Goal: Task Accomplishment & Management: Complete application form

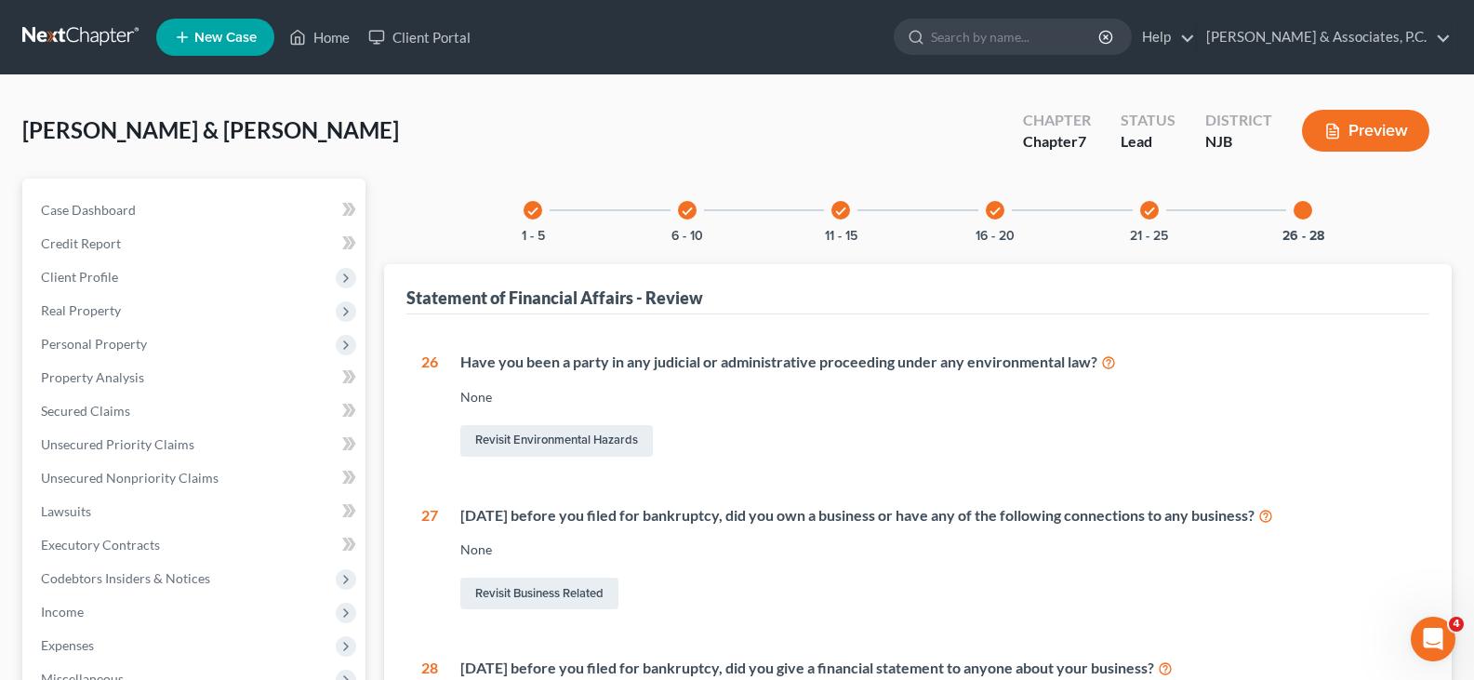
click at [220, 37] on span "New Case" at bounding box center [225, 38] width 62 height 14
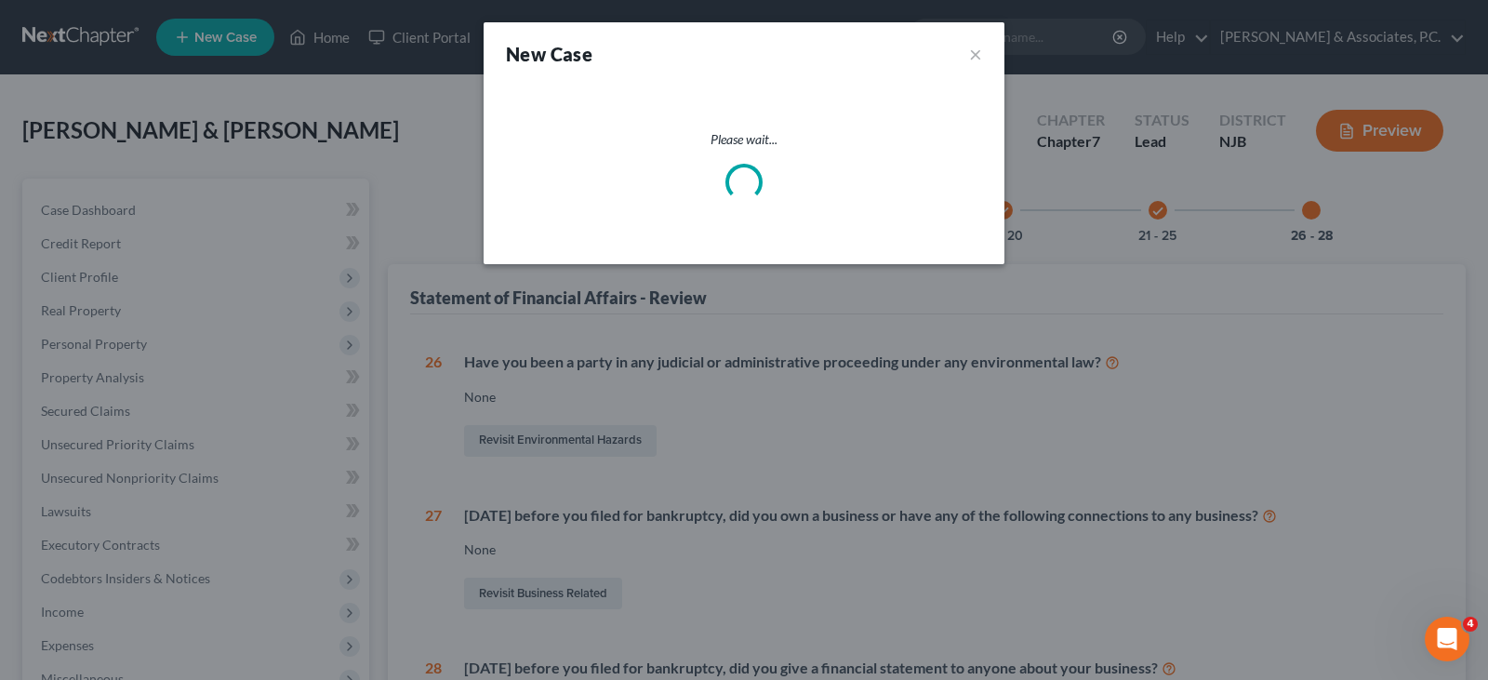
select select "51"
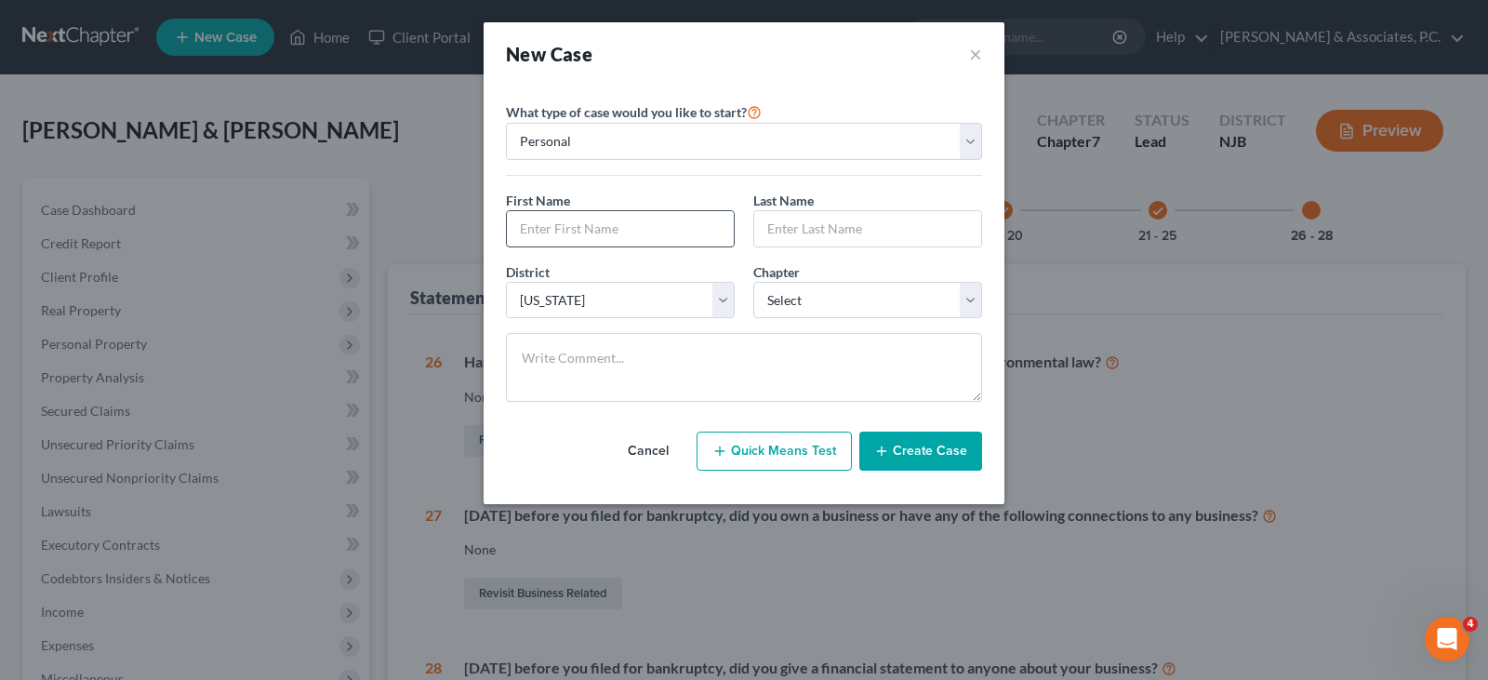
click at [614, 233] on input "text" at bounding box center [620, 228] width 227 height 35
type input "[PERSON_NAME]"
click at [839, 292] on select "Select 7 11 12 13" at bounding box center [867, 300] width 229 height 37
select select "3"
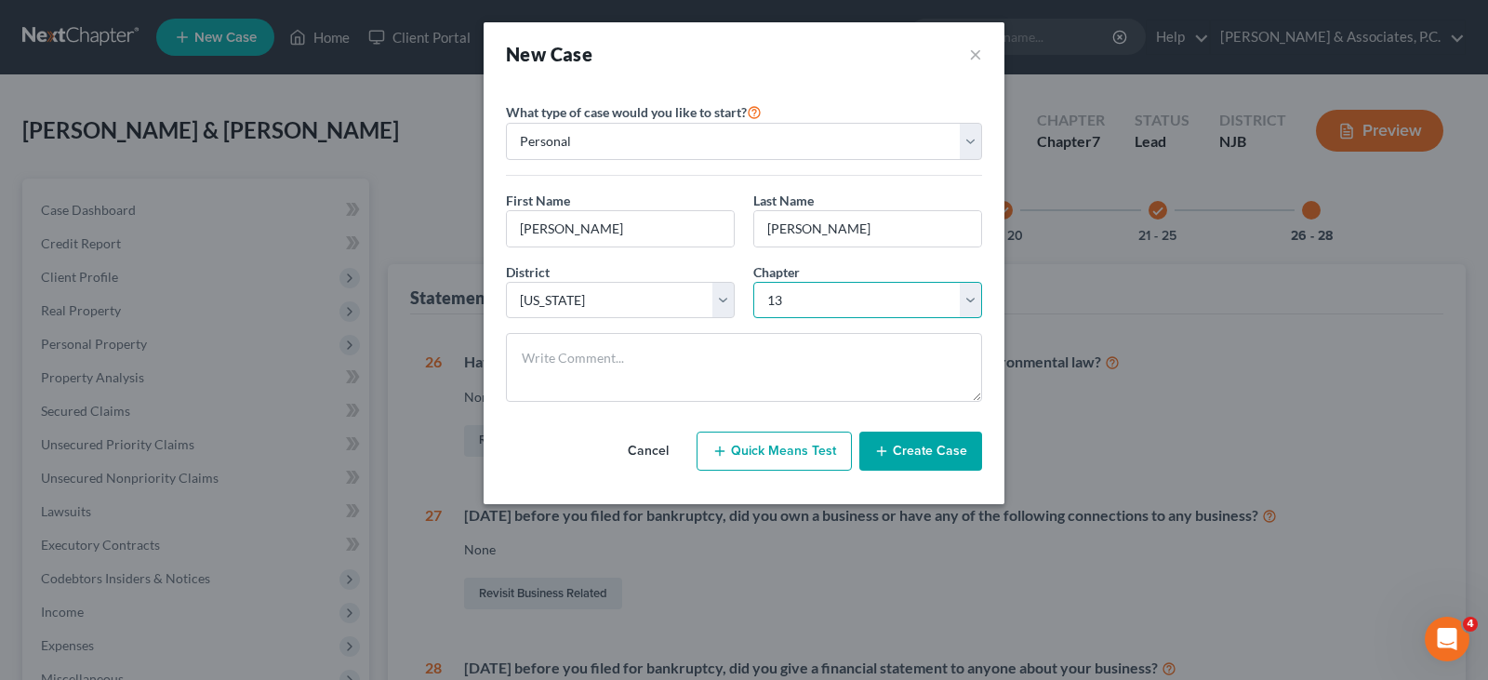
click at [753, 282] on select "Select 7 11 12 13" at bounding box center [867, 300] width 229 height 37
click at [915, 454] on button "Create Case" at bounding box center [920, 451] width 123 height 39
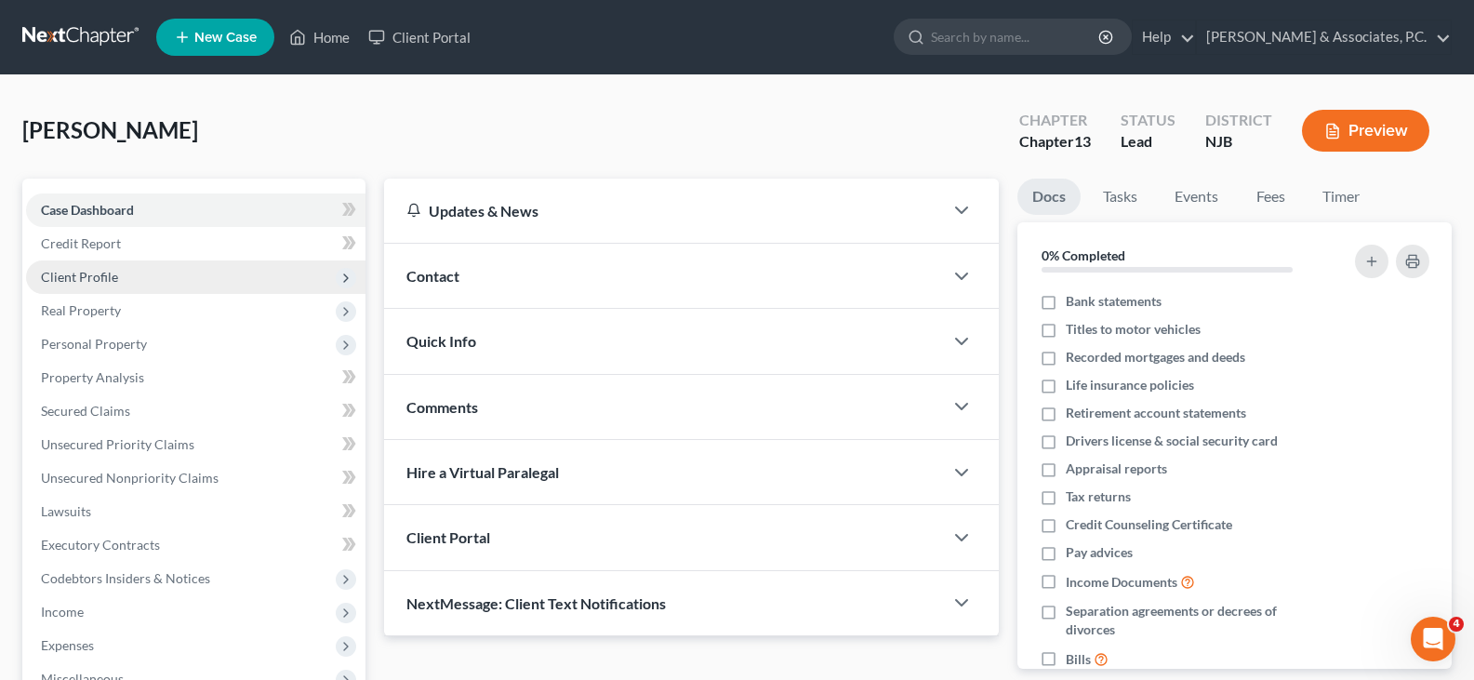
click at [84, 273] on span "Client Profile" at bounding box center [79, 277] width 77 height 16
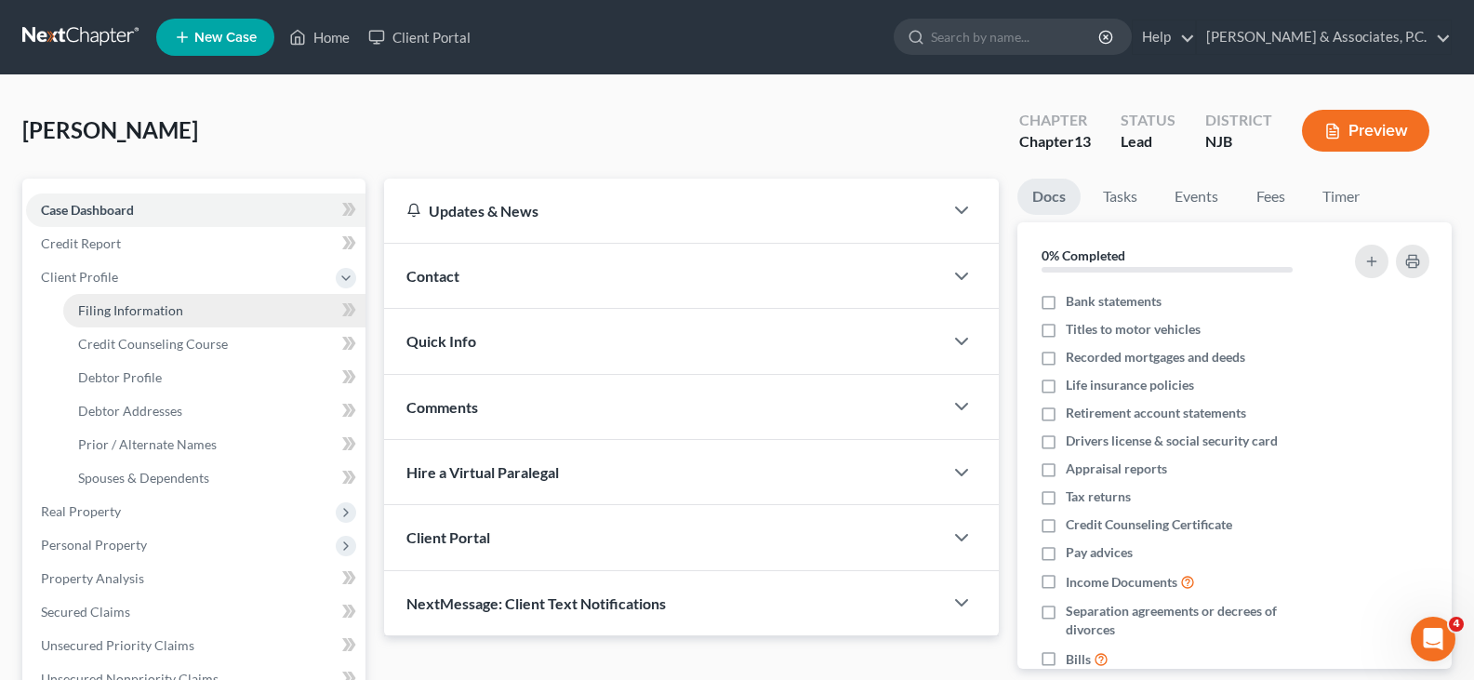
click at [115, 308] on span "Filing Information" at bounding box center [130, 310] width 105 height 16
select select "1"
select select "0"
select select "3"
select select "51"
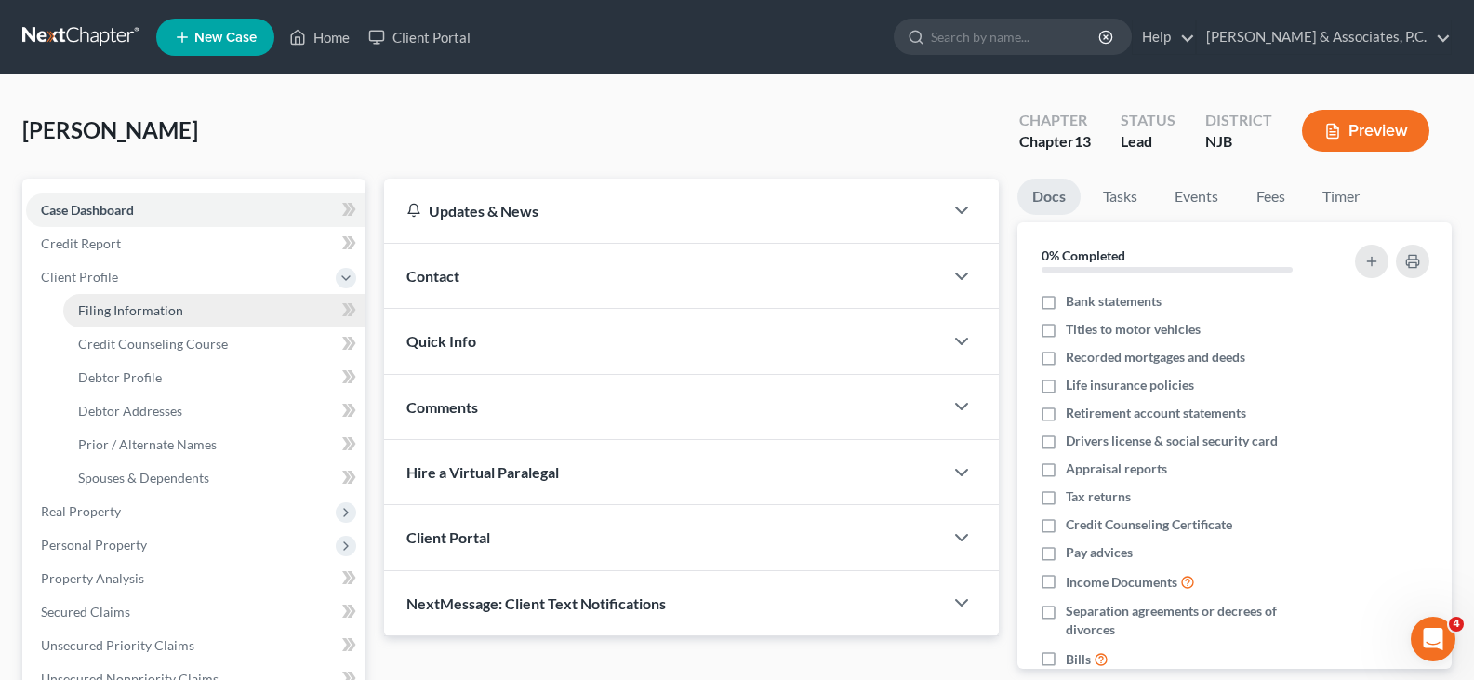
select select "0"
select select "33"
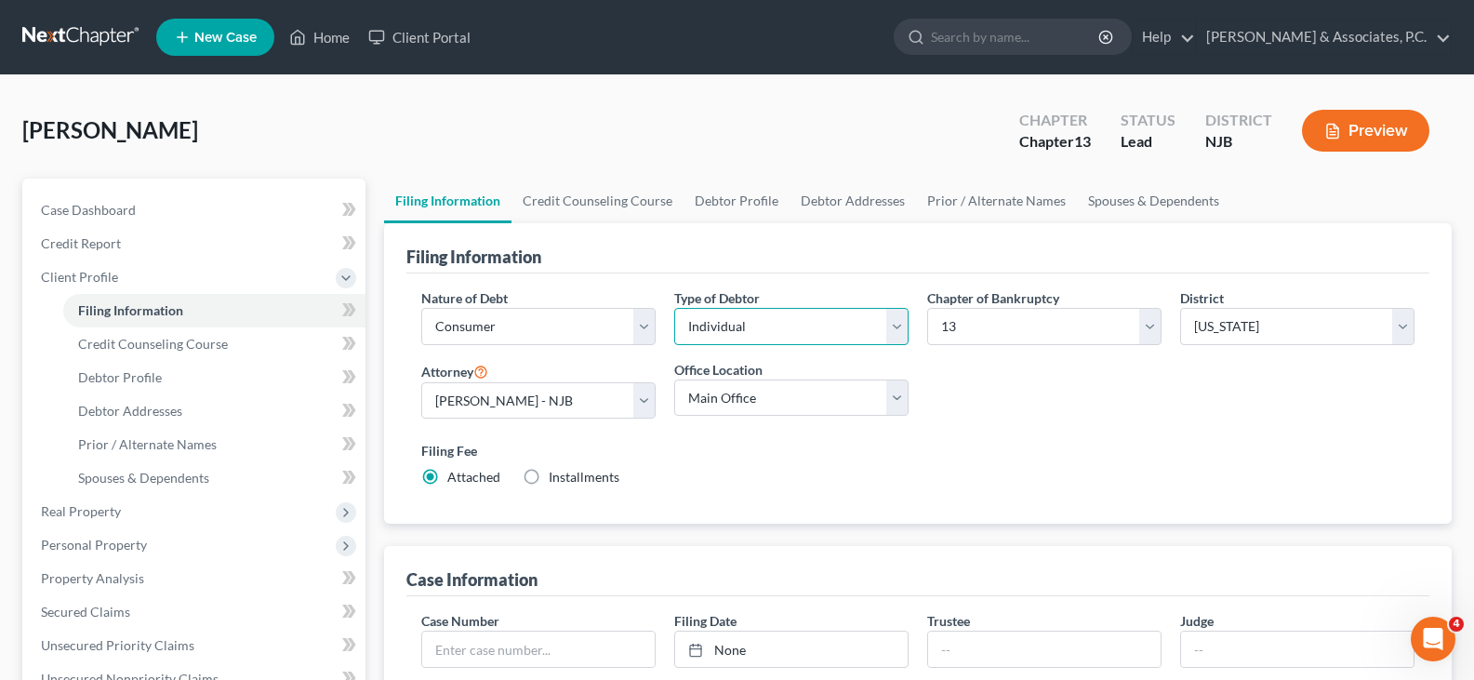
click at [897, 329] on select "Select Individual Joint" at bounding box center [791, 326] width 234 height 37
select select "1"
click at [674, 308] on select "Select Individual Joint" at bounding box center [791, 326] width 234 height 37
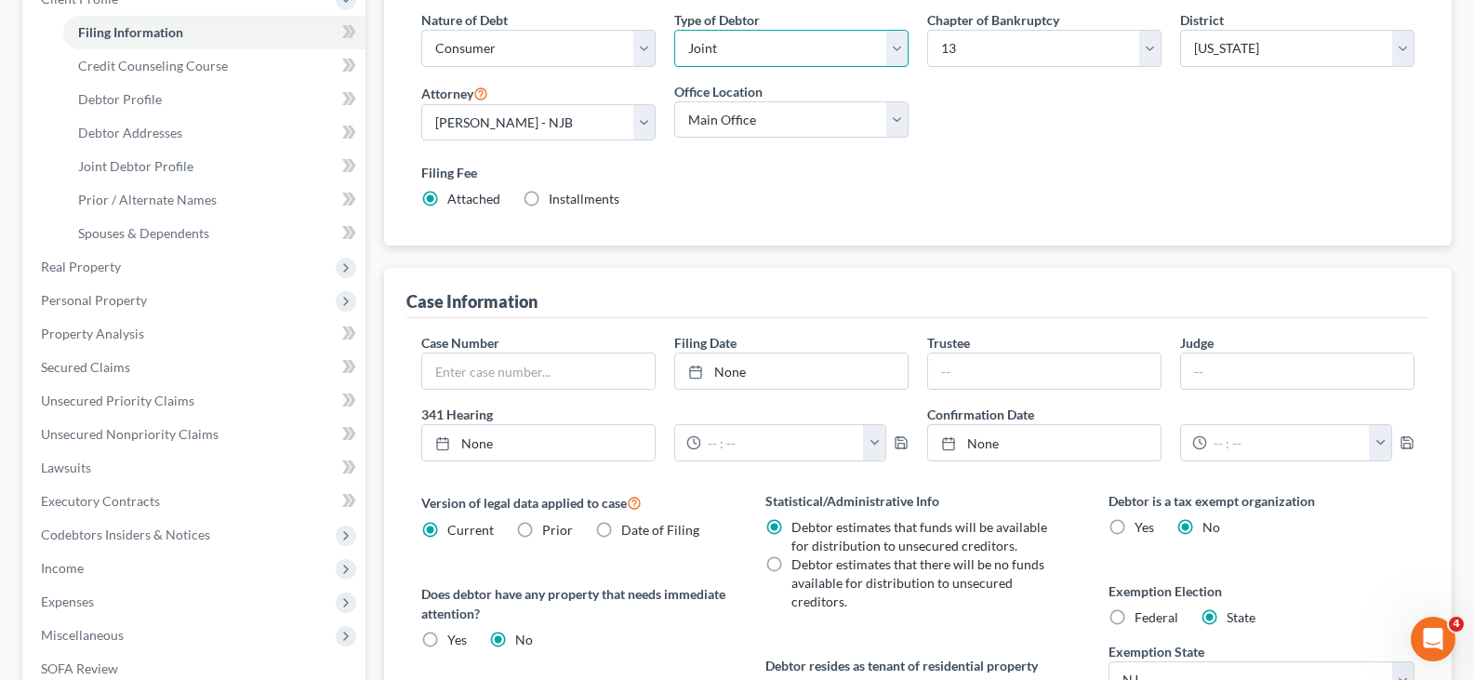
scroll to position [279, 0]
click at [1135, 610] on label "Federal" at bounding box center [1157, 616] width 44 height 19
click at [1142, 610] on input "Federal" at bounding box center [1148, 613] width 12 height 12
radio input "true"
radio input "false"
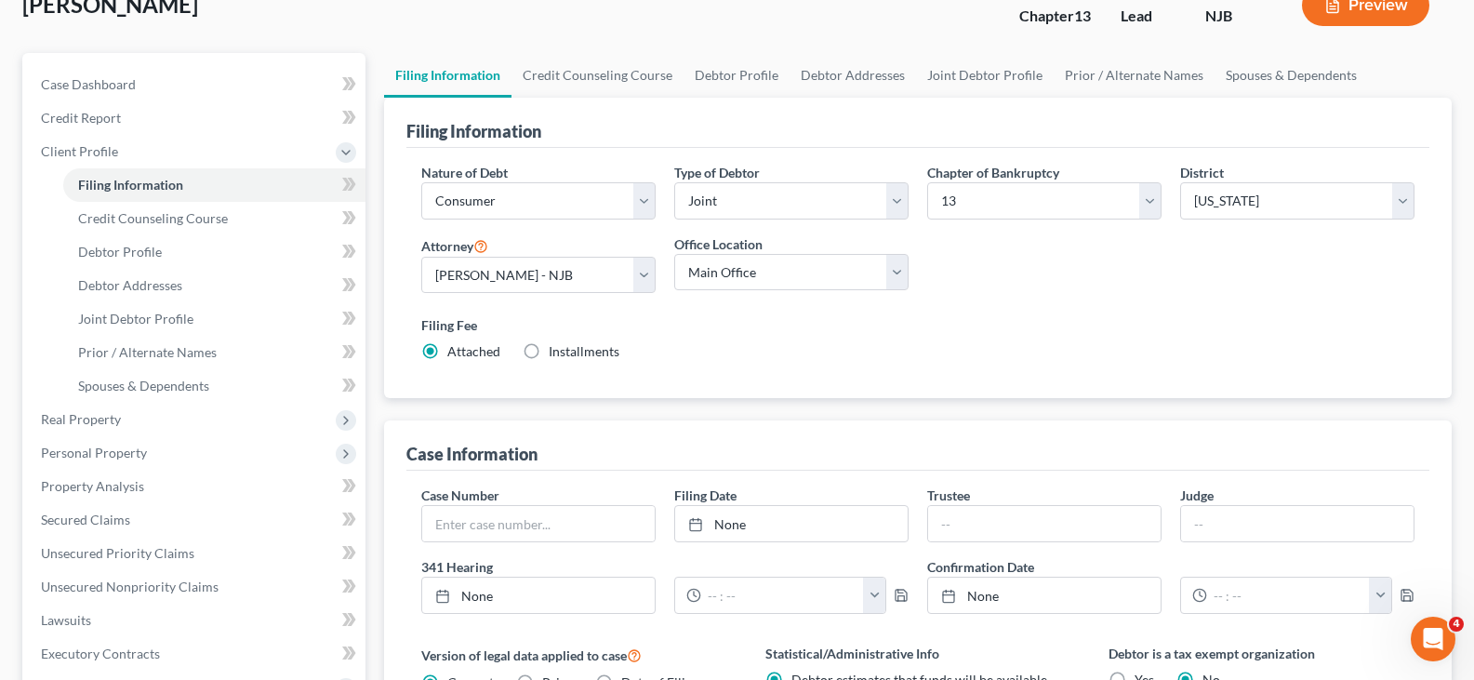
scroll to position [0, 0]
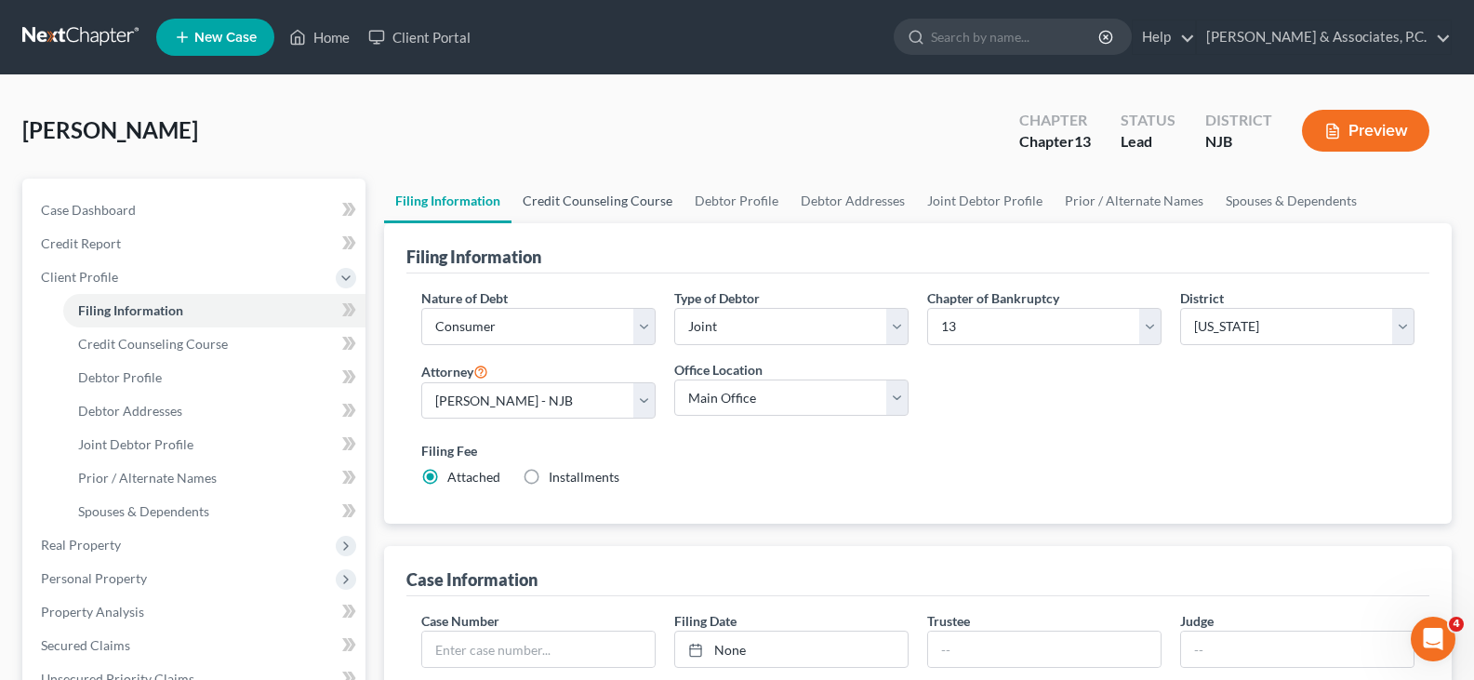
click at [589, 204] on link "Credit Counseling Course" at bounding box center [598, 201] width 172 height 45
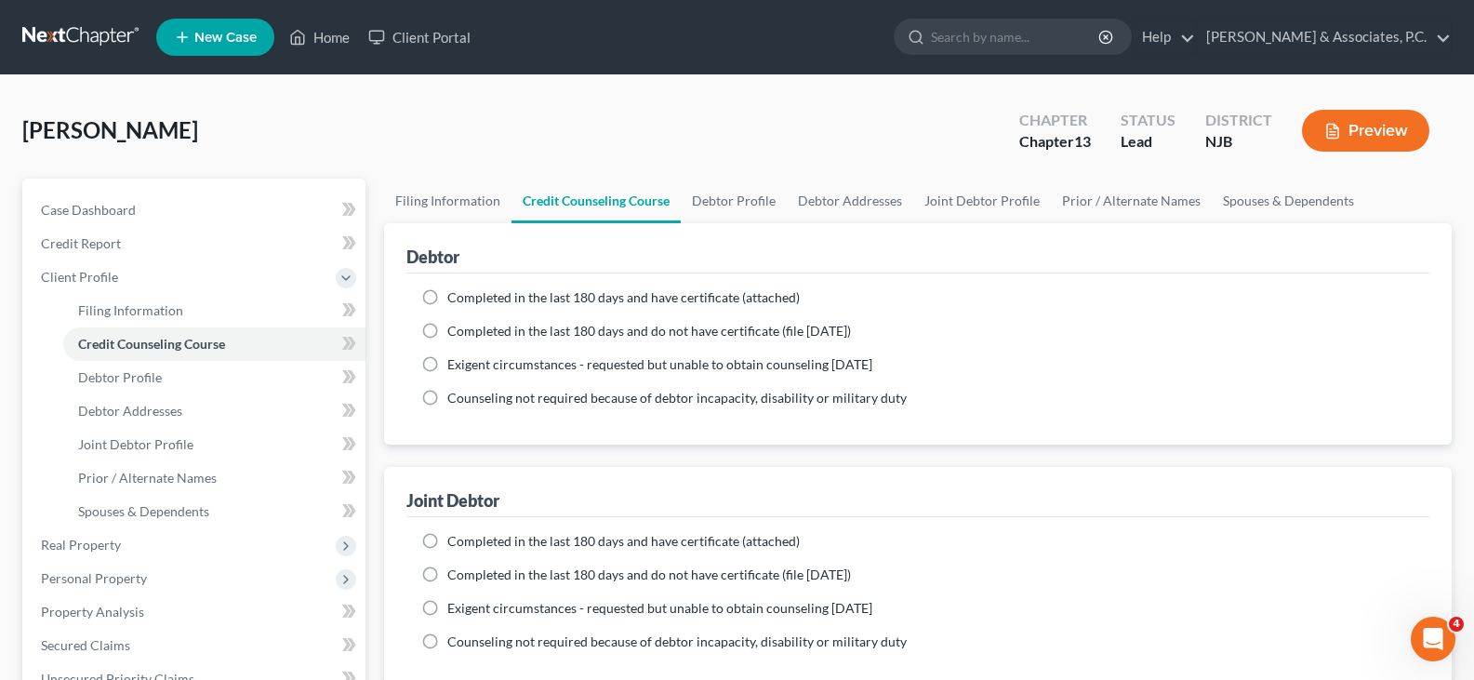
click at [447, 297] on label "Completed in the last 180 days and have certificate (attached)" at bounding box center [623, 297] width 353 height 19
click at [455, 297] on input "Completed in the last 180 days and have certificate (attached)" at bounding box center [461, 294] width 12 height 12
radio input "true"
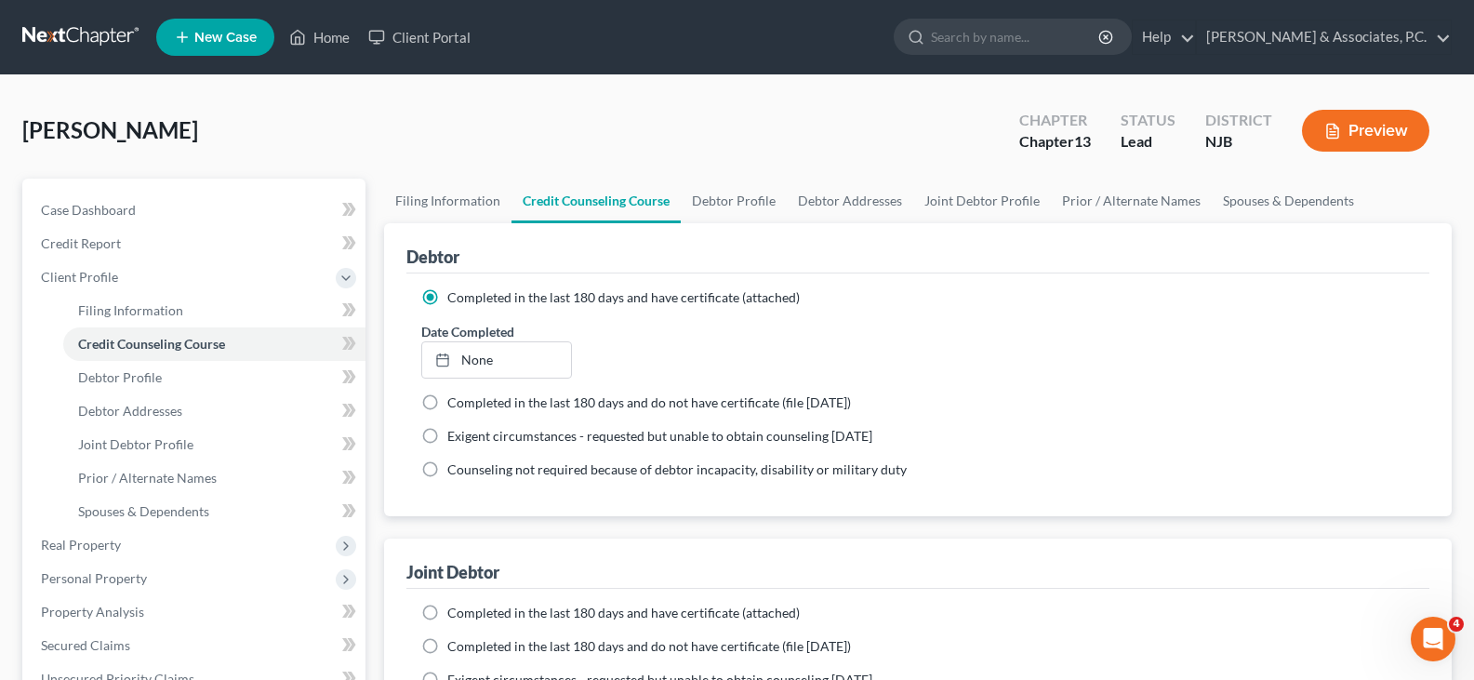
click at [447, 401] on label "Completed in the last 180 days and do not have certificate (file [DATE])" at bounding box center [649, 402] width 404 height 19
click at [455, 401] on input "Completed in the last 180 days and do not have certificate (file [DATE])" at bounding box center [461, 399] width 12 height 12
radio input "true"
radio input "false"
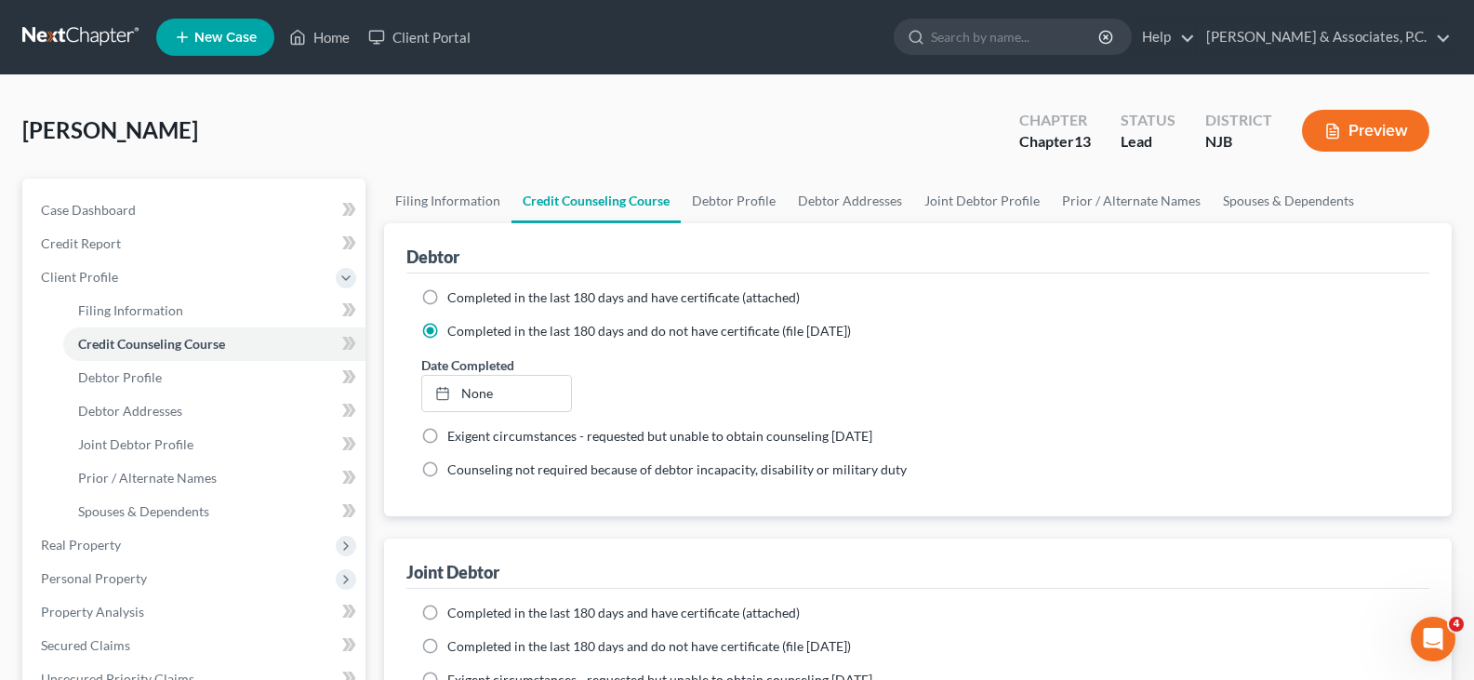
click at [447, 642] on label "Completed in the last 180 days and do not have certificate (file [DATE])" at bounding box center [649, 646] width 404 height 19
click at [455, 642] on input "Completed in the last 180 days and do not have certificate (file [DATE])" at bounding box center [461, 643] width 12 height 12
radio input "true"
click at [732, 202] on link "Debtor Profile" at bounding box center [734, 201] width 106 height 45
select select "1"
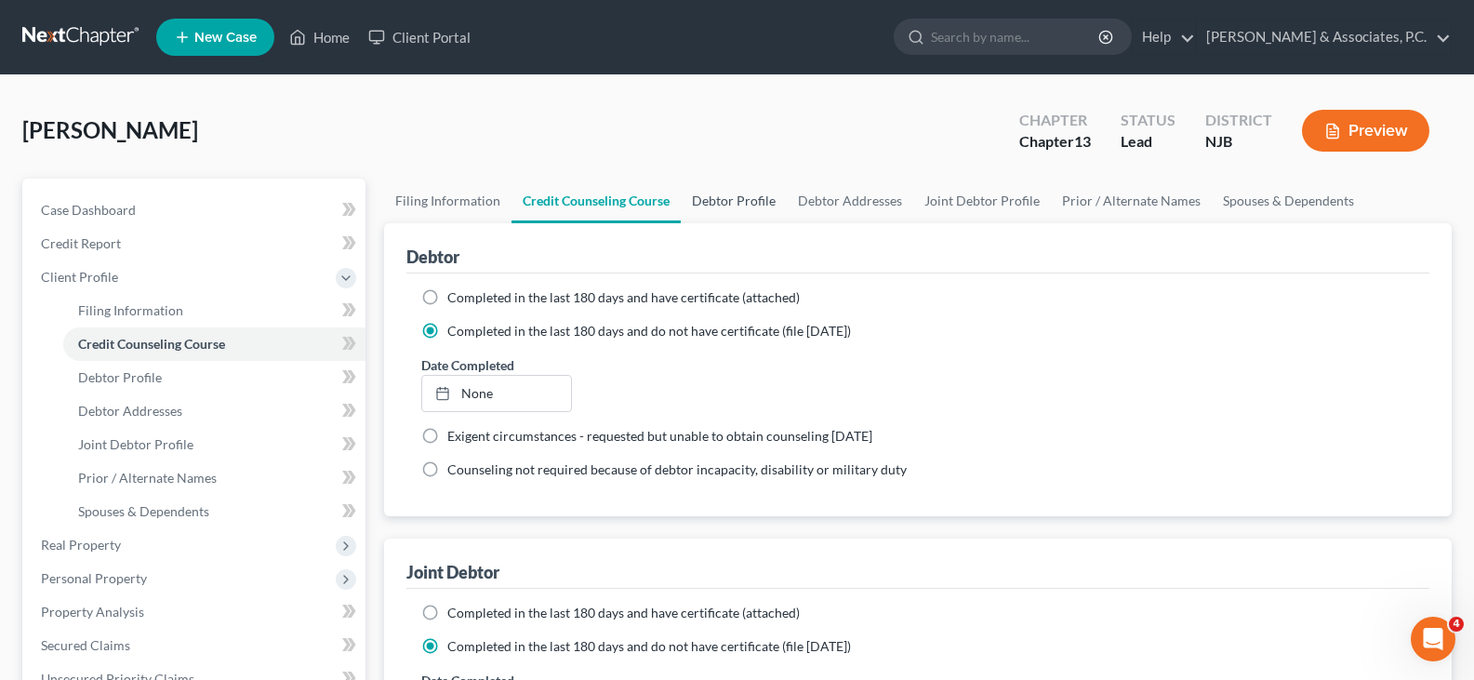
select select "0"
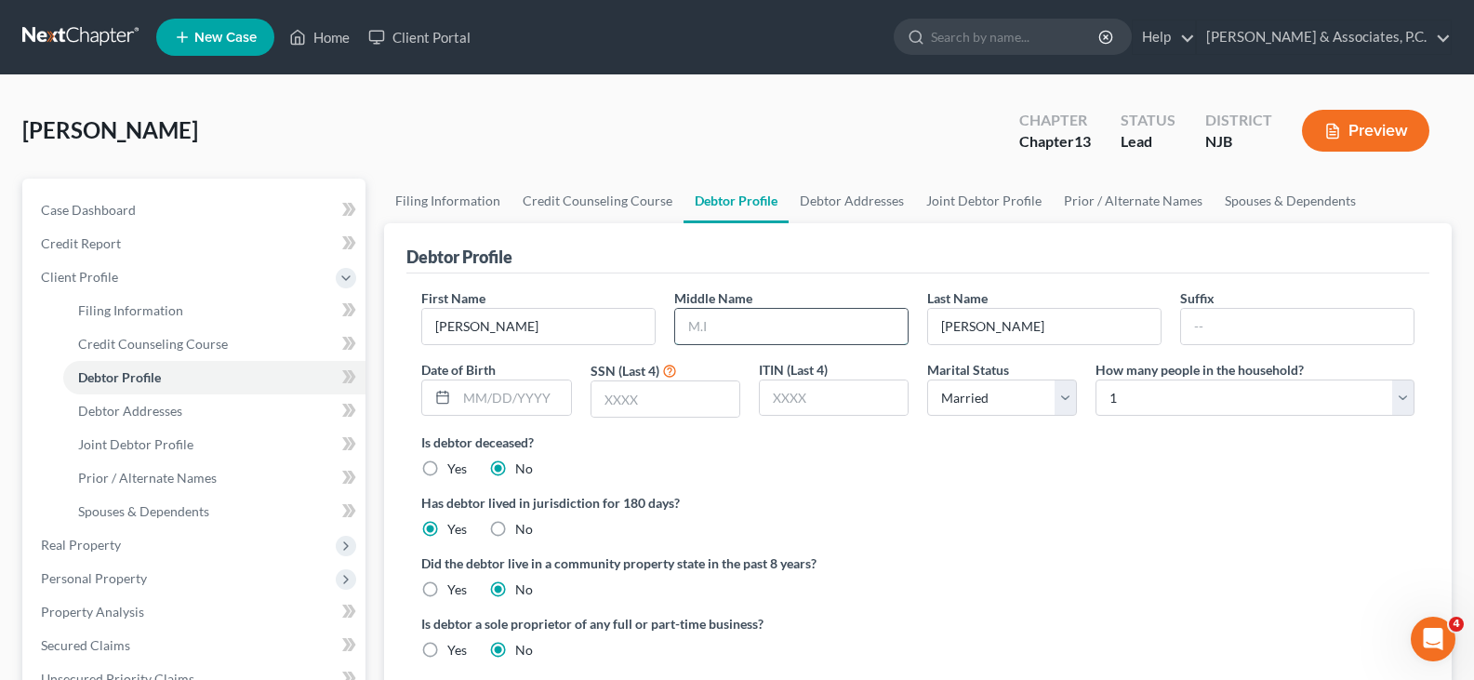
click at [731, 322] on input "text" at bounding box center [791, 326] width 233 height 35
type input "J"
click at [540, 397] on input "text" at bounding box center [513, 397] width 113 height 35
type input "[DATE]"
click at [659, 399] on input "text" at bounding box center [666, 398] width 148 height 35
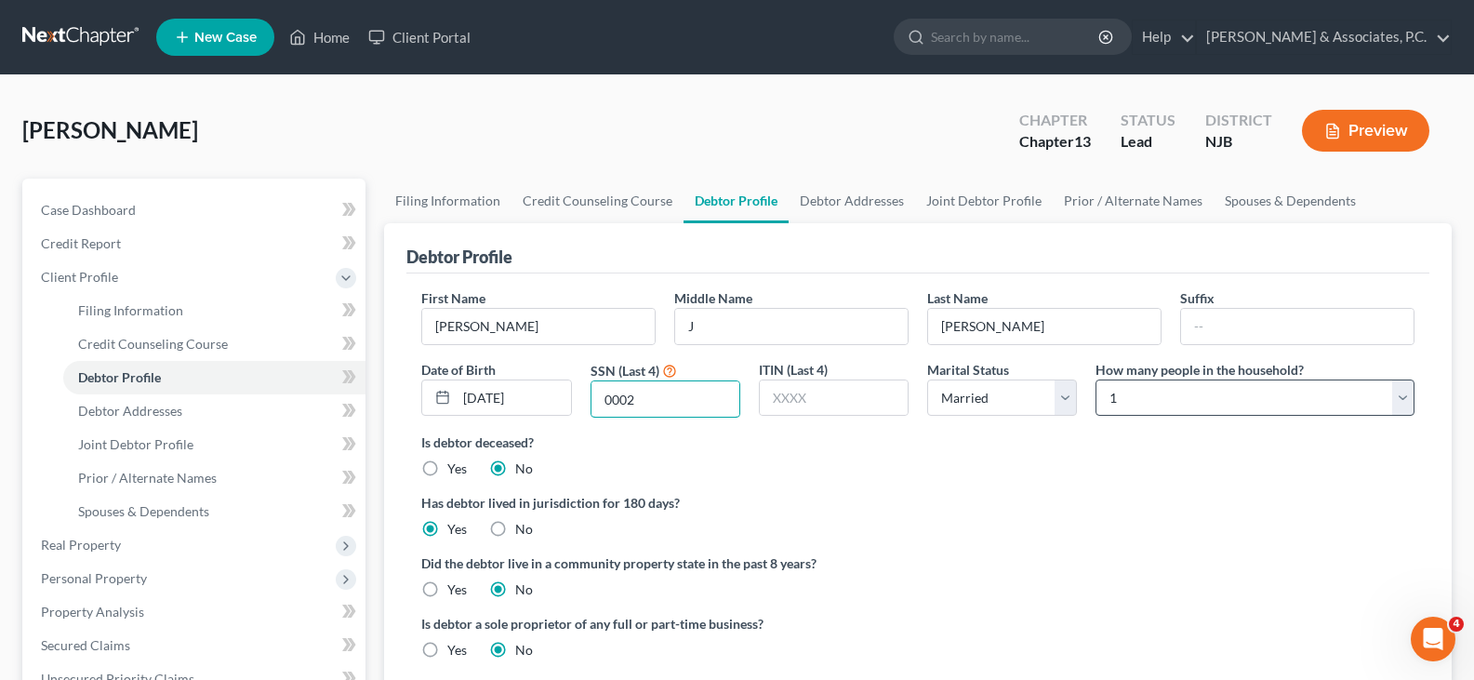
type input "0002"
click at [1141, 400] on select "Select 1 2 3 4 5 6 7 8 9 10 11 12 13 14 15 16 17 18 19 20" at bounding box center [1255, 397] width 319 height 37
select select "1"
click at [1096, 379] on select "Select 1 2 3 4 5 6 7 8 9 10 11 12 13 14 15 16 17 18 19 20" at bounding box center [1255, 397] width 319 height 37
click at [846, 199] on link "Debtor Addresses" at bounding box center [852, 201] width 126 height 45
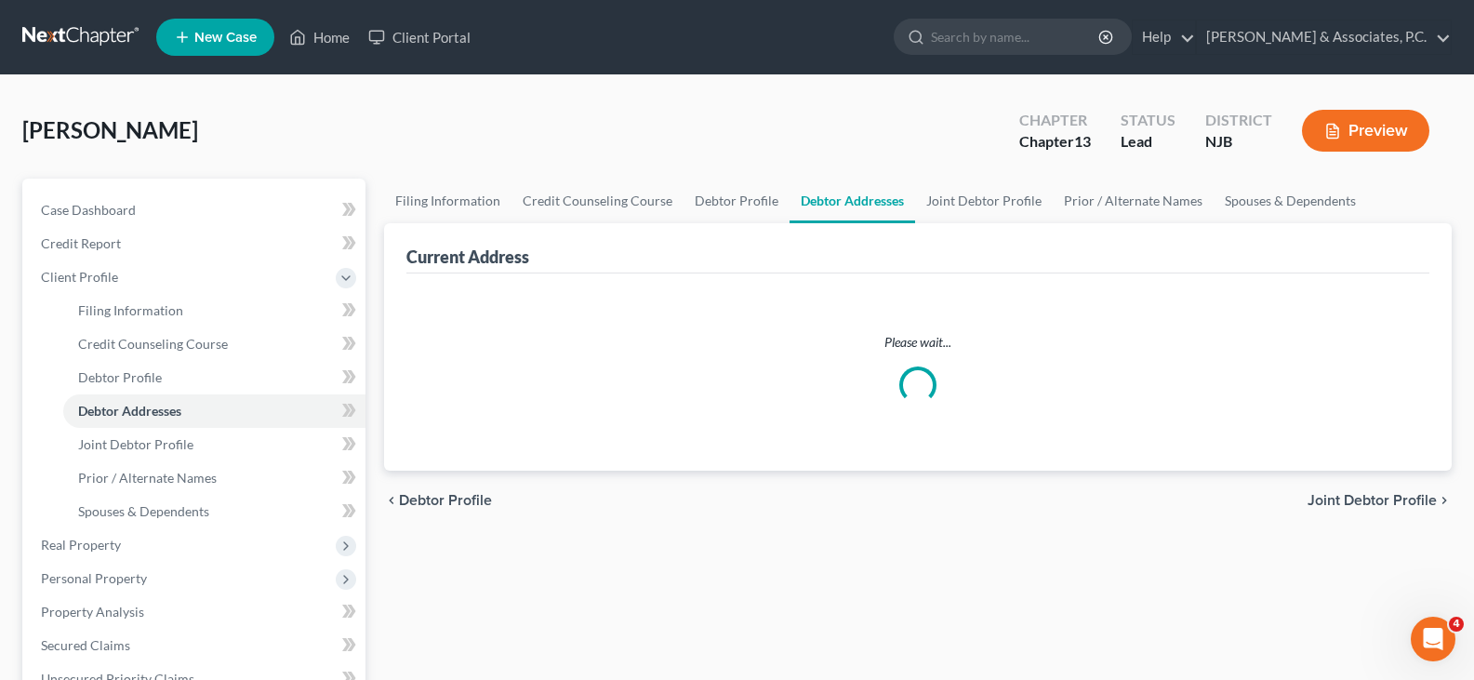
select select "0"
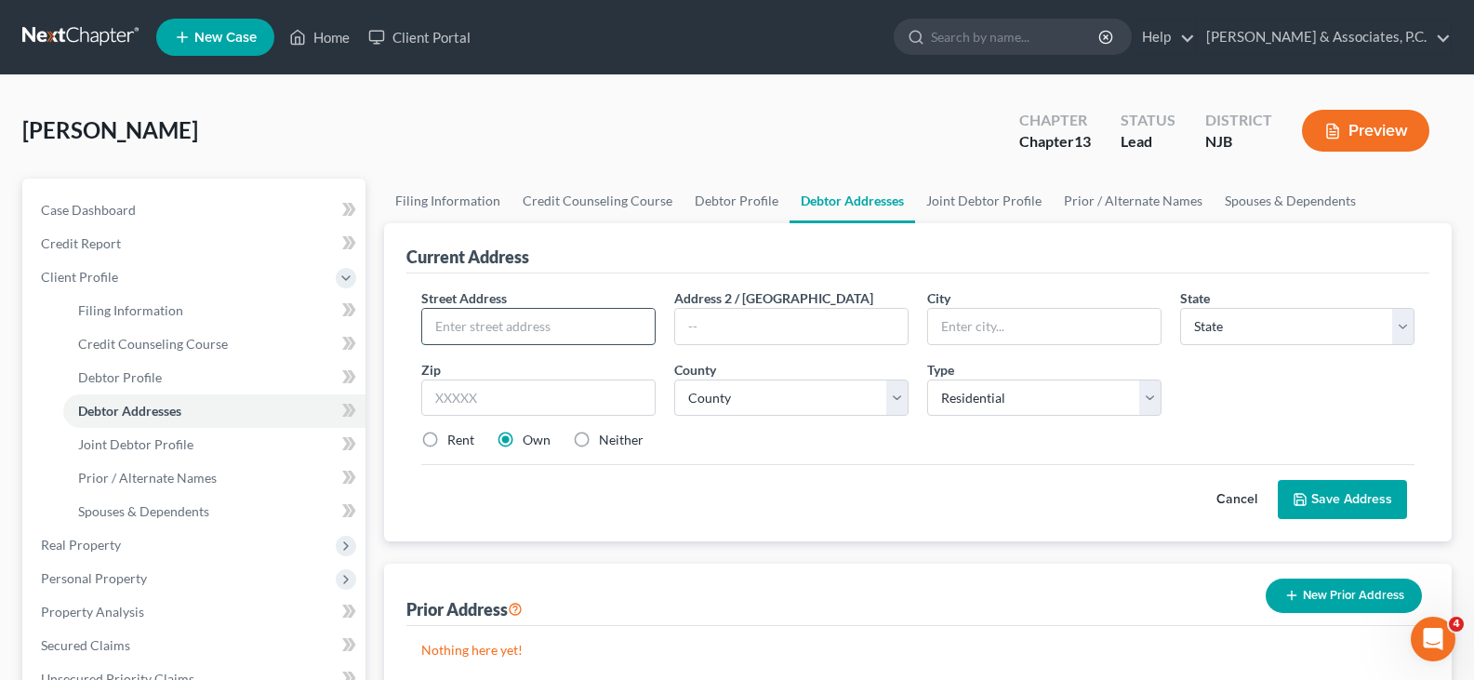
click at [493, 324] on input "text" at bounding box center [538, 326] width 233 height 35
type input "[STREET_ADDRESS]"
click at [537, 410] on input "text" at bounding box center [538, 397] width 234 height 37
type input "07305"
type input "[GEOGRAPHIC_DATA]"
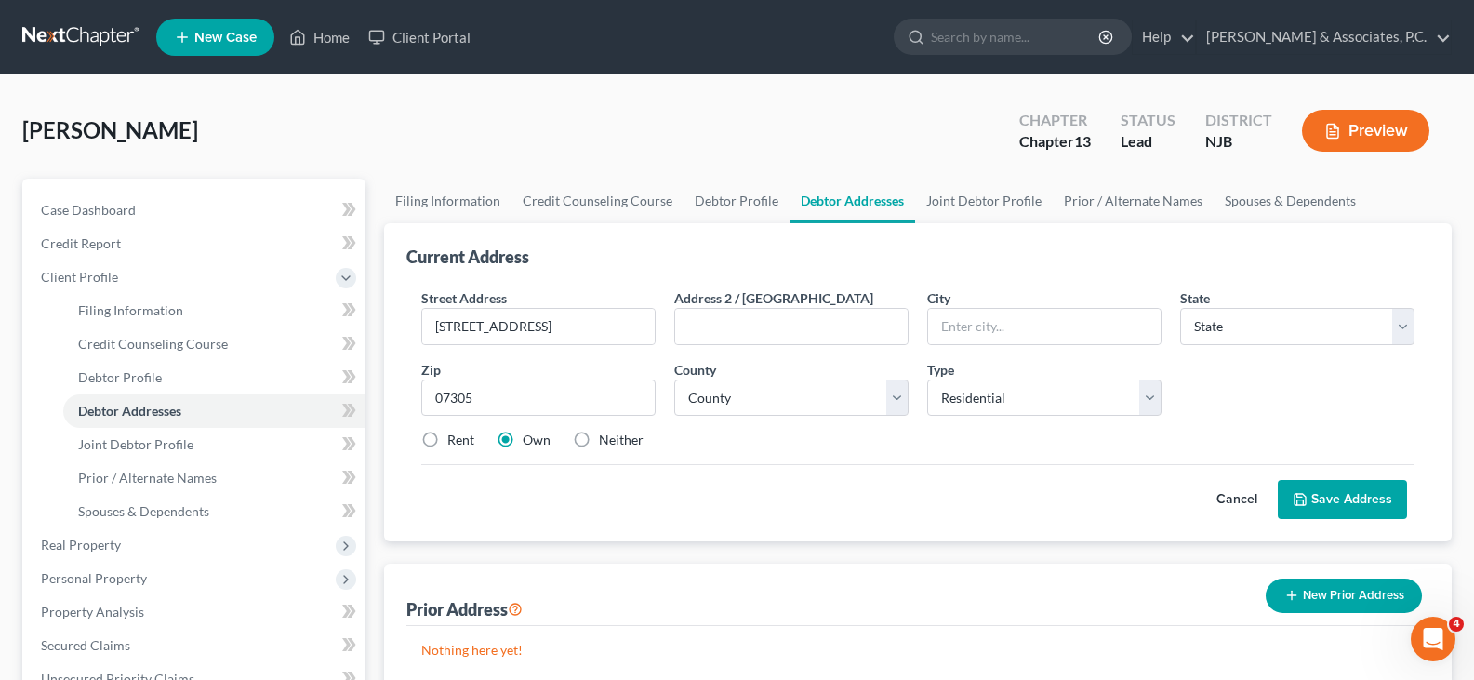
select select "33"
click at [447, 435] on label "Rent" at bounding box center [460, 440] width 27 height 19
click at [455, 435] on input "Rent" at bounding box center [461, 437] width 12 height 12
radio input "true"
click at [854, 397] on select "County" at bounding box center [791, 397] width 234 height 37
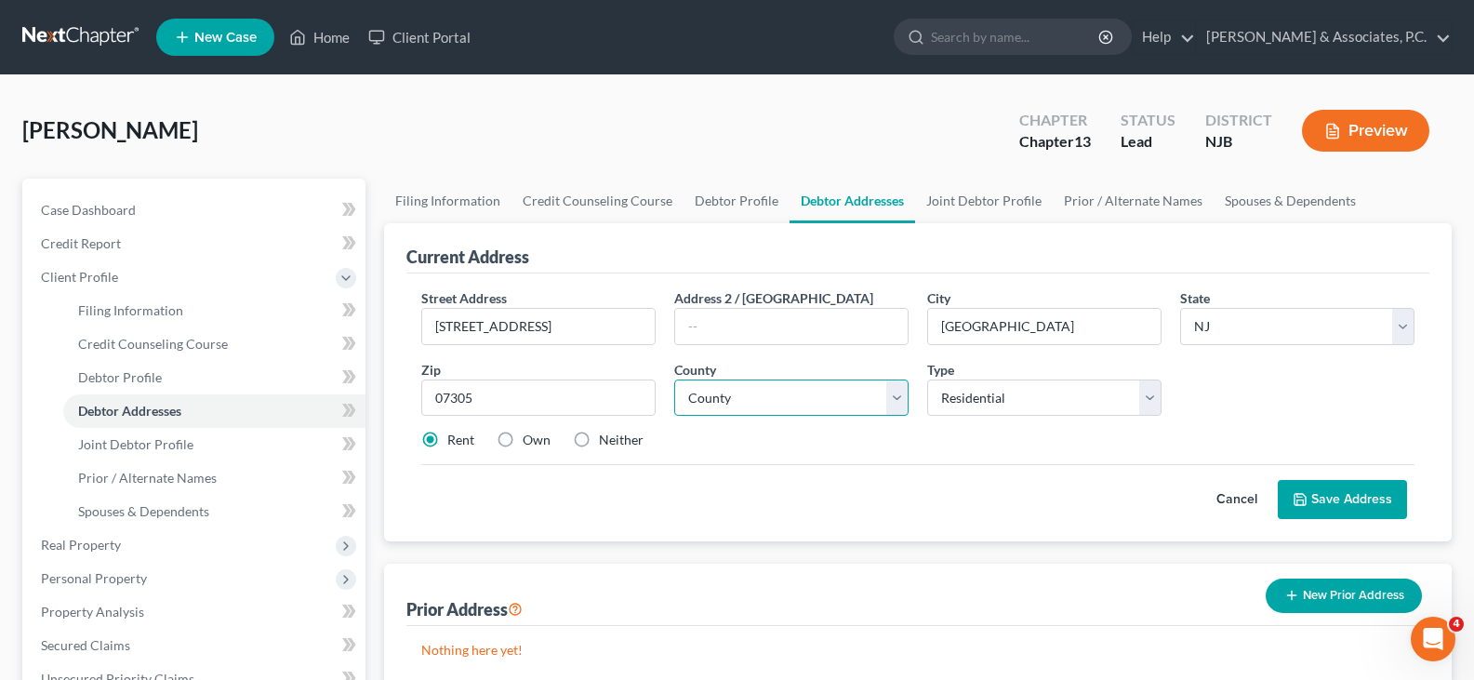
select select "8"
click at [674, 379] on select "County [GEOGRAPHIC_DATA] [GEOGRAPHIC_DATA] [GEOGRAPHIC_DATA] [GEOGRAPHIC_DATA] …" at bounding box center [791, 397] width 234 height 37
click at [1347, 500] on button "Save Address" at bounding box center [1342, 499] width 129 height 39
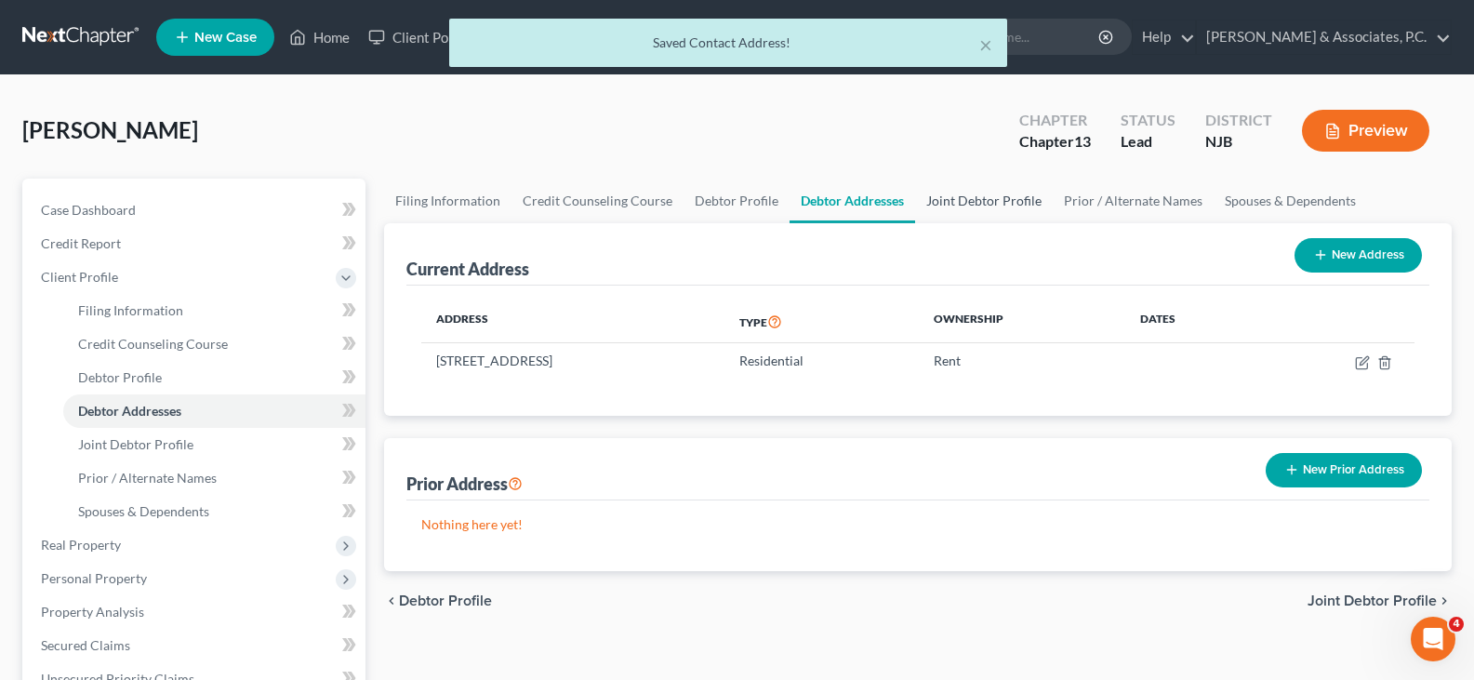
click at [956, 194] on link "Joint Debtor Profile" at bounding box center [984, 201] width 138 height 45
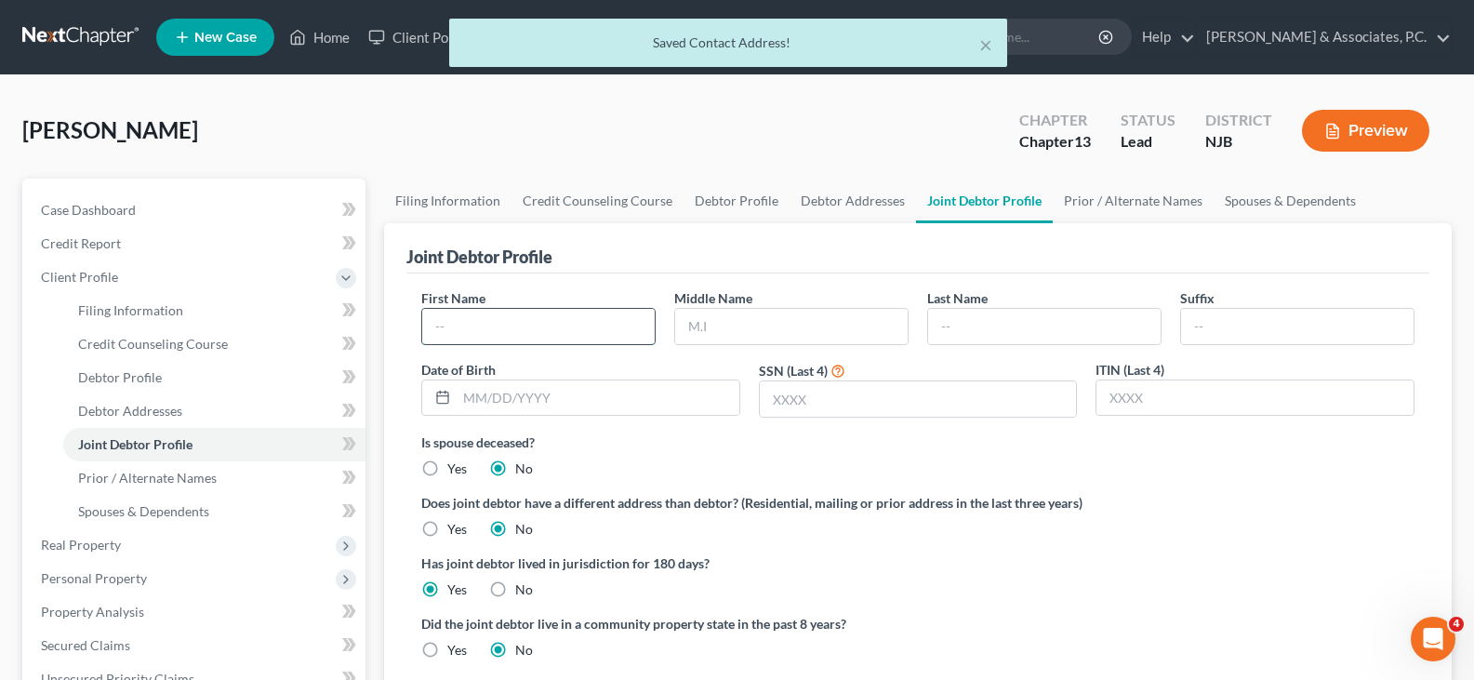
click at [559, 322] on input "text" at bounding box center [538, 326] width 233 height 35
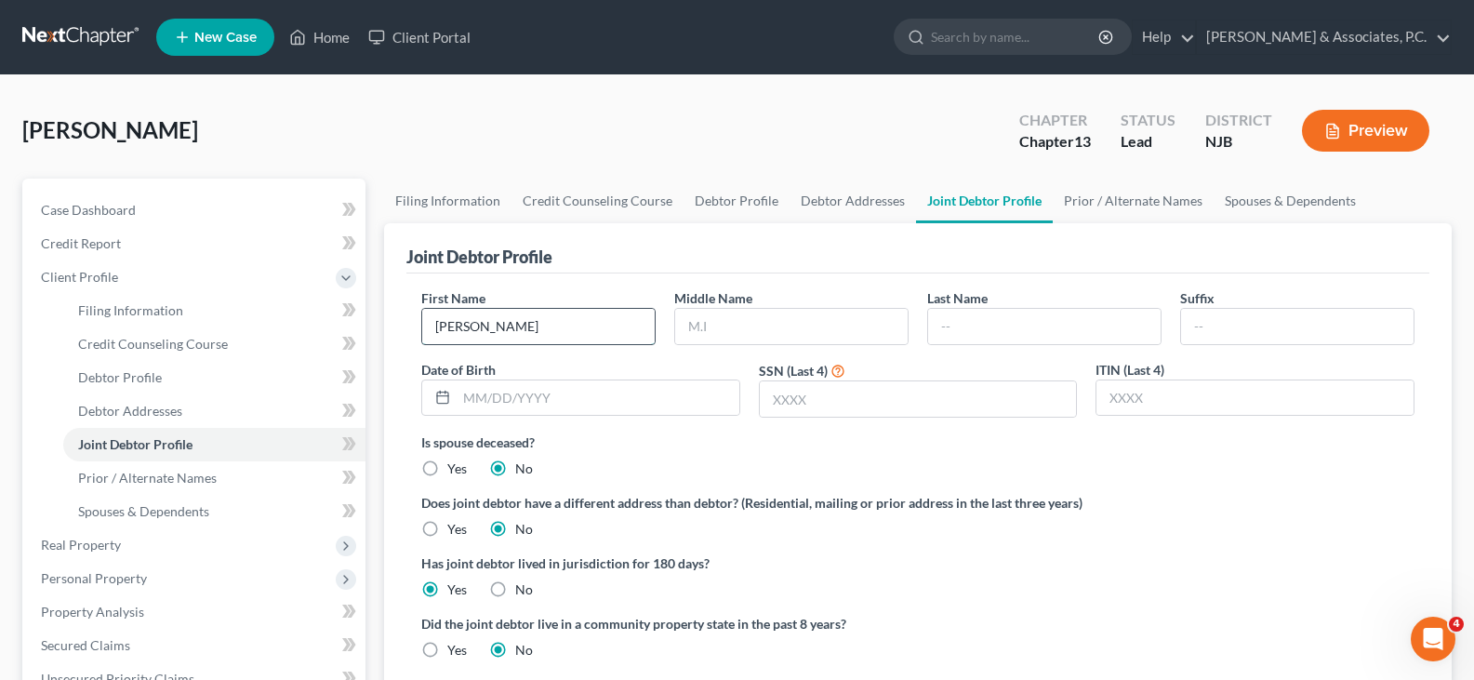
type input "[PERSON_NAME]"
type input "M"
type input "[PERSON_NAME]"
click at [581, 399] on input "text" at bounding box center [598, 397] width 283 height 35
type input "[DATE]"
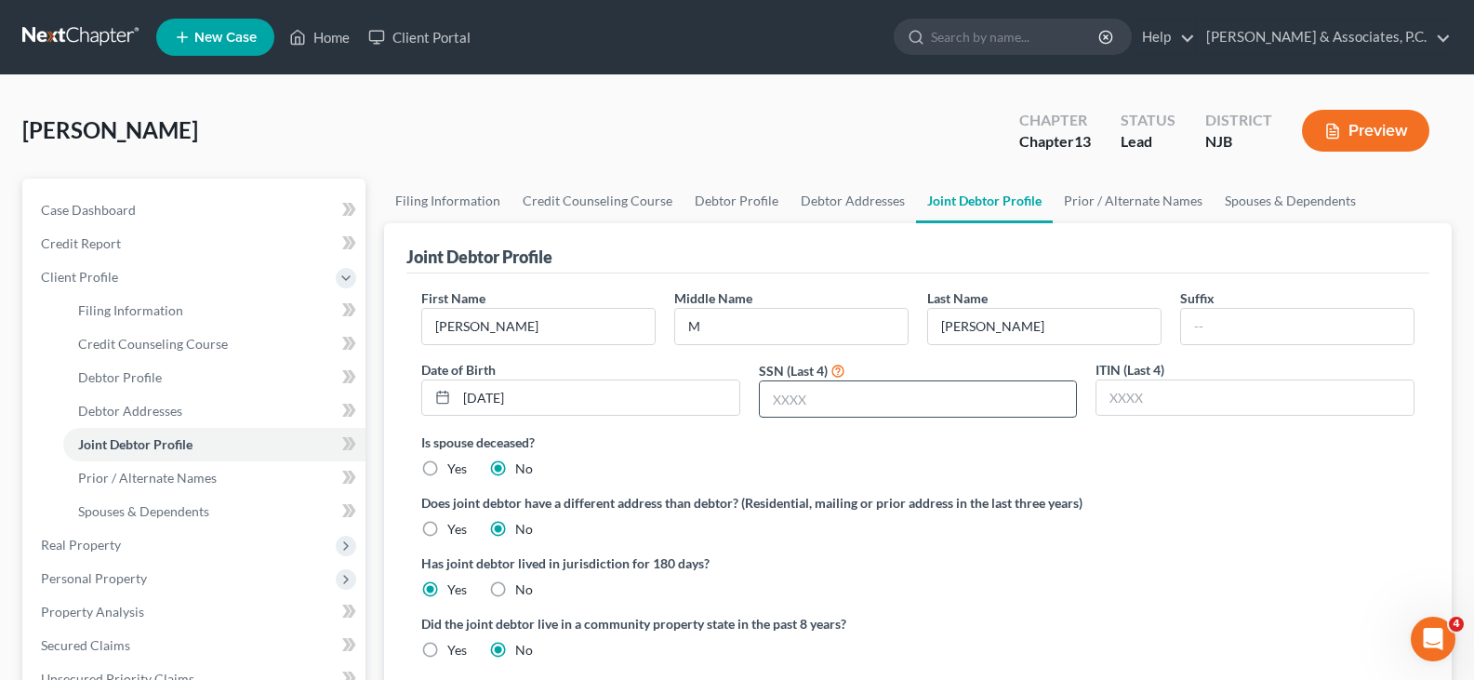
click at [839, 392] on input "text" at bounding box center [918, 398] width 317 height 35
type input "0297"
click at [722, 444] on label "Is spouse deceased?" at bounding box center [917, 443] width 993 height 20
click at [1119, 195] on link "Prior / Alternate Names" at bounding box center [1133, 201] width 161 height 45
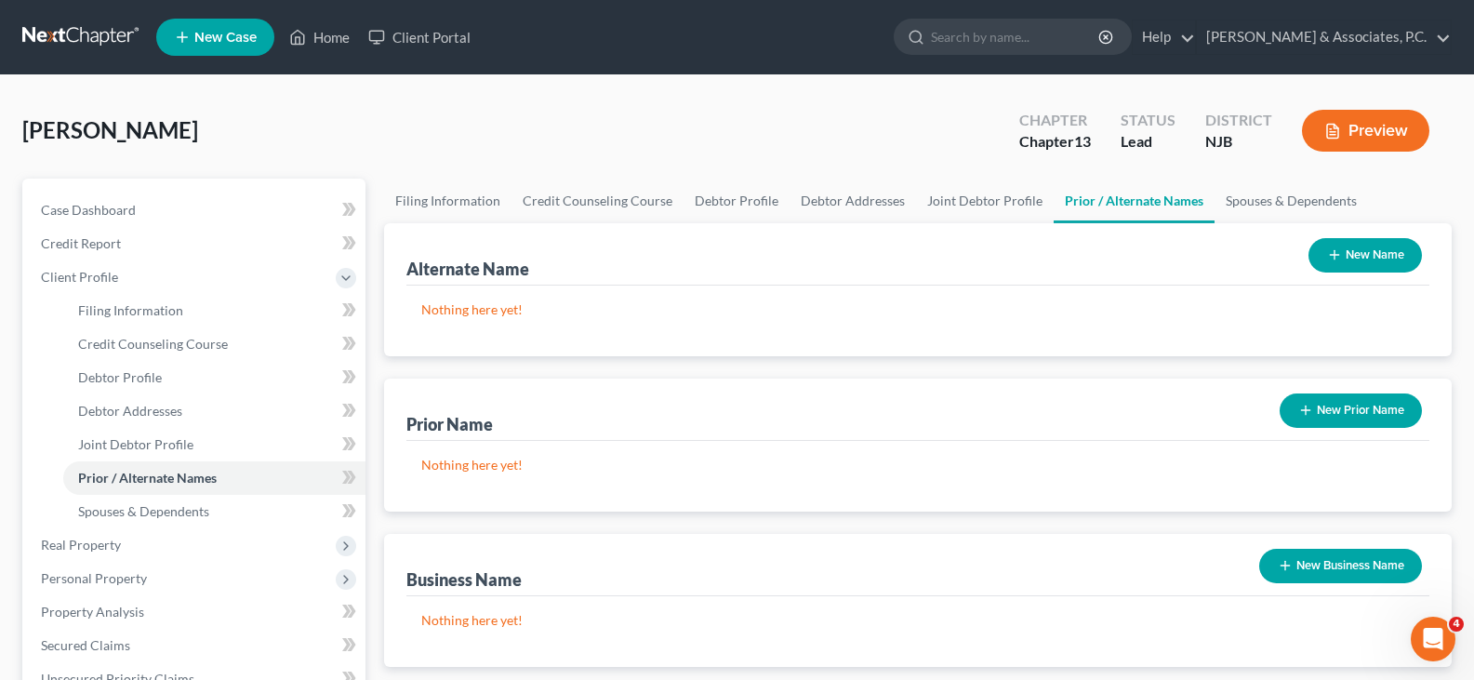
click at [1351, 255] on button "New Name" at bounding box center [1365, 255] width 113 height 34
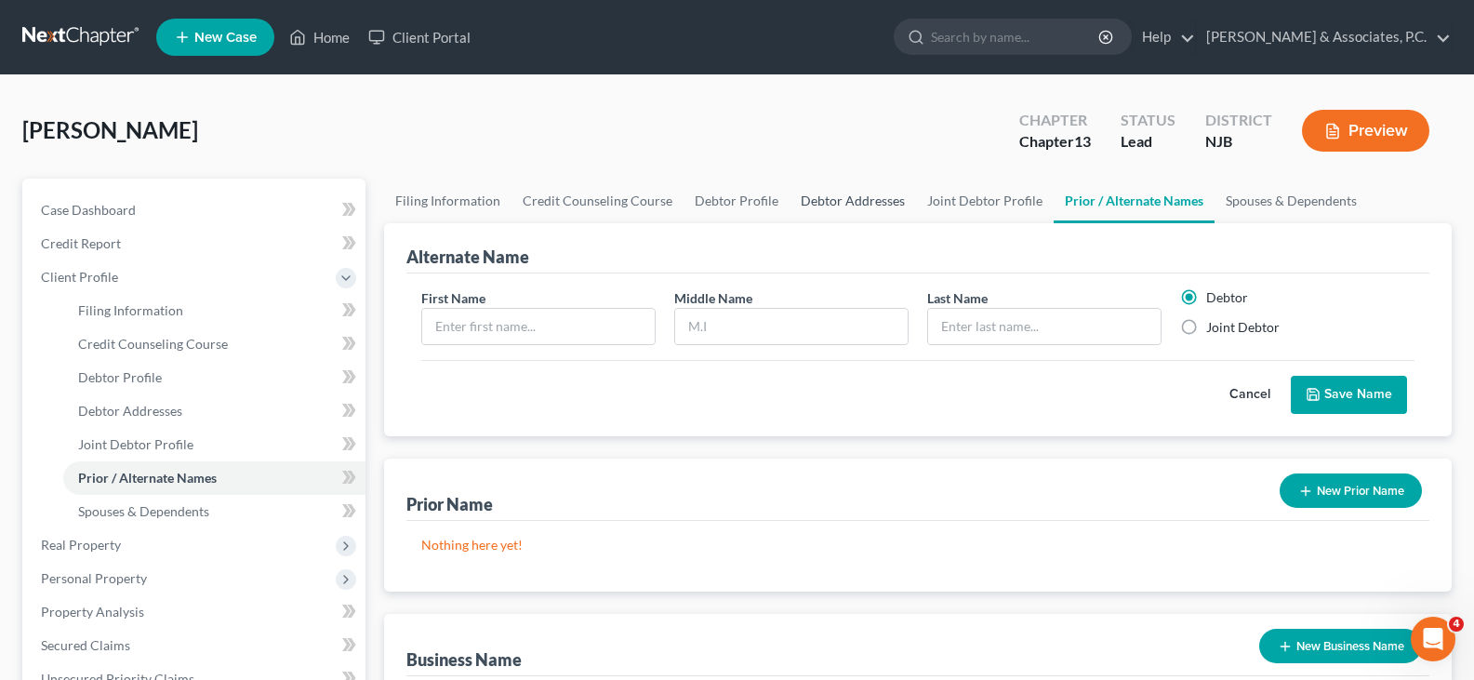
click at [849, 206] on link "Debtor Addresses" at bounding box center [853, 201] width 126 height 45
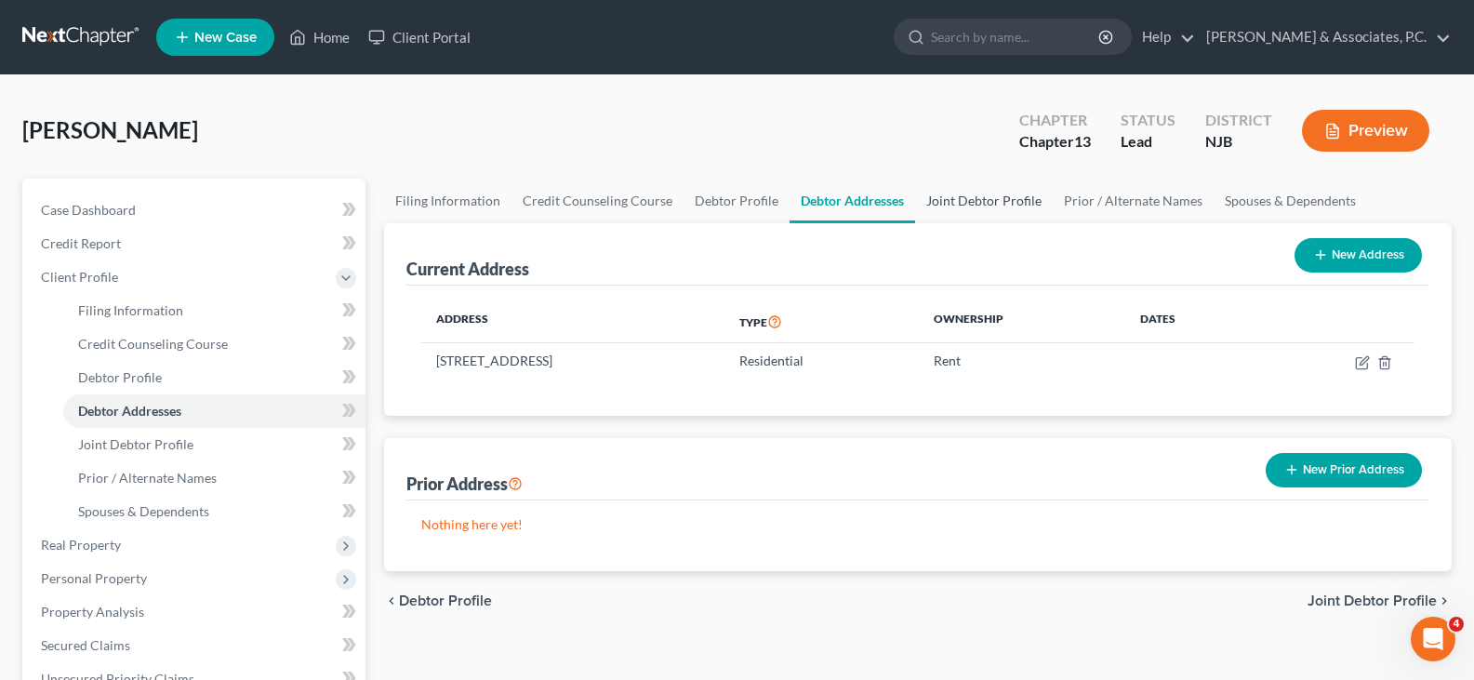
click at [955, 198] on link "Joint Debtor Profile" at bounding box center [984, 201] width 138 height 45
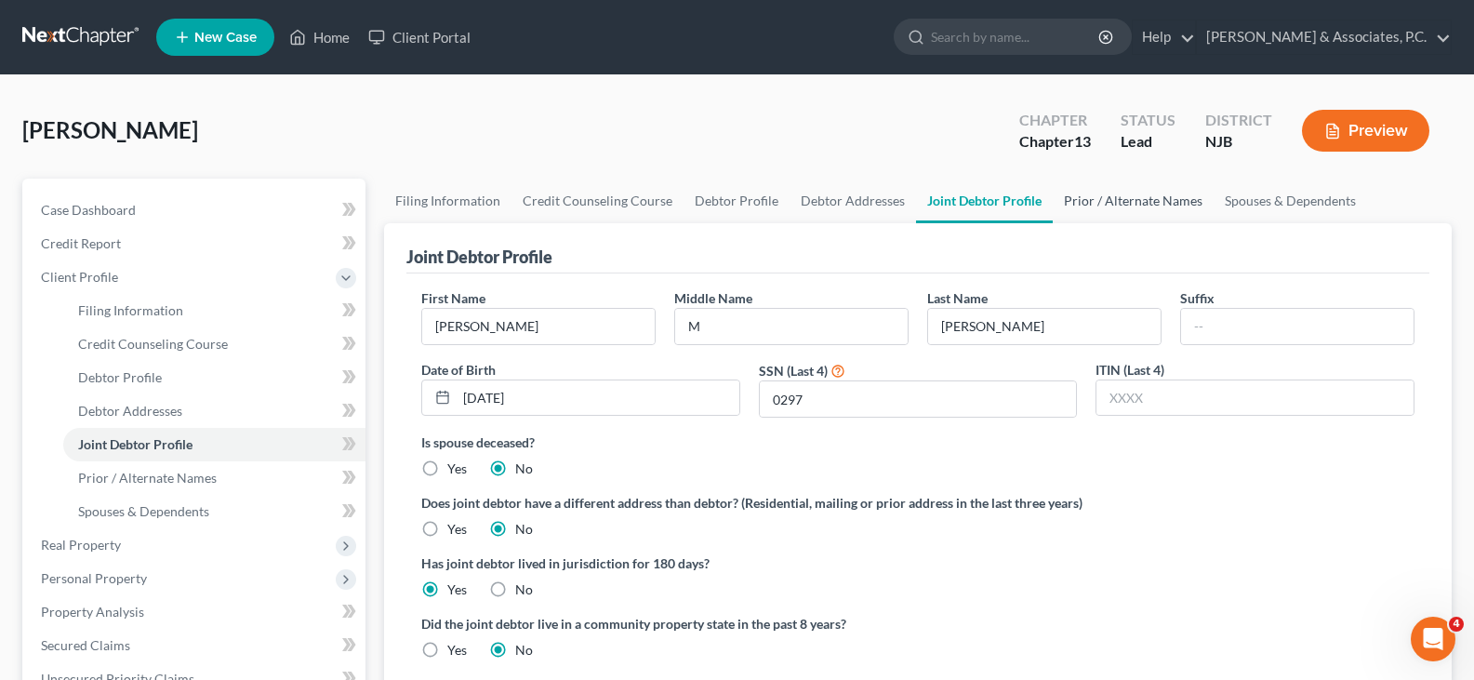
click at [1125, 202] on link "Prior / Alternate Names" at bounding box center [1133, 201] width 161 height 45
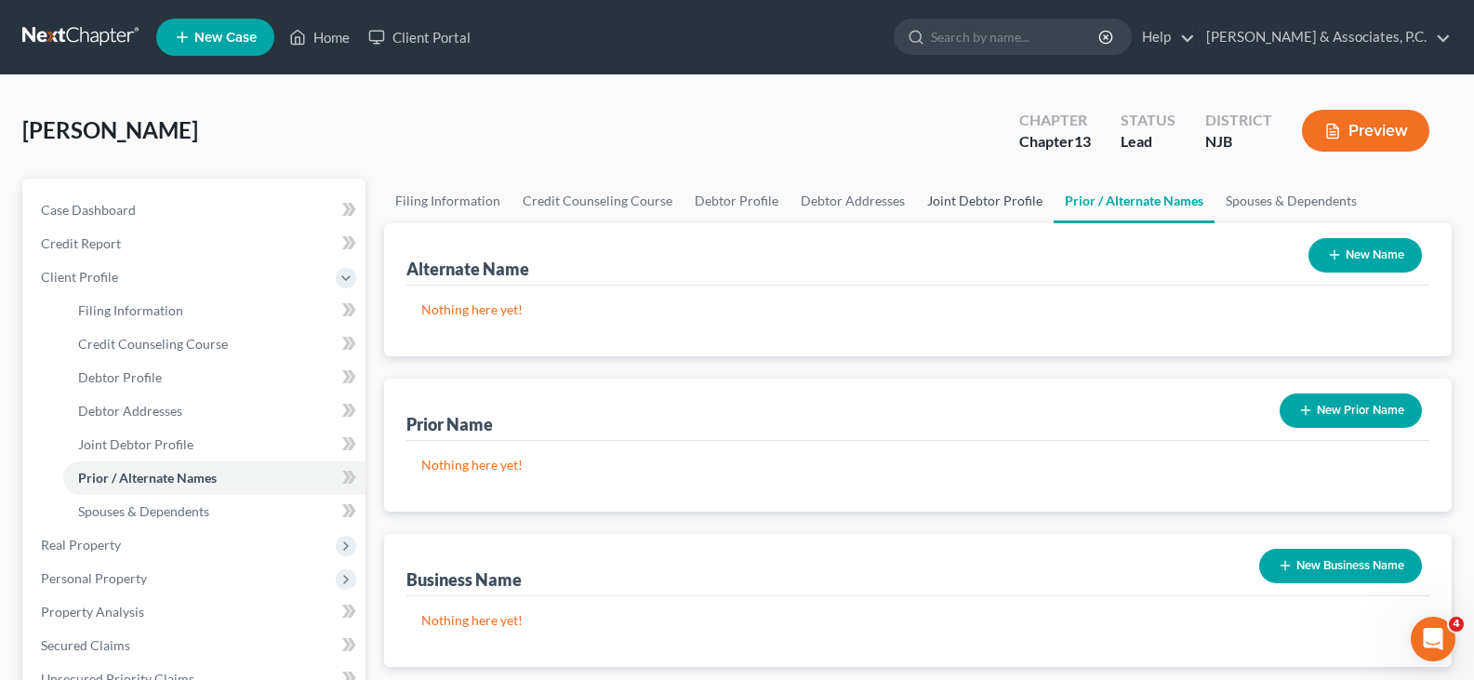
click at [978, 196] on link "Joint Debtor Profile" at bounding box center [985, 201] width 138 height 45
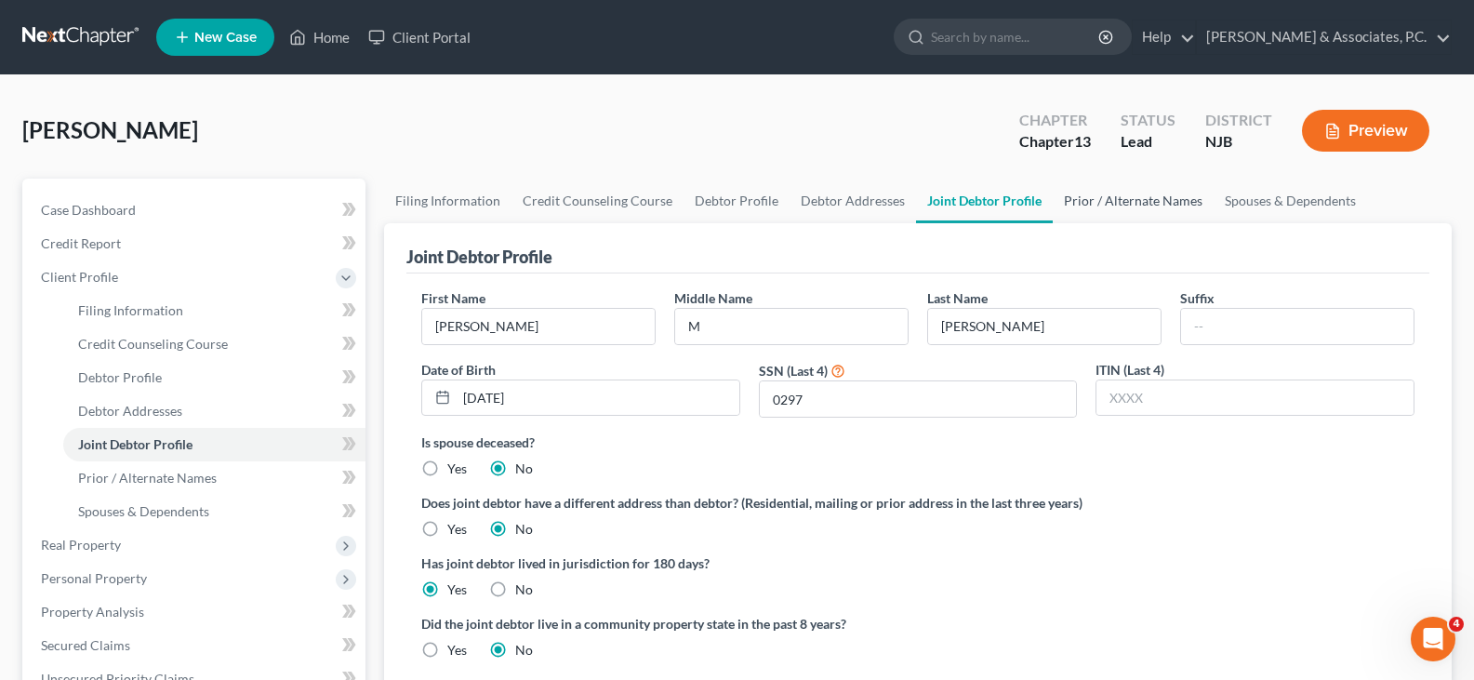
click at [1127, 196] on link "Prior / Alternate Names" at bounding box center [1133, 201] width 161 height 45
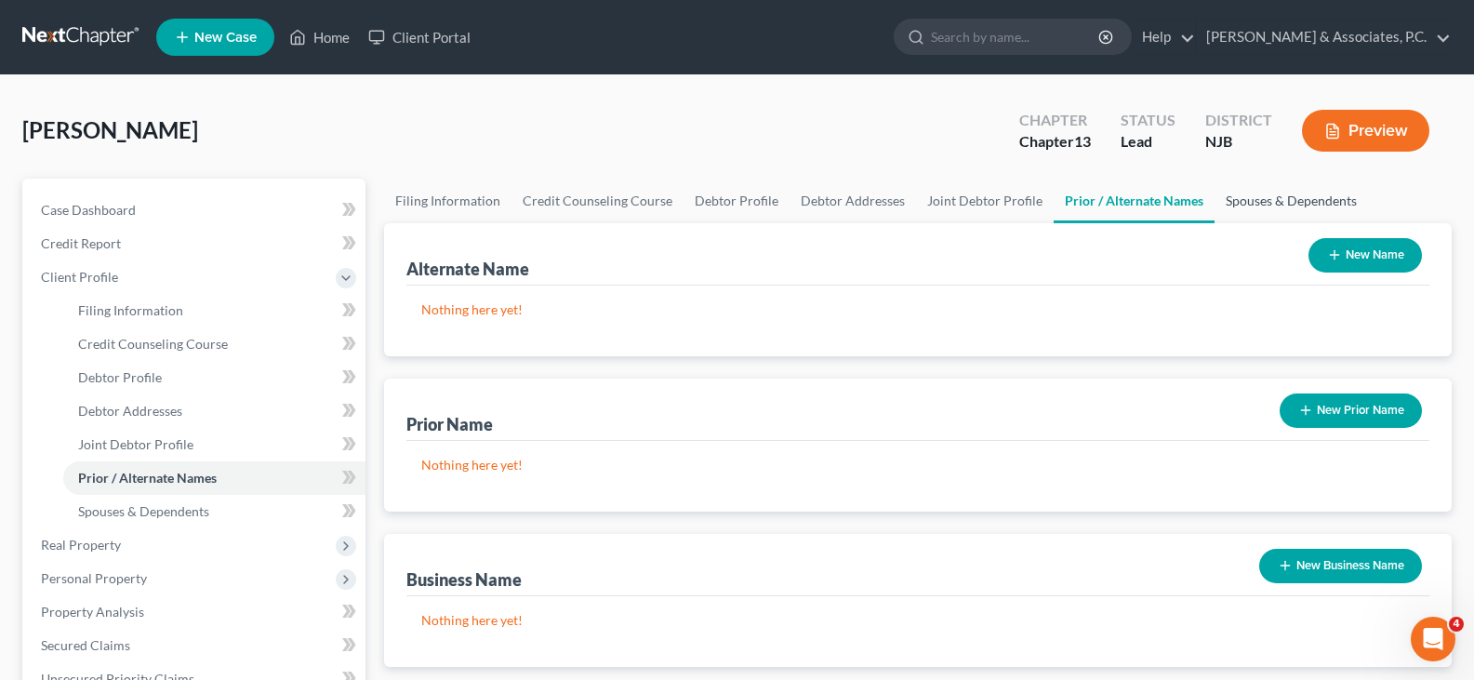
click at [1252, 200] on link "Spouses & Dependents" at bounding box center [1291, 201] width 153 height 45
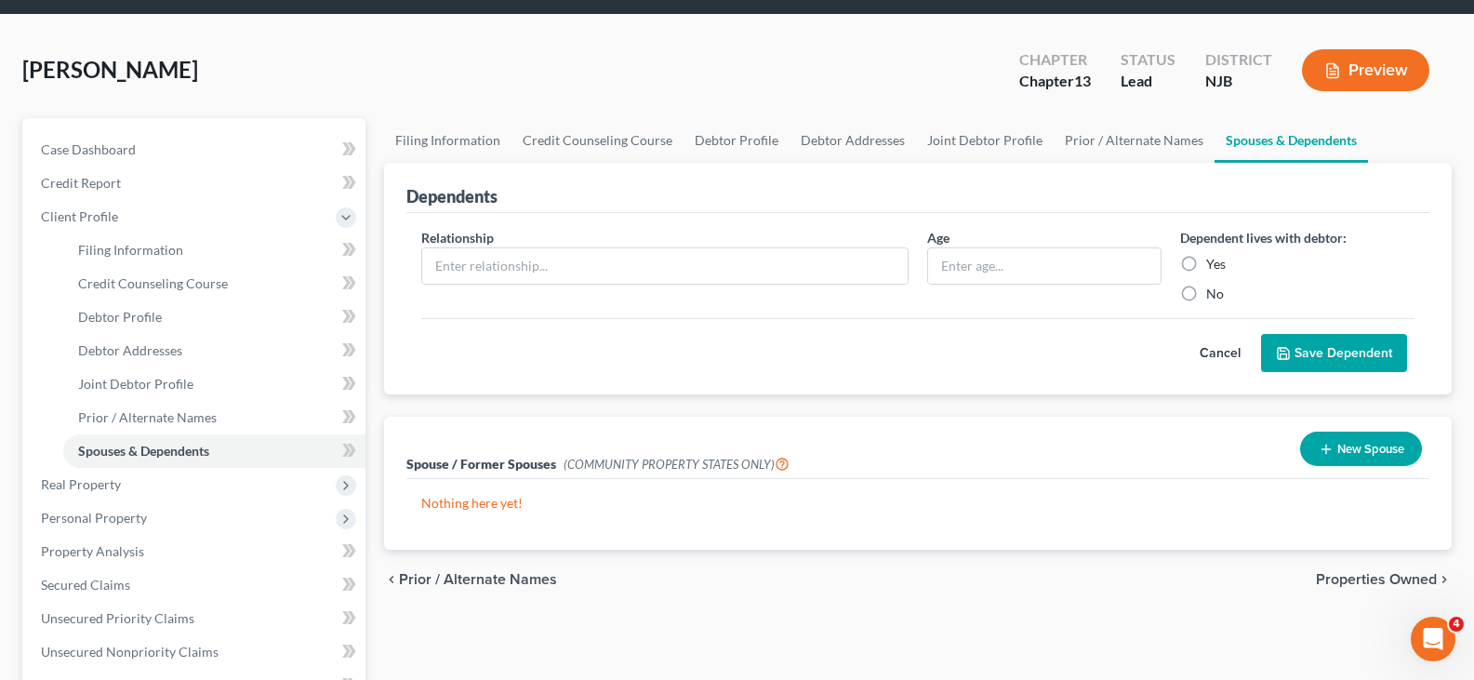
scroll to position [93, 0]
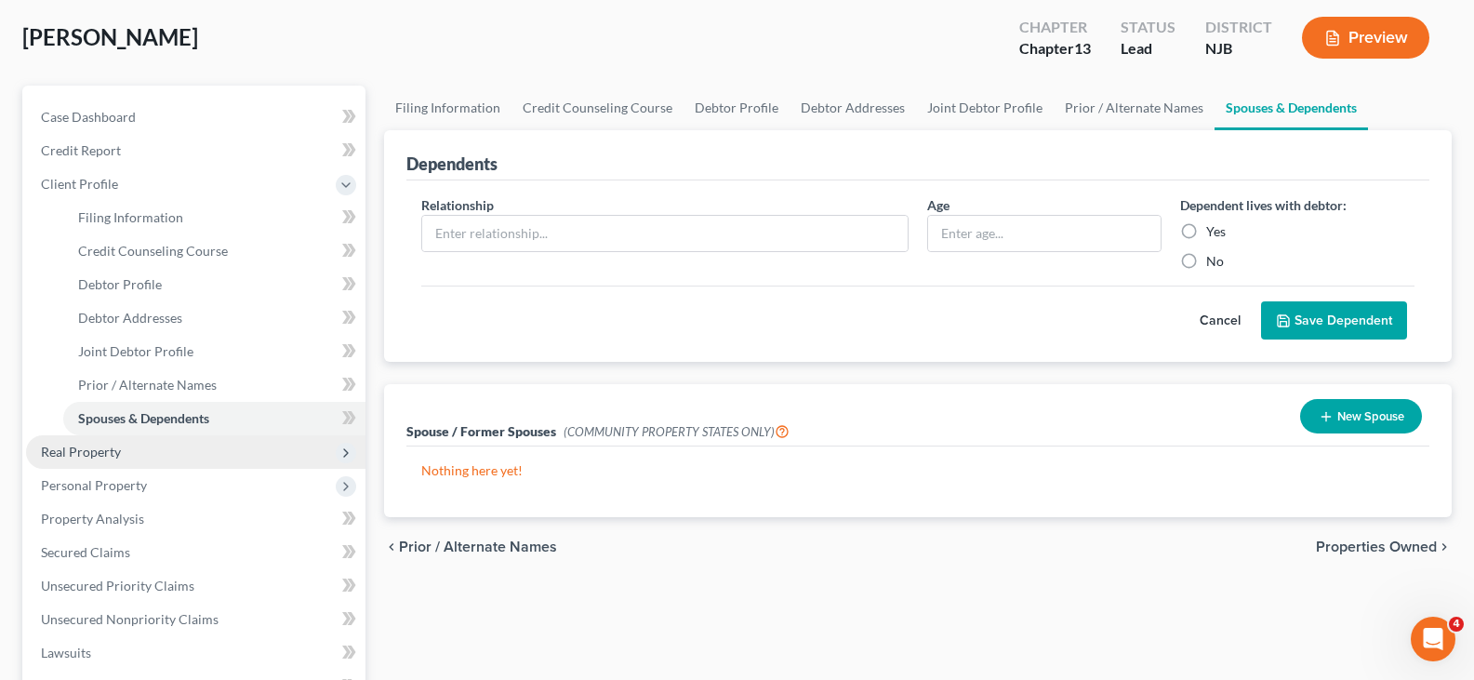
click at [69, 449] on span "Real Property" at bounding box center [81, 452] width 80 height 16
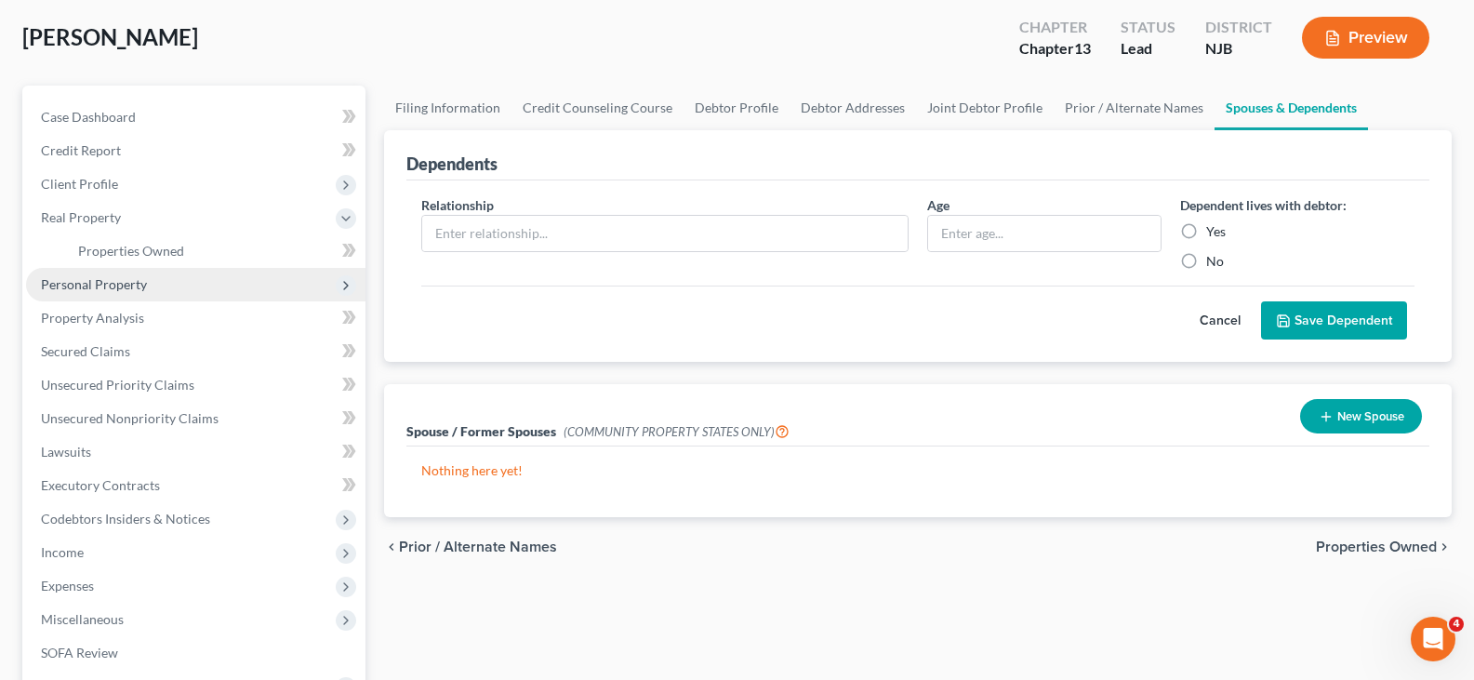
click at [98, 283] on span "Personal Property" at bounding box center [94, 284] width 106 height 16
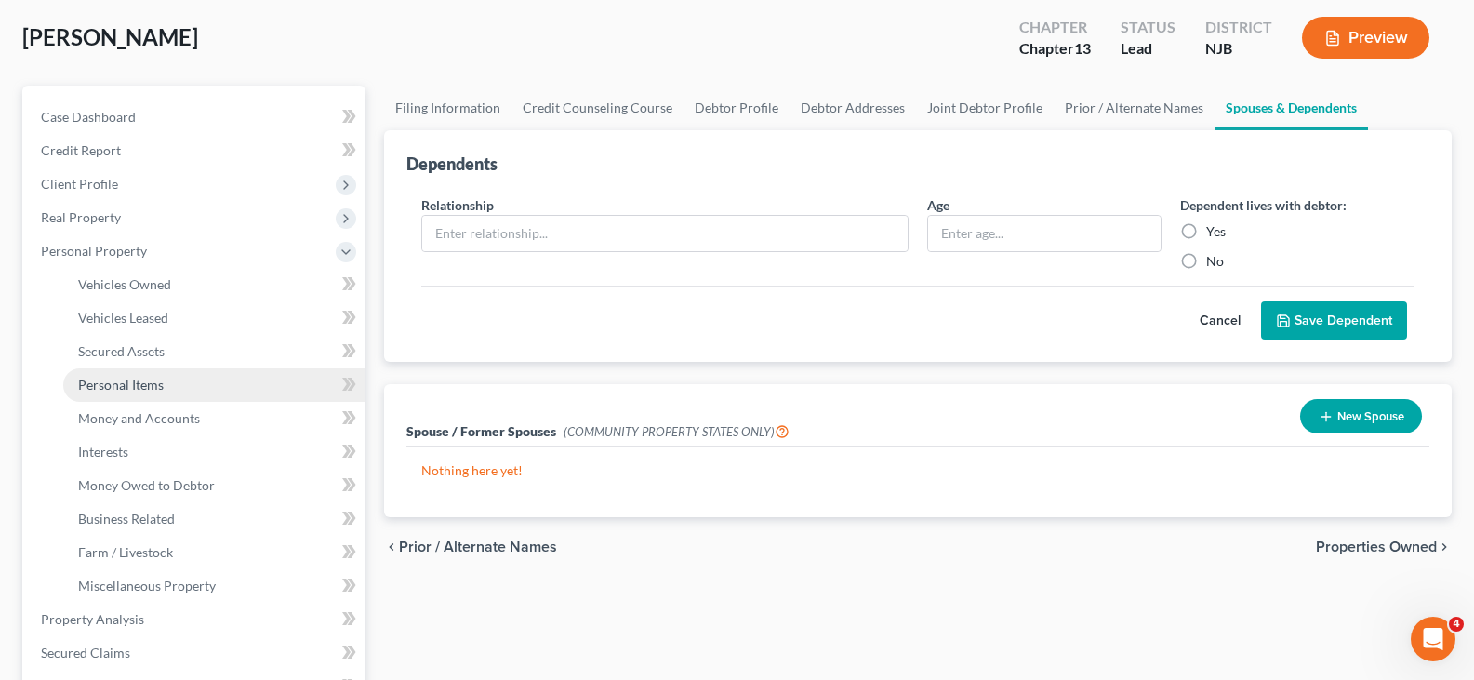
click at [119, 379] on span "Personal Items" at bounding box center [121, 385] width 86 height 16
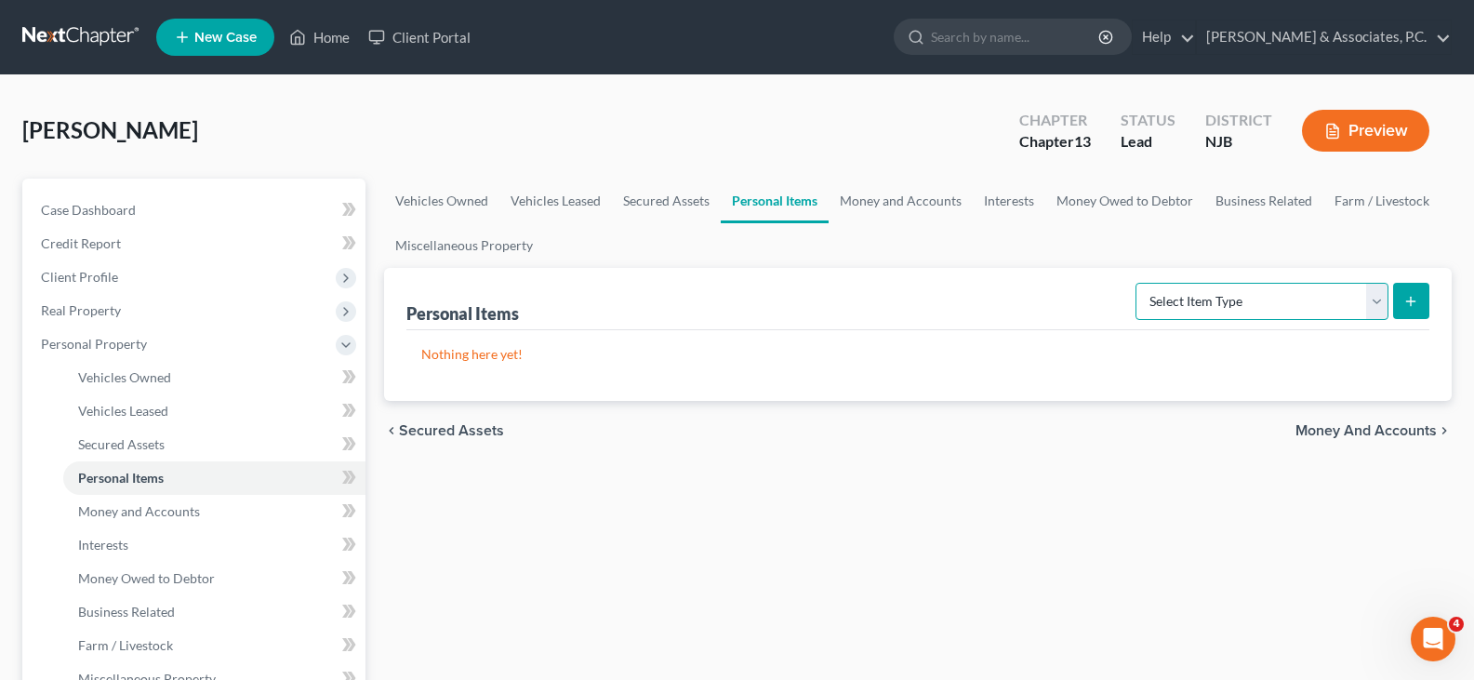
click at [1373, 299] on select "Select Item Type Clothing (A/B: 11) Collectibles Of Value (A/B: 8) Electronics …" at bounding box center [1262, 301] width 253 height 37
select select "clothing"
click at [1138, 283] on select "Select Item Type Clothing (A/B: 11) Collectibles Of Value (A/B: 8) Electronics …" at bounding box center [1262, 301] width 253 height 37
click at [1423, 285] on button "submit" at bounding box center [1411, 301] width 36 height 36
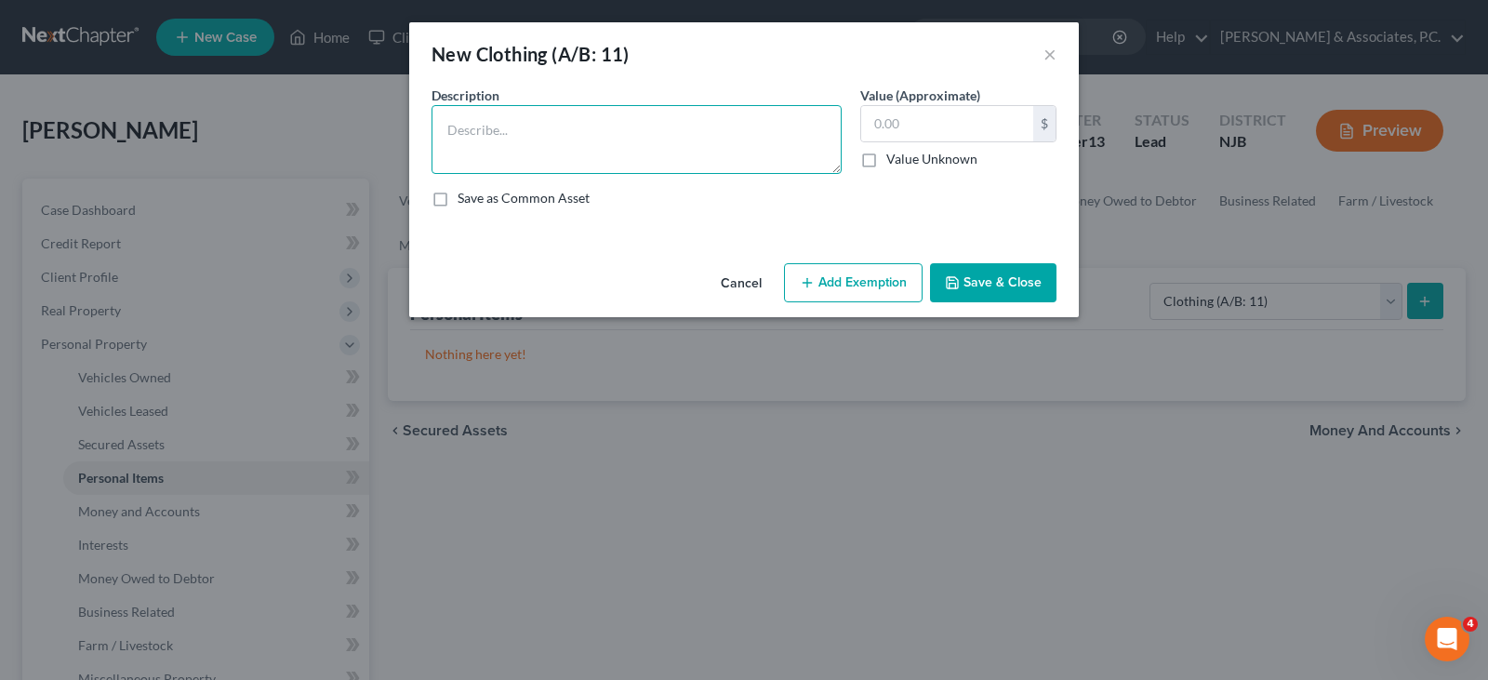
click at [519, 126] on textarea at bounding box center [637, 139] width 410 height 69
type textarea "used clothing"
type input "100.00"
click at [817, 274] on button "Add Exemption" at bounding box center [853, 282] width 139 height 39
select select "2"
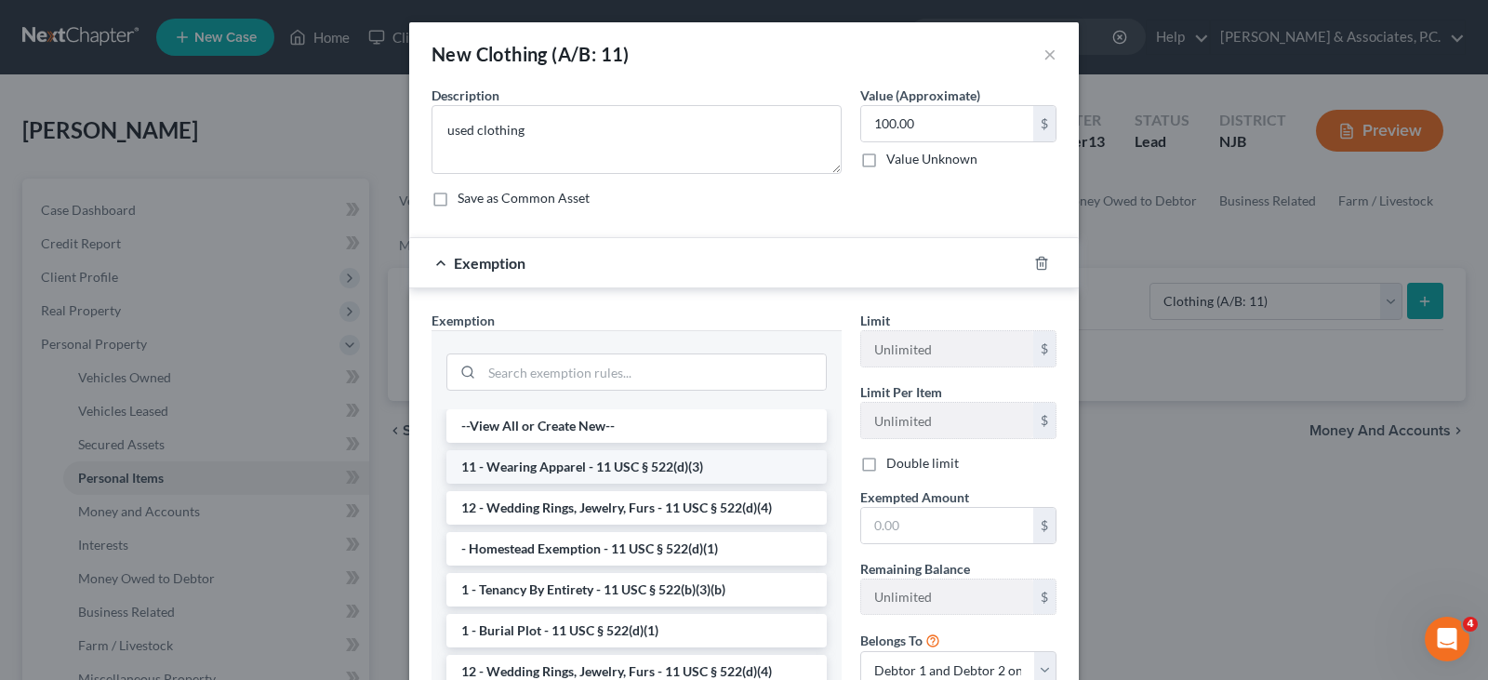
click at [560, 467] on li "11 - Wearing Apparel - 11 USC § 522(d)(3)" at bounding box center [636, 466] width 380 height 33
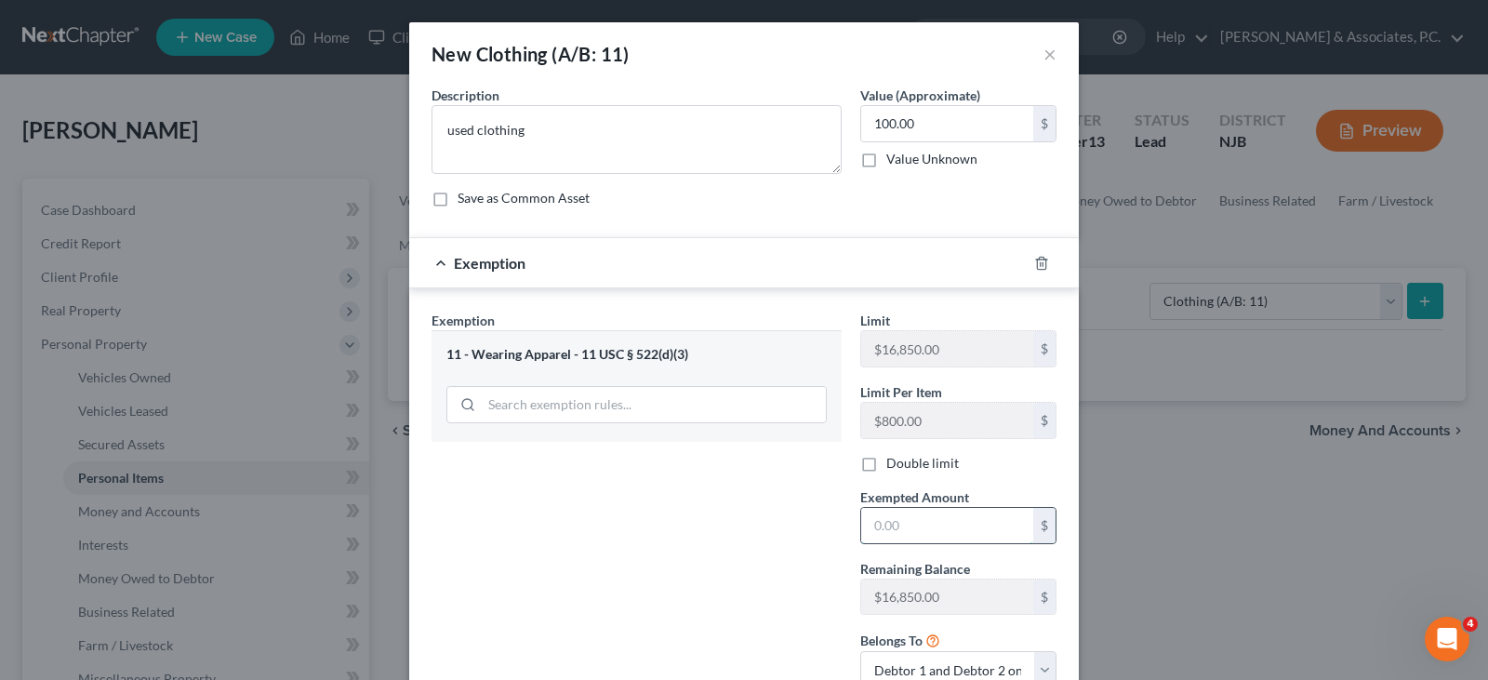
click at [925, 516] on input "text" at bounding box center [947, 525] width 172 height 35
type input "100.00"
click at [636, 579] on div "Exemption Set must be selected for CA. Exemption * 11 - Wearing Apparel - 11 US…" at bounding box center [636, 507] width 429 height 393
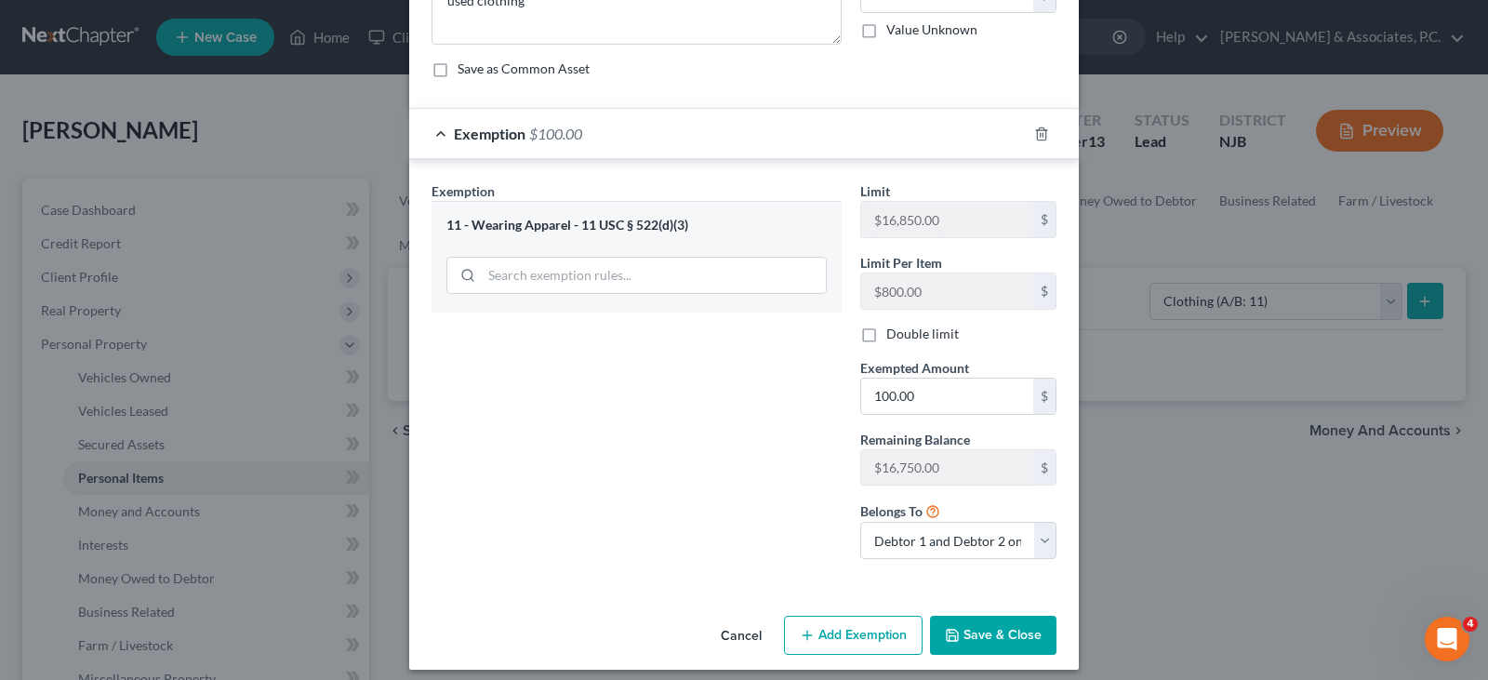
scroll to position [141, 0]
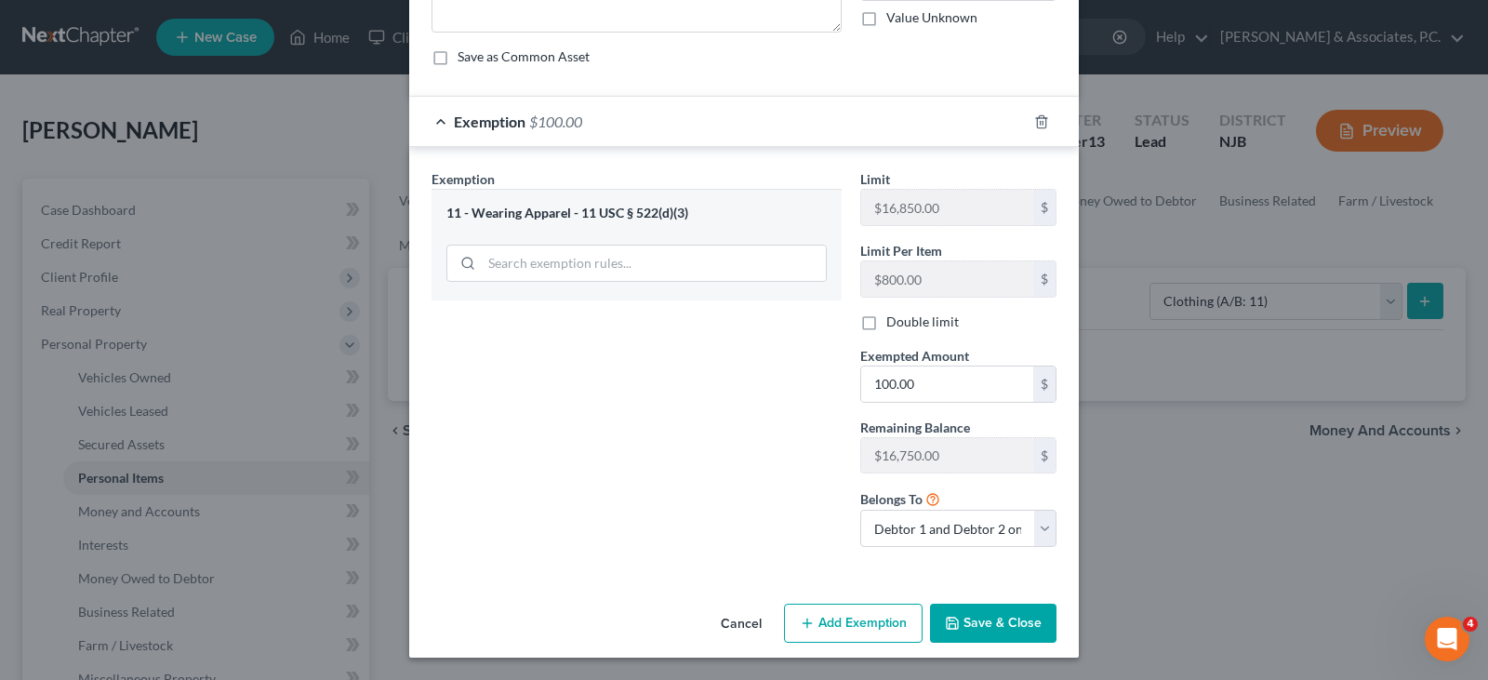
click at [1013, 617] on button "Save & Close" at bounding box center [993, 623] width 126 height 39
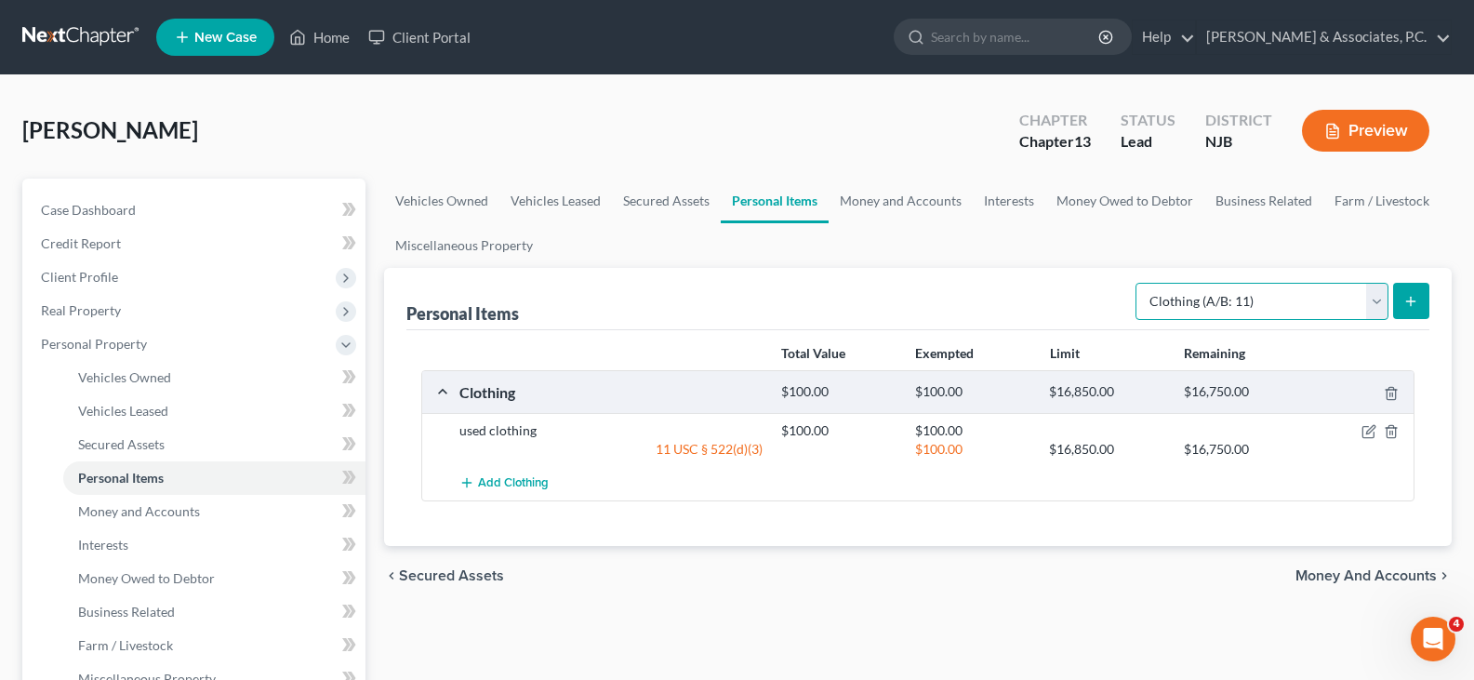
click at [1380, 303] on select "Select Item Type Clothing (A/B: 11) Collectibles Of Value (A/B: 8) Electronics …" at bounding box center [1262, 301] width 253 height 37
select select "electronics"
click at [1138, 283] on select "Select Item Type Clothing (A/B: 11) Collectibles Of Value (A/B: 8) Electronics …" at bounding box center [1262, 301] width 253 height 37
click at [1407, 297] on icon "submit" at bounding box center [1411, 301] width 15 height 15
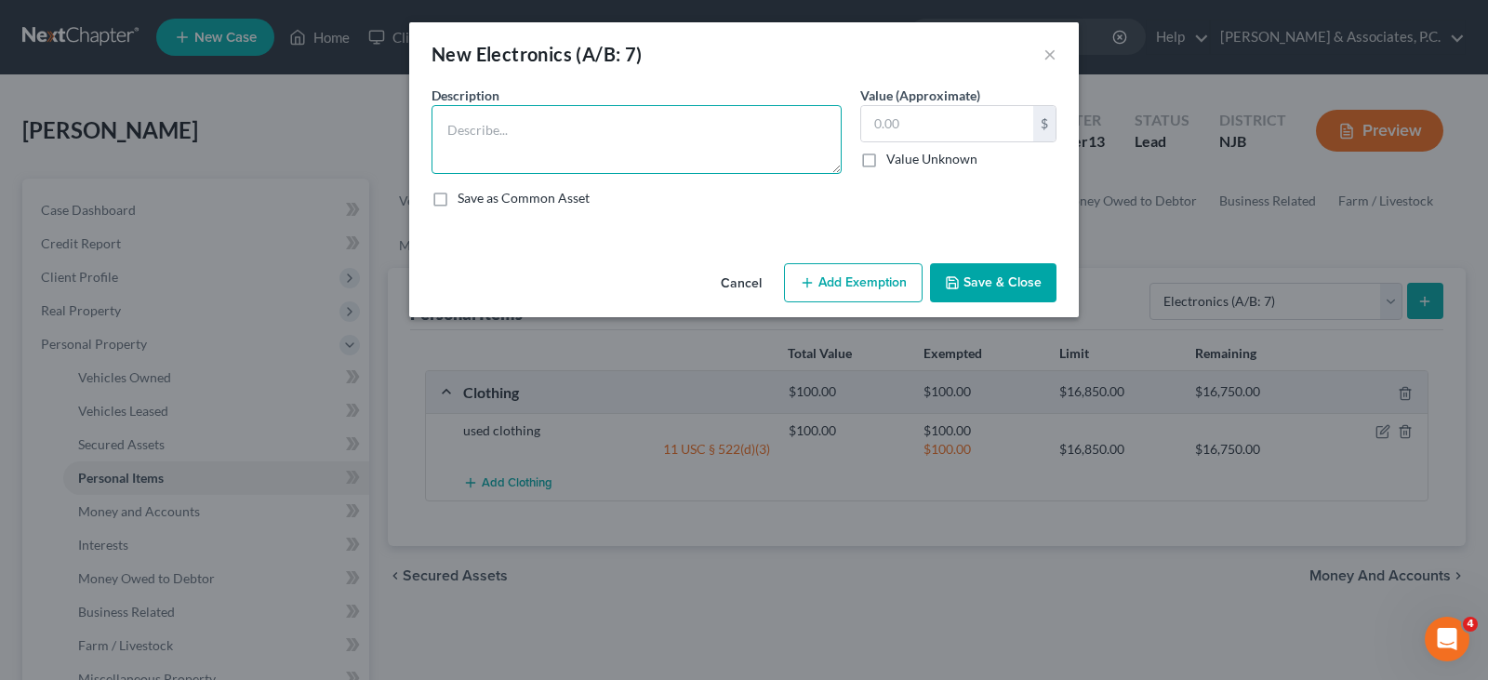
click at [628, 124] on textarea at bounding box center [637, 139] width 410 height 69
click at [505, 126] on textarea "television, monitor, 2-tablets, 2 cell phones" at bounding box center [637, 139] width 410 height 69
click at [445, 128] on textarea "television,1- monitor, 2-tablets, 2 cell phones" at bounding box center [637, 139] width 410 height 69
click at [551, 153] on textarea "1-television,1- monitor, 2-tablets, 2 cell phones" at bounding box center [637, 139] width 410 height 69
click at [647, 129] on textarea "1-television,1- monitor, 2-tablets, 2 cell phones" at bounding box center [637, 139] width 410 height 69
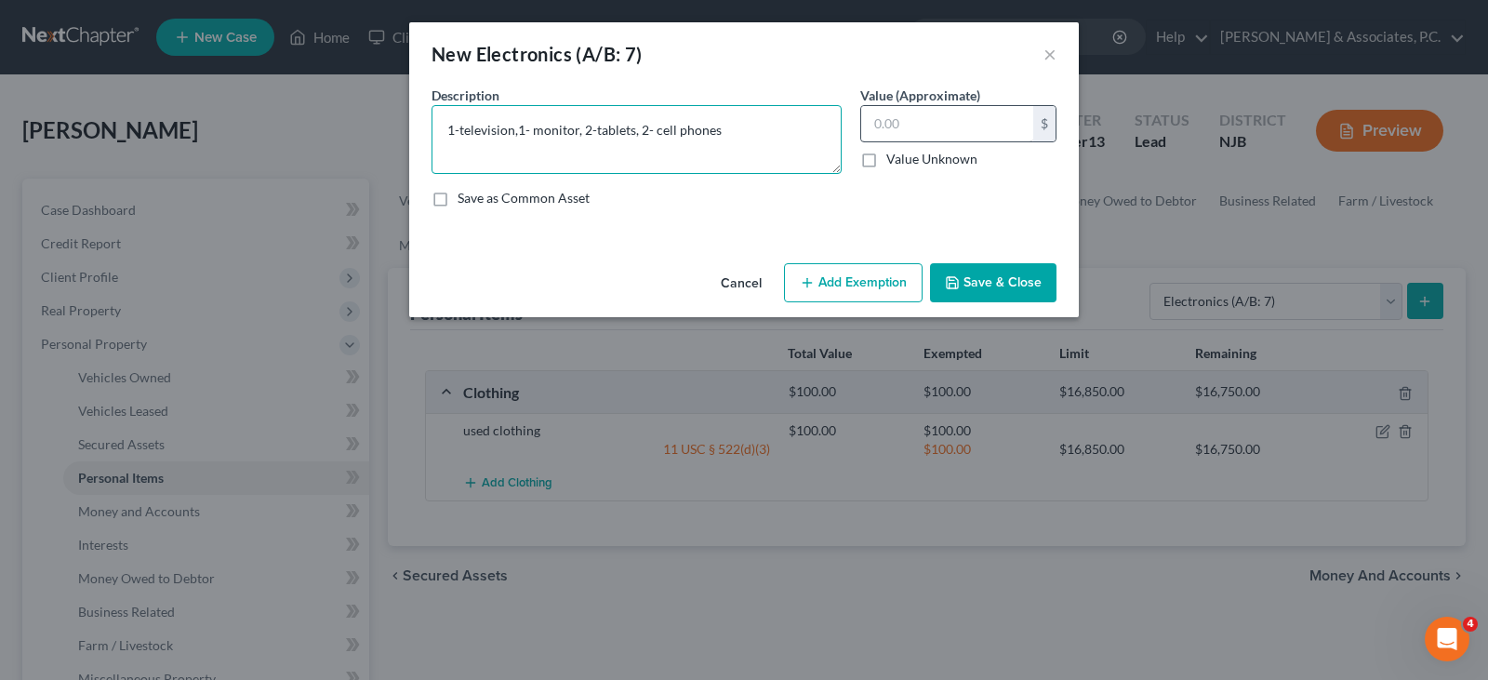
type textarea "1-television,1- monitor, 2-tablets, 2- cell phones"
click at [897, 121] on input "text" at bounding box center [947, 123] width 172 height 35
type input "1,000.00"
click at [765, 136] on textarea "1-television,1- monitor, 2-tablets, 2- cell phones" at bounding box center [637, 139] width 410 height 69
click at [855, 281] on button "Add Exemption" at bounding box center [853, 282] width 139 height 39
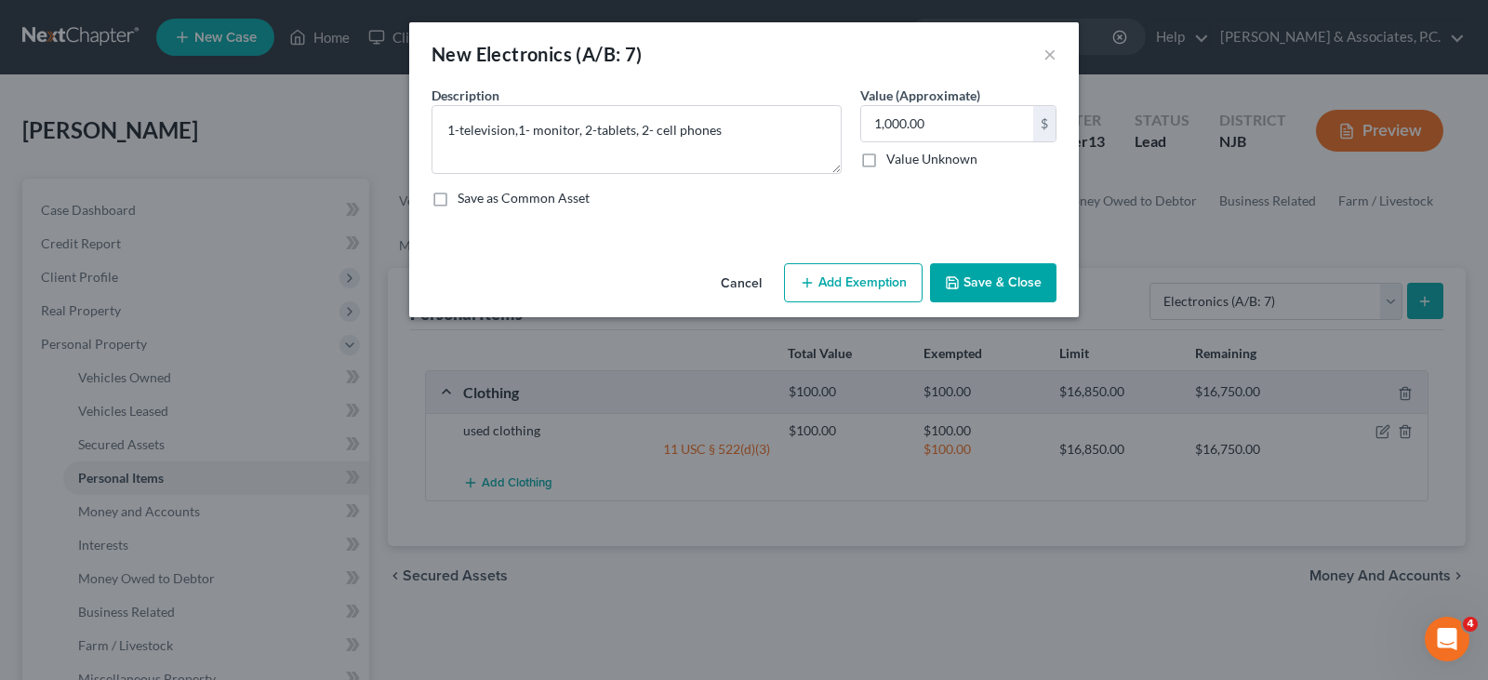
select select "2"
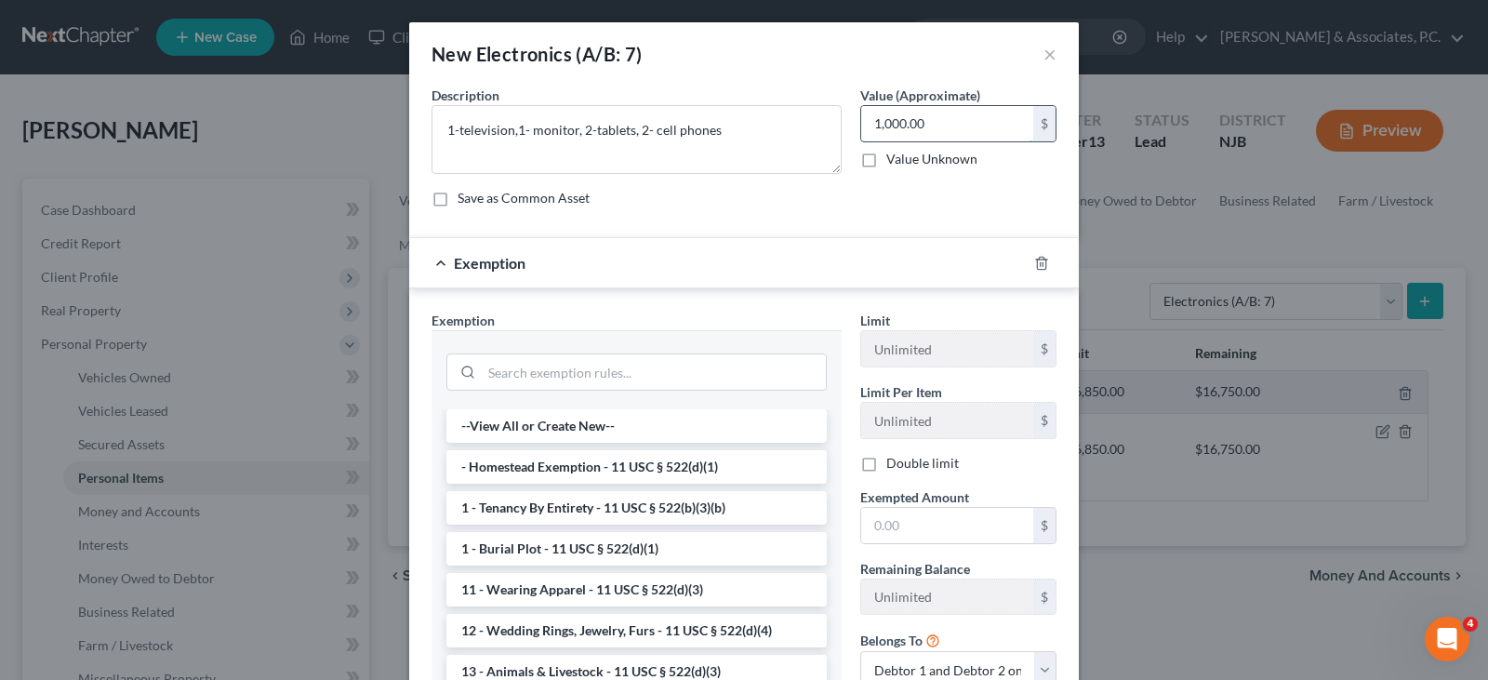
click at [877, 120] on input "1,000.00" at bounding box center [947, 123] width 172 height 35
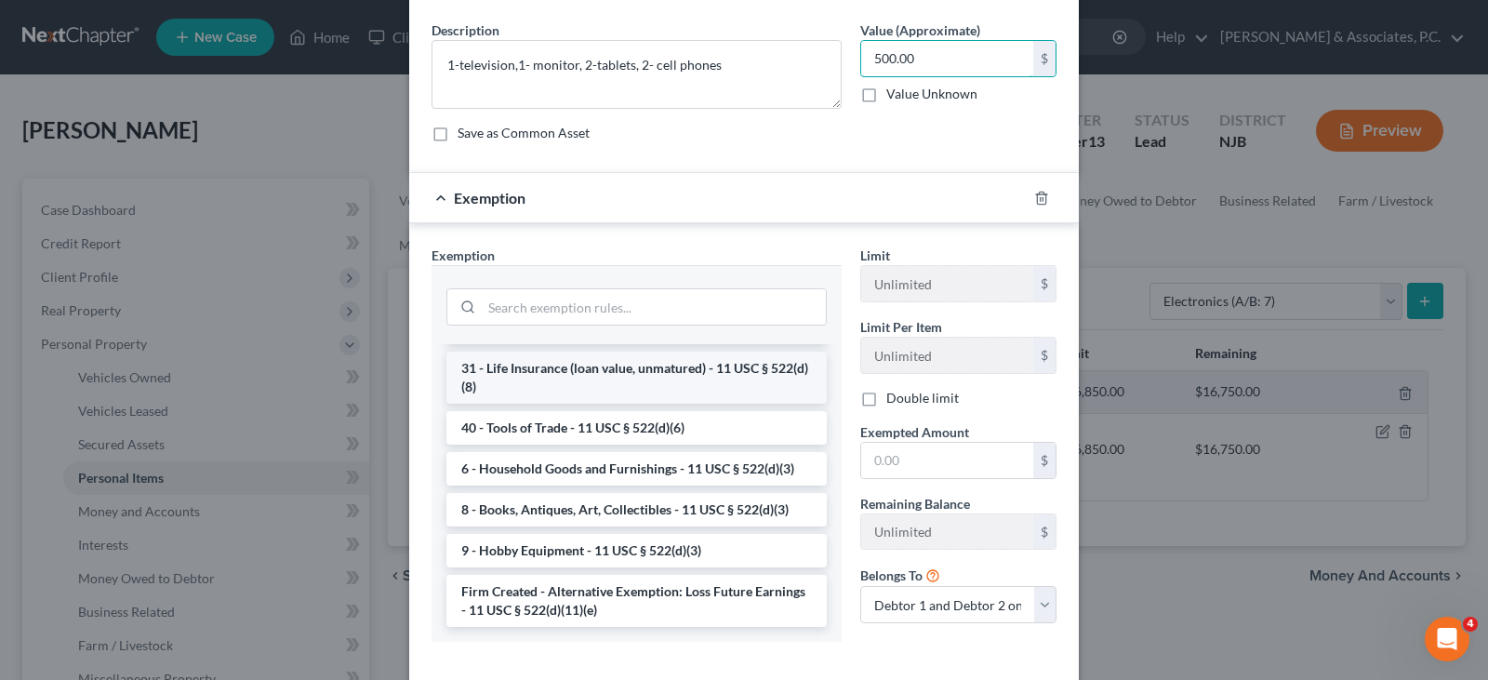
scroll to position [160, 0]
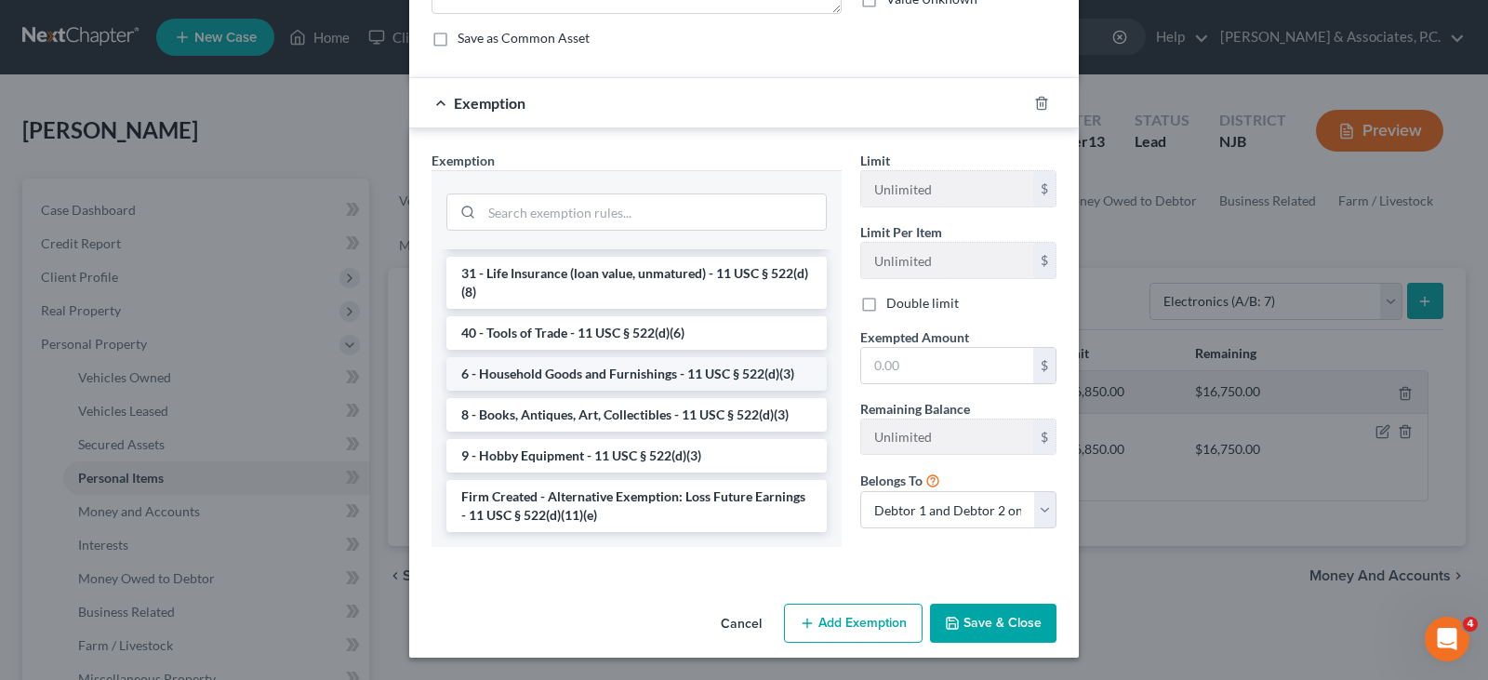
type input "500.00"
click at [544, 373] on li "6 - Household Goods and Furnishings - 11 USC § 522(d)(3)" at bounding box center [636, 373] width 380 height 33
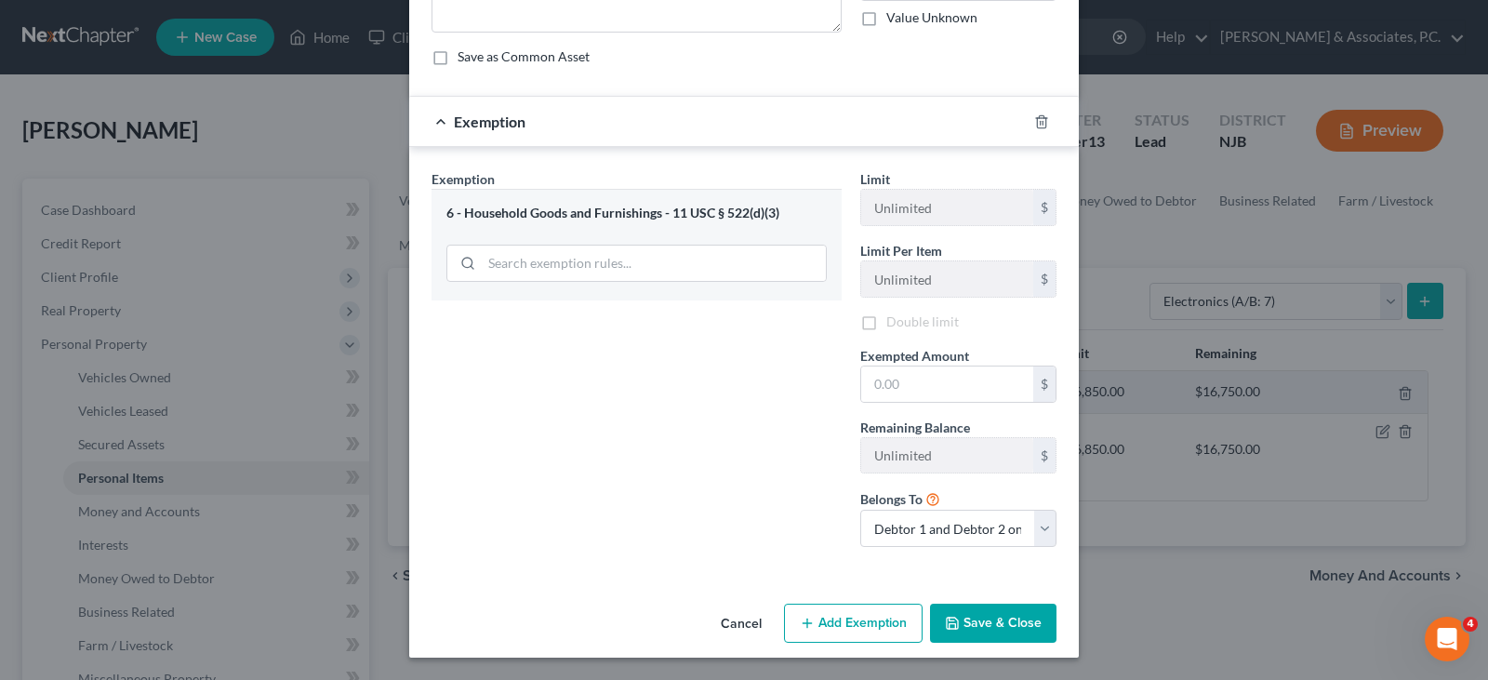
scroll to position [141, 0]
click at [970, 603] on div "Cancel Add Exemption Save & Close" at bounding box center [744, 626] width 670 height 61
drag, startPoint x: 991, startPoint y: 620, endPoint x: 1147, endPoint y: 481, distance: 209.5
click at [995, 620] on button "Save & Close" at bounding box center [993, 623] width 126 height 39
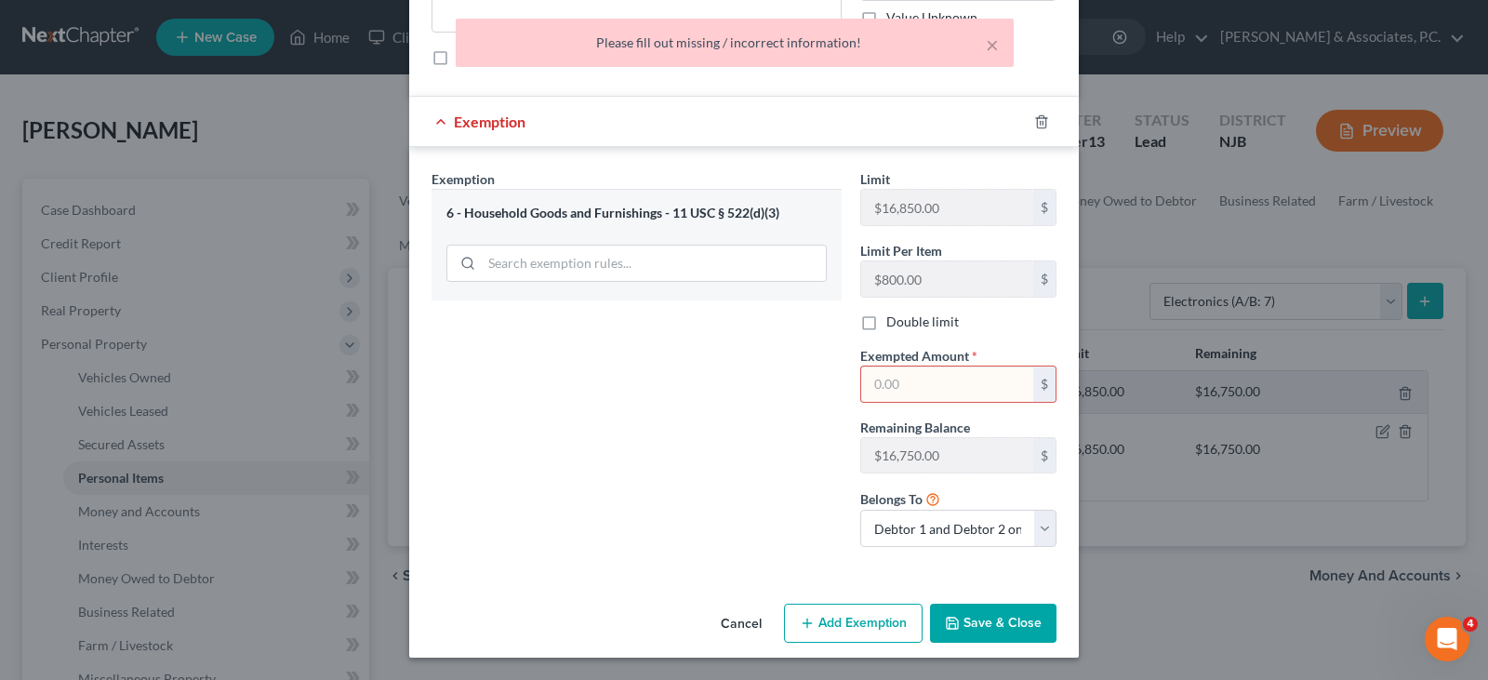
click at [911, 385] on input "text" at bounding box center [947, 383] width 172 height 35
type input "500.00"
drag, startPoint x: 999, startPoint y: 625, endPoint x: 1123, endPoint y: 479, distance: 191.4
click at [999, 625] on button "Save & Close" at bounding box center [993, 623] width 126 height 39
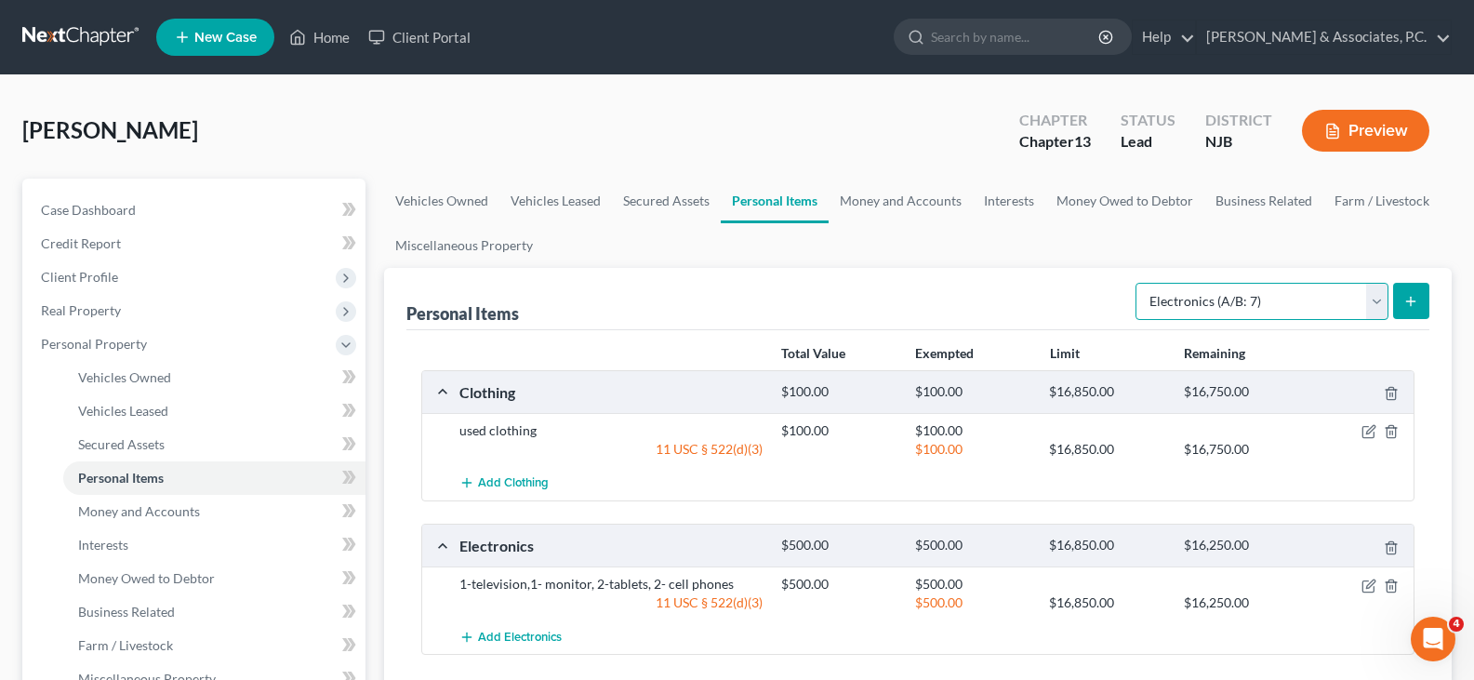
click at [1374, 297] on select "Select Item Type Clothing (A/B: 11) Collectibles Of Value (A/B: 8) Electronics …" at bounding box center [1262, 301] width 253 height 37
select select "household_goods"
click at [1138, 283] on select "Select Item Type Clothing (A/B: 11) Collectibles Of Value (A/B: 8) Electronics …" at bounding box center [1262, 301] width 253 height 37
click at [1417, 294] on icon "submit" at bounding box center [1411, 301] width 15 height 15
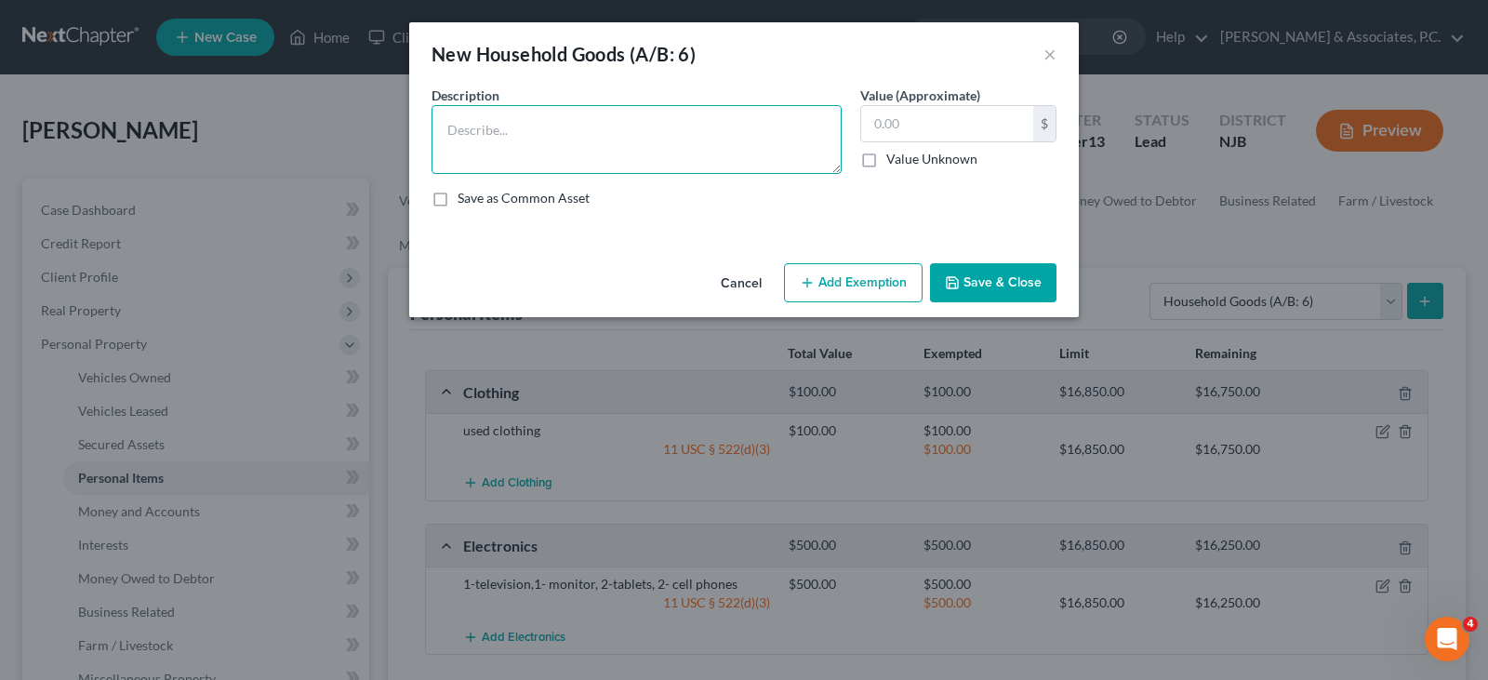
click at [505, 133] on textarea at bounding box center [637, 139] width 410 height 69
type textarea "2- recliners, 1-futon"
click at [893, 126] on input "text" at bounding box center [947, 123] width 172 height 35
type input "100.00"
click at [835, 290] on button "Add Exemption" at bounding box center [853, 282] width 139 height 39
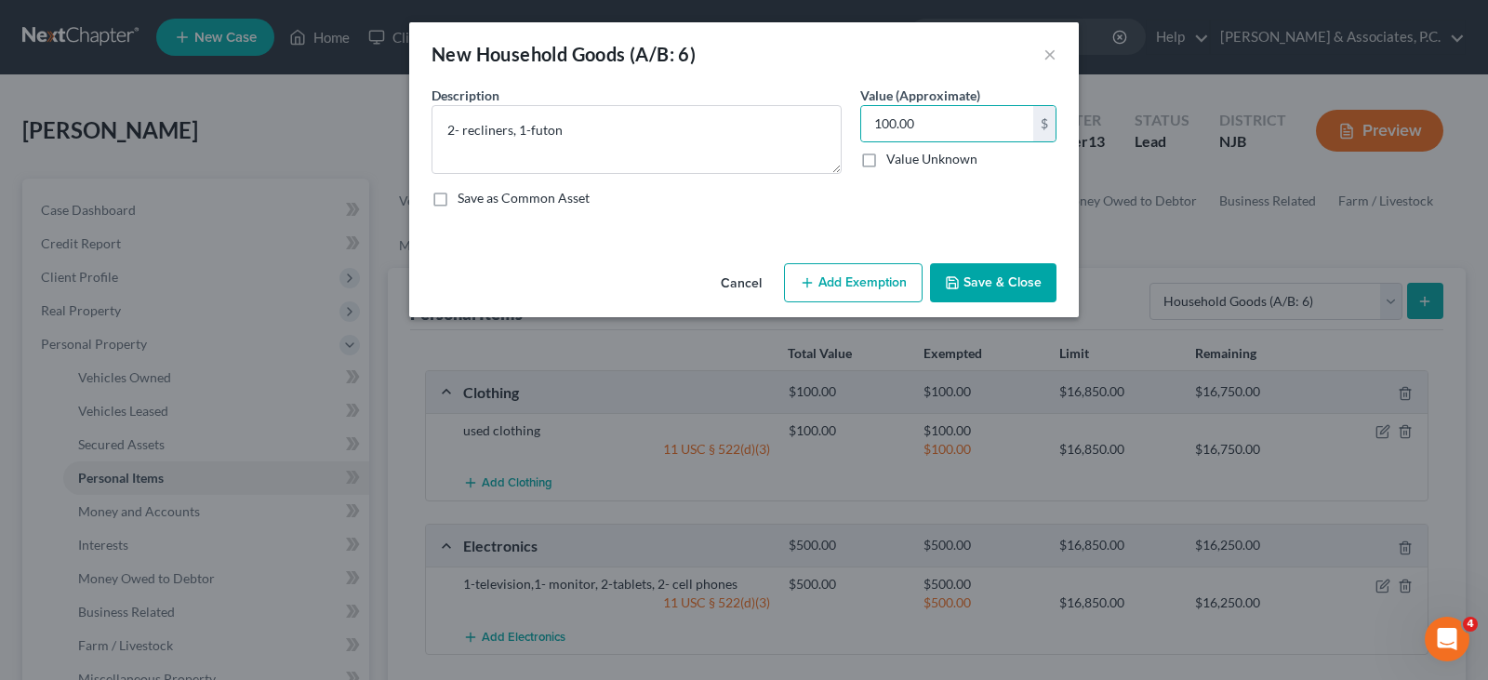
select select "2"
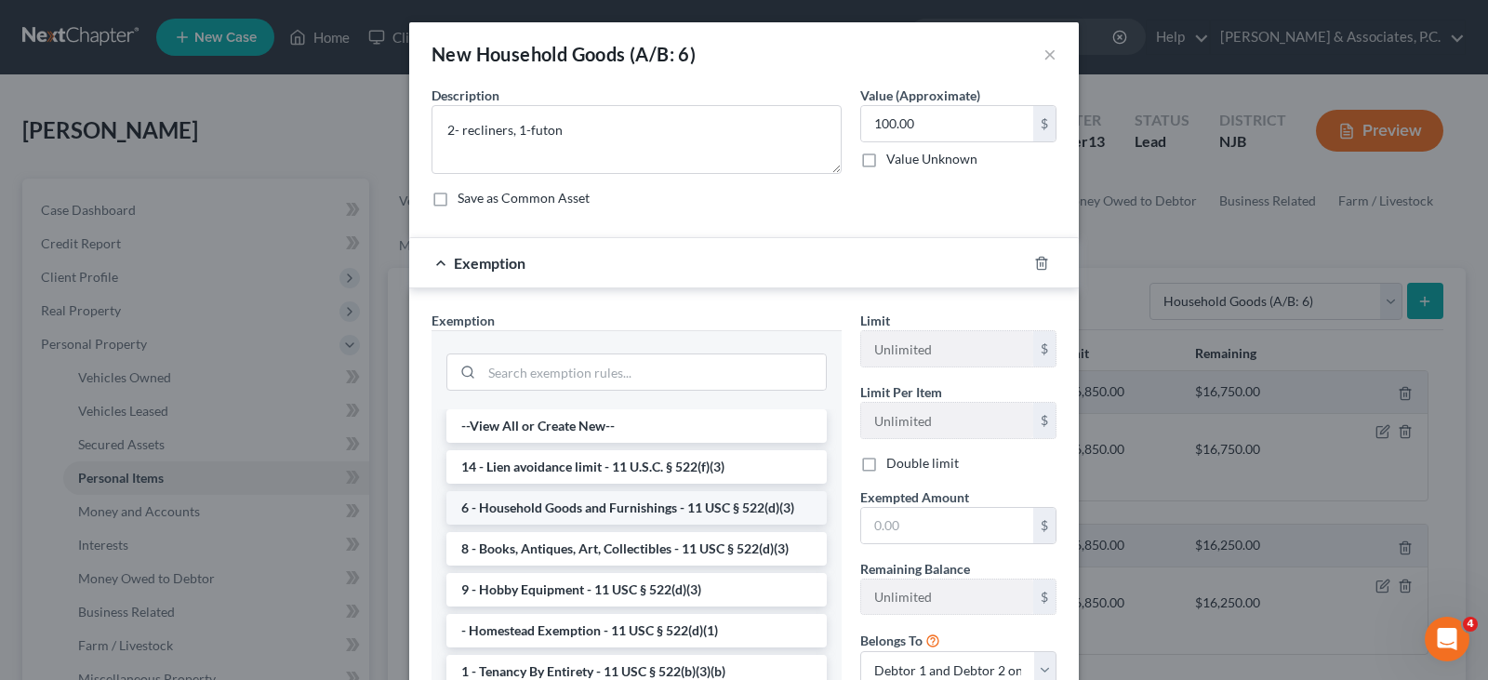
click at [537, 502] on li "6 - Household Goods and Furnishings - 11 USC § 522(d)(3)" at bounding box center [636, 507] width 380 height 33
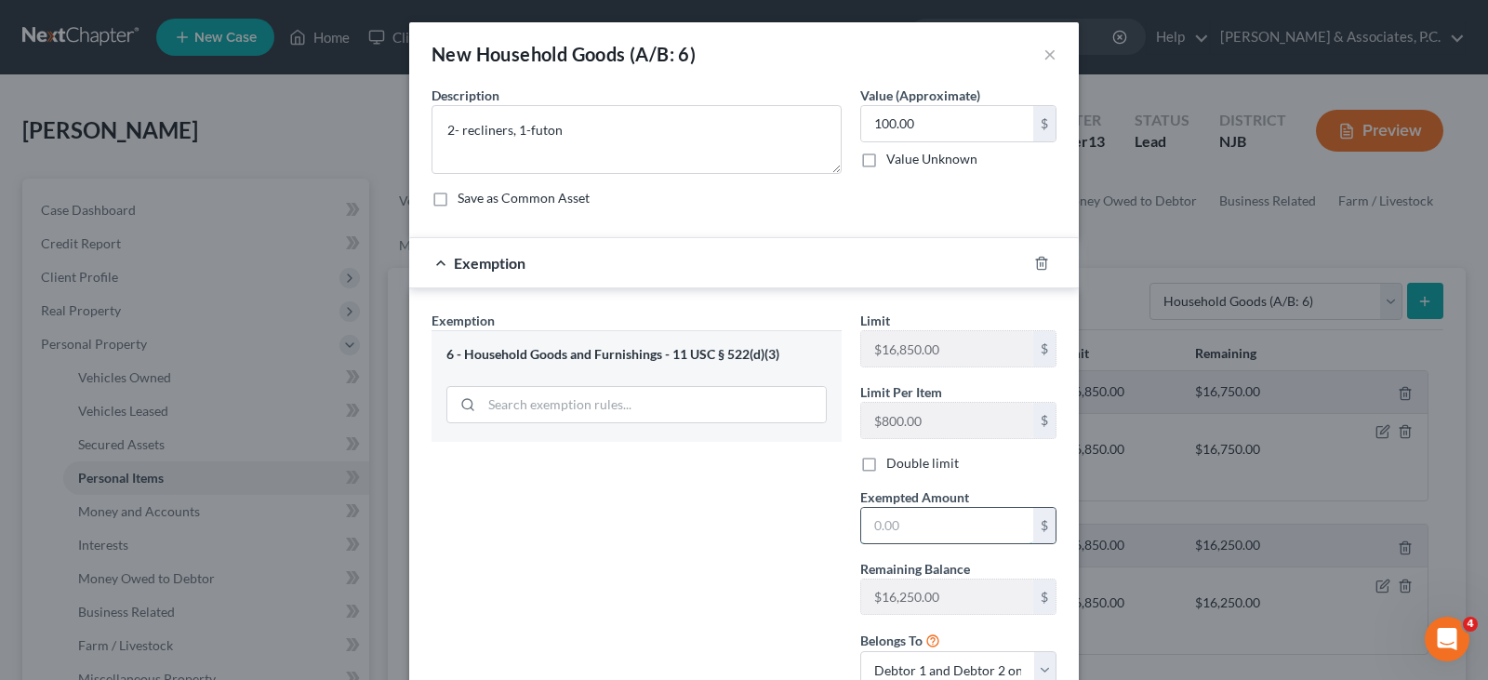
click at [906, 526] on input "text" at bounding box center [947, 525] width 172 height 35
type input "100.00"
click at [682, 490] on div "Exemption Set must be selected for CA. Exemption * 6 - Household Goods and Furn…" at bounding box center [636, 507] width 429 height 393
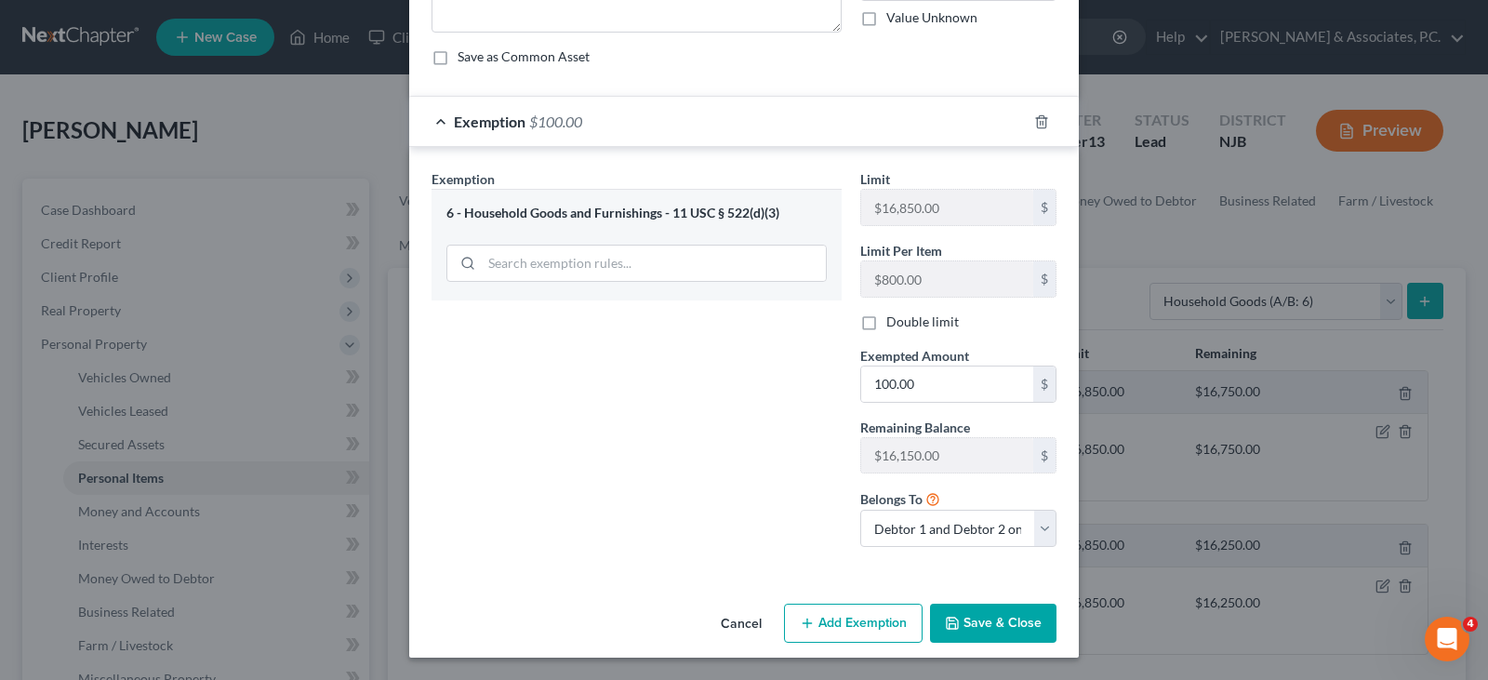
click at [994, 624] on button "Save & Close" at bounding box center [993, 623] width 126 height 39
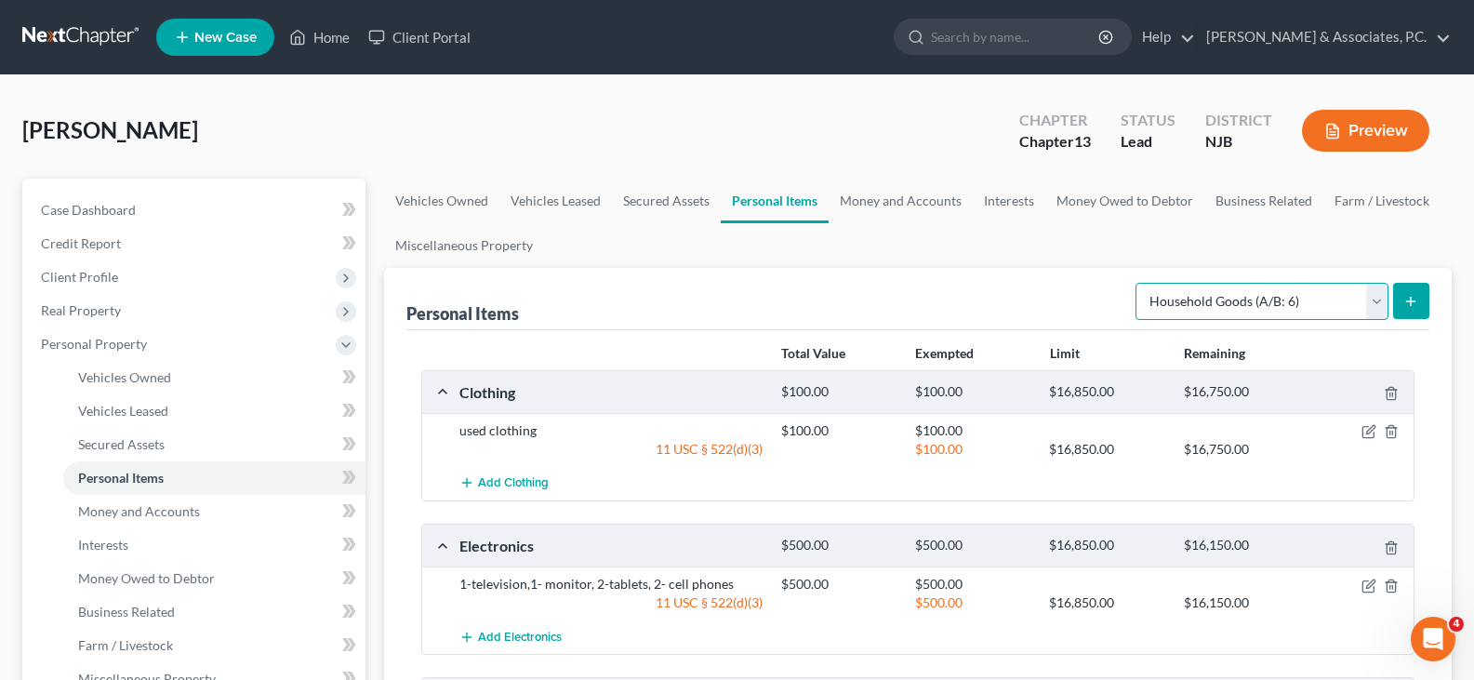
click at [1380, 294] on select "Select Item Type Clothing (A/B: 11) Collectibles Of Value (A/B: 8) Electronics …" at bounding box center [1262, 301] width 253 height 37
select select "pets"
click at [1138, 283] on select "Select Item Type Clothing (A/B: 11) Collectibles Of Value (A/B: 8) Electronics …" at bounding box center [1262, 301] width 253 height 37
click at [1417, 298] on icon "submit" at bounding box center [1411, 301] width 15 height 15
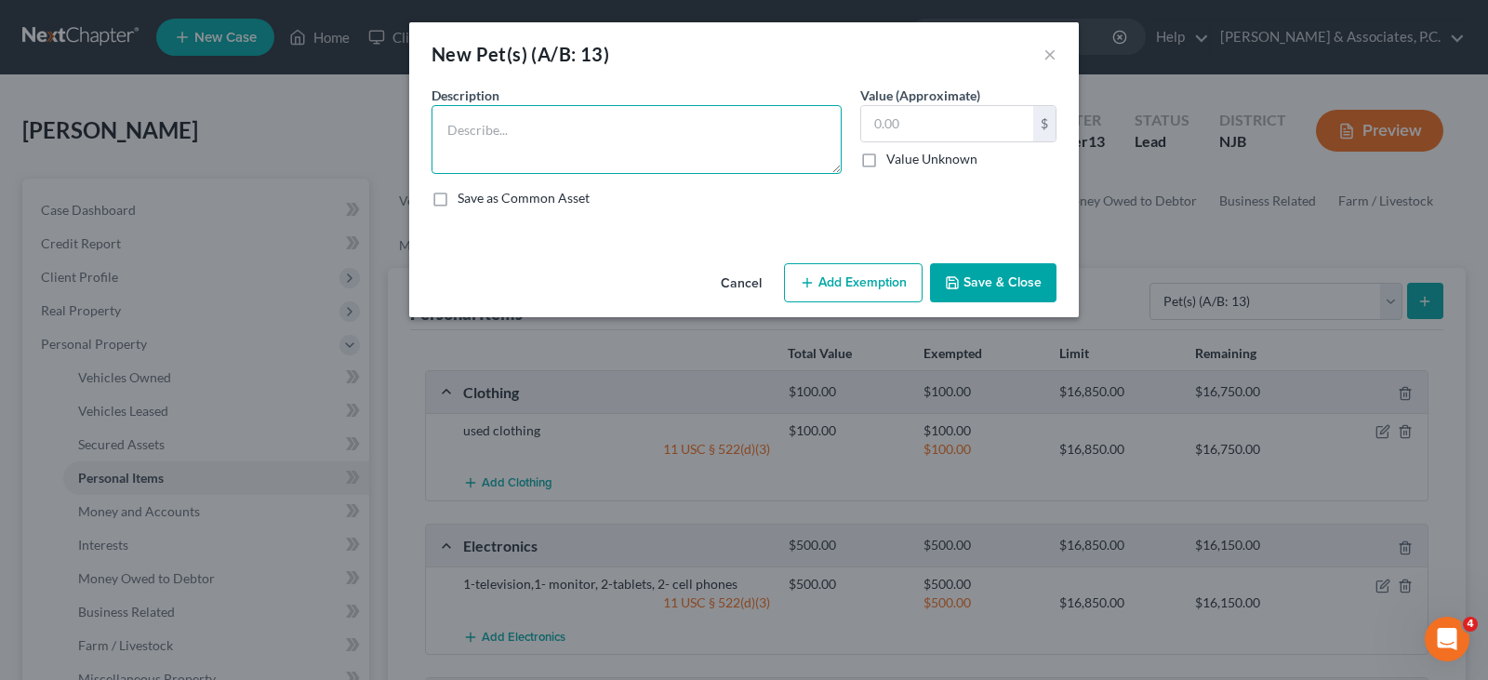
click at [534, 153] on textarea at bounding box center [637, 139] width 410 height 69
type textarea "14 cats"
click at [919, 135] on input "text" at bounding box center [947, 123] width 172 height 35
click at [1006, 278] on button "Save & Close" at bounding box center [993, 282] width 126 height 39
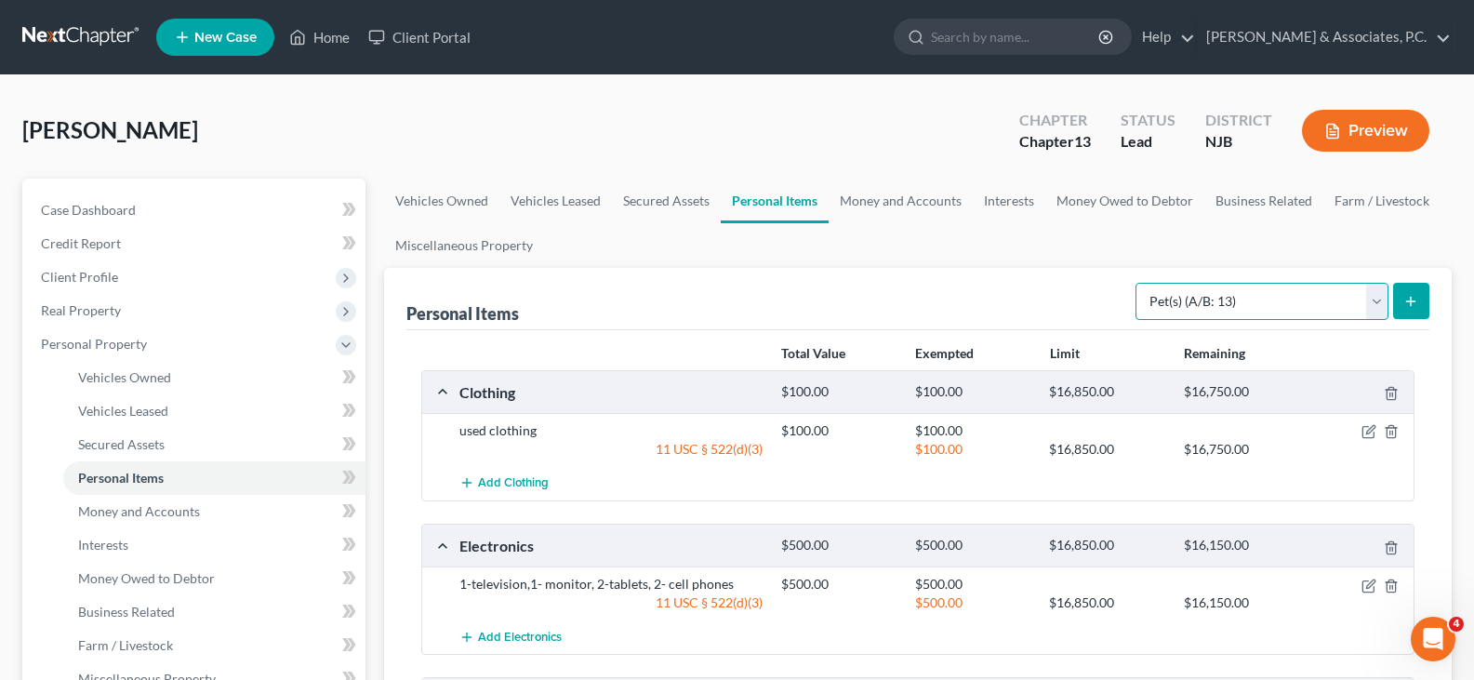
click at [1373, 299] on select "Select Item Type Clothing (A/B: 11) Collectibles Of Value (A/B: 8) Electronics …" at bounding box center [1262, 301] width 253 height 37
click at [1138, 283] on select "Select Item Type Clothing (A/B: 11) Collectibles Of Value (A/B: 8) Electronics …" at bounding box center [1262, 301] width 253 height 37
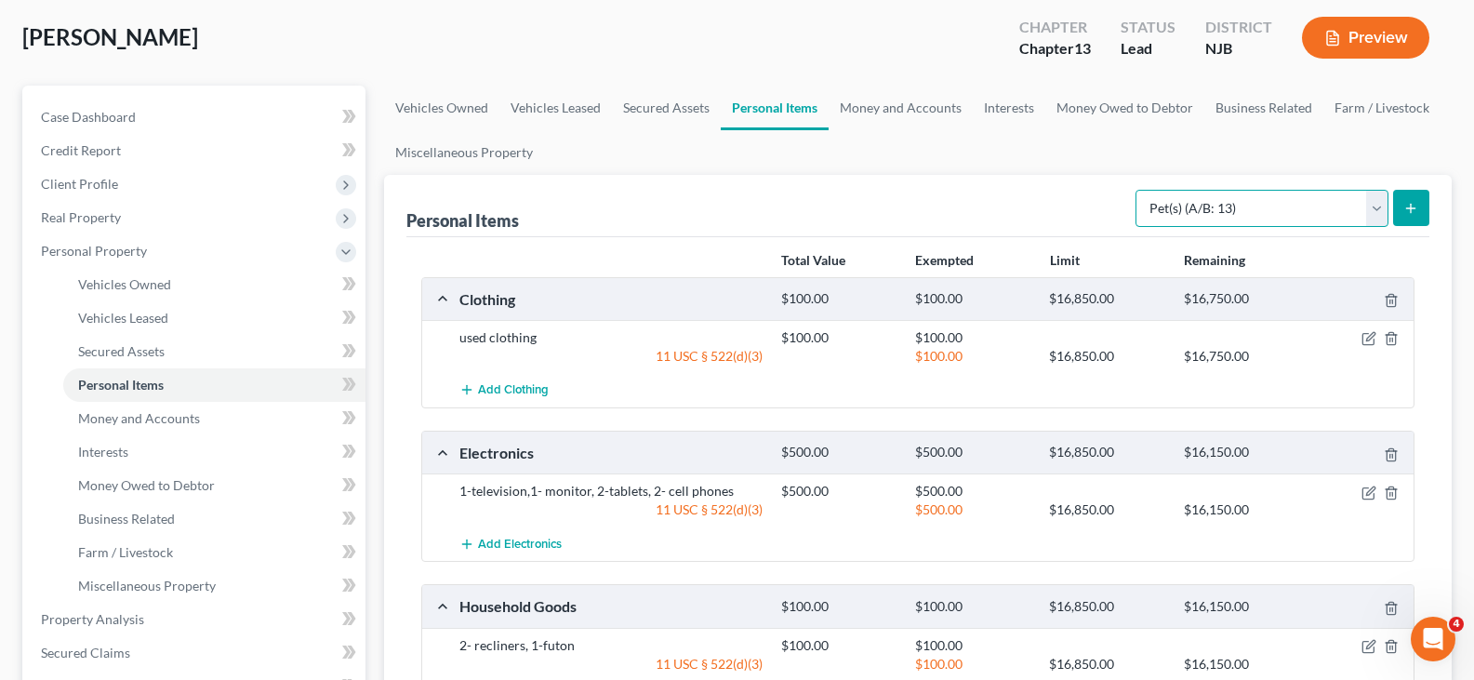
scroll to position [372, 0]
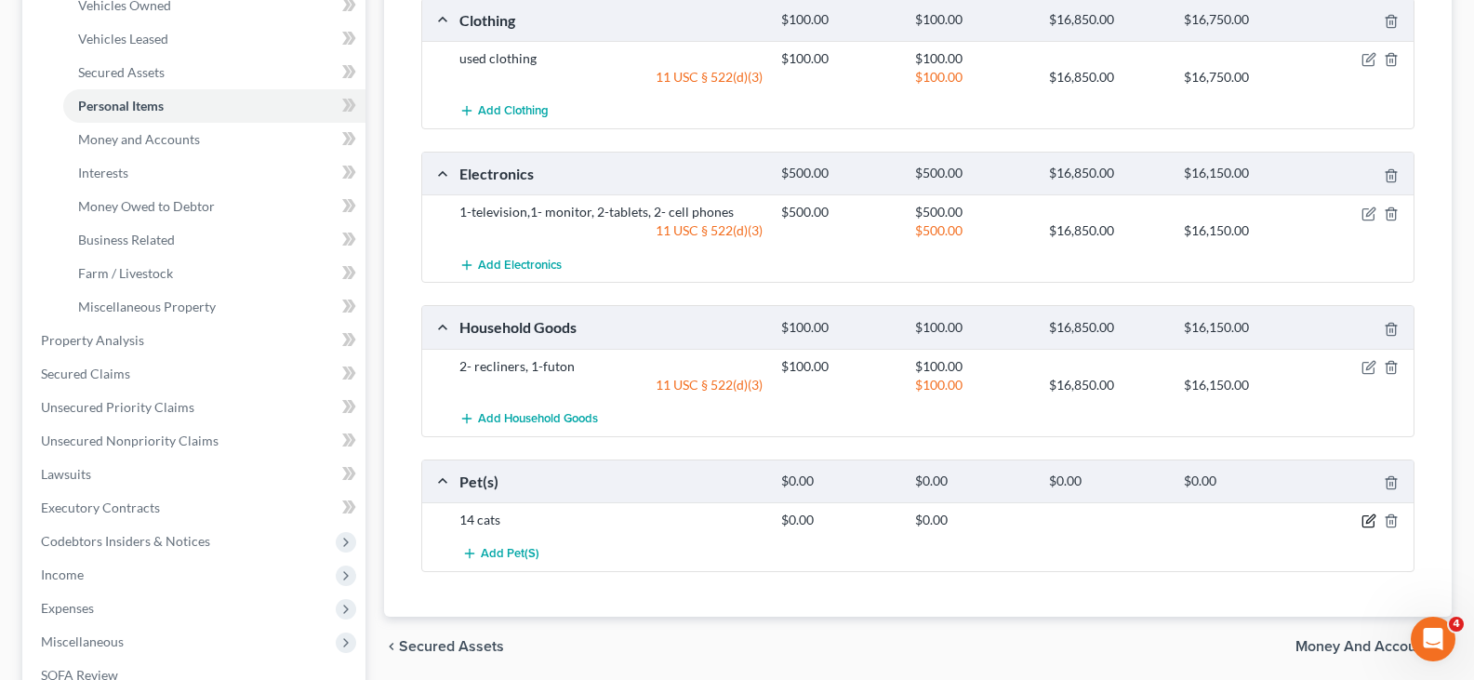
click at [1364, 521] on icon "button" at bounding box center [1369, 520] width 15 height 15
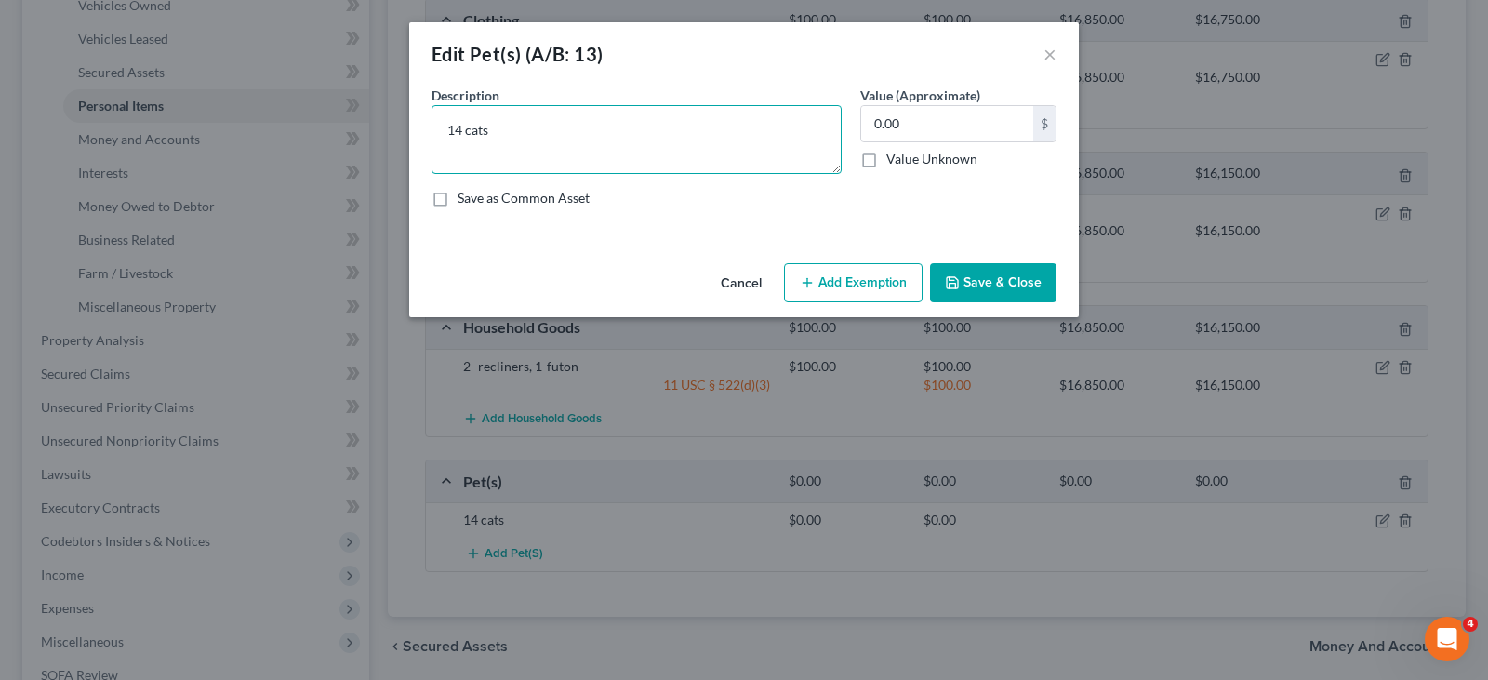
click at [551, 121] on textarea "14 cats" at bounding box center [637, 139] width 410 height 69
click at [465, 124] on textarea "14 cats" at bounding box center [637, 139] width 410 height 69
type textarea "14 -cats, 1-dog"
click at [991, 277] on button "Save & Close" at bounding box center [993, 282] width 126 height 39
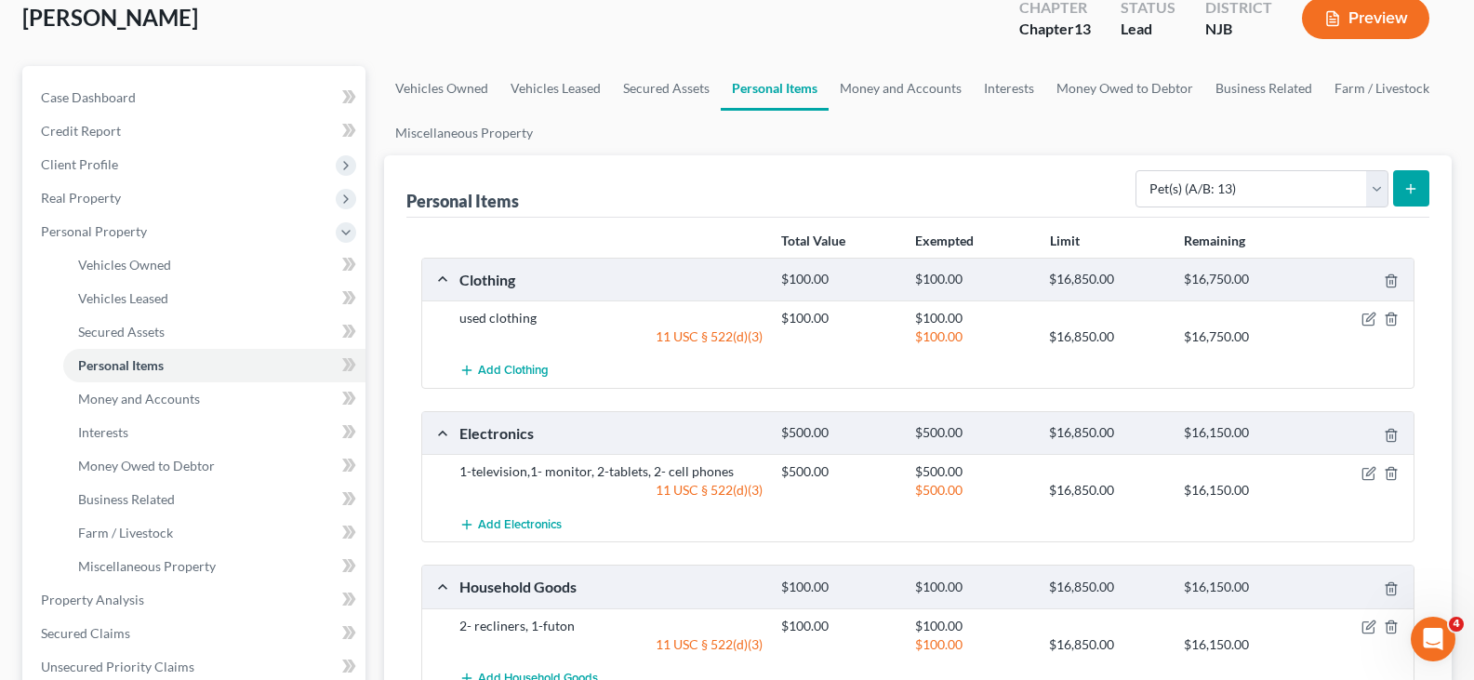
scroll to position [0, 0]
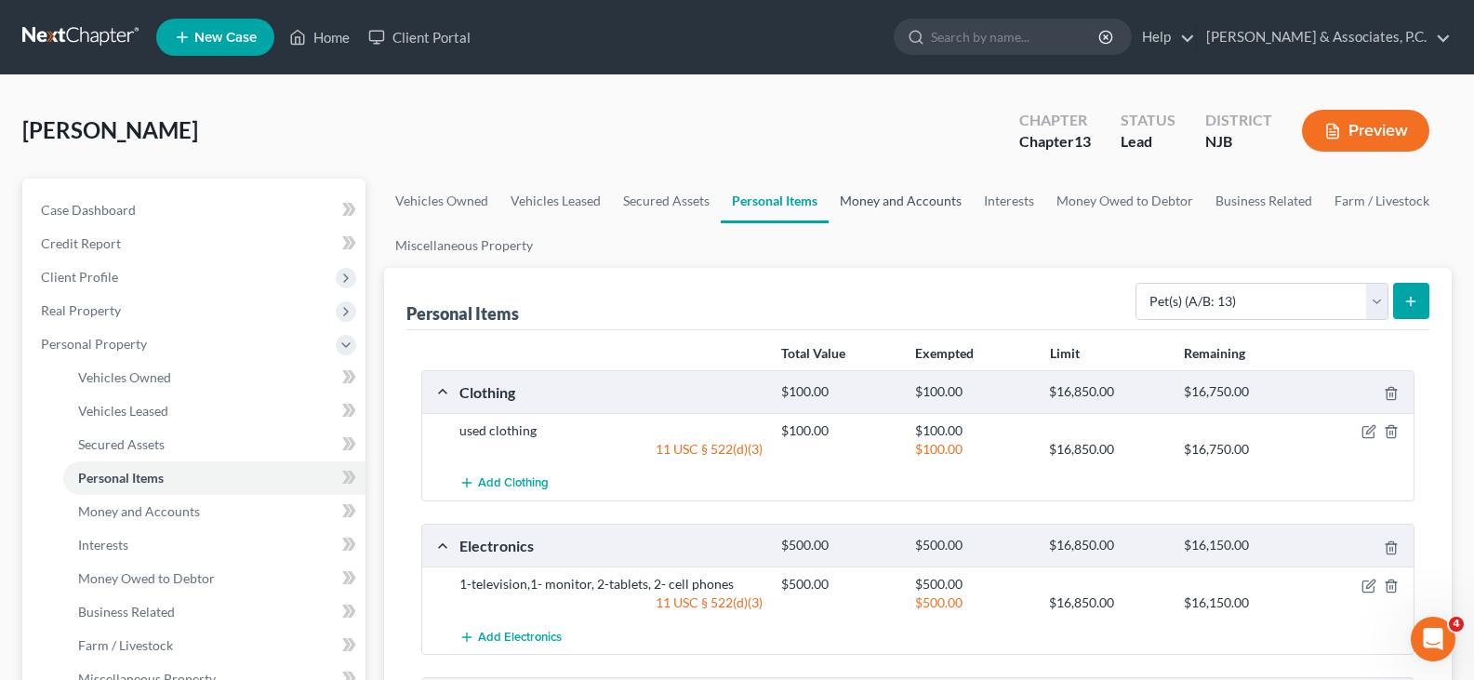
click at [859, 194] on link "Money and Accounts" at bounding box center [901, 201] width 144 height 45
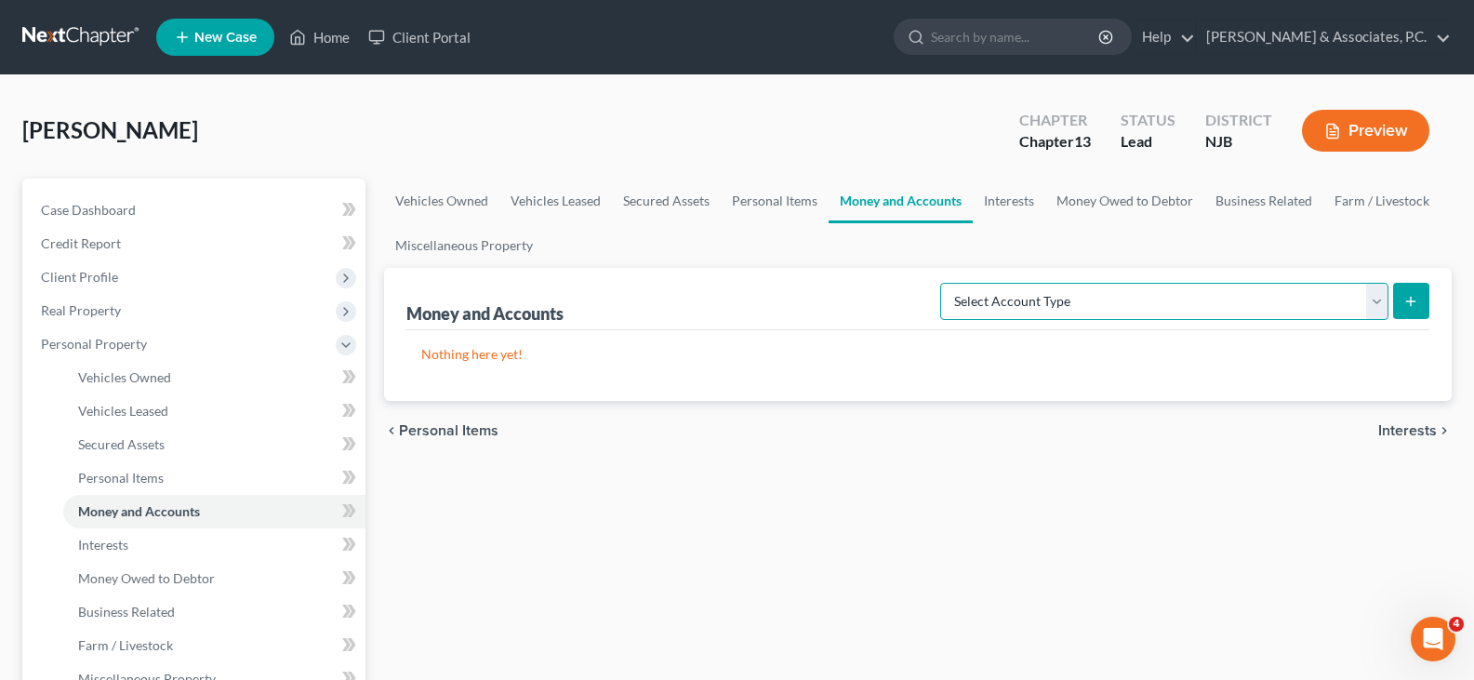
click at [1377, 299] on select "Select Account Type Brokerage (A/B: 18, SOFA: 20) Cash on Hand (A/B: 16) Certif…" at bounding box center [1164, 301] width 448 height 37
select select "cash_on_hand"
click at [945, 283] on select "Select Account Type Brokerage (A/B: 18, SOFA: 20) Cash on Hand (A/B: 16) Certif…" at bounding box center [1164, 301] width 448 height 37
click at [1413, 292] on button "submit" at bounding box center [1411, 301] width 36 height 36
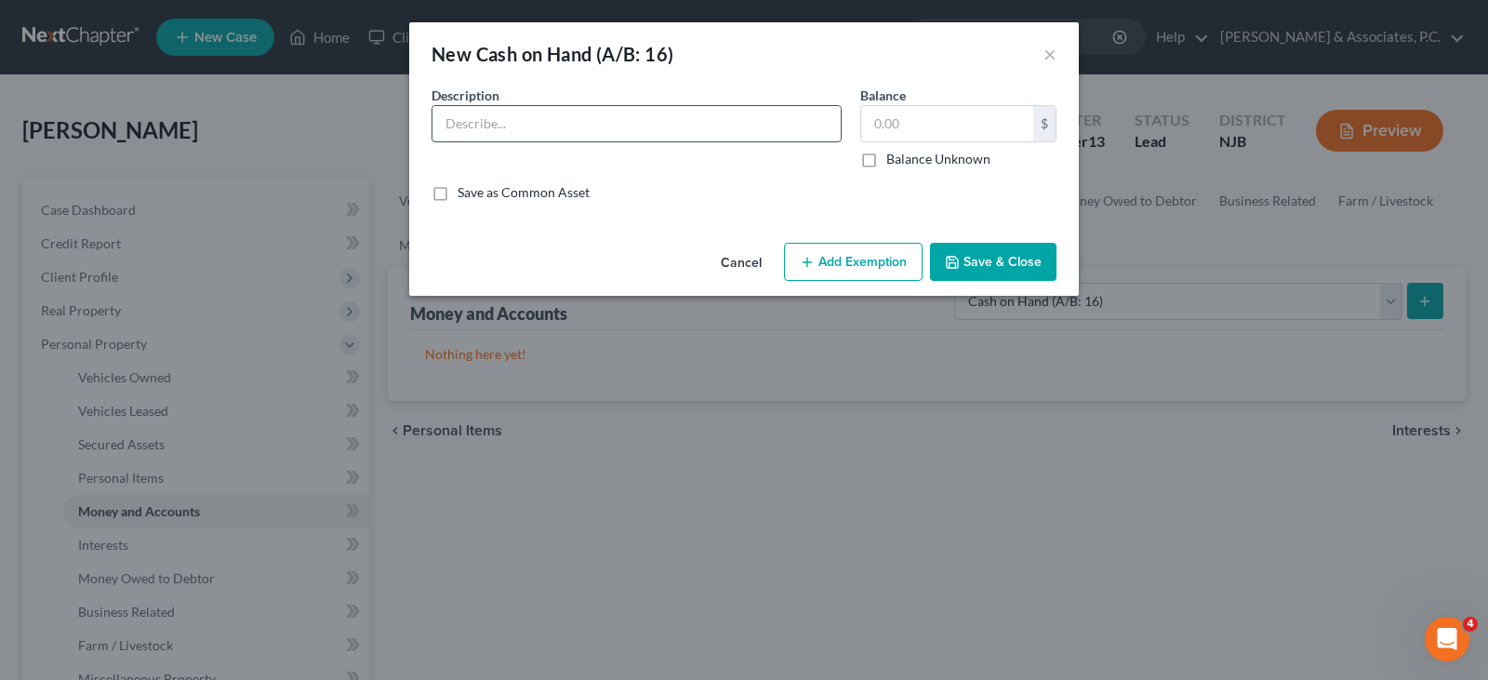
click at [545, 113] on input "text" at bounding box center [637, 123] width 408 height 35
type input "cash in pocket"
click at [959, 136] on input "text" at bounding box center [947, 123] width 172 height 35
click at [1047, 51] on button "×" at bounding box center [1050, 54] width 13 height 22
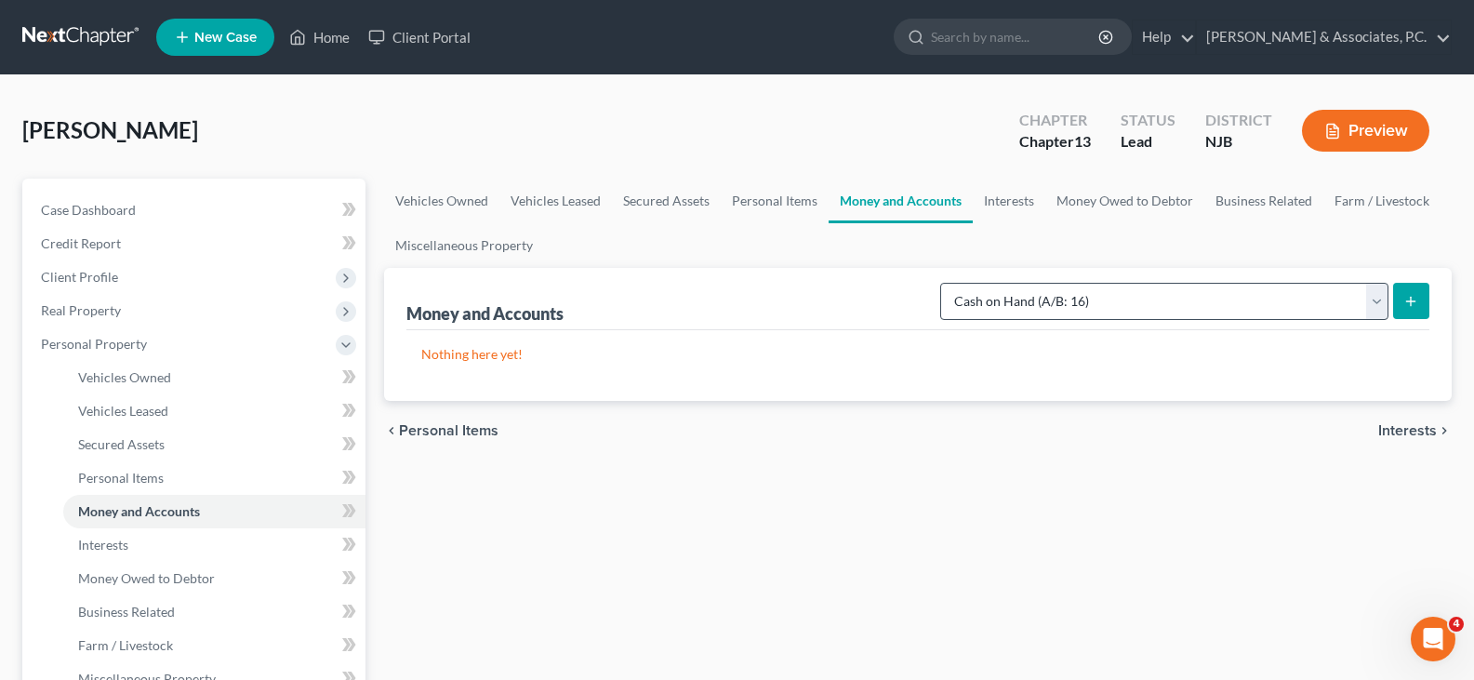
drag, startPoint x: 1389, startPoint y: 300, endPoint x: 1368, endPoint y: 295, distance: 21.2
click at [1383, 301] on form "Select Account Type Brokerage (A/B: 18, SOFA: 20) Cash on Hand (A/B: 16) Certif…" at bounding box center [1184, 302] width 489 height 38
click at [1367, 296] on select "Select Account Type Brokerage (A/B: 18, SOFA: 20) Cash on Hand (A/B: 16) Certif…" at bounding box center [1164, 301] width 448 height 37
click at [999, 203] on link "Interests" at bounding box center [1009, 201] width 73 height 45
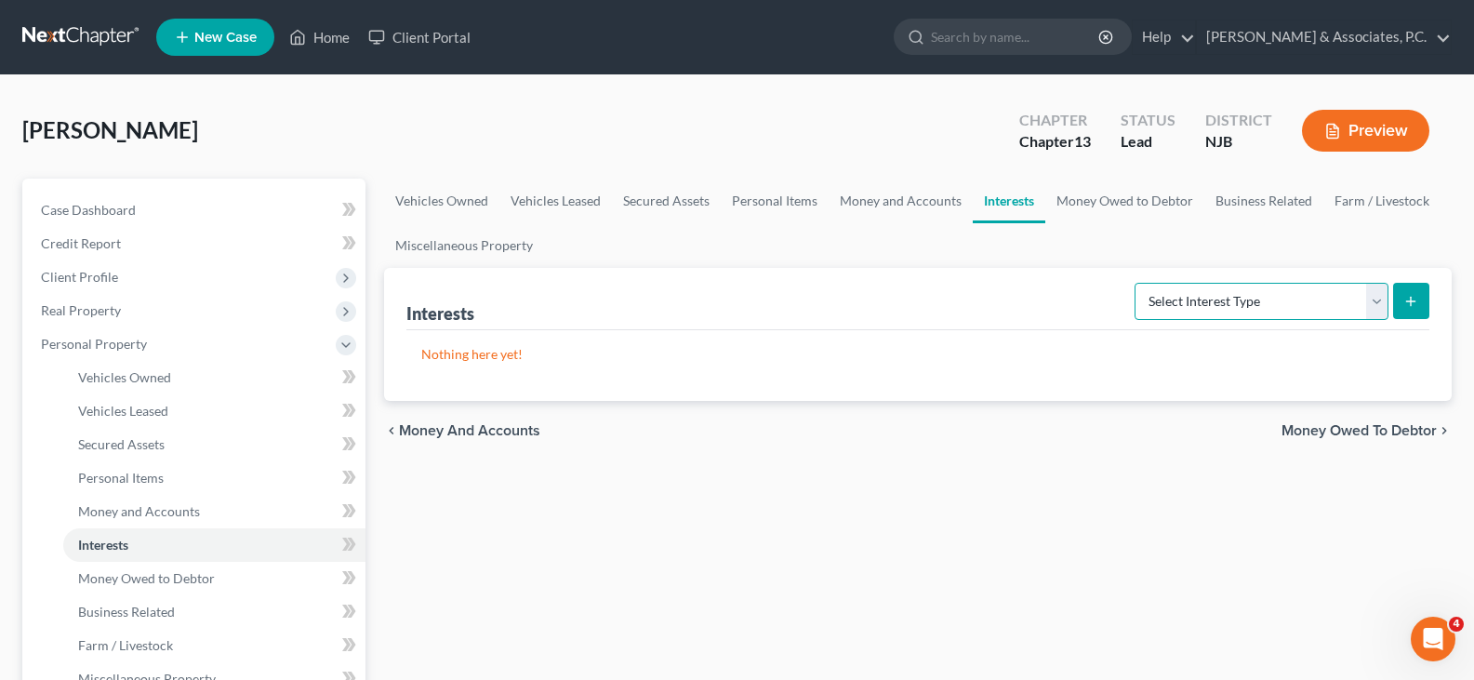
click at [1373, 303] on select "Select Interest Type 401K (A/B: 21) Annuity (A/B: 23) Bond (A/B: 18) Education …" at bounding box center [1262, 301] width 254 height 37
click at [900, 137] on div "[PERSON_NAME] Upgraded Chapter Chapter 13 Status Lead District [GEOGRAPHIC_DATA…" at bounding box center [737, 138] width 1430 height 81
click at [1123, 204] on link "Money Owed to Debtor" at bounding box center [1124, 201] width 159 height 45
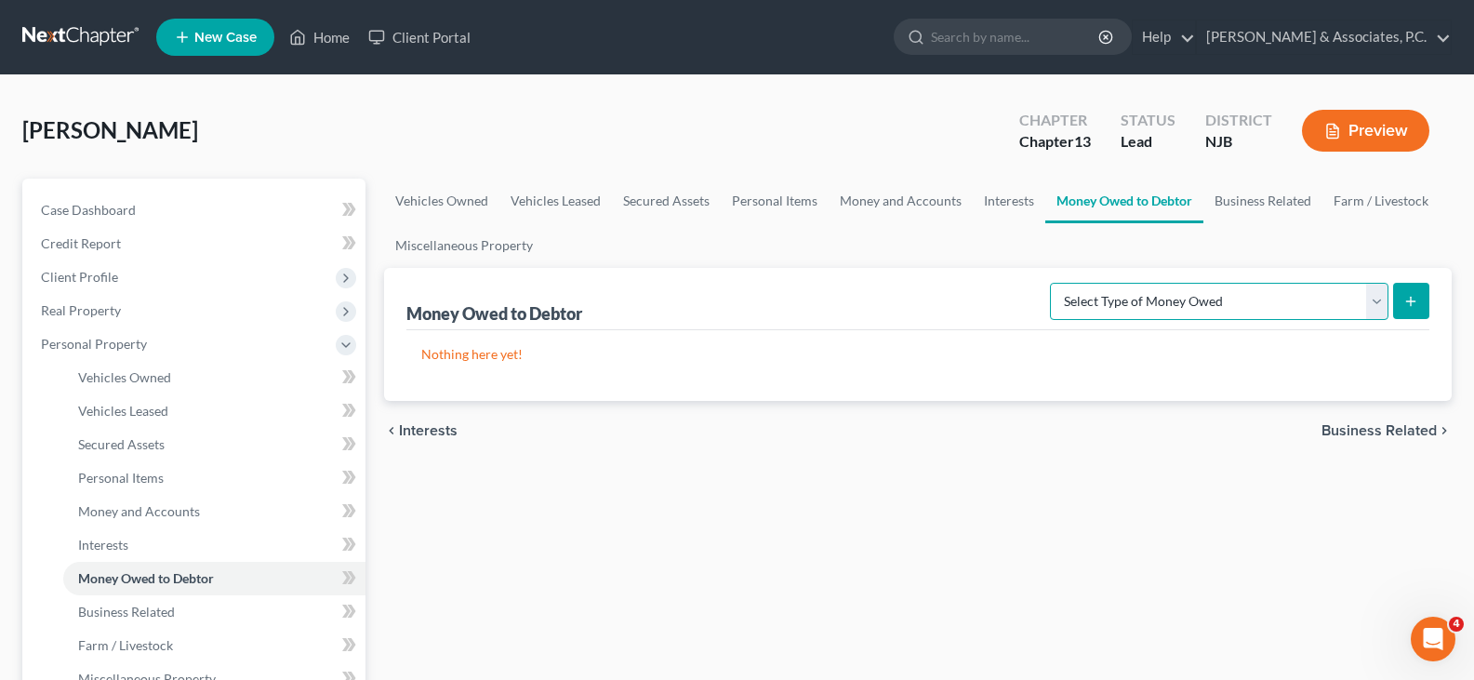
drag, startPoint x: 1380, startPoint y: 299, endPoint x: 1319, endPoint y: 293, distance: 61.7
click at [1380, 299] on select "Select Type of Money Owed Accounts Receivable (A/B: 38) Alimony (A/B: 29) Child…" at bounding box center [1219, 301] width 339 height 37
drag, startPoint x: 714, startPoint y: 97, endPoint x: 566, endPoint y: 80, distance: 149.8
click at [1103, 207] on link "Money Owed to Debtor" at bounding box center [1124, 201] width 158 height 45
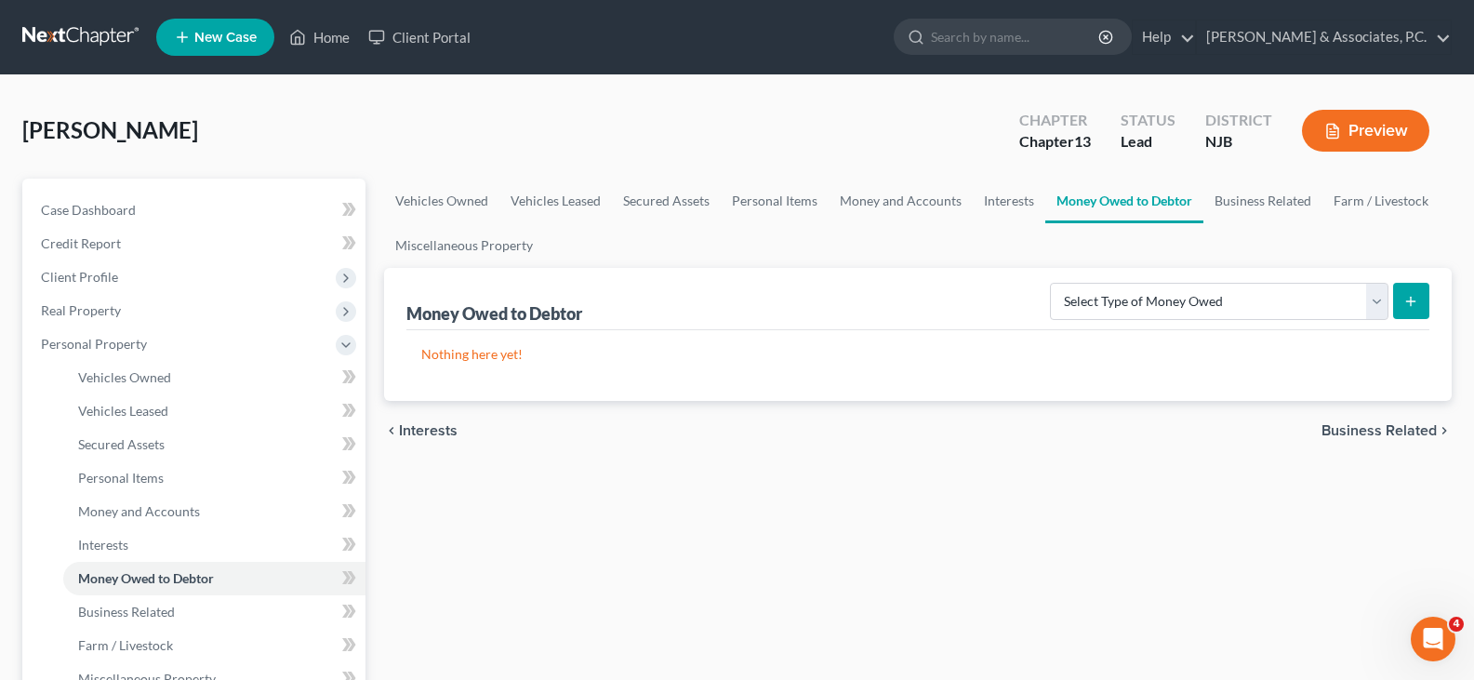
click at [805, 121] on div "[PERSON_NAME] Upgraded Chapter Chapter 13 Status Lead District [GEOGRAPHIC_DATA…" at bounding box center [737, 138] width 1430 height 81
click at [986, 200] on link "Interests" at bounding box center [1009, 201] width 73 height 45
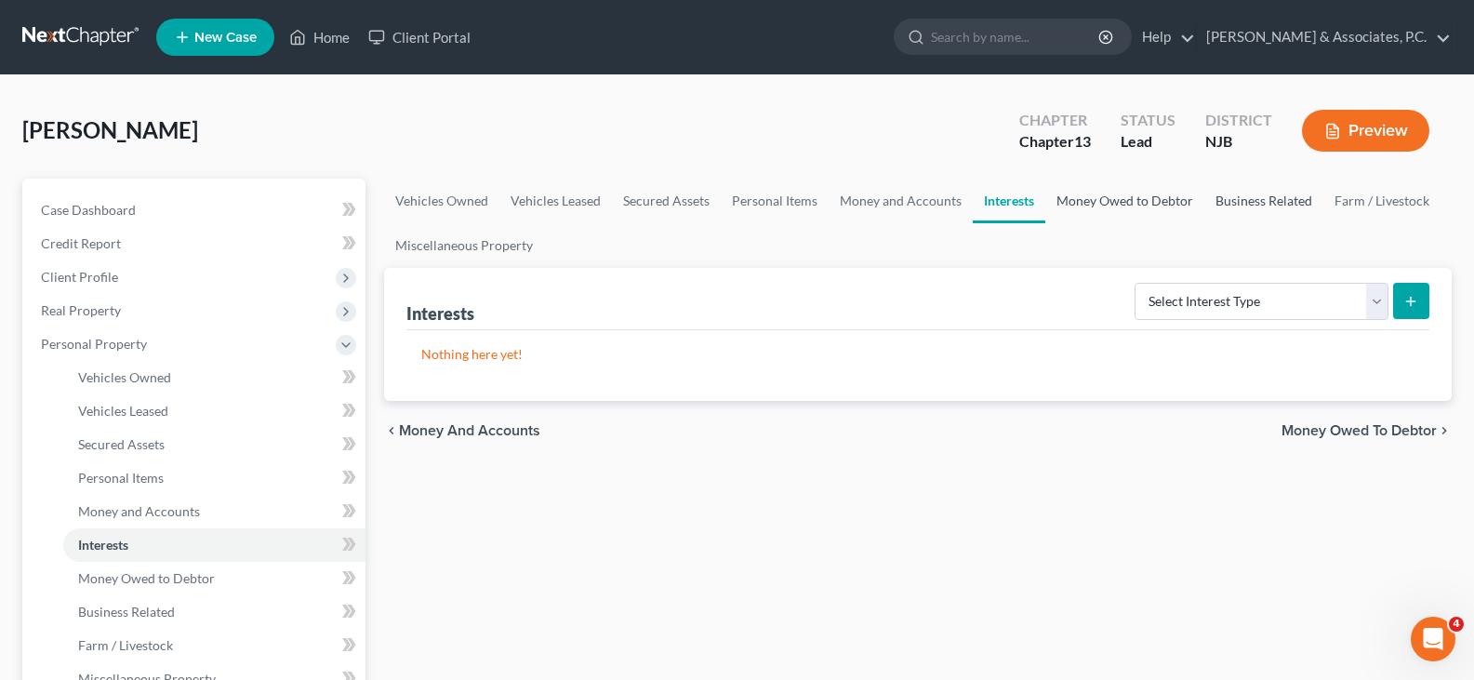
drag, startPoint x: 1114, startPoint y: 200, endPoint x: 1271, endPoint y: 193, distance: 157.3
click at [1114, 200] on link "Money Owed to Debtor" at bounding box center [1124, 201] width 159 height 45
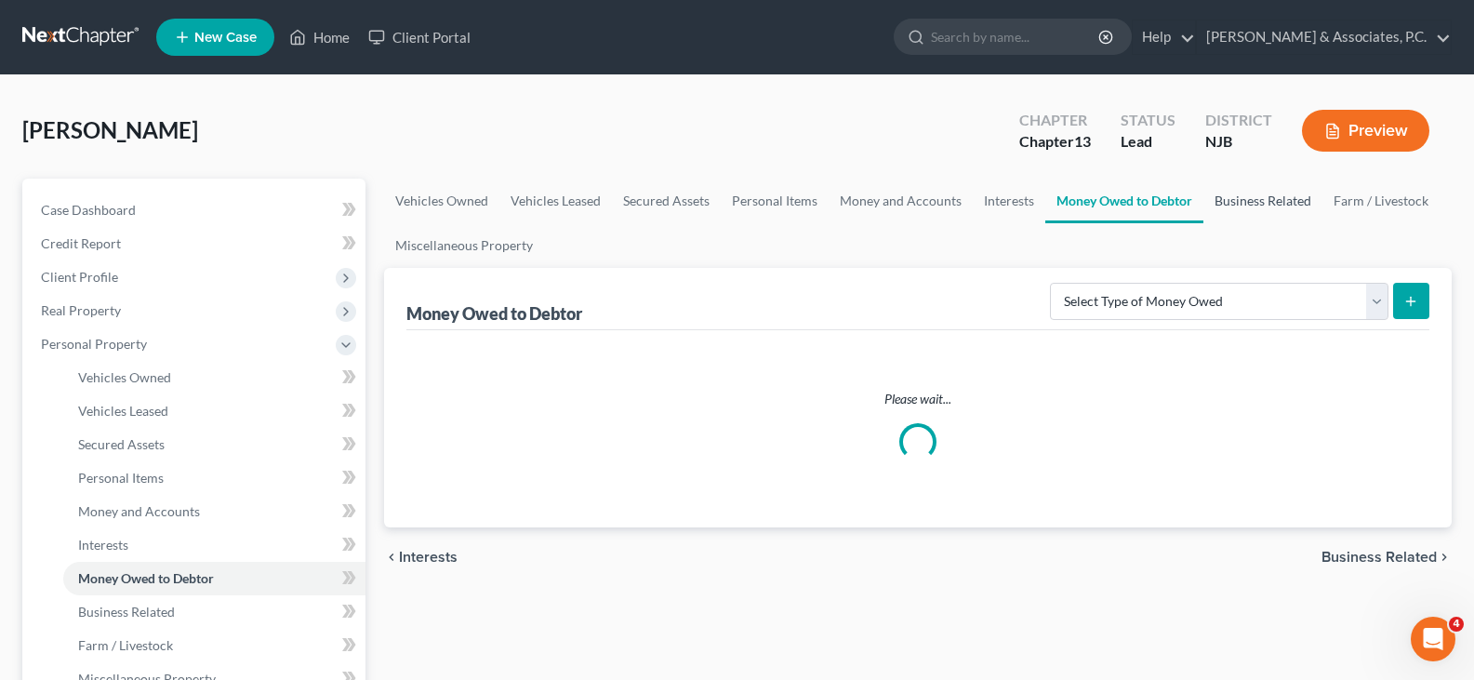
click at [1258, 200] on link "Business Related" at bounding box center [1263, 201] width 119 height 45
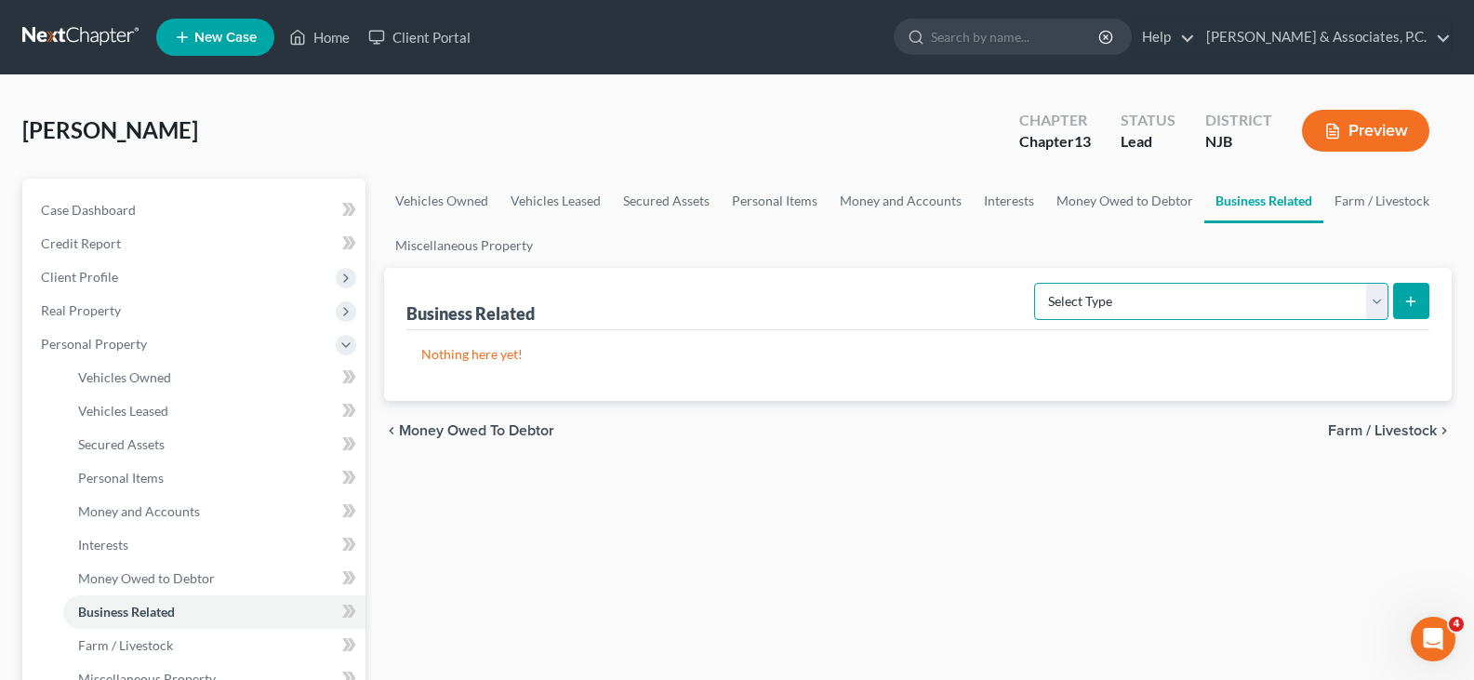
click at [1371, 292] on select "Select Type Customer Lists (A/B: 43) Franchises (A/B: 27) Inventory (A/B: 41) L…" at bounding box center [1211, 301] width 354 height 37
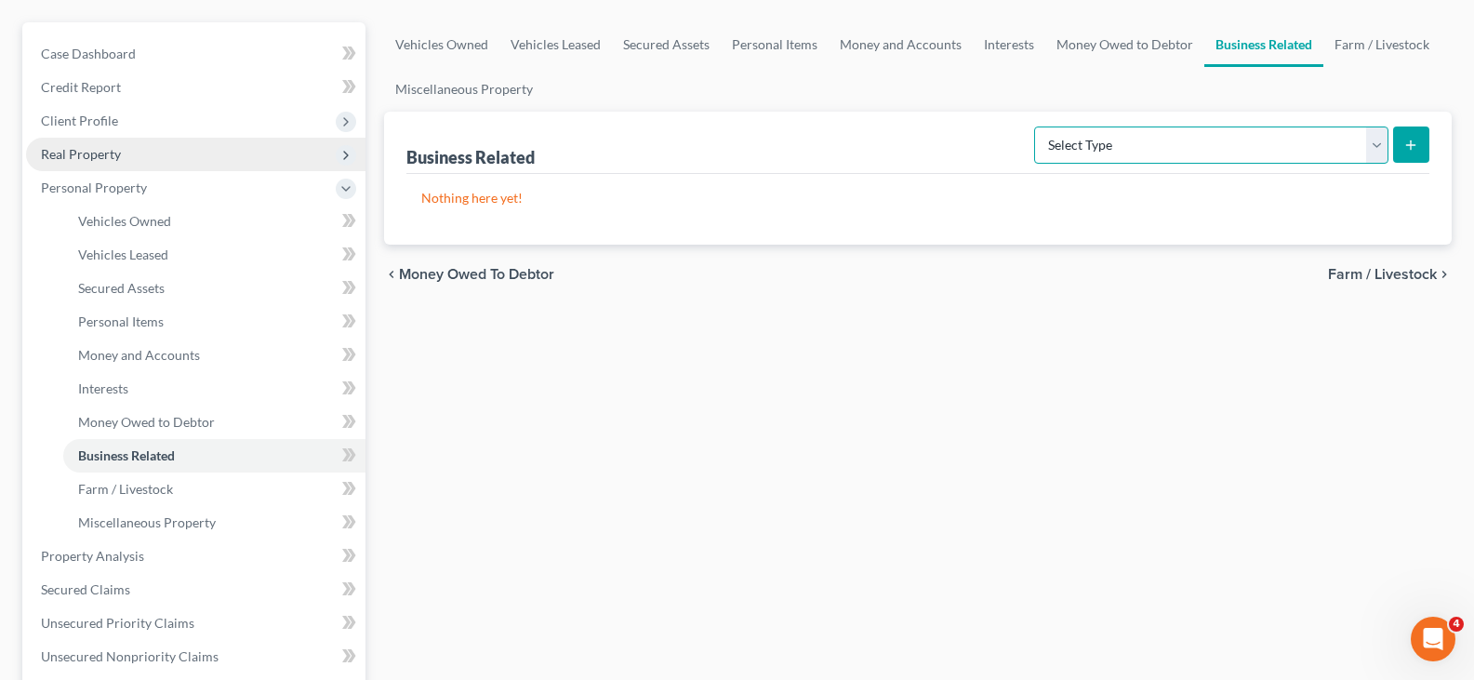
scroll to position [279, 0]
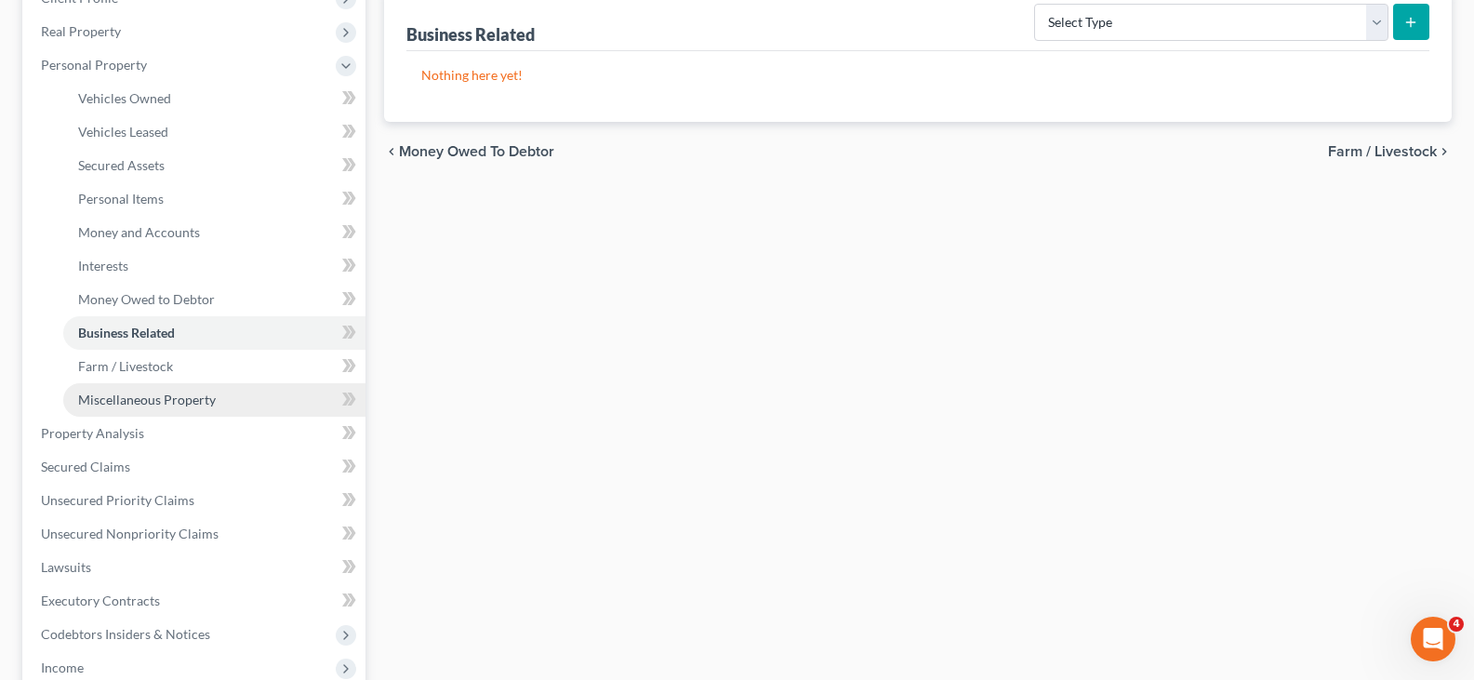
click at [145, 397] on span "Miscellaneous Property" at bounding box center [147, 400] width 138 height 16
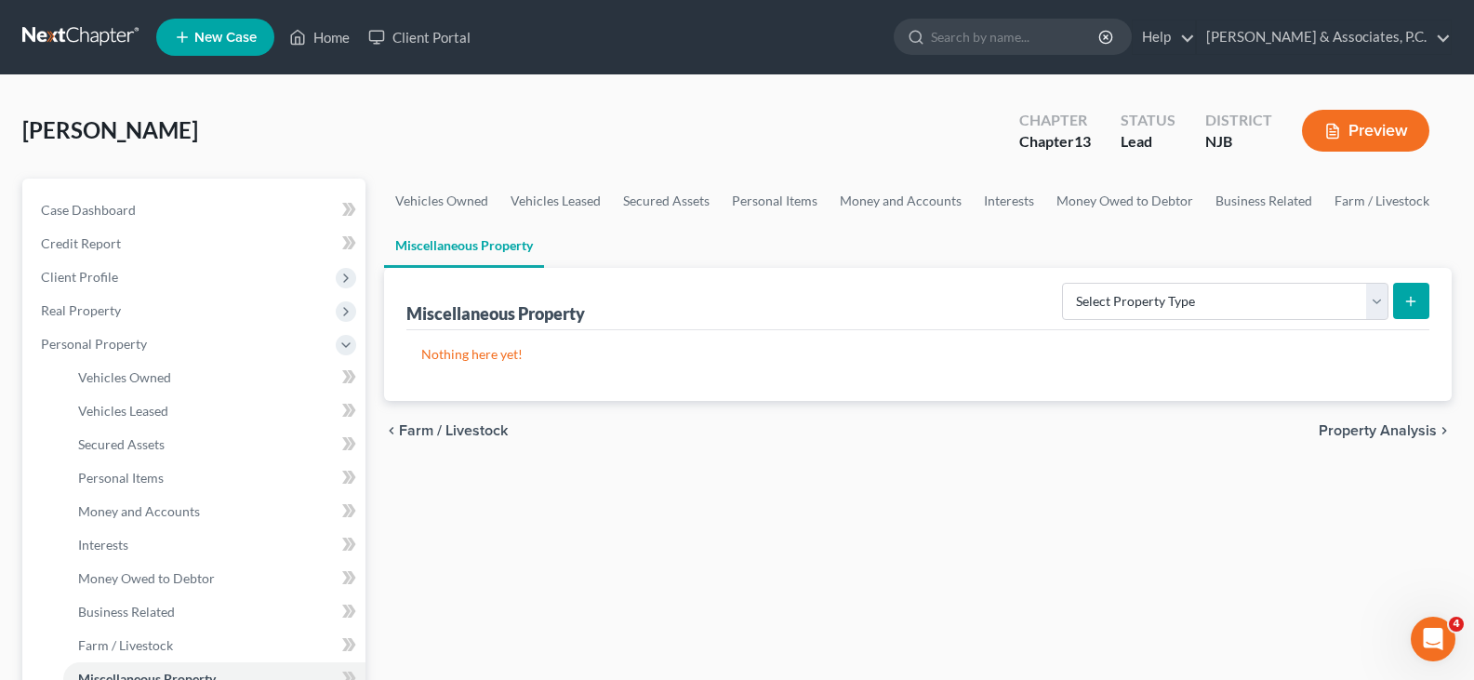
click at [431, 113] on div "[PERSON_NAME] Upgraded Chapter Chapter 13 Status Lead District [GEOGRAPHIC_DATA…" at bounding box center [737, 138] width 1430 height 81
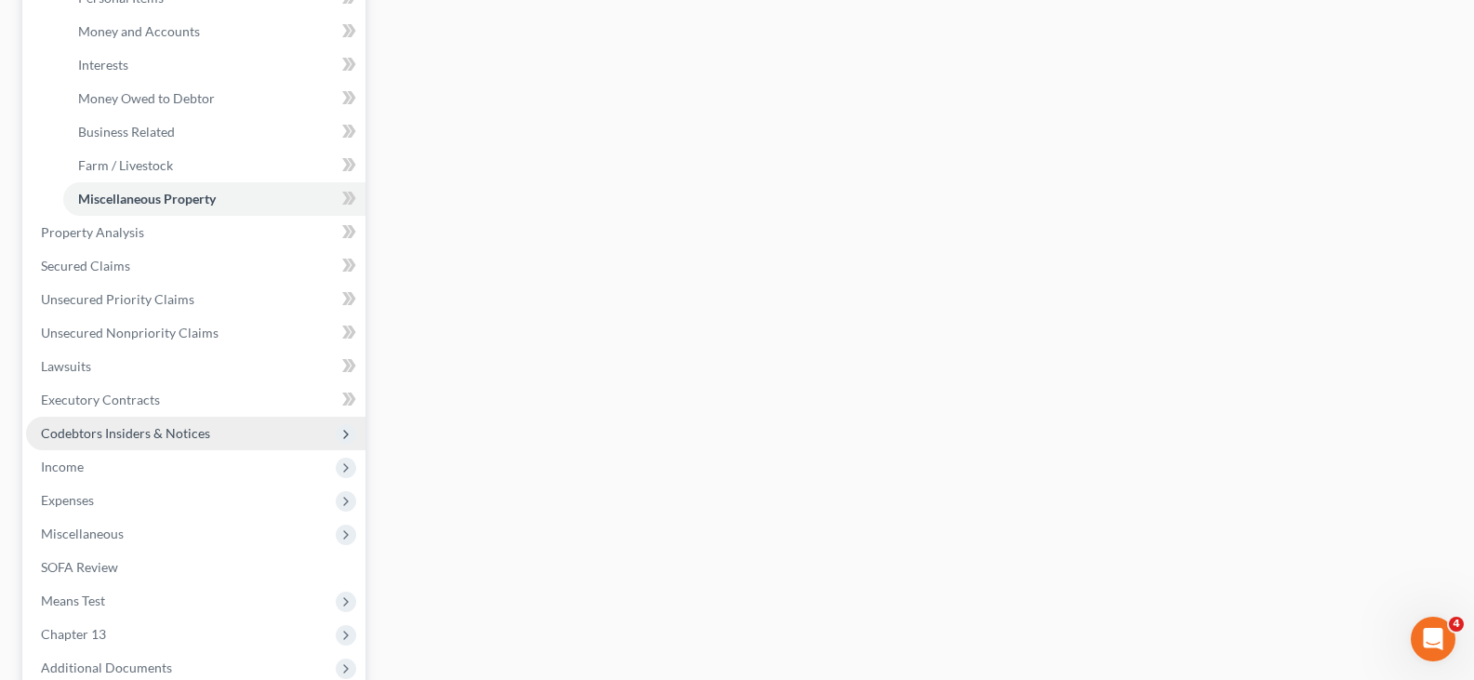
scroll to position [651, 0]
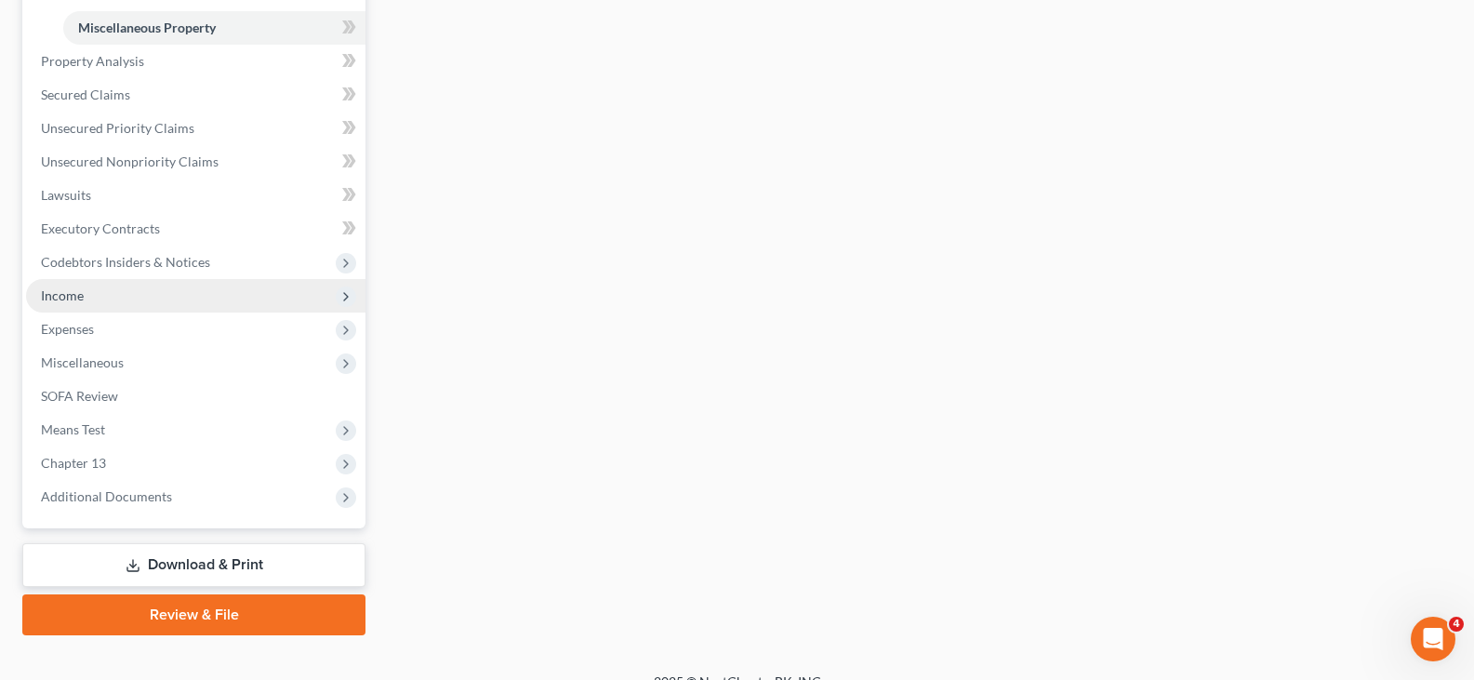
click at [70, 291] on span "Income" at bounding box center [62, 295] width 43 height 16
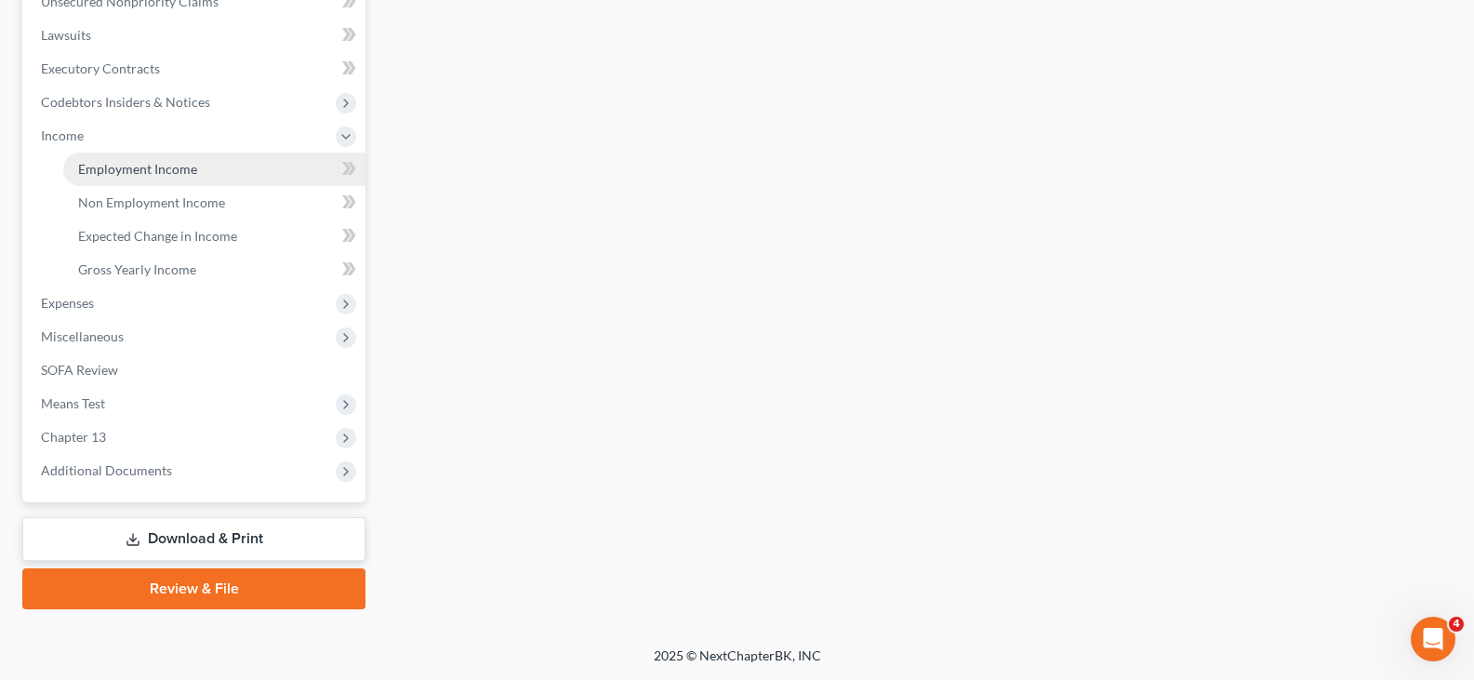
click at [117, 165] on span "Employment Income" at bounding box center [137, 169] width 119 height 16
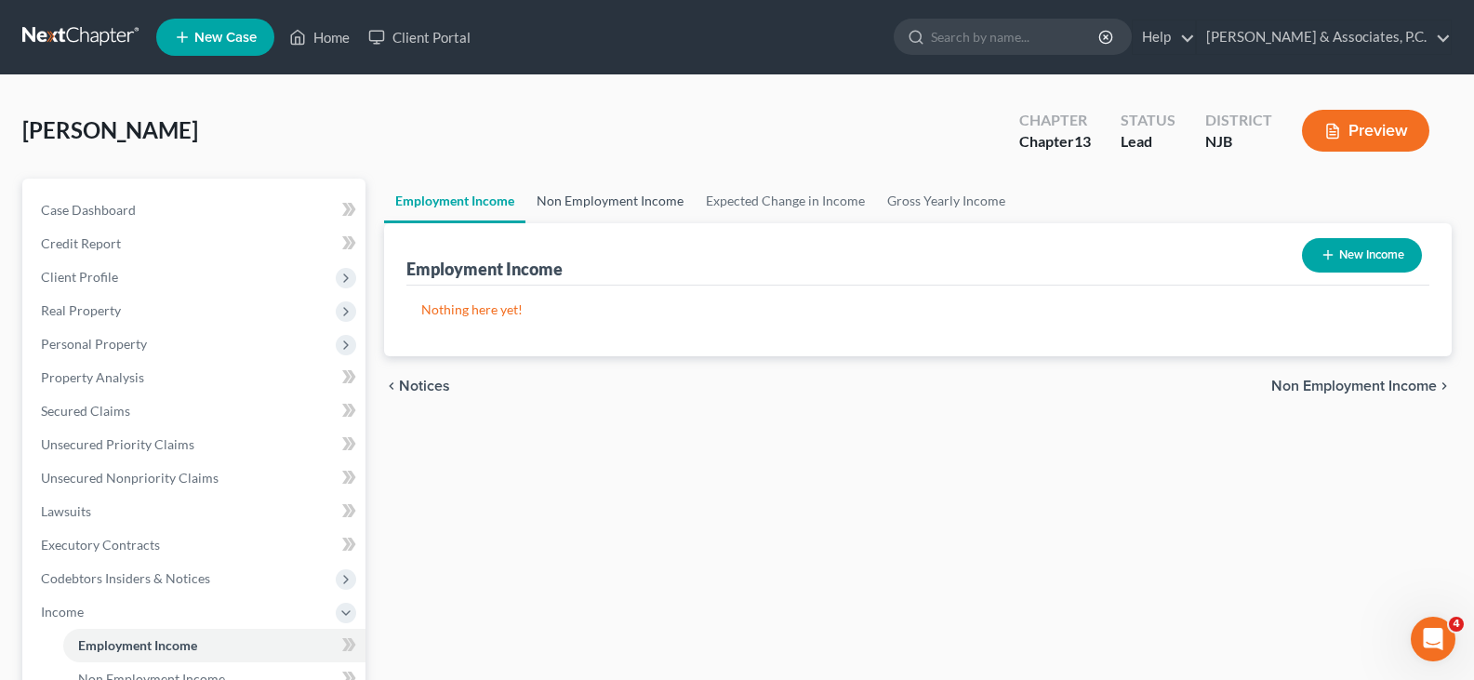
click at [578, 190] on link "Non Employment Income" at bounding box center [610, 201] width 169 height 45
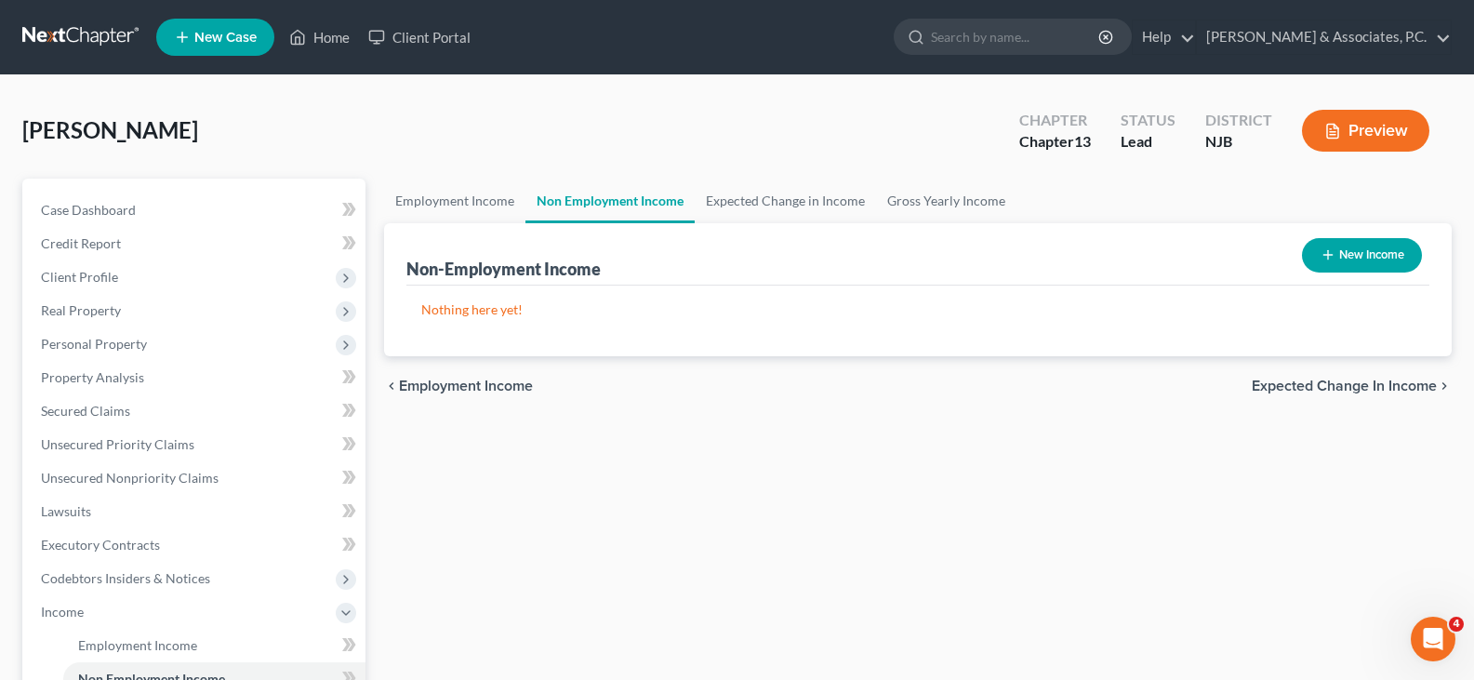
click at [1377, 260] on button "New Income" at bounding box center [1362, 255] width 120 height 34
select select "0"
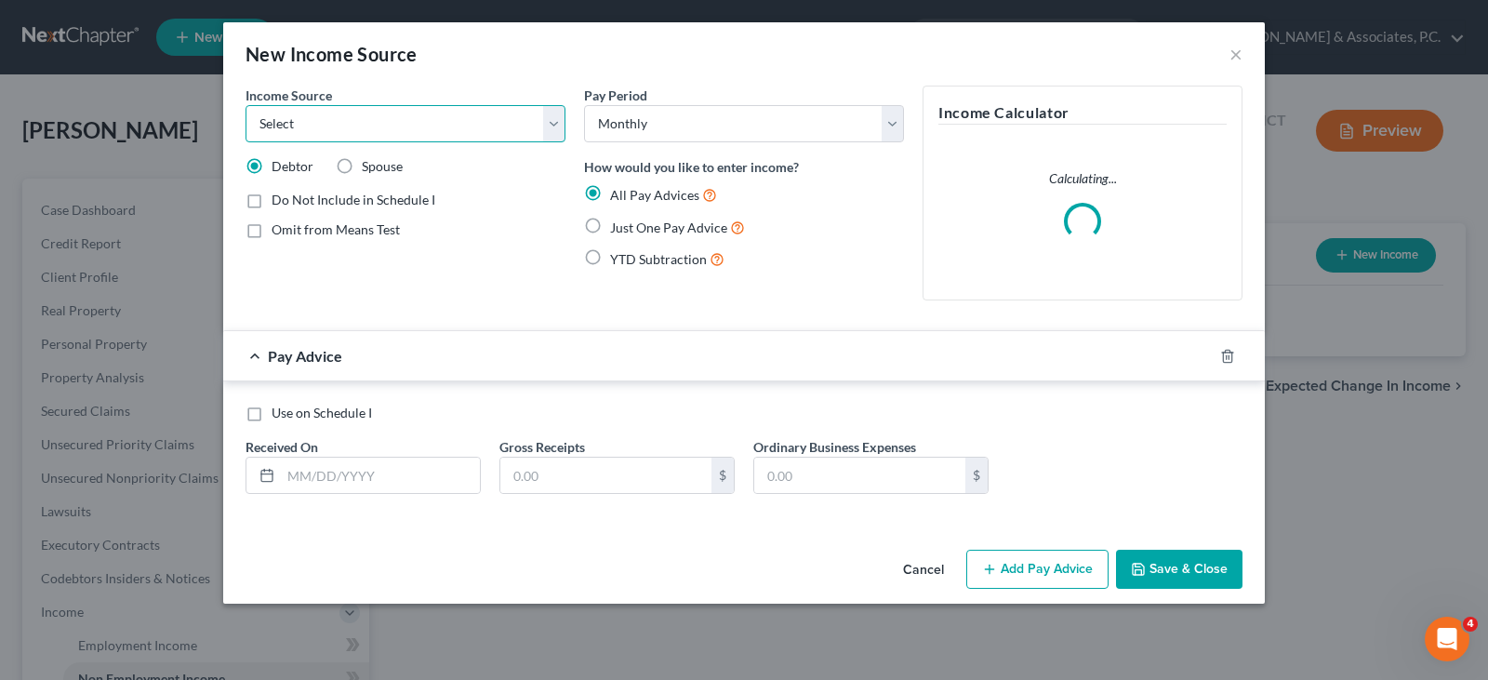
click at [552, 126] on select "Select Unemployment Disability (from employer) Pension Retirement Social Securi…" at bounding box center [406, 123] width 320 height 37
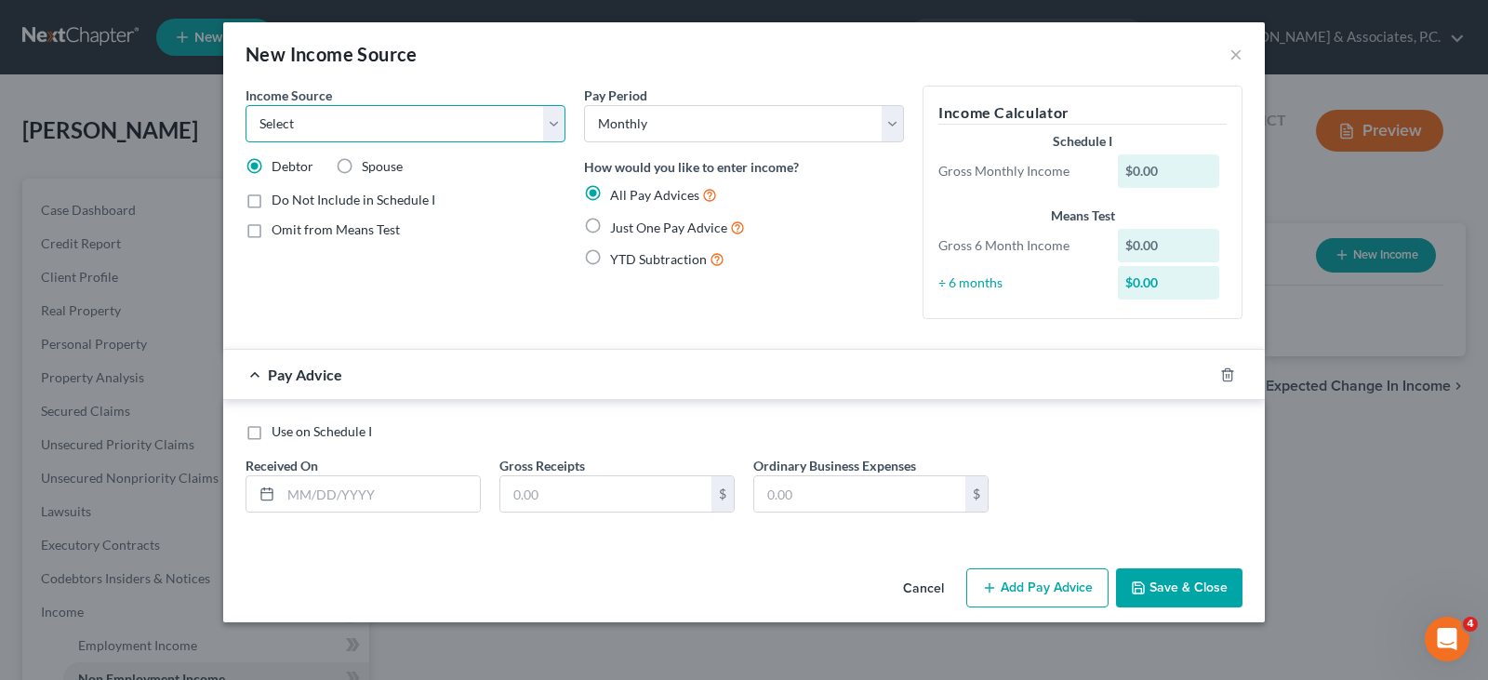
select select "4"
click at [246, 105] on select "Select Unemployment Disability (from employer) Pension Retirement Social Securi…" at bounding box center [406, 123] width 320 height 37
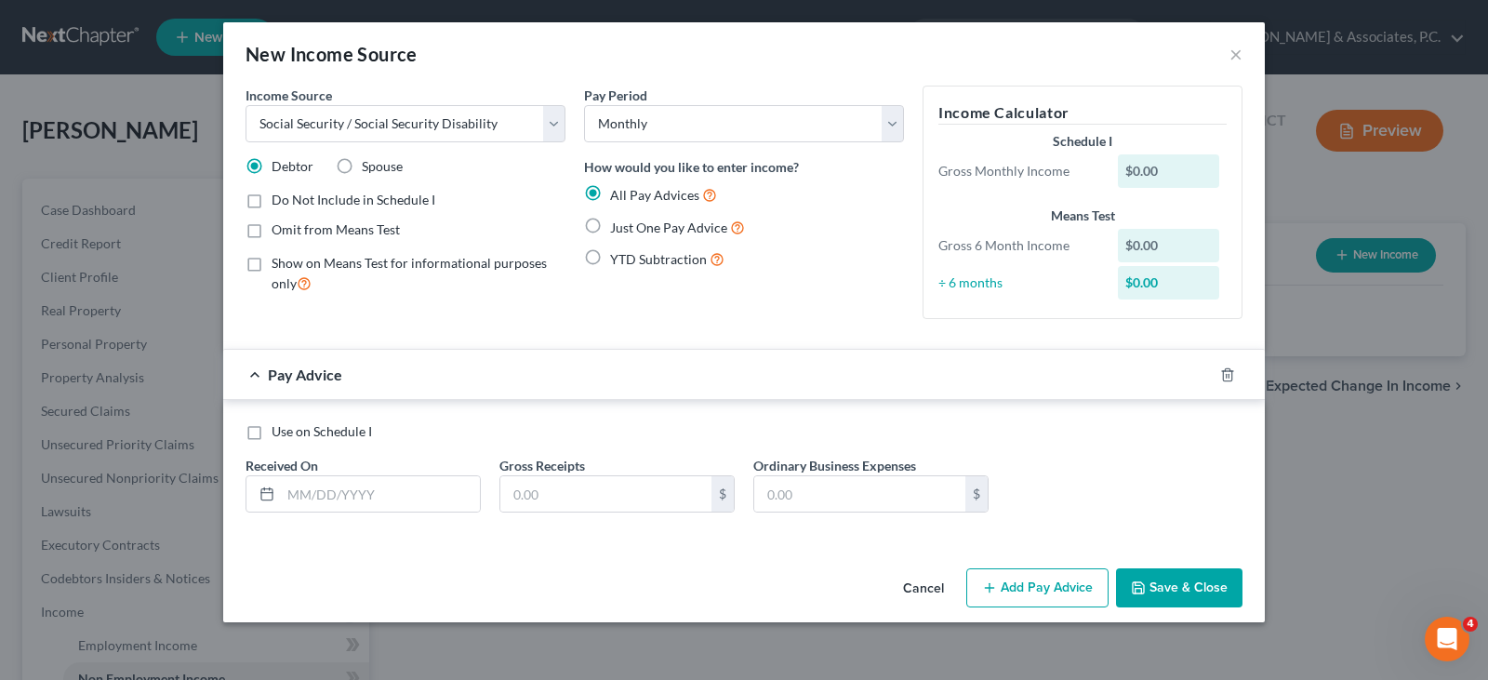
drag, startPoint x: 632, startPoint y: 318, endPoint x: 688, endPoint y: 330, distance: 58.0
click at [630, 318] on div "Pay Period Select Monthly Twice Monthly Every Other Week Weekly How would you l…" at bounding box center [744, 210] width 339 height 248
click at [1225, 375] on icon "button" at bounding box center [1227, 374] width 15 height 15
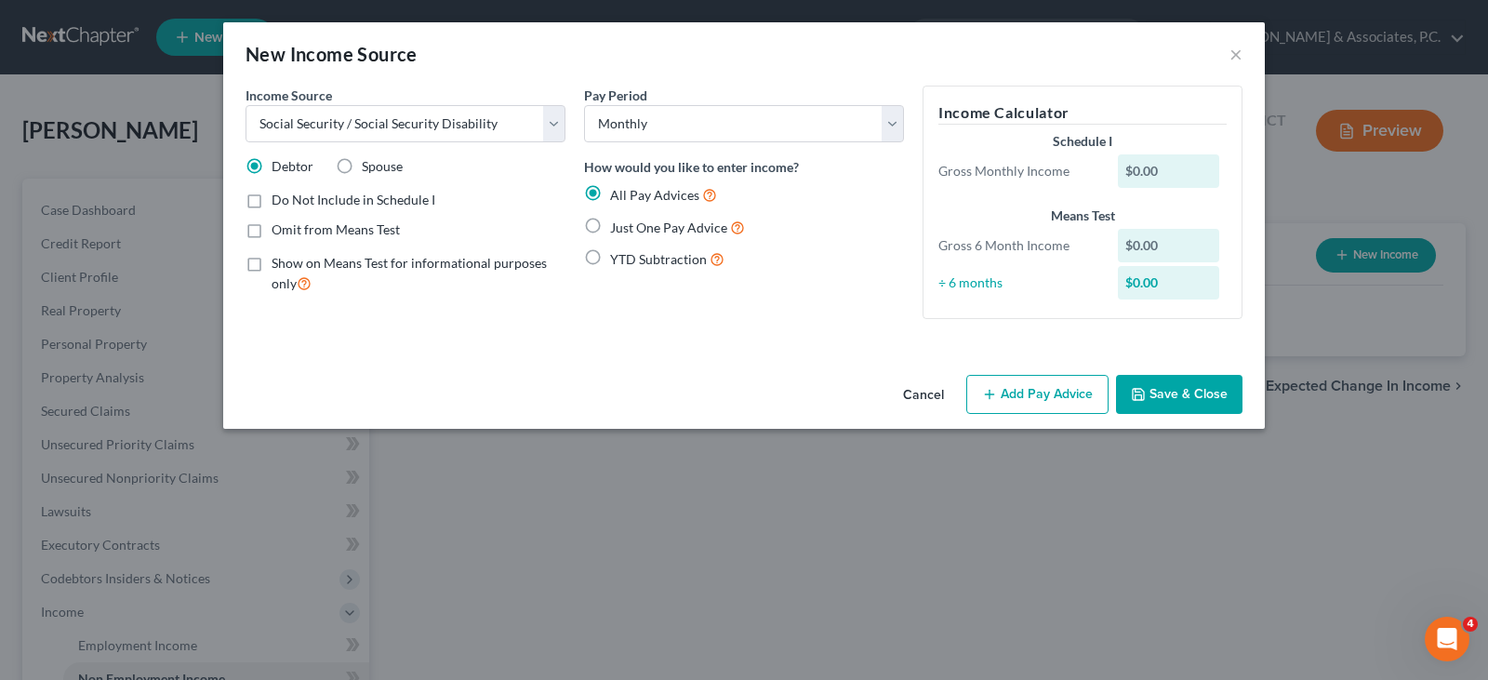
click at [1176, 394] on button "Save & Close" at bounding box center [1179, 394] width 126 height 39
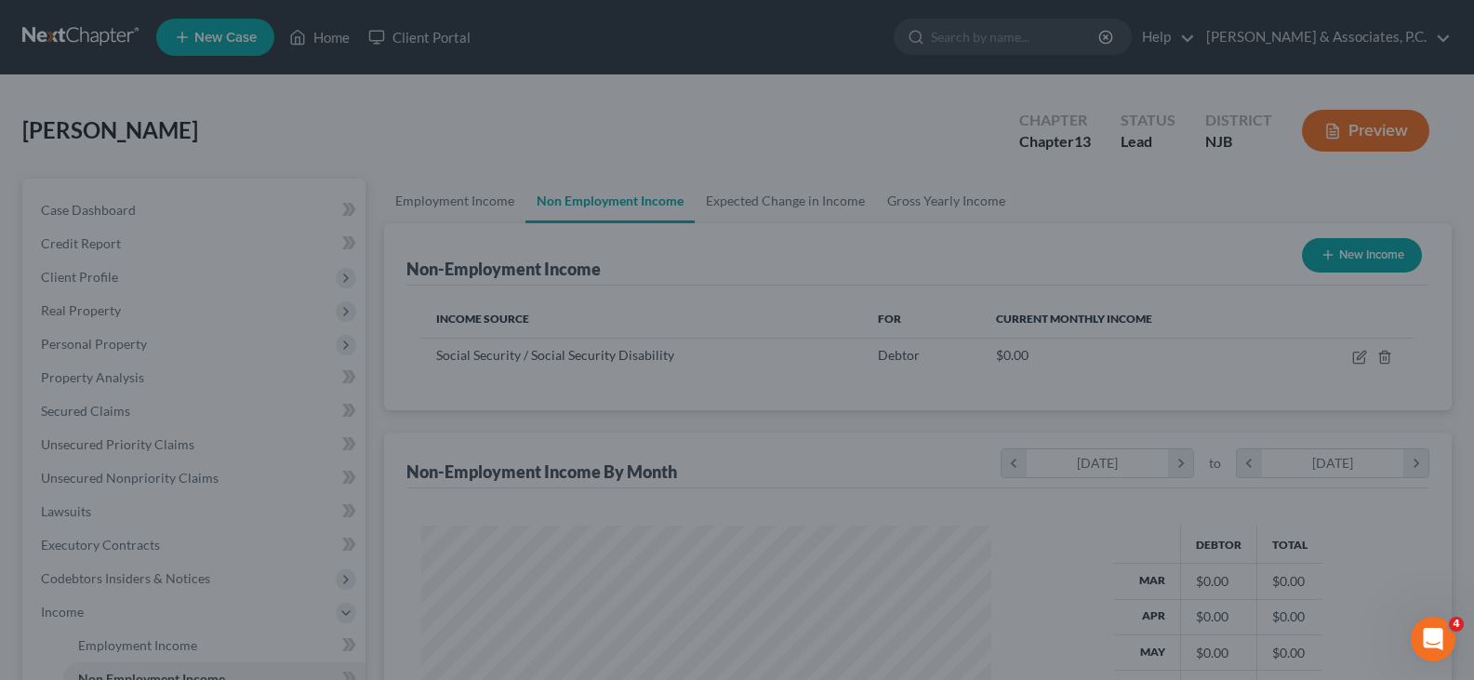
scroll to position [334, 601]
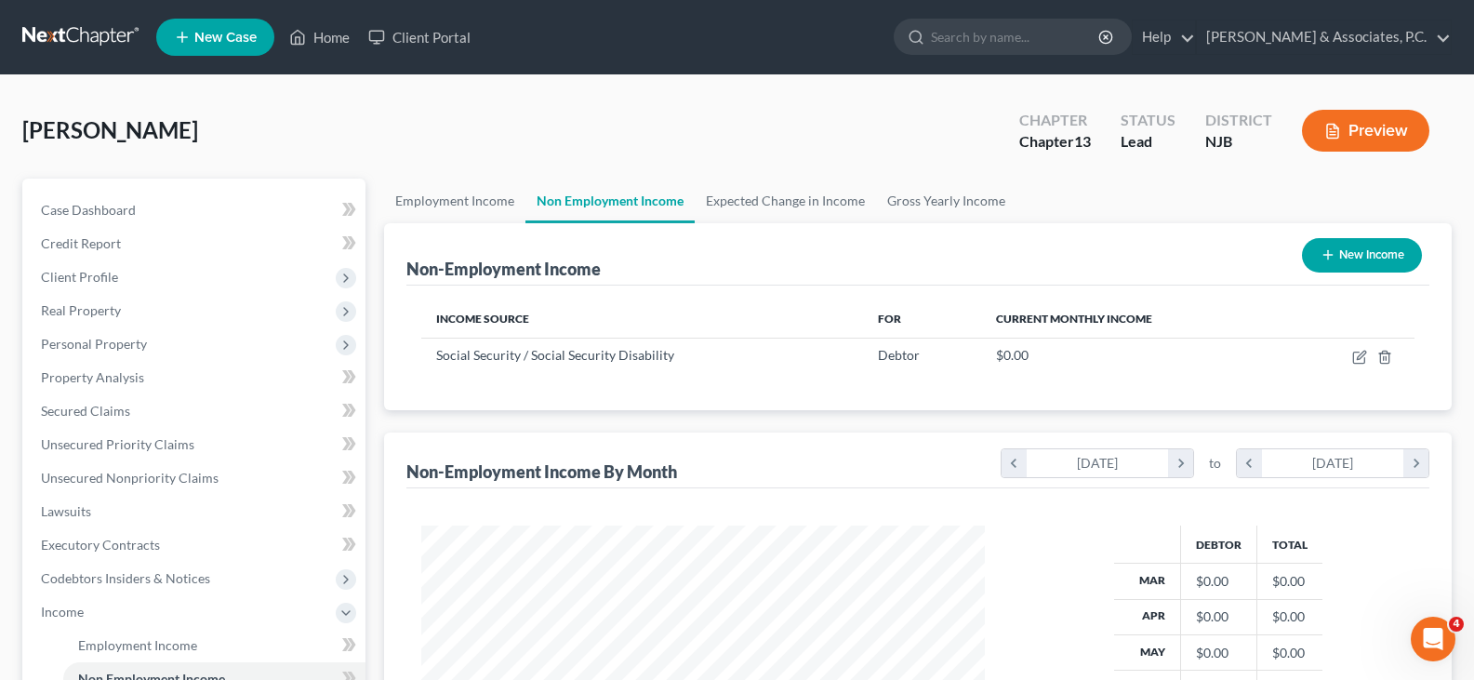
click at [1361, 253] on button "New Income" at bounding box center [1362, 255] width 120 height 34
select select "0"
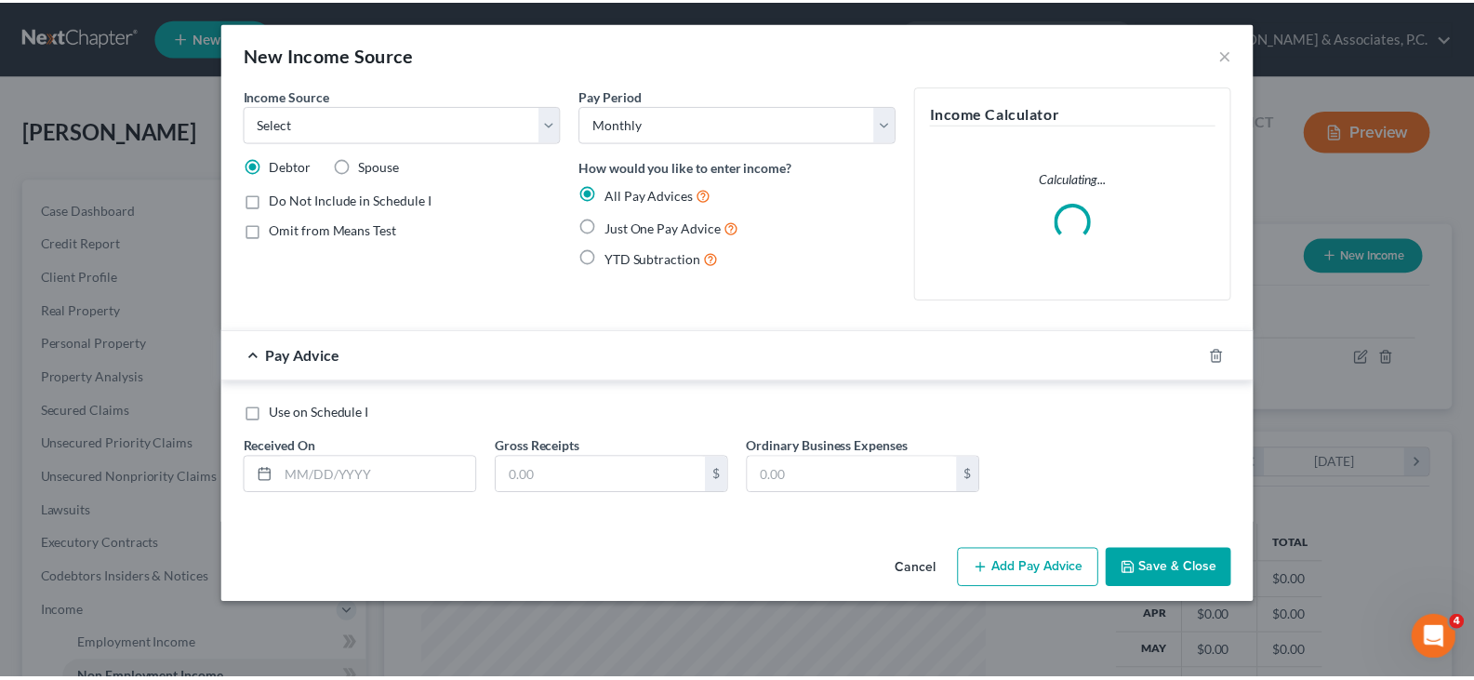
scroll to position [334, 607]
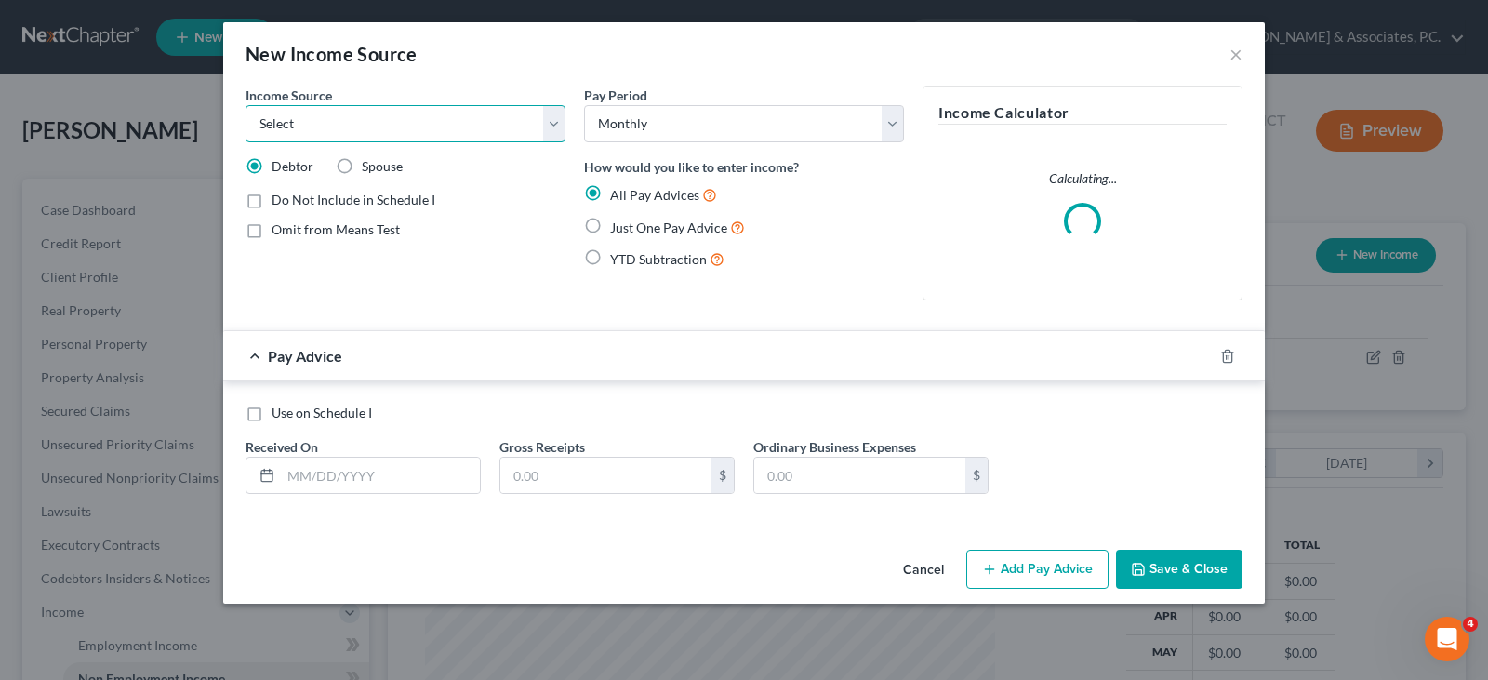
drag, startPoint x: 557, startPoint y: 125, endPoint x: 467, endPoint y: 123, distance: 90.2
click at [553, 123] on select "Select Unemployment Disability (from employer) Pension Retirement Social Securi…" at bounding box center [406, 123] width 320 height 37
select select "4"
click at [246, 105] on select "Select Unemployment Disability (from employer) Pension Retirement Social Securi…" at bounding box center [406, 123] width 320 height 37
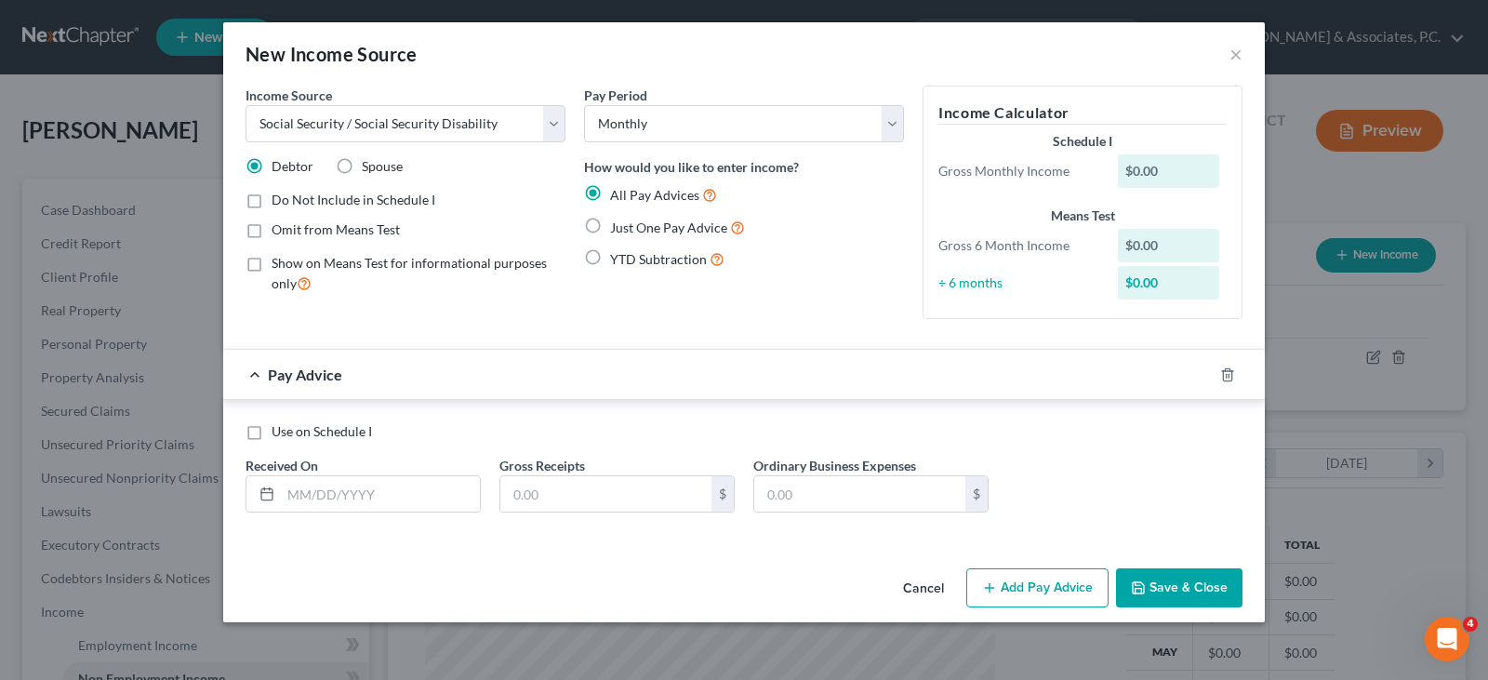
click at [362, 166] on label "Spouse" at bounding box center [382, 166] width 41 height 19
click at [369, 166] on input "Spouse" at bounding box center [375, 163] width 12 height 12
radio input "true"
click at [1224, 372] on icon "button" at bounding box center [1227, 374] width 15 height 15
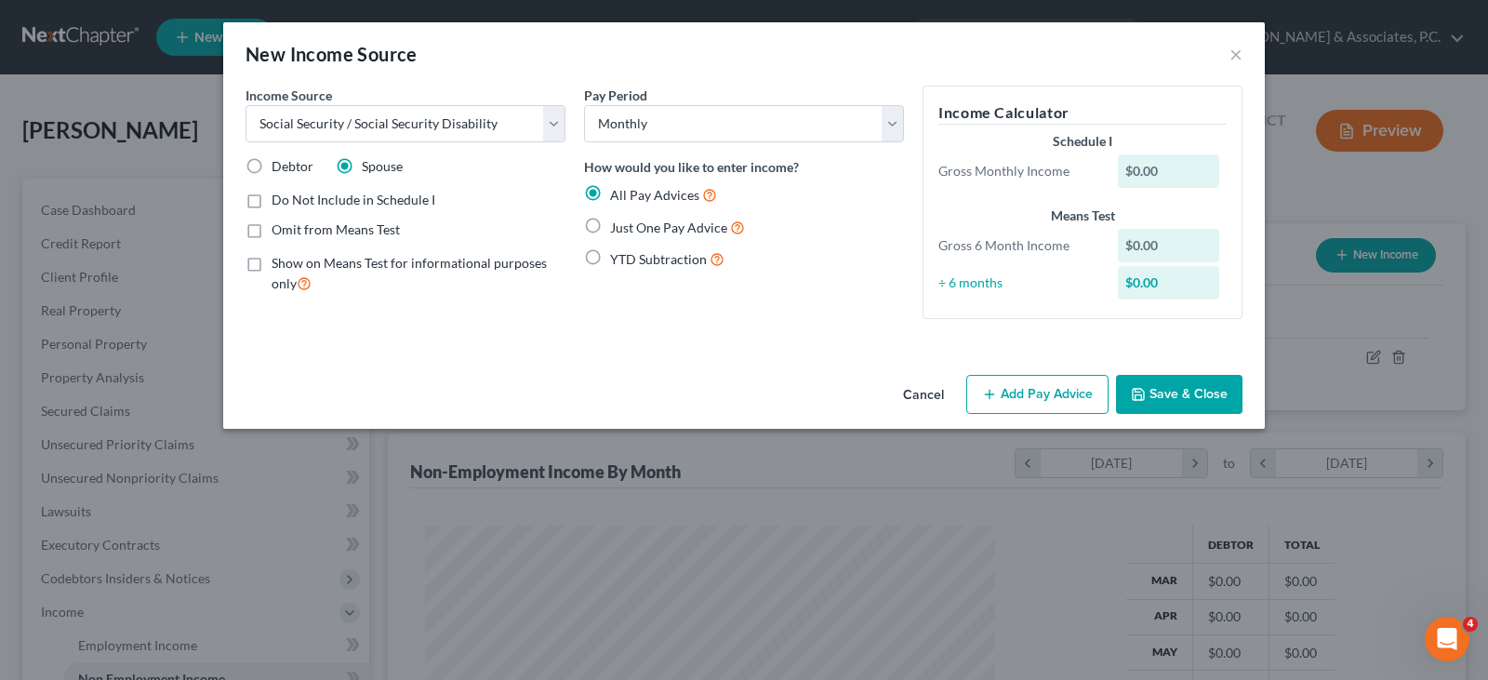
click at [1168, 382] on button "Save & Close" at bounding box center [1179, 394] width 126 height 39
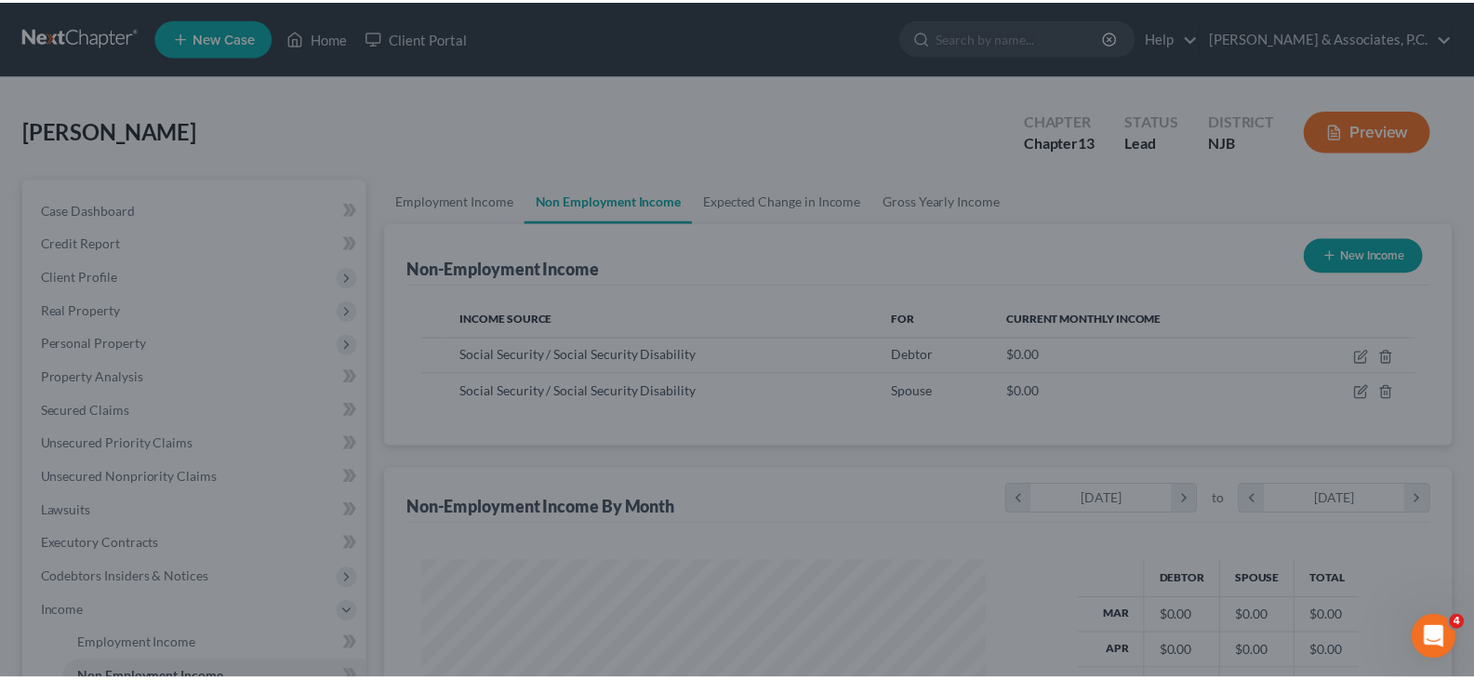
scroll to position [929776, 929508]
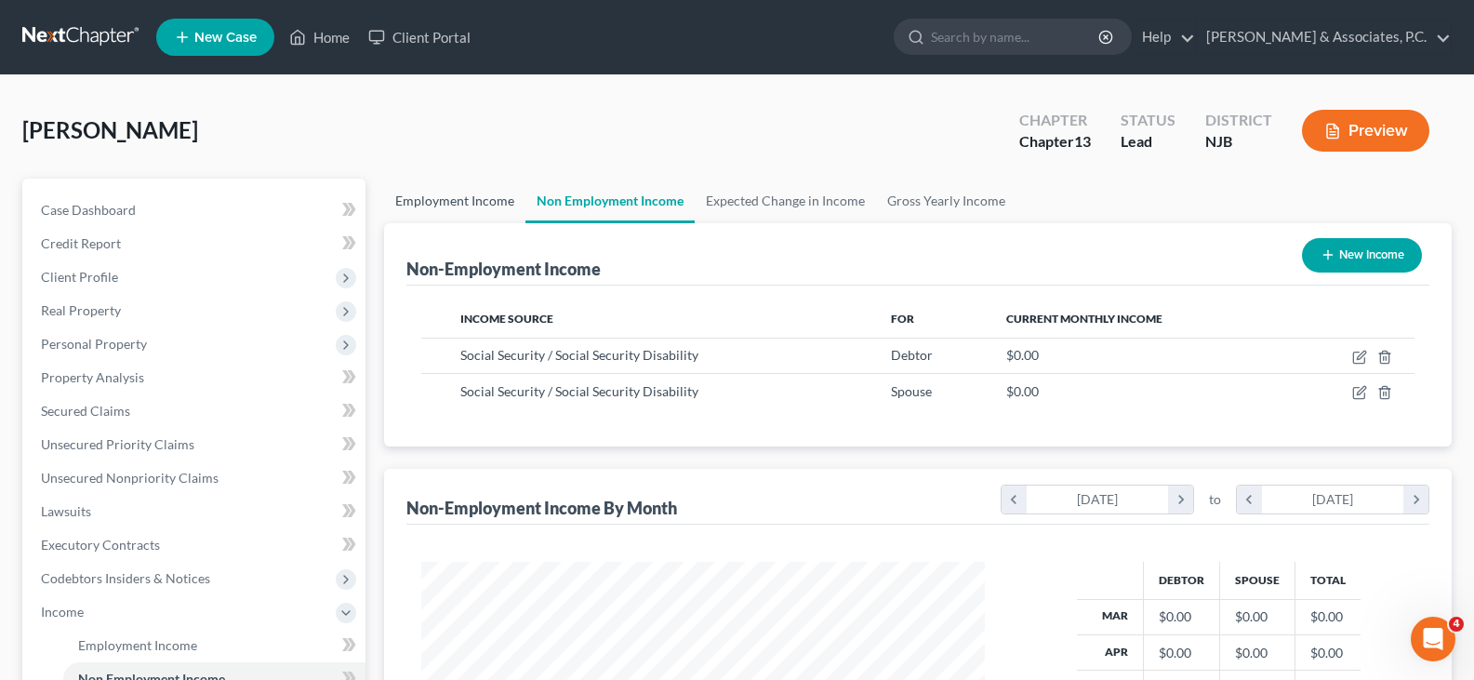
click at [410, 206] on link "Employment Income" at bounding box center [454, 201] width 141 height 45
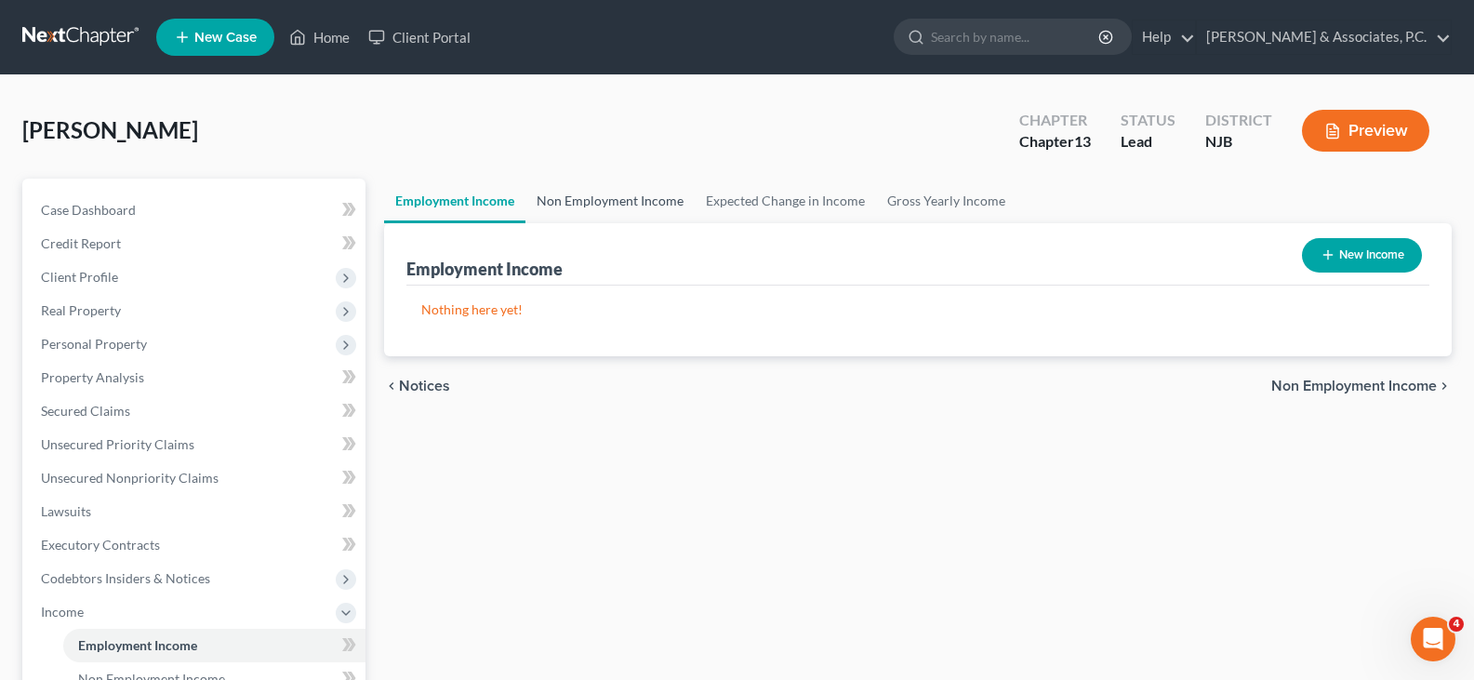
click at [568, 203] on link "Non Employment Income" at bounding box center [610, 201] width 169 height 45
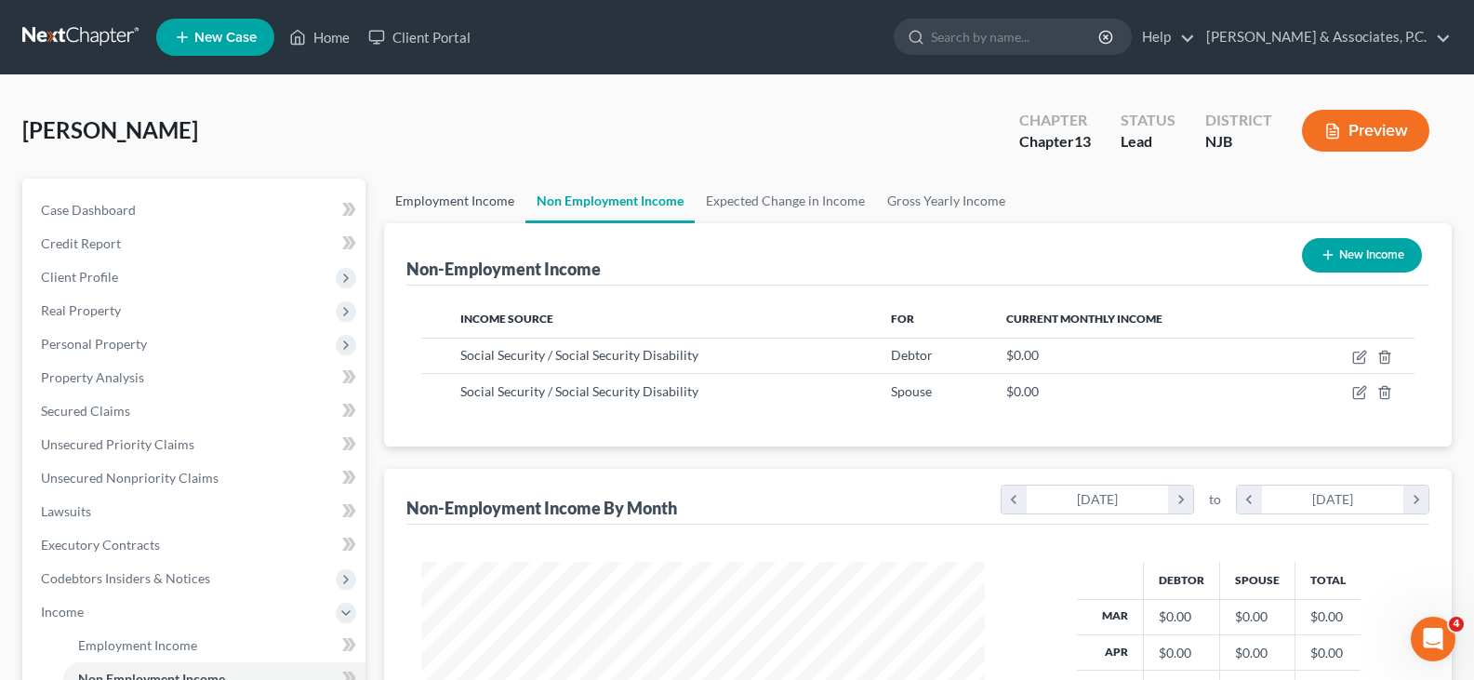
scroll to position [334, 601]
click at [441, 205] on link "Employment Income" at bounding box center [454, 201] width 141 height 45
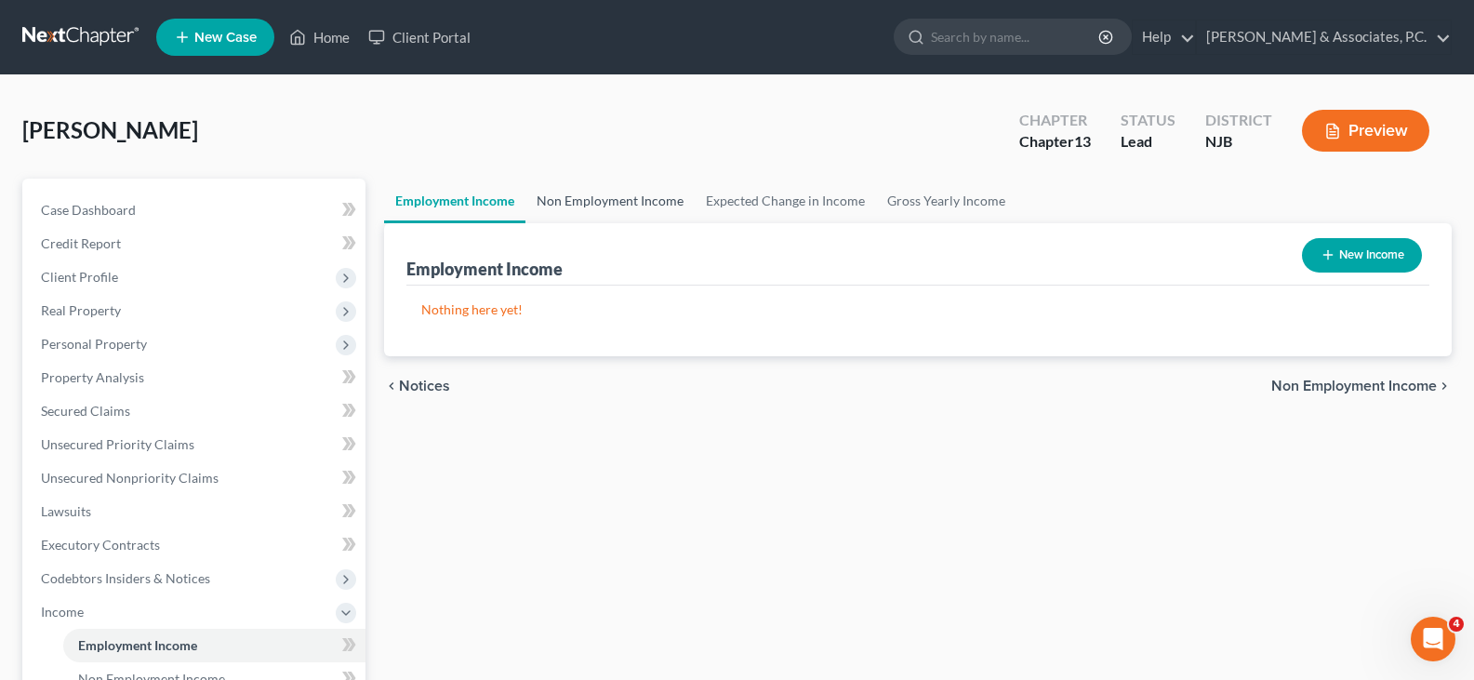
click at [566, 200] on link "Non Employment Income" at bounding box center [610, 201] width 169 height 45
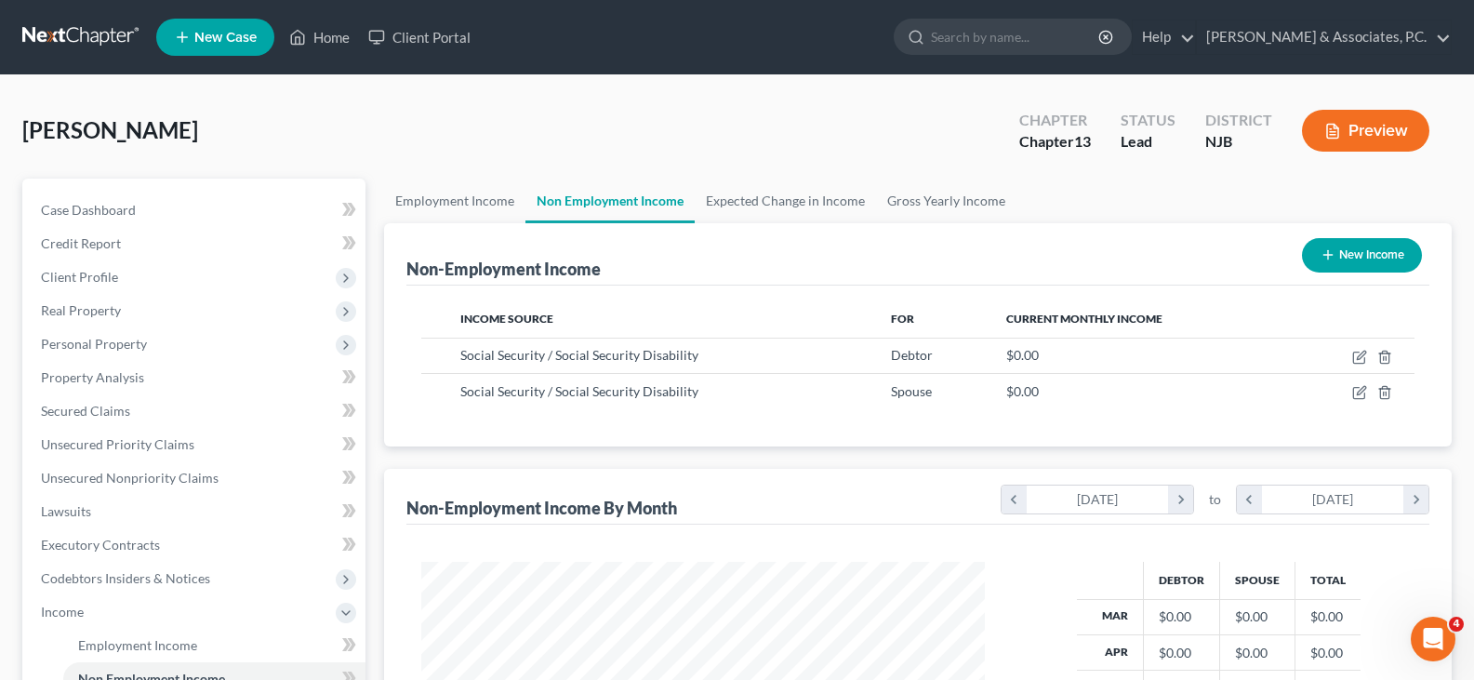
scroll to position [334, 601]
drag, startPoint x: 433, startPoint y: 196, endPoint x: 0, endPoint y: 248, distance: 435.6
click at [432, 194] on link "Employment Income" at bounding box center [454, 201] width 141 height 45
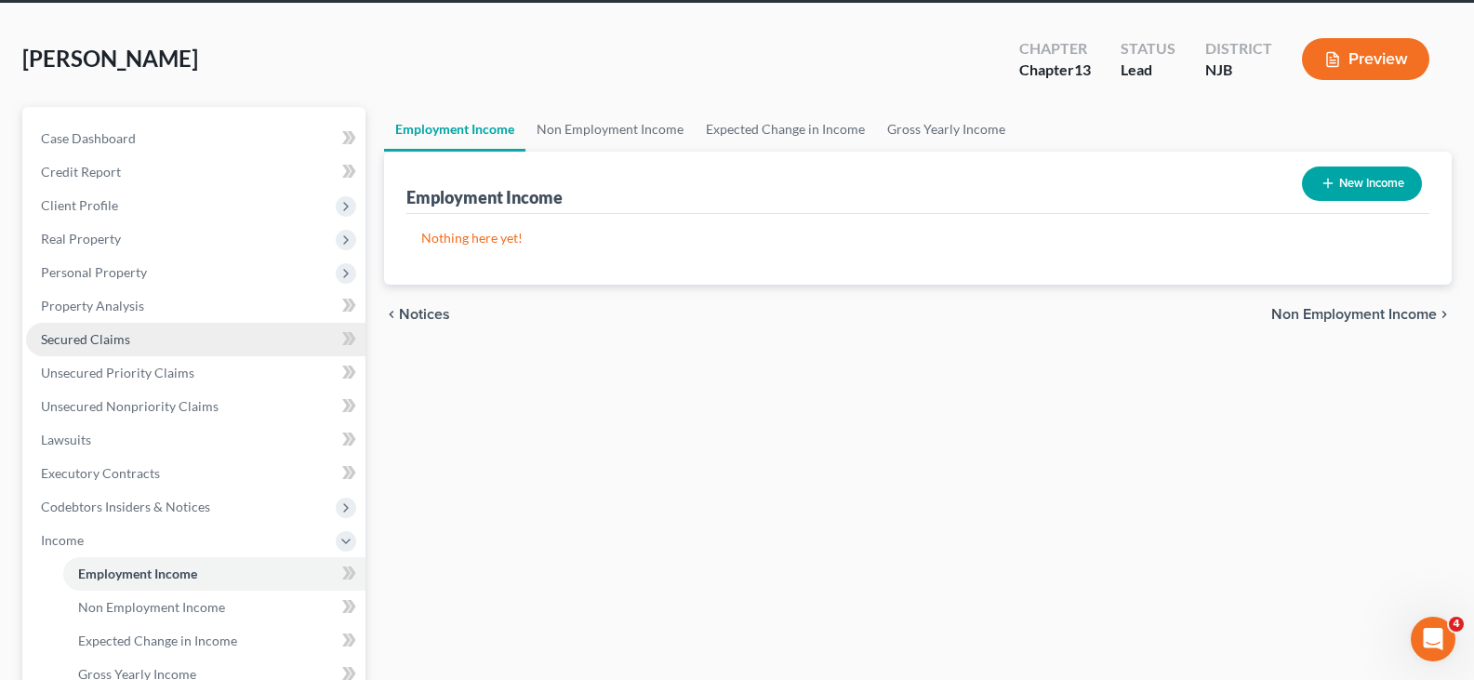
scroll to position [186, 0]
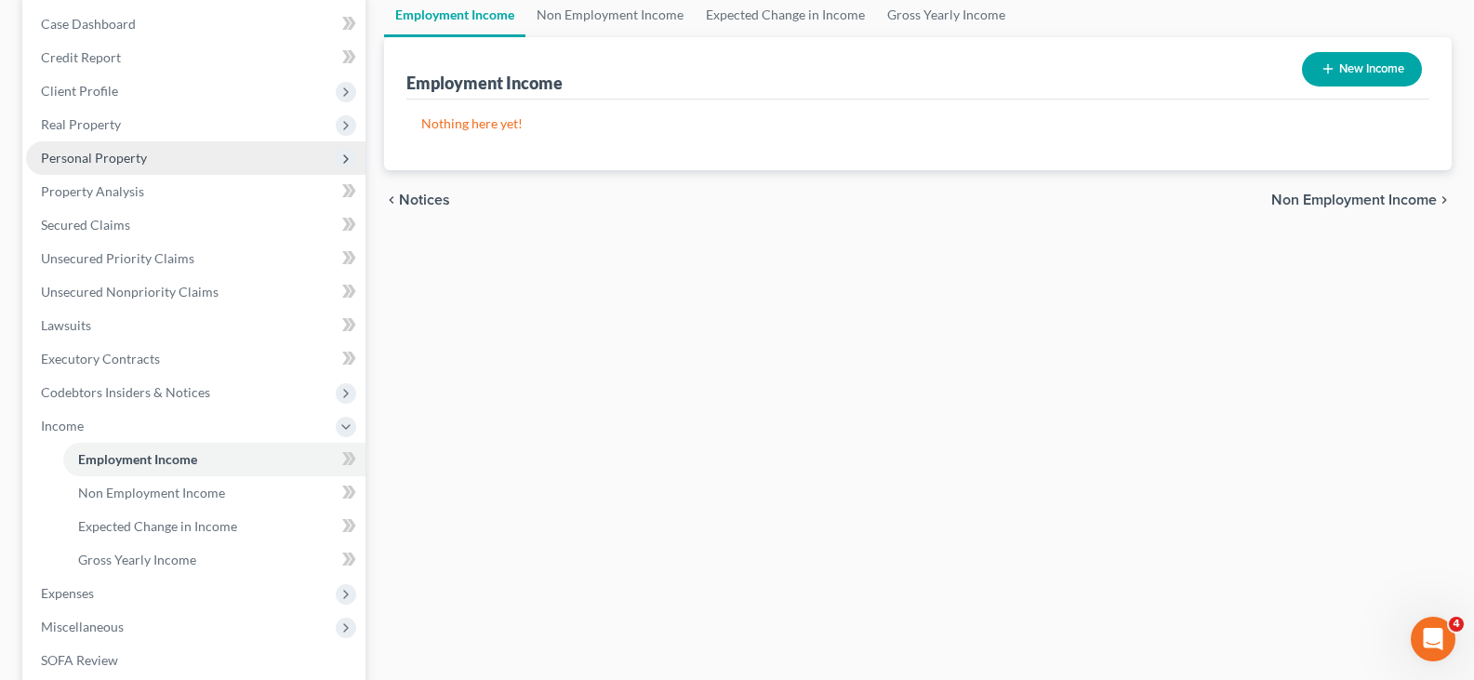
click at [73, 159] on span "Personal Property" at bounding box center [94, 158] width 106 height 16
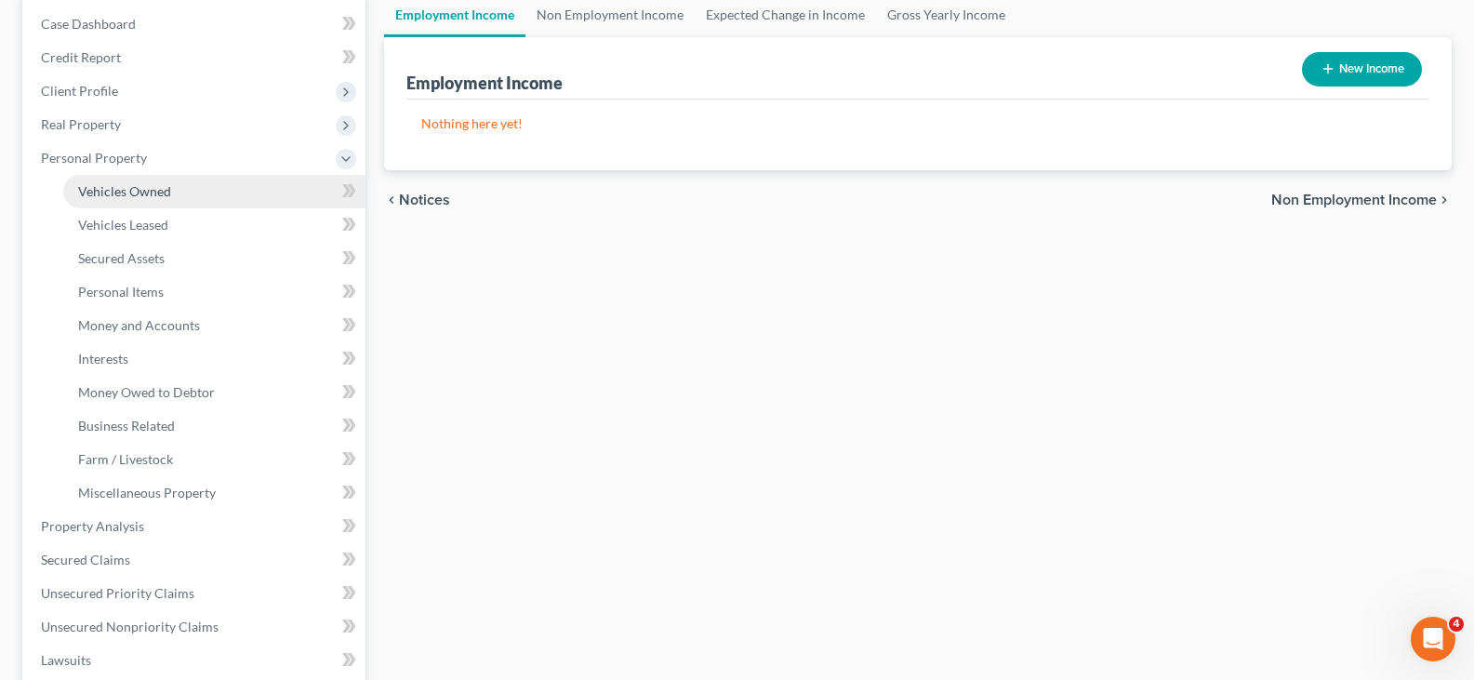
click at [111, 195] on span "Vehicles Owned" at bounding box center [124, 191] width 93 height 16
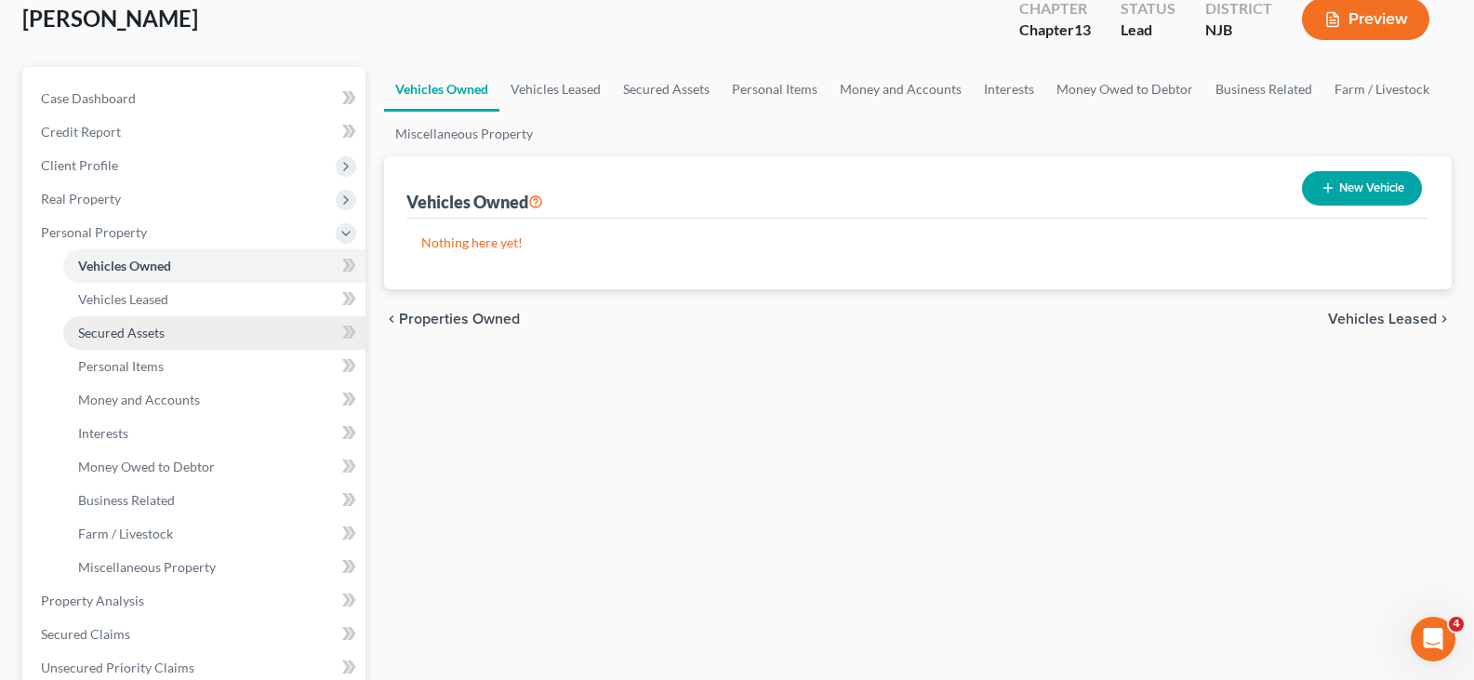
scroll to position [93, 0]
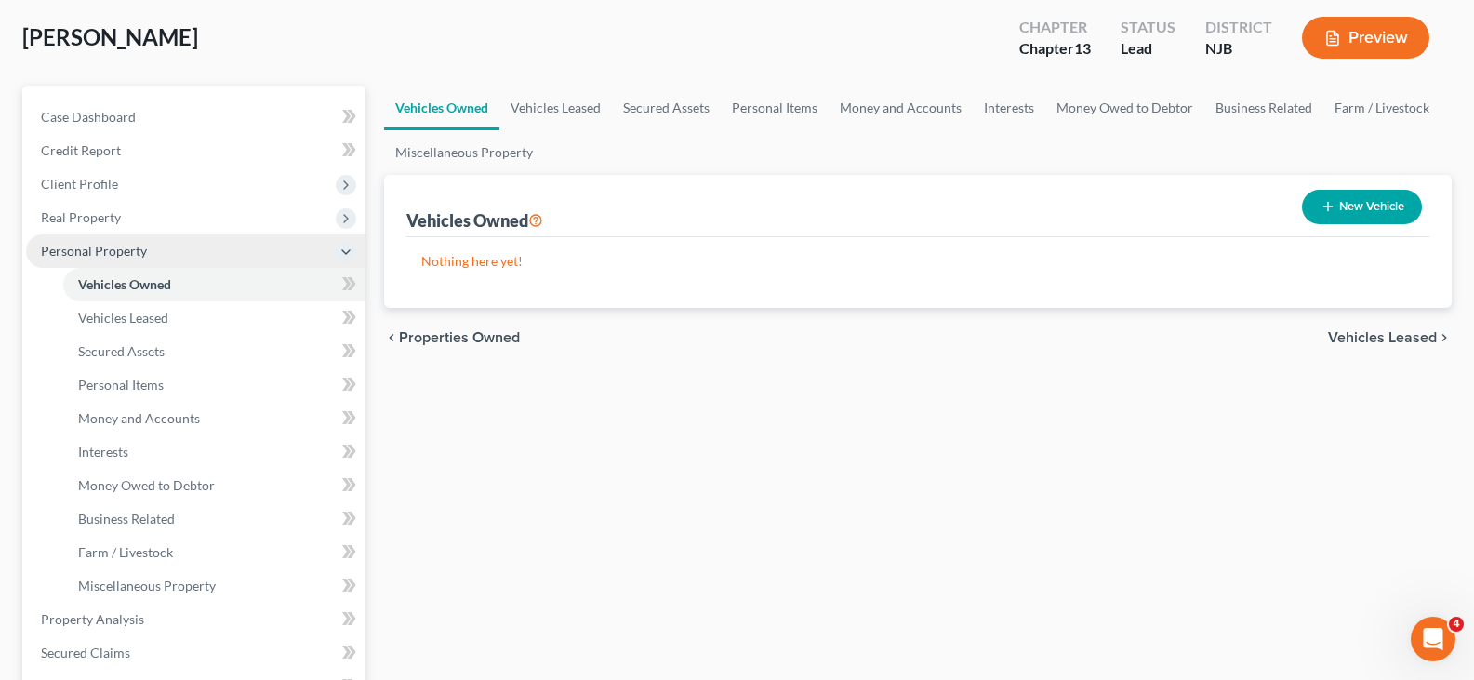
click at [89, 245] on span "Personal Property" at bounding box center [94, 251] width 106 height 16
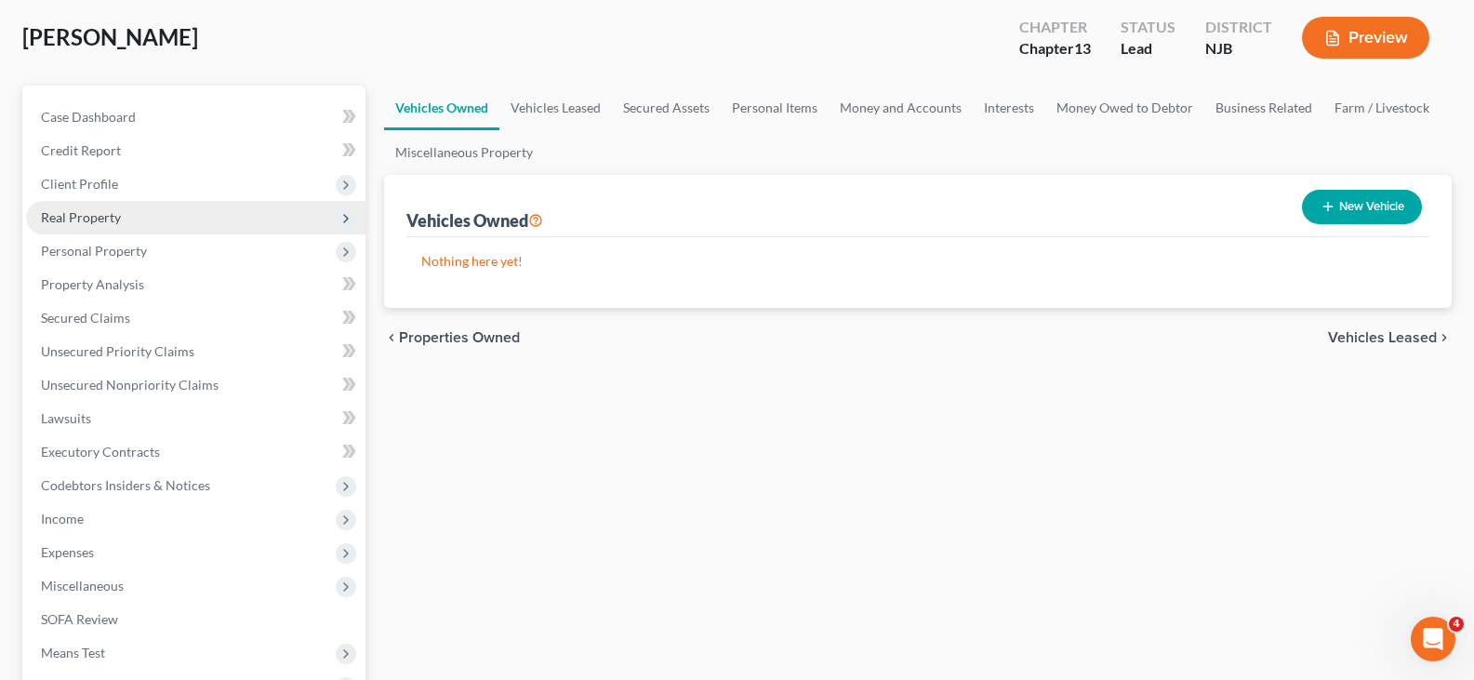
click at [74, 217] on span "Real Property" at bounding box center [81, 217] width 80 height 16
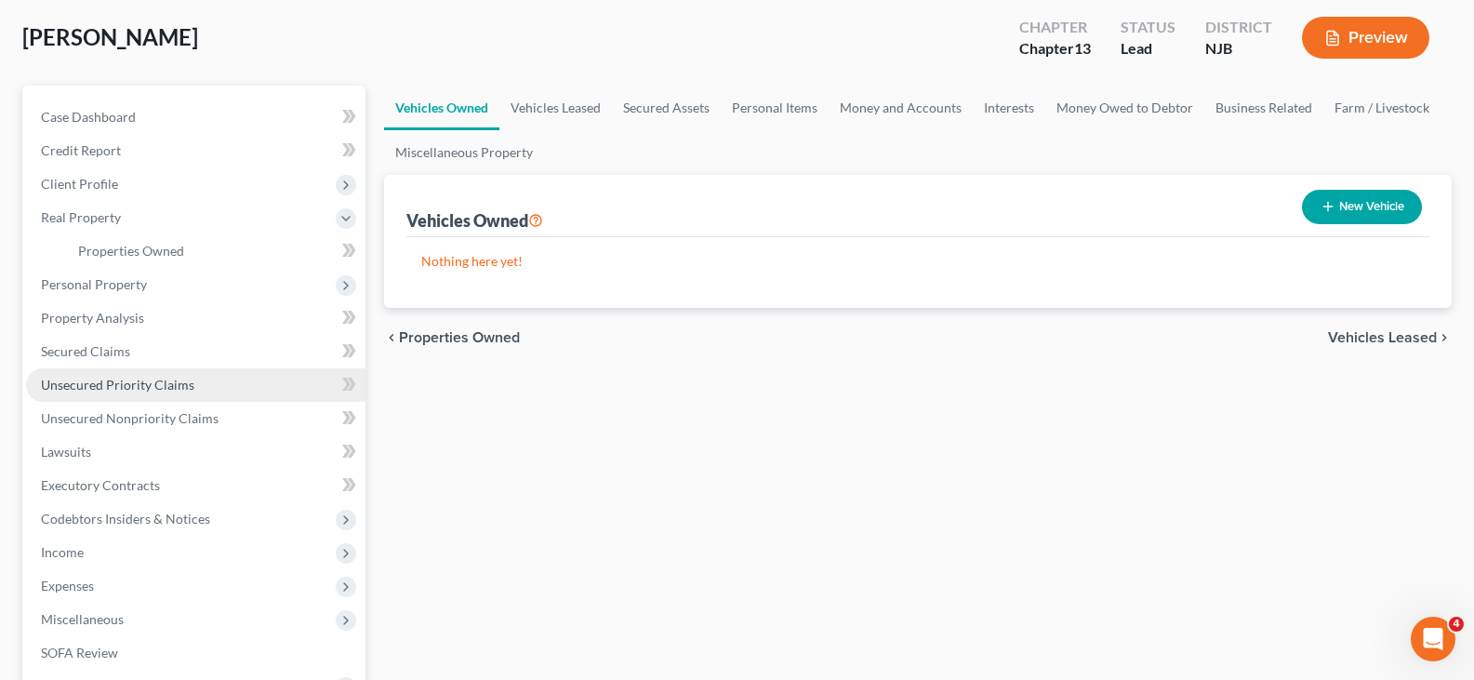
drag, startPoint x: 86, startPoint y: 388, endPoint x: 65, endPoint y: 337, distance: 55.1
click at [85, 387] on span "Unsecured Priority Claims" at bounding box center [117, 385] width 153 height 16
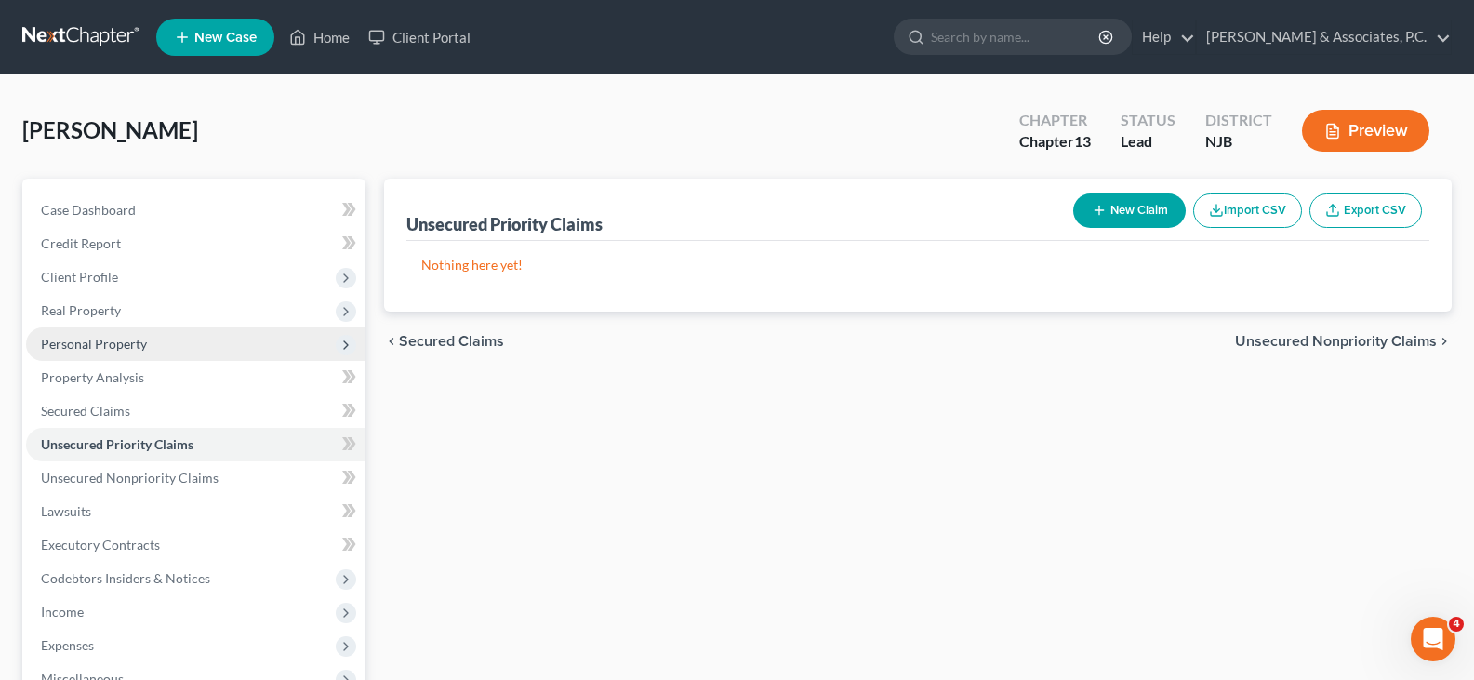
click at [101, 346] on span "Personal Property" at bounding box center [94, 344] width 106 height 16
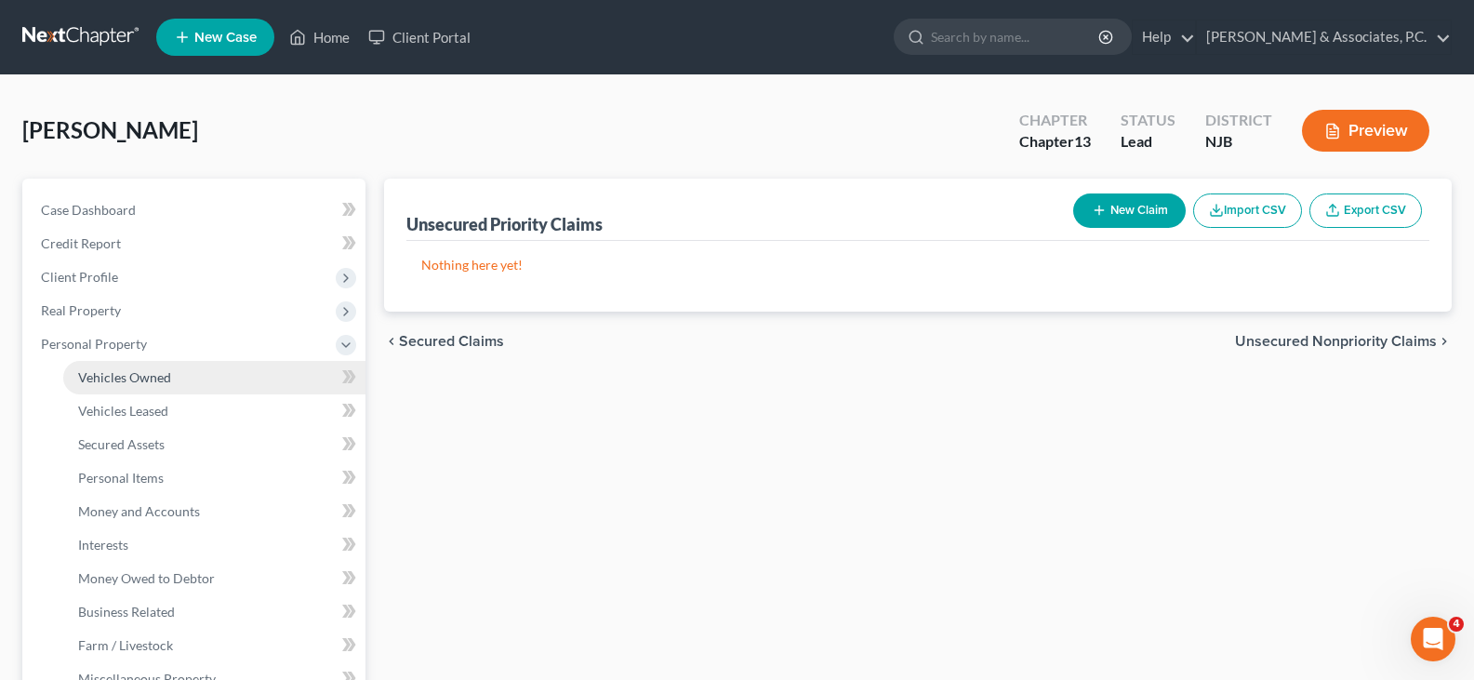
click at [104, 376] on span "Vehicles Owned" at bounding box center [124, 377] width 93 height 16
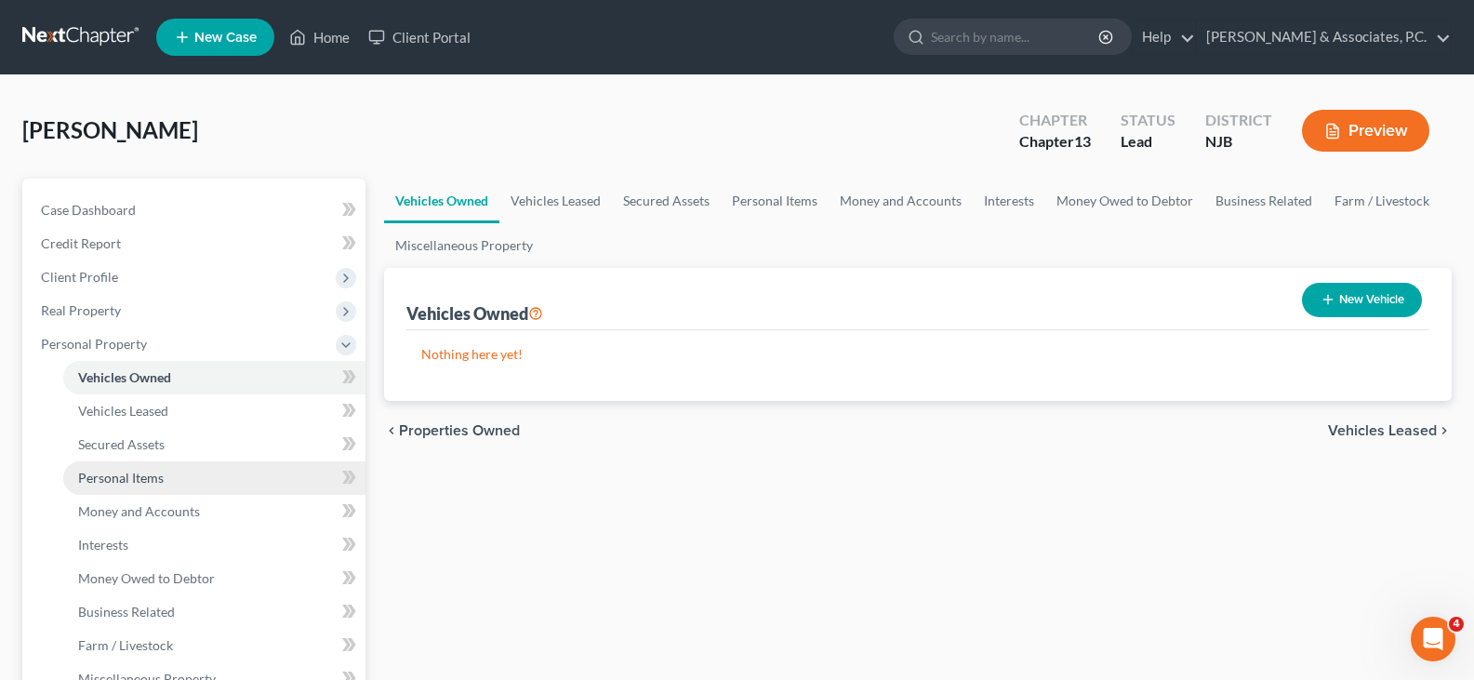
drag, startPoint x: 119, startPoint y: 470, endPoint x: 120, endPoint y: 481, distance: 11.2
click at [118, 470] on span "Personal Items" at bounding box center [121, 478] width 86 height 16
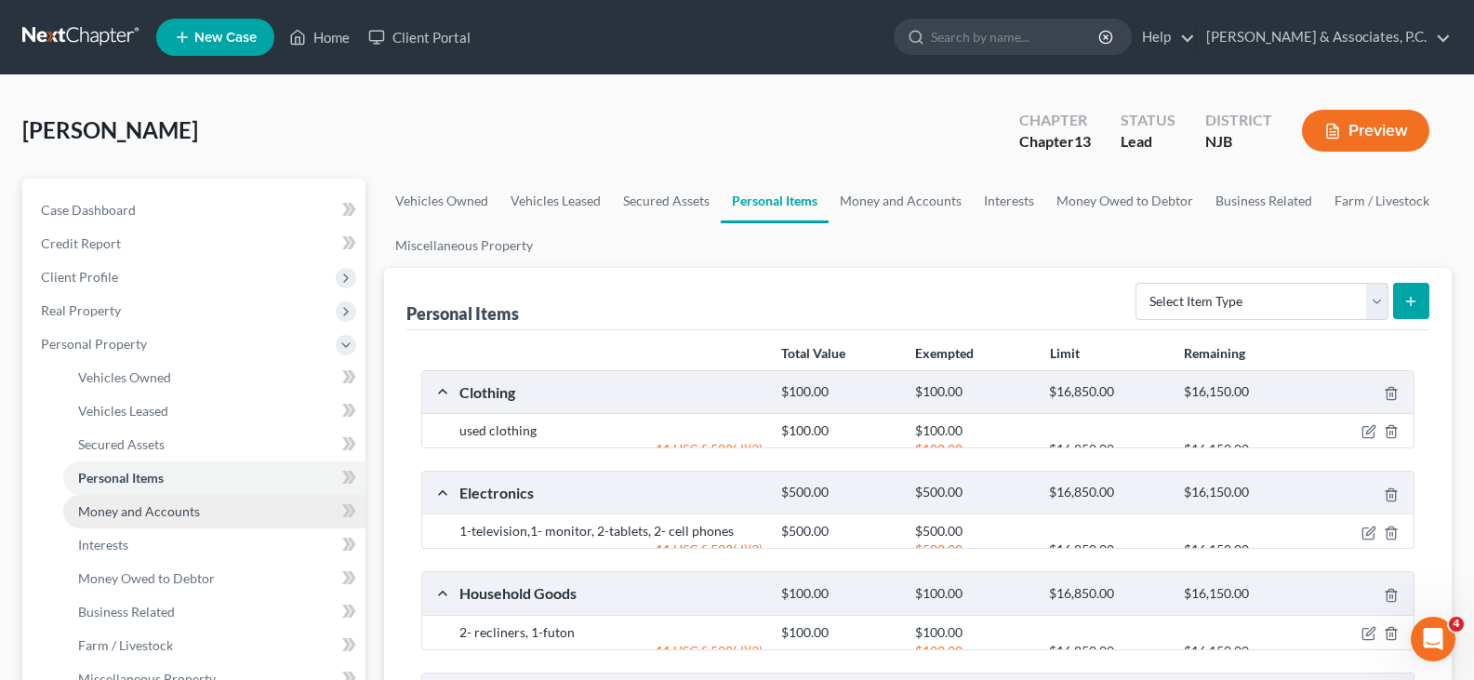
click at [122, 505] on span "Money and Accounts" at bounding box center [139, 511] width 122 height 16
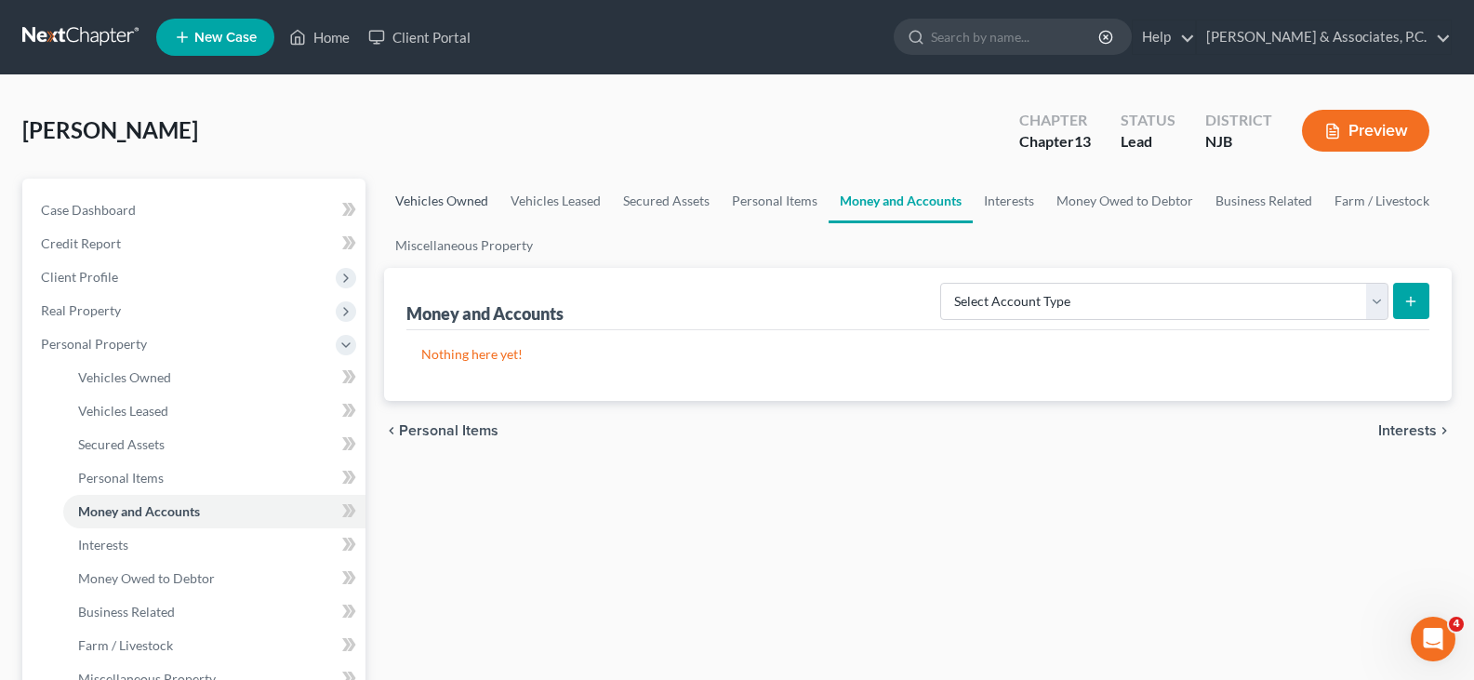
click at [427, 198] on link "Vehicles Owned" at bounding box center [441, 201] width 115 height 45
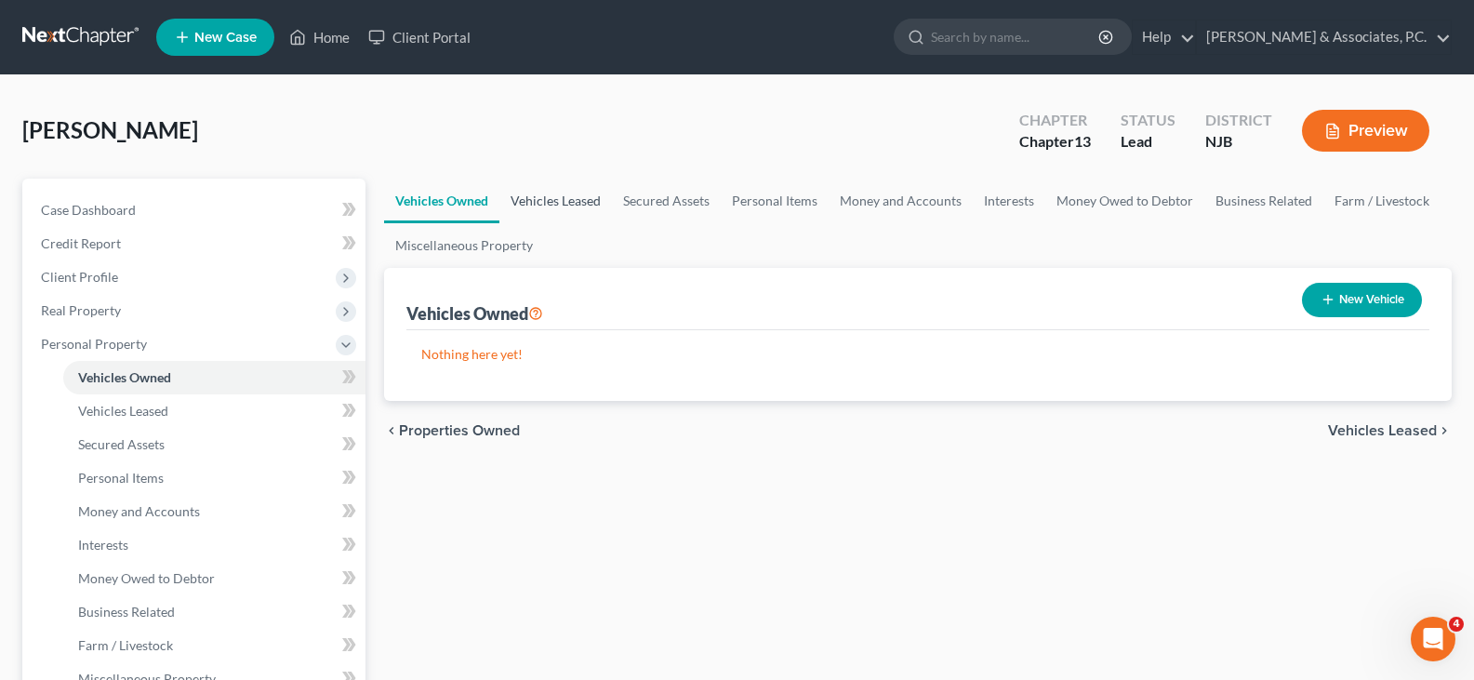
click at [551, 200] on link "Vehicles Leased" at bounding box center [555, 201] width 113 height 45
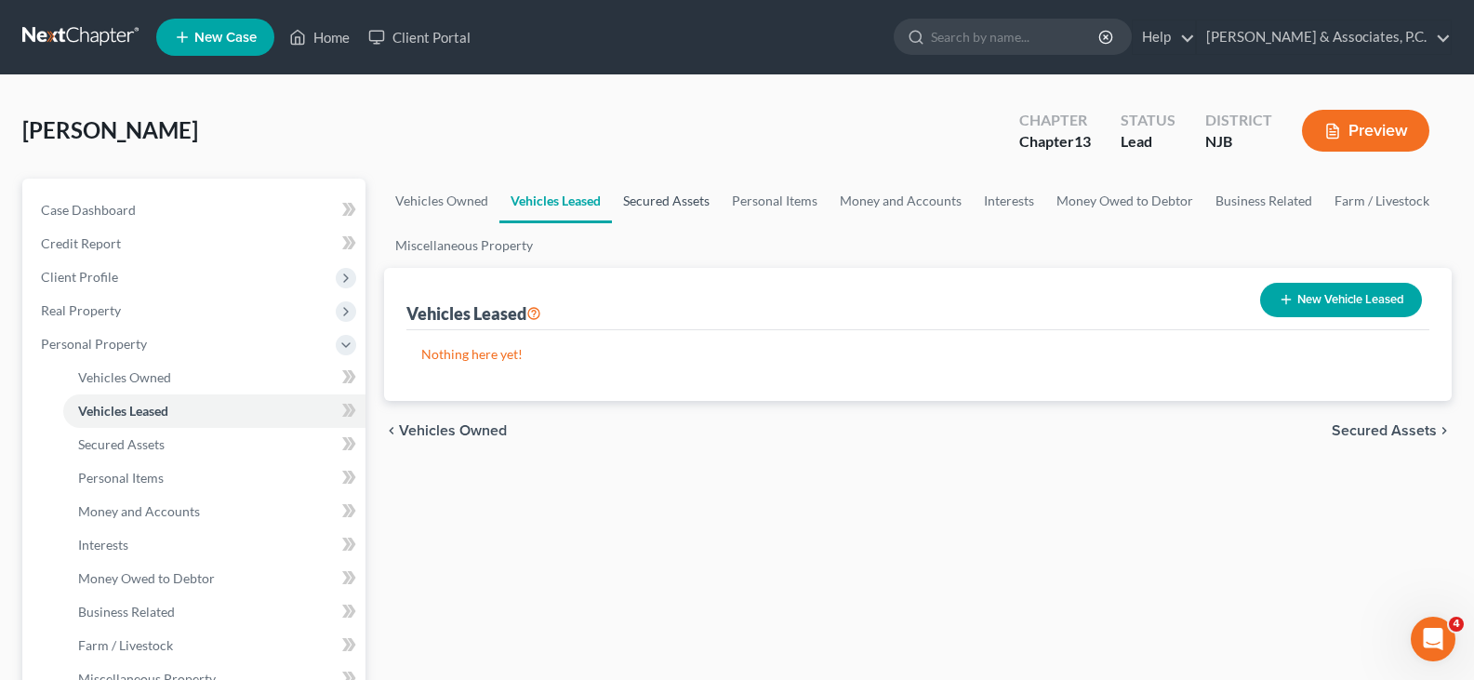
click at [646, 201] on link "Secured Assets" at bounding box center [666, 201] width 109 height 45
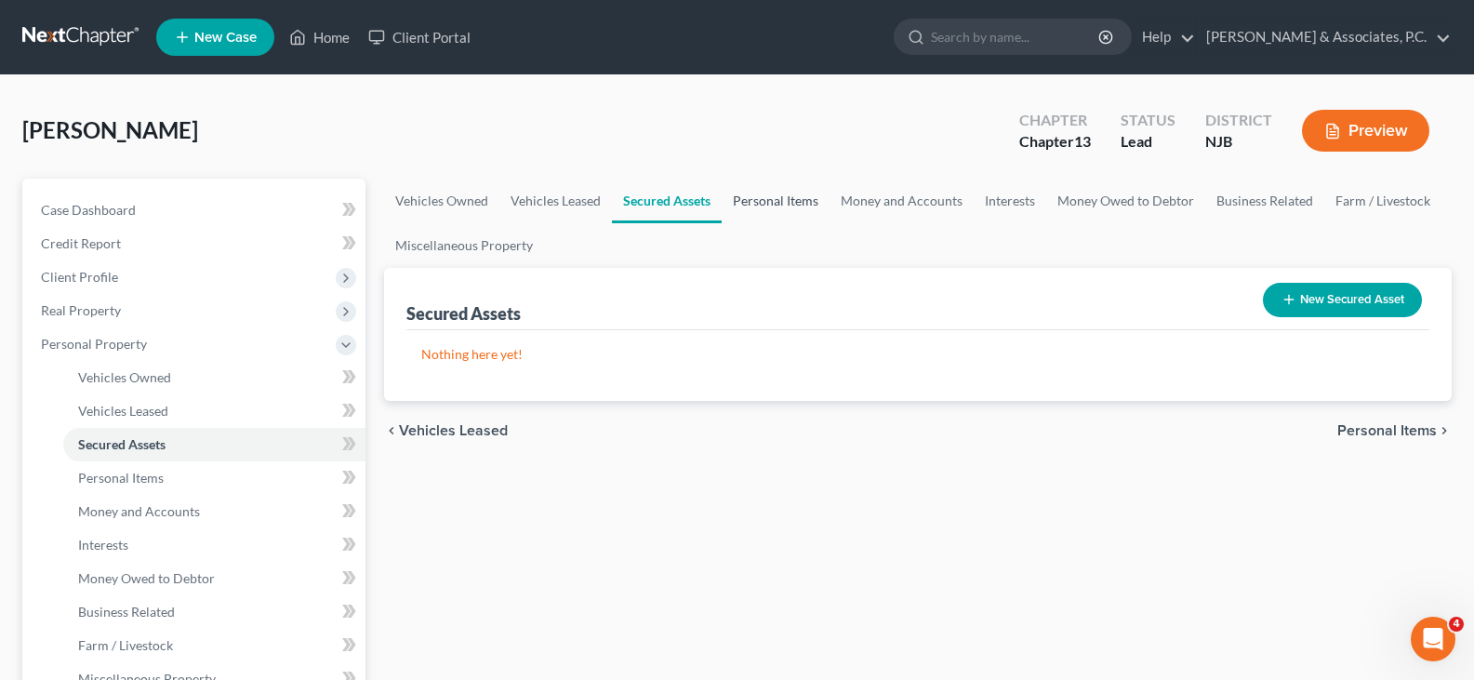
click at [744, 203] on link "Personal Items" at bounding box center [776, 201] width 108 height 45
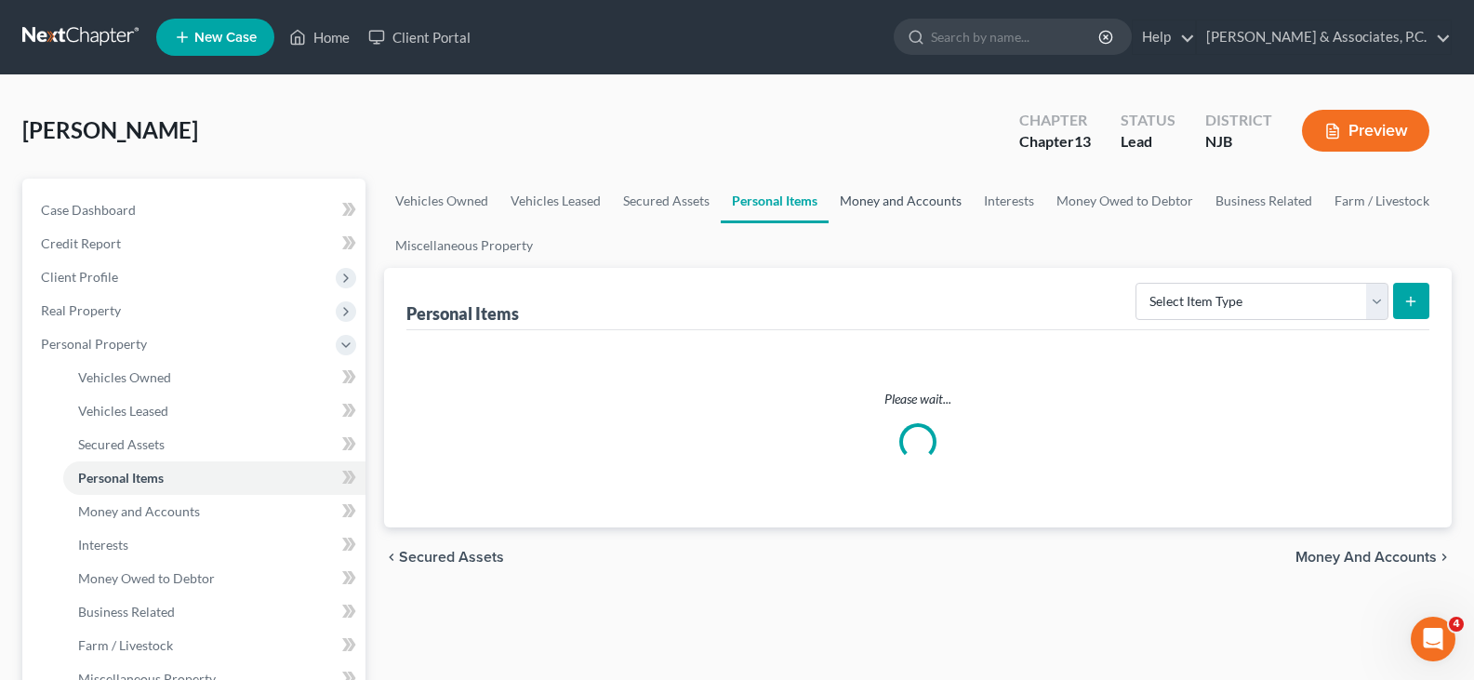
click at [878, 203] on link "Money and Accounts" at bounding box center [901, 201] width 144 height 45
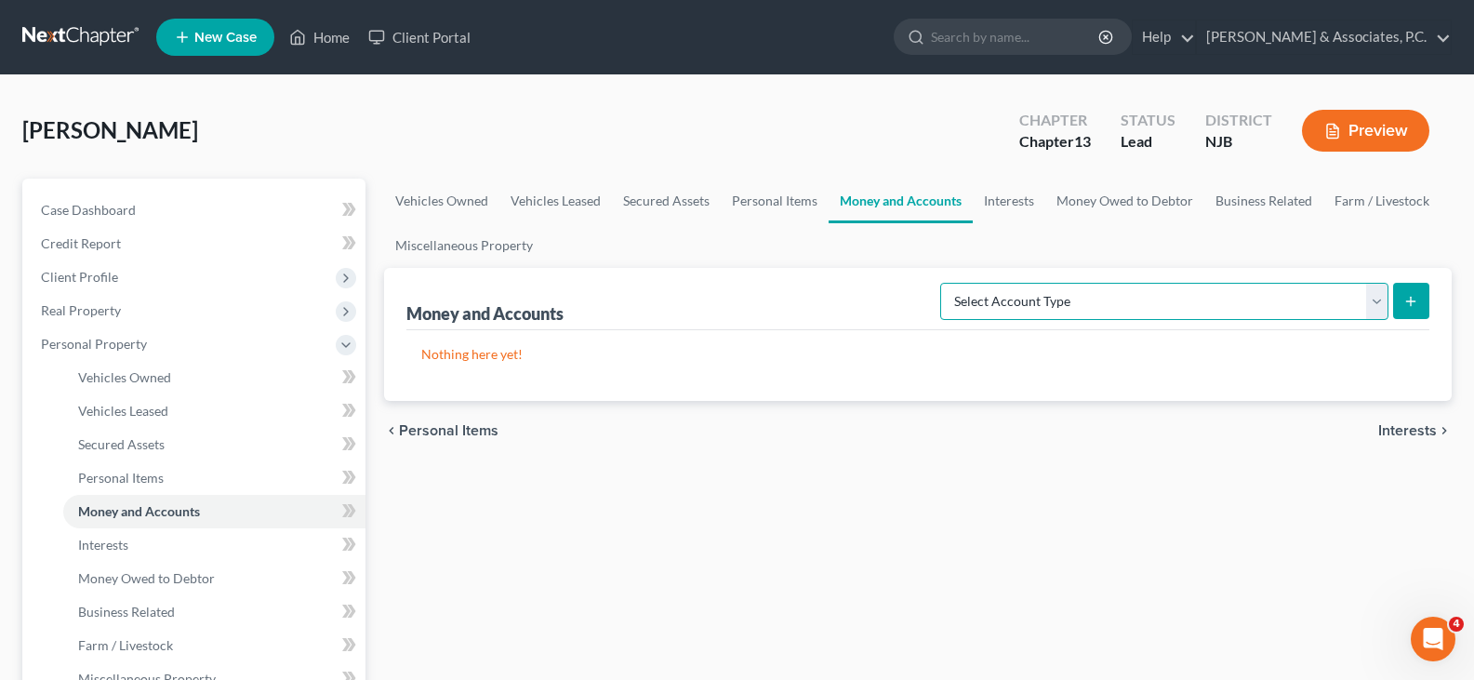
click at [1369, 300] on select "Select Account Type Brokerage (A/B: 18, SOFA: 20) Cash on Hand (A/B: 16) Certif…" at bounding box center [1164, 301] width 448 height 37
click at [894, 261] on ul "Vehicles Owned Vehicles Leased Secured Assets Personal Items Money and Accounts…" at bounding box center [918, 223] width 1068 height 89
click at [1044, 314] on select "Select Account Type Brokerage (A/B: 18, SOFA: 20) Cash on Hand (A/B: 16) Certif…" at bounding box center [1164, 301] width 448 height 37
click at [786, 199] on link "Personal Items" at bounding box center [775, 201] width 108 height 45
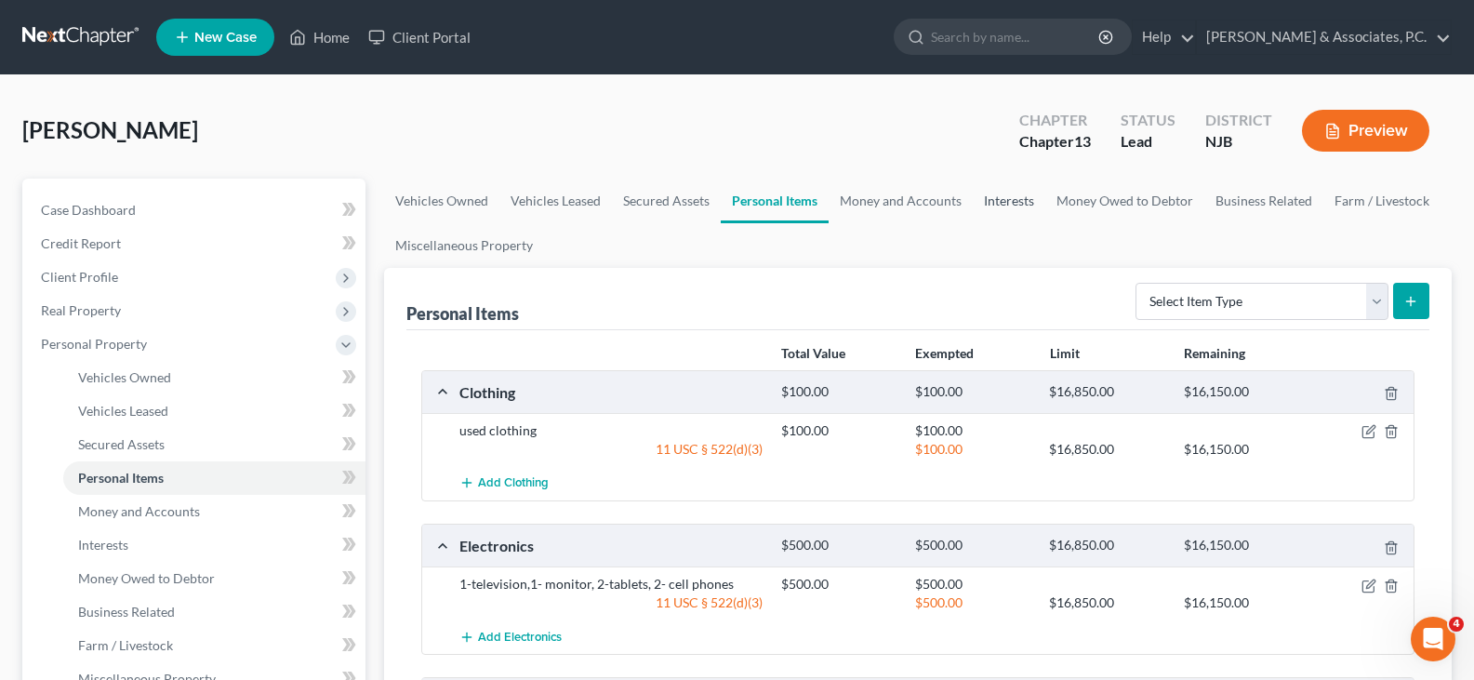
click at [999, 209] on link "Interests" at bounding box center [1009, 201] width 73 height 45
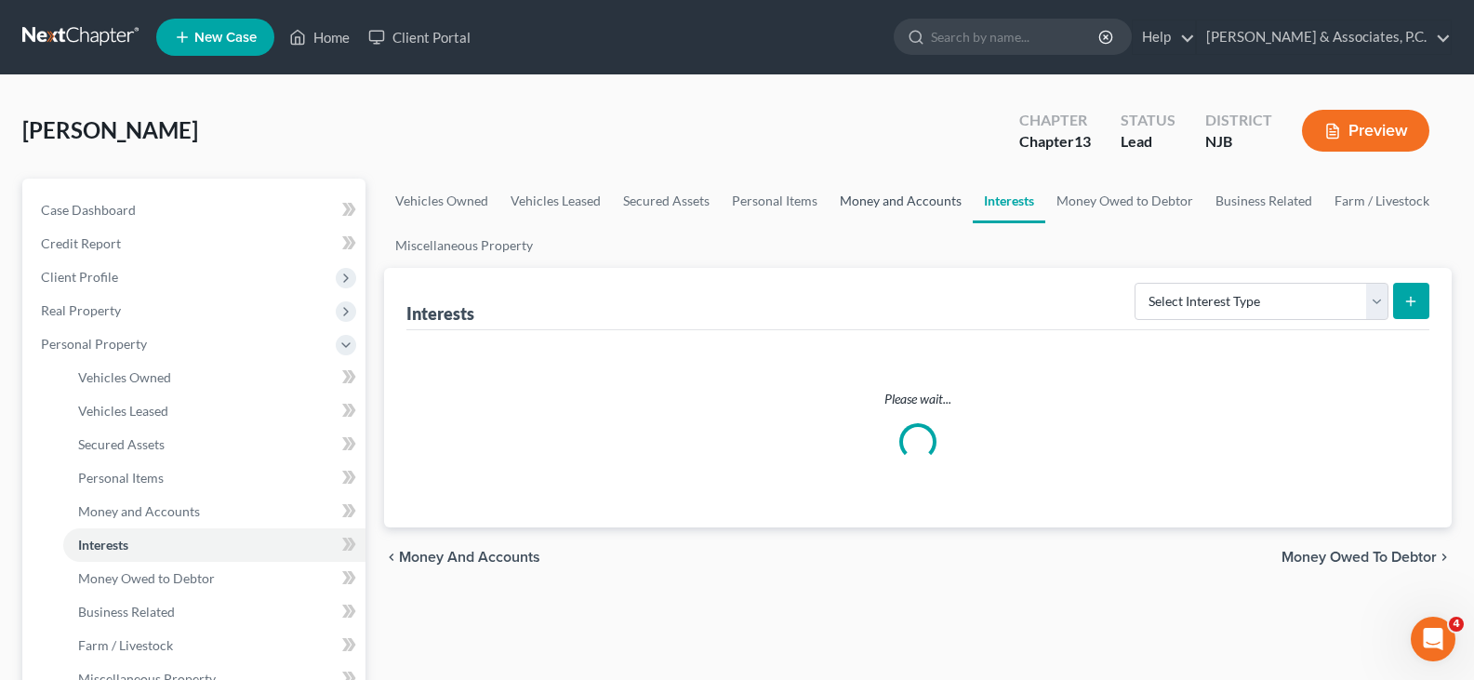
click at [902, 200] on link "Money and Accounts" at bounding box center [901, 201] width 144 height 45
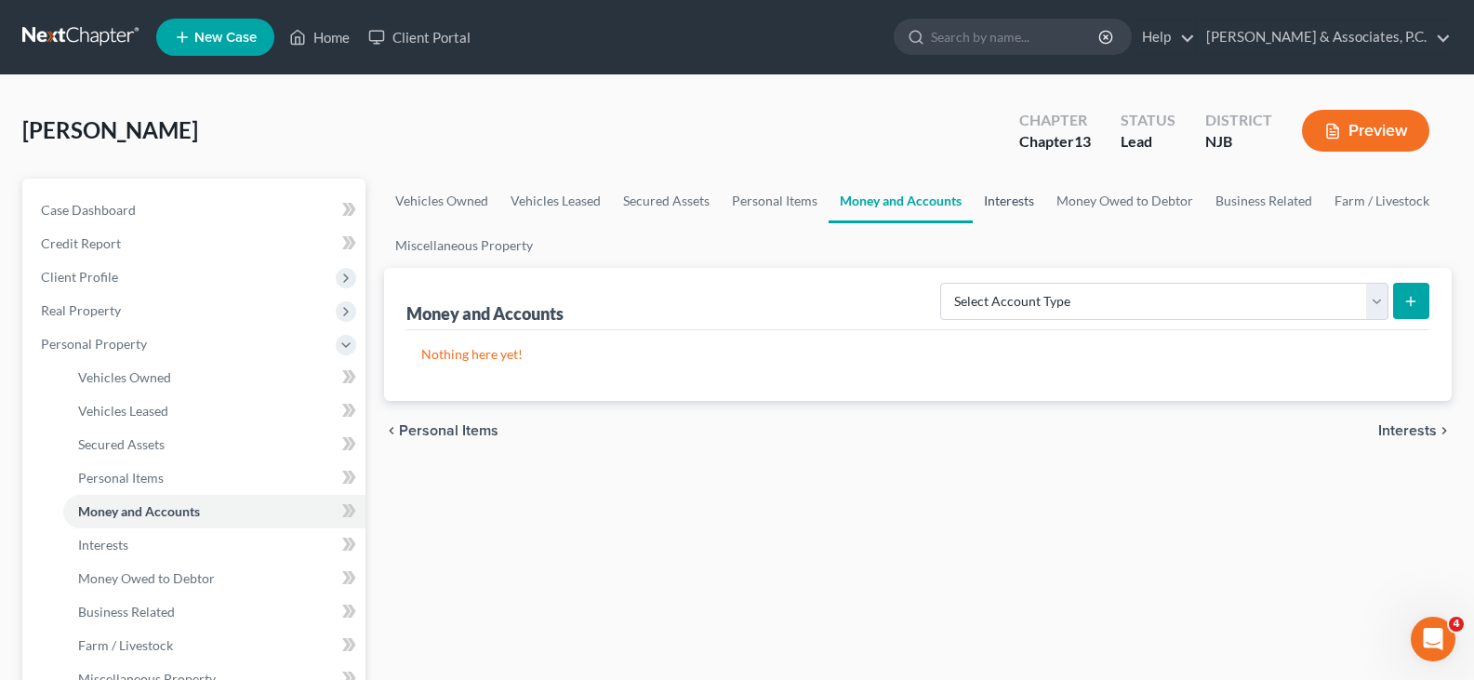
click at [1001, 202] on link "Interests" at bounding box center [1009, 201] width 73 height 45
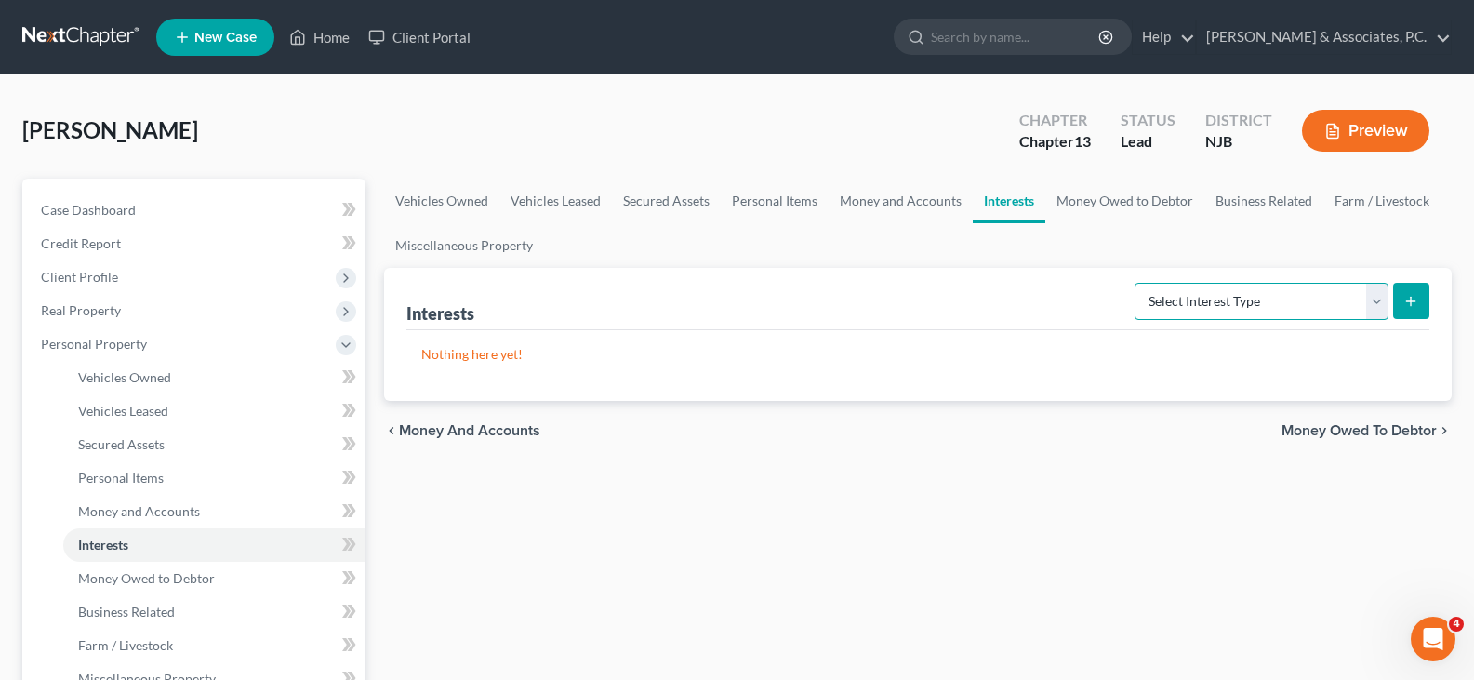
drag, startPoint x: 1373, startPoint y: 303, endPoint x: 1289, endPoint y: 290, distance: 84.7
click at [1373, 303] on select "Select Interest Type 401K (A/B: 21) Annuity (A/B: 23) Bond (A/B: 18) Education …" at bounding box center [1262, 301] width 254 height 37
select select "whole_life_insurance"
click at [1138, 283] on select "Select Interest Type 401K (A/B: 21) Annuity (A/B: 23) Bond (A/B: 18) Education …" at bounding box center [1262, 301] width 254 height 37
click at [1409, 301] on icon "submit" at bounding box center [1411, 301] width 15 height 15
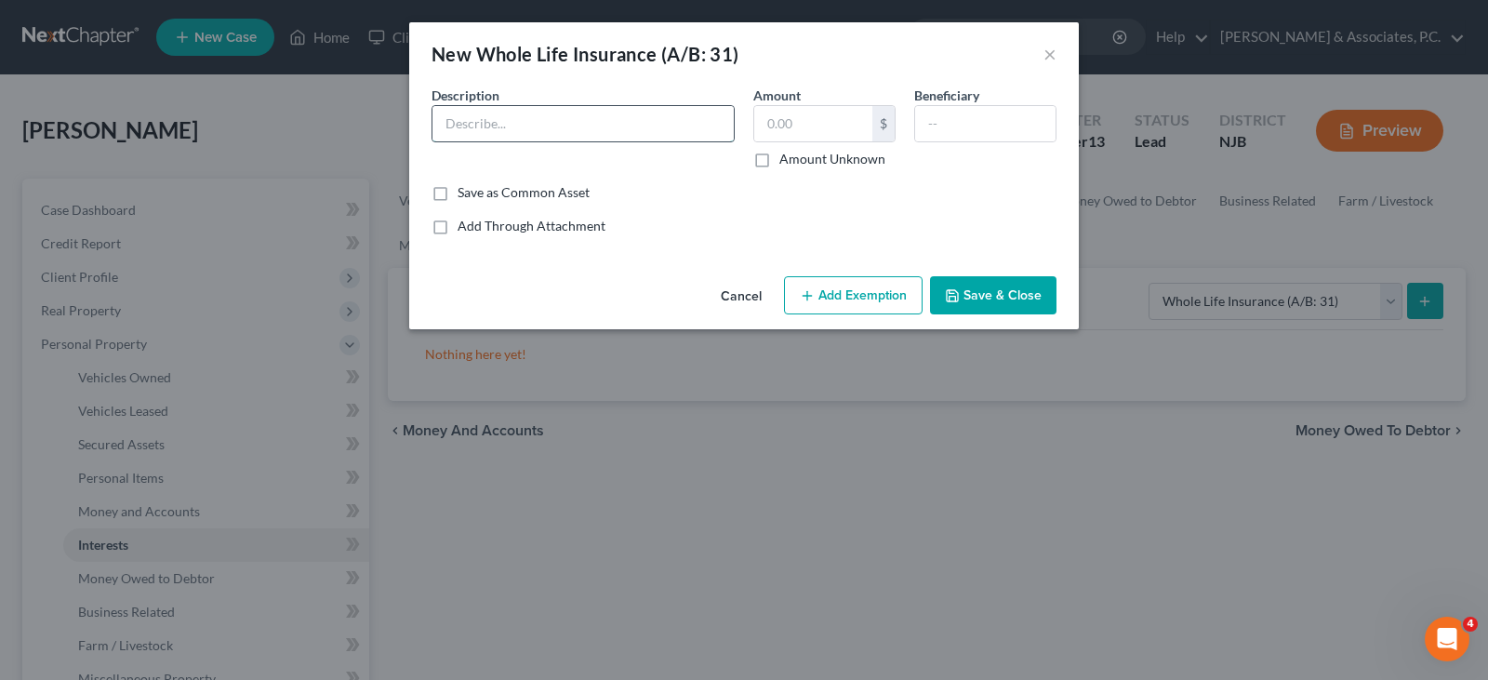
click at [637, 110] on input "text" at bounding box center [583, 123] width 301 height 35
type input "The Family Security Plan"
click at [828, 119] on input "text" at bounding box center [813, 123] width 118 height 35
type input "1"
type input "106.77"
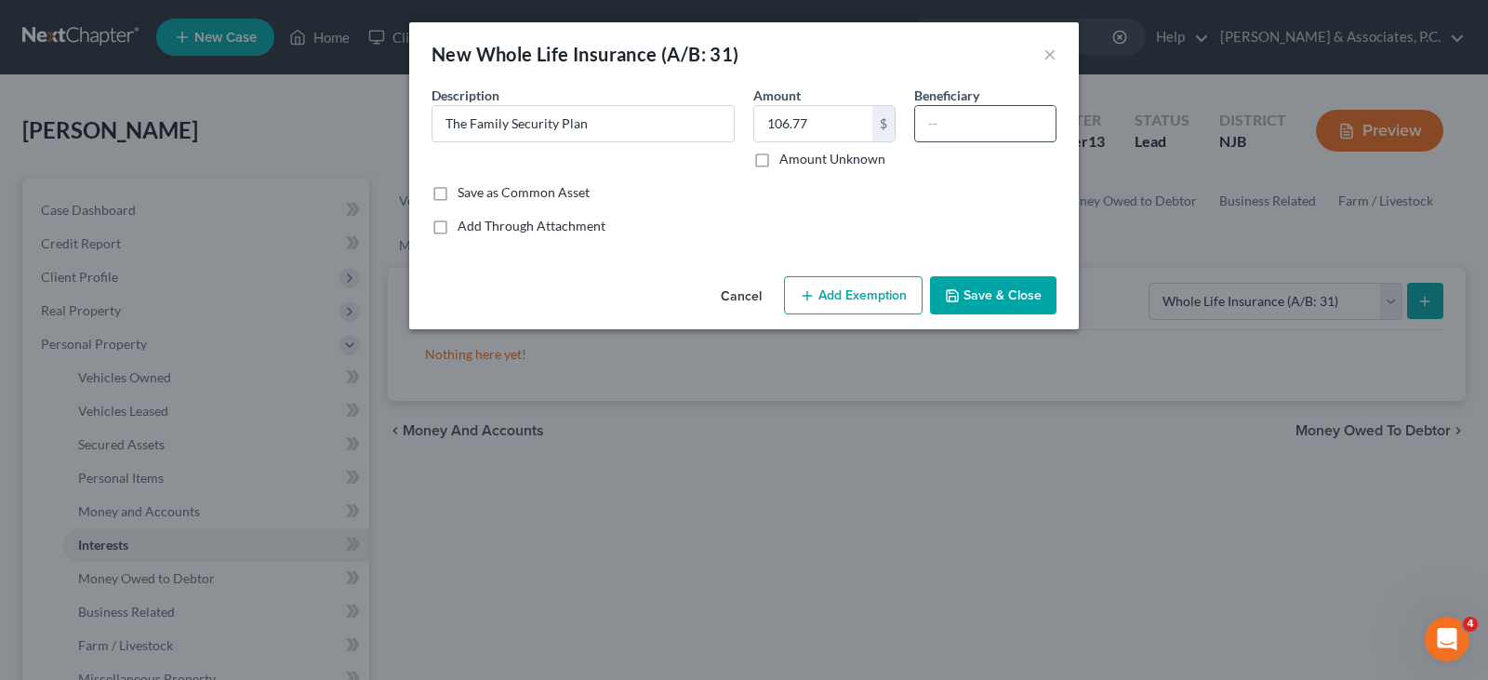
click at [954, 123] on input "text" at bounding box center [985, 123] width 140 height 35
type input "[PERSON_NAME]"
click at [855, 299] on button "Add Exemption" at bounding box center [853, 295] width 139 height 39
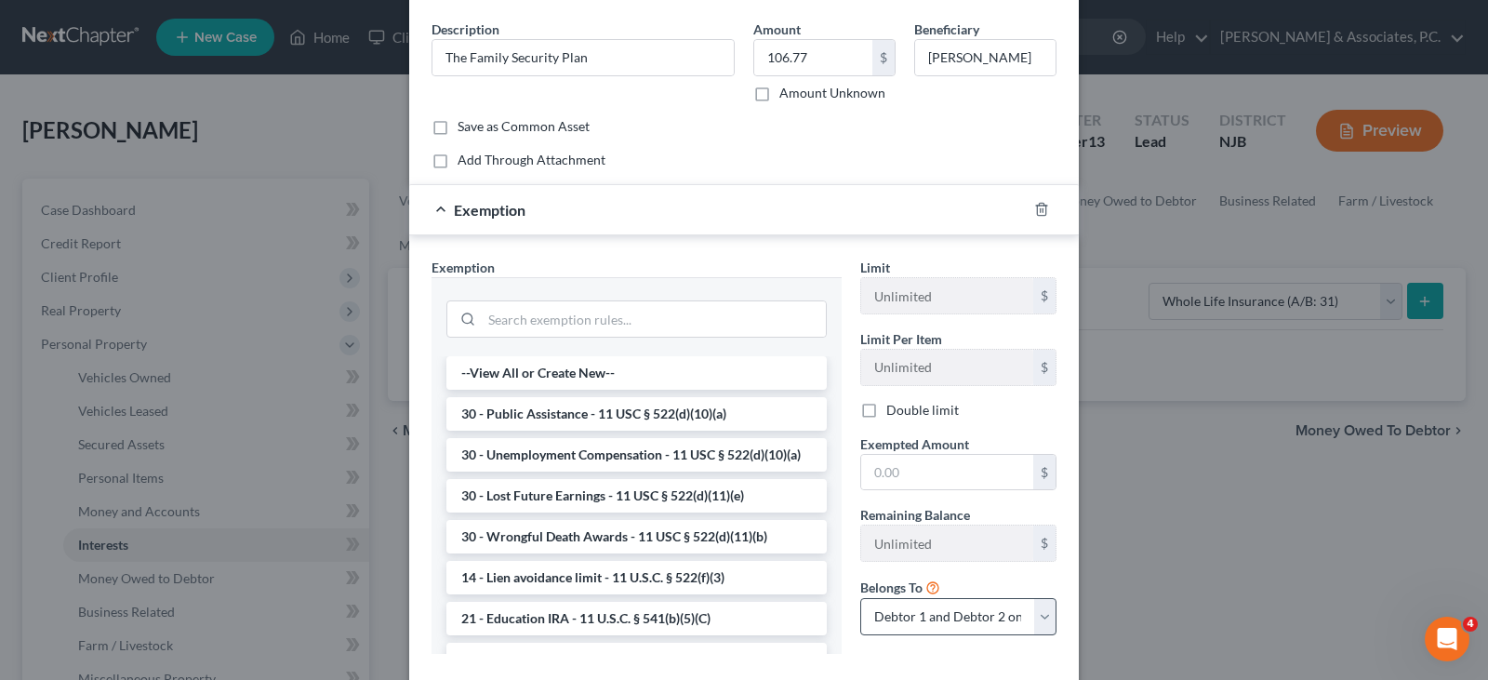
scroll to position [172, 0]
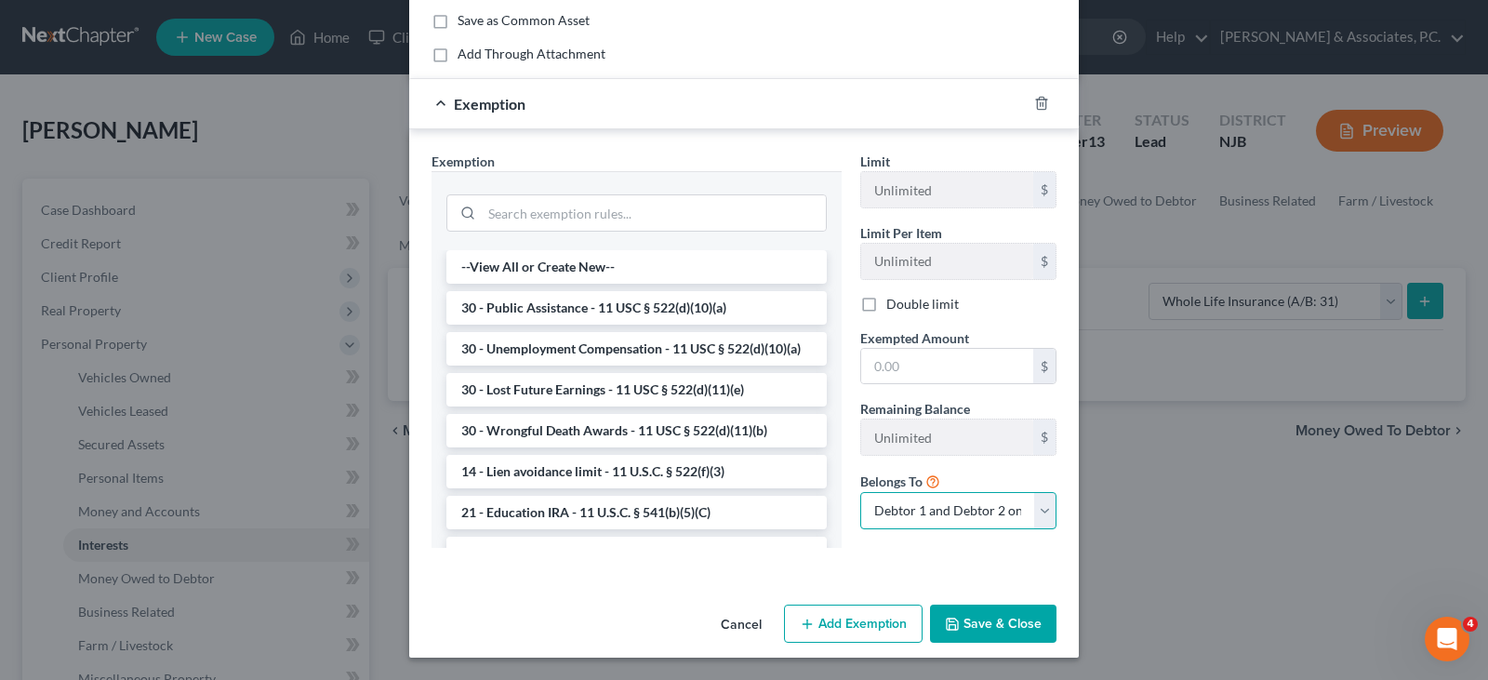
click at [937, 509] on select "Debtor 1 only Debtor 2 only Debtor 1 and Debtor 2 only" at bounding box center [958, 510] width 196 height 37
select select "0"
click at [860, 492] on select "Debtor 1 only Debtor 2 only Debtor 1 and Debtor 2 only" at bounding box center [958, 510] width 196 height 37
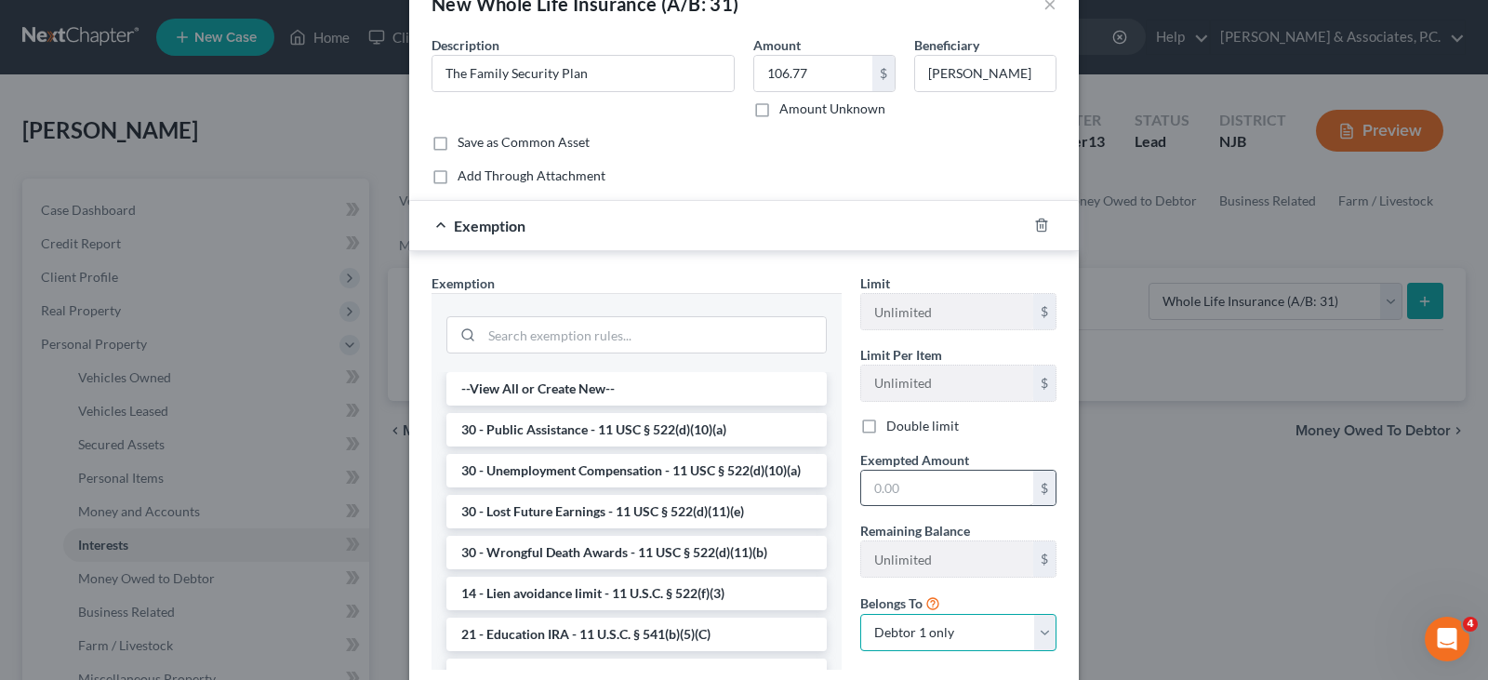
scroll to position [93, 0]
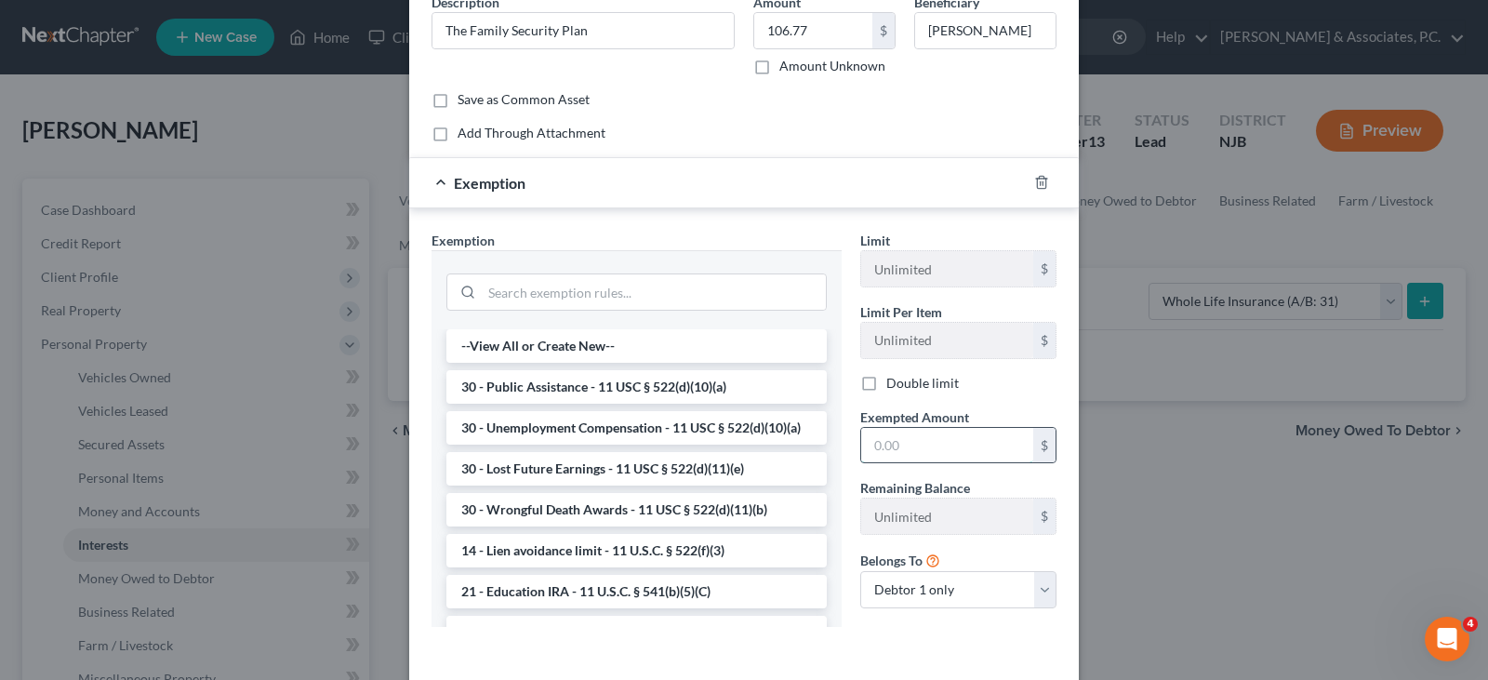
click at [907, 455] on input "text" at bounding box center [947, 445] width 172 height 35
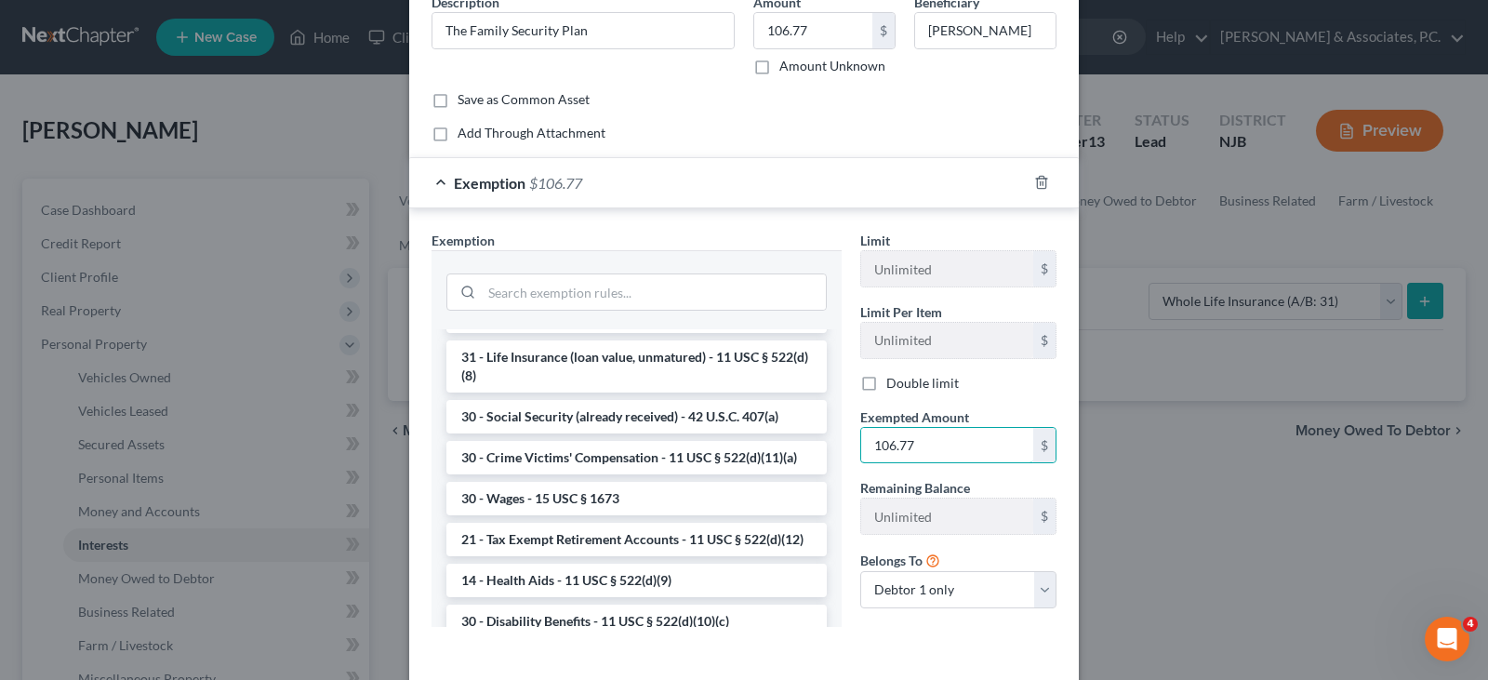
scroll to position [651, 0]
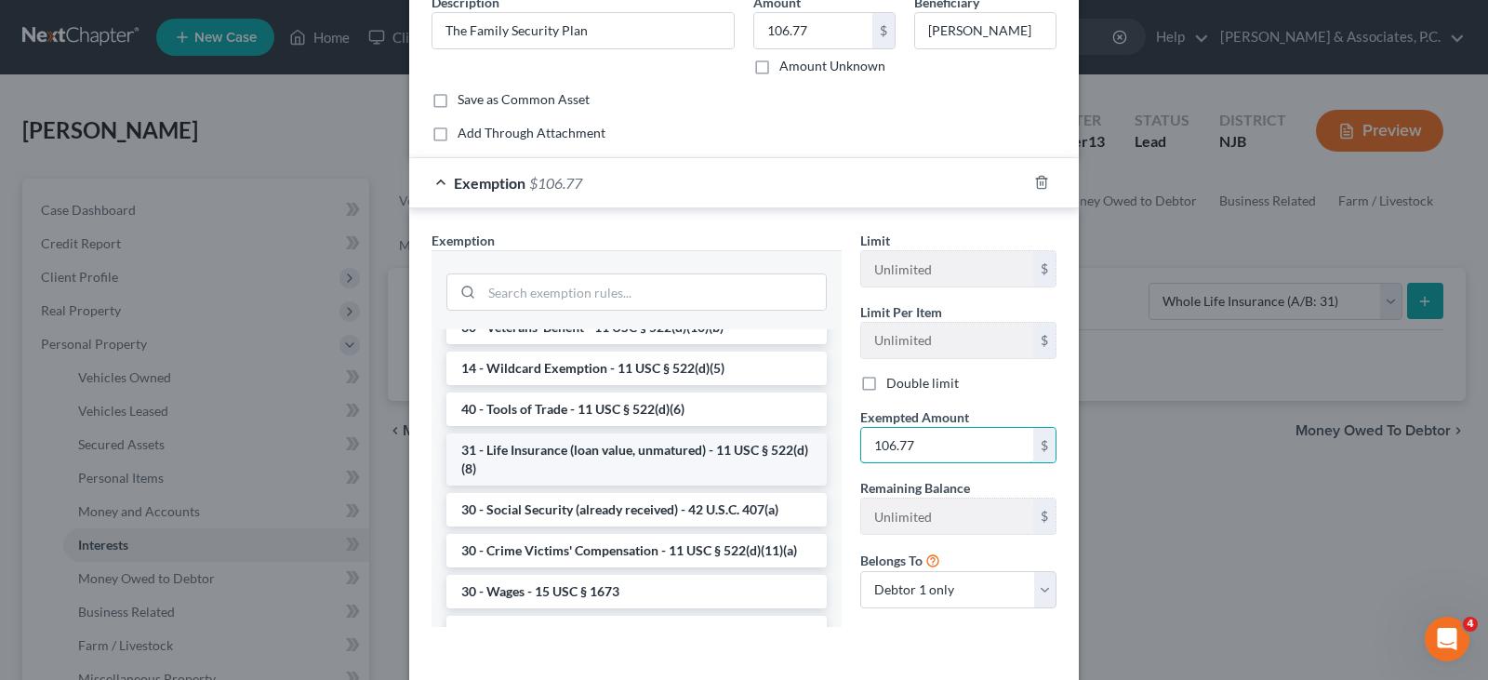
type input "106.77"
click at [568, 486] on li "31 - Life Insurance (loan value, unmatured) - 11 USC § 522(d)(8)" at bounding box center [636, 459] width 380 height 52
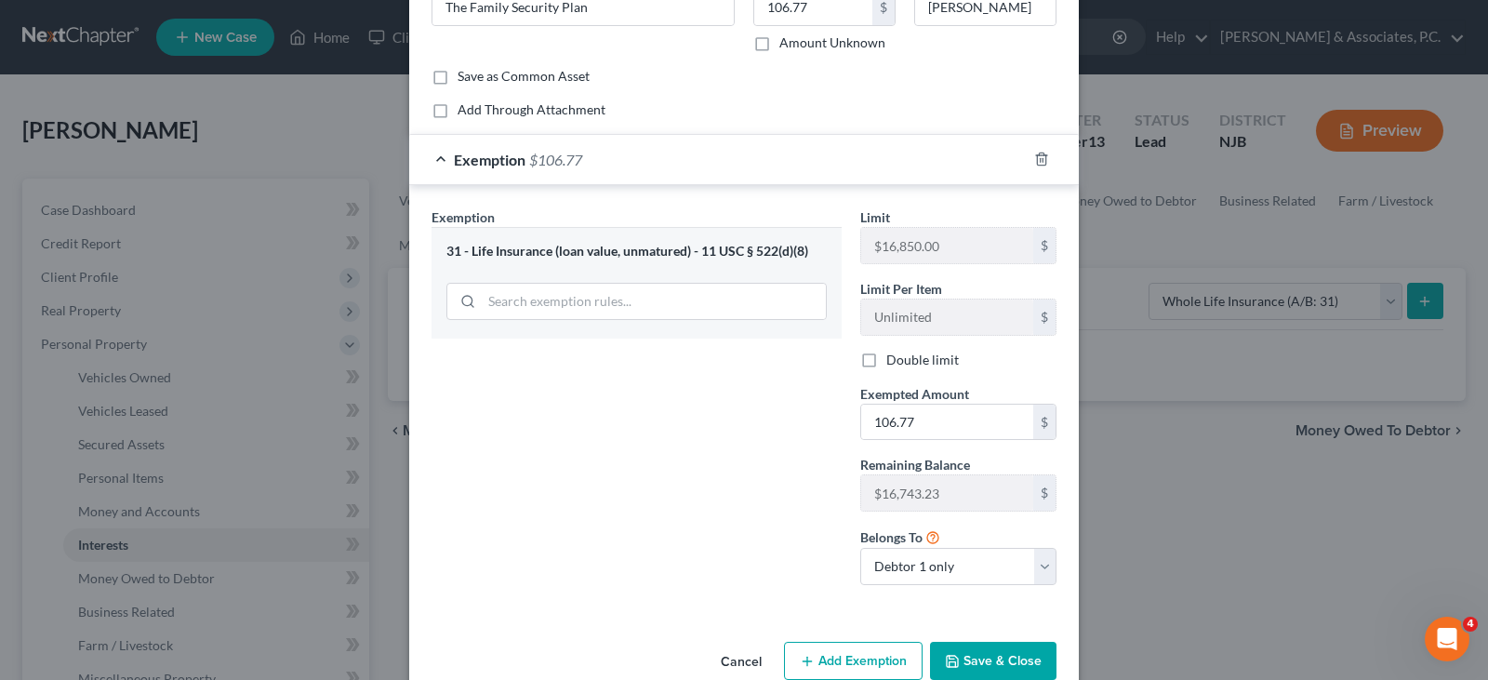
scroll to position [153, 0]
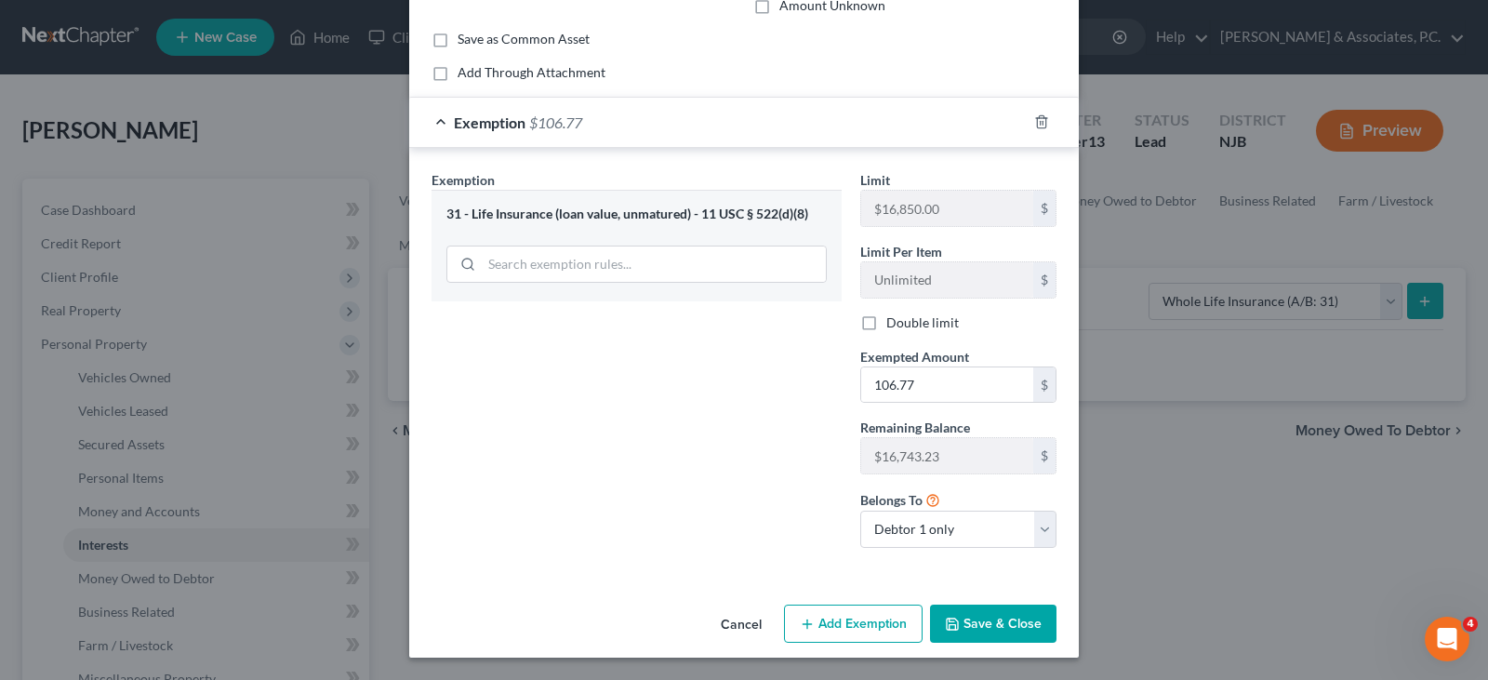
click at [999, 617] on button "Save & Close" at bounding box center [993, 624] width 126 height 39
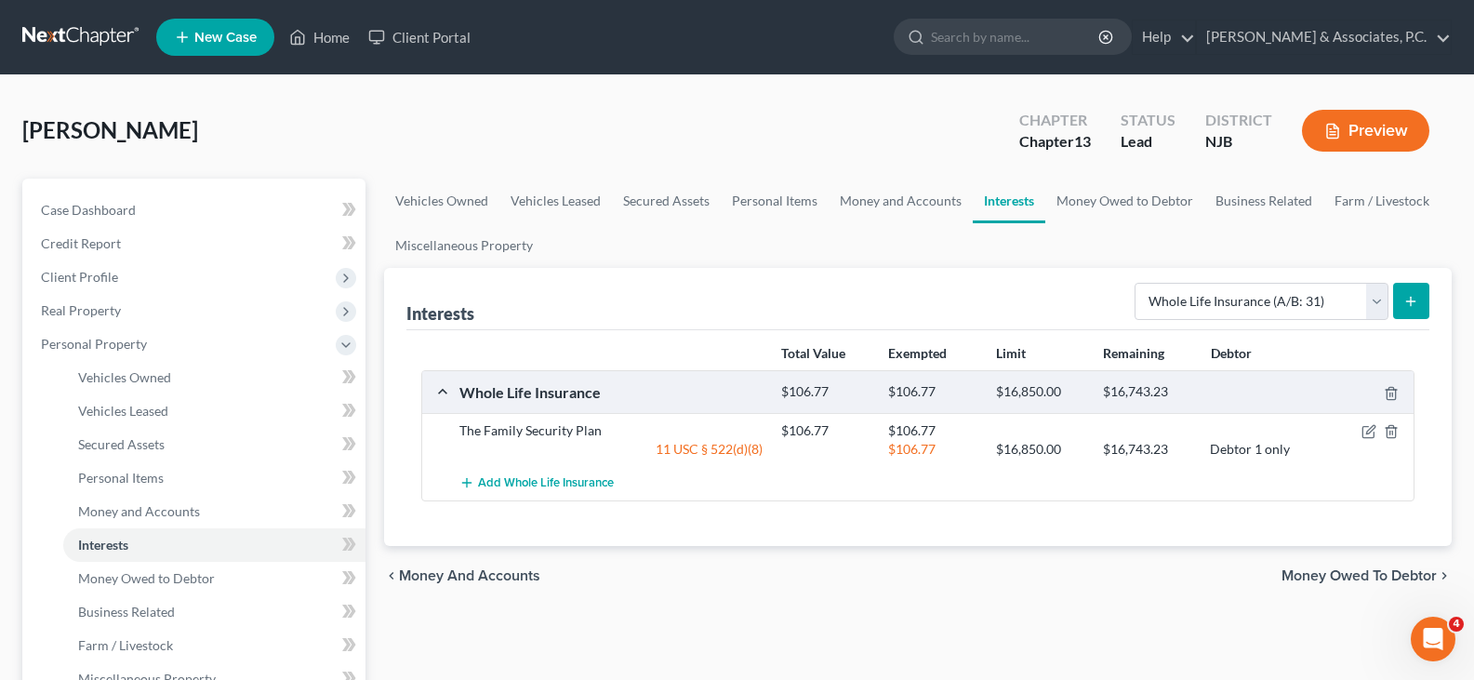
click at [1417, 296] on icon "submit" at bounding box center [1411, 301] width 15 height 15
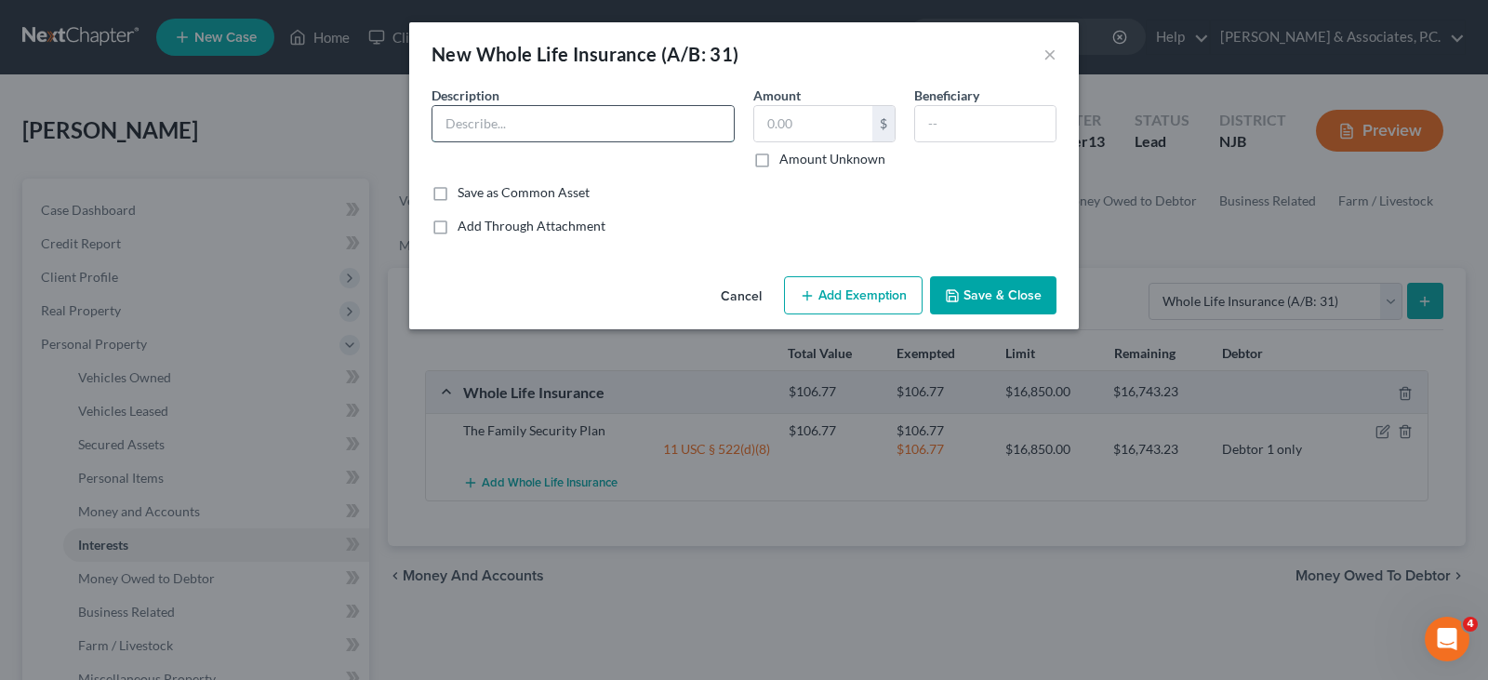
click at [539, 129] on input "text" at bounding box center [583, 123] width 301 height 35
type input "The Family Security Plan"
click at [840, 126] on input "text" at bounding box center [813, 123] width 118 height 35
type input "82.97"
click at [984, 111] on input "text" at bounding box center [985, 123] width 140 height 35
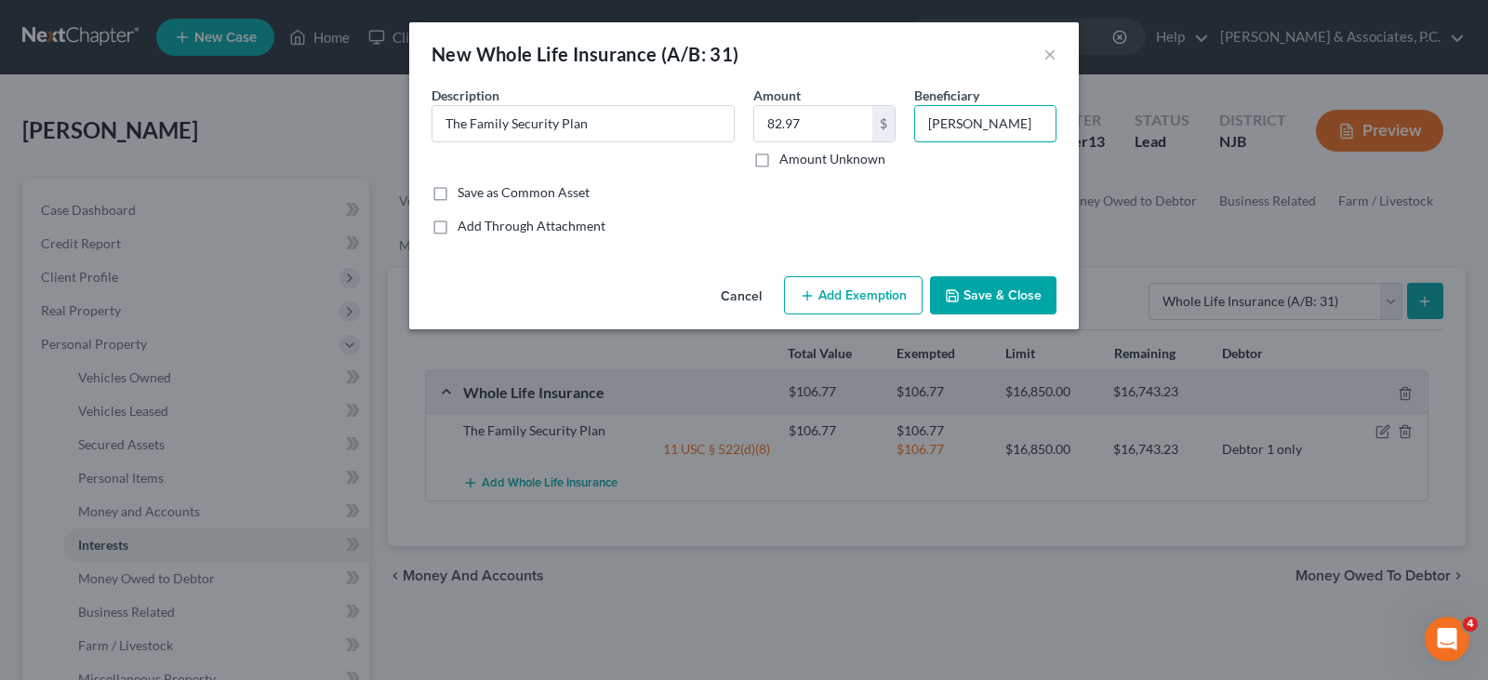
type input "[PERSON_NAME]"
click at [831, 295] on button "Add Exemption" at bounding box center [853, 295] width 139 height 39
select select "2"
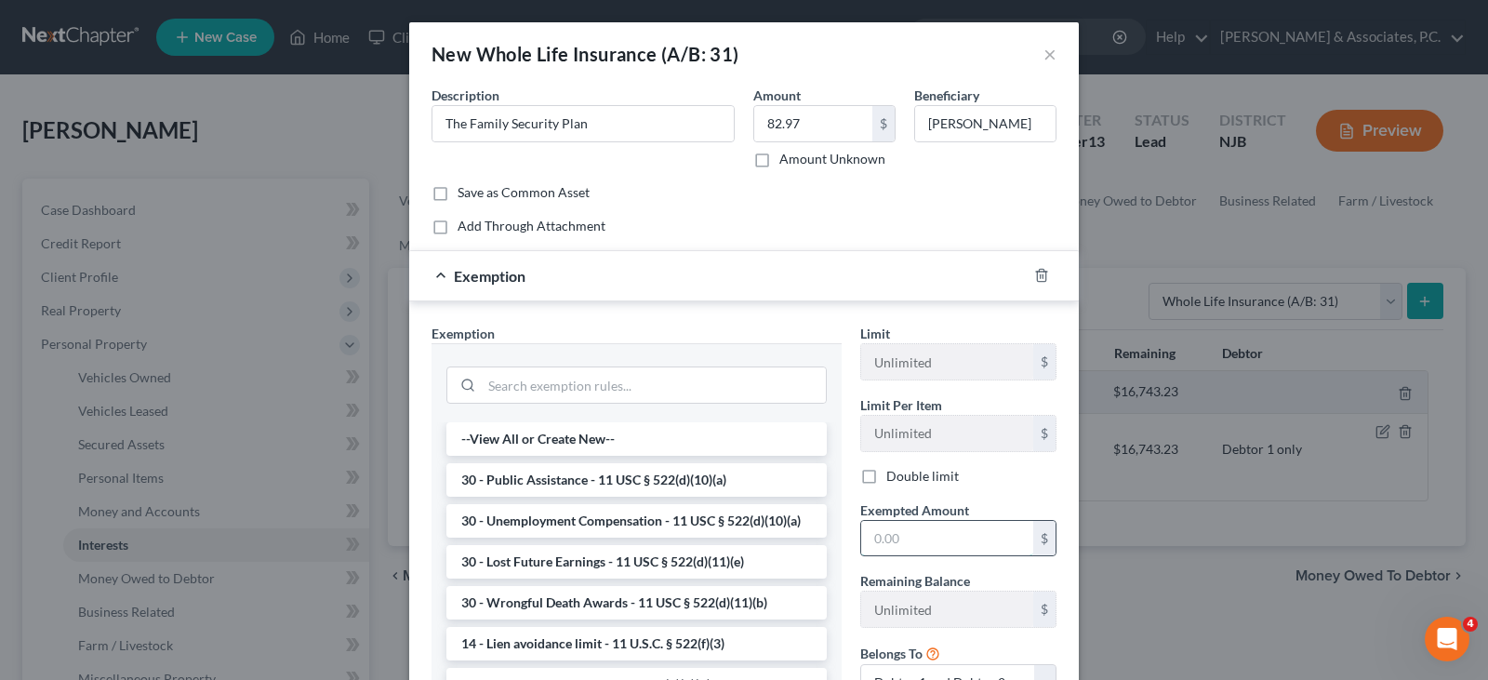
click at [907, 530] on input "text" at bounding box center [947, 538] width 172 height 35
type input "82.97"
click at [729, 192] on div "Save as Common Asset" at bounding box center [744, 192] width 625 height 19
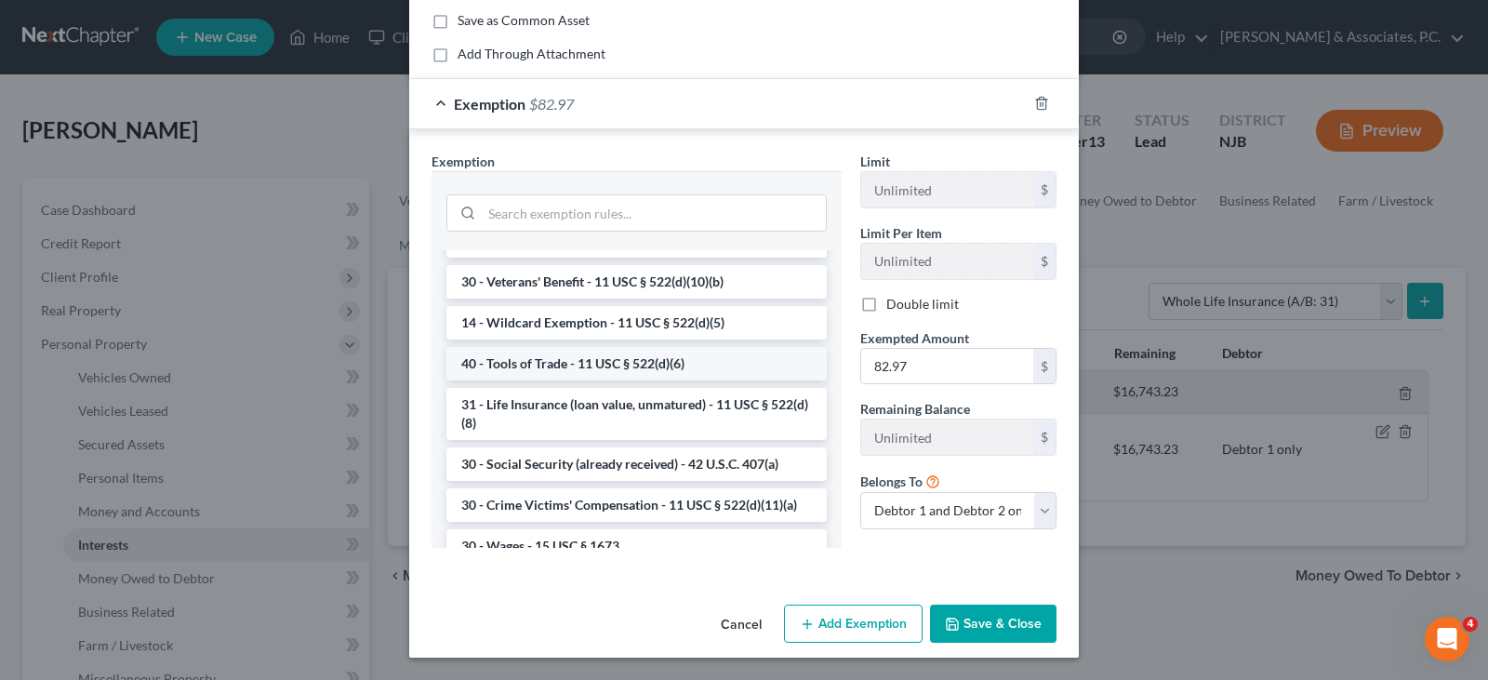
scroll to position [651, 0]
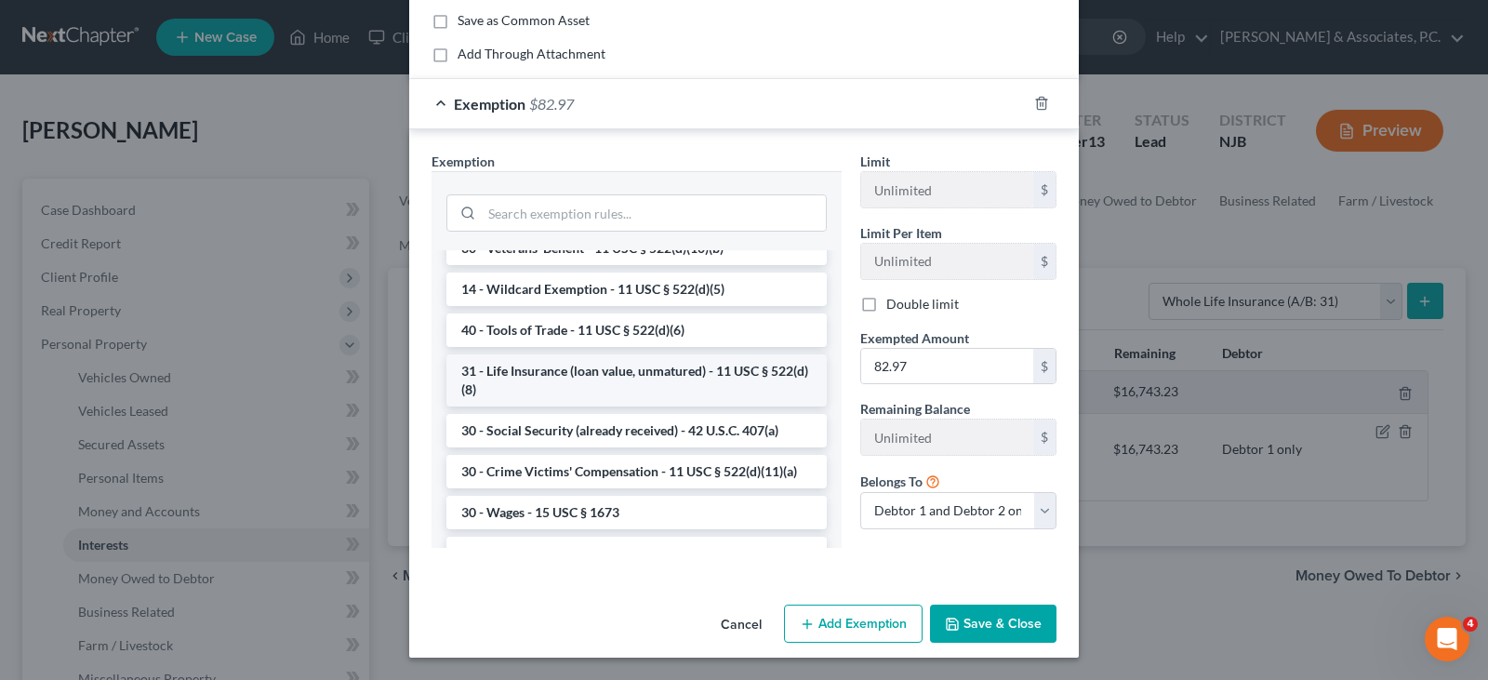
click at [664, 406] on li "31 - Life Insurance (loan value, unmatured) - 11 USC § 522(d)(8)" at bounding box center [636, 380] width 380 height 52
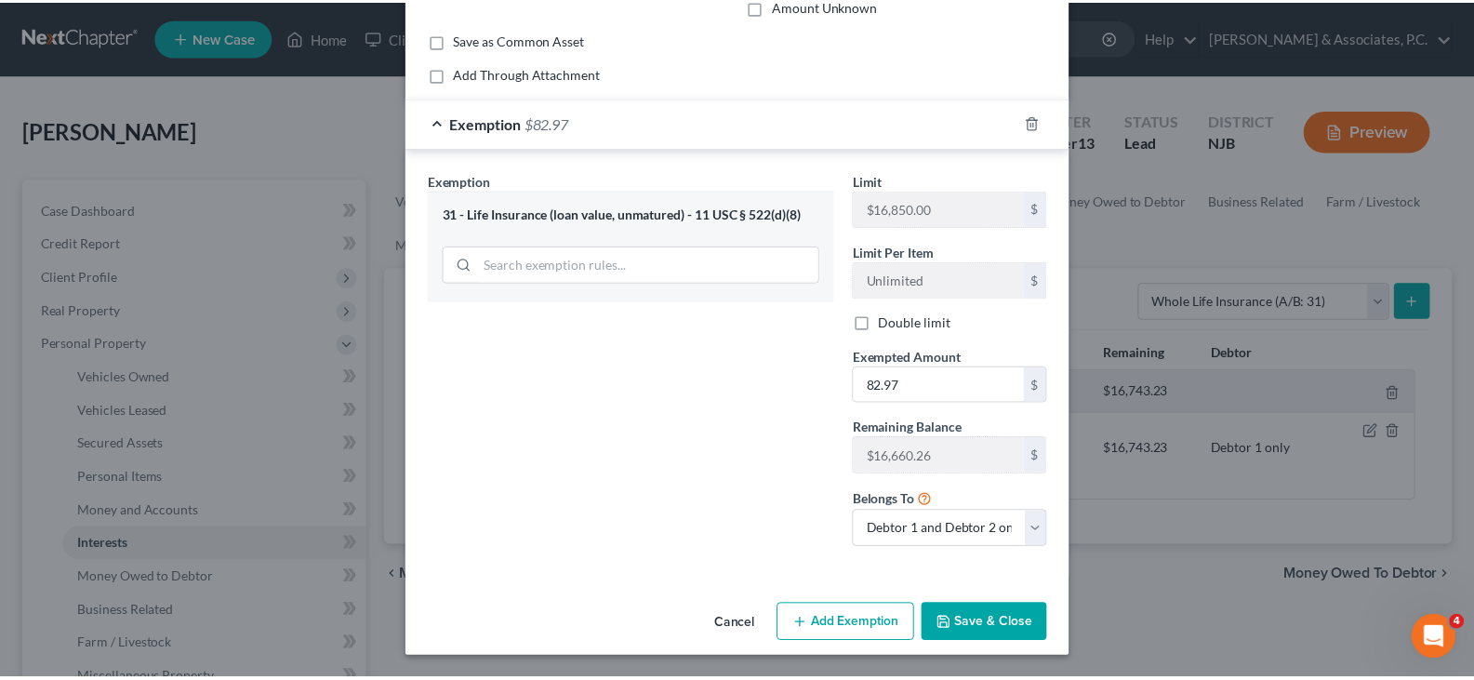
scroll to position [153, 0]
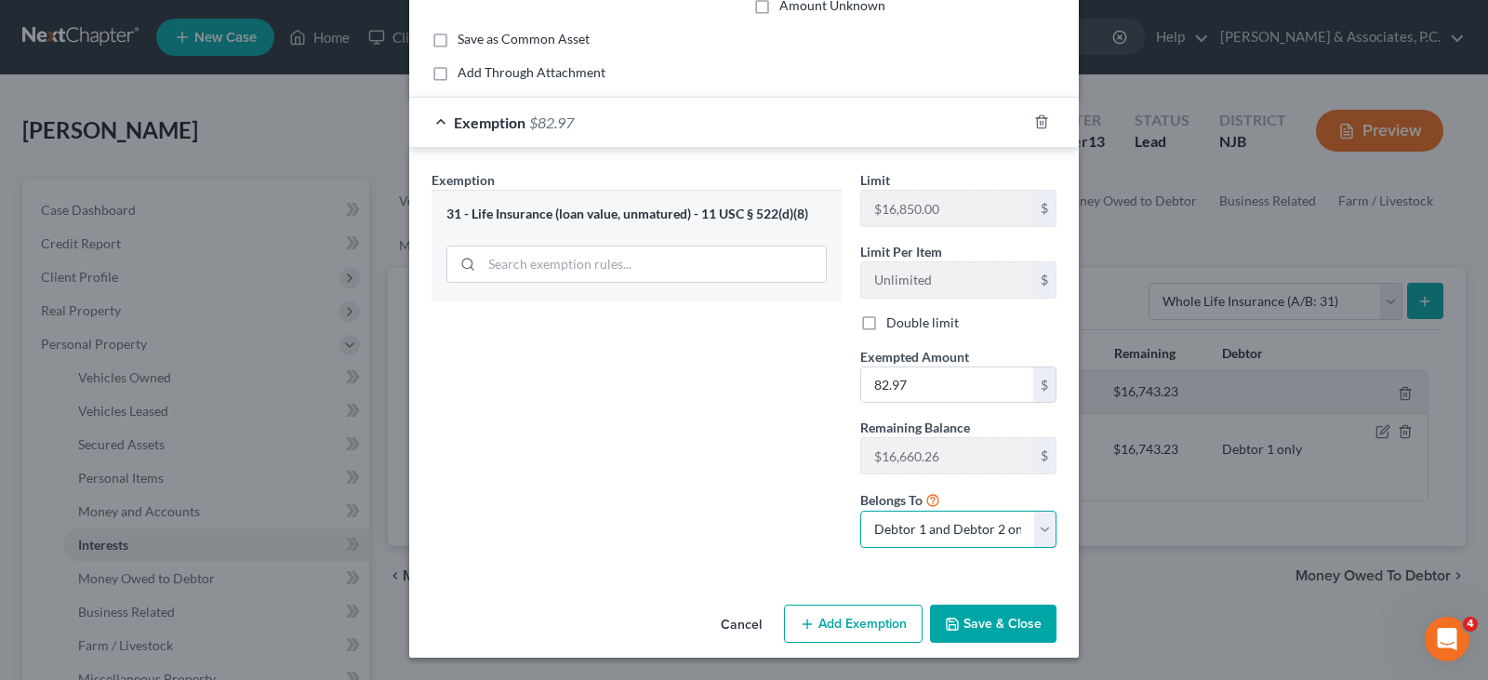
click at [1037, 535] on select "Debtor 1 only Debtor 2 only Debtor 1 and Debtor 2 only" at bounding box center [958, 529] width 196 height 37
select select "1"
click at [860, 511] on select "Debtor 1 only Debtor 2 only Debtor 1 and Debtor 2 only" at bounding box center [958, 529] width 196 height 37
click at [992, 620] on button "Save & Close" at bounding box center [993, 624] width 126 height 39
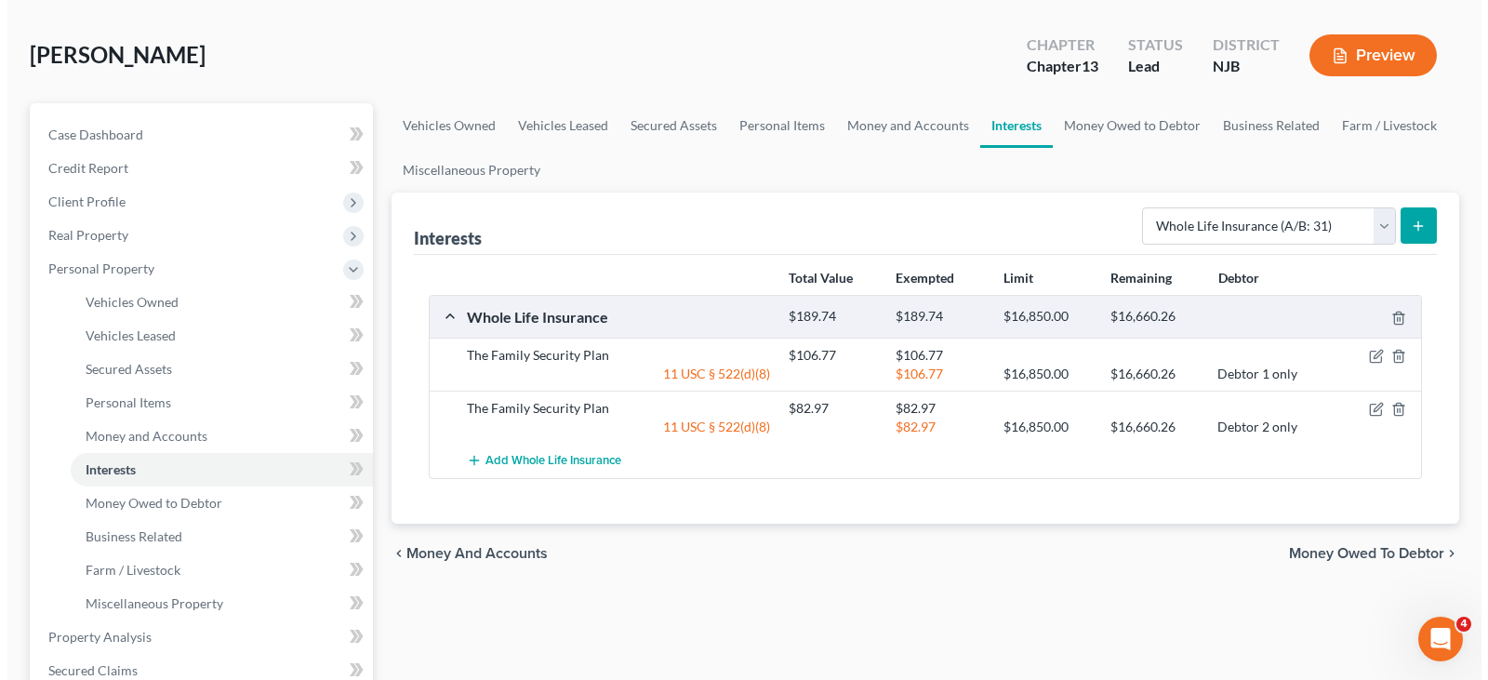
scroll to position [0, 0]
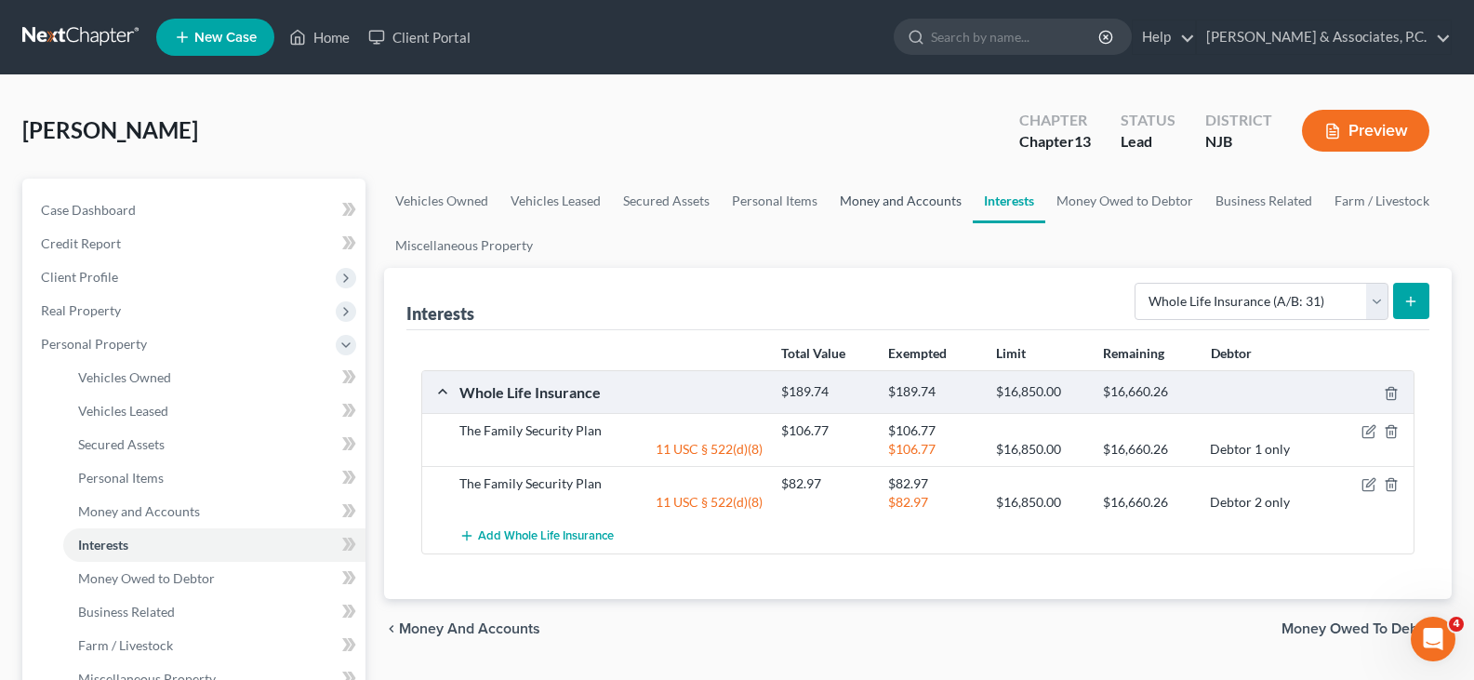
click at [905, 203] on link "Money and Accounts" at bounding box center [901, 201] width 144 height 45
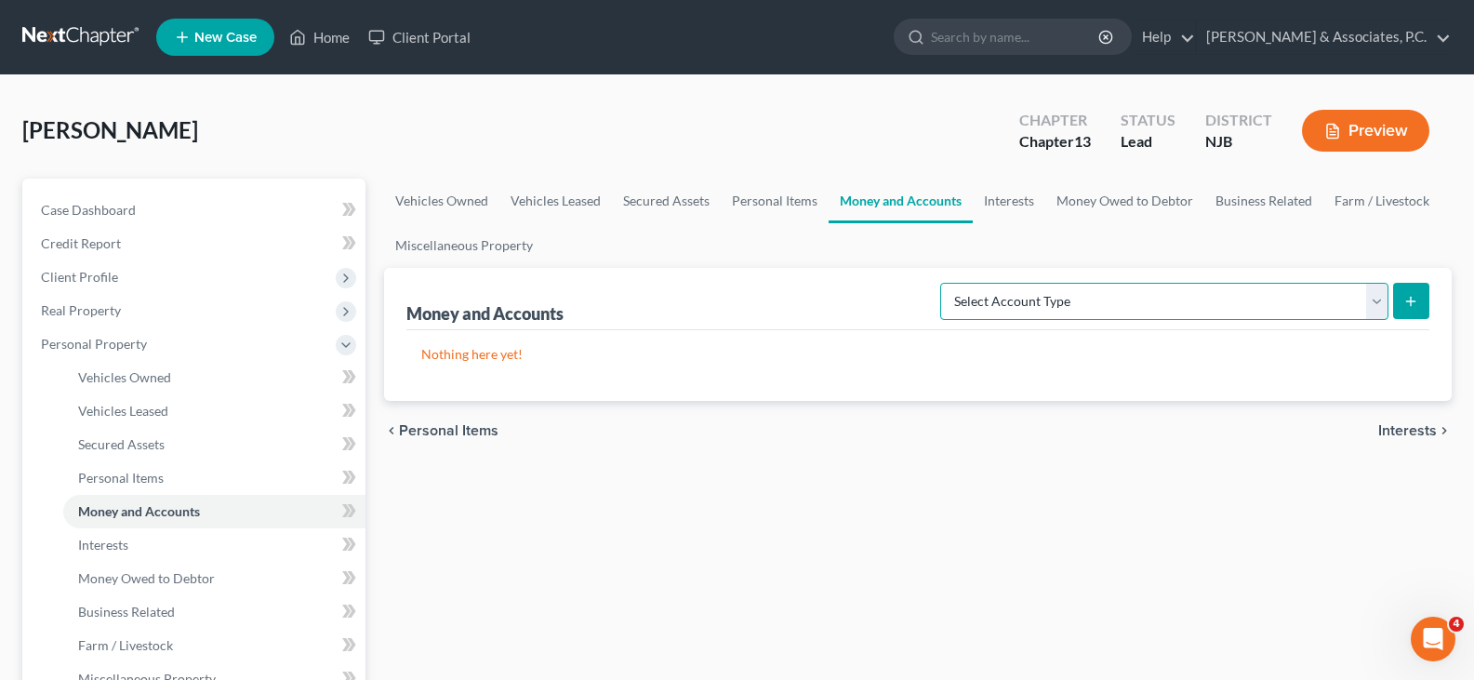
click at [1373, 305] on select "Select Account Type Brokerage (A/B: 18, SOFA: 20) Cash on Hand (A/B: 16) Certif…" at bounding box center [1164, 301] width 448 height 37
select select "cash_on_hand"
click at [945, 283] on select "Select Account Type Brokerage (A/B: 18, SOFA: 20) Cash on Hand (A/B: 16) Certif…" at bounding box center [1164, 301] width 448 height 37
click at [1414, 294] on icon "submit" at bounding box center [1411, 301] width 15 height 15
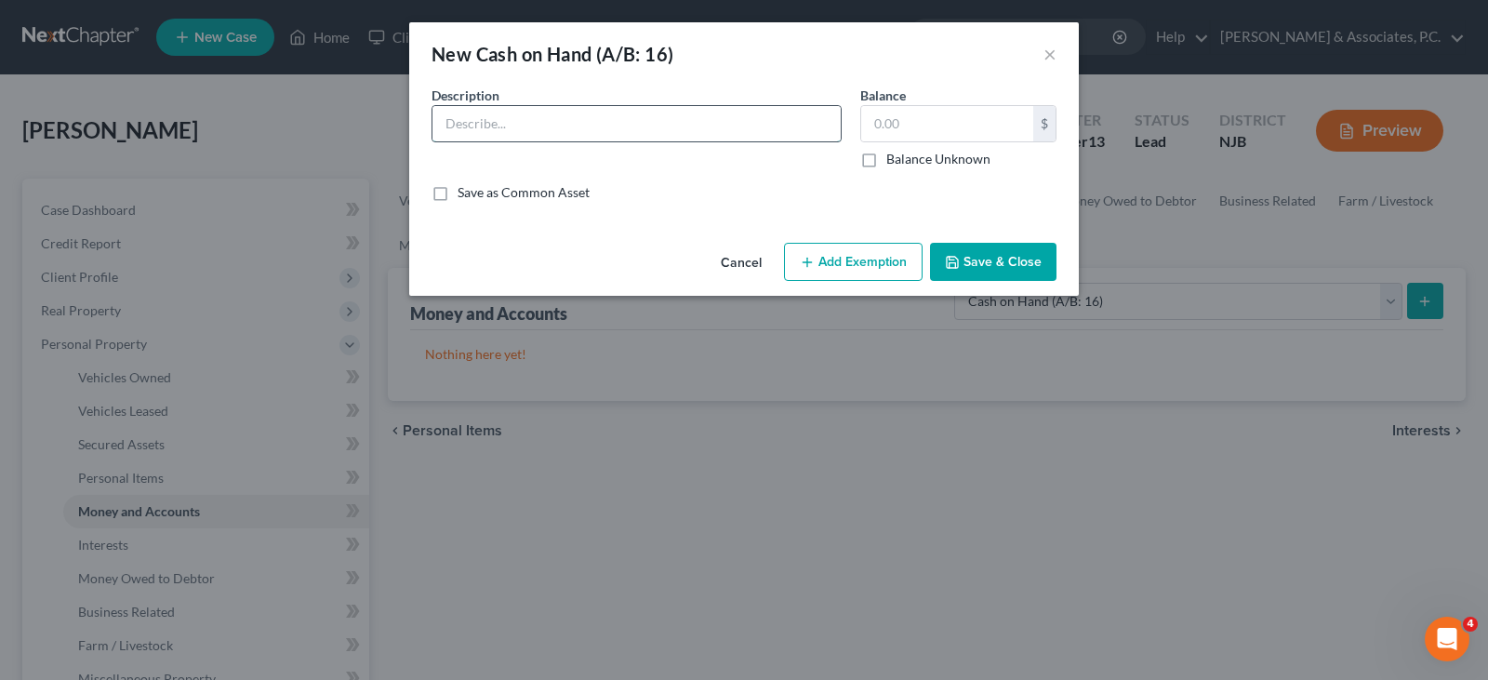
click at [529, 124] on input "text" at bounding box center [637, 123] width 408 height 35
type input "cash in pocket"
click at [933, 114] on input "text" at bounding box center [947, 123] width 172 height 35
type input "100.00"
click at [858, 255] on button "Add Exemption" at bounding box center [853, 262] width 139 height 39
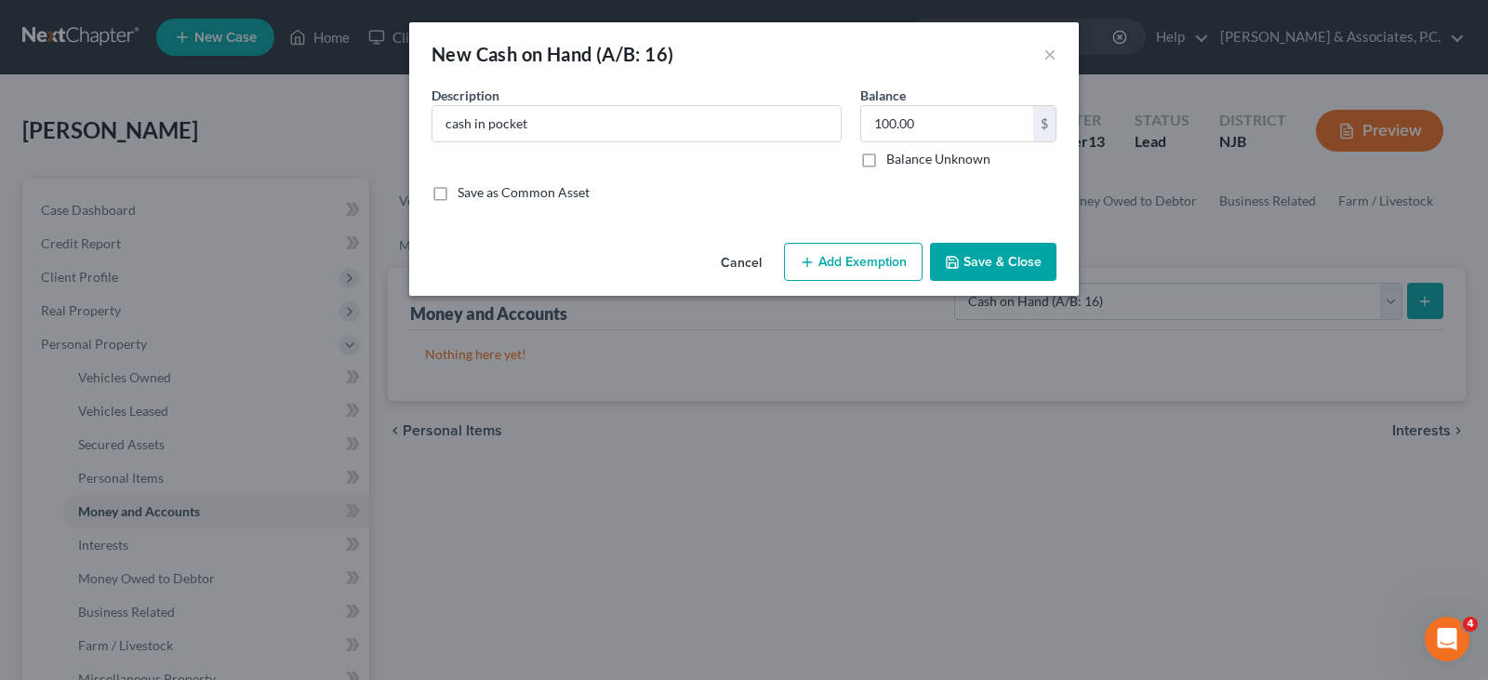
select select "2"
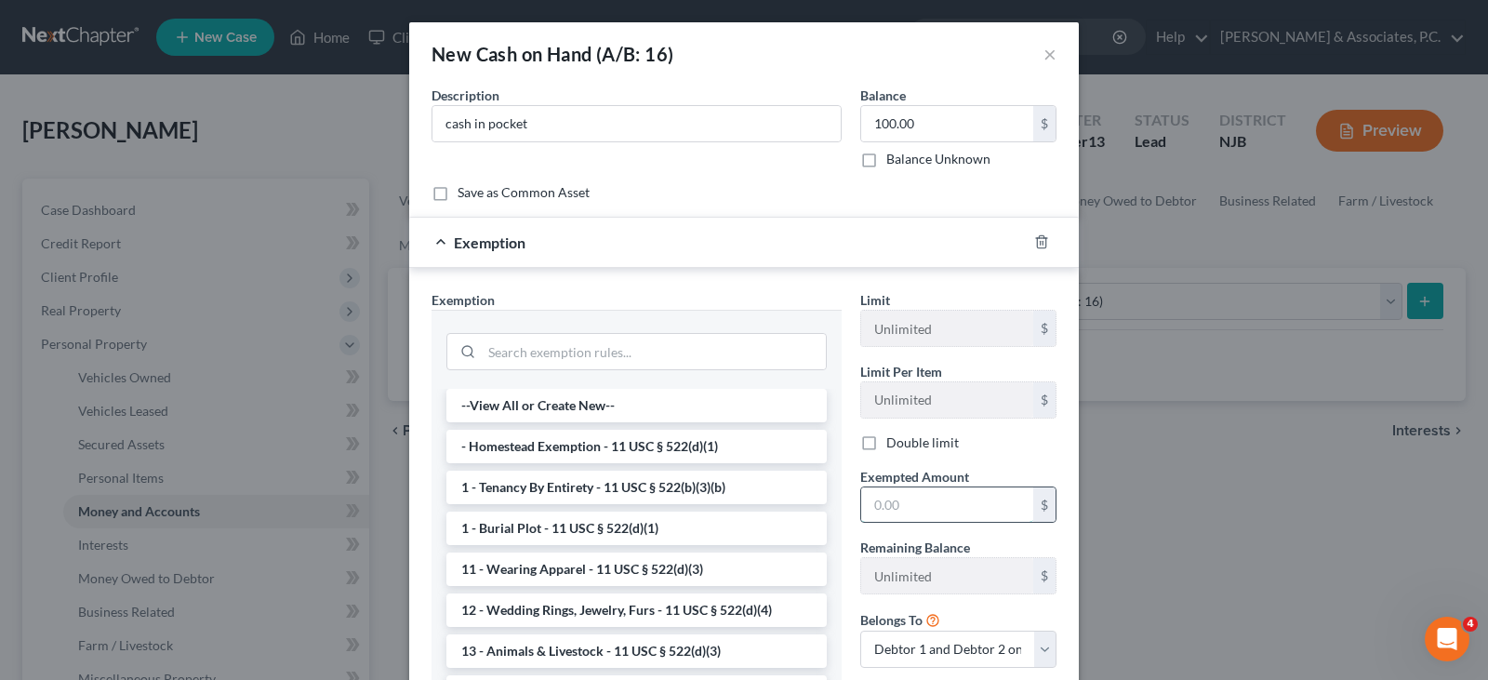
click at [912, 509] on input "text" at bounding box center [947, 504] width 172 height 35
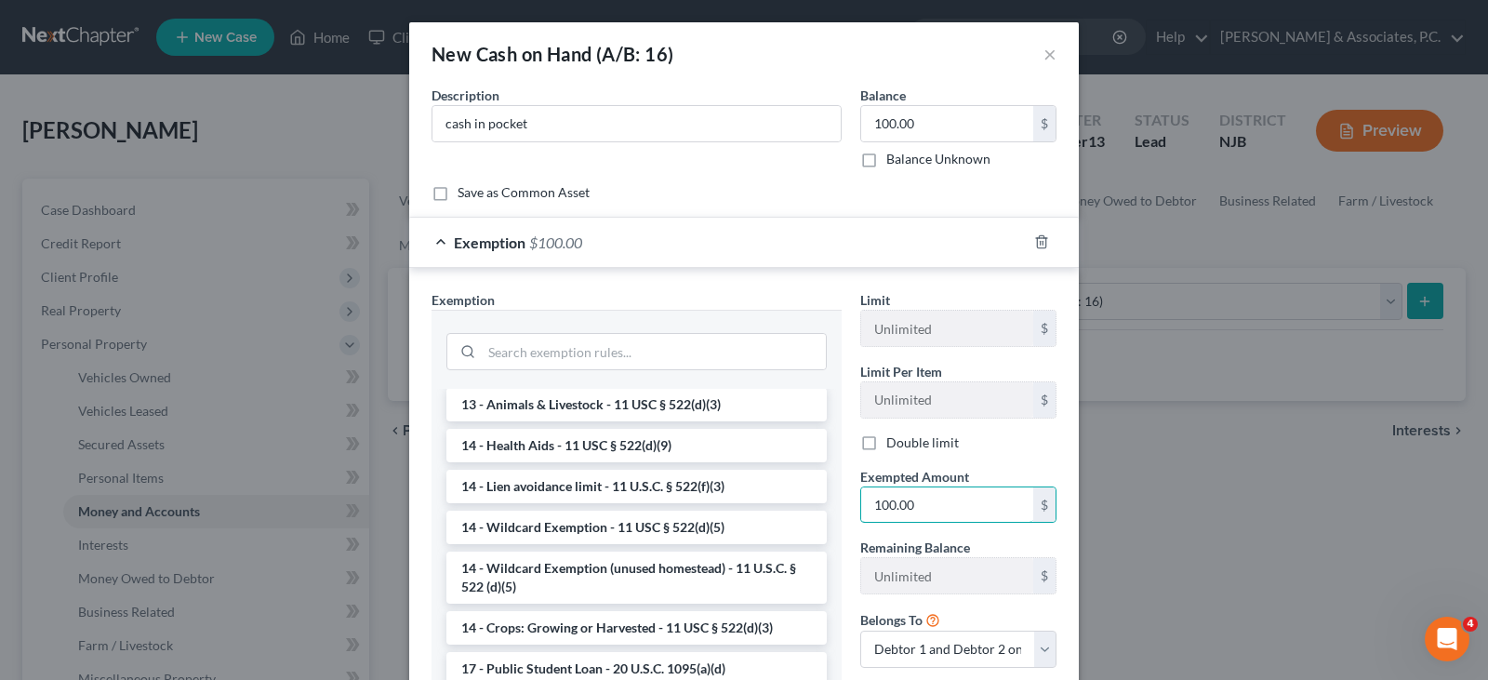
scroll to position [279, 0]
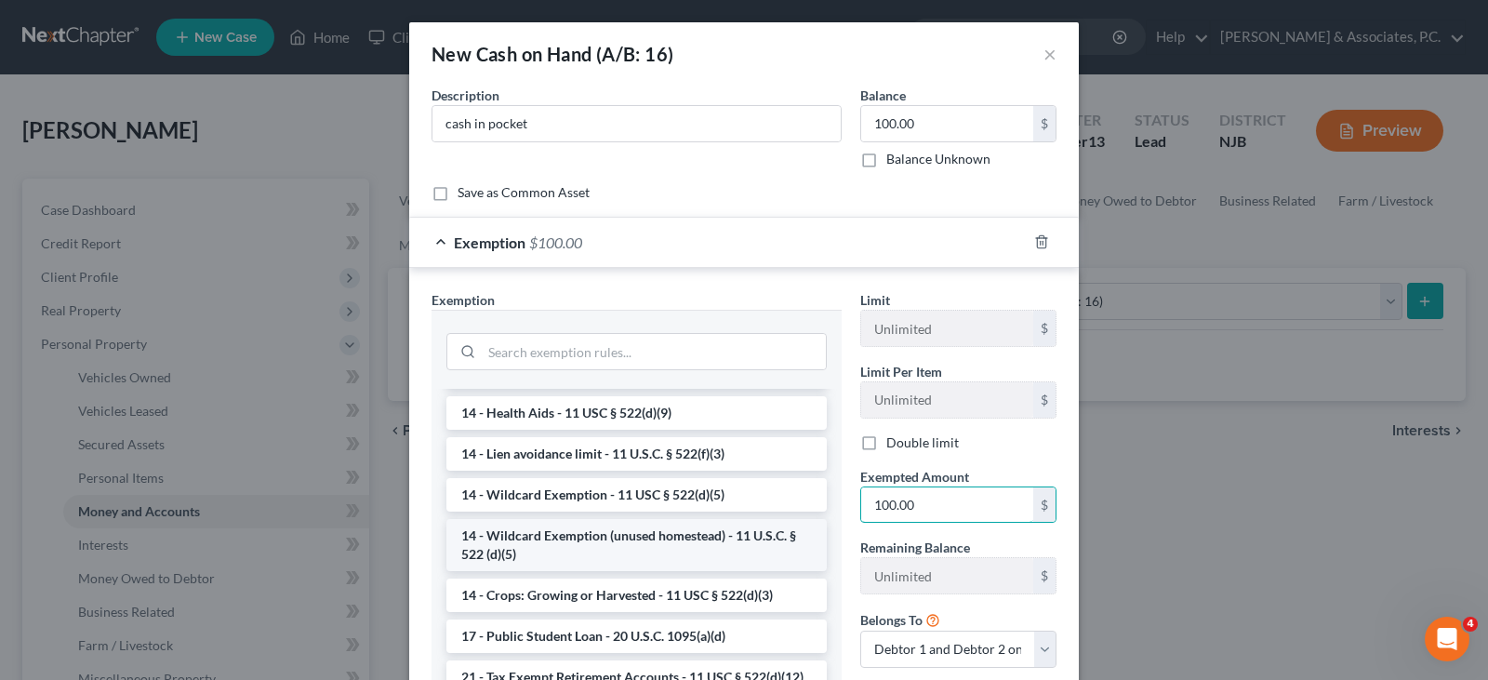
type input "100.00"
click at [608, 536] on li "14 - Wildcard Exemption (unused homestead) - 11 U.S.C. § 522 (d)(5)" at bounding box center [636, 545] width 380 height 52
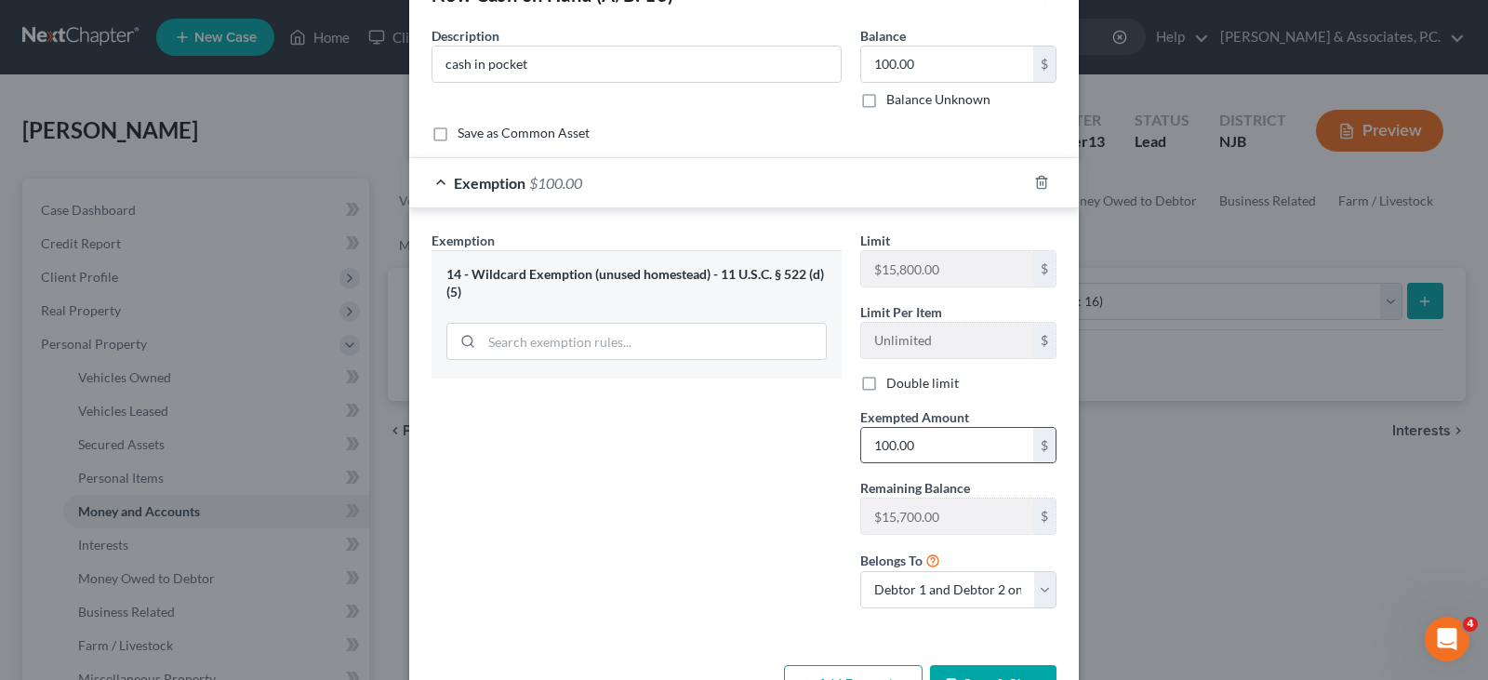
scroll to position [120, 0]
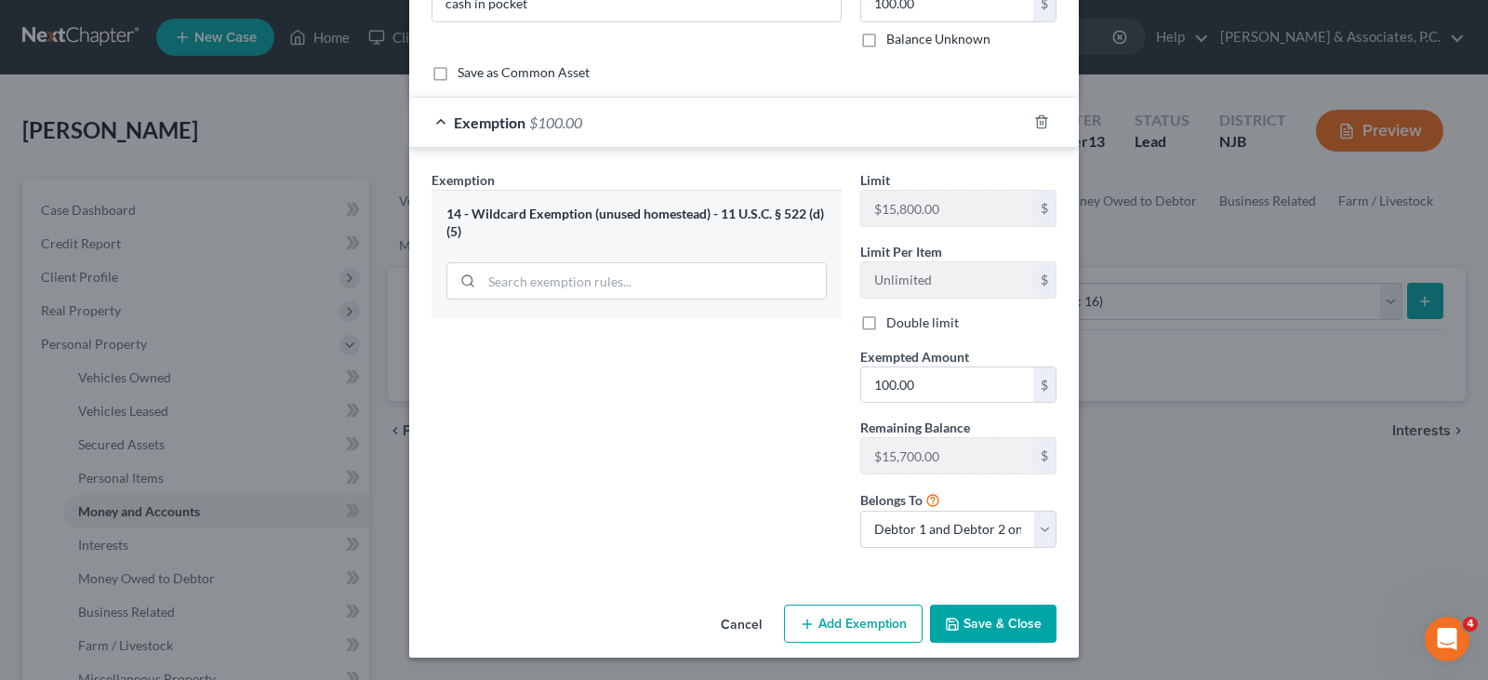
click at [988, 619] on button "Save & Close" at bounding box center [993, 624] width 126 height 39
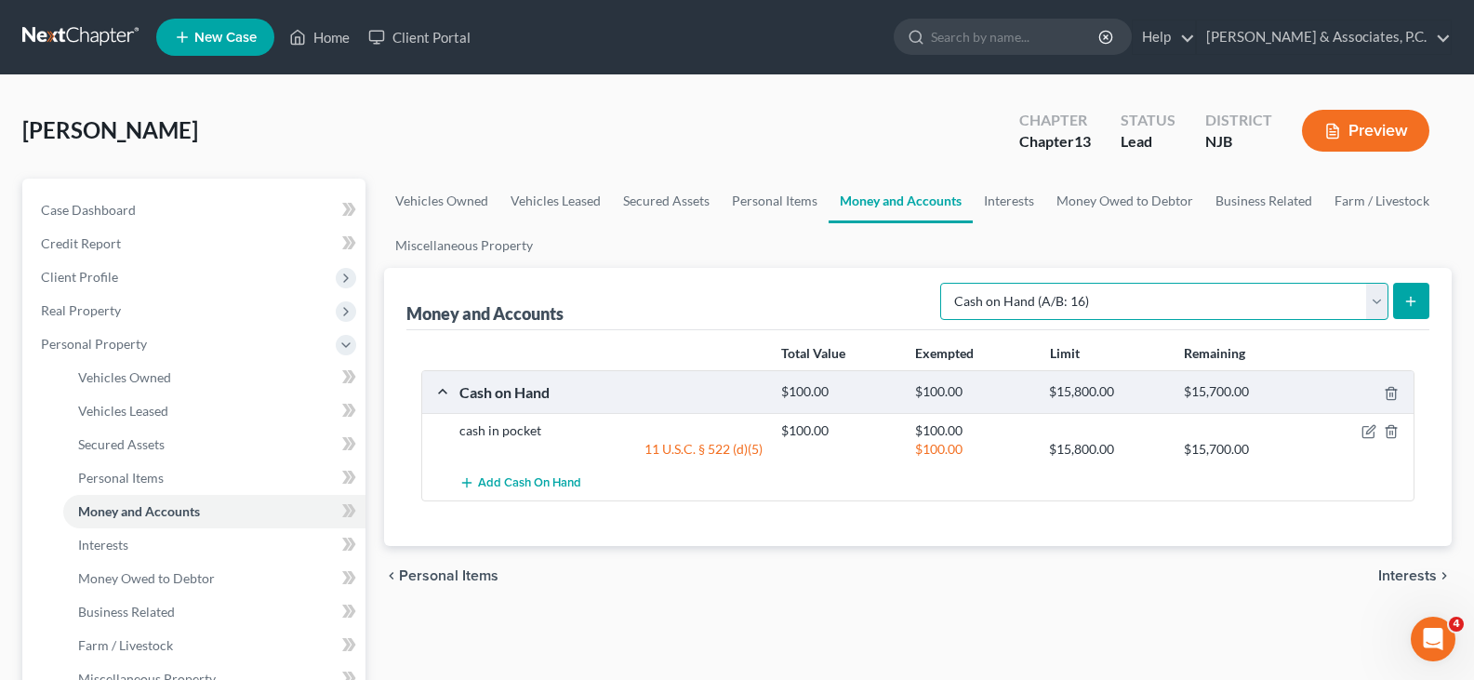
click at [1384, 303] on select "Select Account Type Brokerage (A/B: 18, SOFA: 20) Cash on Hand (A/B: 16) Certif…" at bounding box center [1164, 301] width 448 height 37
select select "checking"
click at [945, 283] on select "Select Account Type Brokerage (A/B: 18, SOFA: 20) Cash on Hand (A/B: 16) Certif…" at bounding box center [1164, 301] width 448 height 37
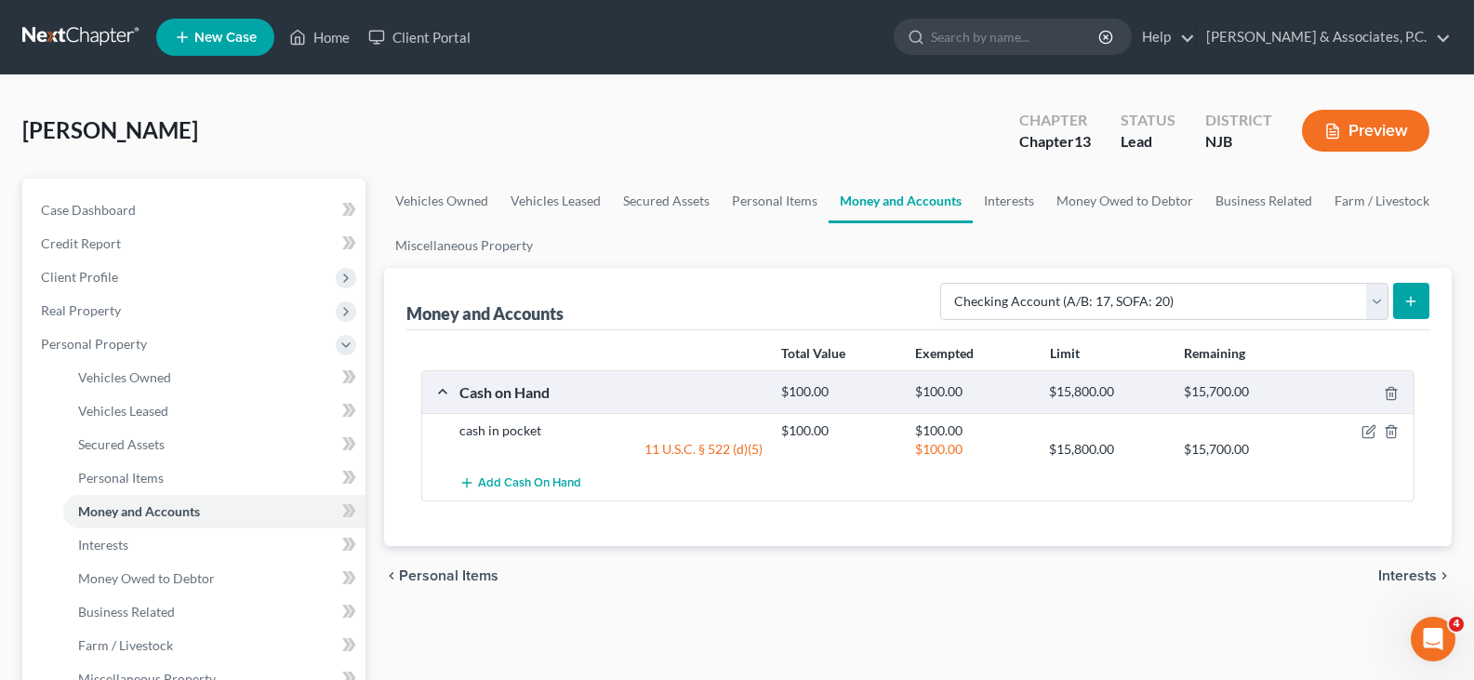
click at [1422, 294] on button "submit" at bounding box center [1411, 301] width 36 height 36
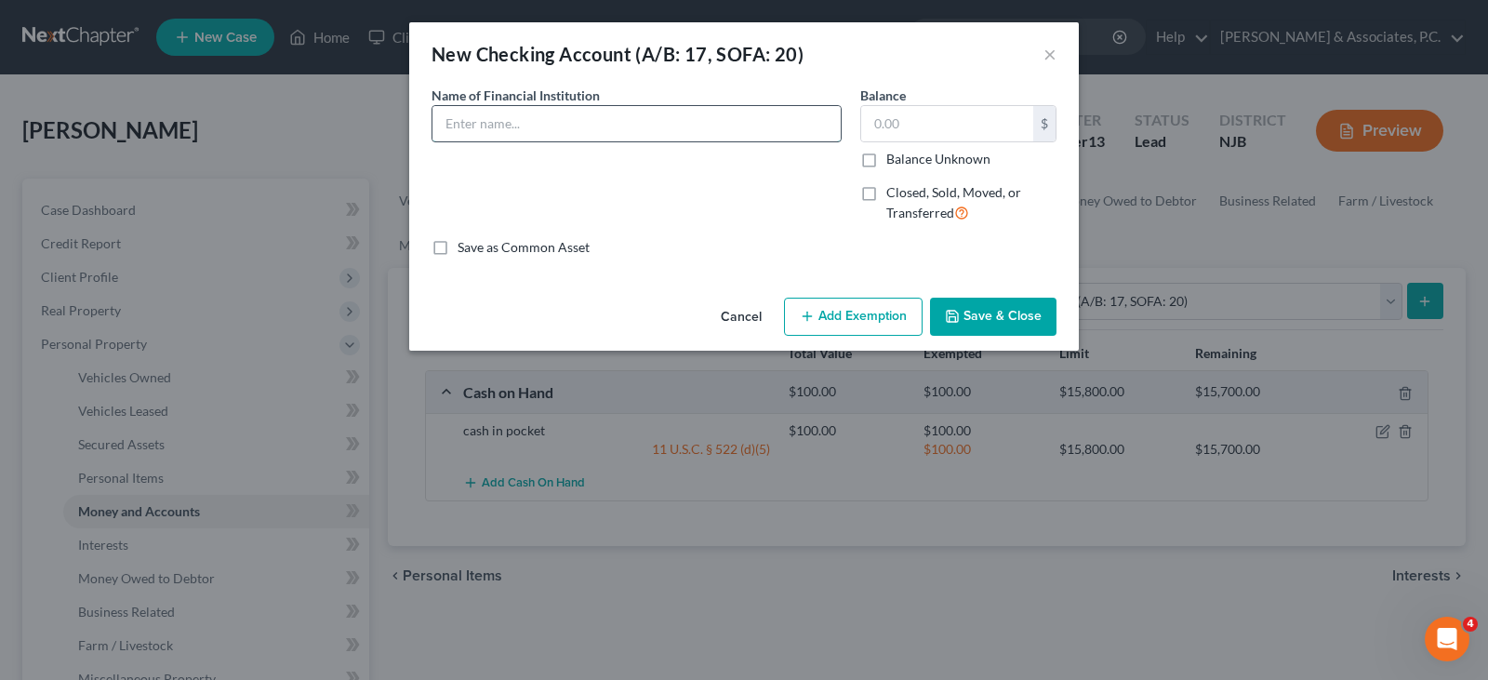
click at [528, 125] on input "text" at bounding box center [637, 123] width 408 height 35
type input "Capital One Bank"
click at [920, 116] on input "text" at bounding box center [947, 123] width 172 height 35
type input "2,230.00"
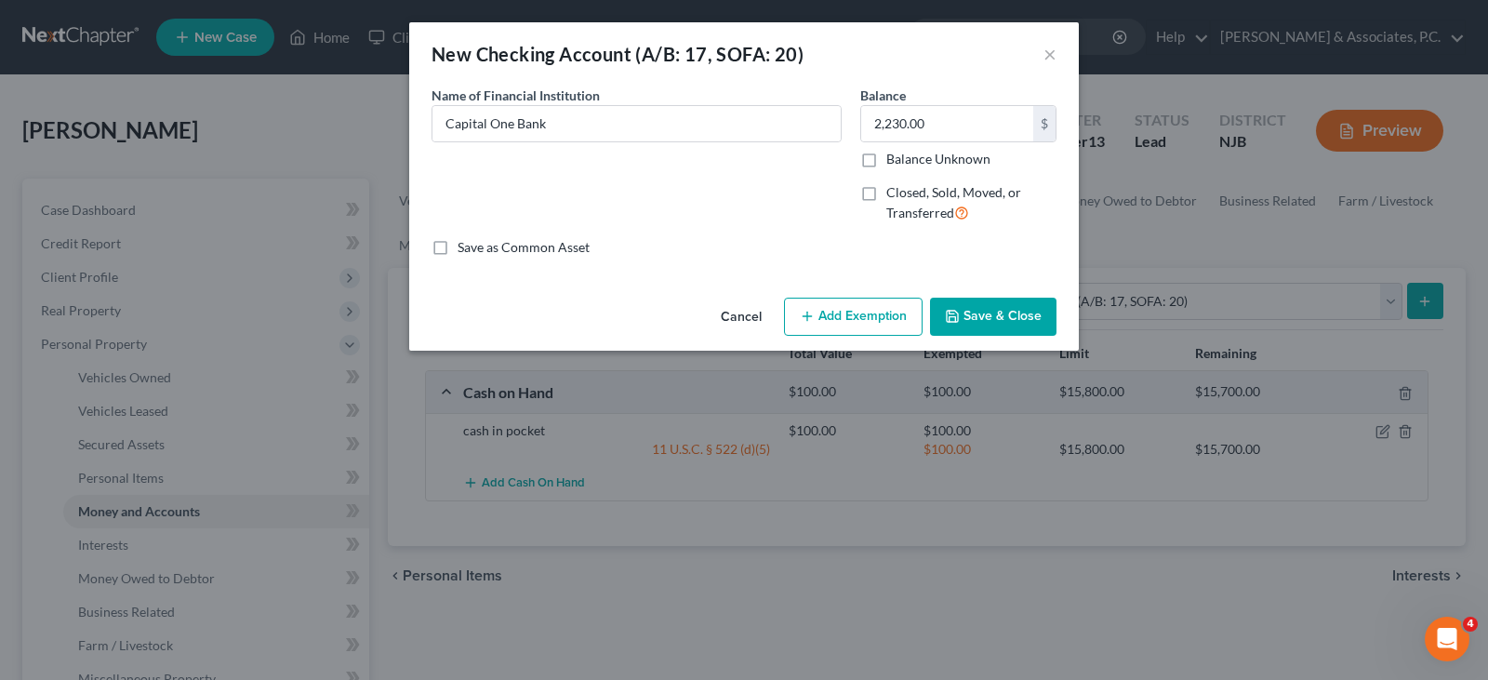
click at [869, 322] on button "Add Exemption" at bounding box center [853, 317] width 139 height 39
select select "2"
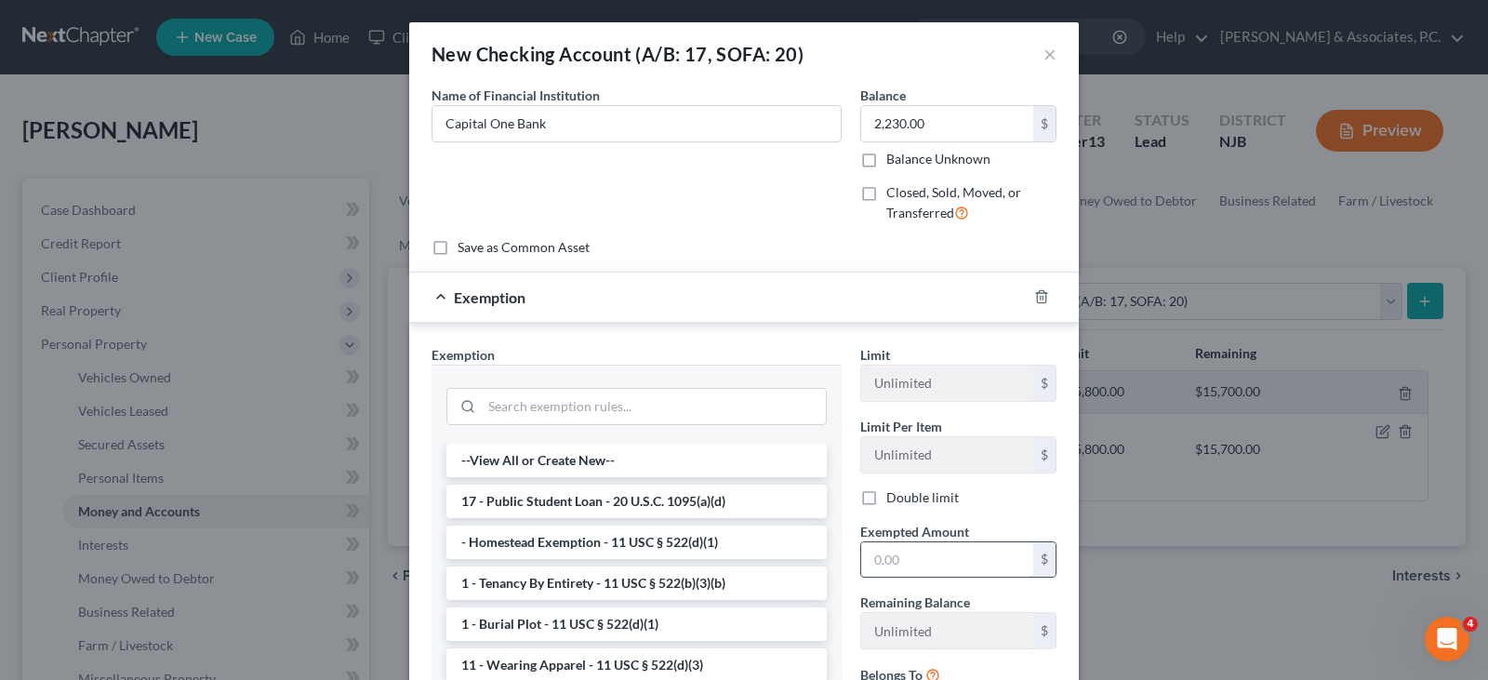
click at [919, 553] on input "text" at bounding box center [947, 559] width 172 height 35
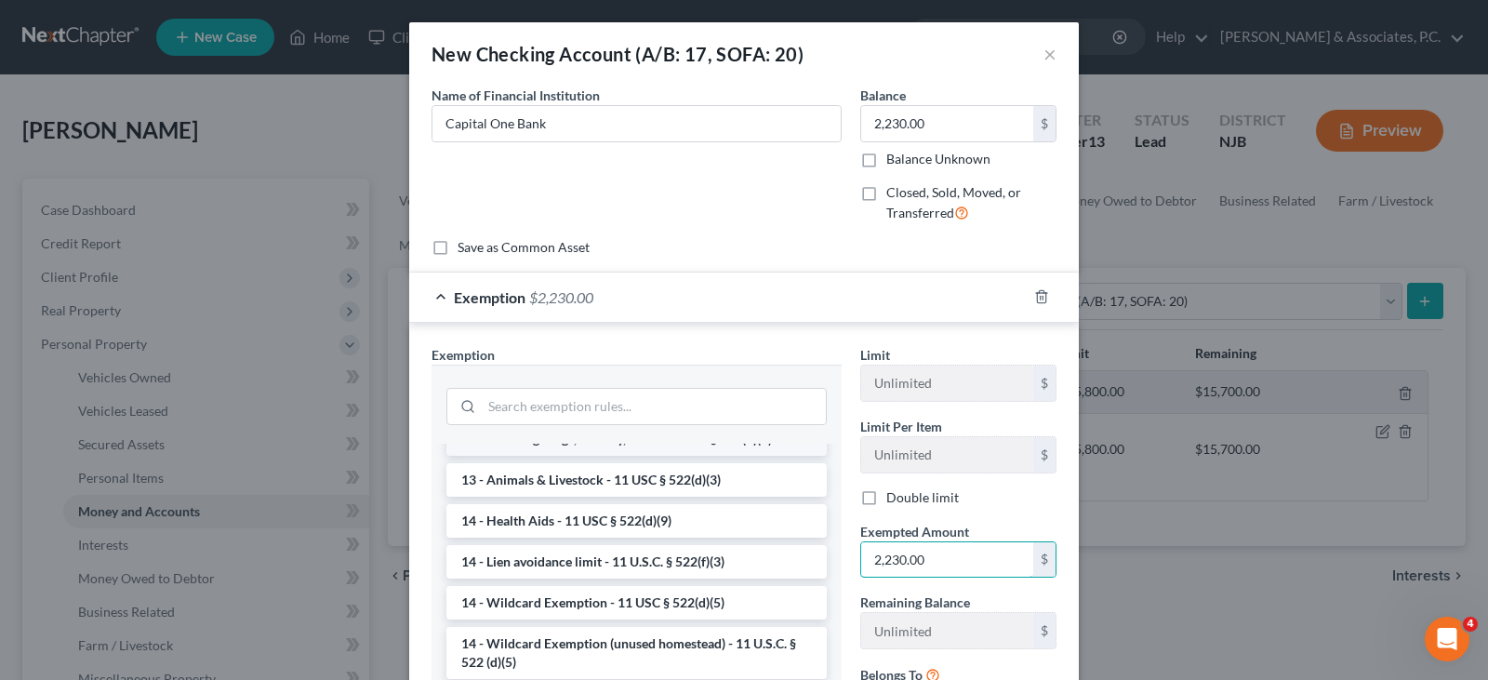
scroll to position [372, 0]
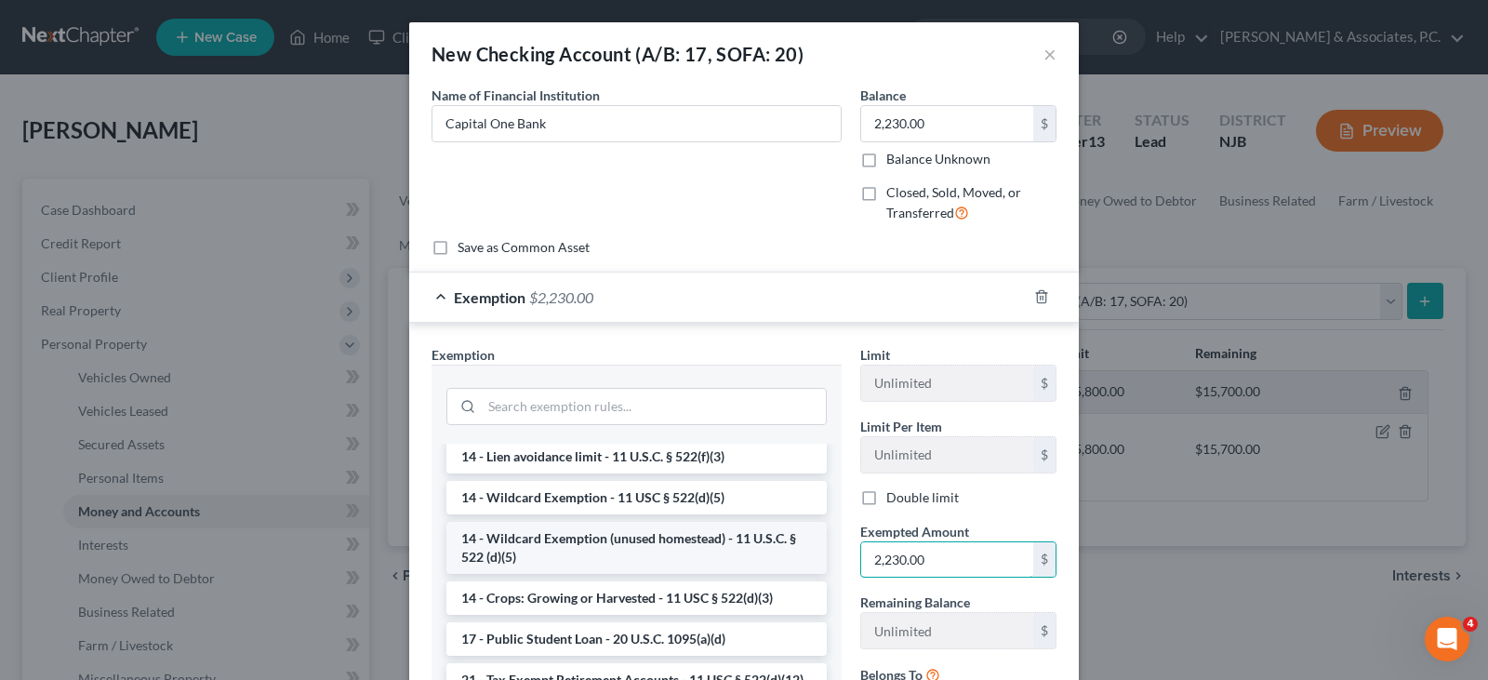
type input "2,230.00"
click at [596, 533] on li "14 - Wildcard Exemption (unused homestead) - 11 U.S.C. § 522 (d)(5)" at bounding box center [636, 548] width 380 height 52
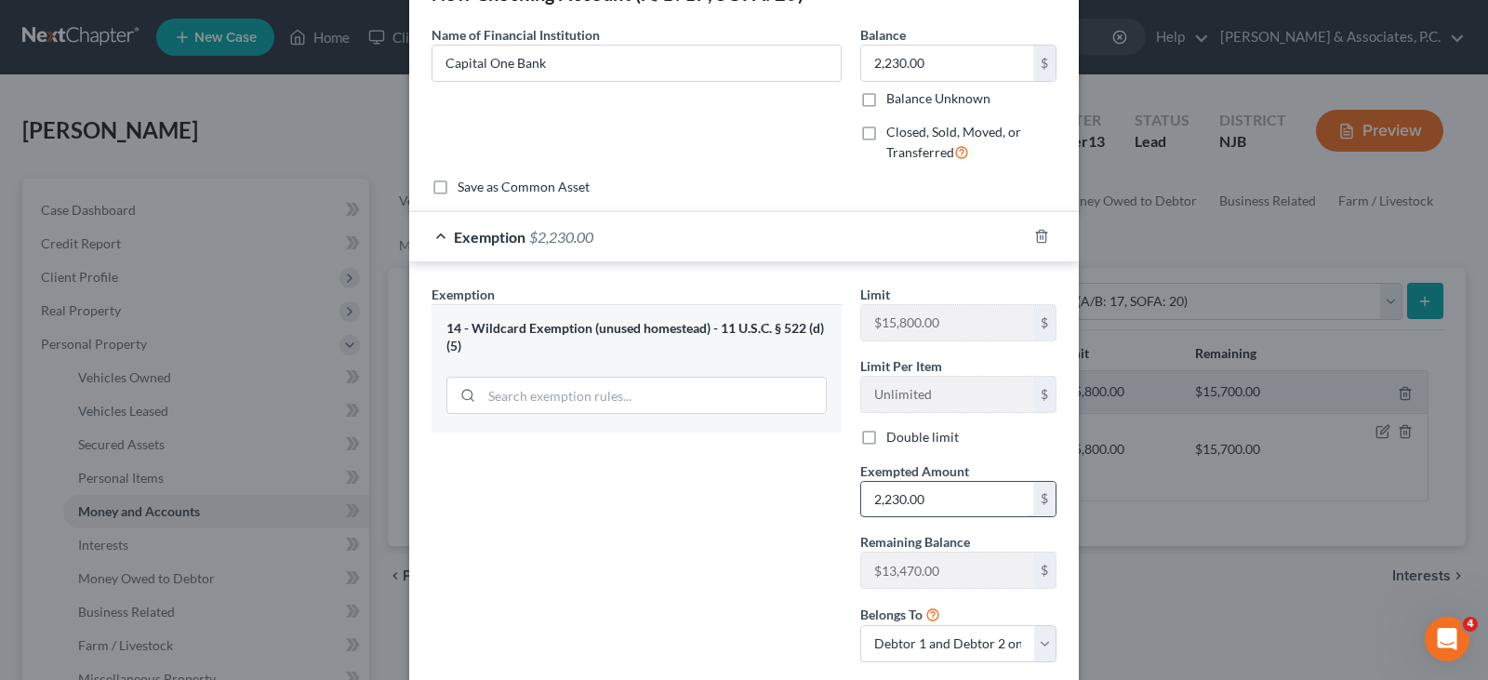
scroll to position [93, 0]
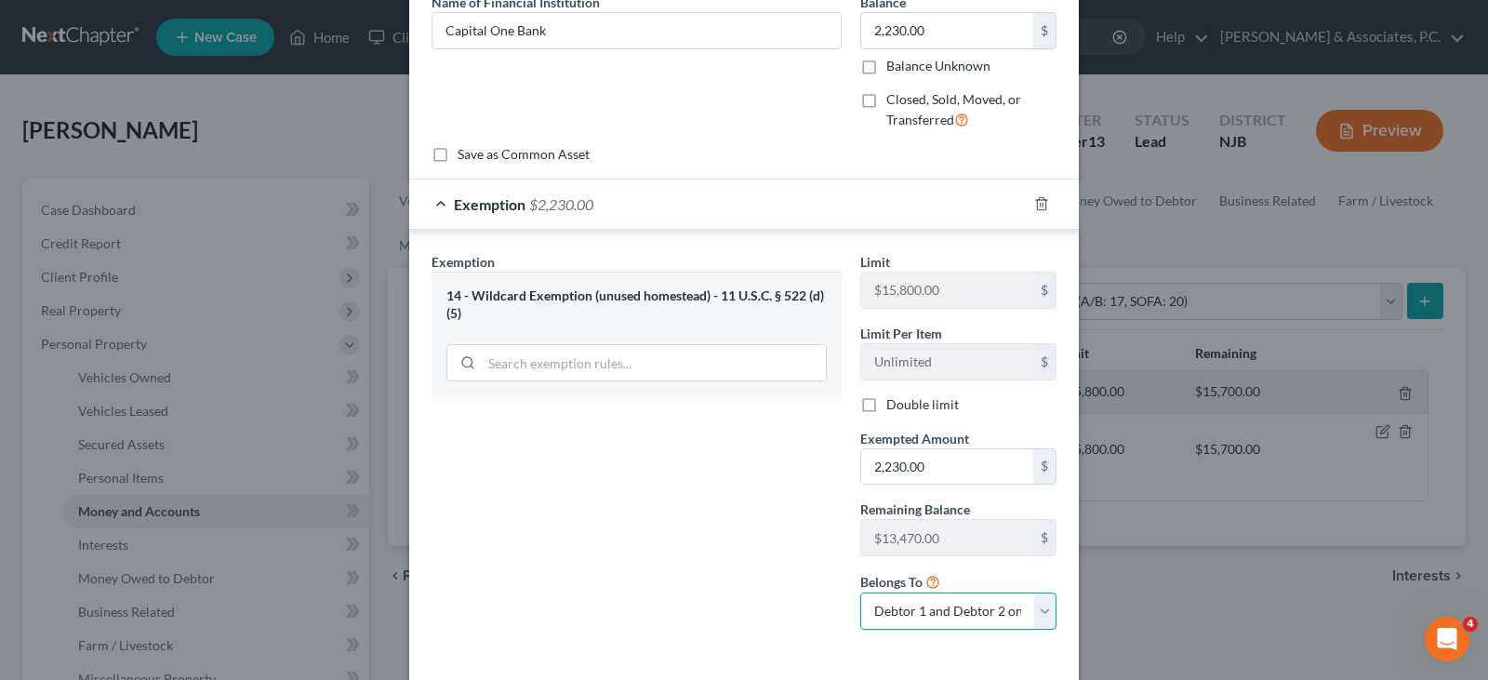
click at [989, 611] on select "Debtor 1 only Debtor 2 only Debtor 1 and Debtor 2 only" at bounding box center [958, 610] width 196 height 37
select select "0"
click at [860, 592] on select "Debtor 1 only Debtor 2 only Debtor 1 and Debtor 2 only" at bounding box center [958, 610] width 196 height 37
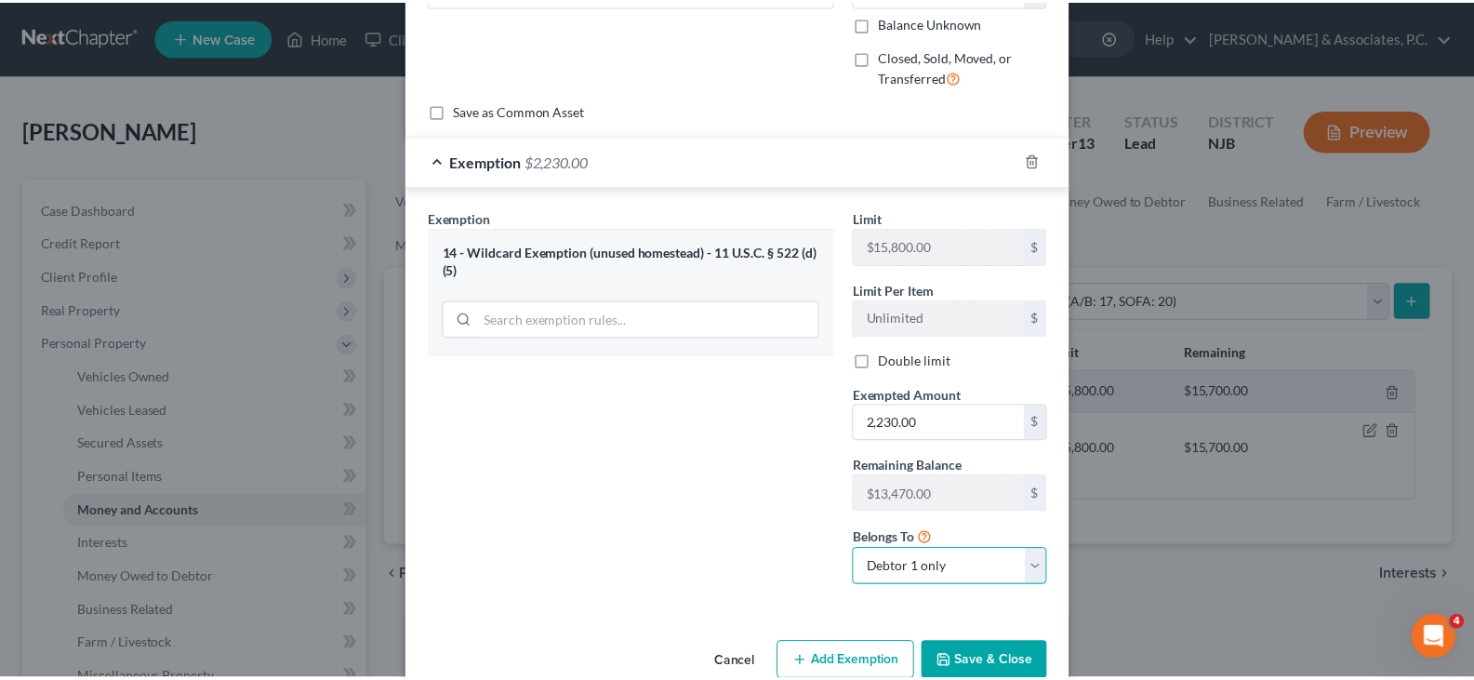
scroll to position [175, 0]
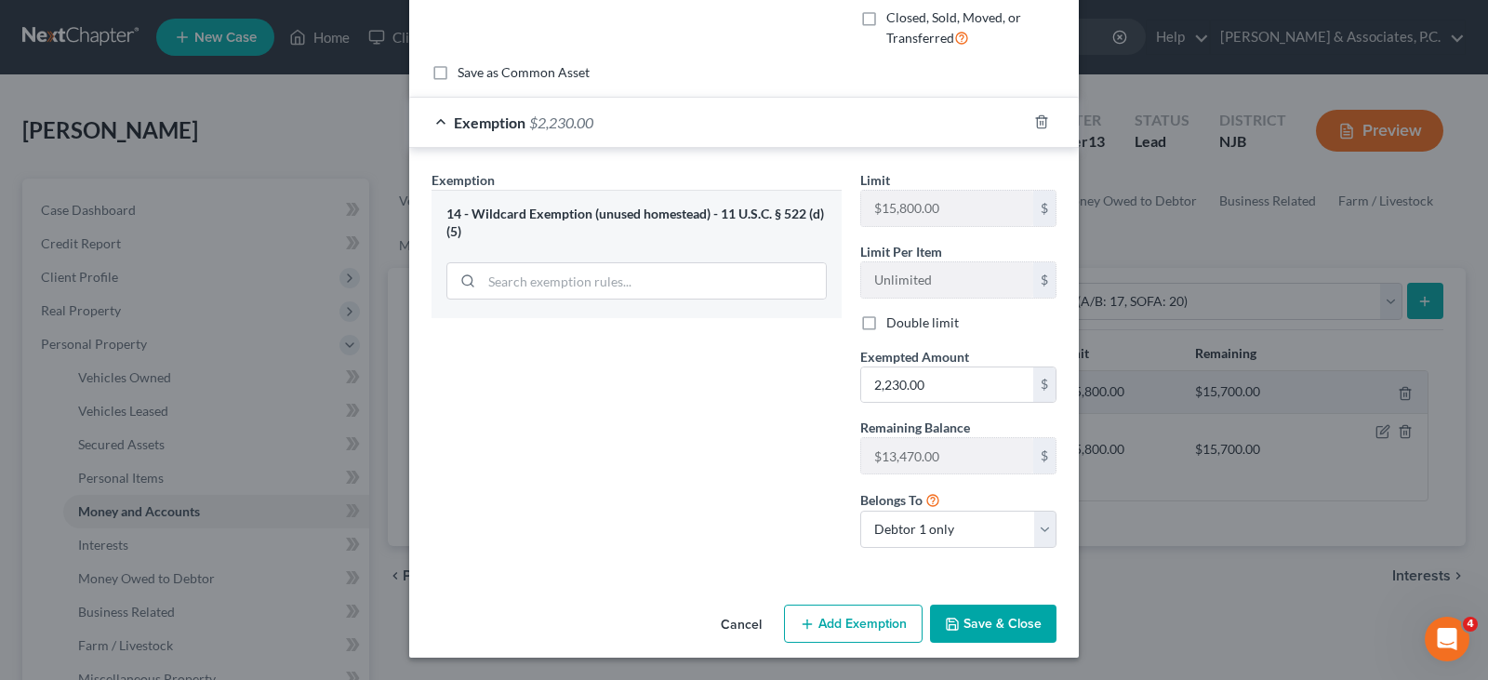
click at [999, 624] on button "Save & Close" at bounding box center [993, 624] width 126 height 39
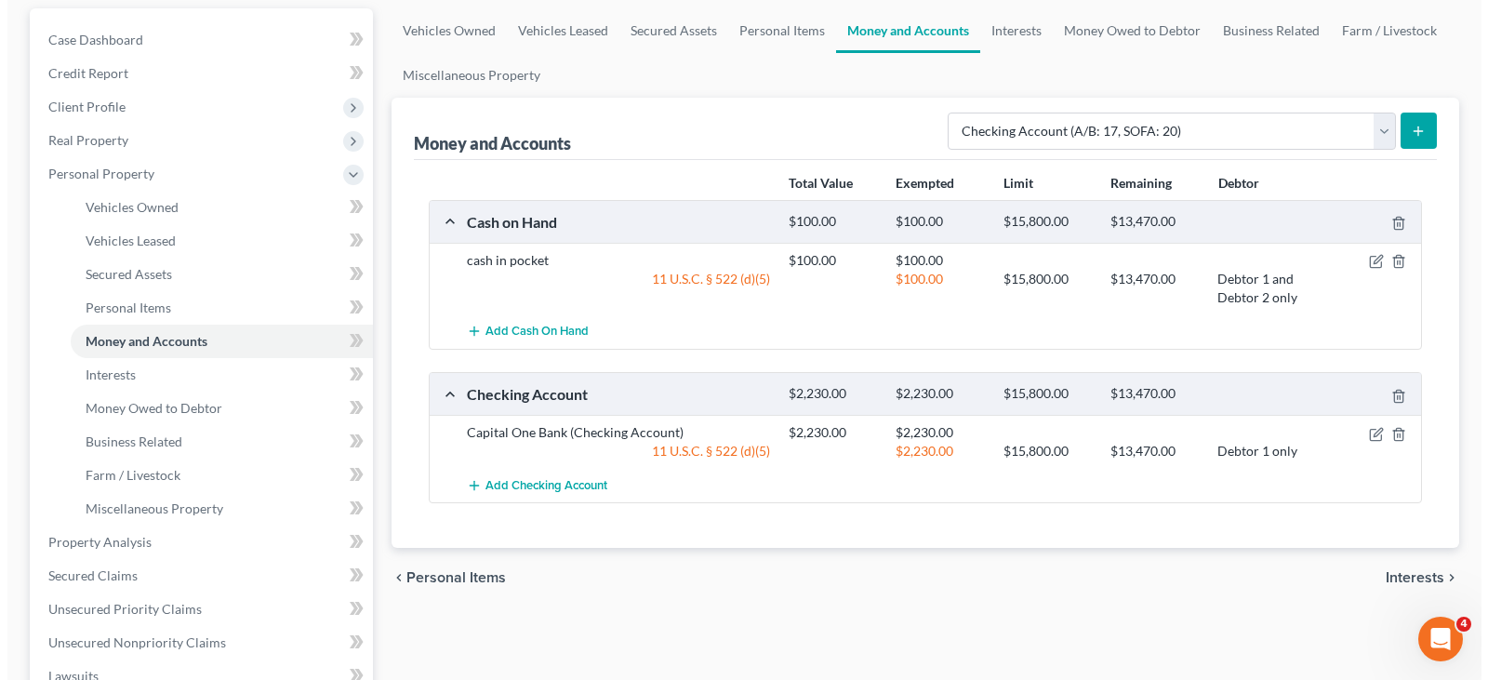
scroll to position [186, 0]
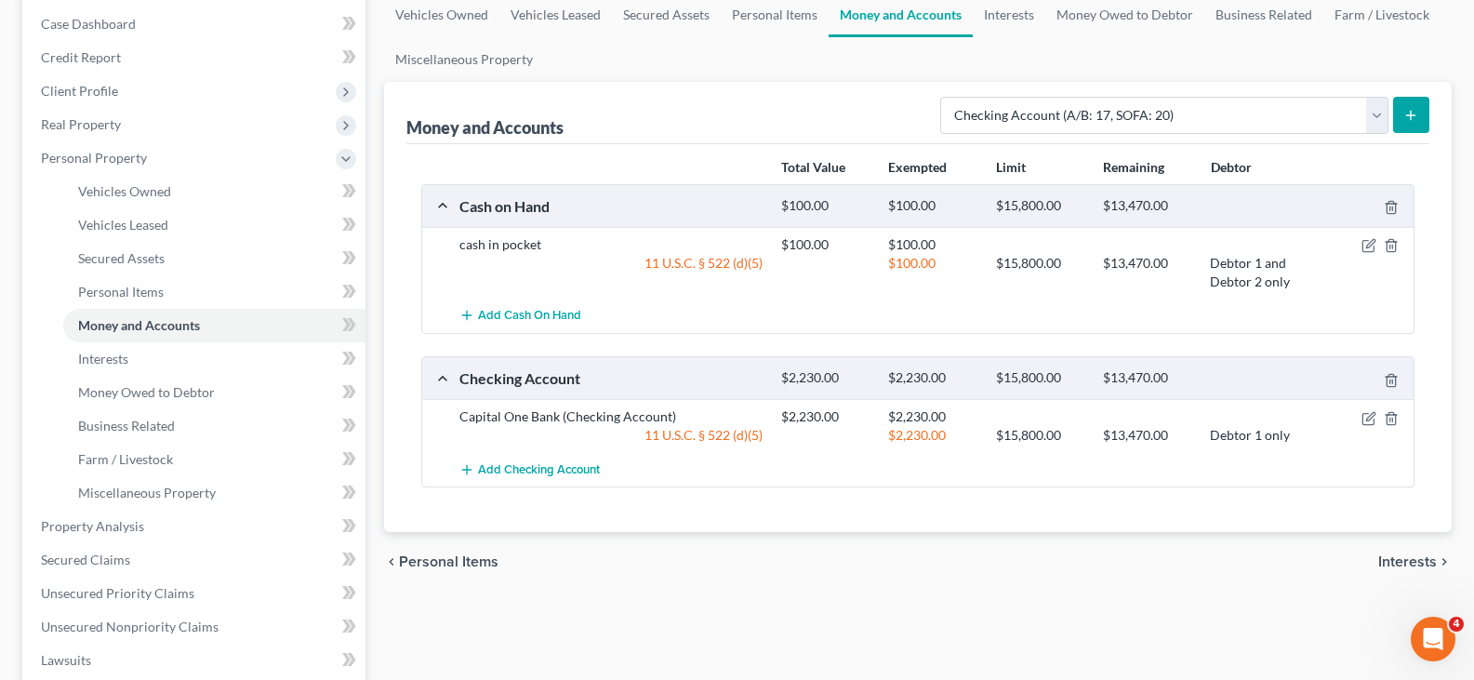
click at [1417, 116] on icon "submit" at bounding box center [1411, 115] width 15 height 15
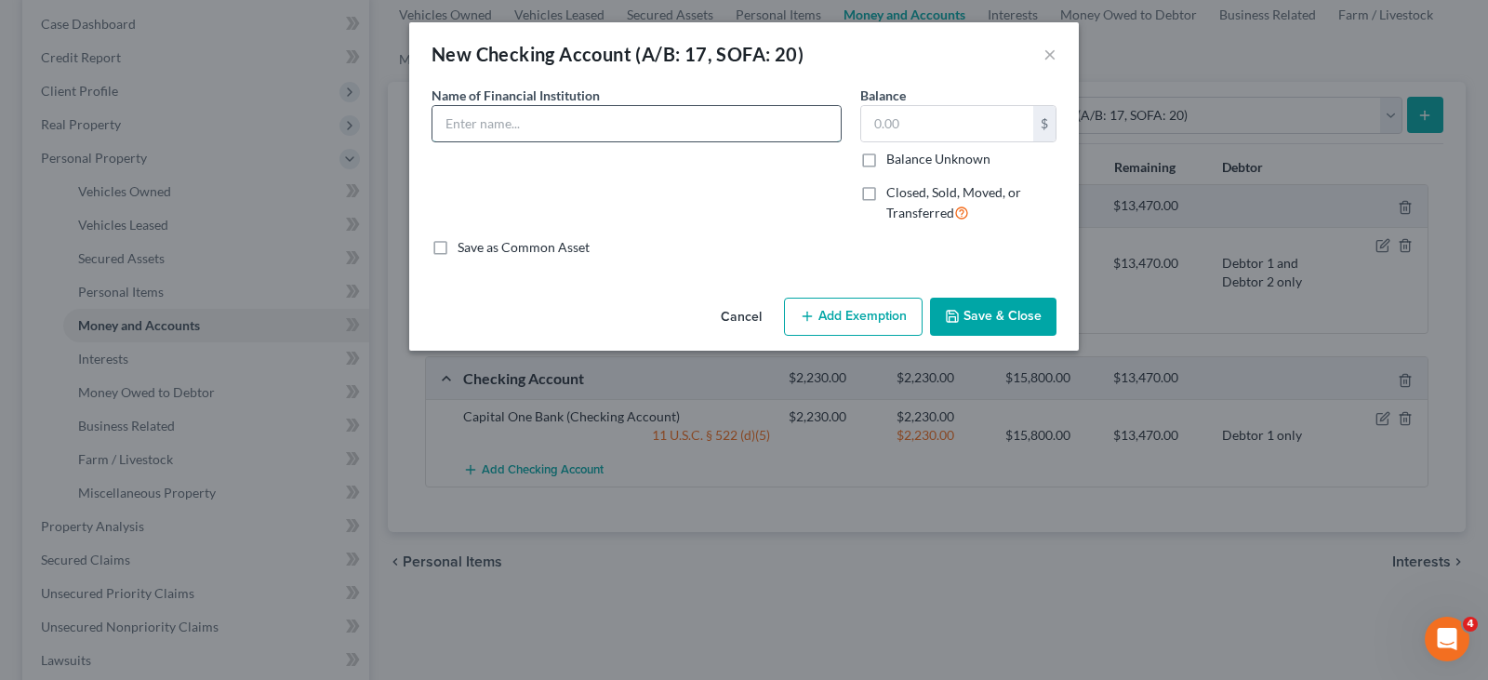
click at [611, 122] on input "text" at bounding box center [637, 123] width 408 height 35
type input "Capital One Bank"
click at [906, 131] on input "text" at bounding box center [947, 123] width 172 height 35
type input "50.61"
click at [844, 320] on button "Add Exemption" at bounding box center [853, 317] width 139 height 39
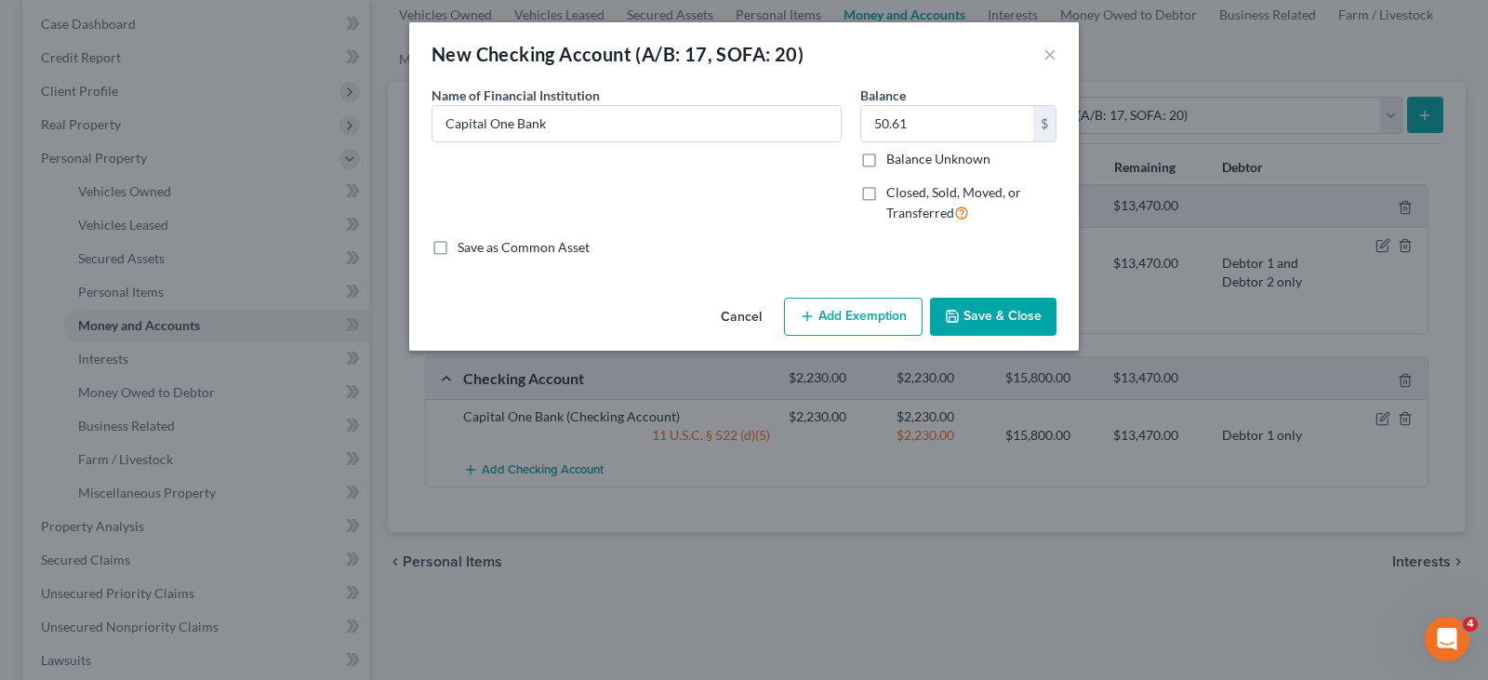
select select "2"
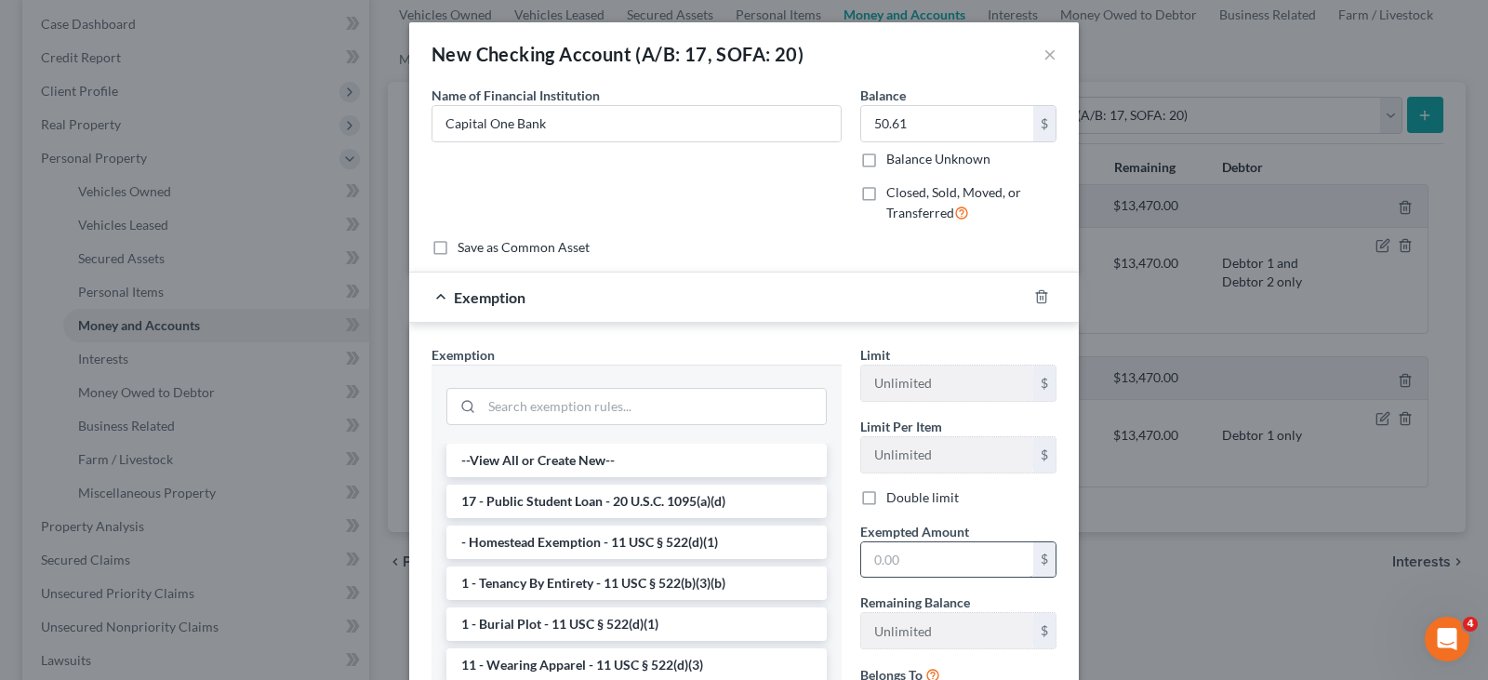
click at [917, 564] on input "text" at bounding box center [947, 559] width 172 height 35
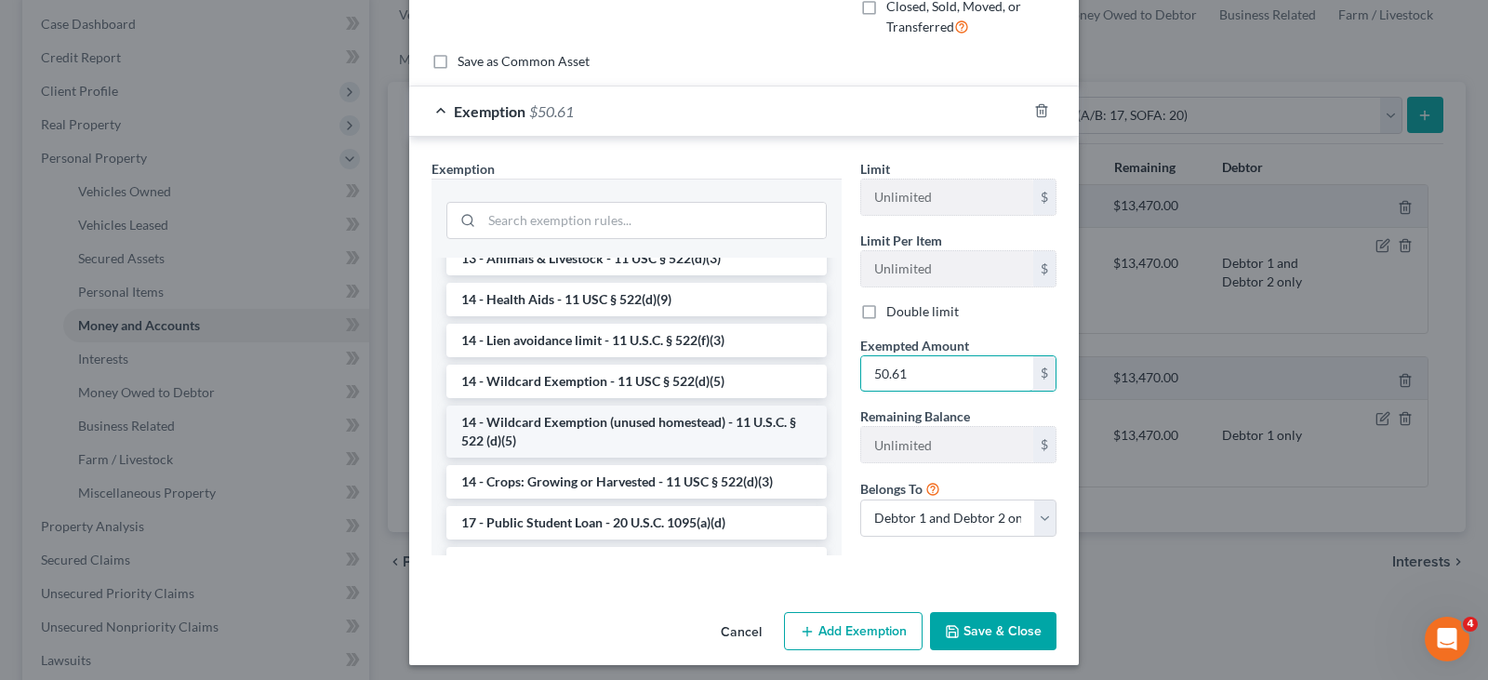
scroll to position [372, 0]
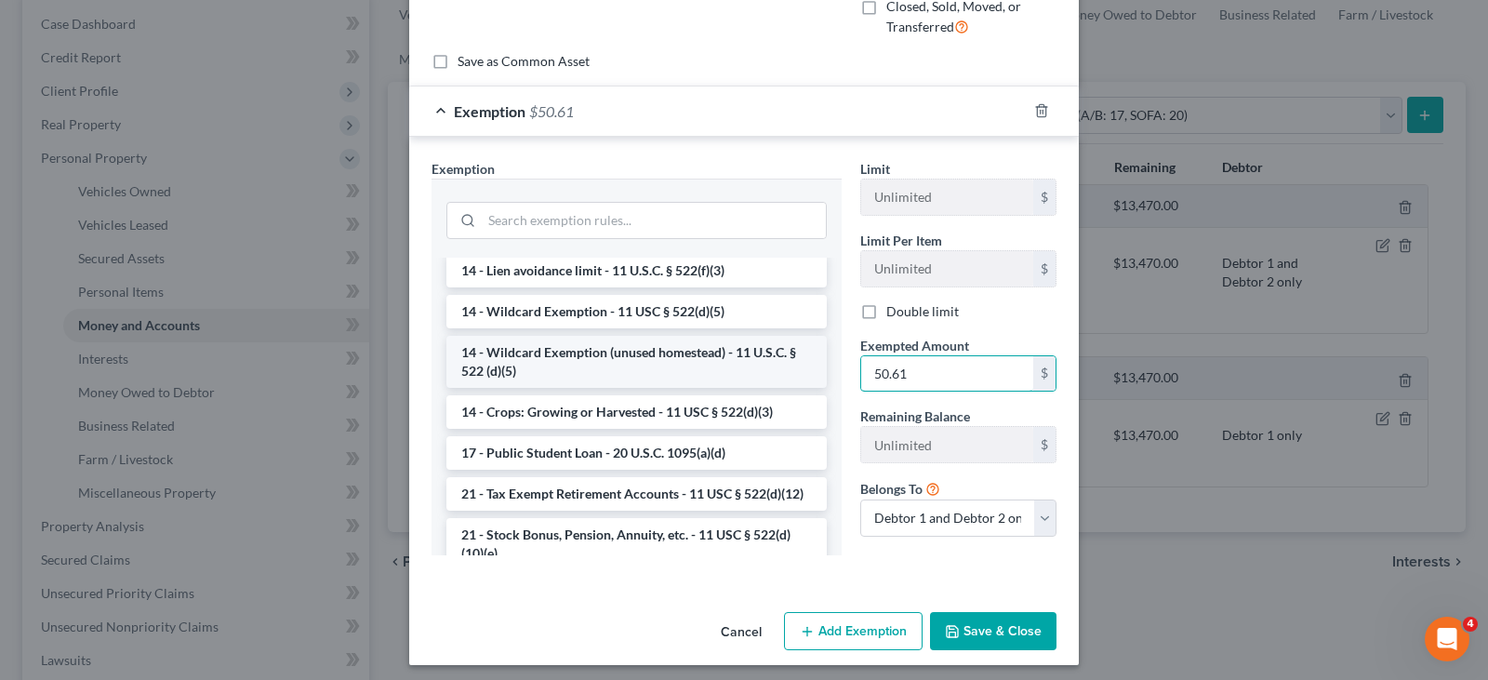
type input "50.61"
click at [635, 359] on li "14 - Wildcard Exemption (unused homestead) - 11 U.S.C. § 522 (d)(5)" at bounding box center [636, 362] width 380 height 52
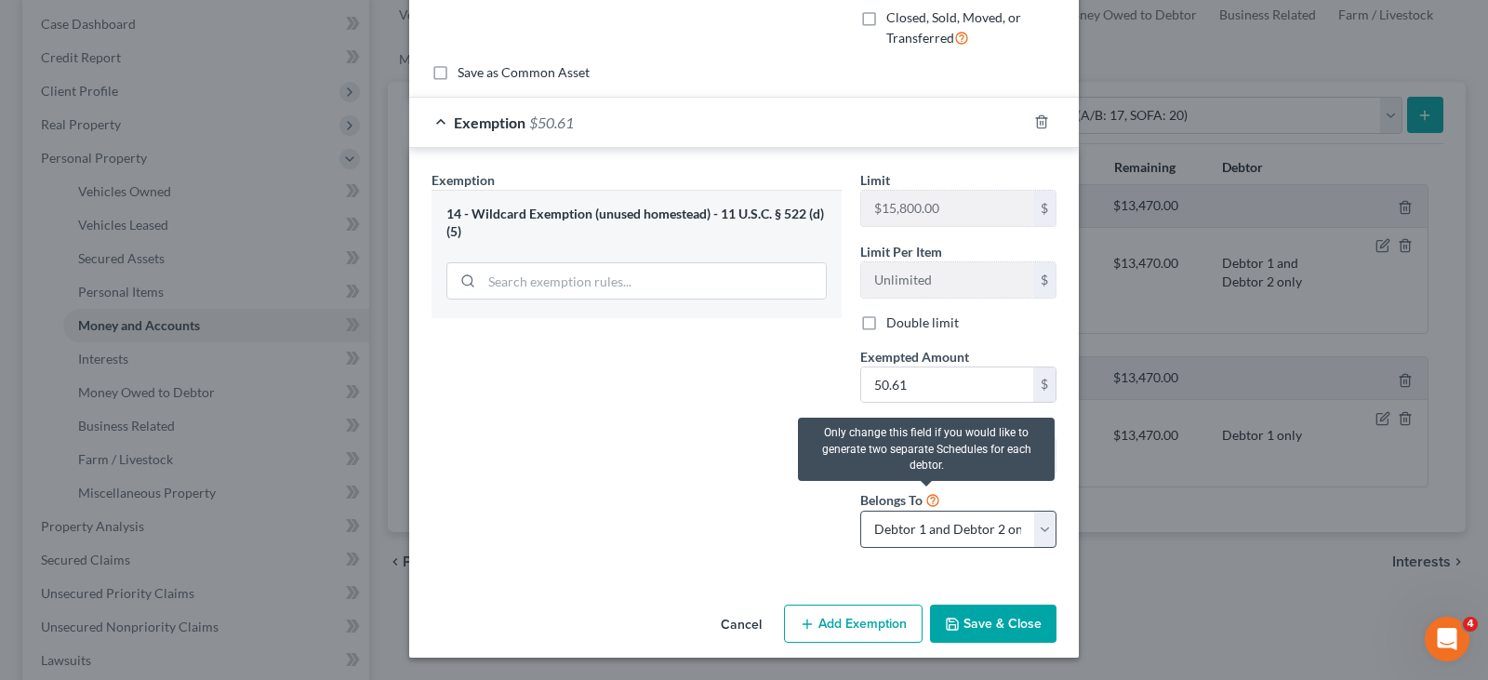
scroll to position [175, 0]
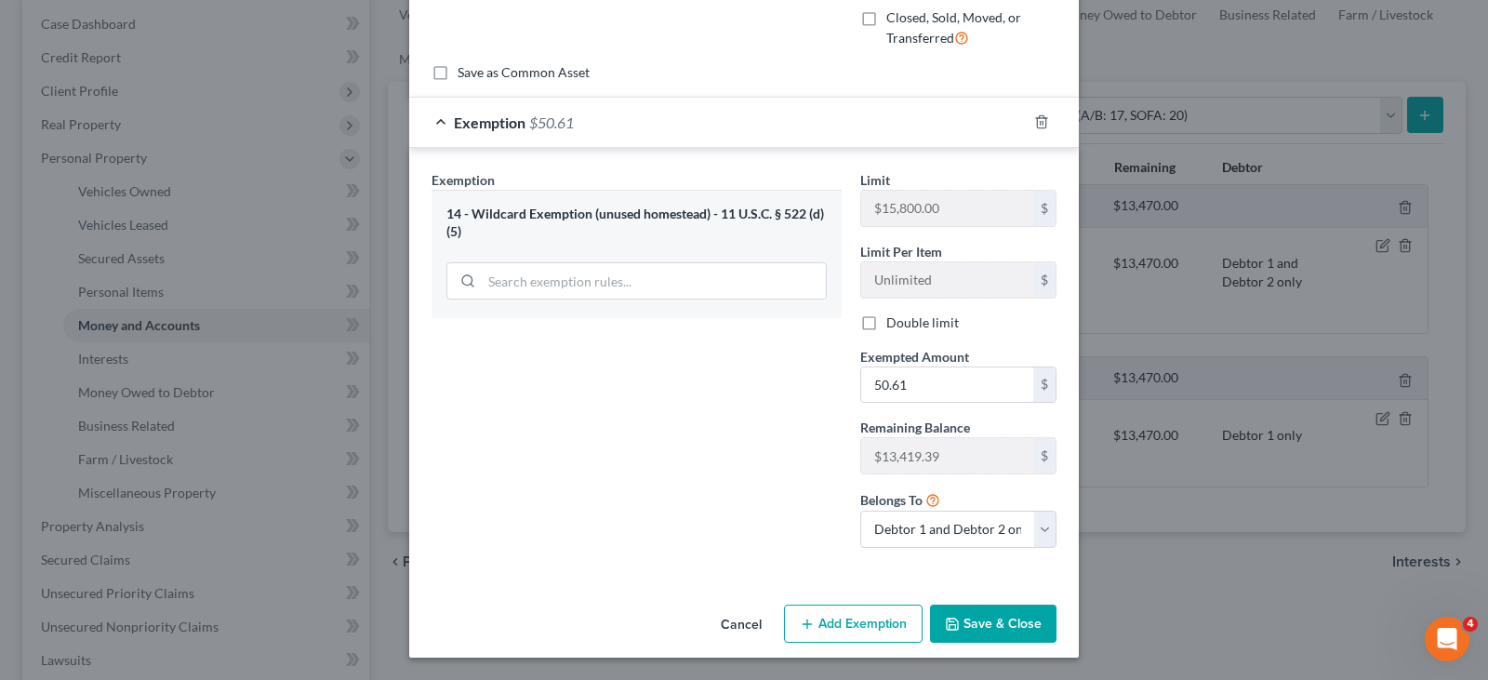
click at [976, 630] on button "Save & Close" at bounding box center [993, 624] width 126 height 39
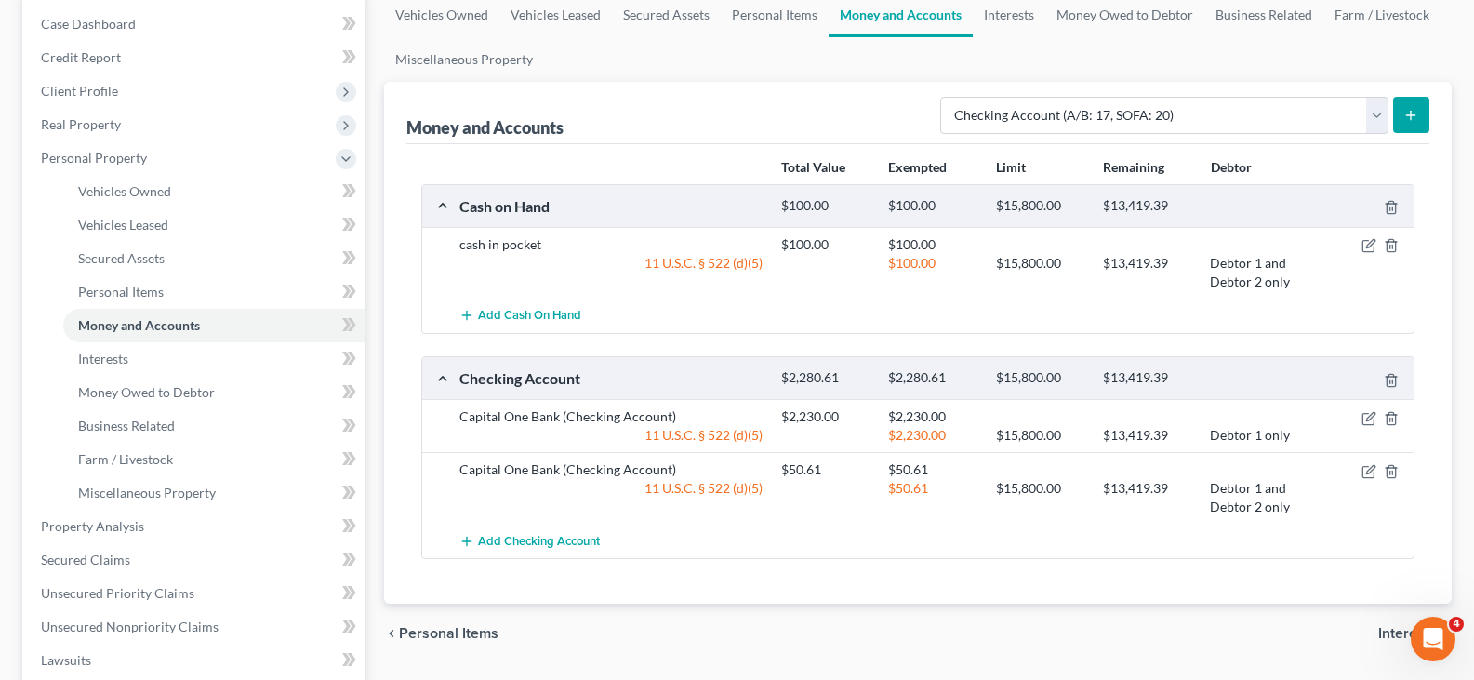
click at [1411, 108] on icon "submit" at bounding box center [1411, 115] width 15 height 15
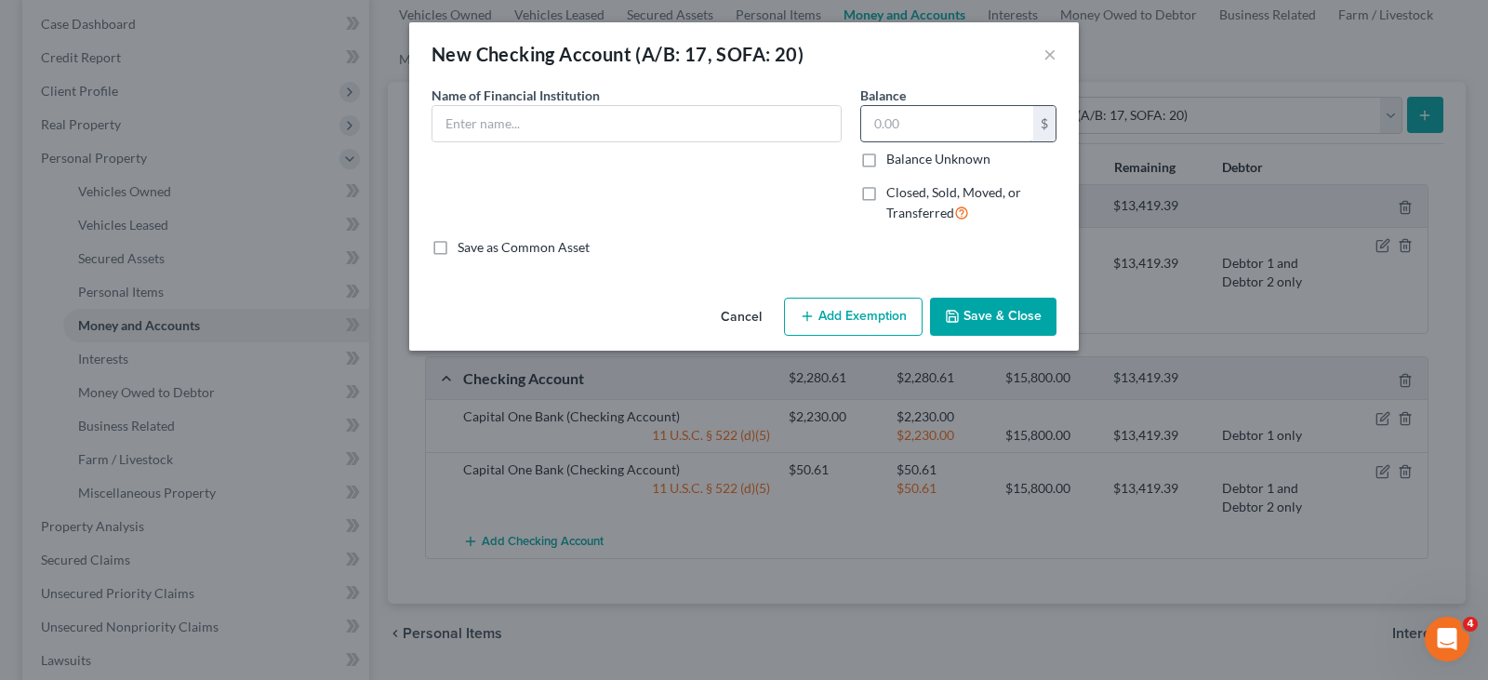
click at [903, 126] on input "text" at bounding box center [947, 123] width 172 height 35
type input "7.40"
drag, startPoint x: 663, startPoint y: 113, endPoint x: 651, endPoint y: 120, distance: 14.2
click at [663, 113] on input "text" at bounding box center [637, 123] width 408 height 35
type input "Capital One Bank"
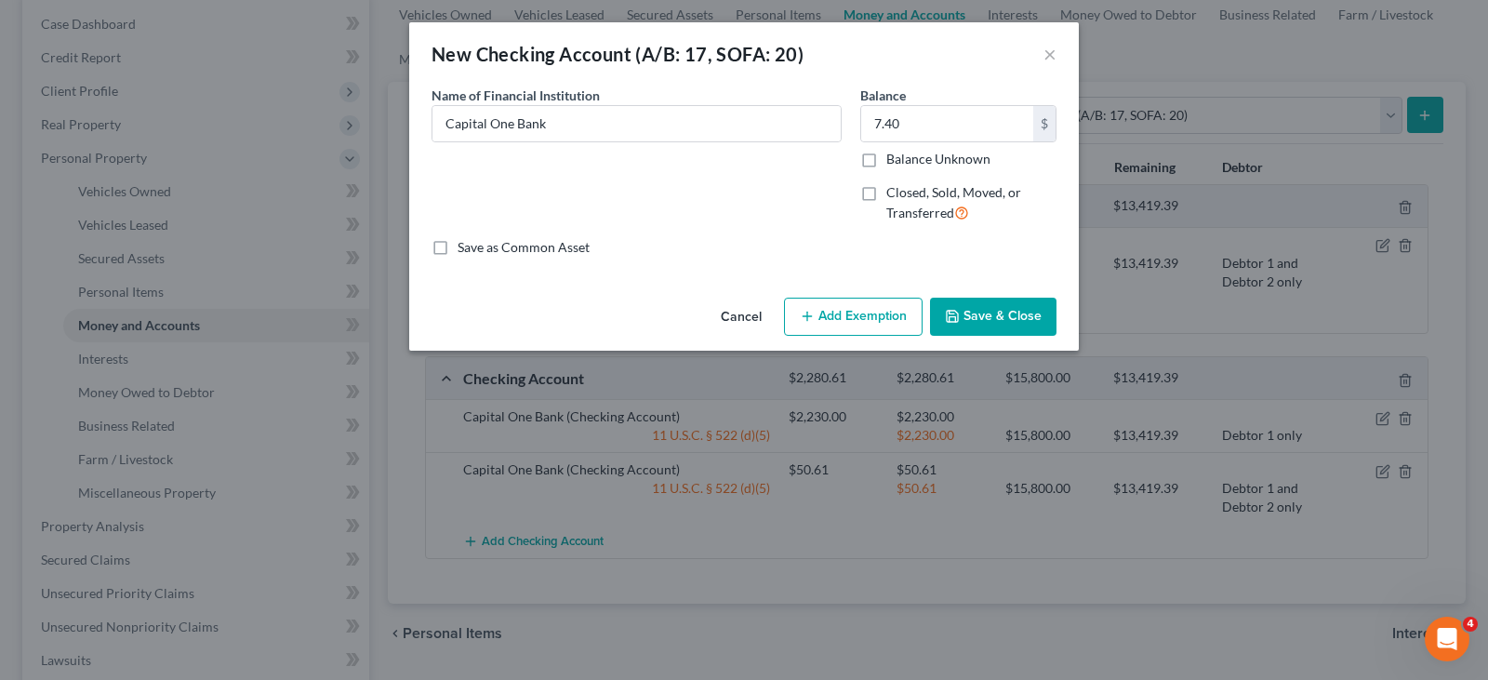
click at [845, 320] on button "Add Exemption" at bounding box center [853, 317] width 139 height 39
select select "2"
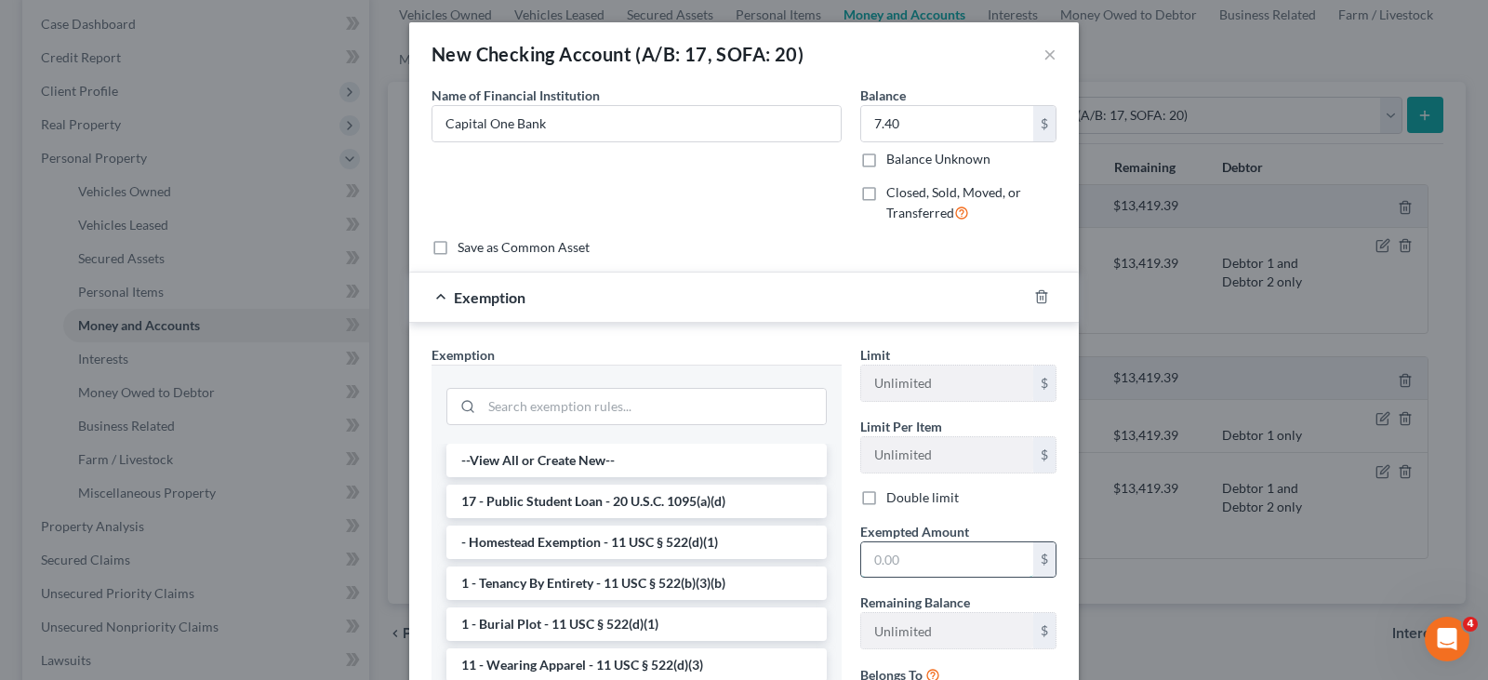
click at [898, 557] on input "text" at bounding box center [947, 559] width 172 height 35
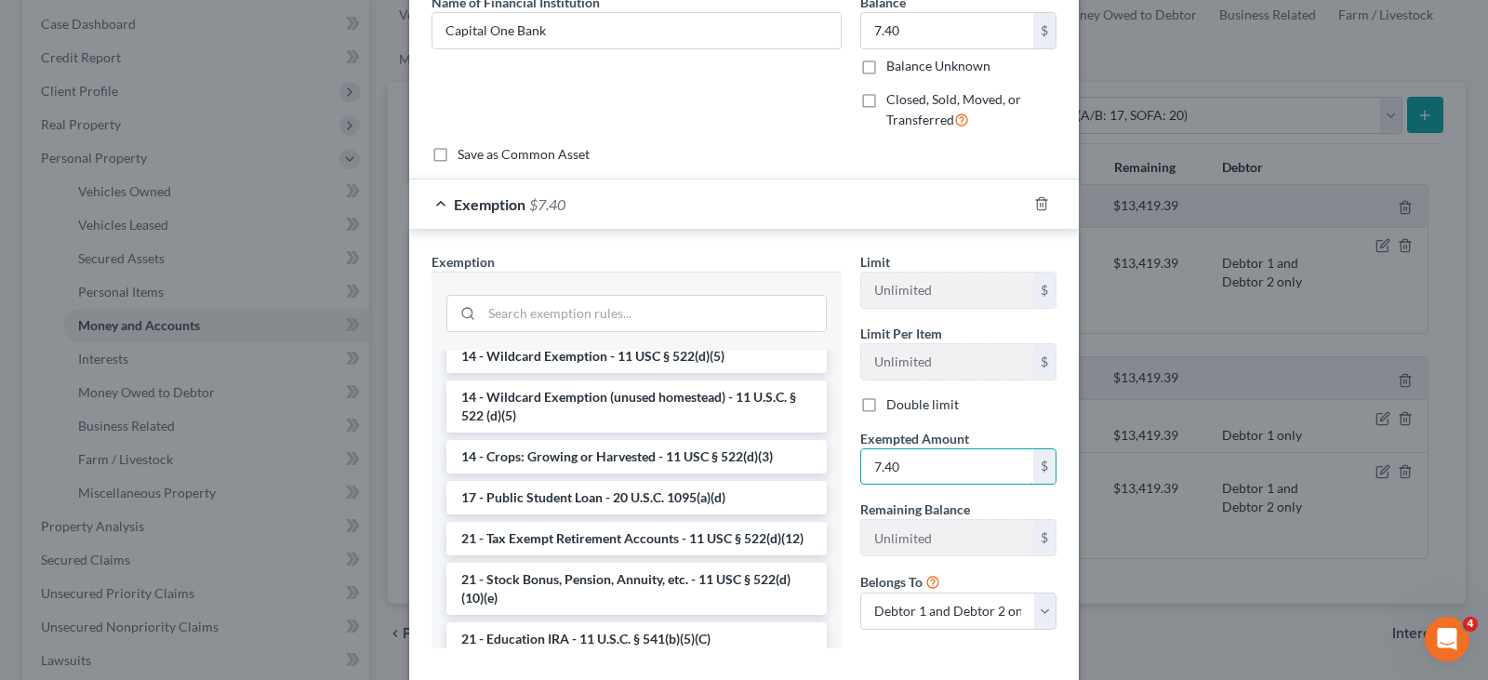
scroll to position [465, 0]
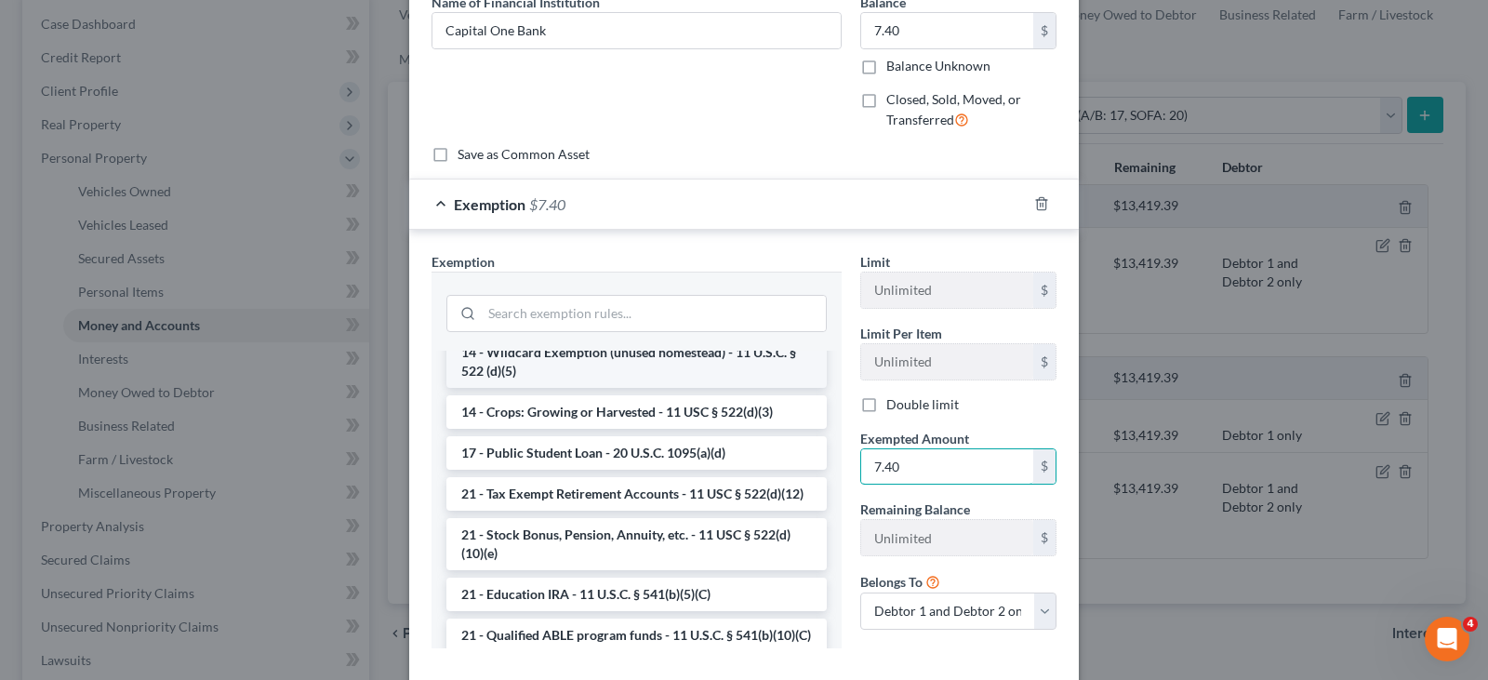
type input "7.40"
click at [606, 369] on li "14 - Wildcard Exemption (unused homestead) - 11 U.S.C. § 522 (d)(5)" at bounding box center [636, 362] width 380 height 52
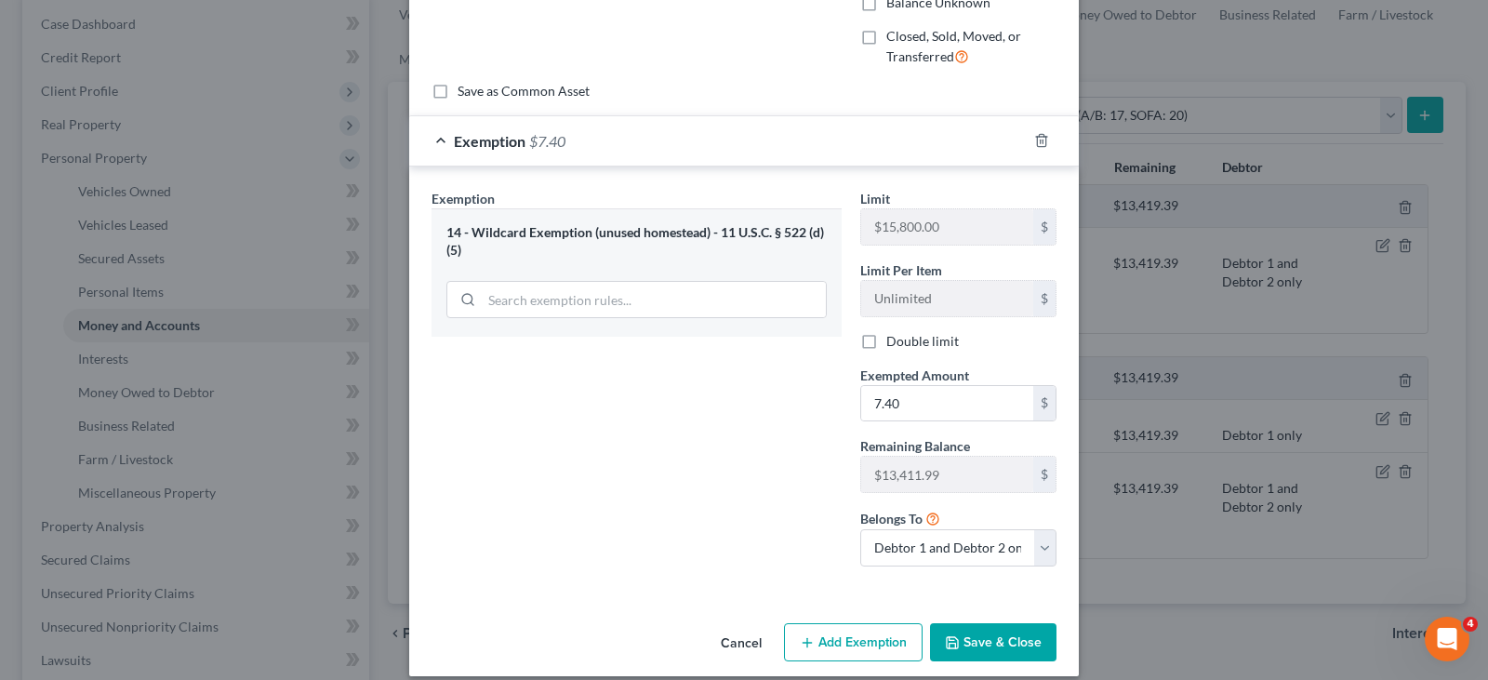
scroll to position [175, 0]
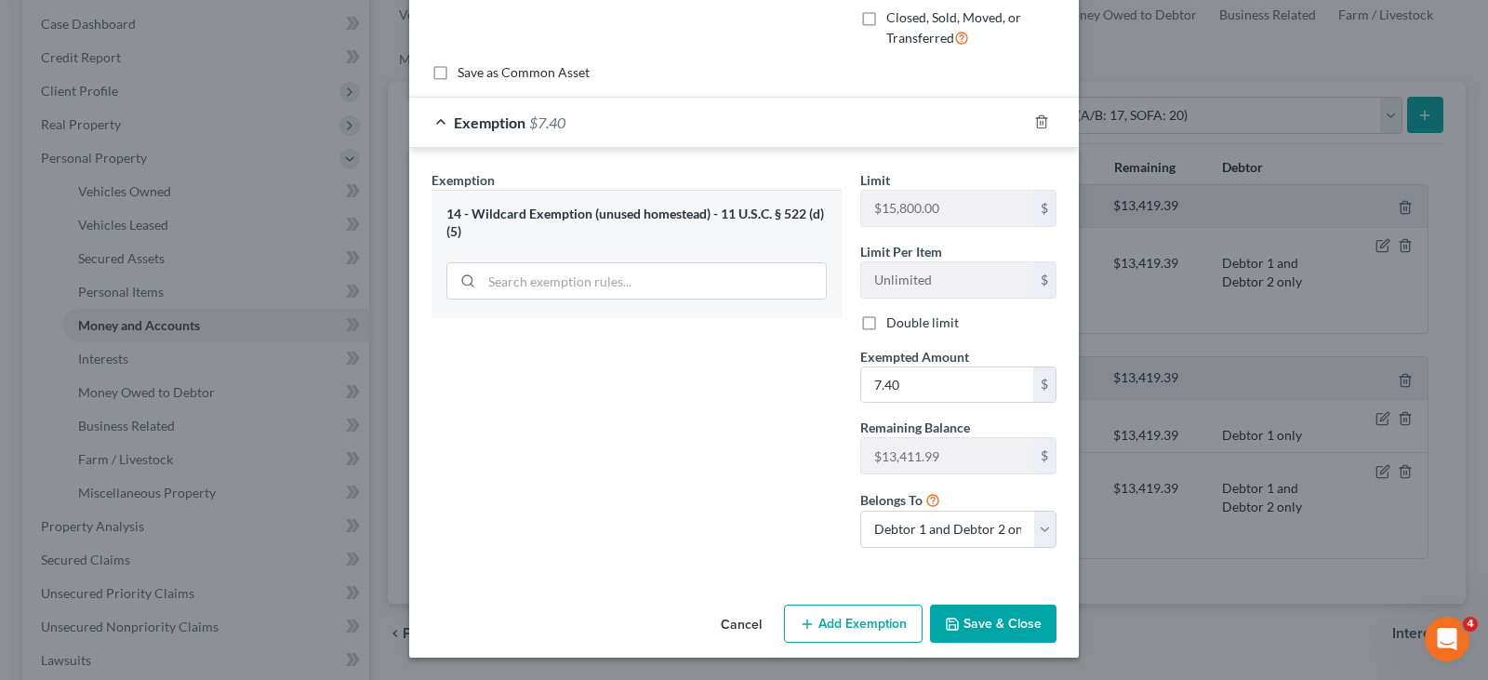
click at [995, 632] on button "Save & Close" at bounding box center [993, 624] width 126 height 39
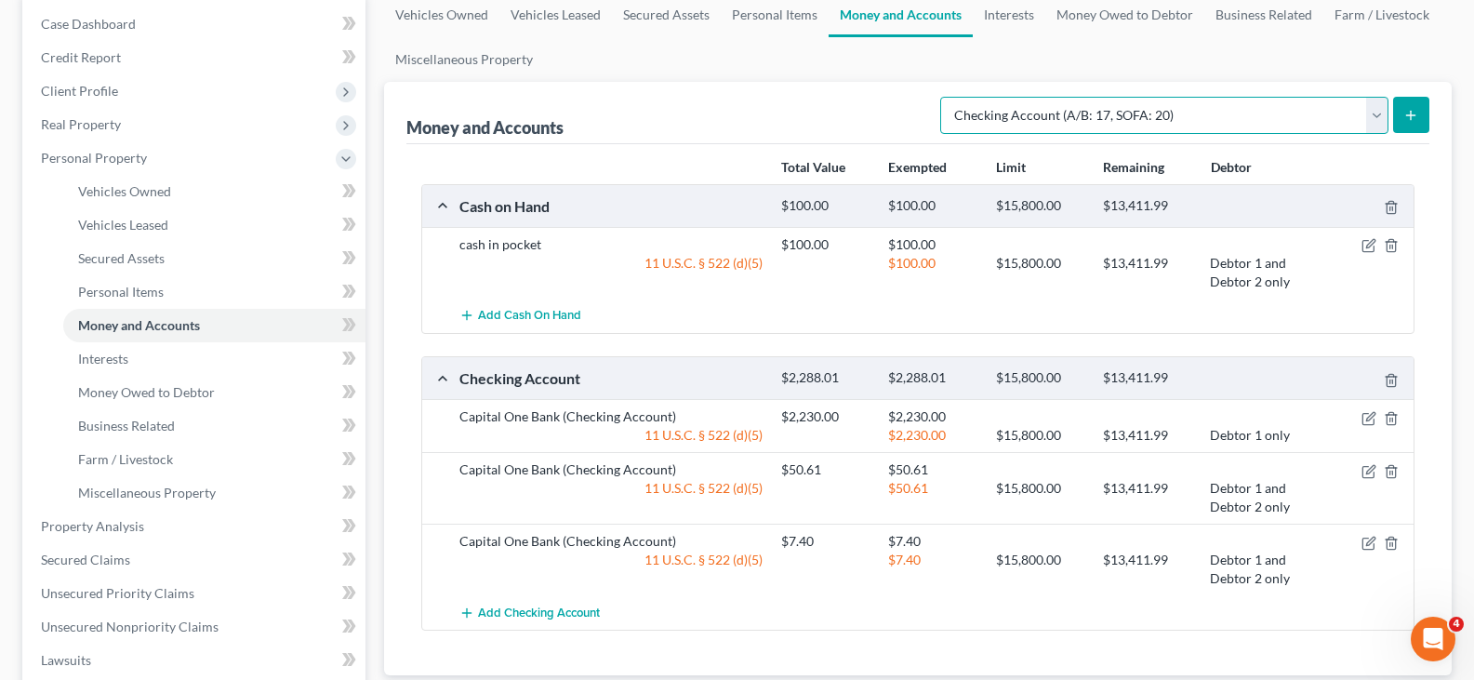
click at [1381, 112] on select "Select Account Type Brokerage (A/B: 18, SOFA: 20) Cash on Hand (A/B: 16) Certif…" at bounding box center [1164, 115] width 448 height 37
select select "savings"
click at [945, 97] on select "Select Account Type Brokerage (A/B: 18, SOFA: 20) Cash on Hand (A/B: 16) Certif…" at bounding box center [1164, 115] width 448 height 37
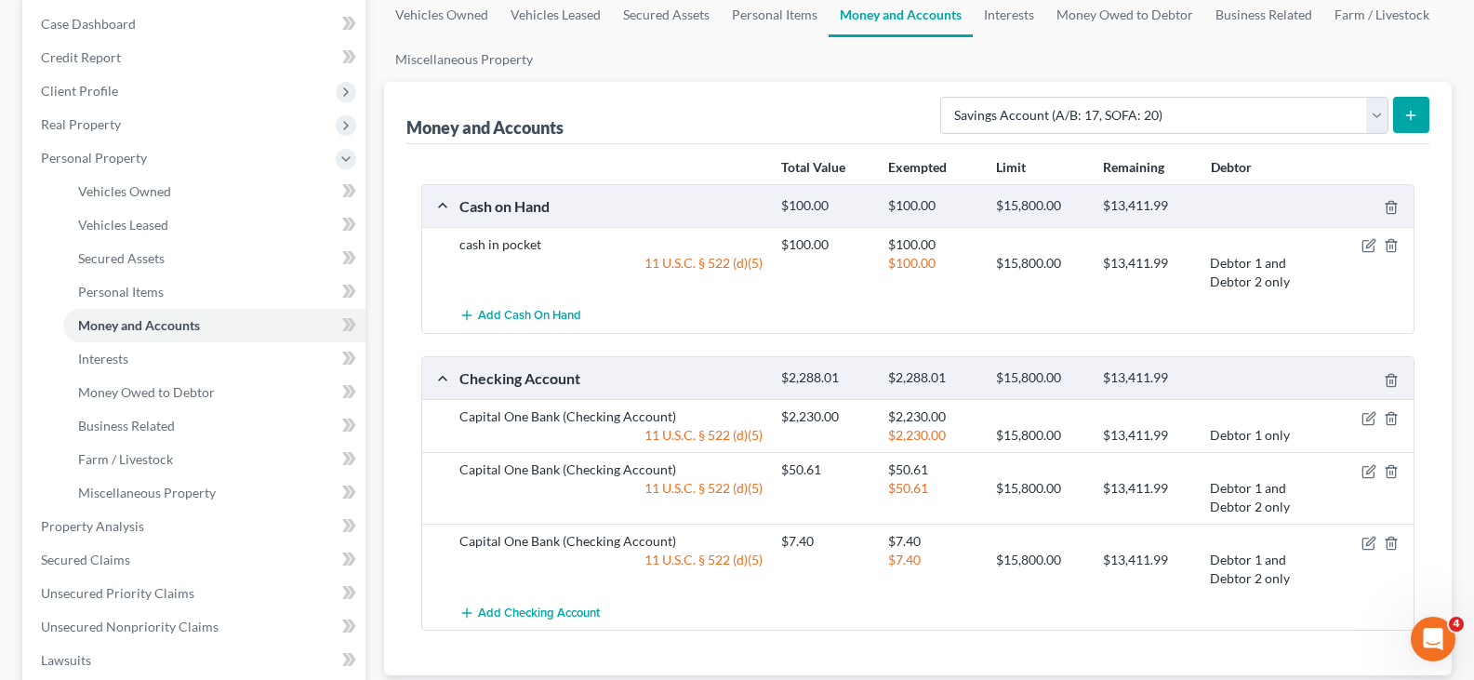
click at [1417, 111] on icon "submit" at bounding box center [1411, 115] width 15 height 15
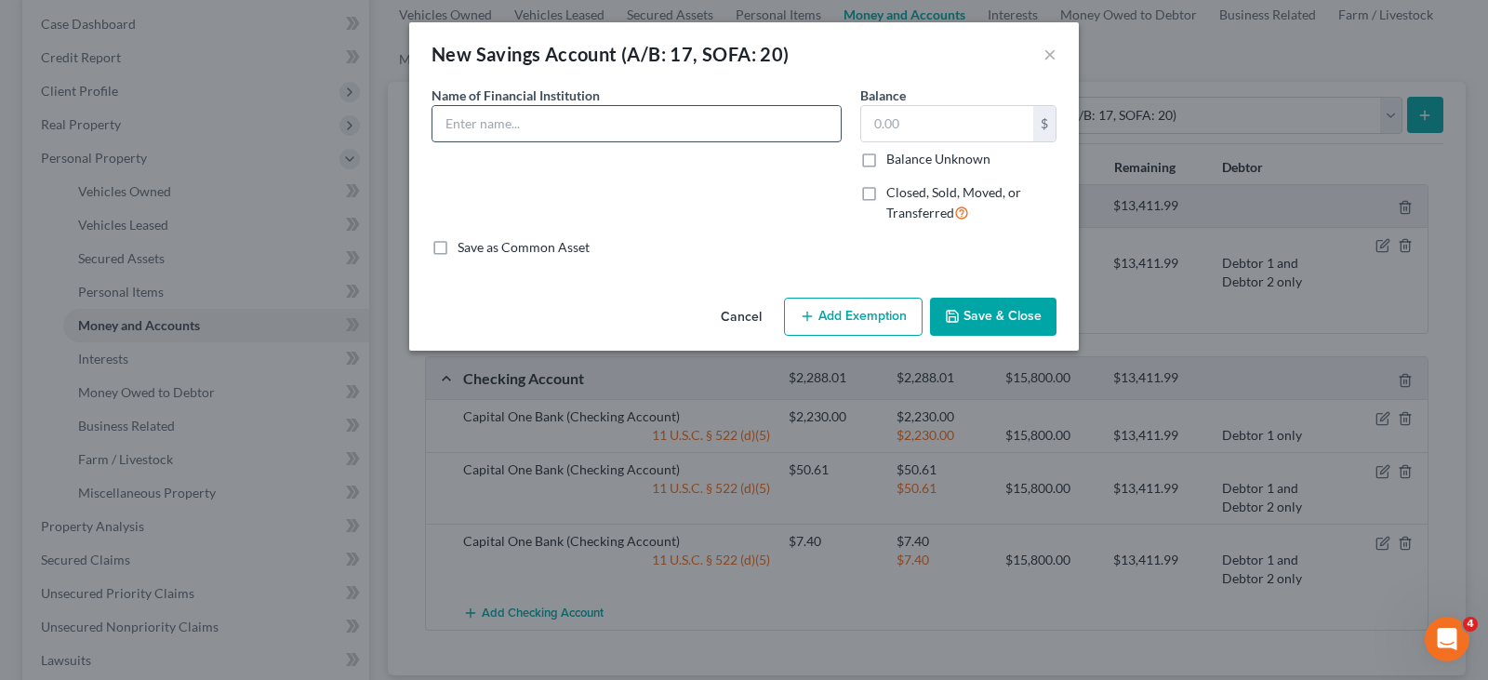
click at [563, 110] on input "text" at bounding box center [637, 123] width 408 height 35
click at [1049, 53] on button "×" at bounding box center [1050, 54] width 13 height 22
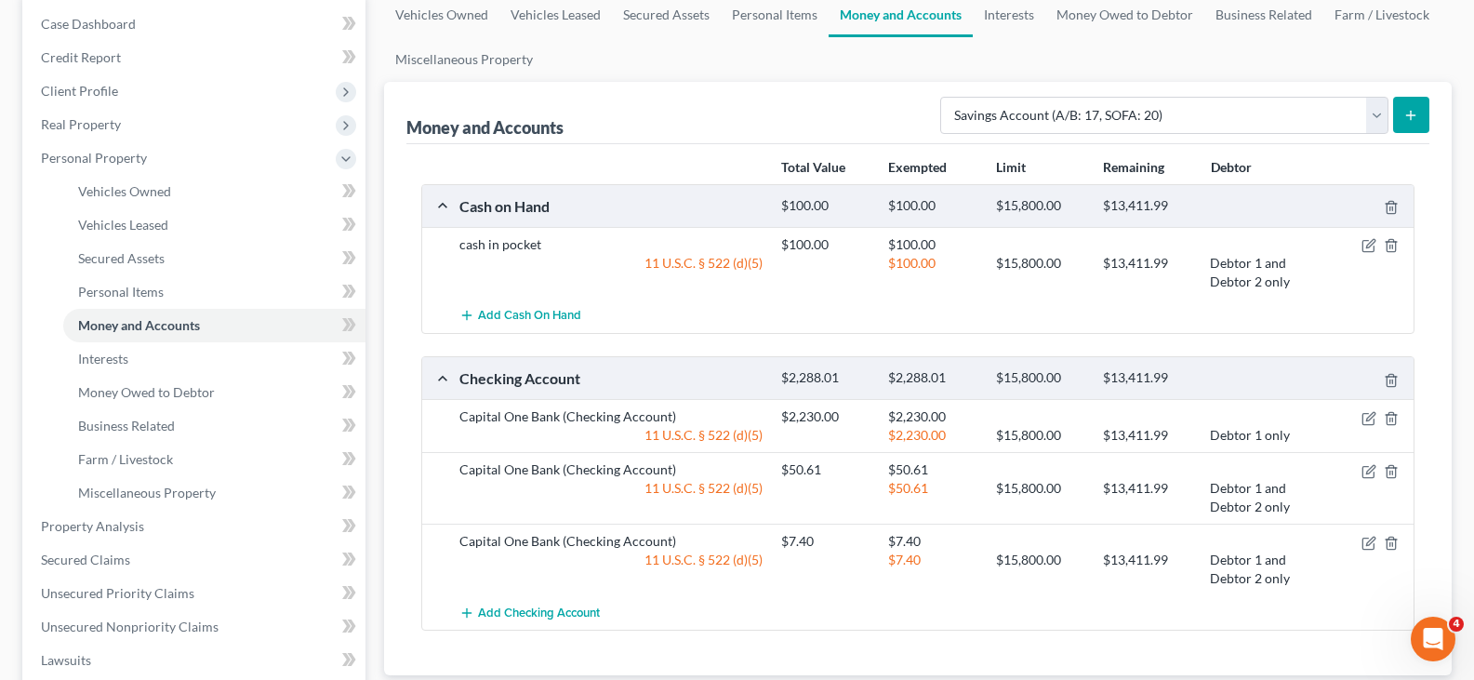
click at [1414, 115] on line "submit" at bounding box center [1411, 115] width 8 height 0
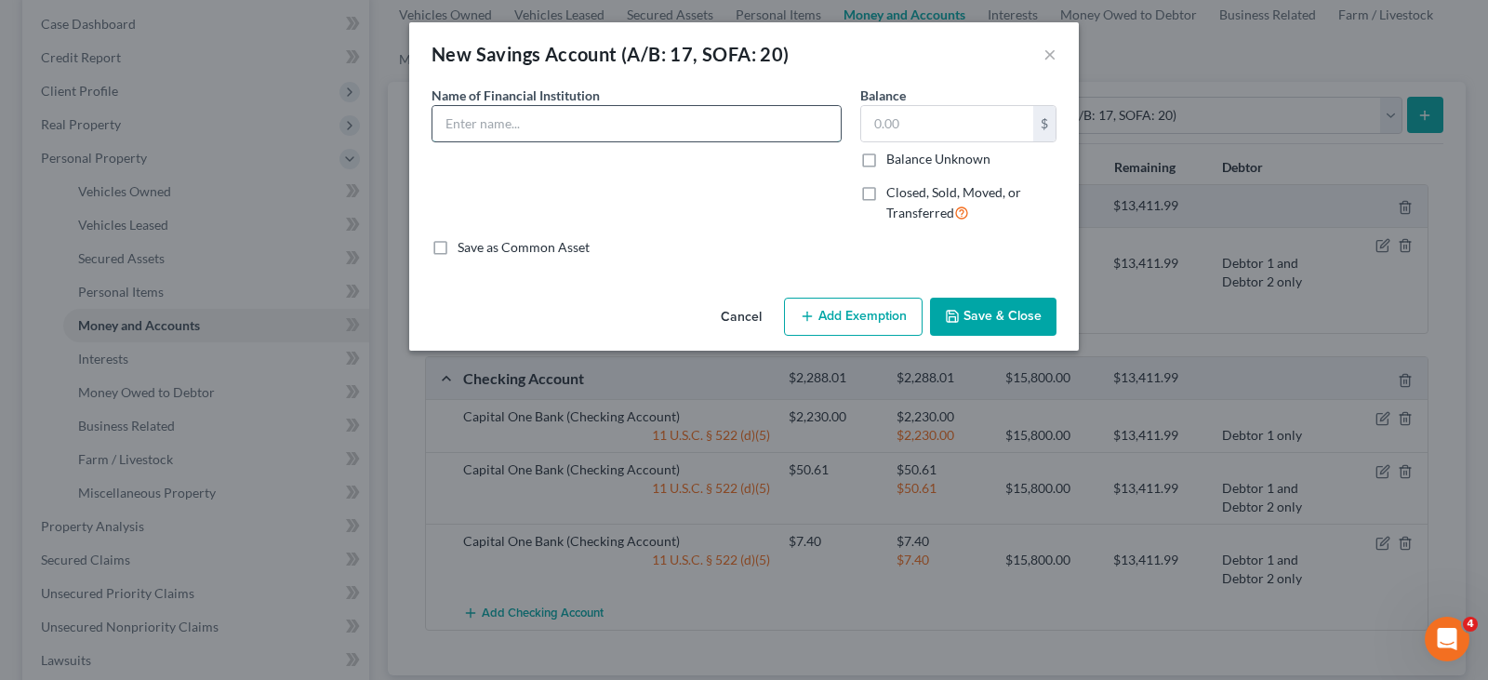
click at [629, 119] on input "text" at bounding box center [637, 123] width 408 height 35
type input "Capital One Bank"
click at [916, 131] on input "text" at bounding box center [947, 123] width 172 height 35
type input "2,230.00"
click at [848, 321] on button "Add Exemption" at bounding box center [853, 317] width 139 height 39
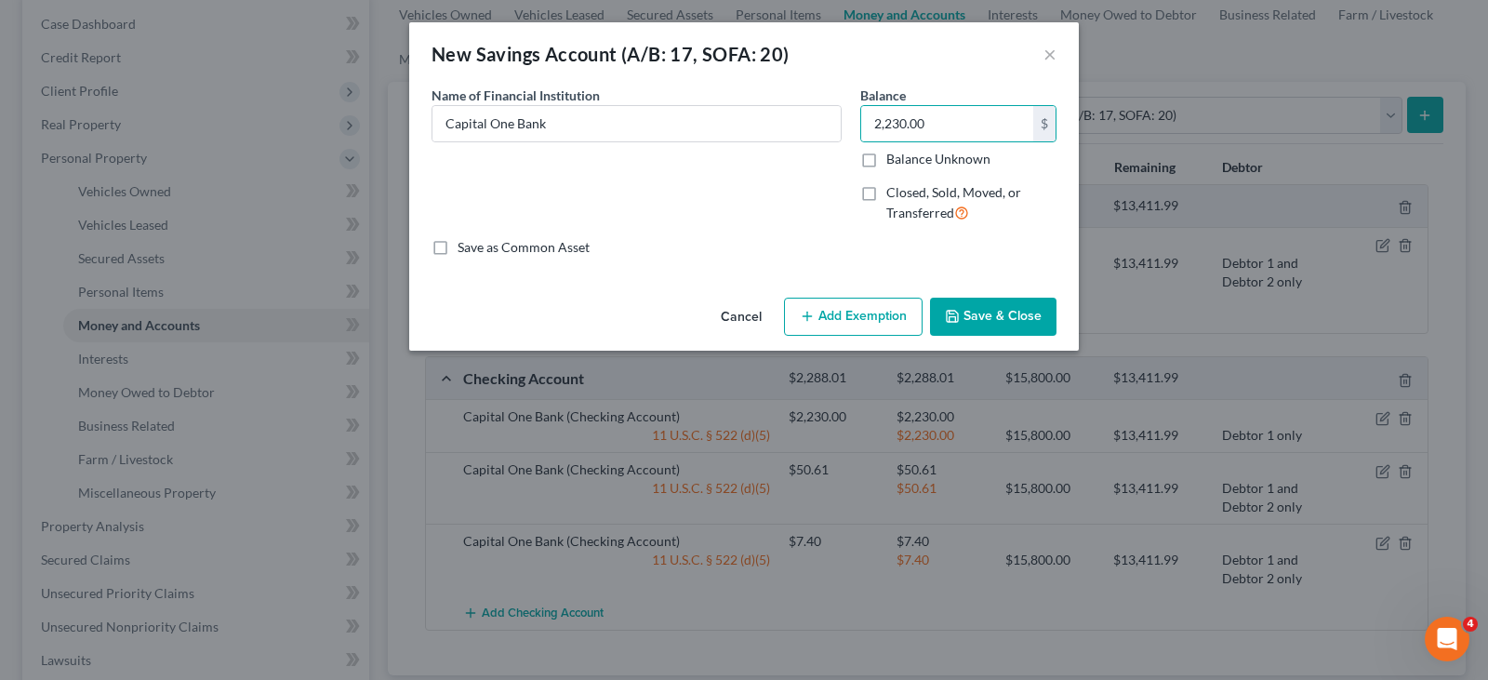
select select "2"
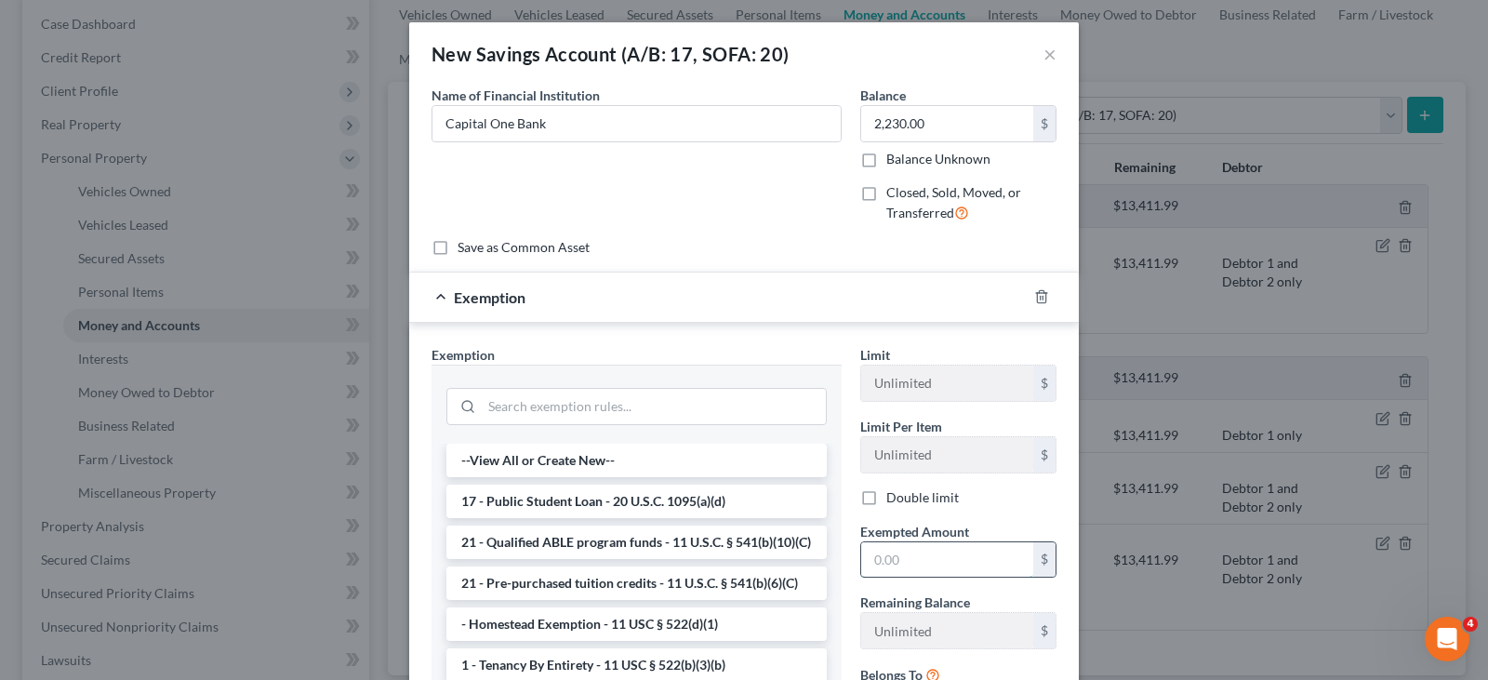
click at [885, 559] on input "text" at bounding box center [947, 559] width 172 height 35
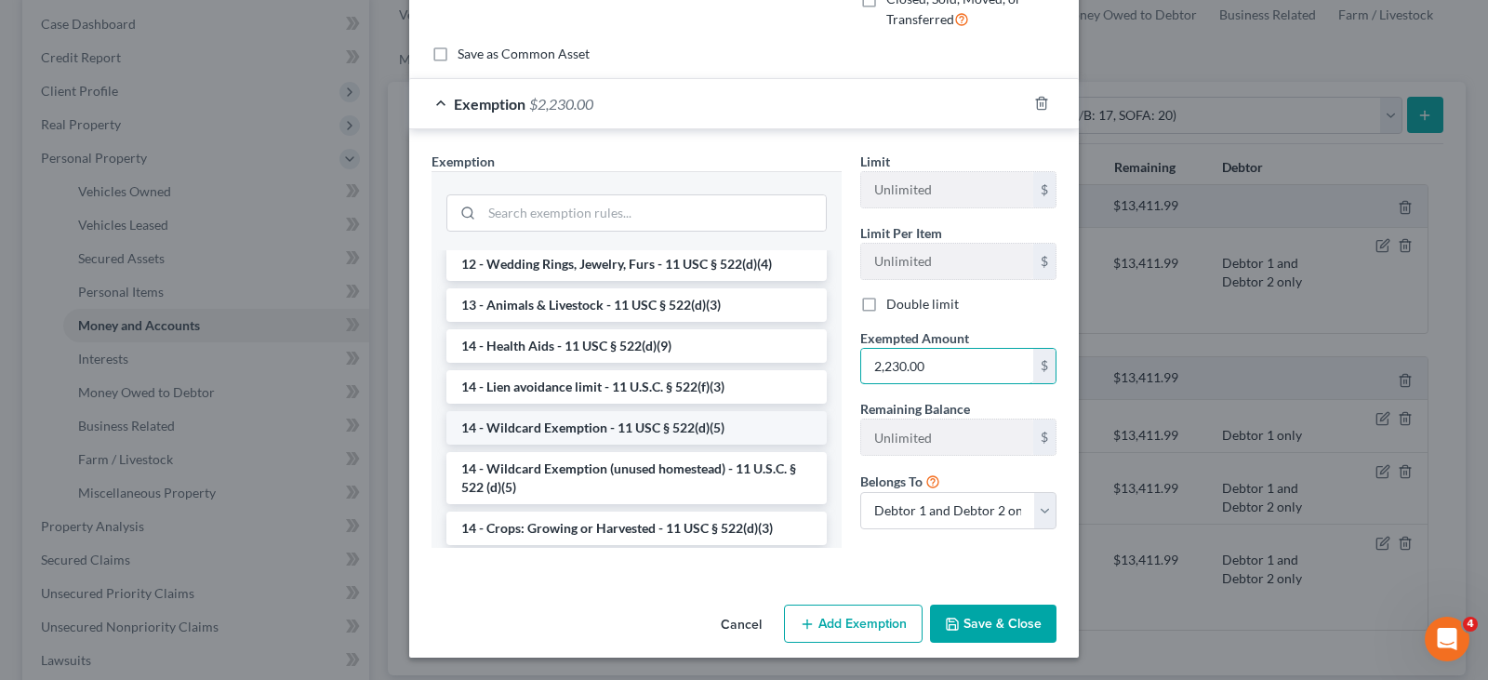
scroll to position [372, 0]
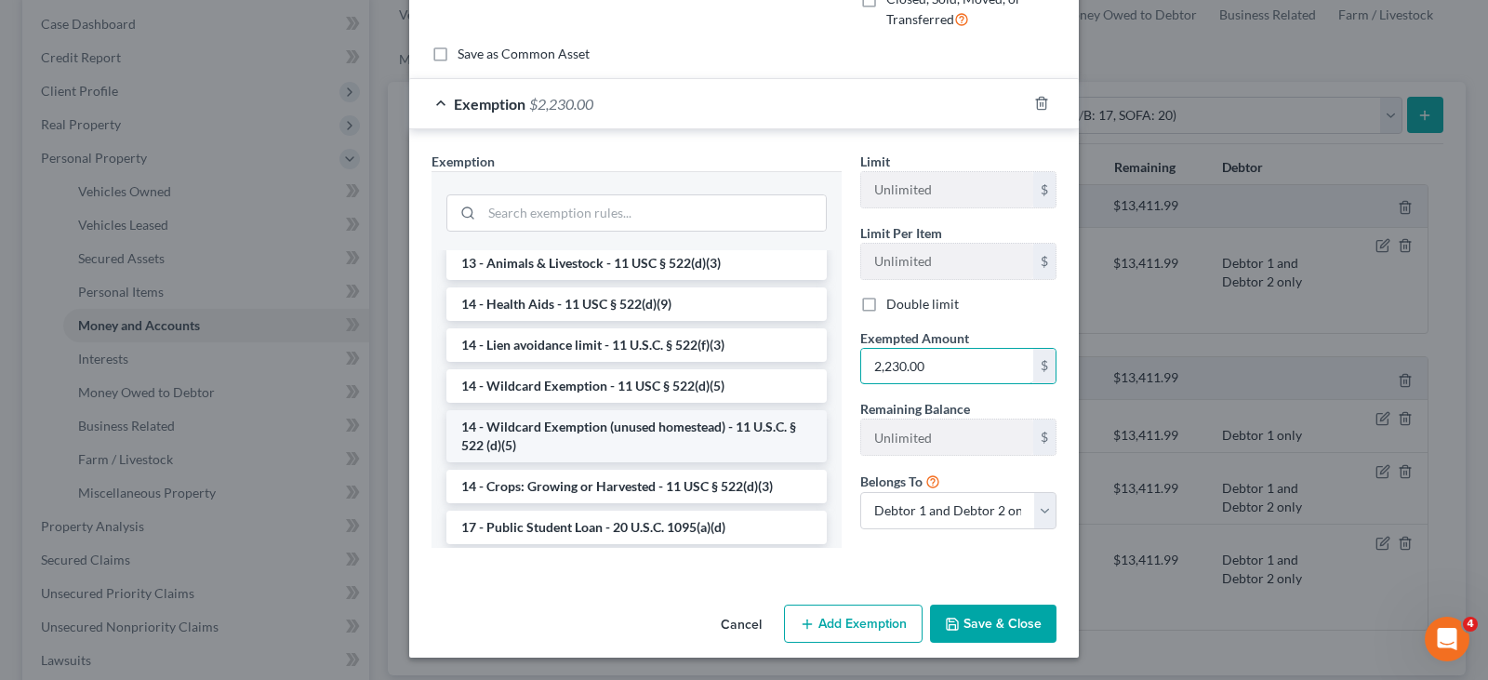
type input "2,230.00"
click at [548, 440] on li "14 - Wildcard Exemption (unused homestead) - 11 U.S.C. § 522 (d)(5)" at bounding box center [636, 436] width 380 height 52
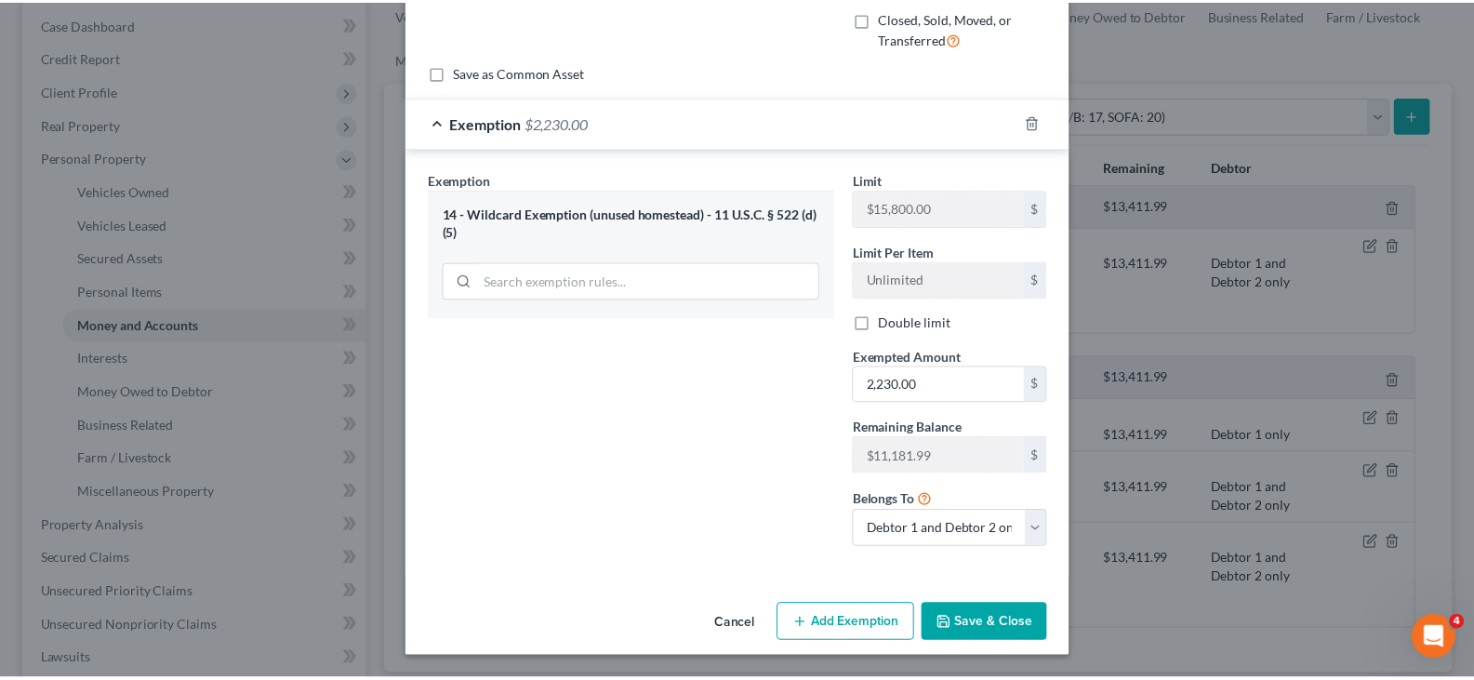
scroll to position [175, 0]
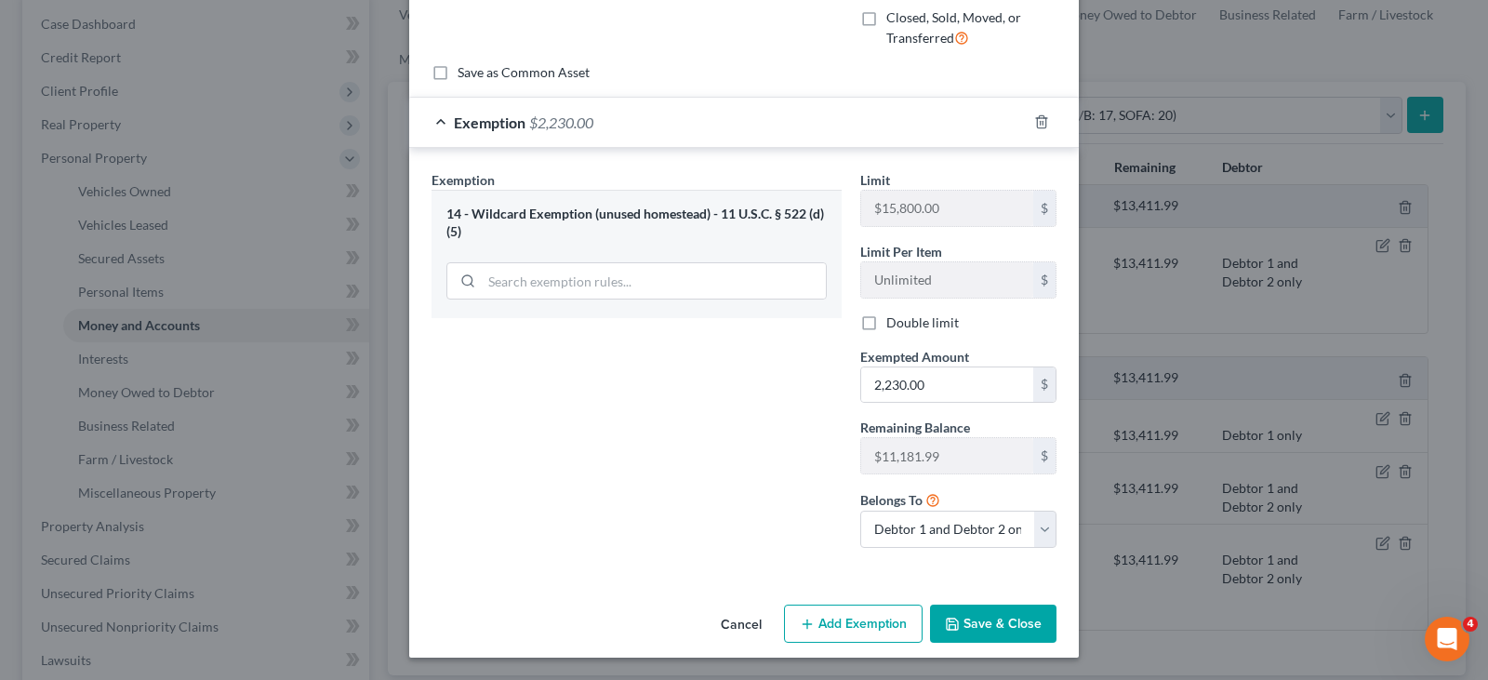
click at [987, 617] on button "Save & Close" at bounding box center [993, 624] width 126 height 39
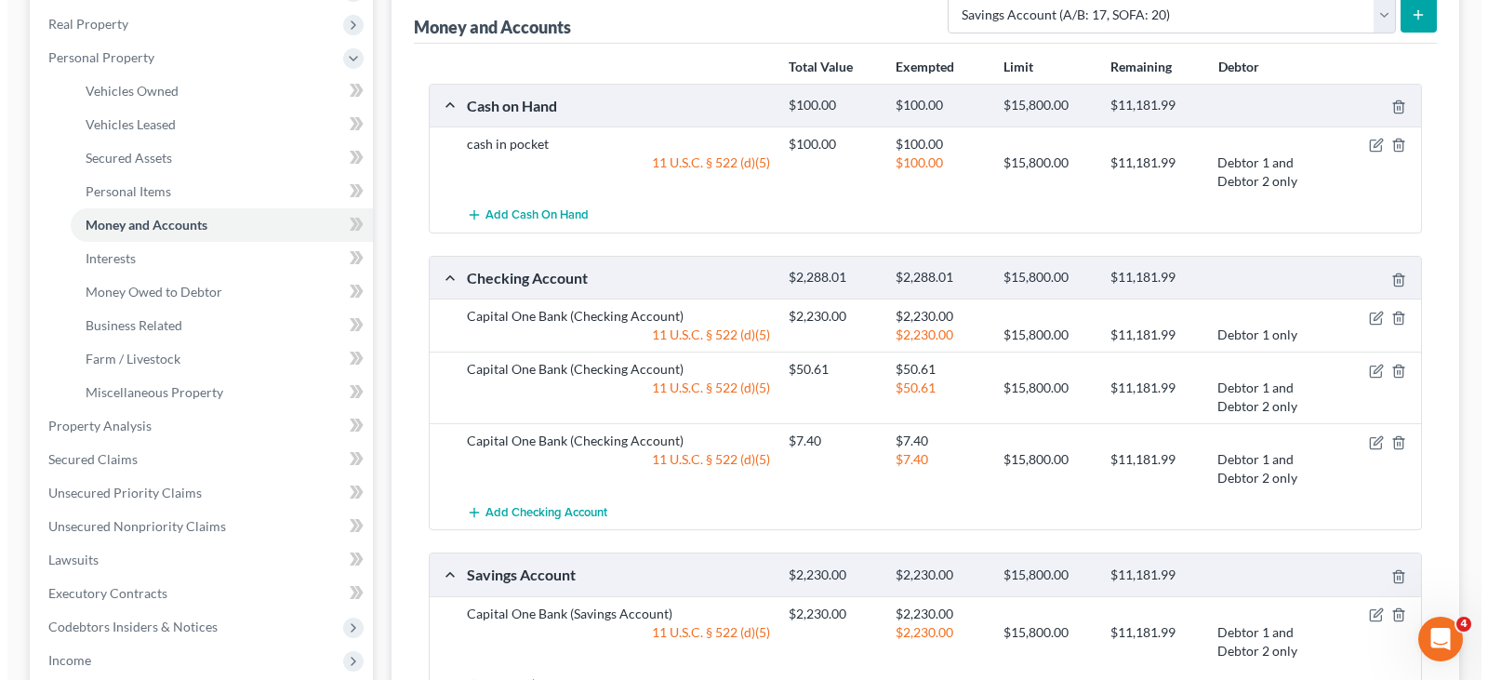
scroll to position [465, 0]
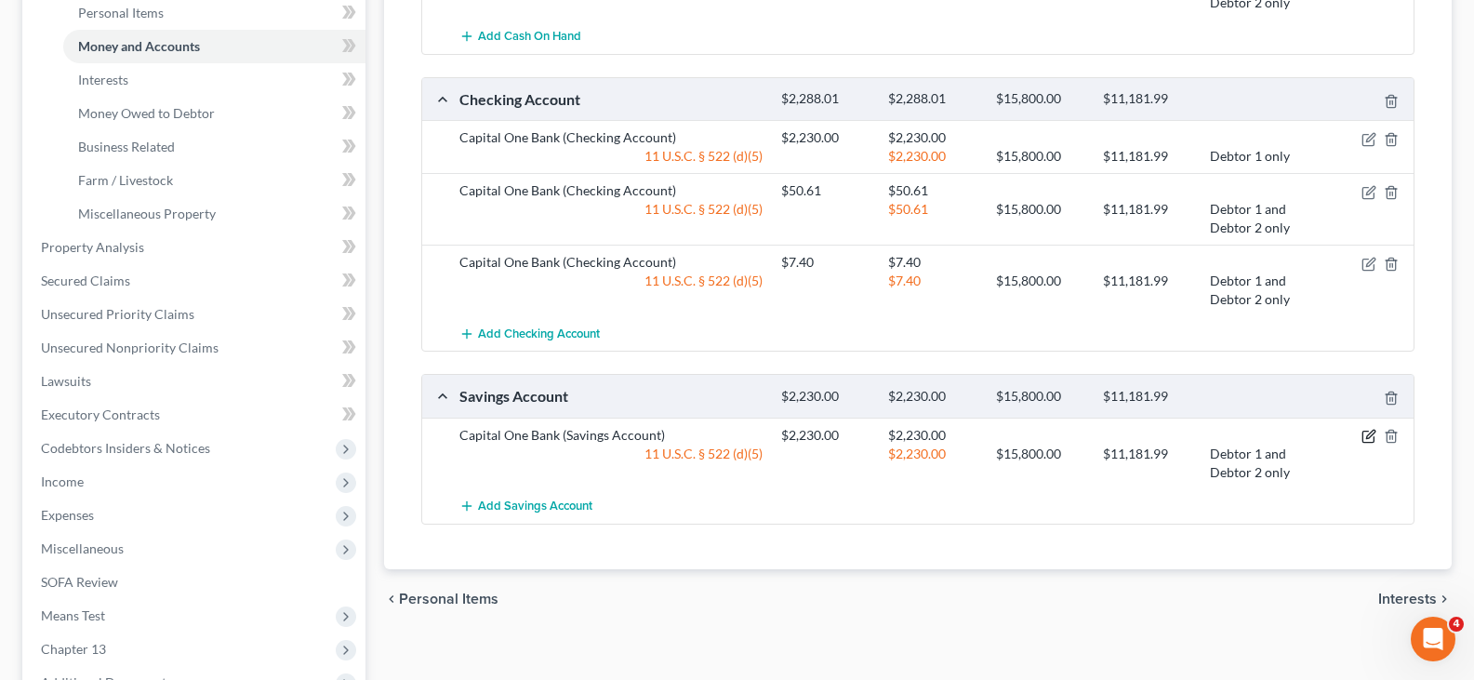
click at [1367, 432] on icon "button" at bounding box center [1368, 437] width 11 height 11
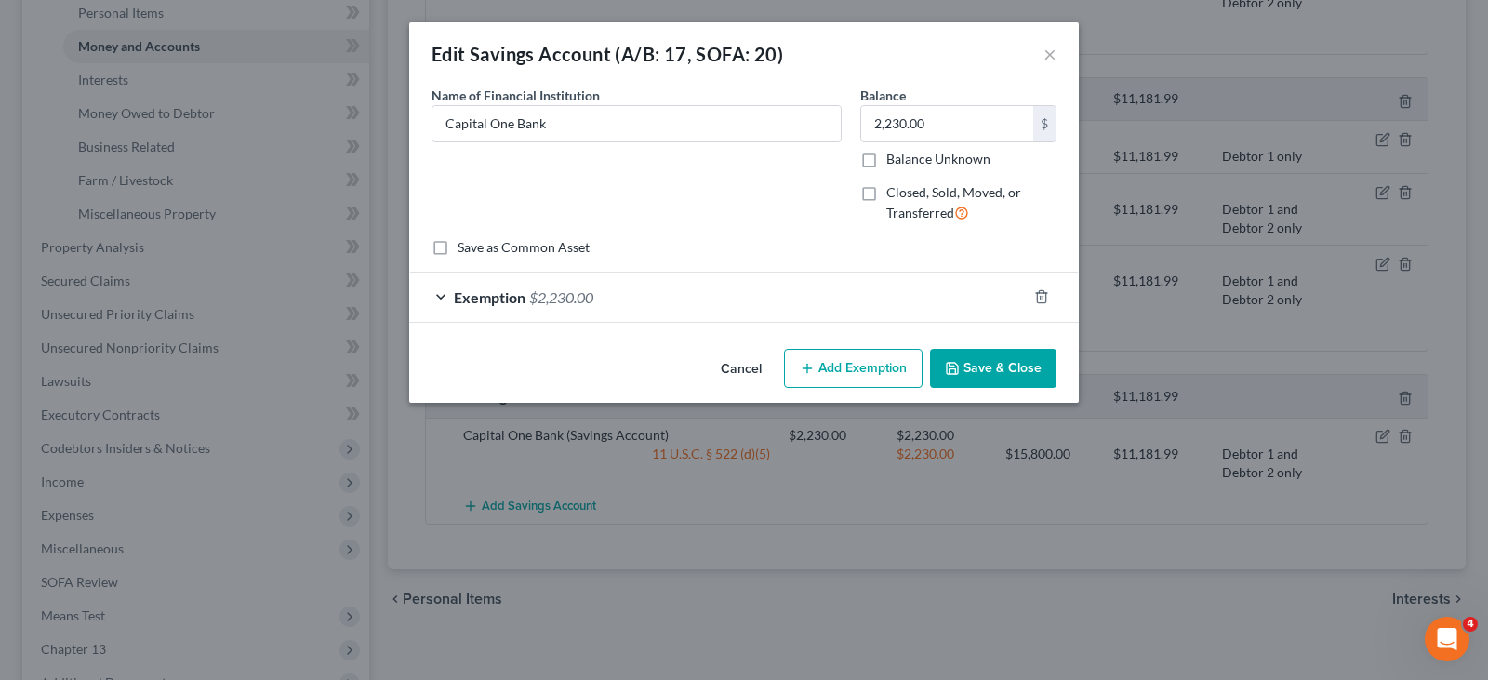
click at [729, 289] on div "Exemption $2,230.00" at bounding box center [718, 297] width 618 height 49
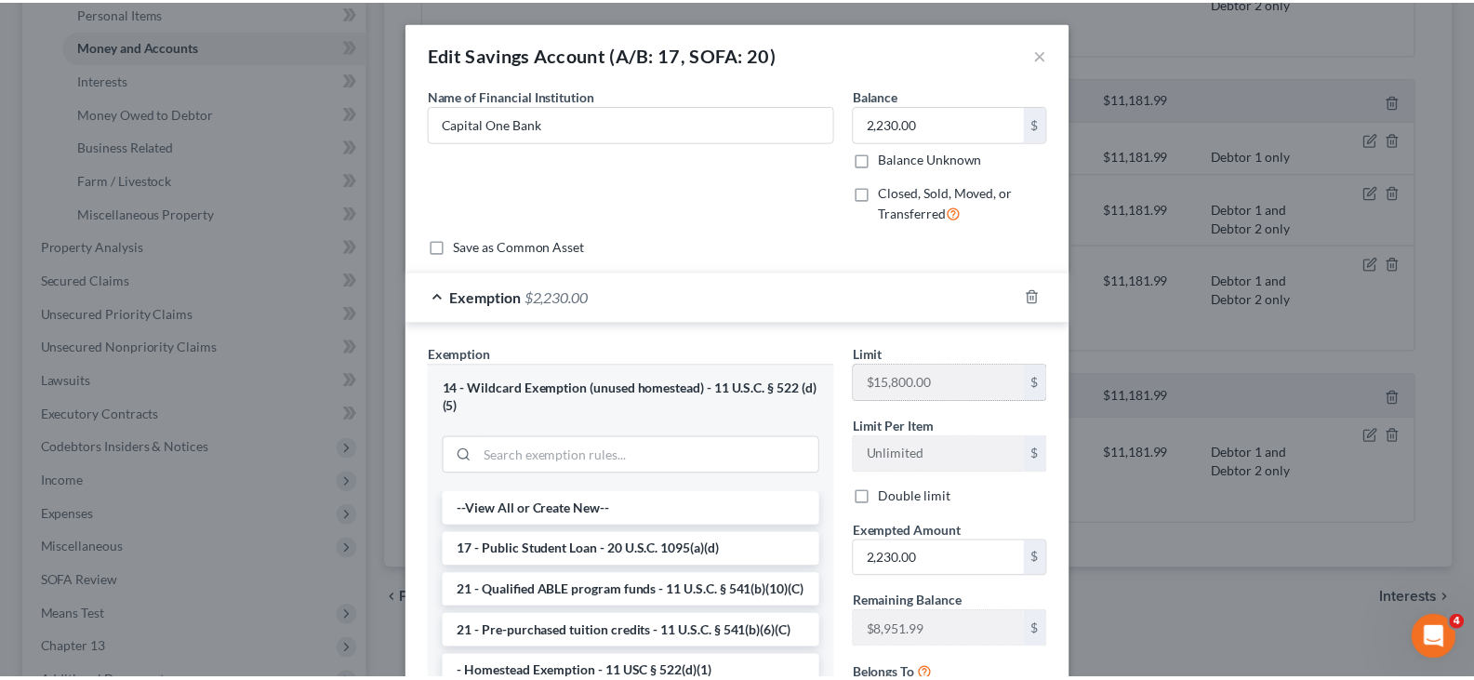
scroll to position [244, 0]
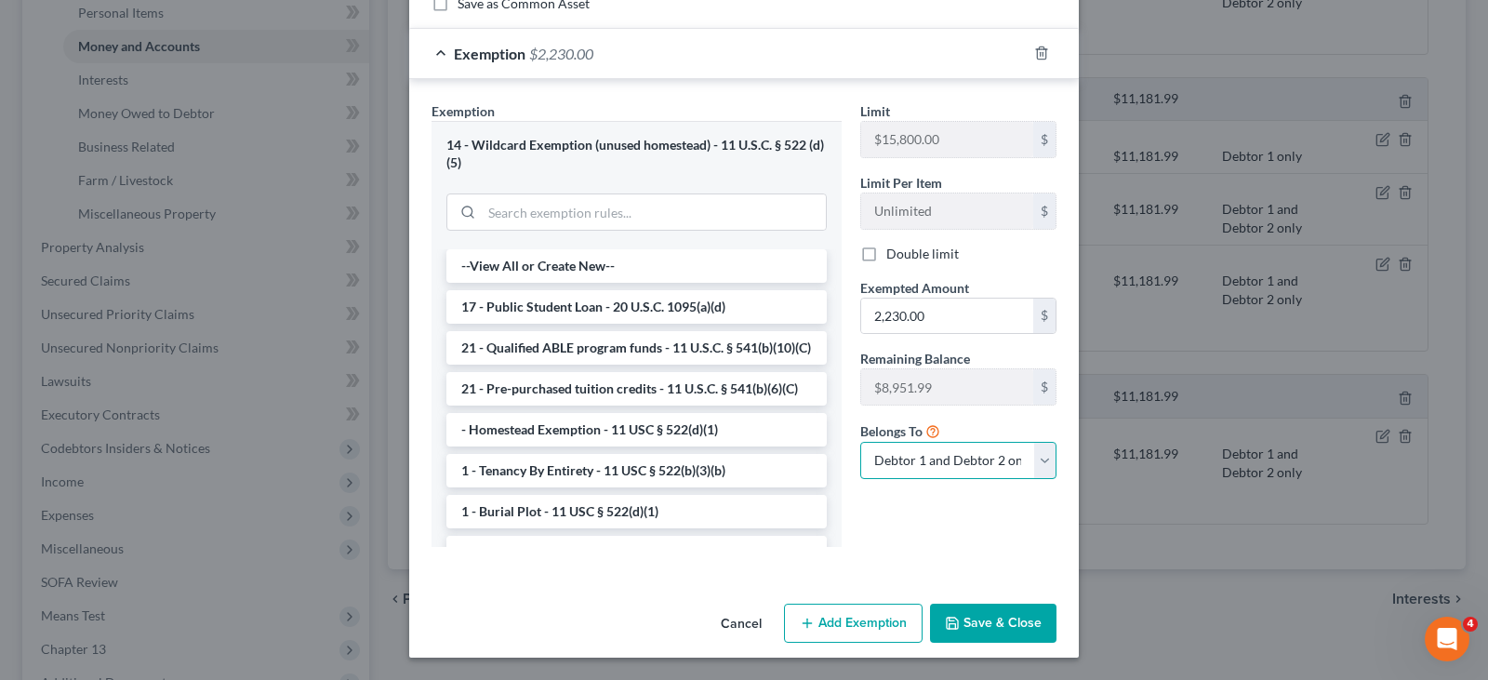
drag, startPoint x: 1037, startPoint y: 463, endPoint x: 956, endPoint y: 478, distance: 82.3
click at [1037, 463] on select "Debtor 1 only Debtor 2 only Debtor 1 and Debtor 2 only" at bounding box center [958, 460] width 196 height 37
select select "0"
click at [860, 442] on select "Debtor 1 only Debtor 2 only Debtor 1 and Debtor 2 only" at bounding box center [958, 460] width 196 height 37
click at [995, 622] on button "Save & Close" at bounding box center [993, 623] width 126 height 39
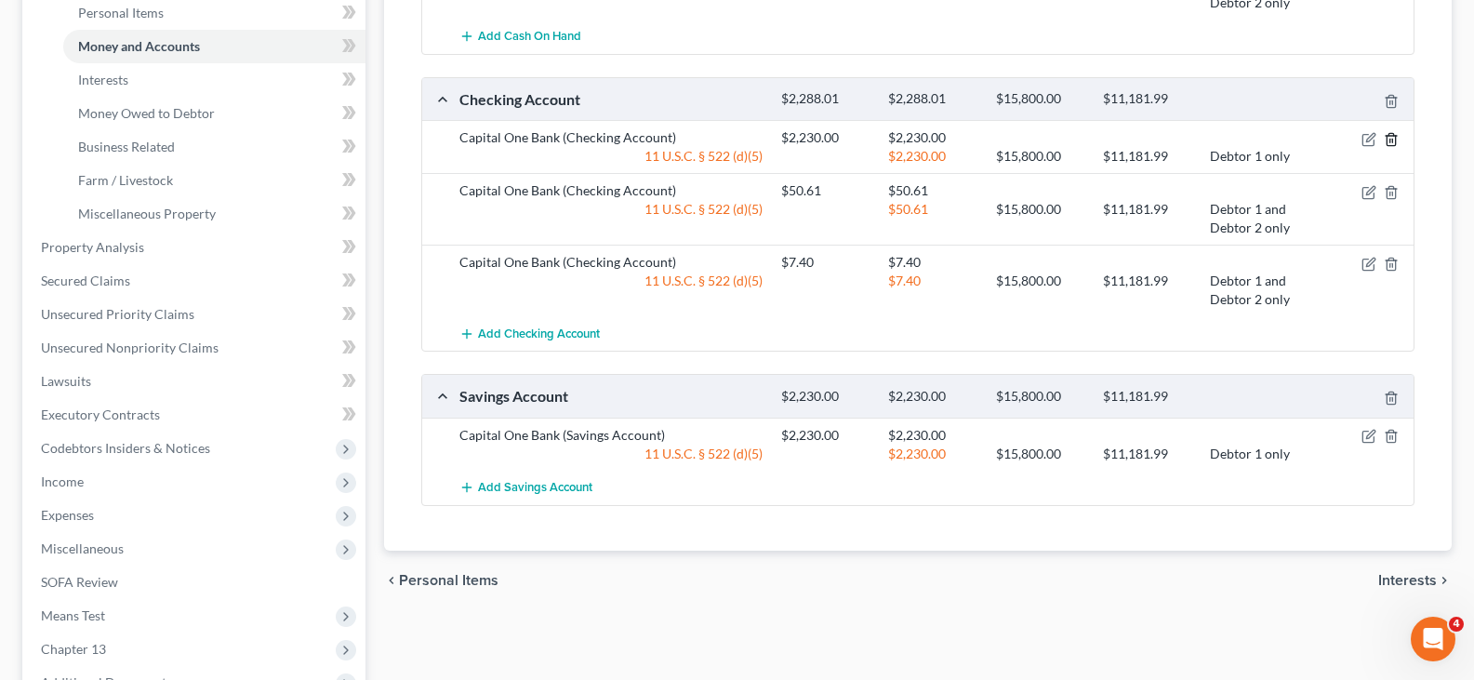
click at [1393, 136] on polyline "button" at bounding box center [1391, 136] width 11 height 0
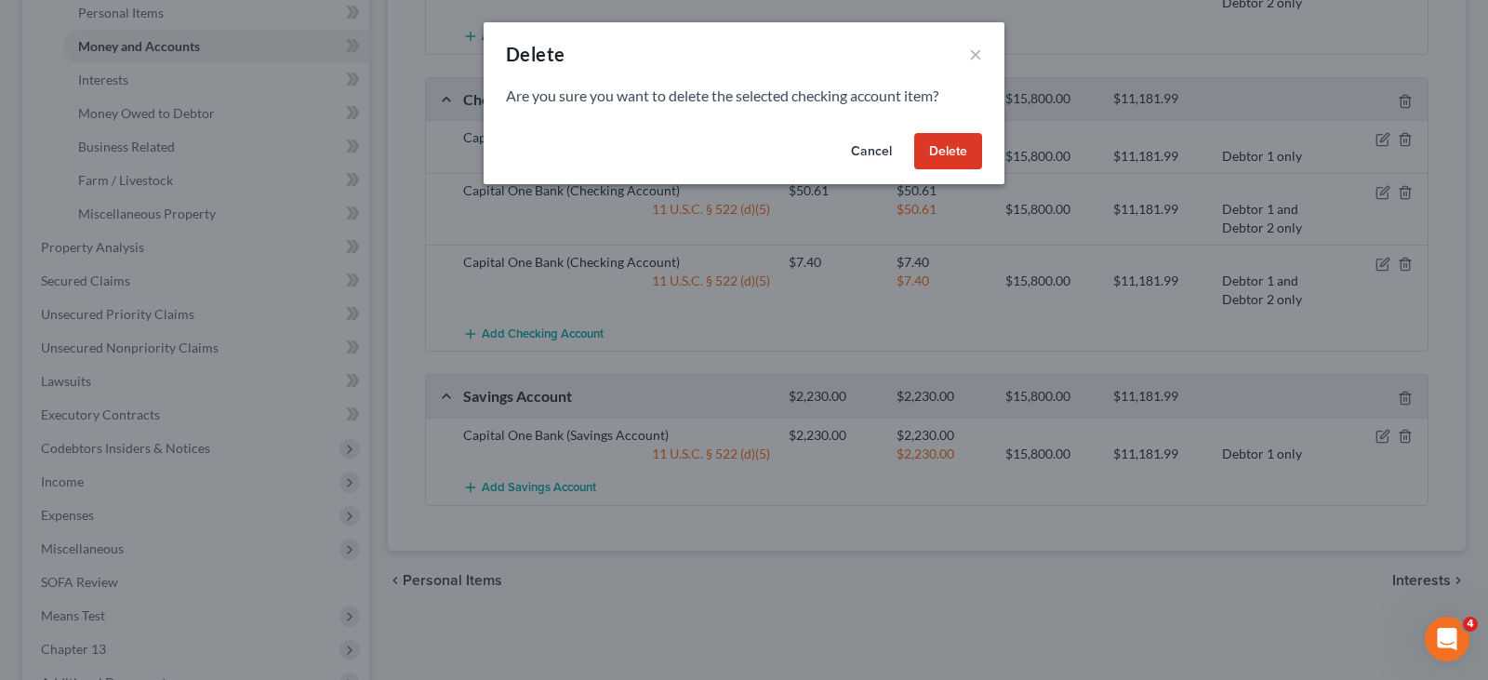
click at [956, 145] on button "Delete" at bounding box center [948, 151] width 68 height 37
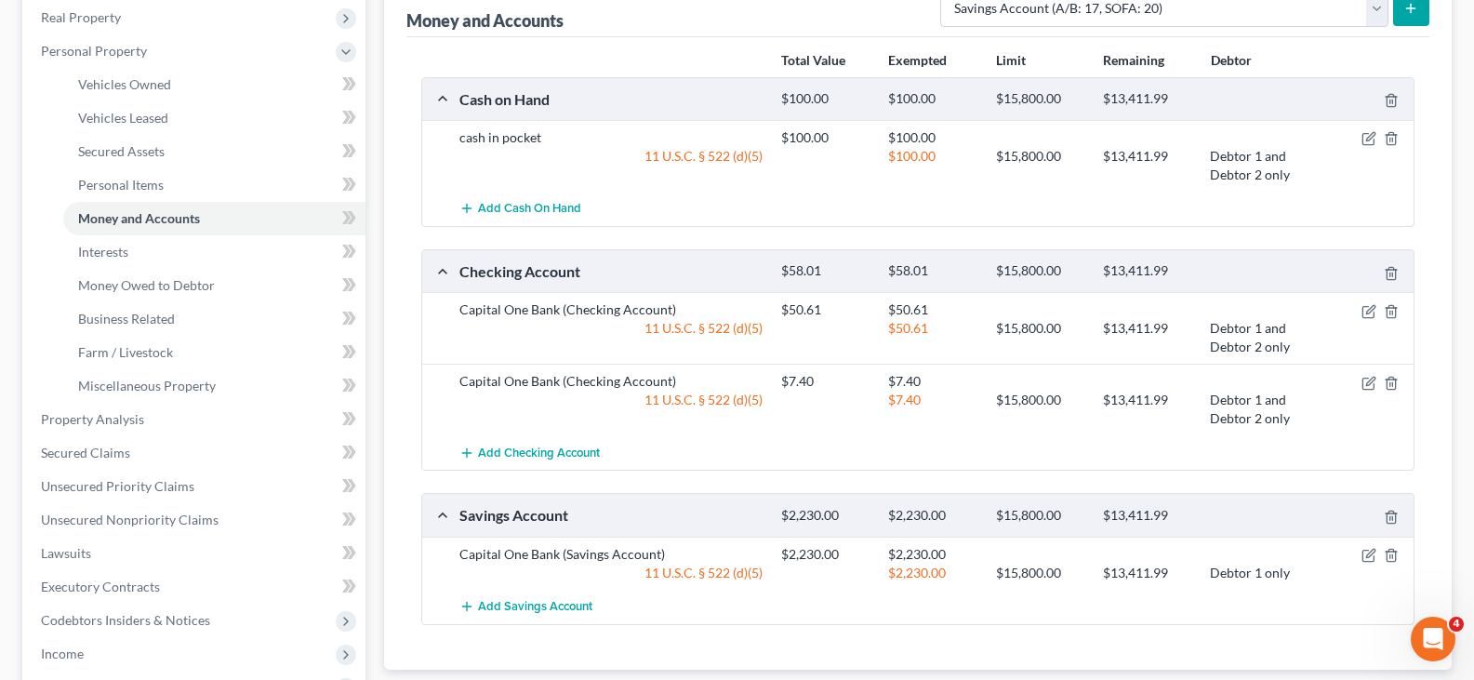
scroll to position [93, 0]
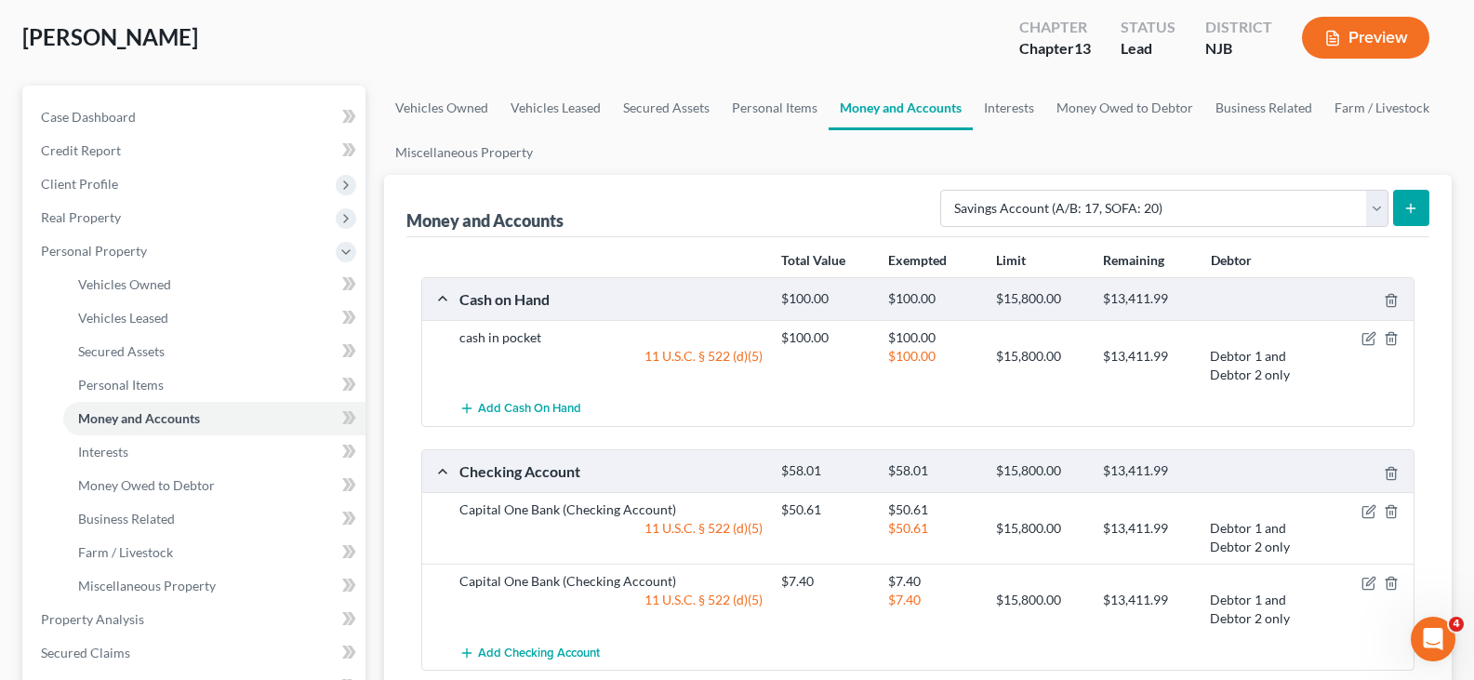
click at [1420, 204] on button "submit" at bounding box center [1411, 208] width 36 height 36
click at [1410, 204] on icon "submit" at bounding box center [1411, 208] width 15 height 15
drag, startPoint x: 1381, startPoint y: 208, endPoint x: 1077, endPoint y: 130, distance: 314.0
click at [1381, 208] on select "Select Account Type Brokerage (A/B: 18, SOFA: 20) Cash on Hand (A/B: 16) Certif…" at bounding box center [1164, 208] width 448 height 37
click at [1026, 106] on link "Interests" at bounding box center [1009, 108] width 73 height 45
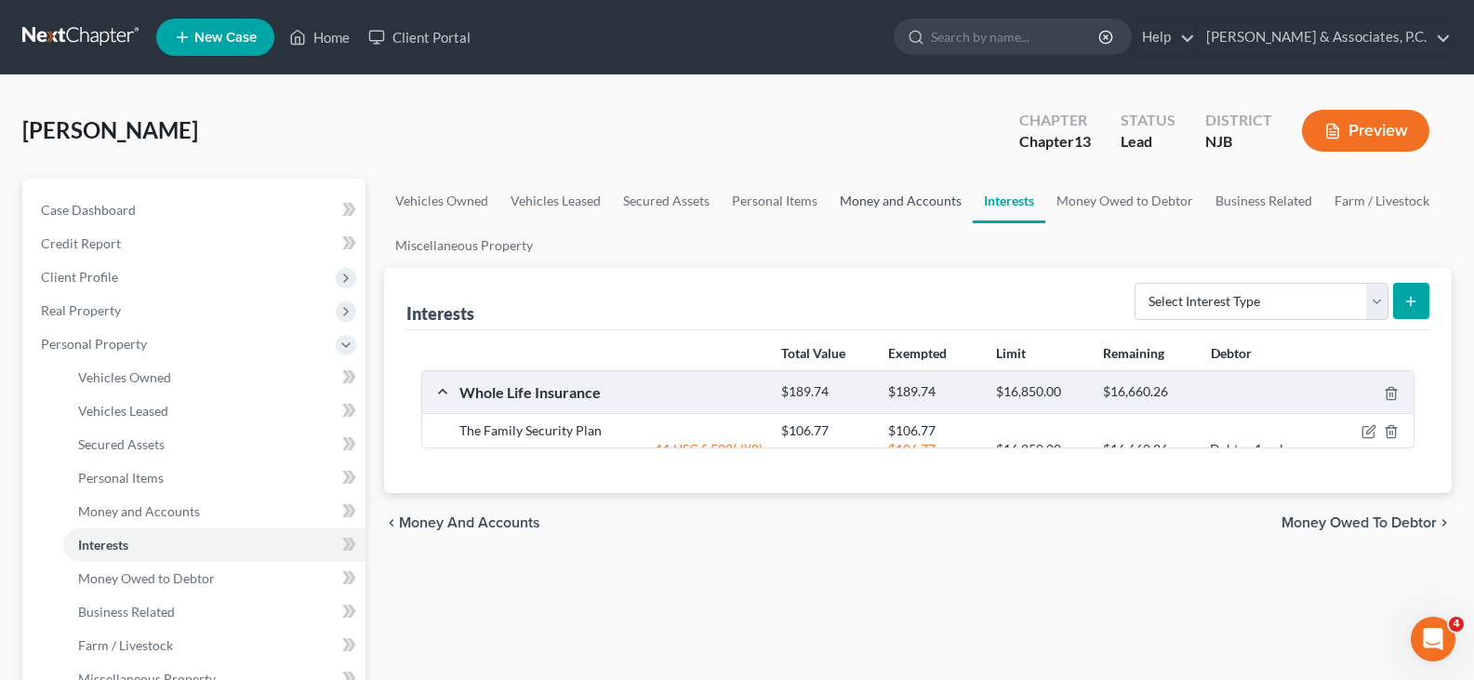
click at [887, 199] on link "Money and Accounts" at bounding box center [901, 201] width 144 height 45
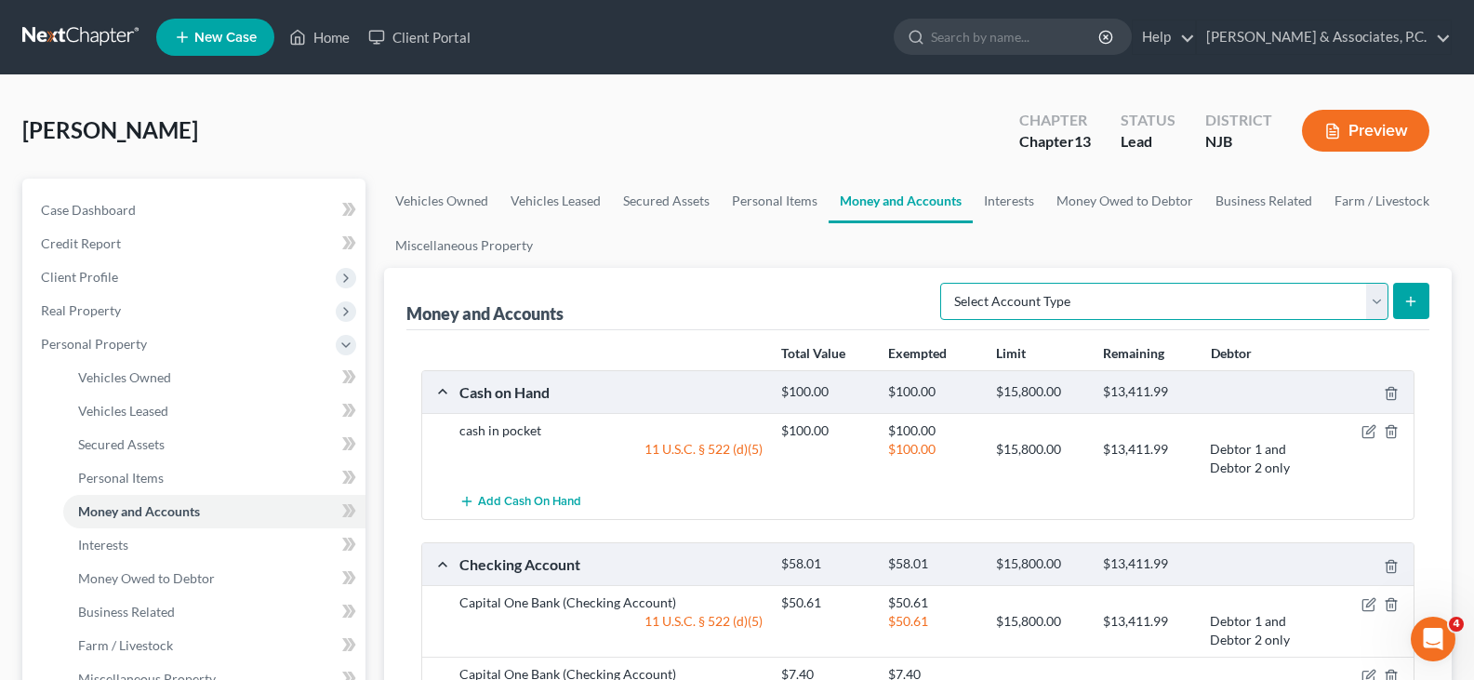
drag, startPoint x: 1378, startPoint y: 299, endPoint x: 1282, endPoint y: 303, distance: 96.8
click at [1378, 299] on select "Select Account Type Brokerage (A/B: 18, SOFA: 20) Cash on Hand (A/B: 16) Certif…" at bounding box center [1164, 301] width 448 height 37
select select "savings"
click at [945, 283] on select "Select Account Type Brokerage (A/B: 18, SOFA: 20) Cash on Hand (A/B: 16) Certif…" at bounding box center [1164, 301] width 448 height 37
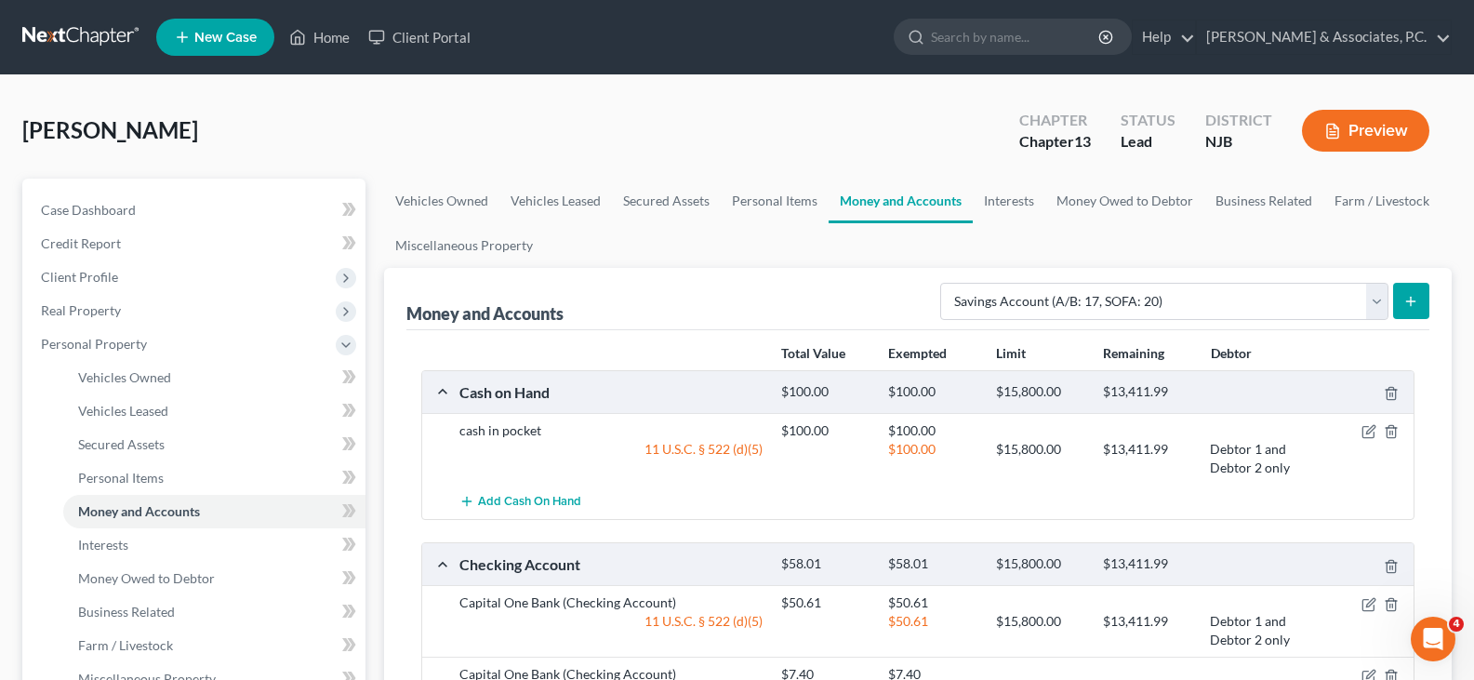
click at [1412, 294] on icon "submit" at bounding box center [1411, 301] width 15 height 15
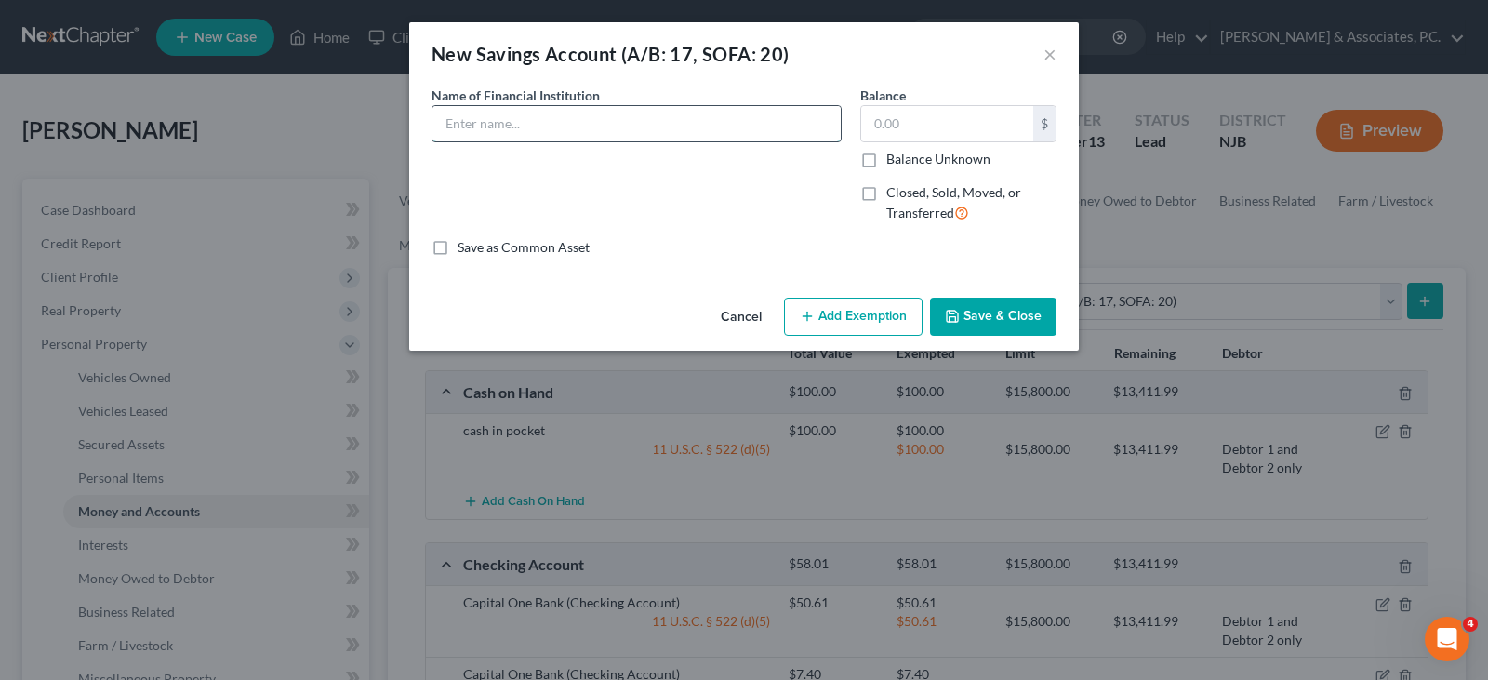
click at [502, 114] on input "text" at bounding box center [637, 123] width 408 height 35
type input "Capital One Bank"
click at [932, 122] on input "text" at bounding box center [947, 123] width 172 height 35
type input "0.52"
click at [856, 305] on button "Add Exemption" at bounding box center [853, 317] width 139 height 39
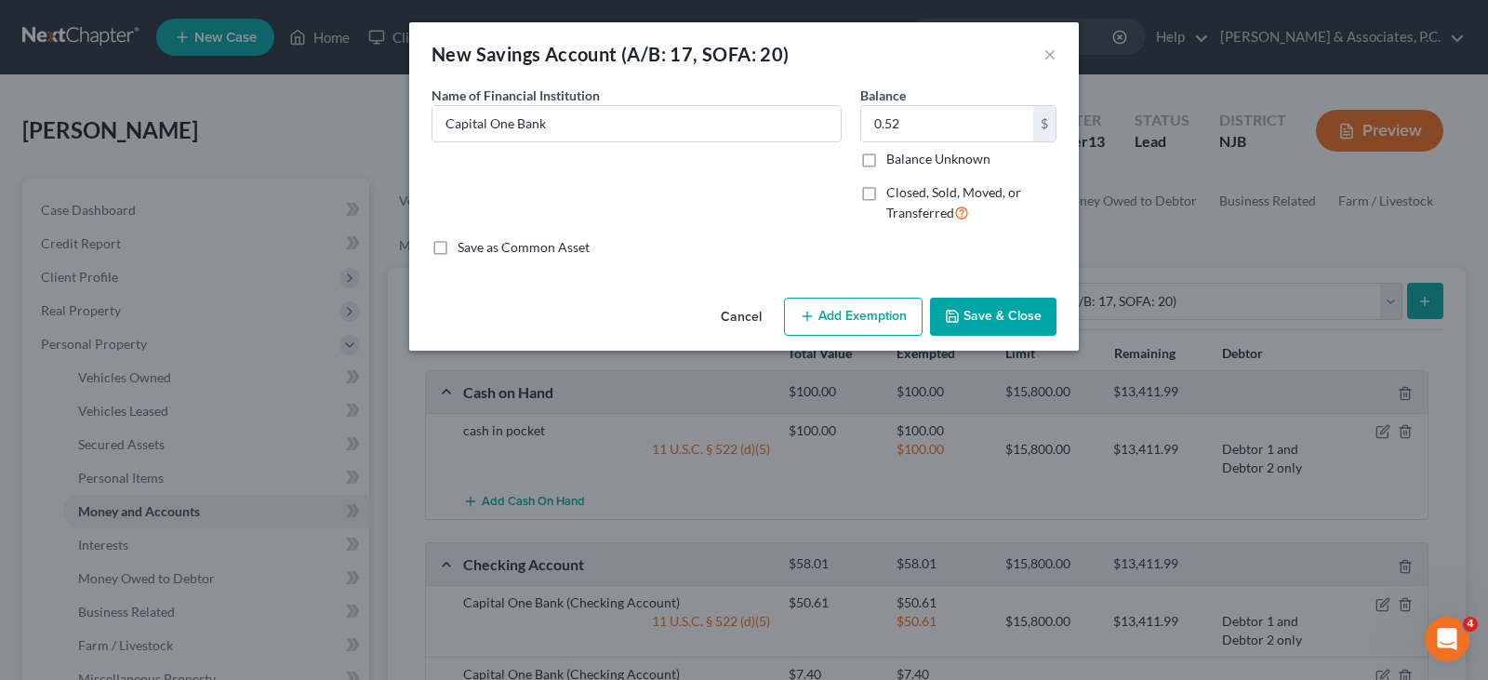
select select "2"
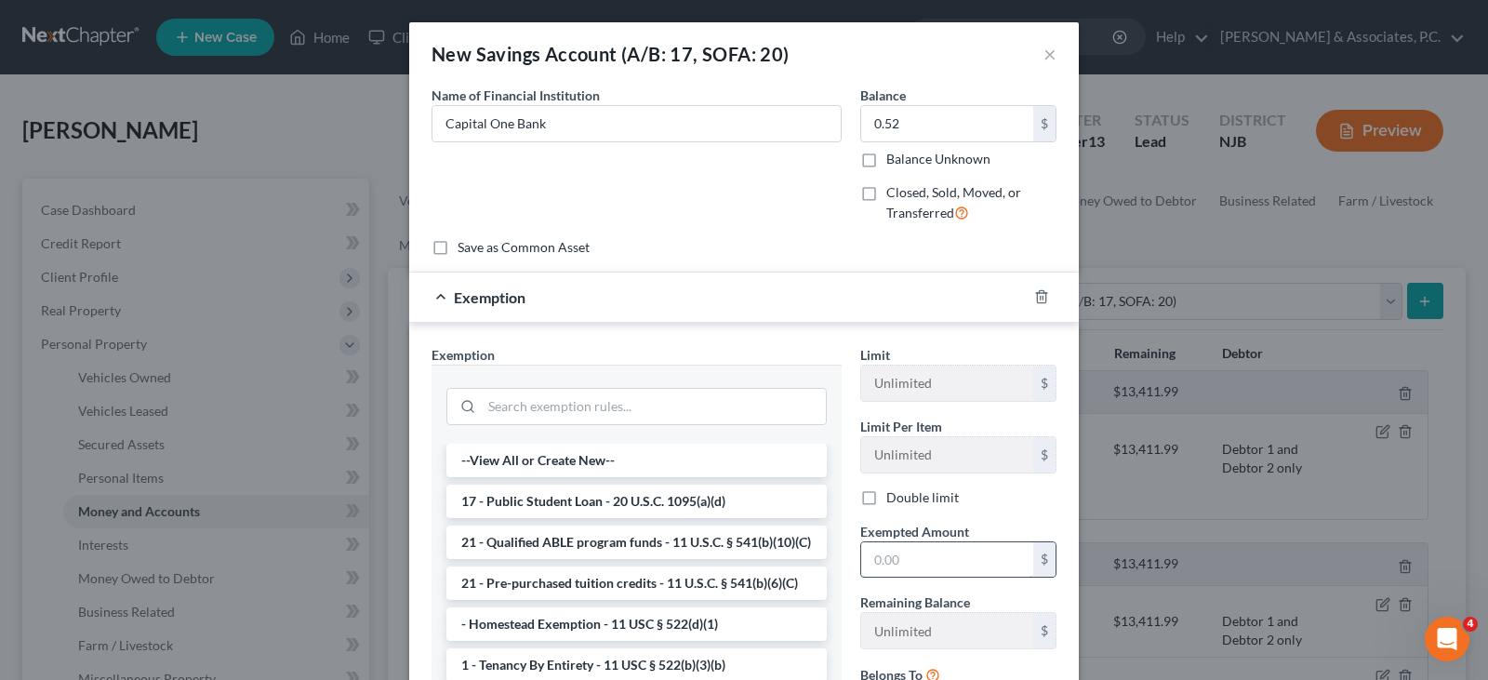
click at [875, 559] on input "text" at bounding box center [947, 559] width 172 height 35
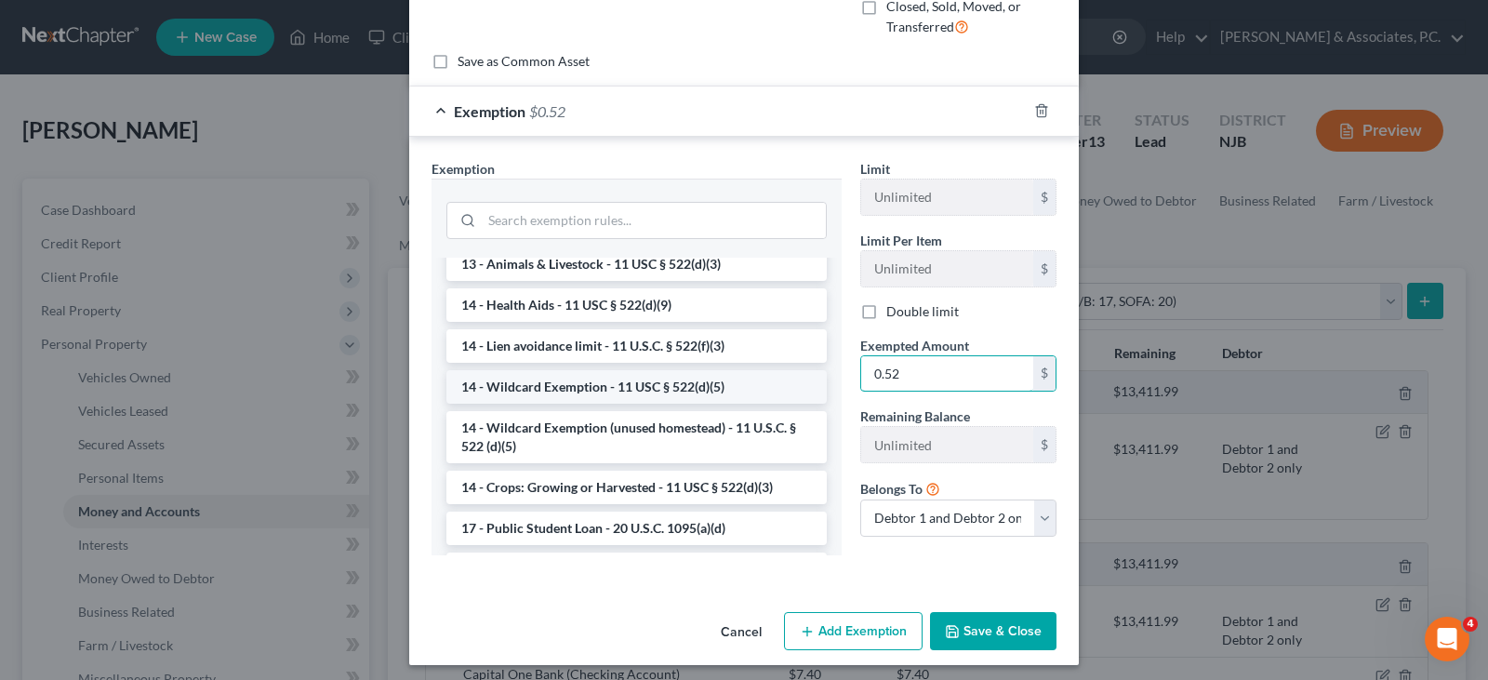
scroll to position [372, 0]
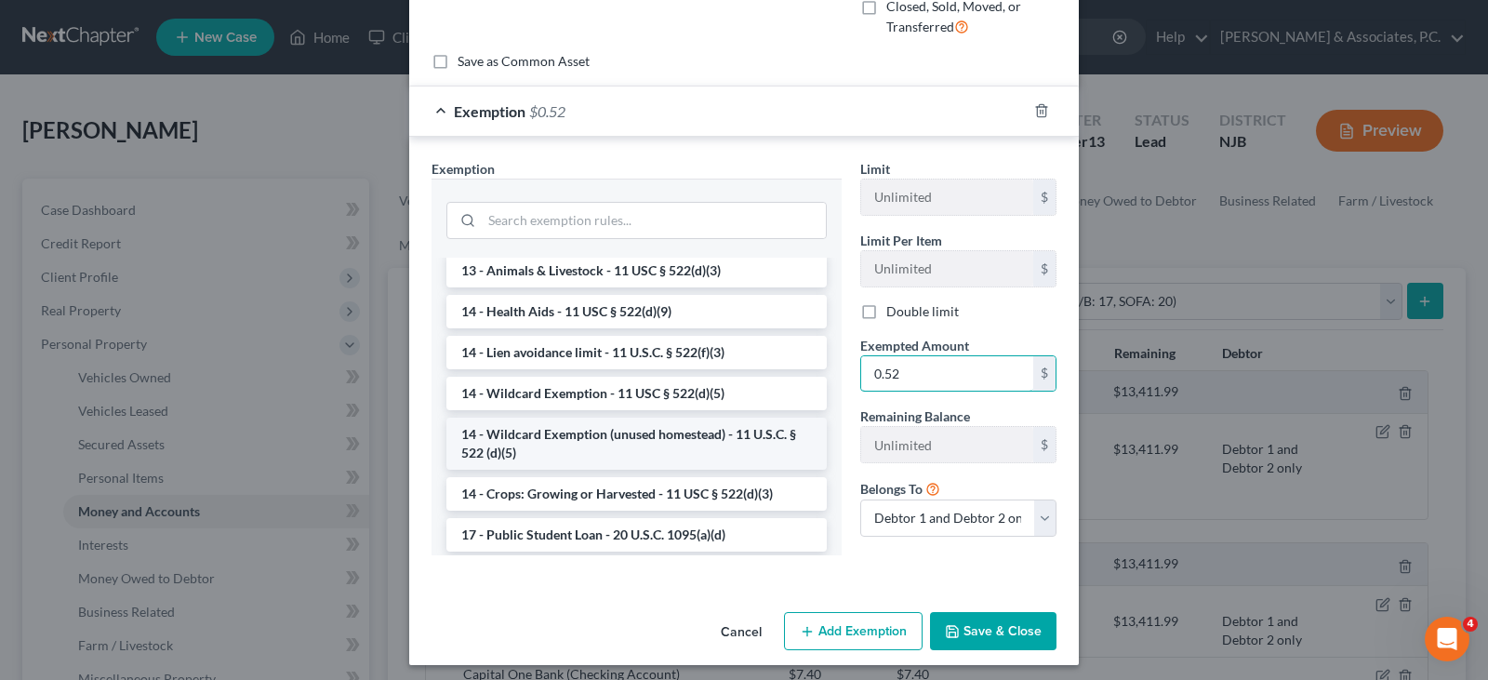
type input "0.52"
click at [545, 457] on li "14 - Wildcard Exemption (unused homestead) - 11 U.S.C. § 522 (d)(5)" at bounding box center [636, 444] width 380 height 52
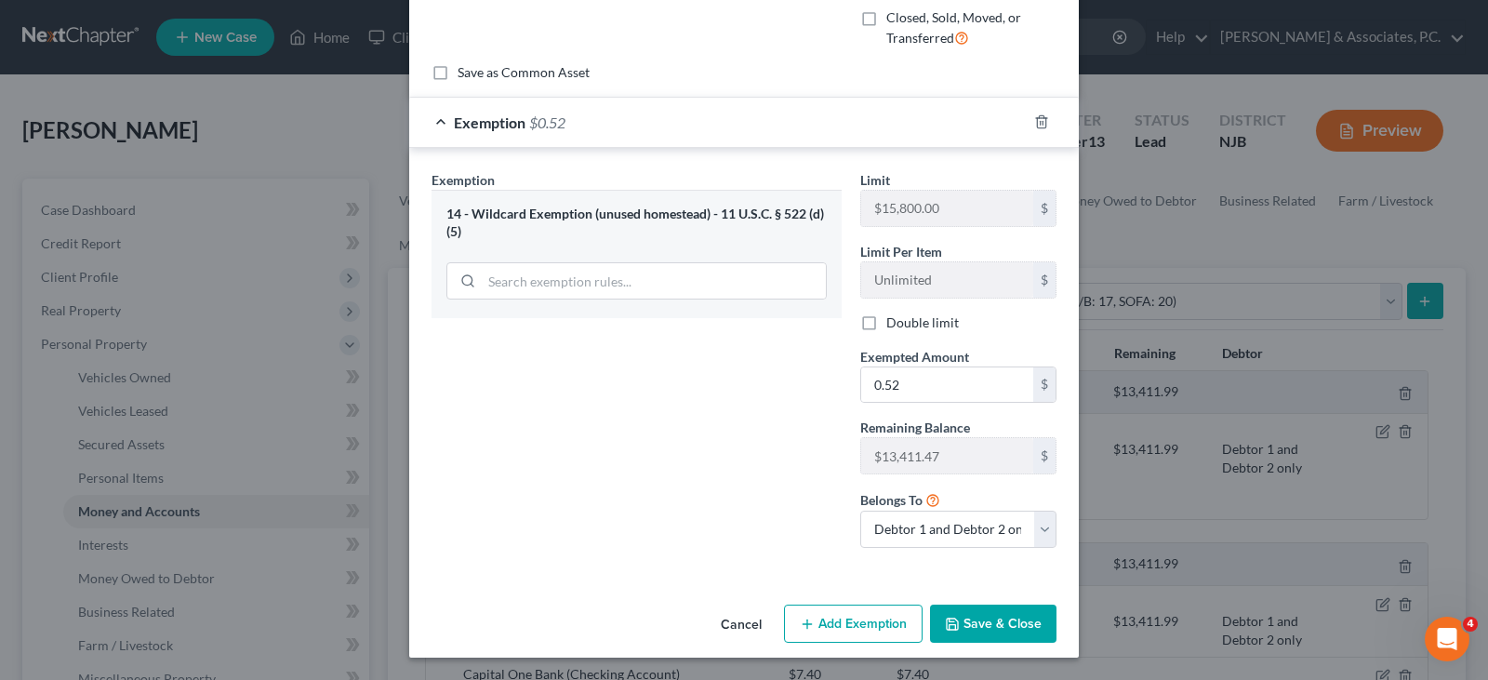
scroll to position [175, 0]
click at [977, 619] on button "Save & Close" at bounding box center [993, 624] width 126 height 39
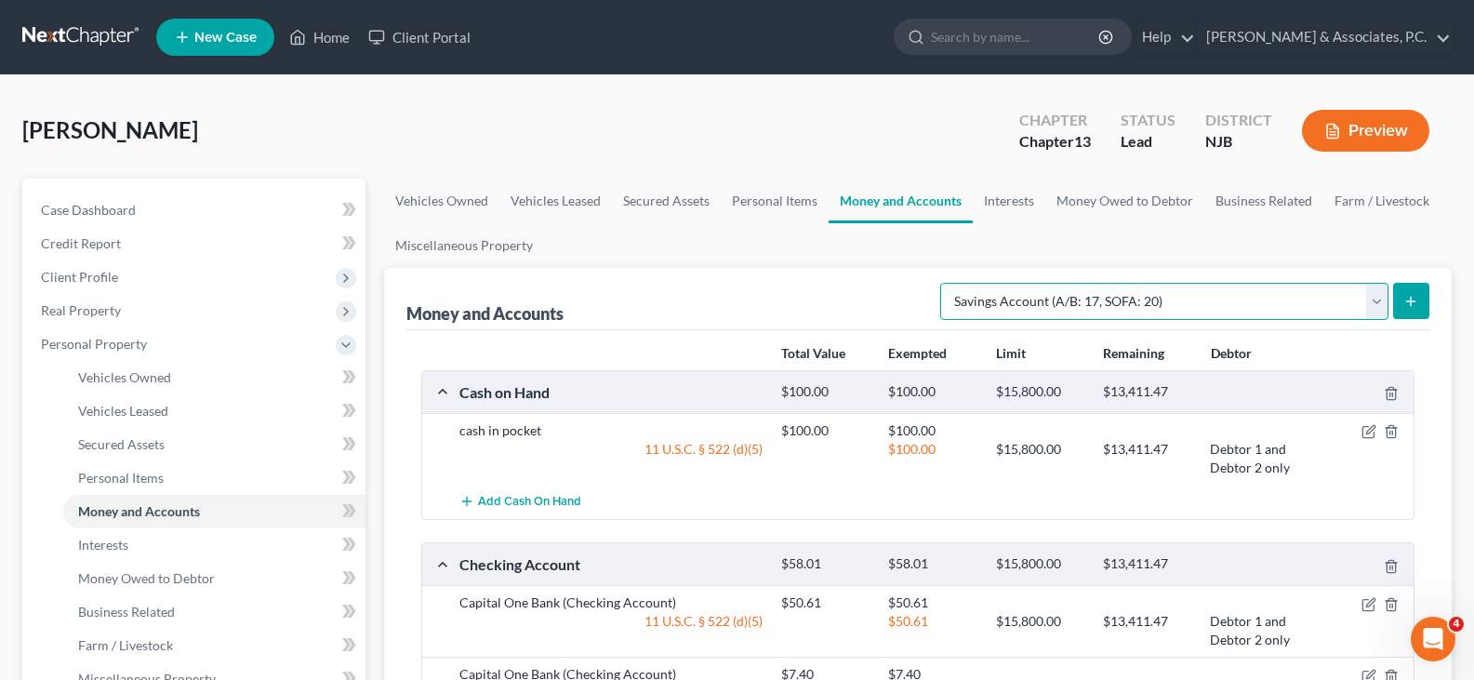
click at [1375, 304] on select "Select Account Type Brokerage (A/B: 18, SOFA: 20) Cash on Hand (A/B: 16) Certif…" at bounding box center [1164, 301] width 448 height 37
select select "checking"
click at [945, 283] on select "Select Account Type Brokerage (A/B: 18, SOFA: 20) Cash on Hand (A/B: 16) Certif…" at bounding box center [1164, 301] width 448 height 37
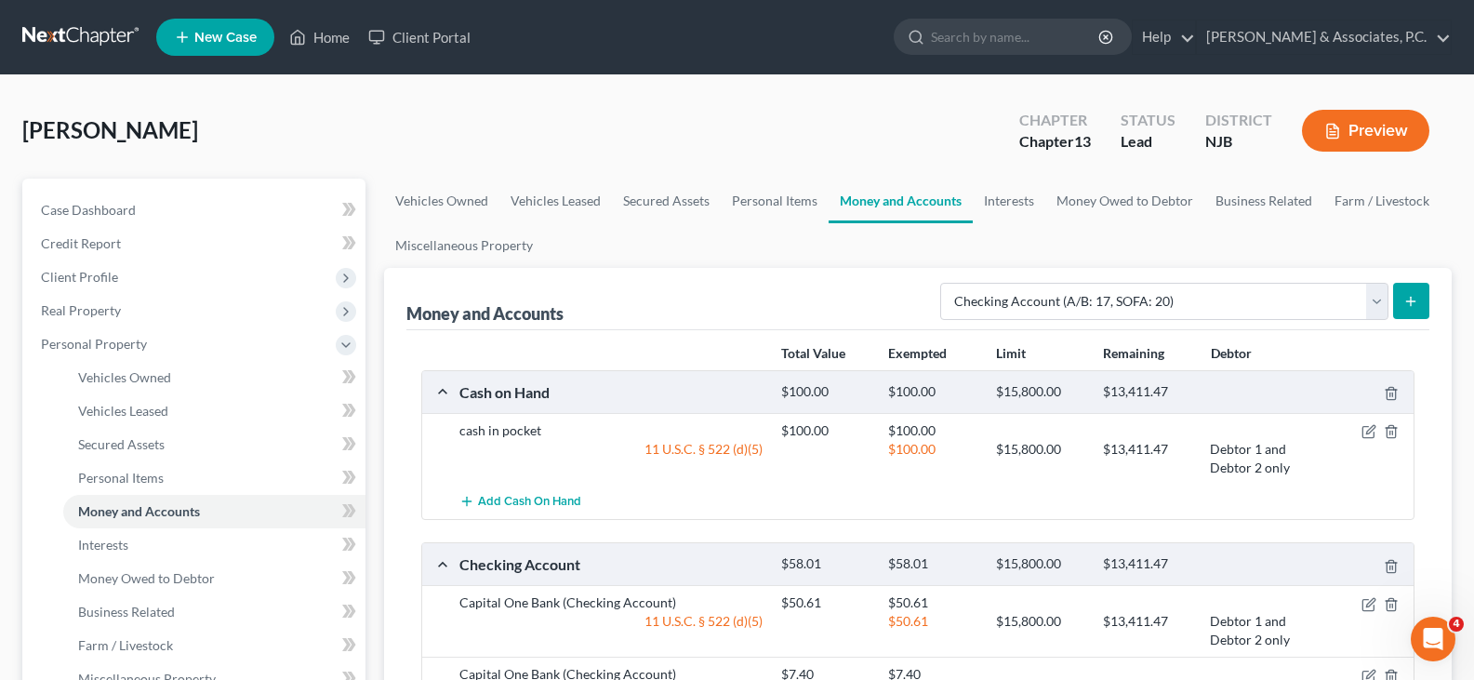
click at [1410, 301] on line "submit" at bounding box center [1411, 301] width 8 height 0
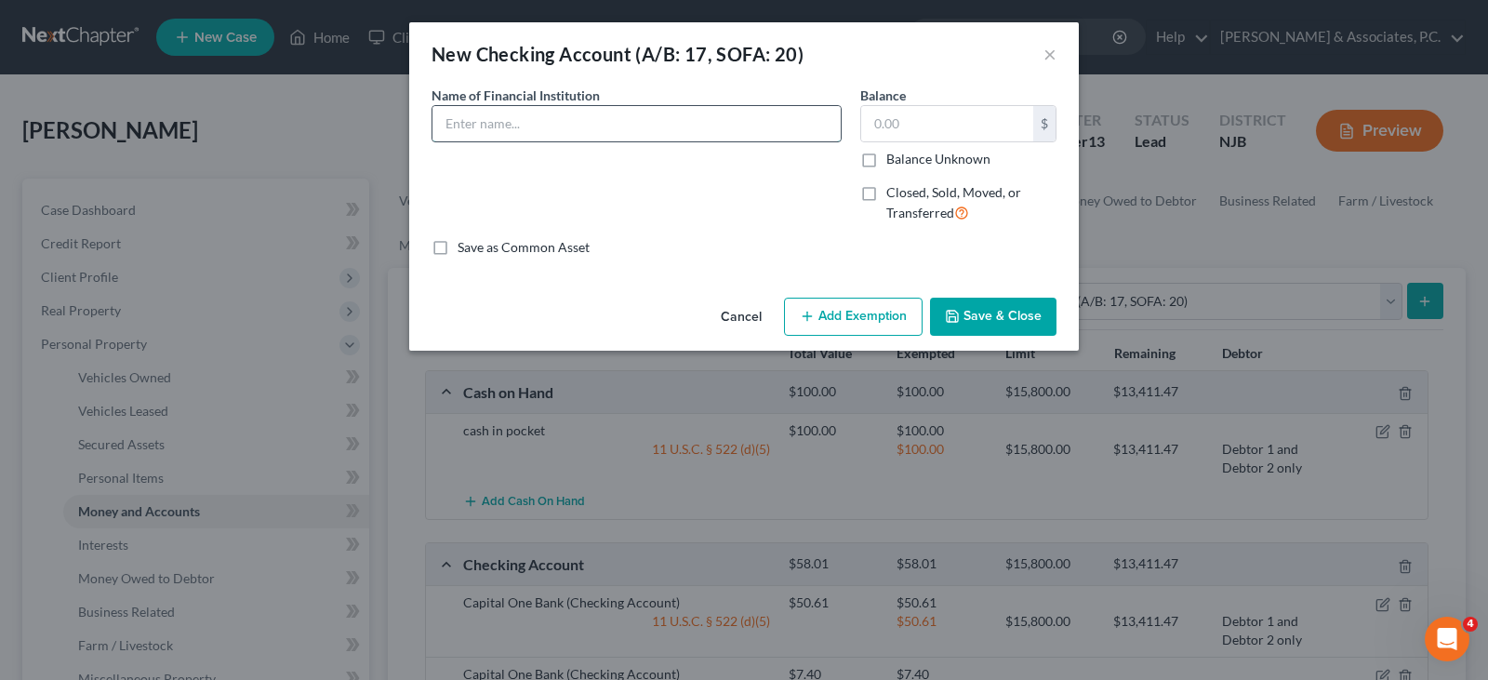
click at [661, 124] on input "text" at bounding box center [637, 123] width 408 height 35
type input "Citizens Bank"
click at [932, 139] on input "text" at bounding box center [947, 123] width 172 height 35
type input "990.04"
click at [826, 309] on button "Add Exemption" at bounding box center [853, 317] width 139 height 39
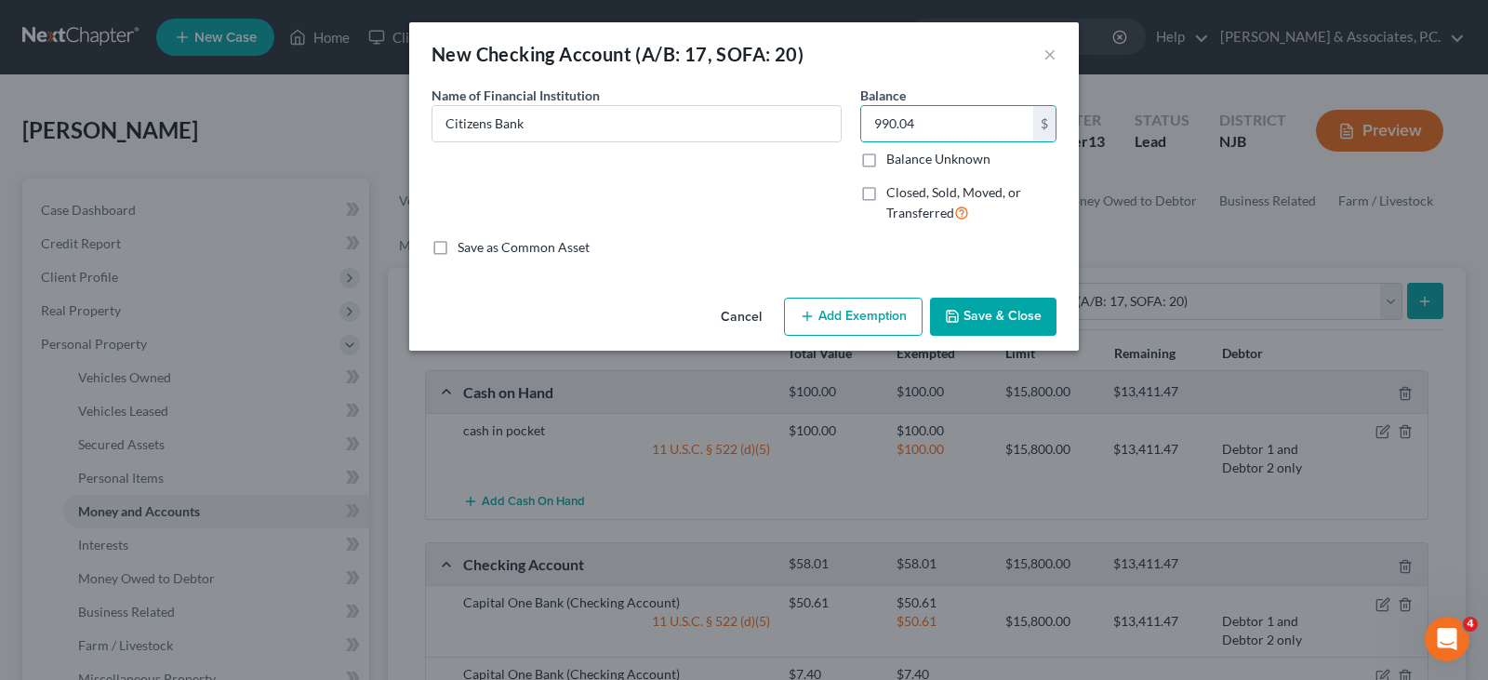
select select "2"
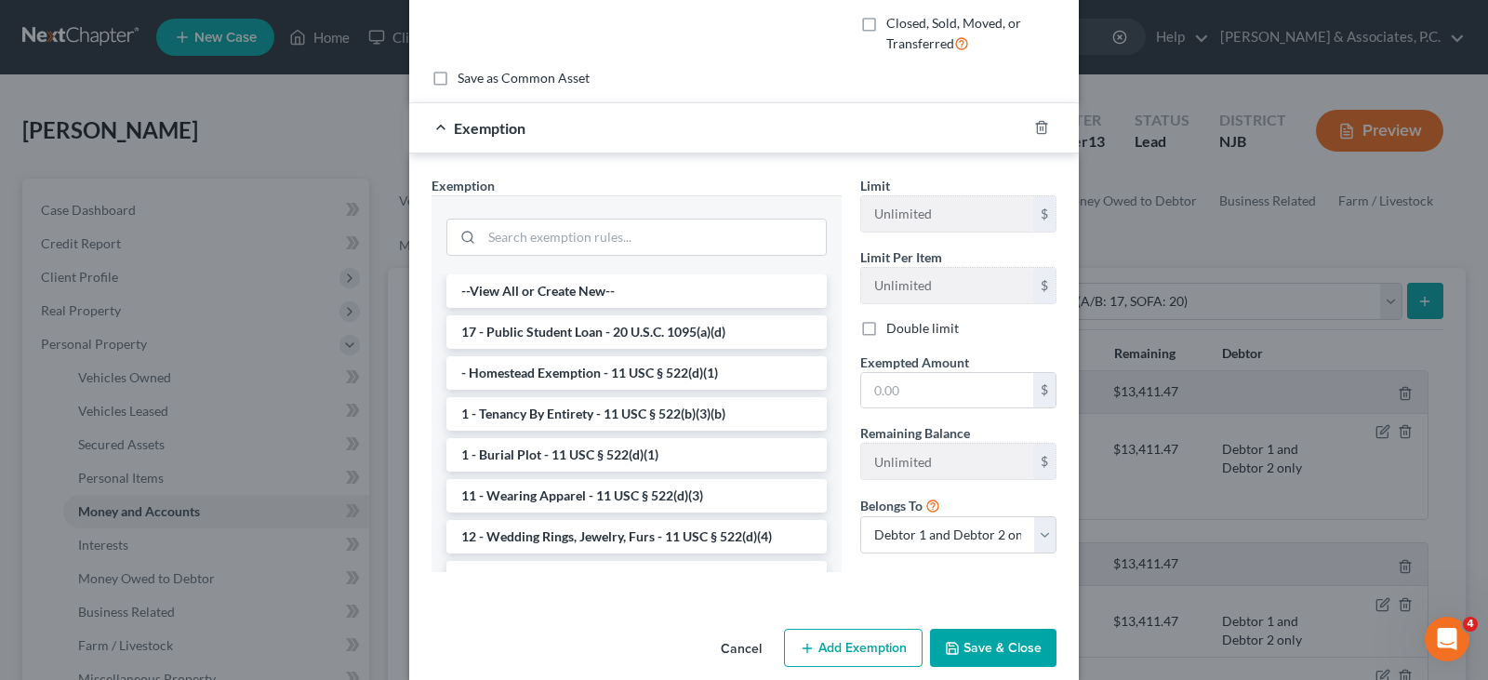
scroll to position [193, 0]
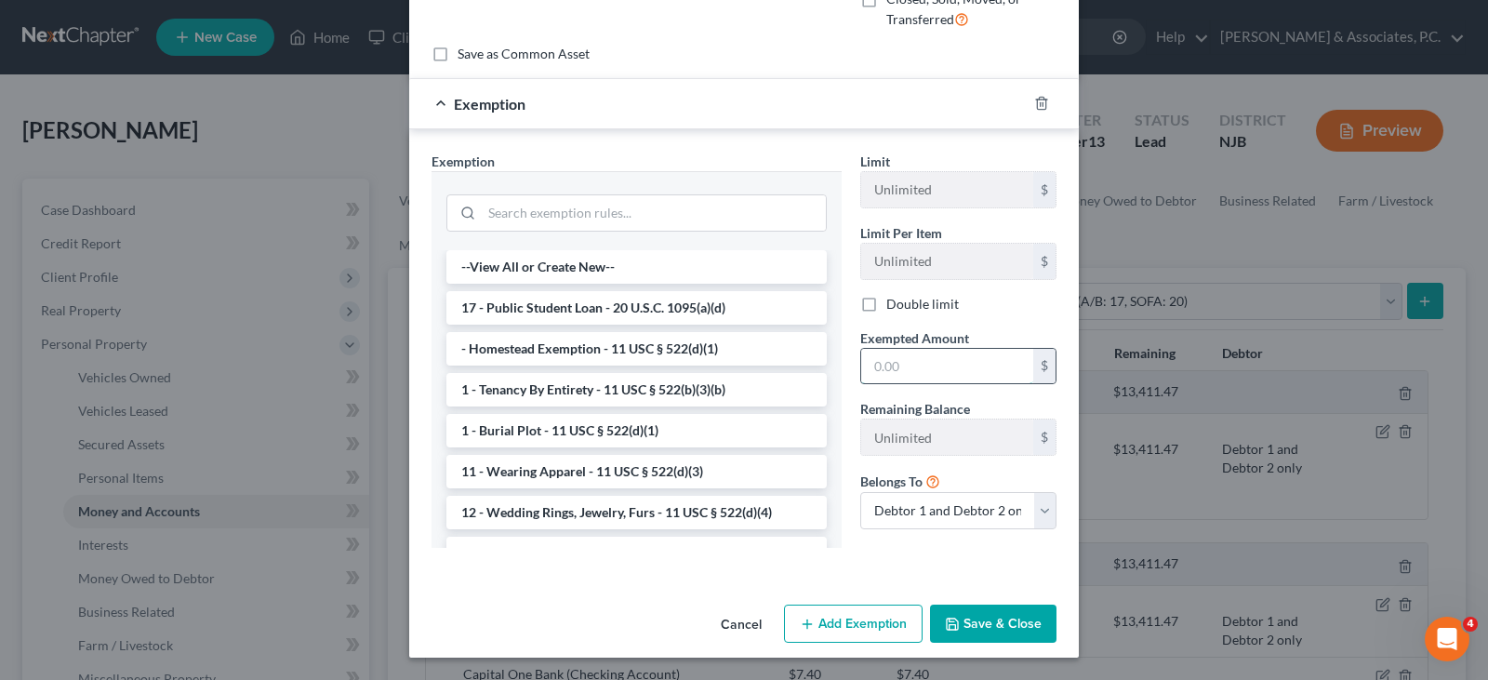
click at [898, 364] on input "text" at bounding box center [947, 366] width 172 height 35
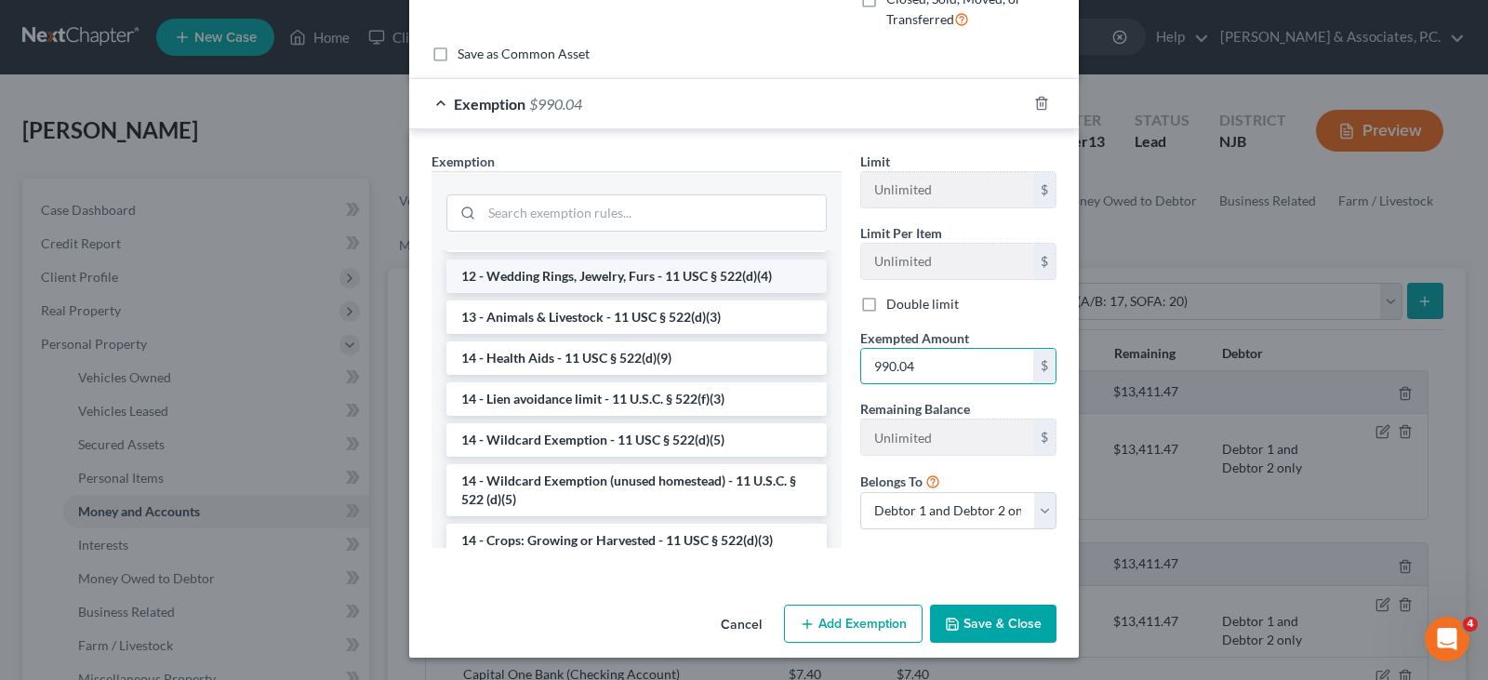
scroll to position [279, 0]
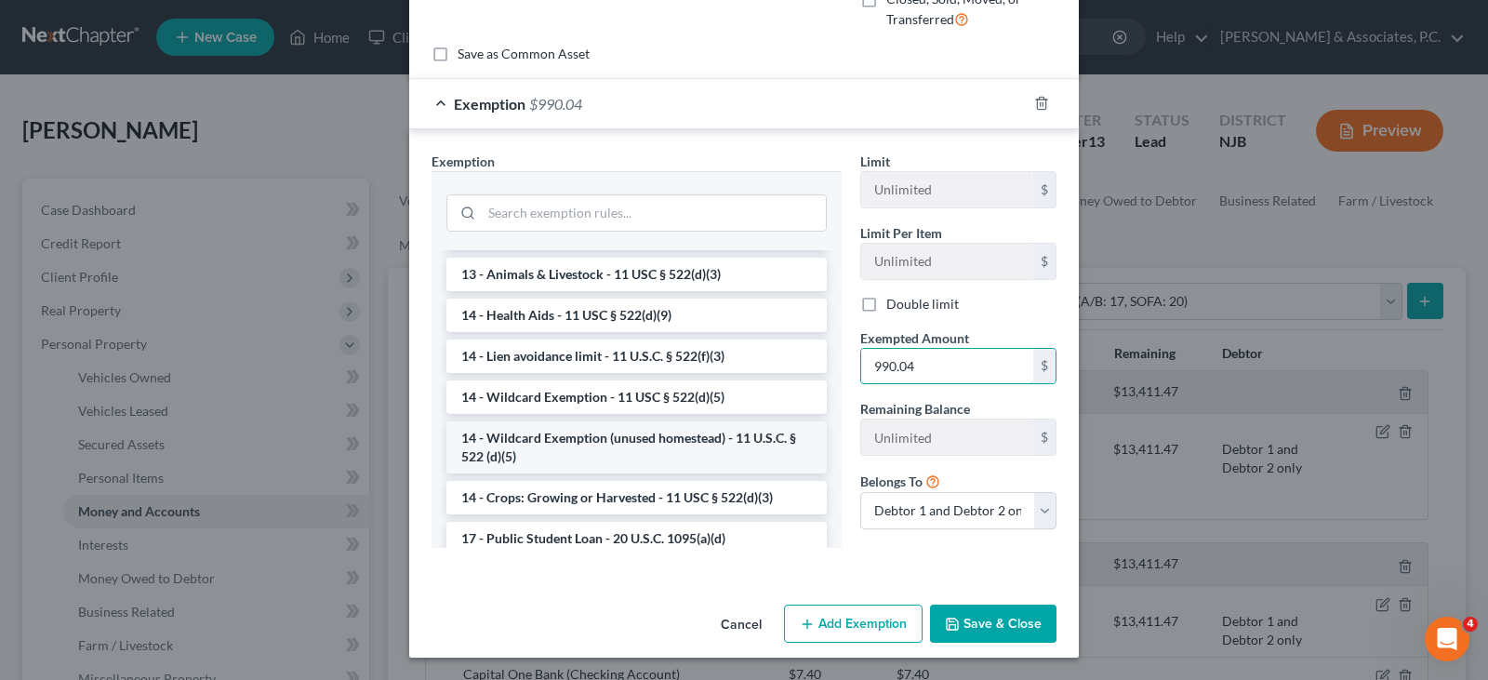
type input "990.04"
click at [609, 433] on li "14 - Wildcard Exemption (unused homestead) - 11 U.S.C. § 522 (d)(5)" at bounding box center [636, 447] width 380 height 52
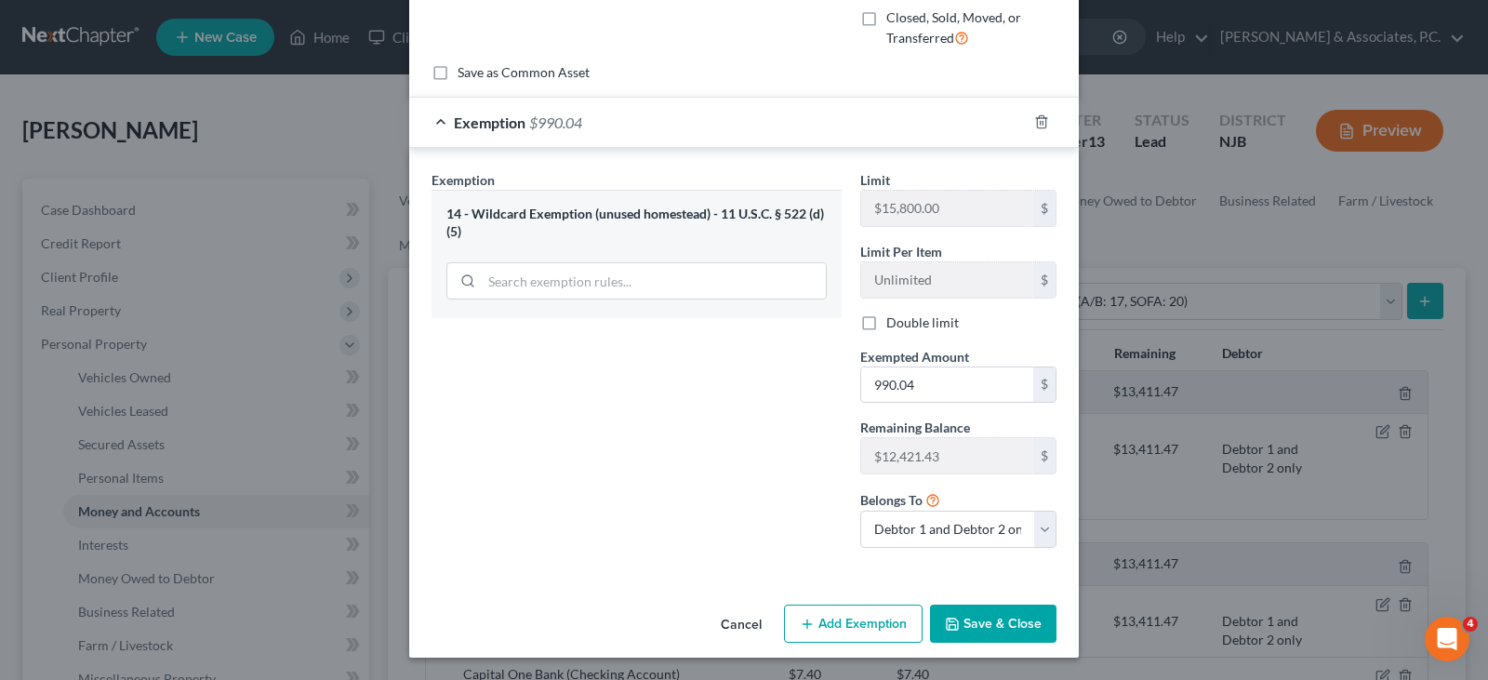
scroll to position [175, 0]
drag, startPoint x: 983, startPoint y: 629, endPoint x: 1128, endPoint y: 433, distance: 243.3
click at [983, 625] on button "Save & Close" at bounding box center [993, 624] width 126 height 39
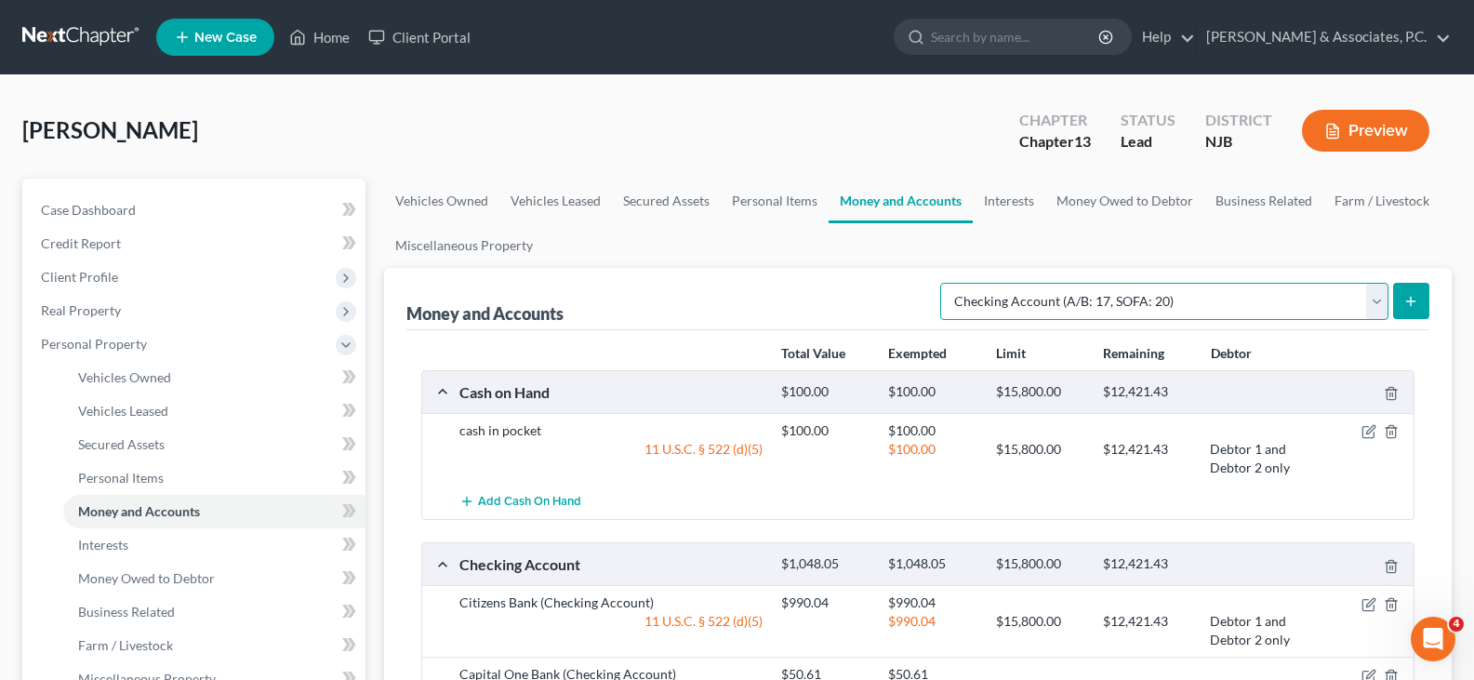
click at [1378, 303] on select "Select Account Type Brokerage (A/B: 18, SOFA: 20) Cash on Hand (A/B: 16) Certif…" at bounding box center [1164, 301] width 448 height 37
select select "savings"
click at [945, 283] on select "Select Account Type Brokerage (A/B: 18, SOFA: 20) Cash on Hand (A/B: 16) Certif…" at bounding box center [1164, 301] width 448 height 37
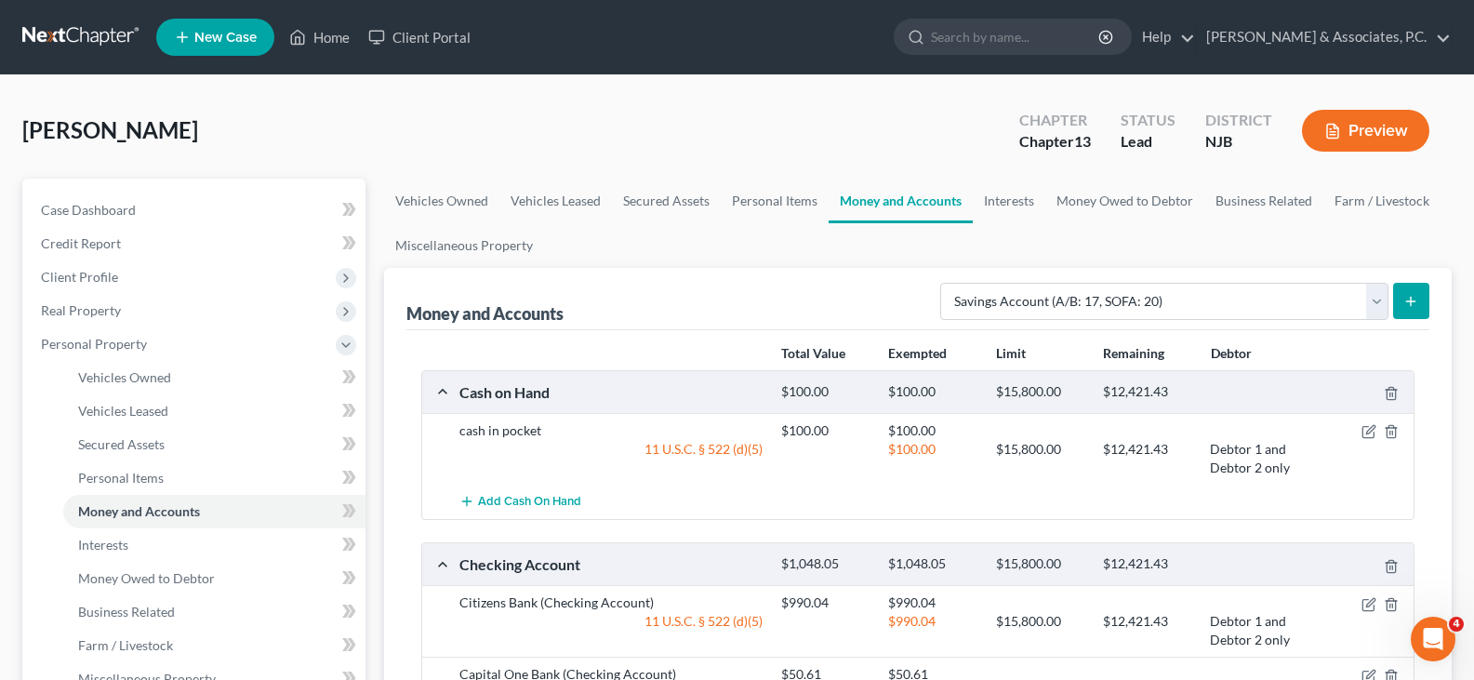
click at [1405, 303] on icon "submit" at bounding box center [1411, 301] width 15 height 15
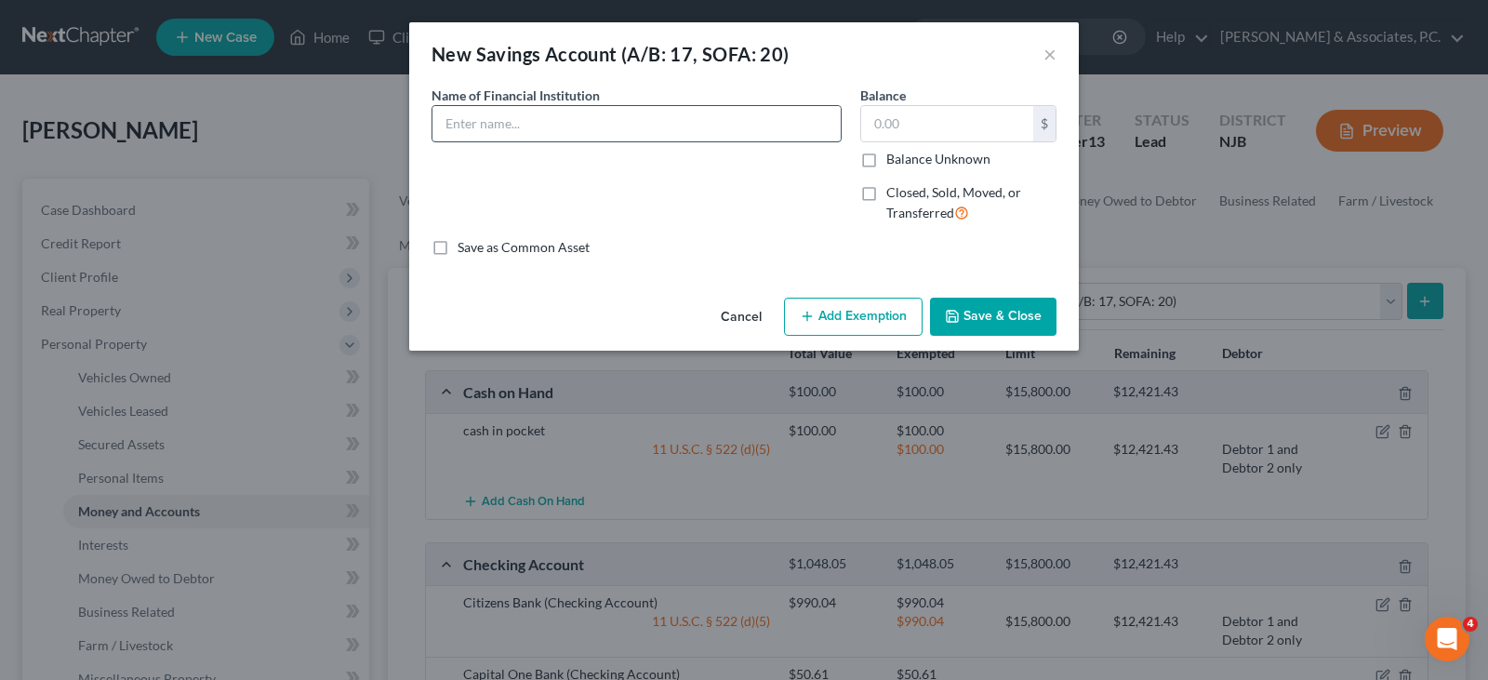
click at [560, 125] on input "text" at bounding box center [637, 123] width 408 height 35
type input "Citizens Bank"
click at [914, 133] on input "text" at bounding box center [947, 123] width 172 height 35
type input "17.00"
click at [872, 299] on button "Add Exemption" at bounding box center [853, 317] width 139 height 39
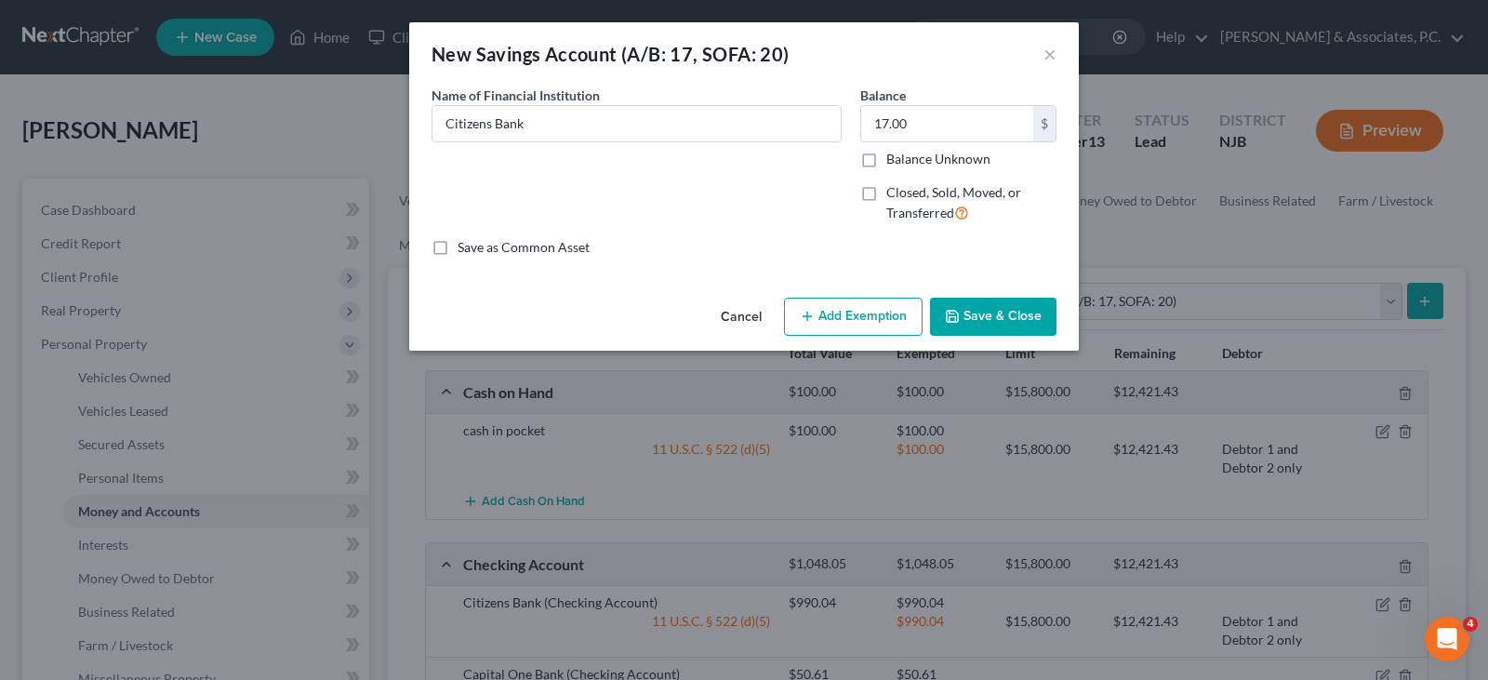
select select "2"
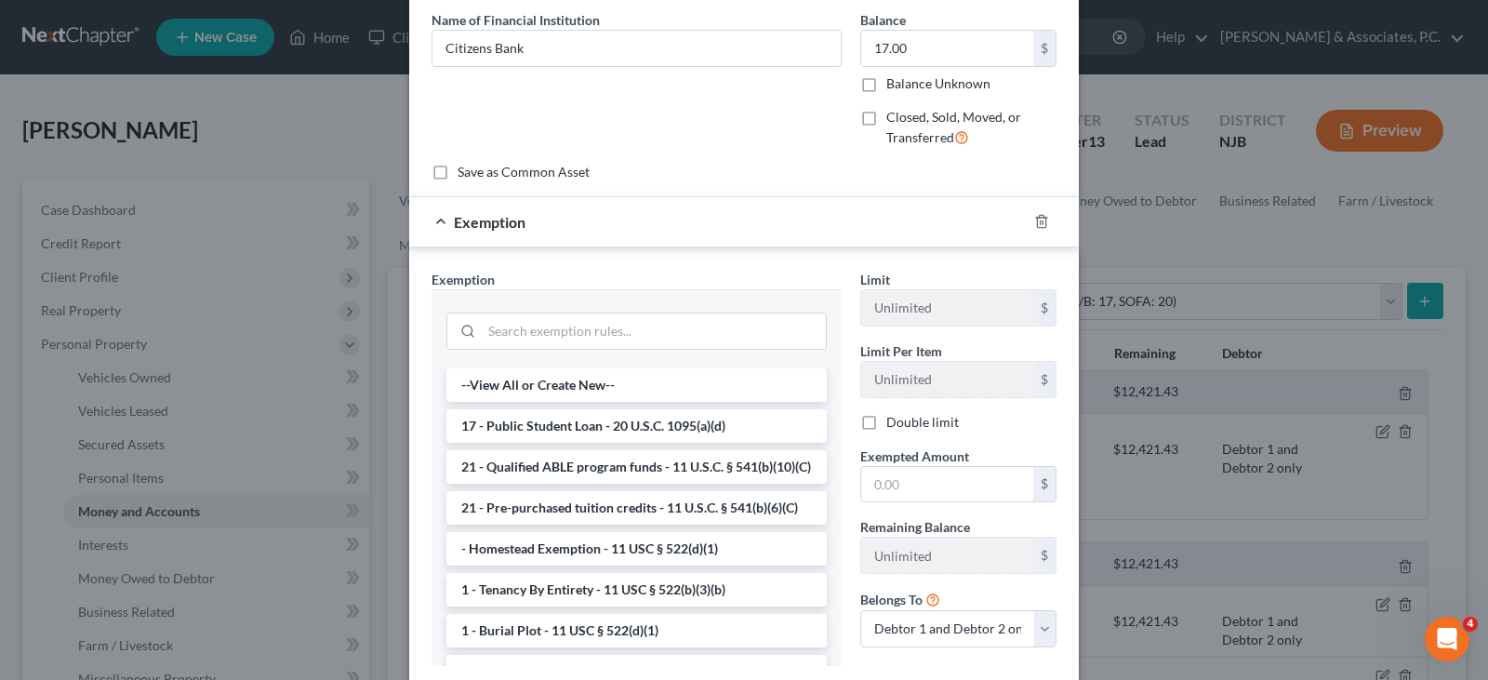
scroll to position [193, 0]
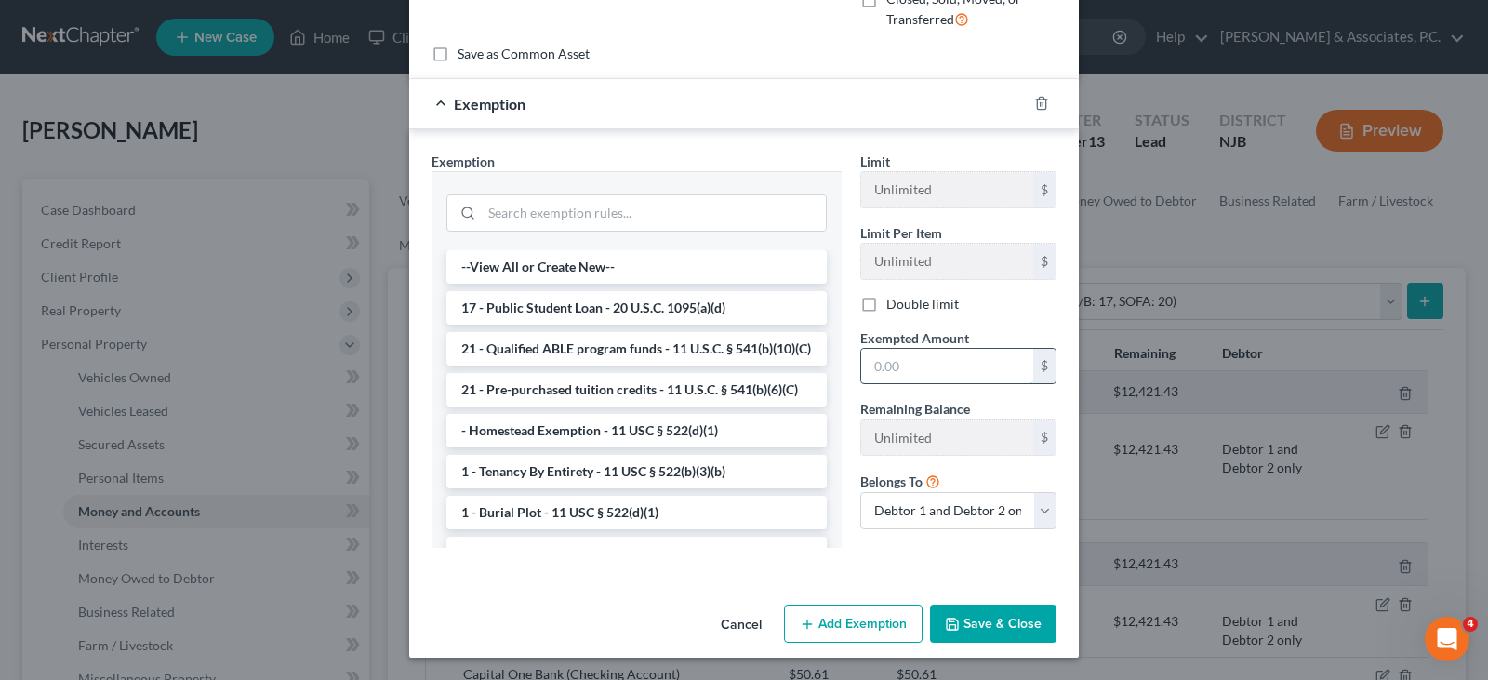
click at [895, 362] on input "text" at bounding box center [947, 366] width 172 height 35
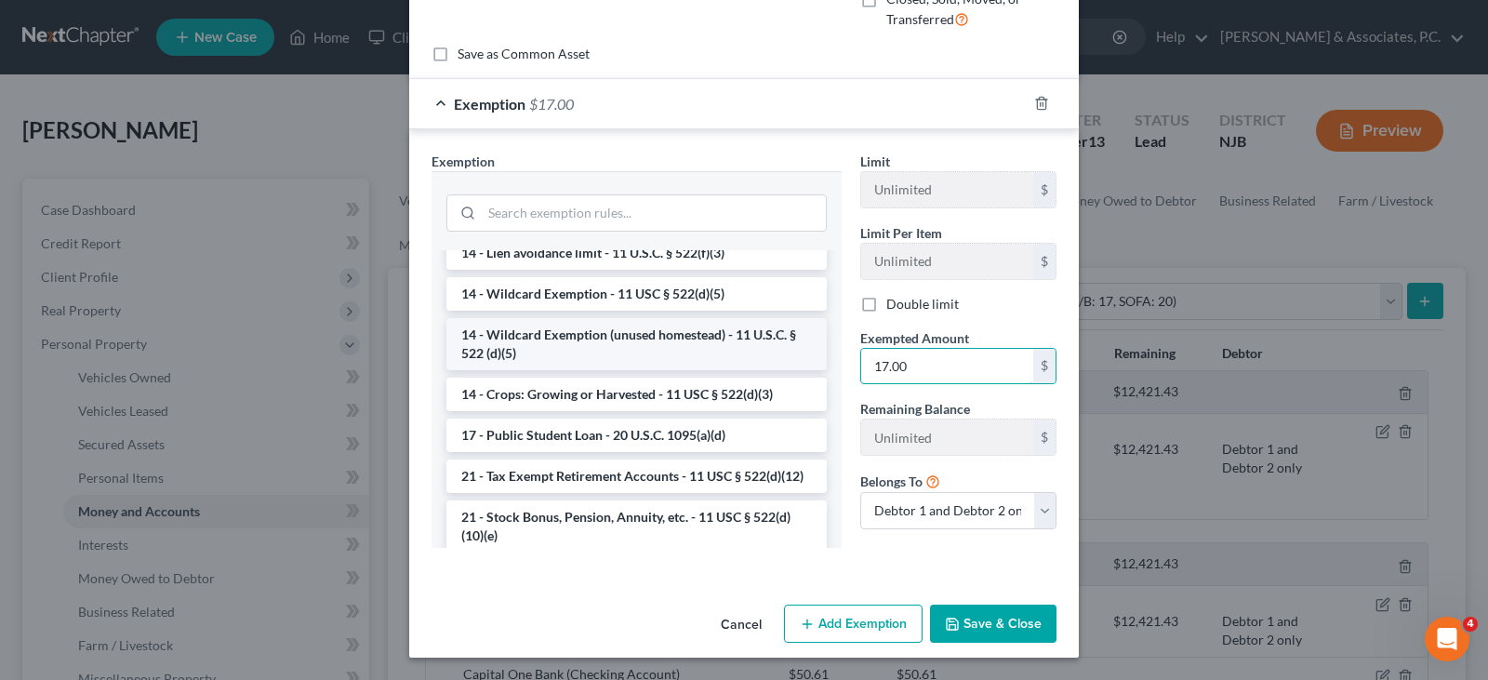
scroll to position [465, 0]
type input "17.00"
click at [530, 360] on li "14 - Wildcard Exemption (unused homestead) - 11 U.S.C. § 522 (d)(5)" at bounding box center [636, 343] width 380 height 52
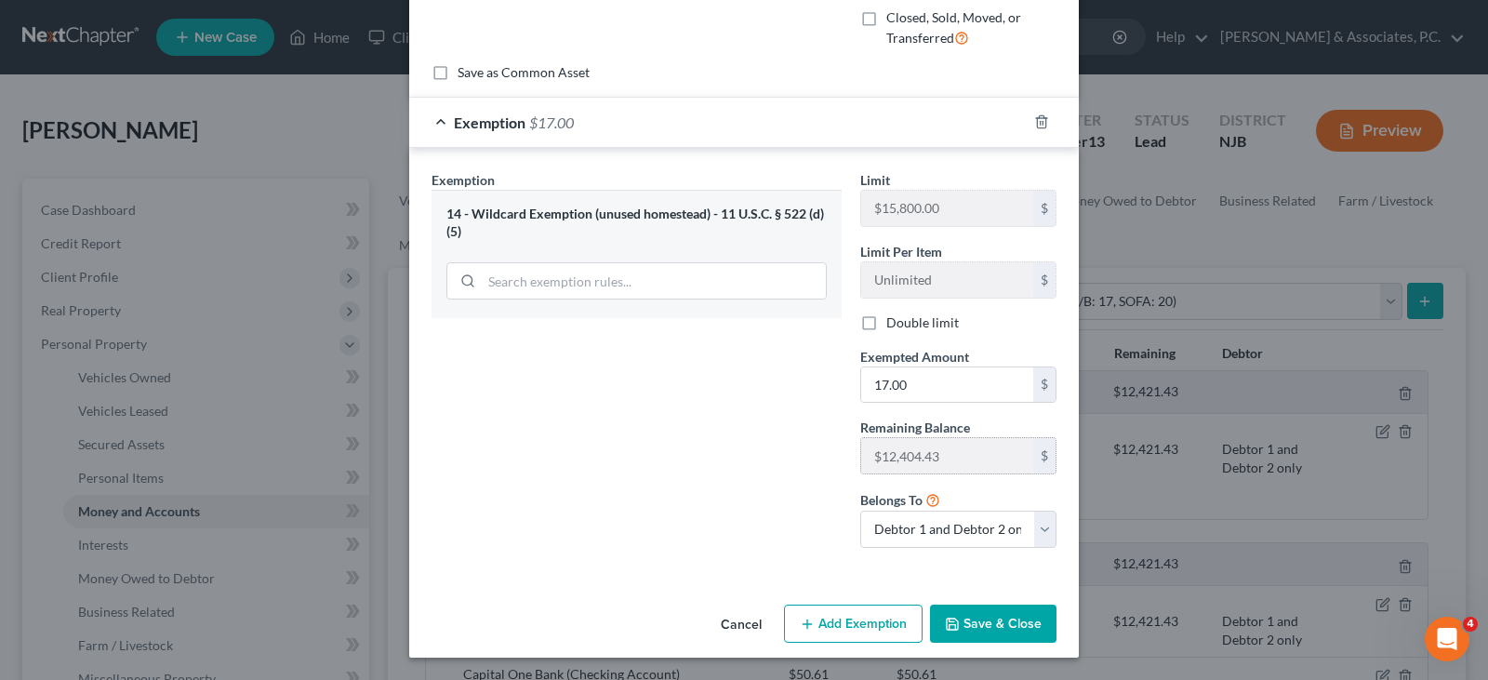
scroll to position [175, 0]
click at [991, 634] on button "Save & Close" at bounding box center [993, 624] width 126 height 39
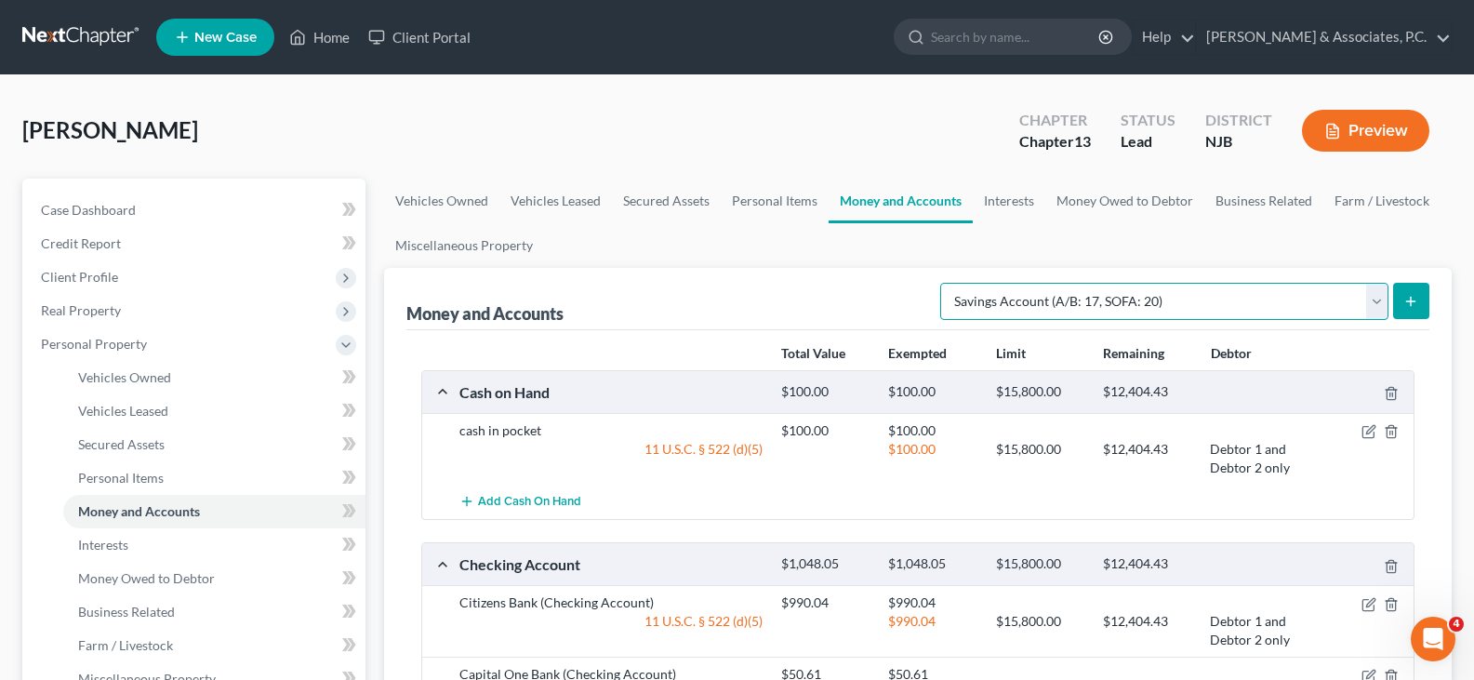
click at [1372, 300] on select "Select Account Type Brokerage (A/B: 18, SOFA: 20) Cash on Hand (A/B: 16) Certif…" at bounding box center [1164, 301] width 448 height 37
select select "checking"
click at [945, 283] on select "Select Account Type Brokerage (A/B: 18, SOFA: 20) Cash on Hand (A/B: 16) Certif…" at bounding box center [1164, 301] width 448 height 37
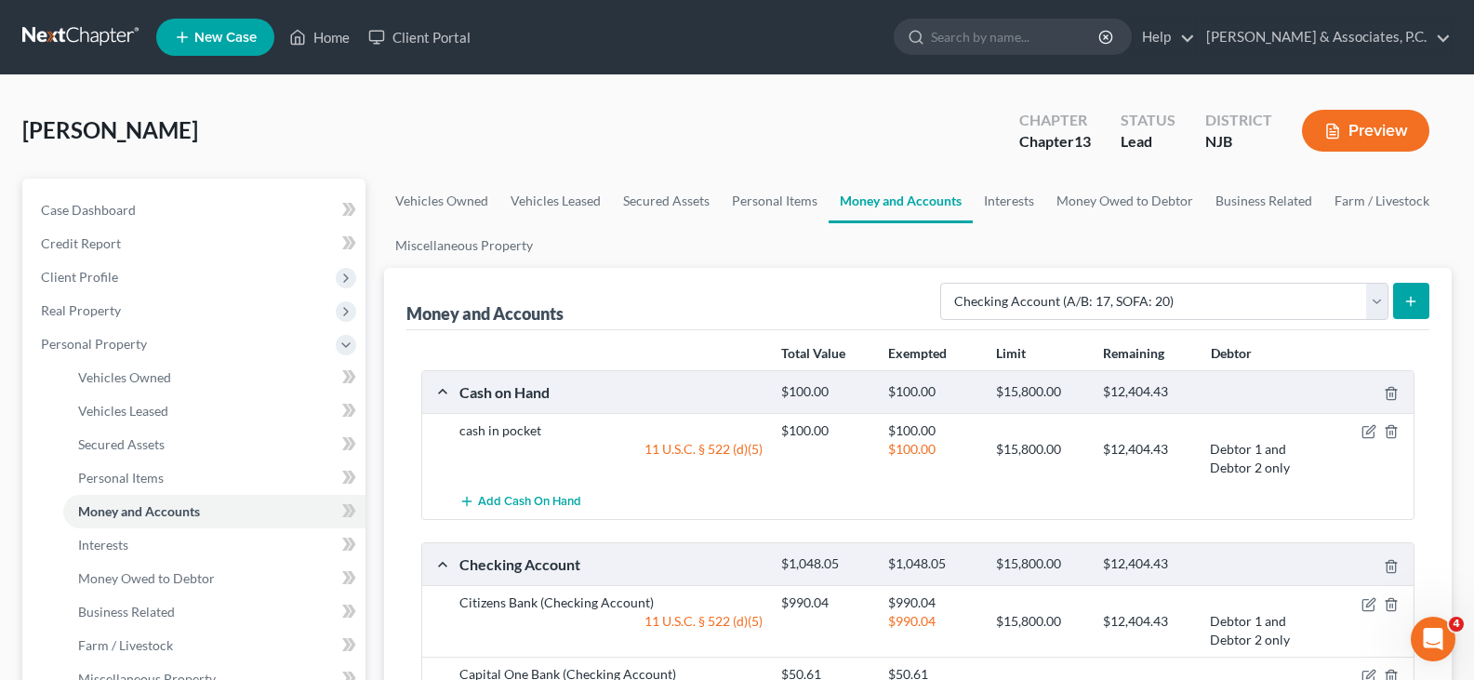
click at [1416, 303] on icon "submit" at bounding box center [1411, 301] width 15 height 15
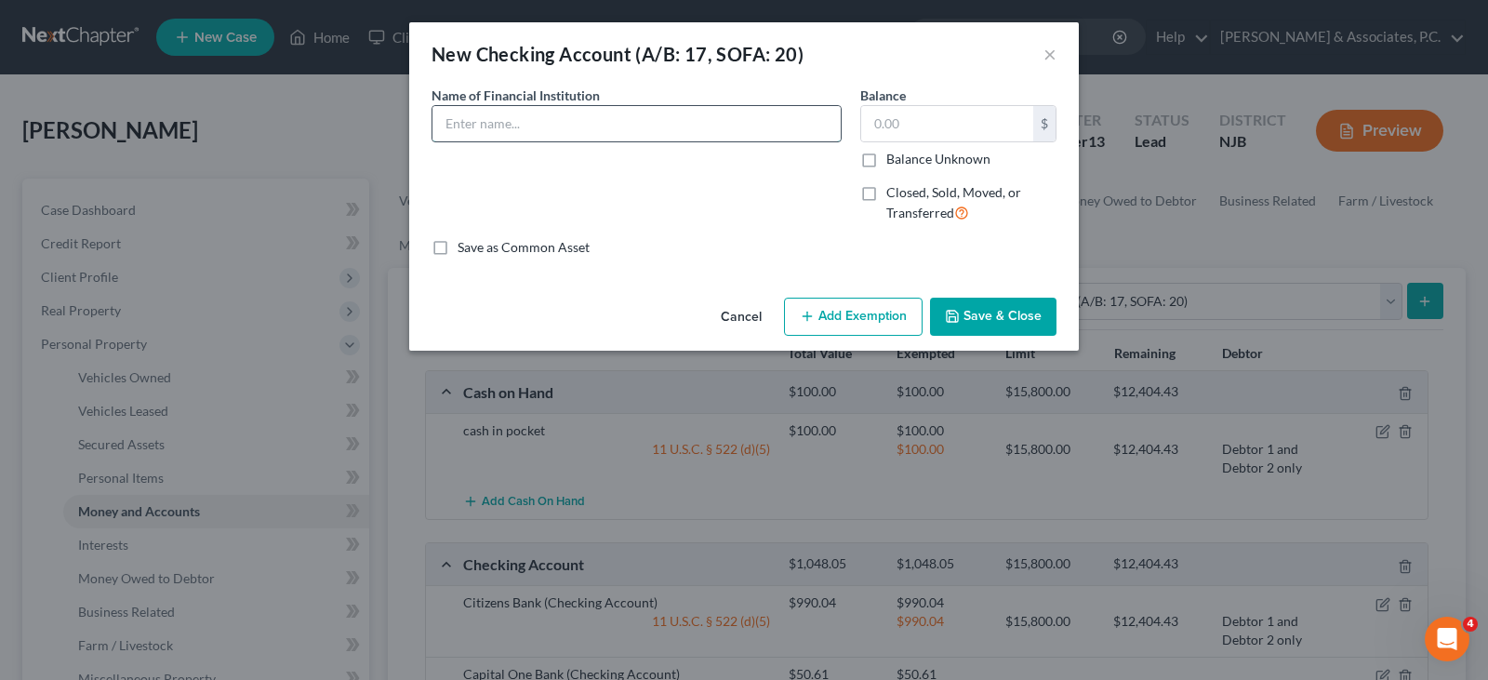
click at [580, 128] on input "text" at bounding box center [637, 123] width 408 height 35
type input "Bayonne Community Bank"
type input "14.41"
click at [884, 306] on button "Add Exemption" at bounding box center [853, 317] width 139 height 39
select select "2"
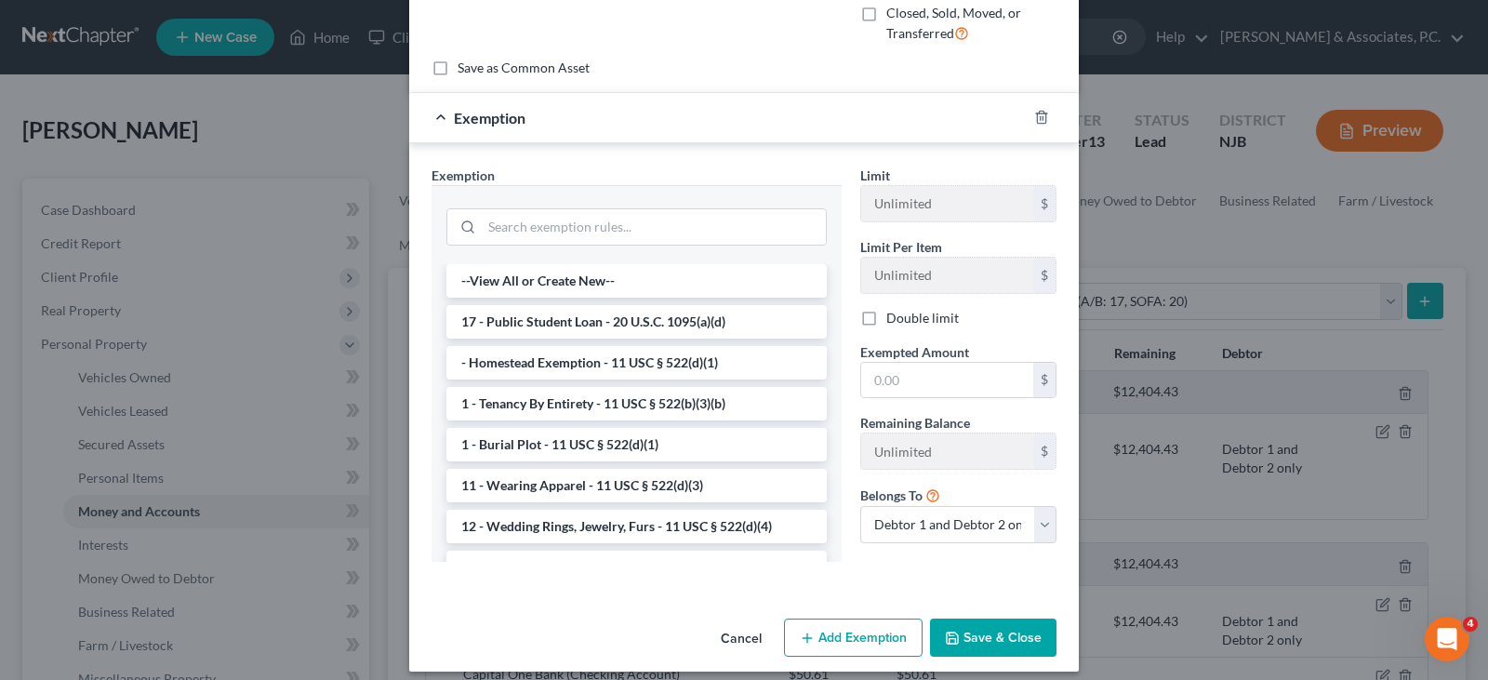
scroll to position [193, 0]
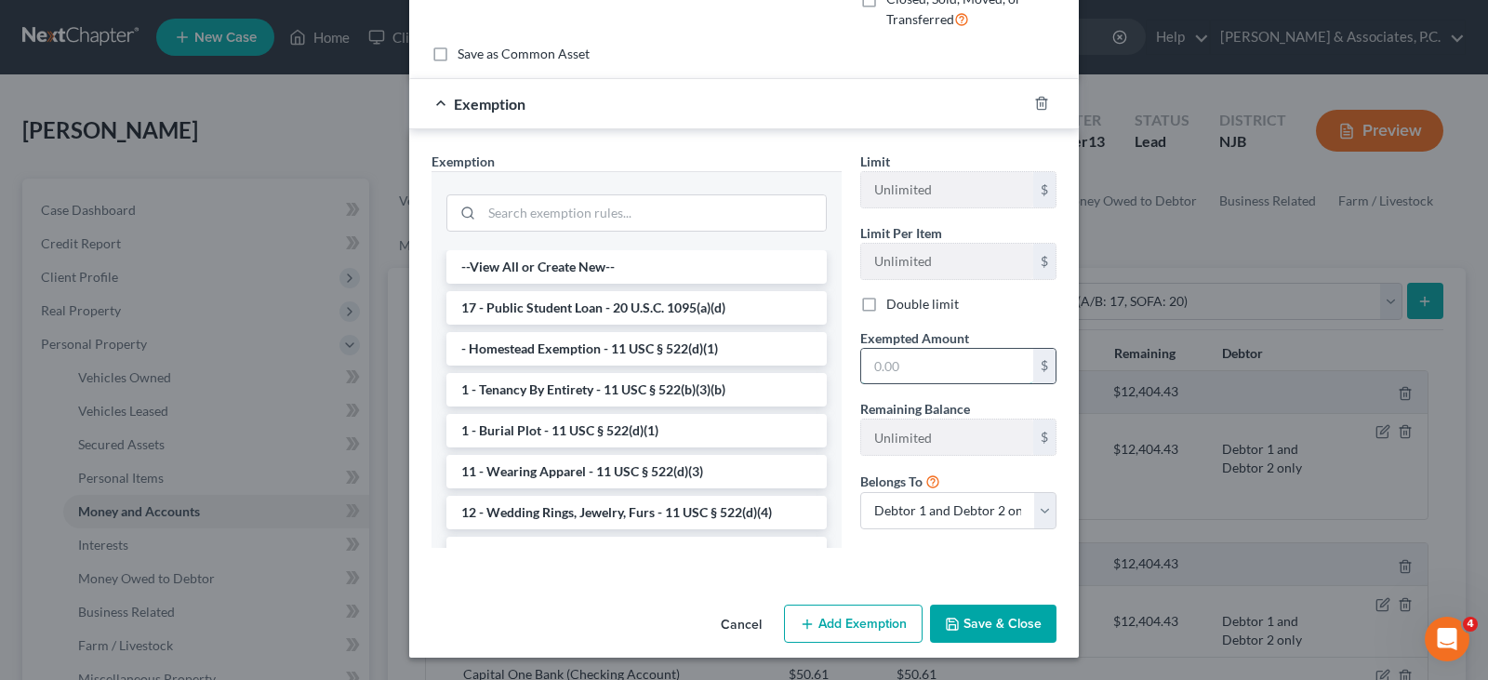
click at [896, 369] on input "text" at bounding box center [947, 366] width 172 height 35
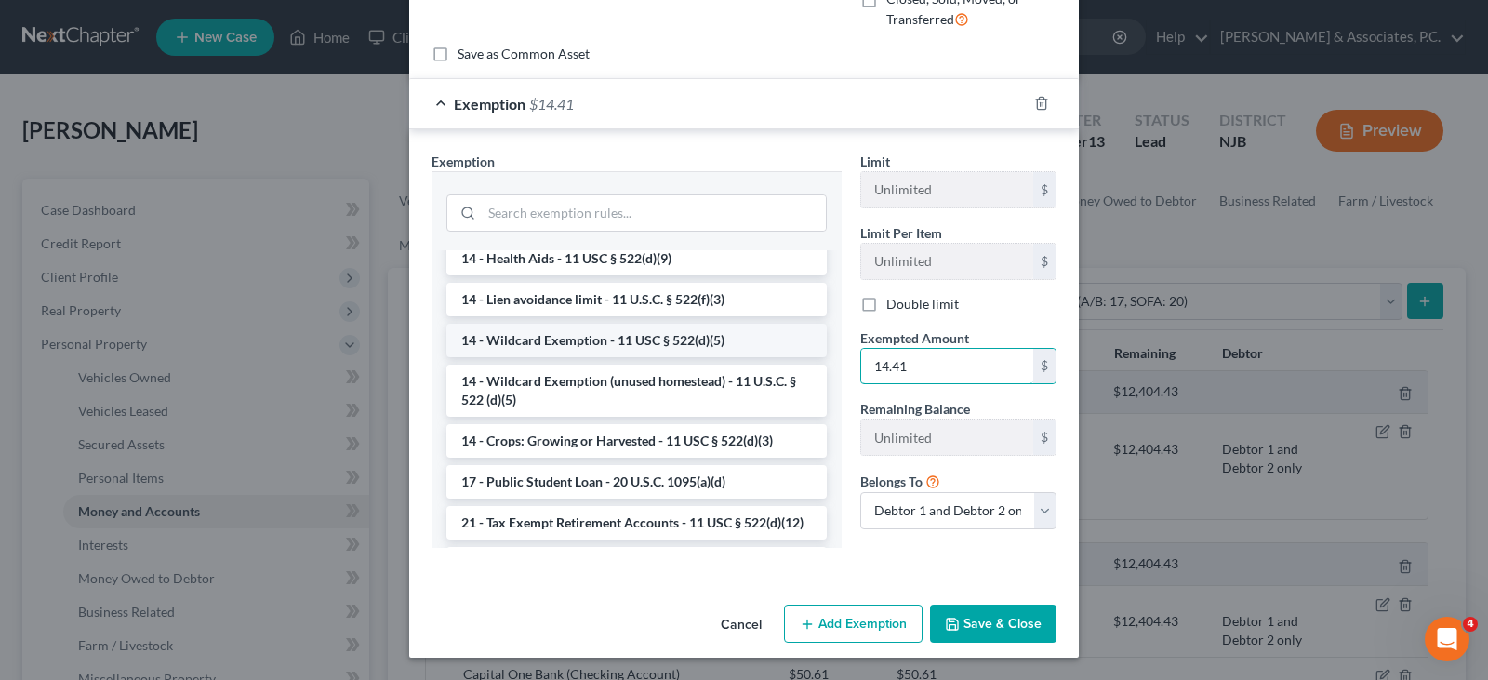
scroll to position [372, 0]
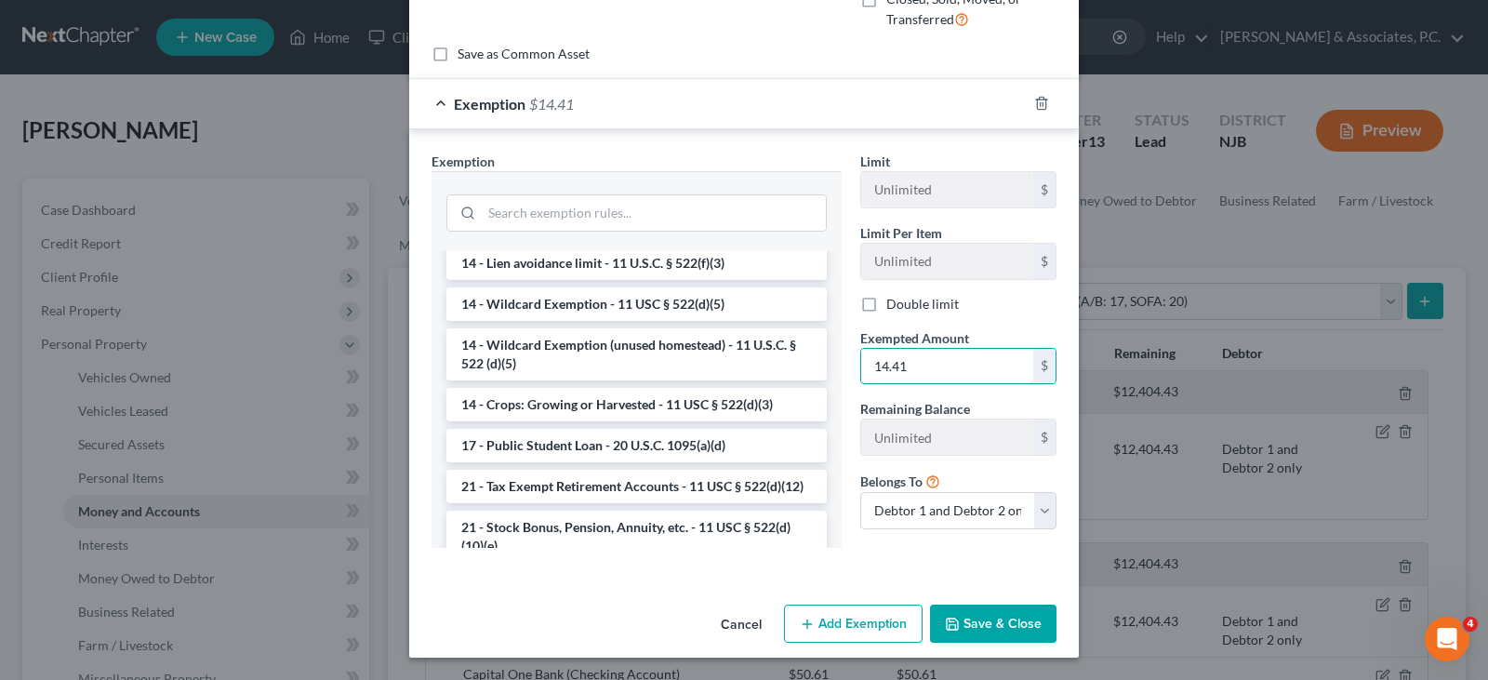
type input "14.41"
click at [570, 344] on li "14 - Wildcard Exemption (unused homestead) - 11 U.S.C. § 522 (d)(5)" at bounding box center [636, 354] width 380 height 52
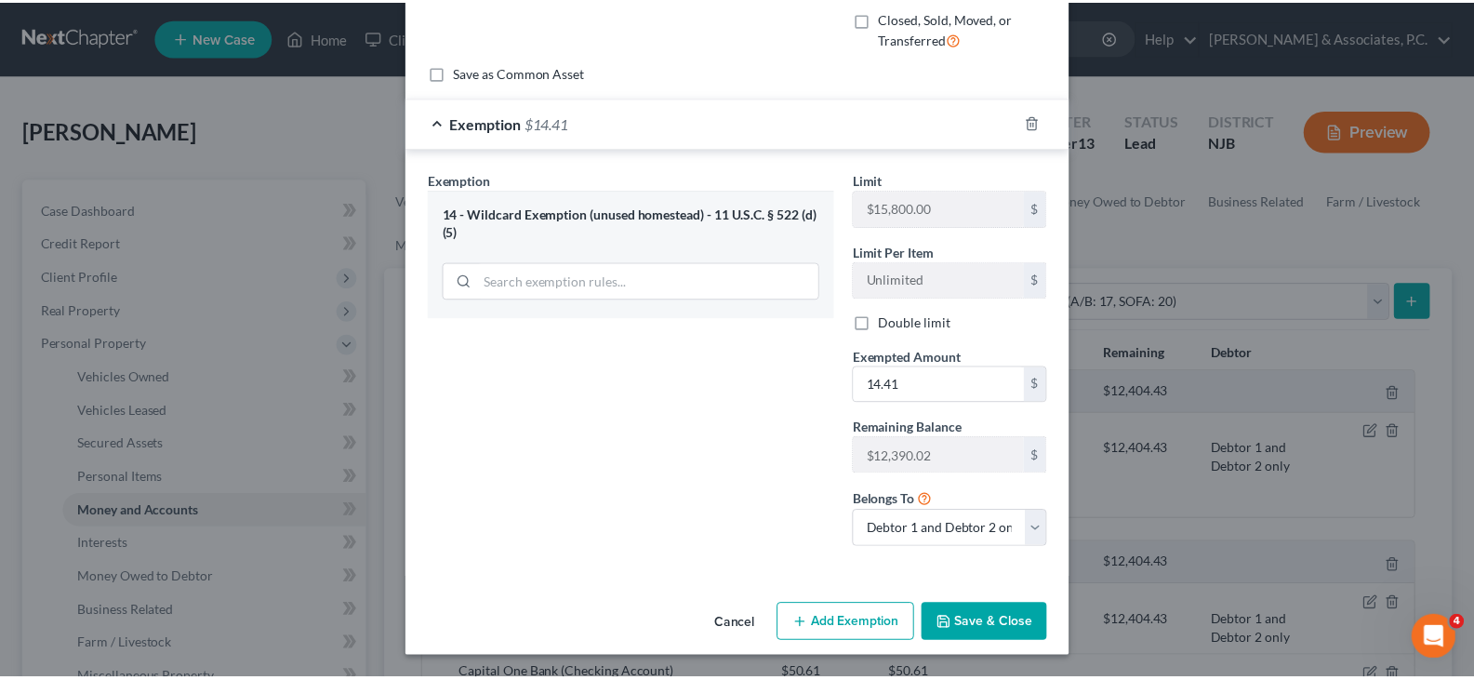
scroll to position [175, 0]
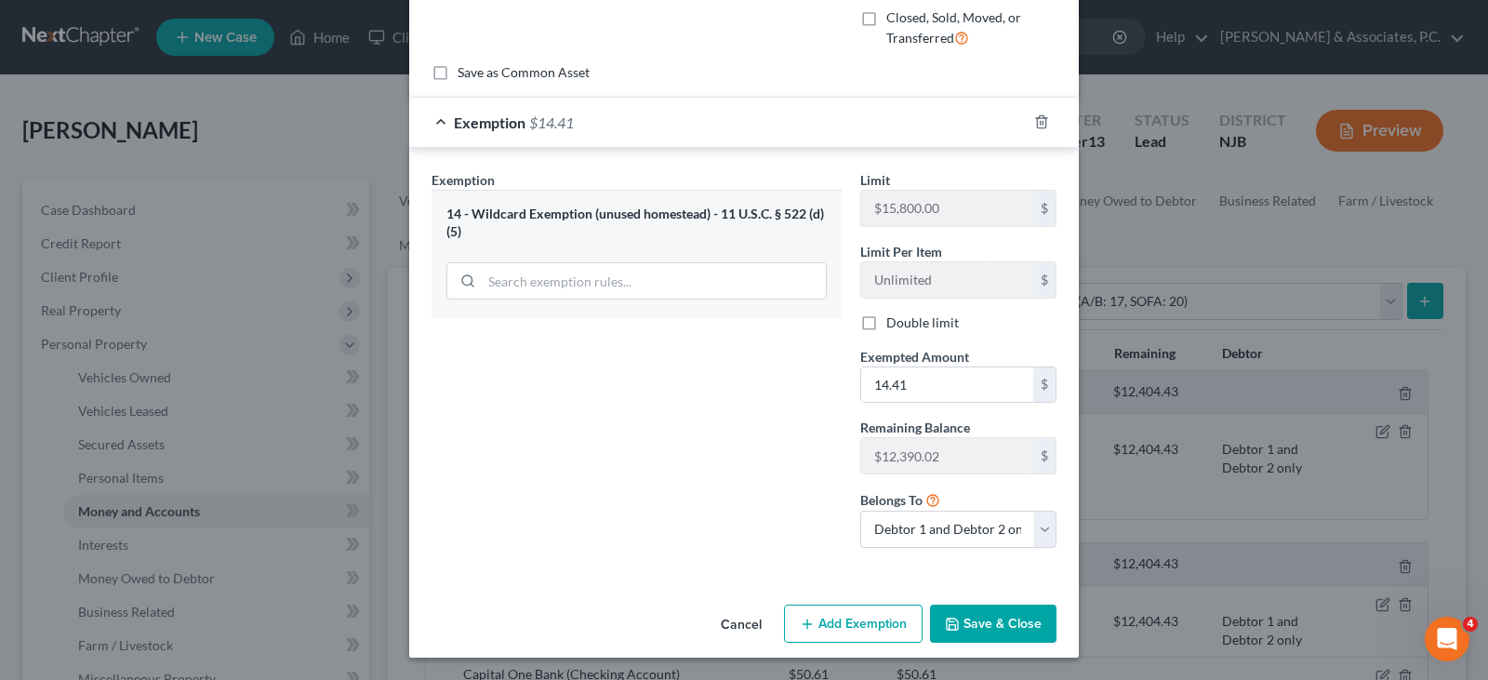
drag, startPoint x: 997, startPoint y: 616, endPoint x: 913, endPoint y: 500, distance: 142.5
click at [996, 616] on button "Save & Close" at bounding box center [993, 624] width 126 height 39
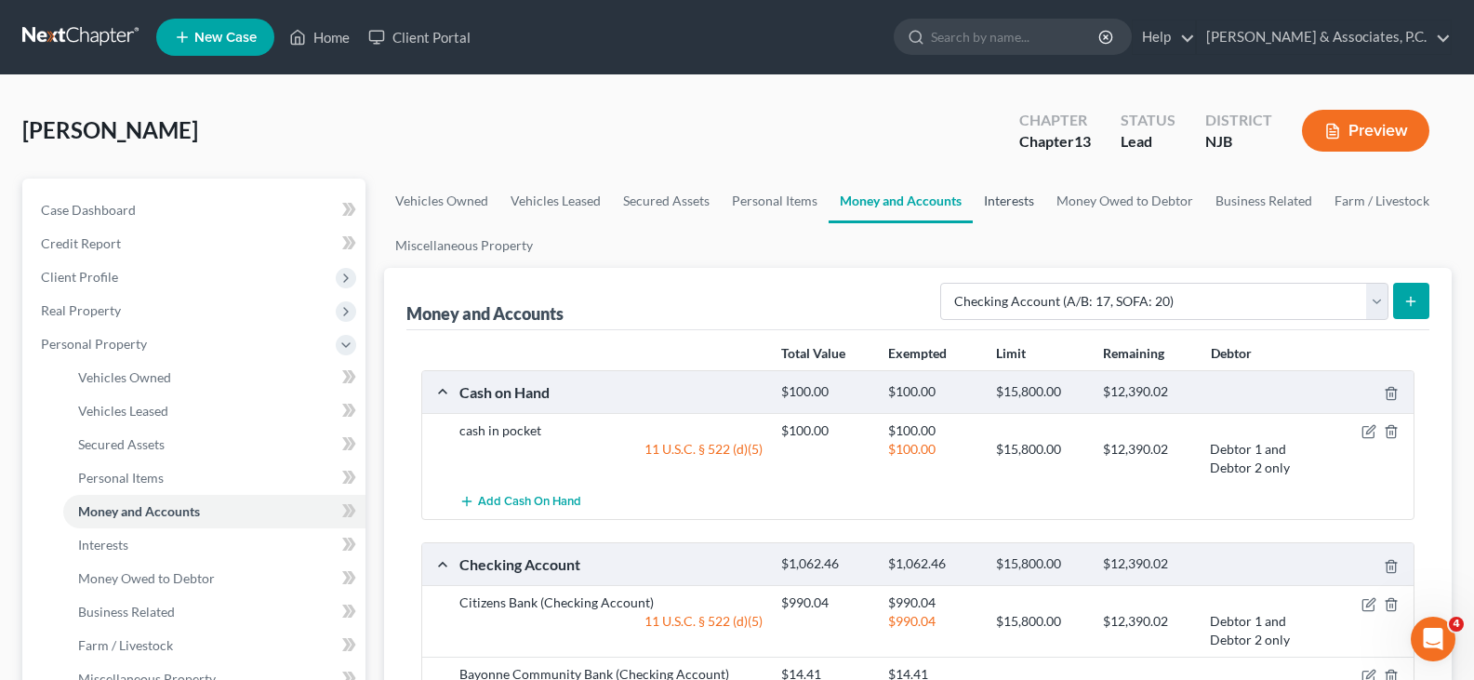
click at [1001, 205] on link "Interests" at bounding box center [1009, 201] width 73 height 45
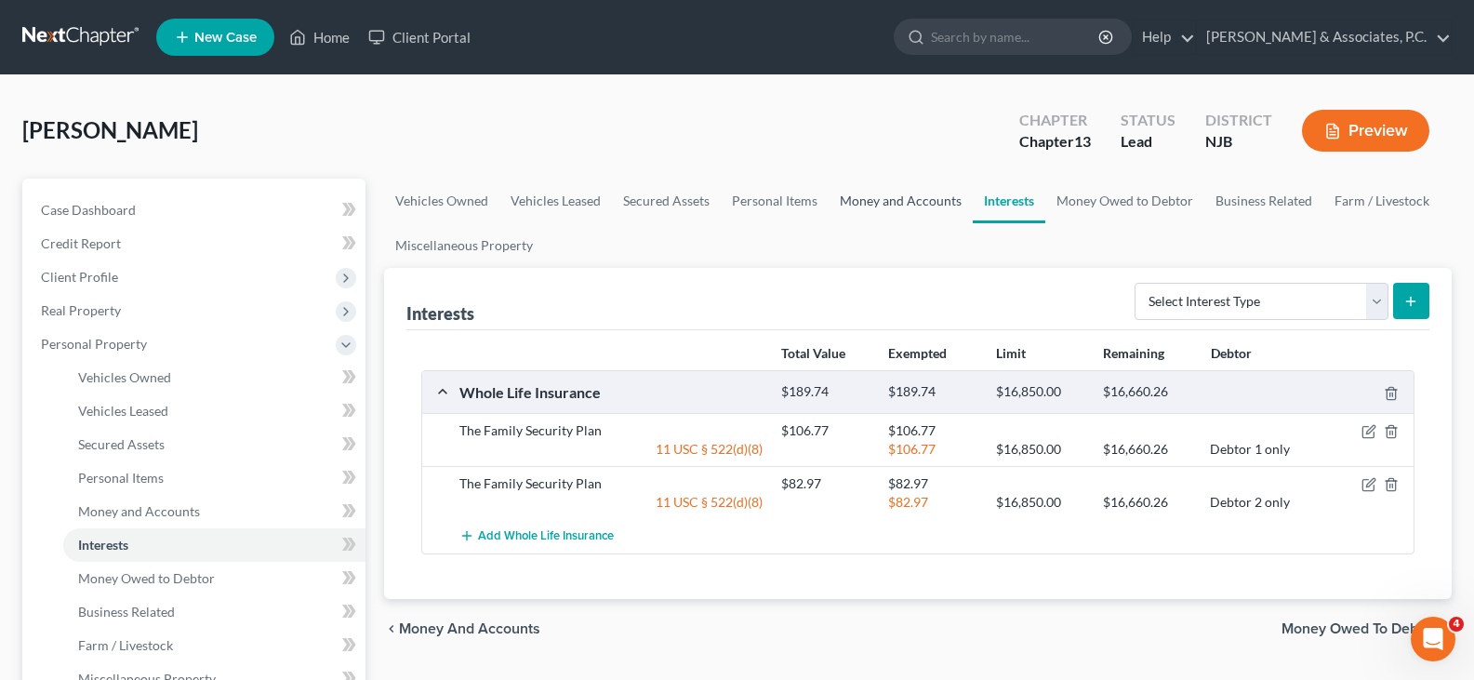
click at [885, 210] on link "Money and Accounts" at bounding box center [901, 201] width 144 height 45
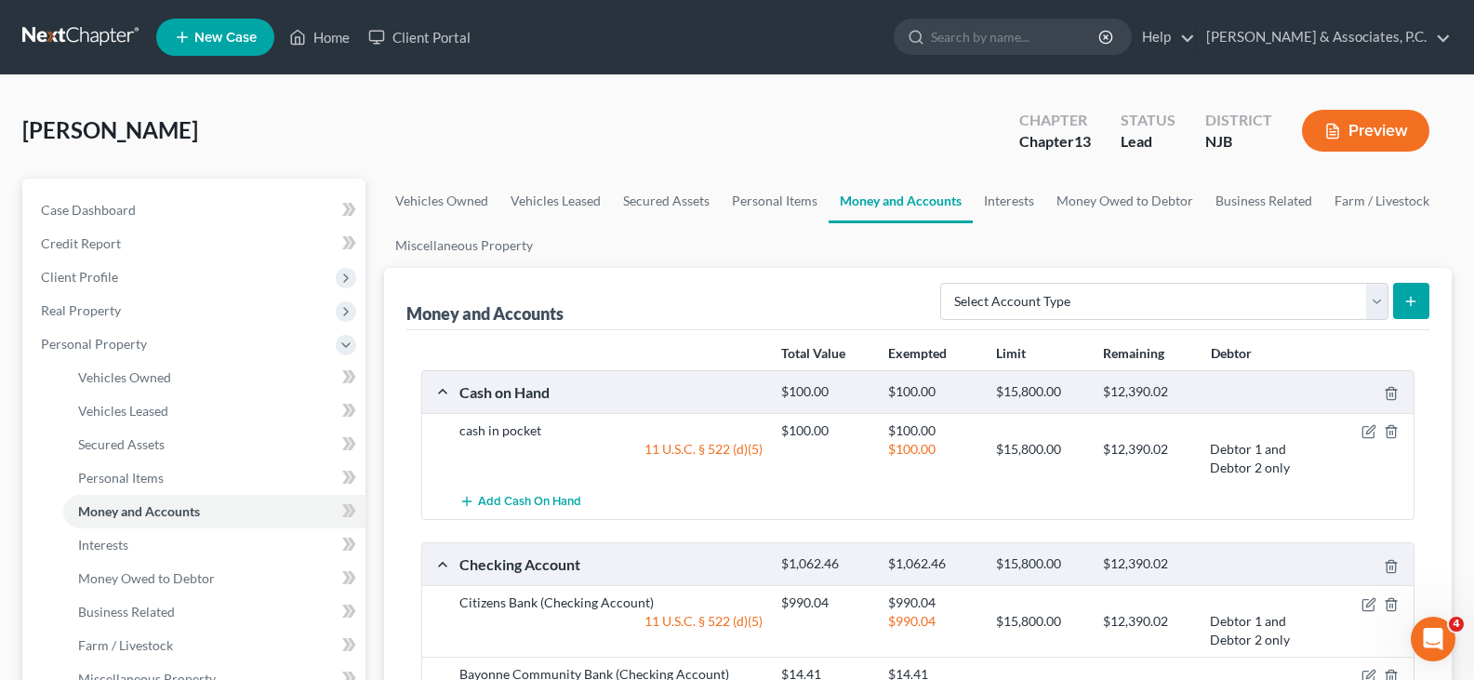
drag, startPoint x: 622, startPoint y: 119, endPoint x: 1043, endPoint y: 133, distance: 420.6
click at [622, 119] on div "[PERSON_NAME] Upgraded Chapter Chapter 13 Status Lead District [GEOGRAPHIC_DATA…" at bounding box center [737, 138] width 1430 height 81
drag, startPoint x: 444, startPoint y: 203, endPoint x: 342, endPoint y: 207, distance: 101.5
click at [443, 203] on link "Vehicles Owned" at bounding box center [441, 201] width 115 height 45
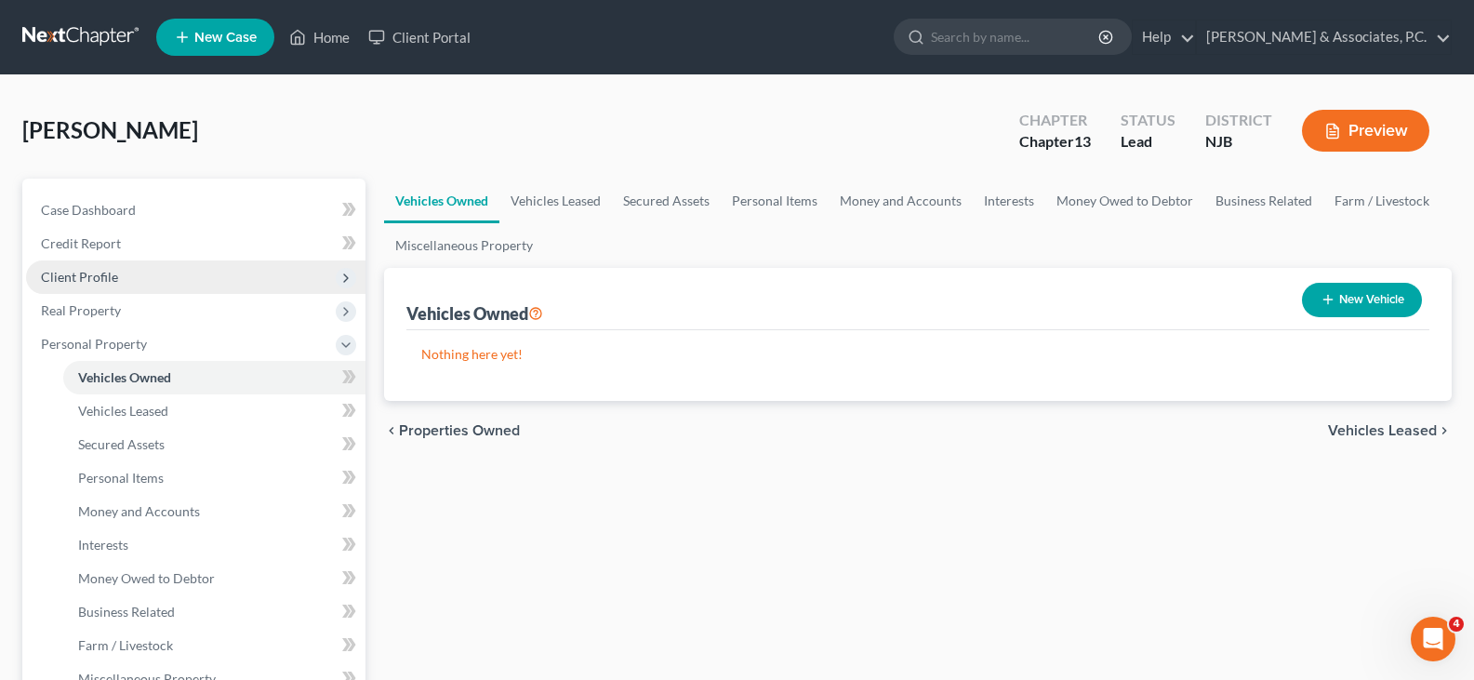
click at [93, 276] on span "Client Profile" at bounding box center [79, 277] width 77 height 16
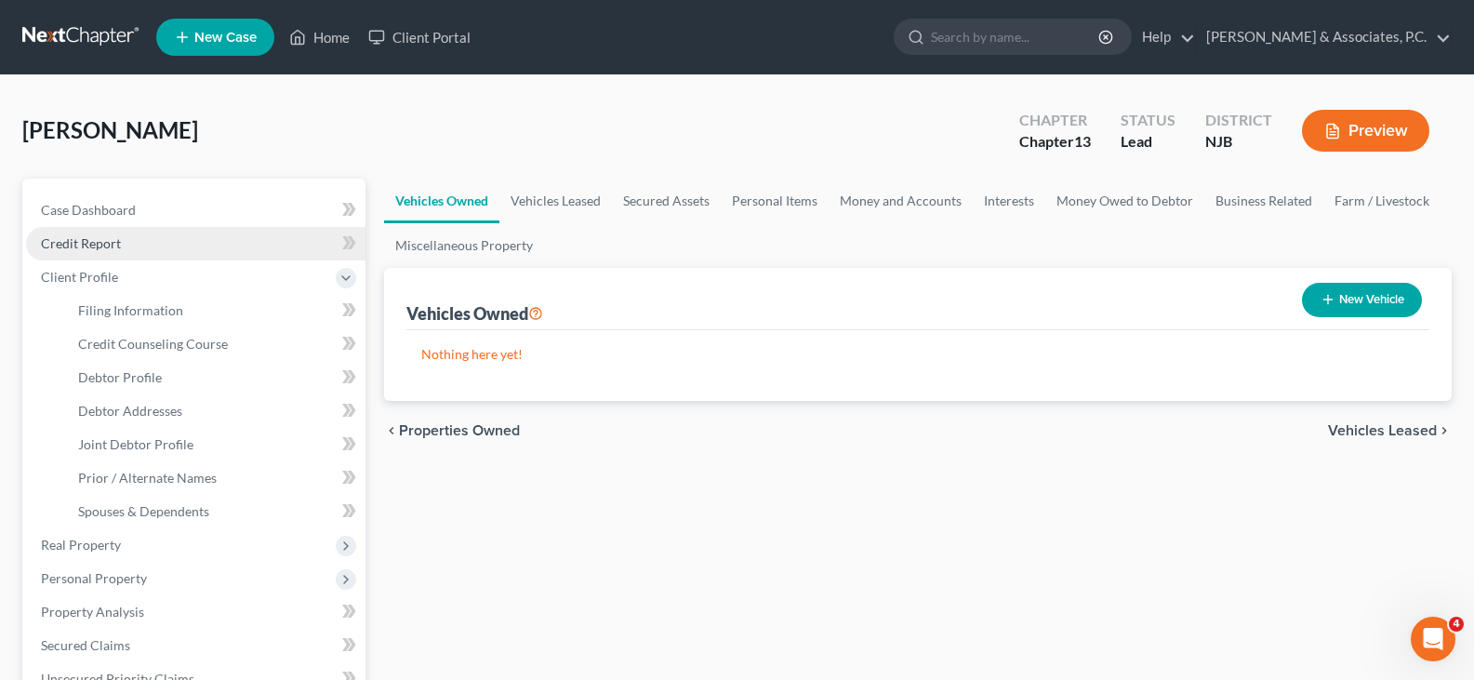
click at [75, 245] on span "Credit Report" at bounding box center [81, 243] width 80 height 16
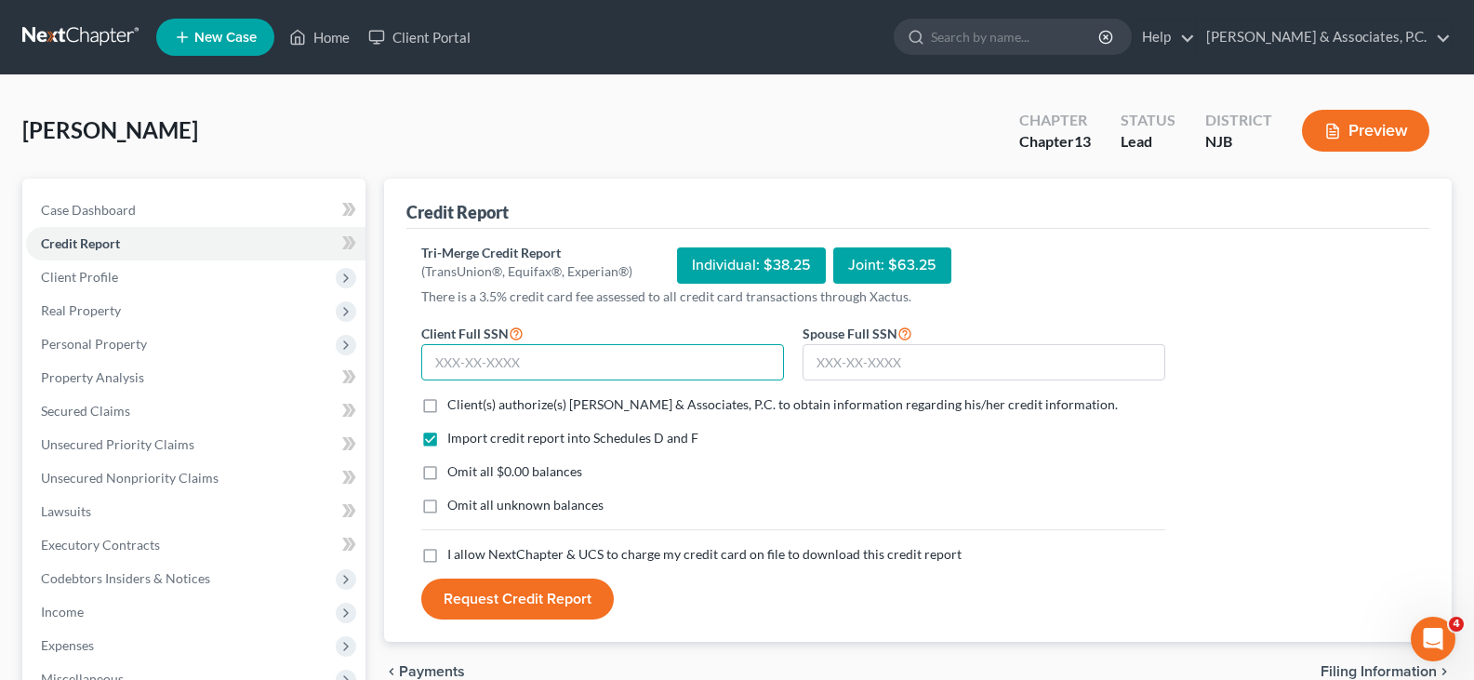
click at [481, 366] on input "text" at bounding box center [602, 362] width 363 height 37
type input "136-64-0002"
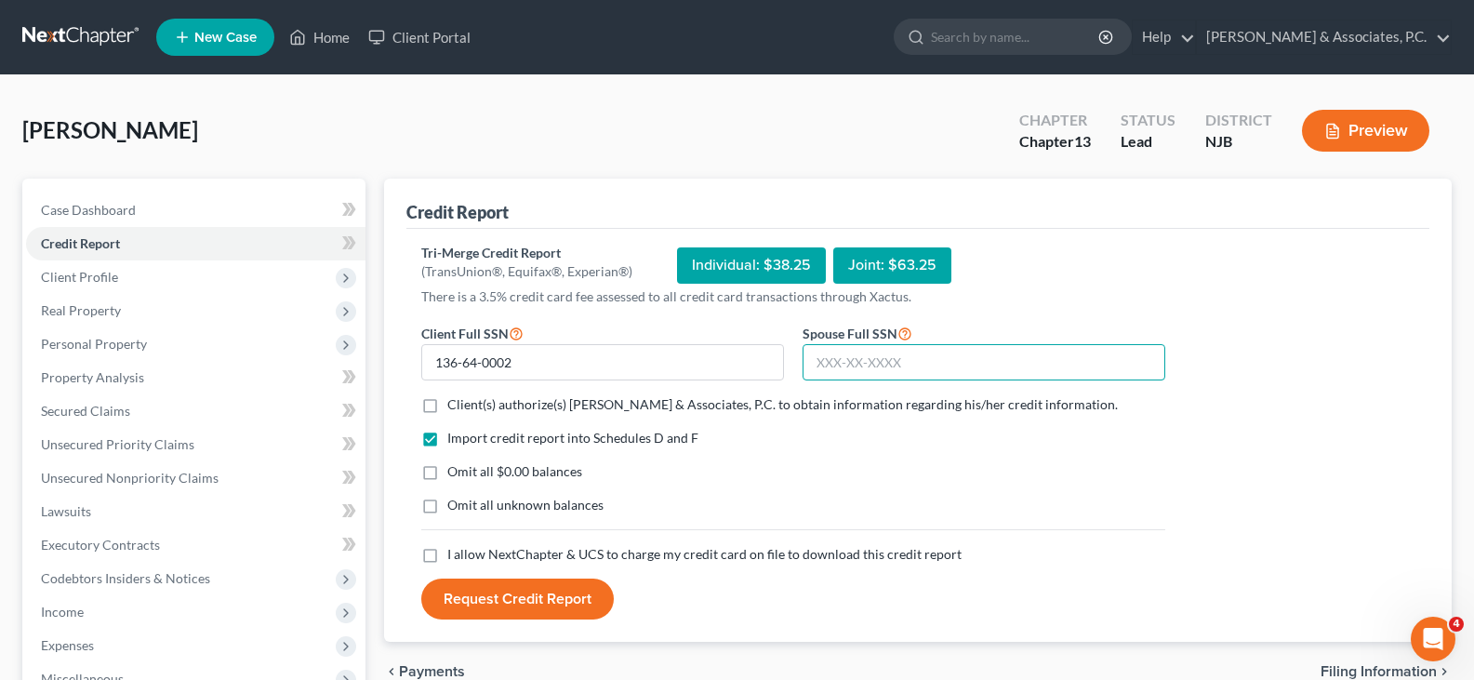
click at [831, 362] on input "text" at bounding box center [984, 362] width 363 height 37
type input "146-56-0297"
click at [447, 399] on label "Client(s) authorize(s) [PERSON_NAME] & Associates, P.C. to obtain information r…" at bounding box center [782, 404] width 671 height 19
click at [455, 399] on input "Client(s) authorize(s) [PERSON_NAME] & Associates, P.C. to obtain information r…" at bounding box center [461, 401] width 12 height 12
checkbox input "true"
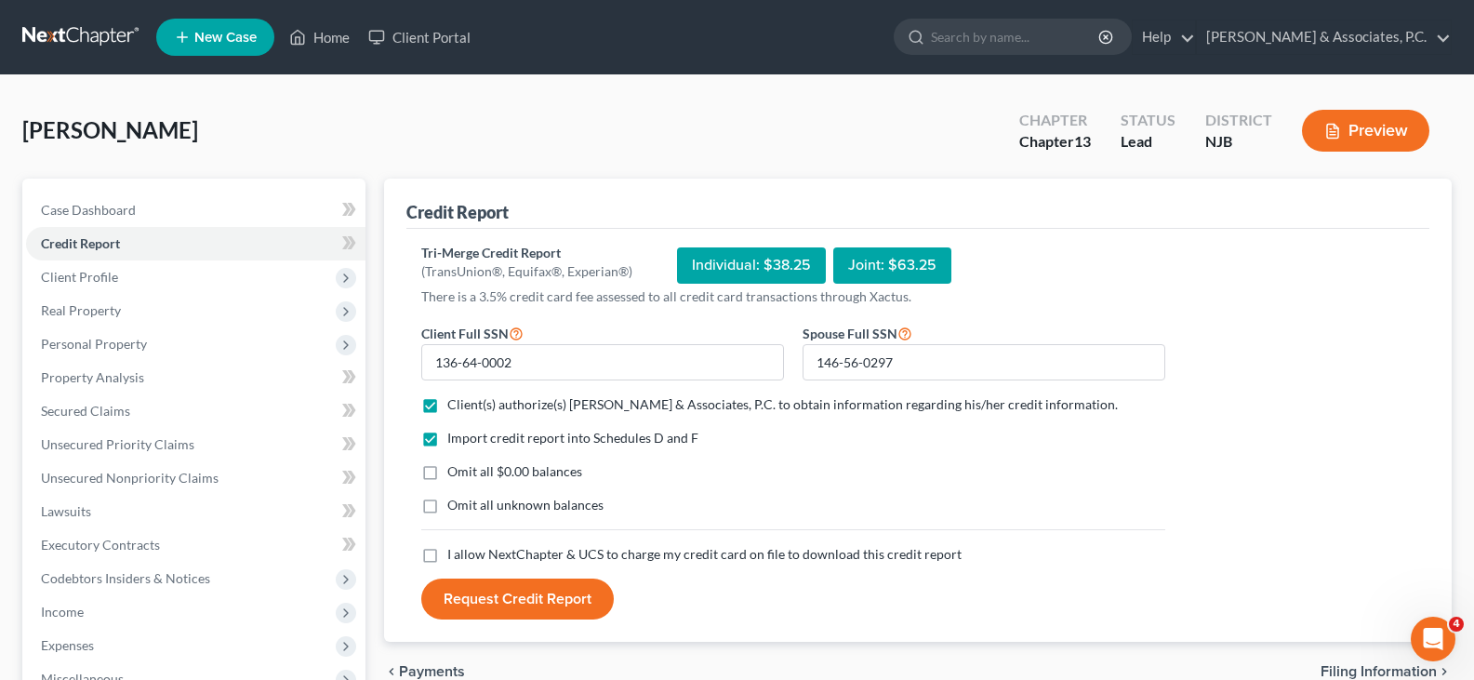
click at [447, 469] on label "Omit all $0.00 balances" at bounding box center [514, 471] width 135 height 19
click at [455, 469] on input "Omit all $0.00 balances" at bounding box center [461, 468] width 12 height 12
checkbox input "true"
click at [447, 554] on label "I allow NextChapter & UCS to charge my credit card on file to download this cre…" at bounding box center [704, 554] width 514 height 19
click at [455, 554] on input "I allow NextChapter & UCS to charge my credit card on file to download this cre…" at bounding box center [461, 551] width 12 height 12
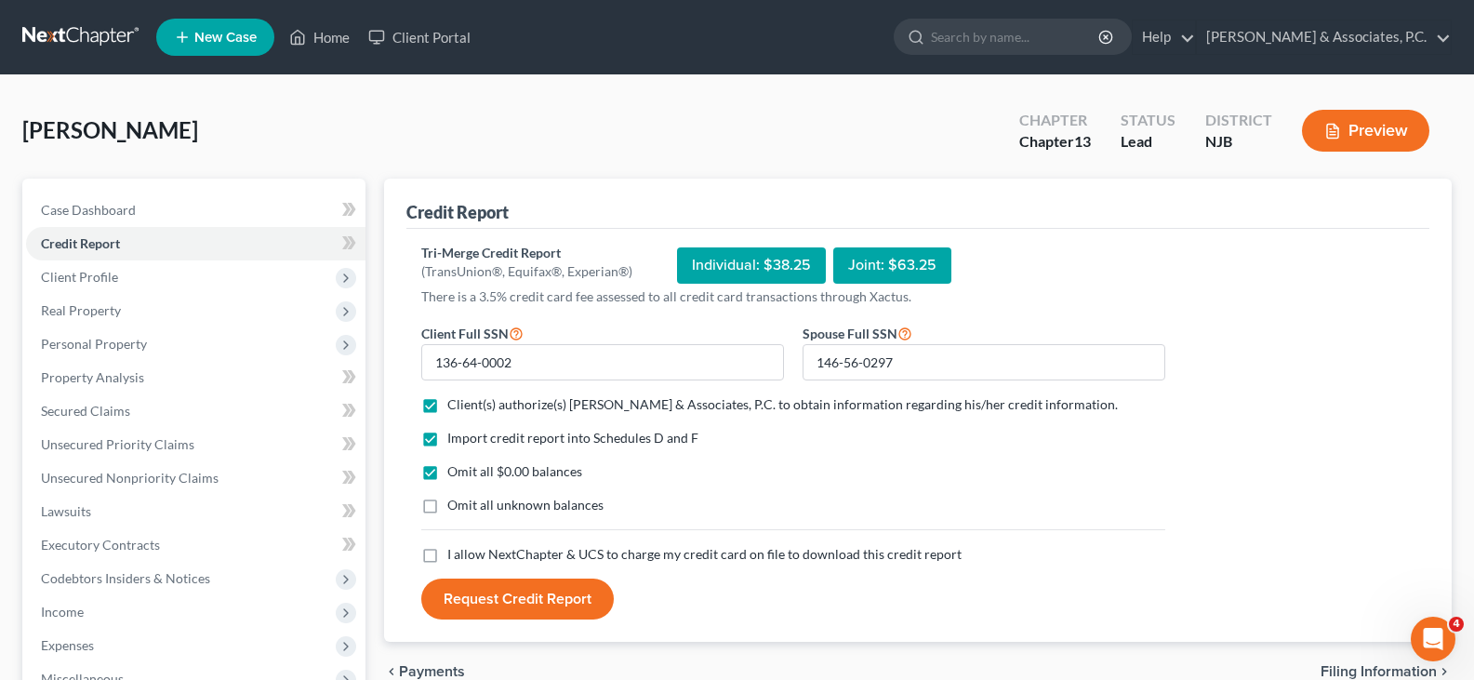
checkbox input "true"
click at [504, 593] on button "Request Credit Report" at bounding box center [517, 599] width 193 height 41
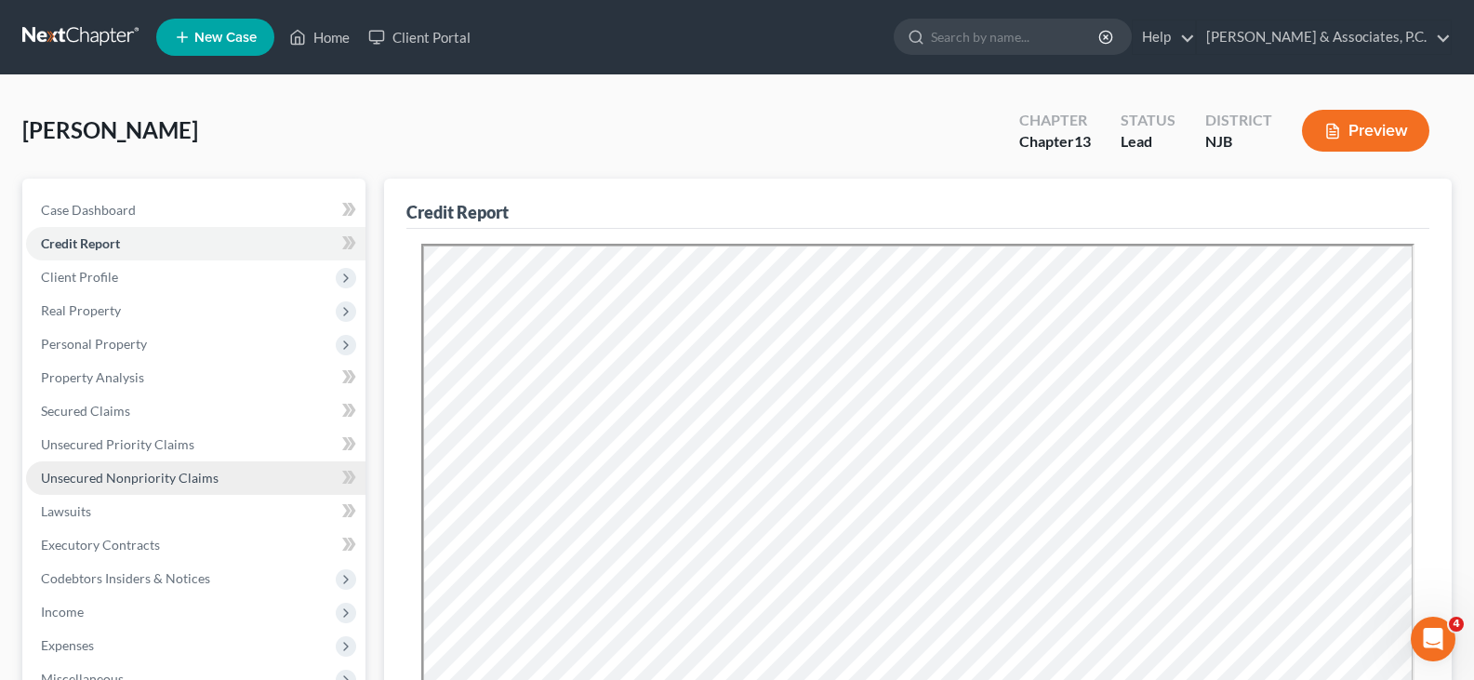
click at [90, 477] on span "Unsecured Nonpriority Claims" at bounding box center [130, 478] width 178 height 16
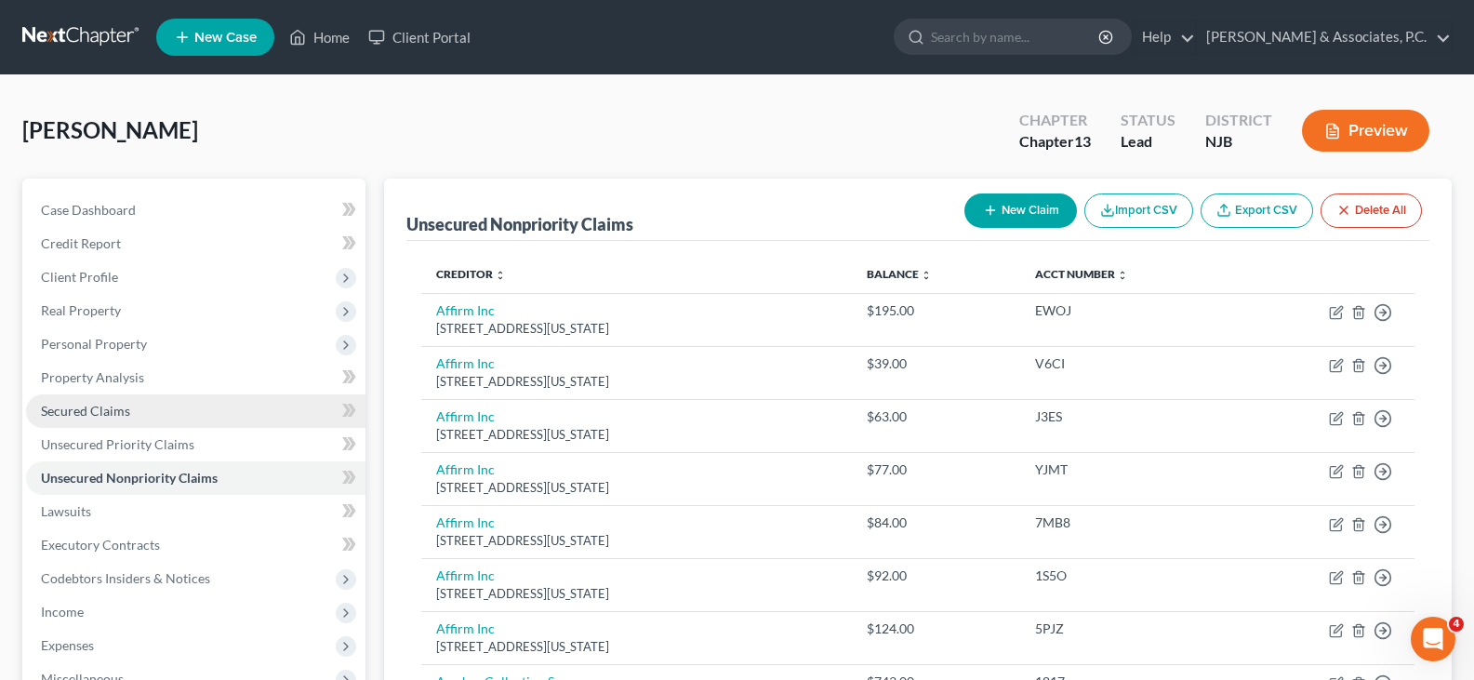
click at [70, 409] on span "Secured Claims" at bounding box center [85, 411] width 89 height 16
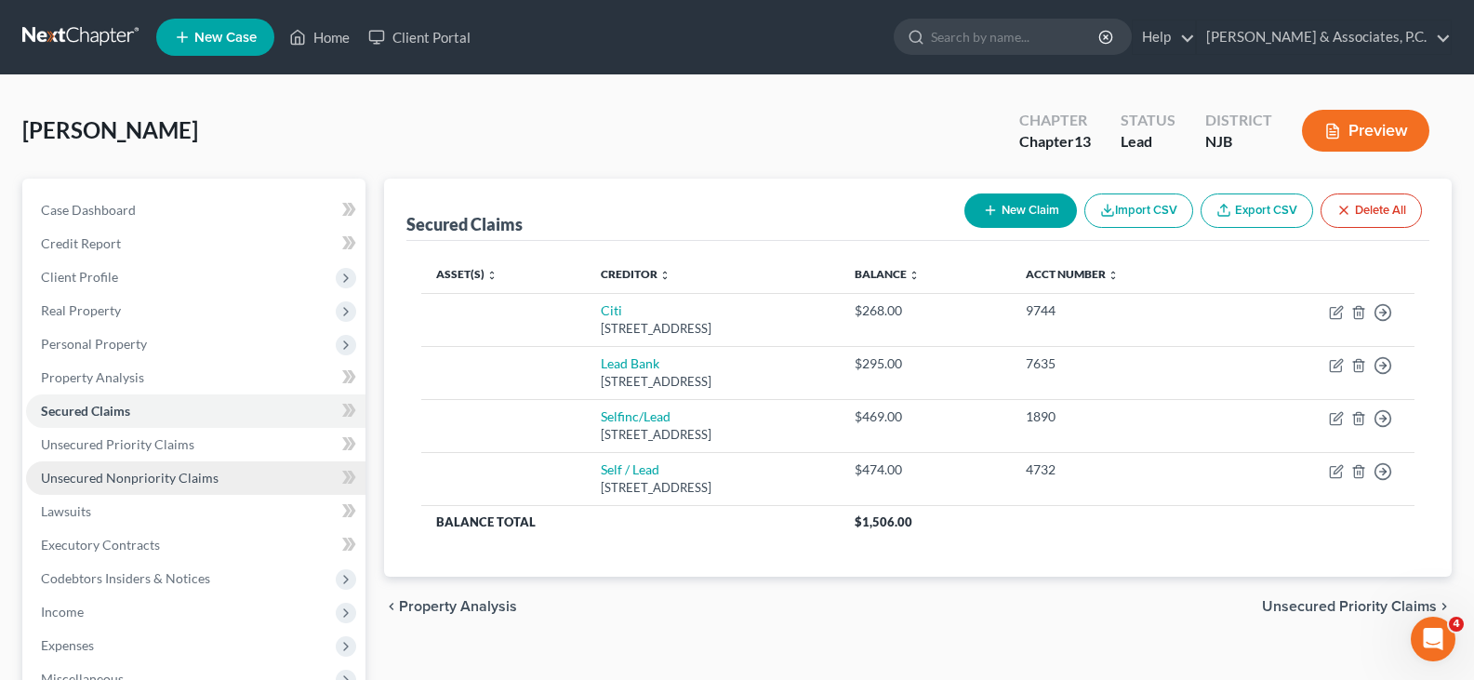
click at [115, 483] on span "Unsecured Nonpriority Claims" at bounding box center [130, 478] width 178 height 16
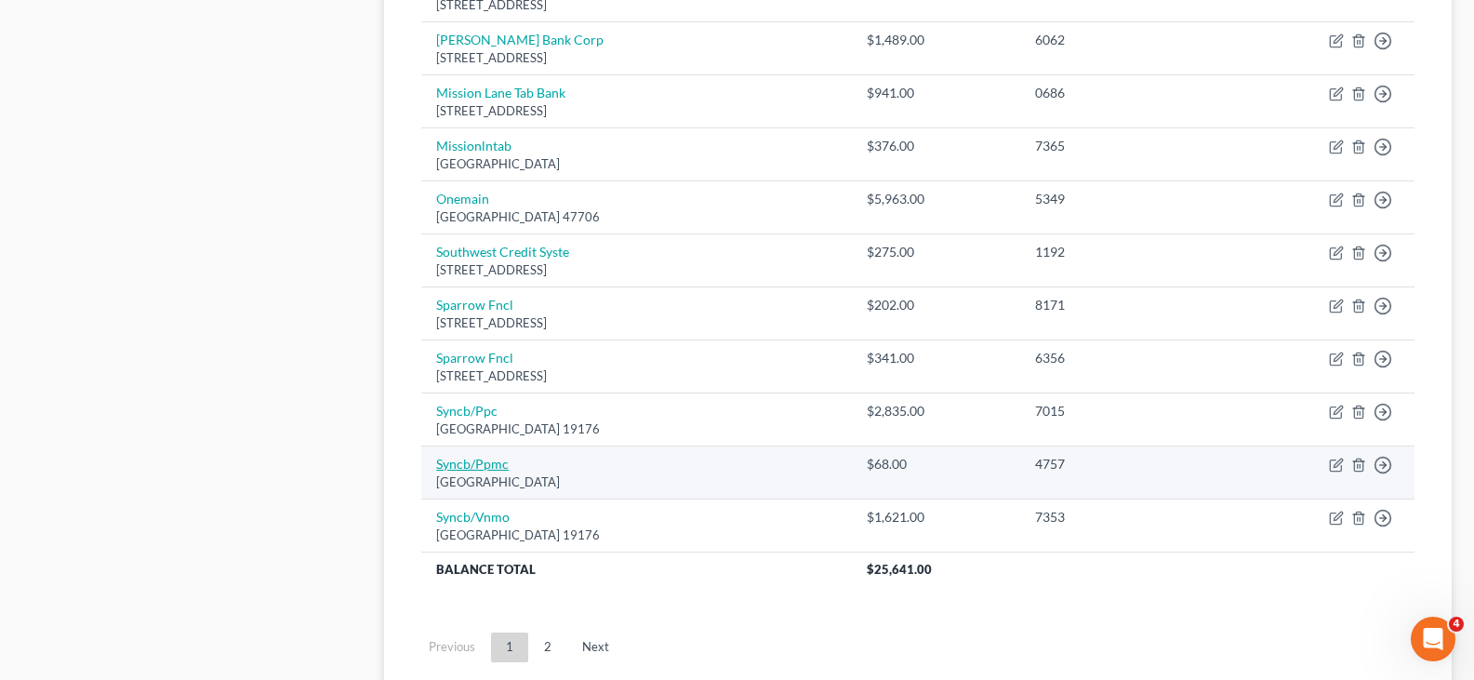
scroll to position [1468, 0]
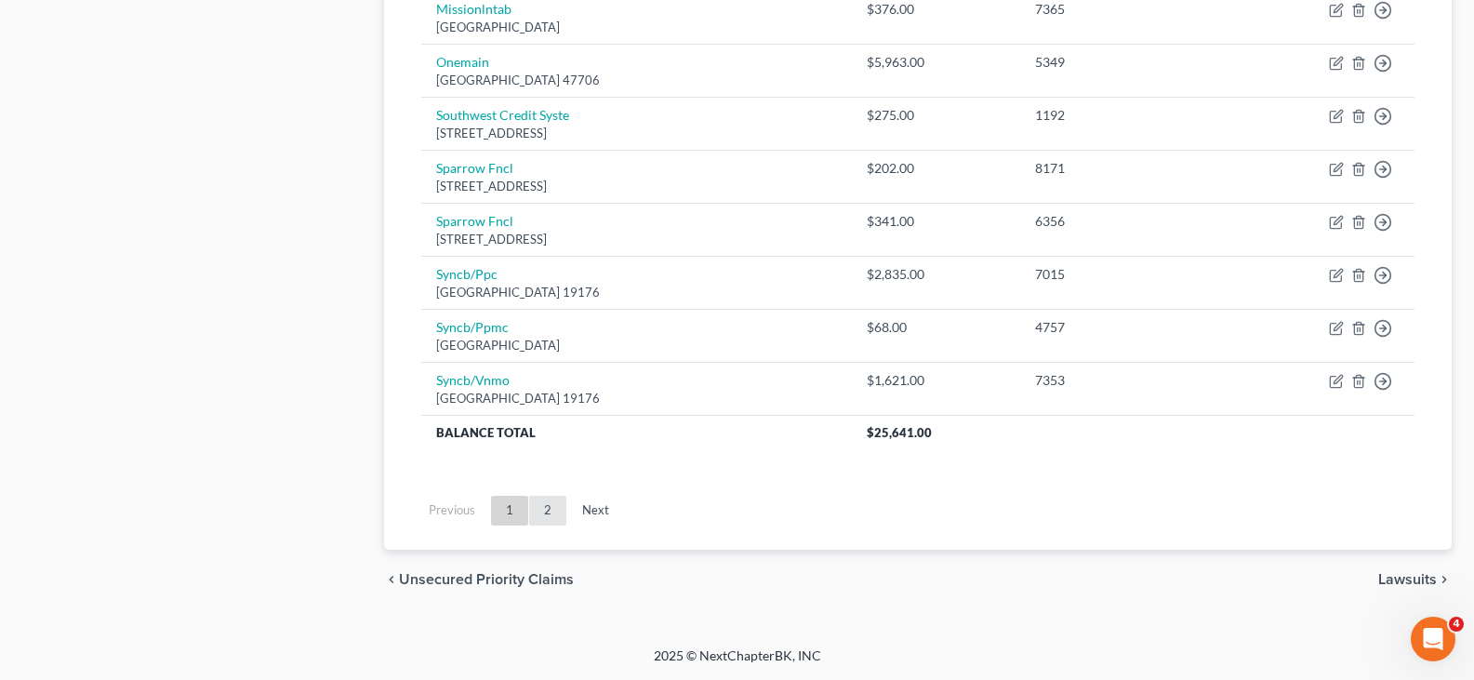
click at [546, 509] on link "2" at bounding box center [547, 511] width 37 height 30
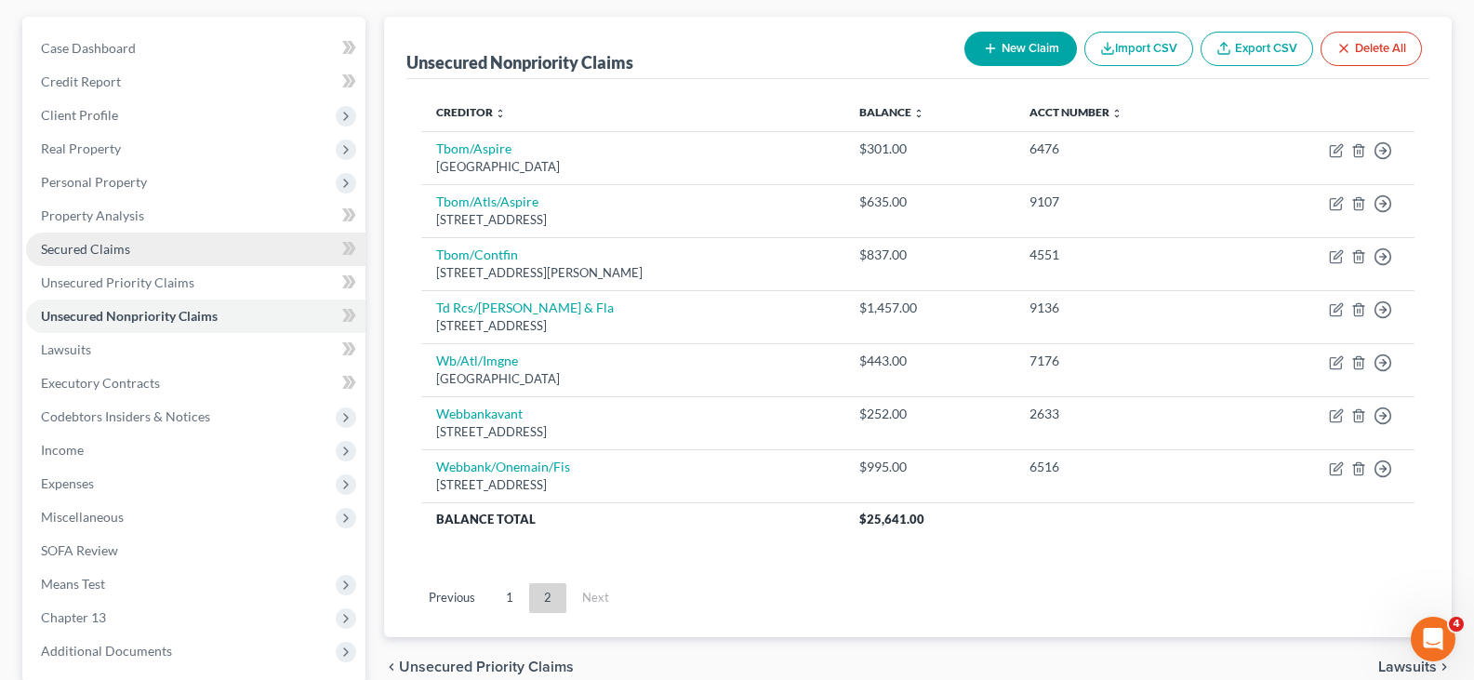
scroll to position [156, 0]
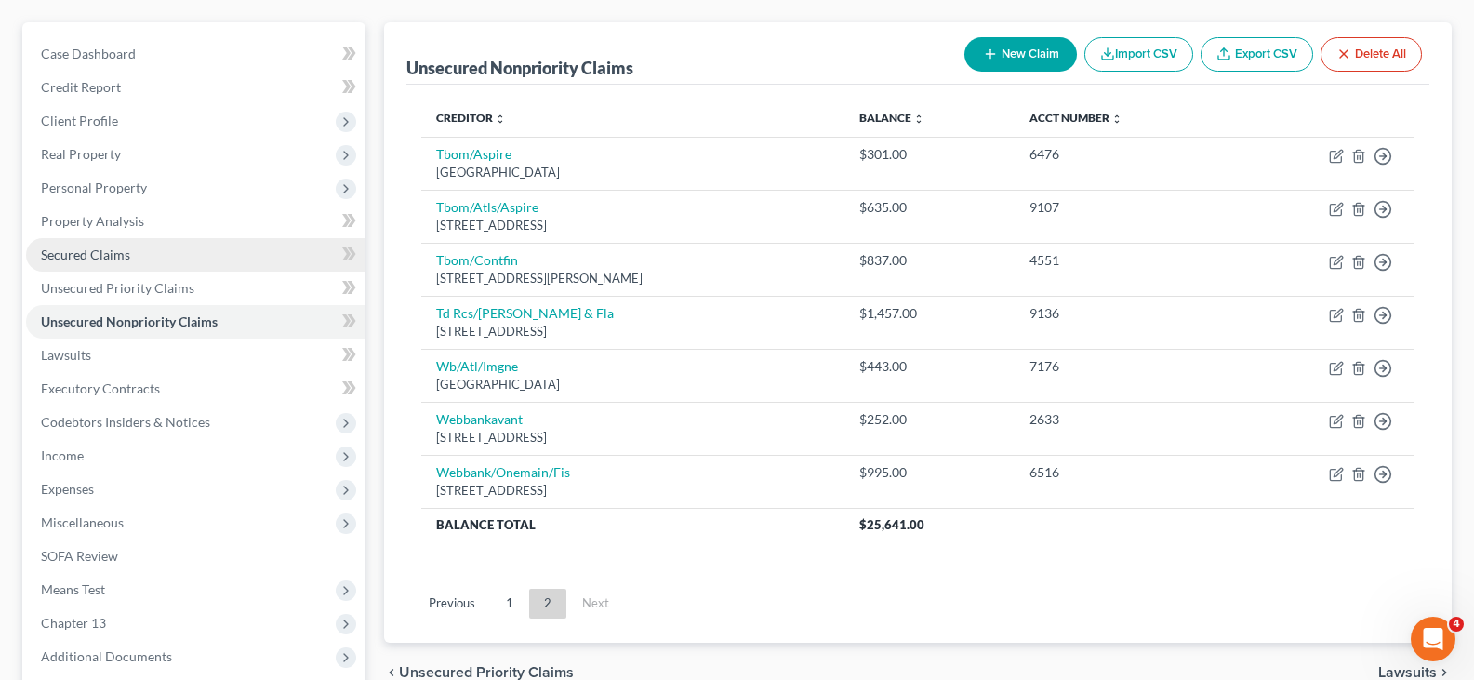
click at [94, 253] on span "Secured Claims" at bounding box center [85, 254] width 89 height 16
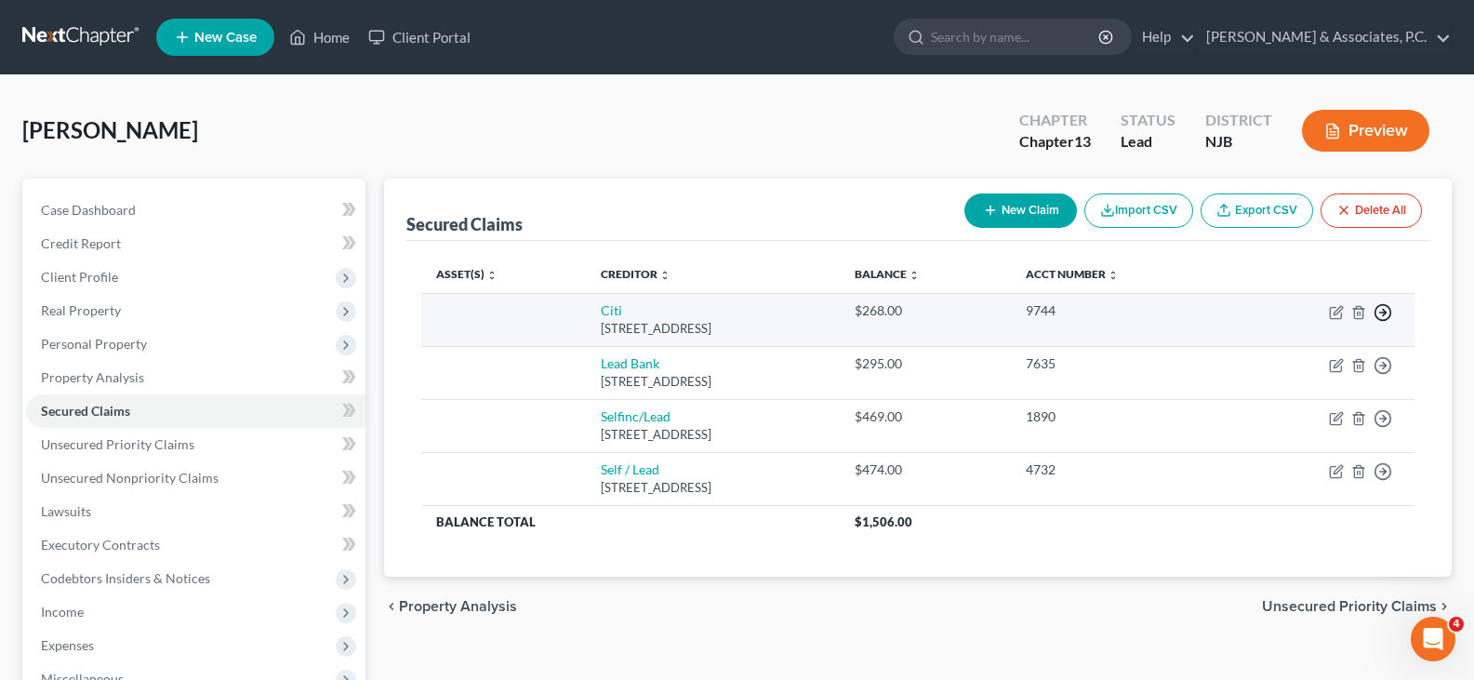
click at [1381, 306] on icon "button" at bounding box center [1383, 312] width 19 height 19
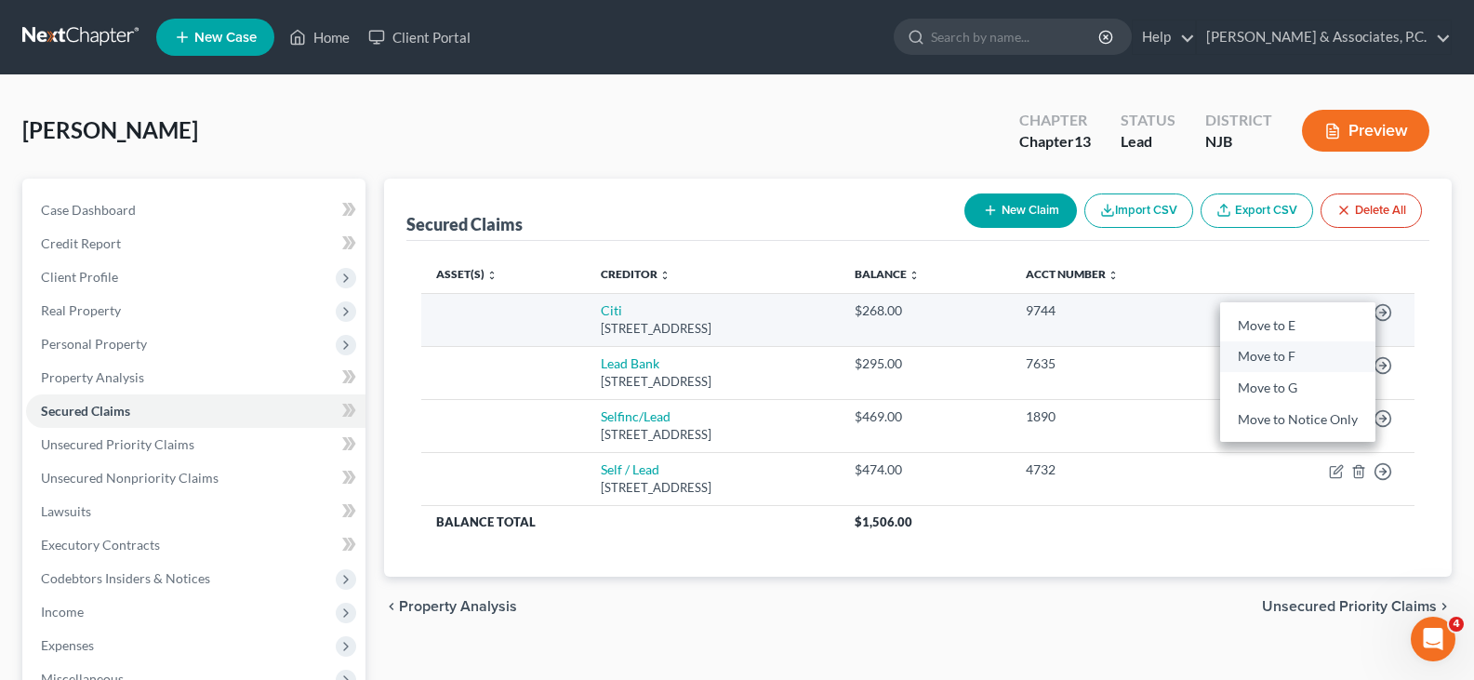
click at [1292, 355] on link "Move to F" at bounding box center [1297, 357] width 155 height 32
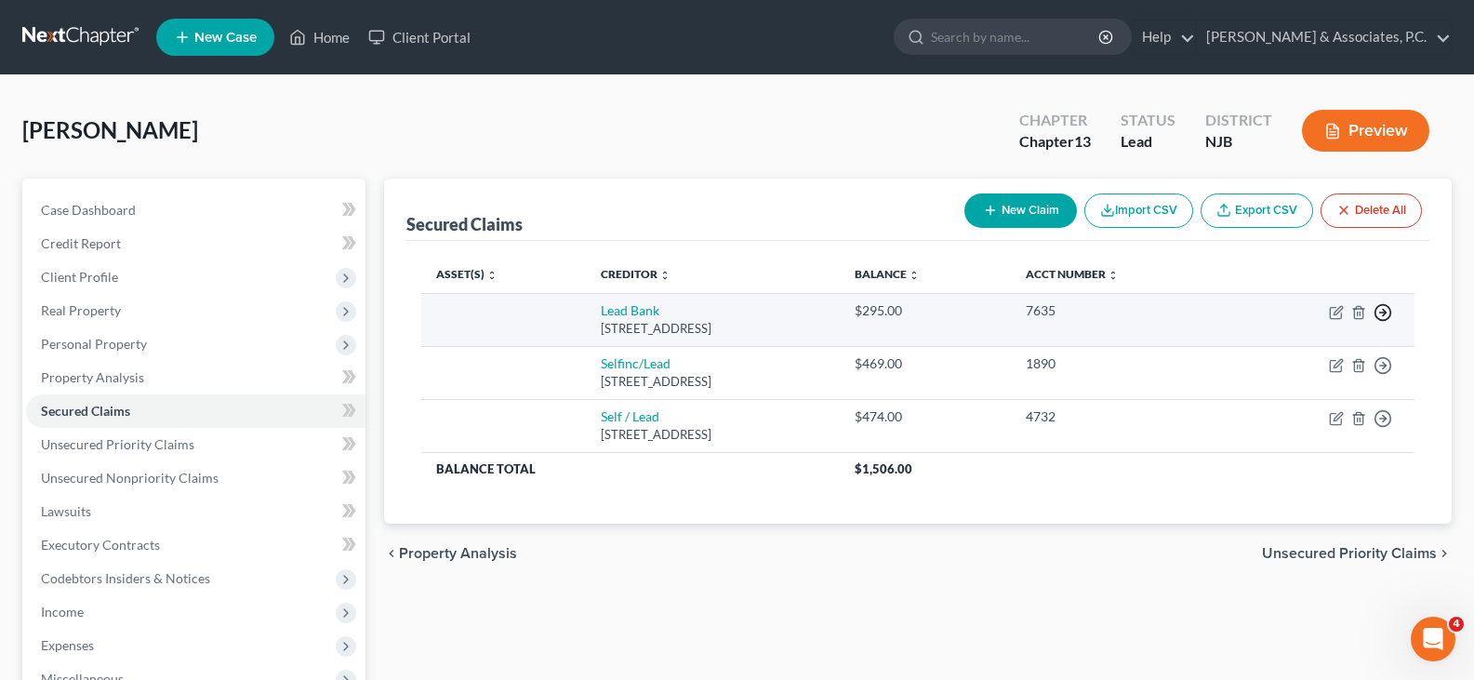
click at [1383, 308] on icon "button" at bounding box center [1383, 312] width 19 height 19
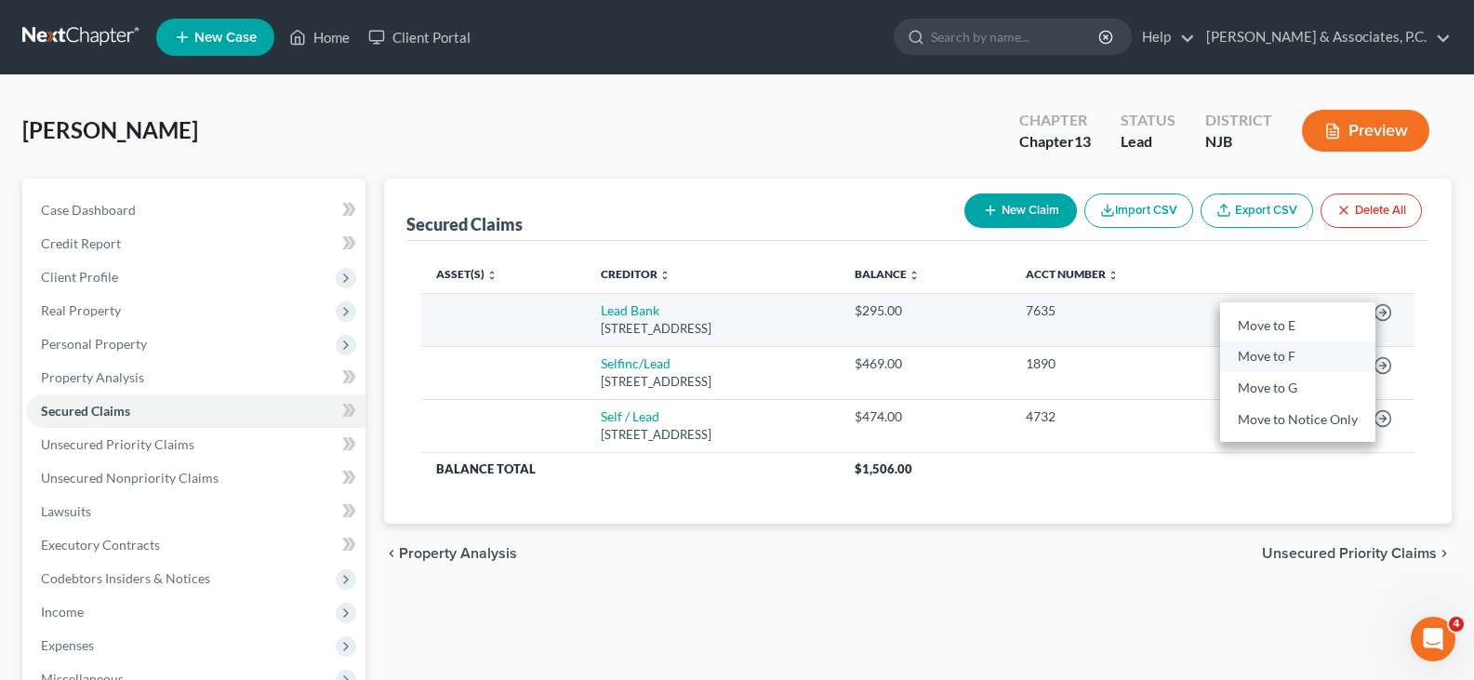
click at [1289, 351] on link "Move to F" at bounding box center [1297, 357] width 155 height 32
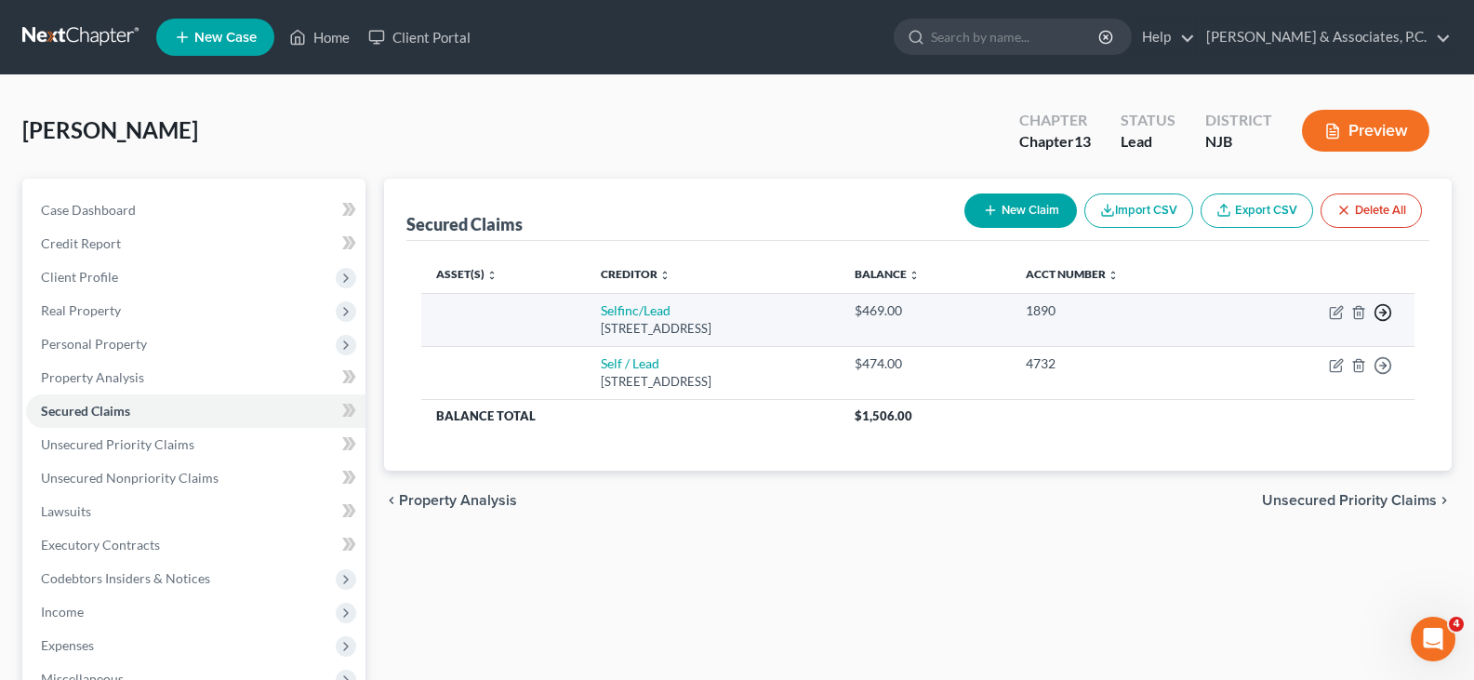
click at [1381, 314] on icon "button" at bounding box center [1383, 312] width 19 height 19
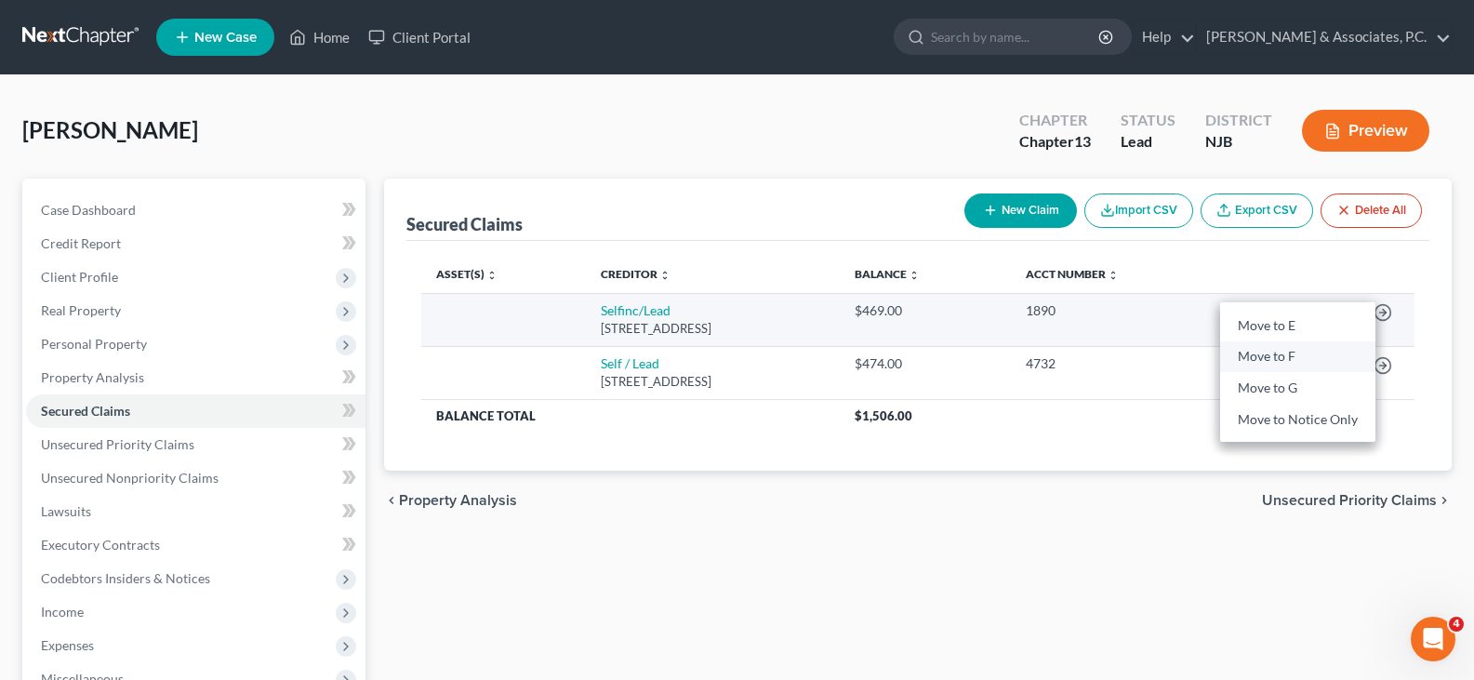
click at [1289, 356] on link "Move to F" at bounding box center [1297, 357] width 155 height 32
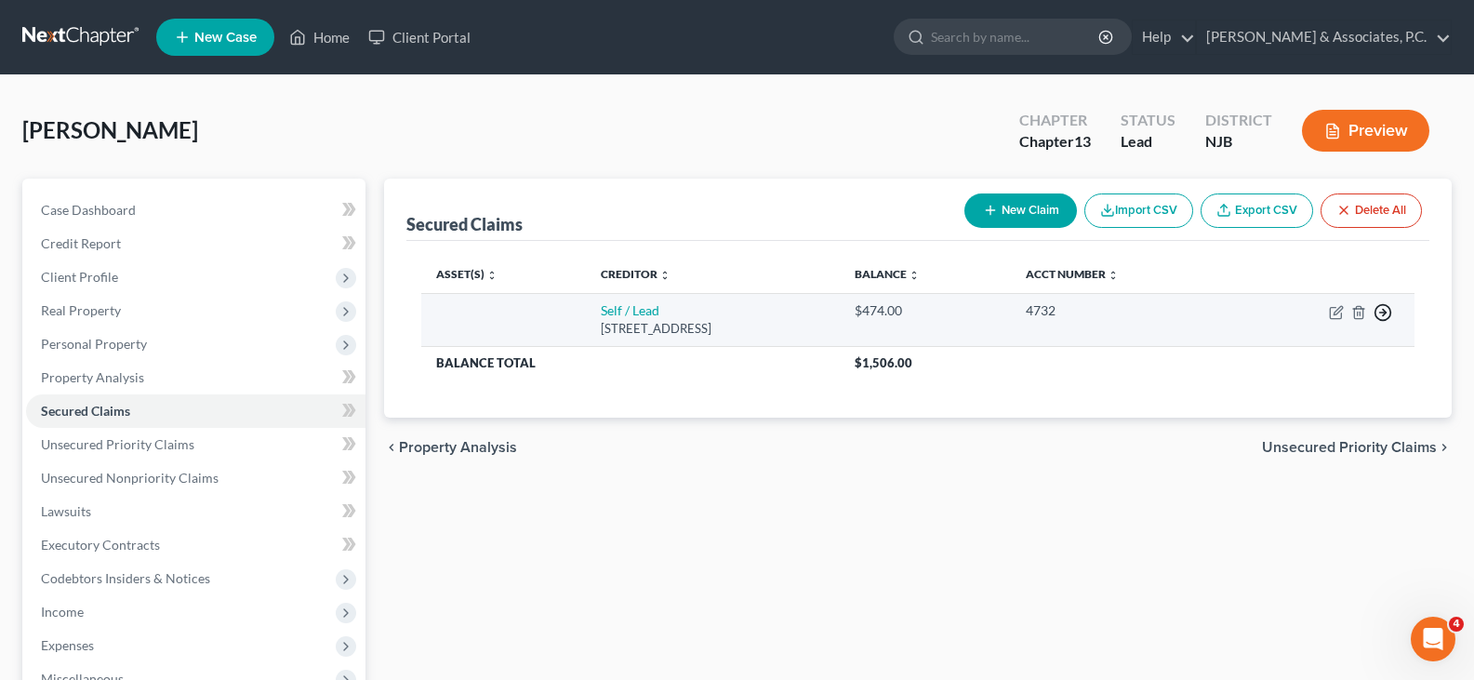
click at [1385, 313] on line "button" at bounding box center [1383, 313] width 7 height 0
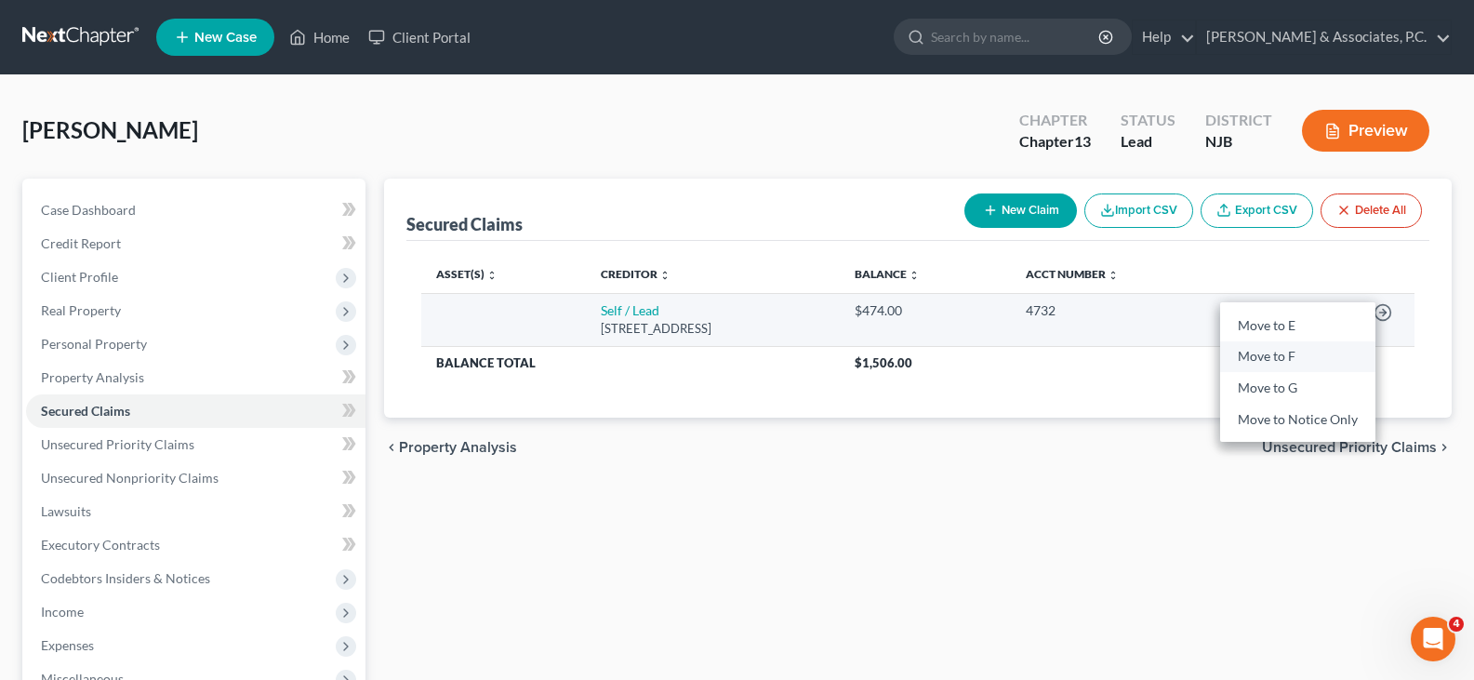
drag, startPoint x: 1290, startPoint y: 355, endPoint x: 428, endPoint y: 48, distance: 915.2
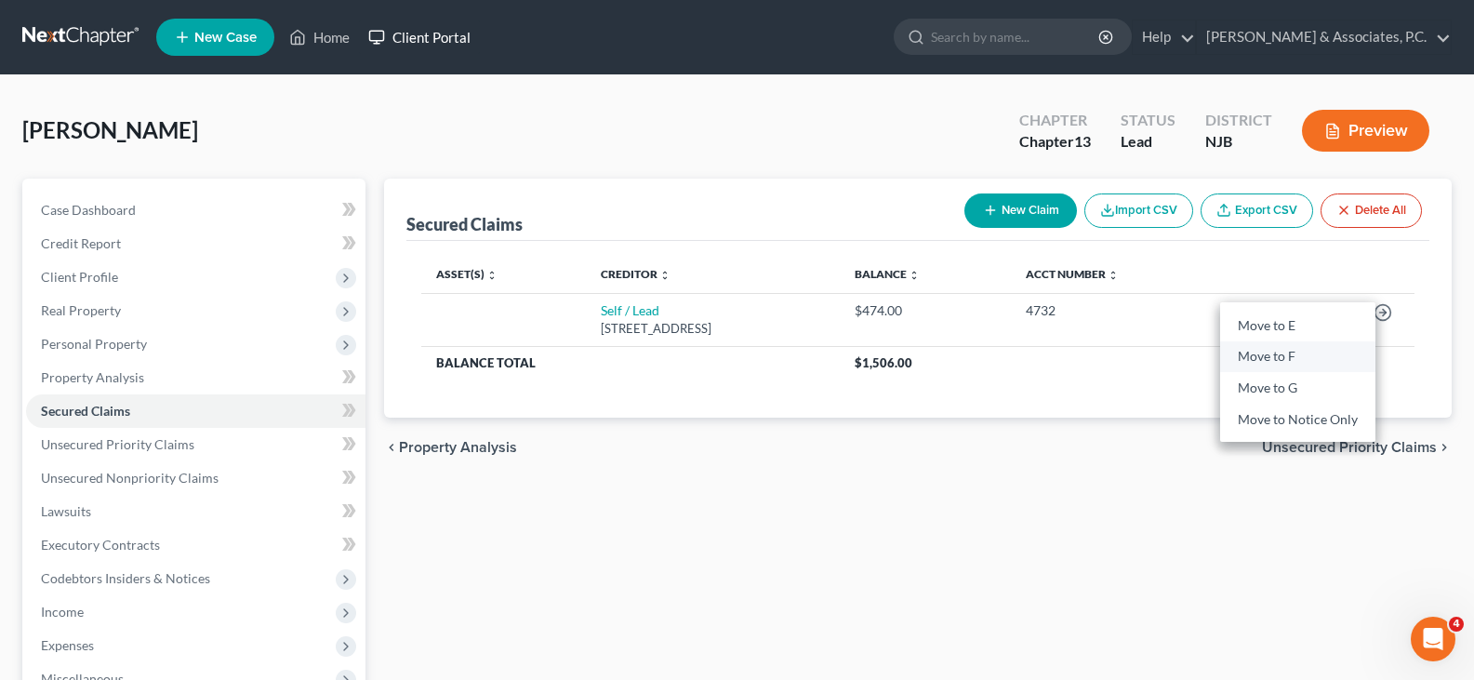
click at [1289, 355] on link "Move to F" at bounding box center [1297, 357] width 155 height 32
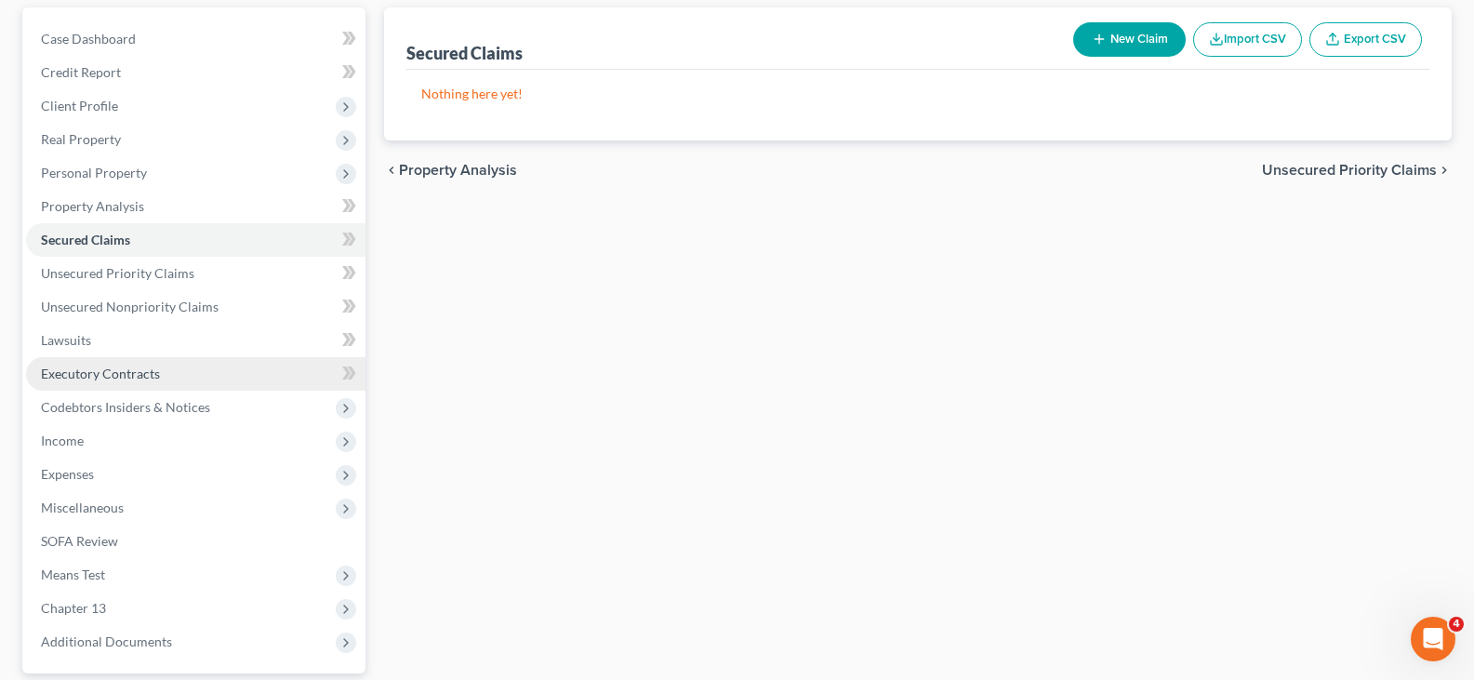
scroll to position [342, 0]
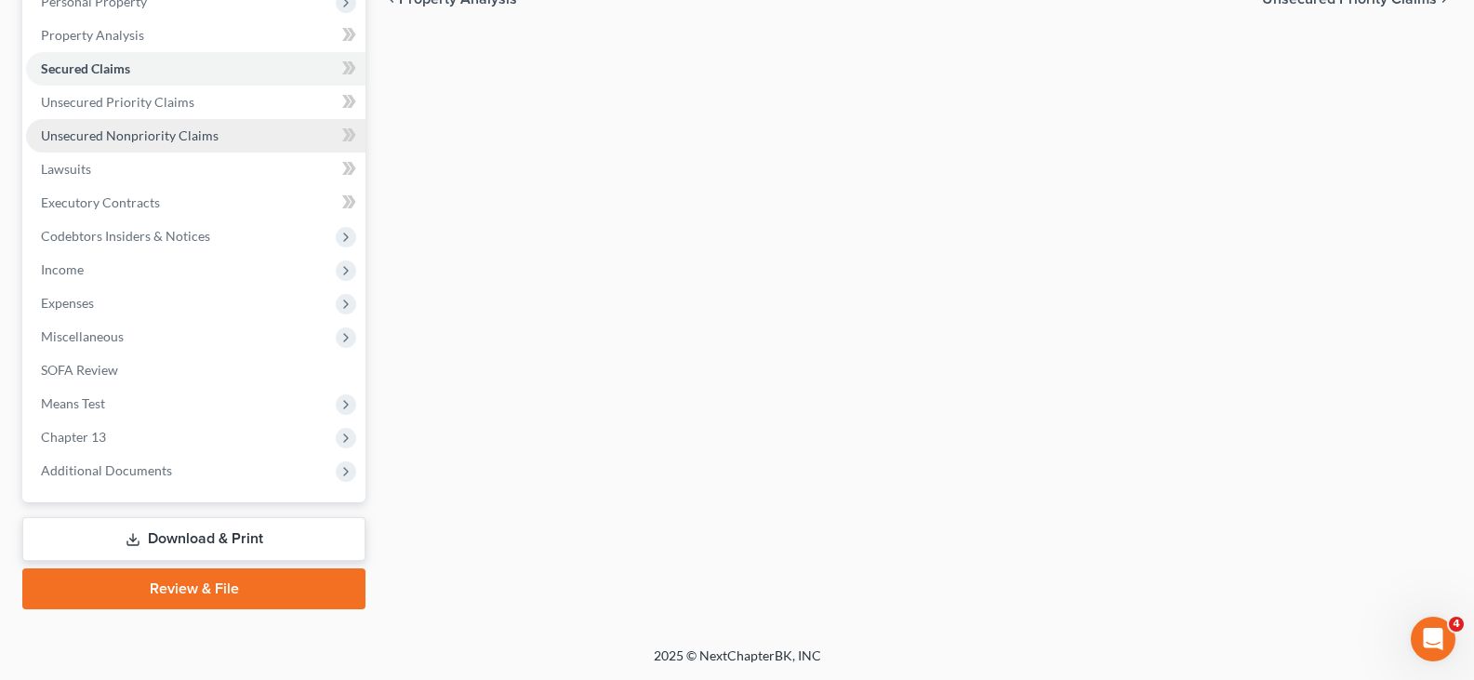
click at [92, 133] on span "Unsecured Nonpriority Claims" at bounding box center [130, 135] width 178 height 16
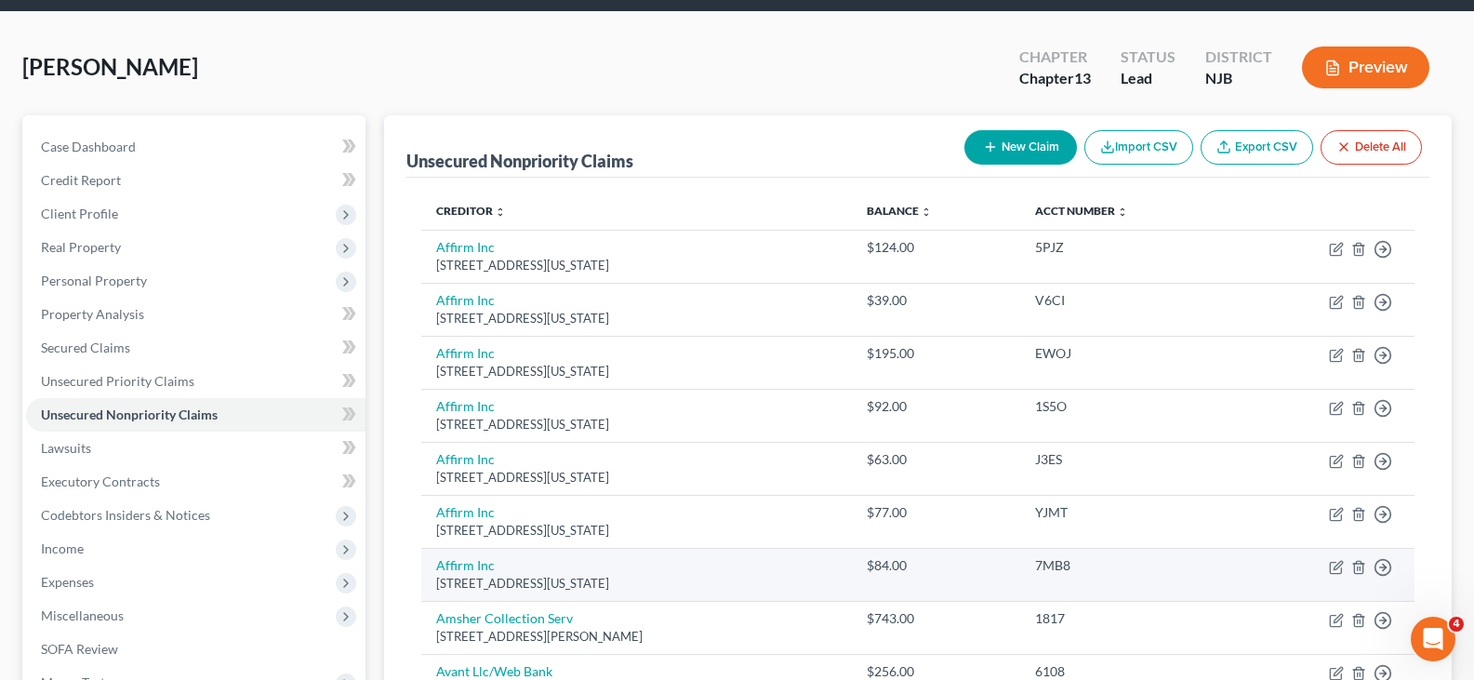
scroll to position [93, 0]
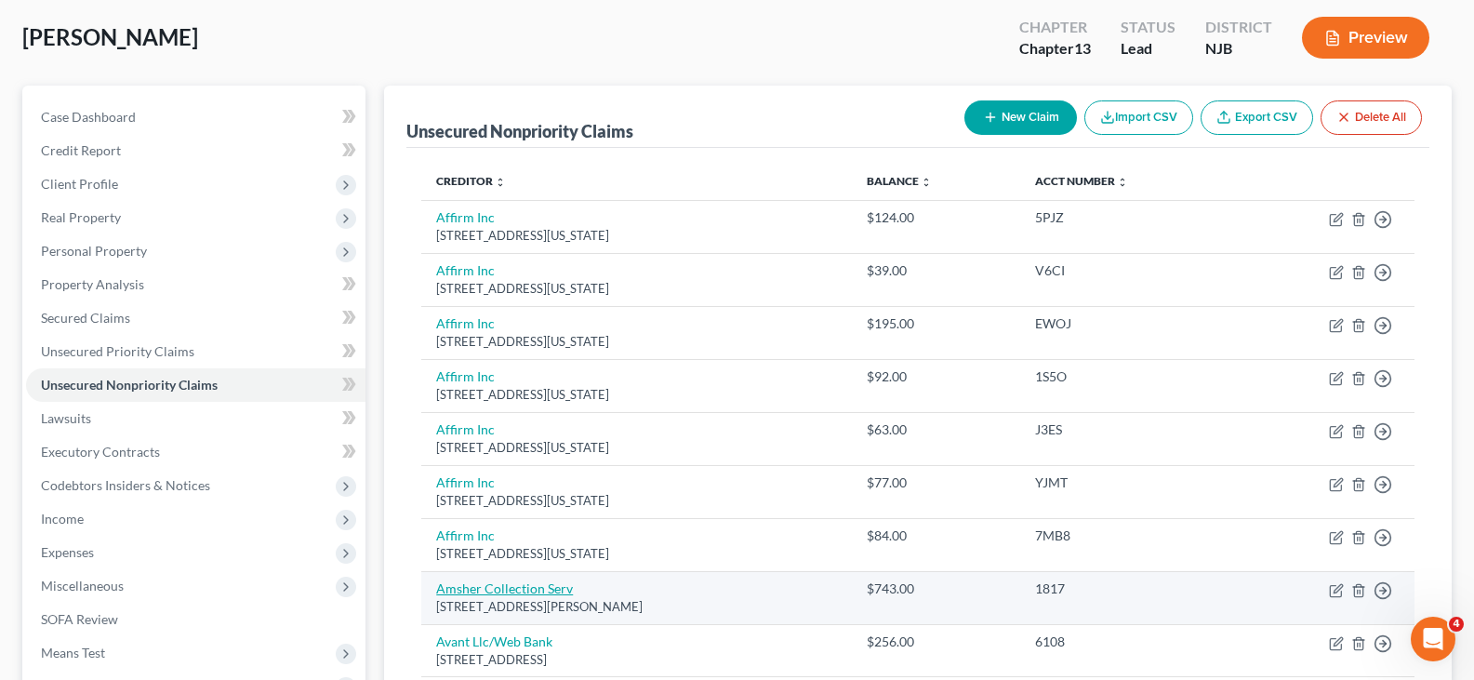
click at [480, 587] on link "Amsher Collection Serv" at bounding box center [504, 588] width 137 height 16
select select "0"
select select "1"
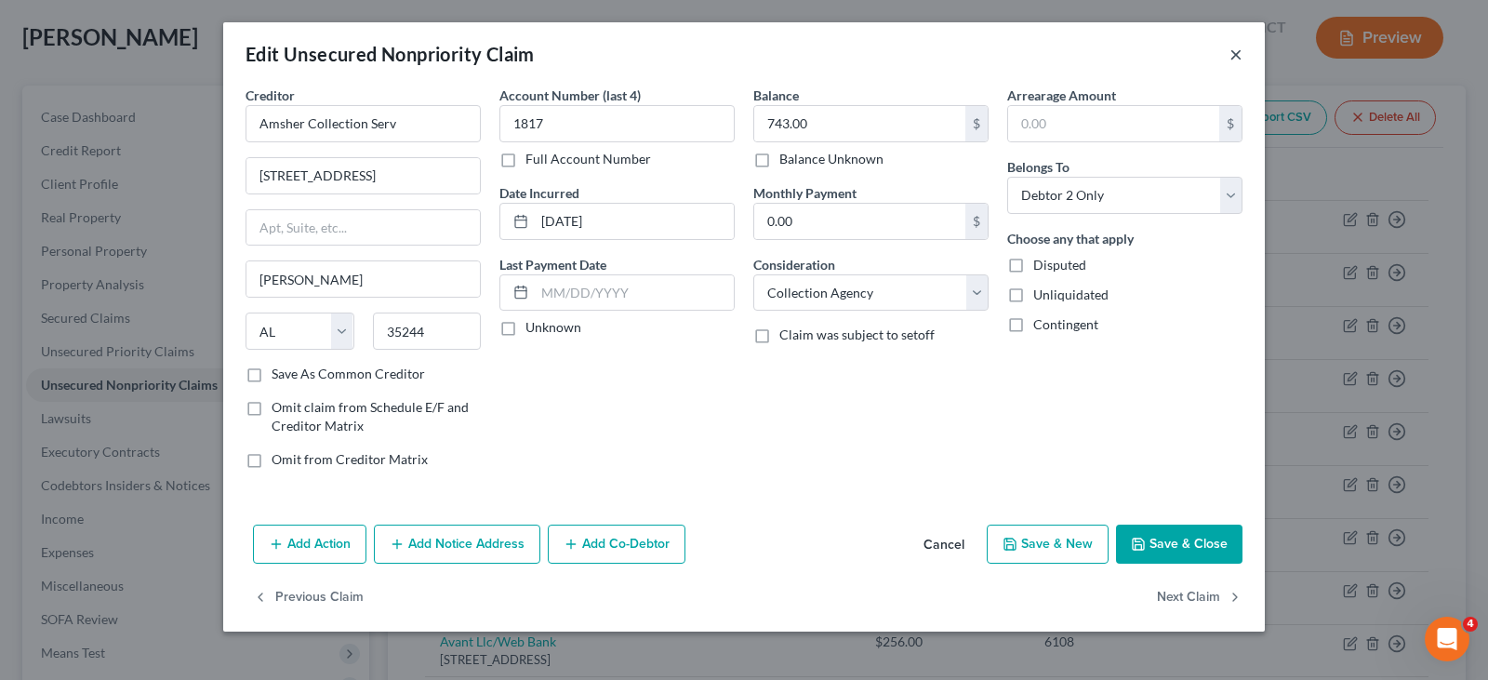
click at [1234, 52] on button "×" at bounding box center [1236, 54] width 13 height 22
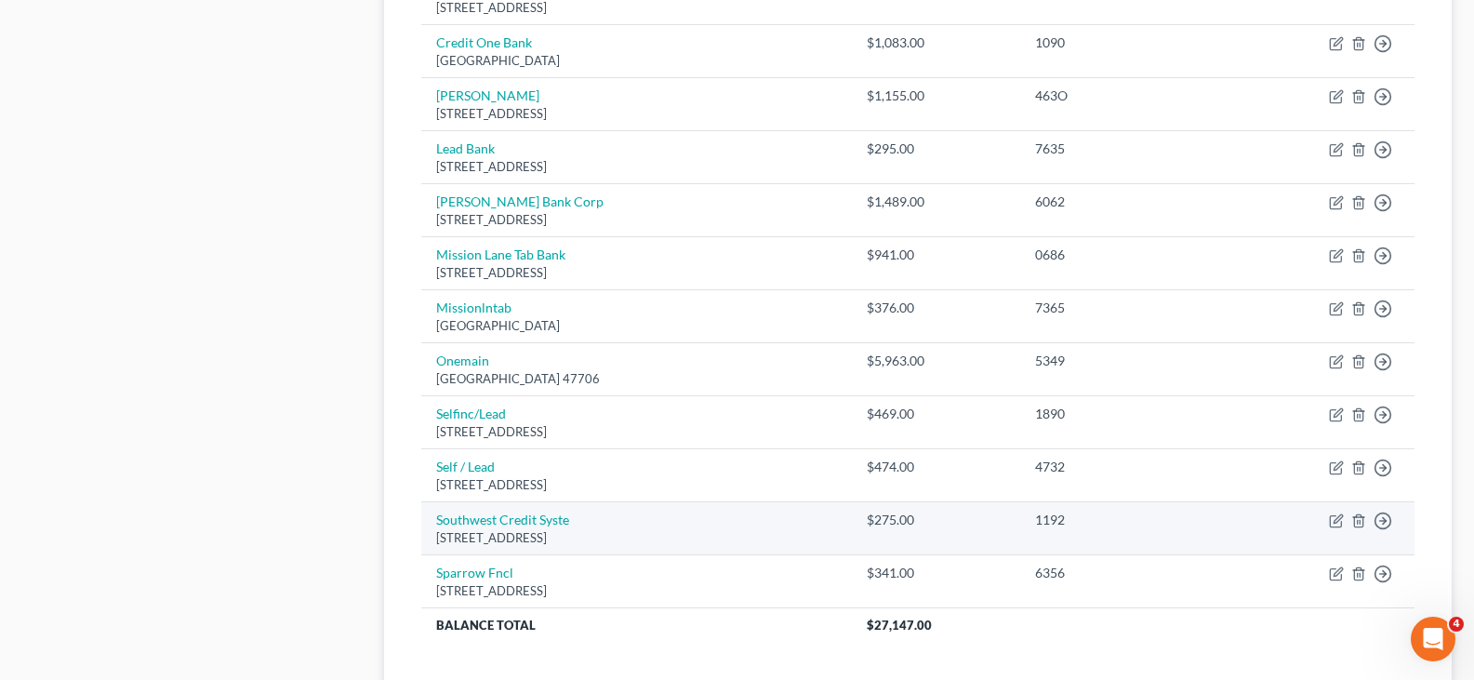
scroll to position [1302, 0]
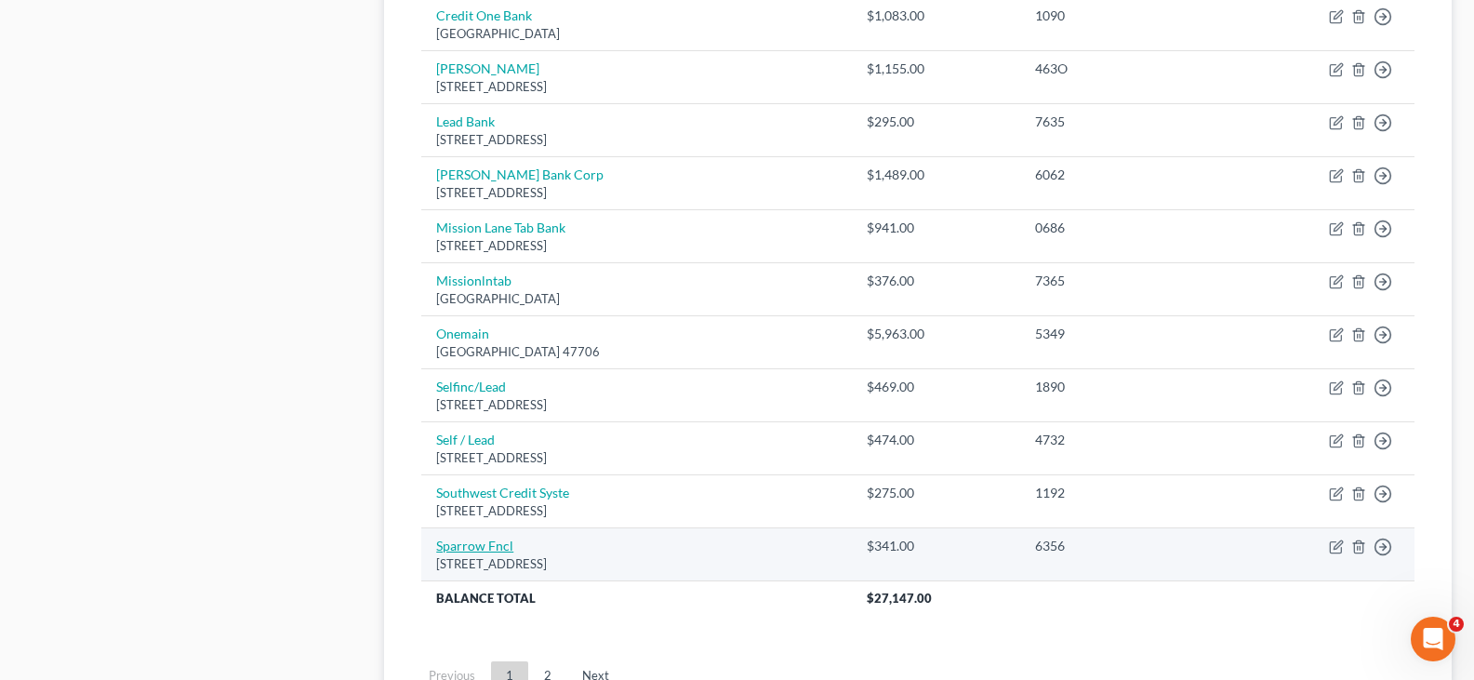
click at [480, 550] on link "Sparrow Fncl" at bounding box center [474, 546] width 77 height 16
select select "38"
select select "2"
select select "1"
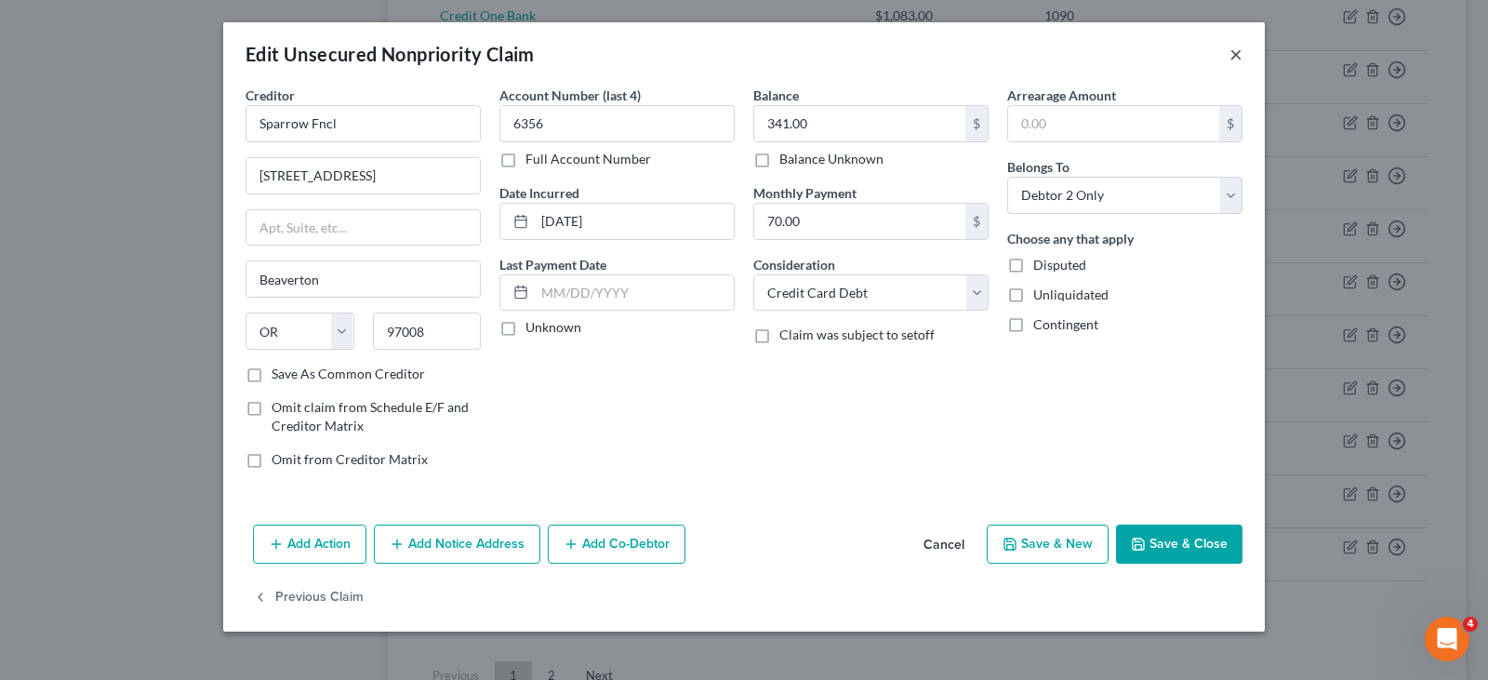
drag, startPoint x: 1236, startPoint y: 53, endPoint x: 1149, endPoint y: 62, distance: 87.9
click at [1236, 51] on button "×" at bounding box center [1236, 54] width 13 height 22
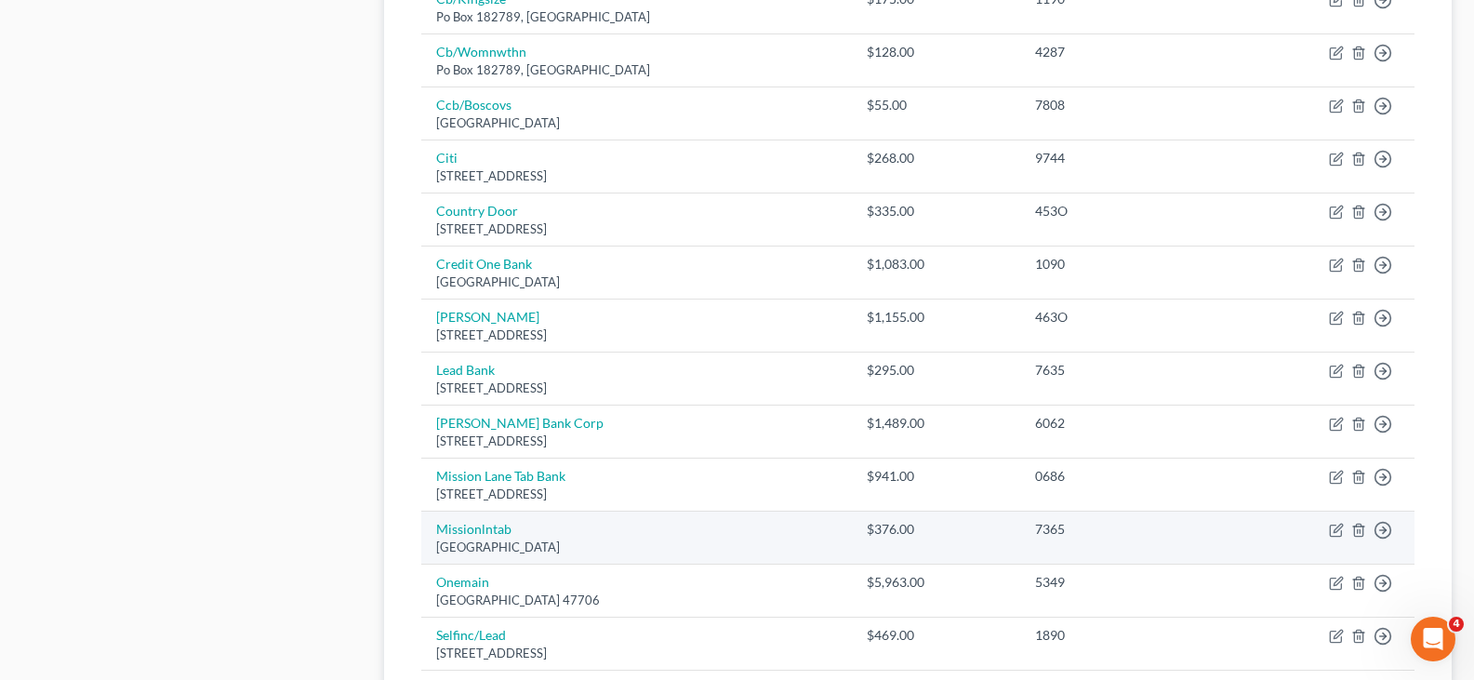
scroll to position [1023, 0]
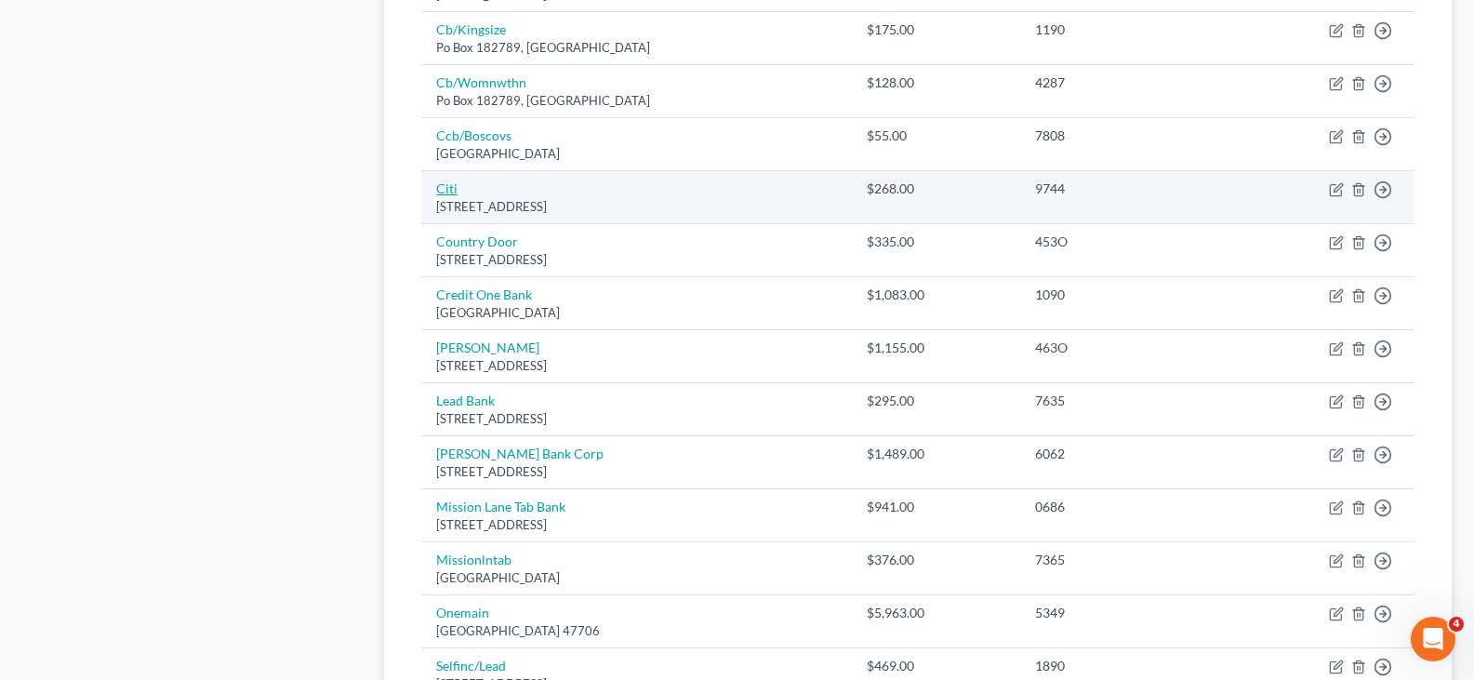
click at [446, 191] on link "Citi" at bounding box center [446, 188] width 21 height 16
select select "43"
select select "0"
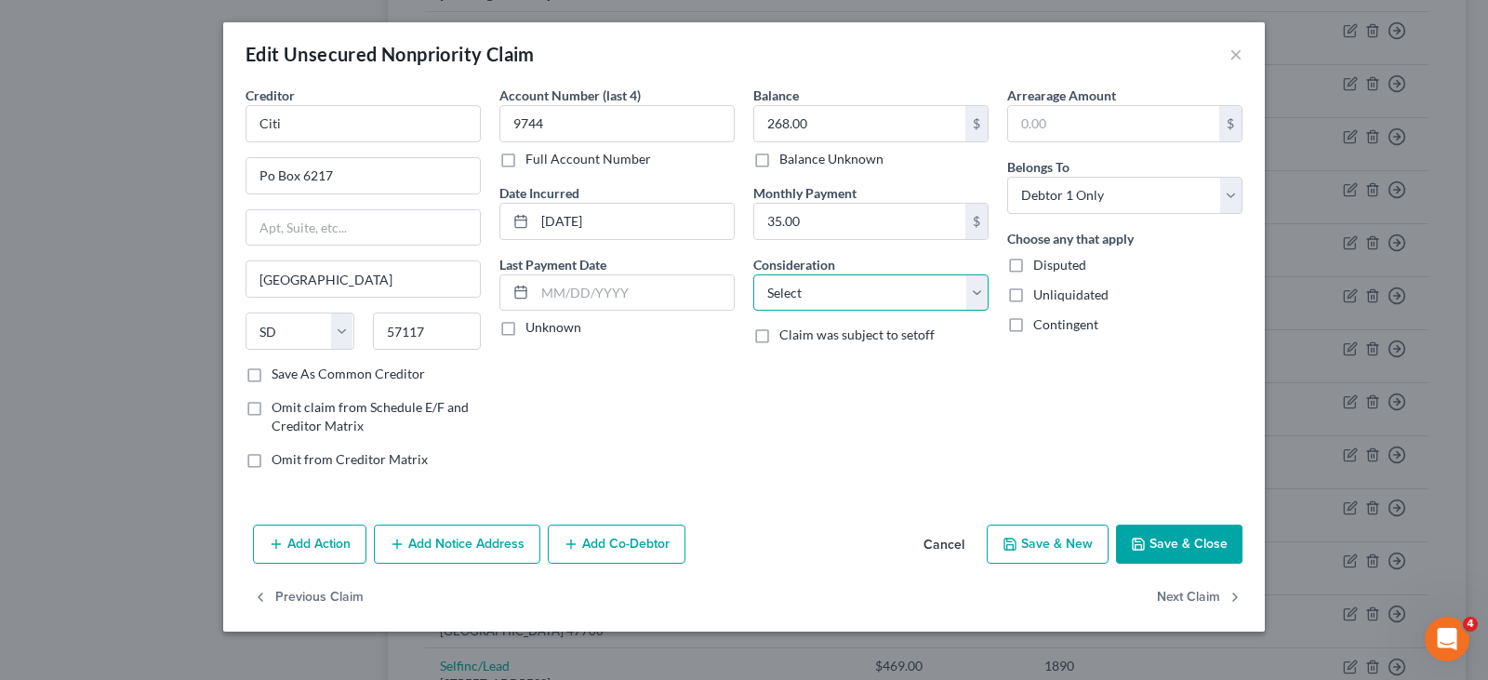
click at [845, 293] on select "Select Cable / Satellite Services Collection Agency Credit Card Debt Debt Couns…" at bounding box center [870, 292] width 235 height 37
select select "2"
click at [753, 274] on select "Select Cable / Satellite Services Collection Agency Credit Card Debt Debt Couns…" at bounding box center [870, 292] width 235 height 37
click at [1169, 540] on button "Save & Close" at bounding box center [1179, 544] width 126 height 39
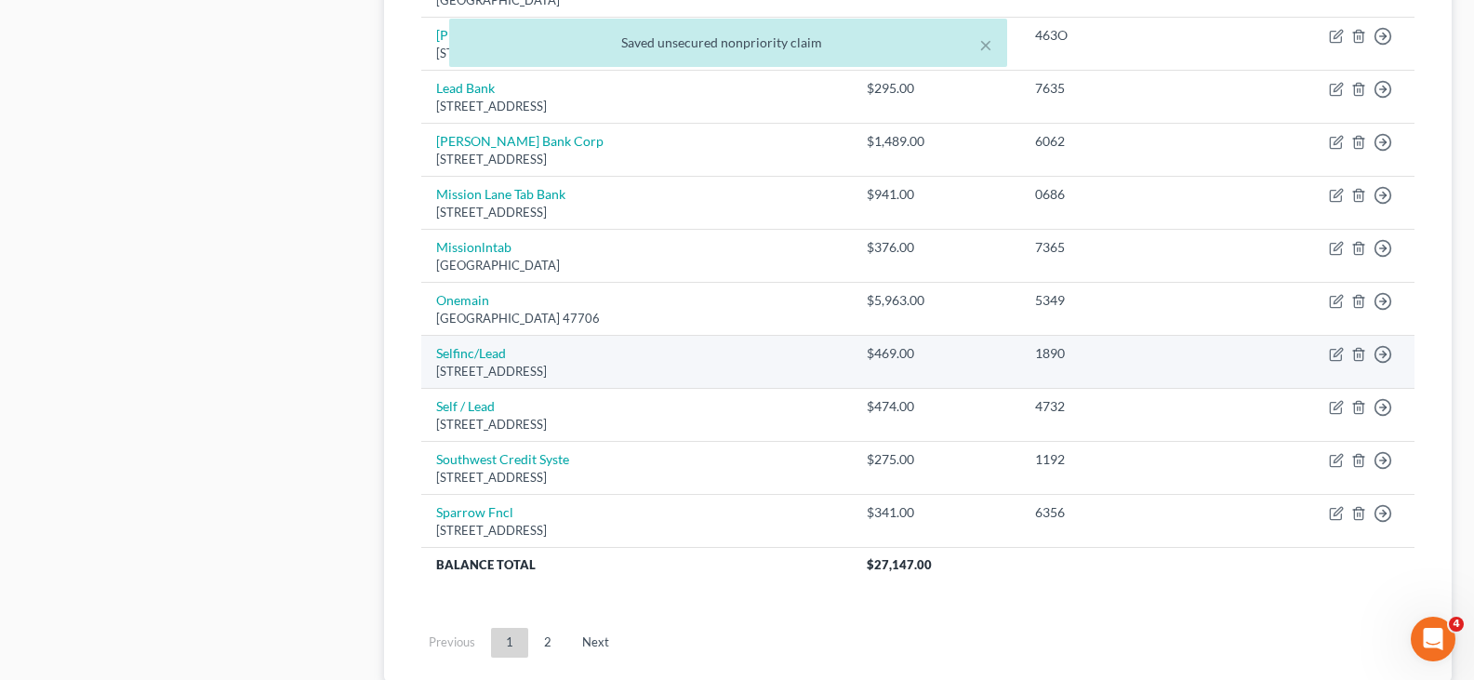
scroll to position [1395, 0]
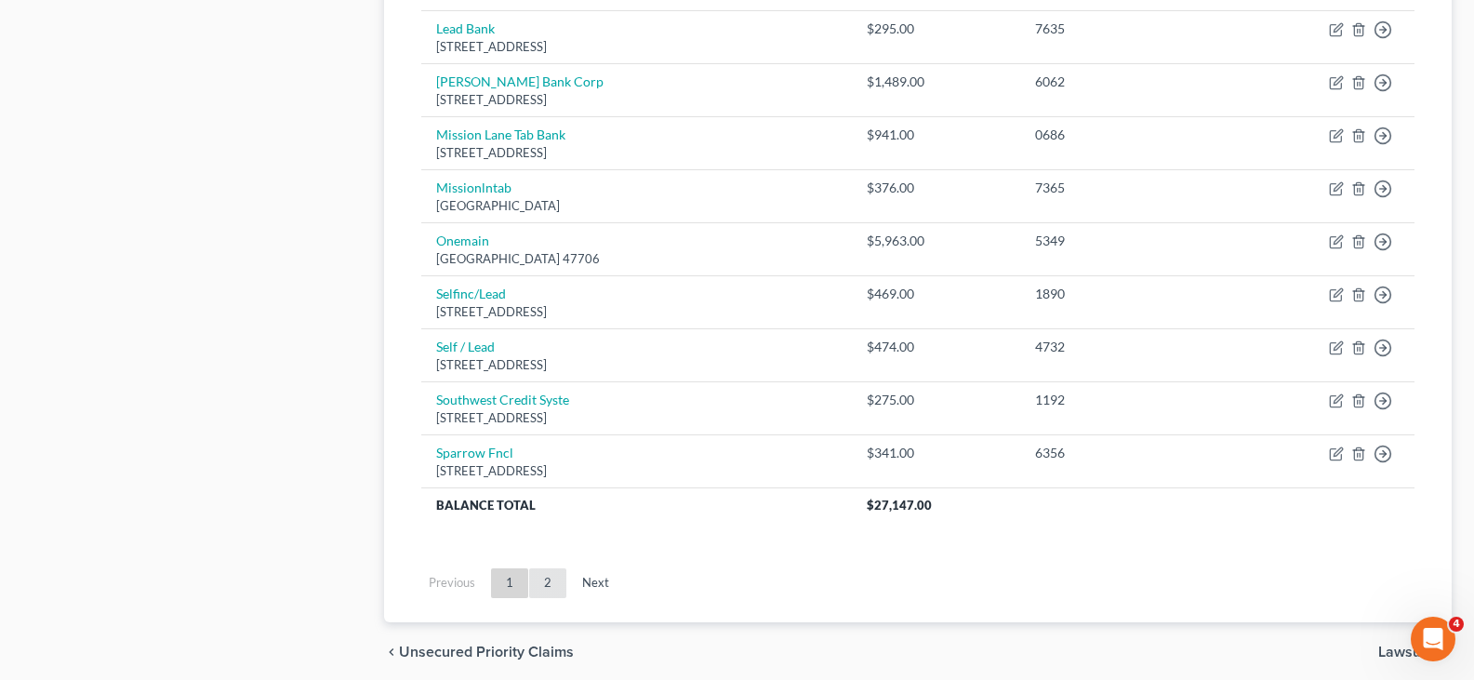
click at [551, 579] on link "2" at bounding box center [547, 583] width 37 height 30
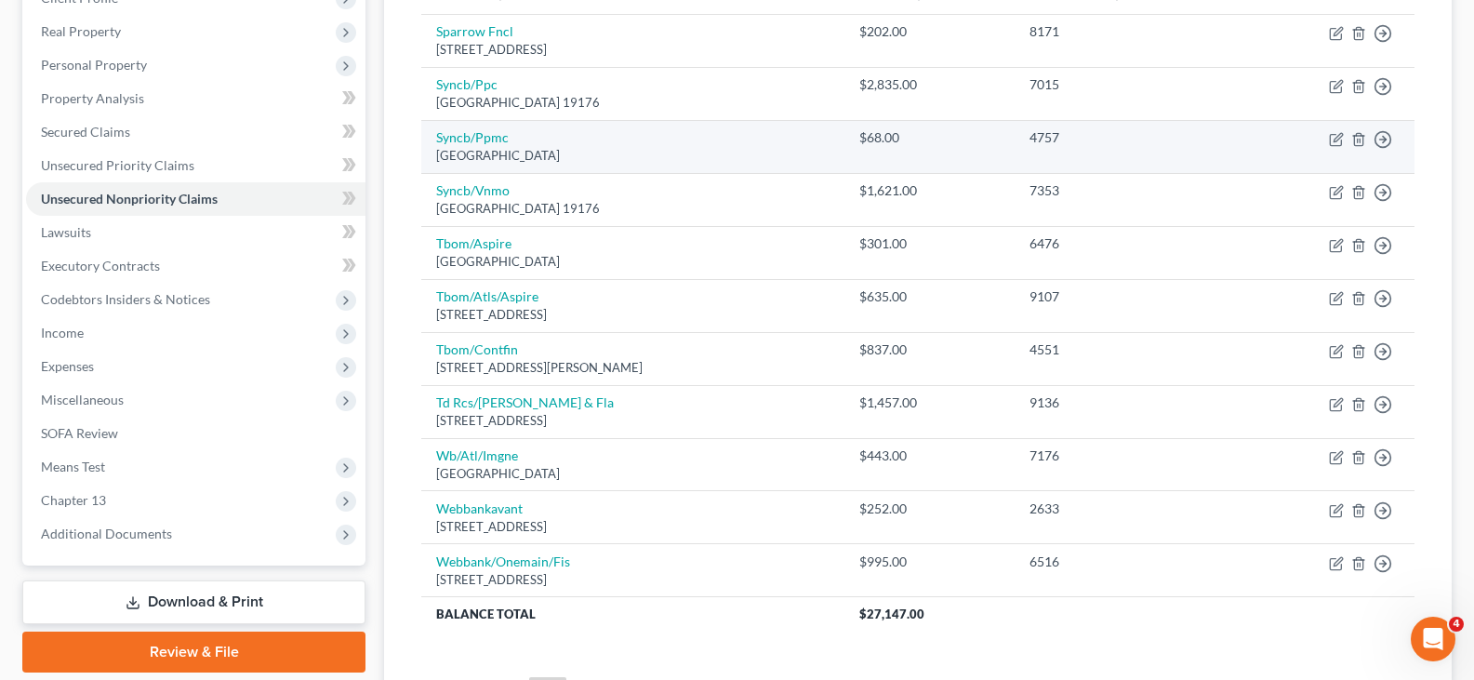
scroll to position [460, 0]
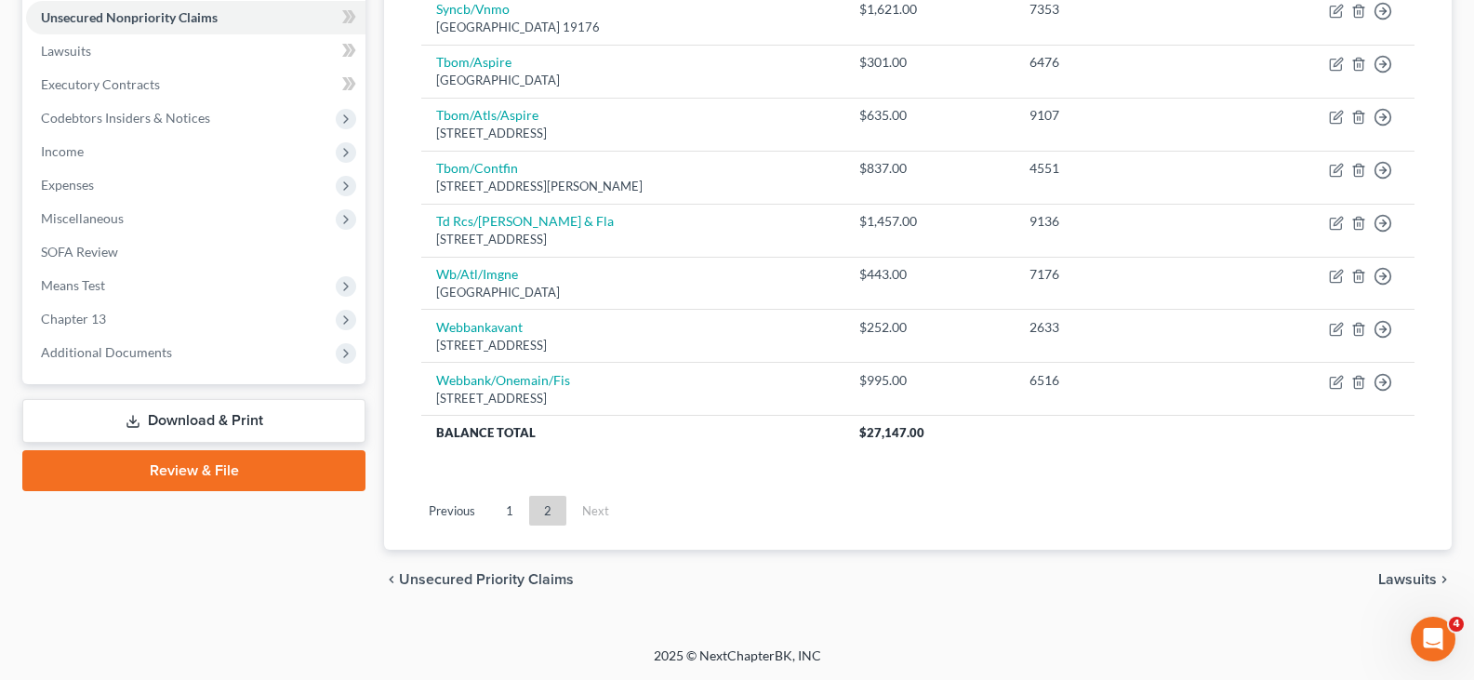
click at [510, 499] on link "1" at bounding box center [509, 511] width 37 height 30
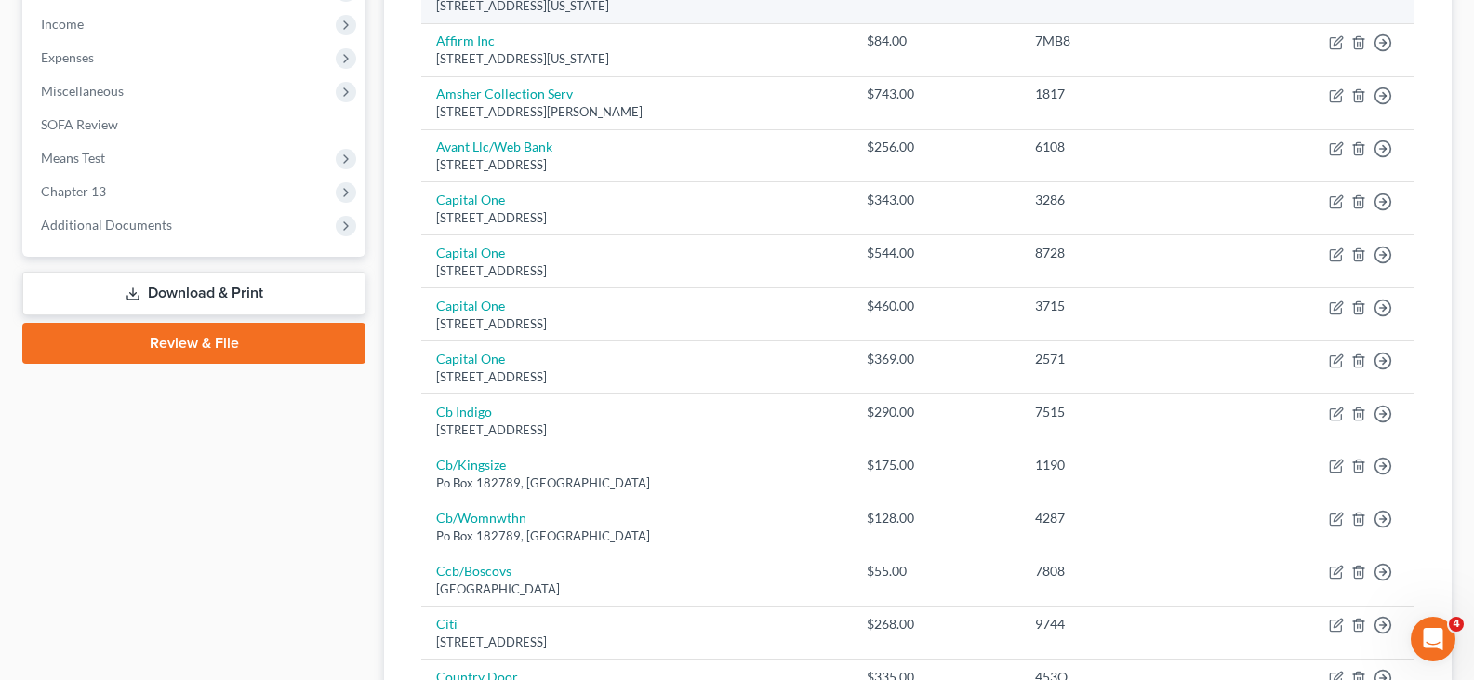
scroll to position [646, 0]
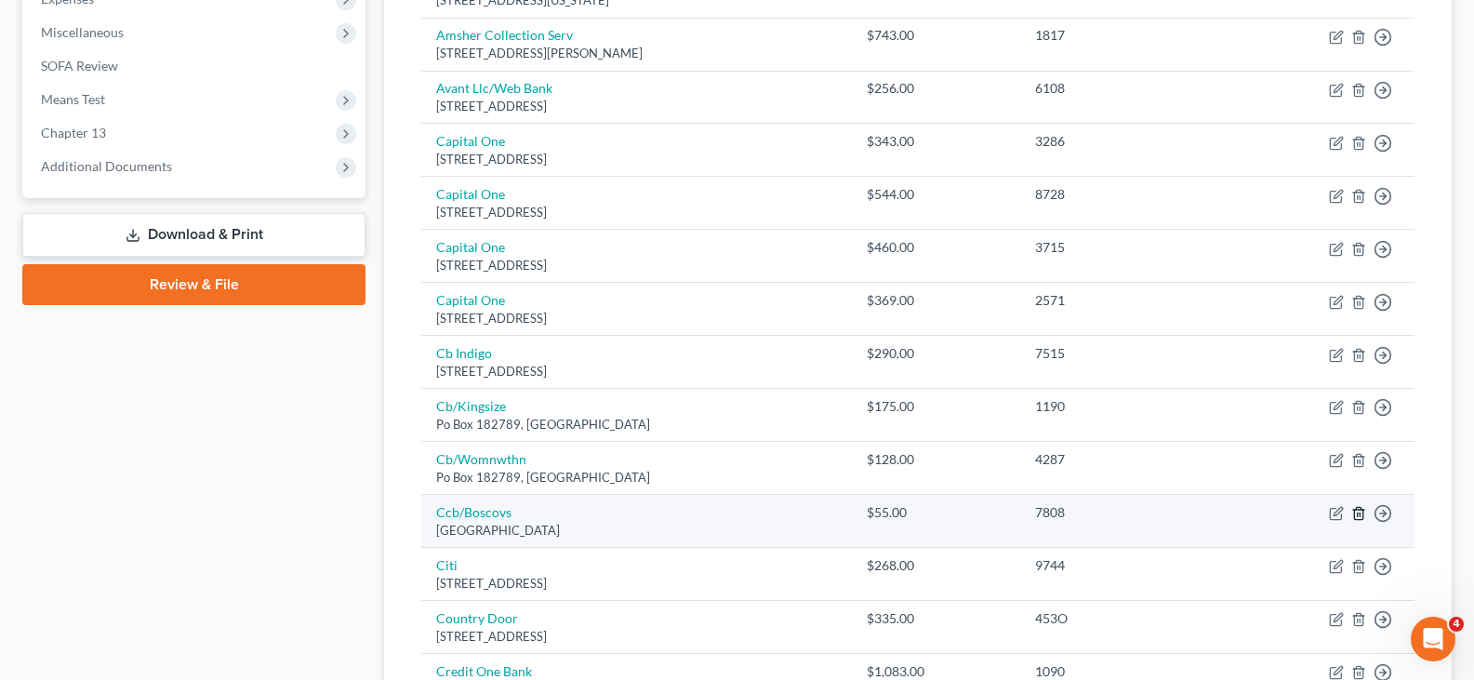
click at [1361, 509] on icon "button" at bounding box center [1358, 514] width 8 height 12
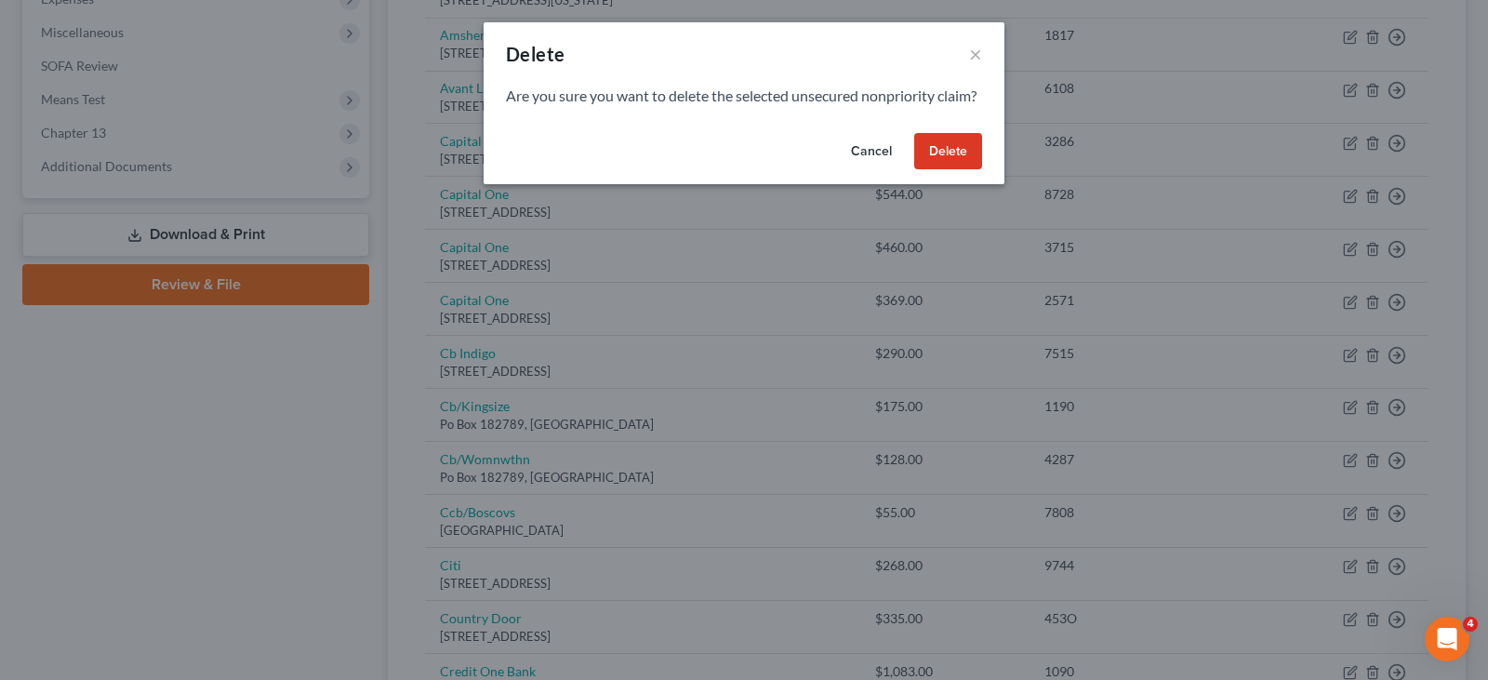
click at [934, 166] on button "Delete" at bounding box center [948, 151] width 68 height 37
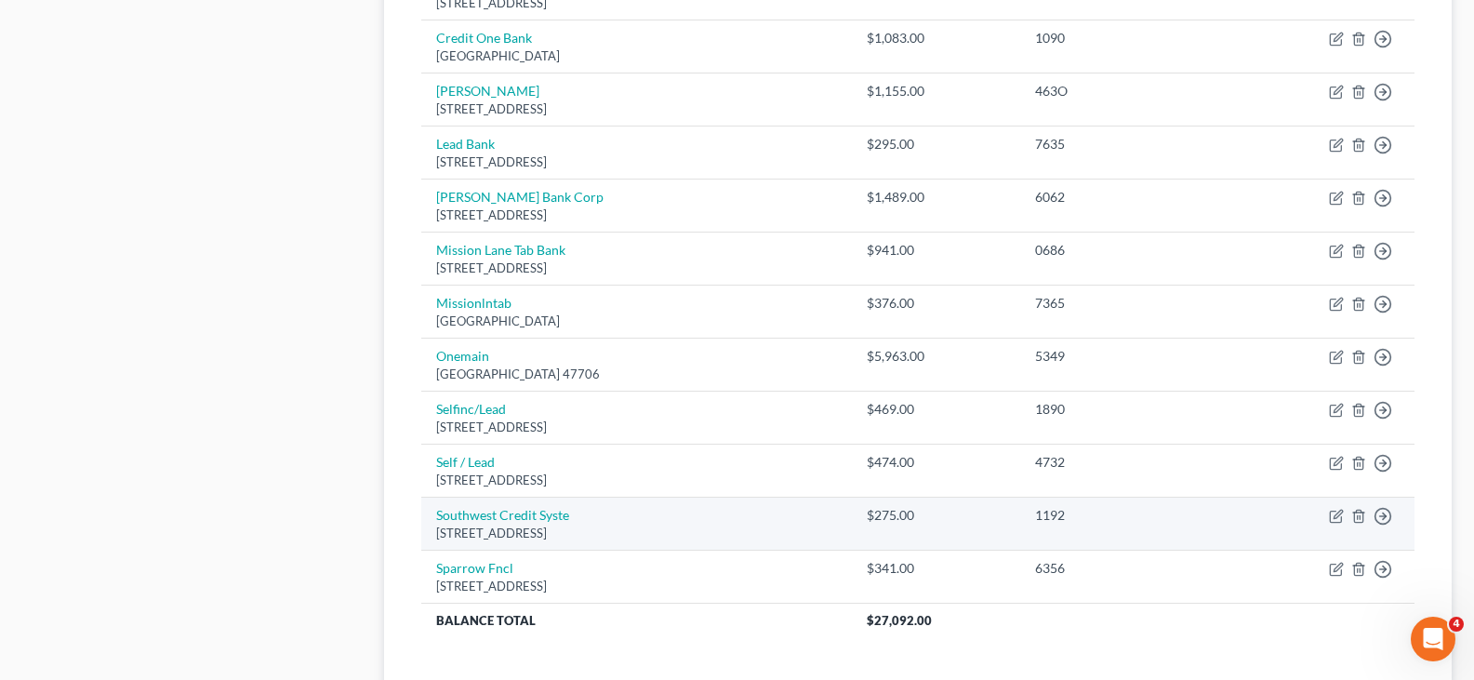
scroll to position [1415, 0]
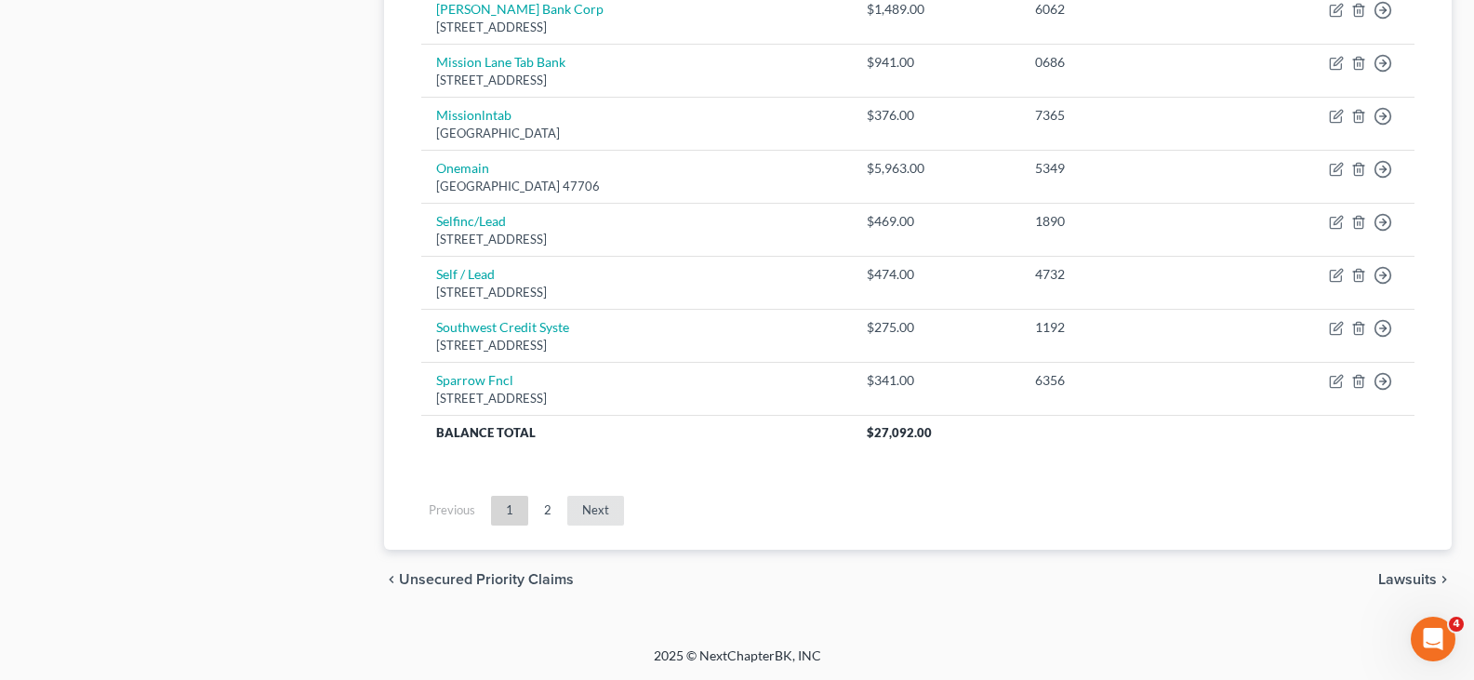
click at [597, 508] on link "Next" at bounding box center [595, 511] width 57 height 30
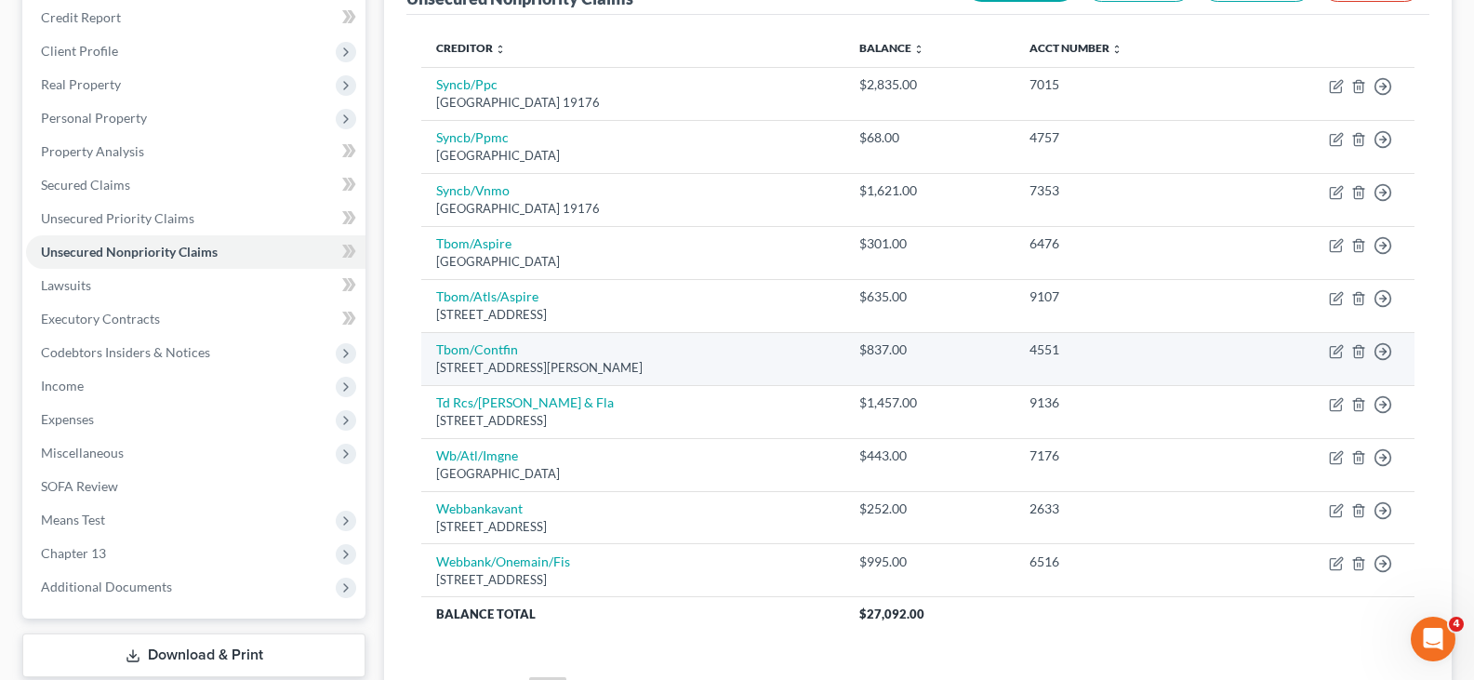
scroll to position [221, 0]
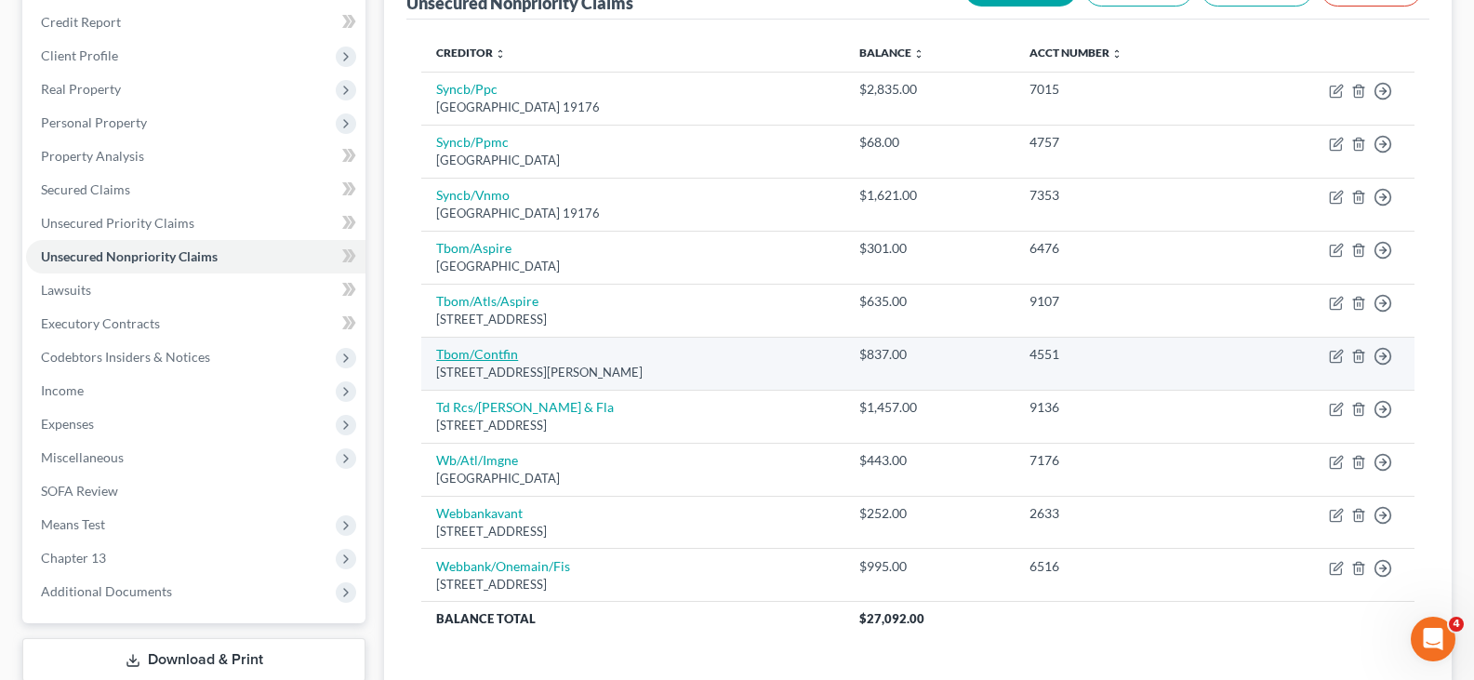
click at [463, 354] on link "Tbom/Contfin" at bounding box center [477, 354] width 82 height 16
select select "7"
select select "2"
select select "1"
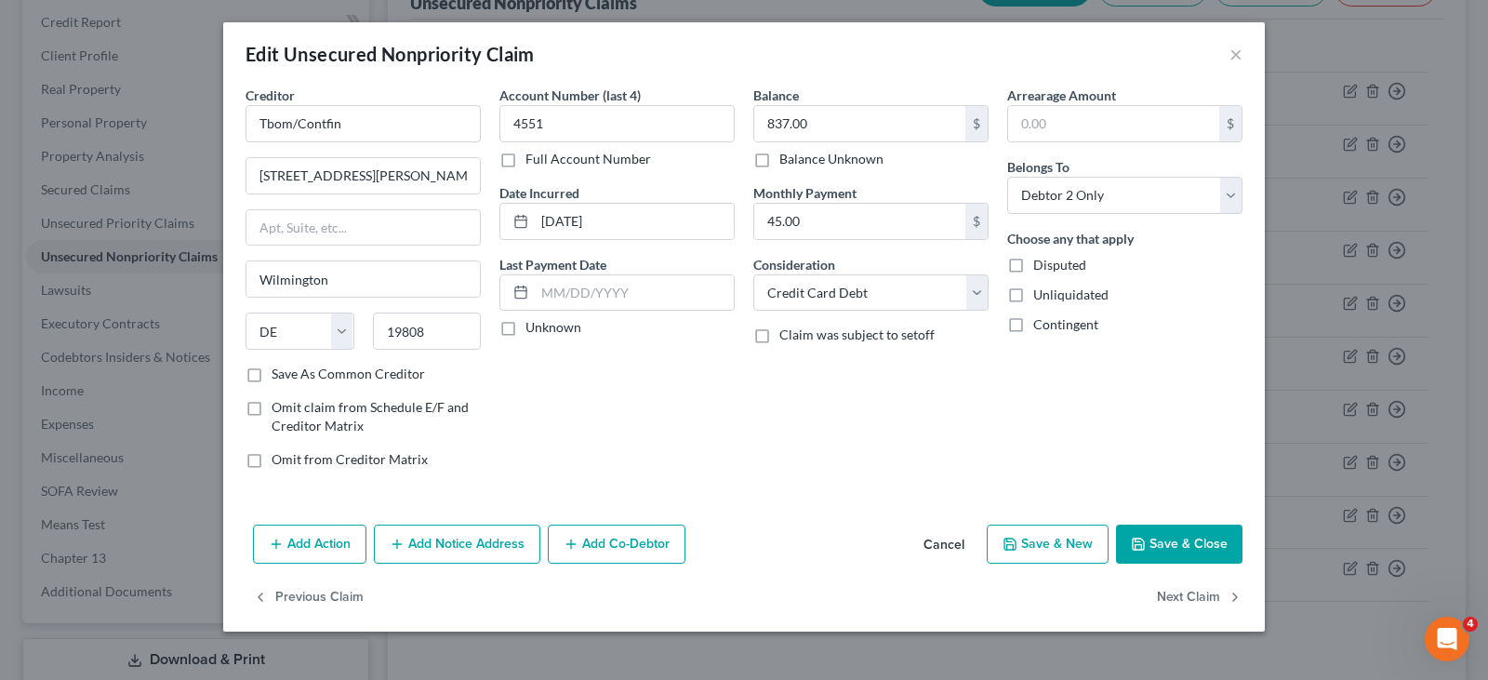
click at [1176, 539] on button "Save & Close" at bounding box center [1179, 544] width 126 height 39
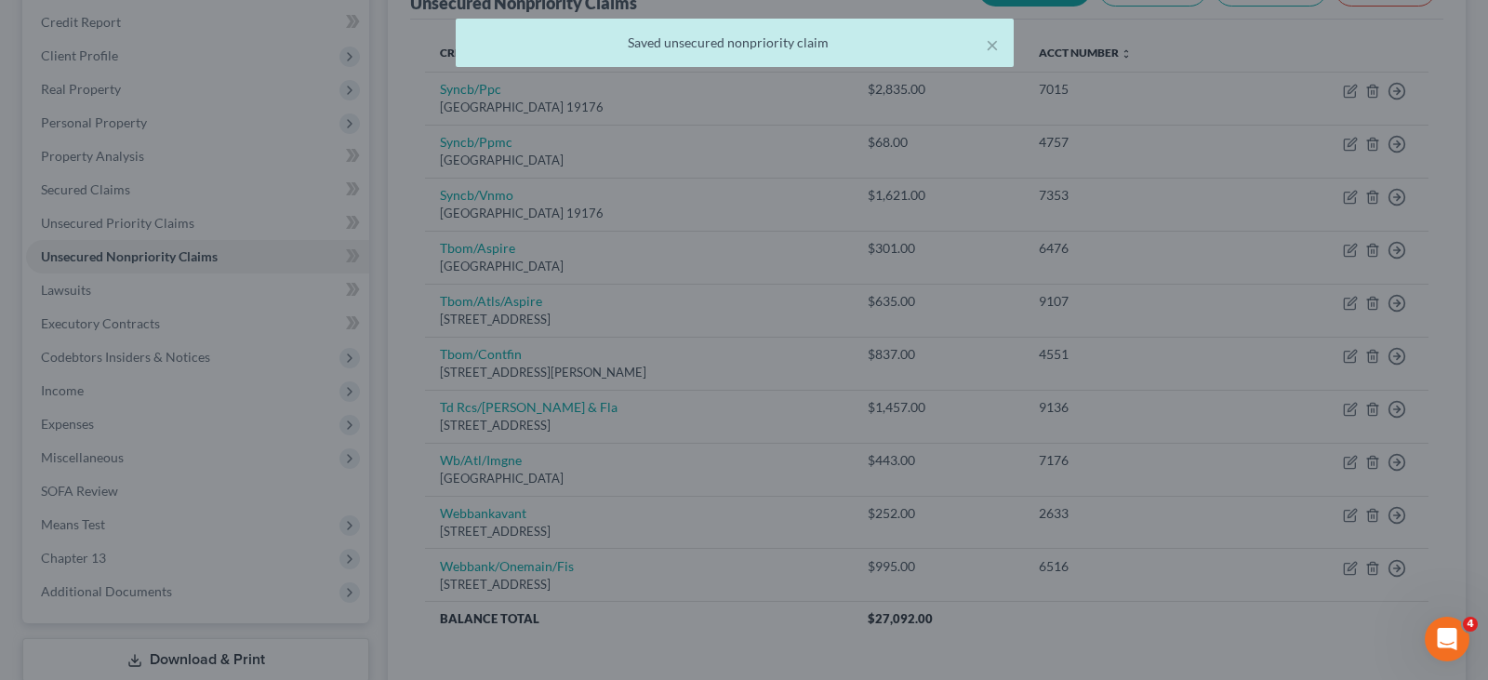
type input "0"
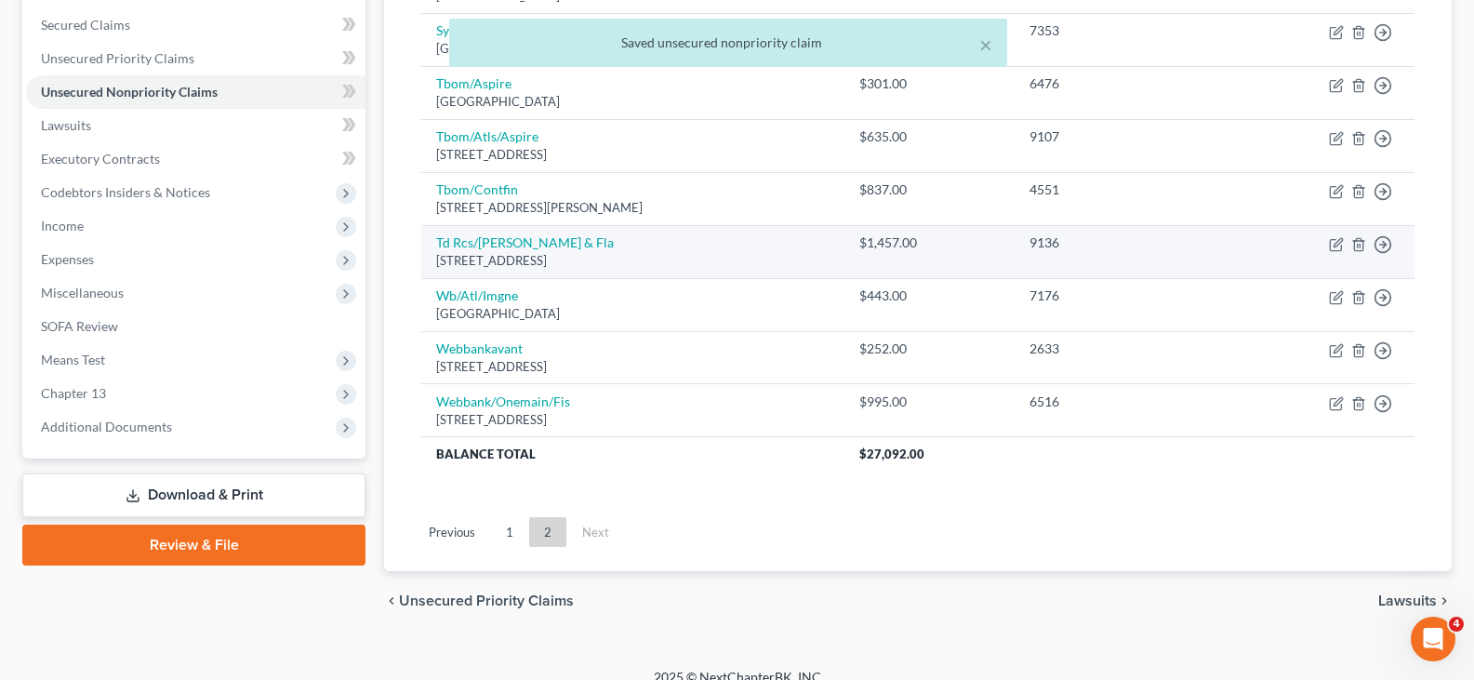
scroll to position [407, 0]
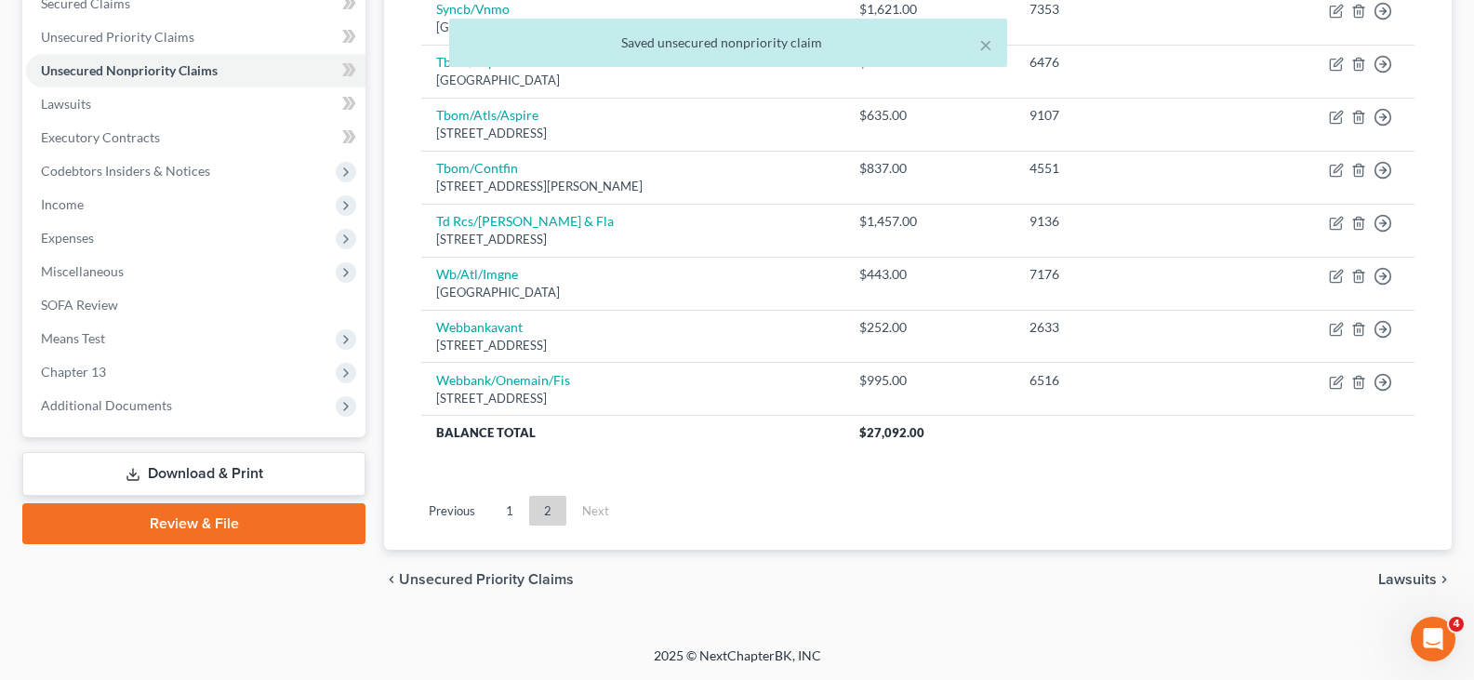
click at [504, 509] on link "1" at bounding box center [509, 511] width 37 height 30
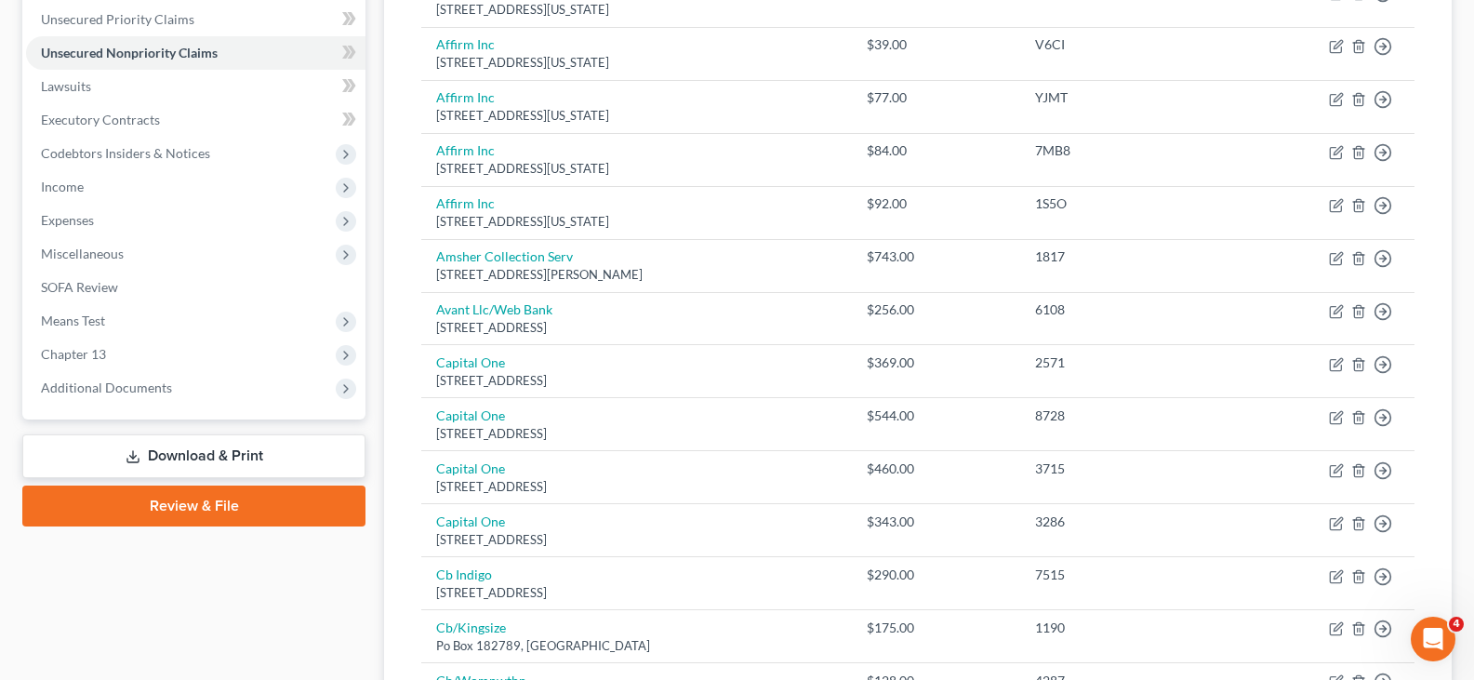
scroll to position [259, 0]
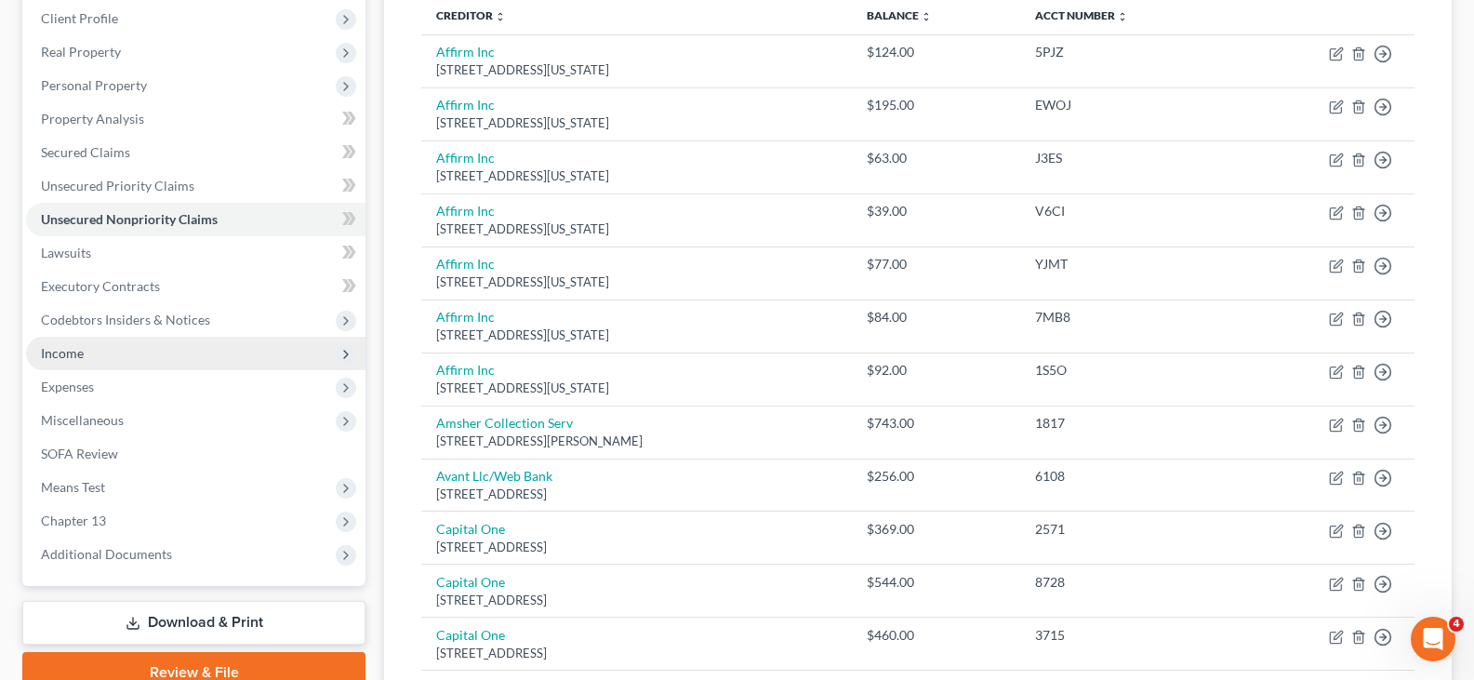
click at [68, 357] on span "Income" at bounding box center [62, 353] width 43 height 16
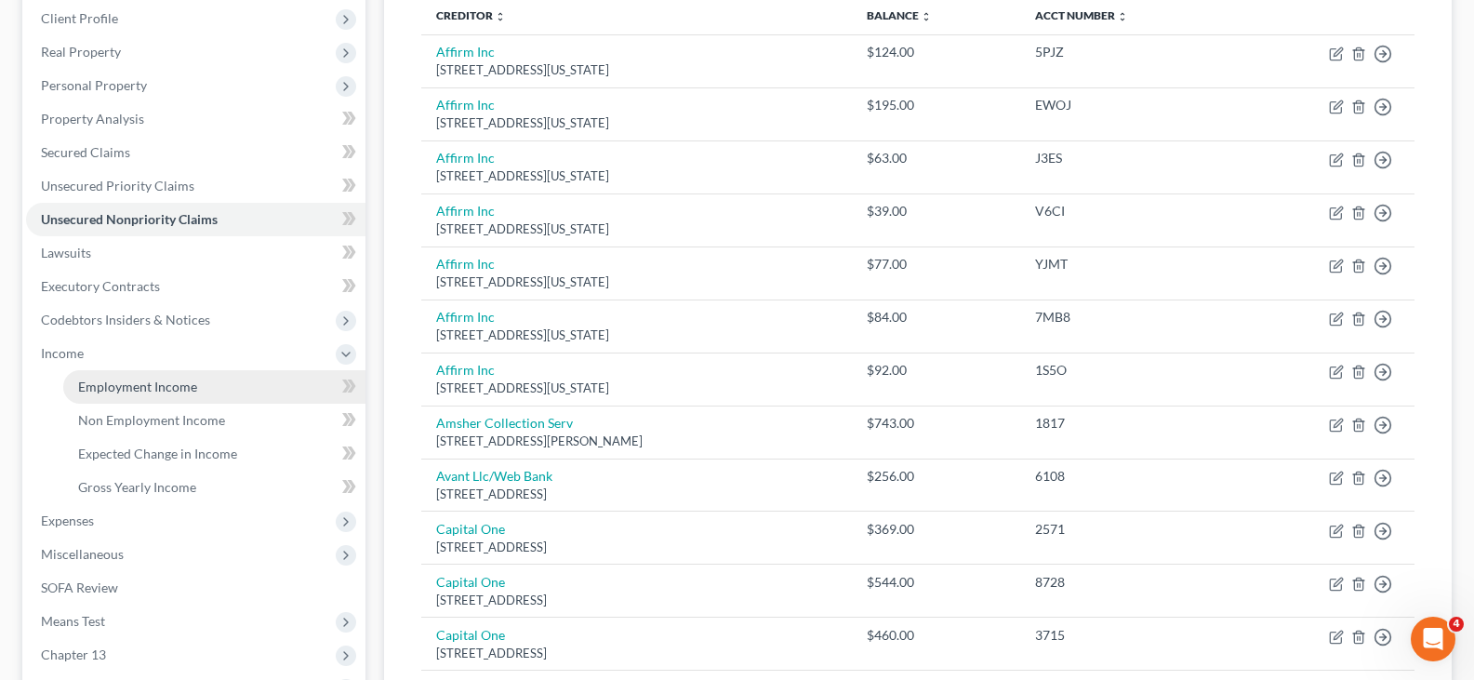
click at [134, 393] on span "Employment Income" at bounding box center [137, 387] width 119 height 16
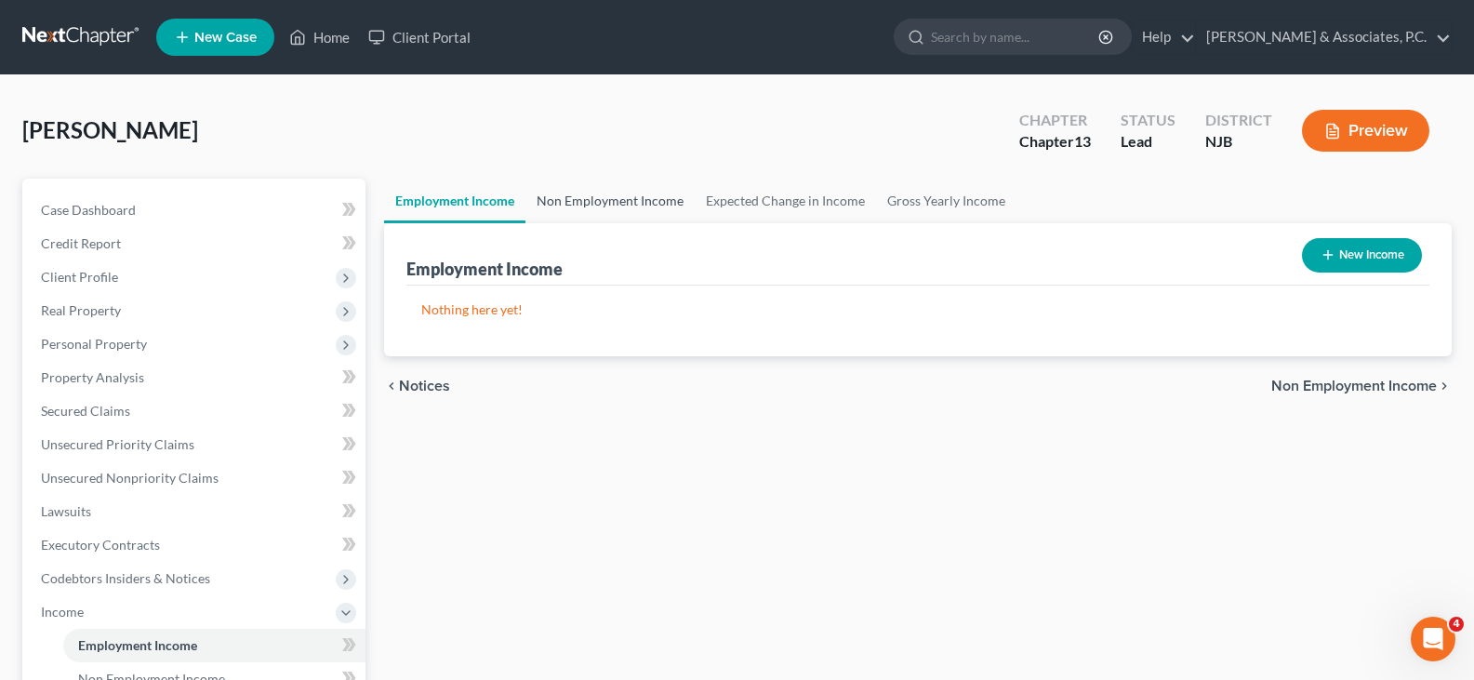
click at [624, 198] on link "Non Employment Income" at bounding box center [610, 201] width 169 height 45
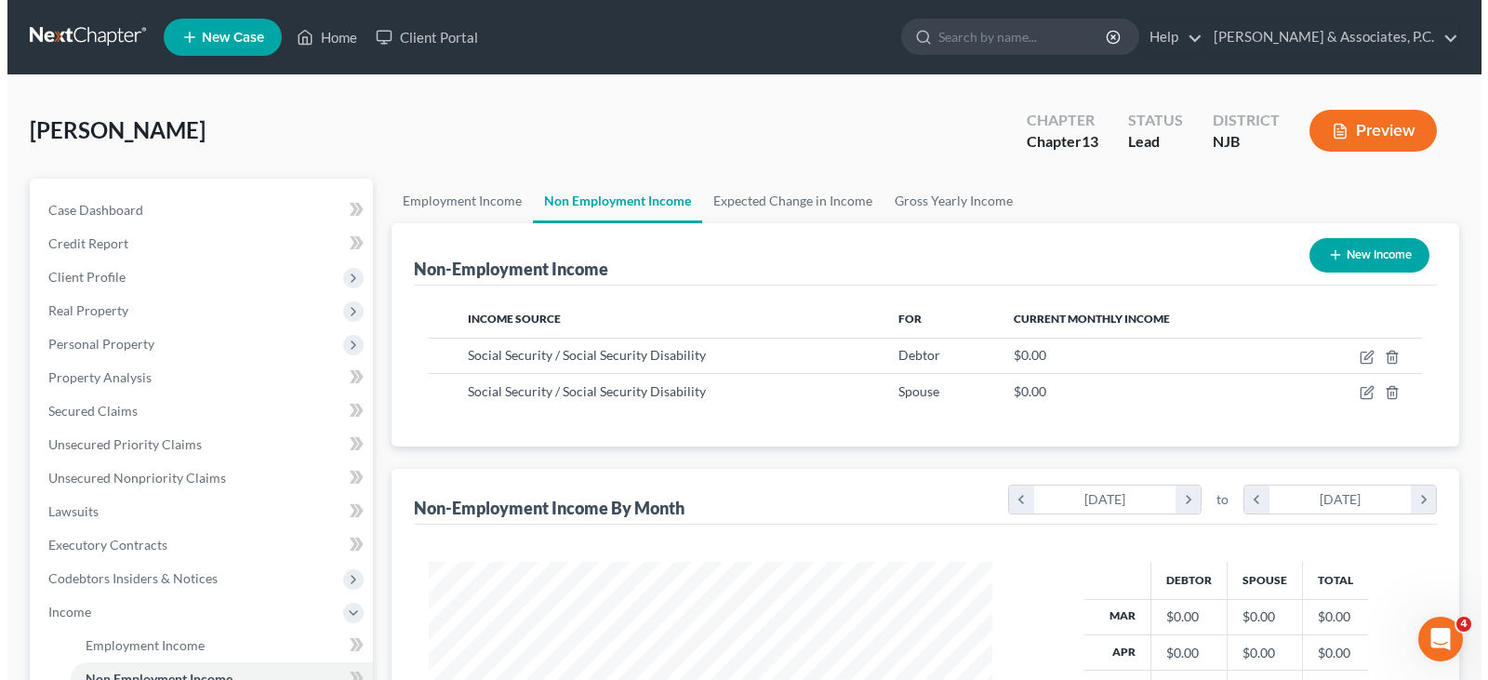
scroll to position [334, 601]
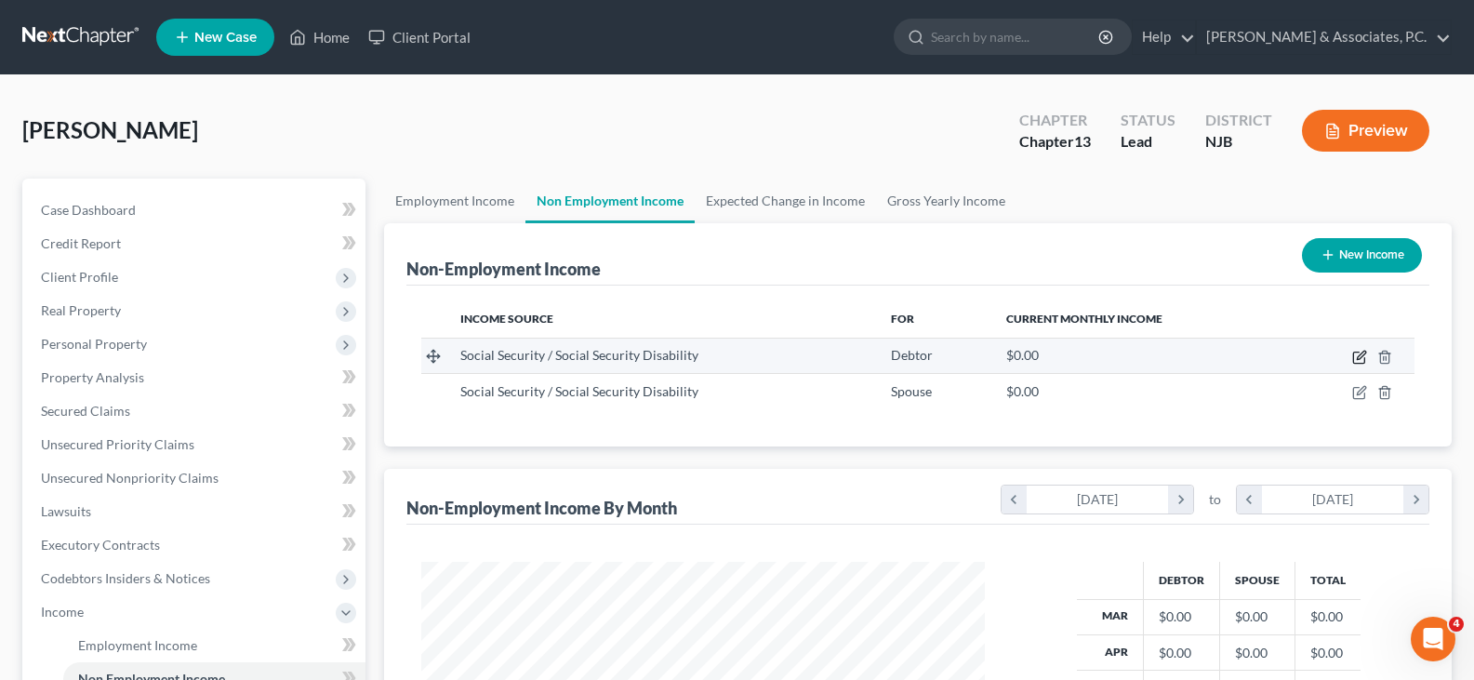
click at [1360, 352] on icon "button" at bounding box center [1359, 357] width 15 height 15
select select "4"
select select "0"
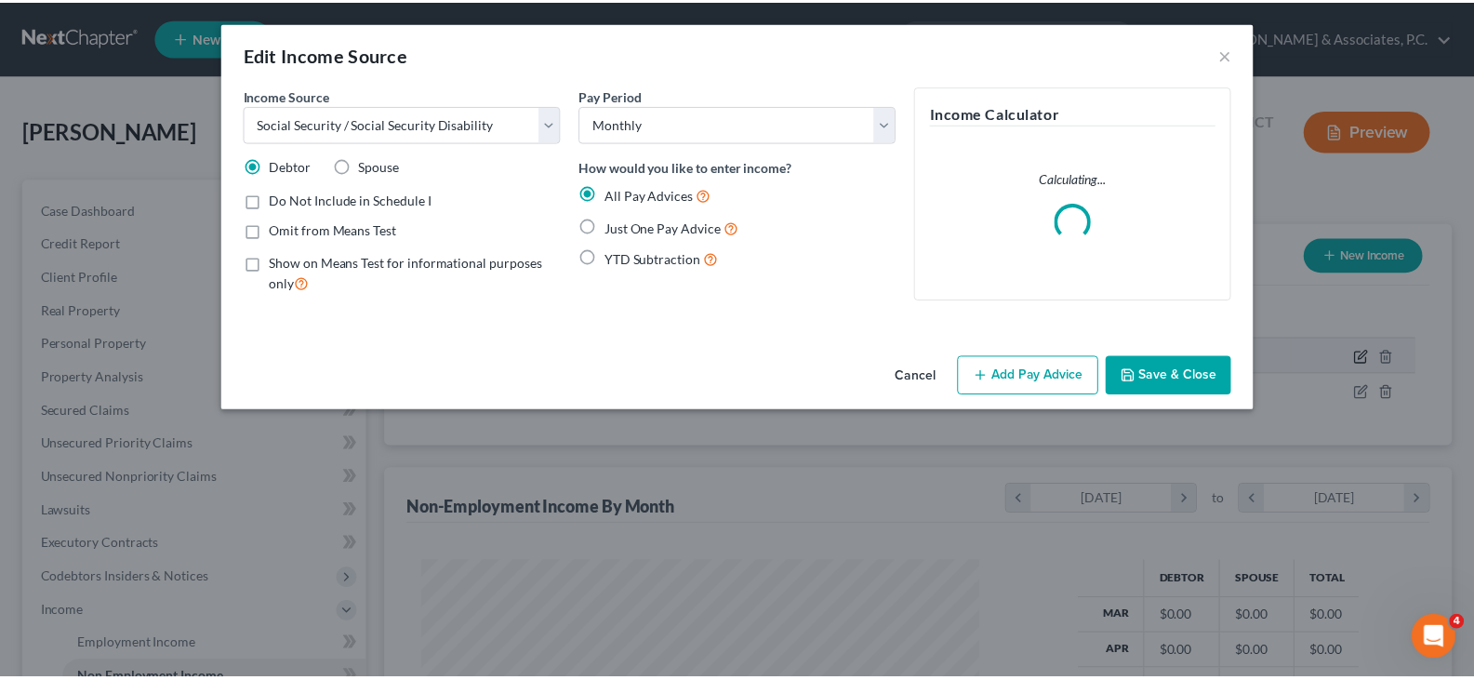
scroll to position [334, 607]
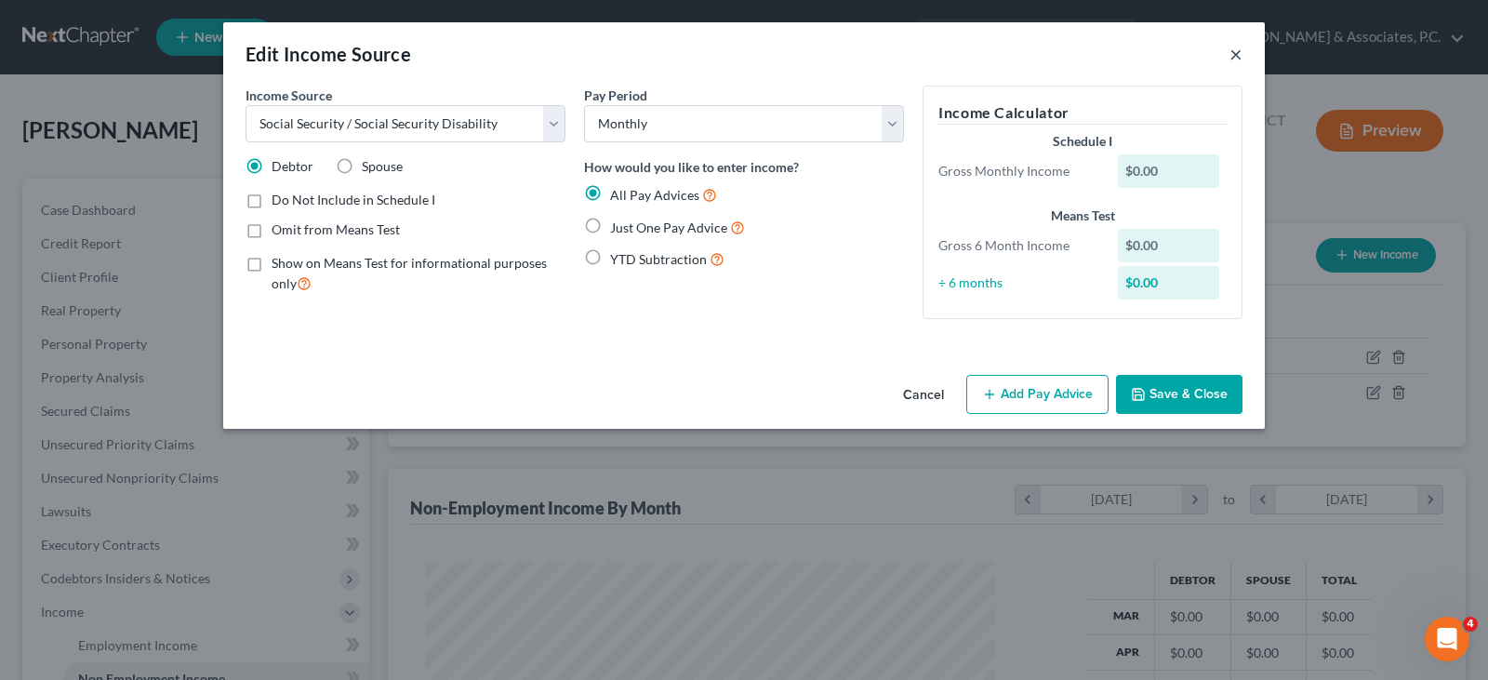
click at [1236, 49] on button "×" at bounding box center [1236, 54] width 13 height 22
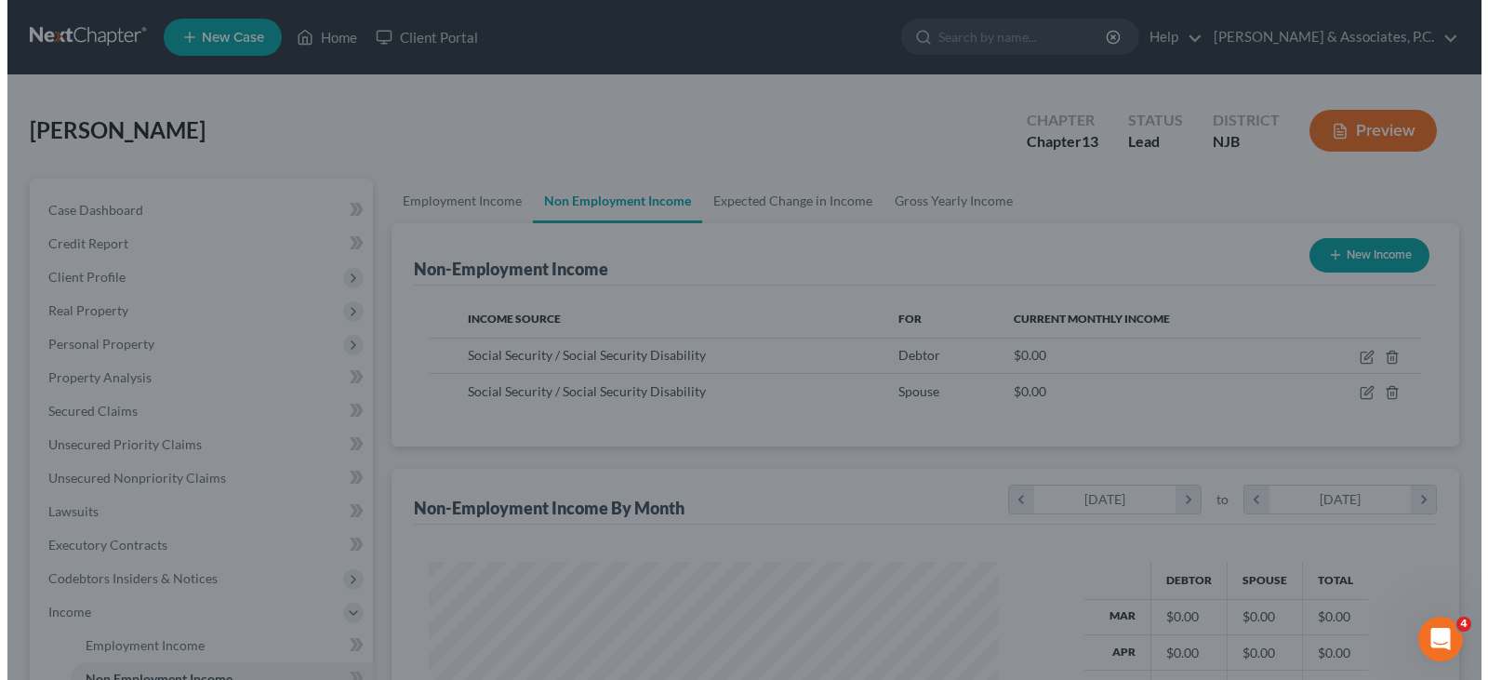
scroll to position [929776, 929508]
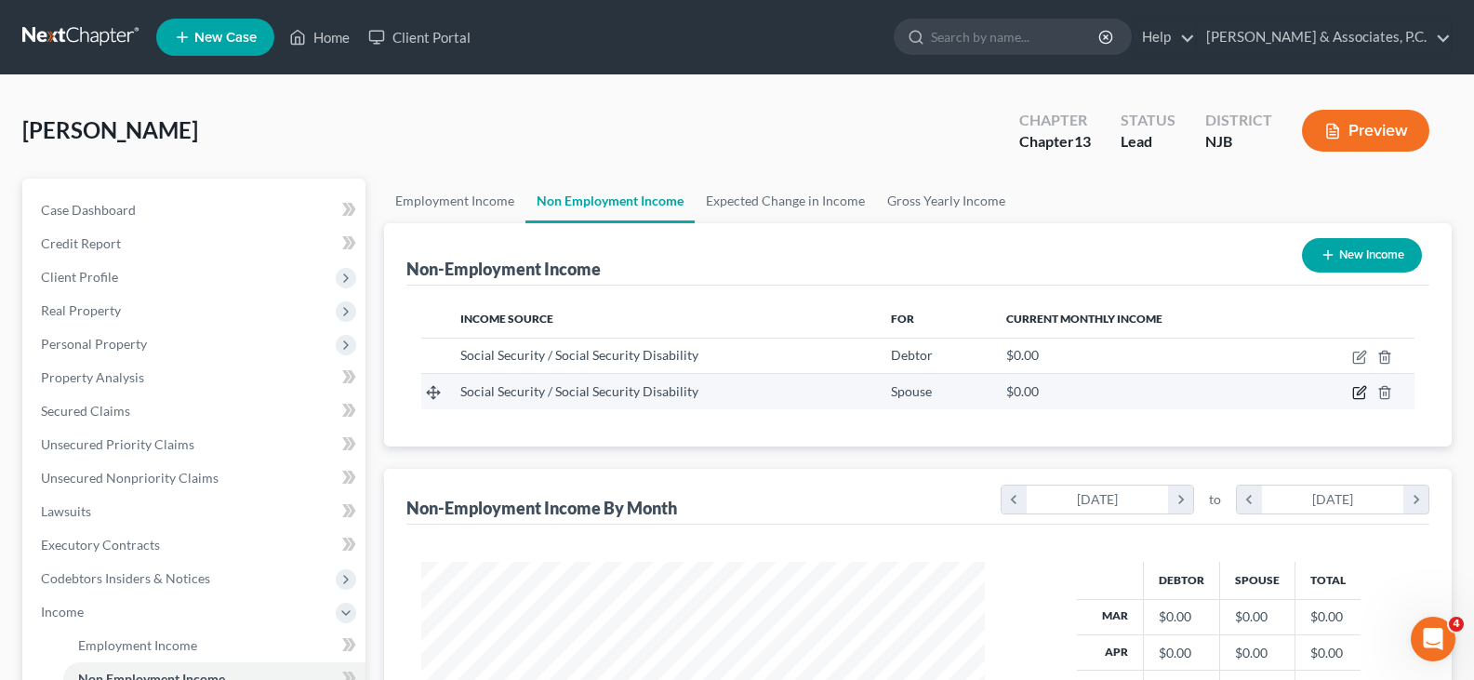
click at [1358, 392] on icon "button" at bounding box center [1359, 392] width 15 height 15
select select "4"
select select "0"
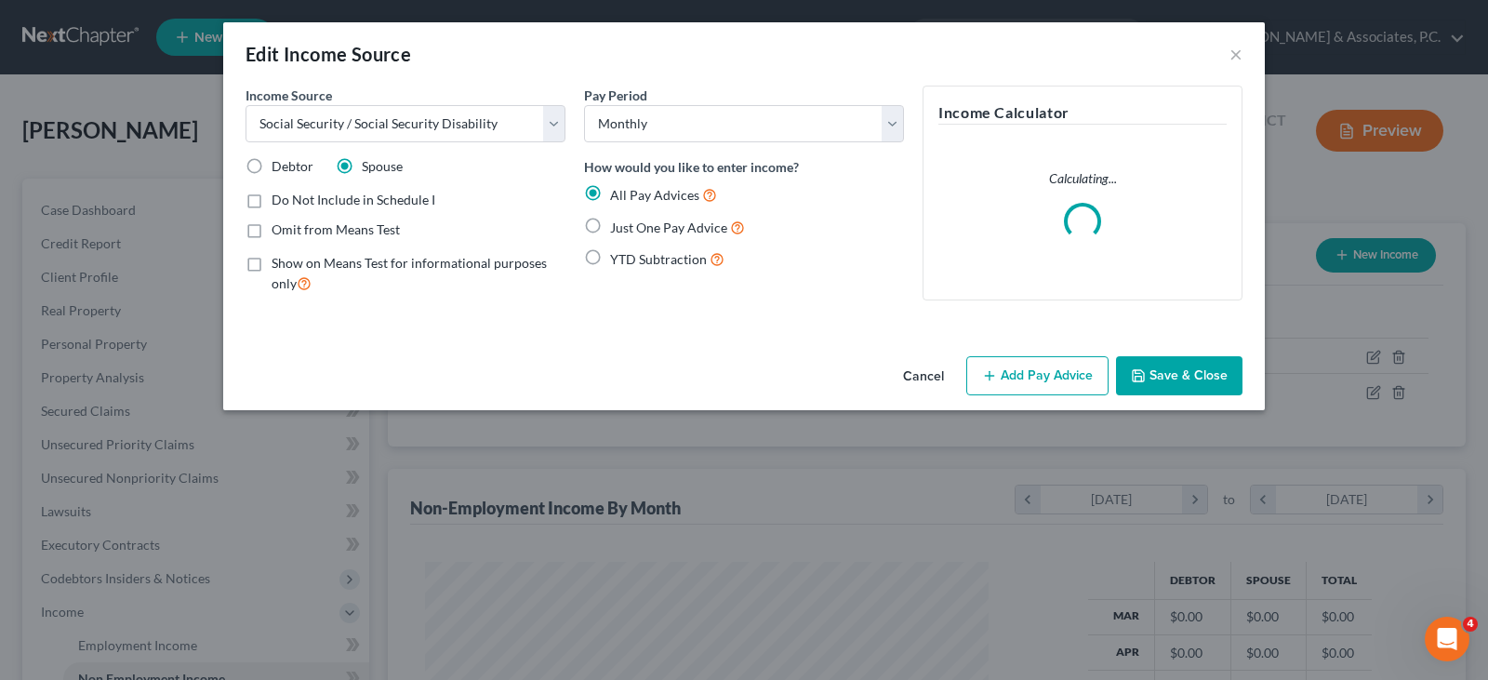
scroll to position [334, 607]
click at [1010, 380] on button "Add Pay Advice" at bounding box center [1037, 375] width 142 height 39
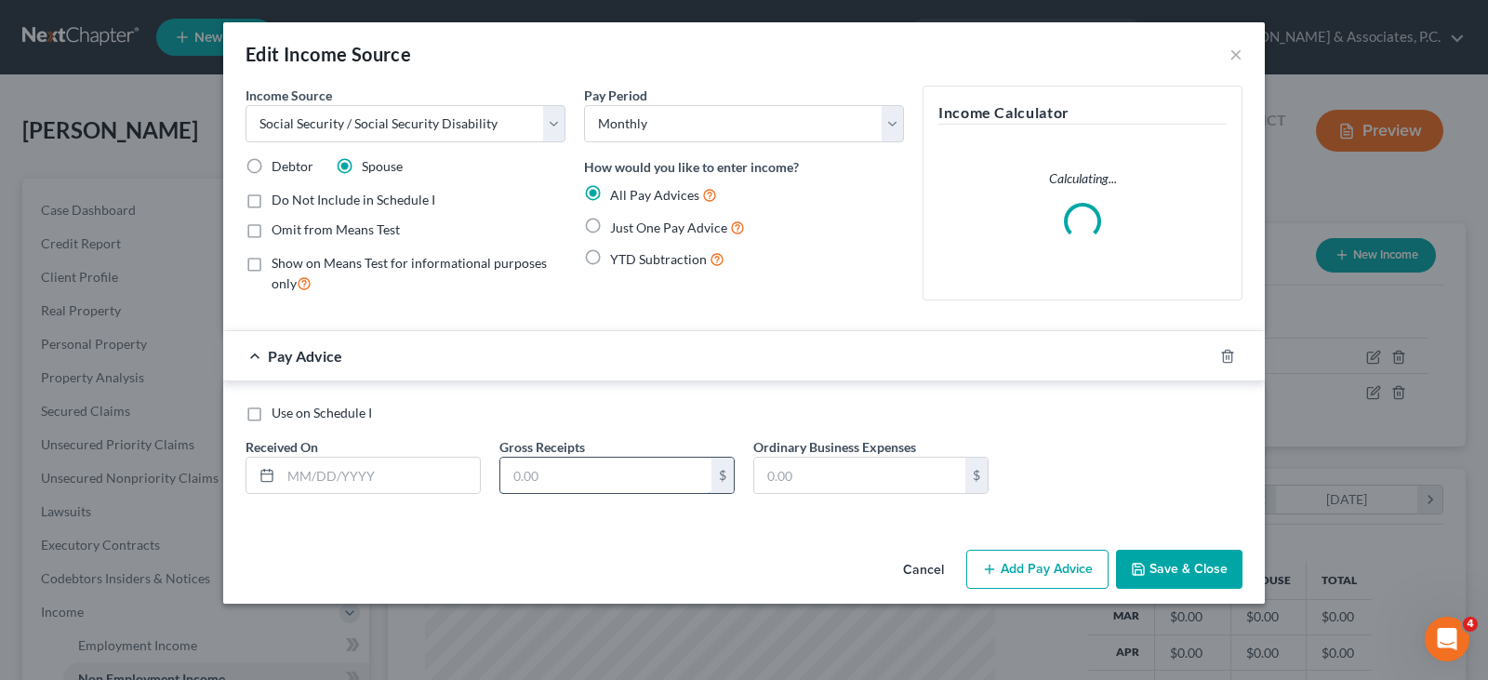
click at [543, 470] on input "text" at bounding box center [605, 475] width 211 height 35
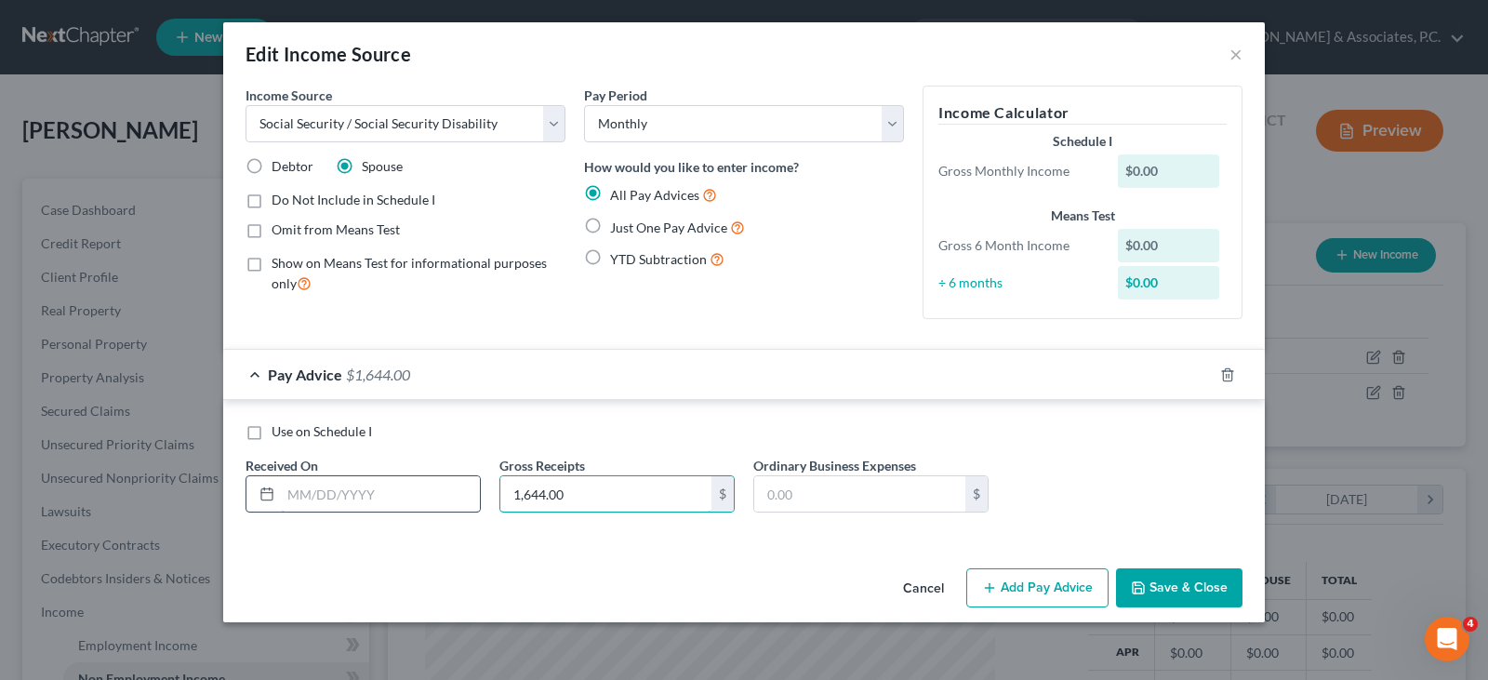
type input "1,644.00"
click at [428, 496] on input "text" at bounding box center [380, 493] width 199 height 35
type input "[DATE]"
click at [1206, 373] on rect "button" at bounding box center [1208, 377] width 8 height 8
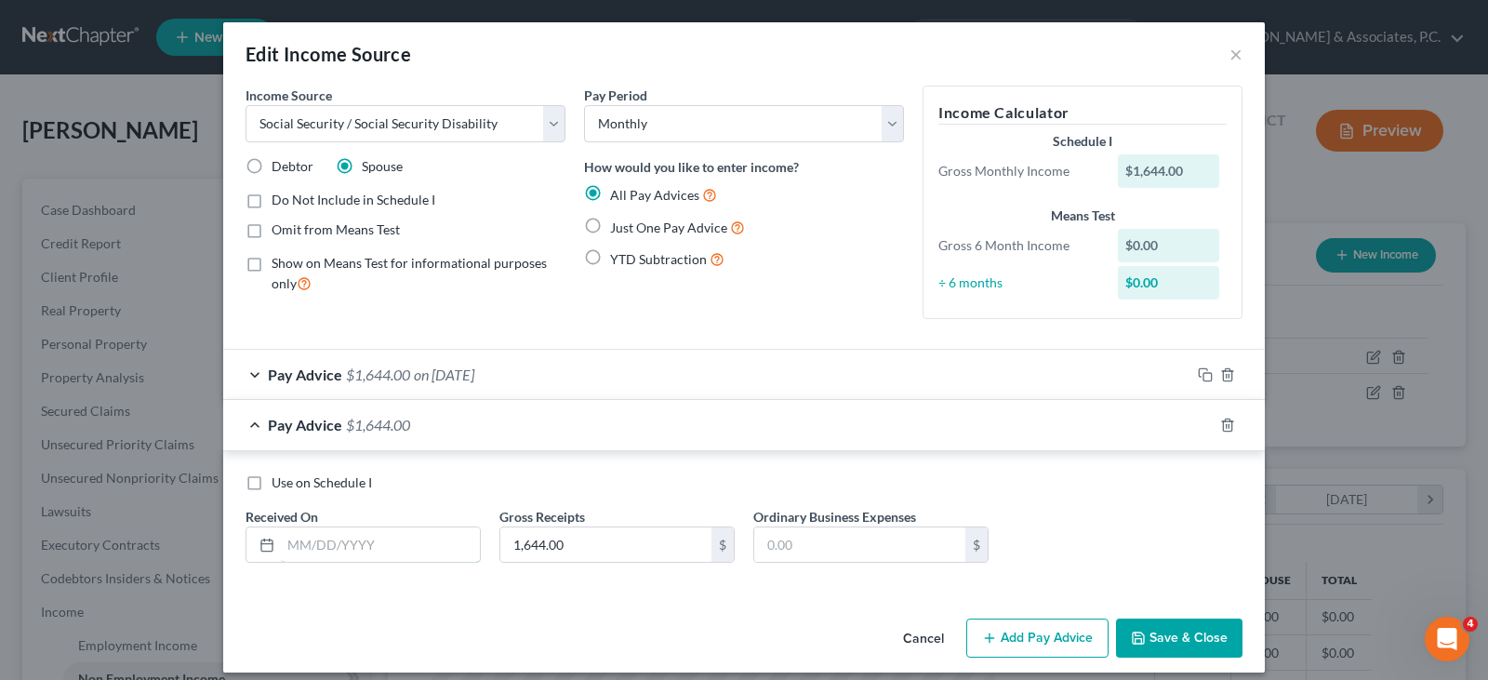
drag, startPoint x: 418, startPoint y: 542, endPoint x: 484, endPoint y: 605, distance: 90.8
click at [418, 544] on input "text" at bounding box center [380, 544] width 199 height 35
type input "[DATE]"
click at [1203, 420] on icon "button" at bounding box center [1205, 425] width 15 height 15
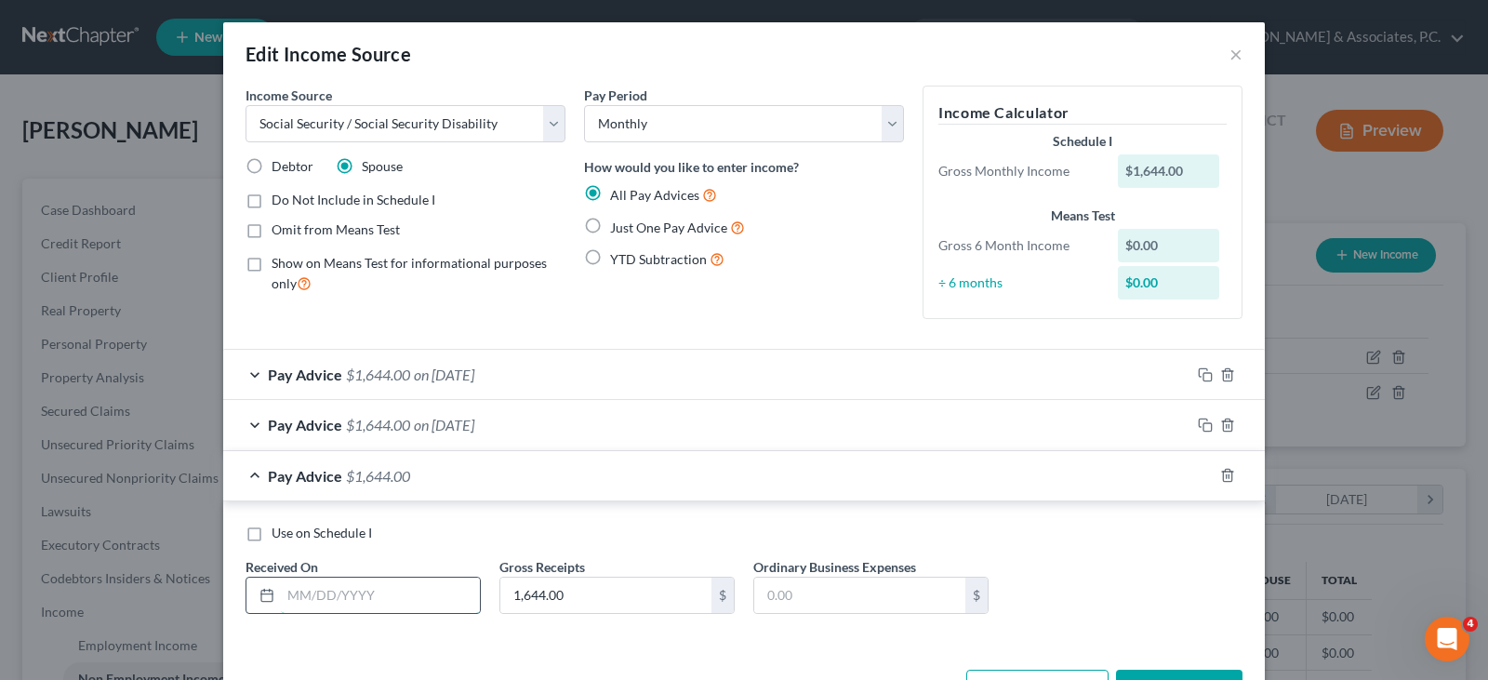
drag, startPoint x: 353, startPoint y: 603, endPoint x: 401, endPoint y: 634, distance: 57.8
click at [353, 606] on input "text" at bounding box center [380, 595] width 199 height 35
type input "[DATE]"
click at [1198, 472] on icon "button" at bounding box center [1205, 475] width 15 height 15
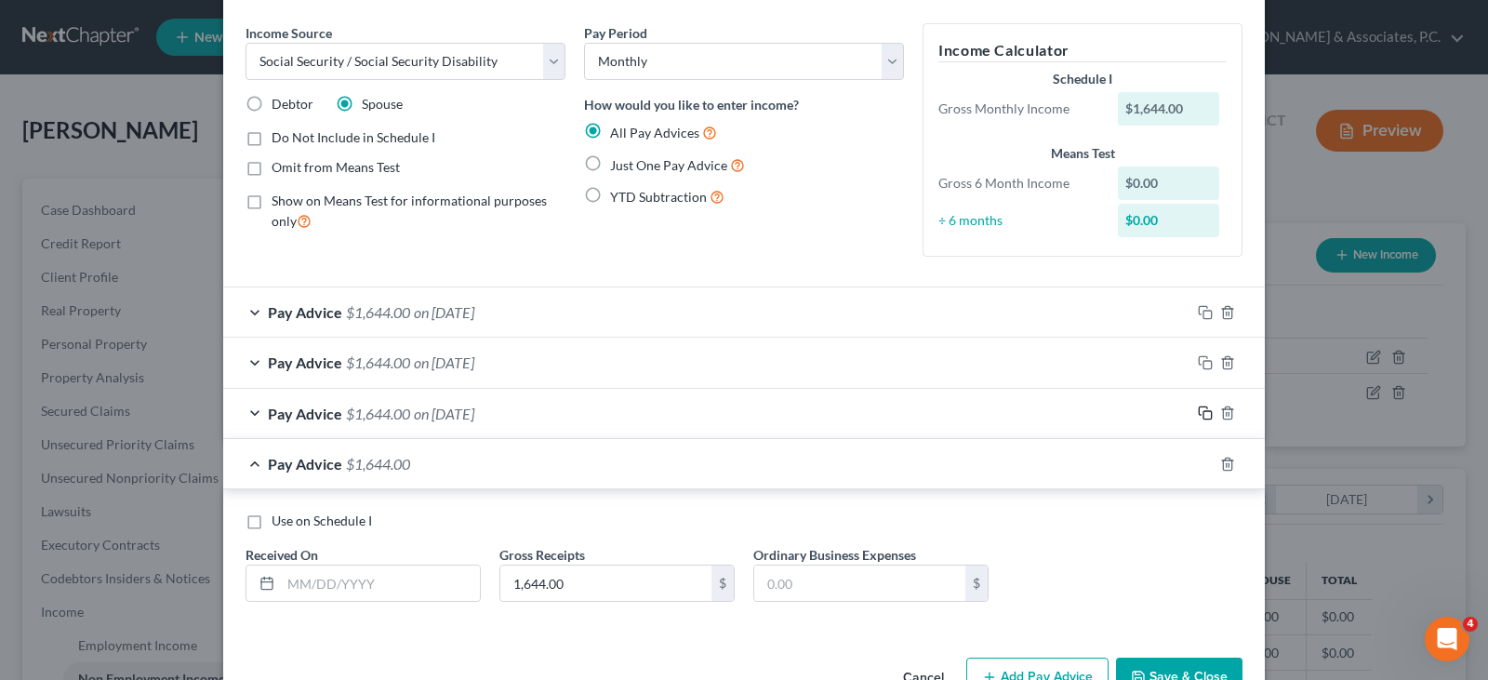
scroll to position [93, 0]
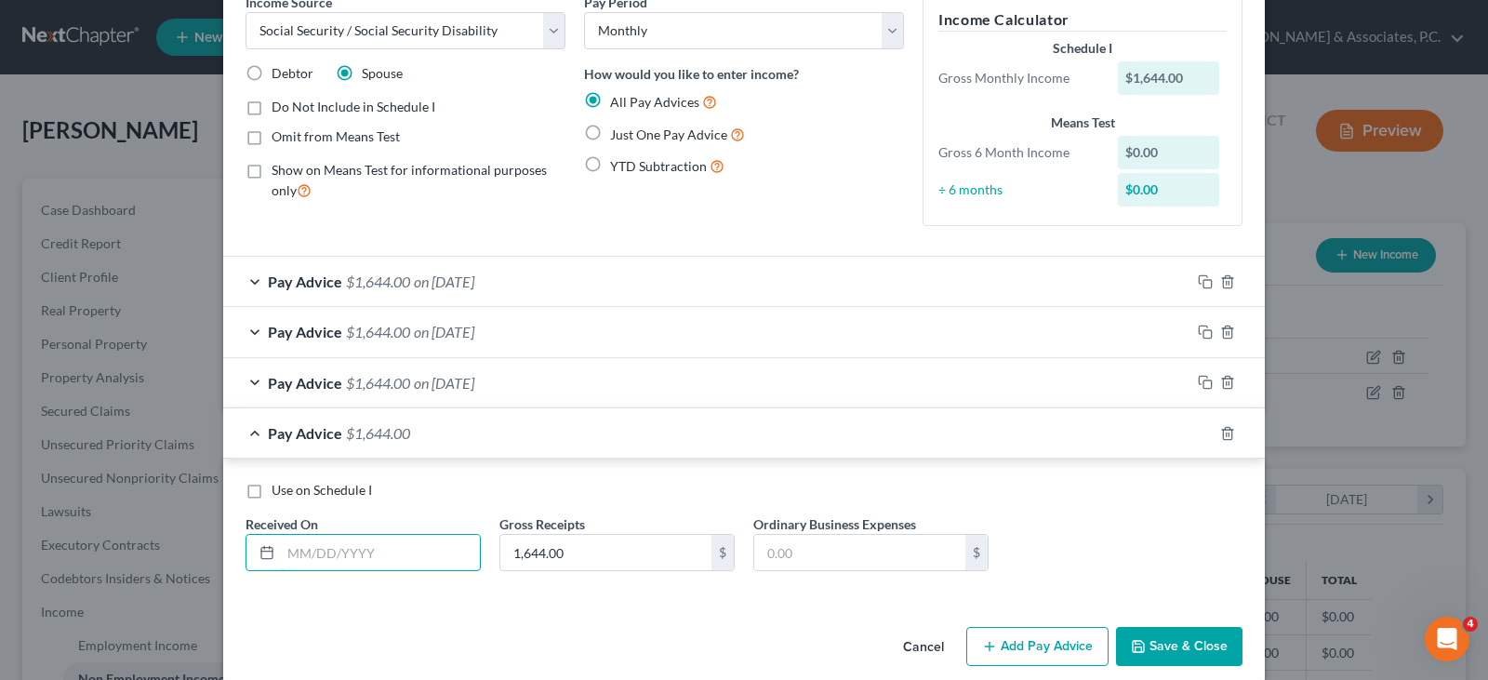
drag, startPoint x: 362, startPoint y: 558, endPoint x: 401, endPoint y: 575, distance: 42.5
click at [362, 558] on input "text" at bounding box center [380, 552] width 199 height 35
type input "[DATE]"
drag, startPoint x: 1203, startPoint y: 429, endPoint x: 583, endPoint y: 523, distance: 626.5
click at [1198, 429] on icon "button" at bounding box center [1205, 433] width 15 height 15
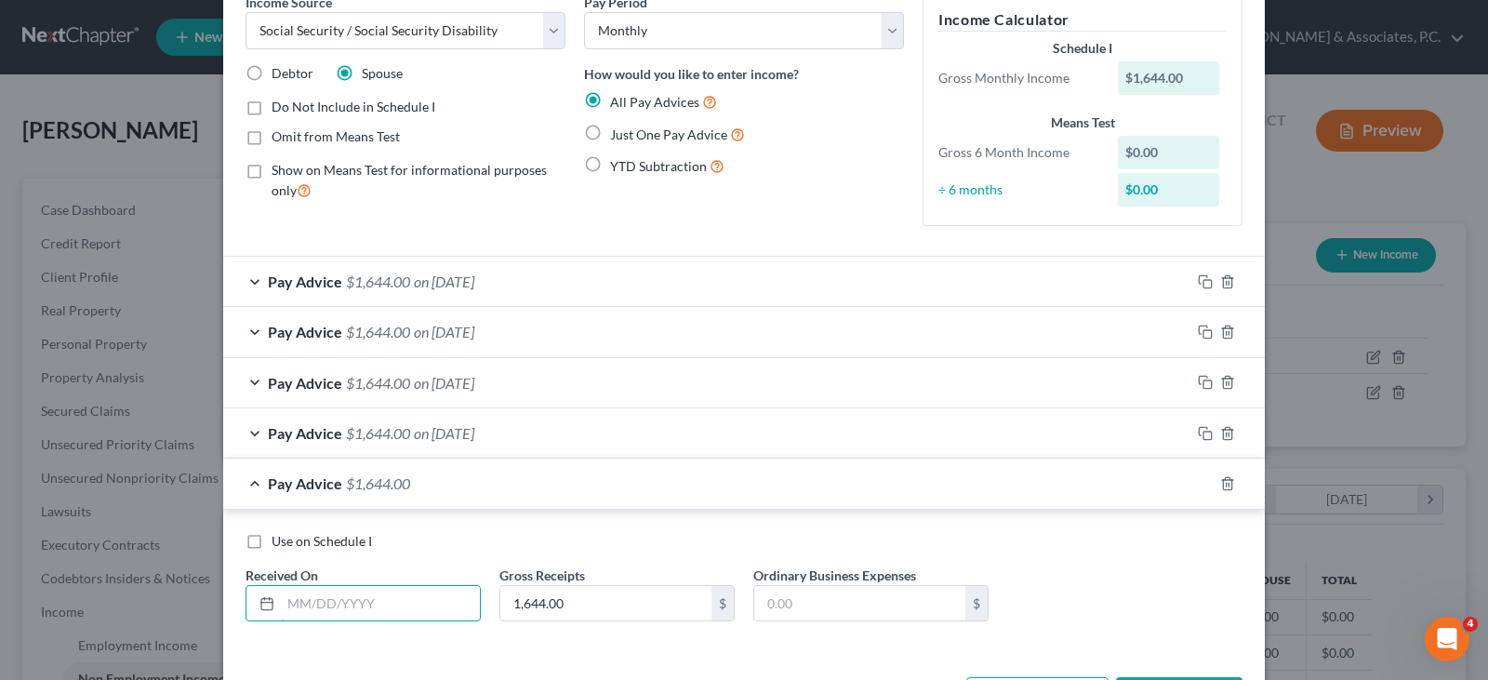
drag, startPoint x: 401, startPoint y: 591, endPoint x: 462, endPoint y: 633, distance: 74.8
click at [405, 592] on input "text" at bounding box center [380, 603] width 199 height 35
type input "[DATE]"
drag, startPoint x: 1197, startPoint y: 480, endPoint x: 832, endPoint y: 473, distance: 365.6
click at [1177, 475] on div "Pay Advice $1,644.00 on [DATE]" at bounding box center [744, 484] width 1042 height 50
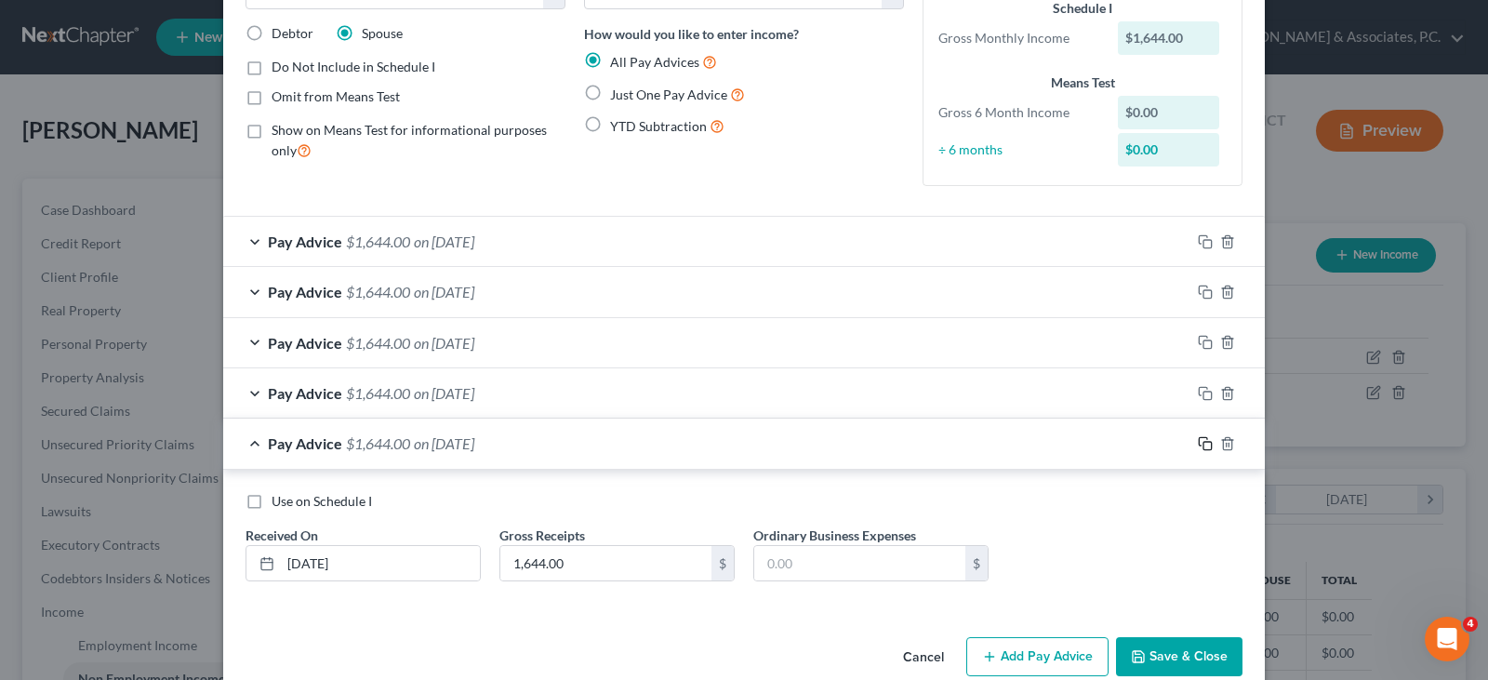
scroll to position [166, 0]
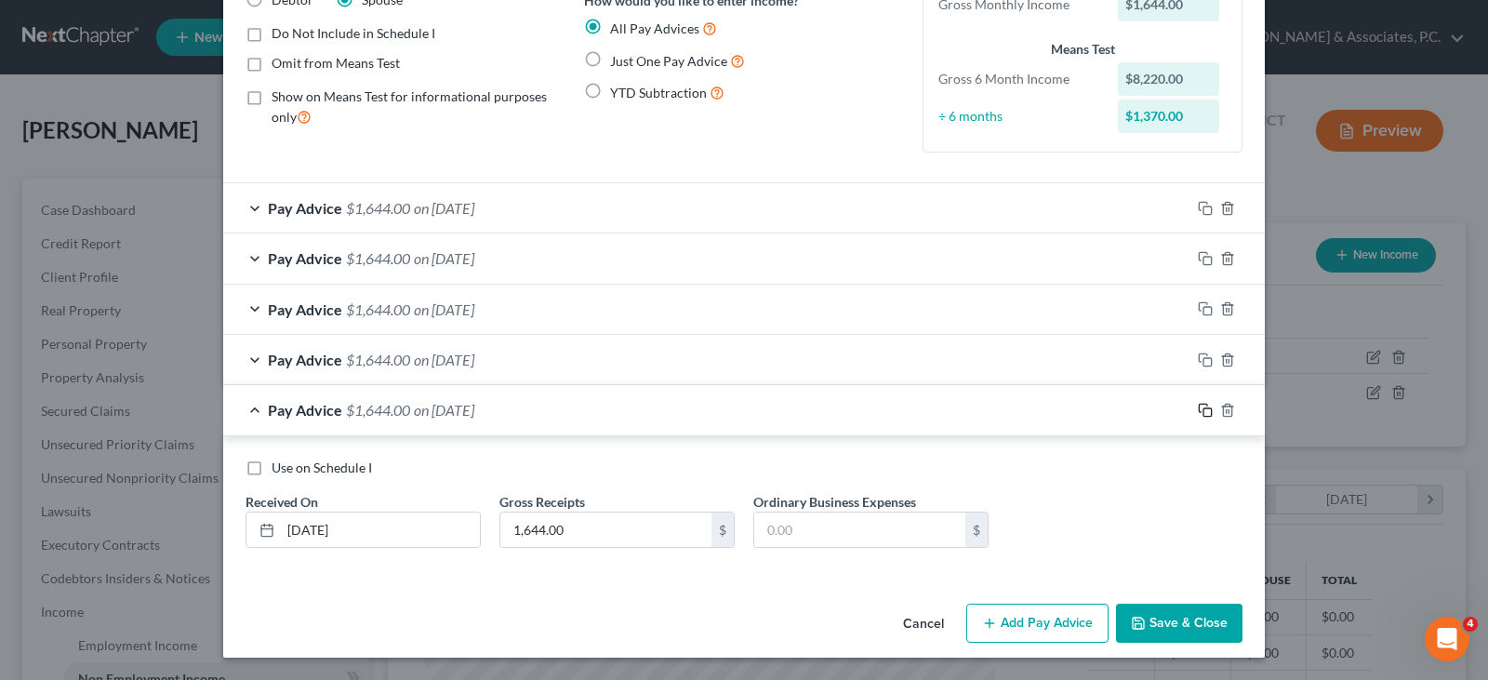
click at [1204, 408] on rect "button" at bounding box center [1208, 412] width 8 height 8
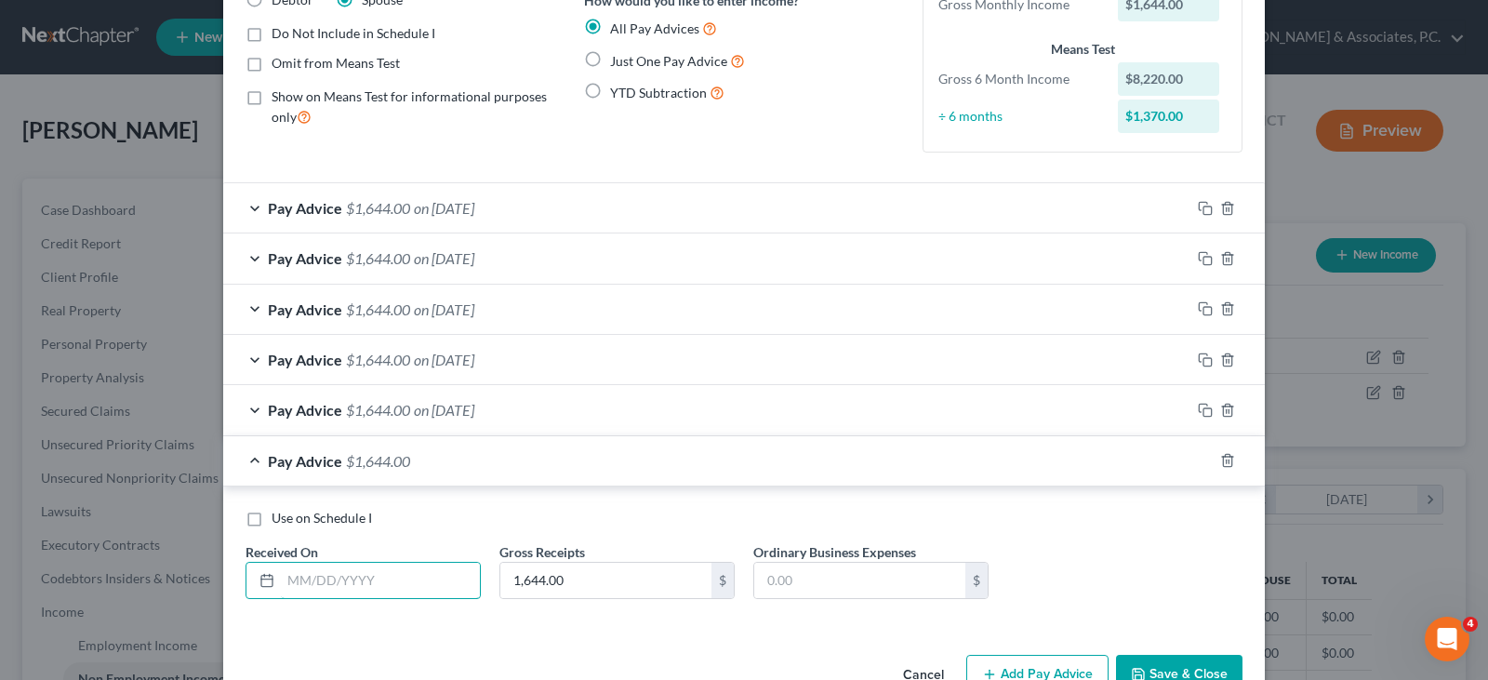
drag, startPoint x: 449, startPoint y: 592, endPoint x: 476, endPoint y: 611, distance: 33.3
click at [447, 592] on input "text" at bounding box center [380, 580] width 199 height 35
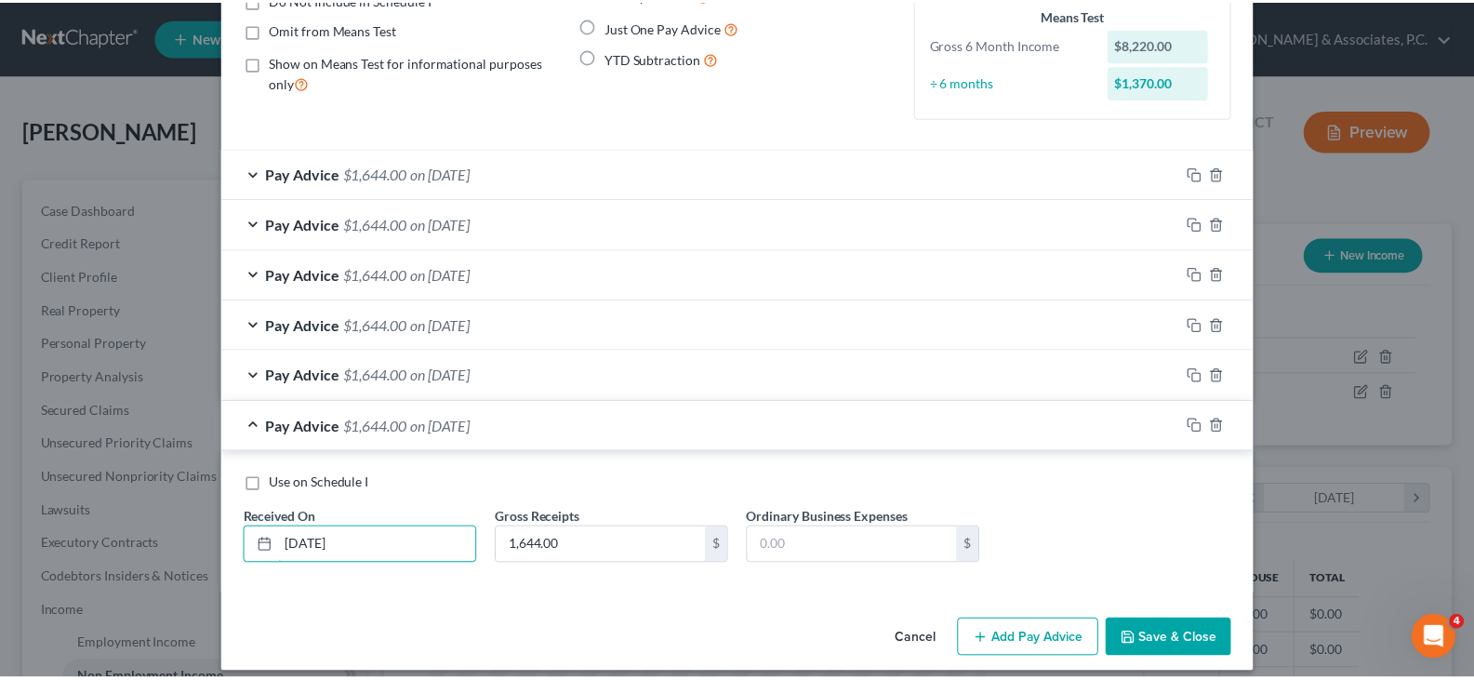
scroll to position [217, 0]
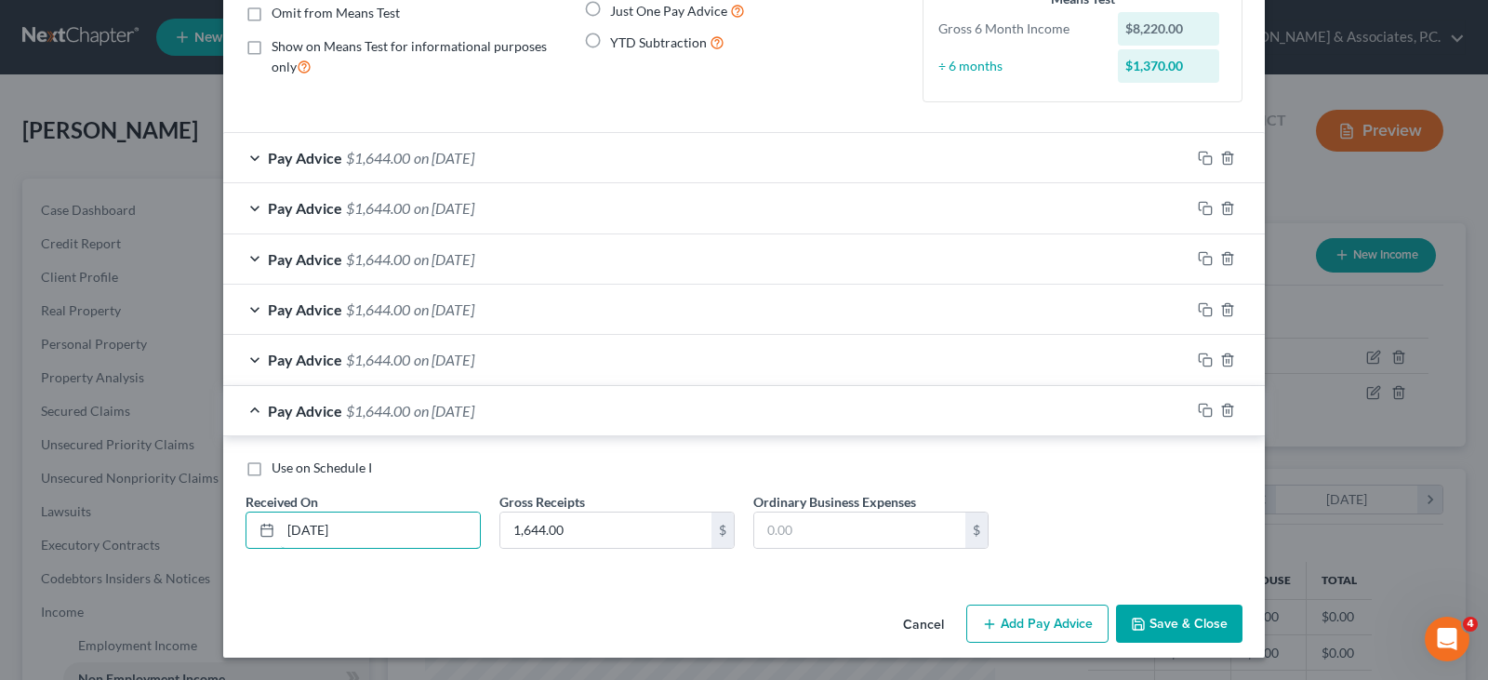
type input "[DATE]"
drag, startPoint x: 1162, startPoint y: 629, endPoint x: 1304, endPoint y: 456, distance: 224.0
click at [1162, 628] on button "Save & Close" at bounding box center [1179, 624] width 126 height 39
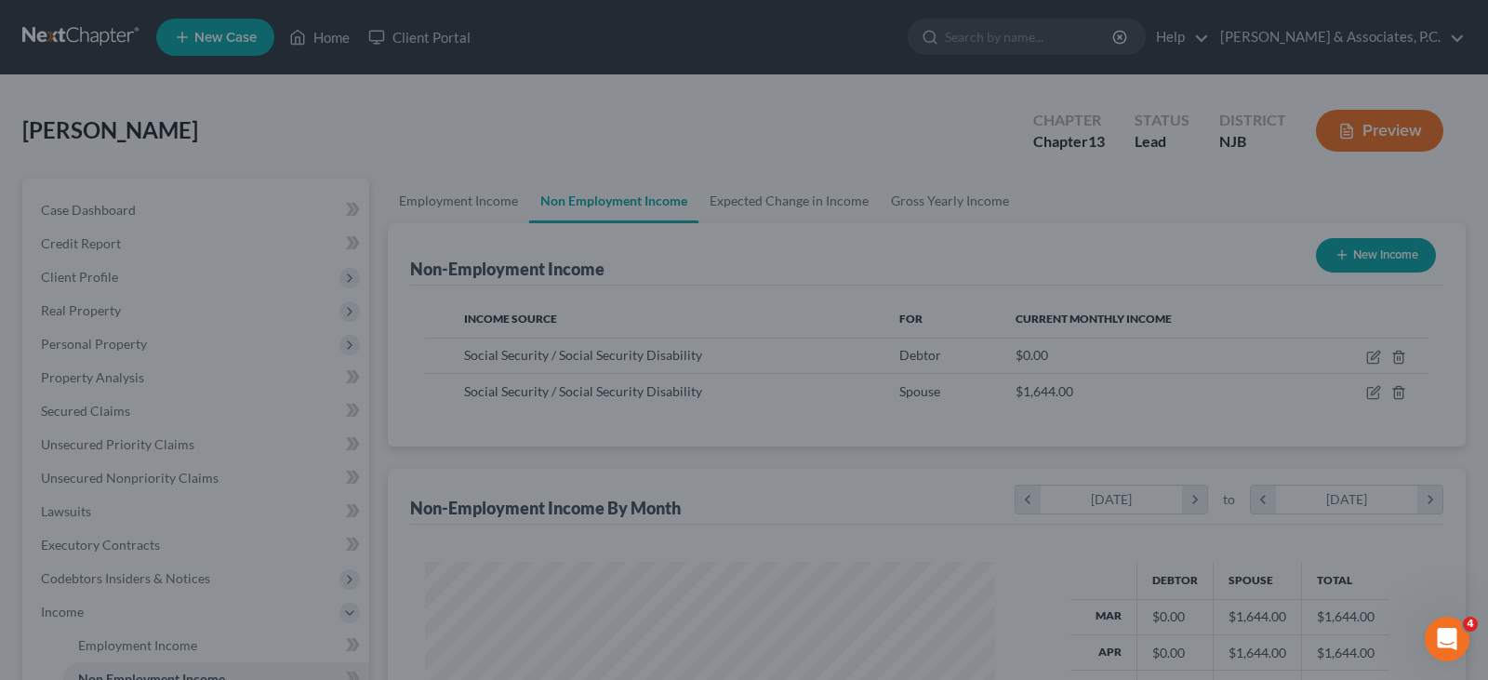
scroll to position [929776, 929508]
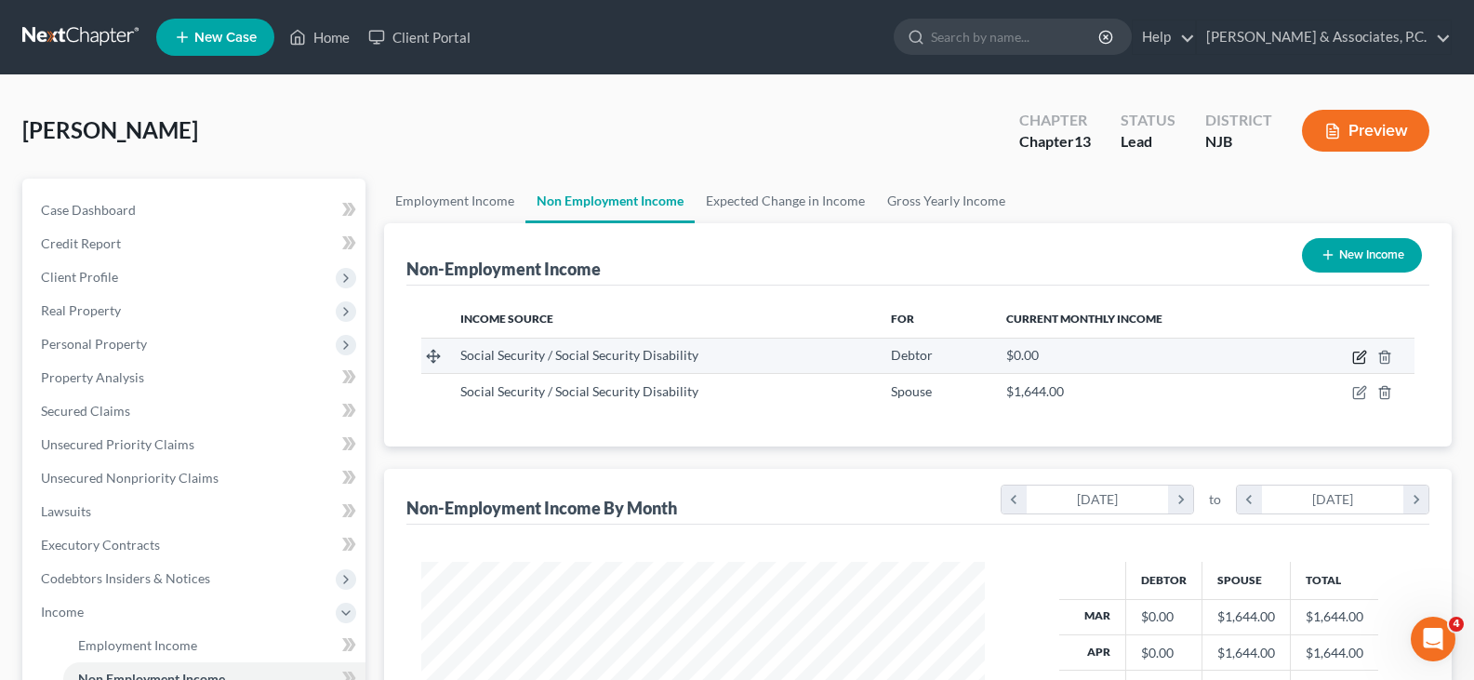
click at [1362, 353] on icon "button" at bounding box center [1361, 355] width 8 height 8
select select "4"
select select "0"
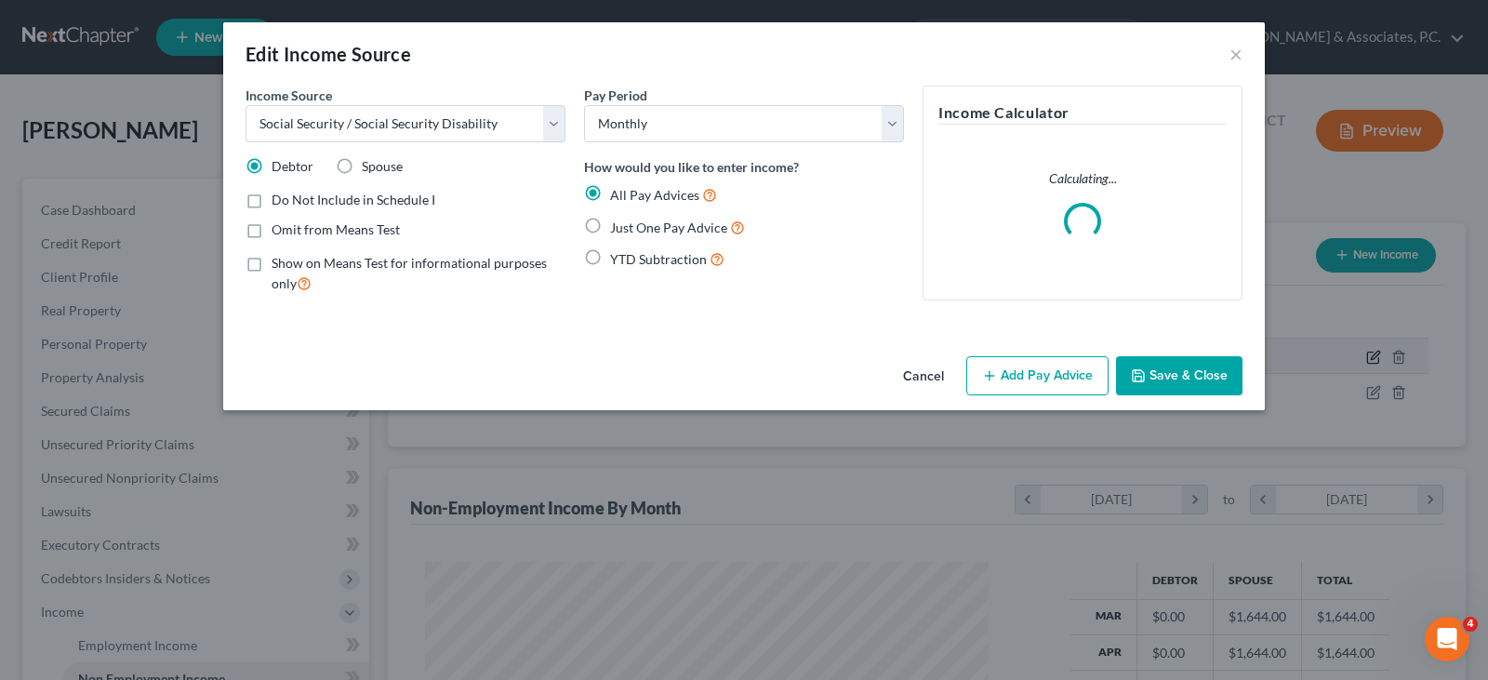
scroll to position [334, 607]
click at [1046, 370] on button "Add Pay Advice" at bounding box center [1037, 375] width 142 height 39
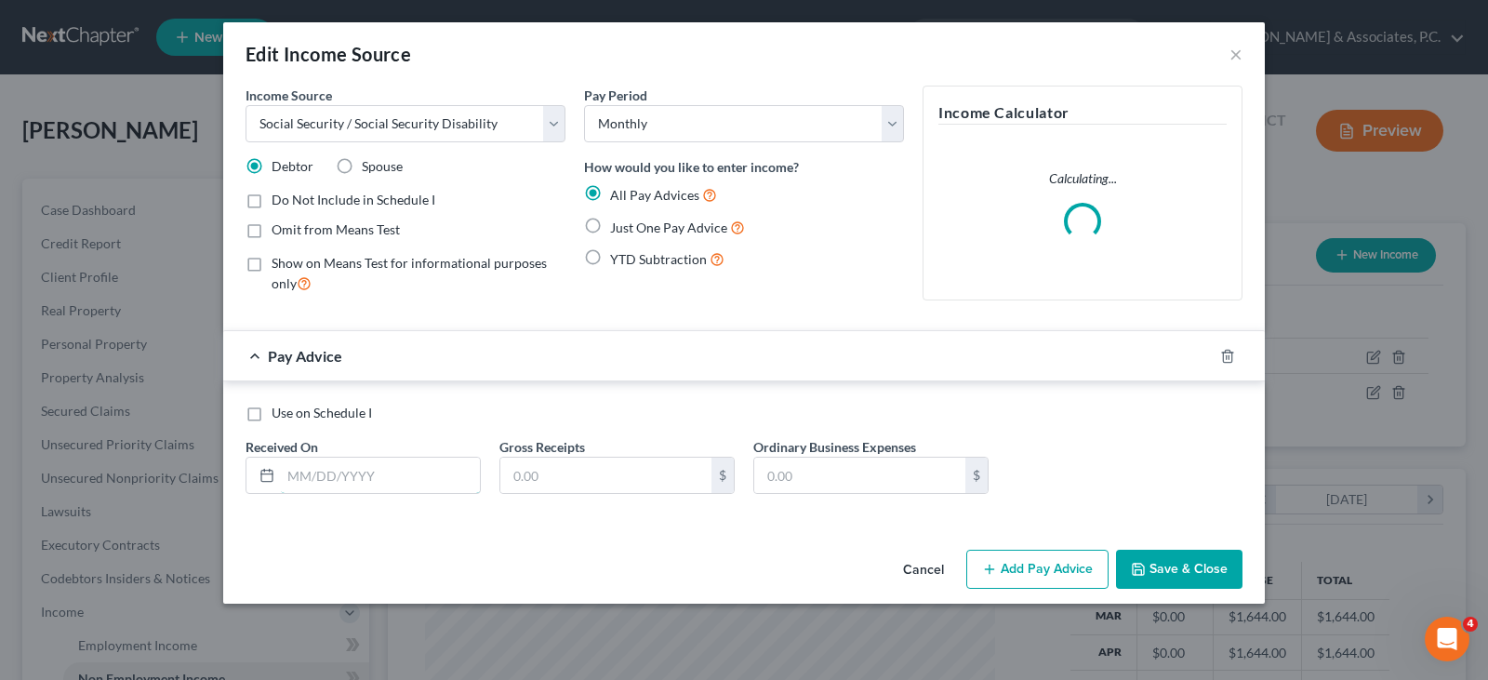
drag, startPoint x: 403, startPoint y: 477, endPoint x: 649, endPoint y: 456, distance: 247.4
click at [403, 477] on input "text" at bounding box center [380, 475] width 199 height 35
click at [646, 461] on input "text" at bounding box center [605, 475] width 211 height 35
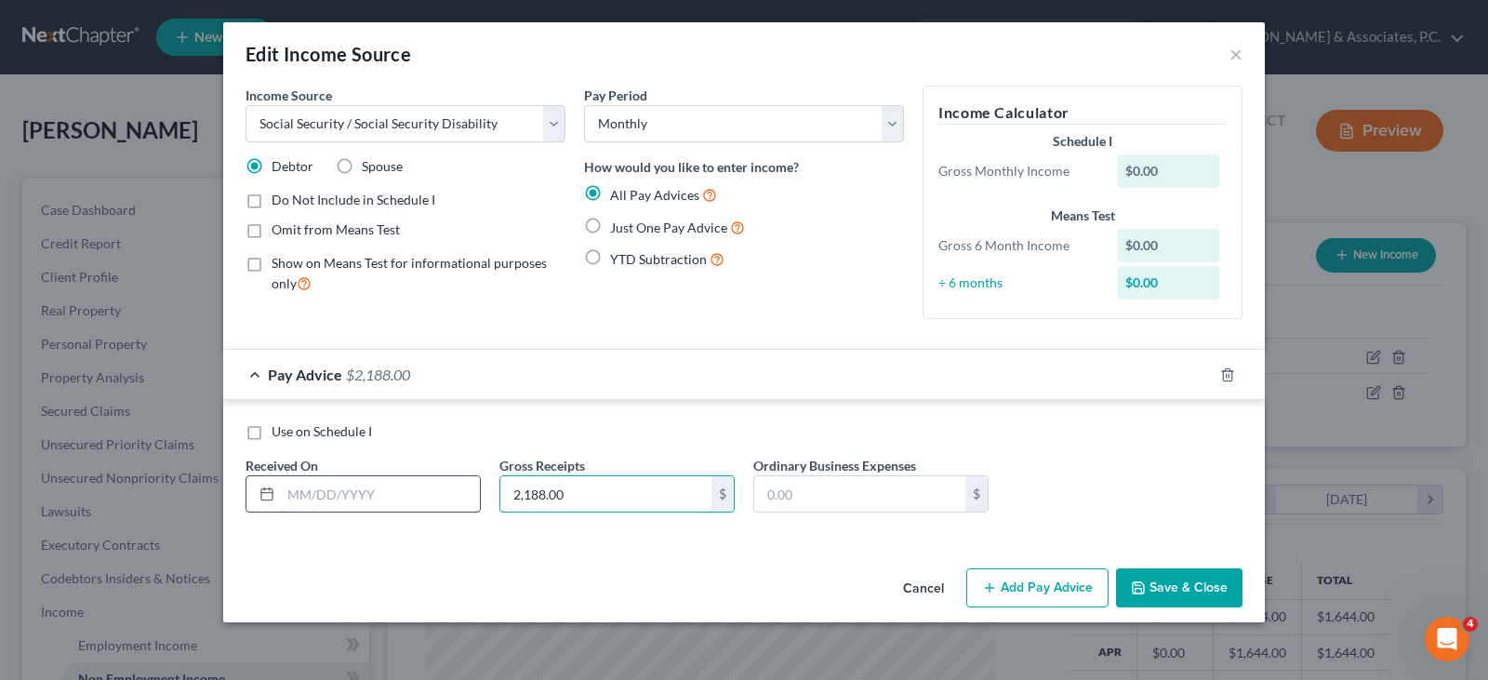
type input "2,188.00"
click at [379, 480] on input "text" at bounding box center [380, 493] width 199 height 35
type input "[DATE]"
click at [1205, 373] on rect "button" at bounding box center [1208, 377] width 8 height 8
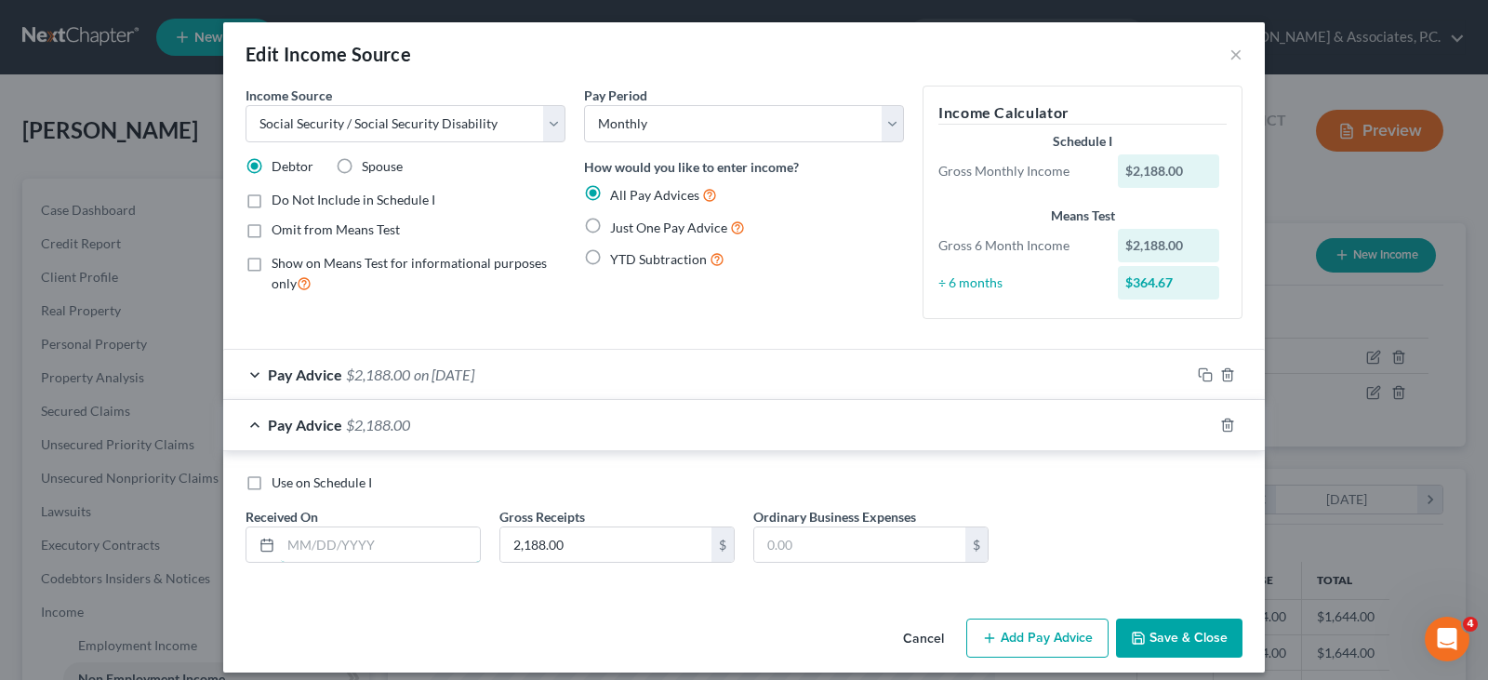
drag, startPoint x: 457, startPoint y: 539, endPoint x: 534, endPoint y: 579, distance: 87.4
click at [457, 539] on input "text" at bounding box center [380, 544] width 199 height 35
type input "[DATE]"
drag, startPoint x: 1199, startPoint y: 421, endPoint x: 512, endPoint y: 495, distance: 690.3
click at [1198, 419] on icon "button" at bounding box center [1205, 425] width 15 height 15
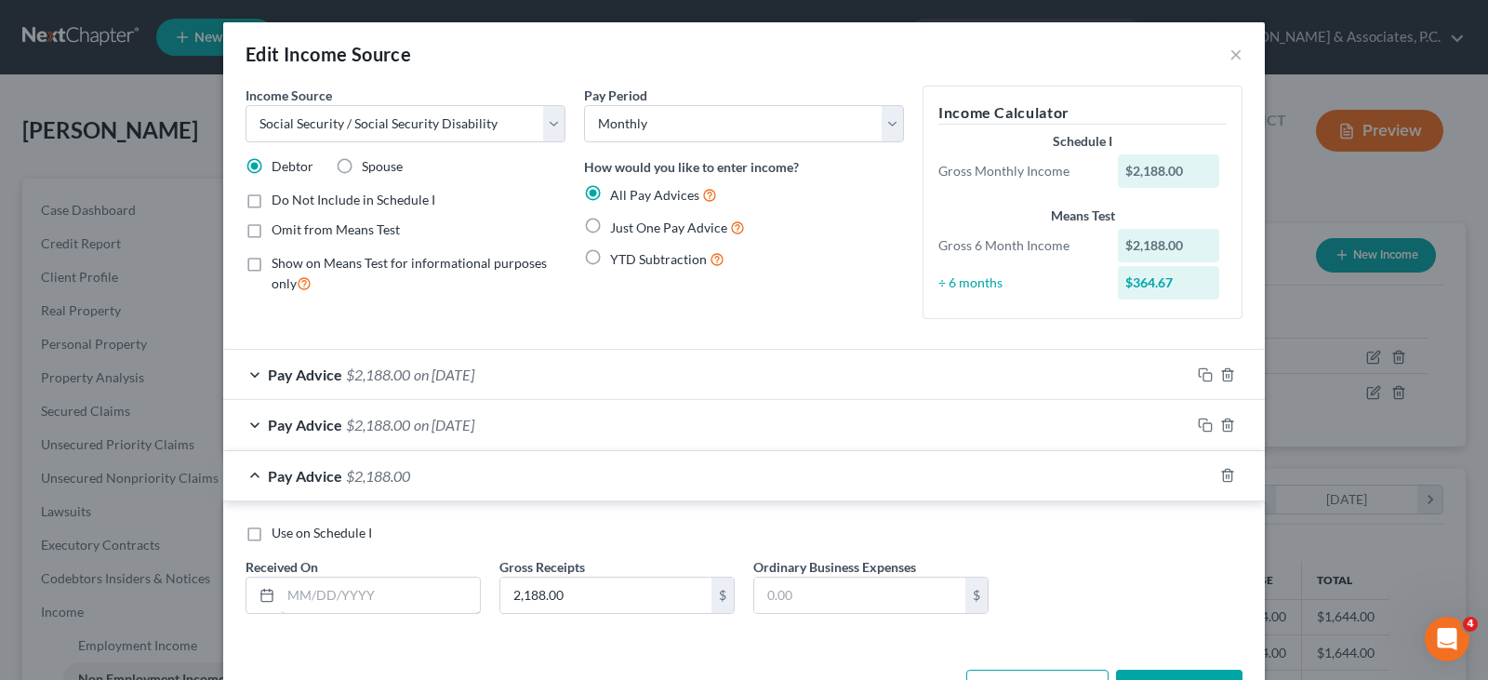
drag, startPoint x: 372, startPoint y: 597, endPoint x: 431, endPoint y: 674, distance: 96.9
click at [372, 601] on input "text" at bounding box center [380, 595] width 199 height 35
type input "[DATE]"
click at [1199, 475] on icon "button" at bounding box center [1205, 475] width 15 height 15
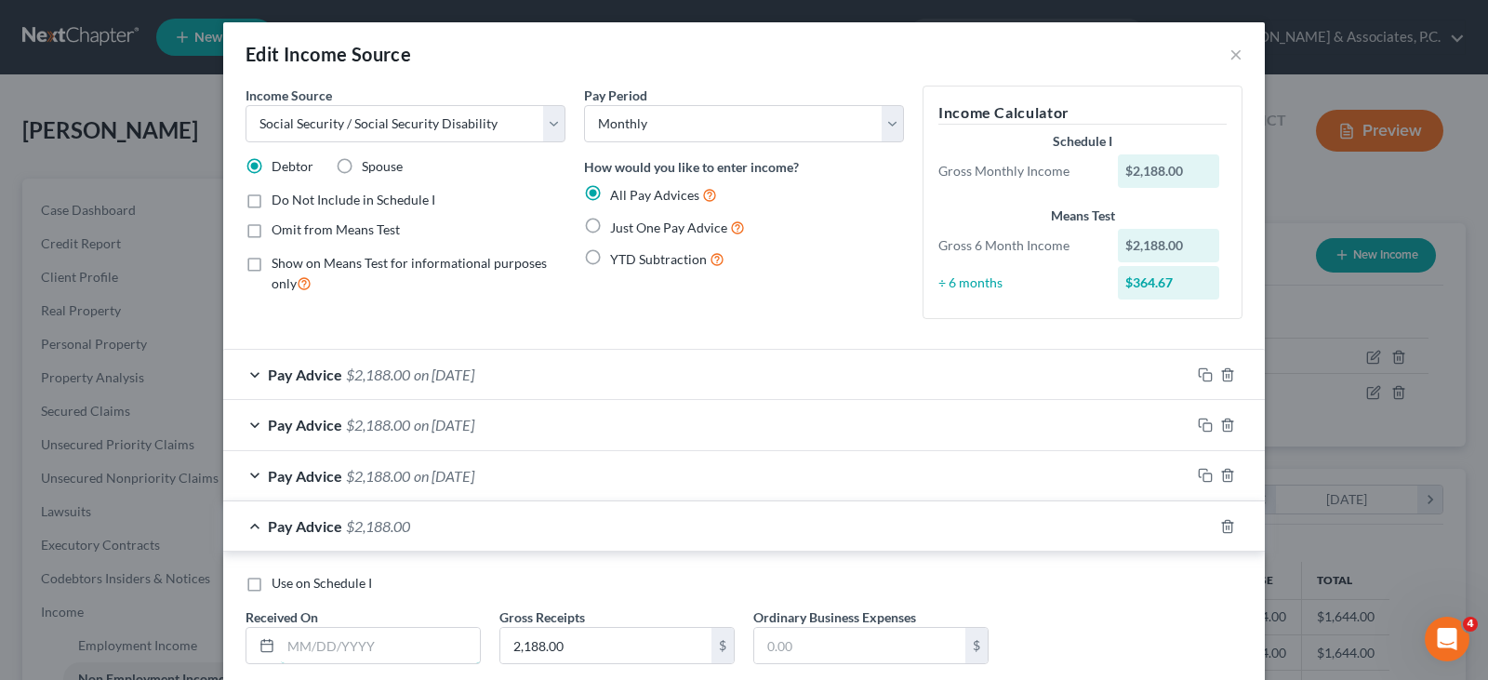
drag, startPoint x: 285, startPoint y: 655, endPoint x: 305, endPoint y: 671, distance: 25.9
click at [285, 655] on input "text" at bounding box center [380, 645] width 199 height 35
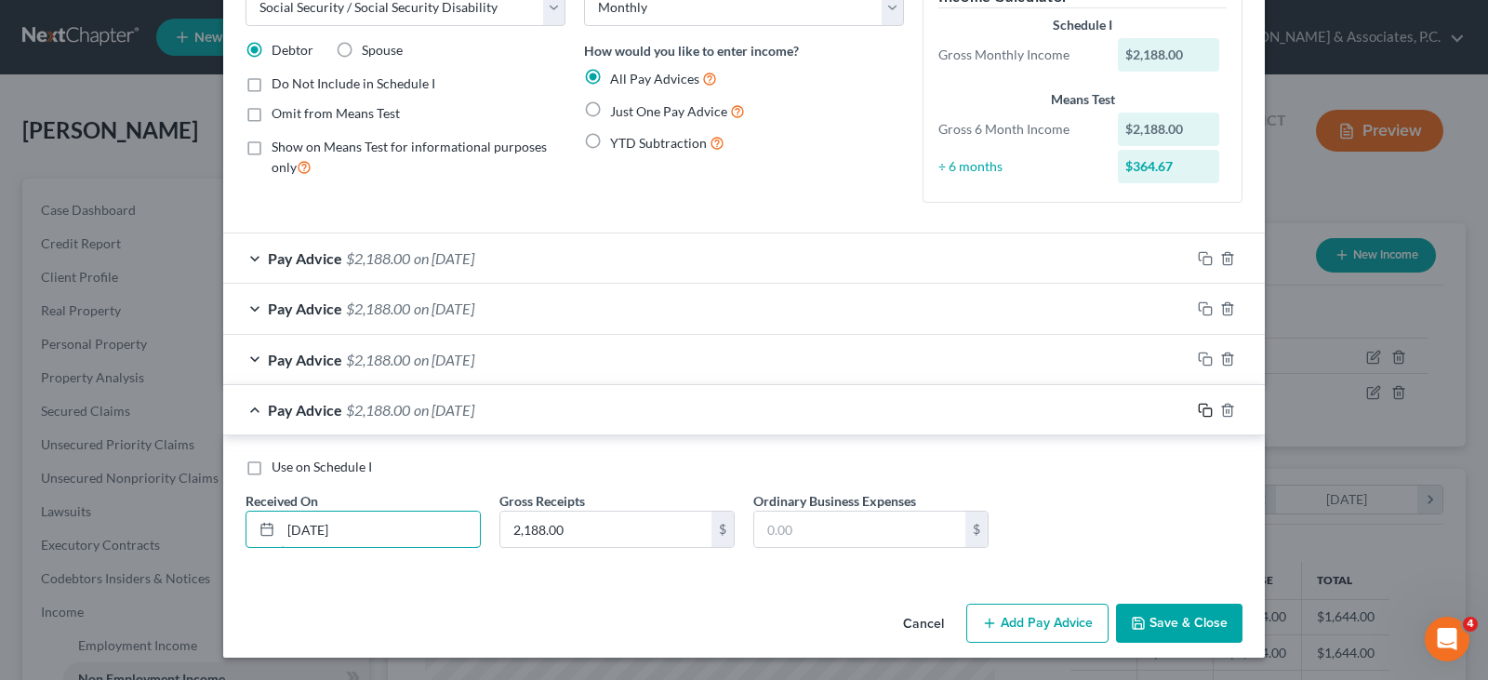
type input "[DATE]"
drag, startPoint x: 1198, startPoint y: 409, endPoint x: 488, endPoint y: 515, distance: 717.6
click at [1198, 409] on icon "button" at bounding box center [1205, 410] width 15 height 15
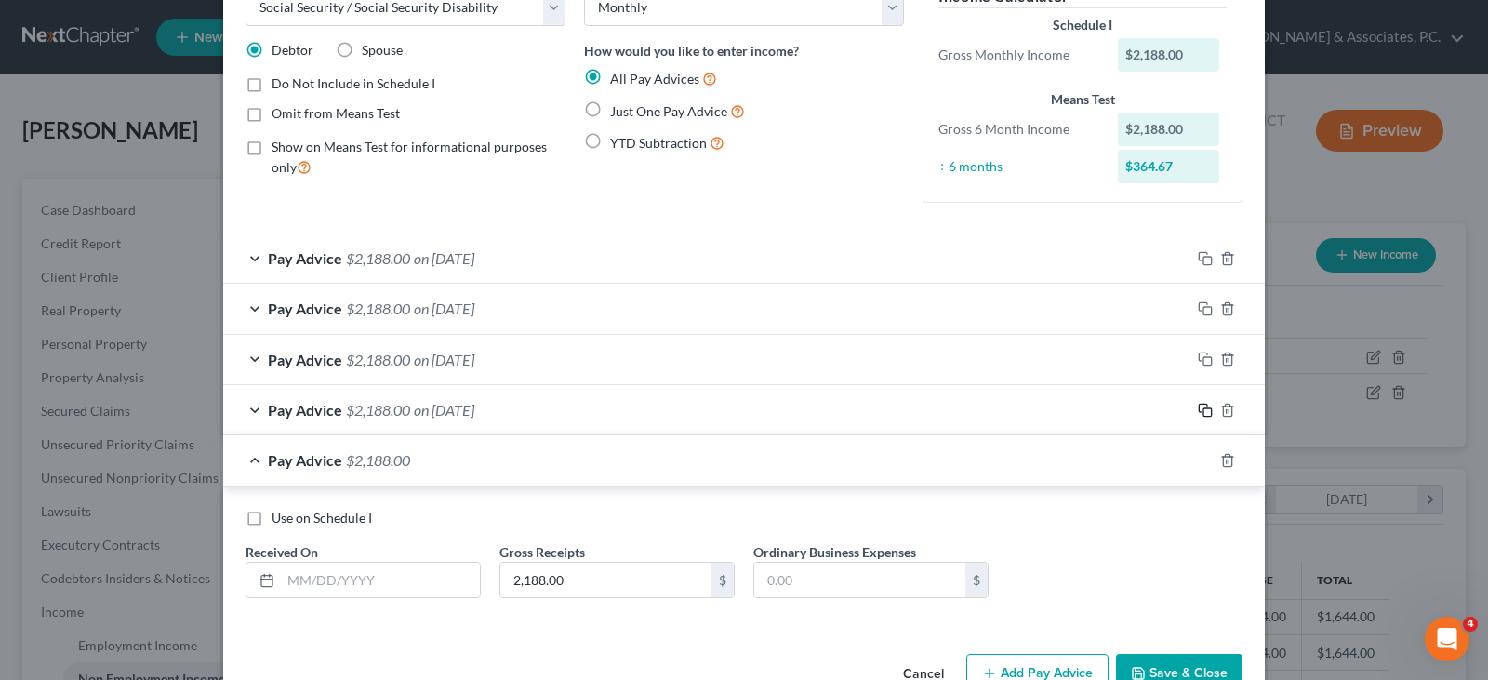
scroll to position [116, 0]
drag, startPoint x: 345, startPoint y: 567, endPoint x: 390, endPoint y: 631, distance: 77.4
click at [345, 571] on input "text" at bounding box center [380, 580] width 199 height 35
type input "[DATE]"
drag, startPoint x: 1195, startPoint y: 459, endPoint x: 524, endPoint y: 472, distance: 671.7
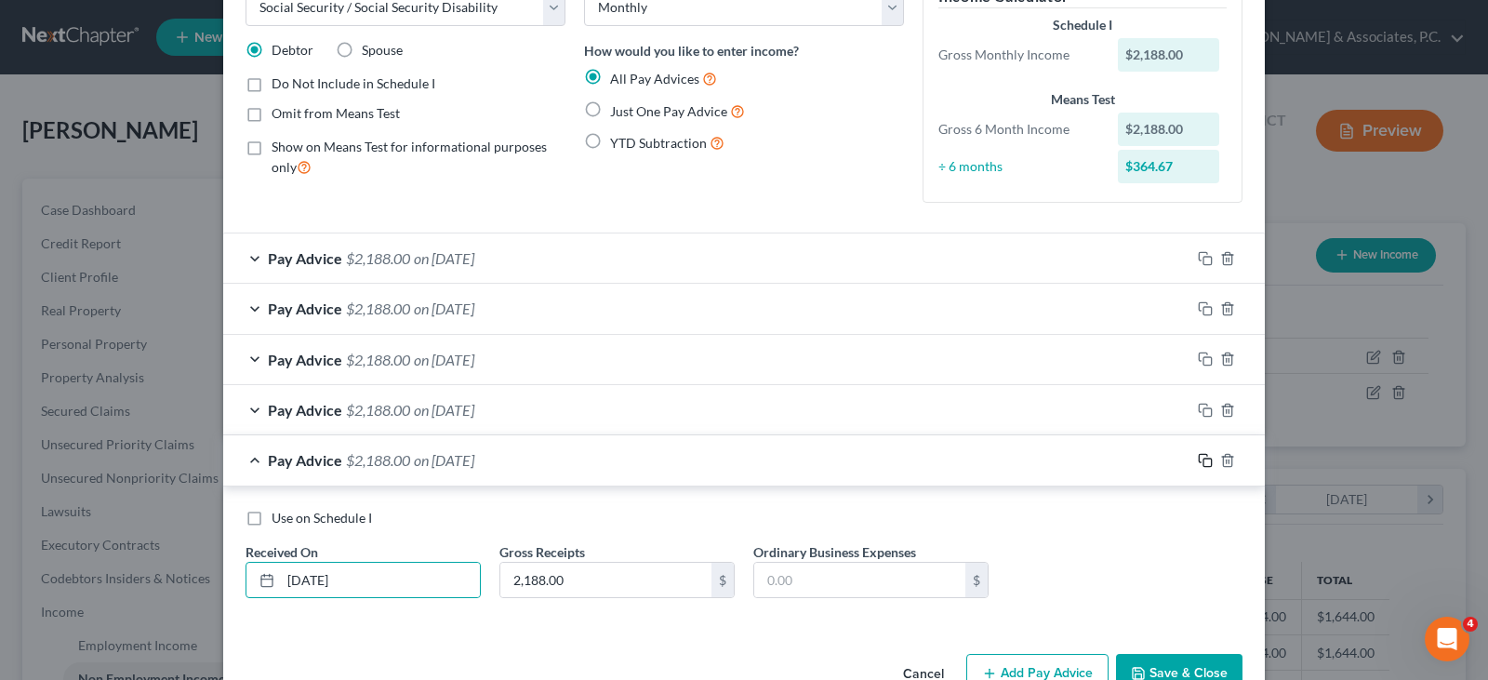
click at [1198, 458] on icon "button" at bounding box center [1205, 460] width 15 height 15
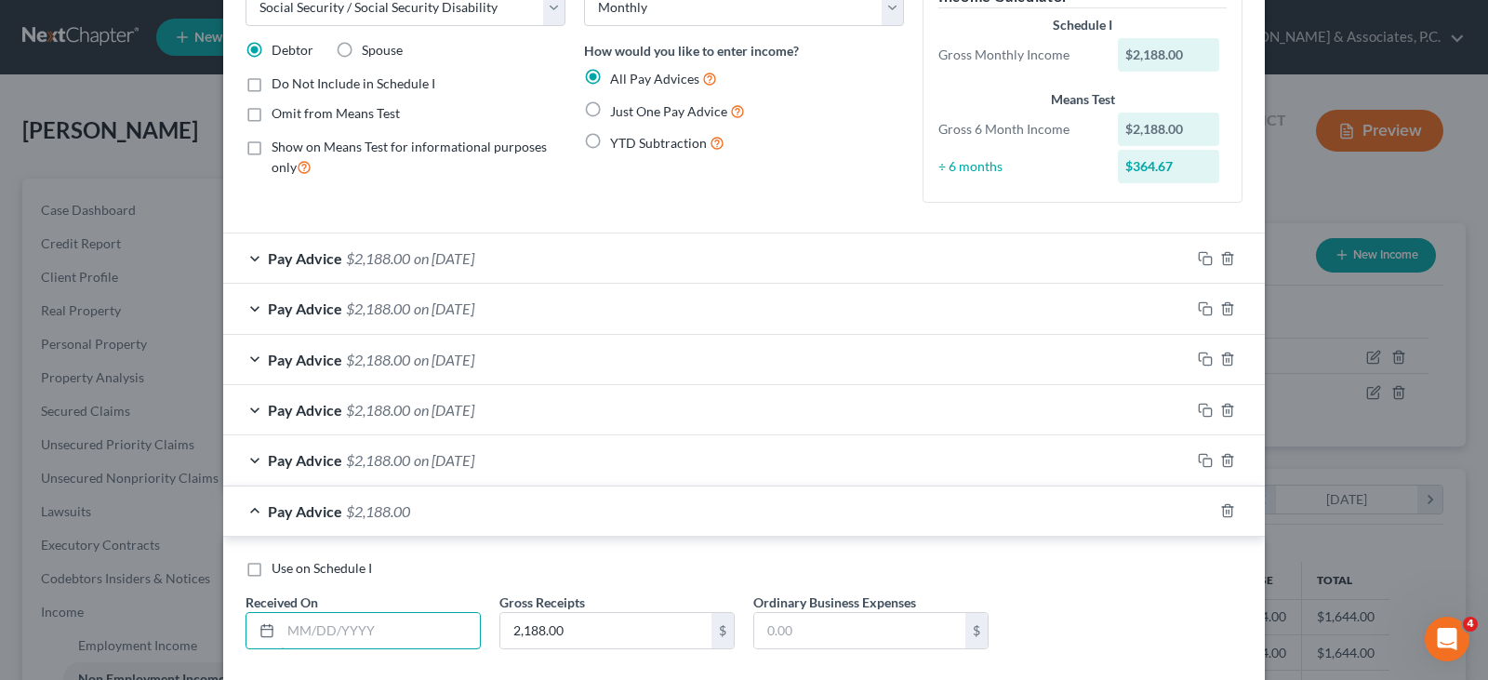
drag, startPoint x: 371, startPoint y: 621, endPoint x: 402, endPoint y: 676, distance: 62.9
click at [369, 625] on input "text" at bounding box center [380, 630] width 199 height 35
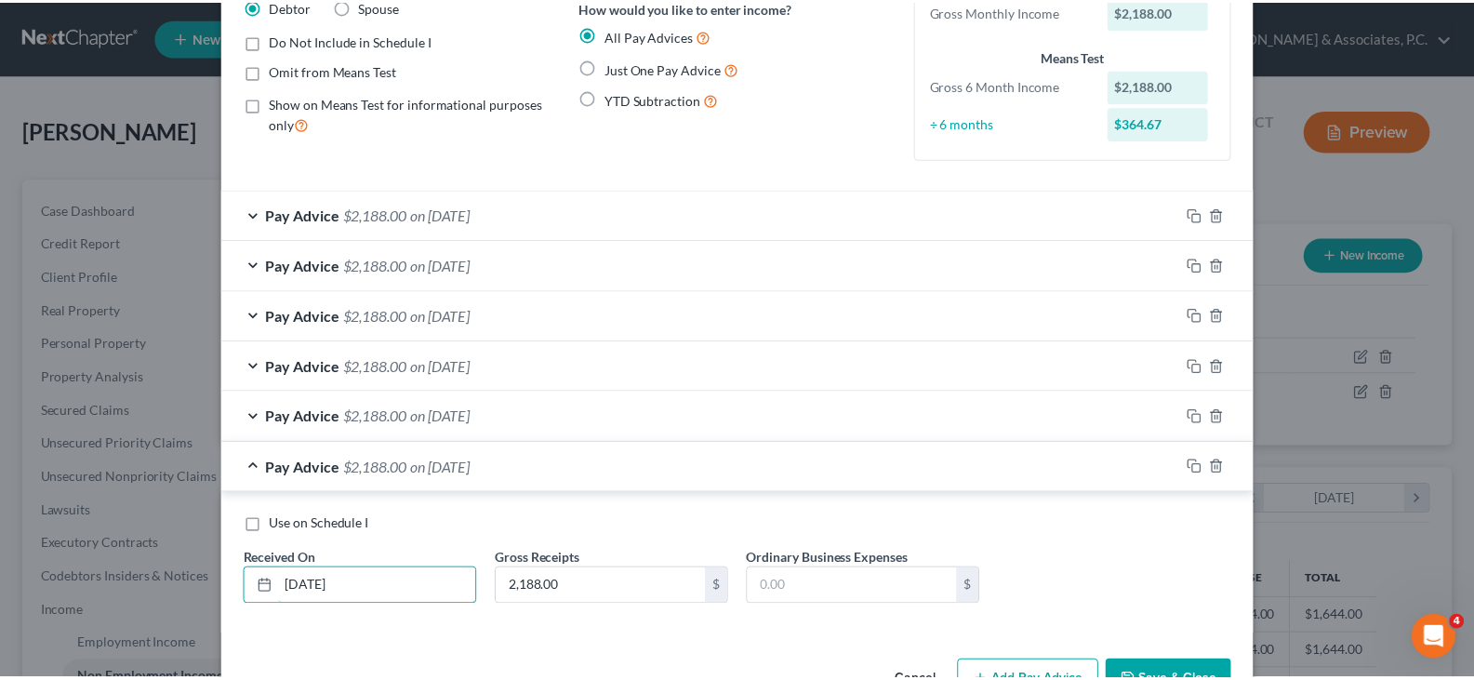
scroll to position [217, 0]
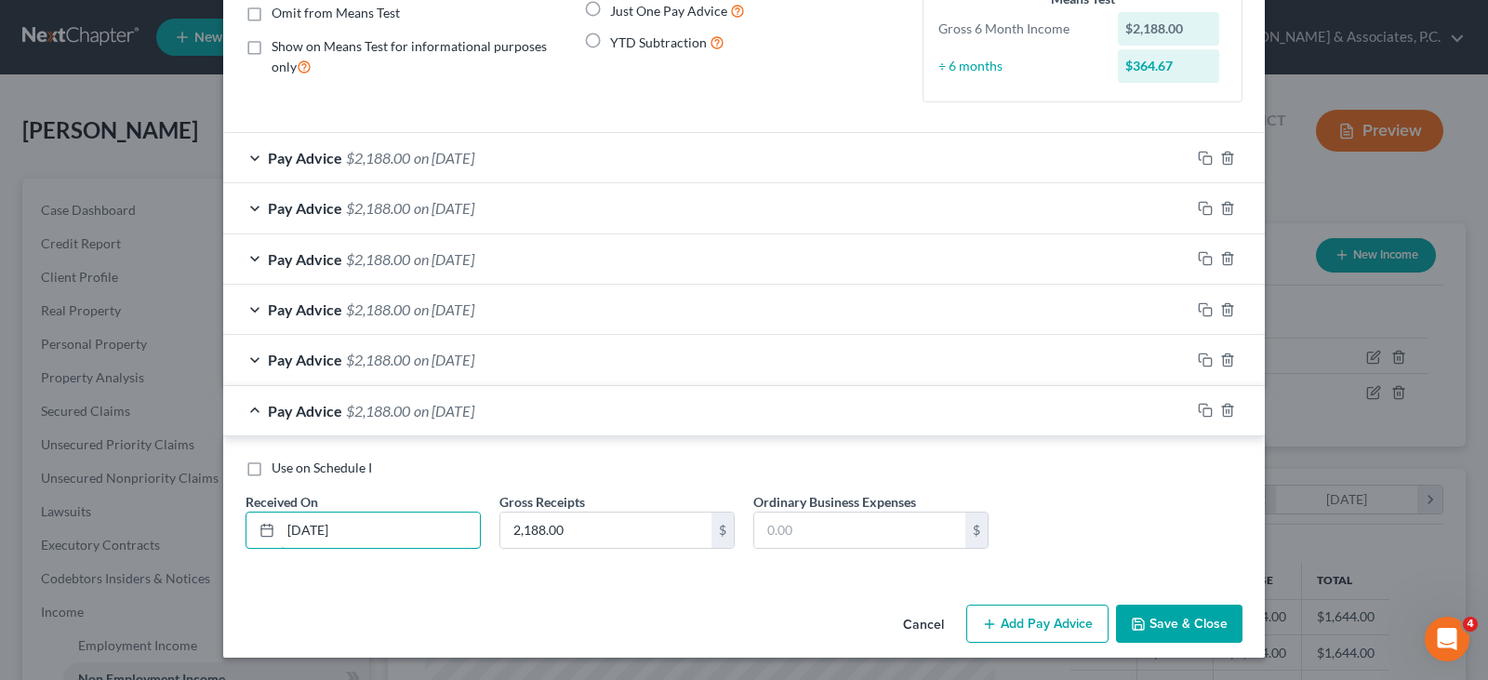
type input "[DATE]"
click at [1167, 619] on button "Save & Close" at bounding box center [1179, 624] width 126 height 39
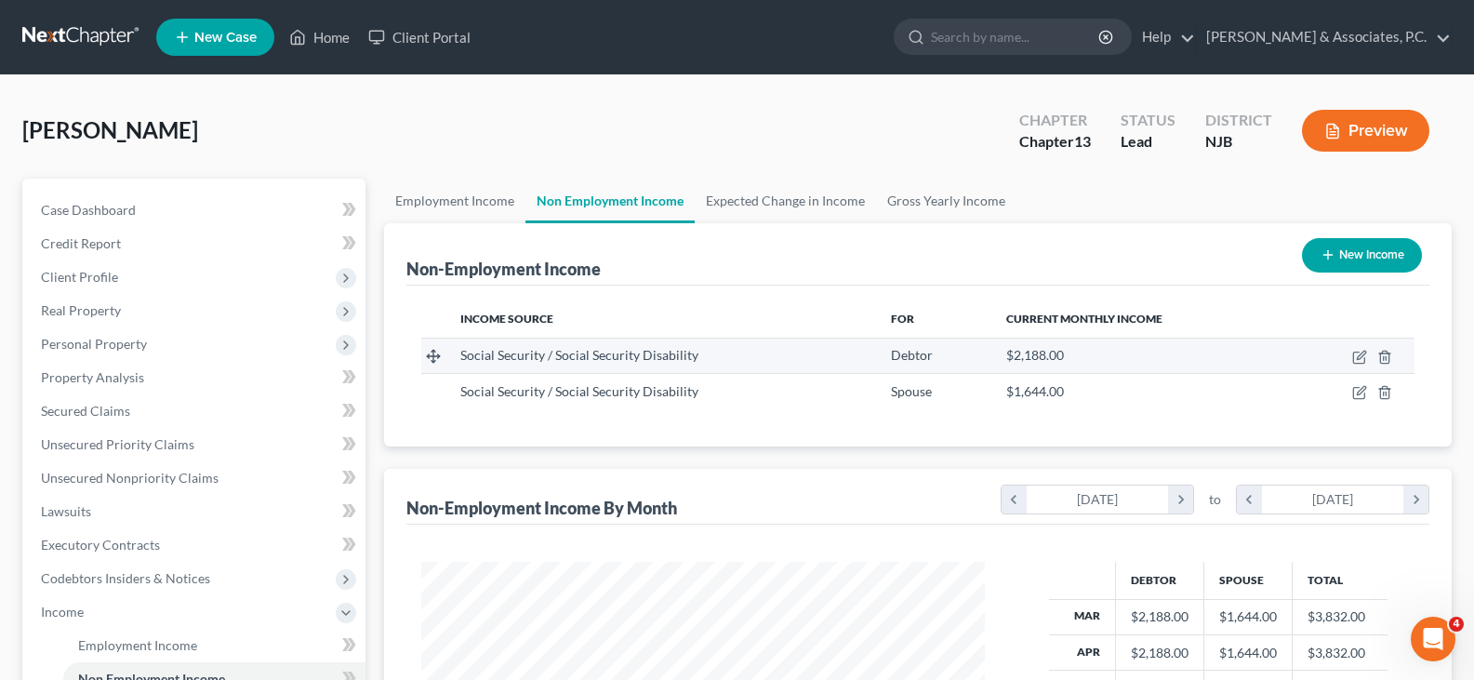
scroll to position [372, 0]
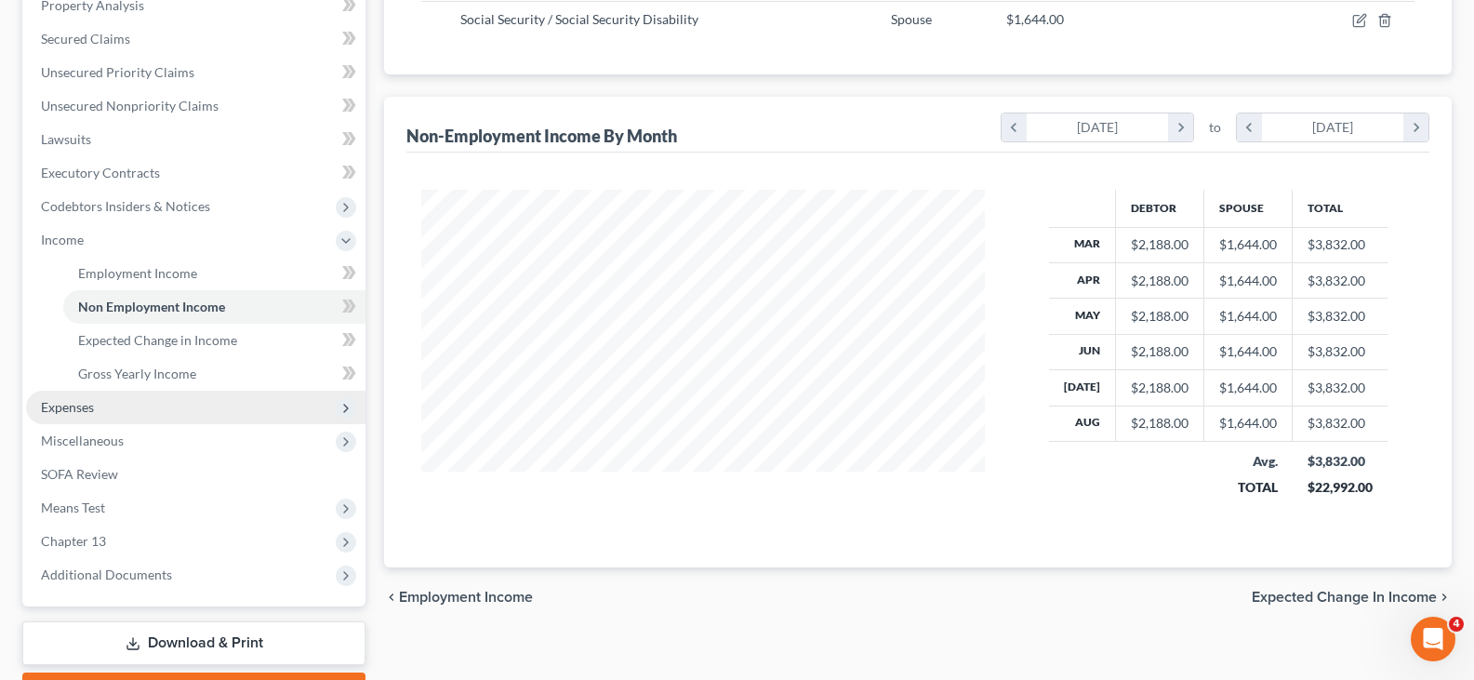
click at [62, 410] on span "Expenses" at bounding box center [67, 407] width 53 height 16
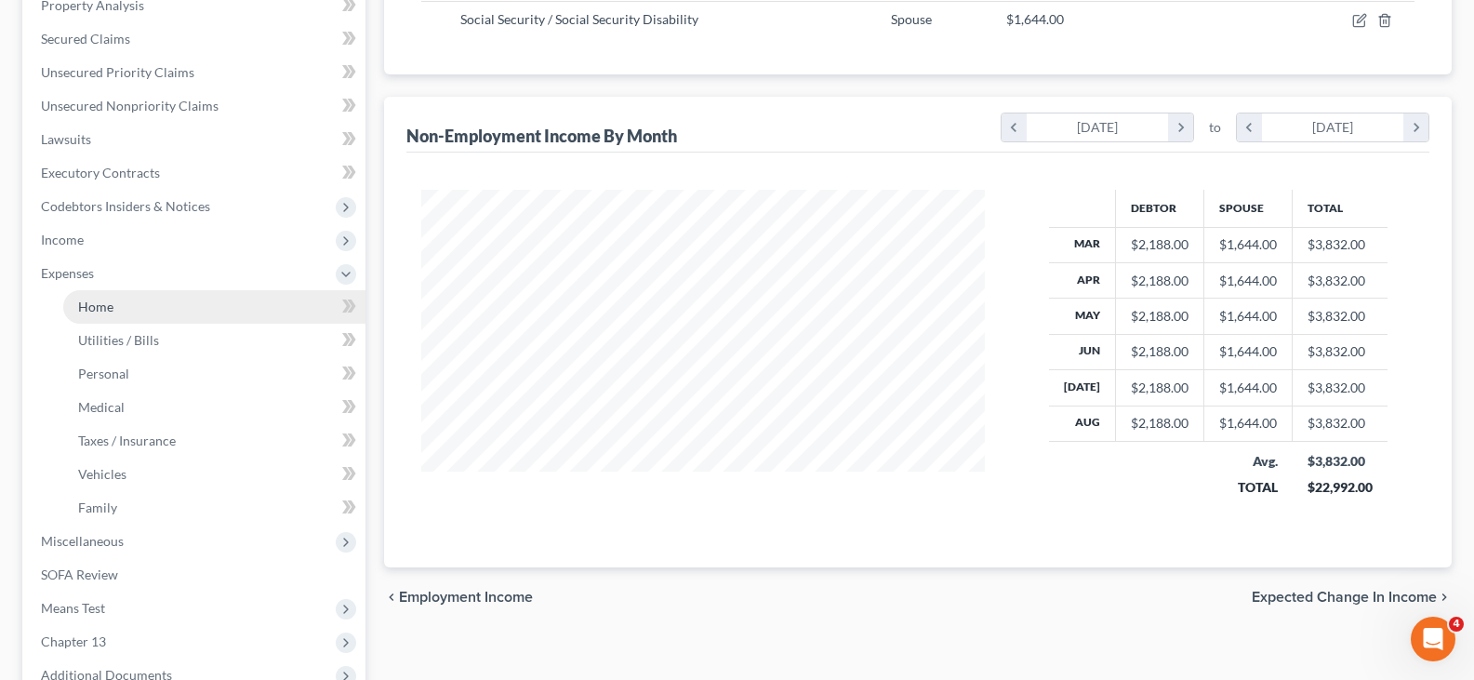
click at [94, 299] on span "Home" at bounding box center [95, 307] width 35 height 16
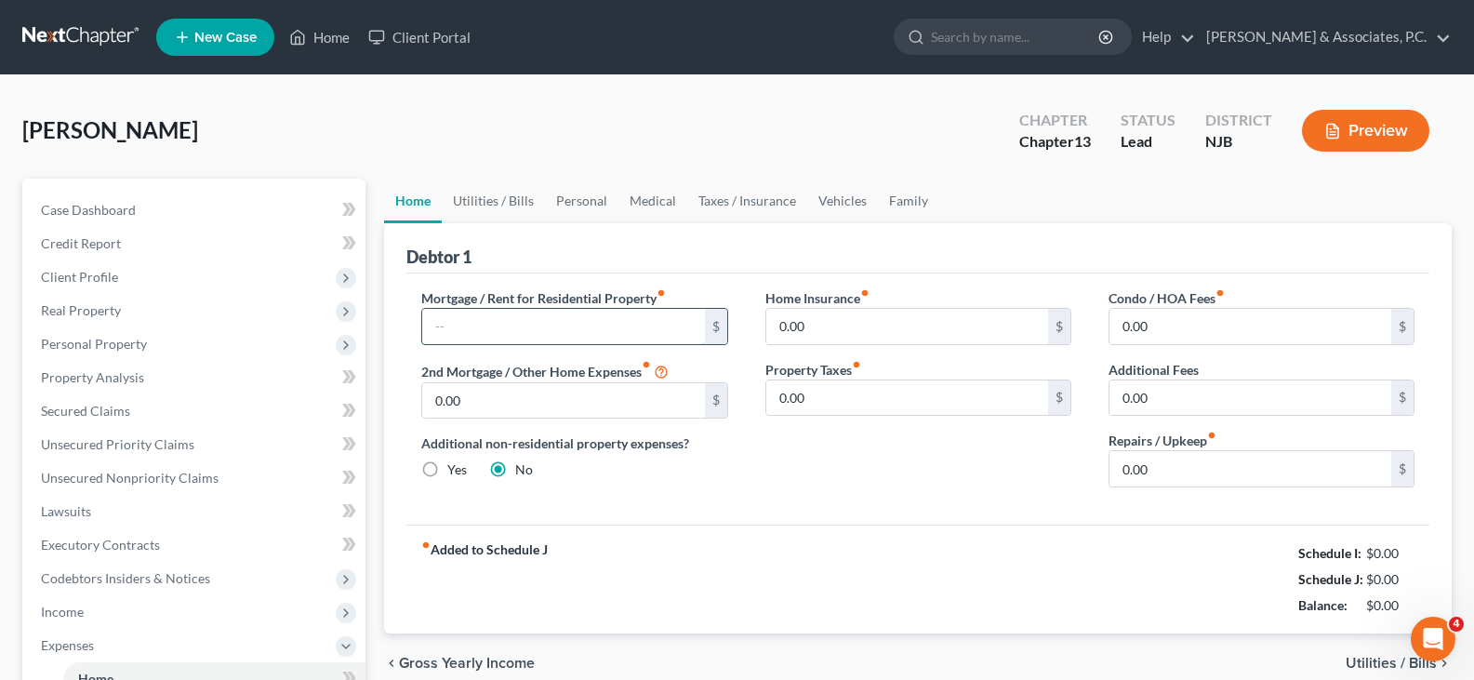
click at [589, 325] on input "text" at bounding box center [563, 326] width 282 height 35
type input "650.00"
click at [504, 201] on link "Utilities / Bills" at bounding box center [493, 201] width 103 height 45
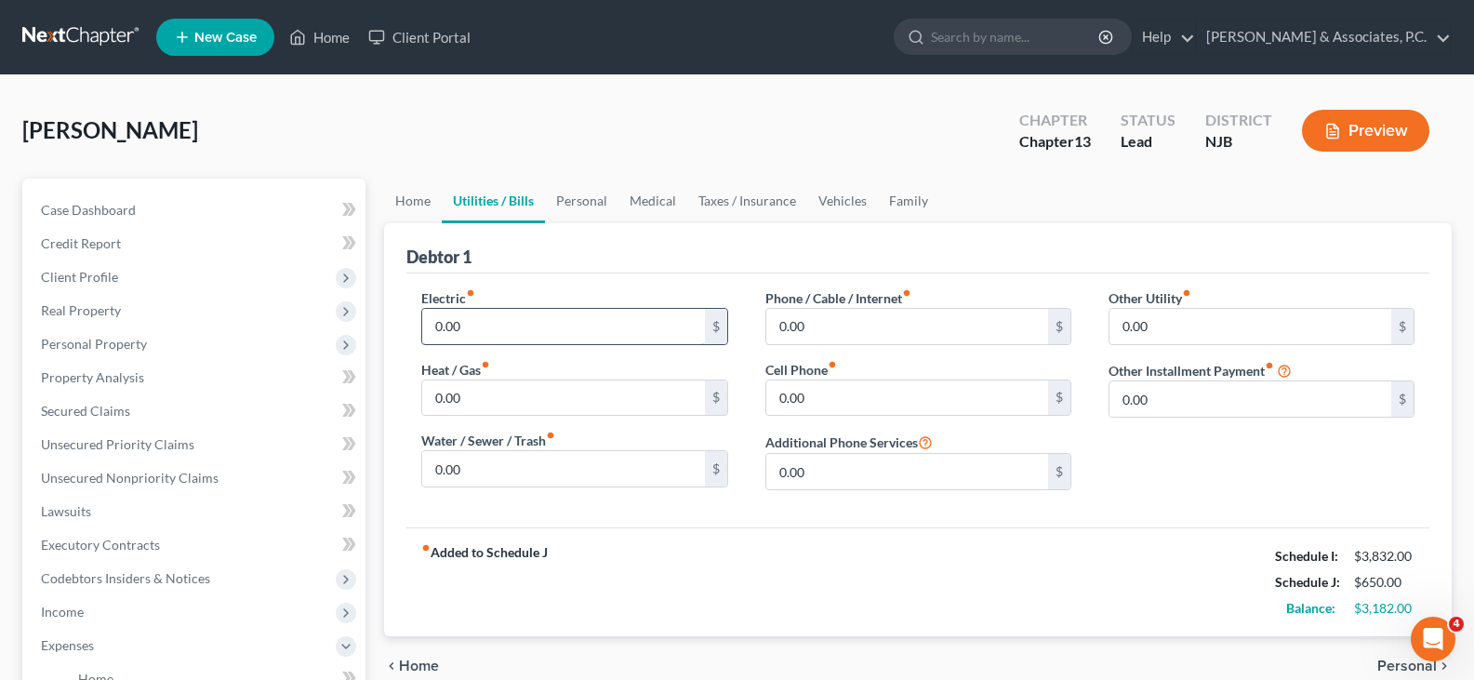
click at [477, 331] on input "0.00" at bounding box center [563, 326] width 282 height 35
type input "300.00"
click at [901, 317] on input "0.00" at bounding box center [907, 326] width 282 height 35
click at [834, 391] on input "0.00" at bounding box center [907, 397] width 282 height 35
type input "60.00"
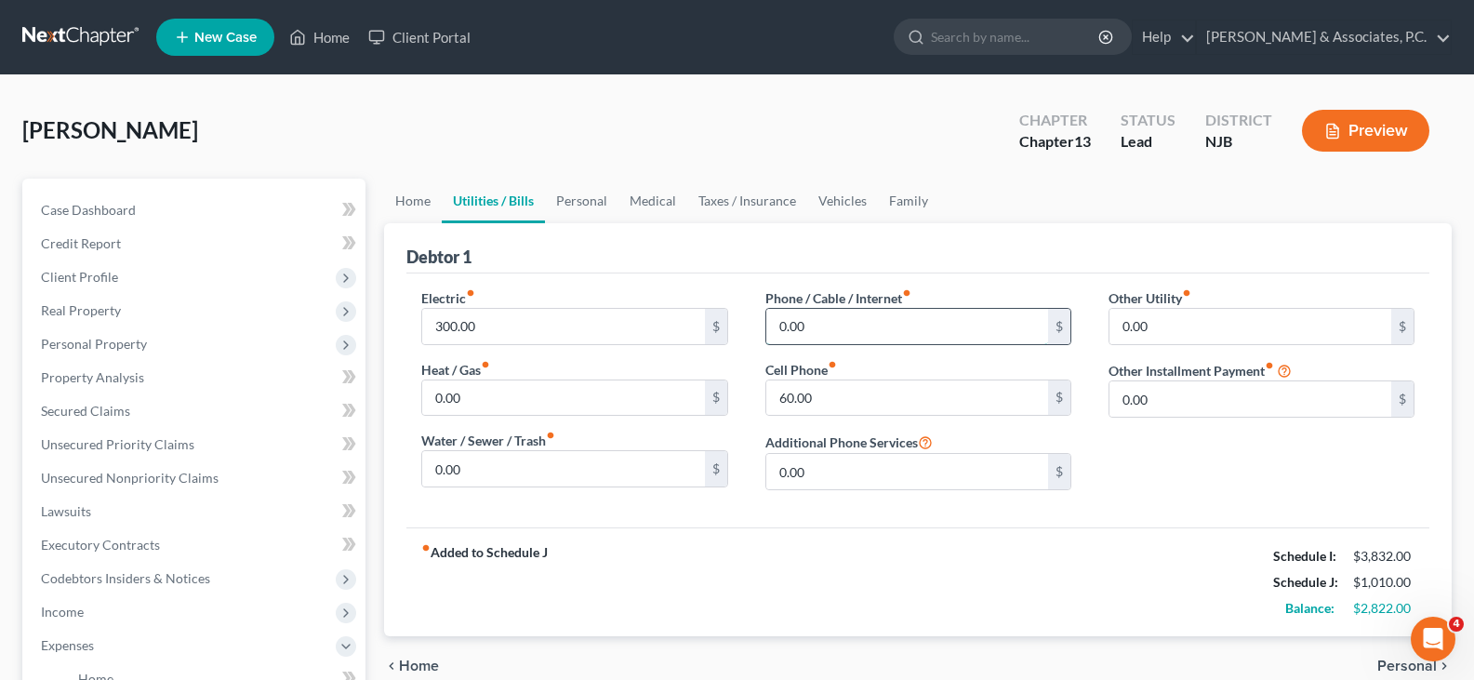
click at [854, 327] on input "0.00" at bounding box center [907, 326] width 282 height 35
type input "300.00"
click at [589, 204] on link "Personal" at bounding box center [581, 201] width 73 height 45
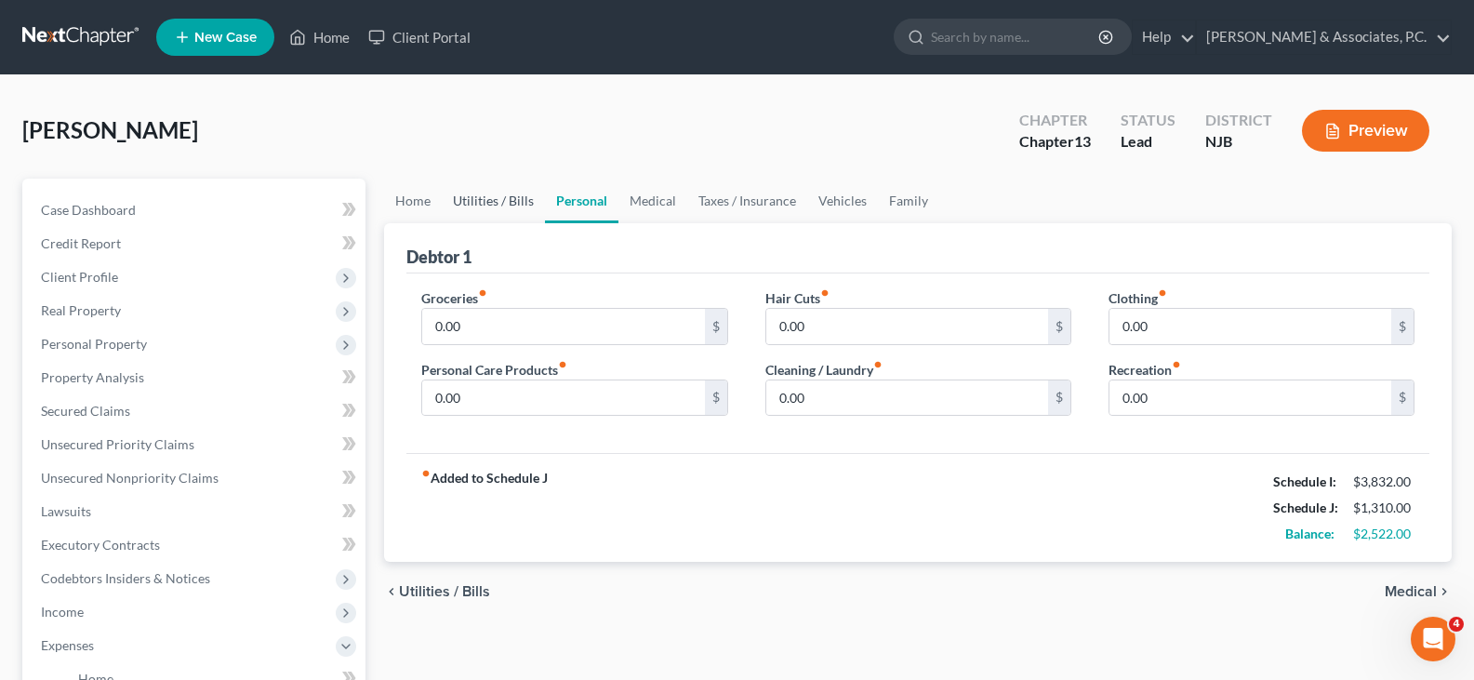
click at [520, 195] on link "Utilities / Bills" at bounding box center [493, 201] width 103 height 45
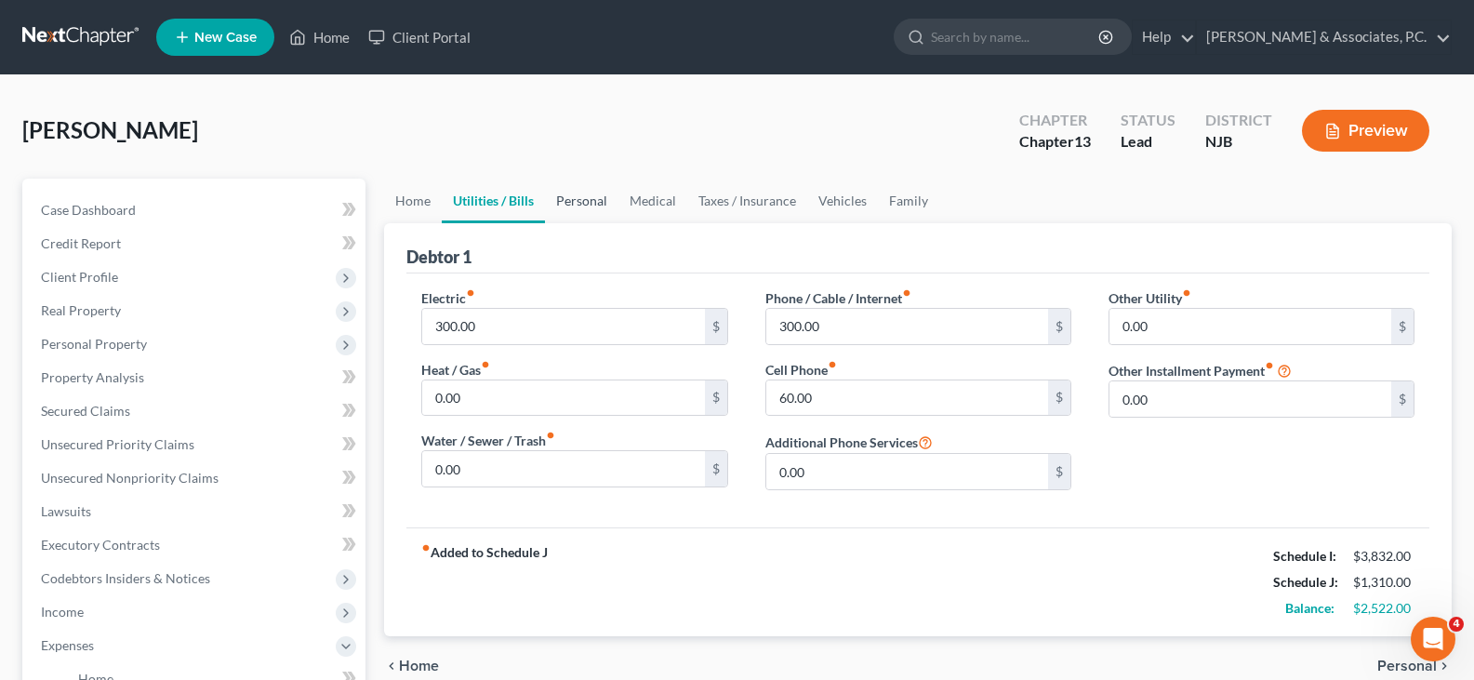
click at [575, 202] on link "Personal" at bounding box center [581, 201] width 73 height 45
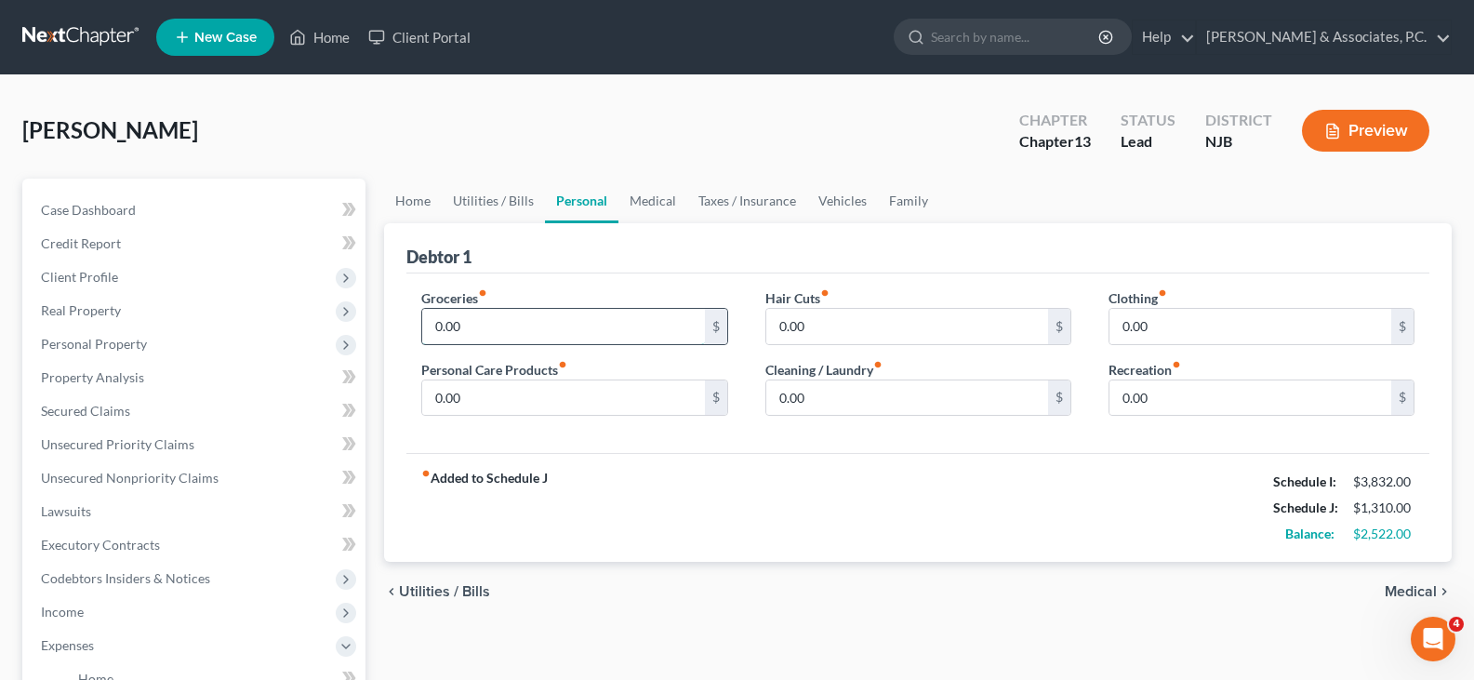
click at [576, 326] on input "0.00" at bounding box center [563, 326] width 282 height 35
type input "400.00"
drag, startPoint x: 500, startPoint y: 326, endPoint x: 387, endPoint y: 331, distance: 113.6
click at [387, 331] on div "Debtor 1 Groceries fiber_manual_record 400.00 $ Personal Care Products fiber_ma…" at bounding box center [918, 392] width 1068 height 339
type input "700.00"
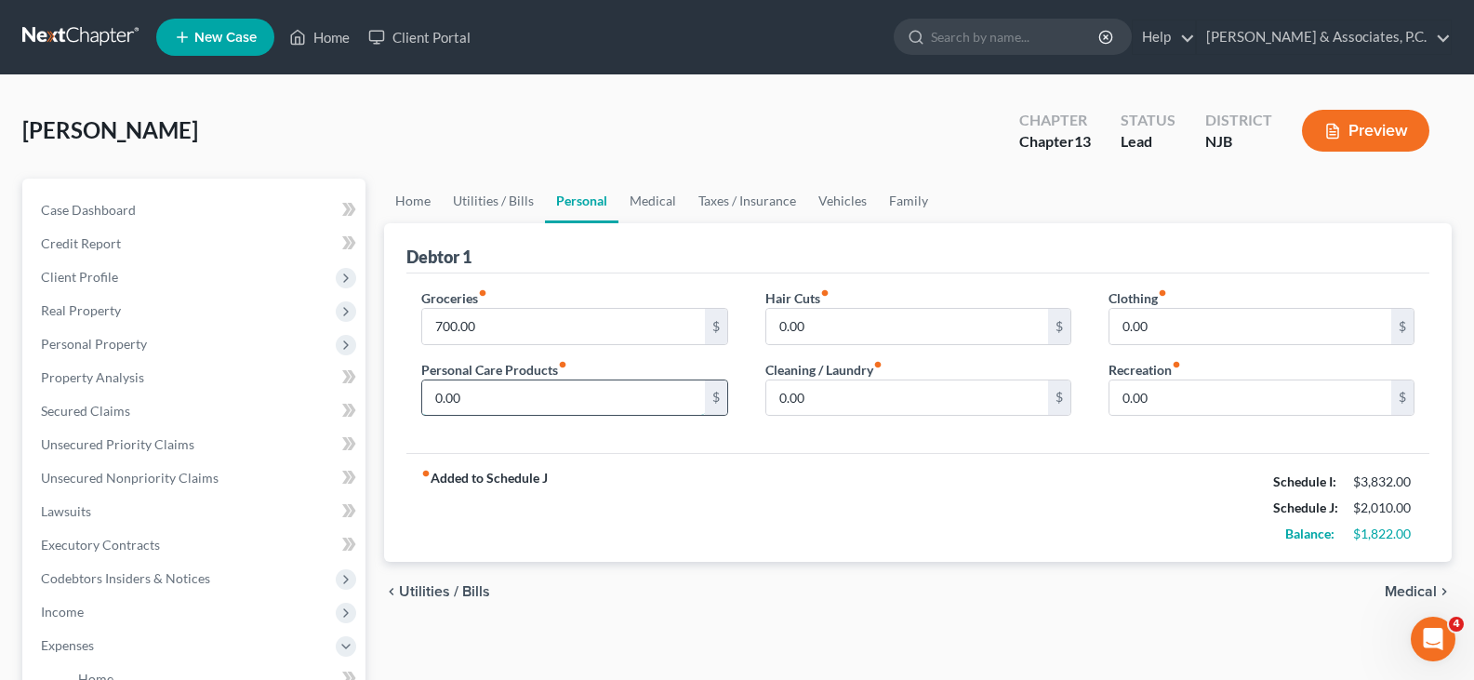
click at [477, 403] on input "0.00" at bounding box center [563, 397] width 282 height 35
type input "100.00"
click at [865, 322] on input "0.00" at bounding box center [907, 326] width 282 height 35
click at [810, 400] on input "0.00" at bounding box center [907, 397] width 282 height 35
click at [827, 313] on input "0.00" at bounding box center [907, 326] width 282 height 35
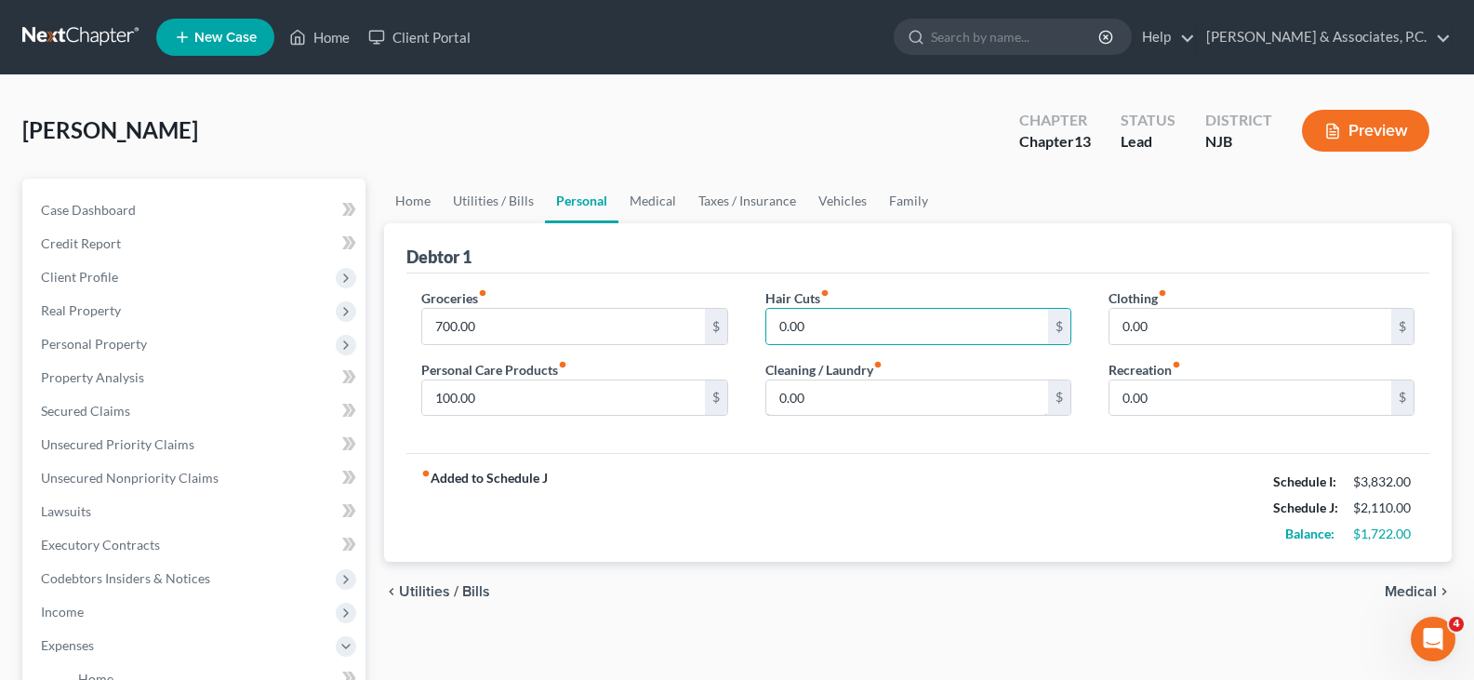
click at [828, 402] on input "0.00" at bounding box center [907, 397] width 282 height 35
click at [827, 330] on input "0.00" at bounding box center [907, 326] width 282 height 35
drag, startPoint x: 821, startPoint y: 423, endPoint x: 818, endPoint y: 383, distance: 40.1
click at [820, 419] on div "Hair Cuts fiber_manual_record 0.00 $ Cleaning / Laundry fiber_manual_record 0.0…" at bounding box center [918, 359] width 343 height 143
click at [817, 321] on input "0.00" at bounding box center [907, 326] width 282 height 35
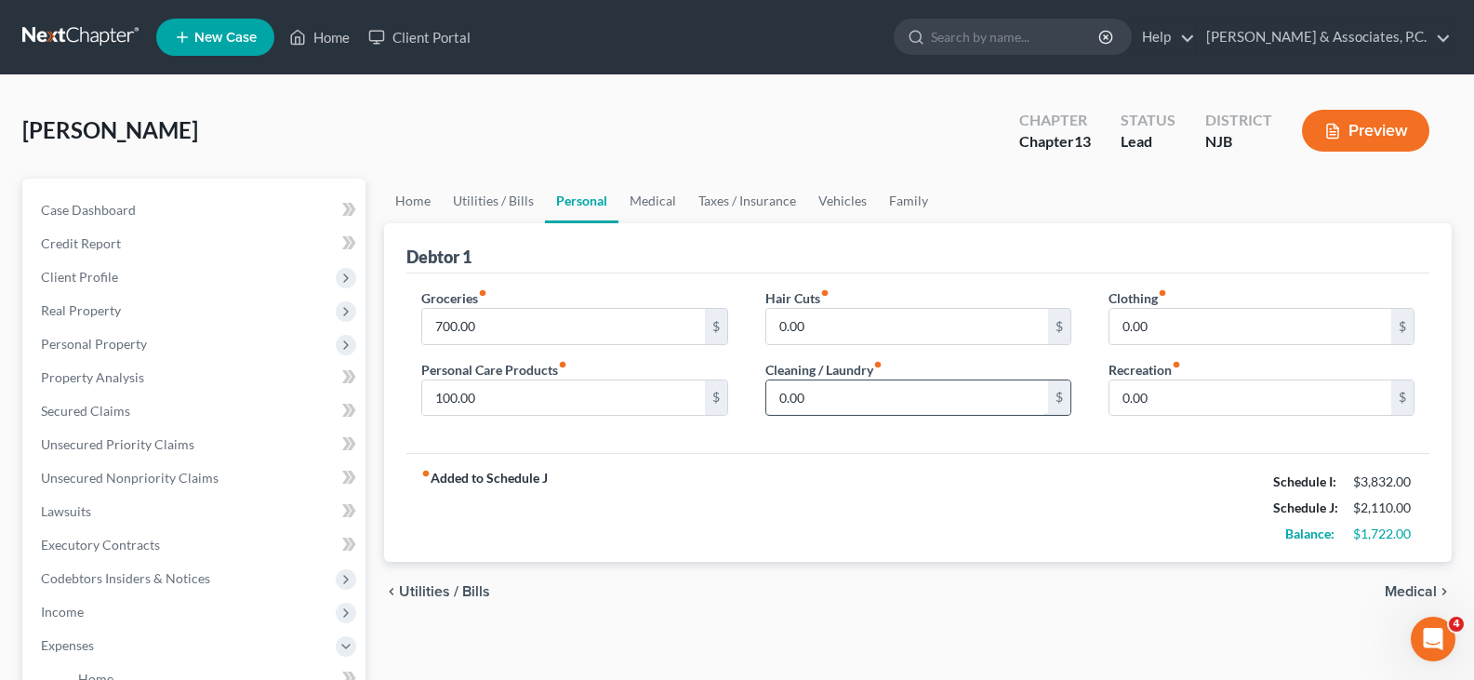
click at [825, 380] on input "0.00" at bounding box center [907, 397] width 282 height 35
click at [820, 324] on input "0.00" at bounding box center [907, 326] width 282 height 35
click at [820, 401] on input "0.00" at bounding box center [907, 397] width 282 height 35
click at [835, 329] on input "0.00" at bounding box center [907, 326] width 282 height 35
click at [824, 394] on input "0.00" at bounding box center [907, 397] width 282 height 35
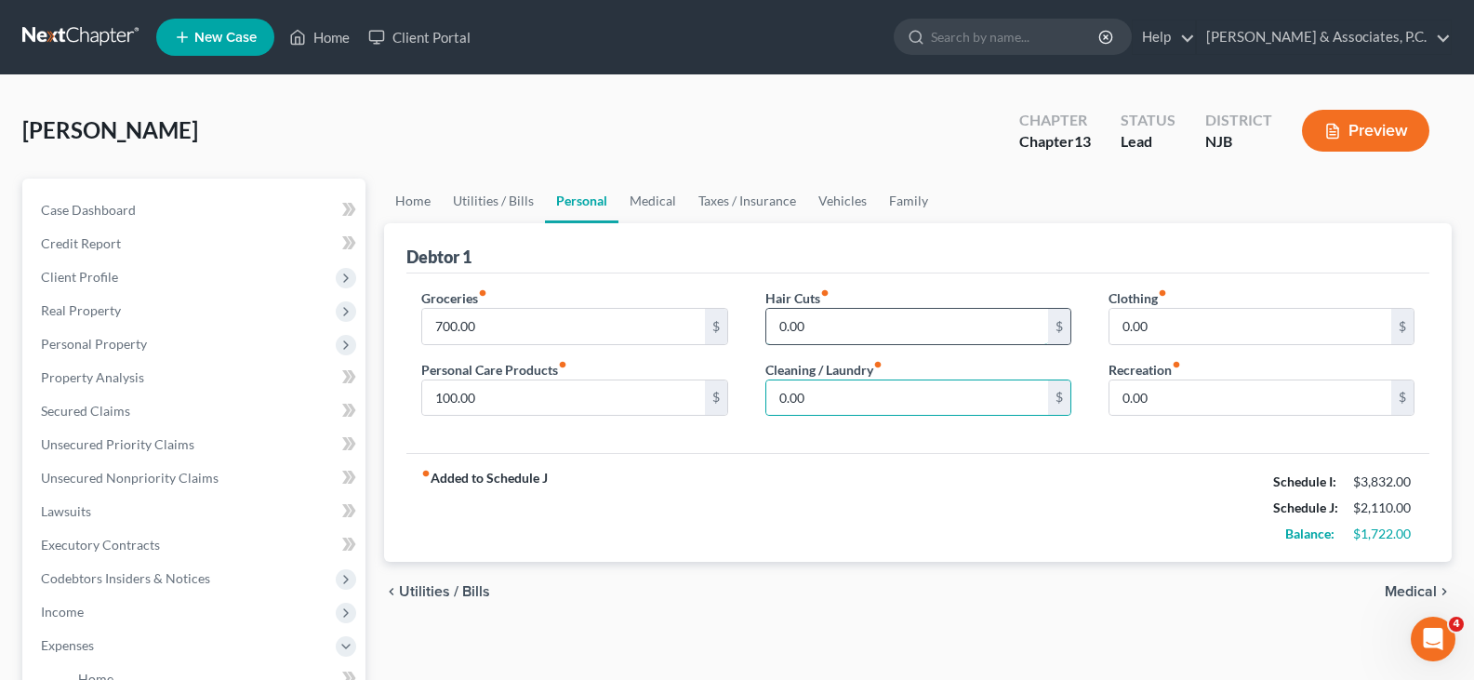
click at [811, 327] on input "0.00" at bounding box center [907, 326] width 282 height 35
type input "60.00"
click at [831, 400] on input "0.00" at bounding box center [907, 397] width 282 height 35
type input "16.00"
click at [1240, 339] on input "0.00" at bounding box center [1251, 326] width 282 height 35
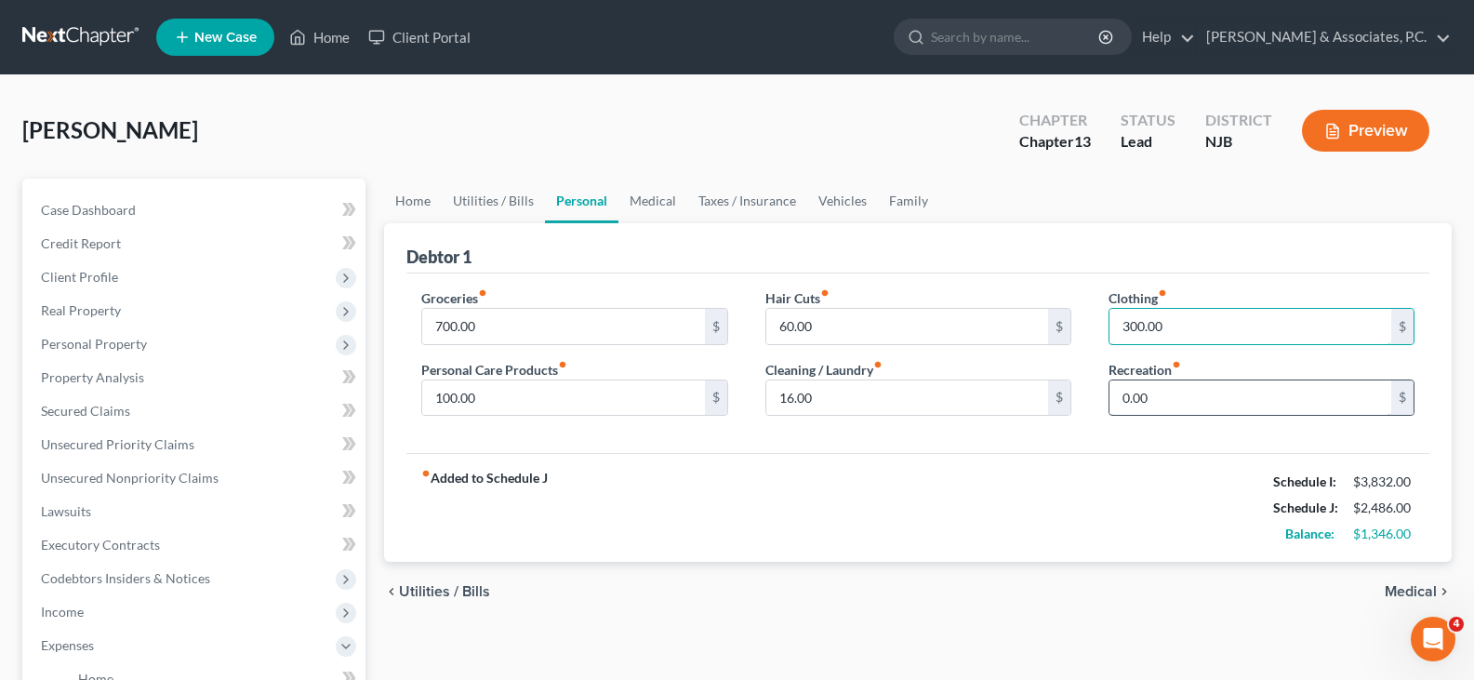
type input "300.00"
click at [1187, 391] on input "0.00" at bounding box center [1251, 397] width 282 height 35
type input "30.00"
click at [655, 197] on link "Medical" at bounding box center [653, 201] width 69 height 45
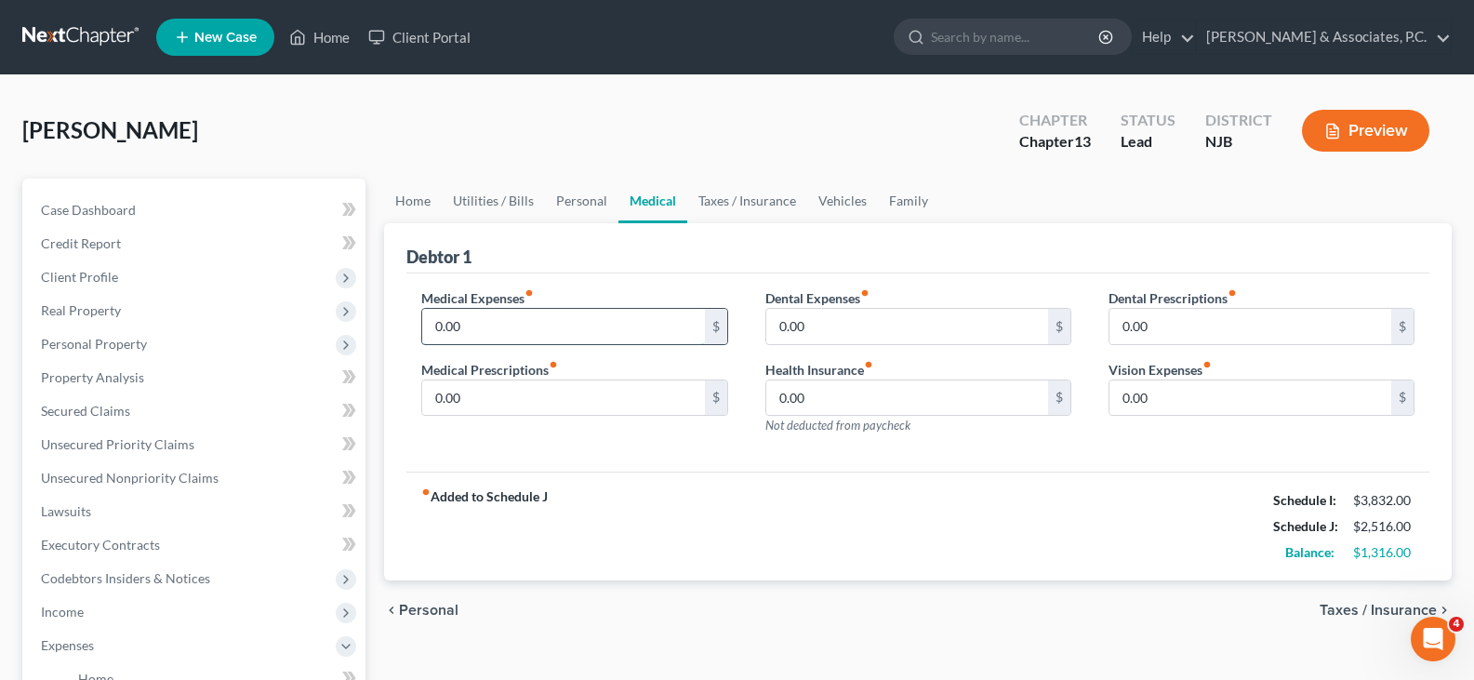
click at [498, 334] on input "0.00" at bounding box center [563, 326] width 282 height 35
type input "2"
click at [494, 331] on input "20.00" at bounding box center [563, 326] width 282 height 35
drag, startPoint x: 489, startPoint y: 330, endPoint x: 428, endPoint y: 333, distance: 61.5
click at [424, 330] on input "20.00" at bounding box center [563, 326] width 282 height 35
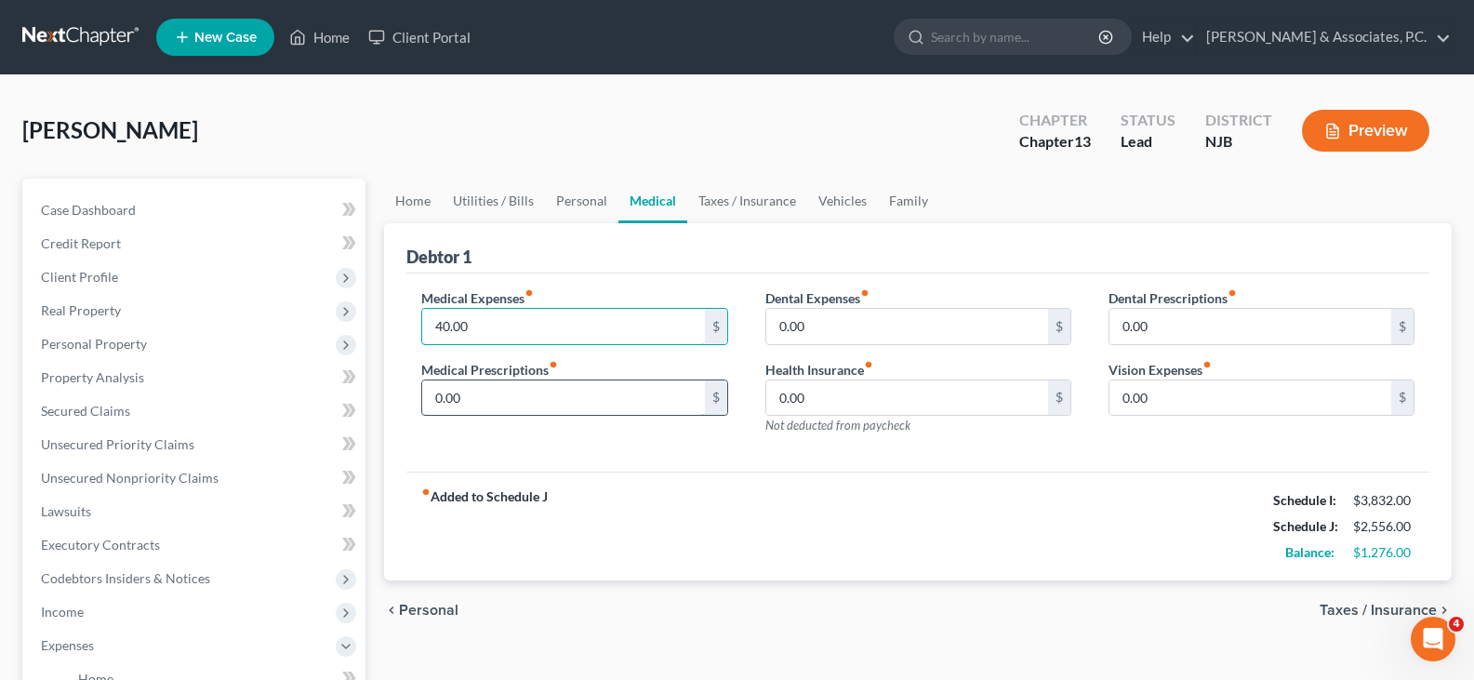
type input "40.00"
click at [512, 401] on input "0.00" at bounding box center [563, 397] width 282 height 35
type input "40.00"
click at [739, 200] on link "Taxes / Insurance" at bounding box center [747, 201] width 120 height 45
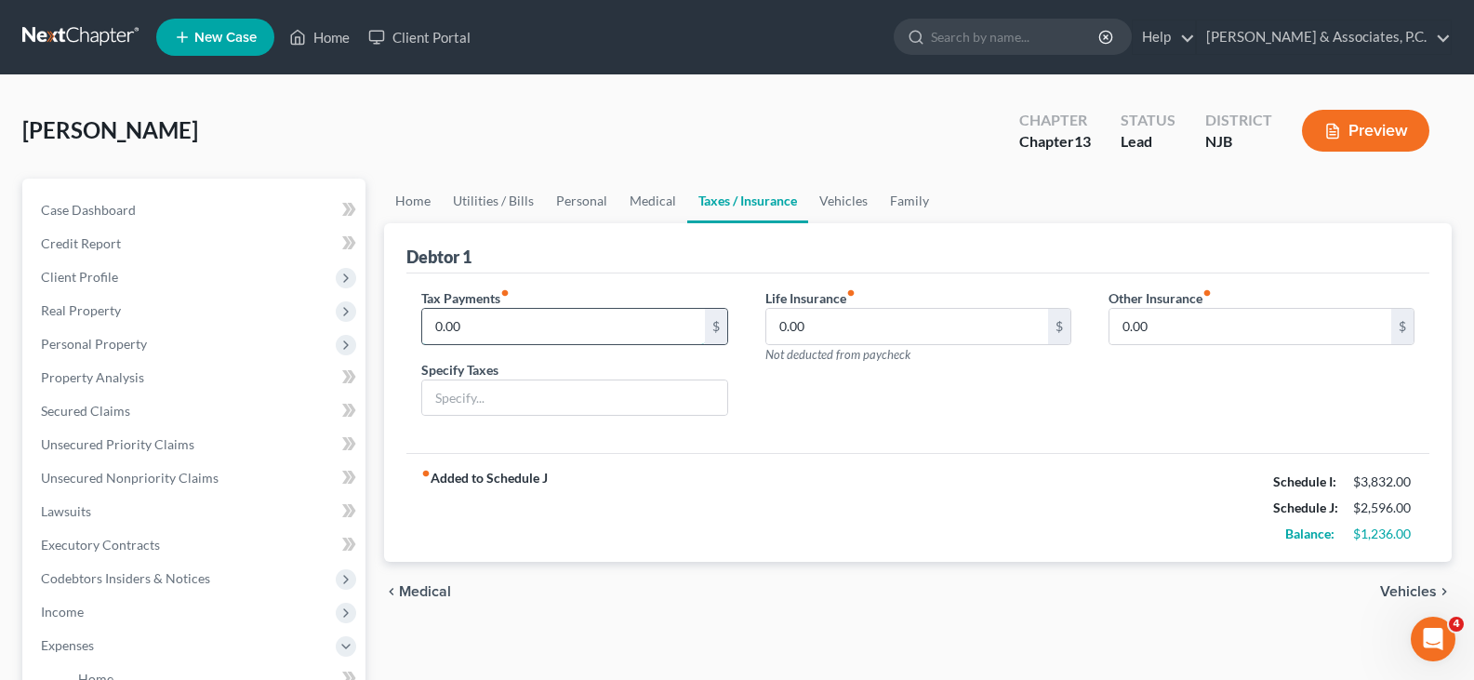
click at [479, 327] on input "0.00" at bounding box center [563, 326] width 282 height 35
click at [662, 321] on input "0.00" at bounding box center [563, 326] width 282 height 35
click at [874, 325] on input "0.00" at bounding box center [907, 326] width 282 height 35
type input "1"
type input "84.00"
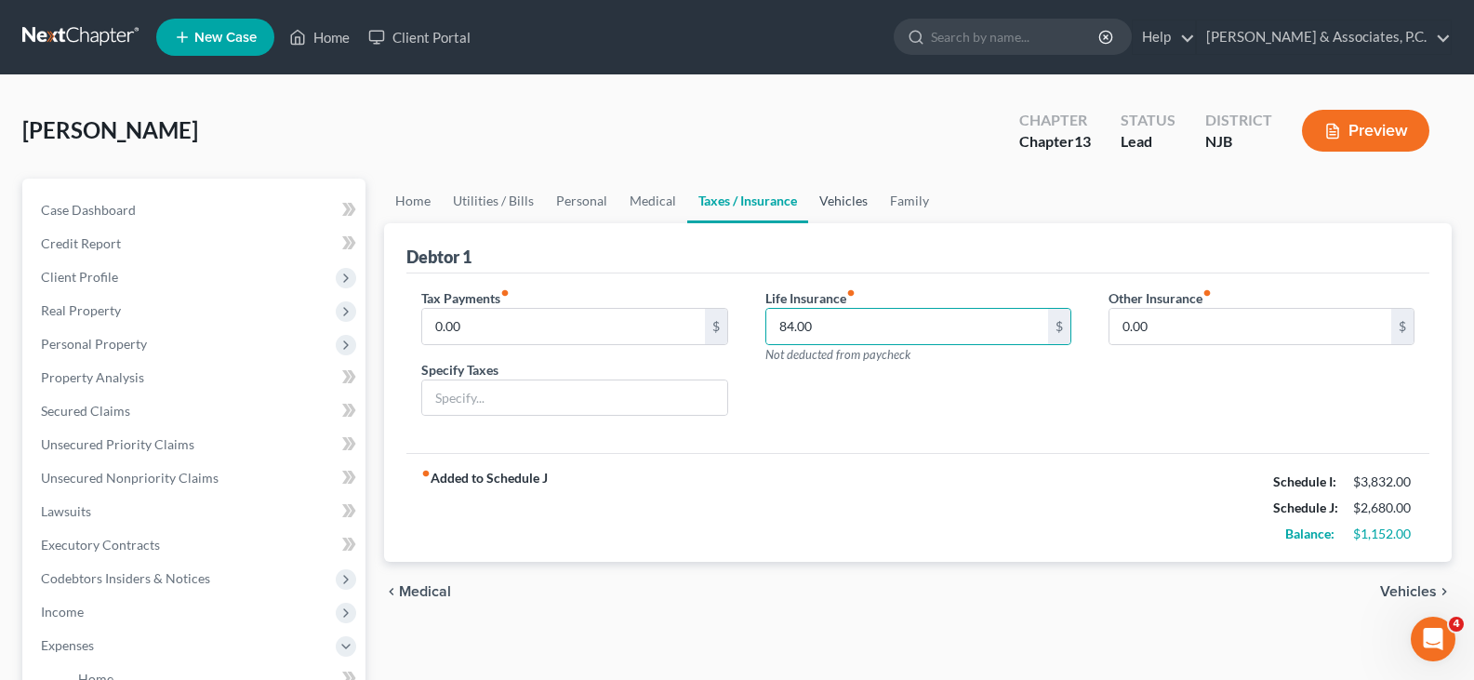
click at [846, 198] on link "Vehicles" at bounding box center [843, 201] width 71 height 45
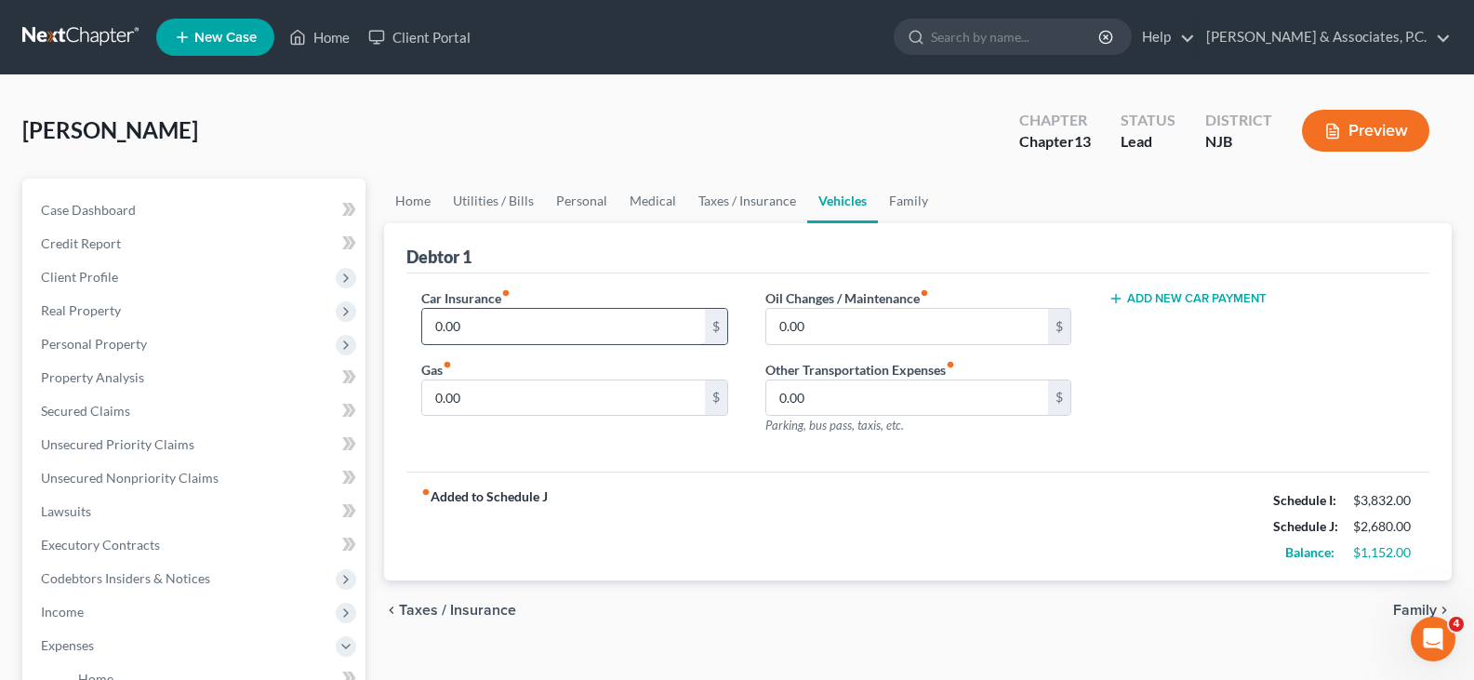
click at [501, 339] on input "0.00" at bounding box center [563, 326] width 282 height 35
click at [95, 408] on span "Secured Claims" at bounding box center [85, 411] width 89 height 16
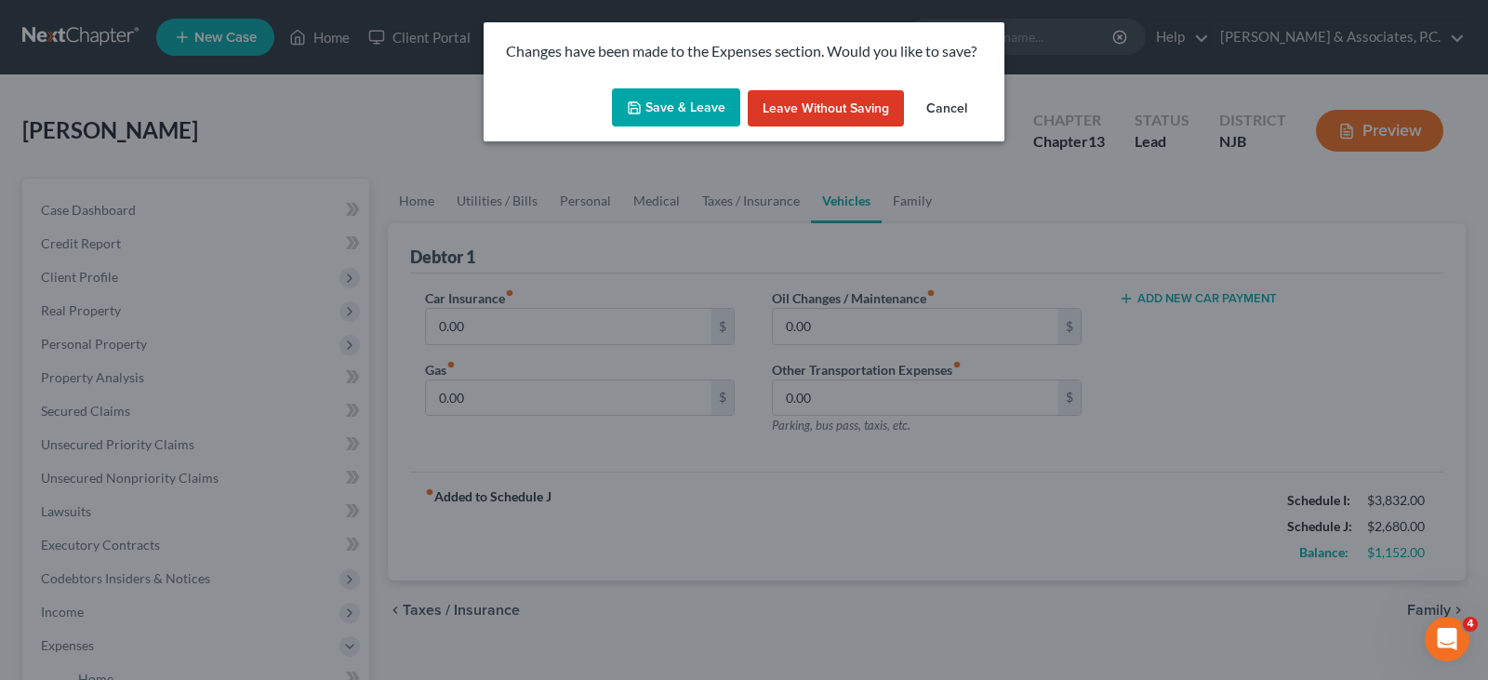
click at [695, 104] on button "Save & Leave" at bounding box center [676, 107] width 128 height 39
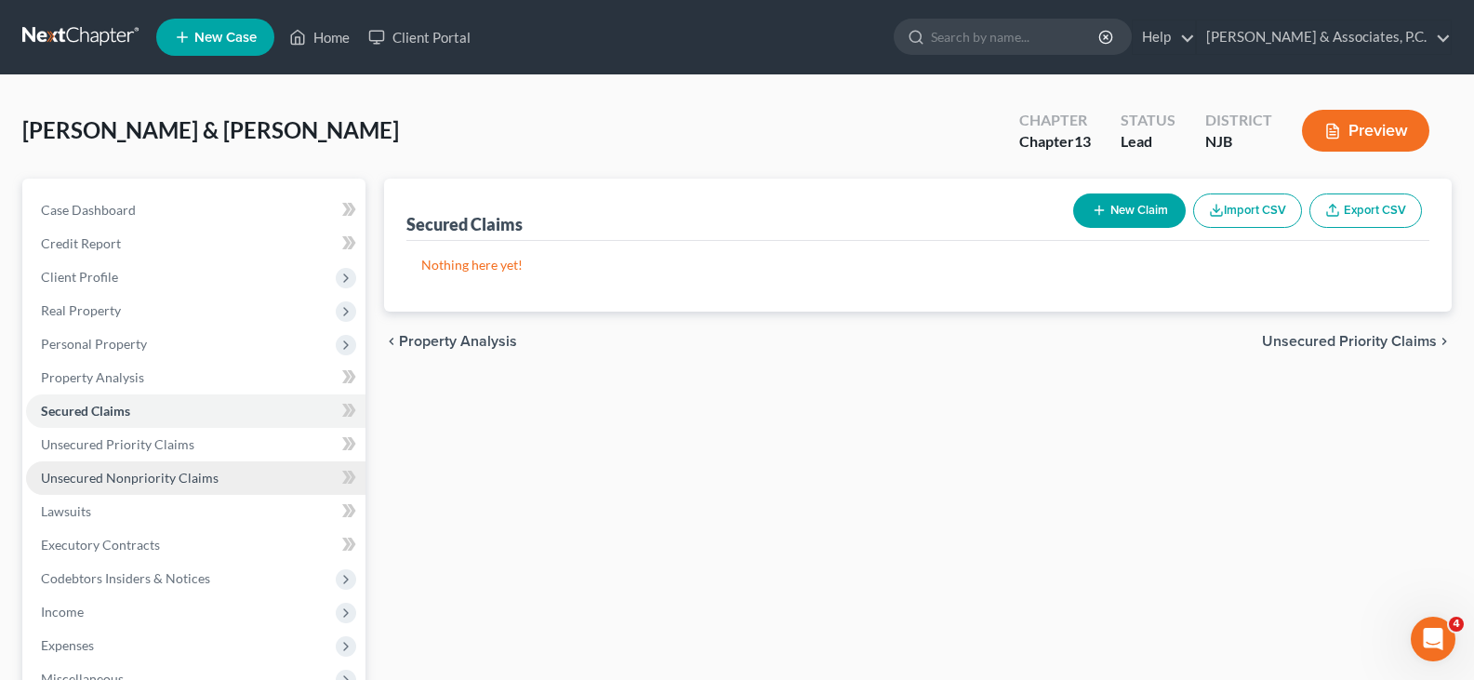
click at [100, 468] on link "Unsecured Nonpriority Claims" at bounding box center [195, 477] width 339 height 33
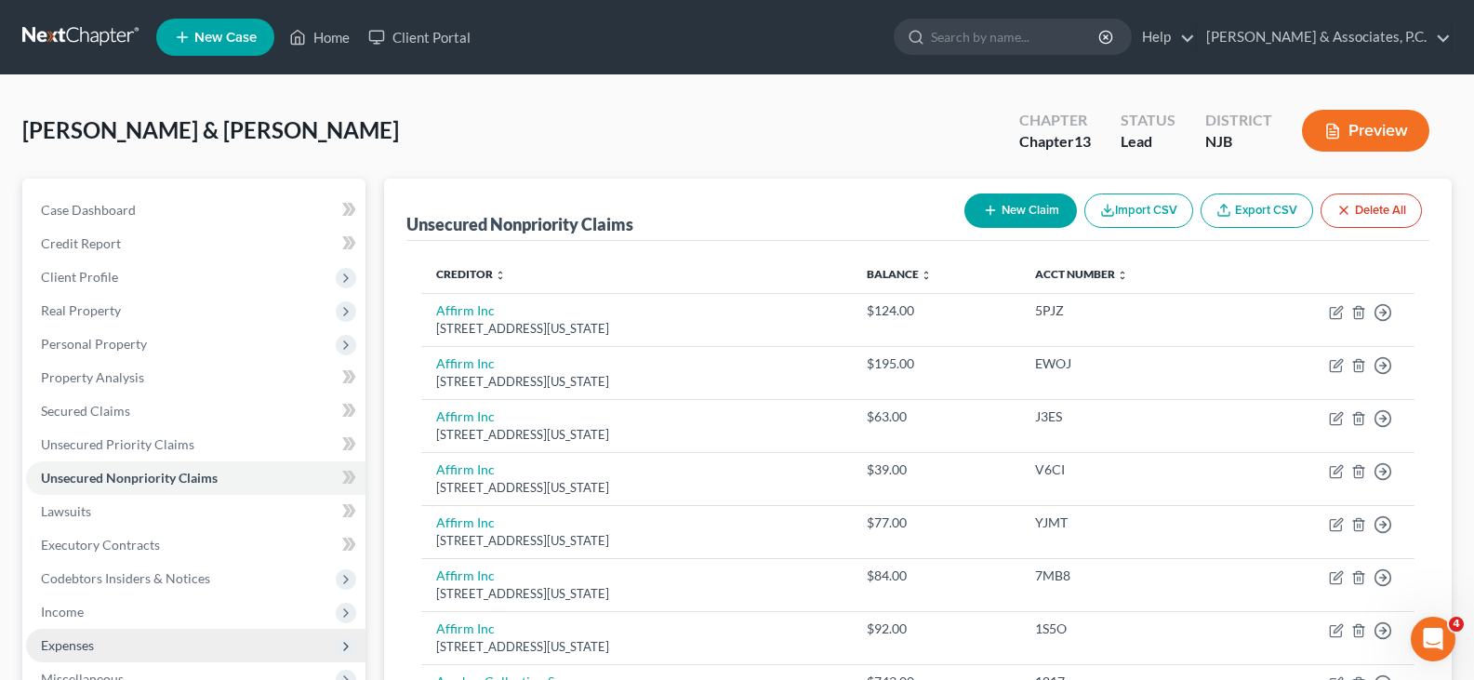
click at [72, 640] on span "Expenses" at bounding box center [67, 645] width 53 height 16
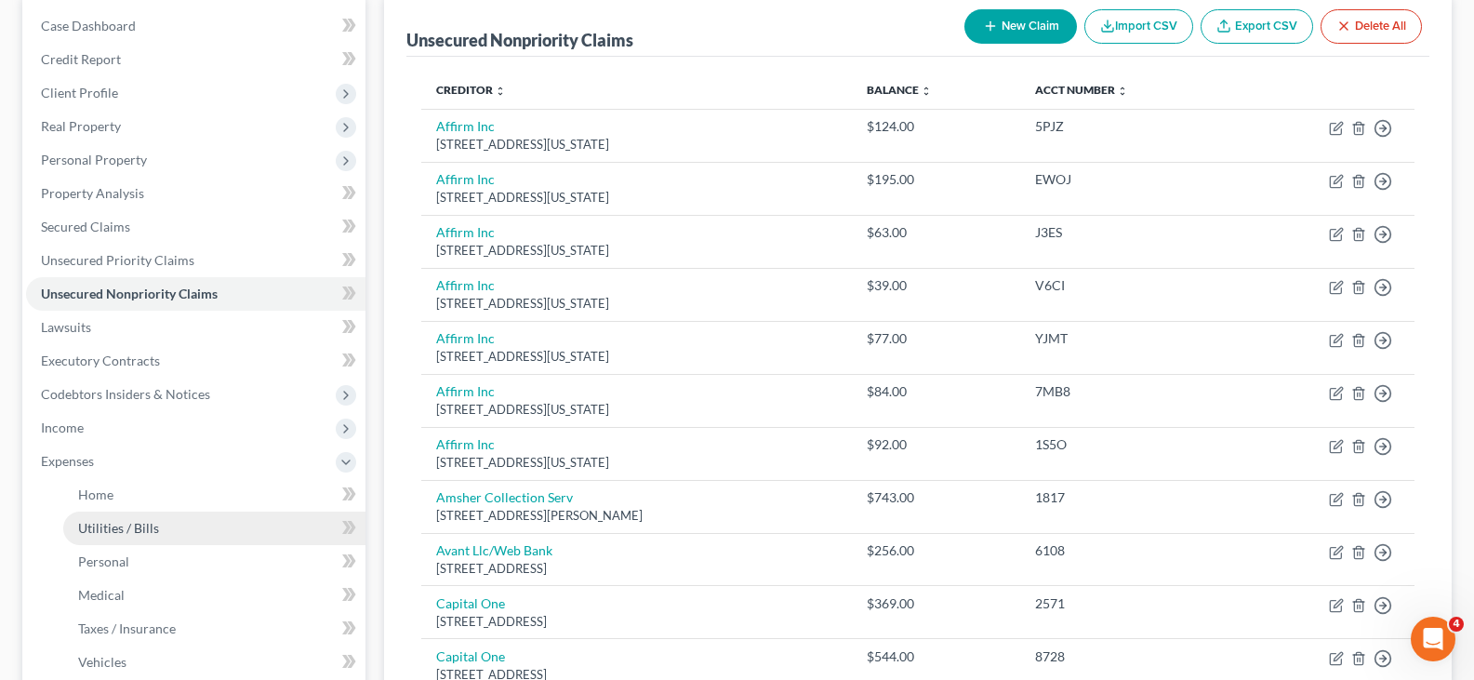
scroll to position [186, 0]
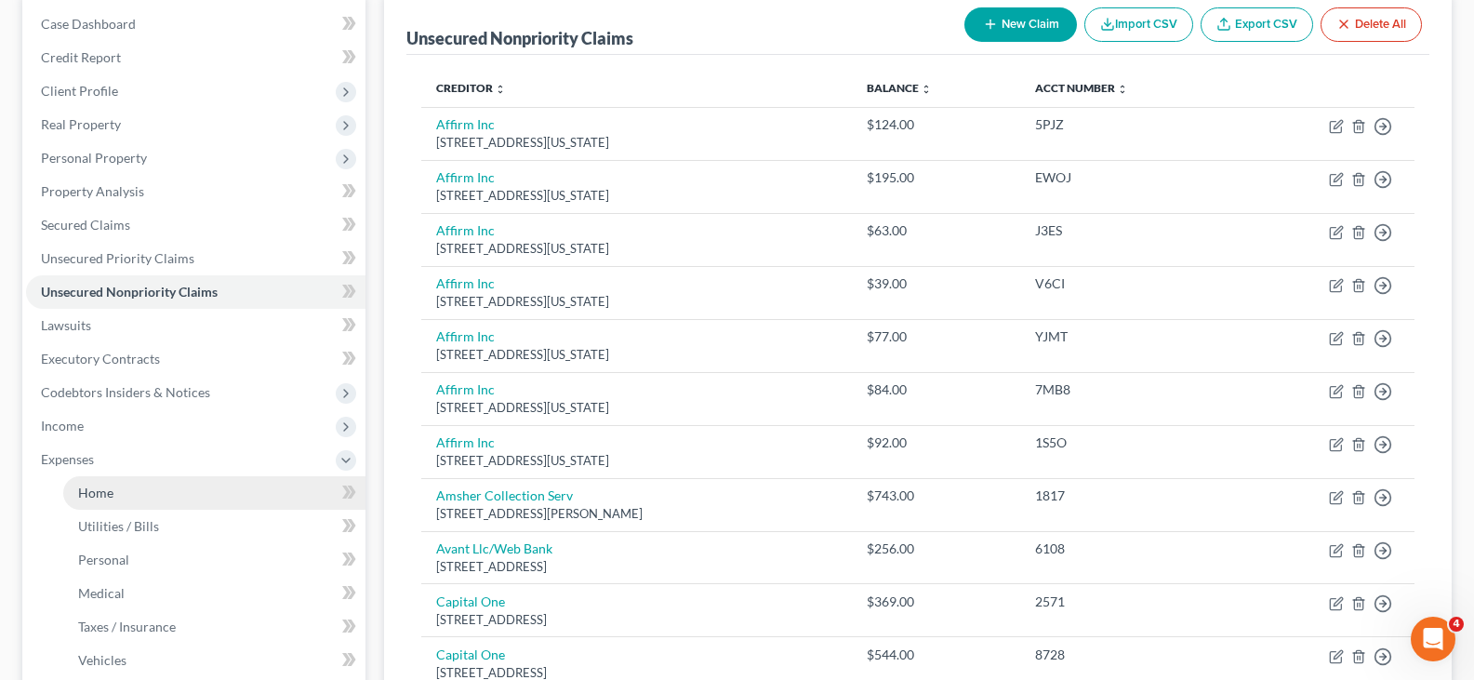
click at [87, 499] on span "Home" at bounding box center [95, 493] width 35 height 16
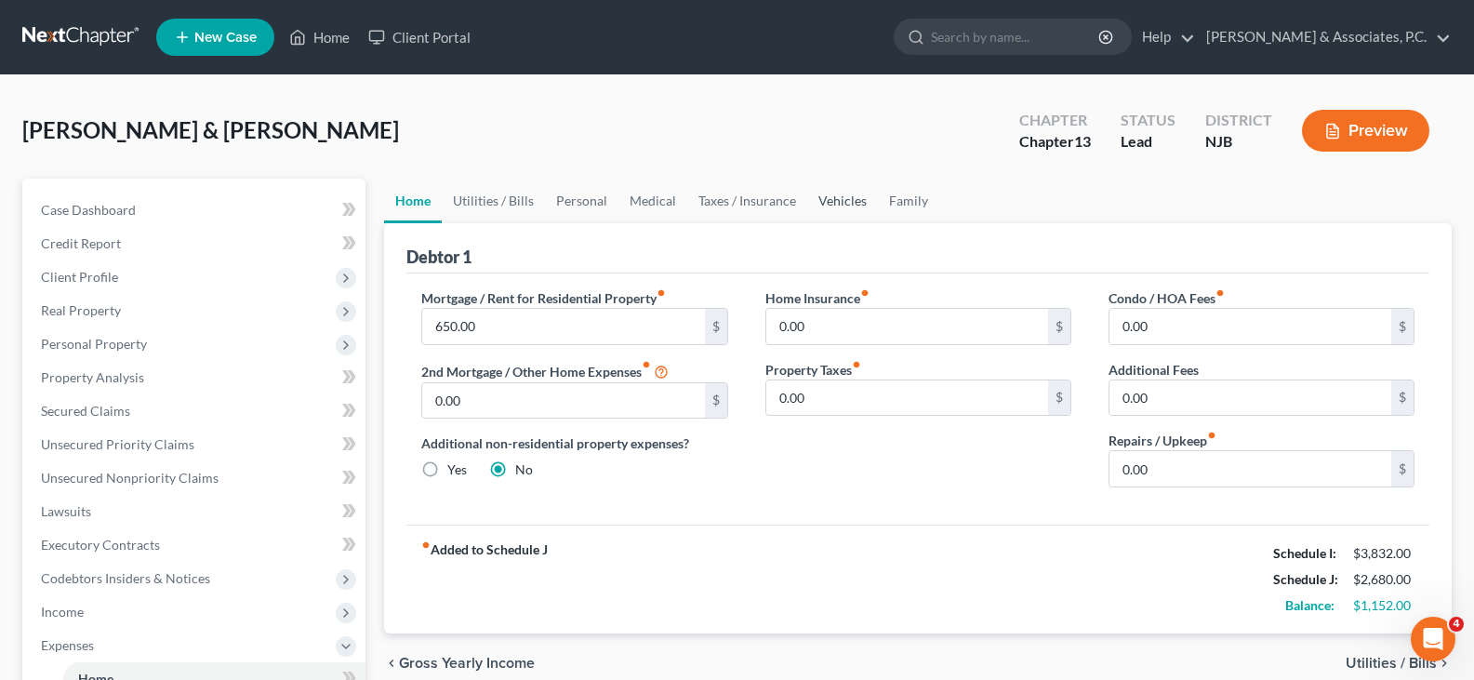
click at [851, 202] on link "Vehicles" at bounding box center [842, 201] width 71 height 45
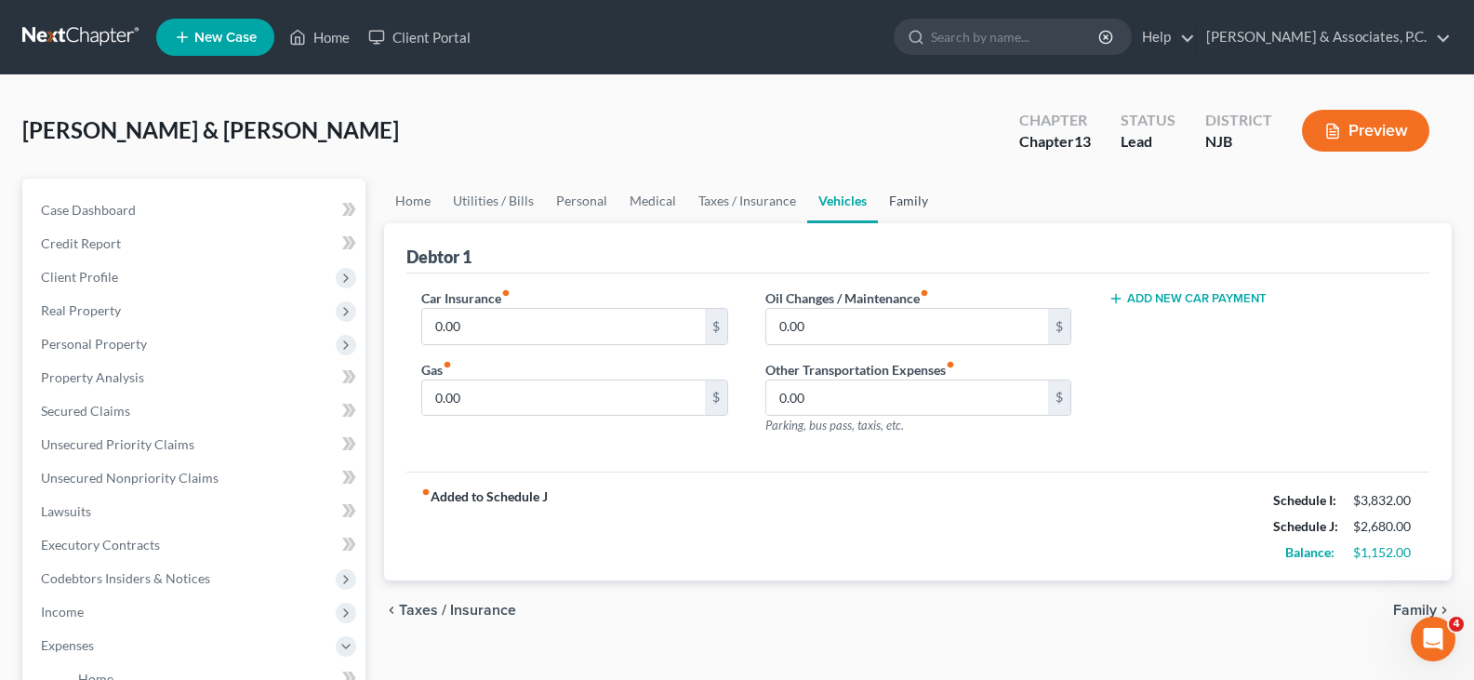
click at [897, 206] on link "Family" at bounding box center [908, 201] width 61 height 45
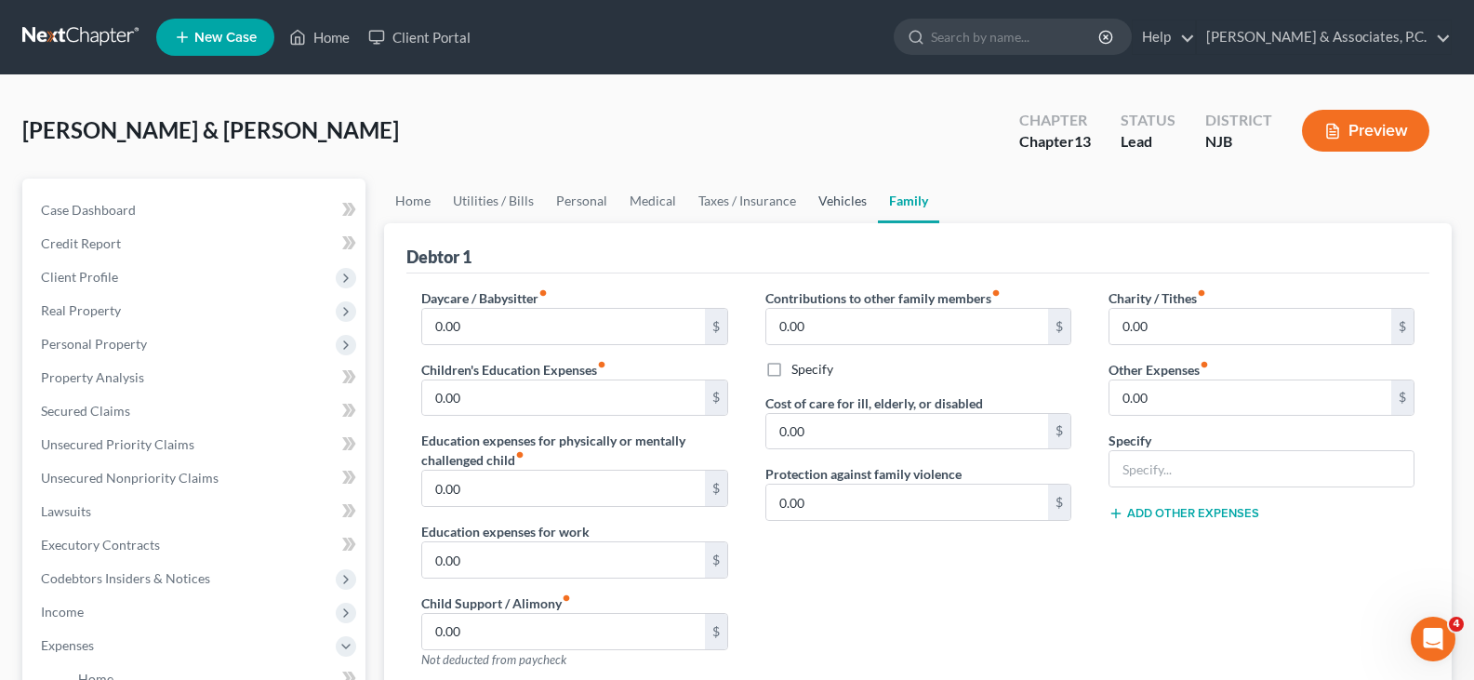
click at [825, 206] on link "Vehicles" at bounding box center [842, 201] width 71 height 45
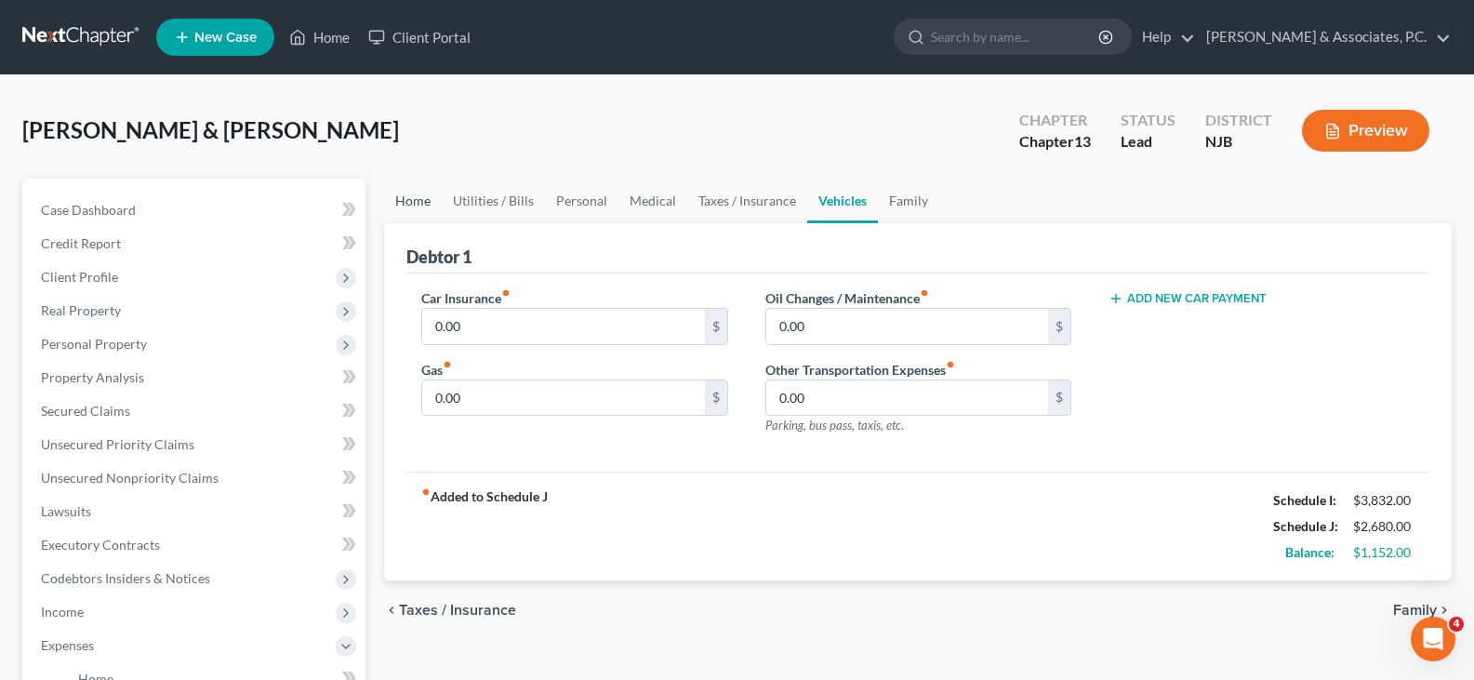
click at [408, 201] on link "Home" at bounding box center [413, 201] width 58 height 45
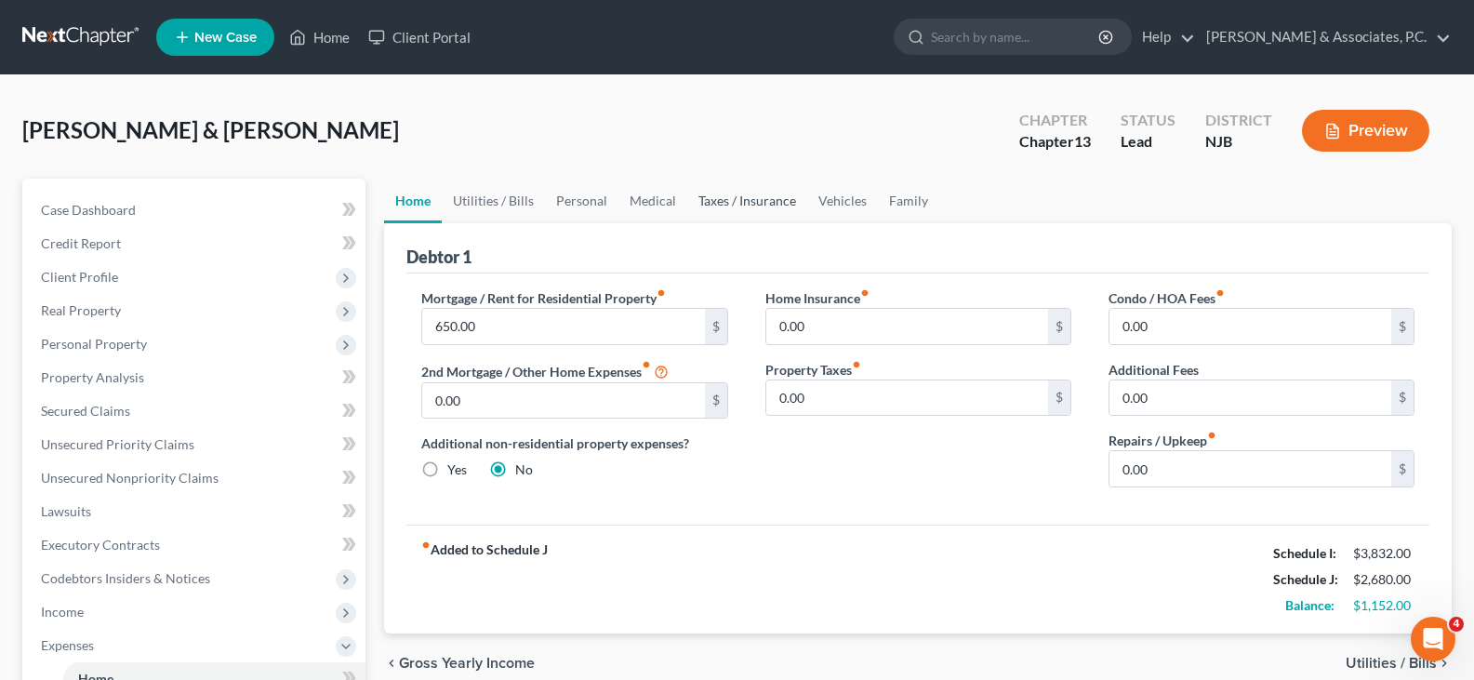
click at [739, 202] on link "Taxes / Insurance" at bounding box center [747, 201] width 120 height 45
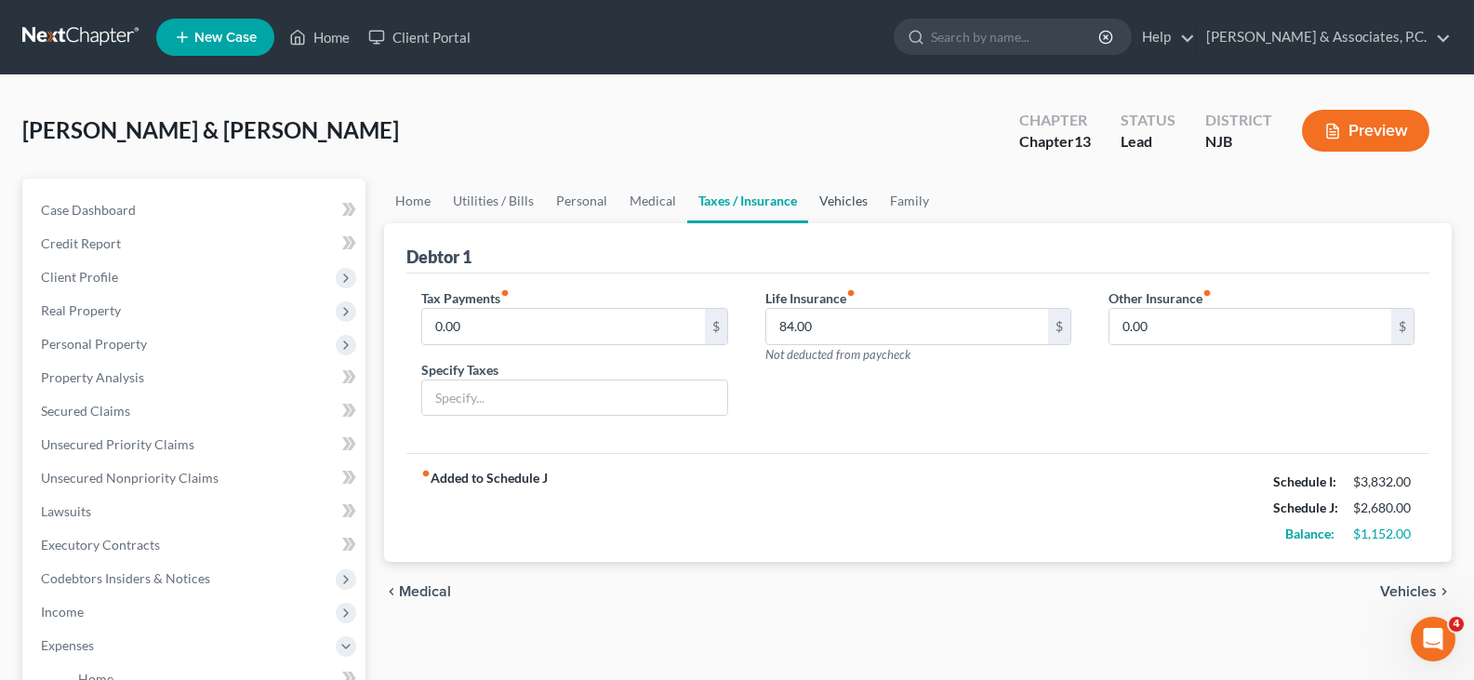
click at [836, 206] on link "Vehicles" at bounding box center [843, 201] width 71 height 45
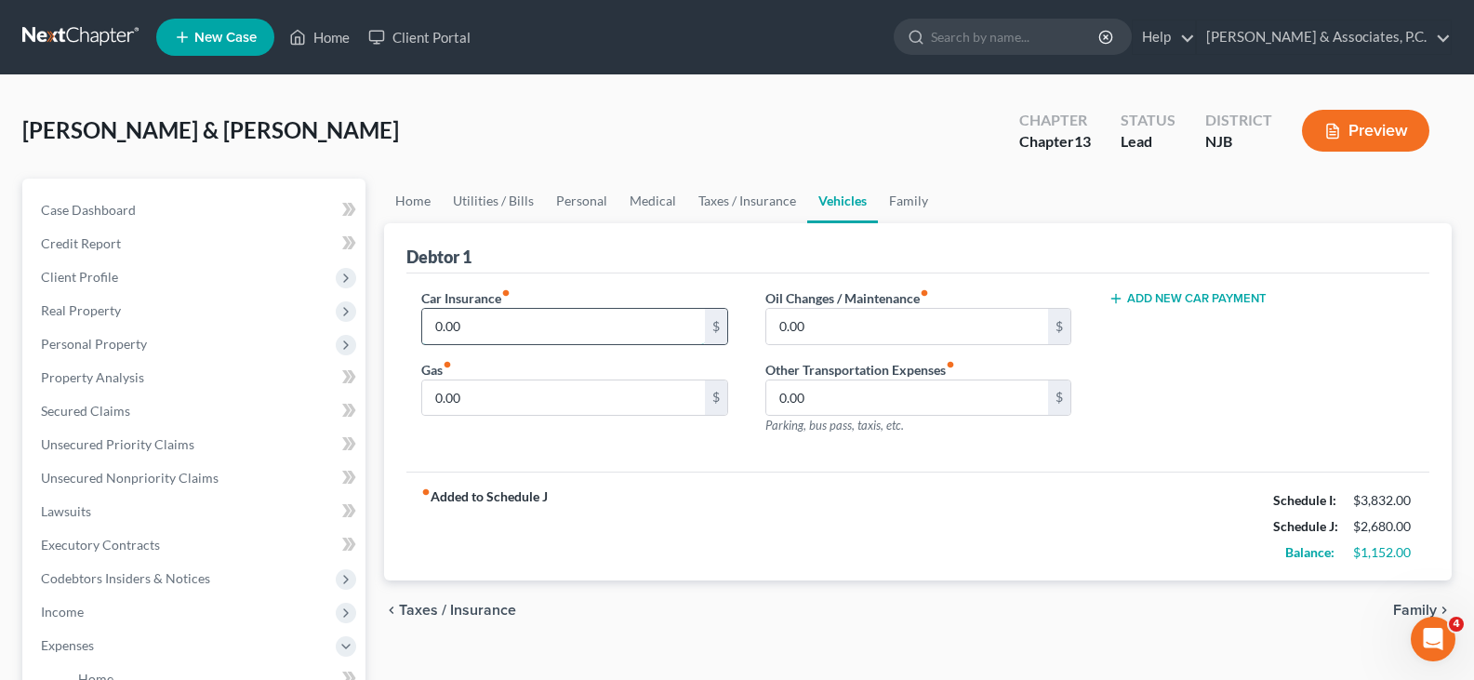
click at [470, 323] on input "0.00" at bounding box center [563, 326] width 282 height 35
type input "340.00"
click at [534, 399] on input "0.00" at bounding box center [563, 397] width 282 height 35
click at [516, 321] on input "340.00" at bounding box center [563, 326] width 282 height 35
click at [491, 398] on input "0.00" at bounding box center [563, 397] width 282 height 35
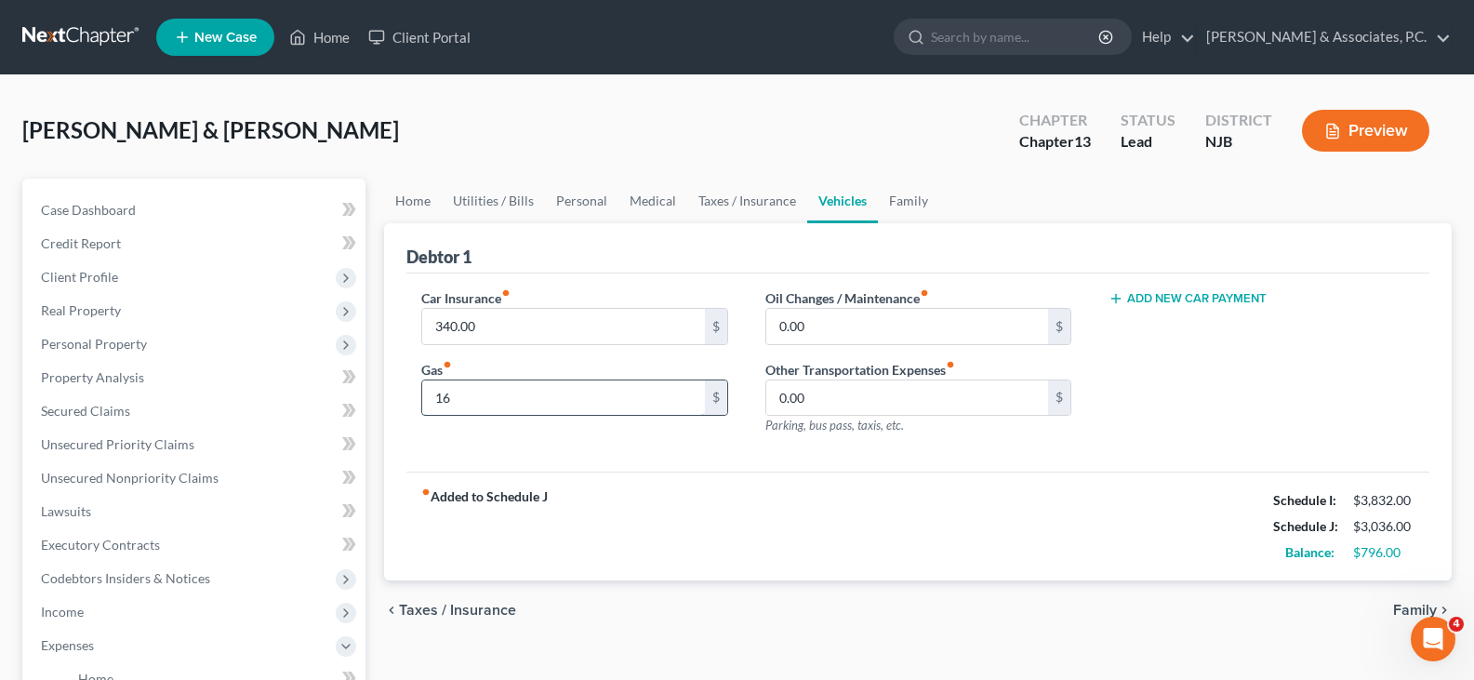
type input "1"
type input "160.00"
click at [818, 407] on input "0.00" at bounding box center [907, 397] width 282 height 35
type input "2"
type input "20.00"
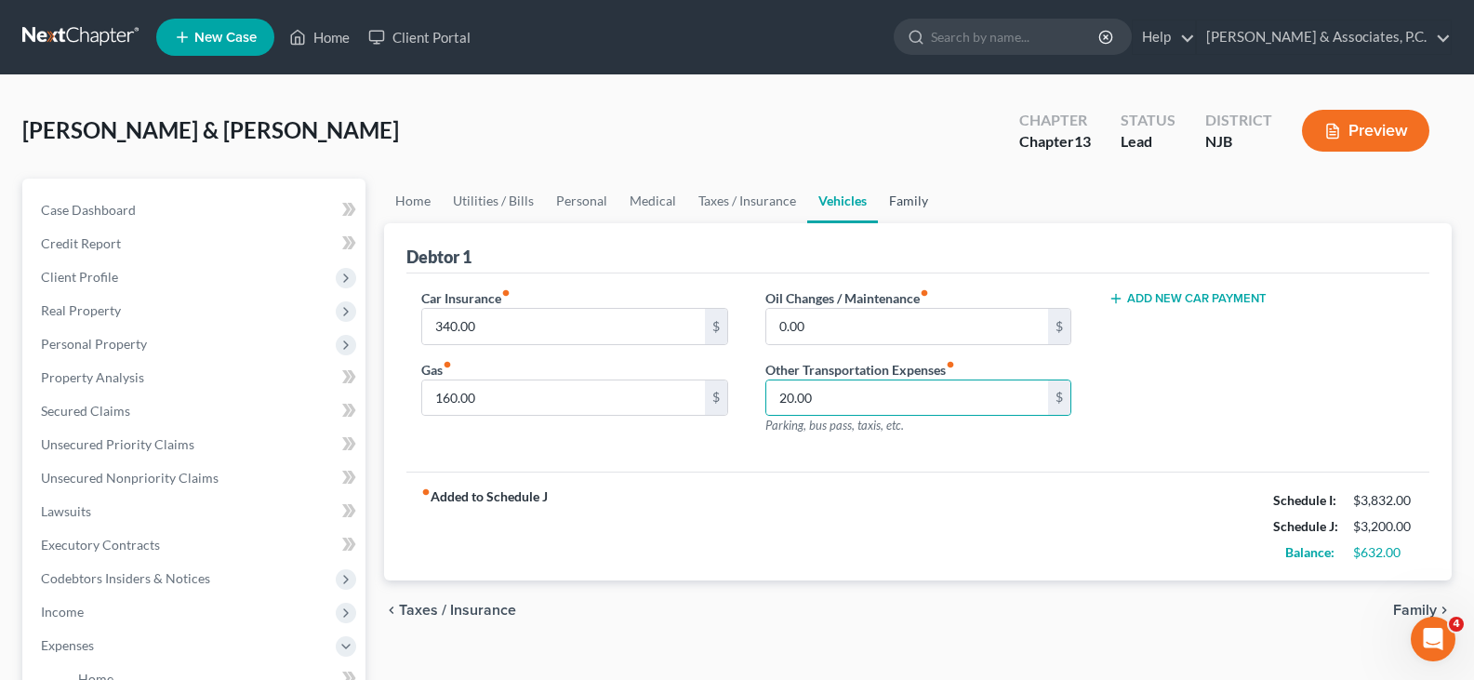
click at [907, 204] on link "Family" at bounding box center [908, 201] width 61 height 45
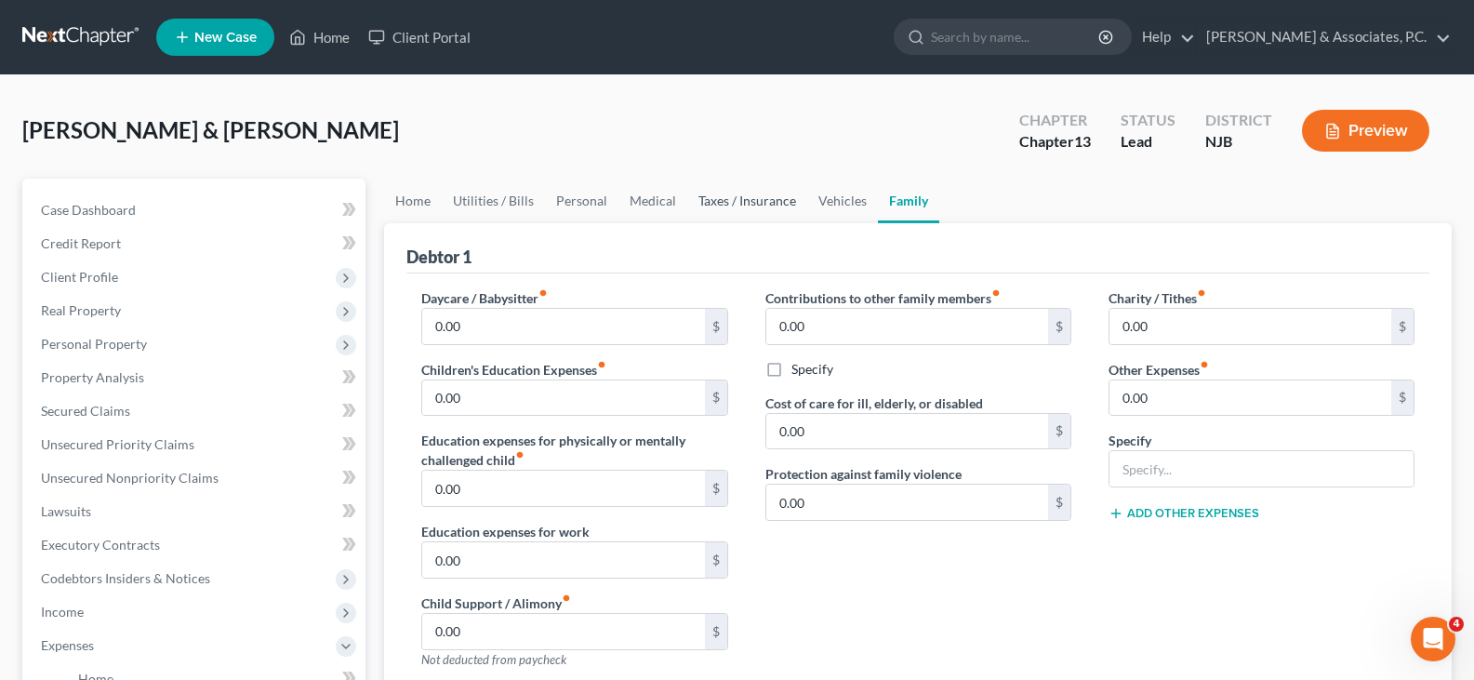
click at [765, 201] on link "Taxes / Insurance" at bounding box center [747, 201] width 120 height 45
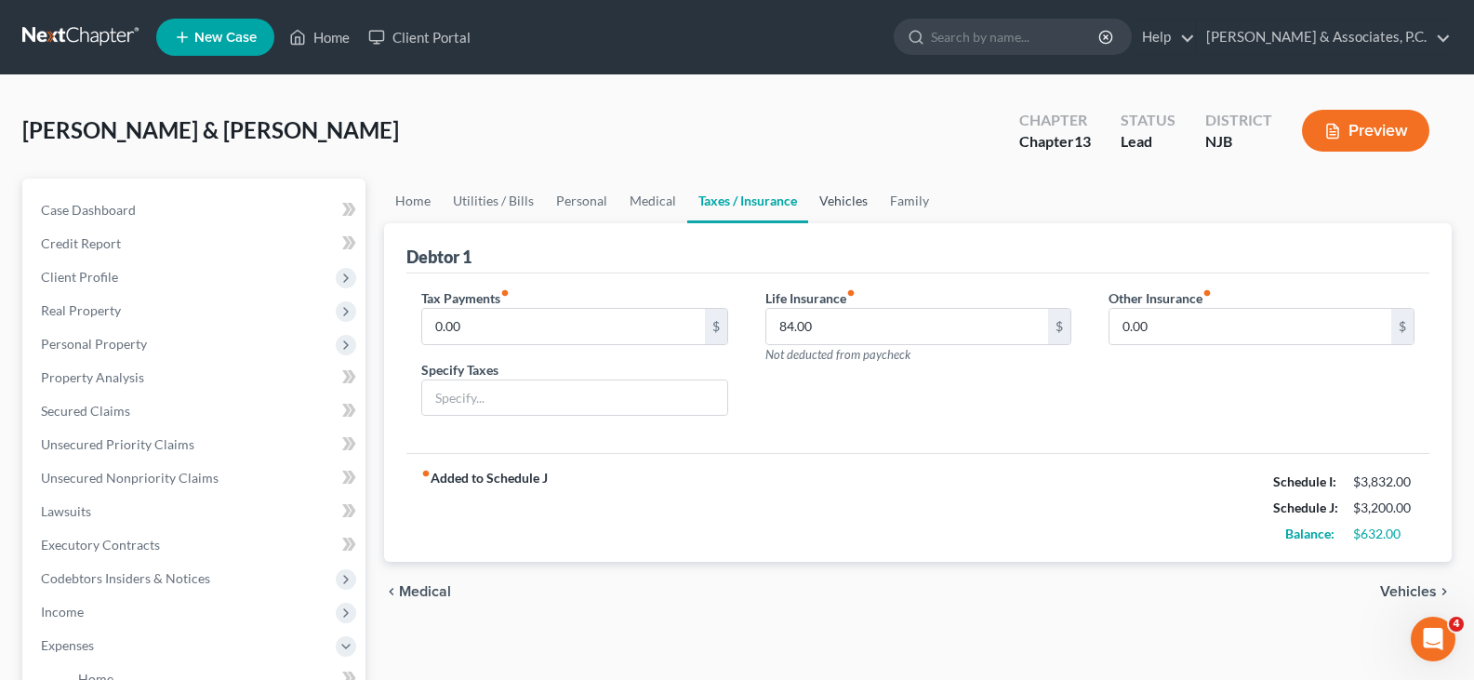
click at [837, 199] on link "Vehicles" at bounding box center [843, 201] width 71 height 45
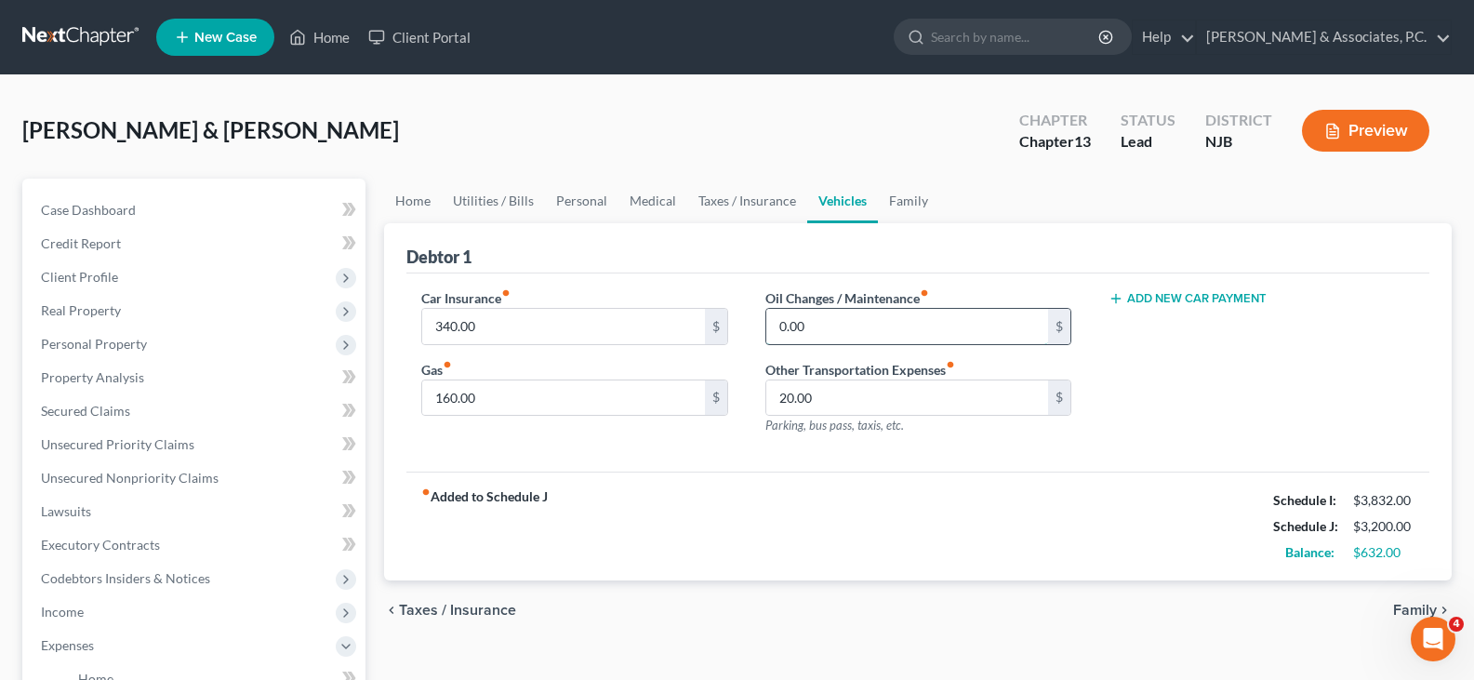
click at [869, 326] on input "0.00" at bounding box center [907, 326] width 282 height 35
type input "75.00"
click at [905, 193] on link "Family" at bounding box center [908, 201] width 61 height 45
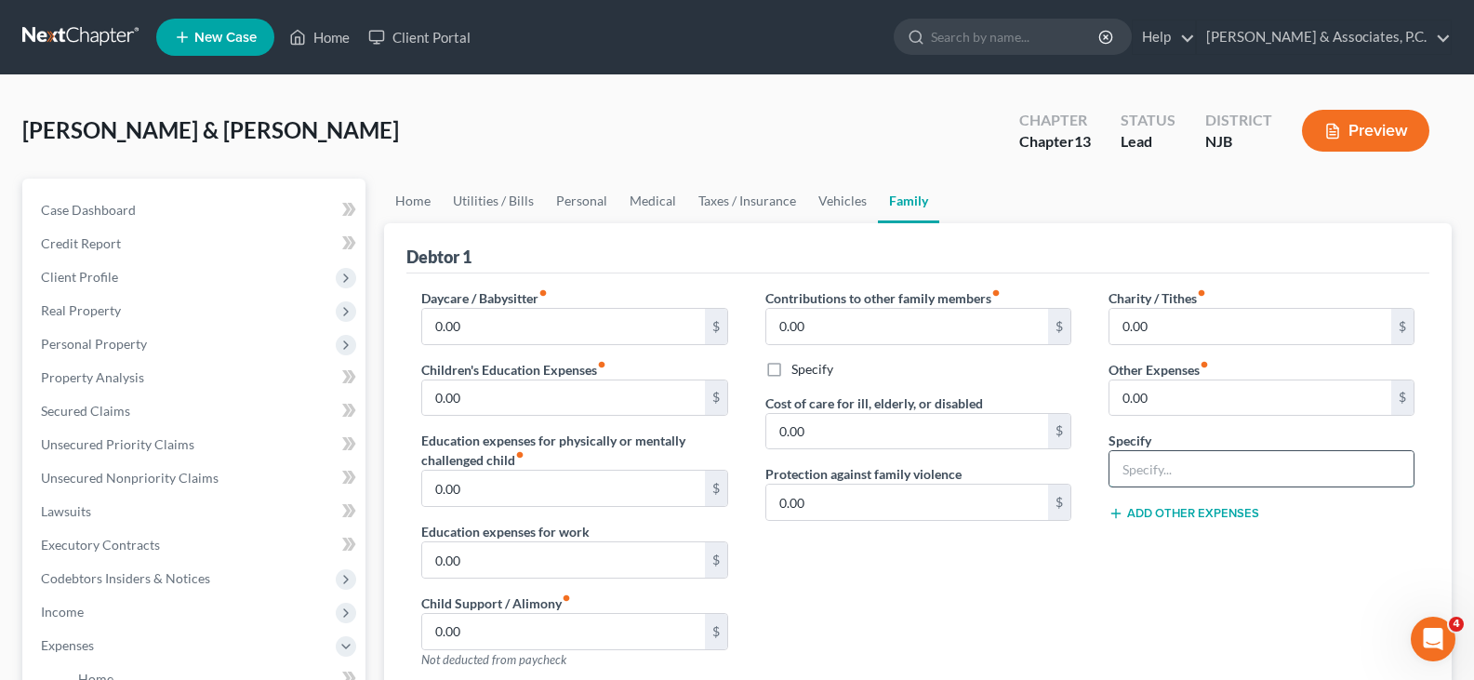
click at [1181, 478] on input "text" at bounding box center [1262, 468] width 304 height 35
type input "Cats & dog expnses"
drag, startPoint x: 1195, startPoint y: 416, endPoint x: 1190, endPoint y: 396, distance: 20.3
click at [1192, 411] on div "0.00 $" at bounding box center [1262, 397] width 306 height 37
click at [1190, 396] on input "0.00" at bounding box center [1251, 397] width 282 height 35
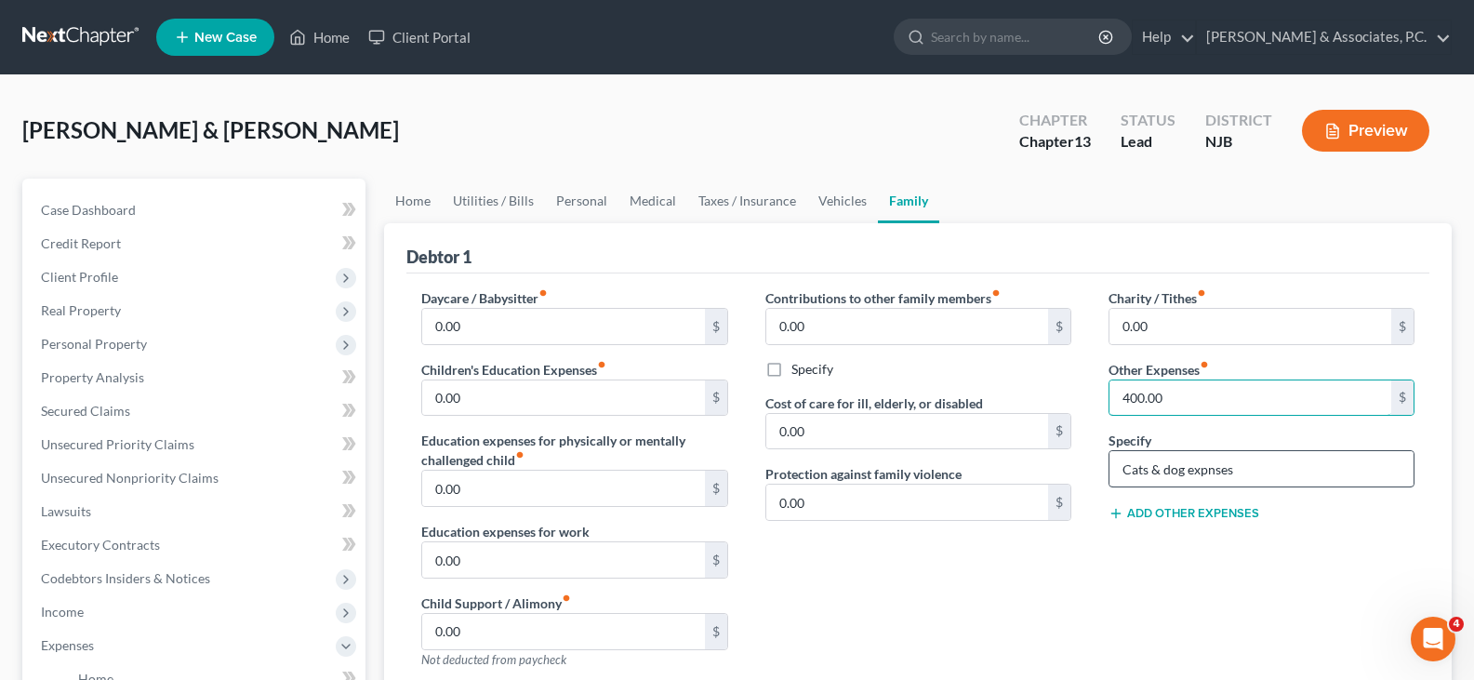
type input "400.00"
click at [1206, 462] on input "Cats & dog expnses" at bounding box center [1262, 468] width 304 height 35
drag, startPoint x: 1289, startPoint y: 453, endPoint x: 1209, endPoint y: 406, distance: 93.0
click at [1289, 456] on input "Cats & dog expenses" at bounding box center [1262, 468] width 304 height 35
click at [1127, 468] on input "Cats & dog expenses" at bounding box center [1262, 468] width 304 height 35
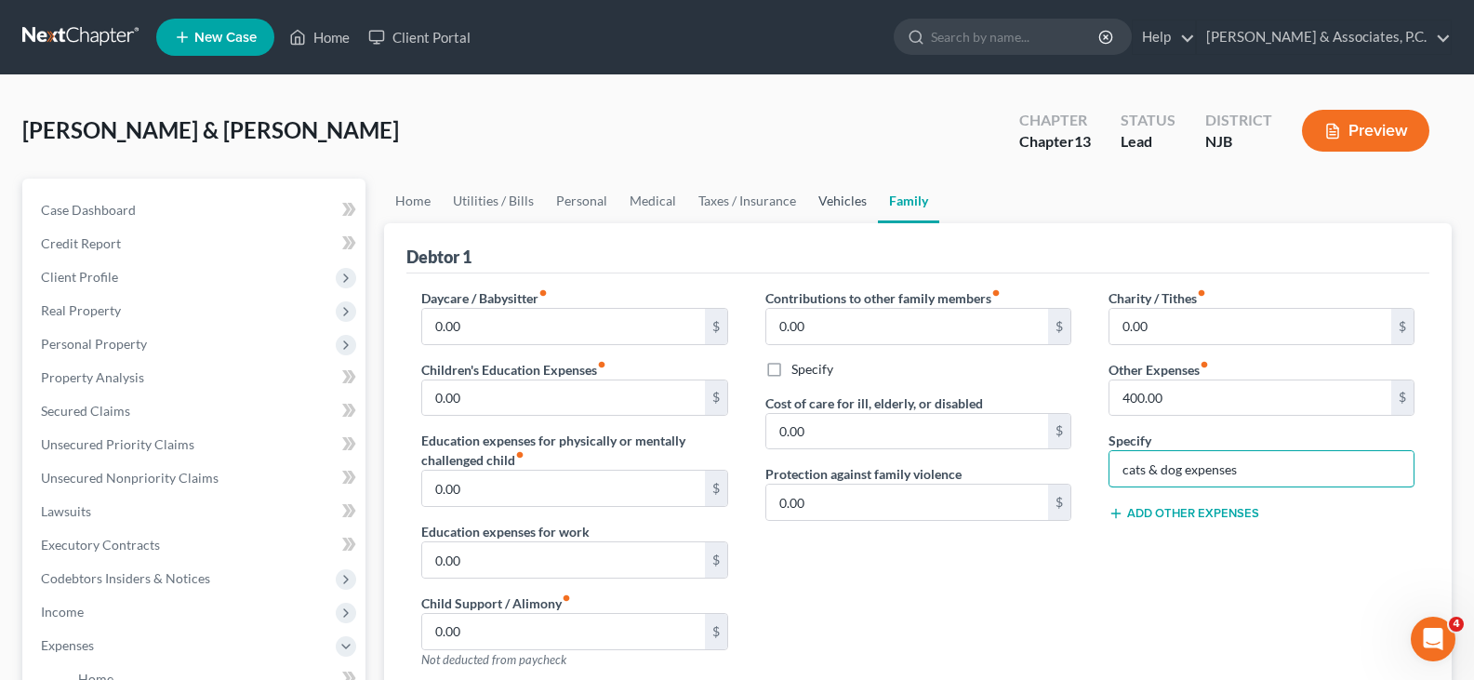
type input "cats & dog expenses"
click at [833, 203] on link "Vehicles" at bounding box center [842, 201] width 71 height 45
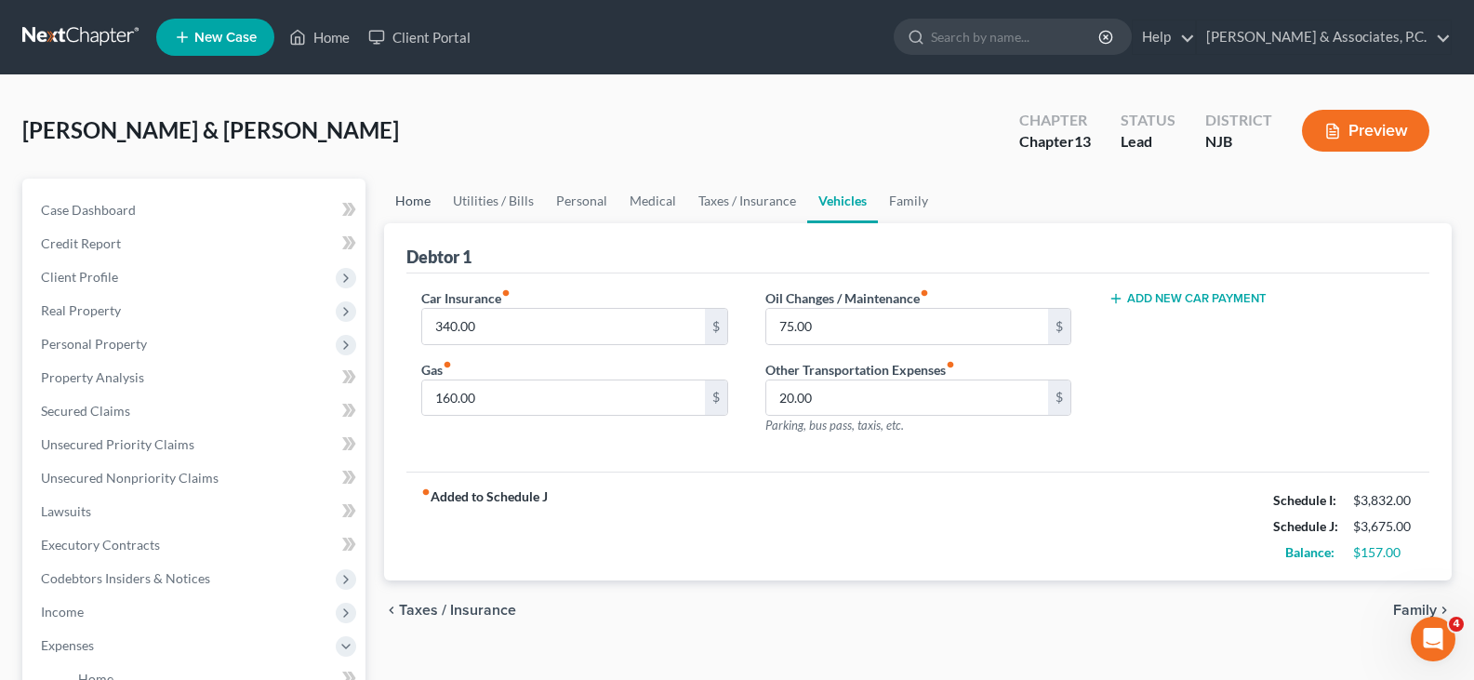
click at [408, 206] on link "Home" at bounding box center [413, 201] width 58 height 45
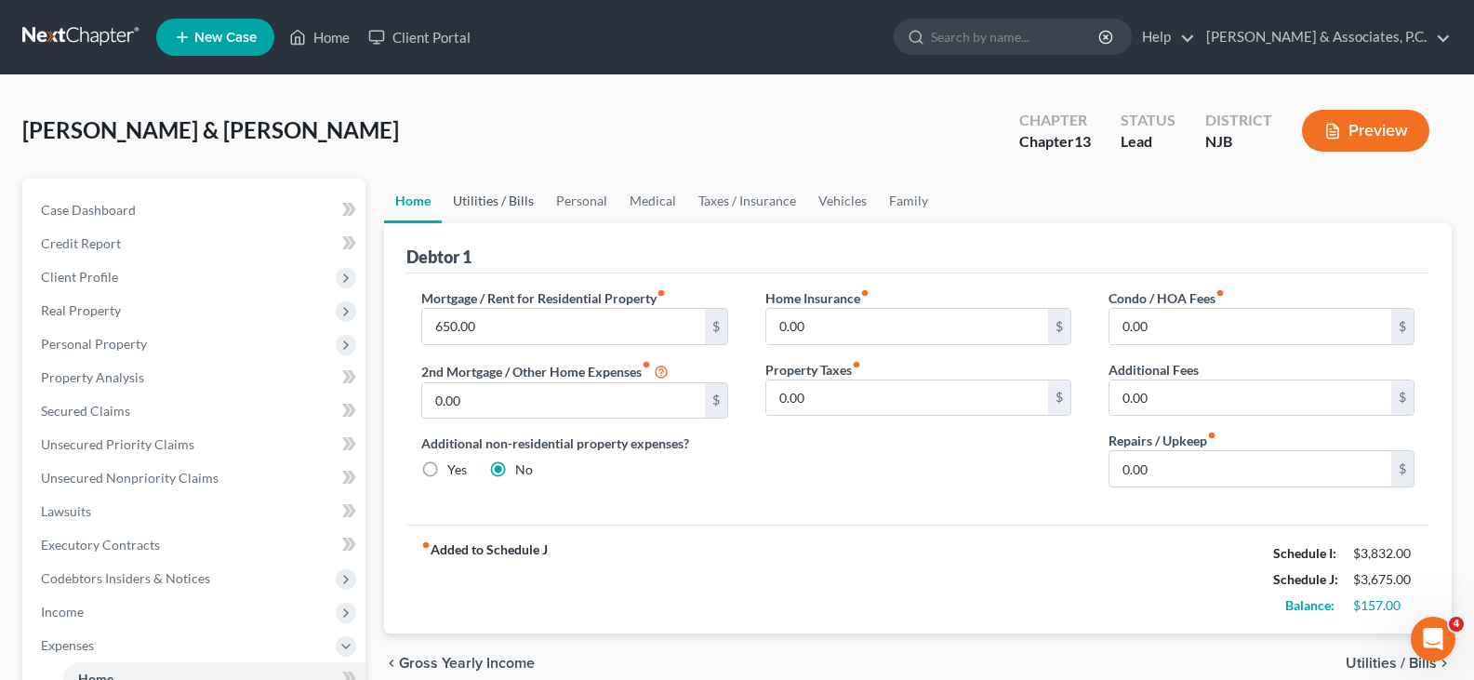
click at [506, 205] on link "Utilities / Bills" at bounding box center [493, 201] width 103 height 45
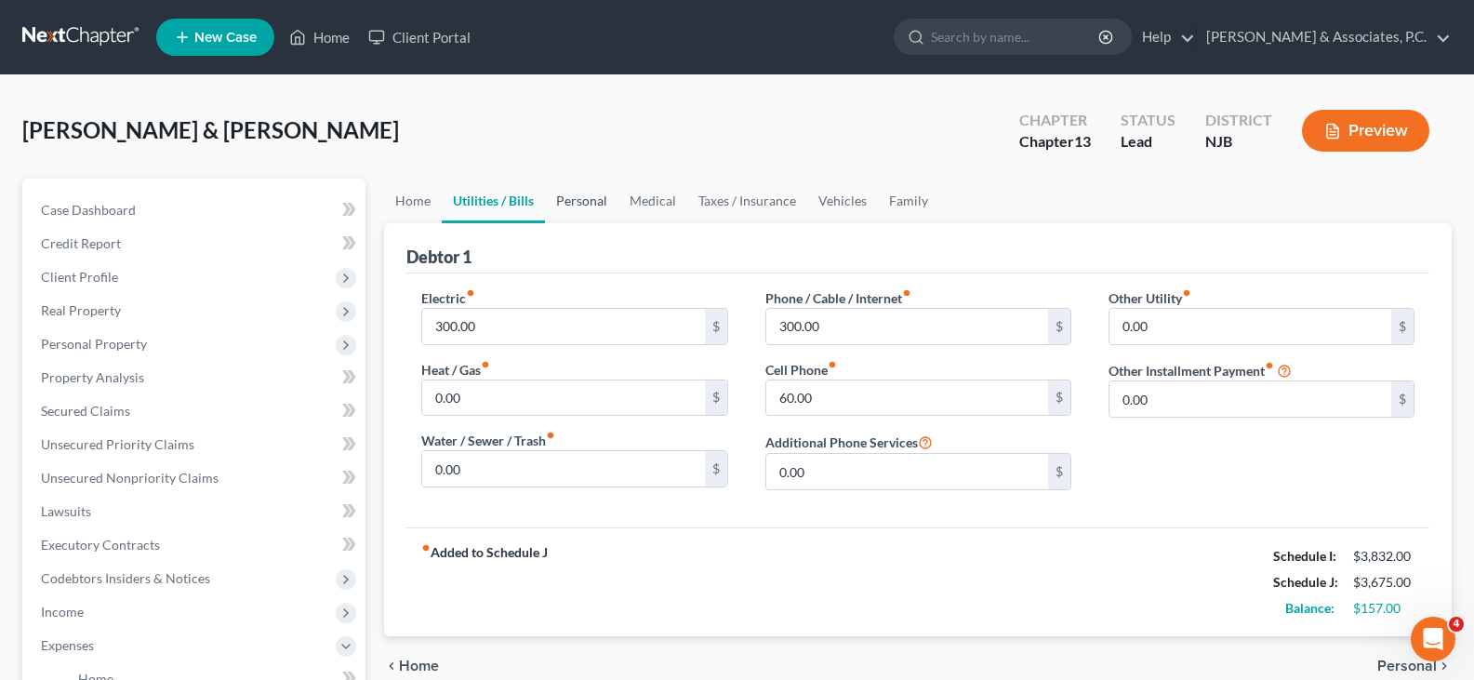
click at [566, 206] on link "Personal" at bounding box center [581, 201] width 73 height 45
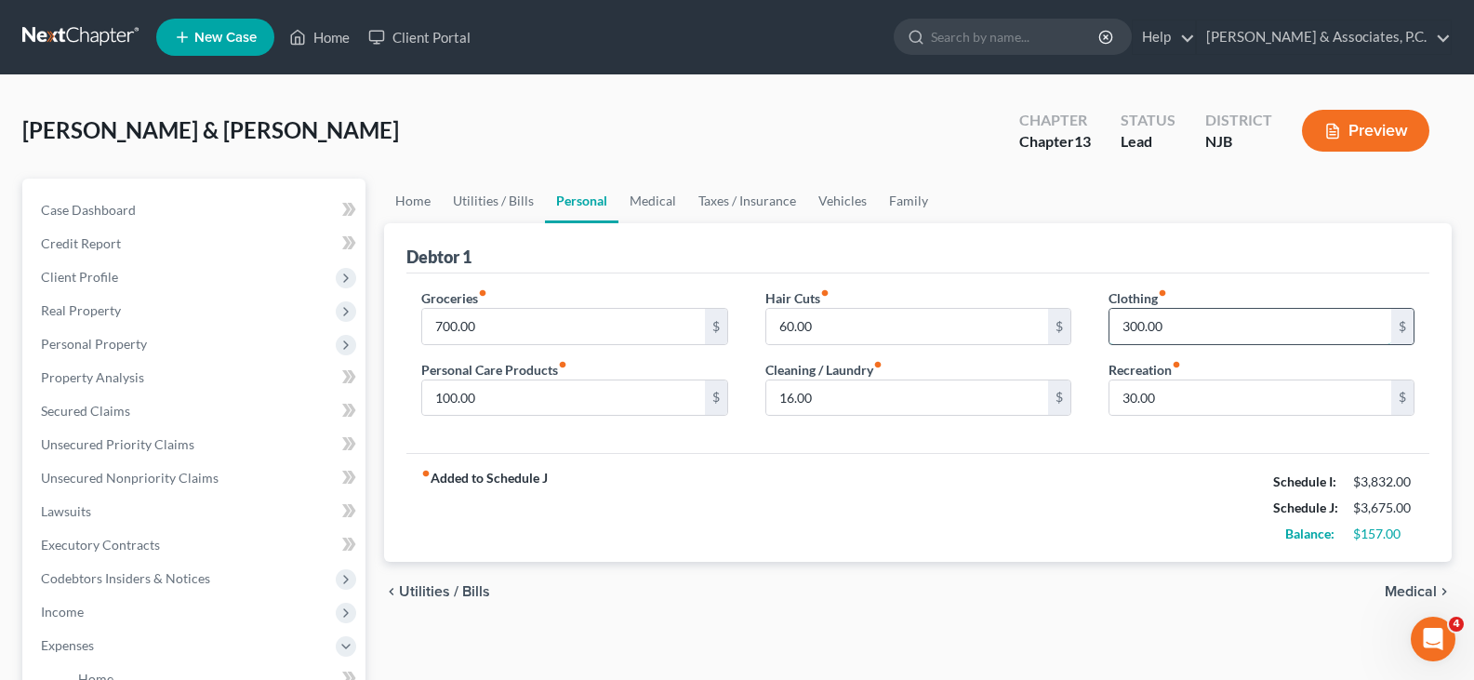
click at [1173, 331] on input "300.00" at bounding box center [1251, 326] width 282 height 35
click at [1199, 326] on input "250.00" at bounding box center [1251, 326] width 282 height 35
type input "250.00"
drag, startPoint x: 1178, startPoint y: 395, endPoint x: 809, endPoint y: 256, distance: 393.9
click at [1177, 395] on input "30.00" at bounding box center [1251, 397] width 282 height 35
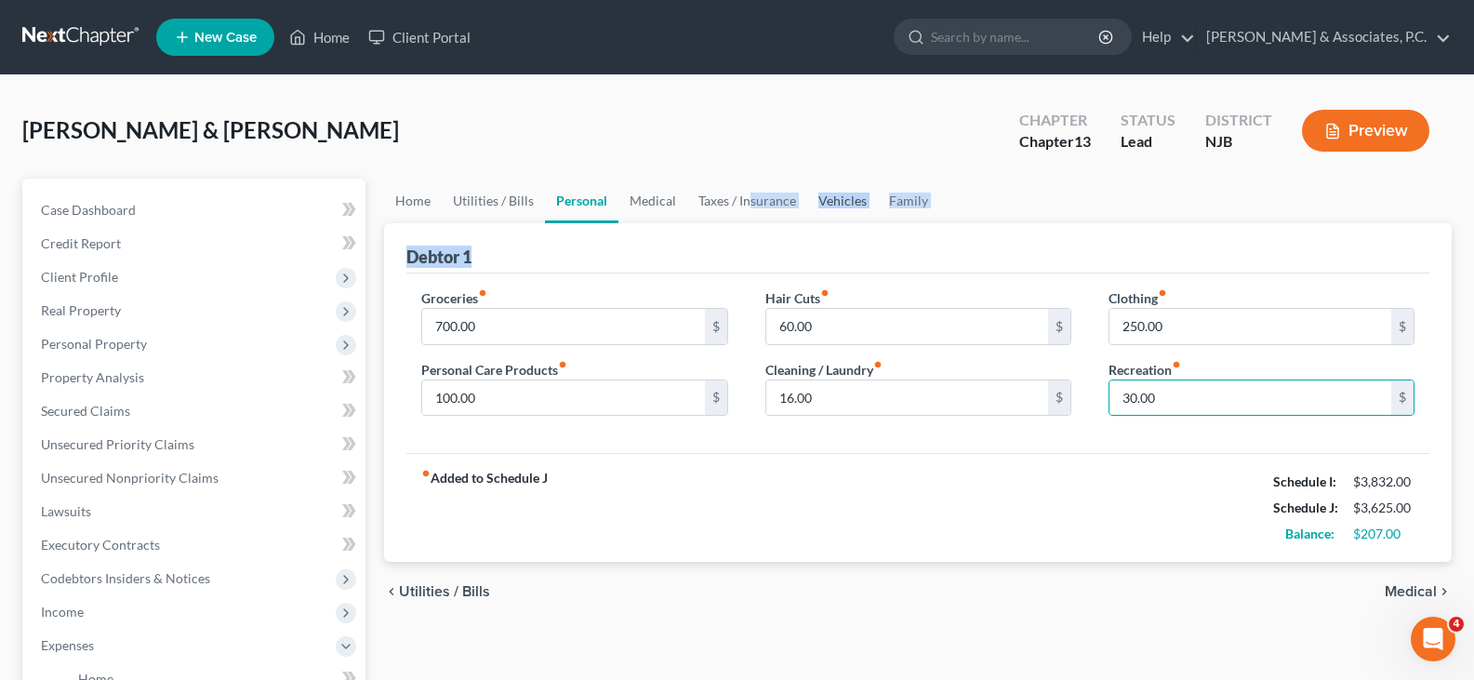
drag, startPoint x: 747, startPoint y: 223, endPoint x: 845, endPoint y: 203, distance: 99.8
click at [747, 217] on ui-view "Home Utilities / Bills Personal Medical Taxes / Insurance Vehicles Family Debto…" at bounding box center [918, 401] width 1068 height 444
click at [747, 206] on link "Taxes / Insurance" at bounding box center [747, 201] width 120 height 45
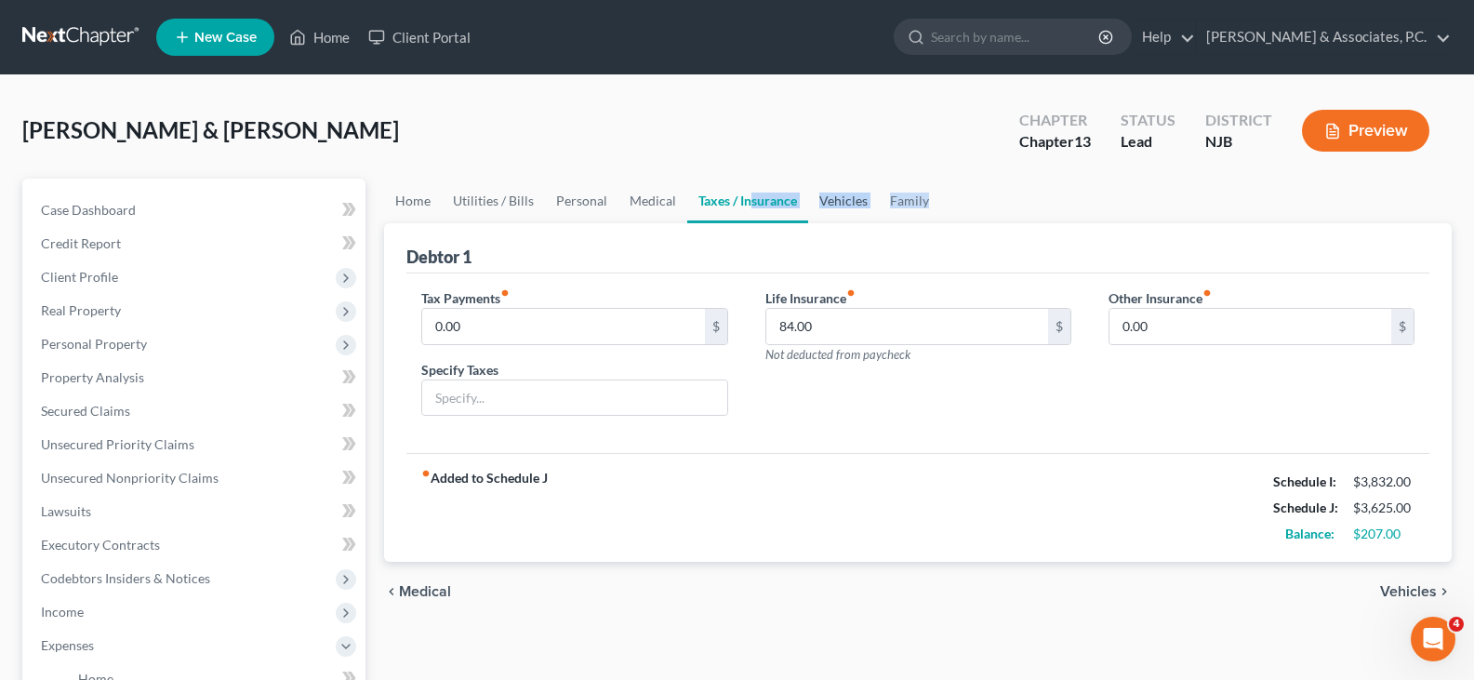
click at [839, 197] on link "Vehicles" at bounding box center [843, 201] width 71 height 45
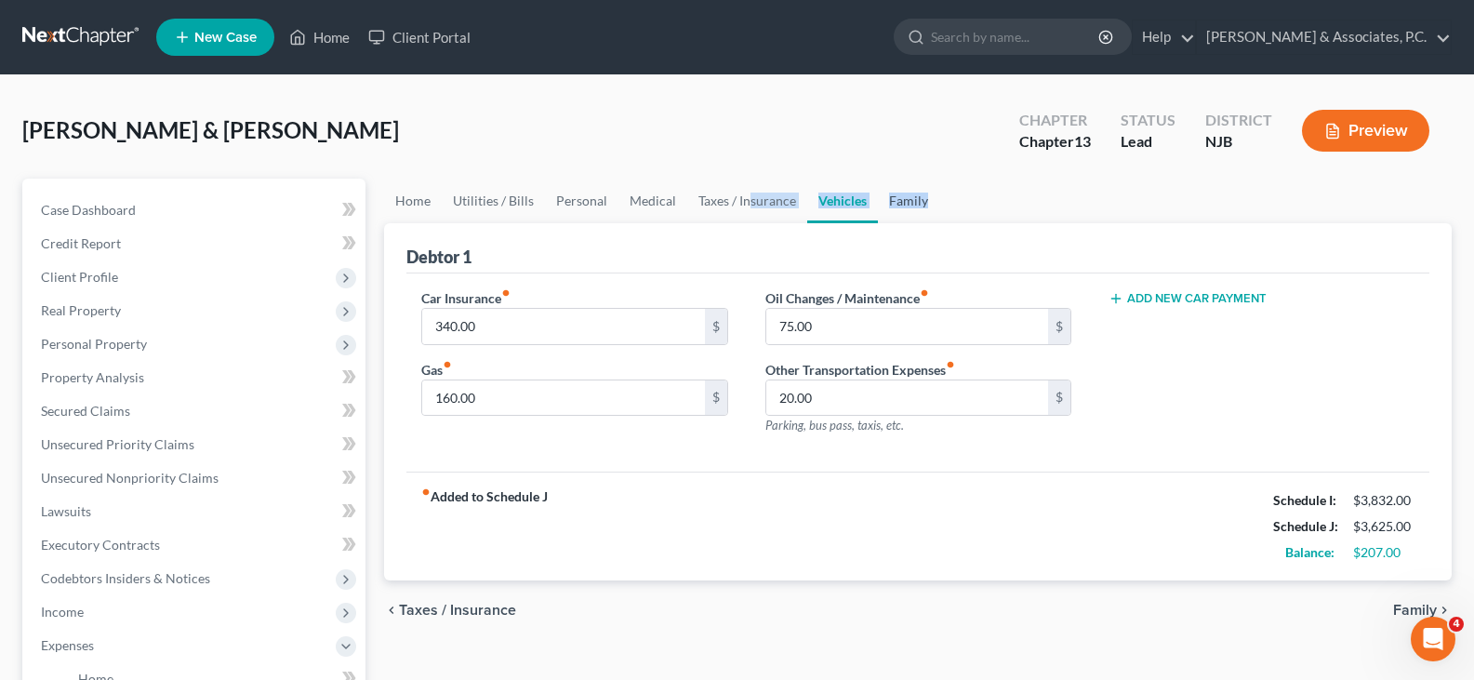
click at [909, 201] on link "Family" at bounding box center [908, 201] width 61 height 45
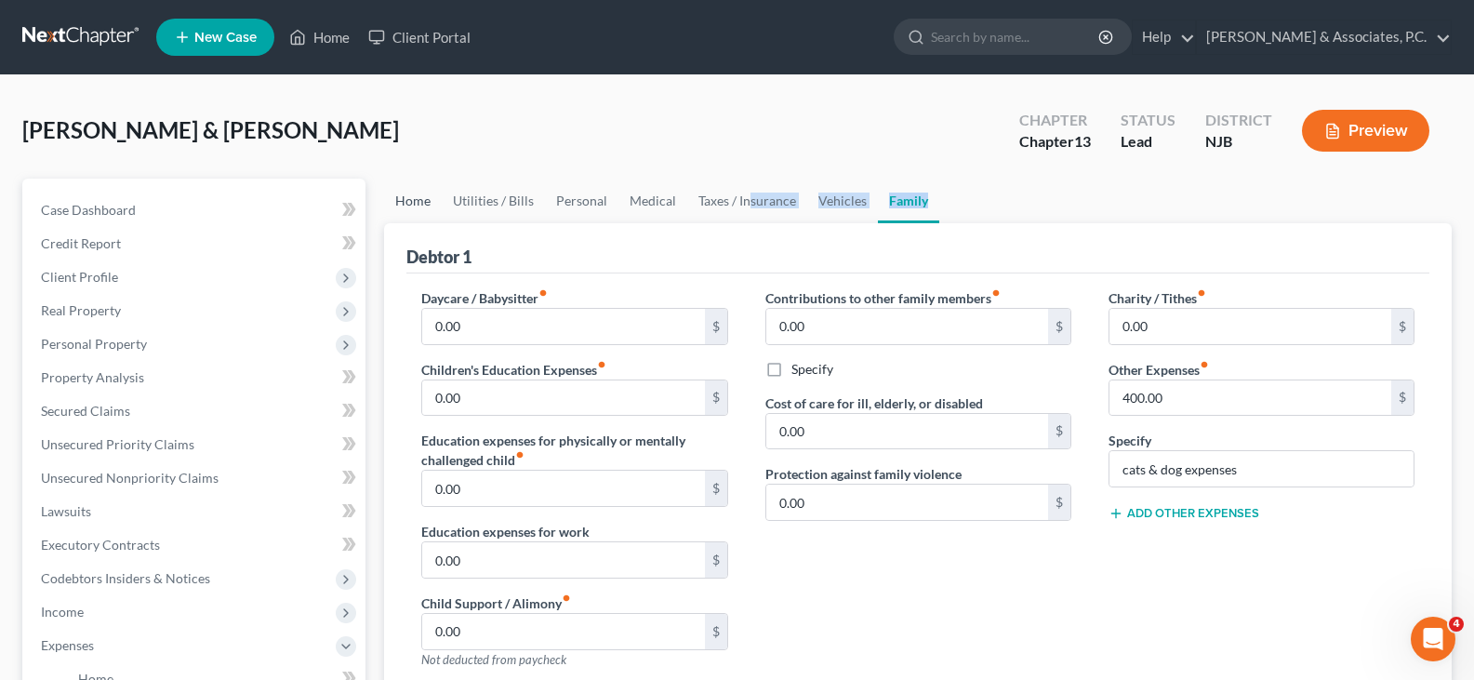
click at [411, 194] on link "Home" at bounding box center [413, 201] width 58 height 45
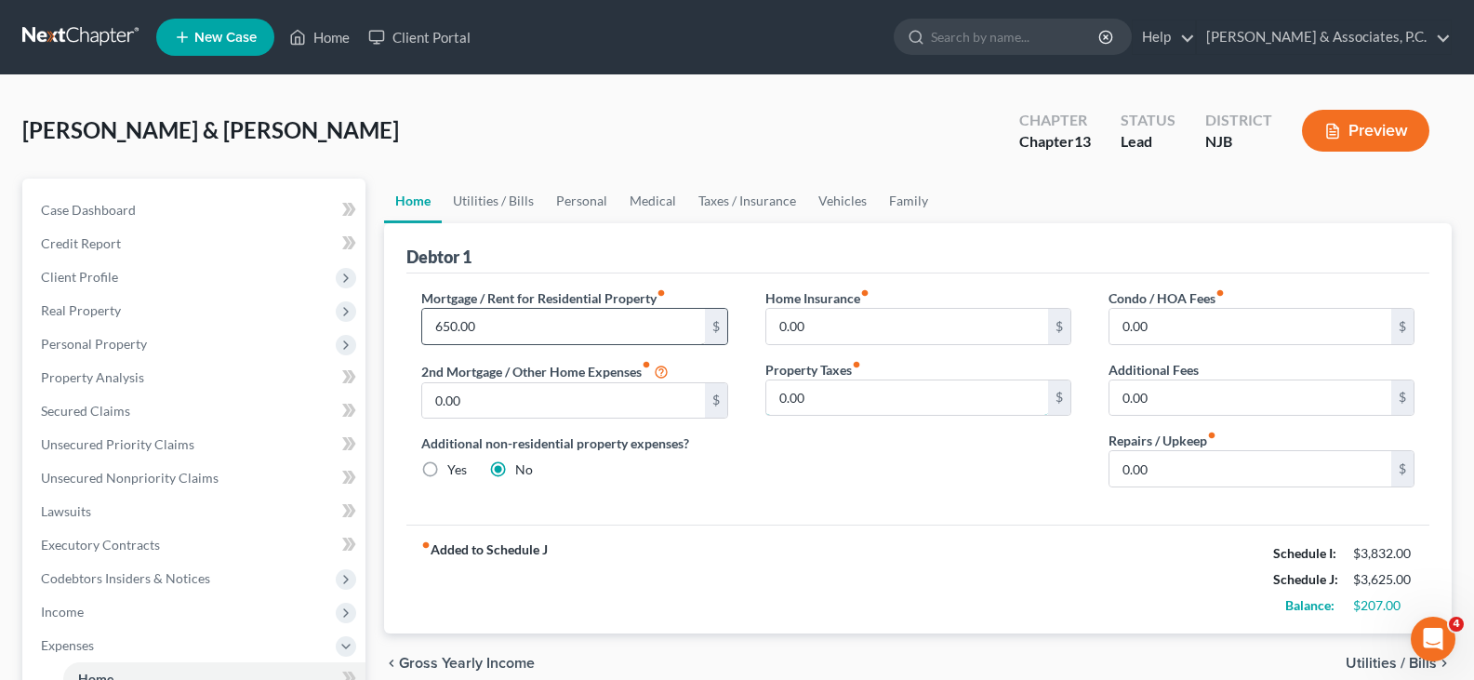
click at [878, 399] on input "0.00" at bounding box center [907, 397] width 282 height 35
click at [514, 339] on input "650.00" at bounding box center [563, 326] width 282 height 35
click at [763, 197] on link "Taxes / Insurance" at bounding box center [747, 201] width 120 height 45
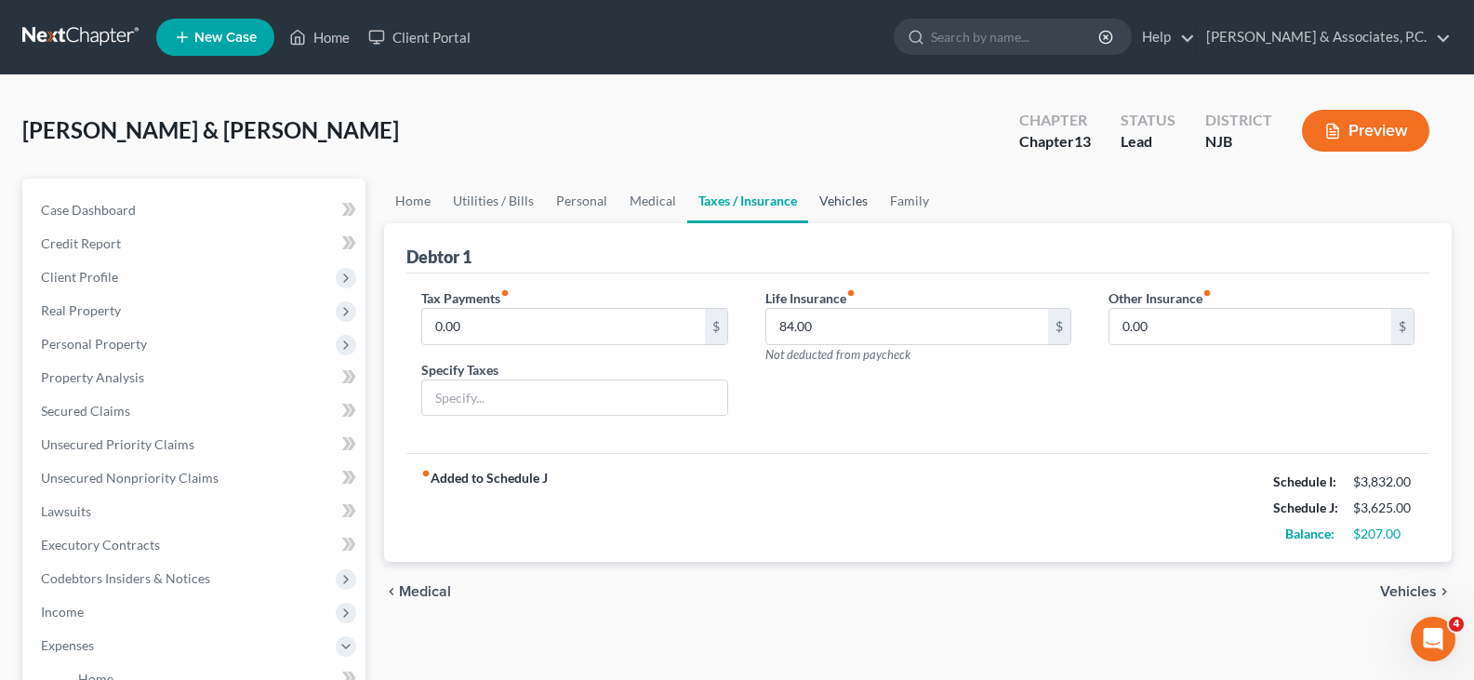
click at [852, 192] on link "Vehicles" at bounding box center [843, 201] width 71 height 45
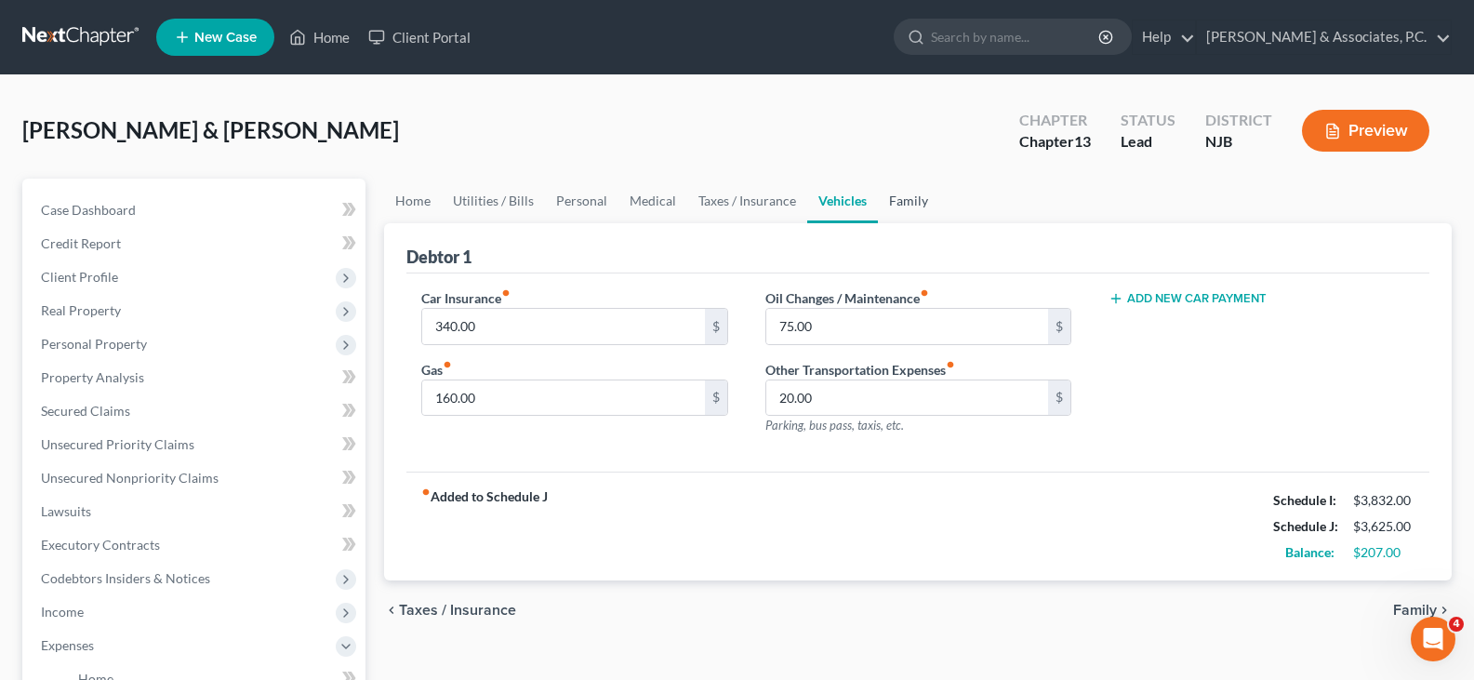
drag, startPoint x: 917, startPoint y: 200, endPoint x: 946, endPoint y: 227, distance: 39.5
click at [916, 200] on link "Family" at bounding box center [908, 201] width 61 height 45
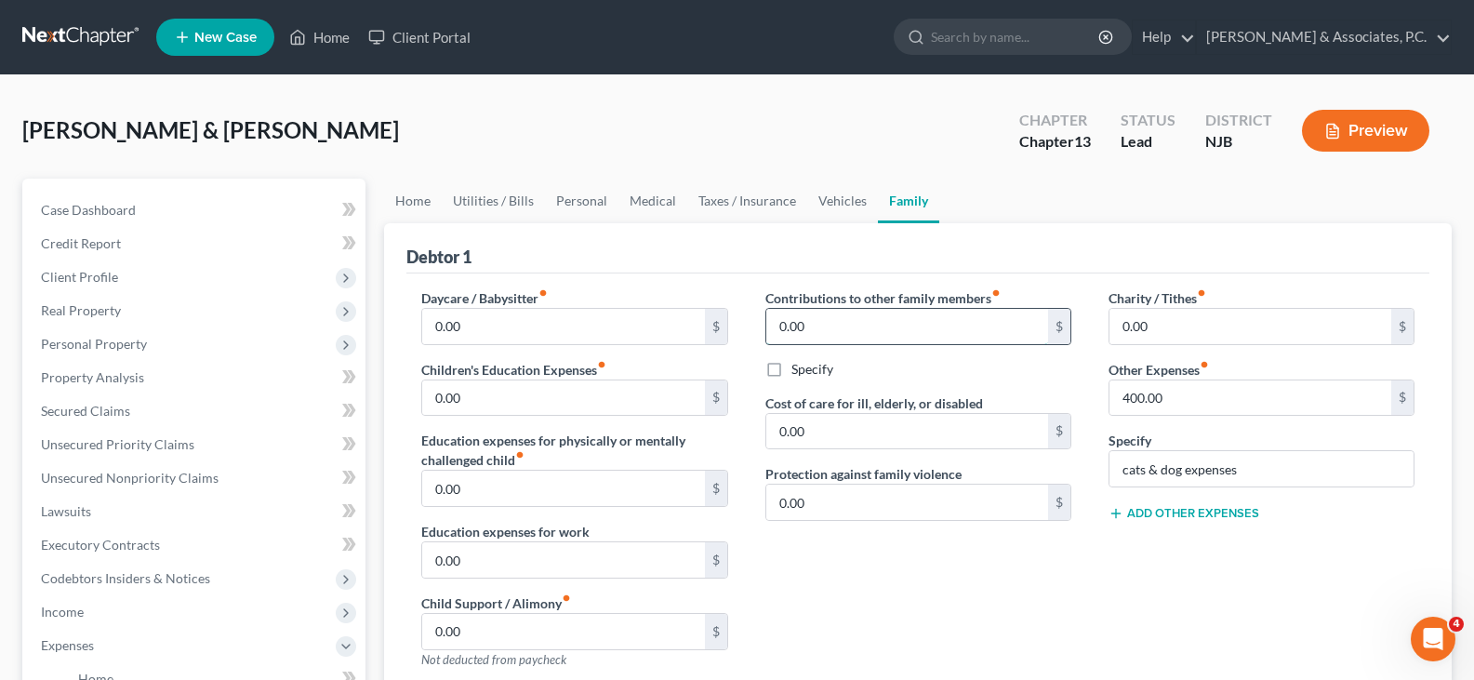
drag, startPoint x: 870, startPoint y: 321, endPoint x: 835, endPoint y: 228, distance: 99.2
click at [870, 318] on input "0.00" at bounding box center [907, 326] width 282 height 35
click at [829, 205] on link "Vehicles" at bounding box center [842, 201] width 71 height 45
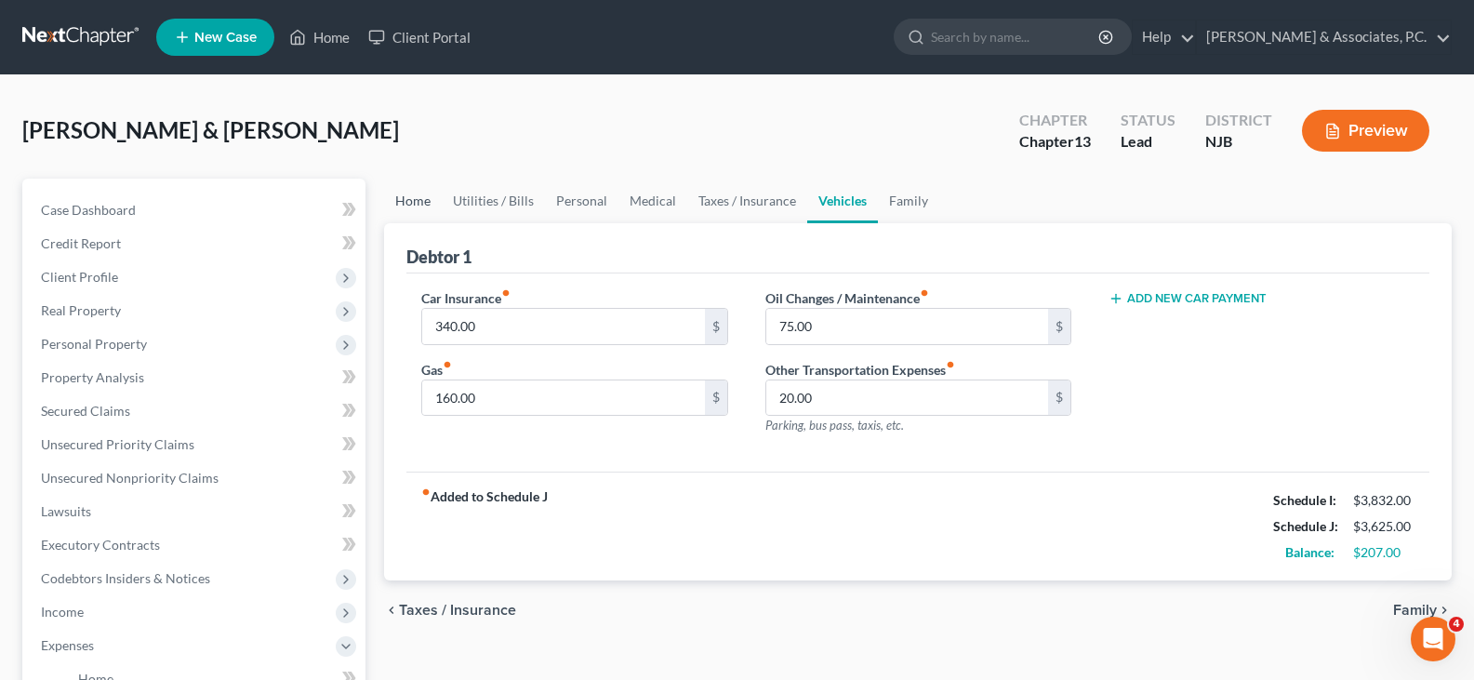
click at [422, 199] on link "Home" at bounding box center [413, 201] width 58 height 45
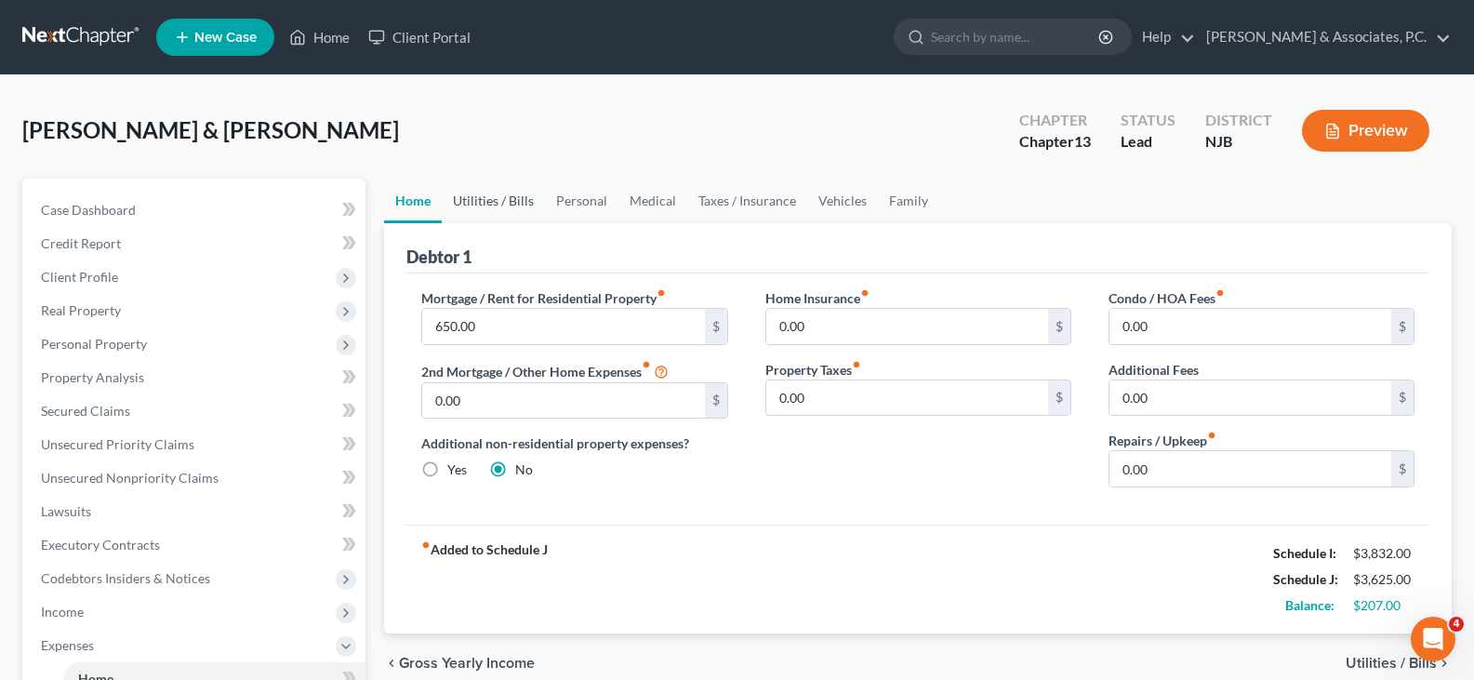
click at [494, 201] on link "Utilities / Bills" at bounding box center [493, 201] width 103 height 45
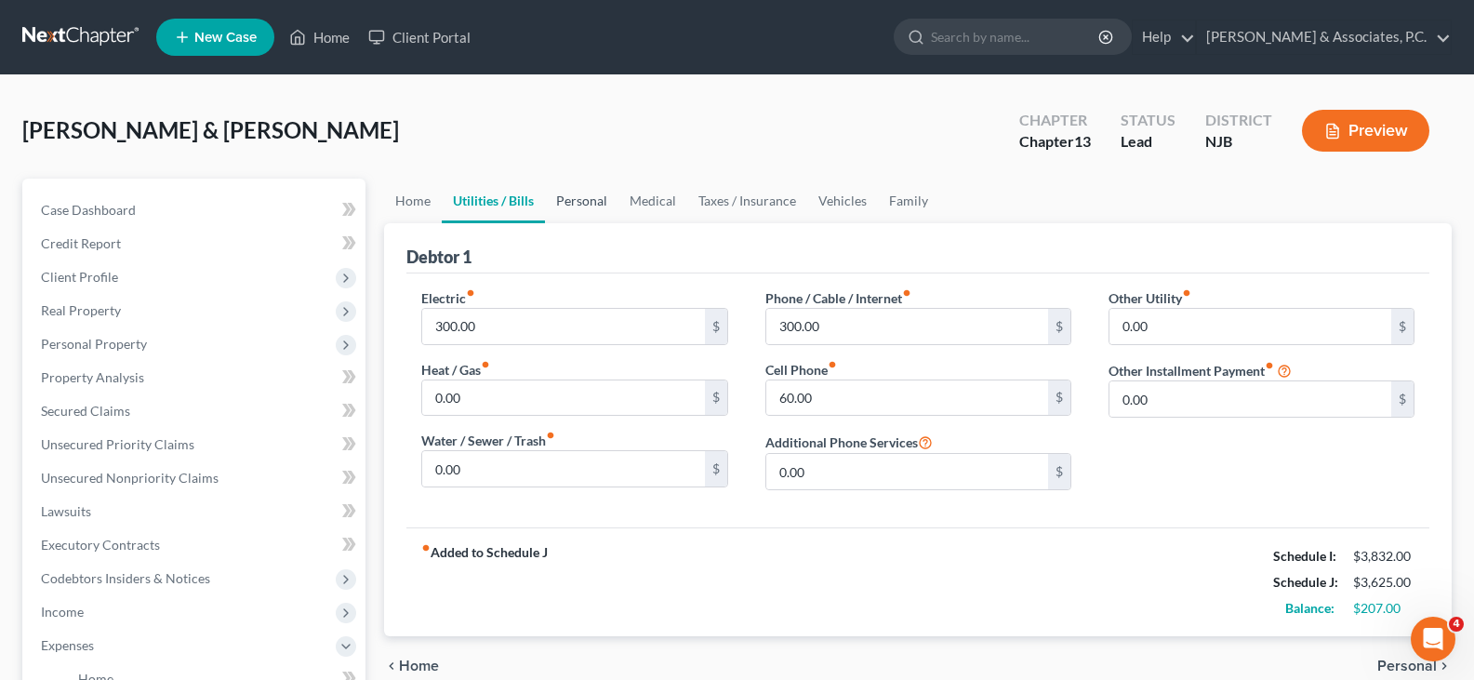
click at [566, 193] on link "Personal" at bounding box center [581, 201] width 73 height 45
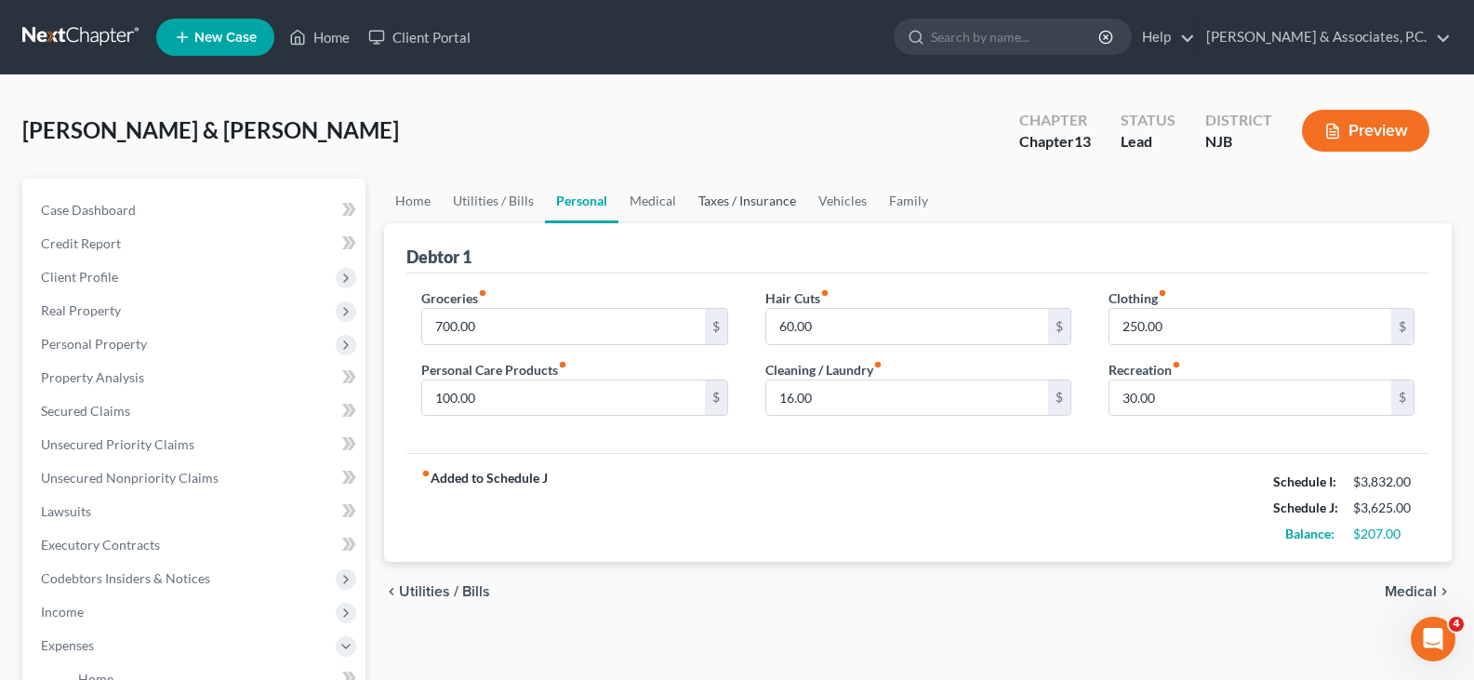
drag, startPoint x: 731, startPoint y: 202, endPoint x: 825, endPoint y: 209, distance: 94.2
click at [734, 201] on link "Taxes / Insurance" at bounding box center [747, 201] width 120 height 45
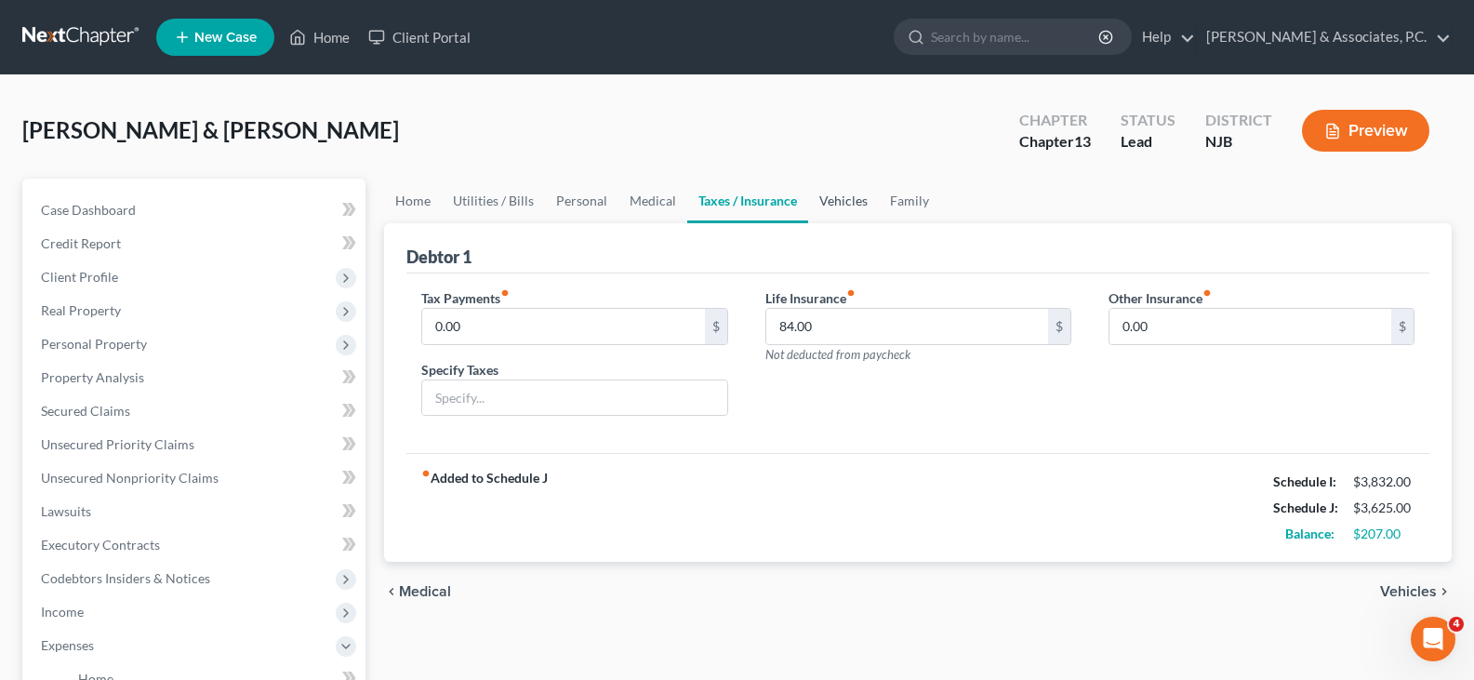
click at [853, 203] on link "Vehicles" at bounding box center [843, 201] width 71 height 45
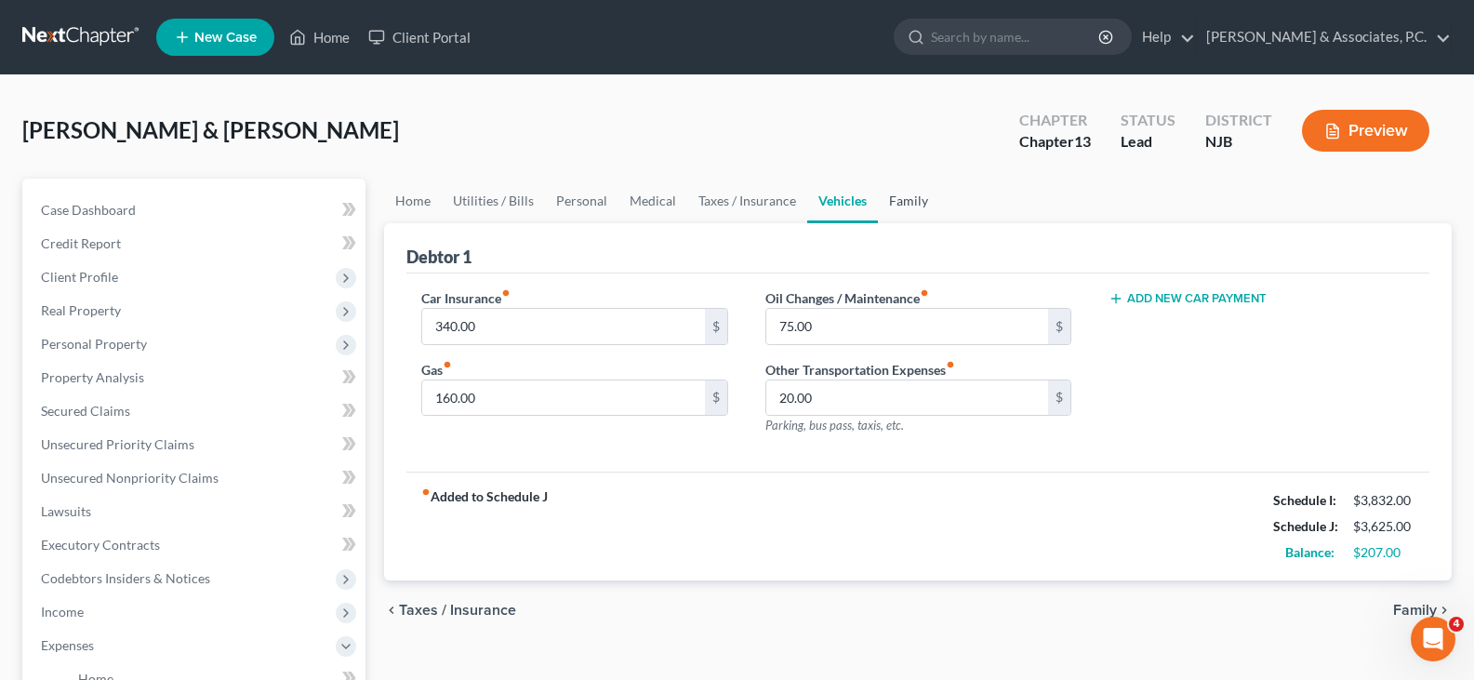
click at [922, 192] on link "Family" at bounding box center [908, 201] width 61 height 45
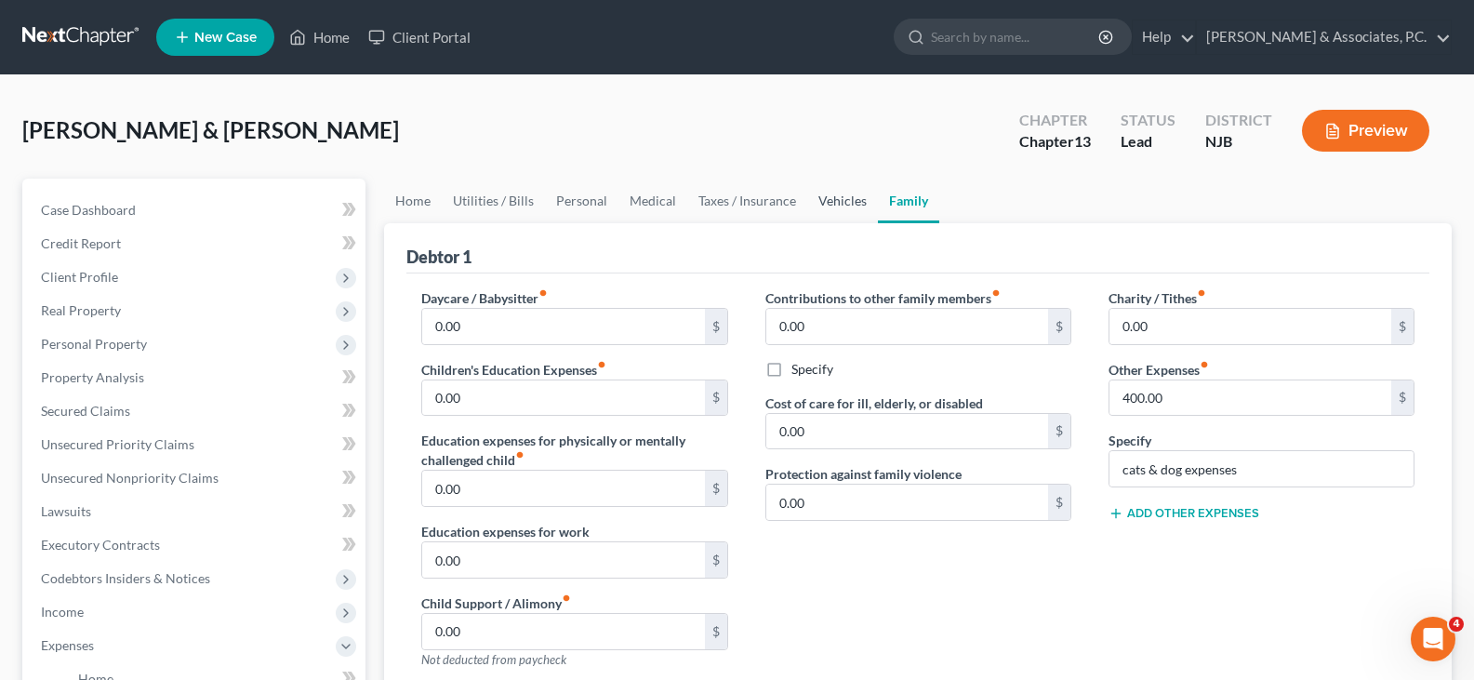
drag, startPoint x: 838, startPoint y: 203, endPoint x: 887, endPoint y: 301, distance: 110.2
click at [840, 204] on link "Vehicles" at bounding box center [842, 201] width 71 height 45
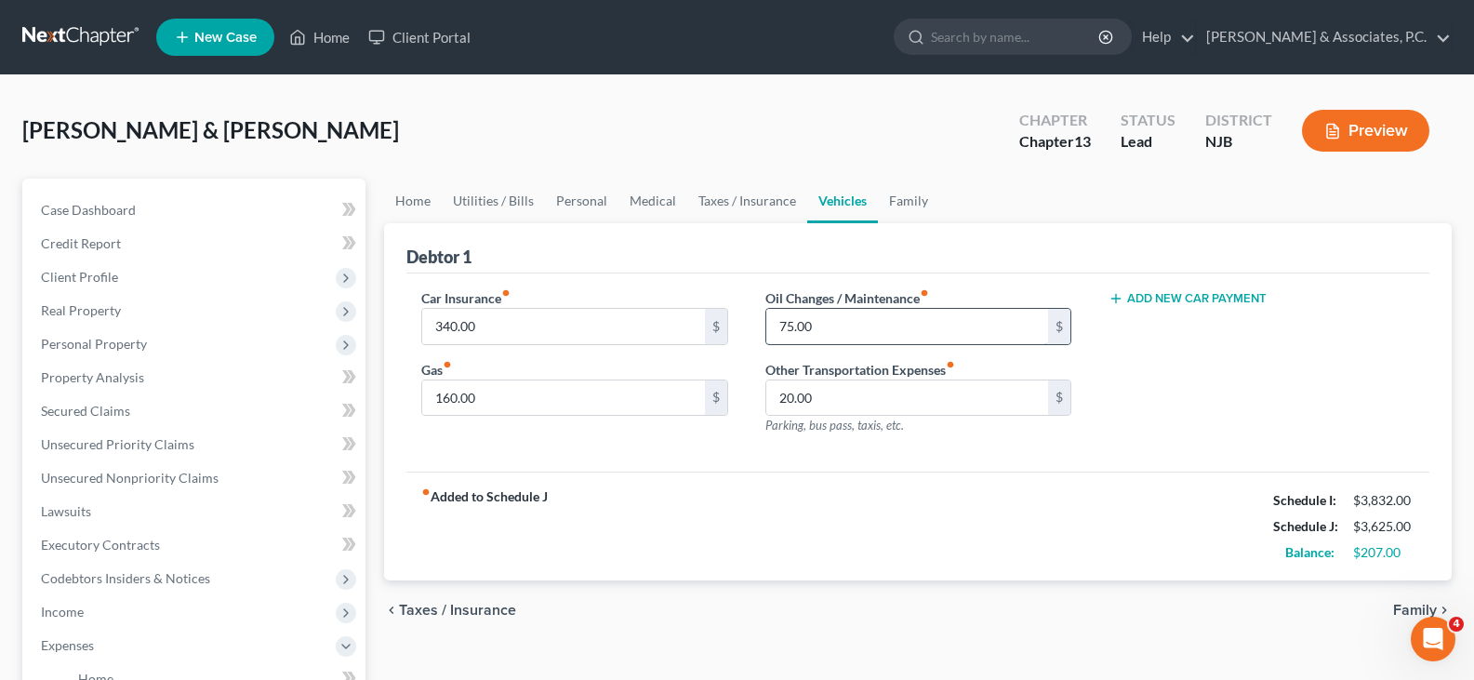
drag, startPoint x: 874, startPoint y: 327, endPoint x: 859, endPoint y: 417, distance: 90.5
click at [872, 327] on input "75.00" at bounding box center [907, 326] width 282 height 35
drag, startPoint x: 614, startPoint y: 392, endPoint x: 644, endPoint y: 224, distance: 170.0
click at [614, 391] on input "160.00" at bounding box center [563, 397] width 282 height 35
click at [649, 209] on link "Medical" at bounding box center [653, 201] width 69 height 45
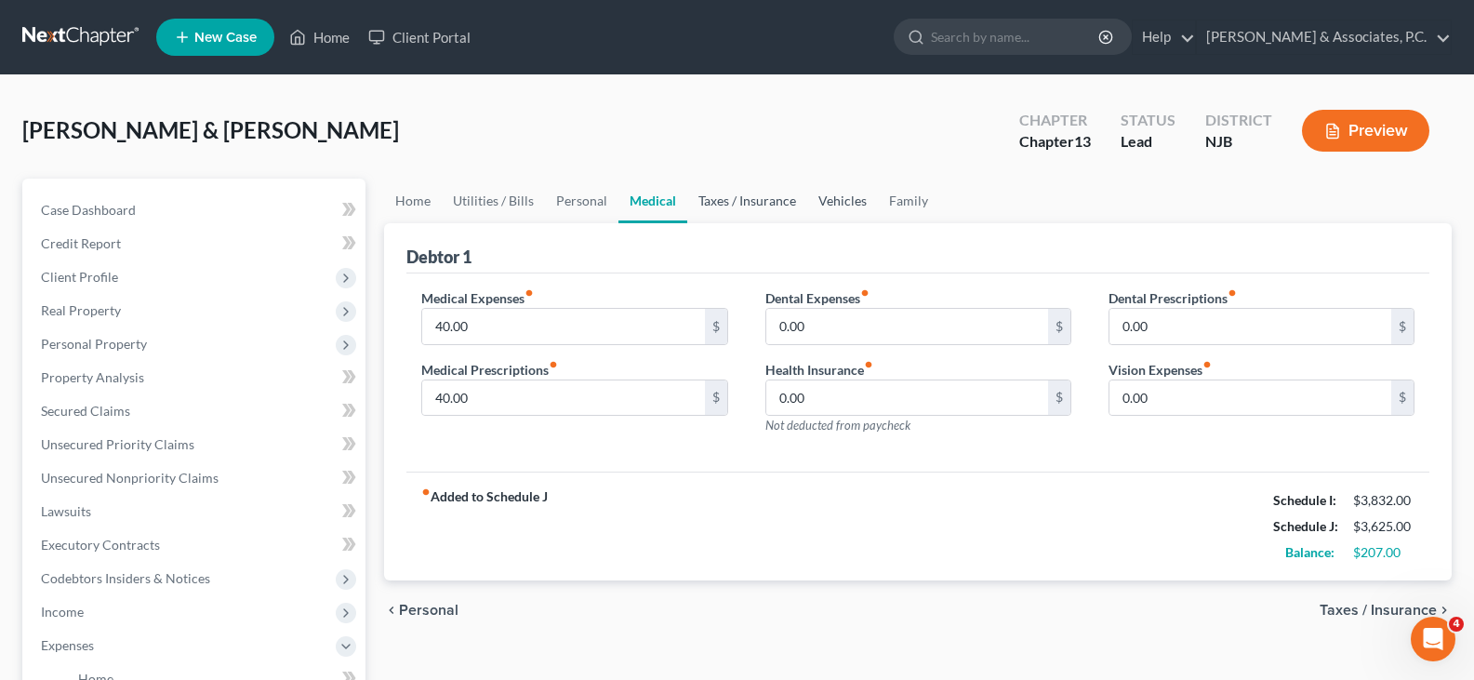
drag, startPoint x: 741, startPoint y: 203, endPoint x: 842, endPoint y: 201, distance: 100.5
click at [744, 202] on link "Taxes / Insurance" at bounding box center [747, 201] width 120 height 45
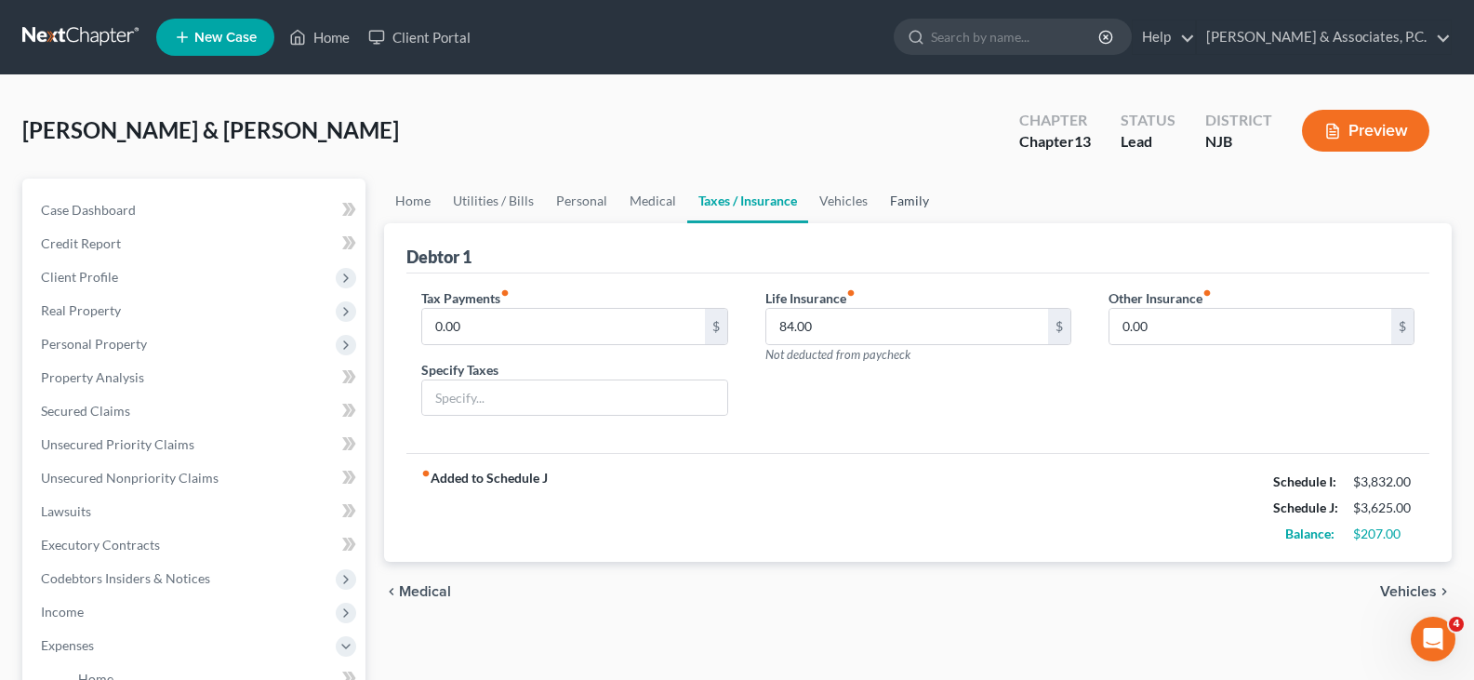
drag, startPoint x: 895, startPoint y: 204, endPoint x: 887, endPoint y: 197, distance: 9.9
click at [894, 204] on link "Family" at bounding box center [909, 201] width 61 height 45
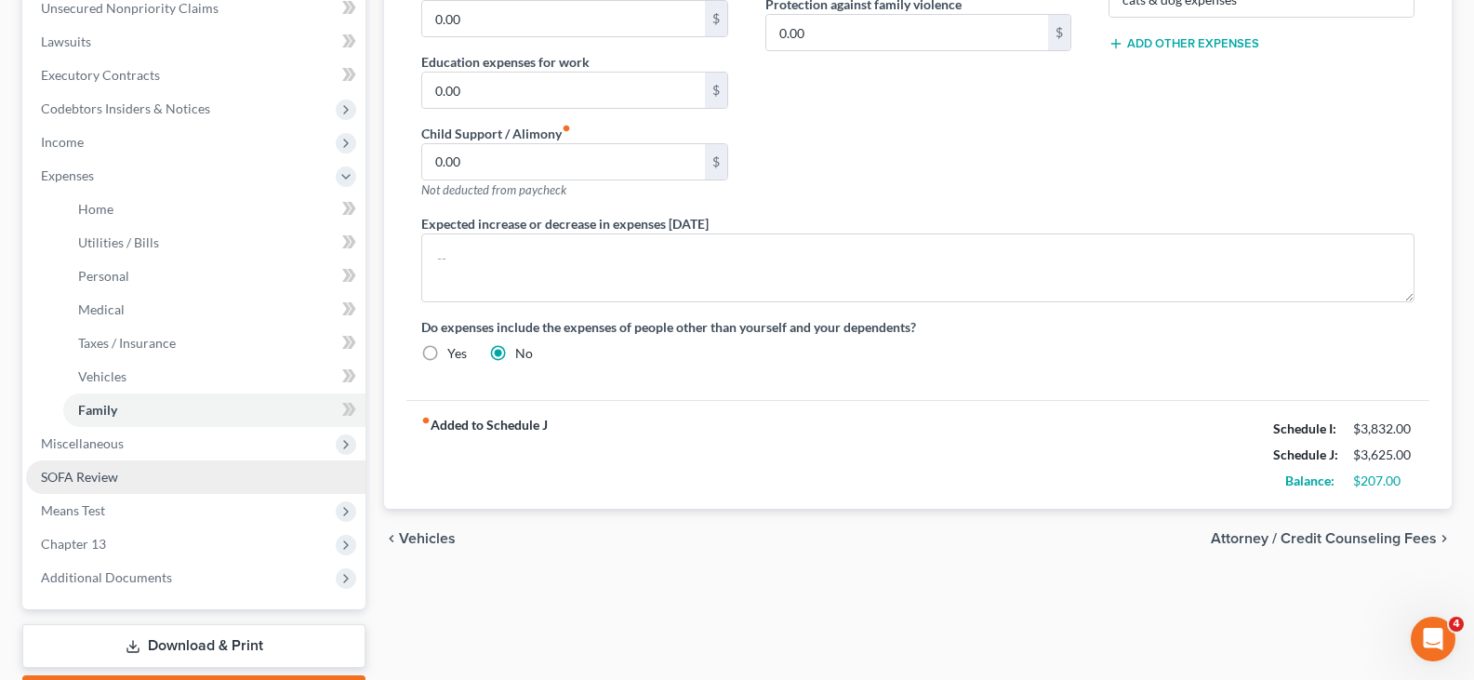
scroll to position [558, 0]
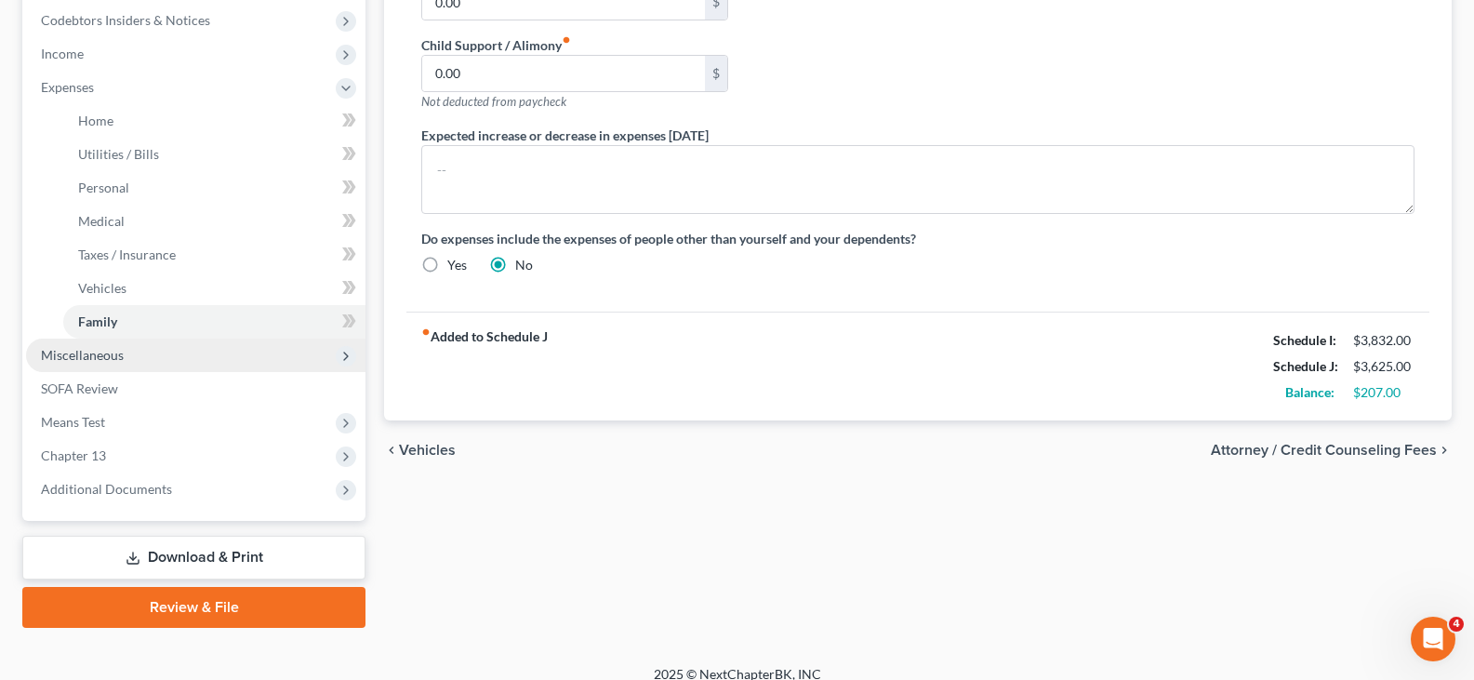
click at [86, 358] on span "Miscellaneous" at bounding box center [82, 355] width 83 height 16
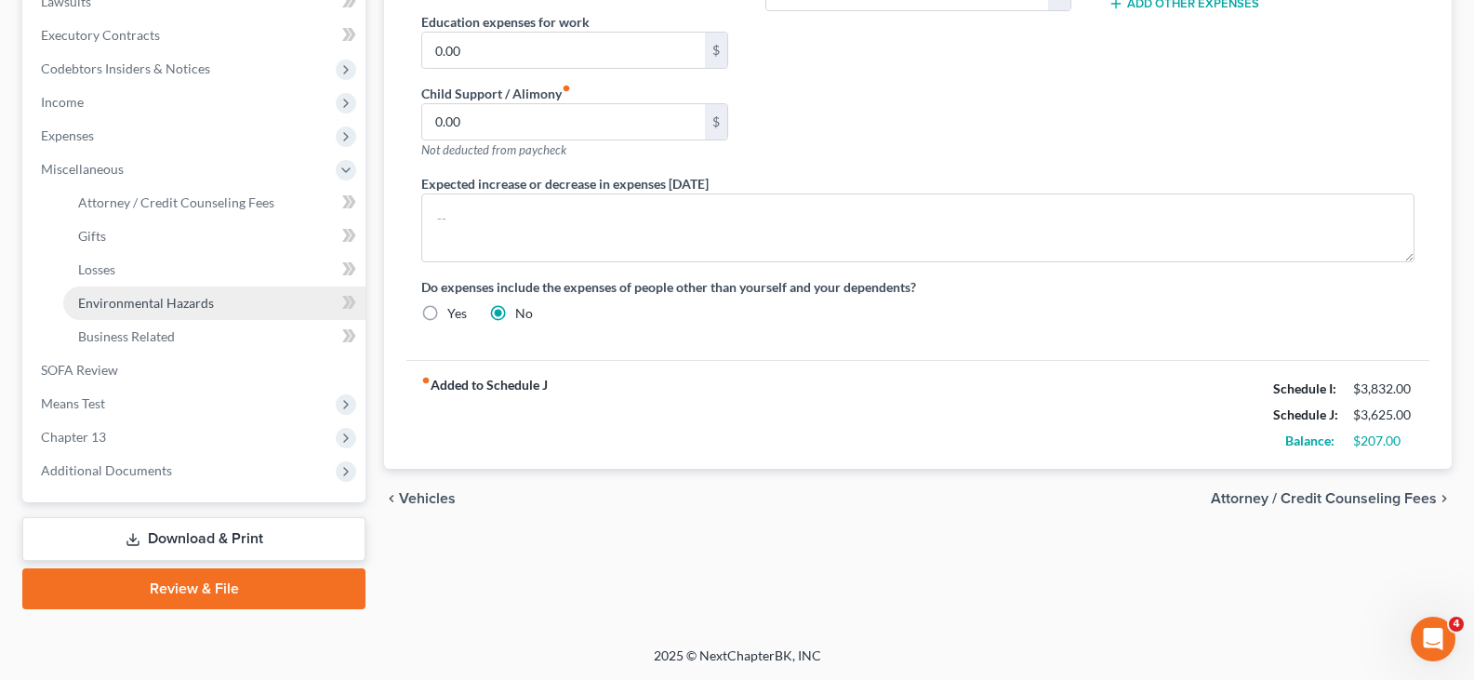
scroll to position [510, 0]
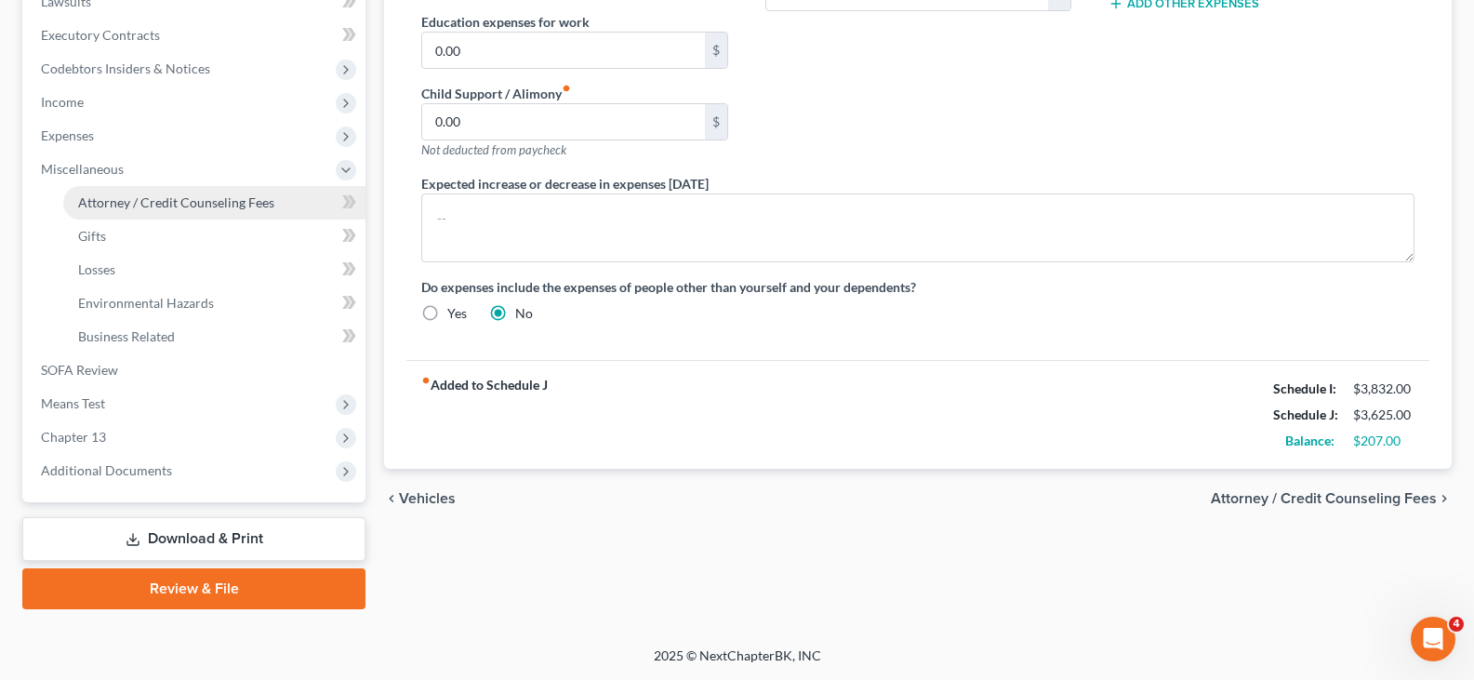
click at [140, 206] on span "Attorney / Credit Counseling Fees" at bounding box center [176, 202] width 196 height 16
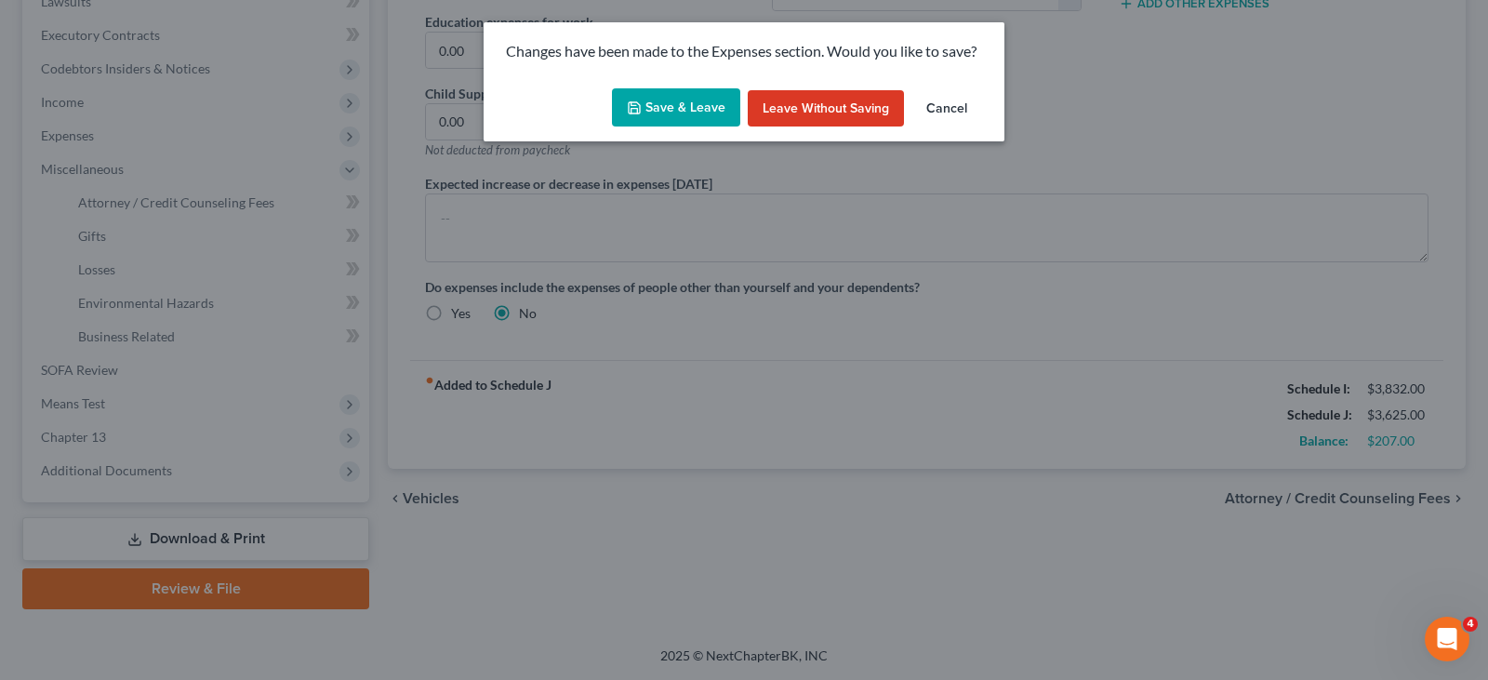
click at [659, 113] on button "Save & Leave" at bounding box center [676, 107] width 128 height 39
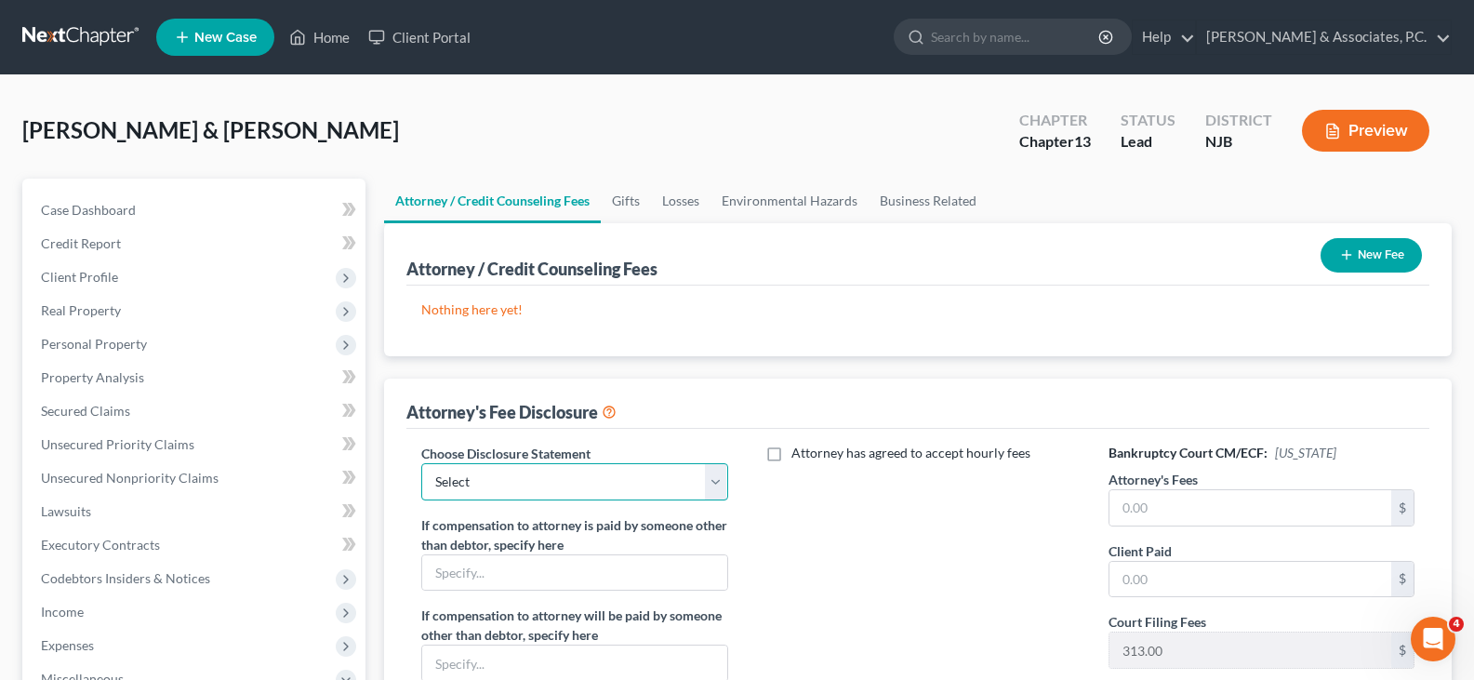
drag, startPoint x: 715, startPoint y: 480, endPoint x: 685, endPoint y: 494, distance: 32.9
click at [715, 480] on select "Select Attorney" at bounding box center [574, 481] width 306 height 37
select select "0"
click at [421, 463] on select "Select Attorney" at bounding box center [574, 481] width 306 height 37
click at [1380, 251] on button "New Fee" at bounding box center [1371, 255] width 101 height 34
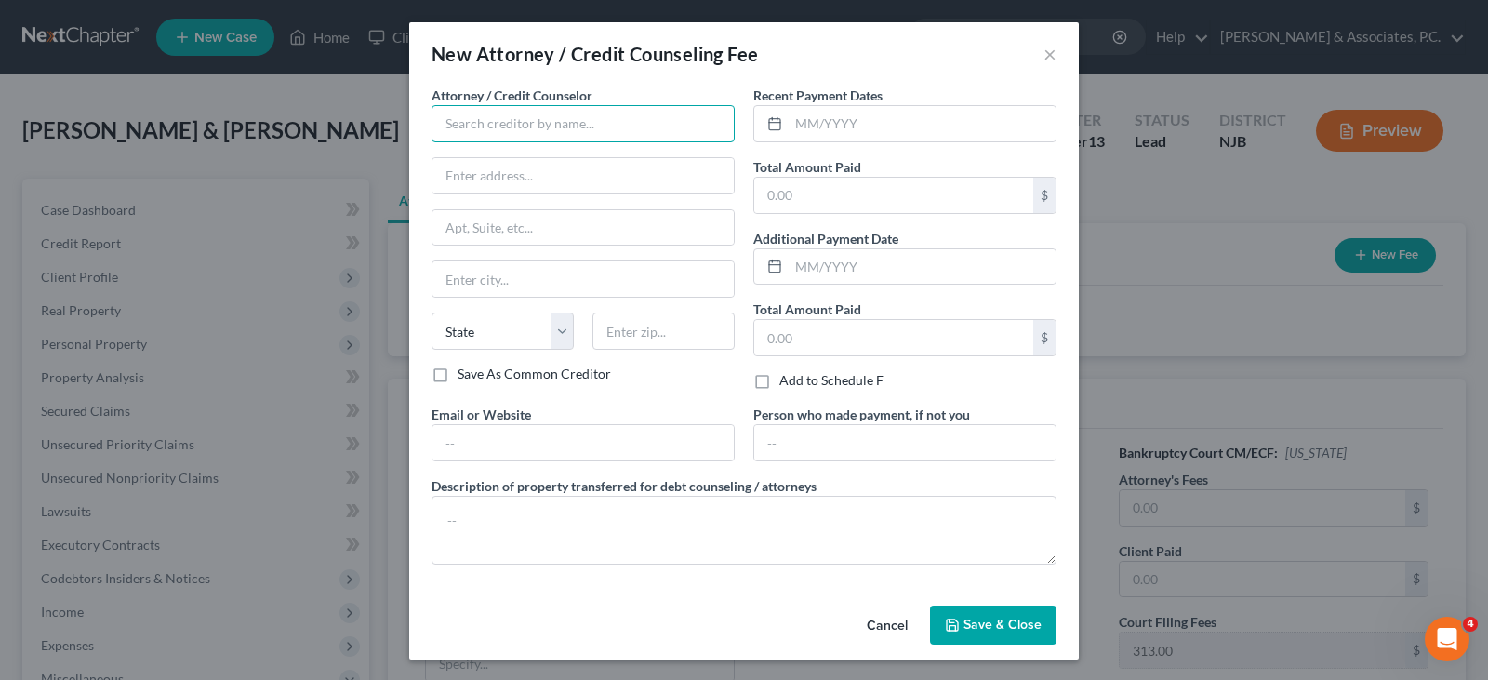
click at [626, 126] on input "text" at bounding box center [583, 123] width 303 height 37
type input "[PERSON_NAME]"
type input "[STREET_ADDRESS]"
type input "[GEOGRAPHIC_DATA]"
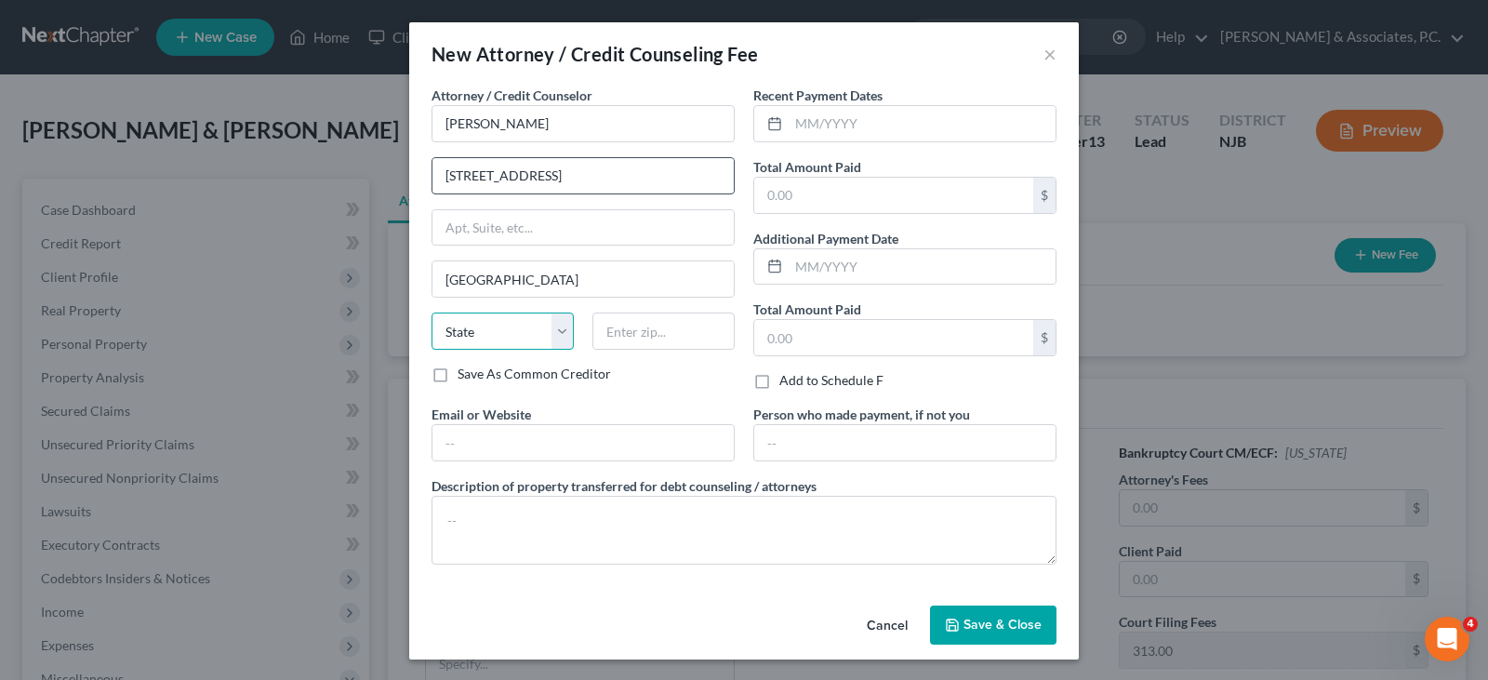
select select "33"
type input "07306"
click at [828, 124] on input "text" at bounding box center [922, 123] width 267 height 35
type input "[DATE]"
click at [824, 202] on input "text" at bounding box center [893, 195] width 279 height 35
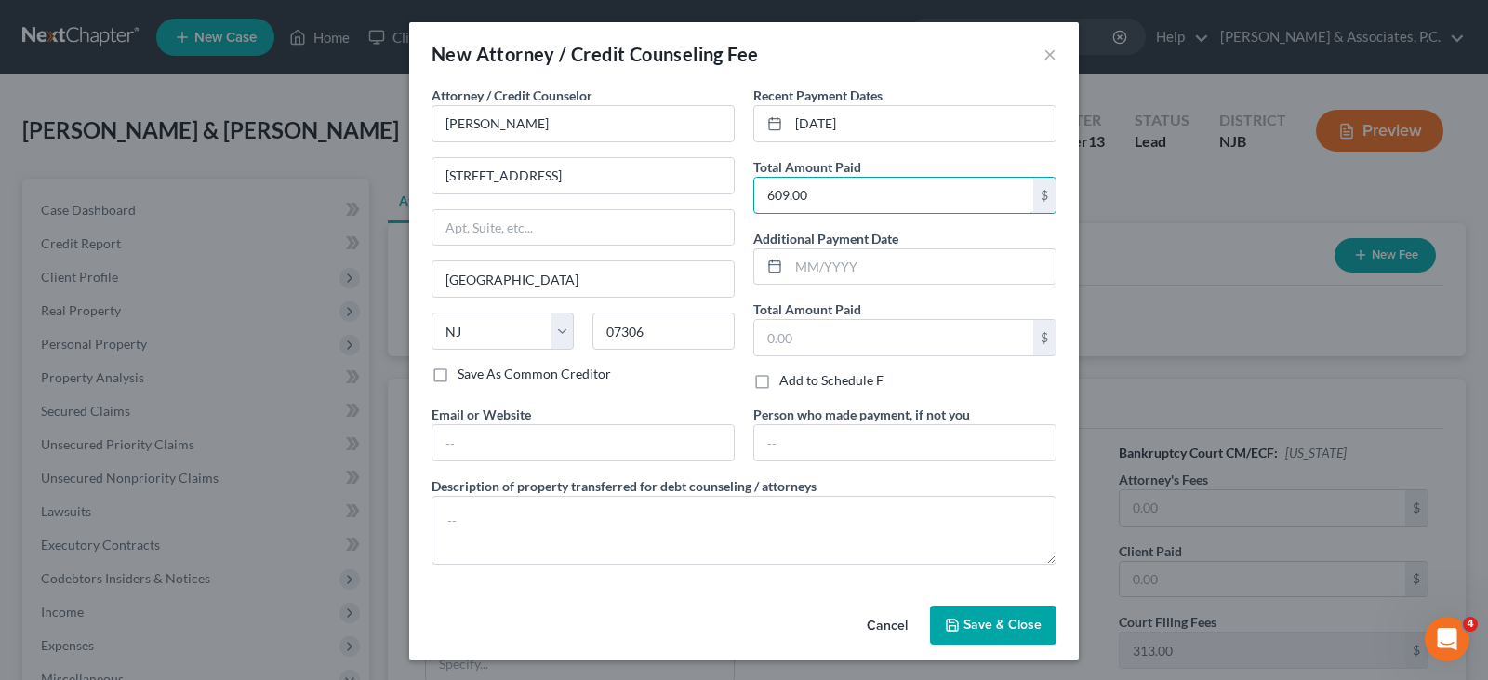
type input "609.00"
click at [1012, 620] on span "Save & Close" at bounding box center [1003, 625] width 78 height 16
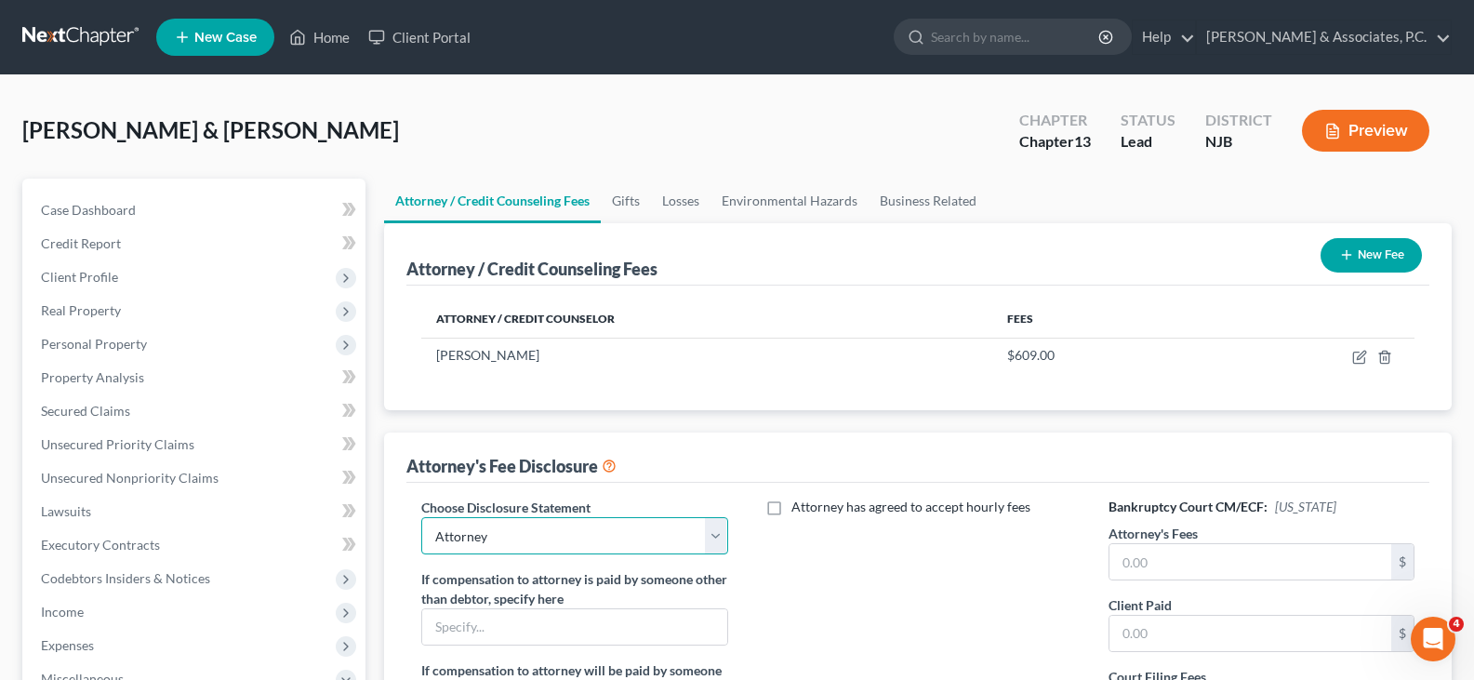
click at [710, 542] on select "Select Attorney" at bounding box center [574, 535] width 306 height 37
click at [709, 542] on select "Select Attorney" at bounding box center [574, 535] width 306 height 37
click at [1164, 557] on input "text" at bounding box center [1251, 561] width 282 height 35
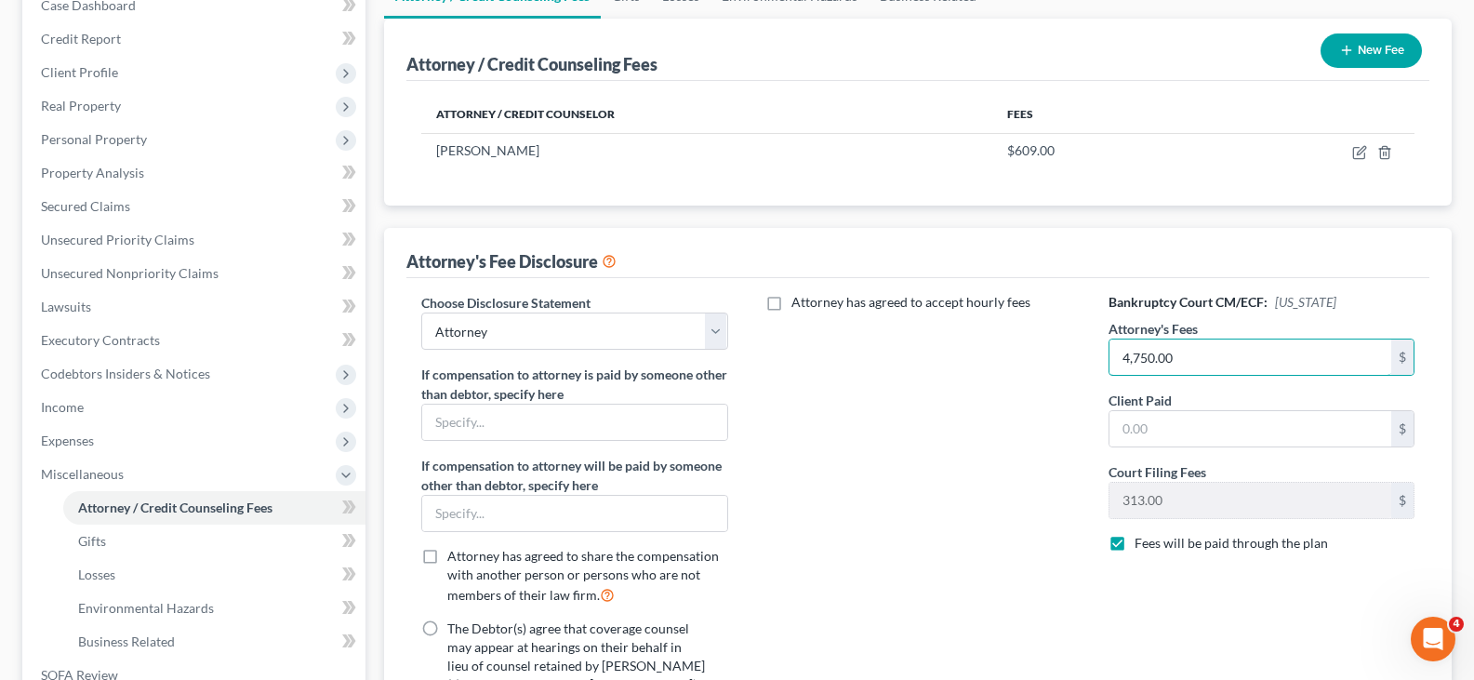
scroll to position [372, 0]
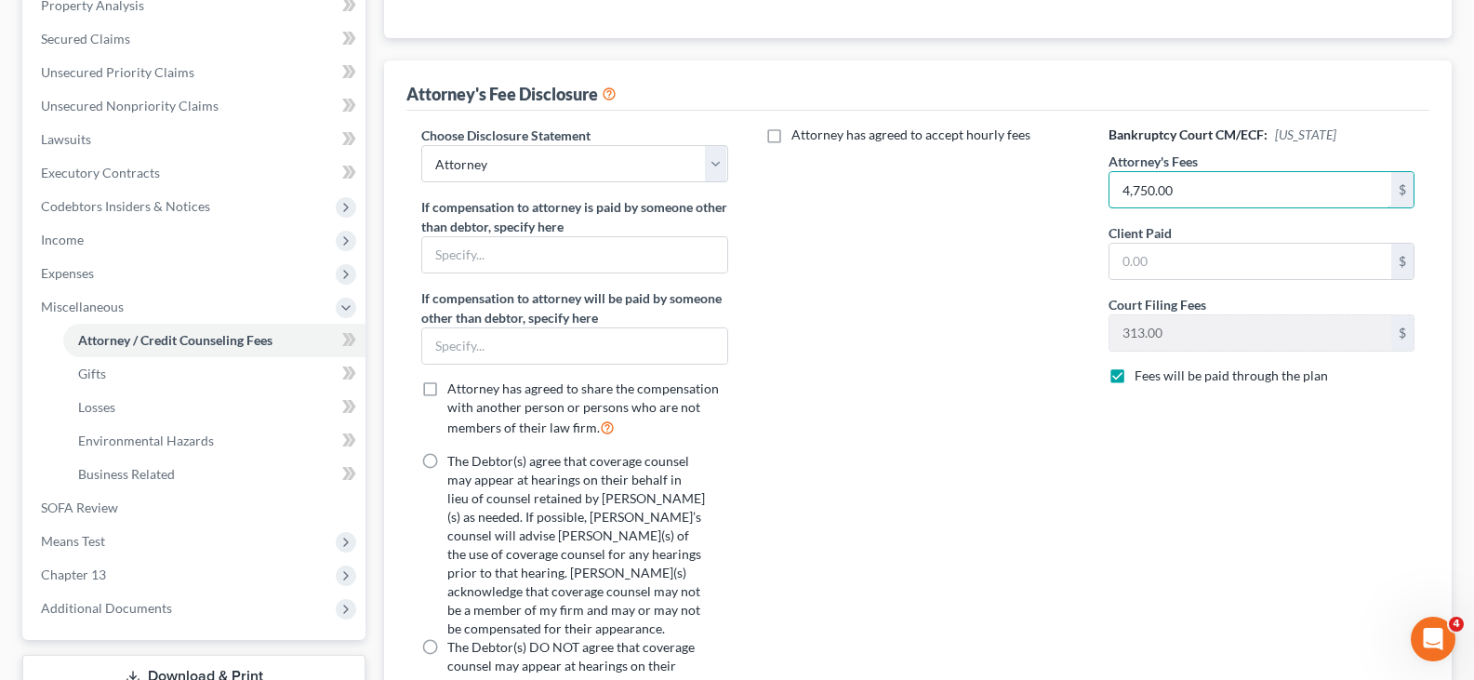
type input "4,750.00"
click at [447, 461] on label "The Debtor(s) agree that coverage counsel may appear at hearings on their behal…" at bounding box center [576, 545] width 258 height 186
click at [455, 461] on input "The Debtor(s) agree that coverage counsel may appear at hearings on their behal…" at bounding box center [461, 458] width 12 height 12
radio input "true"
click at [1166, 250] on input "text" at bounding box center [1251, 261] width 282 height 35
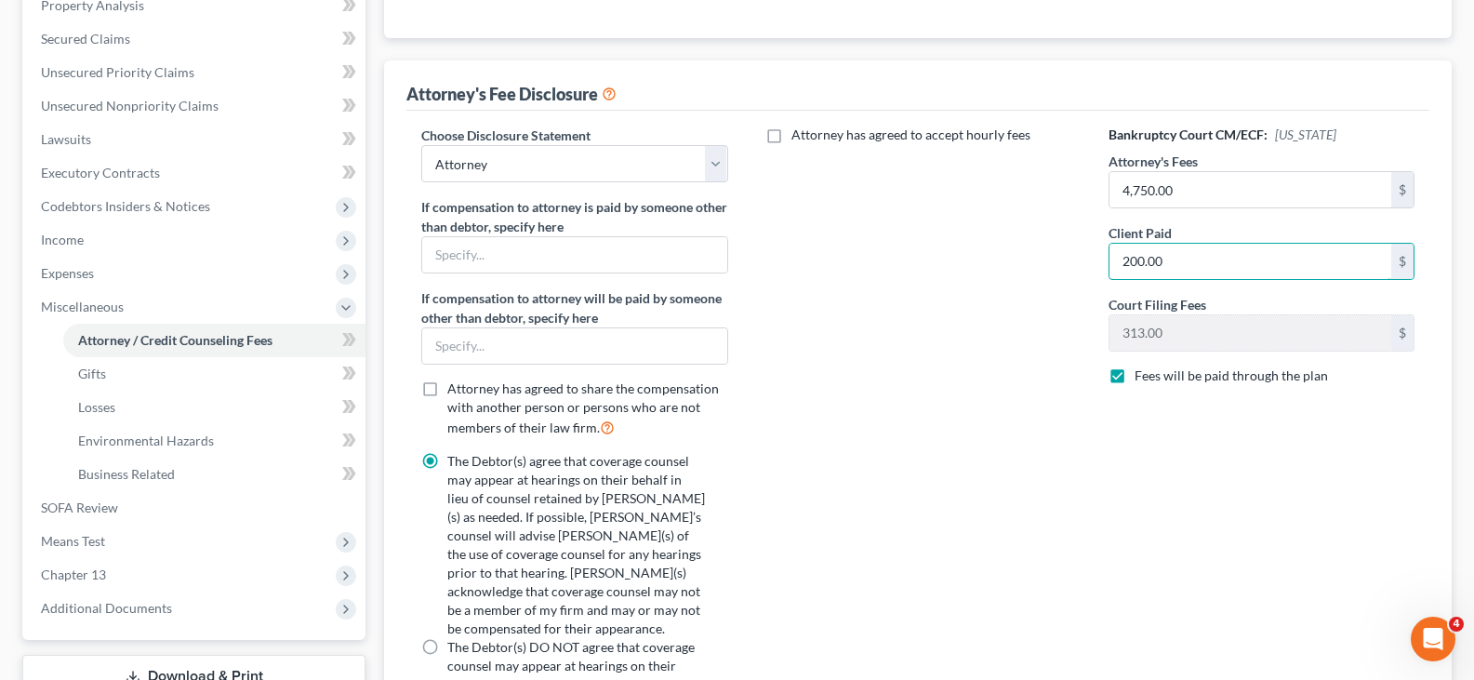
type input "200.00"
click at [1002, 299] on div "Attorney has agreed to accept hourly fees" at bounding box center [918, 455] width 343 height 658
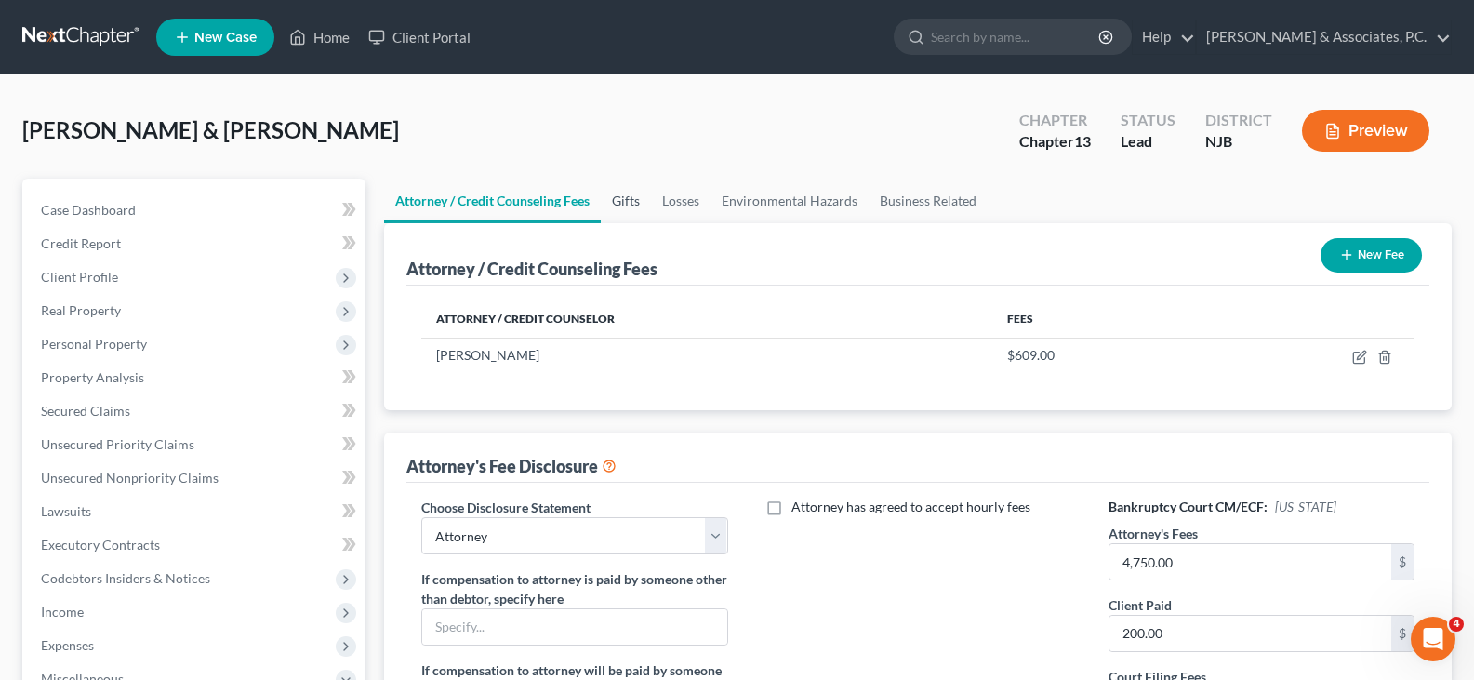
click at [629, 198] on link "Gifts" at bounding box center [626, 201] width 50 height 45
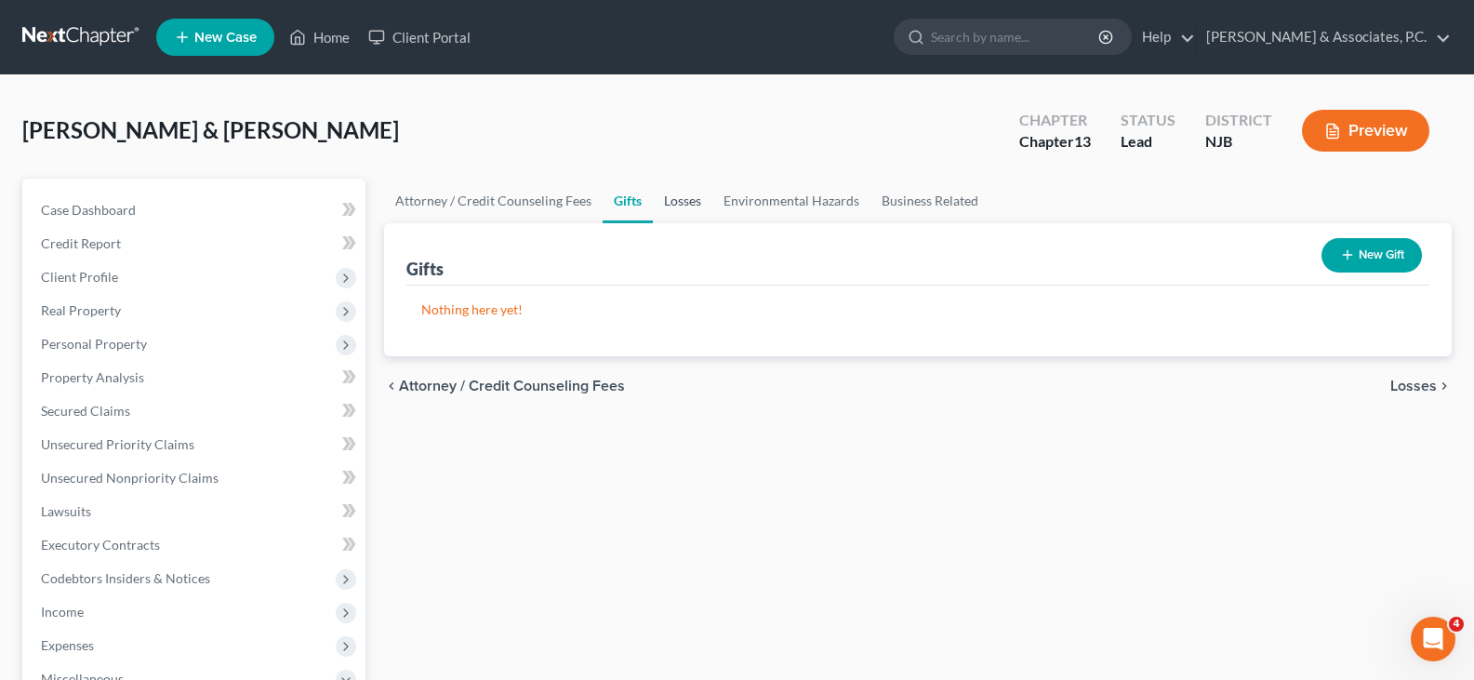
click at [676, 202] on link "Losses" at bounding box center [683, 201] width 60 height 45
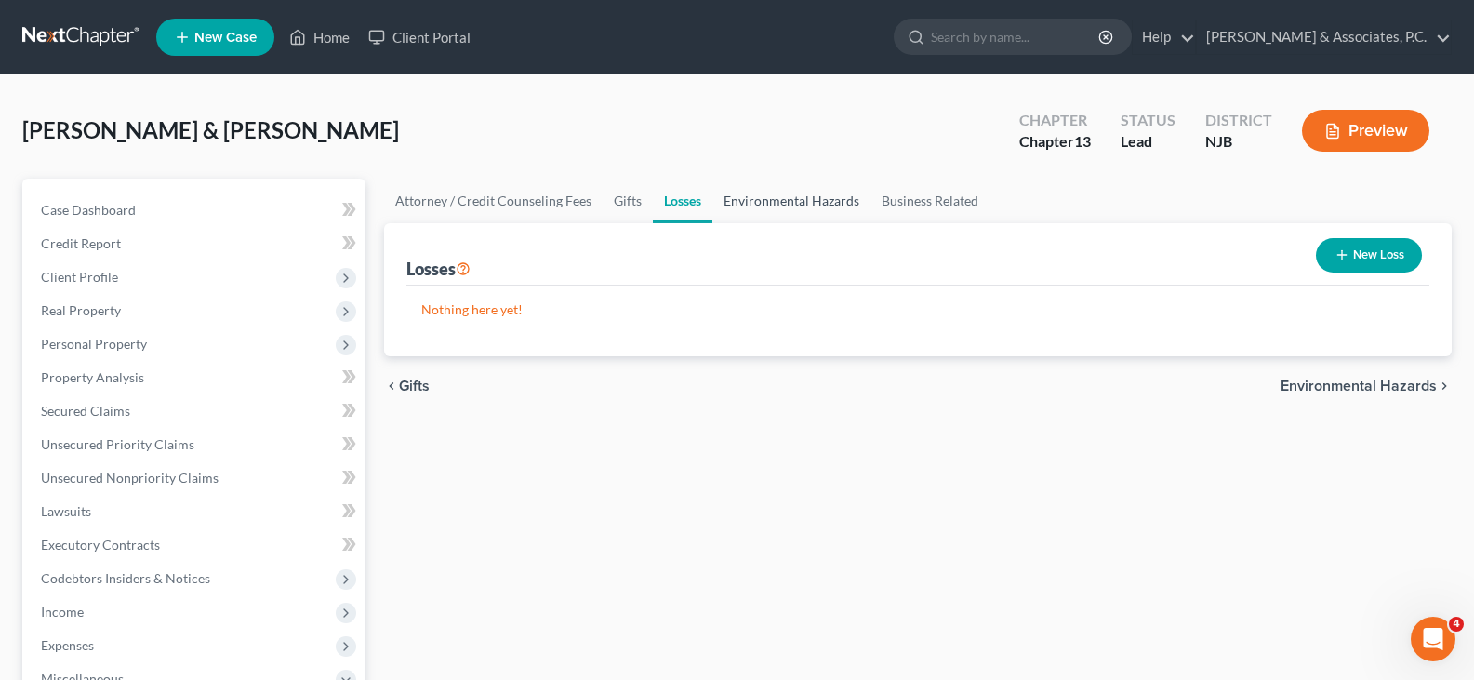
click at [762, 206] on link "Environmental Hazards" at bounding box center [791, 201] width 158 height 45
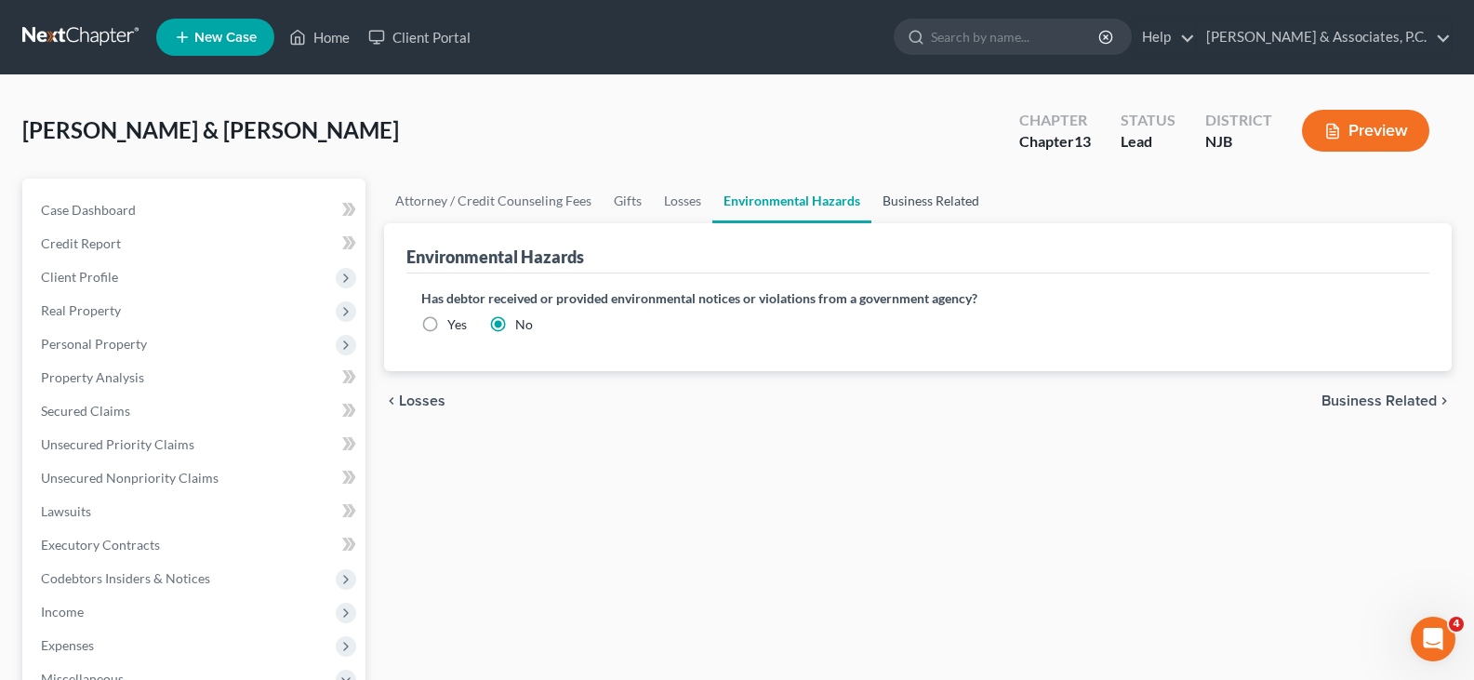
click at [907, 206] on link "Business Related" at bounding box center [931, 201] width 119 height 45
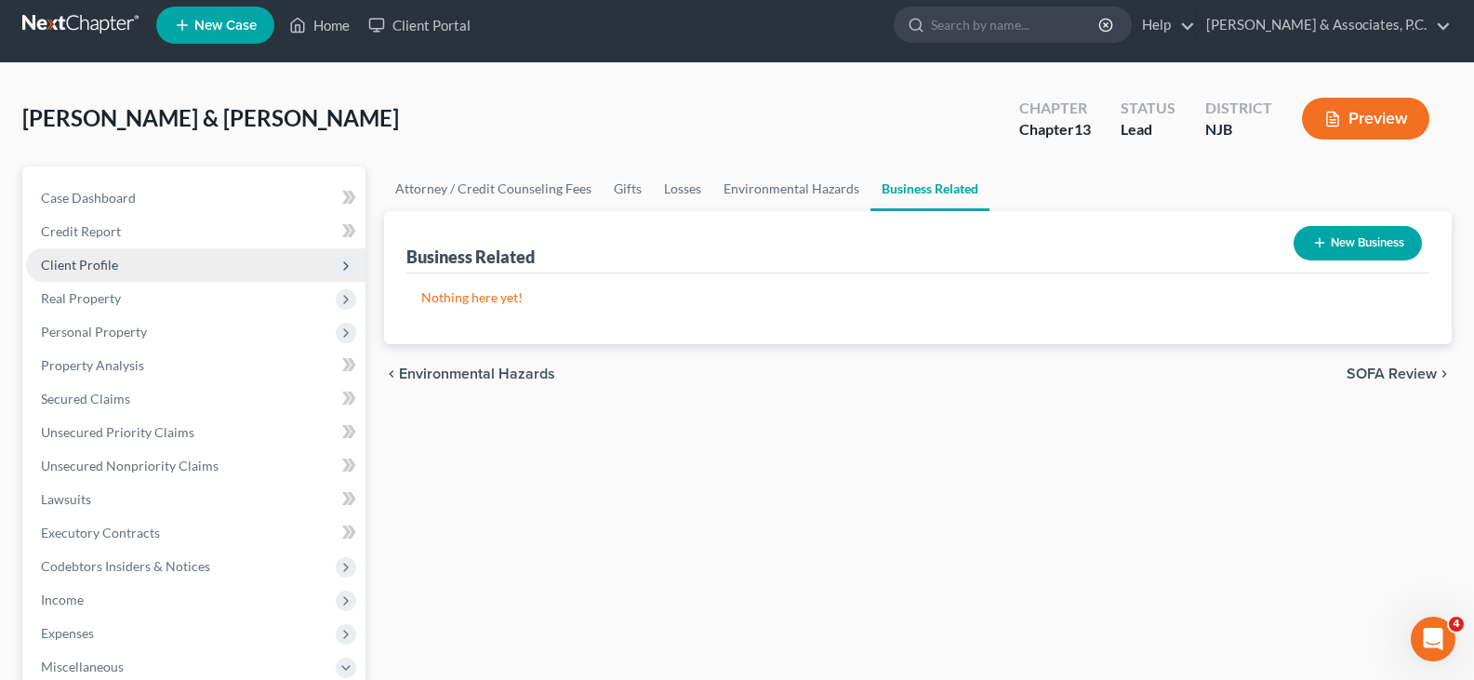
scroll to position [93, 0]
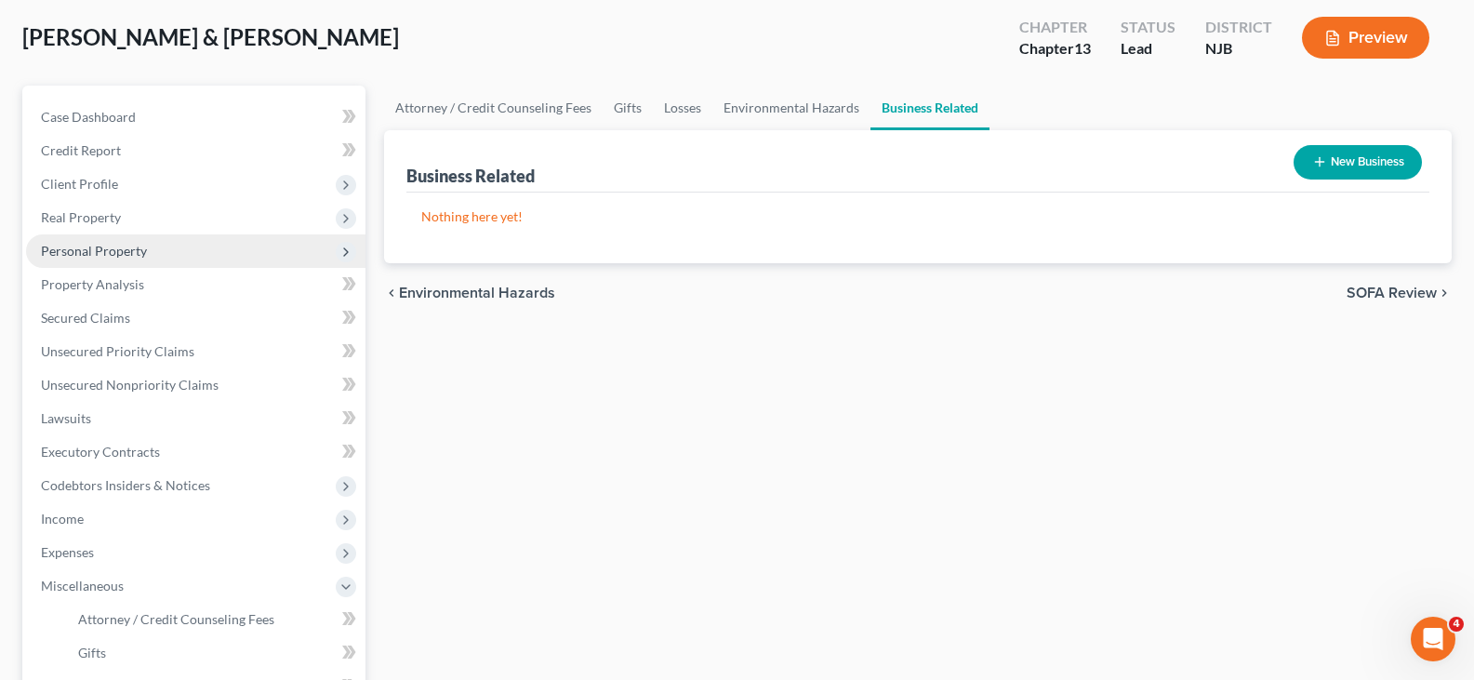
click at [96, 247] on span "Personal Property" at bounding box center [94, 251] width 106 height 16
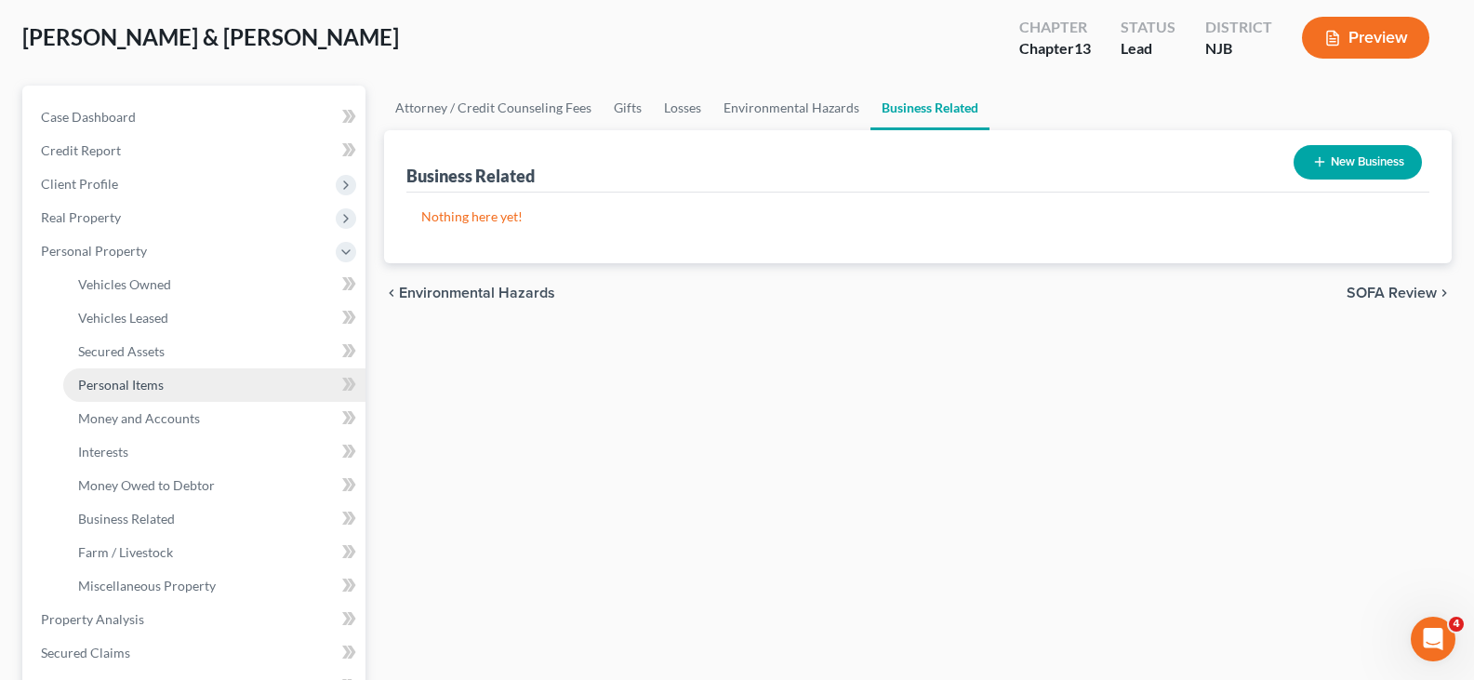
click at [113, 381] on span "Personal Items" at bounding box center [121, 385] width 86 height 16
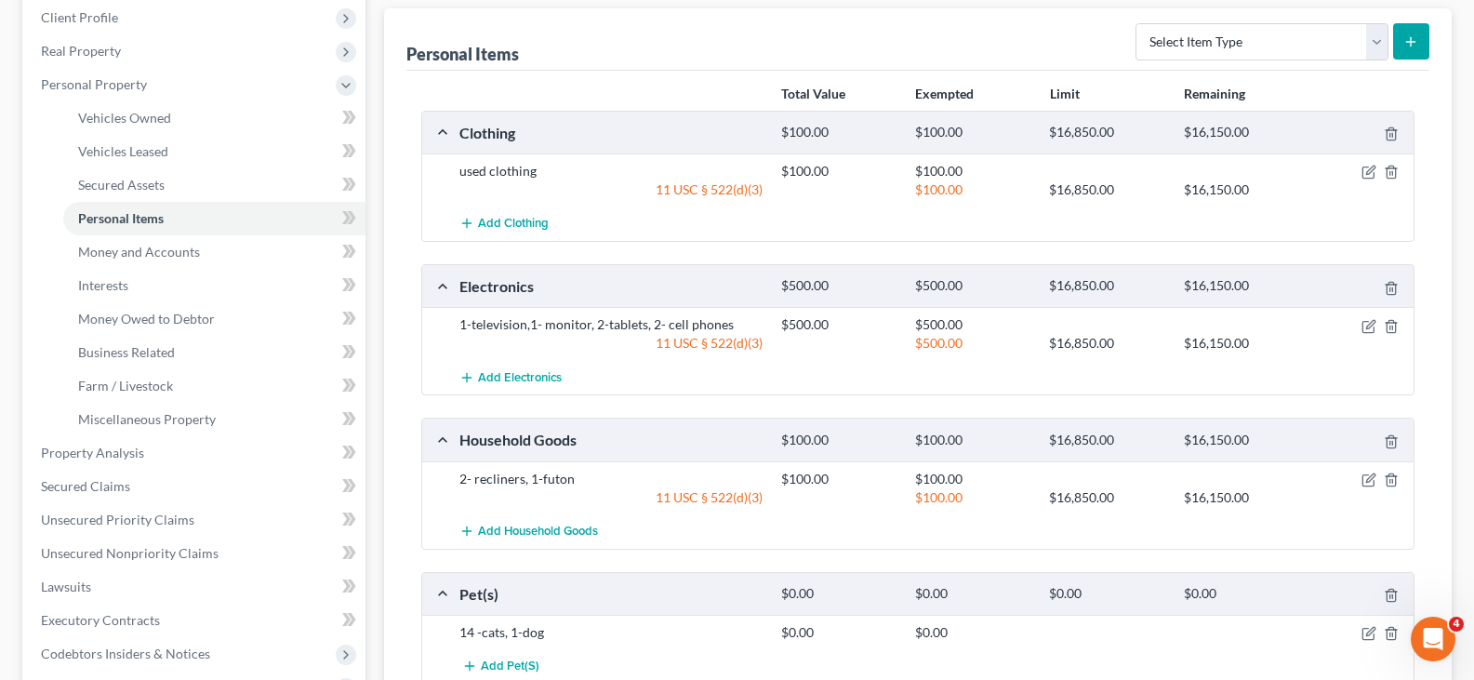
scroll to position [279, 0]
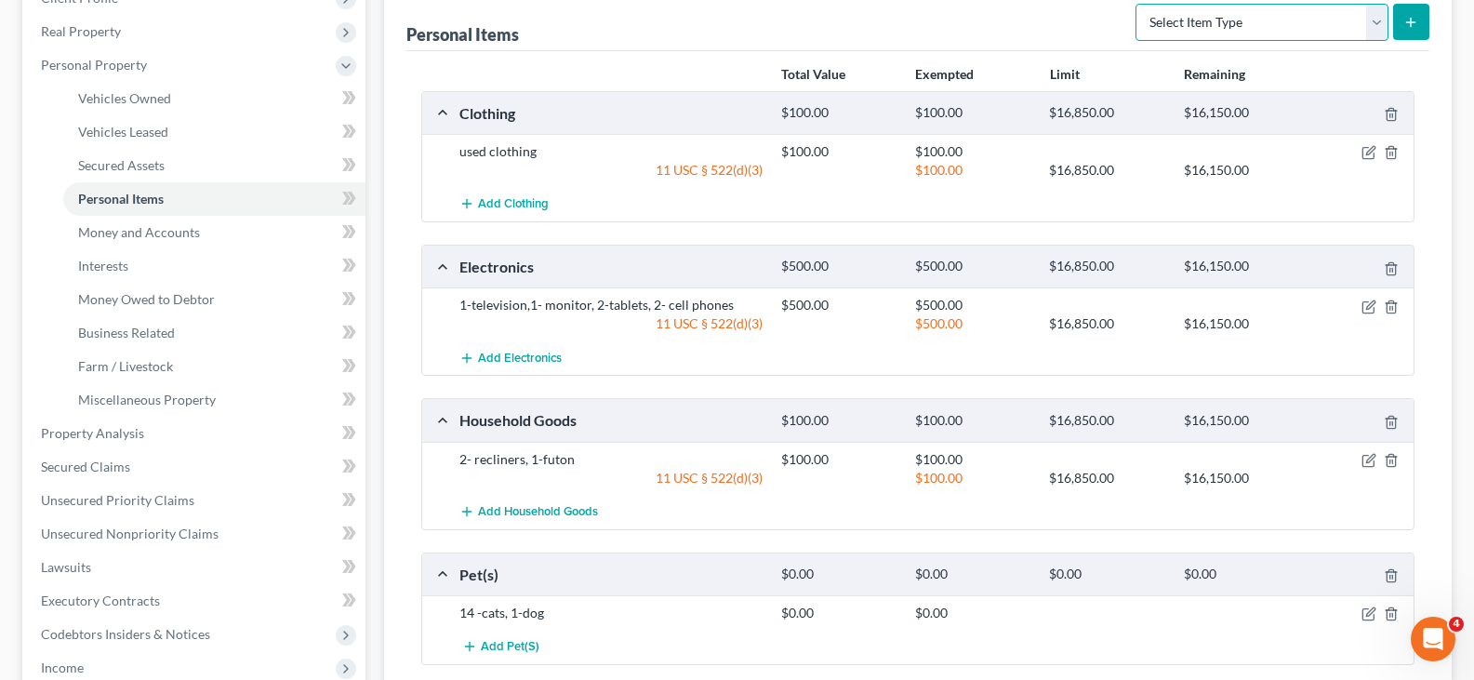
click at [1378, 18] on select "Select Item Type Clothing (A/B: 11) Collectibles Of Value (A/B: 8) Electronics …" at bounding box center [1262, 22] width 253 height 37
click at [1059, 33] on div "Personal Items Select Item Type Clothing (A/B: 11) Collectibles Of Value (A/B: …" at bounding box center [917, 20] width 1023 height 62
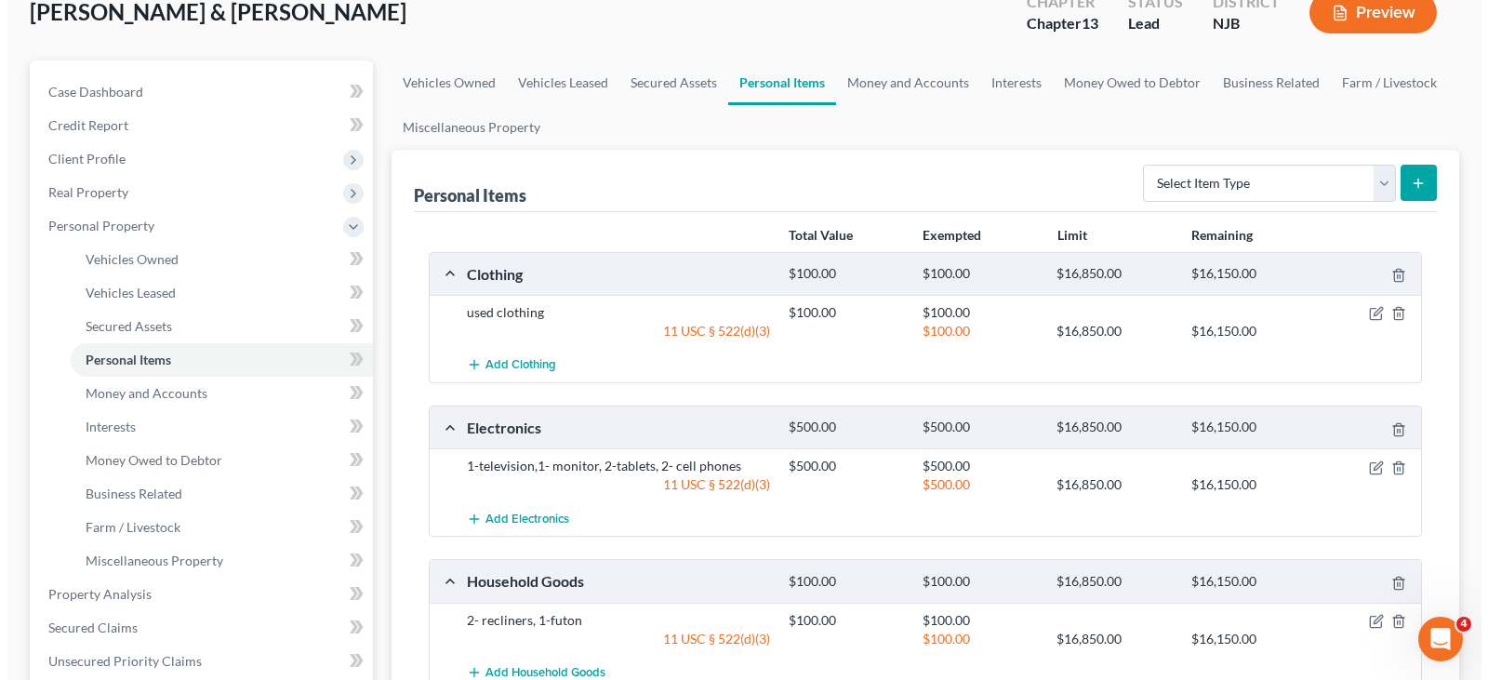
scroll to position [0, 0]
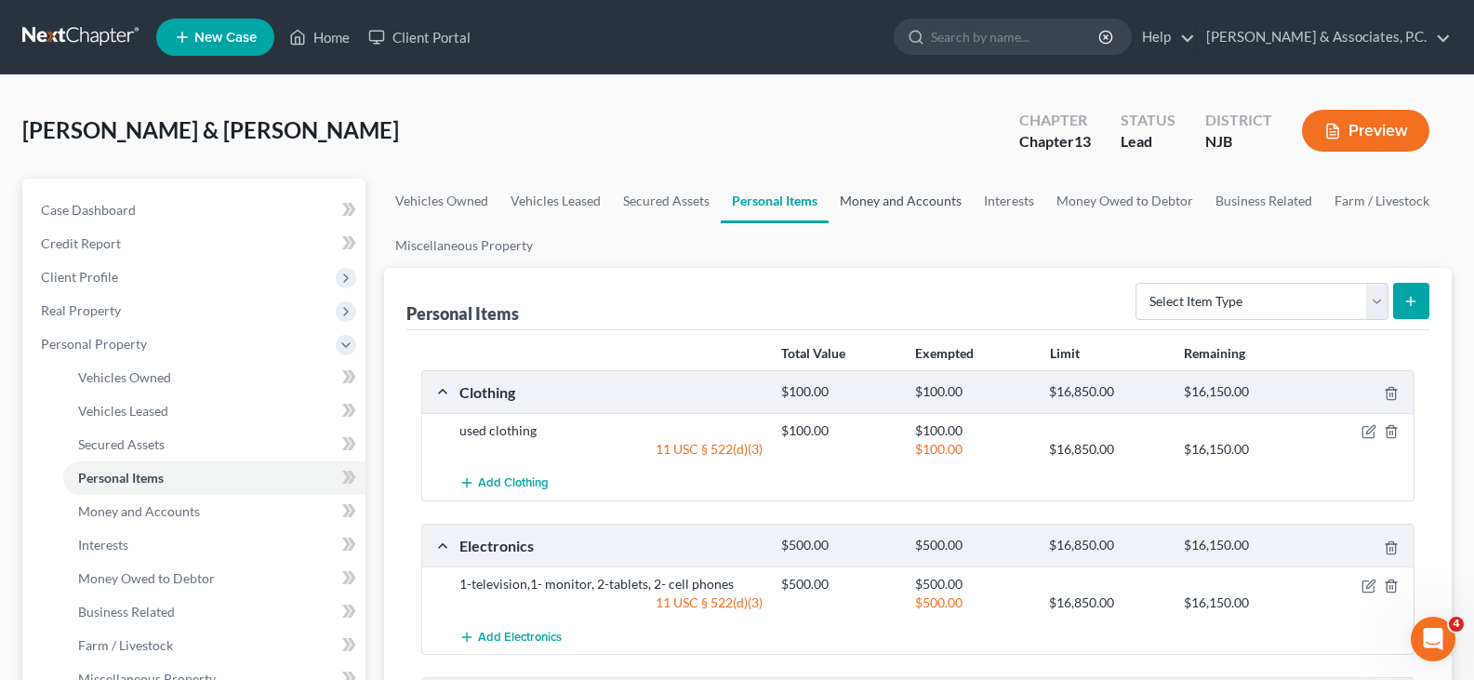
click at [909, 201] on link "Money and Accounts" at bounding box center [901, 201] width 144 height 45
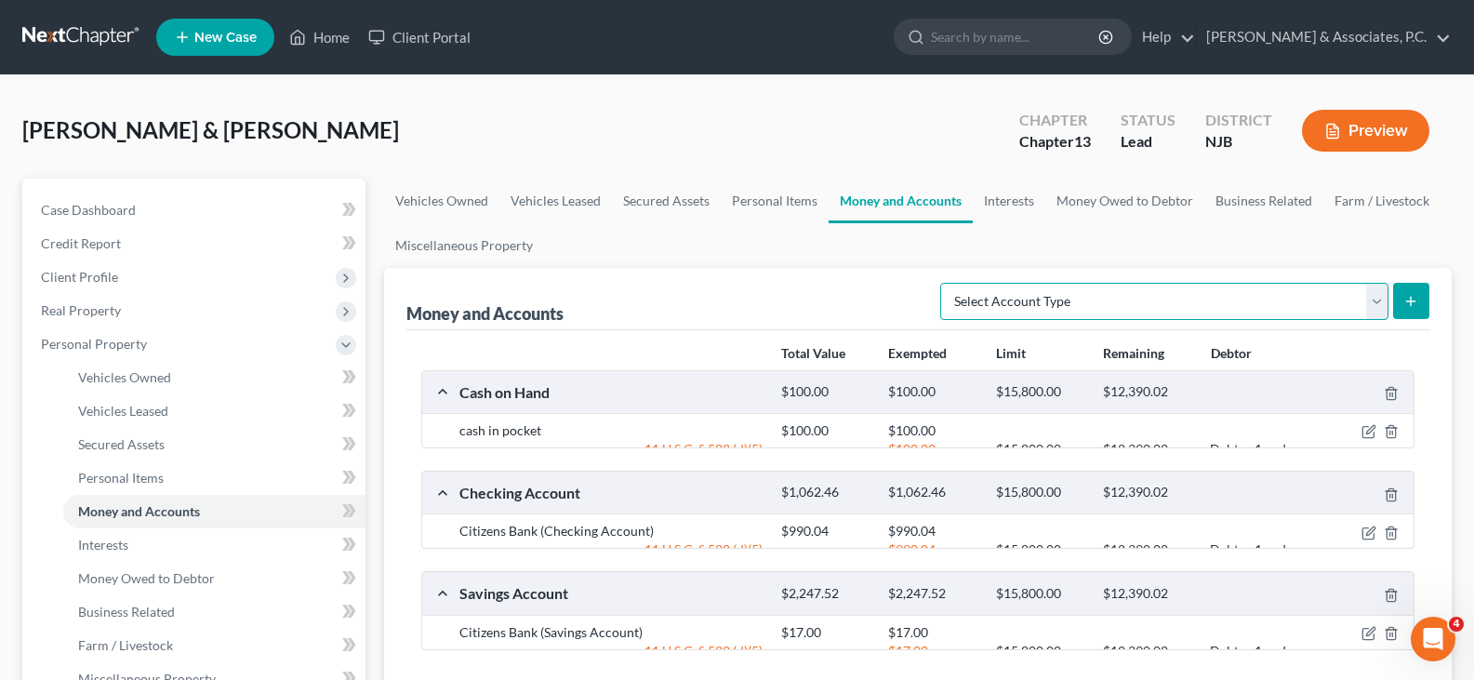
click at [1372, 303] on select "Select Account Type Brokerage (A/B: 18, SOFA: 20) Cash on Hand (A/B: 16) Certif…" at bounding box center [1164, 301] width 448 height 37
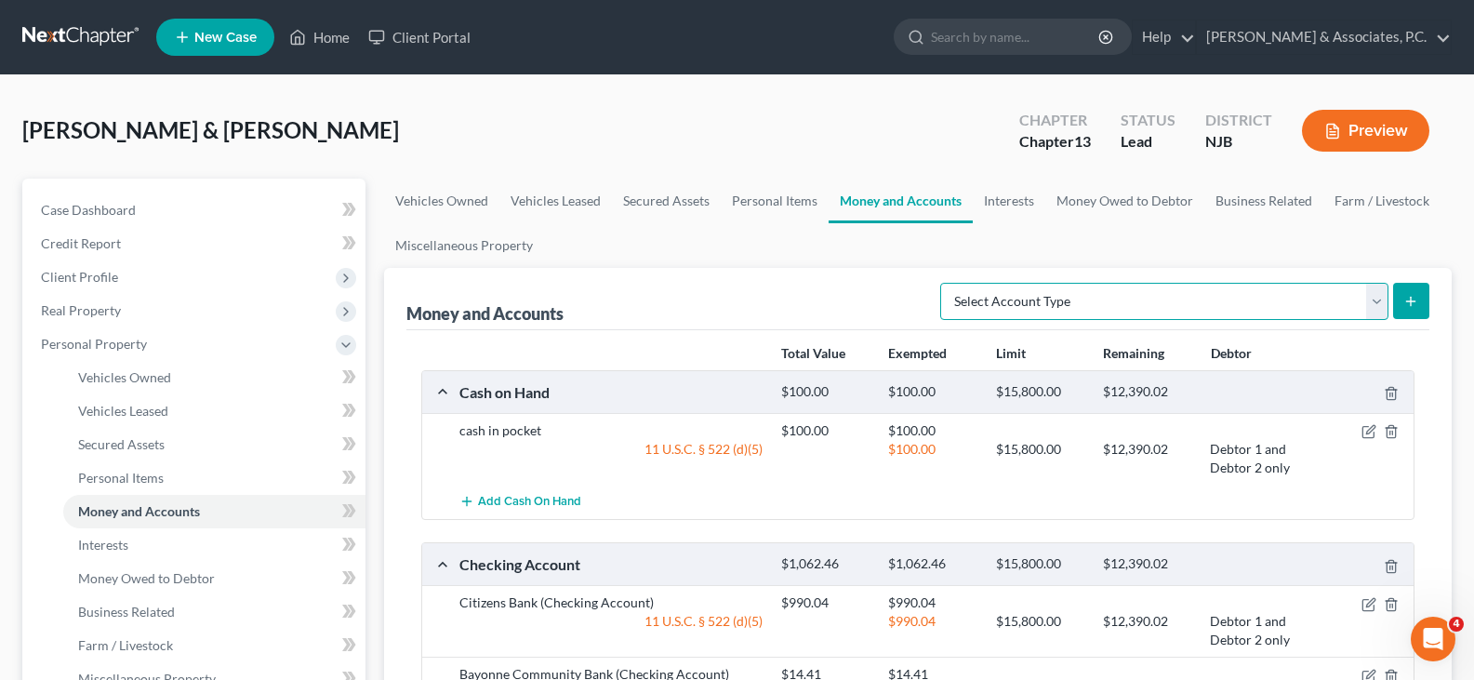
select select "checking"
click at [945, 283] on select "Select Account Type Brokerage (A/B: 18, SOFA: 20) Cash on Hand (A/B: 16) Certif…" at bounding box center [1164, 301] width 448 height 37
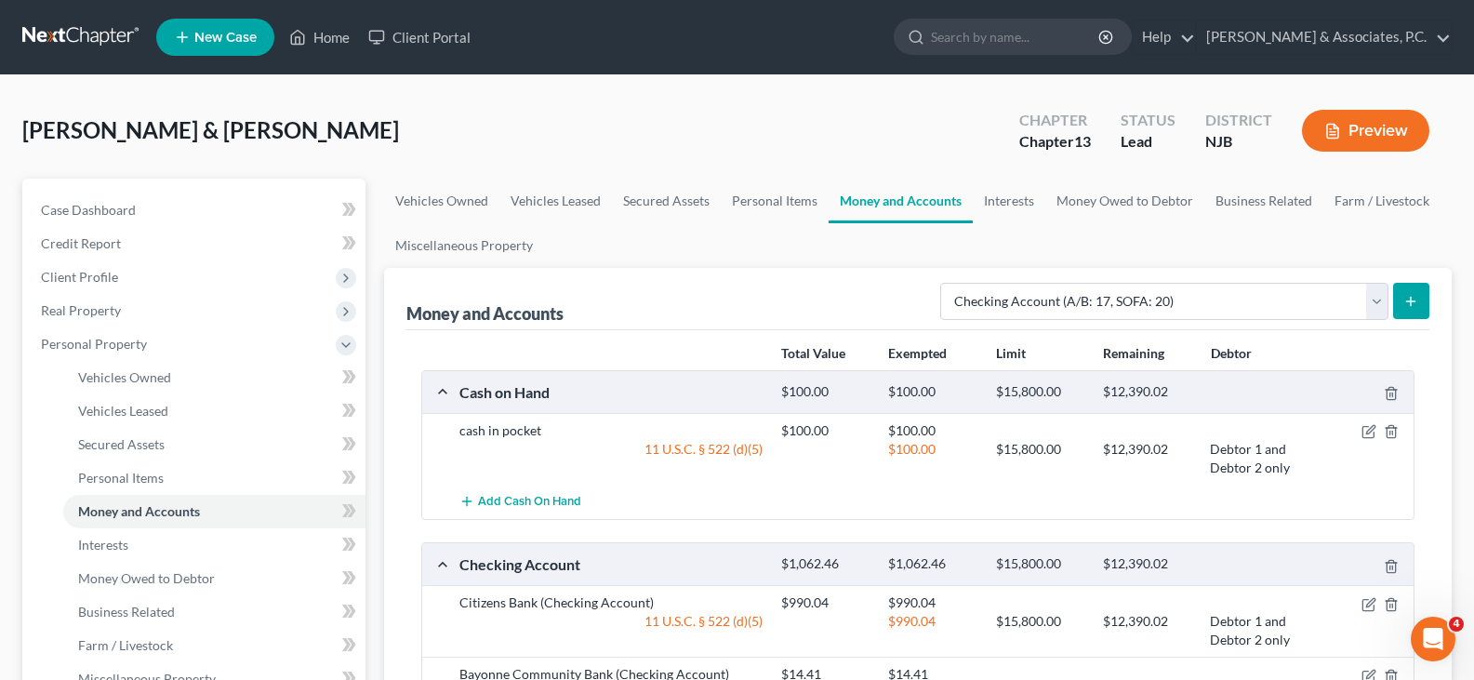
click at [1406, 299] on icon "submit" at bounding box center [1411, 301] width 15 height 15
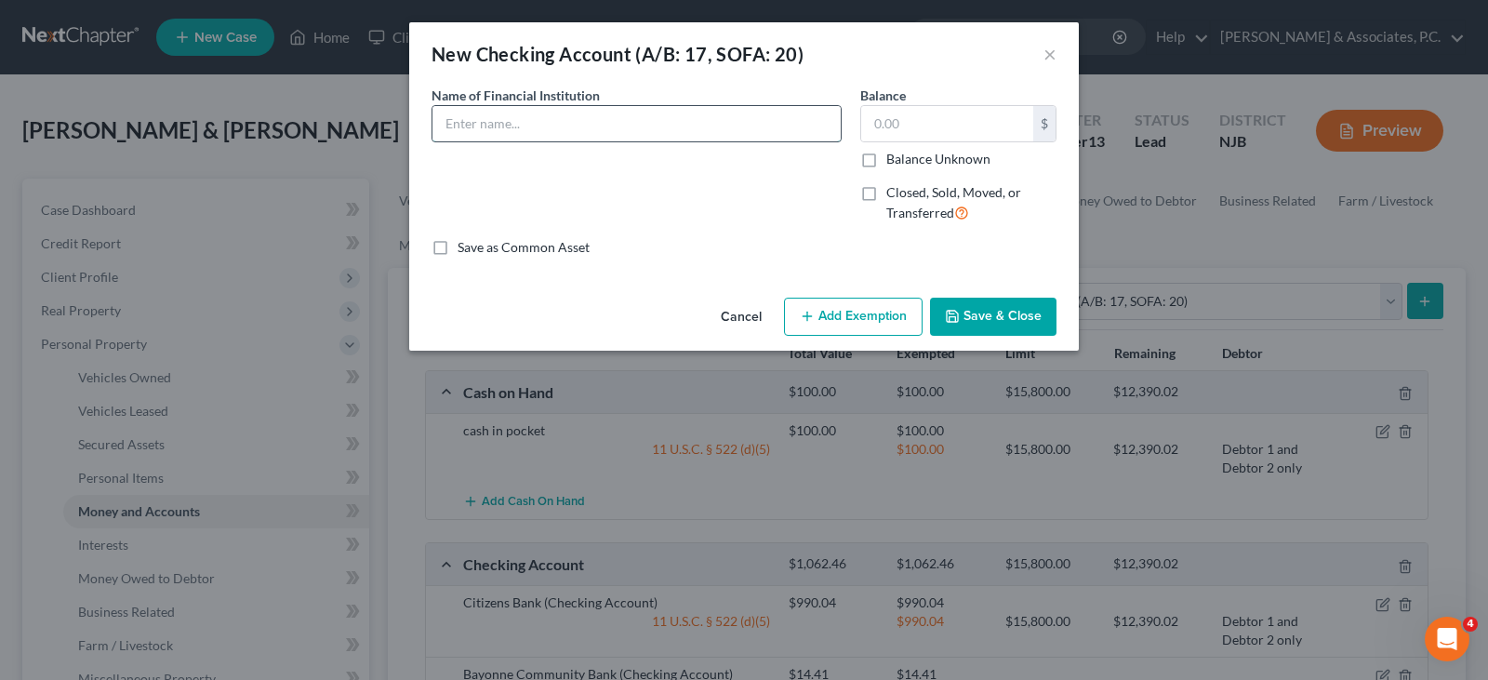
click at [621, 122] on input "text" at bounding box center [637, 123] width 408 height 35
type input "One Bank"
click at [939, 119] on input "text" at bounding box center [947, 123] width 172 height 35
type input "9.00"
click at [885, 316] on button "Add Exemption" at bounding box center [853, 317] width 139 height 39
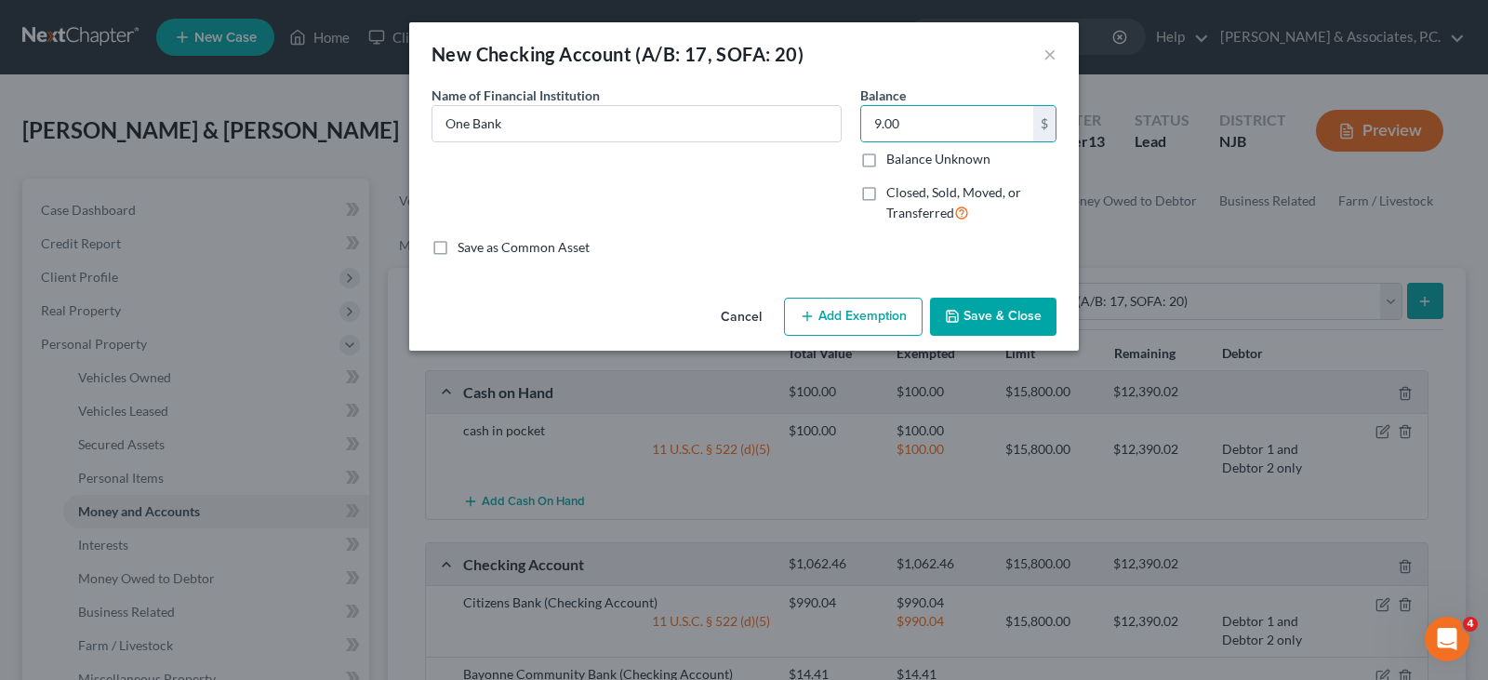
select select "2"
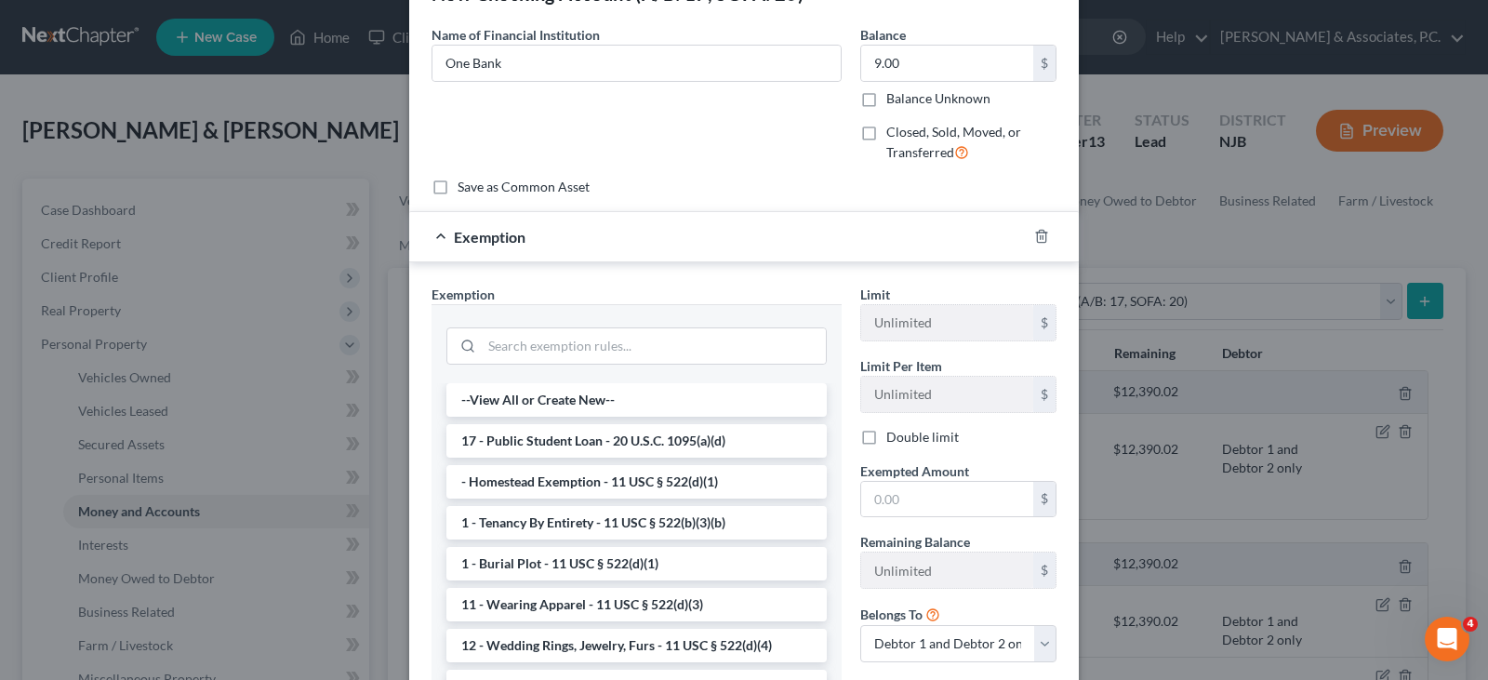
scroll to position [93, 0]
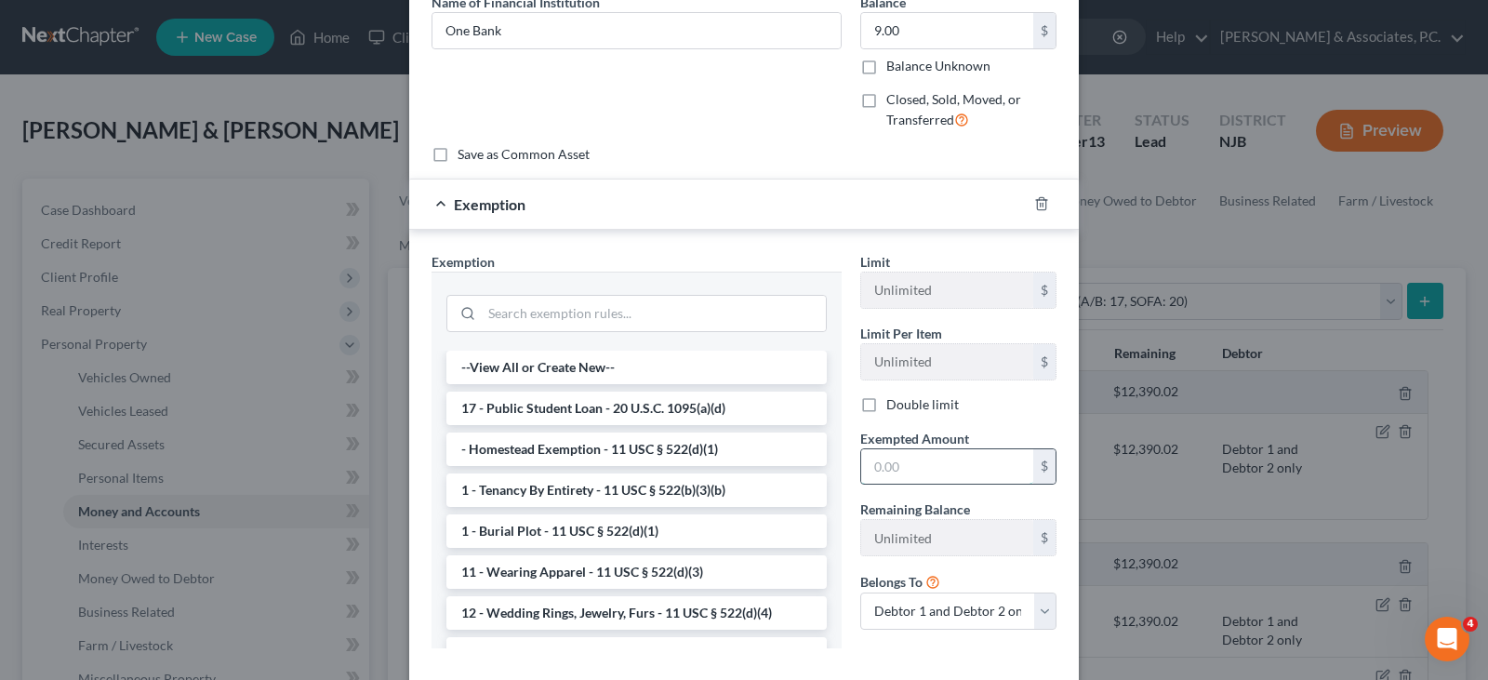
drag, startPoint x: 878, startPoint y: 469, endPoint x: 898, endPoint y: 469, distance: 19.5
click at [878, 469] on input "text" at bounding box center [947, 466] width 172 height 35
type input "9.00"
click at [1035, 612] on select "Debtor 1 only Debtor 2 only Debtor 1 and Debtor 2 only" at bounding box center [958, 610] width 196 height 37
select select "1"
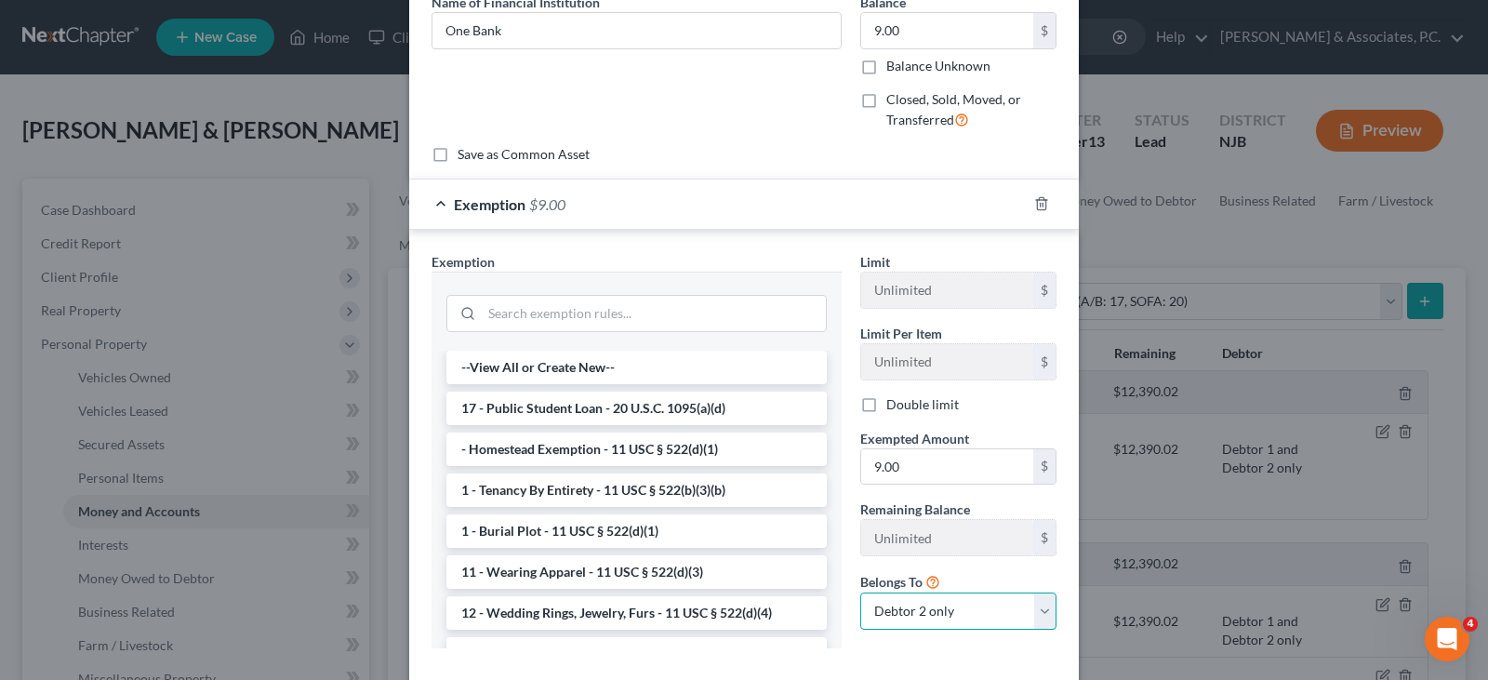
click at [860, 592] on select "Debtor 1 only Debtor 2 only Debtor 1 and Debtor 2 only" at bounding box center [958, 610] width 196 height 37
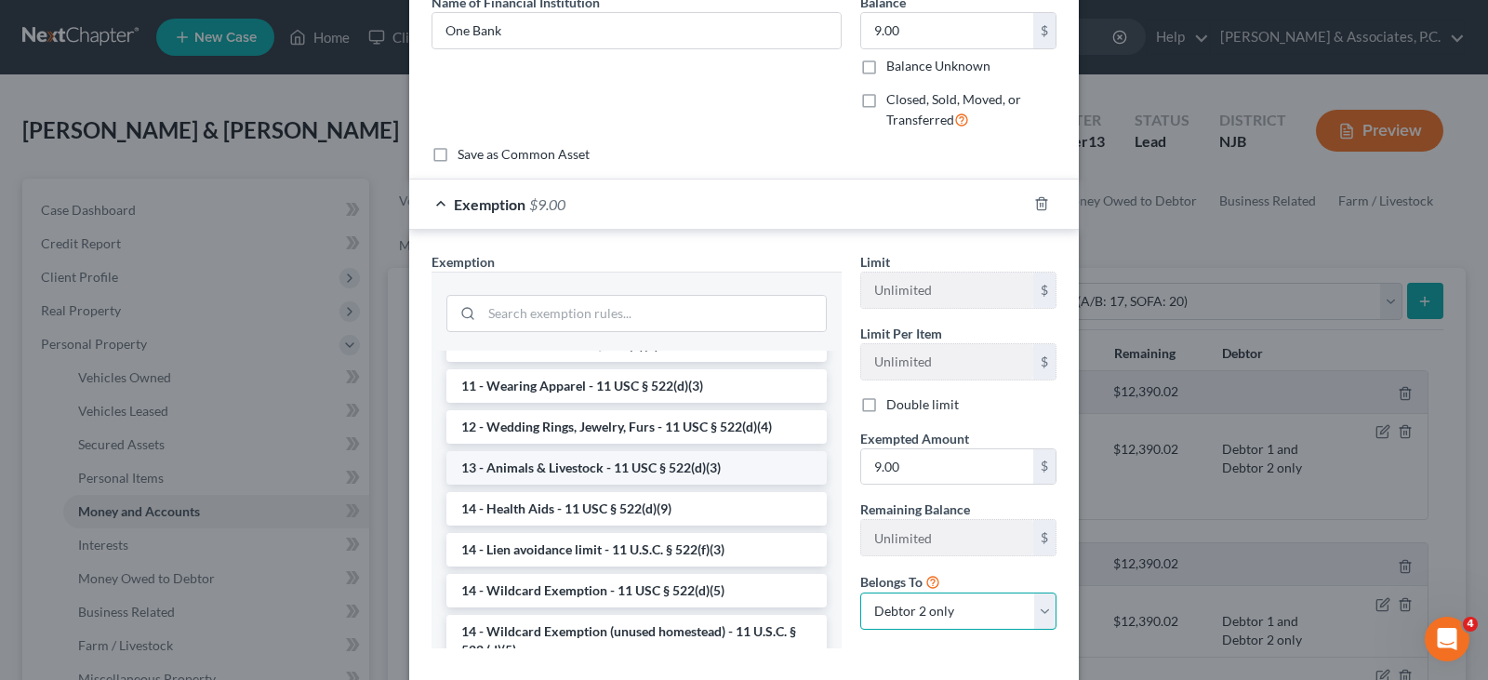
scroll to position [279, 0]
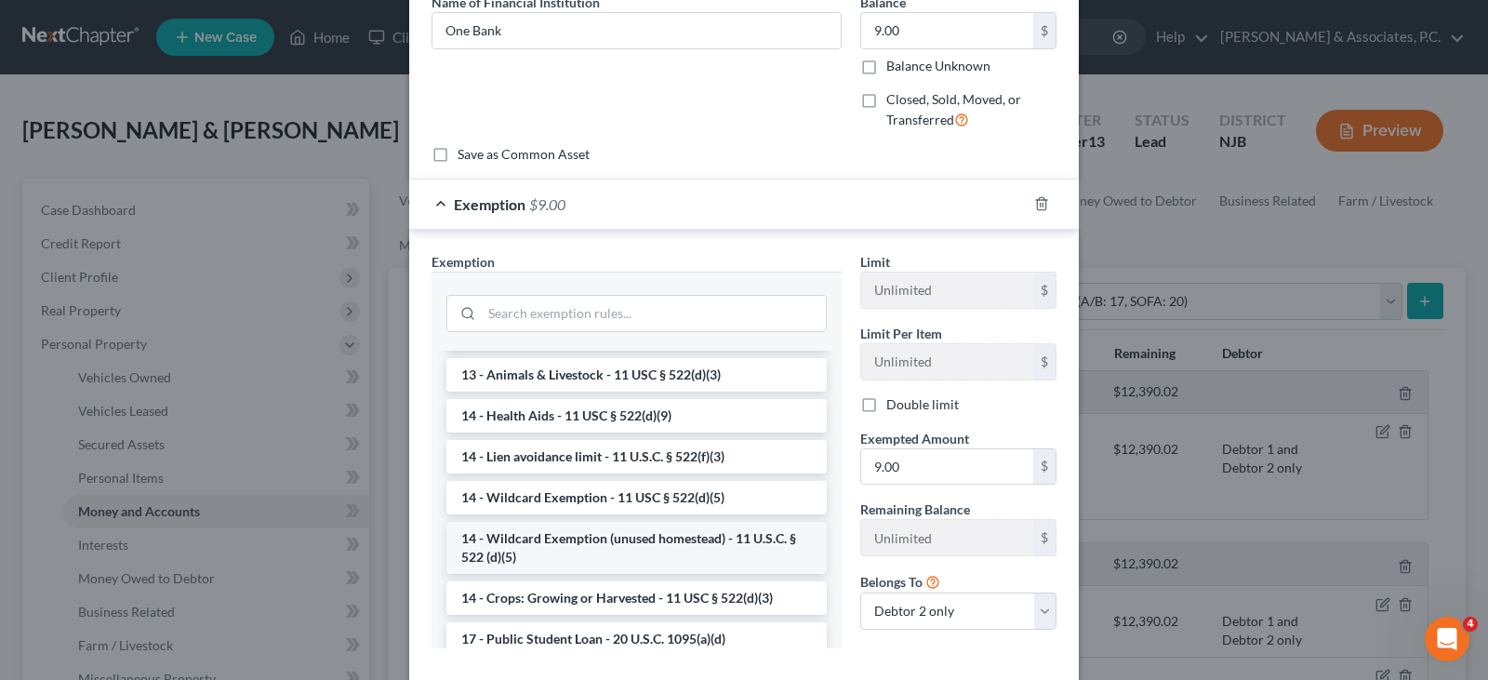
click at [639, 542] on li "14 - Wildcard Exemption (unused homestead) - 11 U.S.C. § 522 (d)(5)" at bounding box center [636, 548] width 380 height 52
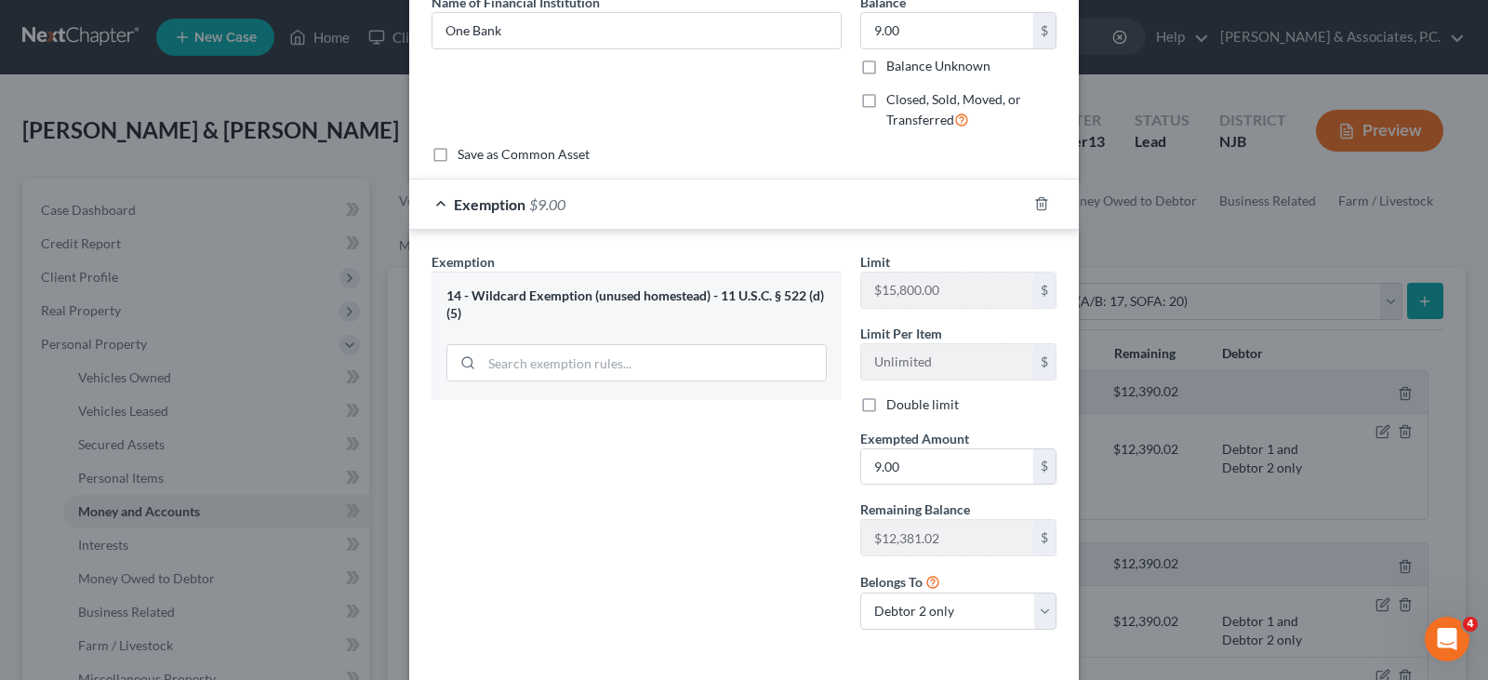
click at [833, 129] on div "Name of Financial Institution * One Bank" at bounding box center [636, 69] width 429 height 153
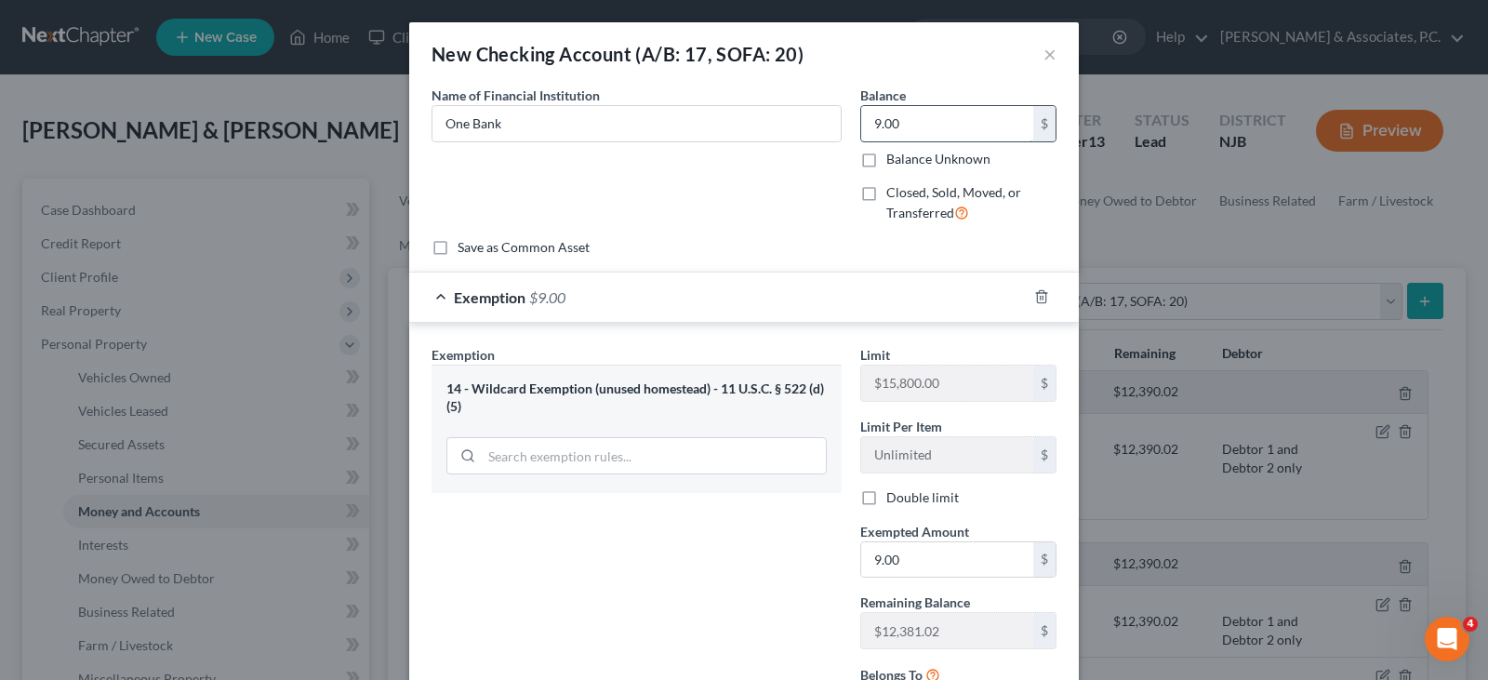
click at [898, 134] on input "9.00" at bounding box center [947, 123] width 172 height 35
click at [928, 121] on input "9.00" at bounding box center [947, 123] width 172 height 35
click at [775, 205] on div "Name of Financial Institution * One Bank" at bounding box center [636, 162] width 429 height 153
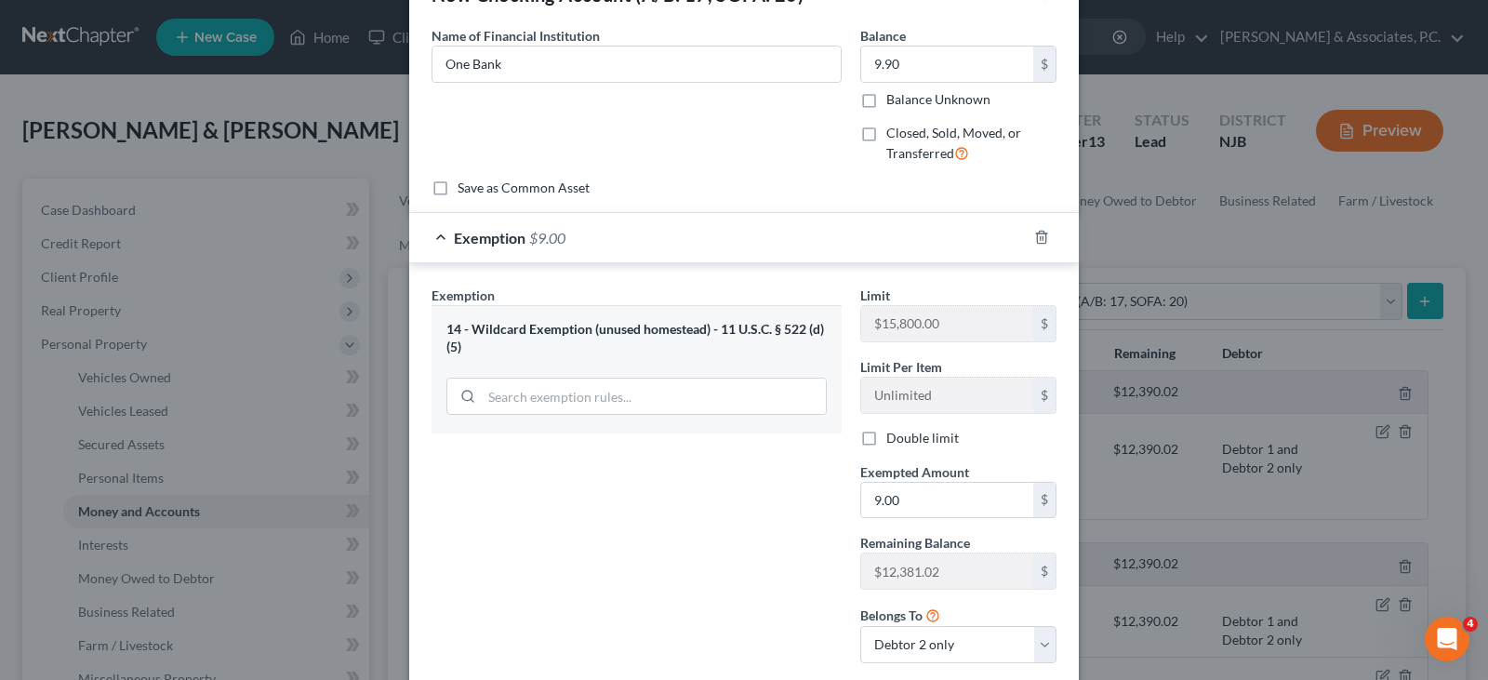
scroll to position [93, 0]
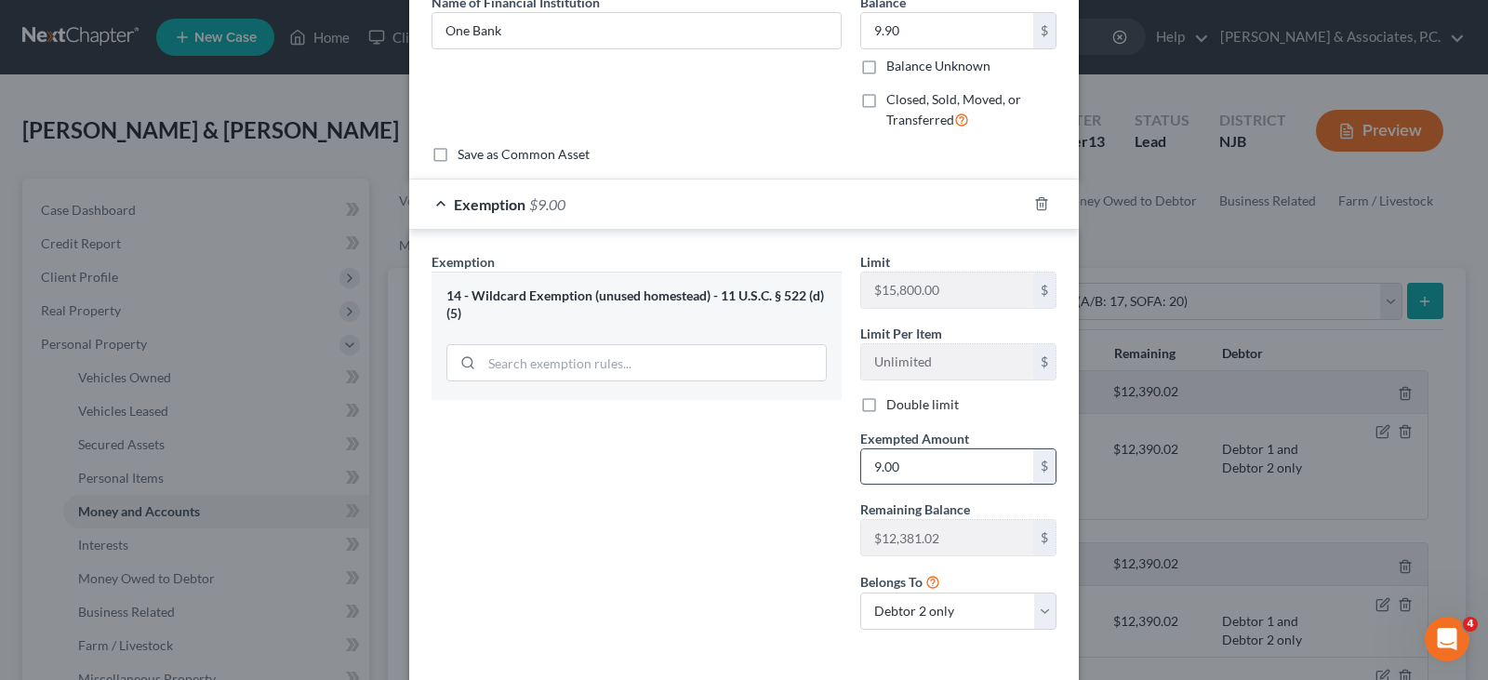
click at [910, 459] on input "9.00" at bounding box center [947, 466] width 172 height 35
click at [783, 459] on div "Exemption Set must be selected for CA. Exemption * 14 - Wildcard Exemption (unu…" at bounding box center [636, 448] width 429 height 393
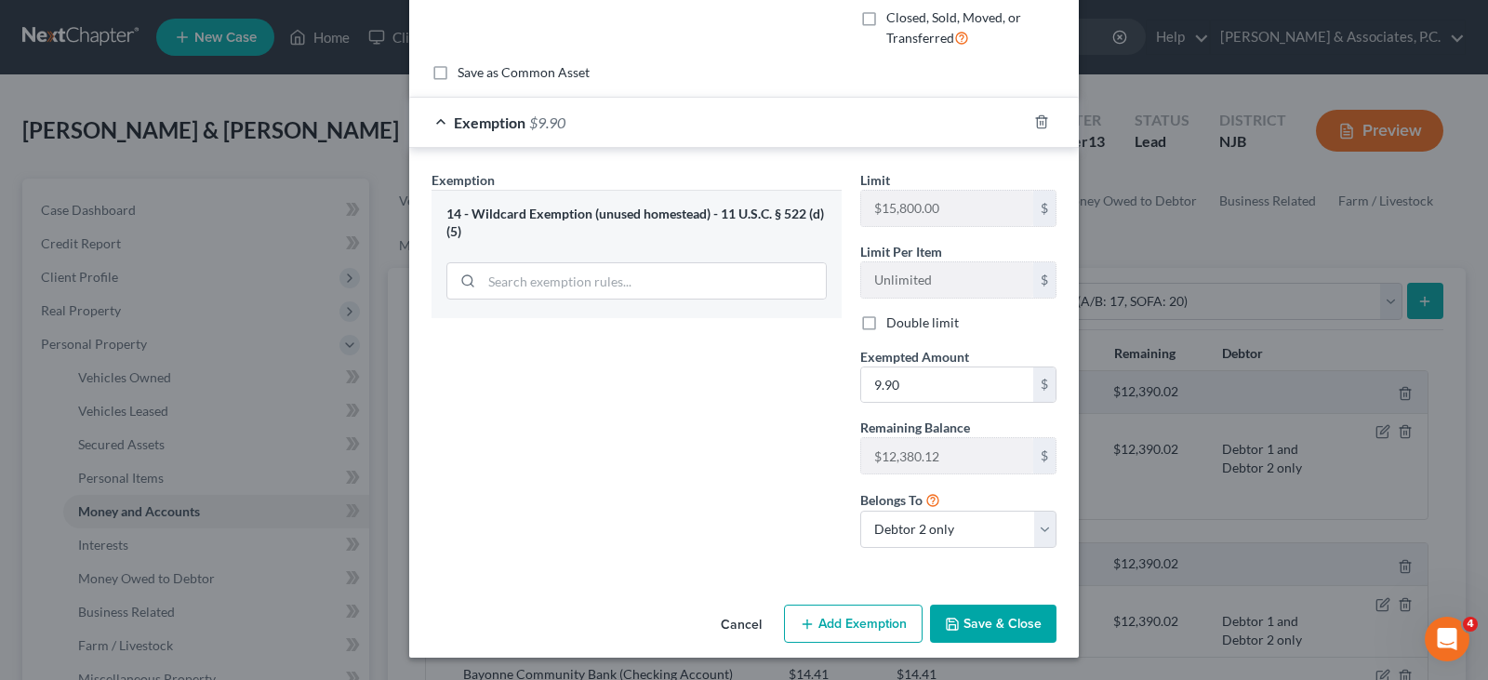
click at [1025, 609] on button "Save & Close" at bounding box center [993, 624] width 126 height 39
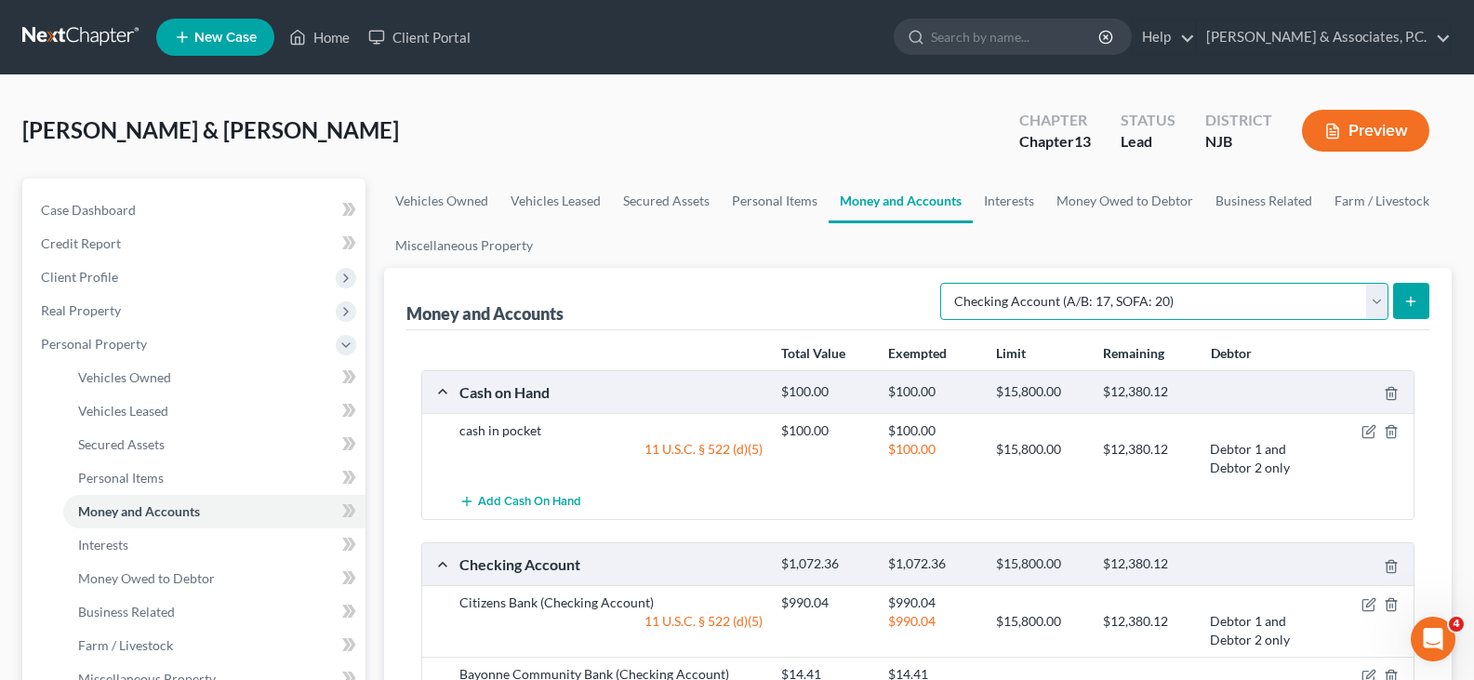
drag, startPoint x: 1375, startPoint y: 297, endPoint x: 1288, endPoint y: 295, distance: 86.5
click at [1375, 297] on select "Select Account Type Brokerage (A/B: 18, SOFA: 20) Cash on Hand (A/B: 16) Certif…" at bounding box center [1164, 301] width 448 height 37
click at [945, 283] on select "Select Account Type Brokerage (A/B: 18, SOFA: 20) Cash on Hand (A/B: 16) Certif…" at bounding box center [1164, 301] width 448 height 37
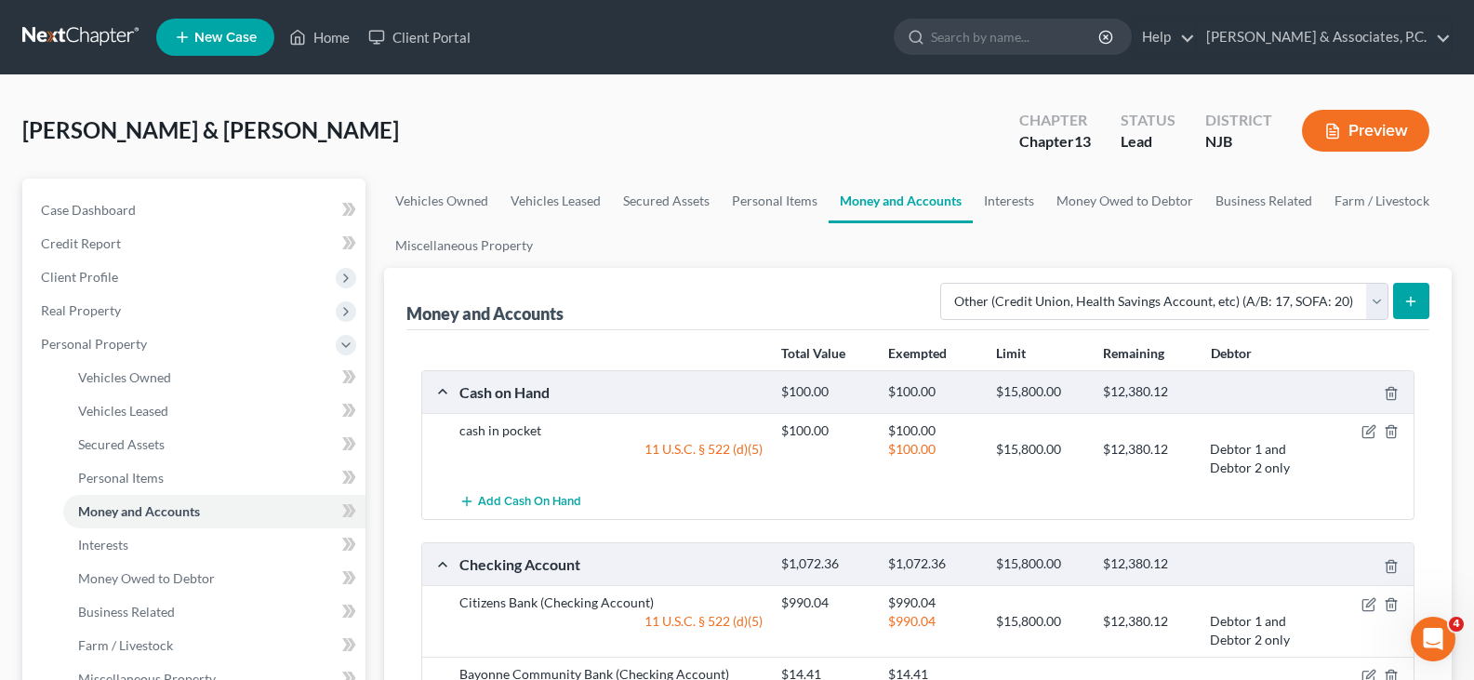
click at [1402, 296] on button "submit" at bounding box center [1411, 301] width 36 height 36
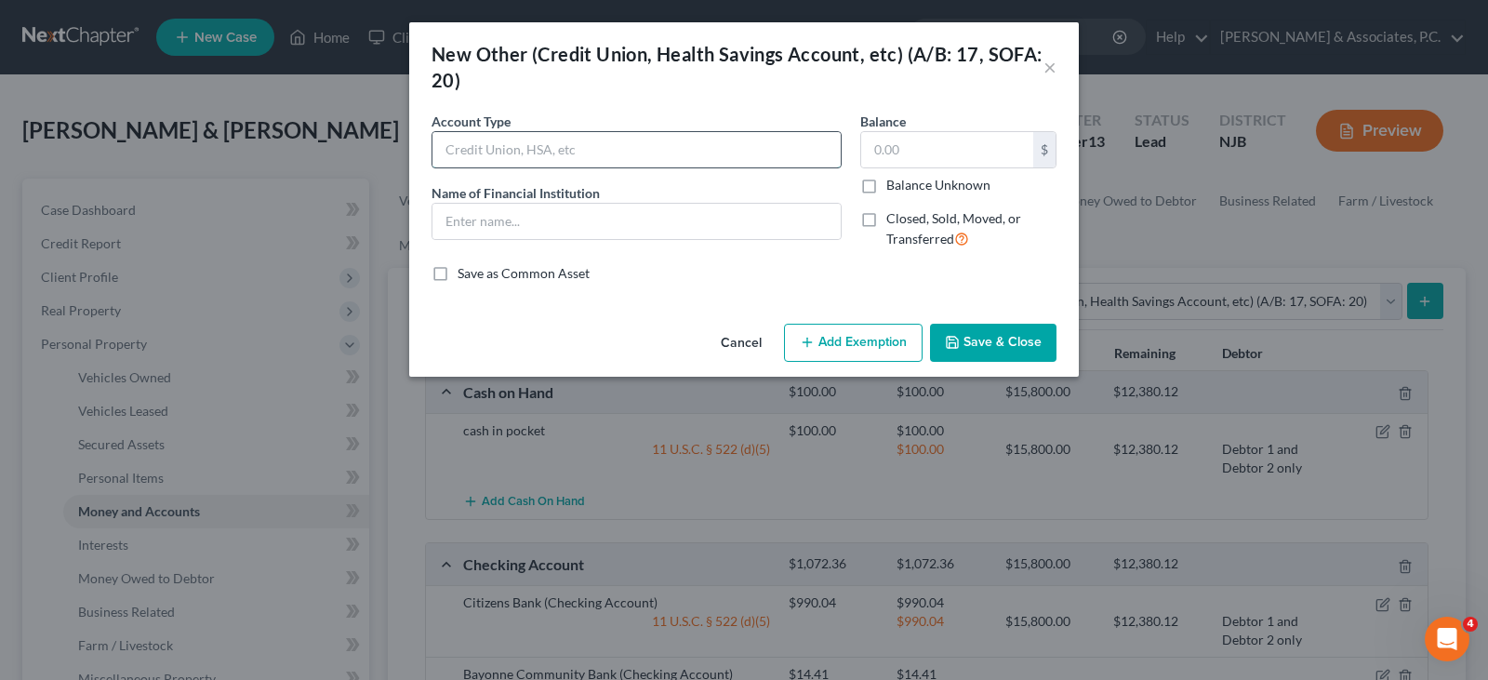
click at [481, 145] on input "text" at bounding box center [637, 149] width 408 height 35
drag, startPoint x: 549, startPoint y: 219, endPoint x: 512, endPoint y: 221, distance: 37.3
click at [548, 219] on input "text" at bounding box center [637, 221] width 408 height 35
click at [931, 149] on input "text" at bounding box center [947, 149] width 172 height 35
click at [867, 336] on button "Add Exemption" at bounding box center [853, 343] width 139 height 39
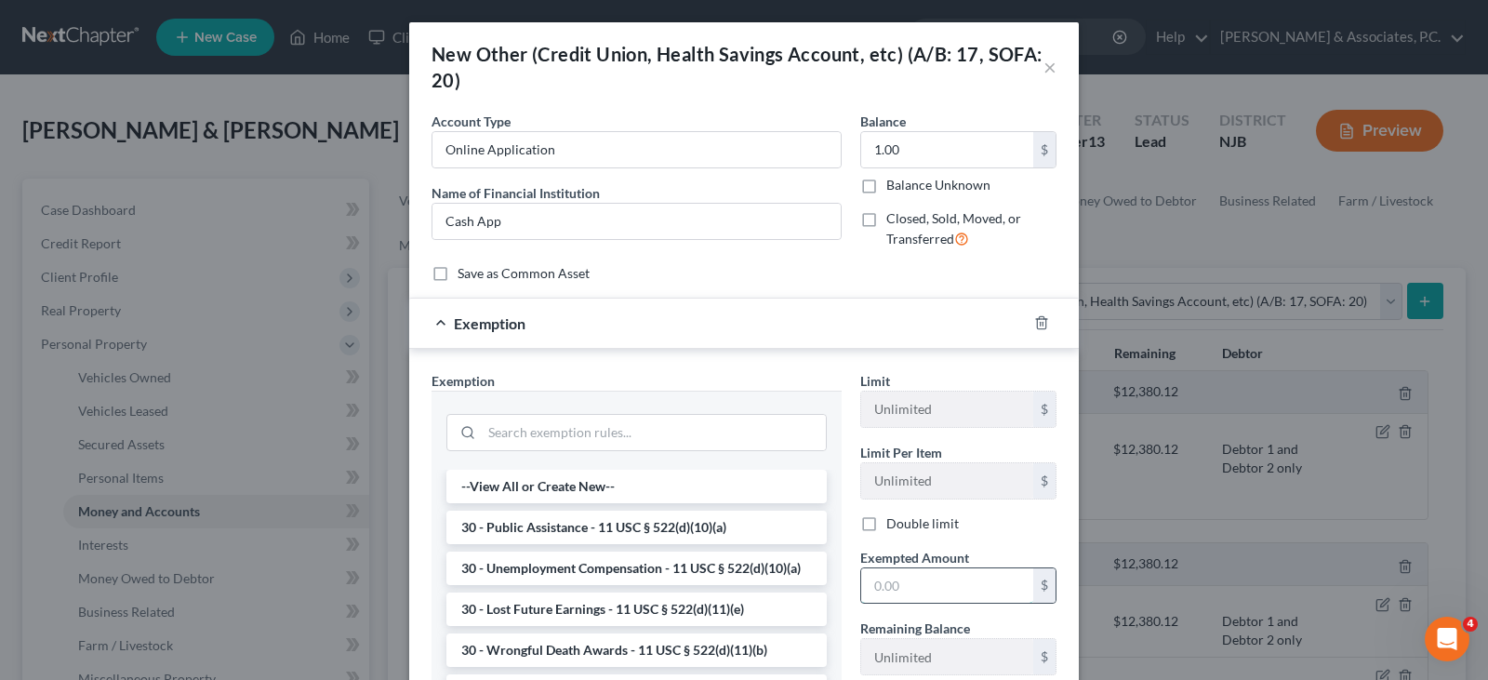
drag, startPoint x: 931, startPoint y: 578, endPoint x: 929, endPoint y: 568, distance: 9.5
click at [931, 578] on input "text" at bounding box center [947, 585] width 172 height 35
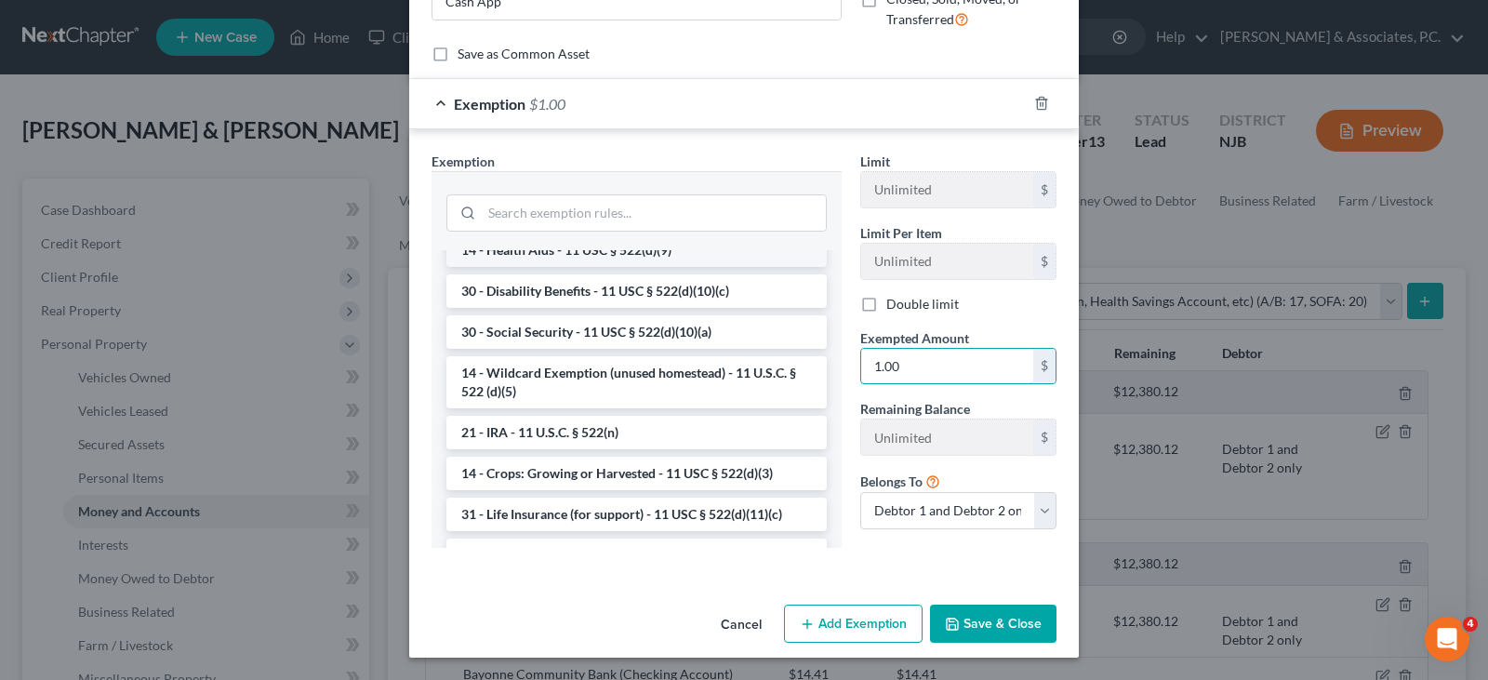
scroll to position [1023, 0]
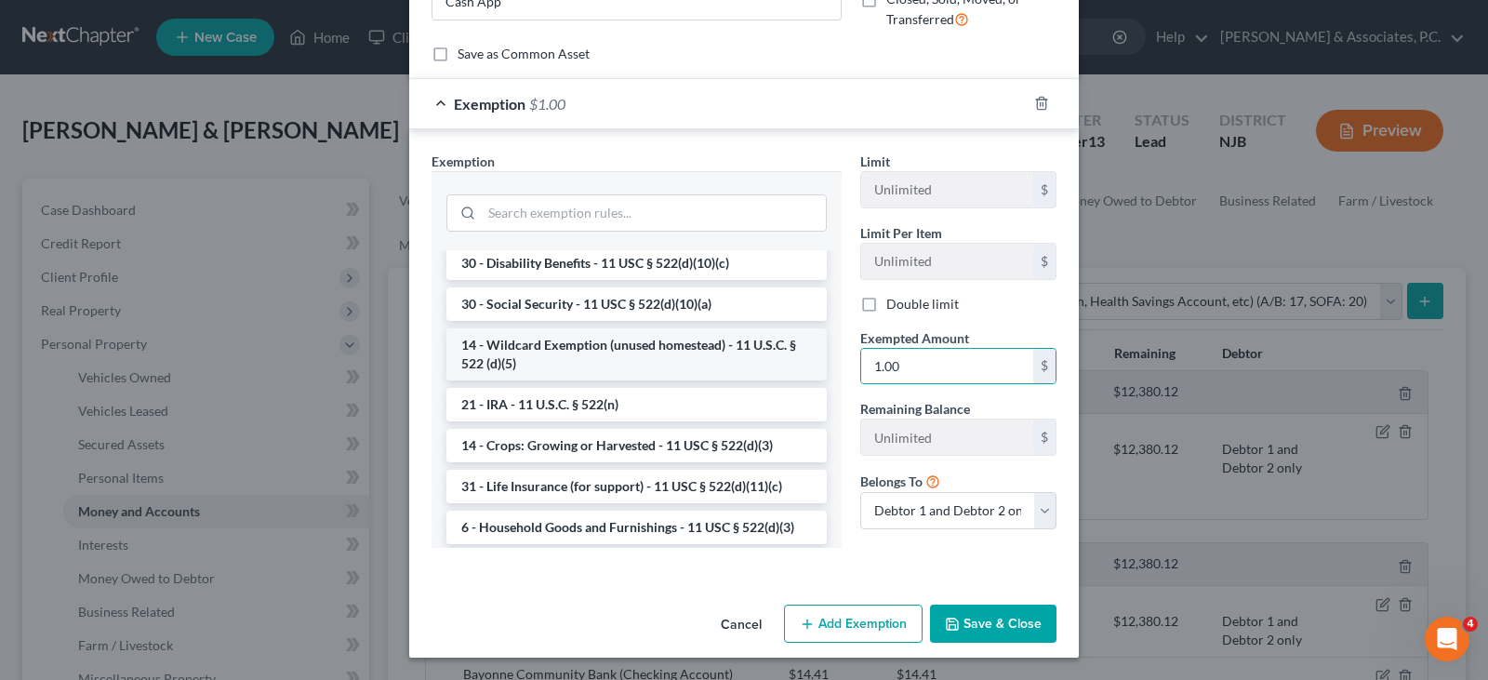
click at [574, 380] on li "14 - Wildcard Exemption (unused homestead) - 11 U.S.C. § 522 (d)(5)" at bounding box center [636, 354] width 380 height 52
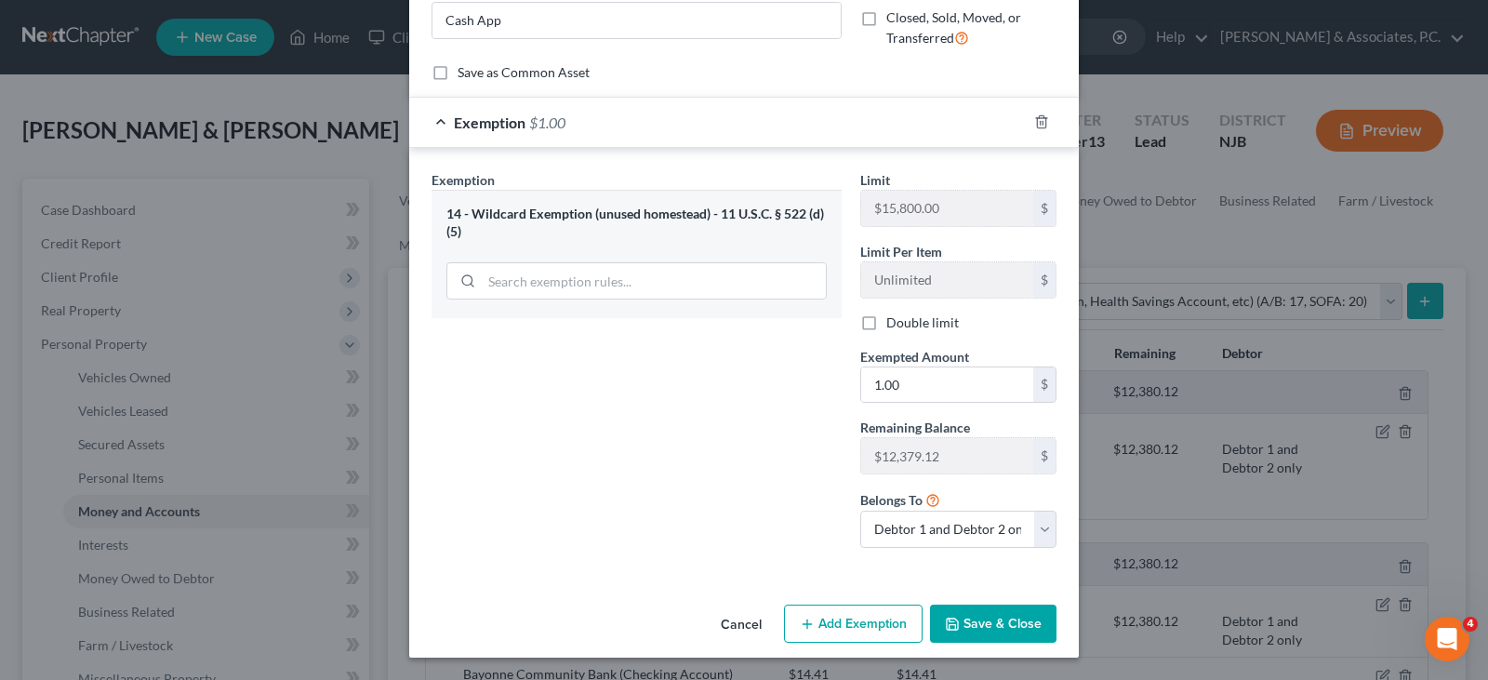
scroll to position [201, 0]
click at [1034, 536] on select "Debtor 1 only Debtor 2 only Debtor 1 and Debtor 2 only" at bounding box center [958, 529] width 196 height 37
click at [860, 511] on select "Debtor 1 only Debtor 2 only Debtor 1 and Debtor 2 only" at bounding box center [958, 529] width 196 height 37
click at [976, 619] on button "Save & Close" at bounding box center [993, 624] width 126 height 39
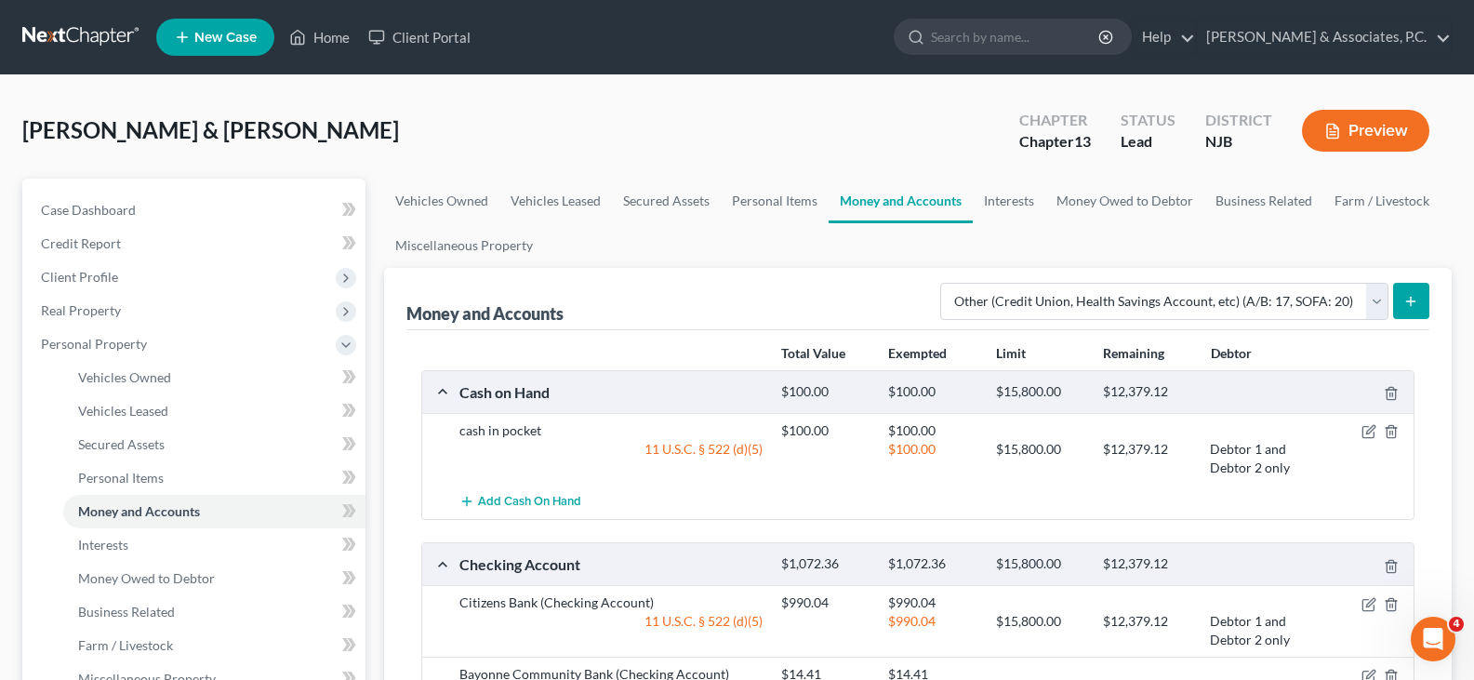
click at [1422, 297] on button "submit" at bounding box center [1411, 301] width 36 height 36
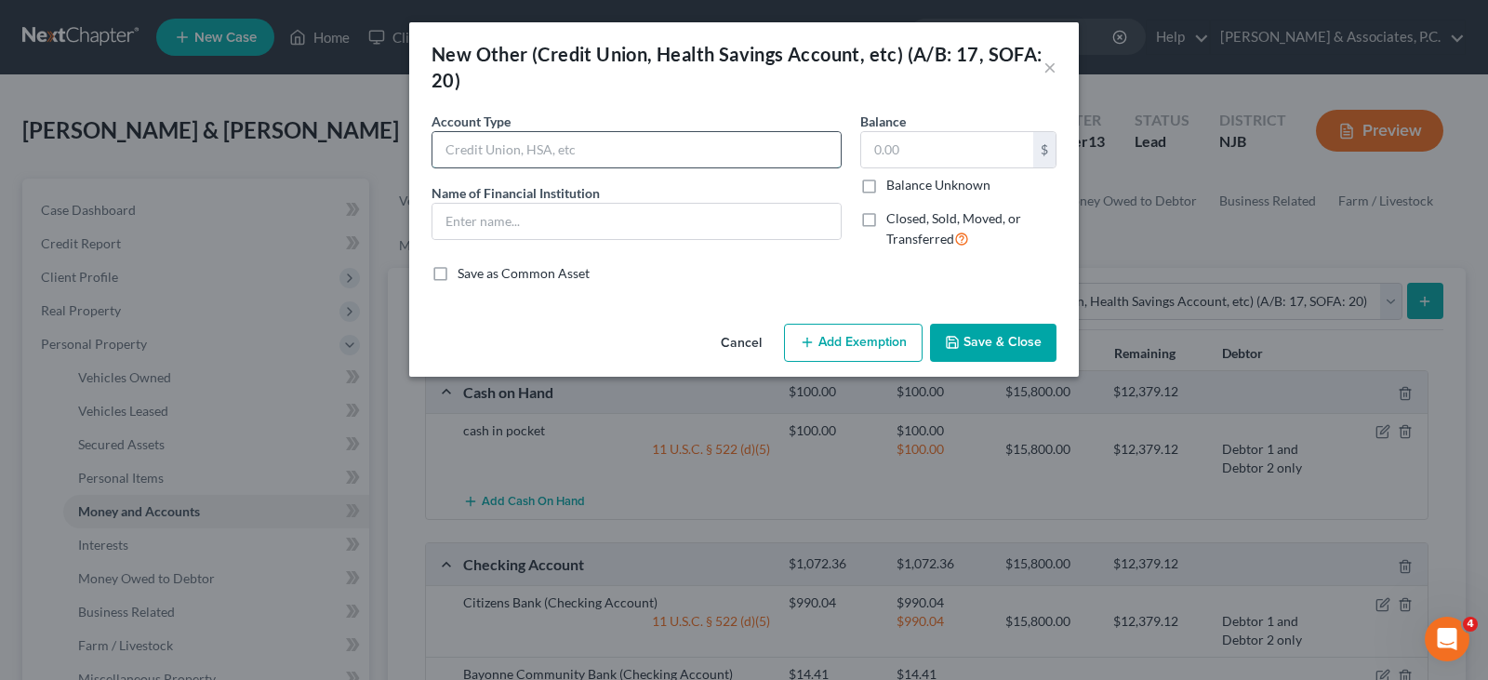
click at [563, 138] on input "text" at bounding box center [637, 149] width 408 height 35
click at [500, 223] on input "text" at bounding box center [637, 221] width 408 height 35
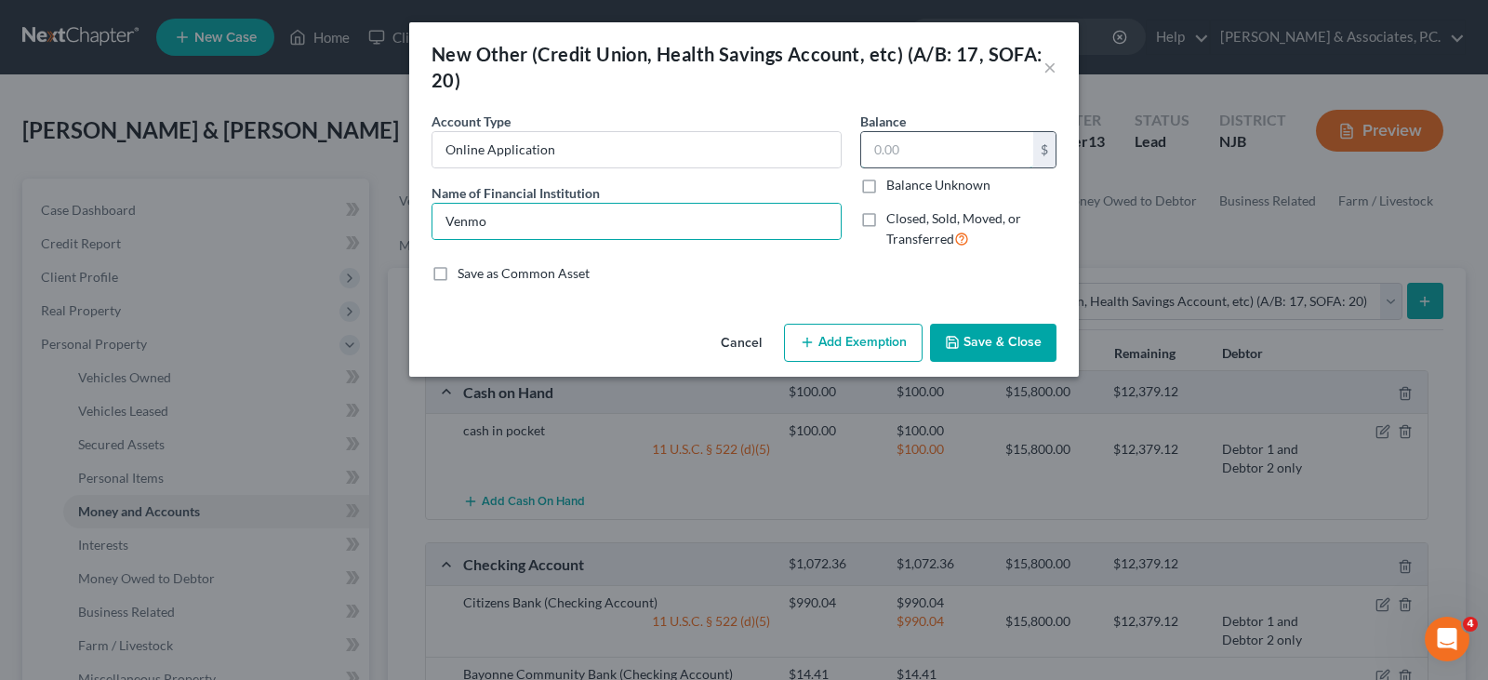
click at [916, 147] on input "text" at bounding box center [947, 149] width 172 height 35
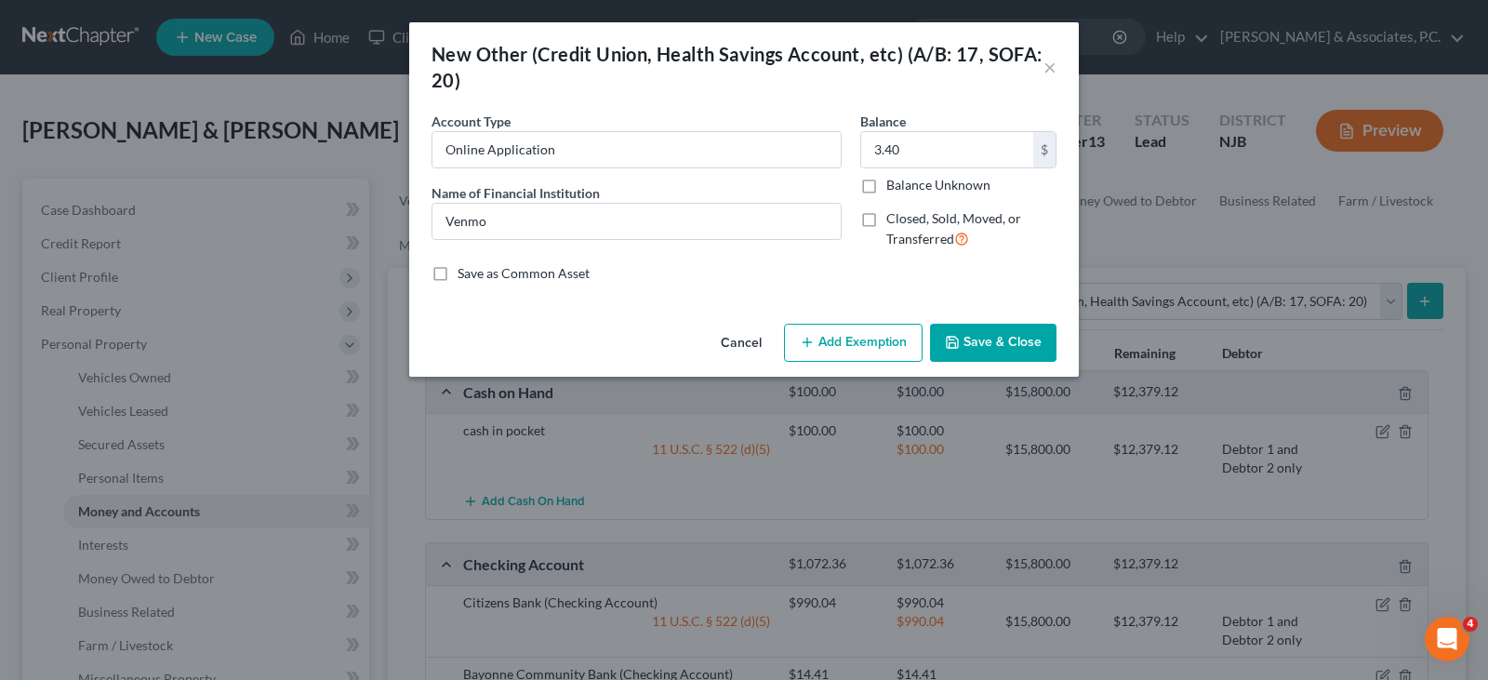
click at [864, 329] on button "Add Exemption" at bounding box center [853, 343] width 139 height 39
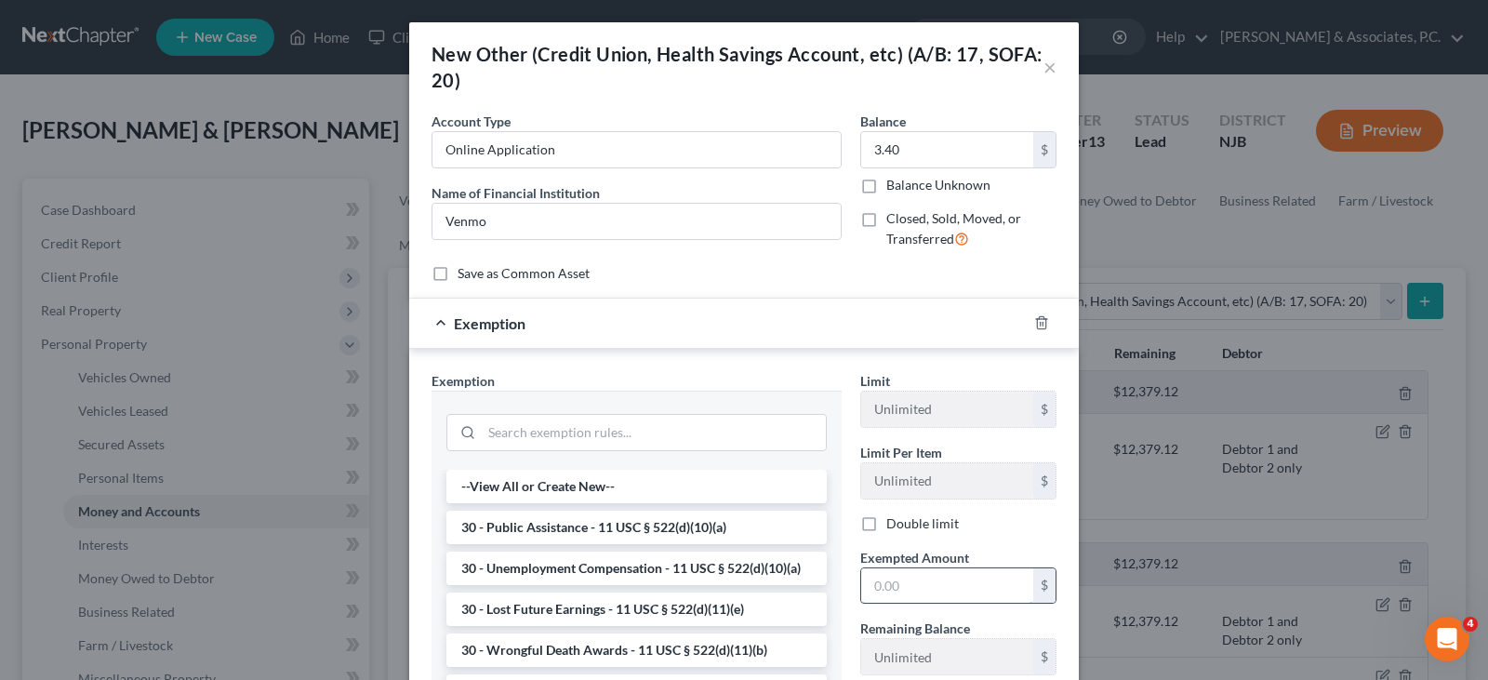
click at [891, 585] on input "text" at bounding box center [947, 585] width 172 height 35
click at [752, 258] on div "Account Type Online Application Name of Financial Institution * Venmo" at bounding box center [636, 188] width 429 height 153
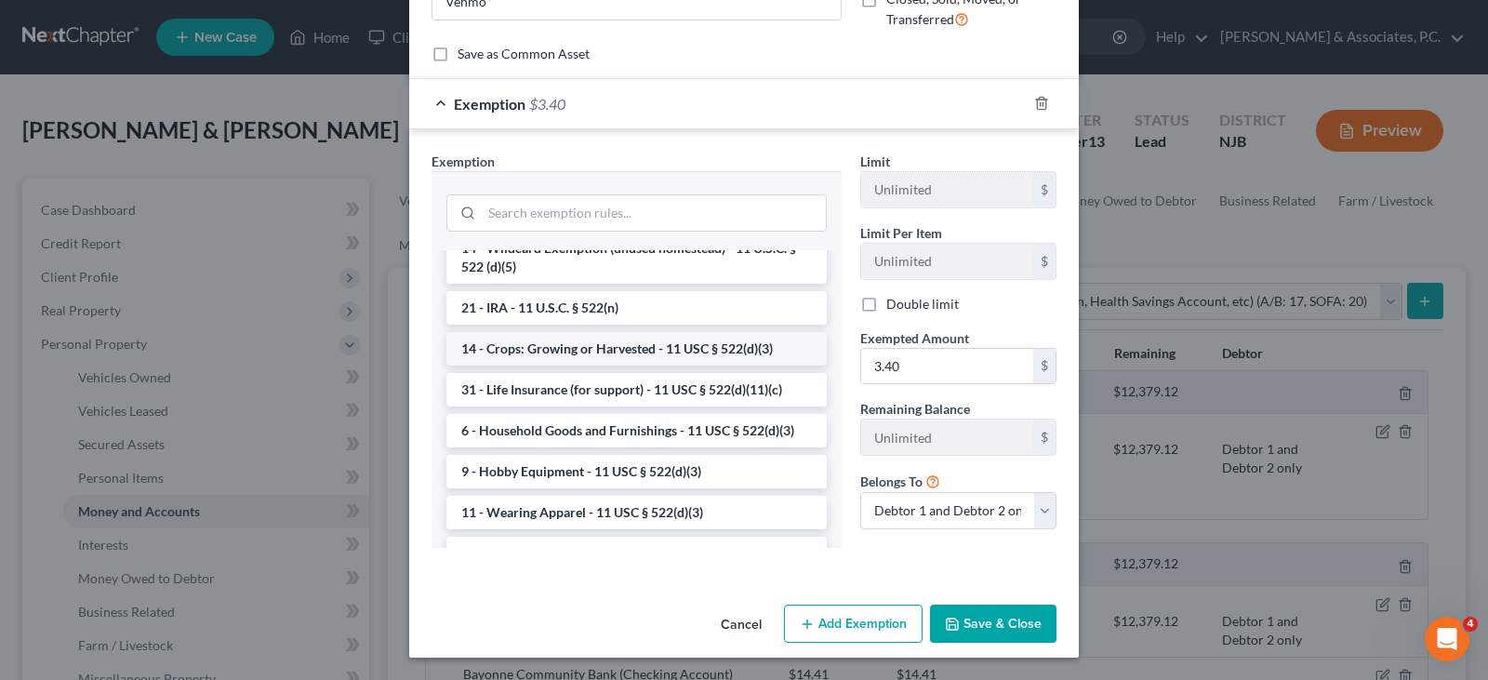
scroll to position [1116, 0]
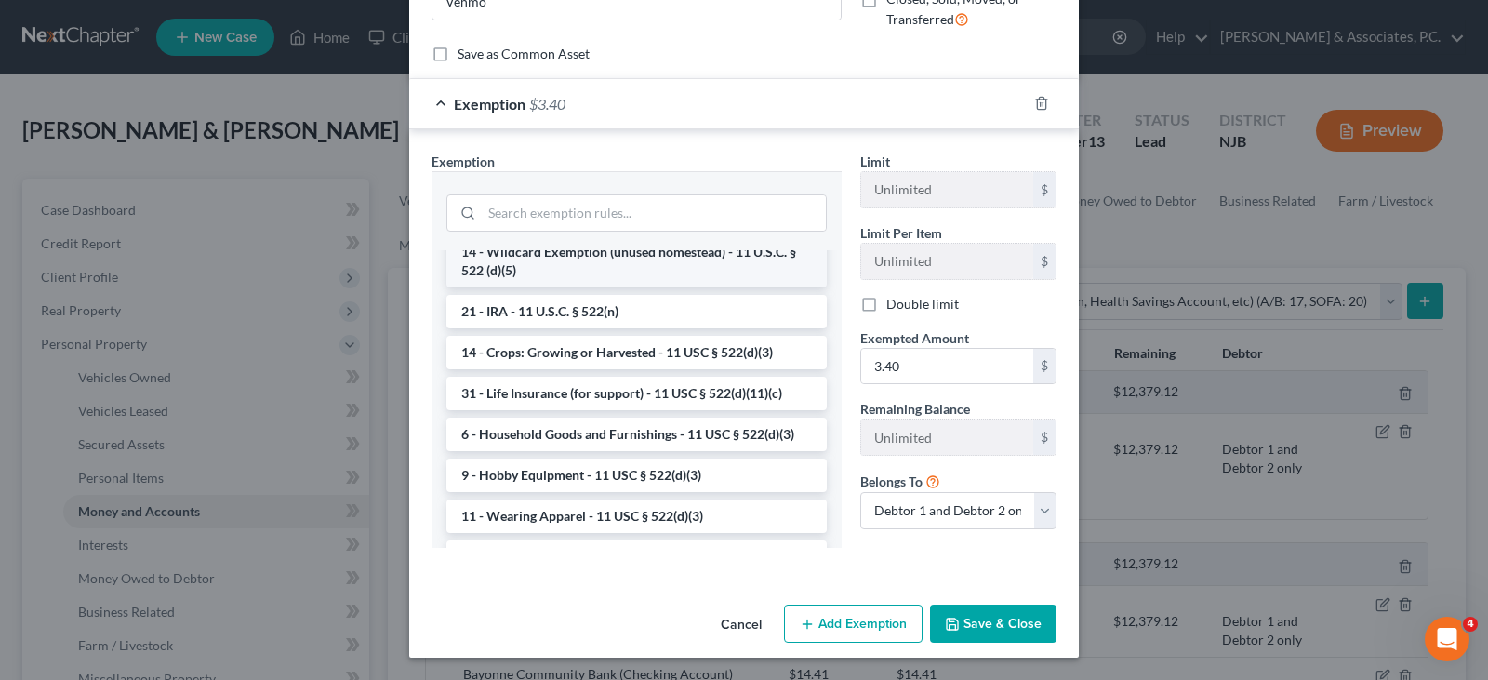
click at [517, 287] on li "14 - Wildcard Exemption (unused homestead) - 11 U.S.C. § 522 (d)(5)" at bounding box center [636, 261] width 380 height 52
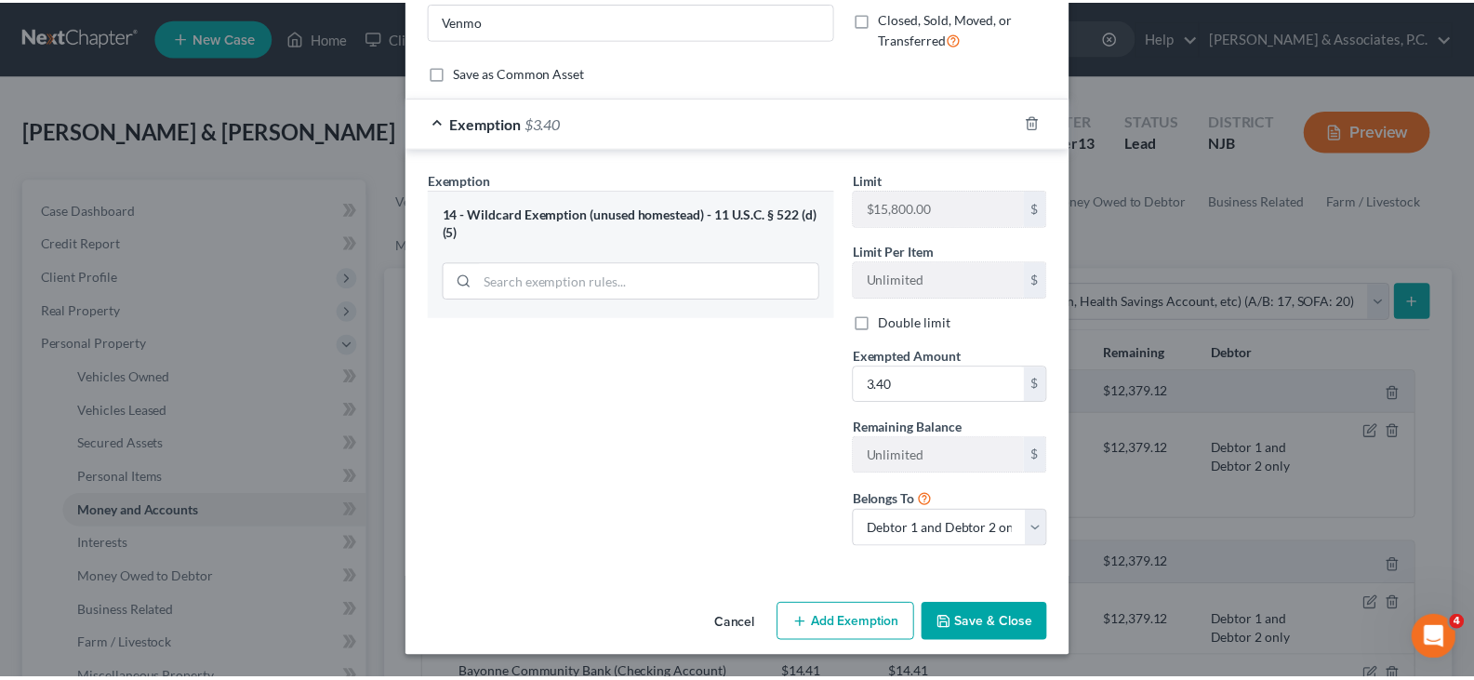
scroll to position [201, 0]
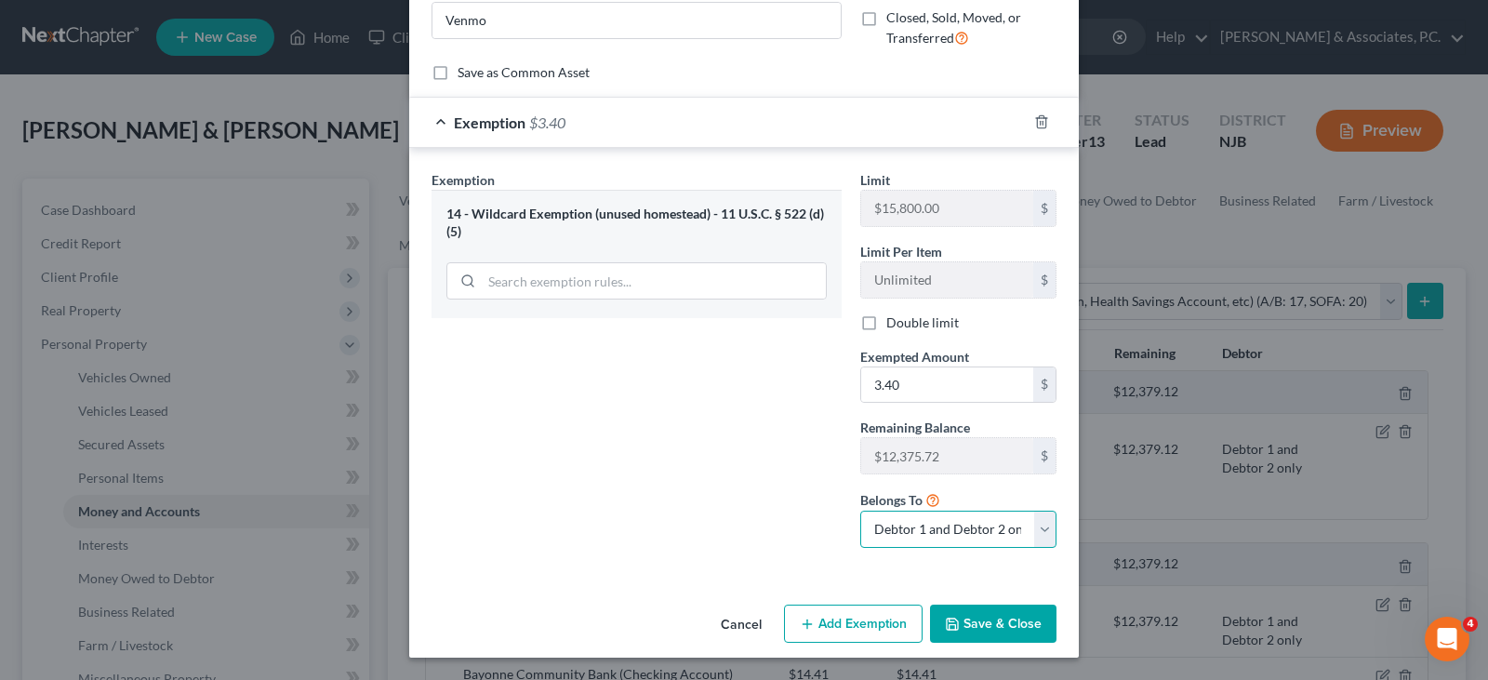
drag, startPoint x: 965, startPoint y: 526, endPoint x: 955, endPoint y: 544, distance: 21.2
click at [965, 526] on select "Debtor 1 only Debtor 2 only Debtor 1 and Debtor 2 only" at bounding box center [958, 529] width 196 height 37
click at [860, 511] on select "Debtor 1 only Debtor 2 only Debtor 1 and Debtor 2 only" at bounding box center [958, 529] width 196 height 37
drag, startPoint x: 984, startPoint y: 622, endPoint x: 1150, endPoint y: 379, distance: 294.6
click at [982, 621] on button "Save & Close" at bounding box center [993, 624] width 126 height 39
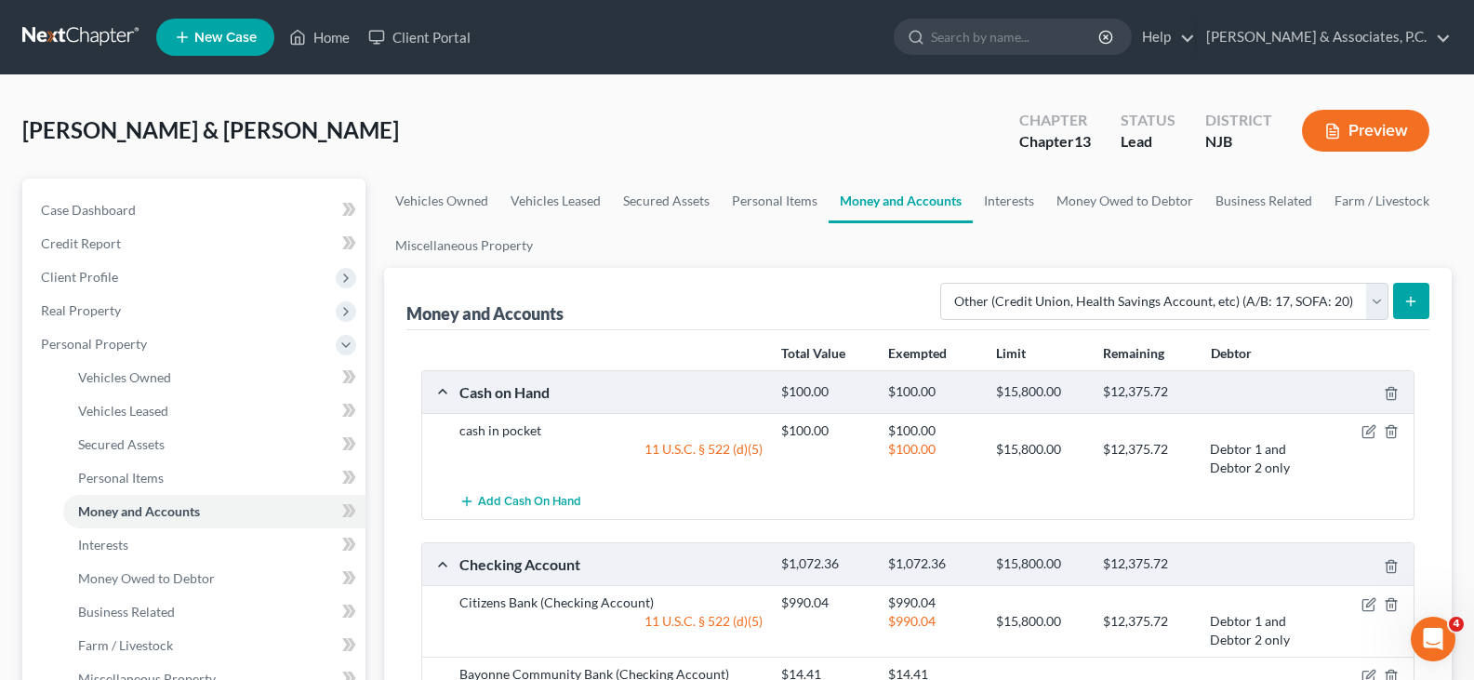
click at [1416, 297] on icon "submit" at bounding box center [1411, 301] width 15 height 15
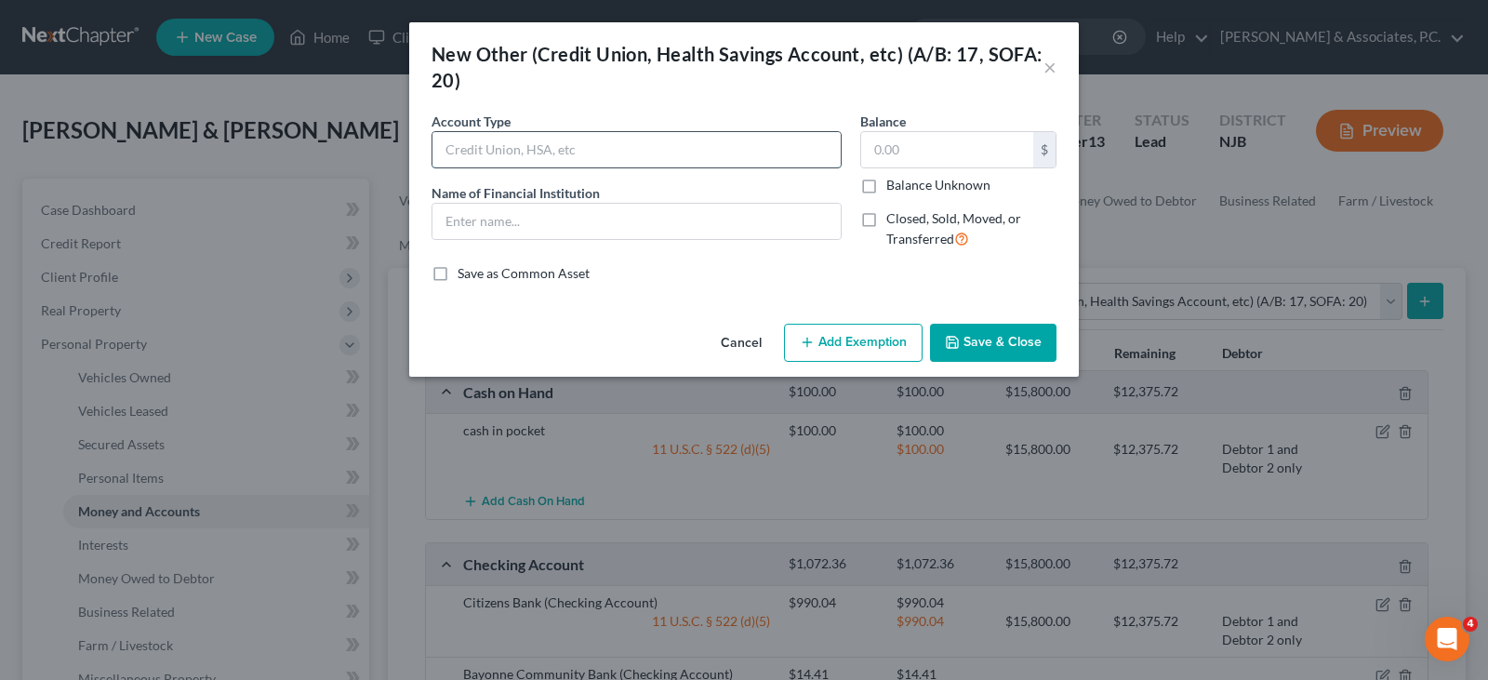
click at [552, 149] on input "text" at bounding box center [637, 149] width 408 height 35
click at [542, 204] on input "text" at bounding box center [637, 221] width 408 height 35
click at [910, 149] on input "text" at bounding box center [947, 149] width 172 height 35
click at [982, 339] on button "Save & Close" at bounding box center [993, 343] width 126 height 39
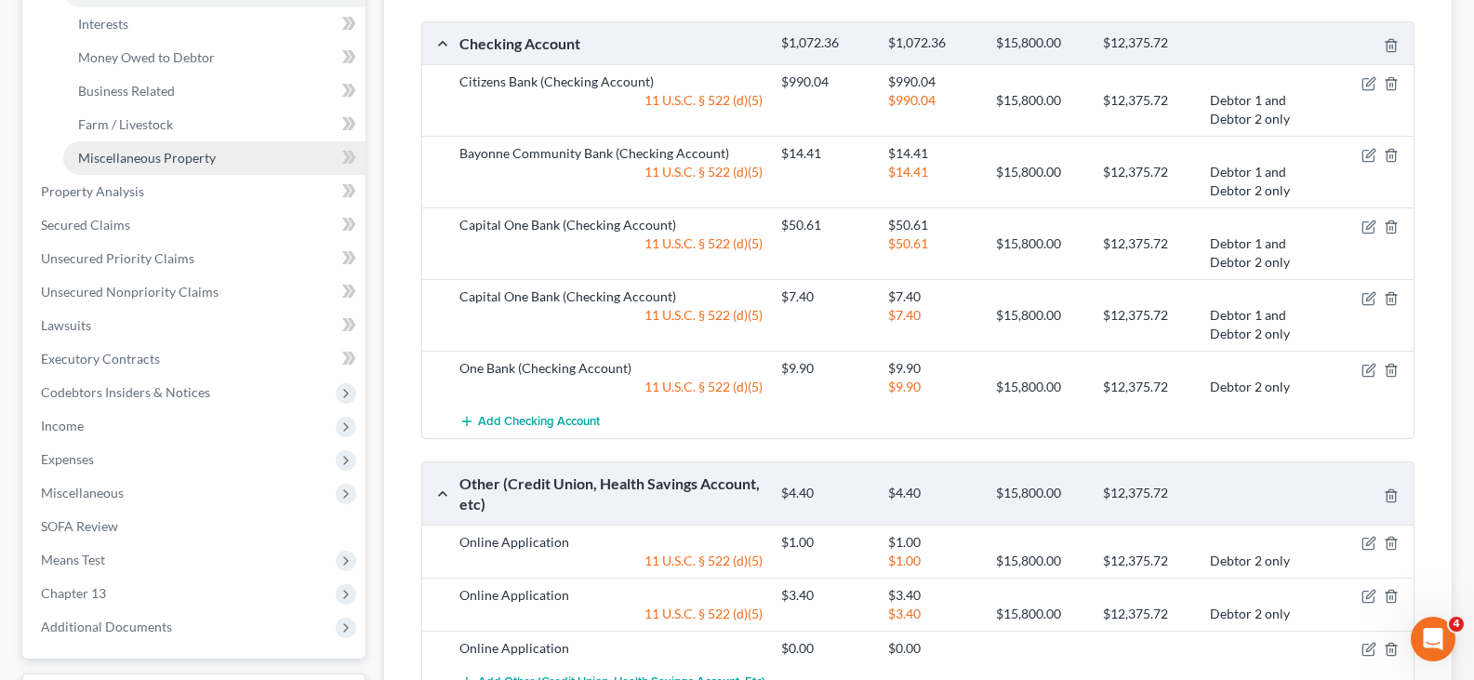
scroll to position [744, 0]
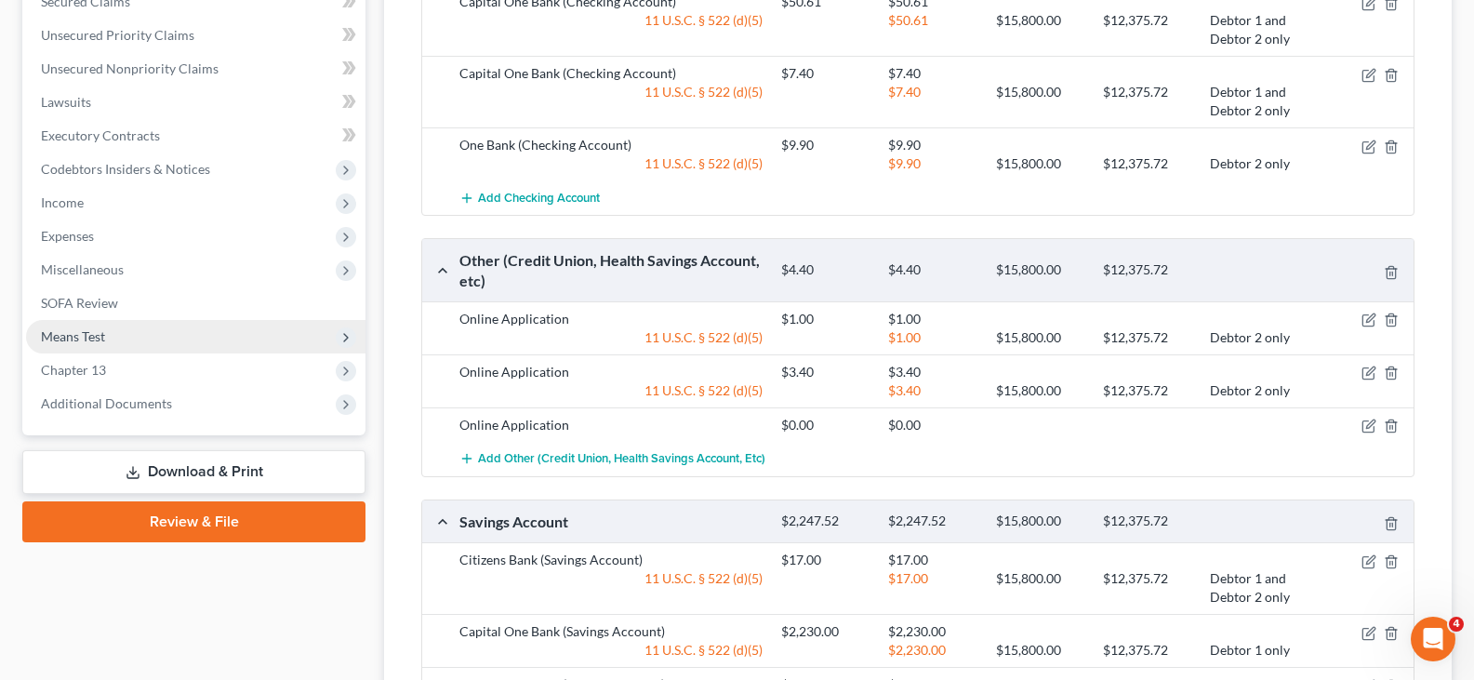
click at [74, 339] on span "Means Test" at bounding box center [73, 336] width 64 height 16
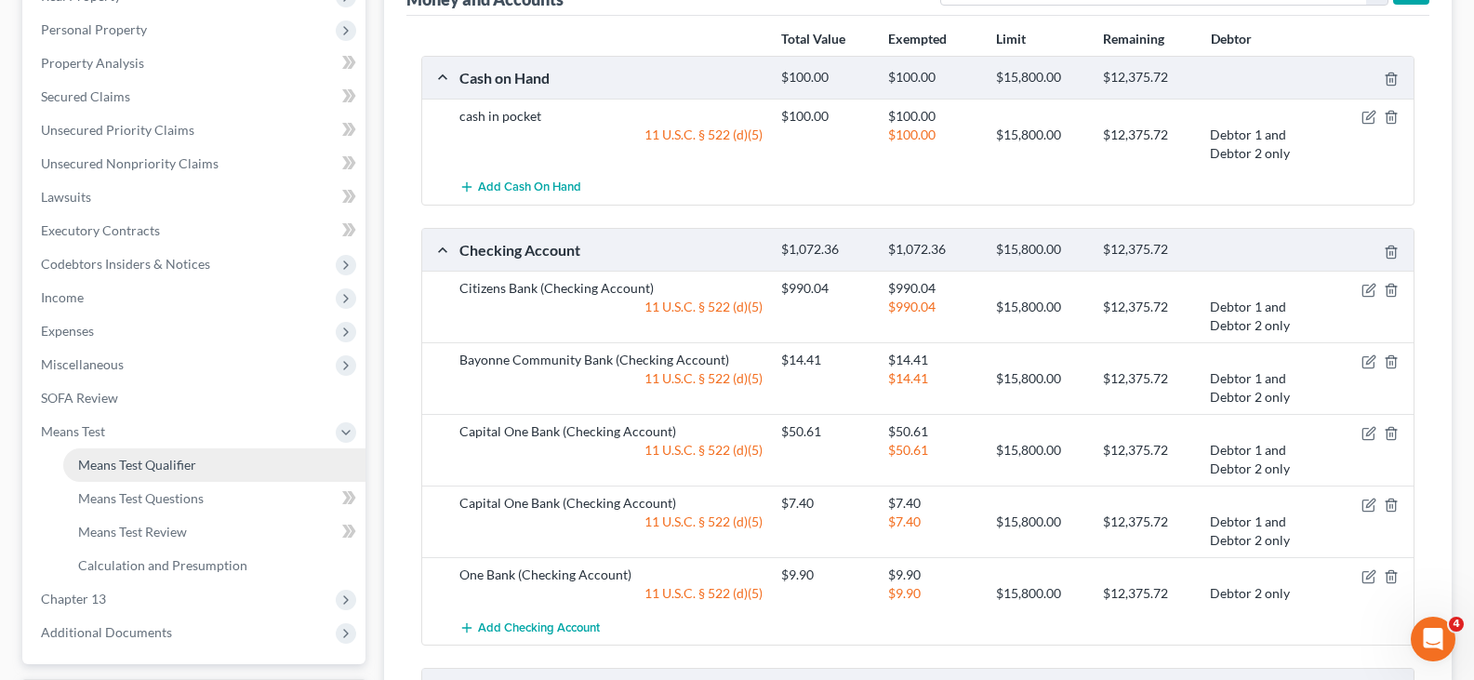
scroll to position [223, 0]
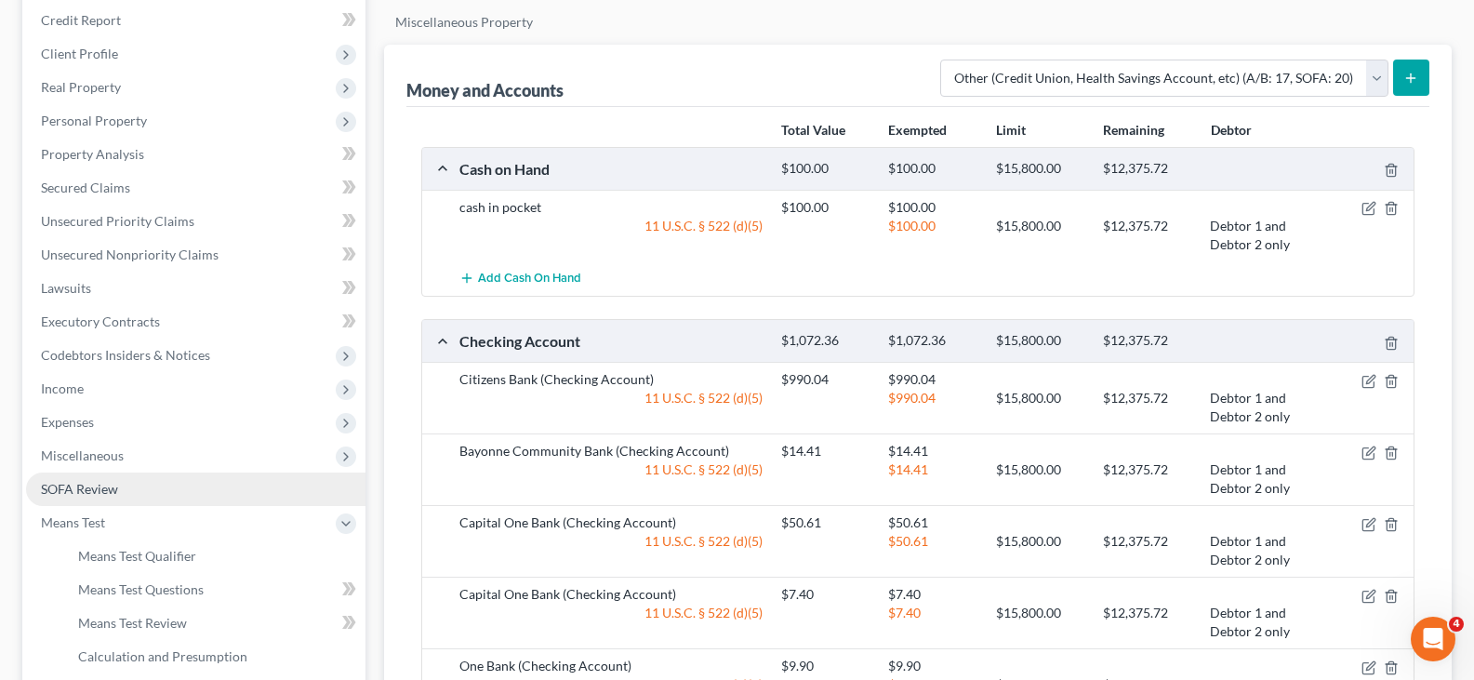
drag, startPoint x: 60, startPoint y: 493, endPoint x: 66, endPoint y: 478, distance: 15.9
click at [60, 492] on span "SOFA Review" at bounding box center [79, 489] width 77 height 16
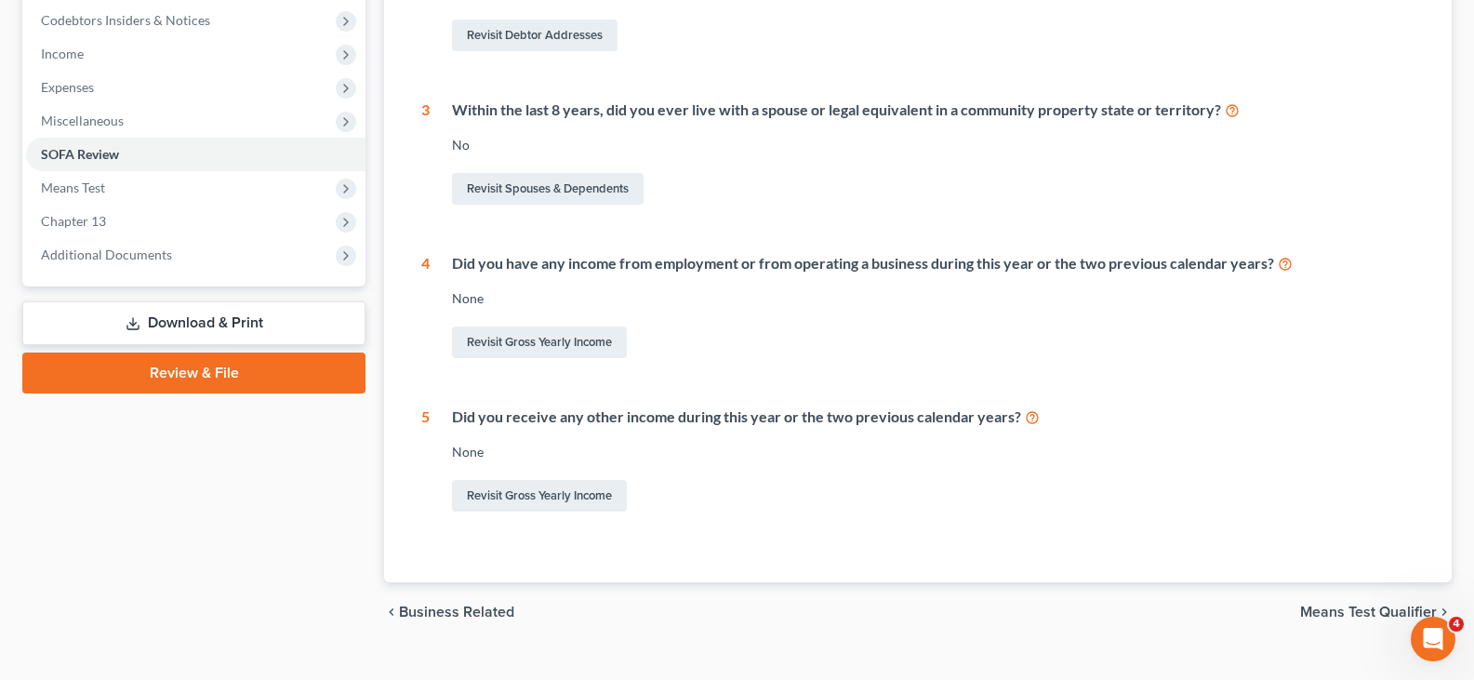
scroll to position [591, 0]
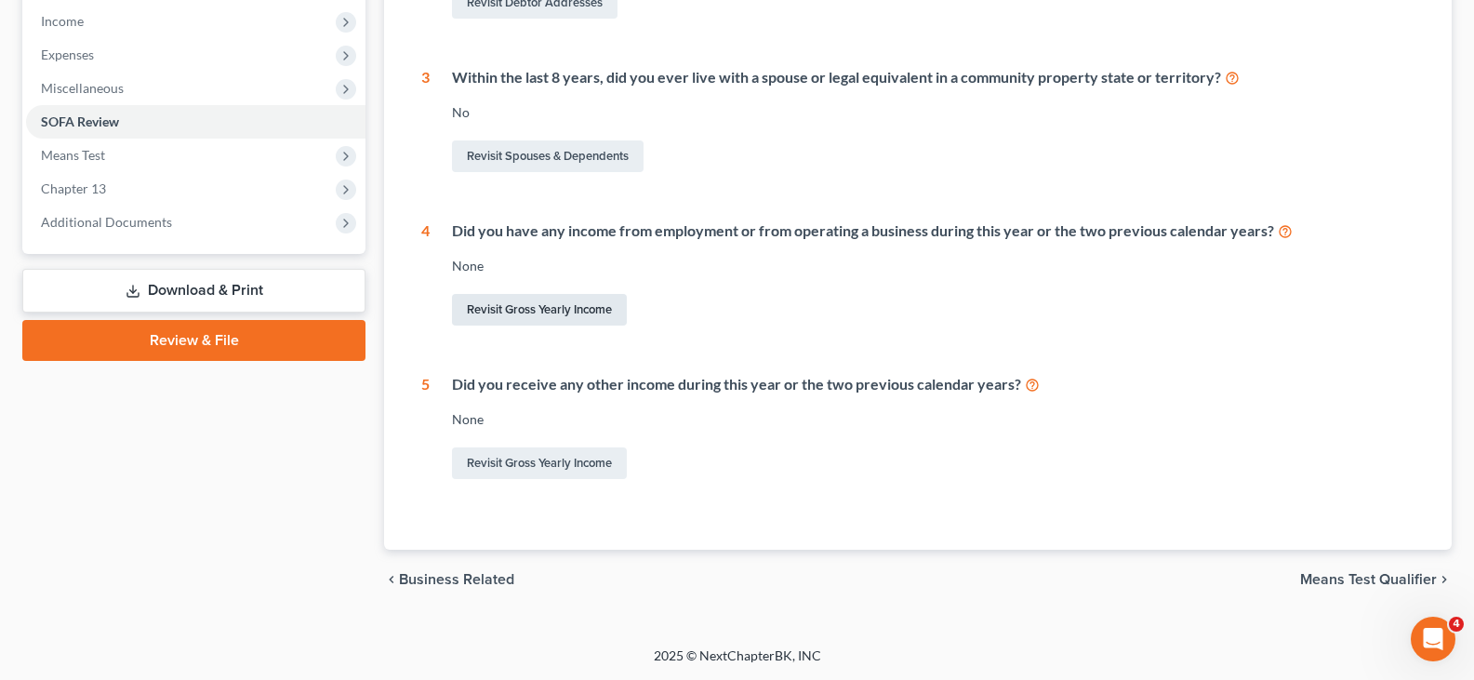
click at [534, 312] on link "Revisit Gross Yearly Income" at bounding box center [539, 310] width 175 height 32
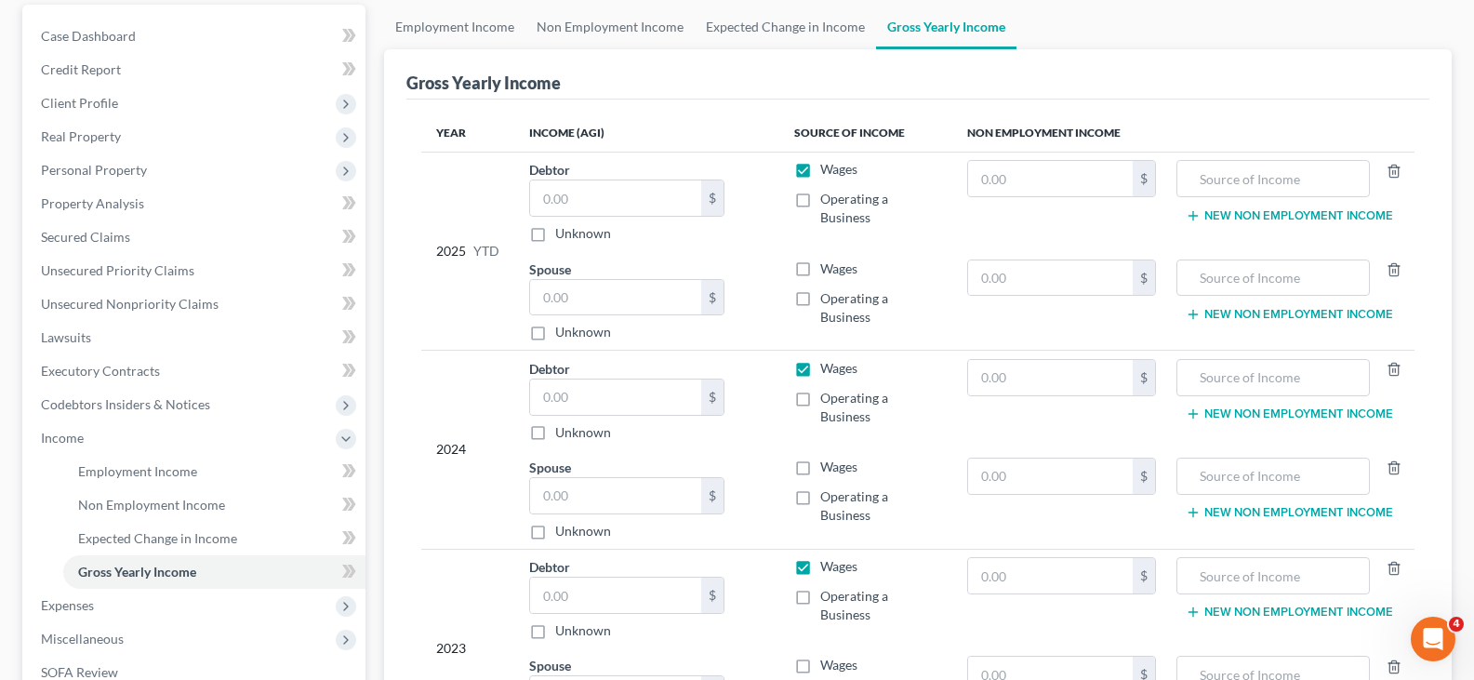
scroll to position [11, 0]
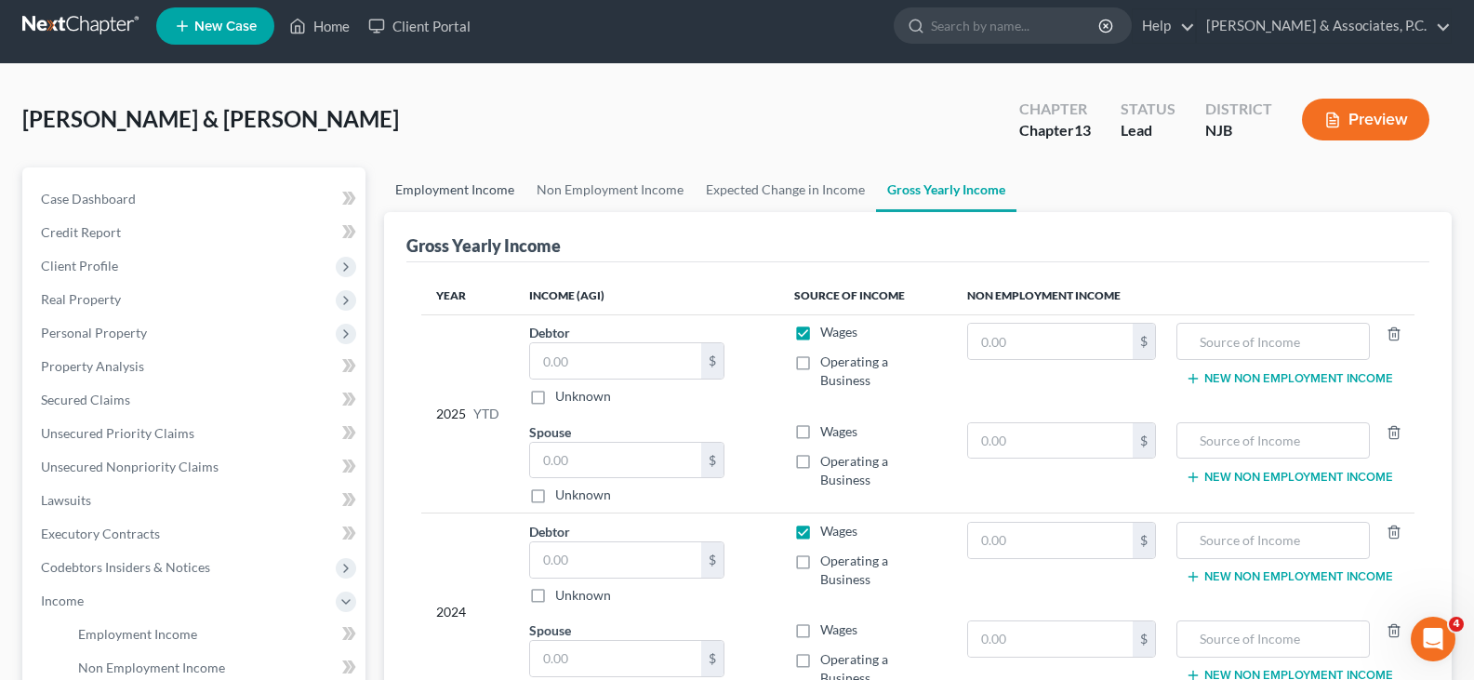
drag, startPoint x: 434, startPoint y: 181, endPoint x: 10, endPoint y: 285, distance: 436.5
click at [434, 182] on link "Employment Income" at bounding box center [454, 189] width 141 height 45
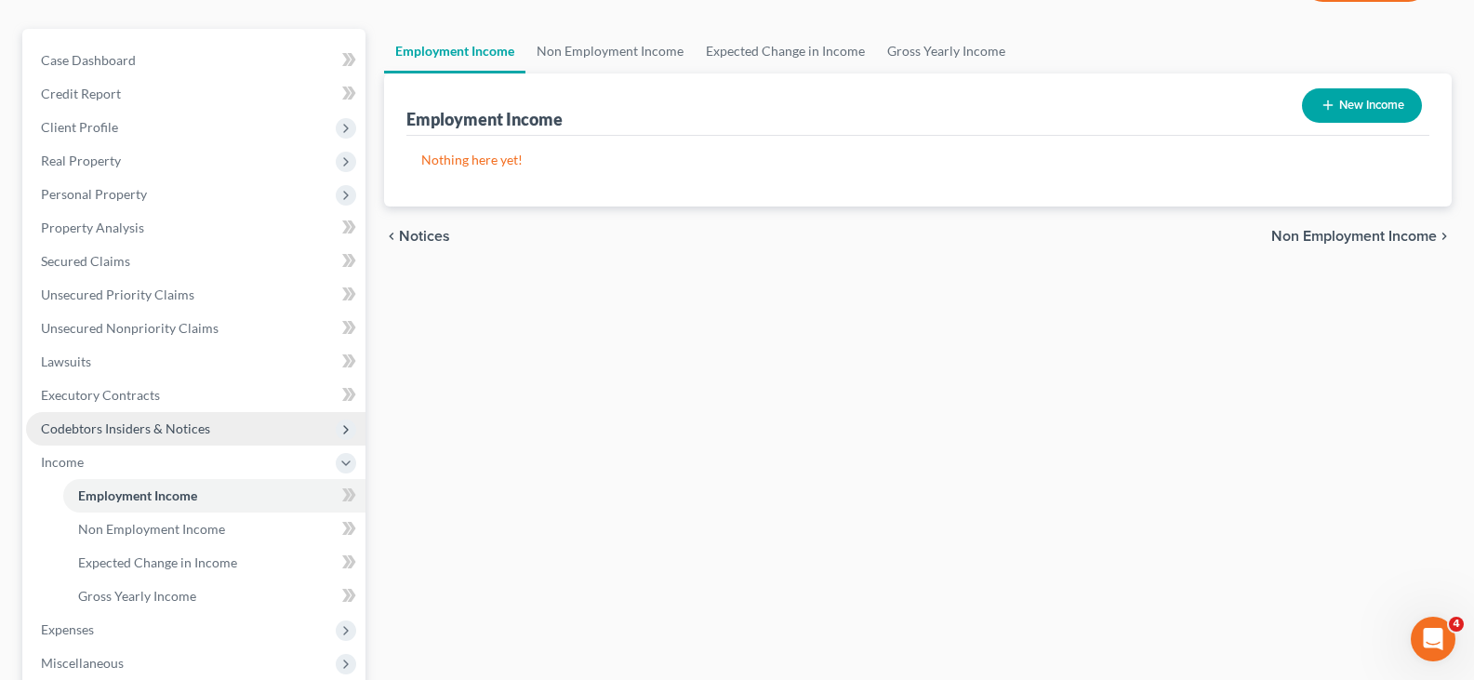
scroll to position [279, 0]
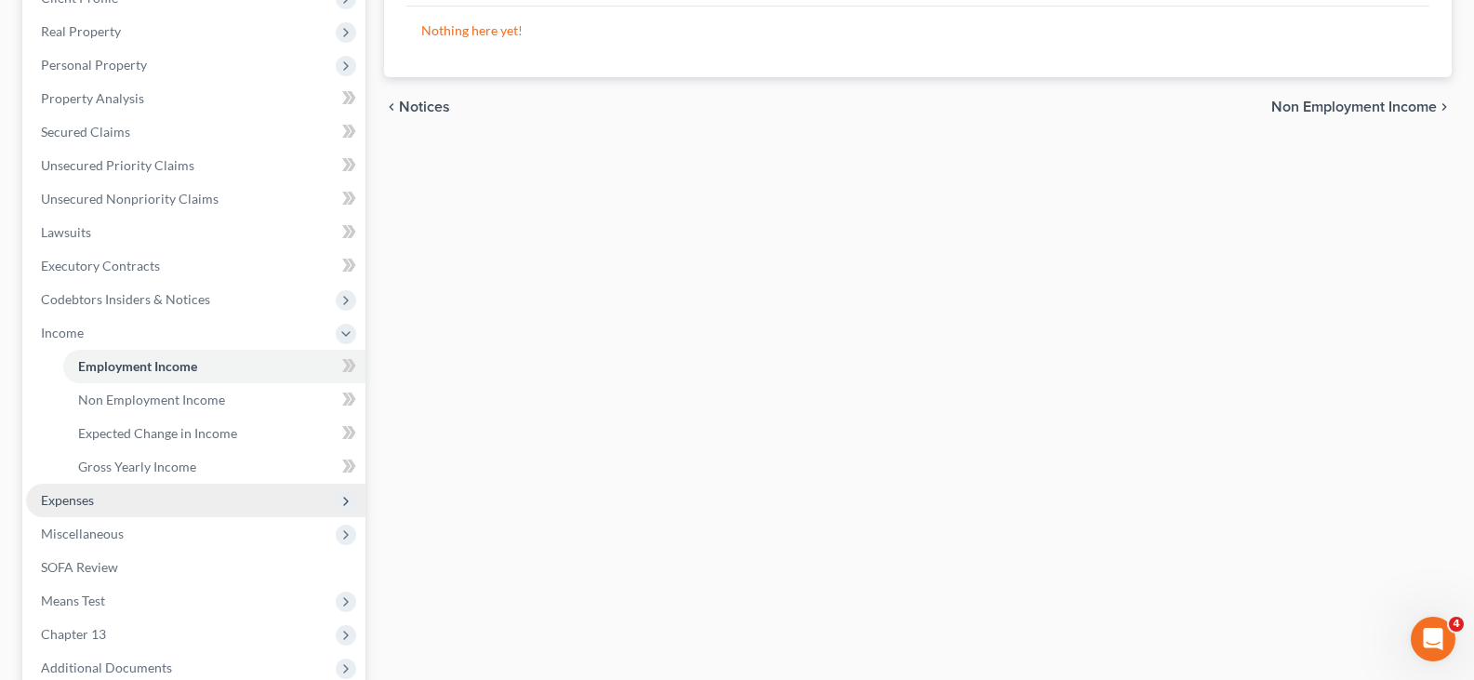
click at [61, 496] on span "Expenses" at bounding box center [67, 500] width 53 height 16
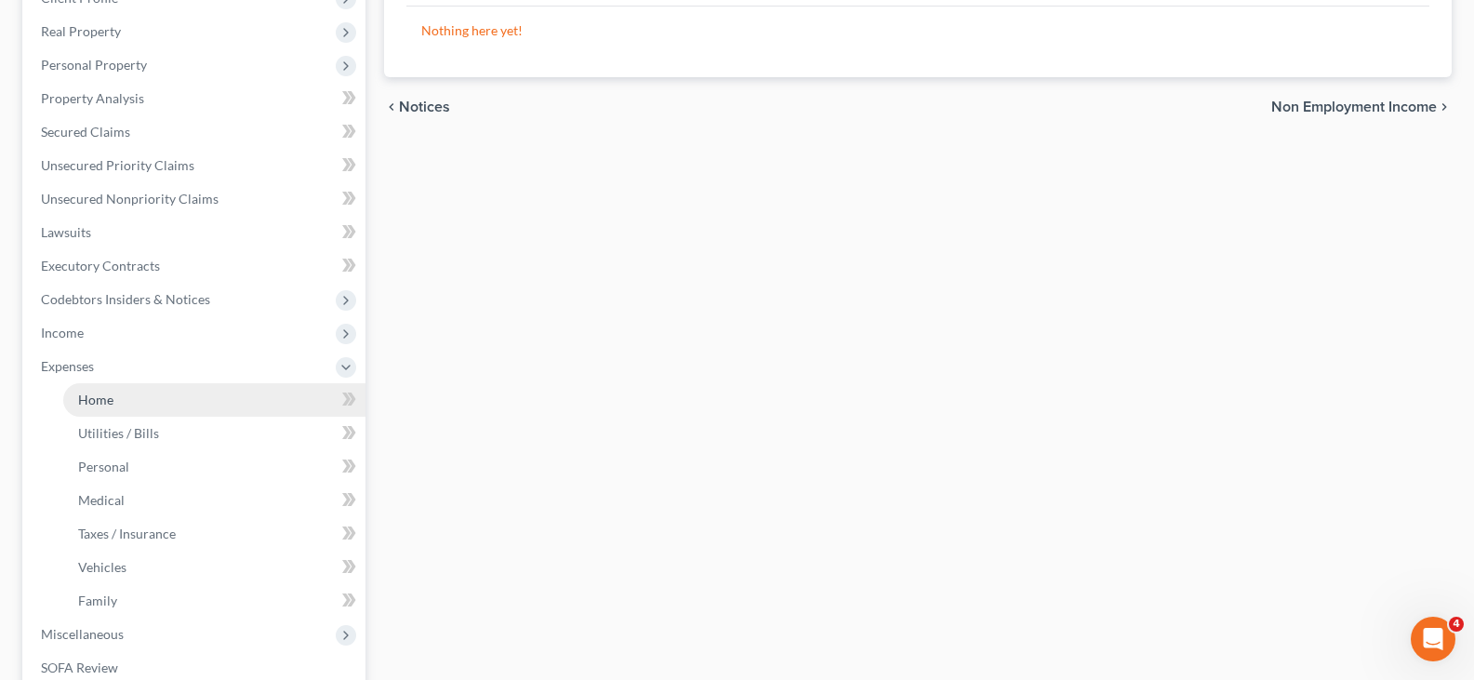
click at [99, 397] on span "Home" at bounding box center [95, 400] width 35 height 16
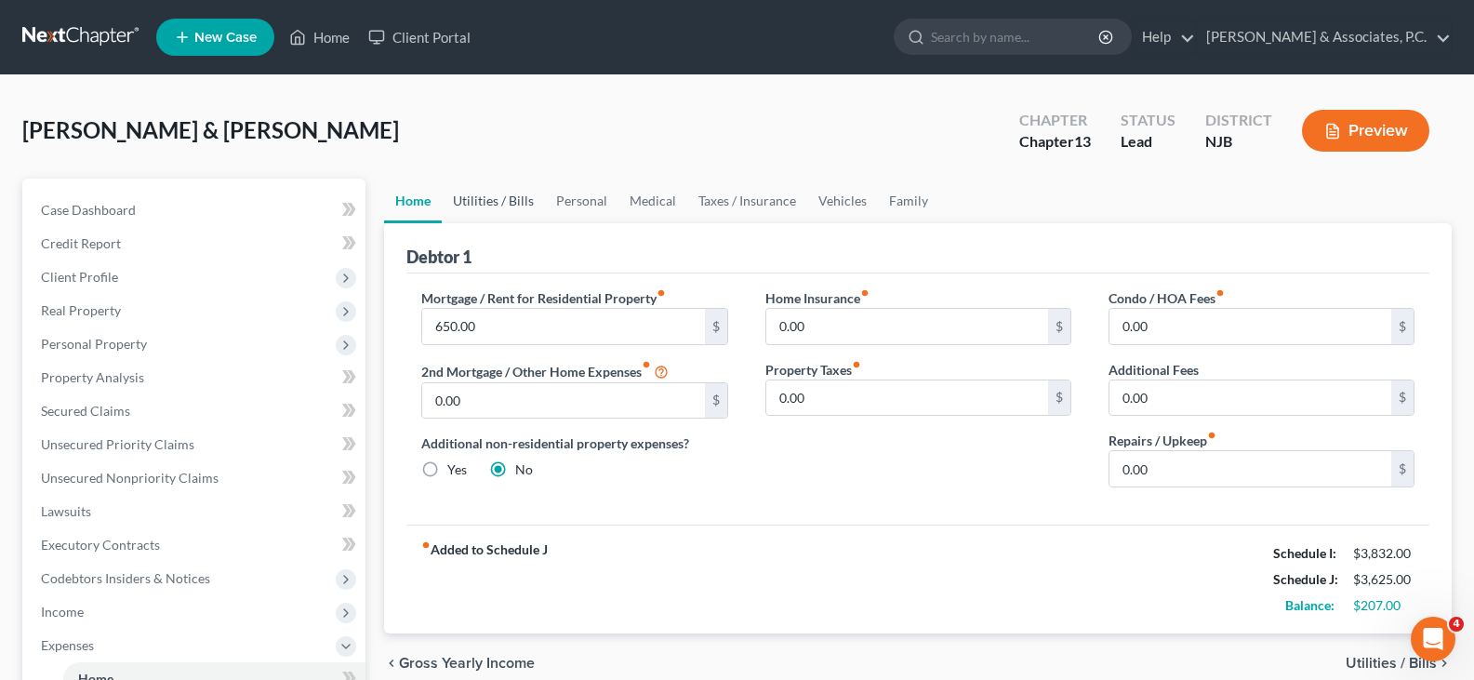
click at [475, 190] on link "Utilities / Bills" at bounding box center [493, 201] width 103 height 45
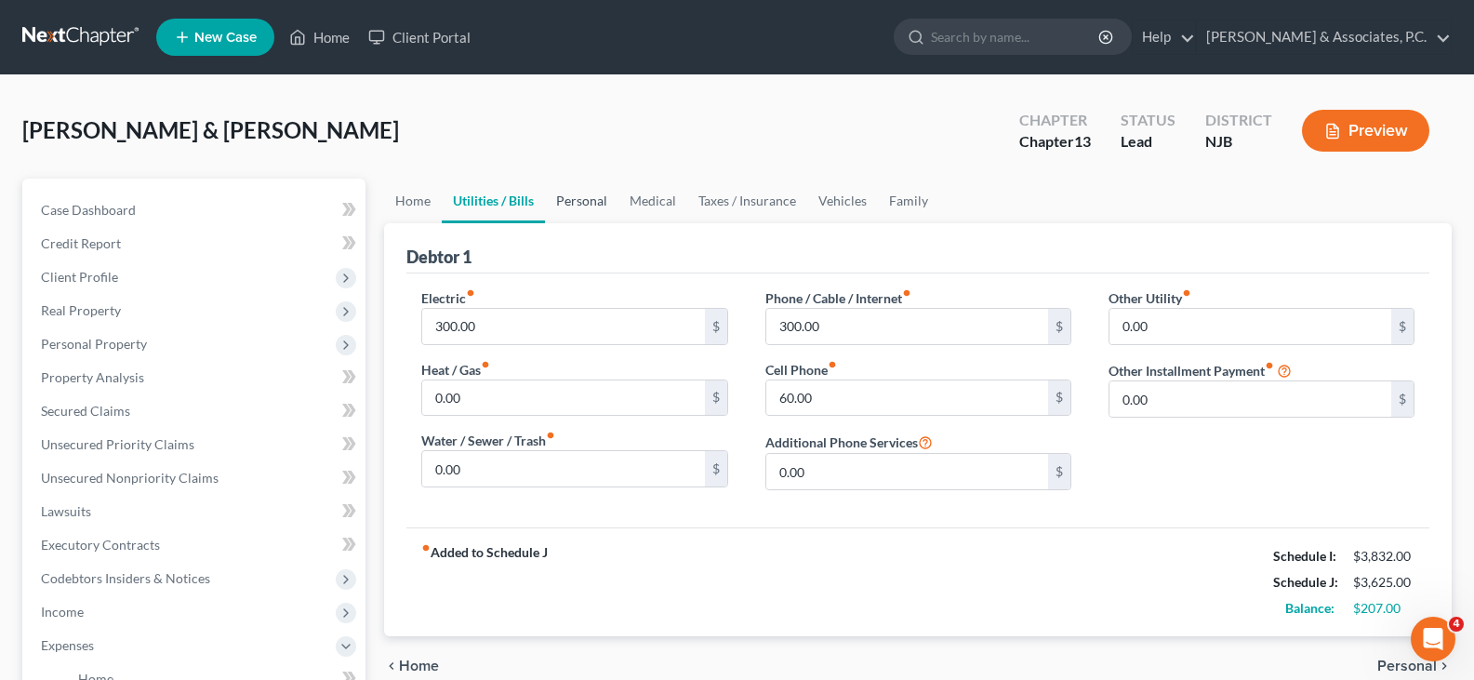
click at [592, 199] on link "Personal" at bounding box center [581, 201] width 73 height 45
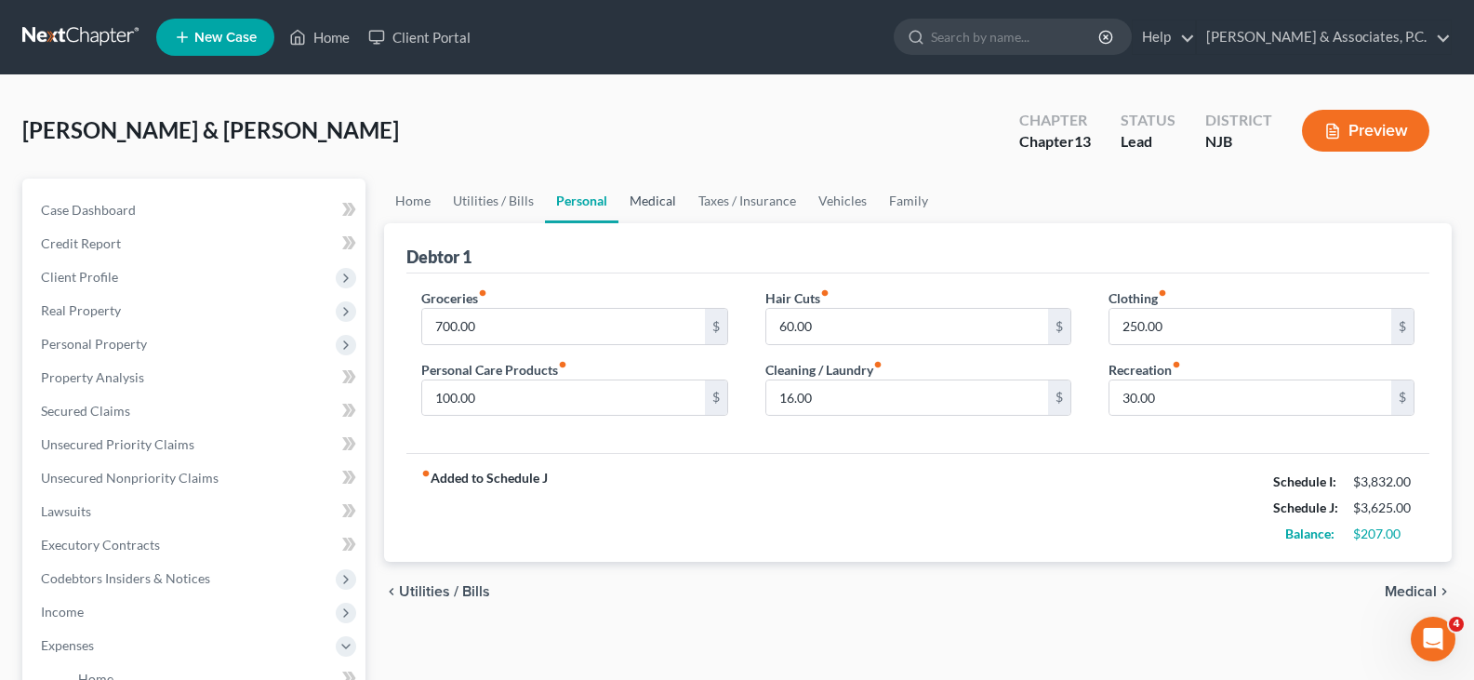
click at [640, 202] on link "Medical" at bounding box center [653, 201] width 69 height 45
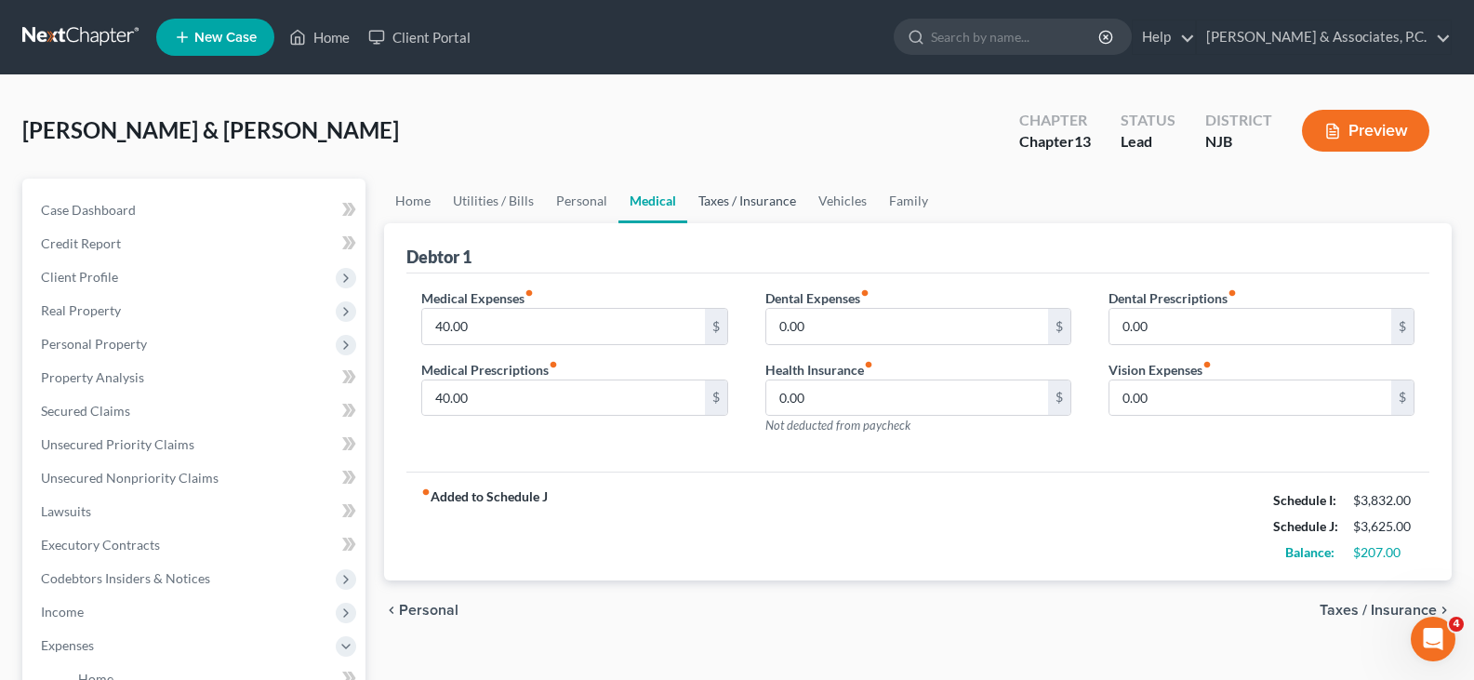
click at [750, 206] on link "Taxes / Insurance" at bounding box center [747, 201] width 120 height 45
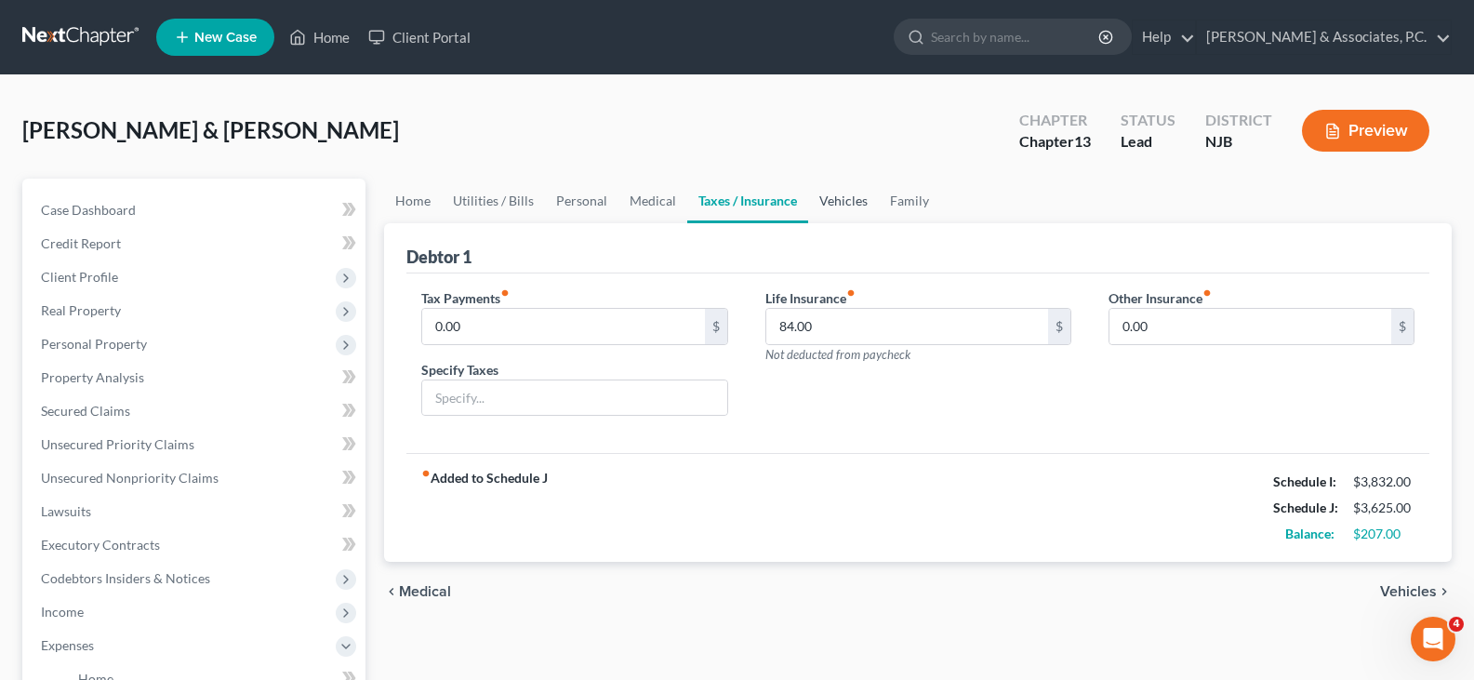
click at [832, 200] on link "Vehicles" at bounding box center [843, 201] width 71 height 45
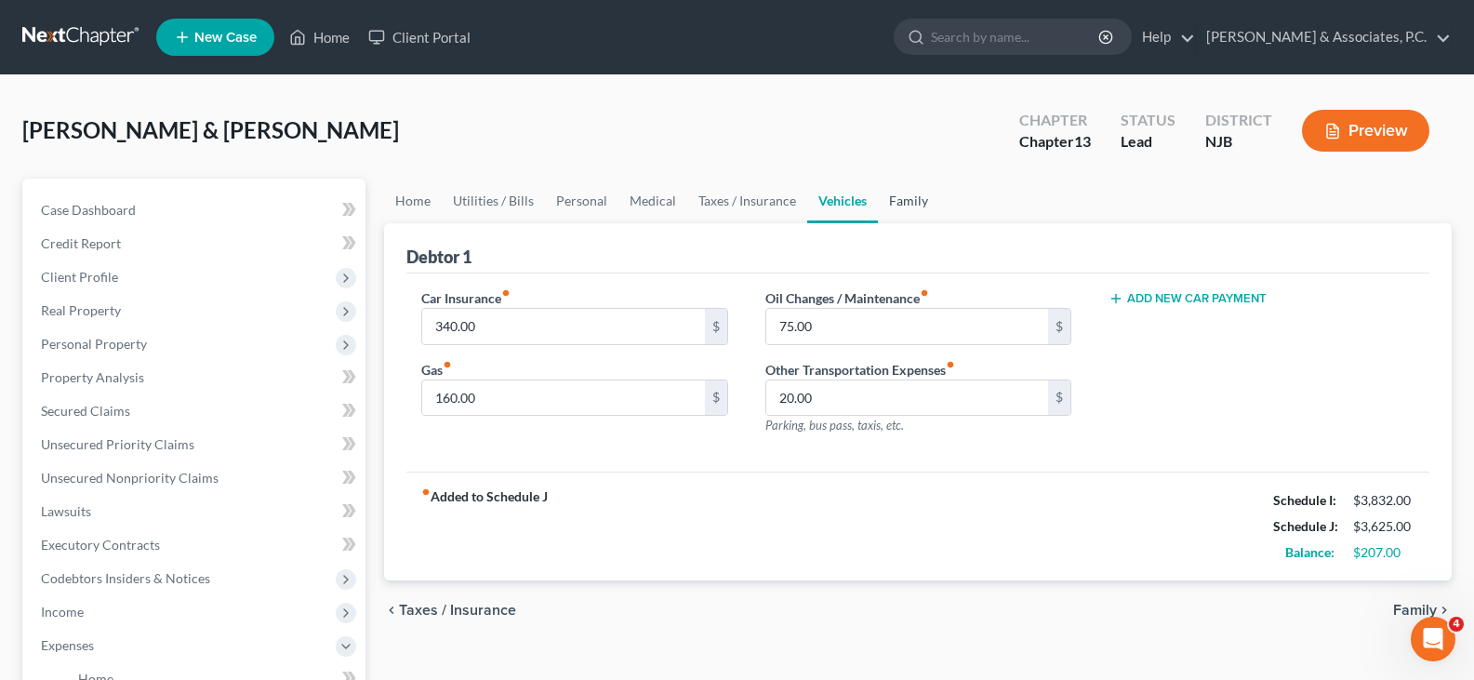
click at [919, 195] on link "Family" at bounding box center [908, 201] width 61 height 45
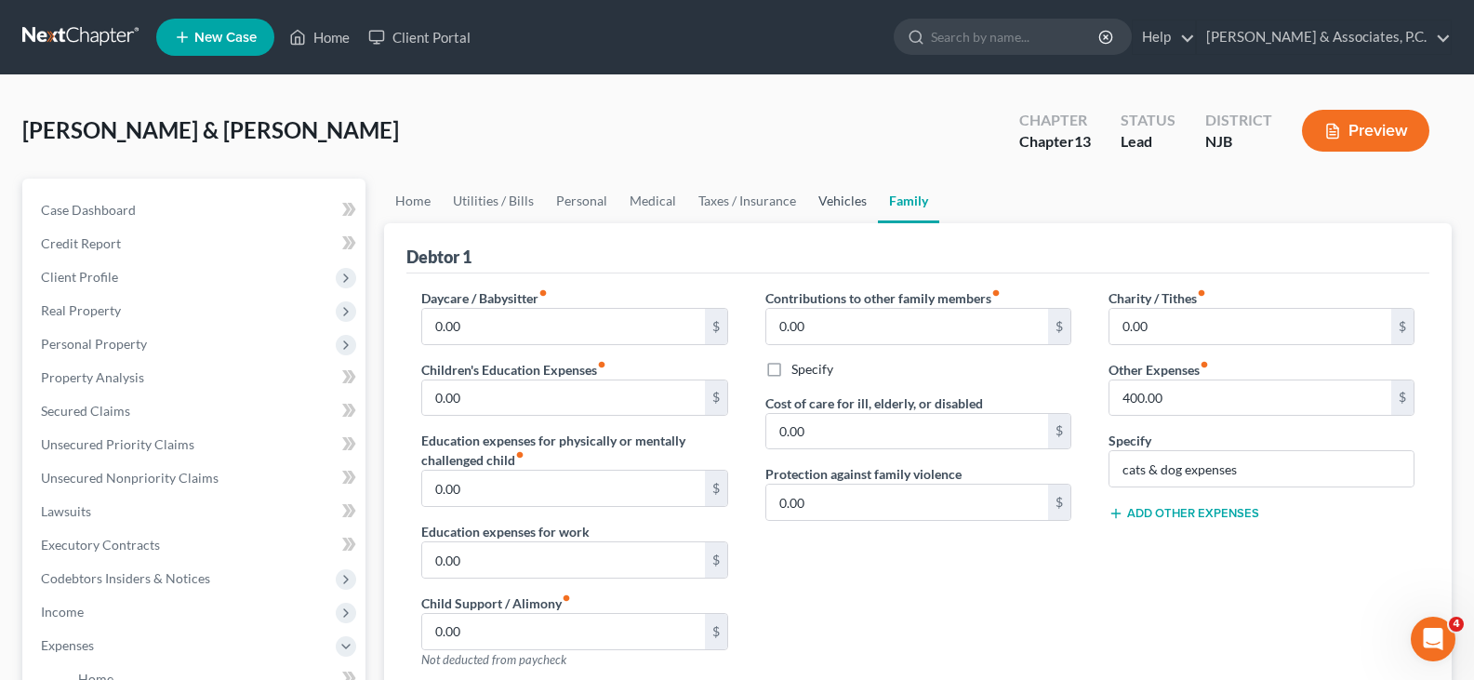
click at [839, 205] on link "Vehicles" at bounding box center [842, 201] width 71 height 45
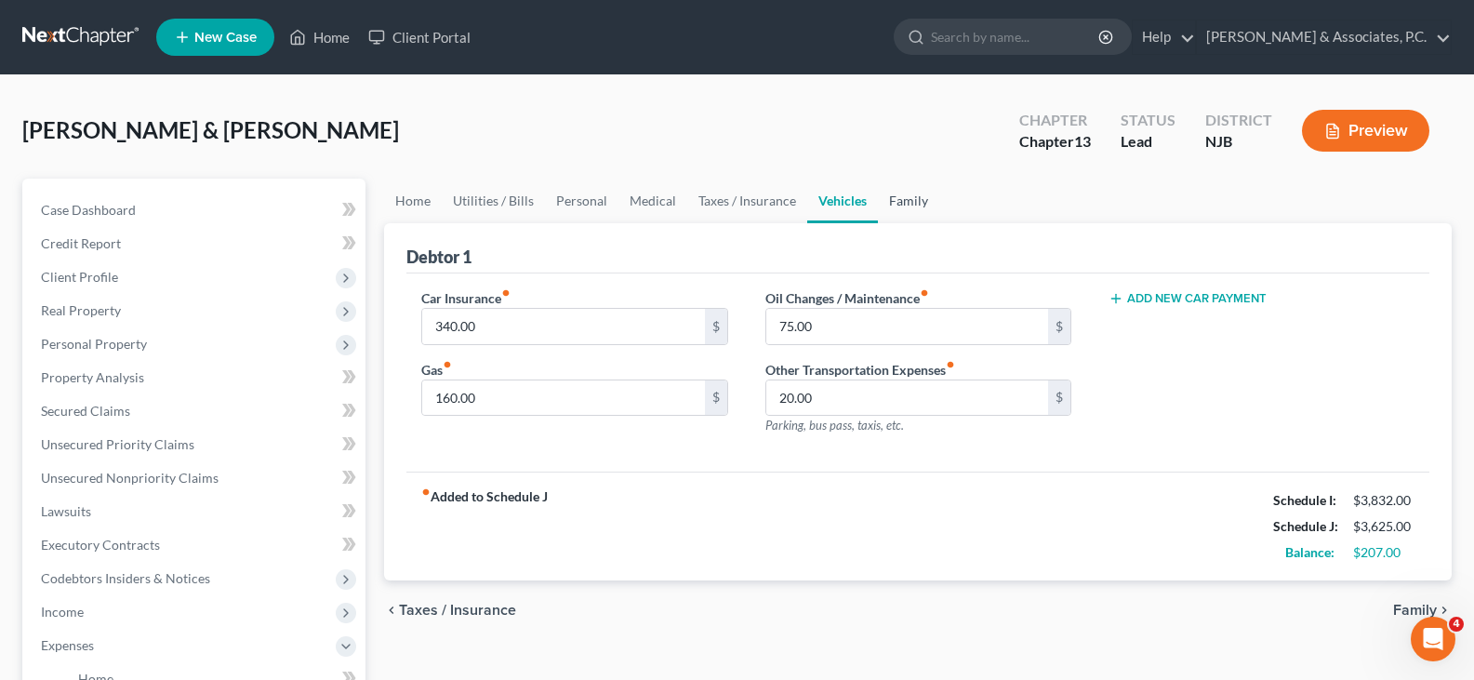
click at [909, 196] on link "Family" at bounding box center [908, 201] width 61 height 45
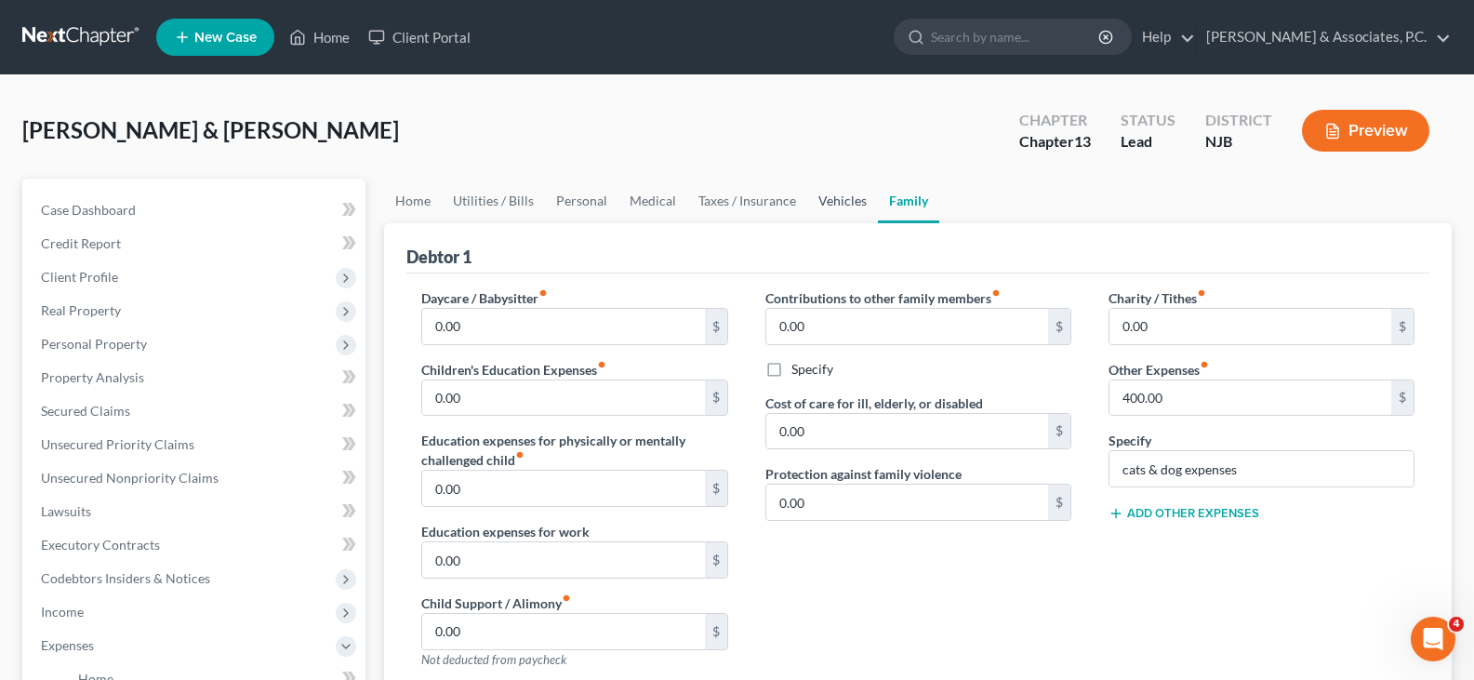
click at [812, 200] on link "Vehicles" at bounding box center [842, 201] width 71 height 45
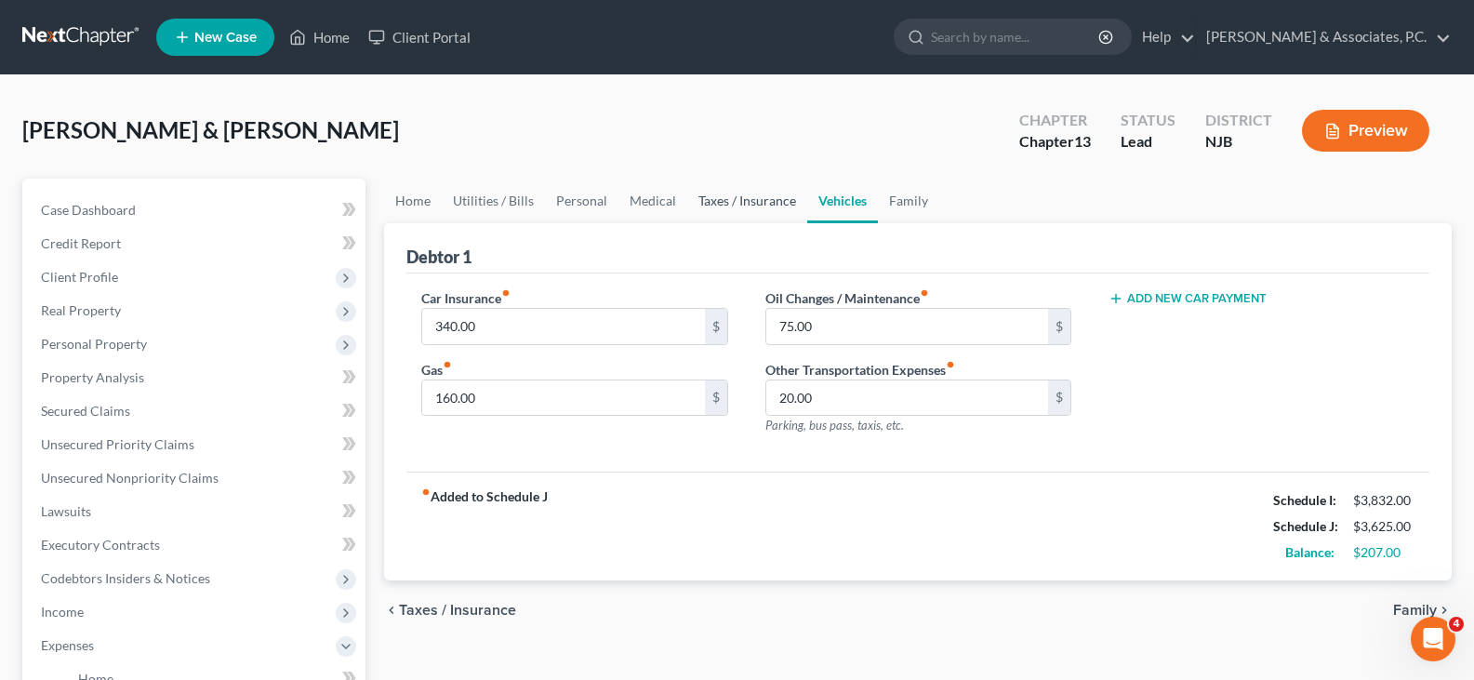
click at [718, 199] on link "Taxes / Insurance" at bounding box center [747, 201] width 120 height 45
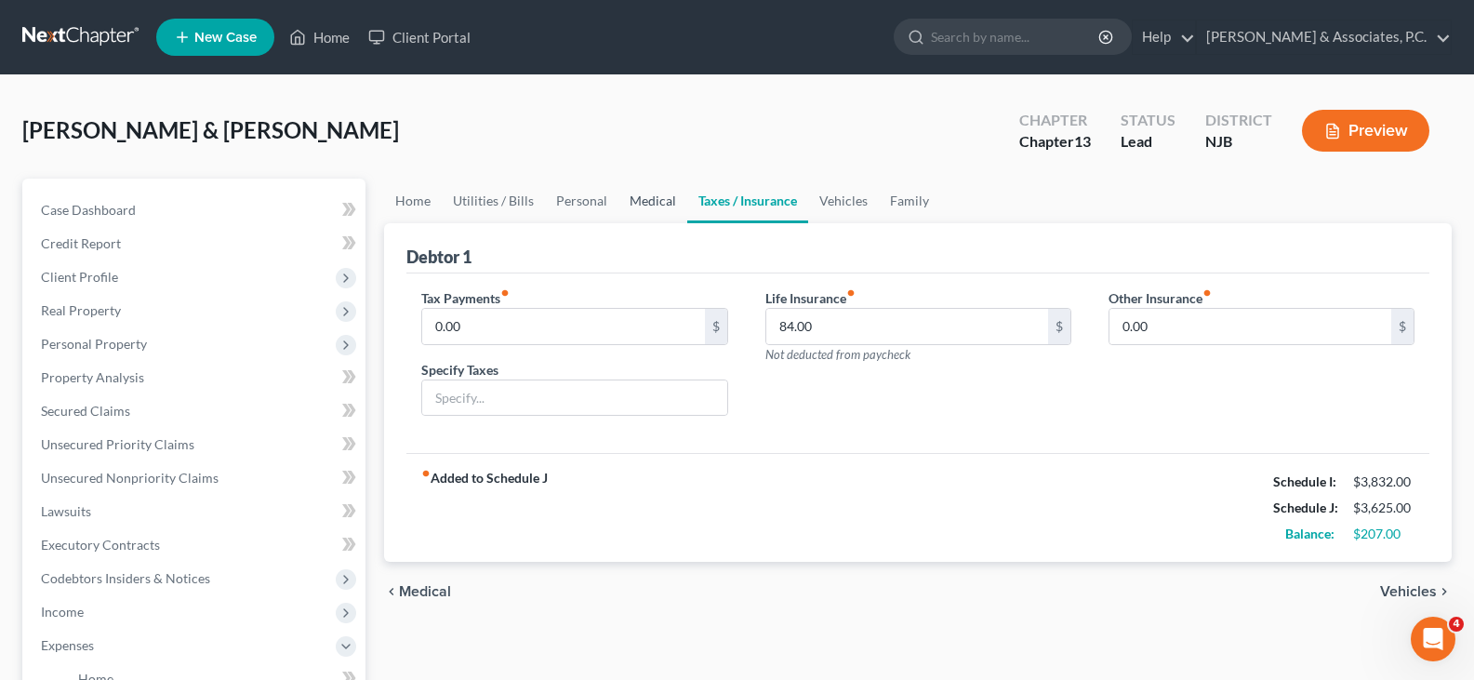
click at [638, 204] on link "Medical" at bounding box center [653, 201] width 69 height 45
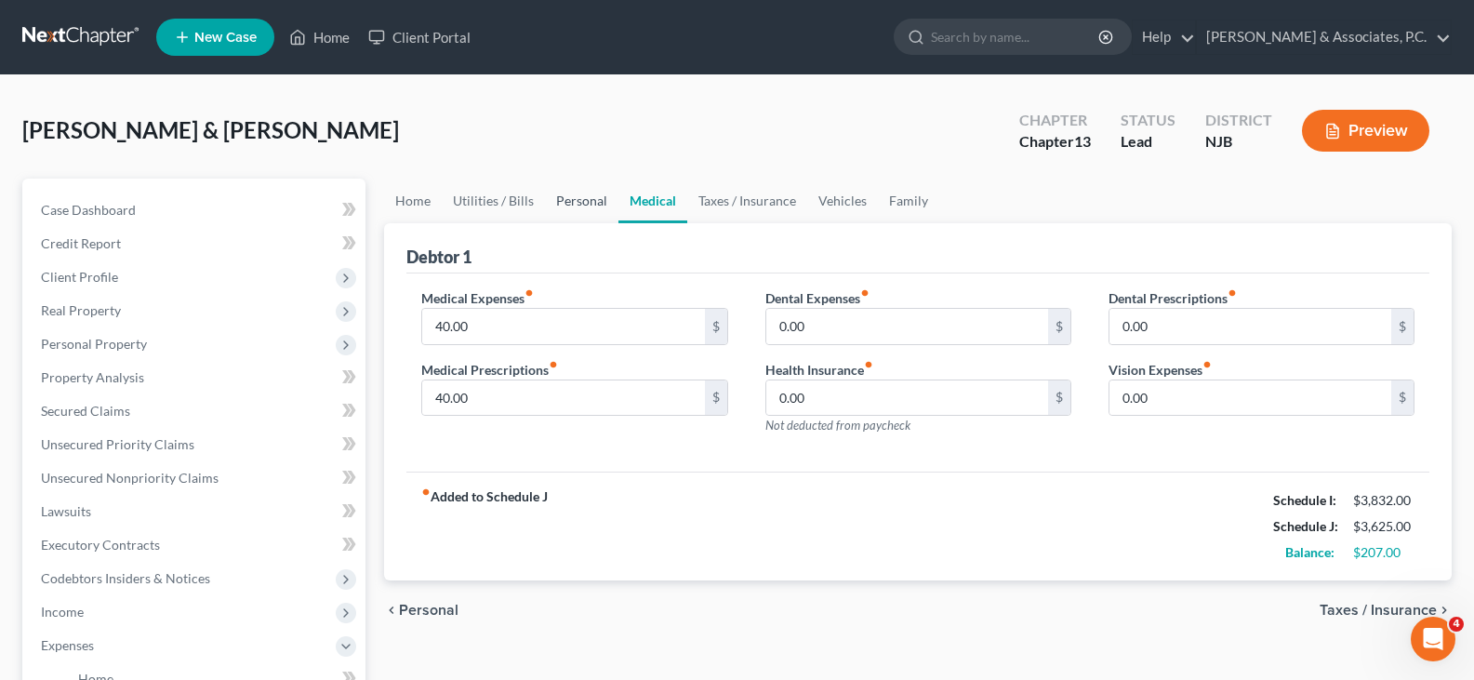
click at [579, 200] on link "Personal" at bounding box center [581, 201] width 73 height 45
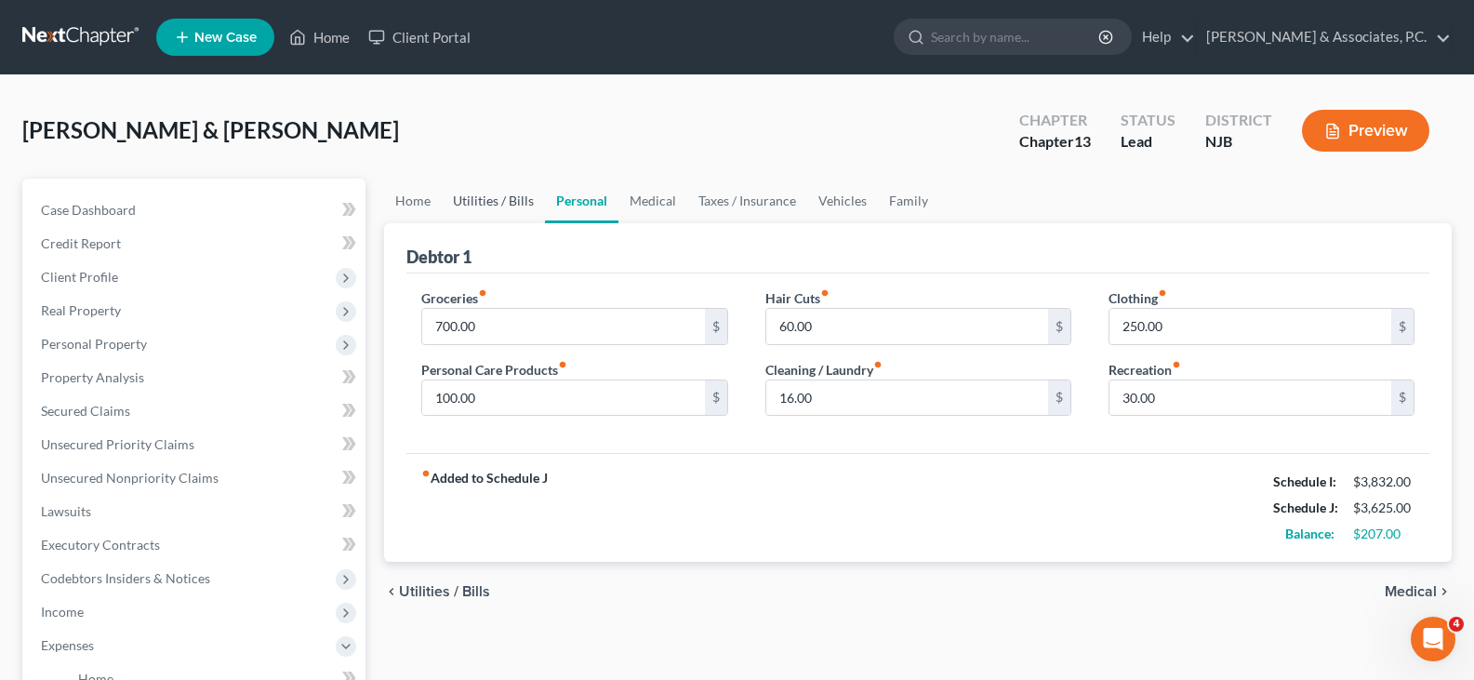
click at [491, 204] on link "Utilities / Bills" at bounding box center [493, 201] width 103 height 45
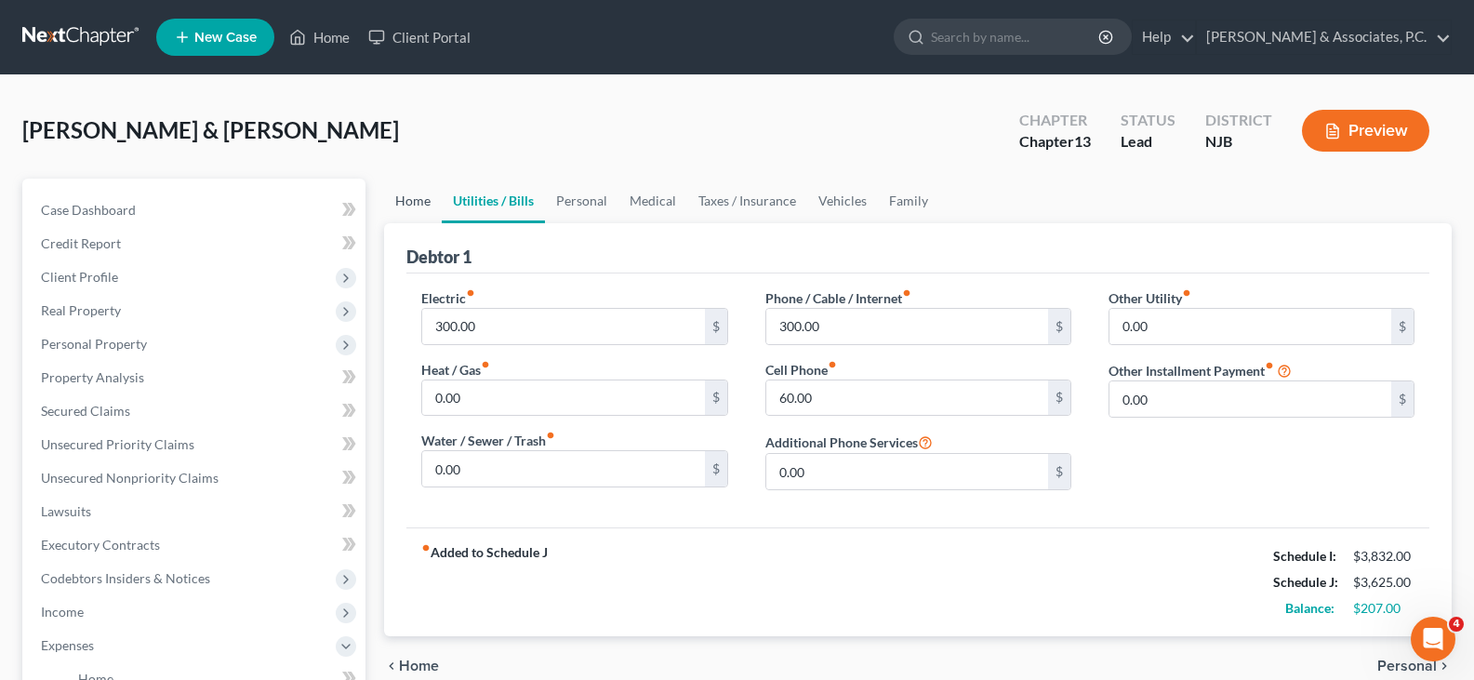
click at [406, 190] on link "Home" at bounding box center [413, 201] width 58 height 45
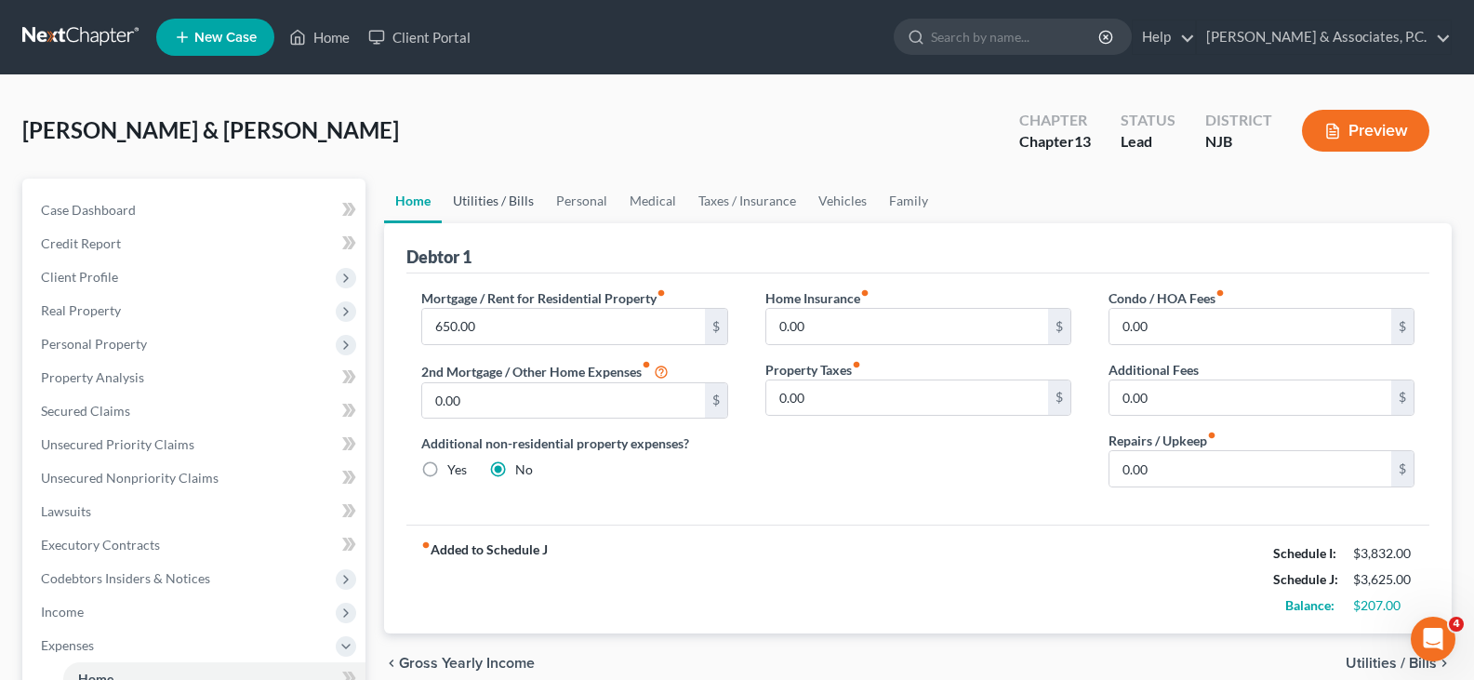
click at [483, 205] on link "Utilities / Bills" at bounding box center [493, 201] width 103 height 45
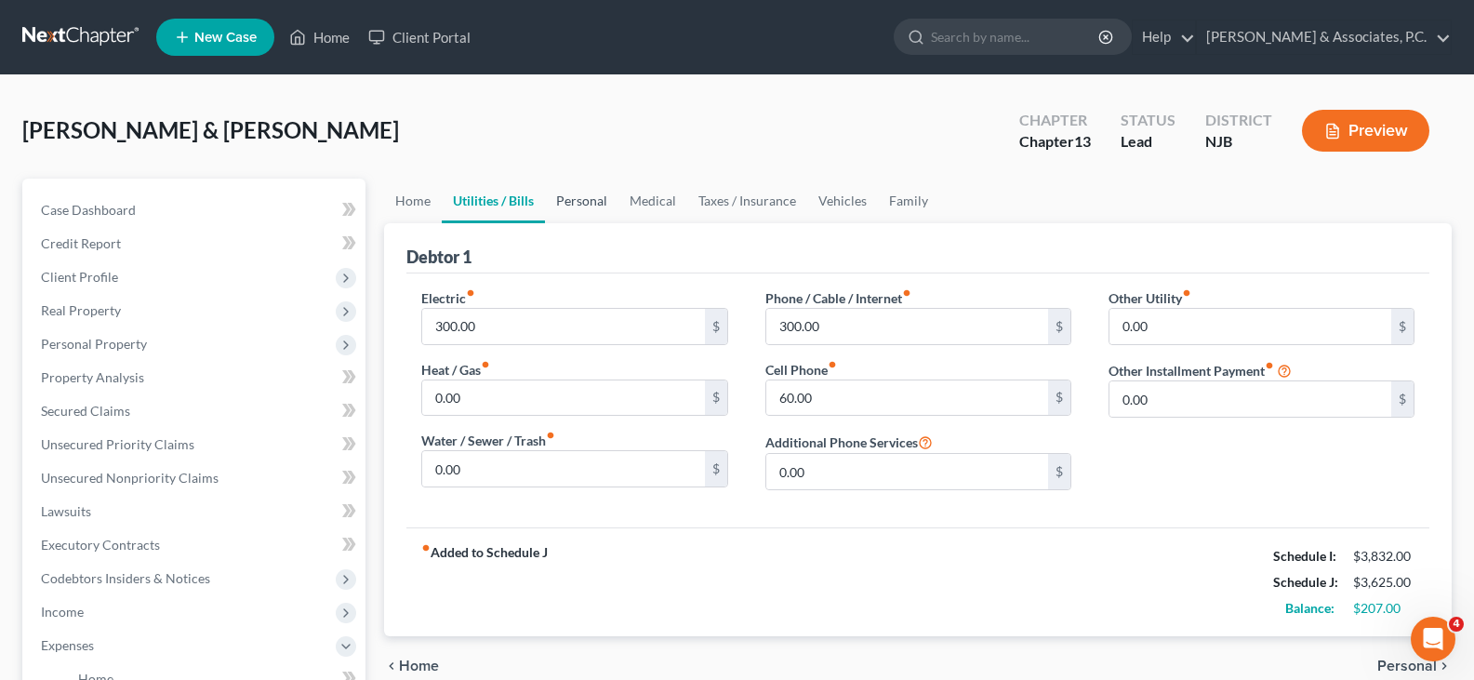
click at [583, 205] on link "Personal" at bounding box center [581, 201] width 73 height 45
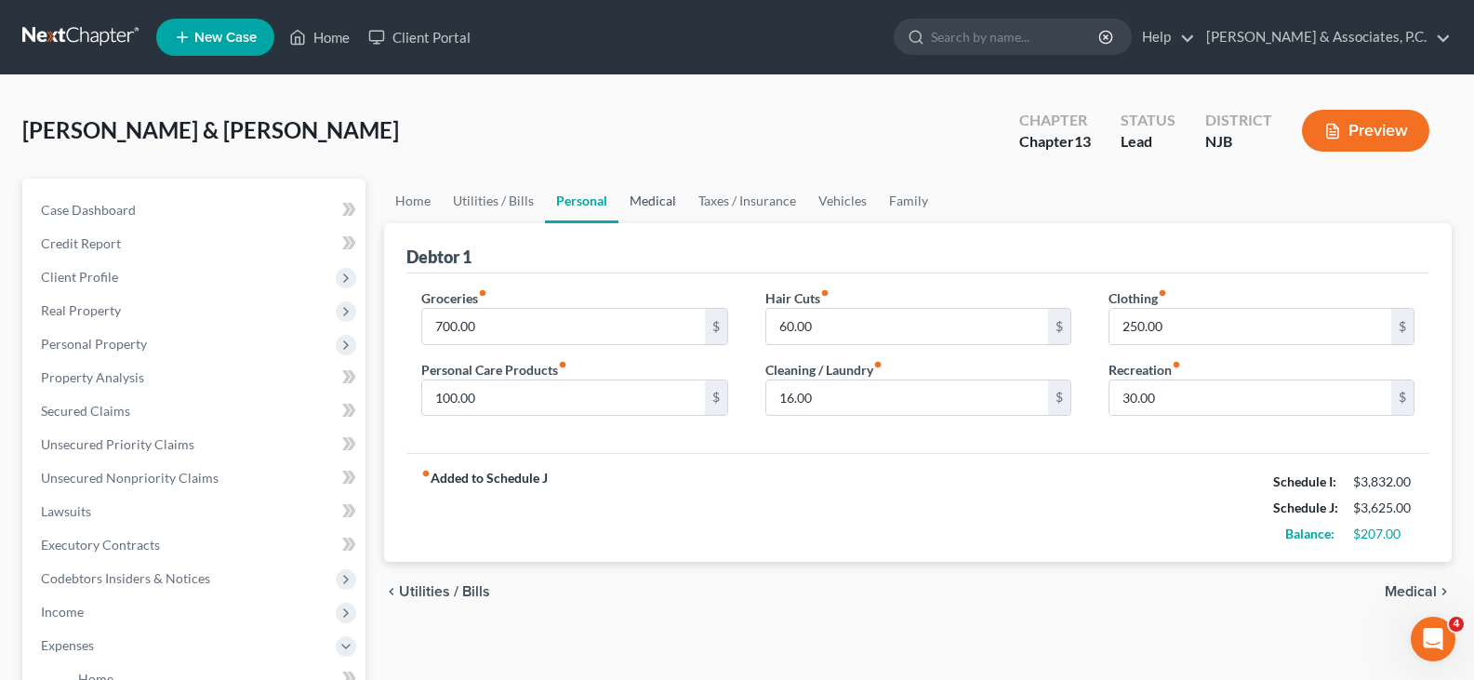
click at [659, 197] on link "Medical" at bounding box center [653, 201] width 69 height 45
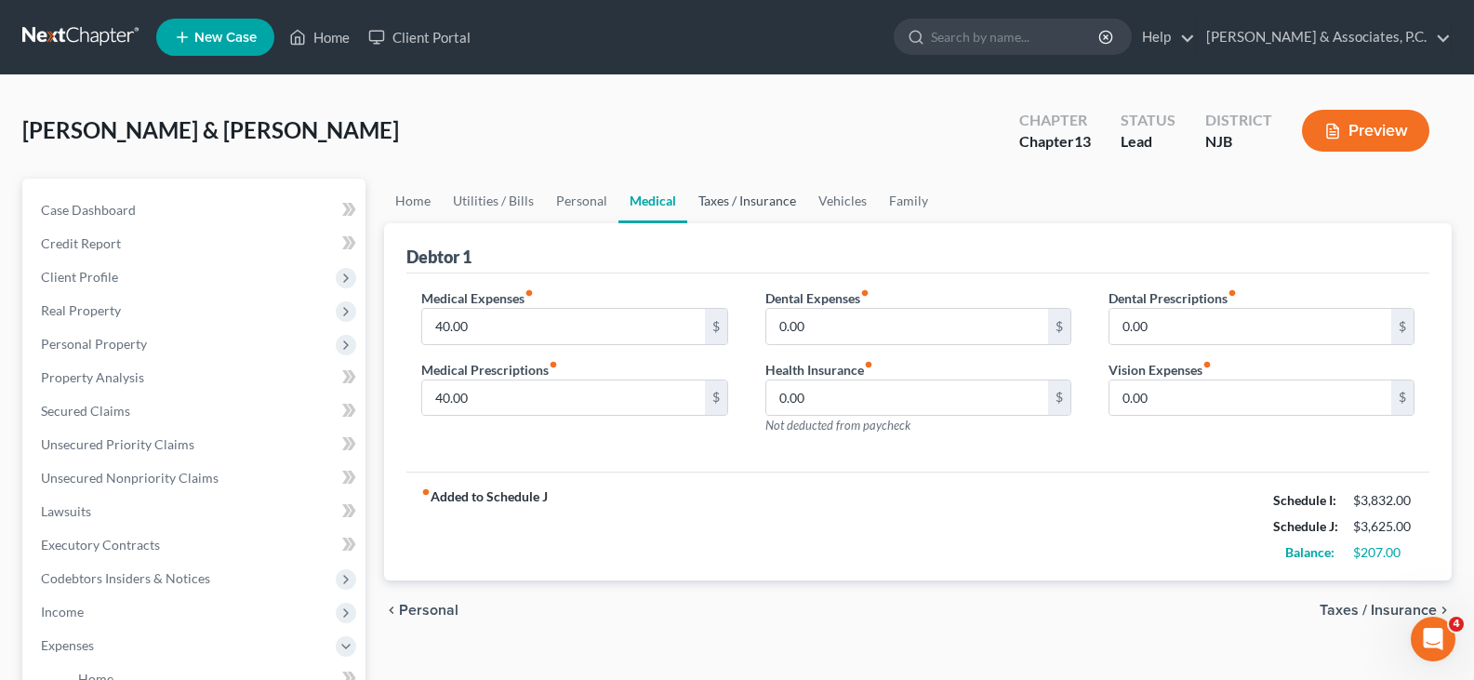
click at [717, 197] on link "Taxes / Insurance" at bounding box center [747, 201] width 120 height 45
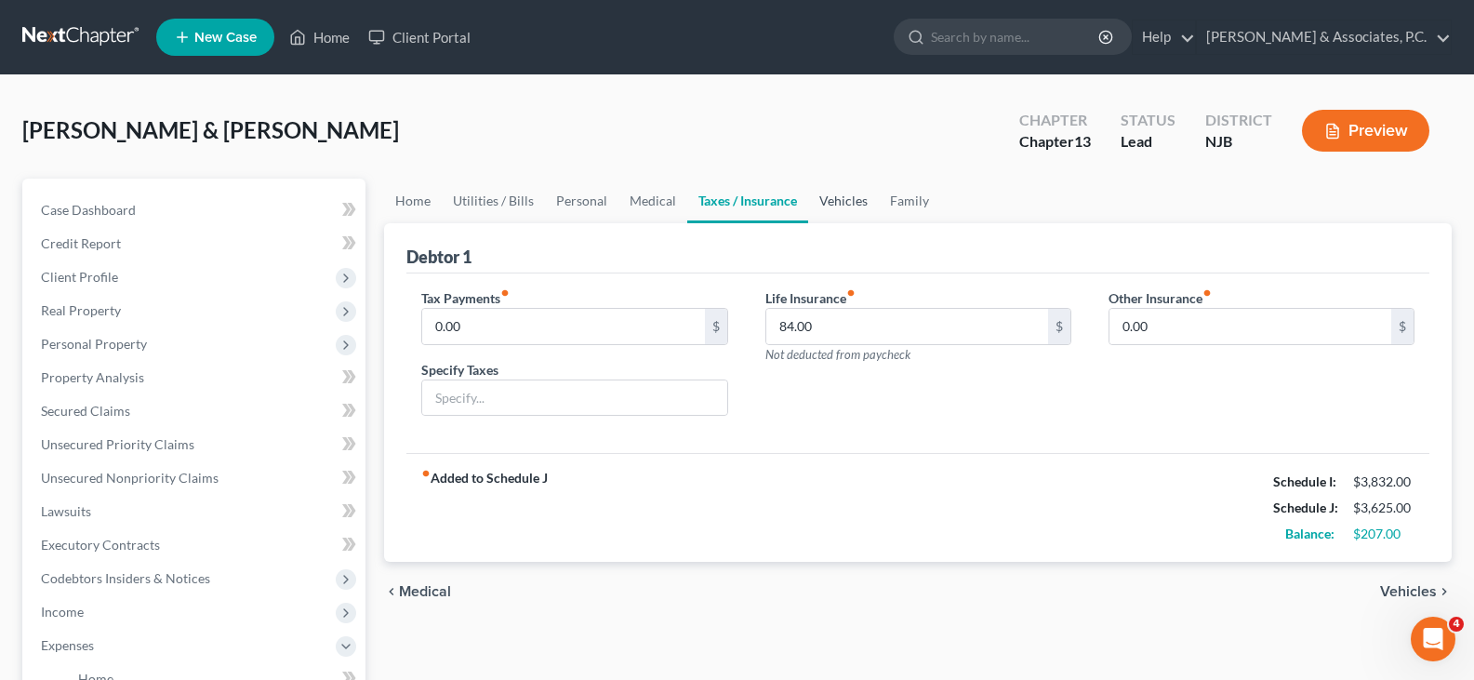
click at [834, 199] on link "Vehicles" at bounding box center [843, 201] width 71 height 45
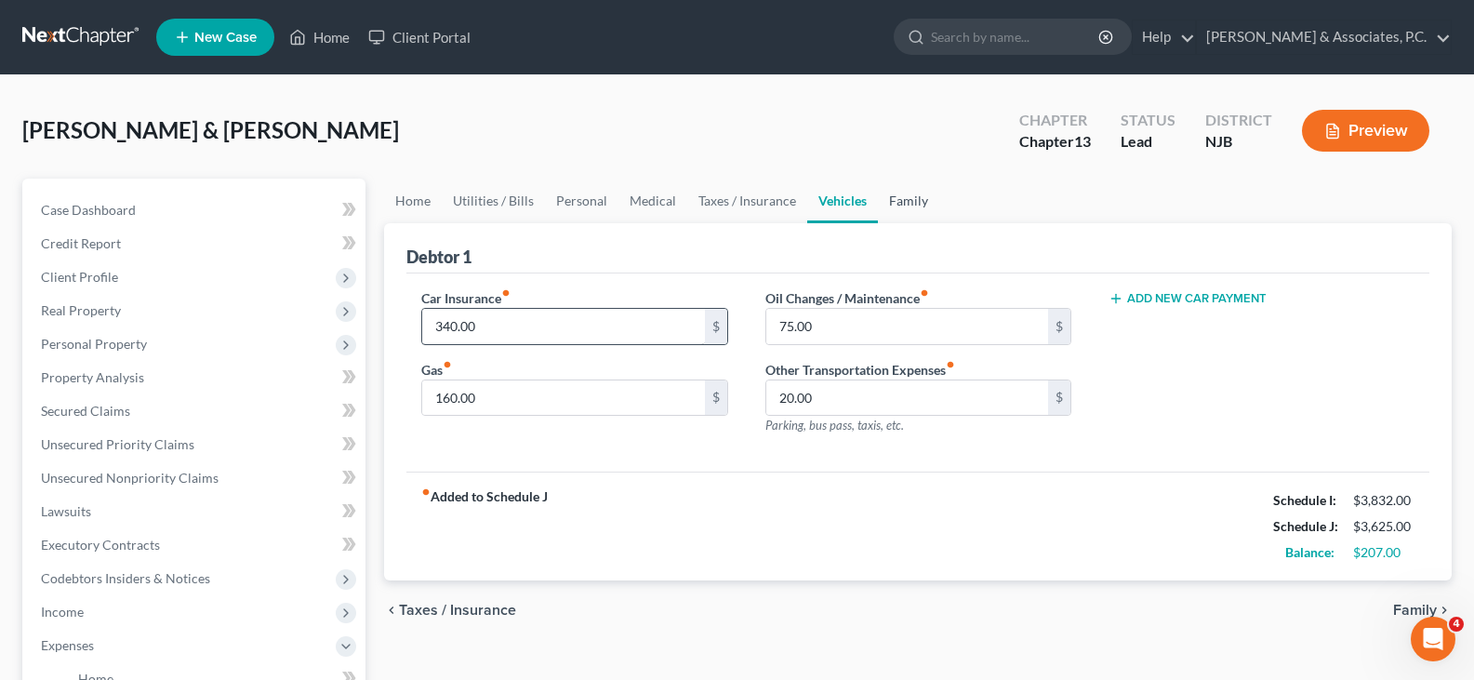
drag, startPoint x: 918, startPoint y: 196, endPoint x: 562, endPoint y: 308, distance: 373.3
click at [916, 195] on link "Family" at bounding box center [908, 201] width 61 height 45
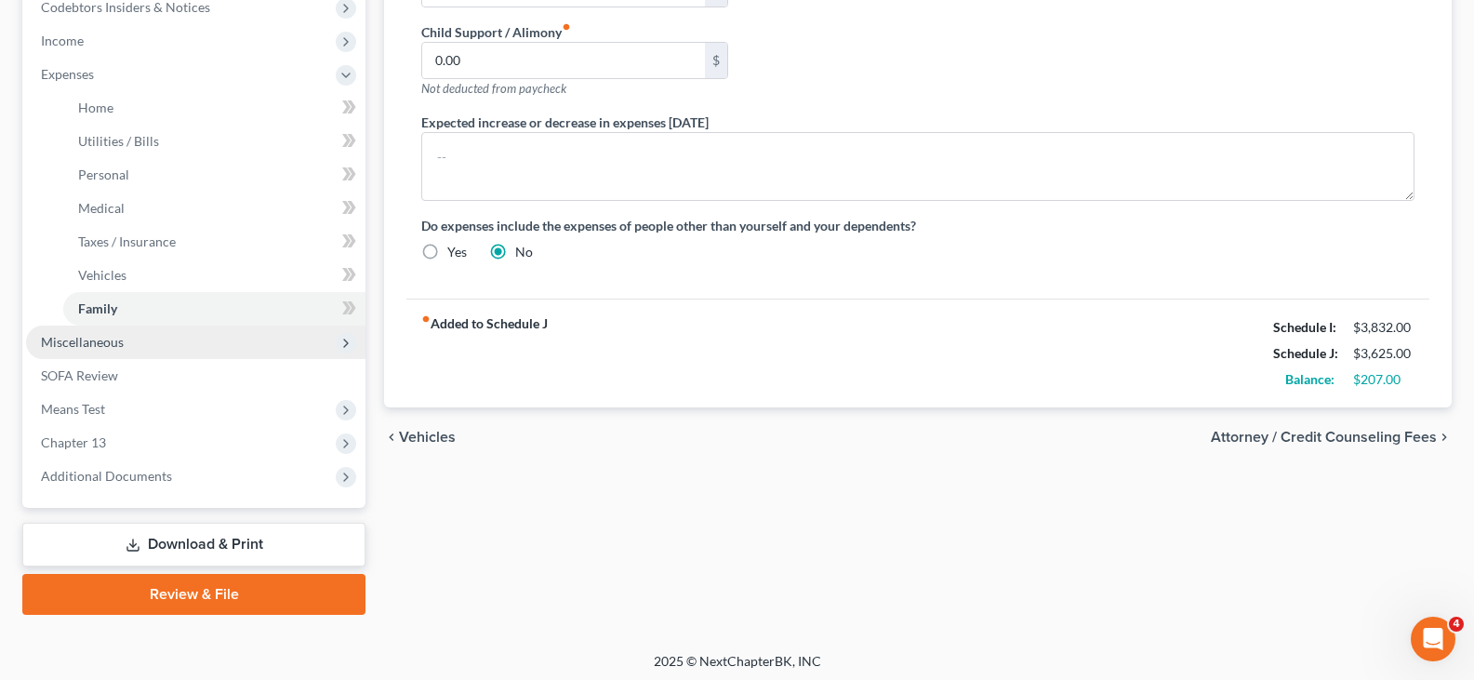
scroll to position [577, 0]
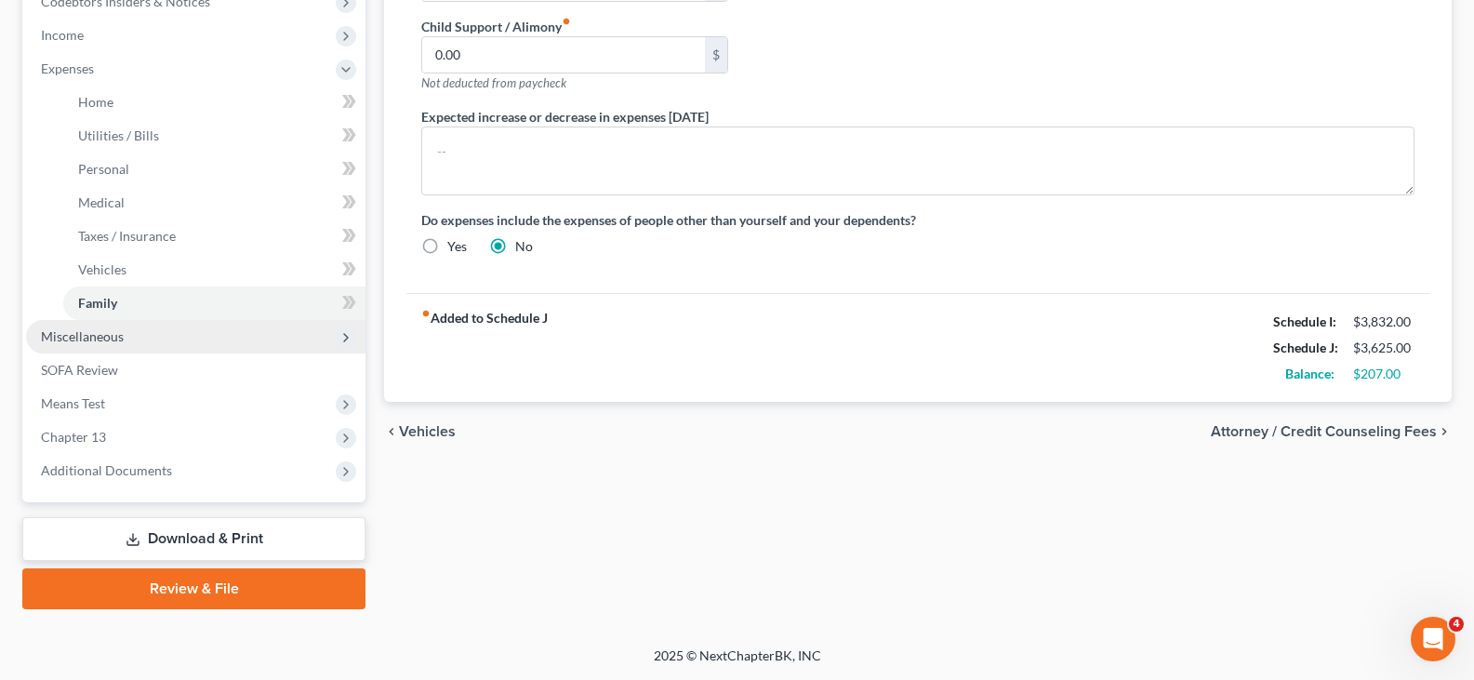
click at [87, 332] on span "Miscellaneous" at bounding box center [82, 336] width 83 height 16
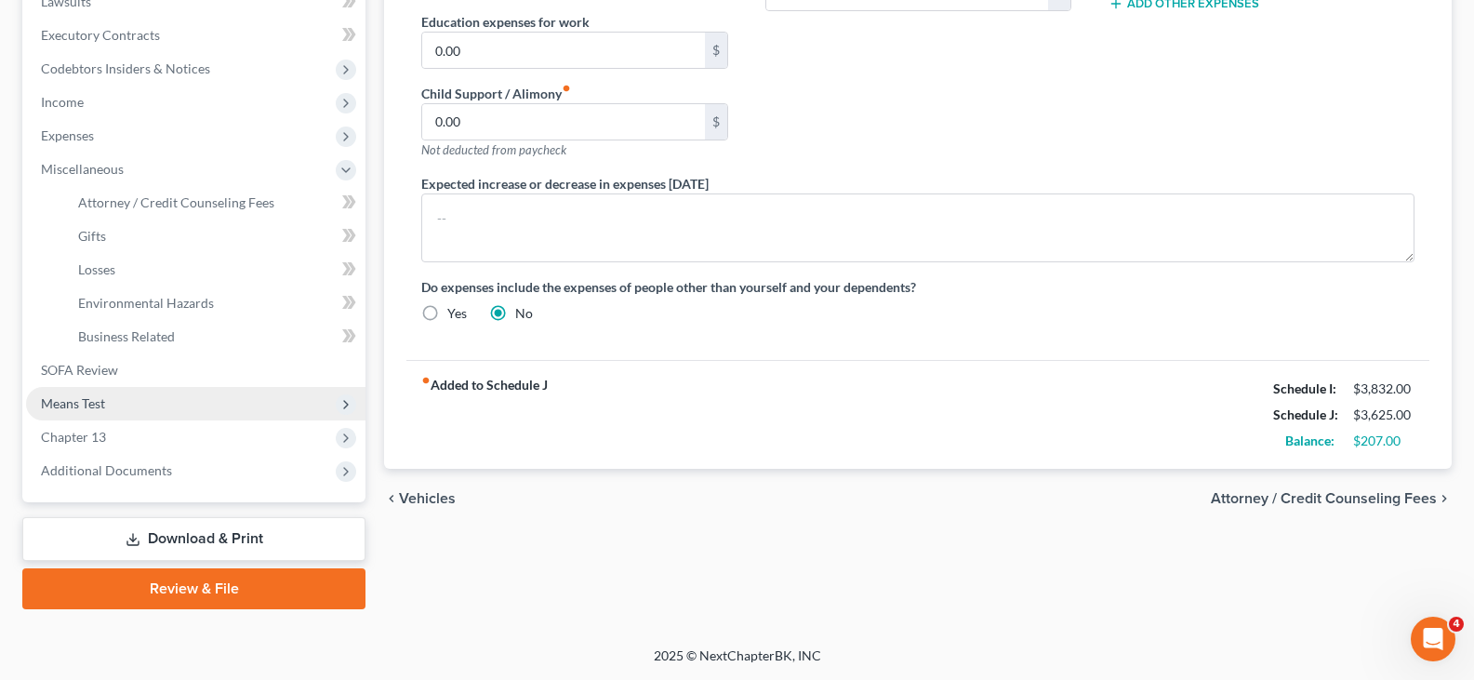
scroll to position [510, 0]
click at [71, 404] on span "Means Test" at bounding box center [73, 403] width 64 height 16
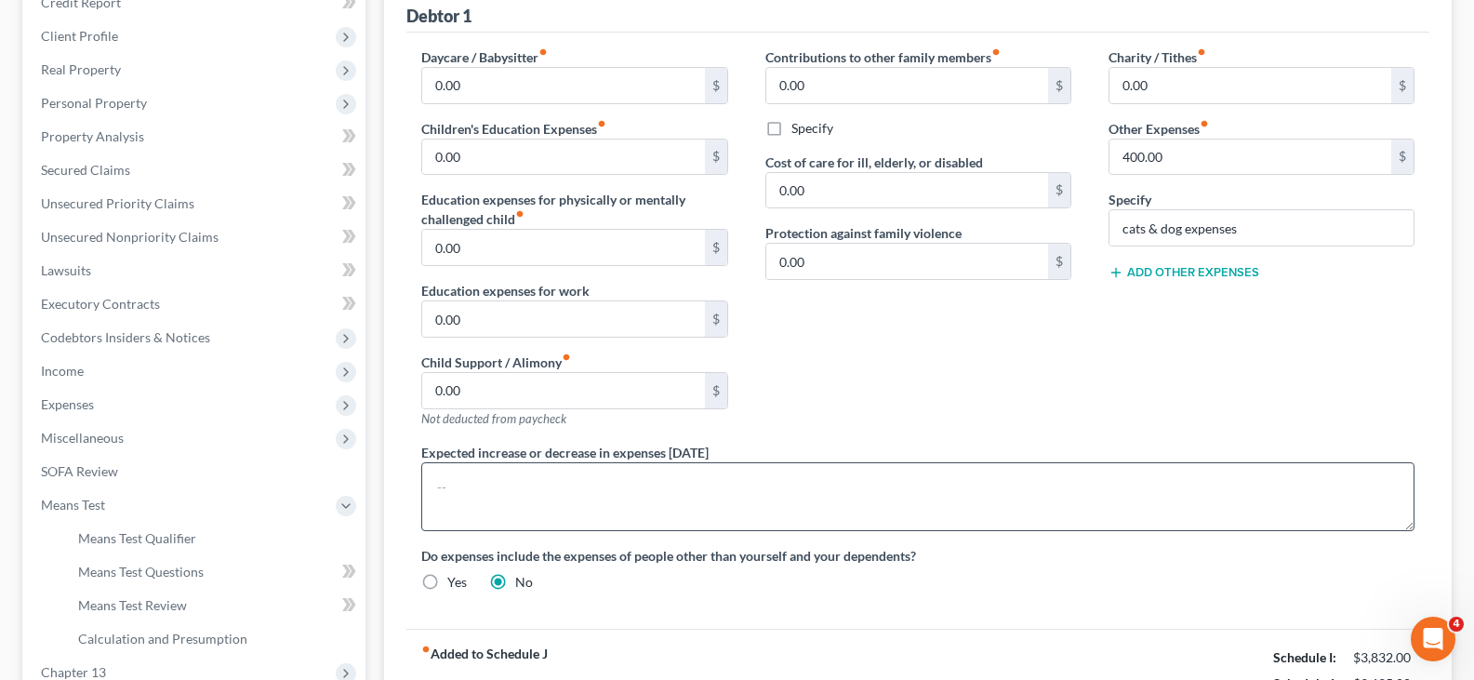
scroll to position [11, 0]
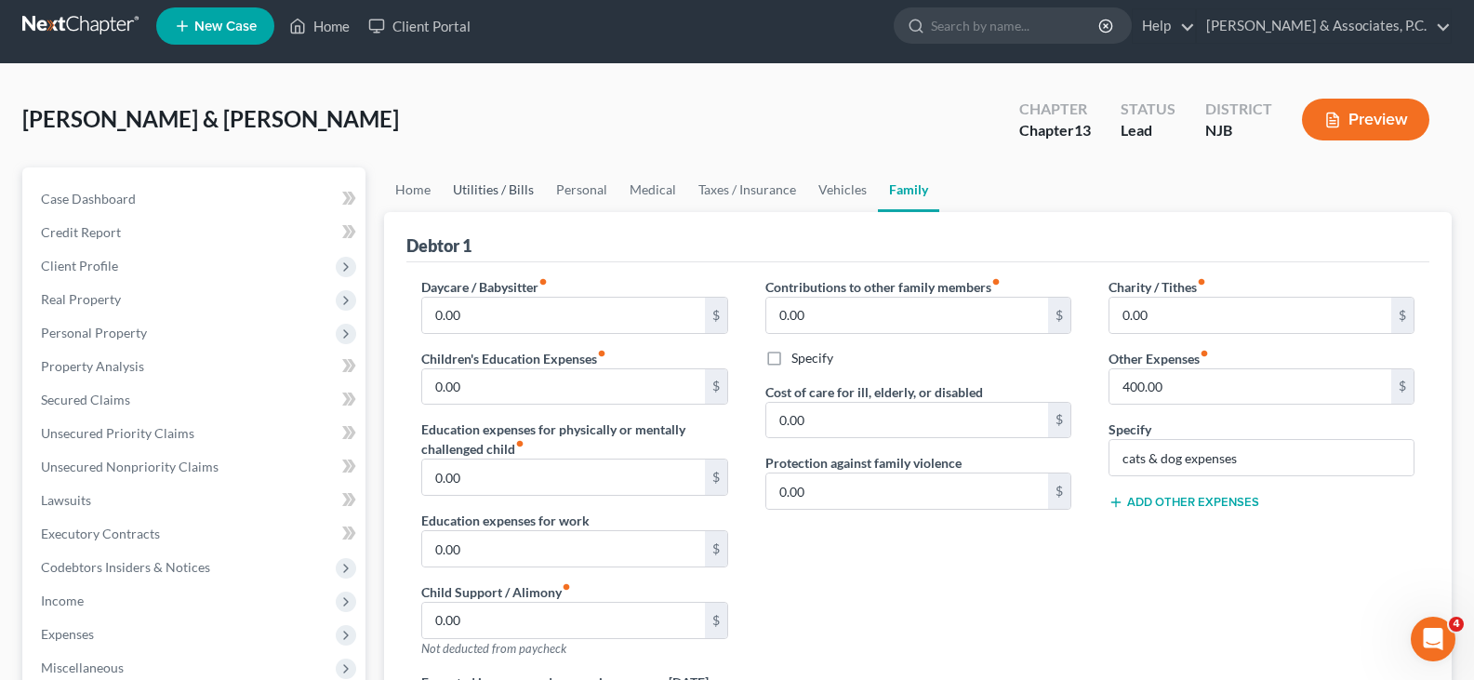
click at [473, 186] on link "Utilities / Bills" at bounding box center [493, 189] width 103 height 45
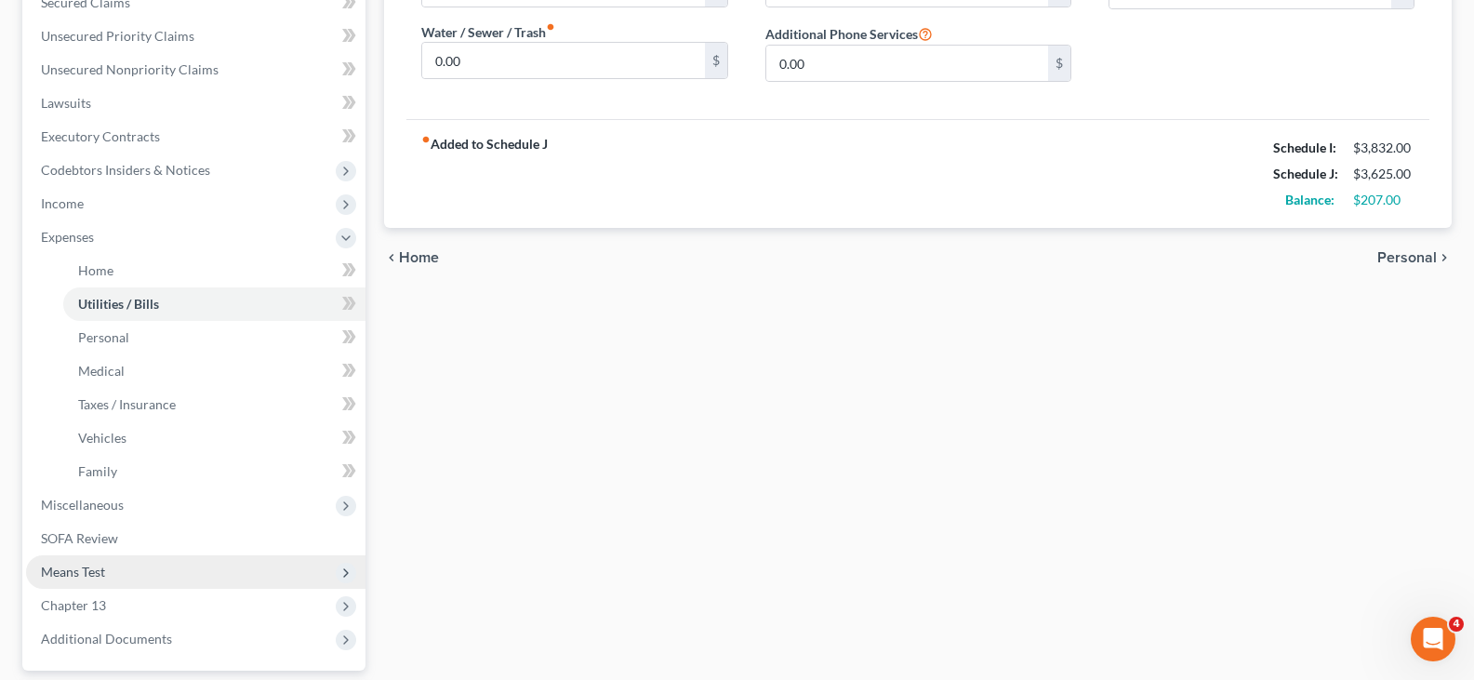
scroll to position [577, 0]
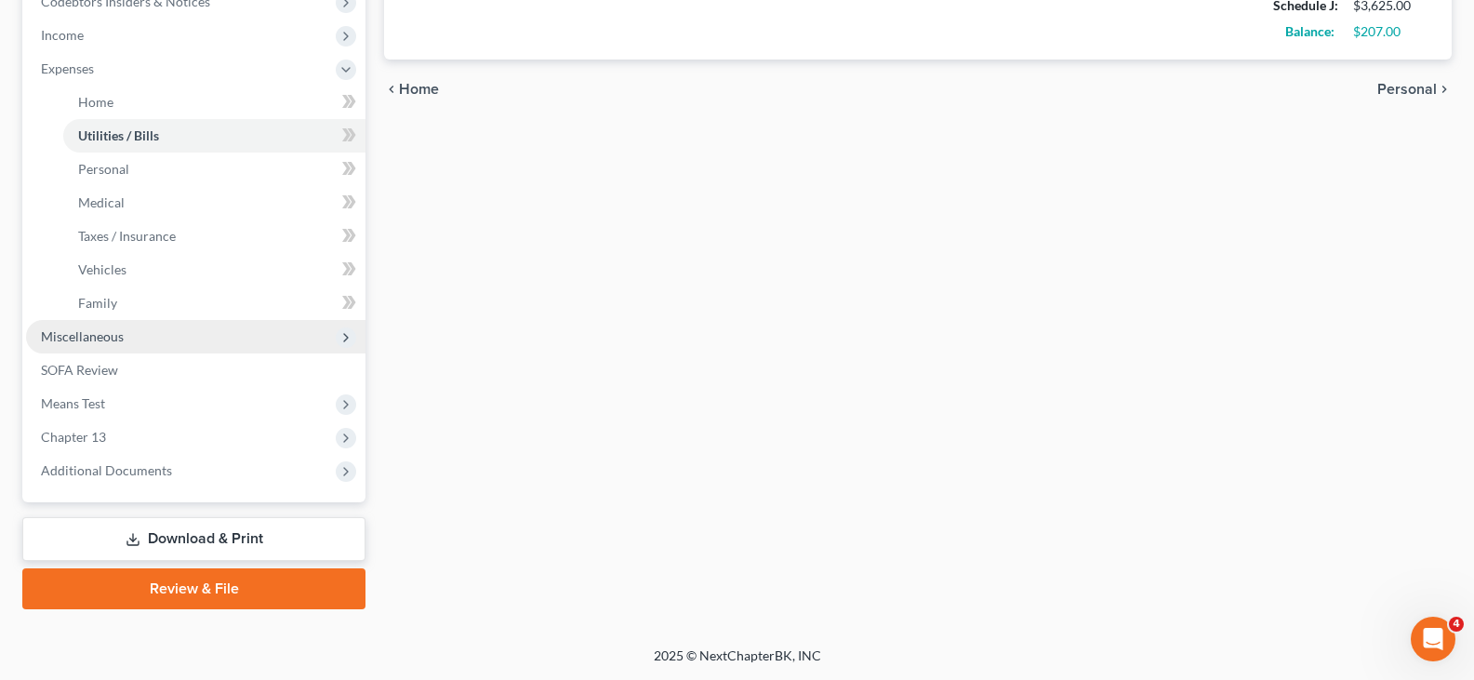
click at [78, 340] on span "Miscellaneous" at bounding box center [82, 336] width 83 height 16
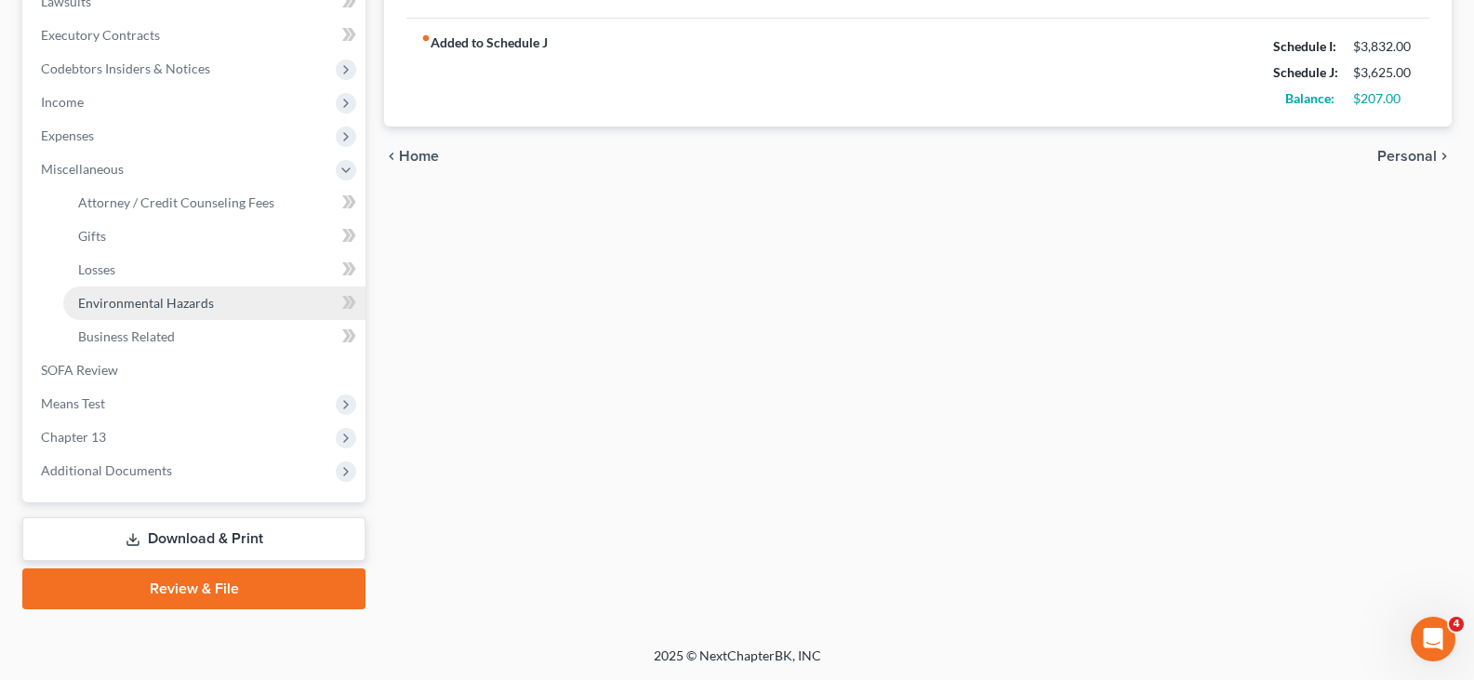
scroll to position [510, 0]
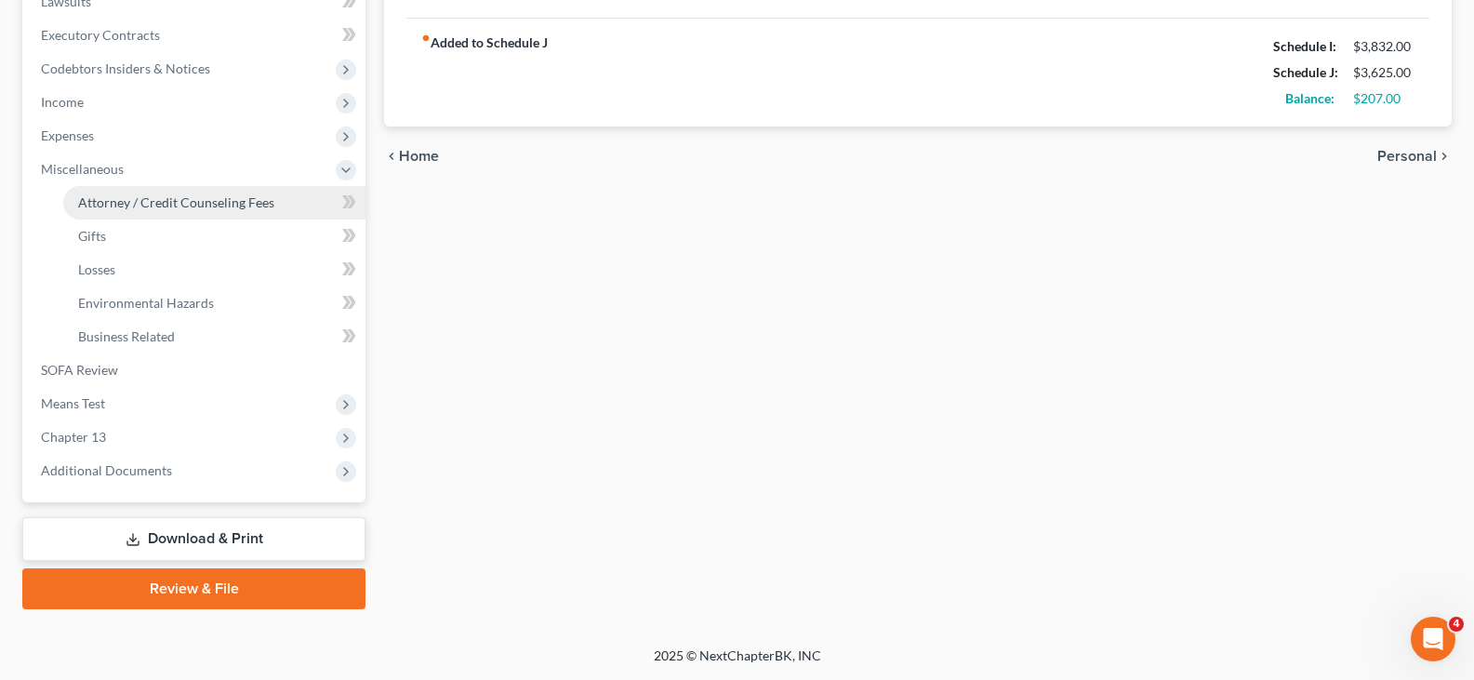
click at [109, 205] on span "Attorney / Credit Counseling Fees" at bounding box center [176, 202] width 196 height 16
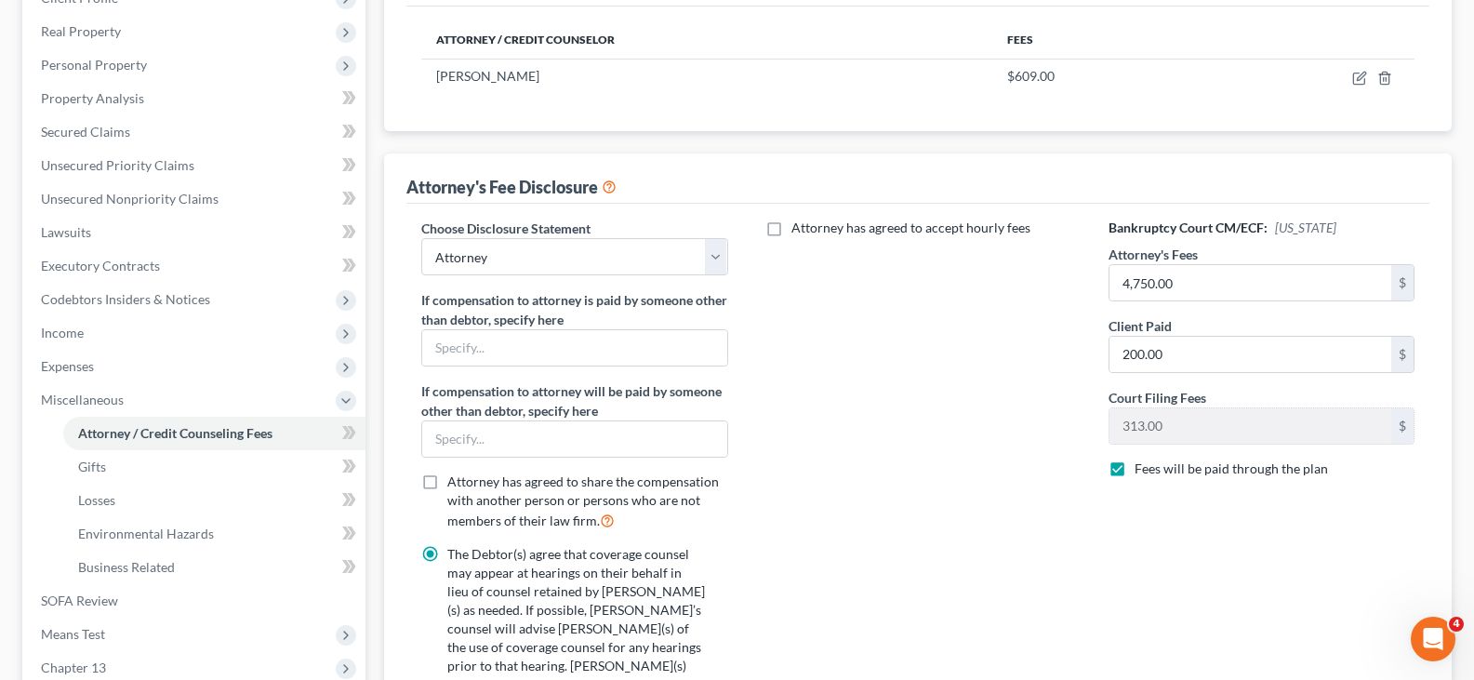
scroll to position [558, 0]
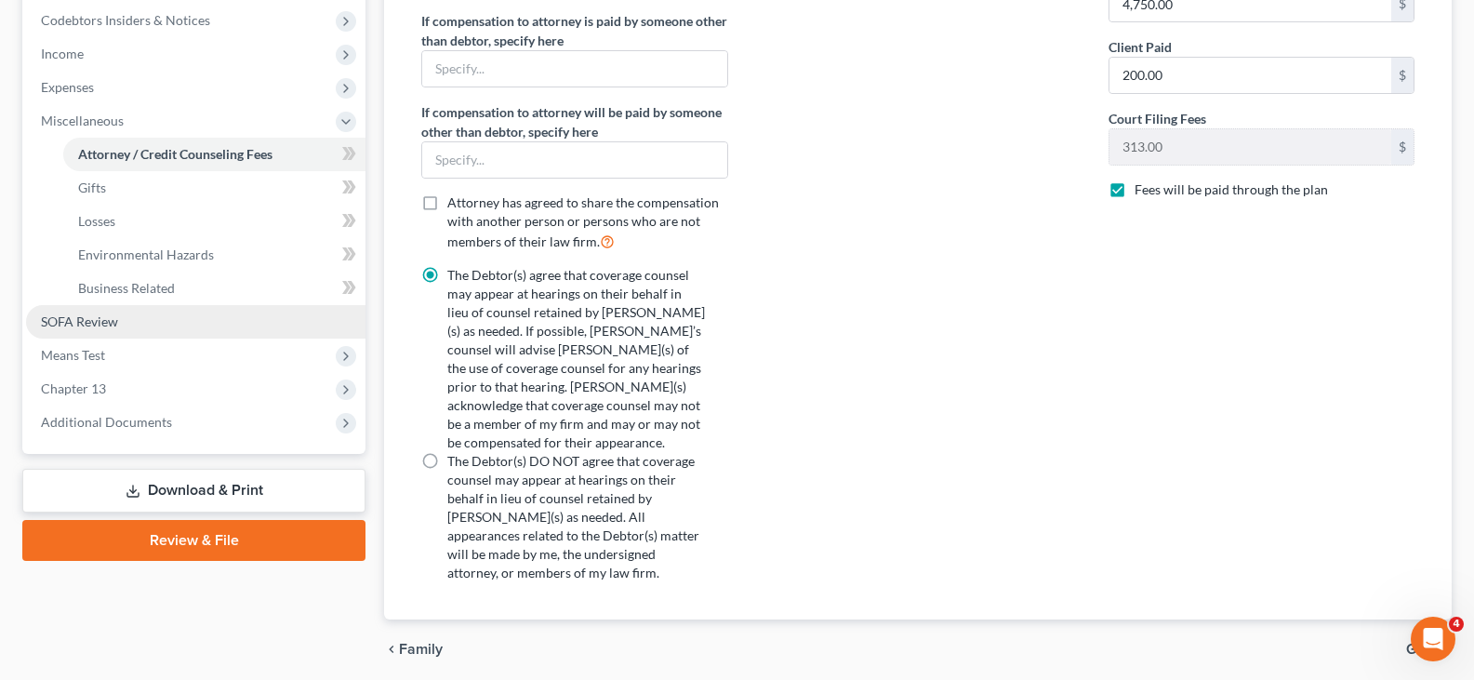
click at [41, 322] on link "SOFA Review" at bounding box center [195, 321] width 339 height 33
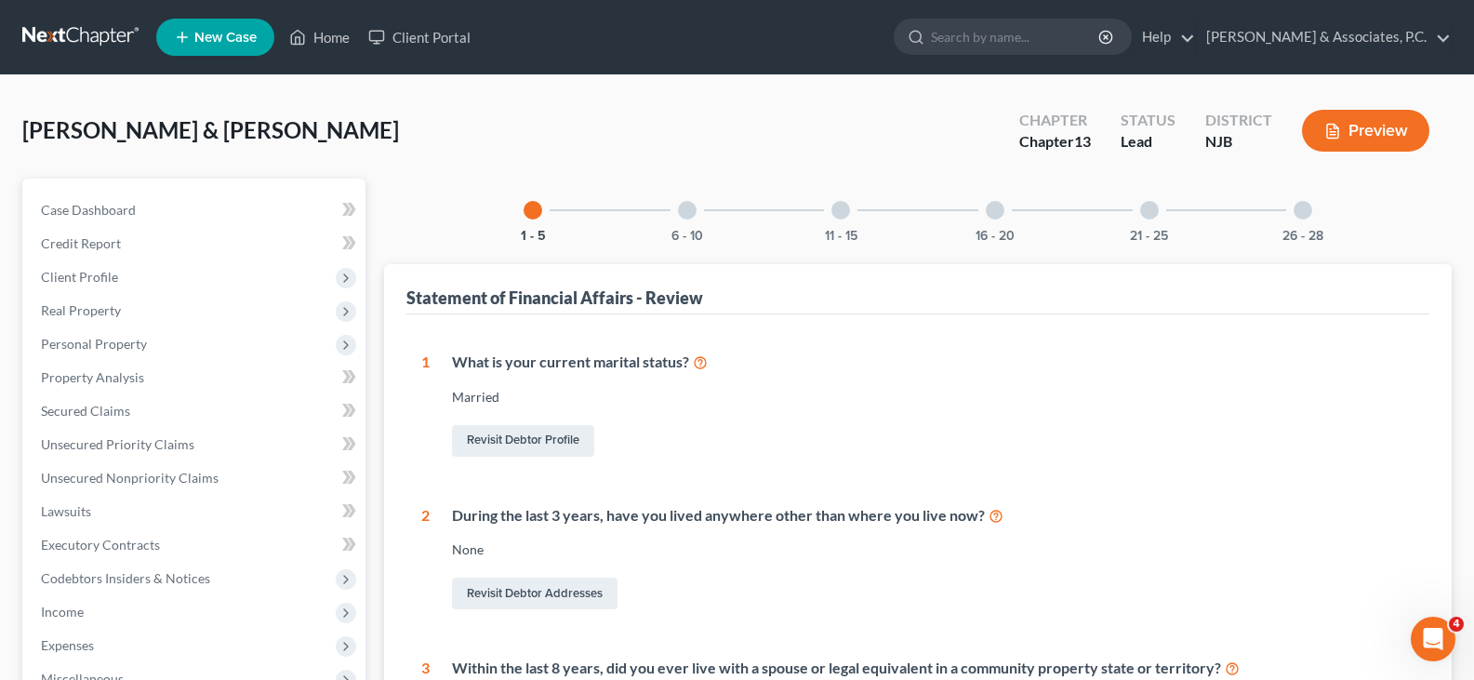
click at [687, 214] on div at bounding box center [687, 210] width 19 height 19
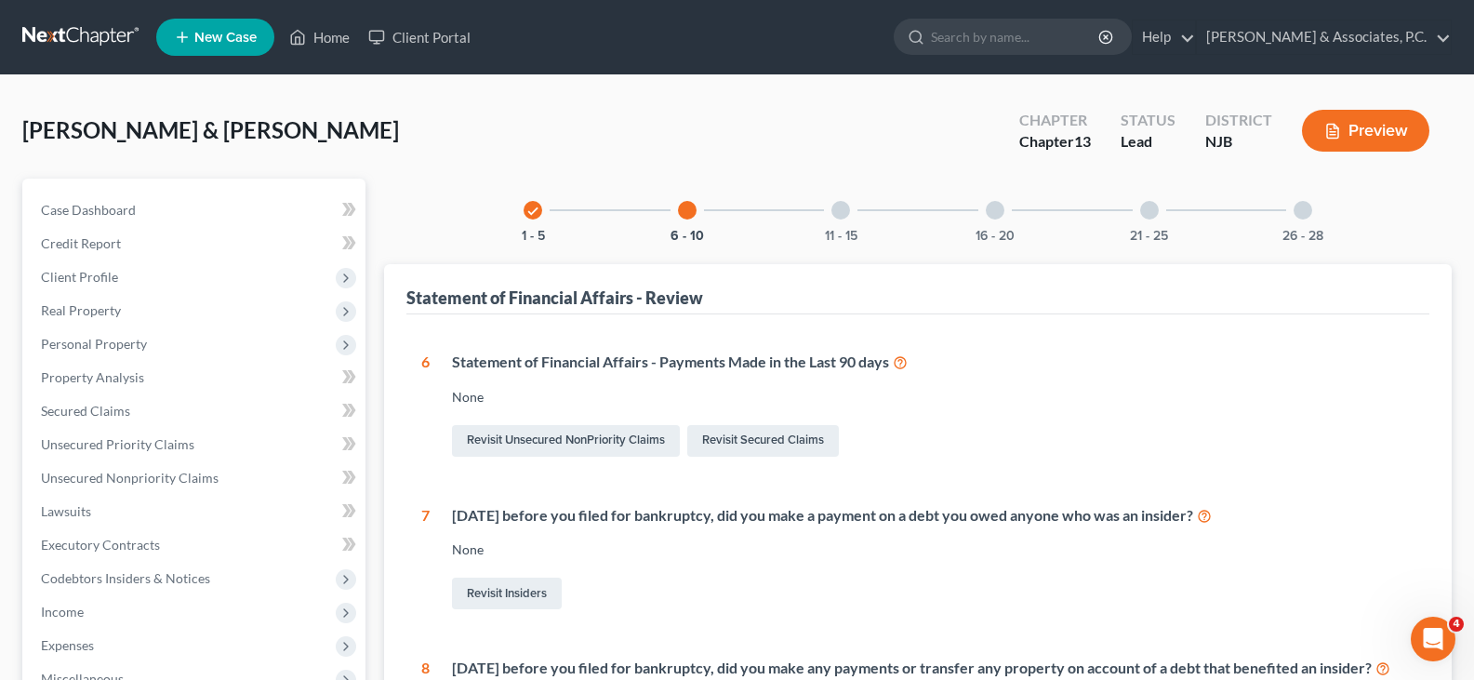
click at [835, 210] on div at bounding box center [841, 210] width 19 height 19
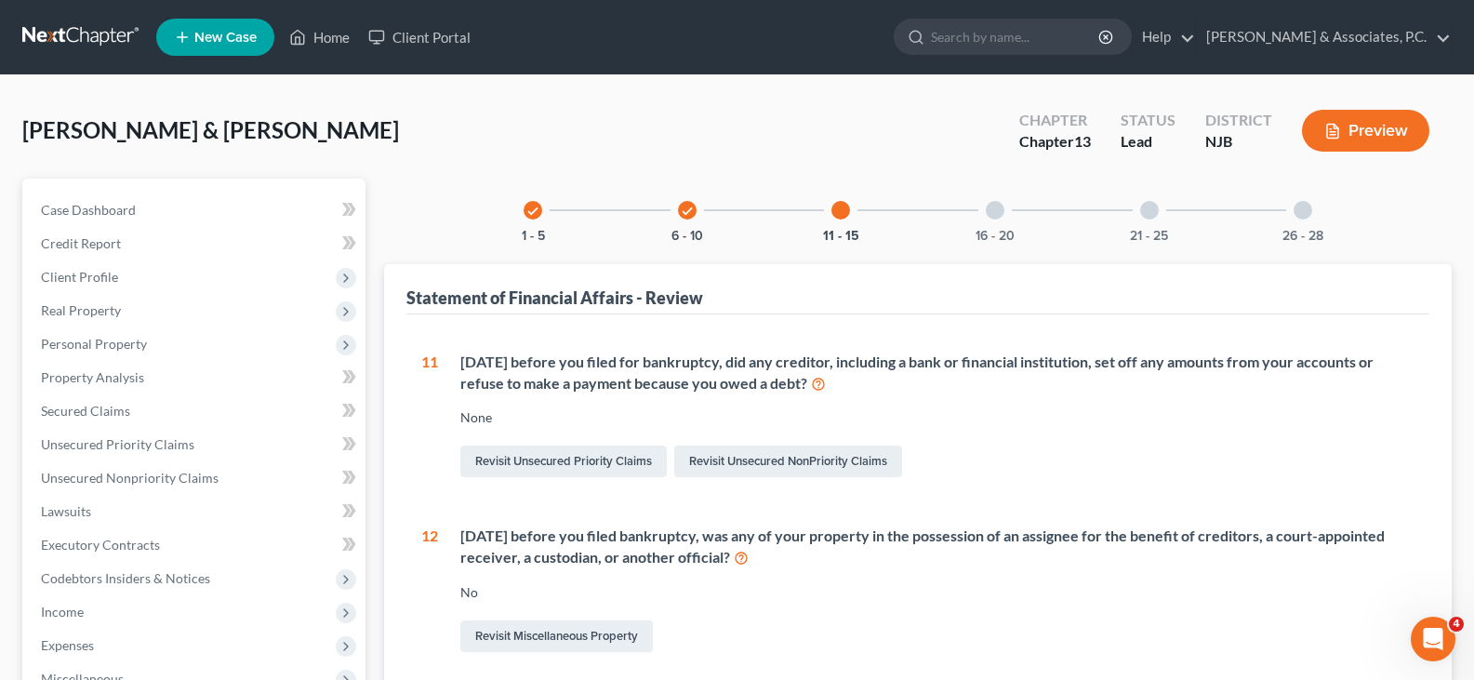
click at [988, 210] on div at bounding box center [995, 210] width 19 height 19
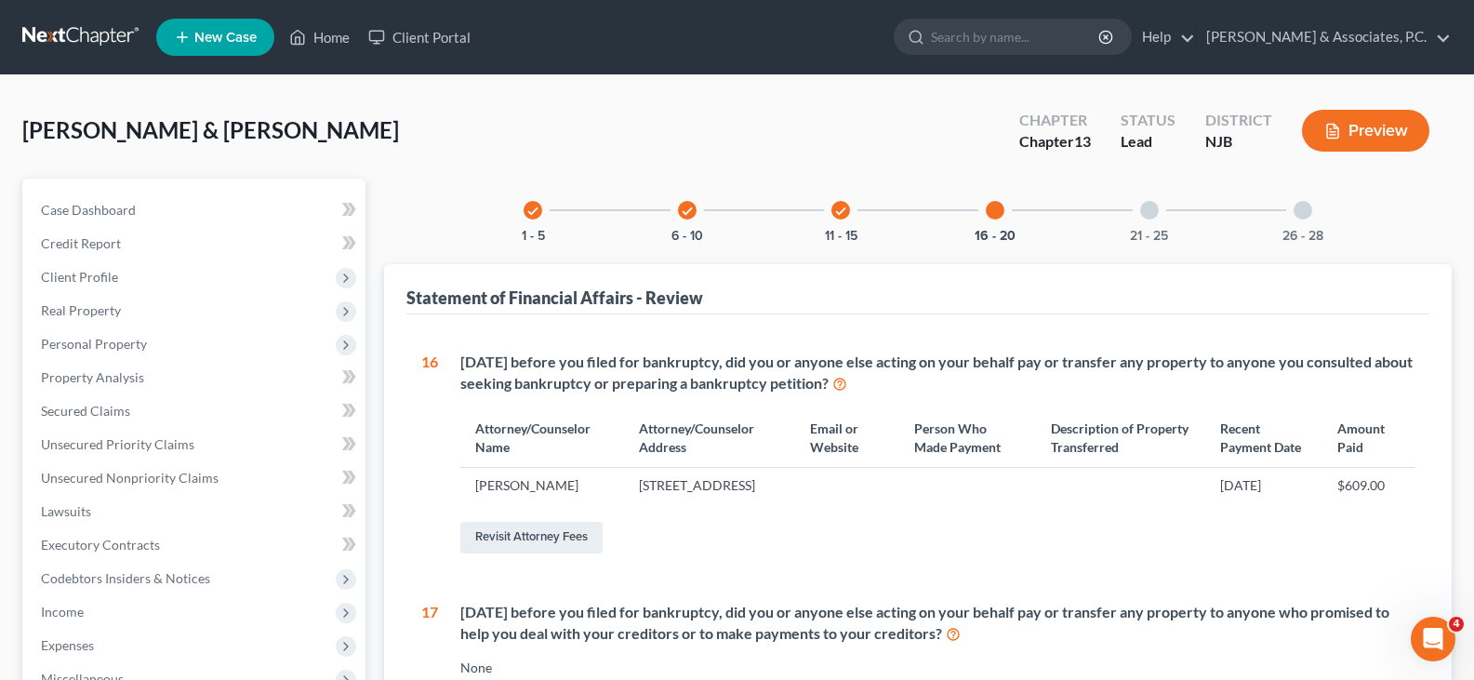
drag, startPoint x: 1147, startPoint y: 207, endPoint x: 0, endPoint y: 473, distance: 1177.3
click at [1145, 207] on div at bounding box center [1149, 210] width 19 height 19
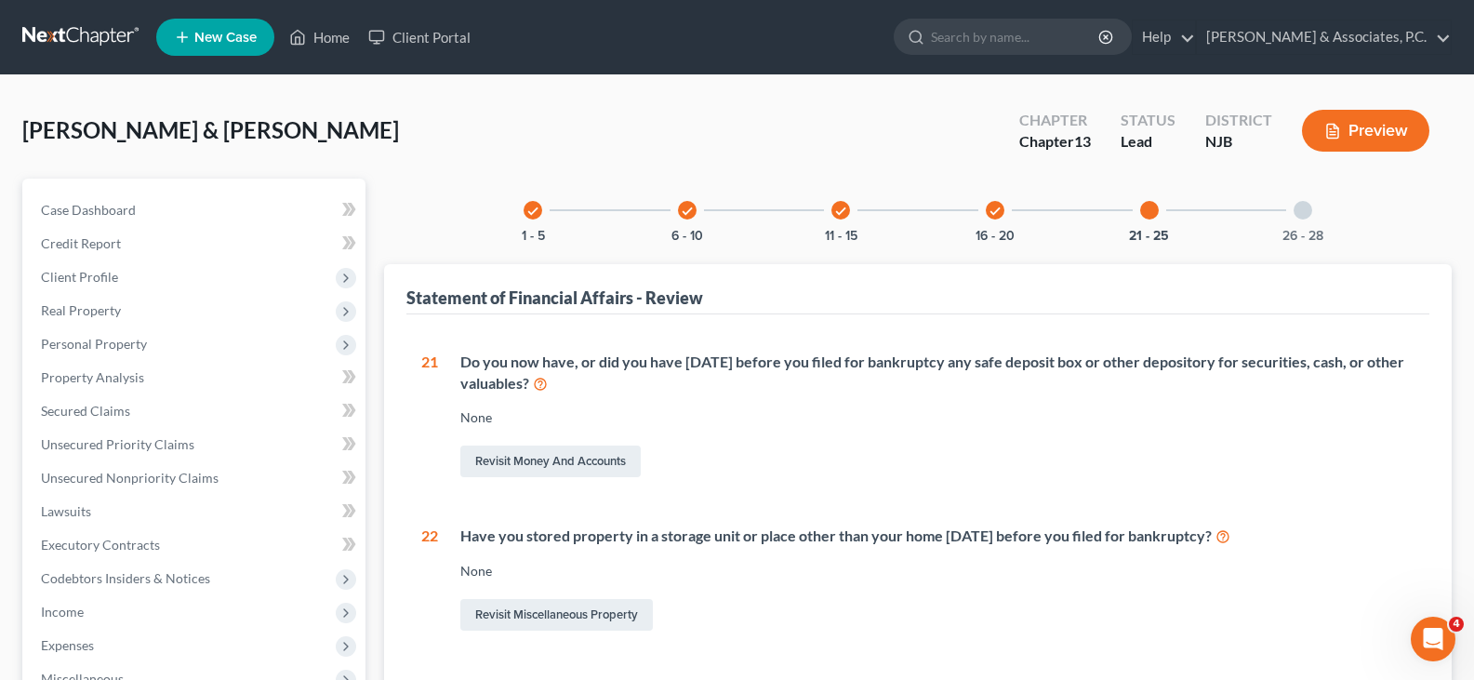
click at [1304, 209] on div at bounding box center [1303, 210] width 19 height 19
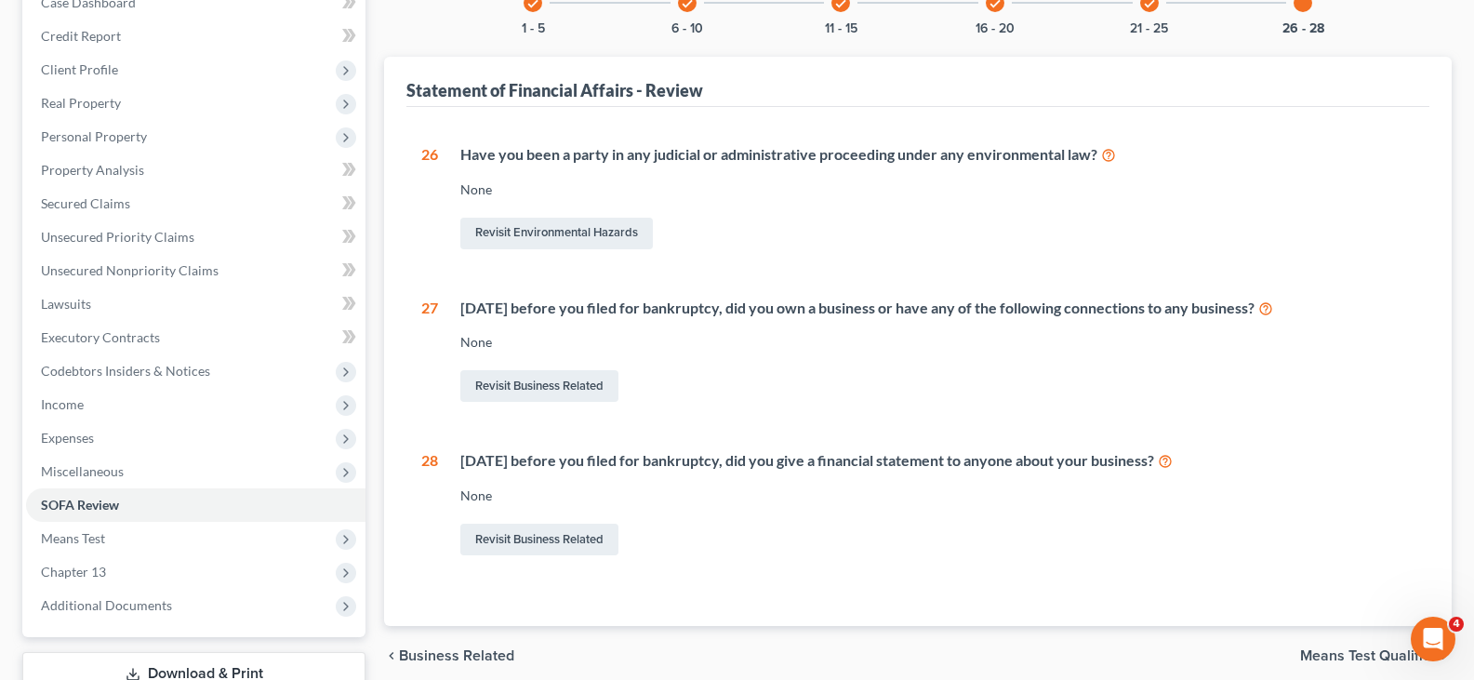
scroll to position [186, 0]
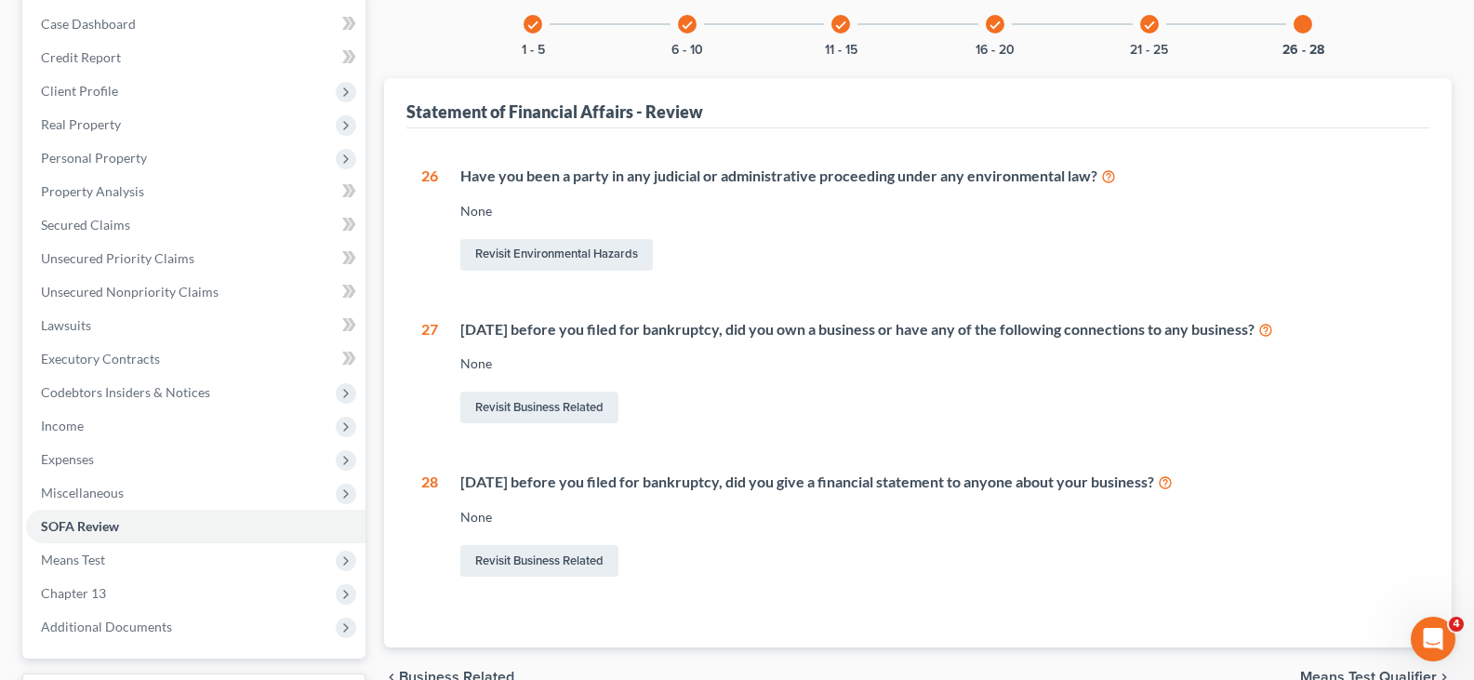
drag, startPoint x: 1303, startPoint y: 17, endPoint x: 1185, endPoint y: 16, distance: 118.1
click at [1301, 17] on div at bounding box center [1303, 24] width 19 height 19
click at [1160, 22] on div "check 21 - 25" at bounding box center [1149, 24] width 63 height 63
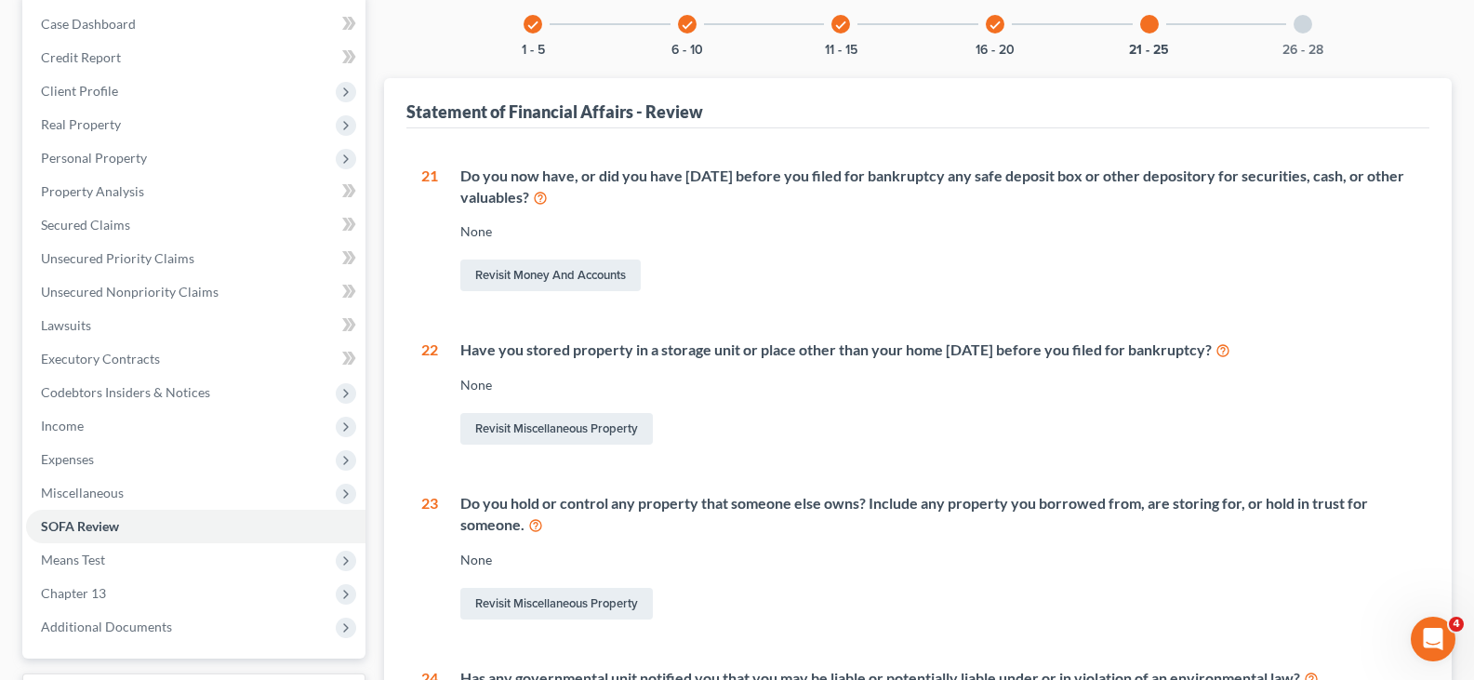
click at [523, 28] on div "check 1 - 5" at bounding box center [532, 24] width 63 height 63
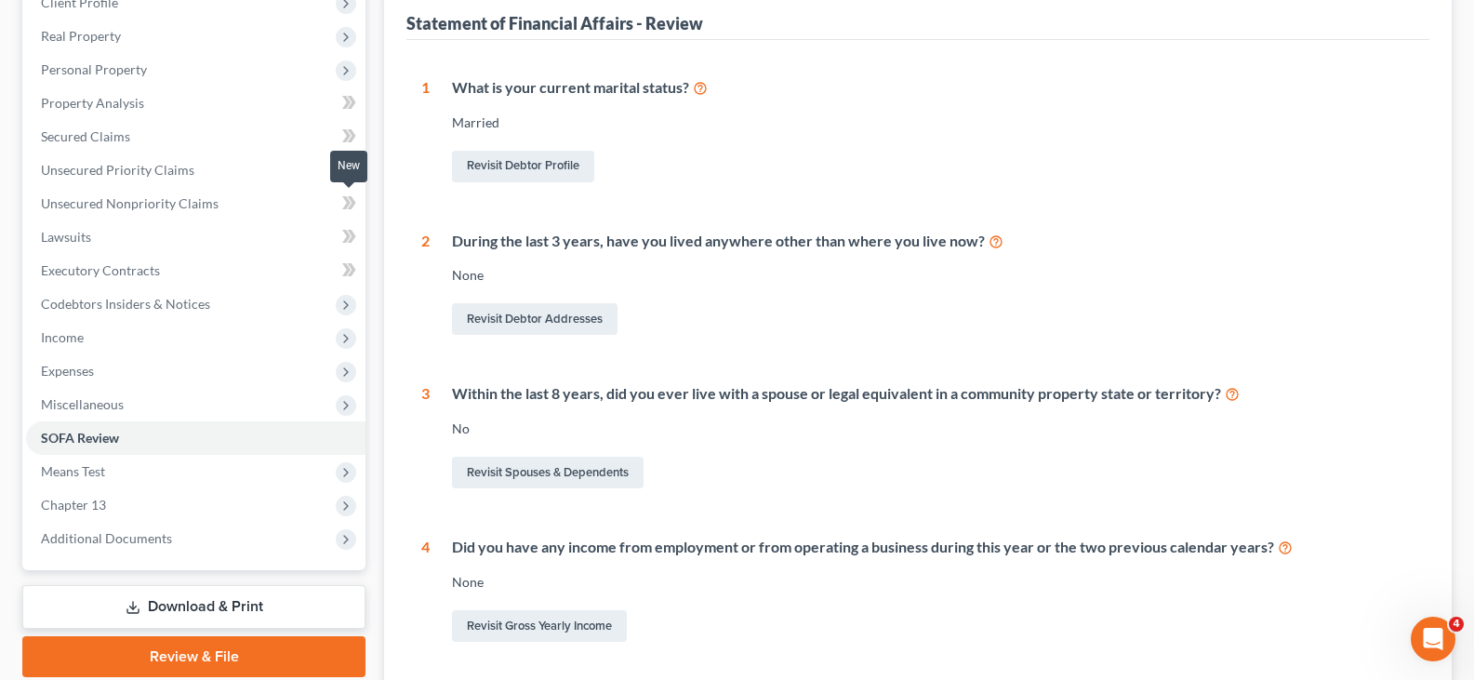
scroll to position [279, 0]
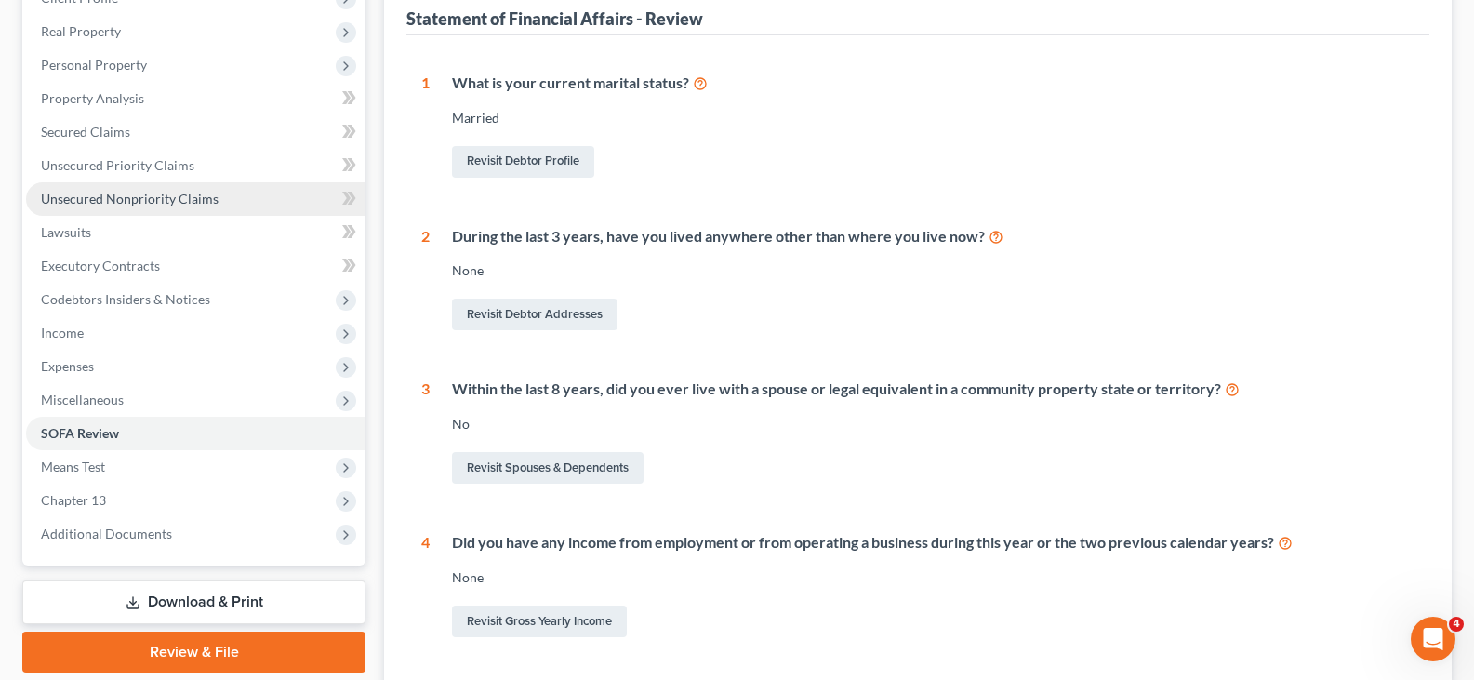
click at [98, 193] on span "Unsecured Nonpriority Claims" at bounding box center [130, 199] width 178 height 16
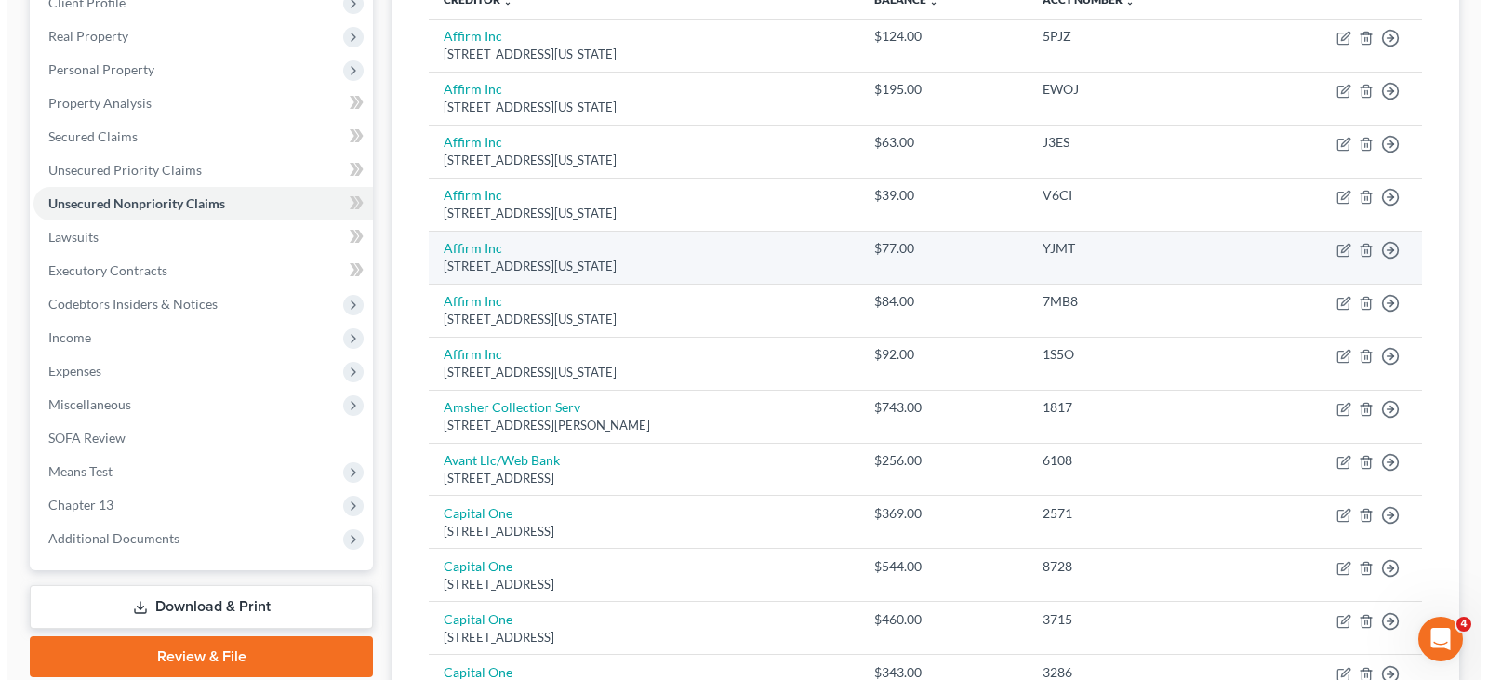
scroll to position [279, 0]
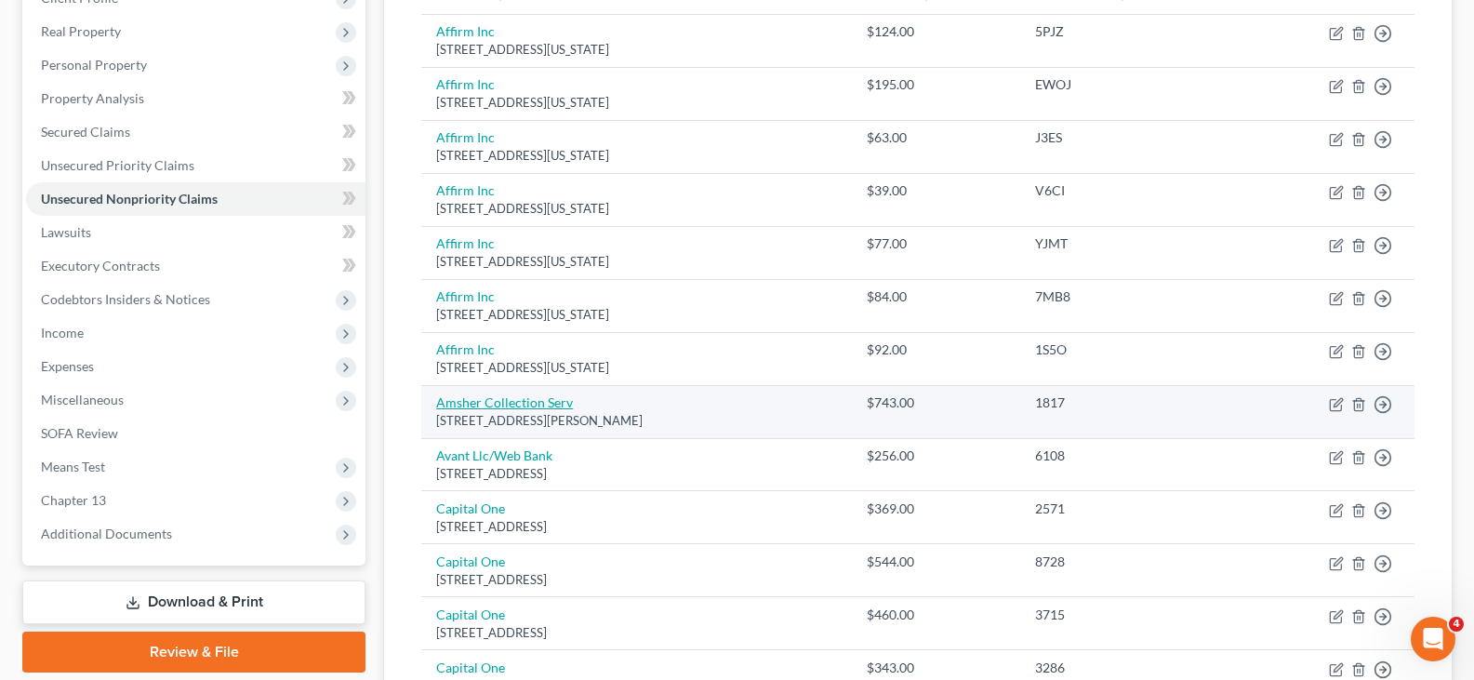
drag, startPoint x: 499, startPoint y: 389, endPoint x: 493, endPoint y: 404, distance: 16.2
click at [499, 389] on td "Amsher Collection Serv [STREET_ADDRESS][PERSON_NAME]" at bounding box center [636, 411] width 431 height 53
click at [493, 404] on link "Amsher Collection Serv" at bounding box center [504, 402] width 137 height 16
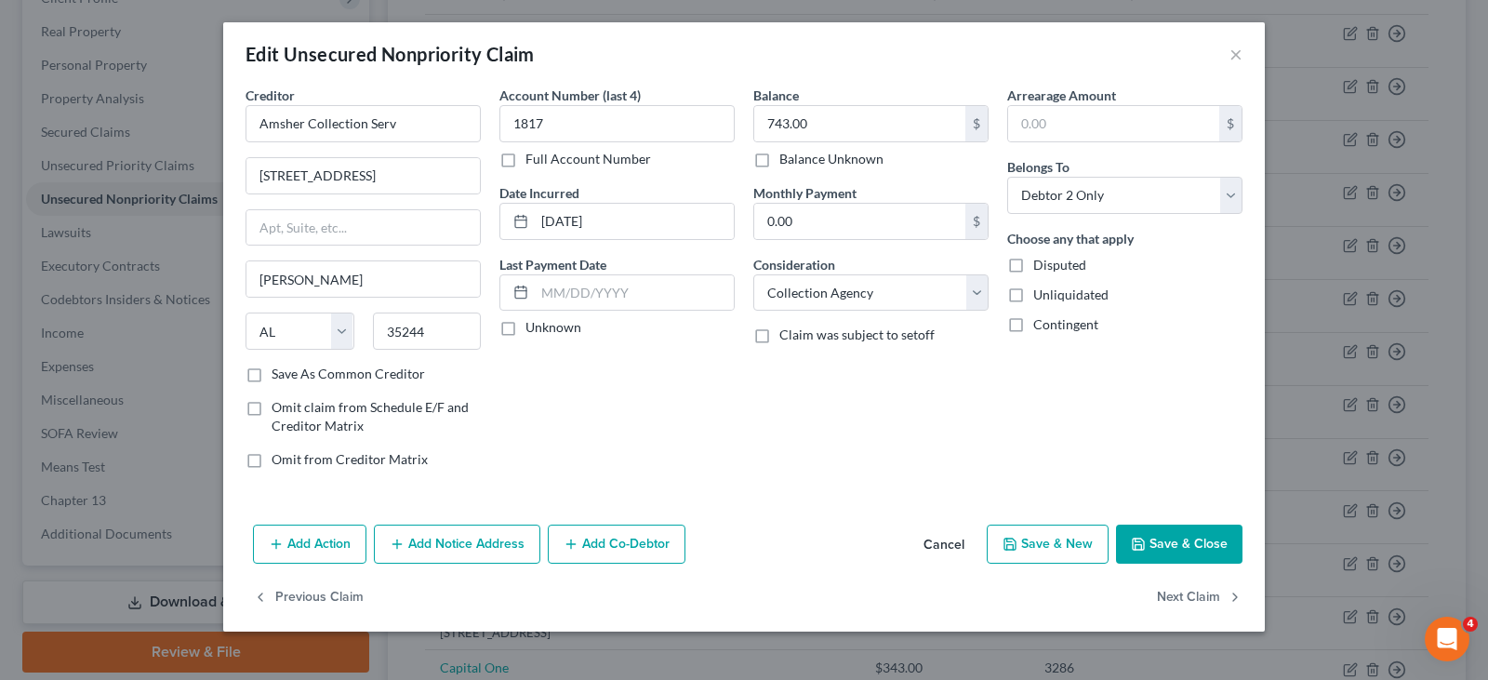
click at [468, 541] on button "Add Notice Address" at bounding box center [457, 544] width 166 height 39
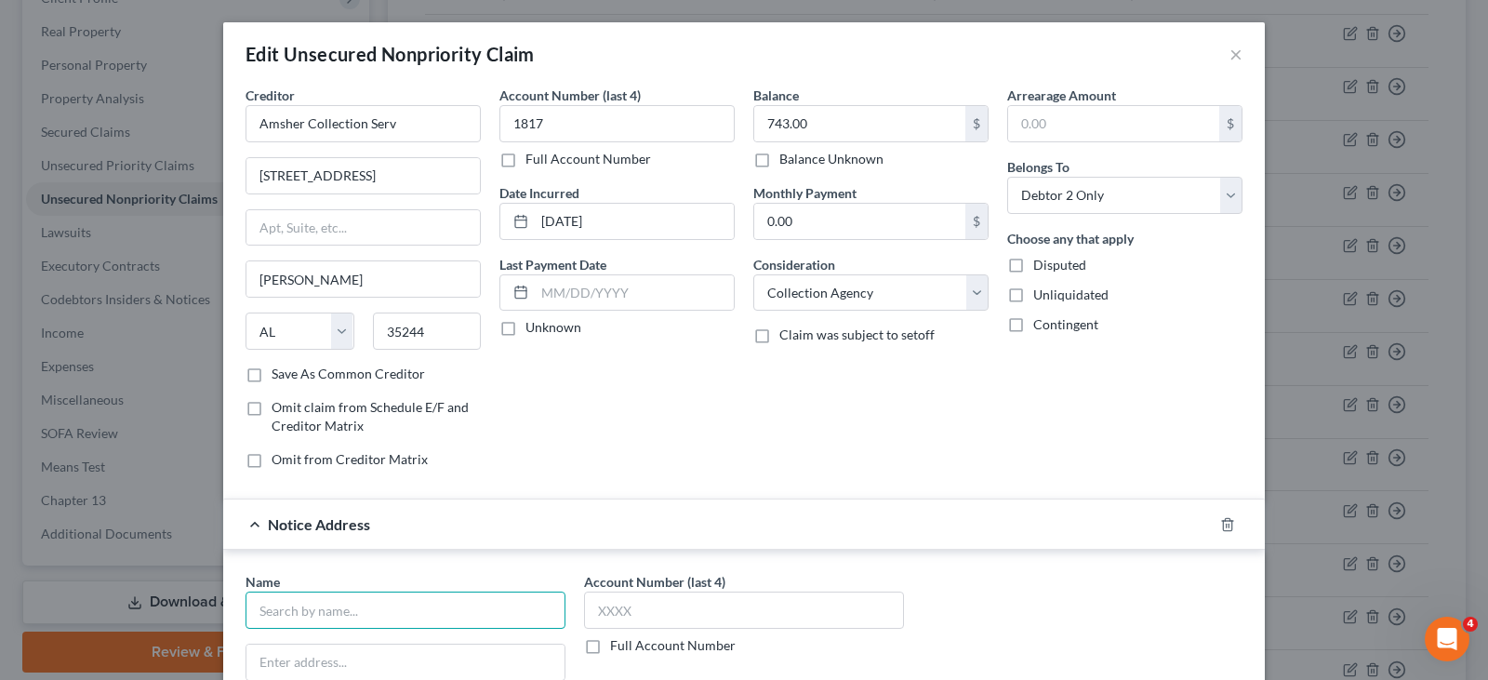
click at [401, 612] on input "text" at bounding box center [406, 610] width 320 height 37
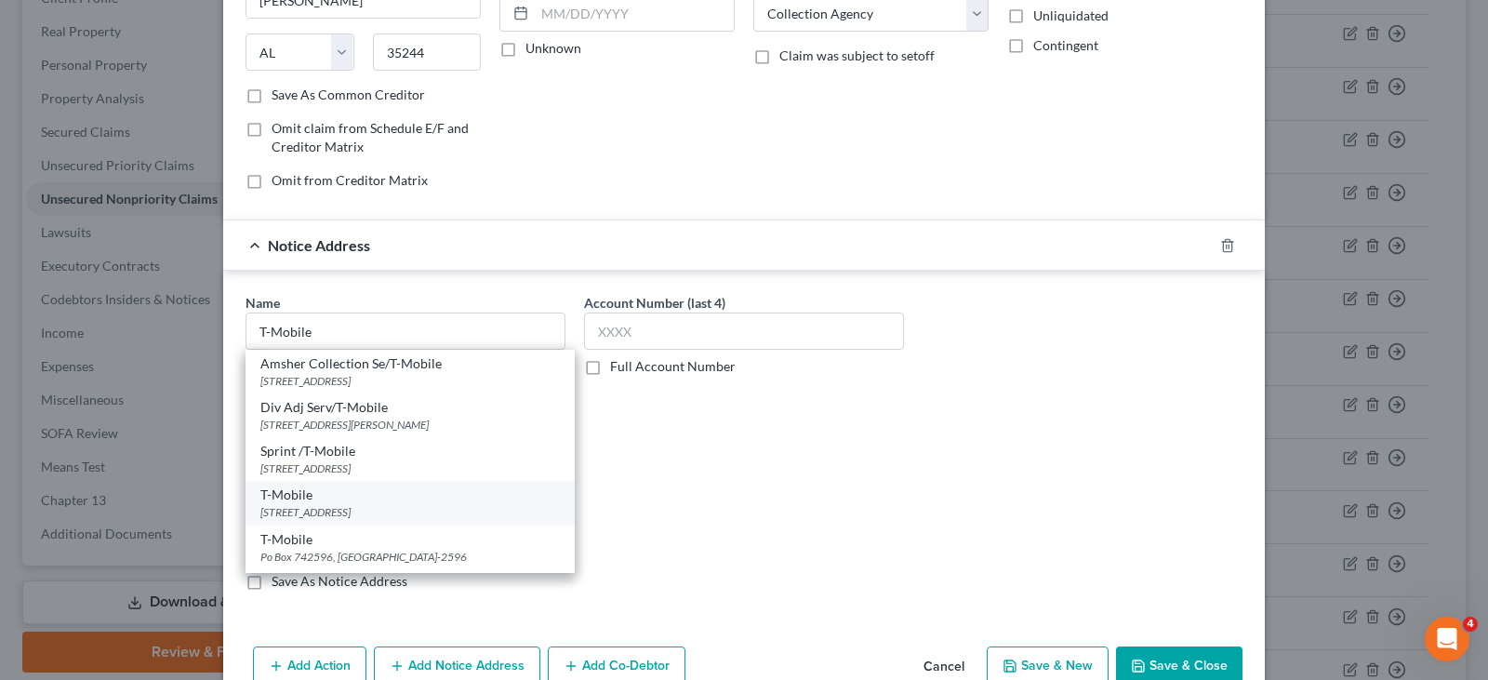
click at [314, 499] on div "T-Mobile" at bounding box center [409, 495] width 299 height 19
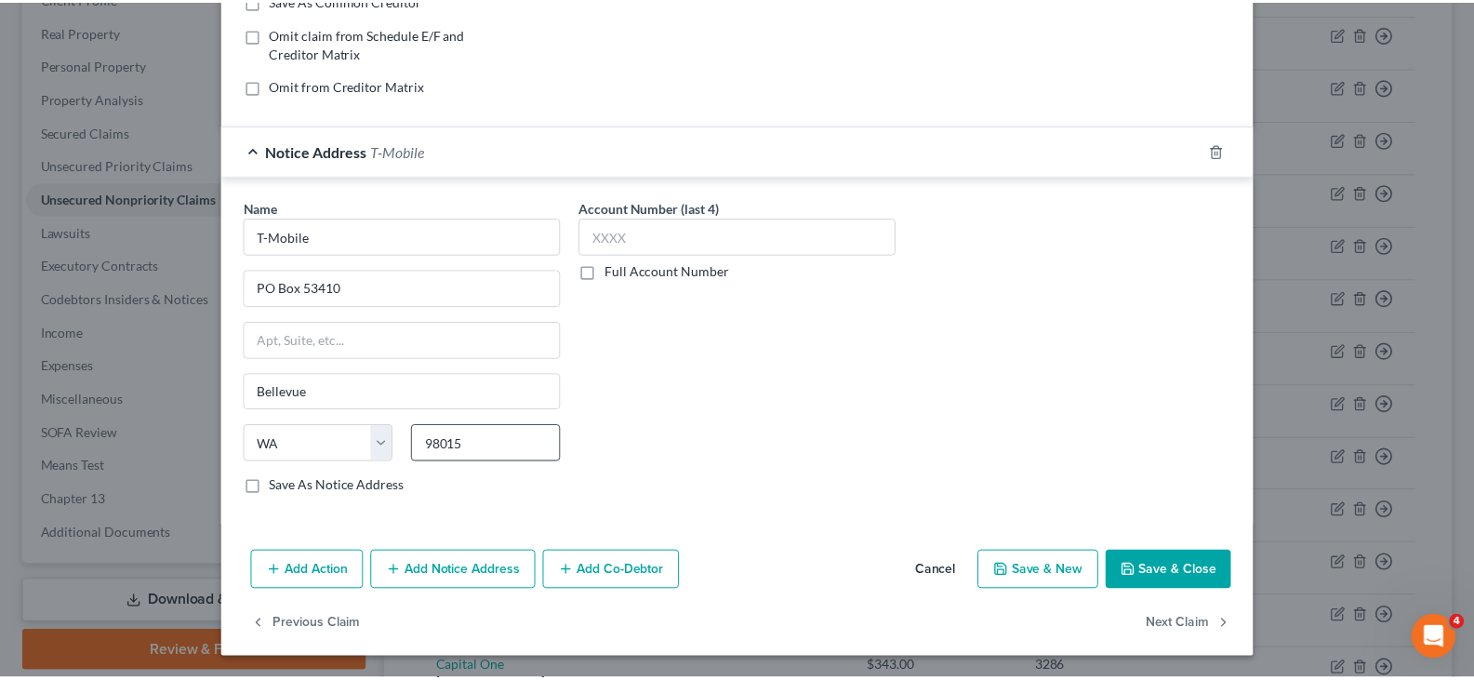
scroll to position [375, 0]
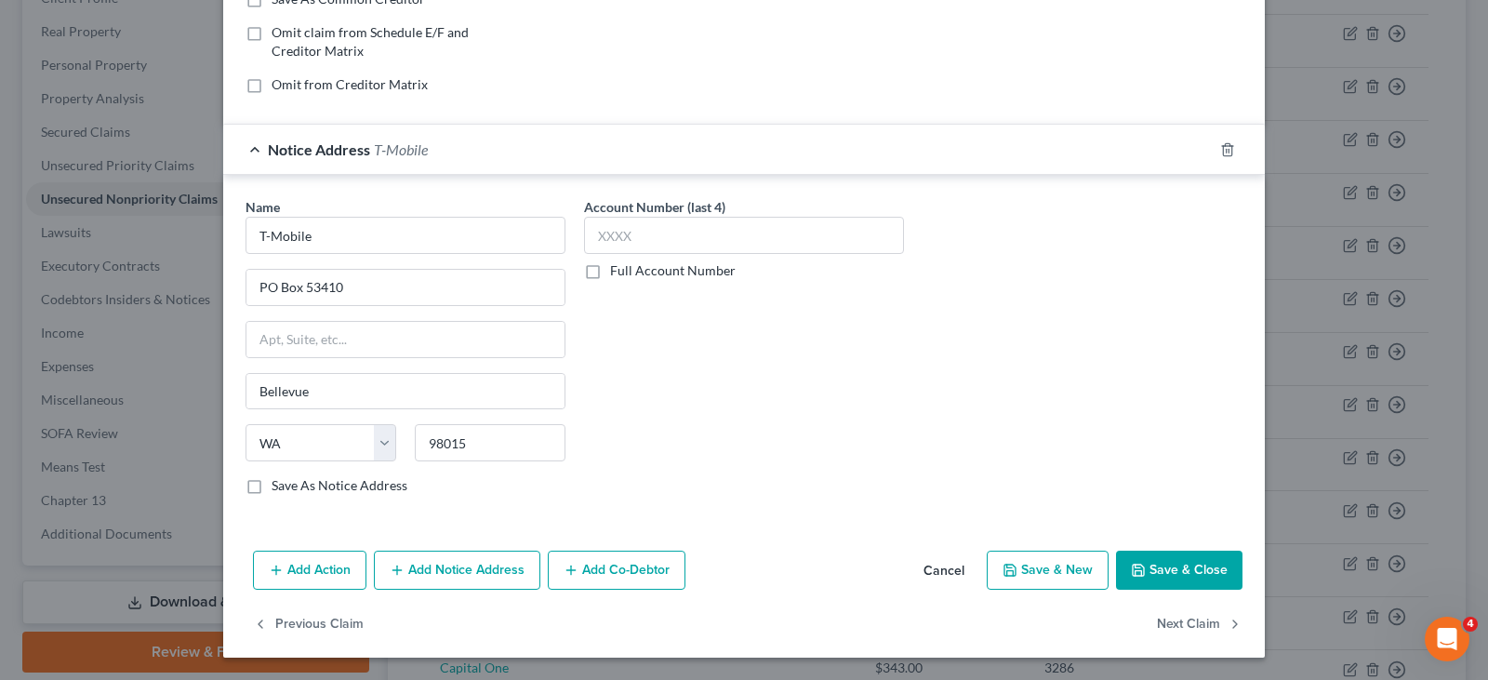
click at [1150, 566] on button "Save & Close" at bounding box center [1179, 570] width 126 height 39
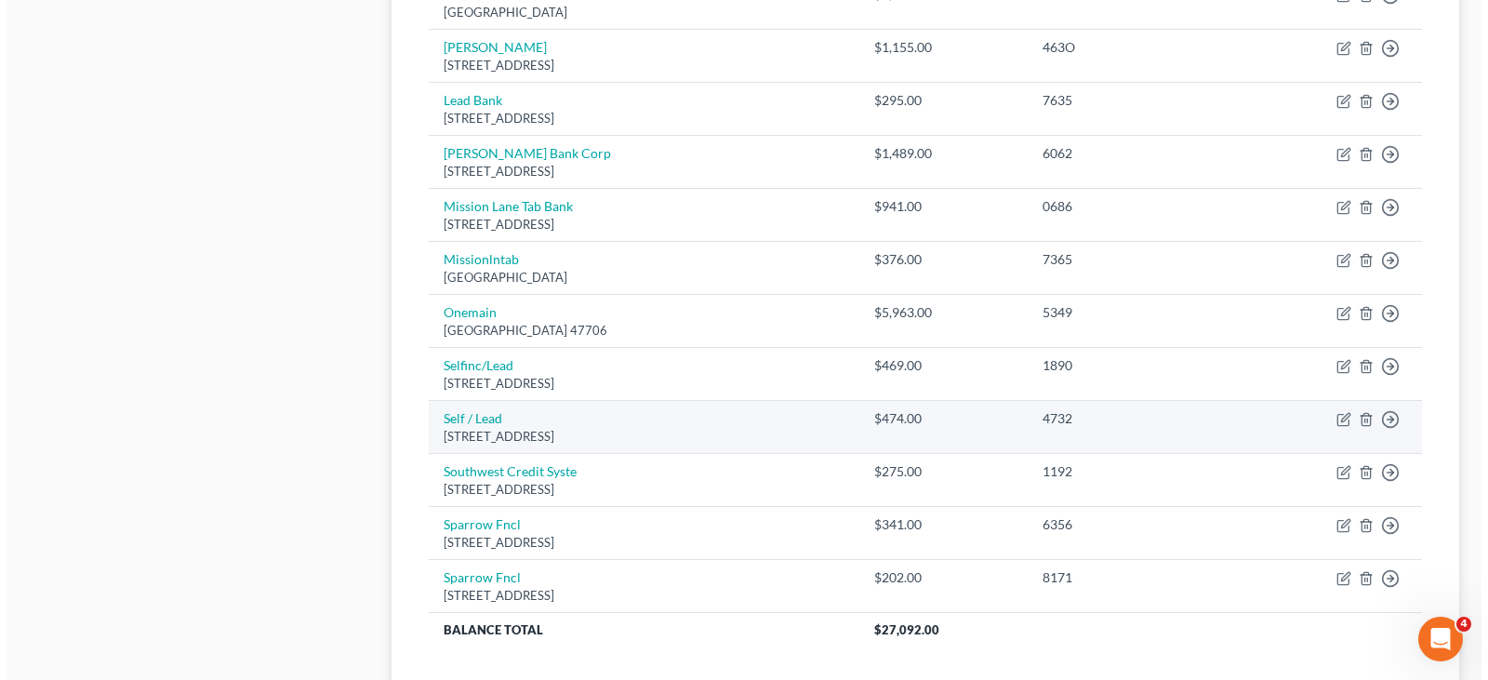
scroll to position [1302, 0]
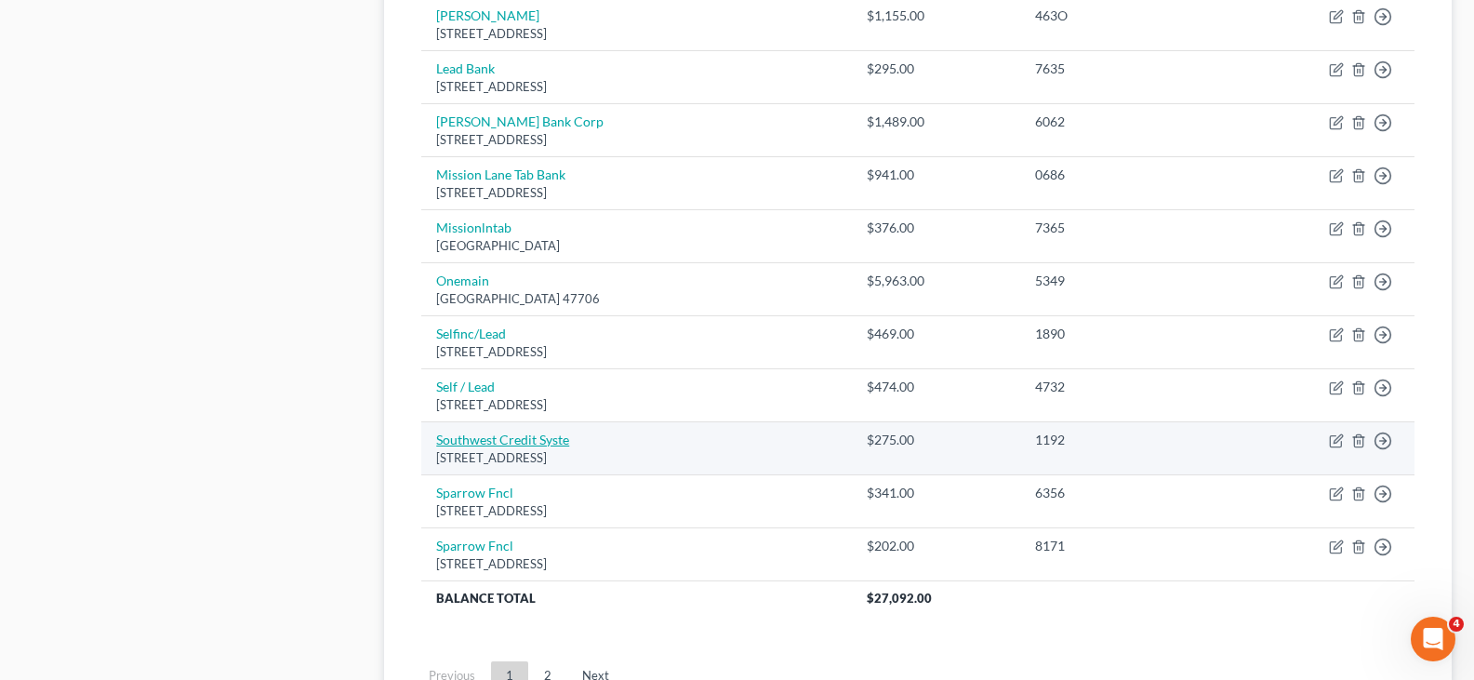
click at [479, 441] on link "Southwest Credit Syste" at bounding box center [502, 440] width 133 height 16
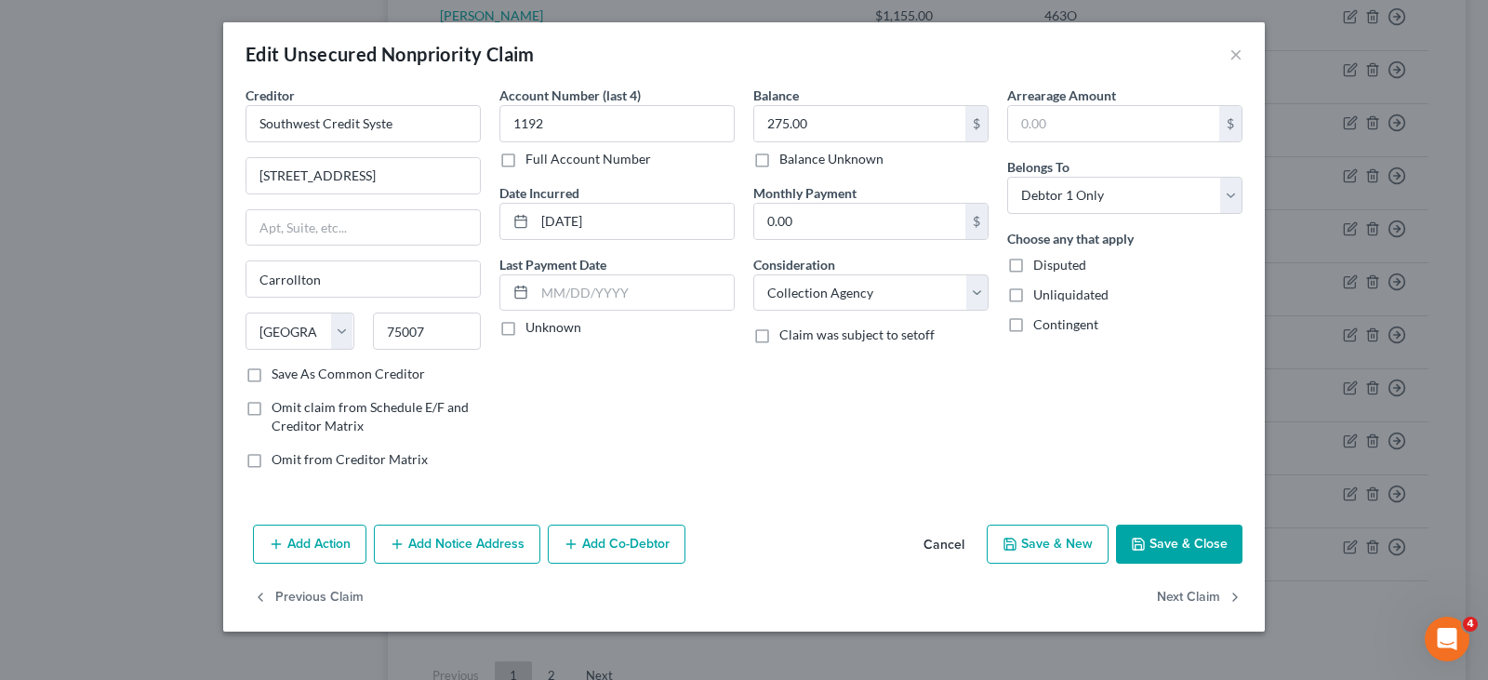
click at [448, 528] on button "Add Notice Address" at bounding box center [457, 544] width 166 height 39
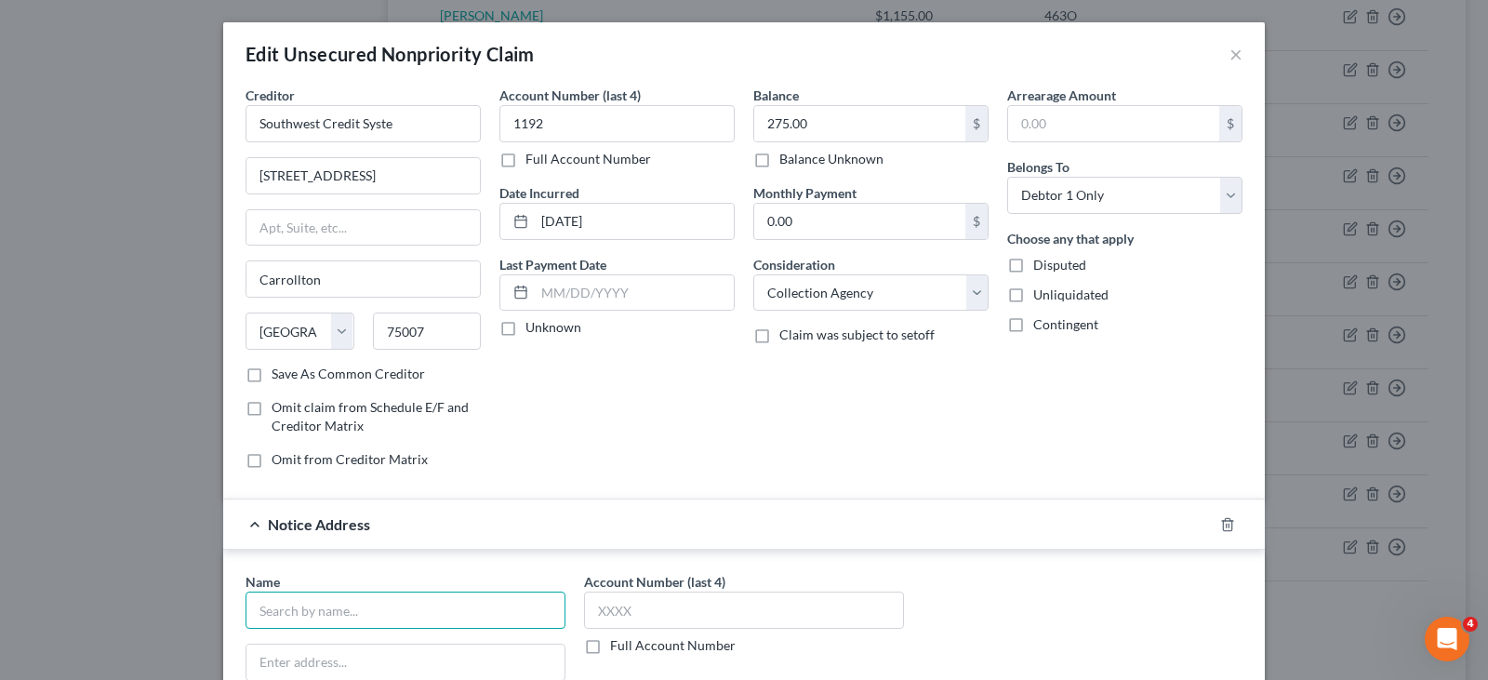
click at [368, 604] on input "text" at bounding box center [406, 610] width 320 height 37
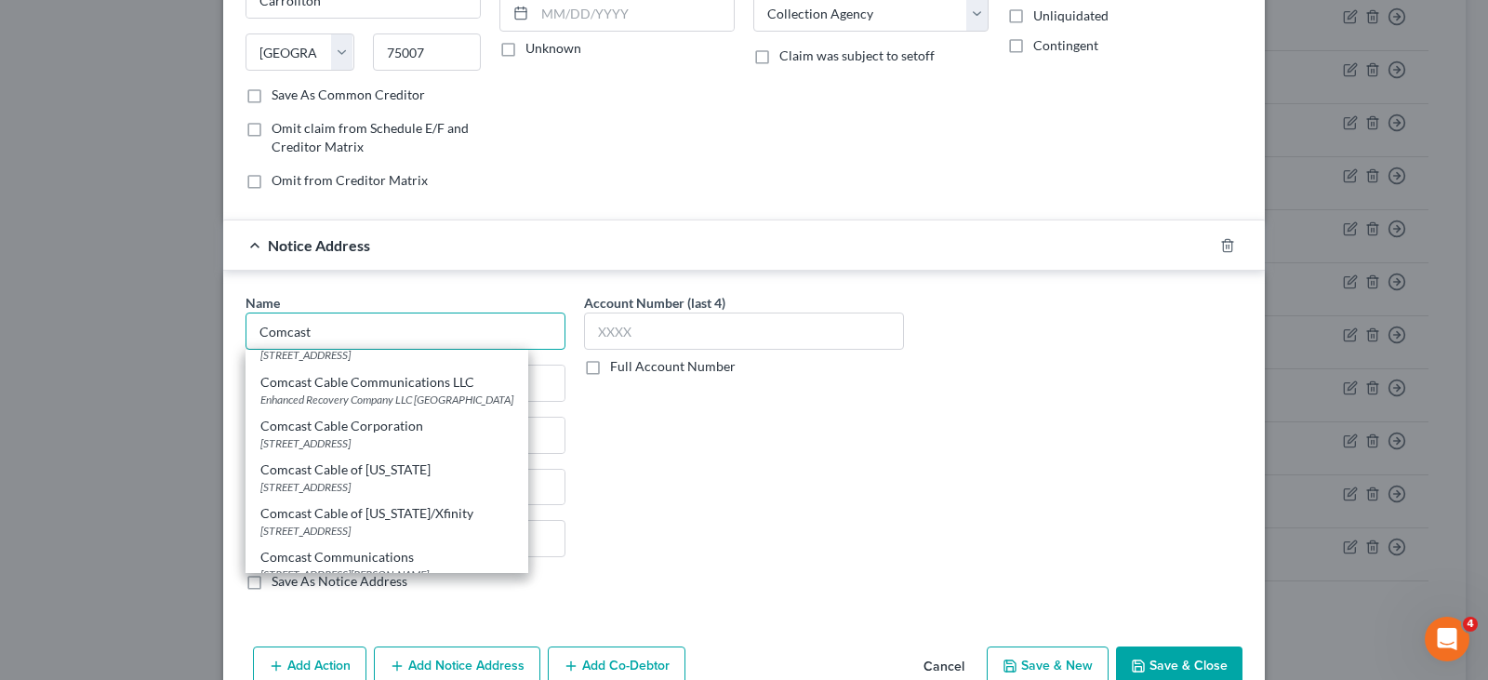
scroll to position [186, 0]
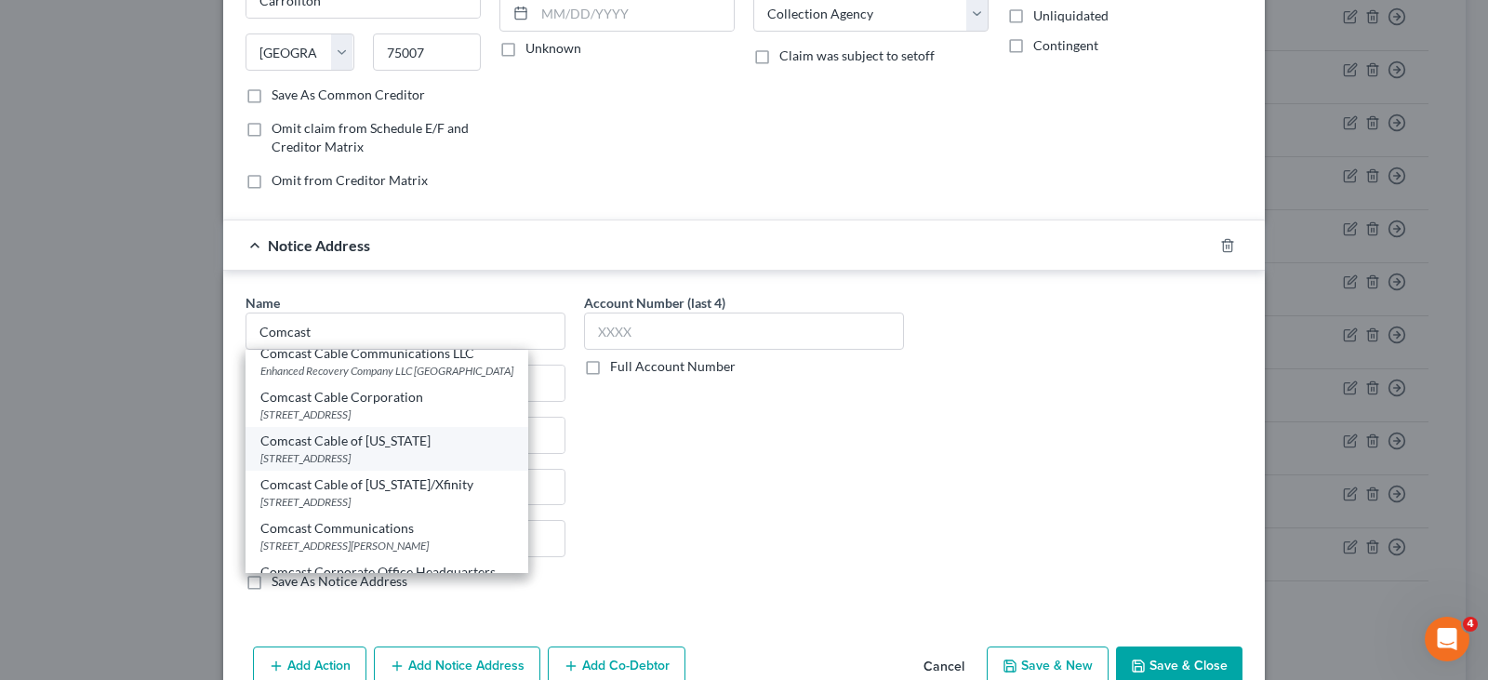
click at [379, 450] on div "Comcast Cable of [US_STATE]" at bounding box center [386, 441] width 253 height 19
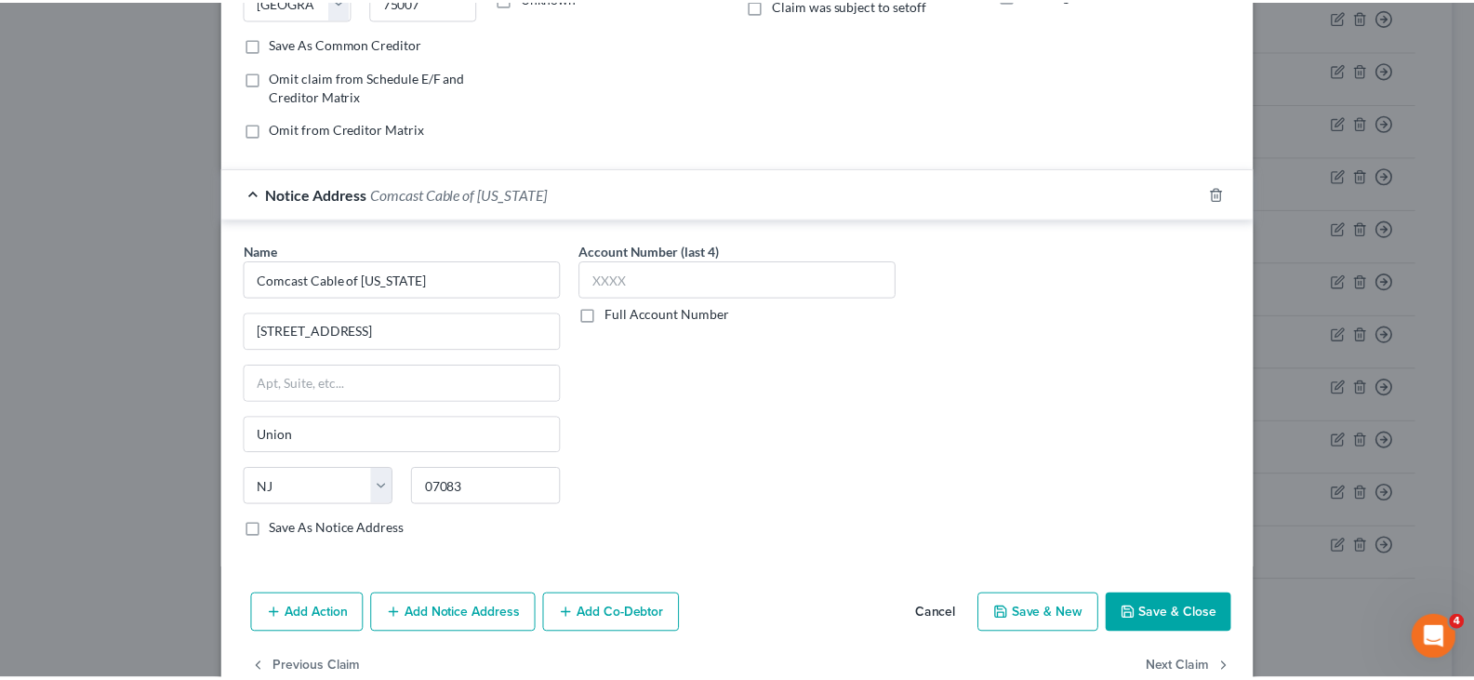
scroll to position [375, 0]
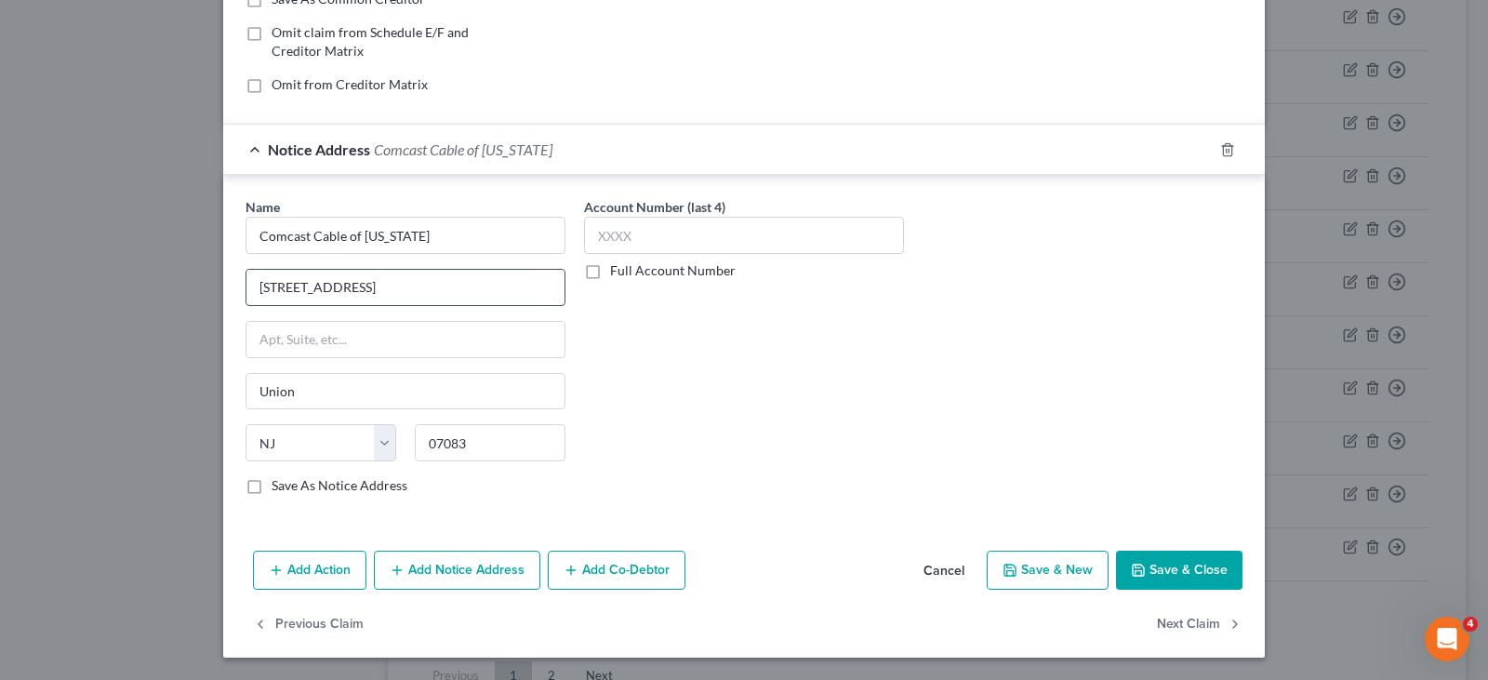
drag, startPoint x: 380, startPoint y: 285, endPoint x: 360, endPoint y: 286, distance: 20.5
click at [360, 286] on input "[STREET_ADDRESS]" at bounding box center [405, 287] width 318 height 35
click at [358, 285] on input "[STREET_ADDRESS]" at bounding box center [405, 287] width 318 height 35
click at [236, 286] on div "Name * Comcast Cable of [US_STATE] [GEOGRAPHIC_DATA] [GEOGRAPHIC_DATA] [US_STAT…" at bounding box center [405, 353] width 339 height 313
paste input "[STREET_ADDRESS][PERSON_NAME]"
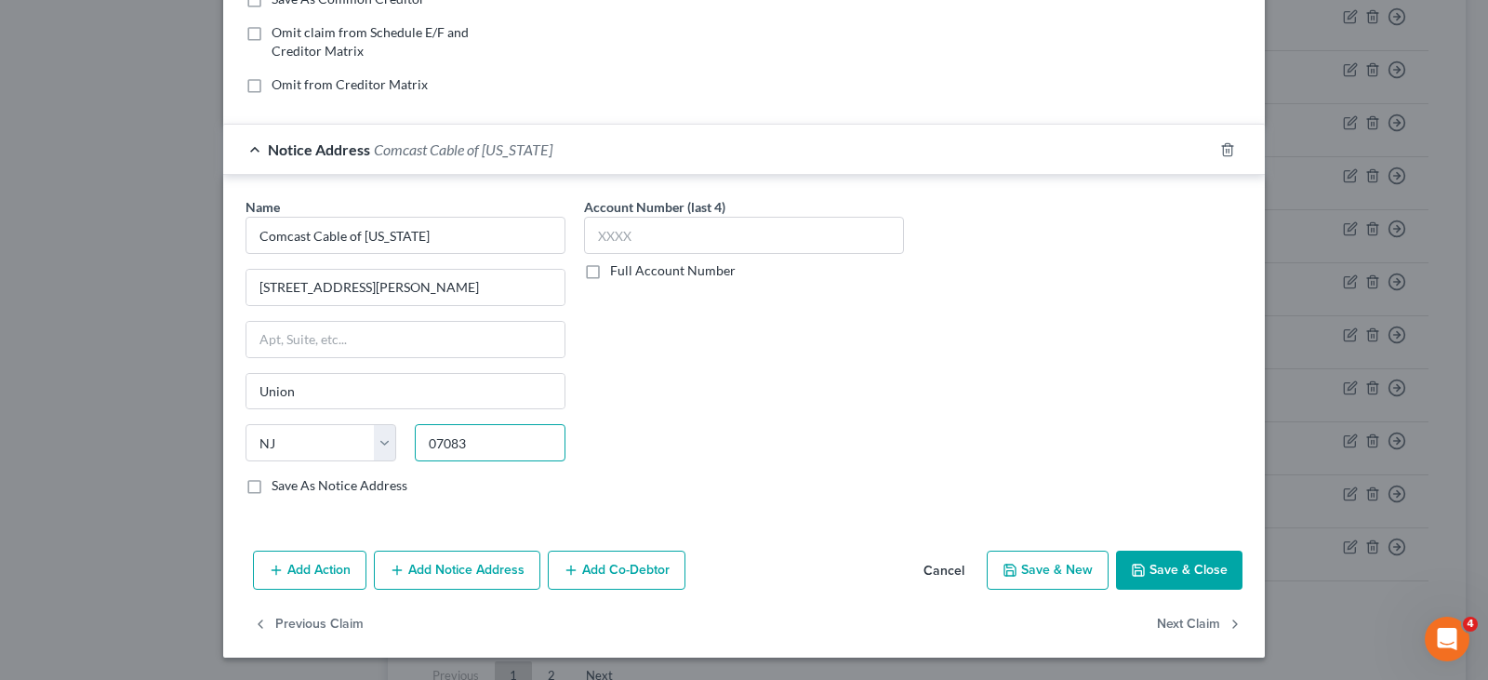
drag, startPoint x: 461, startPoint y: 437, endPoint x: 438, endPoint y: 439, distance: 23.3
click at [415, 435] on input "07083" at bounding box center [490, 442] width 151 height 37
paste input "19103-2838"
click at [371, 388] on input "Union" at bounding box center [405, 391] width 318 height 35
click at [326, 386] on input "Union" at bounding box center [405, 391] width 318 height 35
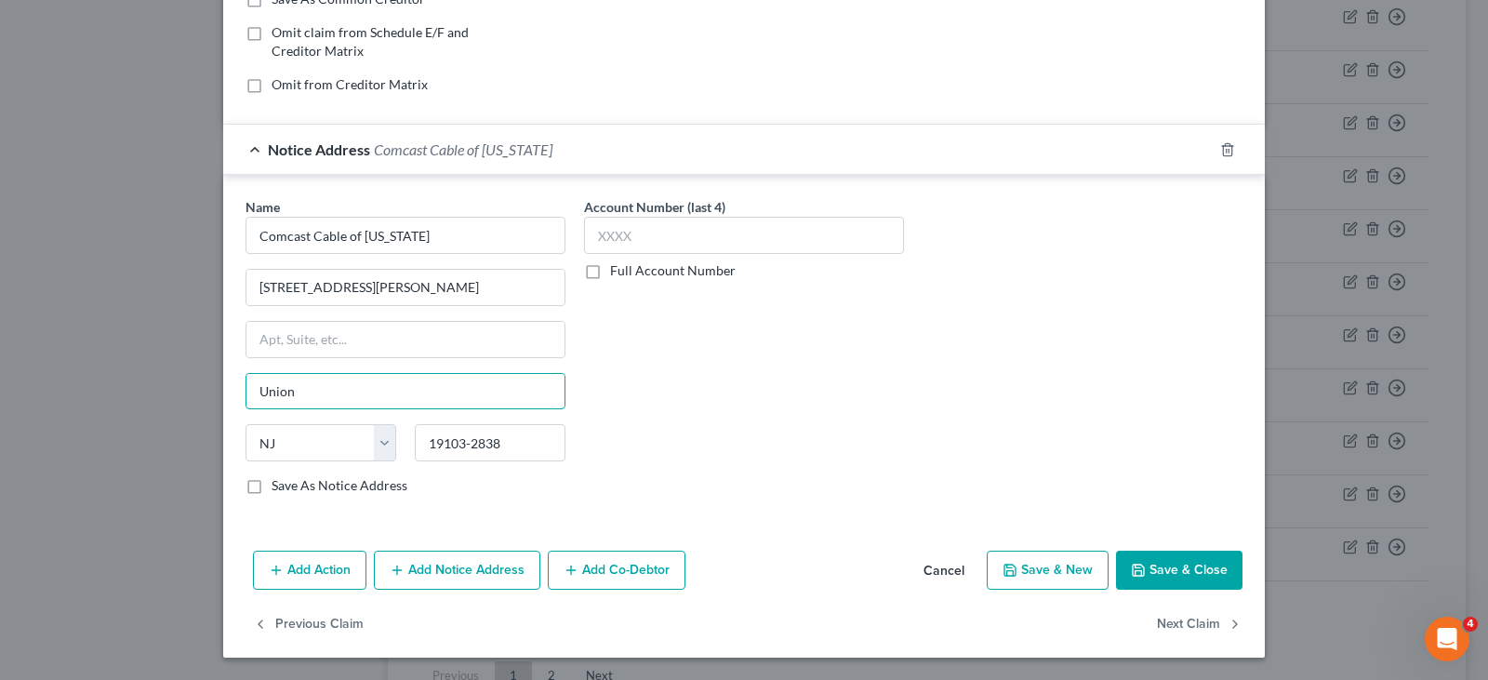
drag, startPoint x: 242, startPoint y: 393, endPoint x: 233, endPoint y: 392, distance: 9.3
click at [236, 392] on div "Name * Comcast Cable of [US_STATE] 1701 [PERSON_NAME] Blvd Union State [US_STAT…" at bounding box center [405, 353] width 339 height 313
click at [272, 495] on label "Save As Notice Address" at bounding box center [340, 485] width 136 height 19
click at [279, 488] on input "Save As Notice Address" at bounding box center [285, 482] width 12 height 12
click at [272, 479] on label "Save As Notice Address" at bounding box center [340, 485] width 136 height 19
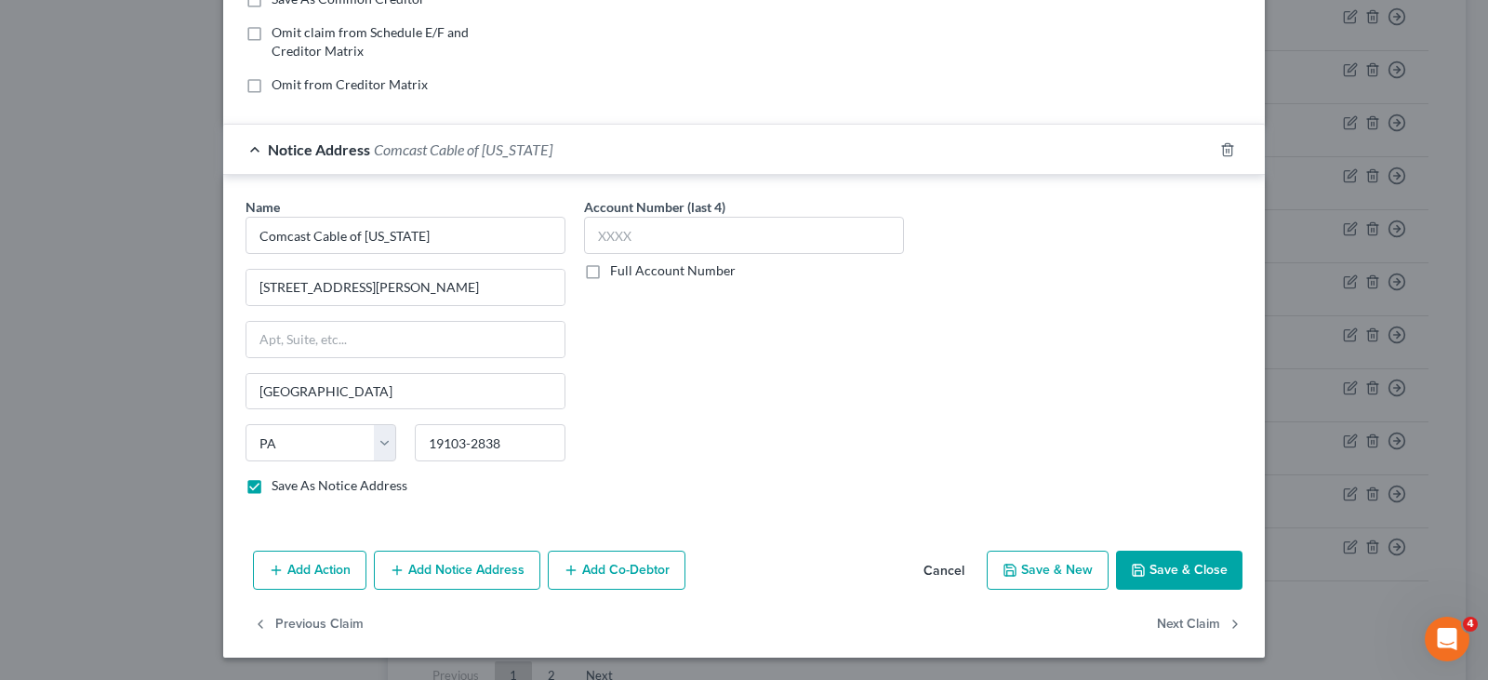
click at [279, 479] on input "Save As Notice Address" at bounding box center [285, 482] width 12 height 12
click at [272, 486] on label "Save As Notice Address" at bounding box center [340, 485] width 136 height 19
click at [279, 486] on input "Save As Notice Address" at bounding box center [285, 482] width 12 height 12
drag, startPoint x: 1166, startPoint y: 570, endPoint x: 702, endPoint y: 418, distance: 488.5
click at [1165, 570] on button "Save & Close" at bounding box center [1179, 570] width 126 height 39
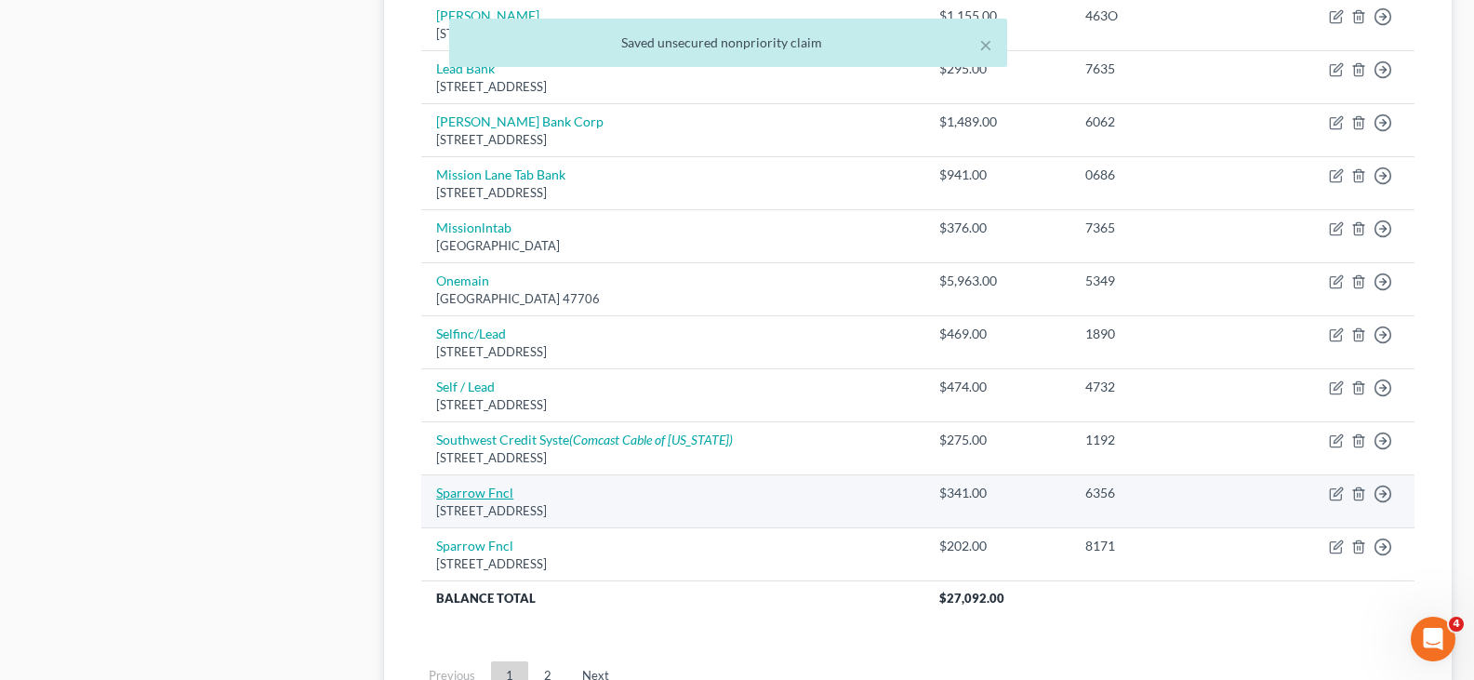
click at [484, 496] on link "Sparrow Fncl" at bounding box center [474, 493] width 77 height 16
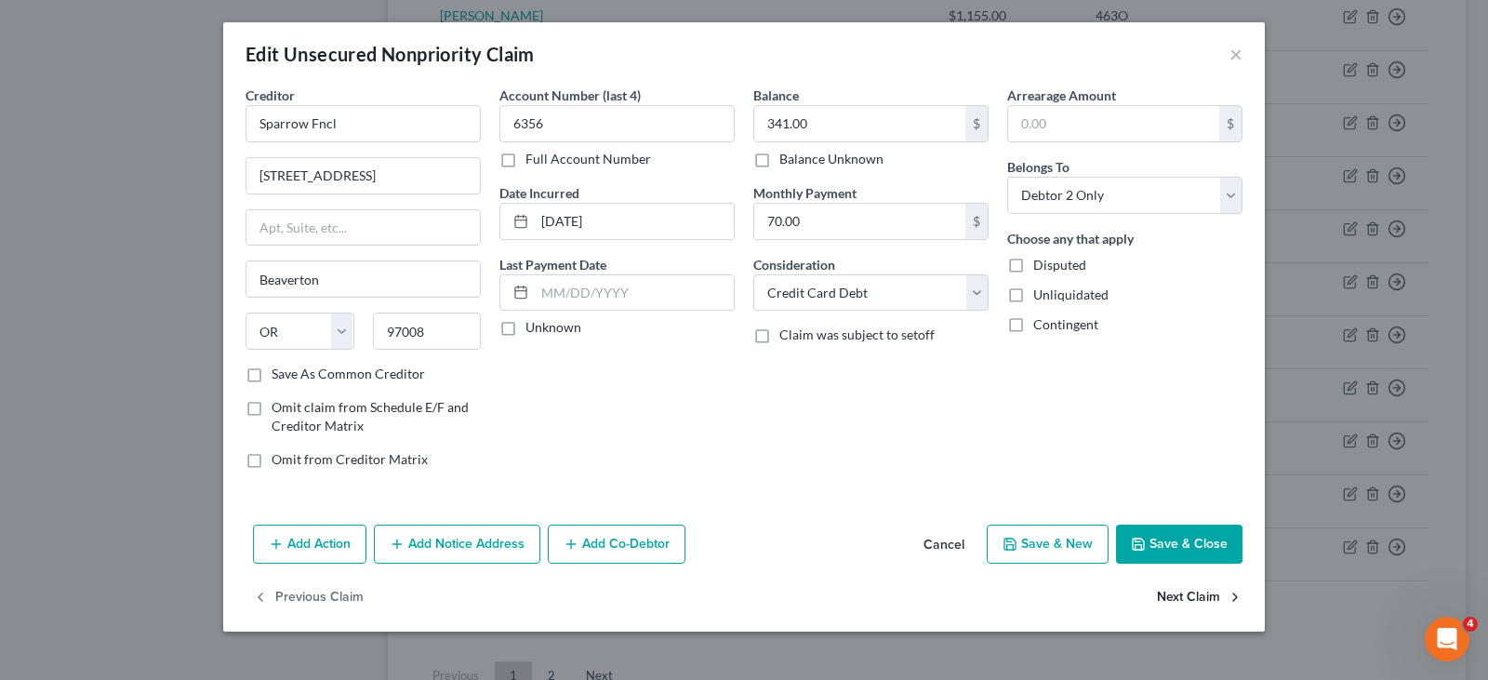
click at [1202, 592] on button "Next Claim" at bounding box center [1200, 598] width 86 height 39
click at [1199, 540] on button "Save & Close" at bounding box center [1179, 544] width 126 height 39
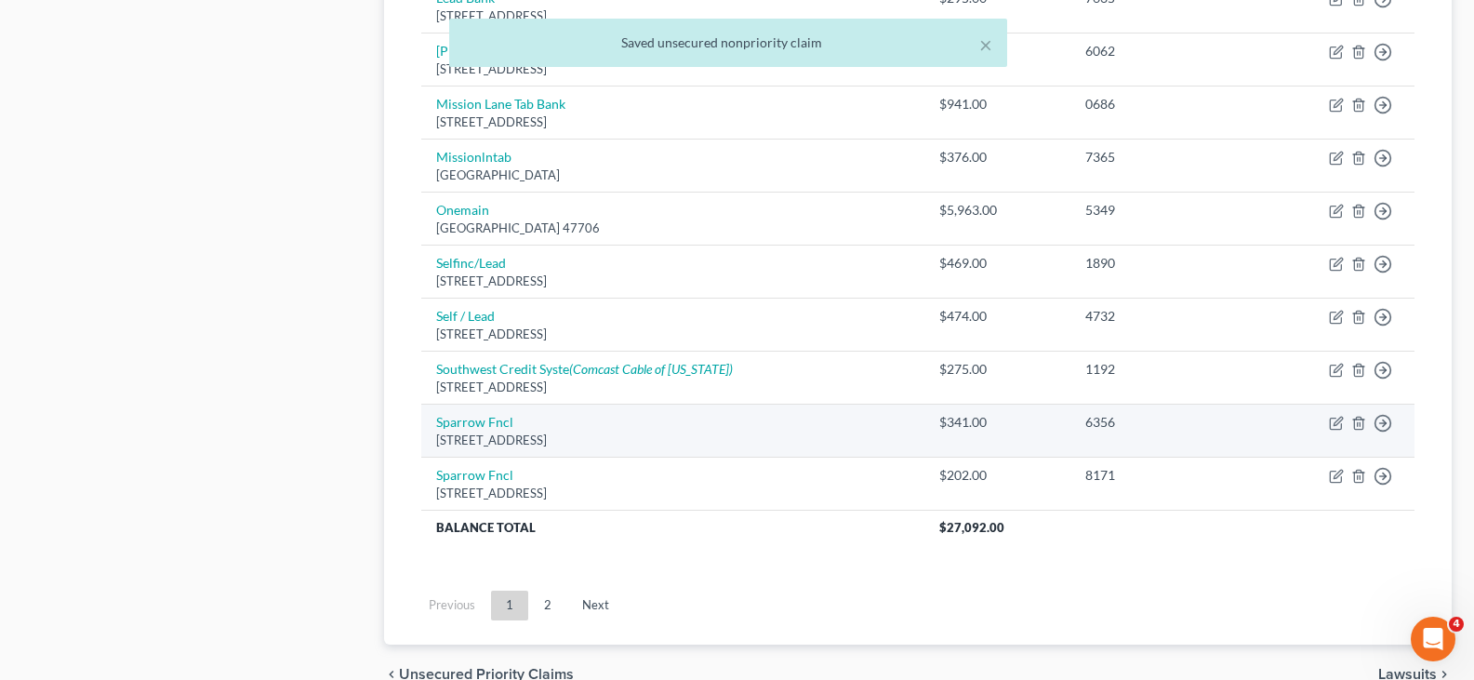
scroll to position [1468, 0]
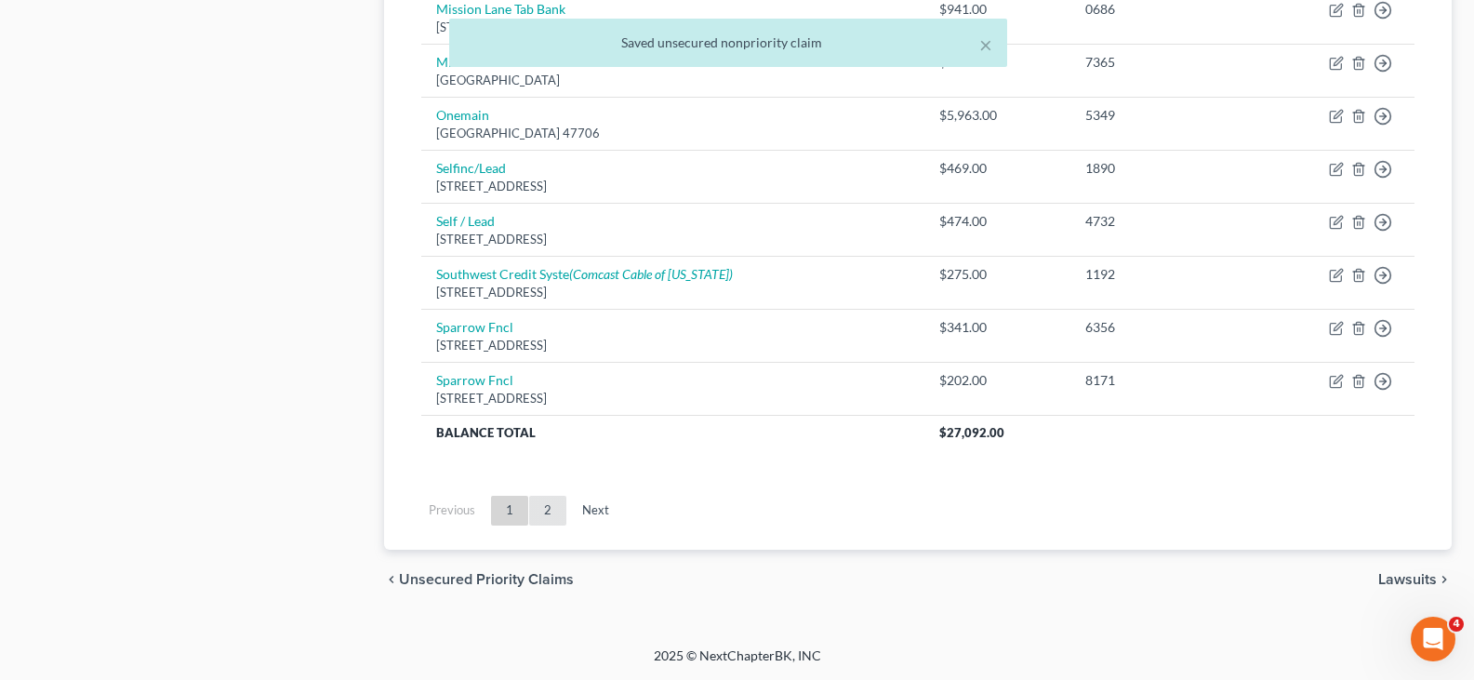
click at [552, 506] on link "2" at bounding box center [547, 511] width 37 height 30
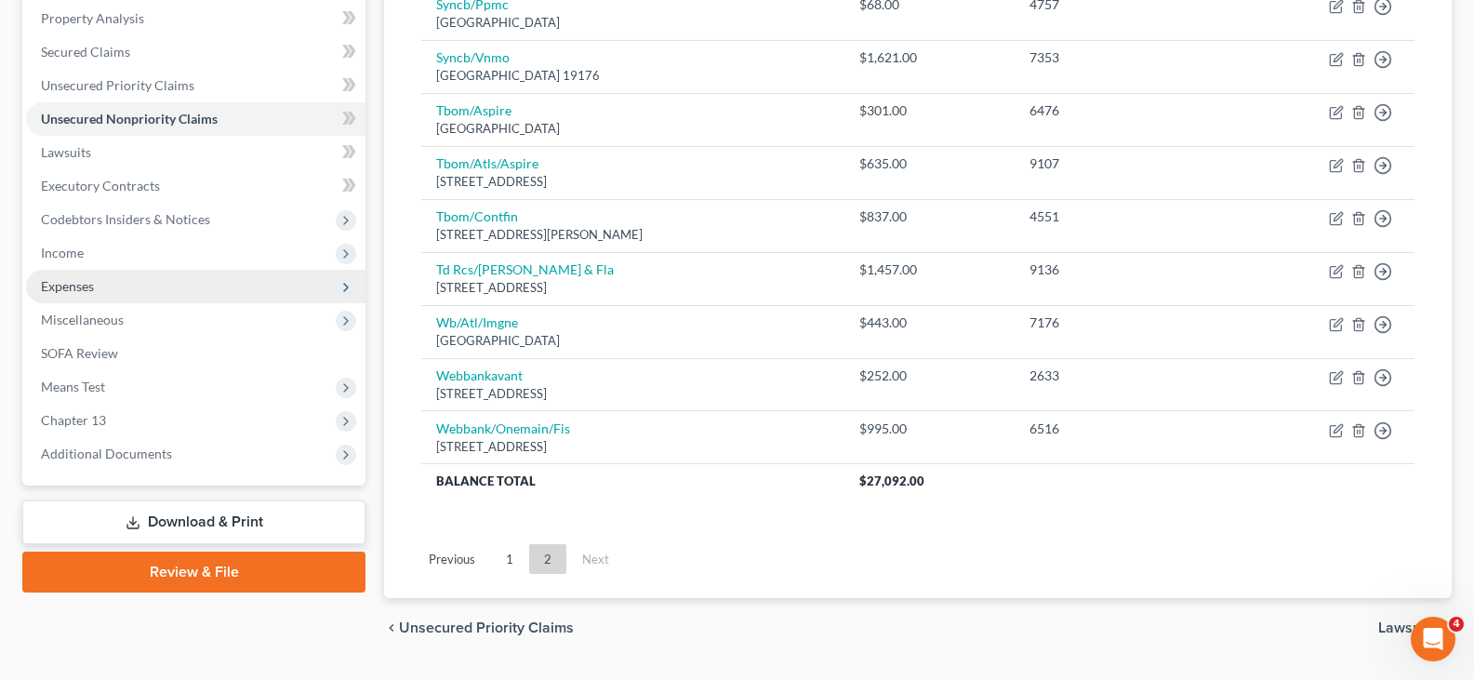
scroll to position [407, 0]
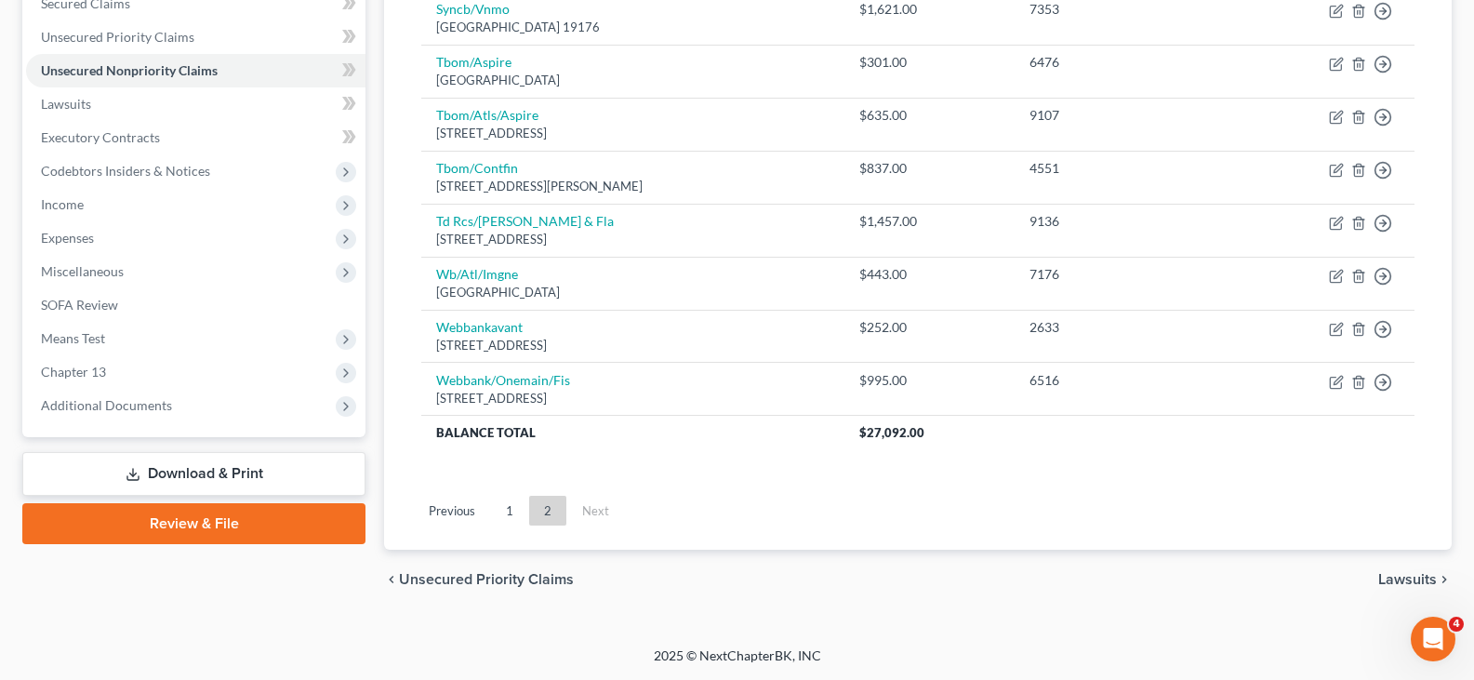
click at [182, 466] on link "Download & Print" at bounding box center [193, 474] width 343 height 44
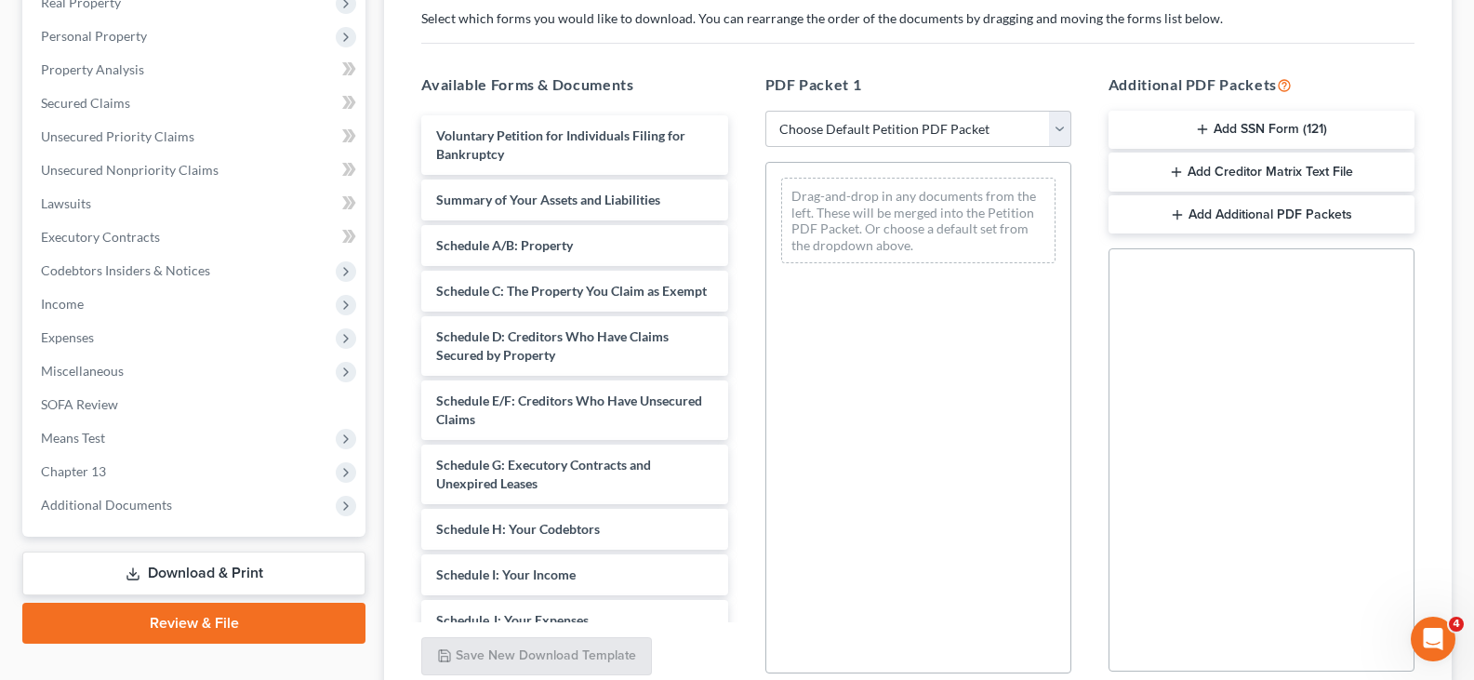
scroll to position [372, 0]
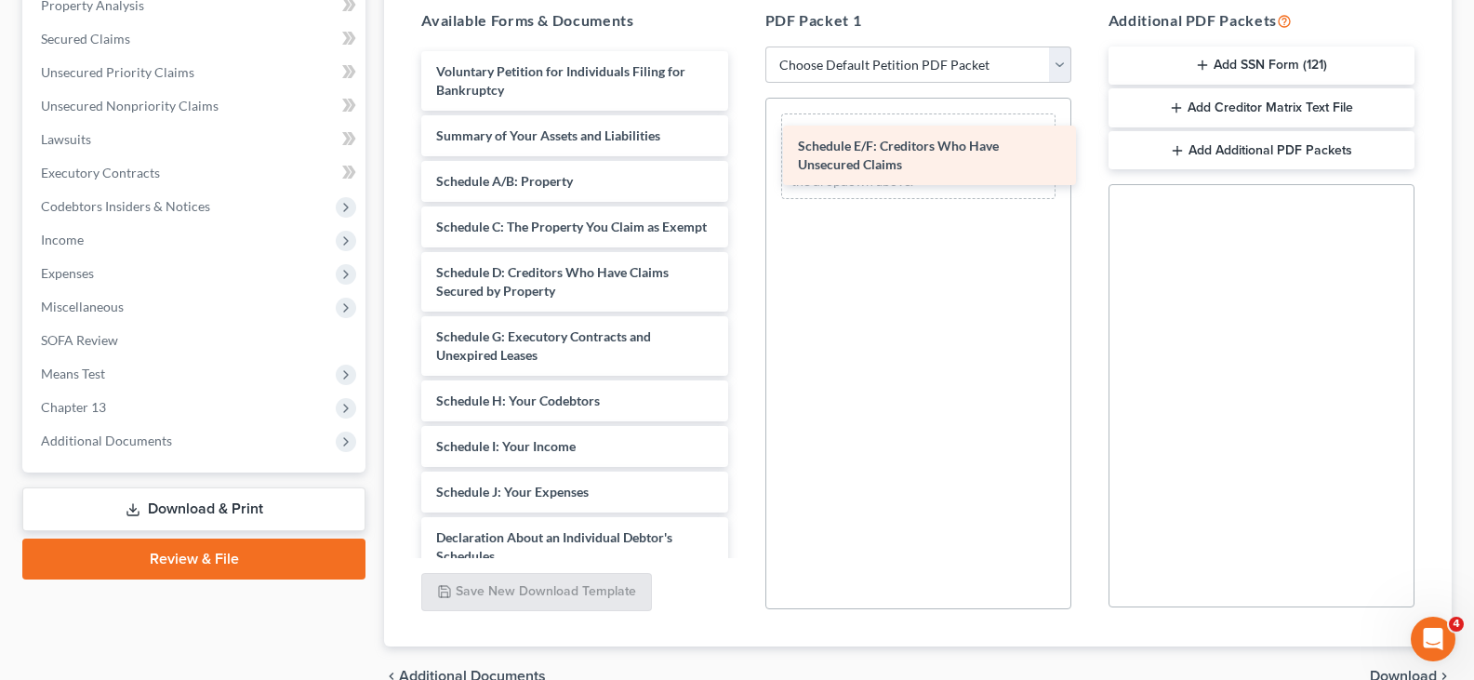
drag, startPoint x: 499, startPoint y: 361, endPoint x: 860, endPoint y: 152, distance: 417.2
click at [742, 152] on div "Schedule E/F: Creditors Who Have Unsecured Claims Voluntary Petition for Indivi…" at bounding box center [574, 478] width 336 height 855
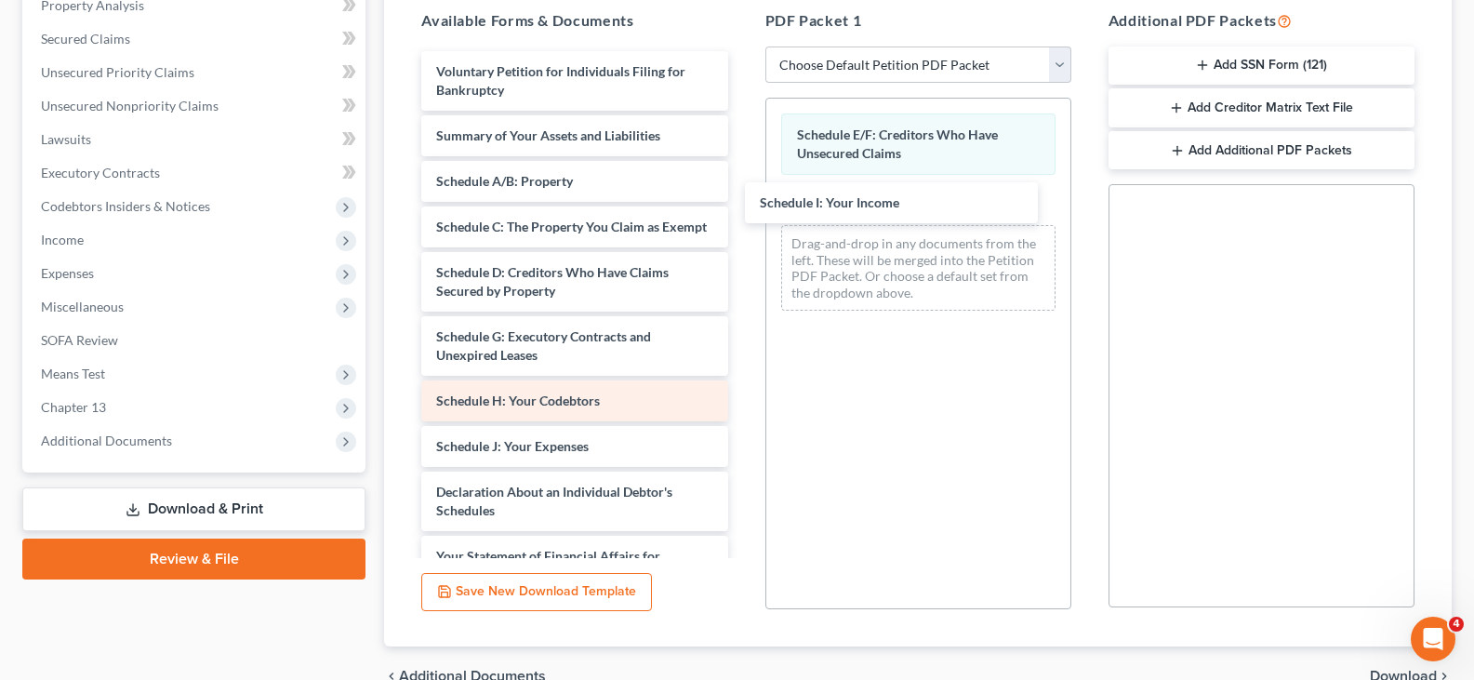
drag, startPoint x: 533, startPoint y: 463, endPoint x: 566, endPoint y: 419, distance: 55.8
click at [742, 201] on div "Schedule I: Your Income Voluntary Petition for Individuals Filing for Bankruptc…" at bounding box center [574, 455] width 336 height 809
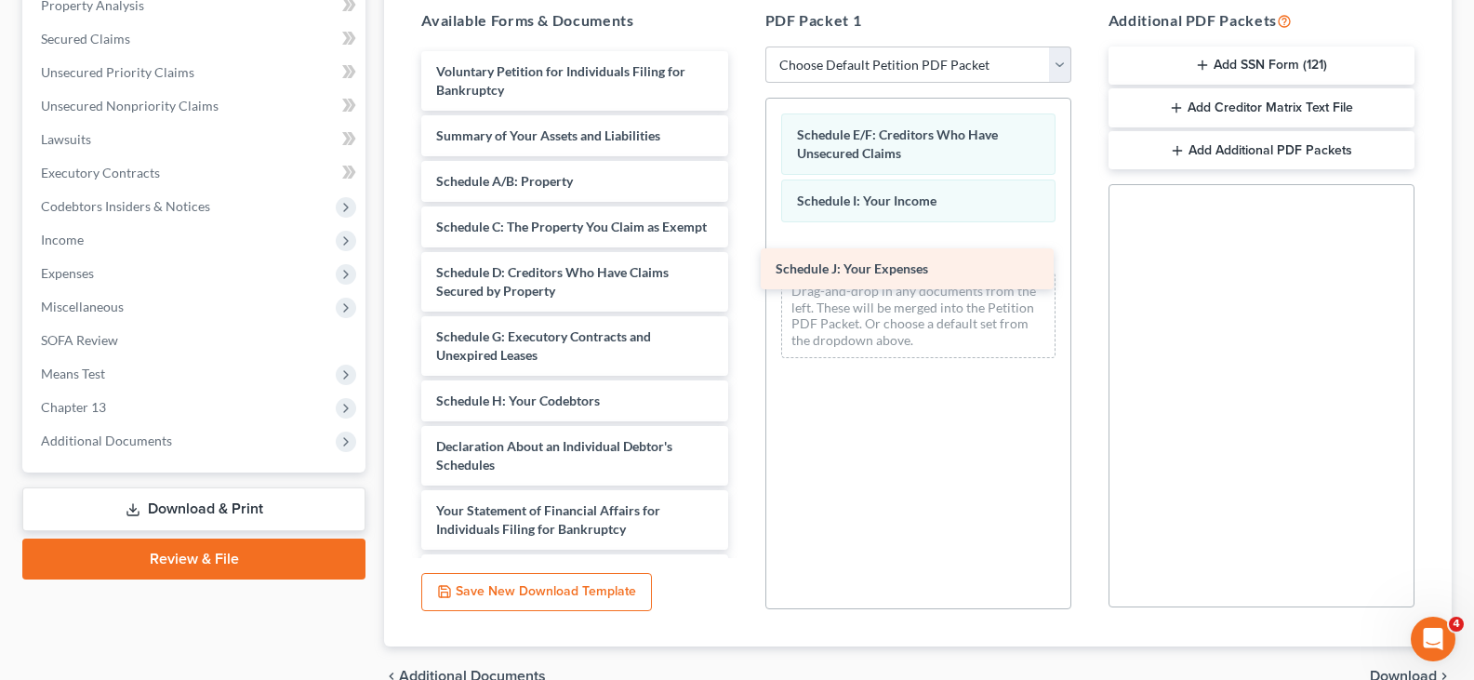
drag, startPoint x: 515, startPoint y: 462, endPoint x: 861, endPoint y: 246, distance: 407.8
click at [742, 246] on div "Schedule J: Your Expenses Voluntary Petition for Individuals Filing for Bankrup…" at bounding box center [574, 433] width 336 height 764
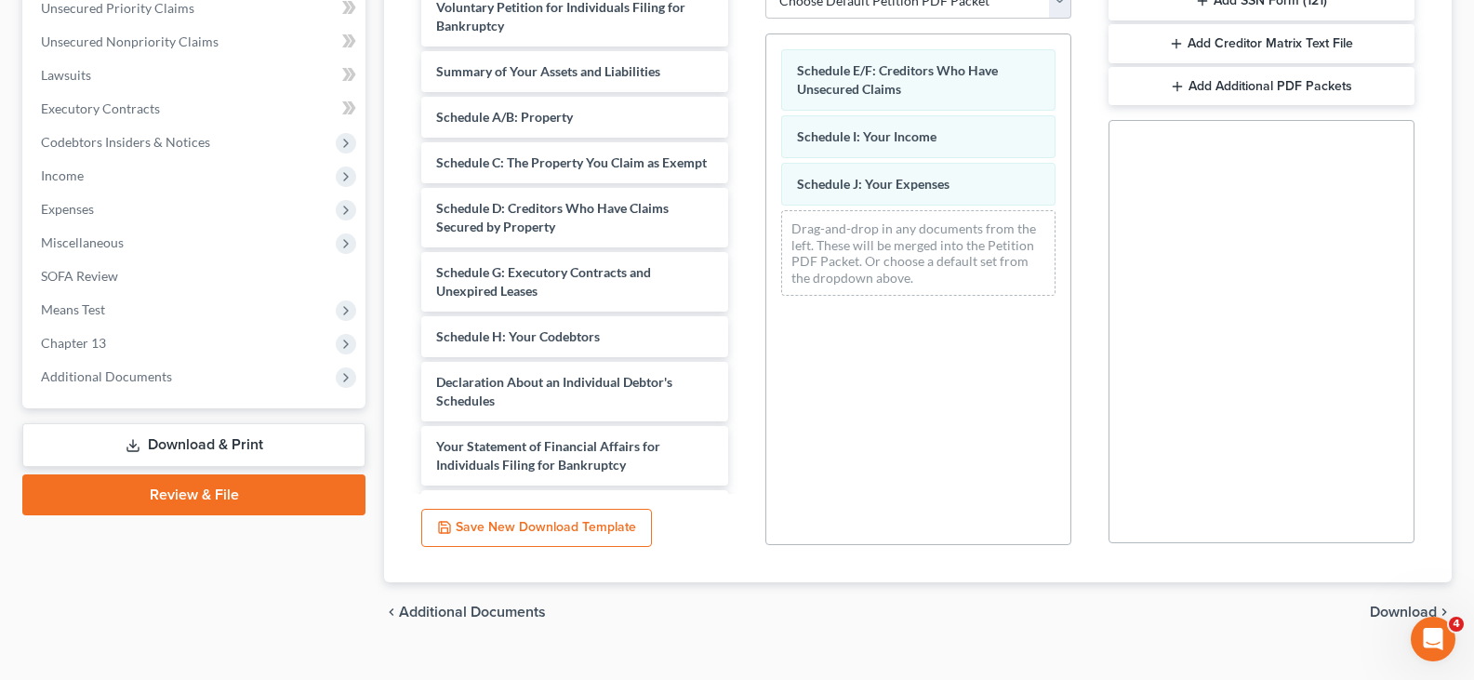
scroll to position [469, 0]
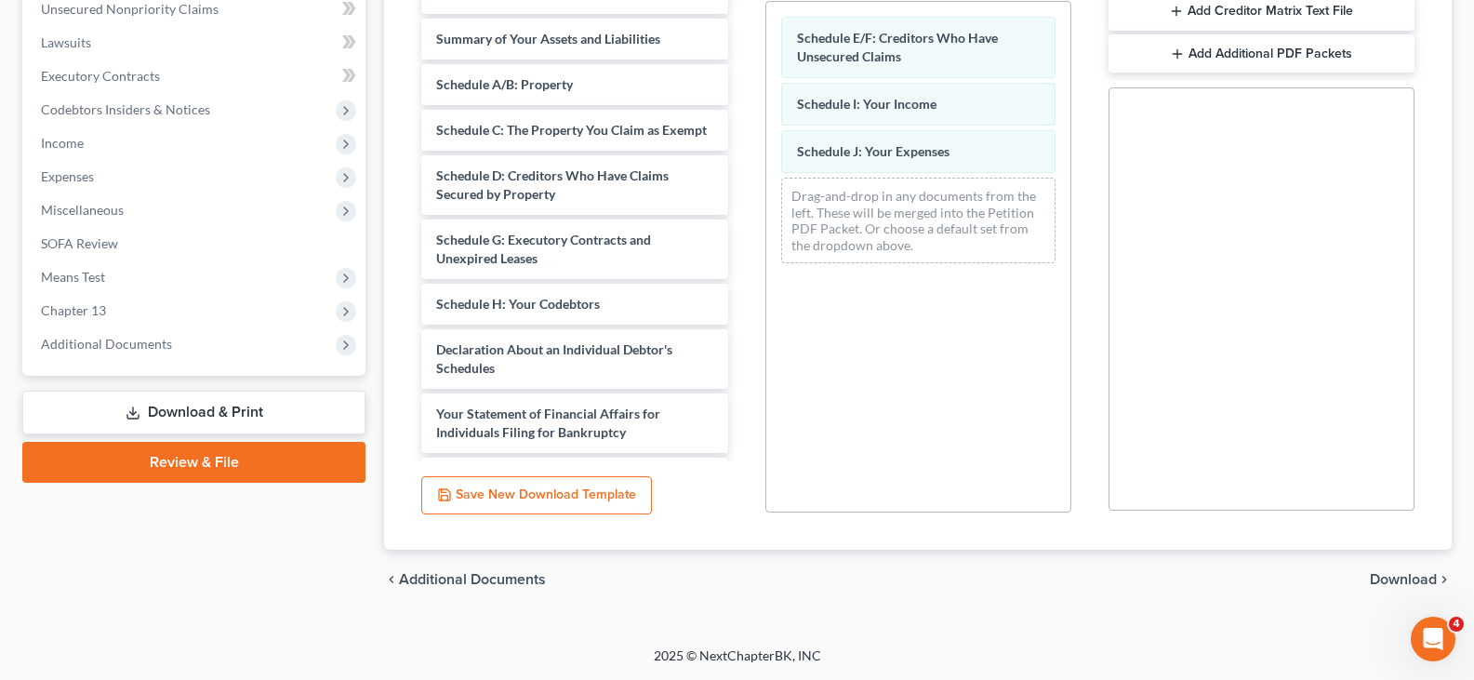
click at [1389, 577] on span "Download" at bounding box center [1403, 579] width 67 height 15
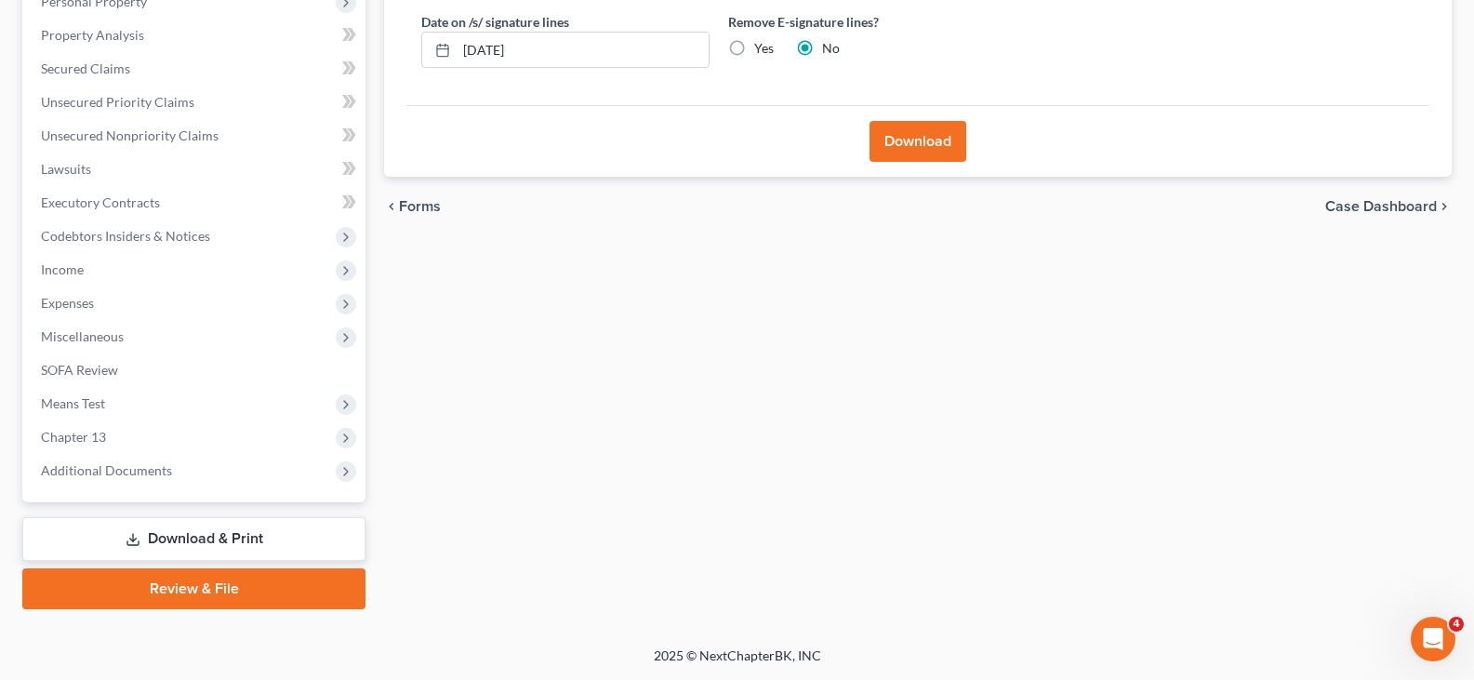
scroll to position [342, 0]
click at [900, 146] on button "Download" at bounding box center [918, 141] width 97 height 41
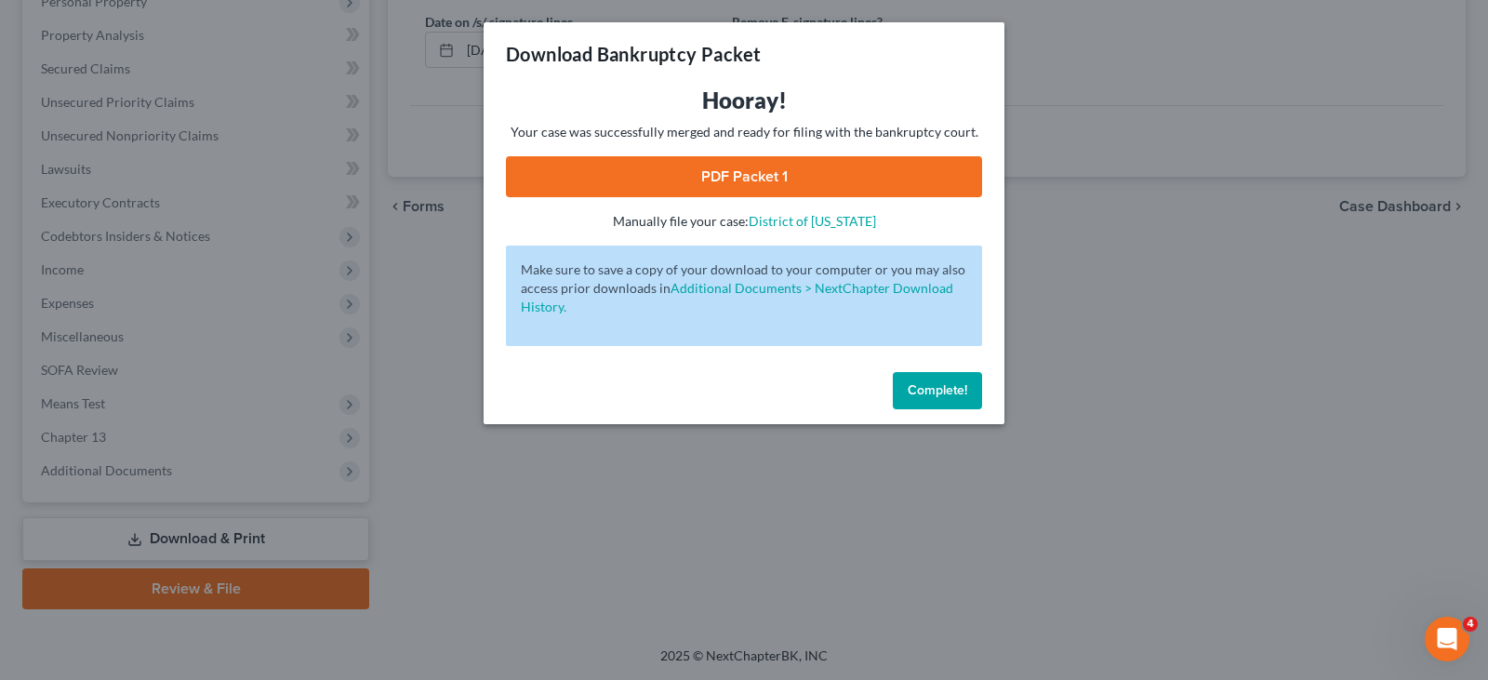
click at [692, 179] on link "PDF Packet 1" at bounding box center [744, 176] width 476 height 41
drag, startPoint x: 943, startPoint y: 401, endPoint x: 258, endPoint y: 260, distance: 699.7
click at [941, 400] on button "Complete!" at bounding box center [937, 390] width 89 height 37
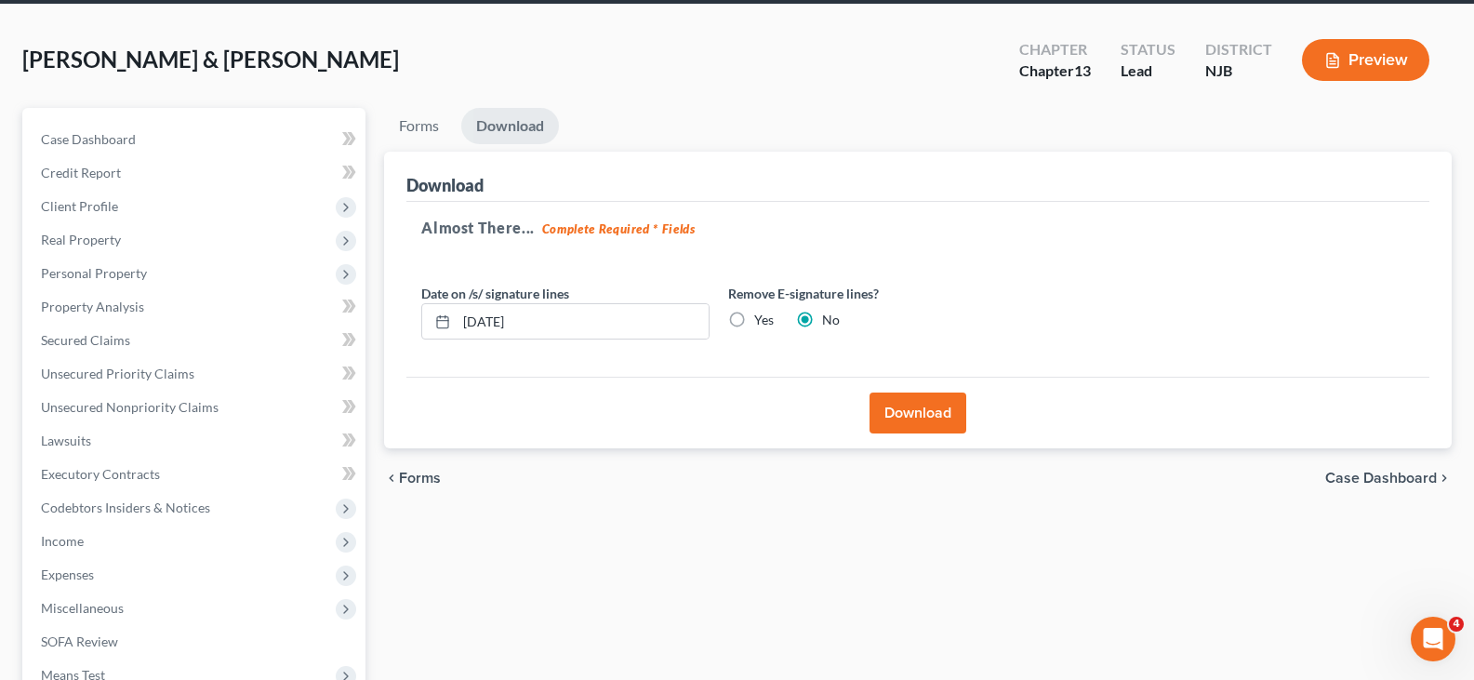
scroll to position [0, 0]
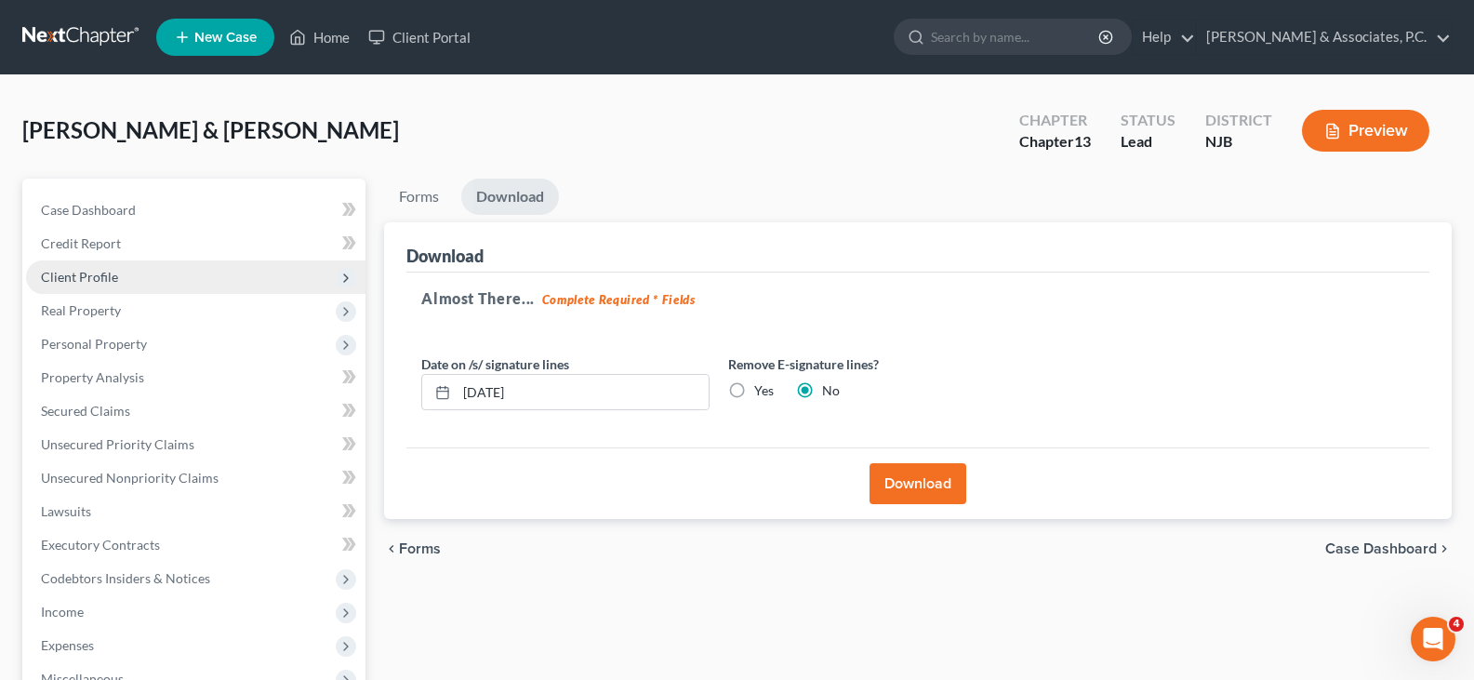
click at [97, 278] on span "Client Profile" at bounding box center [79, 277] width 77 height 16
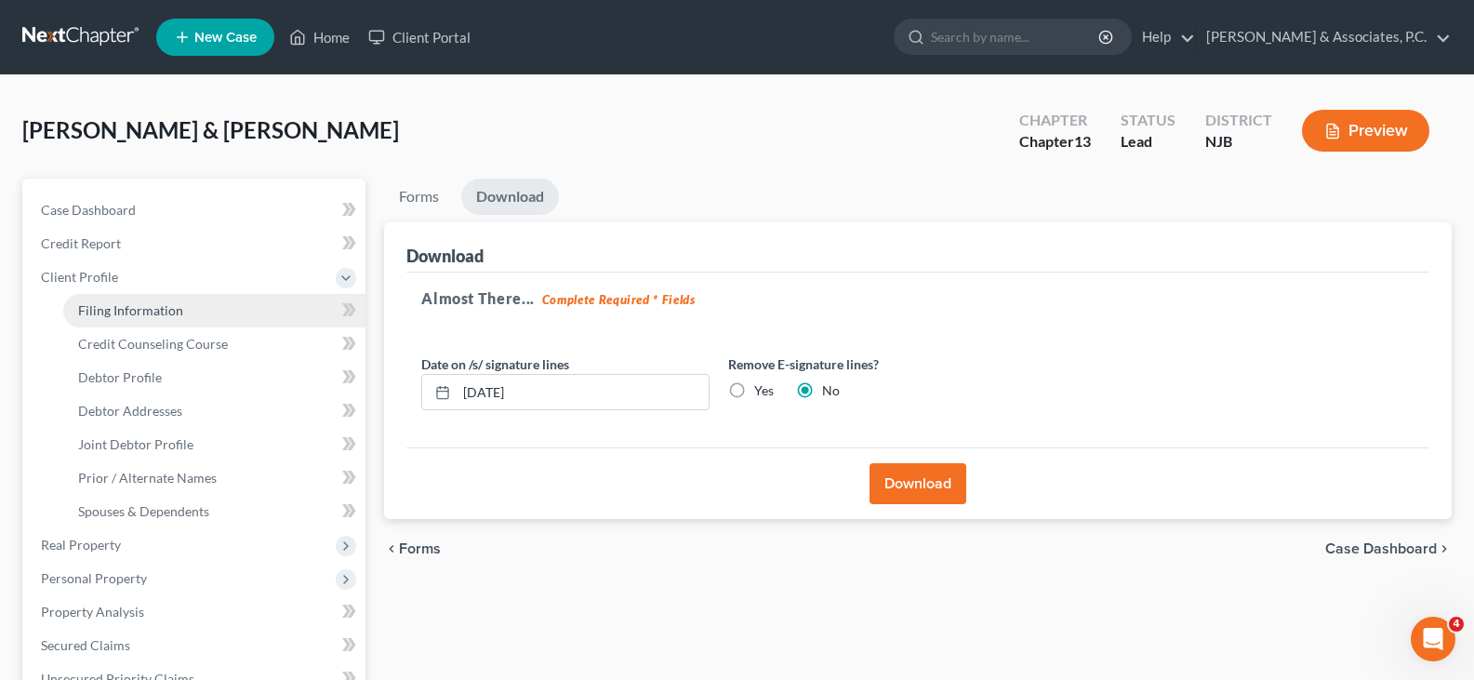
click at [120, 312] on span "Filing Information" at bounding box center [130, 310] width 105 height 16
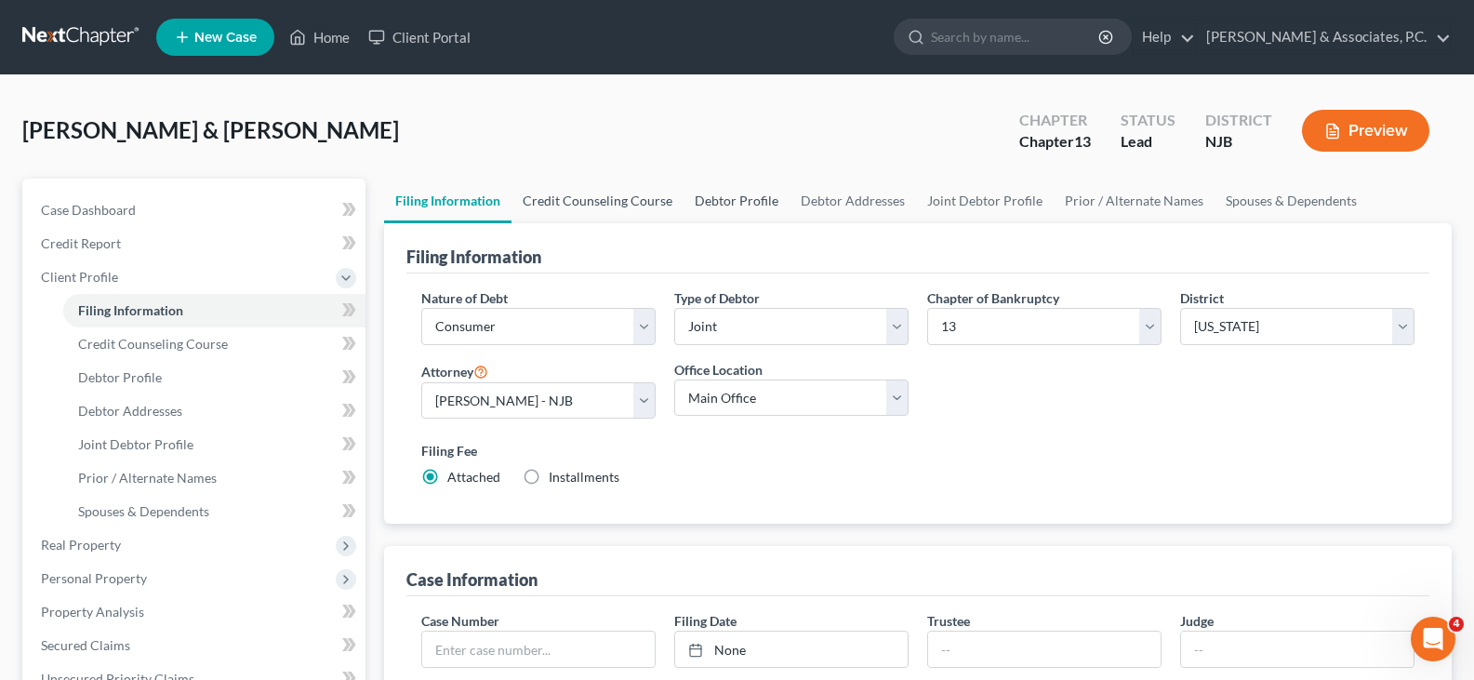
drag, startPoint x: 589, startPoint y: 190, endPoint x: 738, endPoint y: 202, distance: 149.3
click at [589, 191] on link "Credit Counseling Course" at bounding box center [598, 201] width 172 height 45
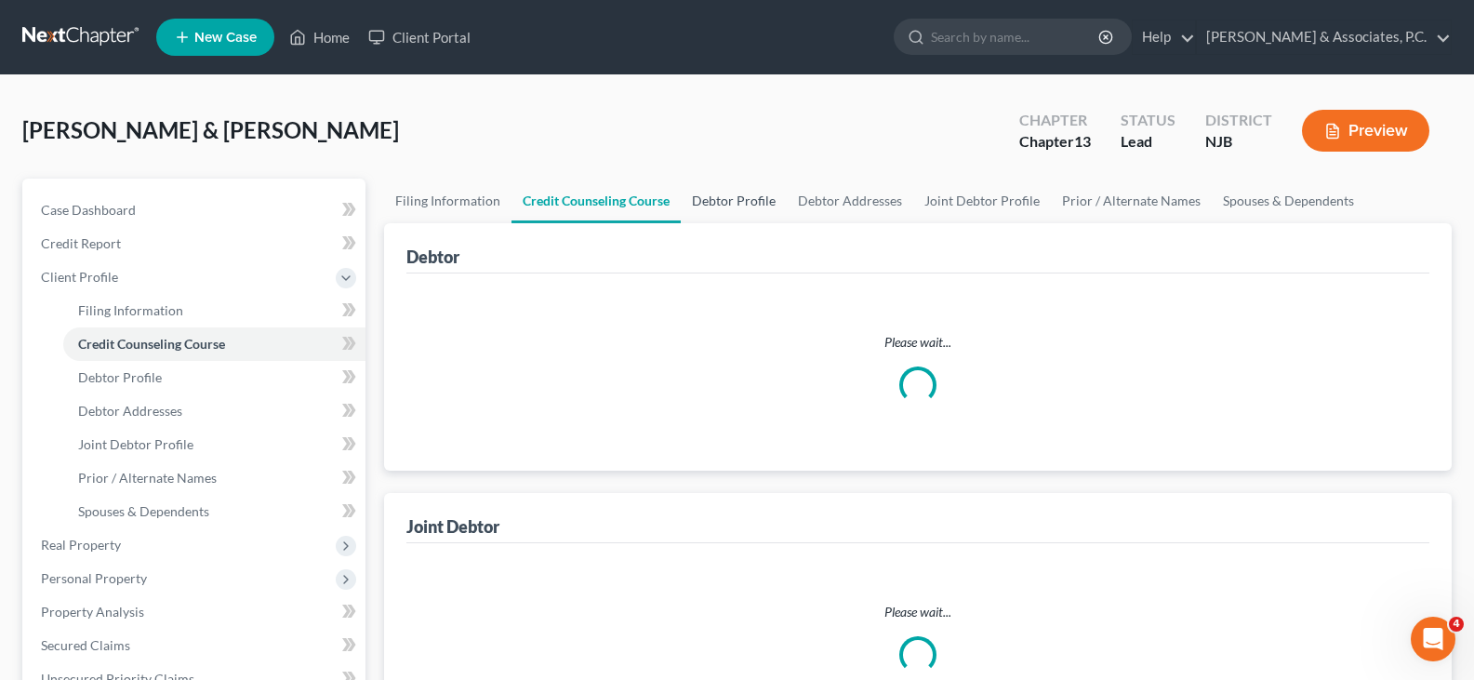
click at [738, 201] on link "Debtor Profile" at bounding box center [734, 201] width 106 height 45
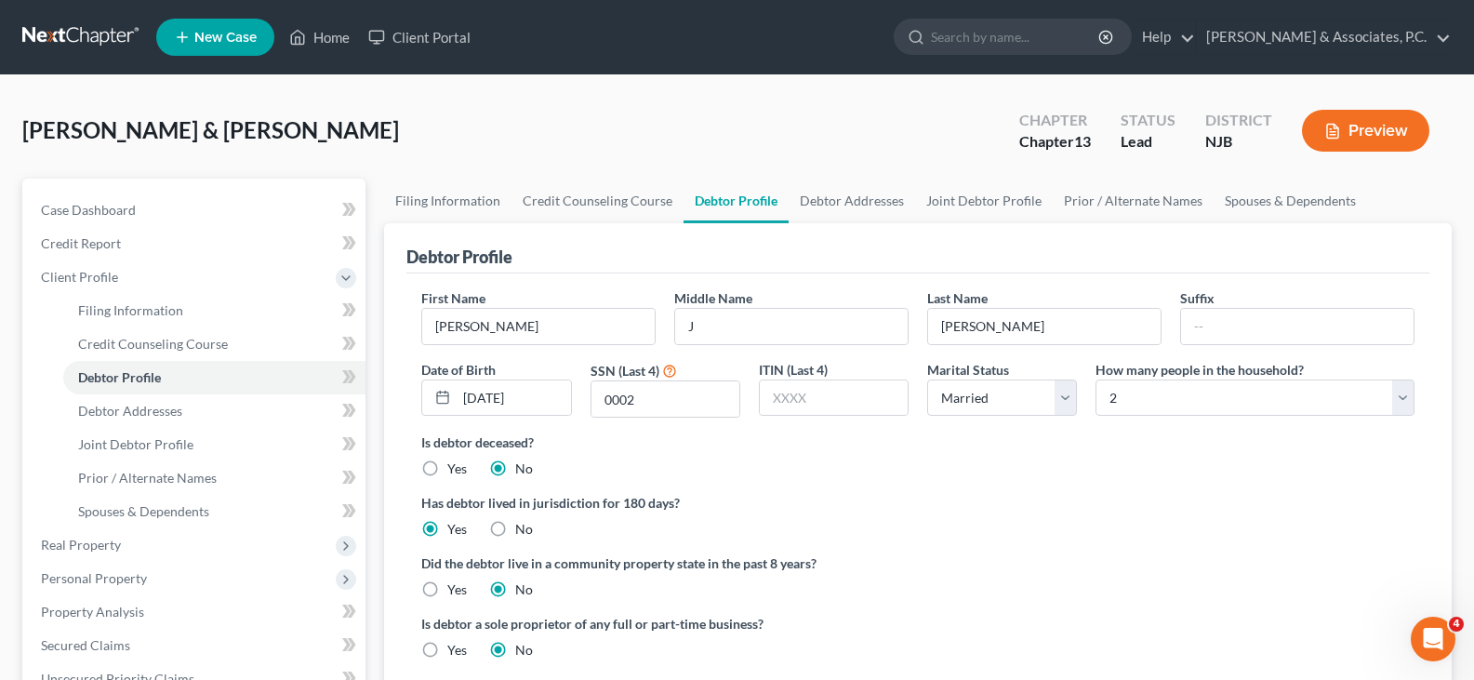
drag, startPoint x: 886, startPoint y: 132, endPoint x: 1085, endPoint y: 2, distance: 237.9
click at [891, 126] on div "[PERSON_NAME] & [PERSON_NAME] Upgraded Chapter Chapter 13 Status Lead District …" at bounding box center [737, 138] width 1430 height 81
click at [798, 239] on div "Debtor Profile" at bounding box center [917, 248] width 1023 height 50
click at [828, 198] on link "Debtor Addresses" at bounding box center [852, 201] width 126 height 45
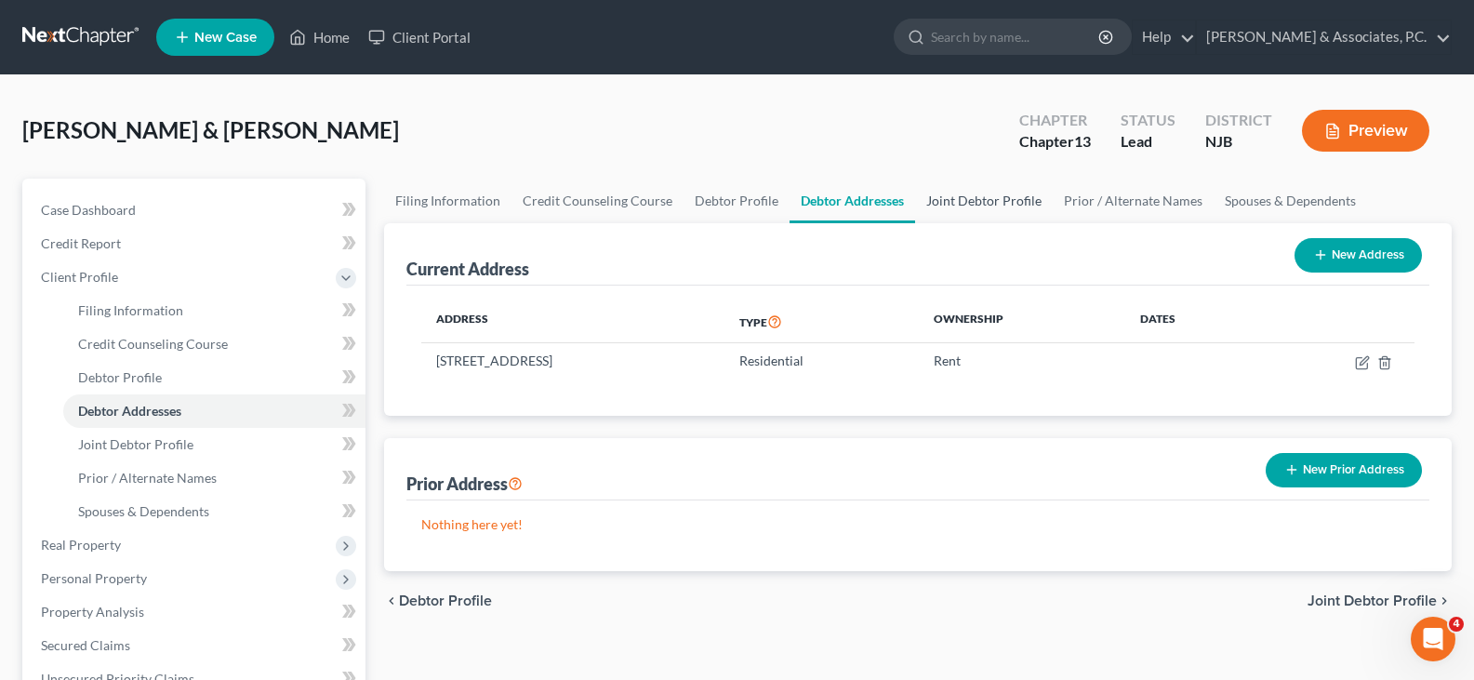
click at [952, 207] on link "Joint Debtor Profile" at bounding box center [984, 201] width 138 height 45
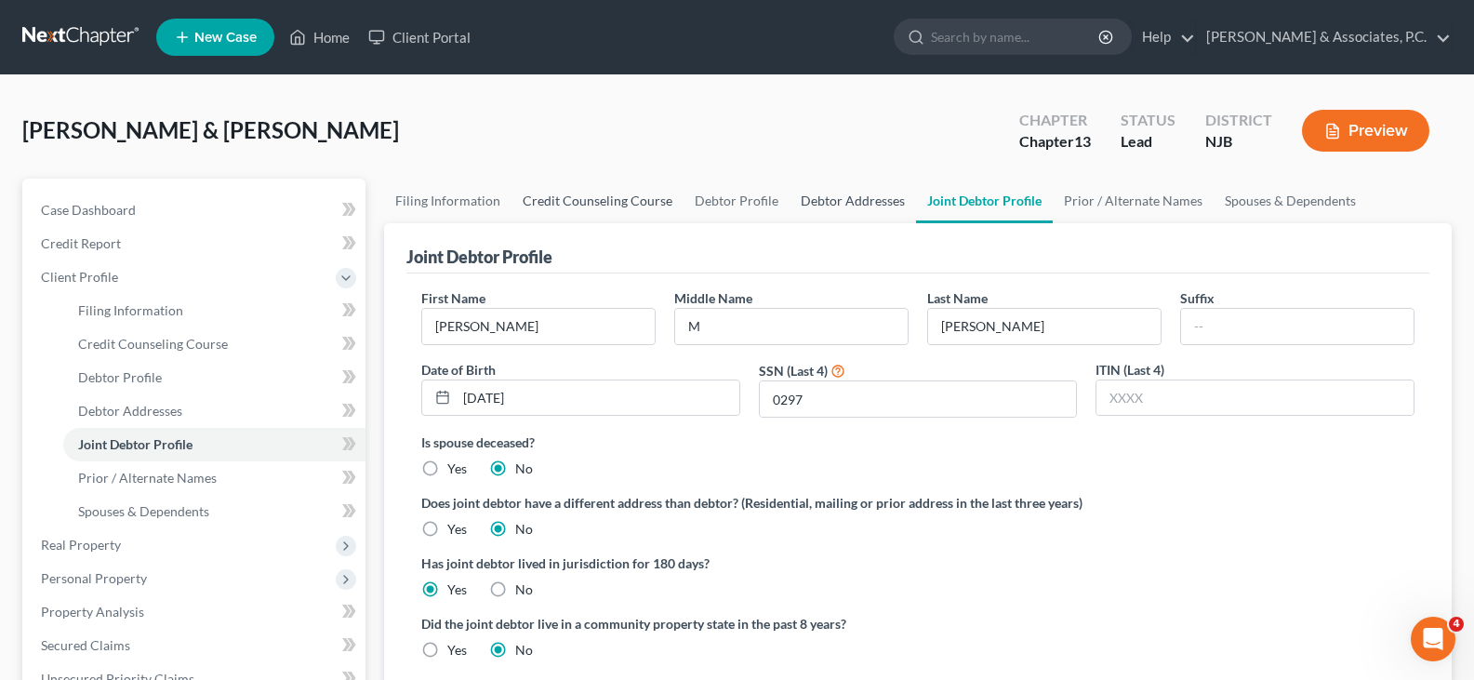
drag, startPoint x: 602, startPoint y: 197, endPoint x: 806, endPoint y: 213, distance: 205.2
click at [602, 197] on link "Credit Counseling Course" at bounding box center [598, 201] width 172 height 45
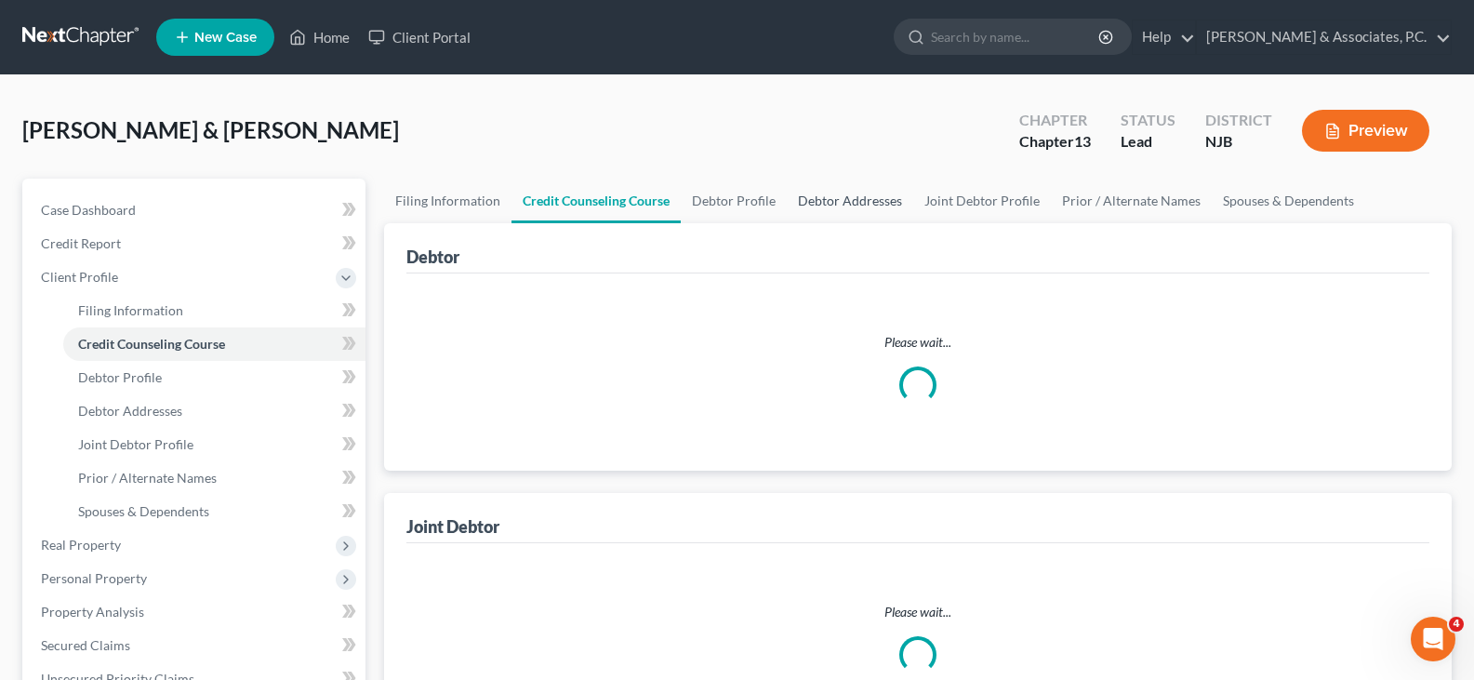
click at [836, 198] on link "Debtor Addresses" at bounding box center [850, 201] width 126 height 45
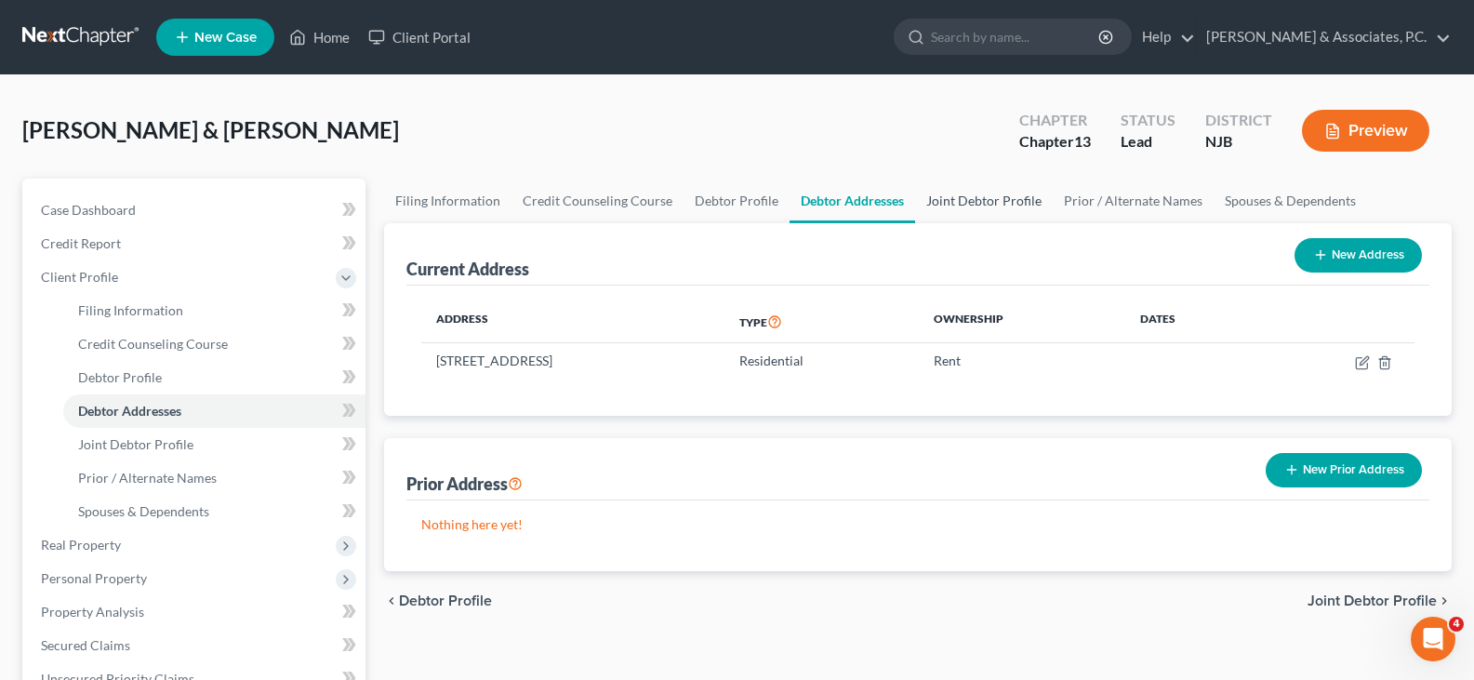
click at [1004, 200] on link "Joint Debtor Profile" at bounding box center [984, 201] width 138 height 45
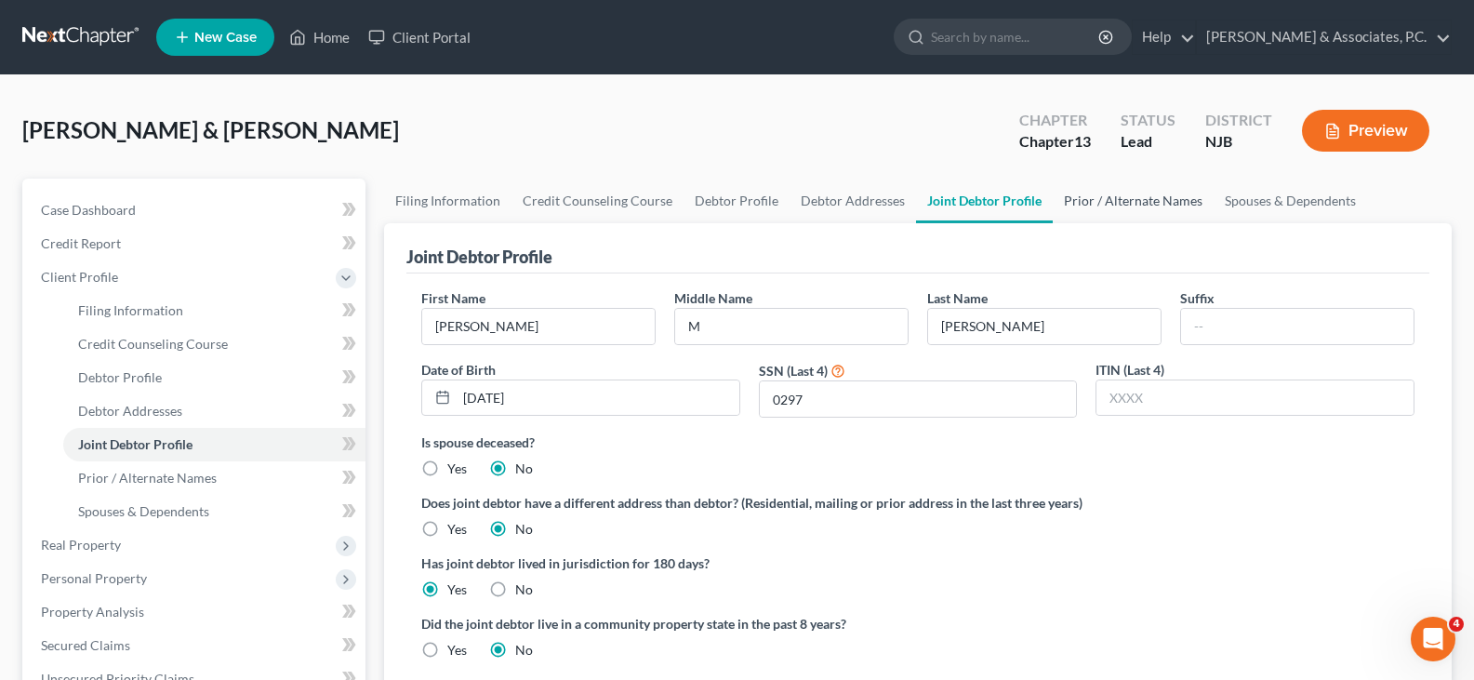
click at [1094, 199] on link "Prior / Alternate Names" at bounding box center [1133, 201] width 161 height 45
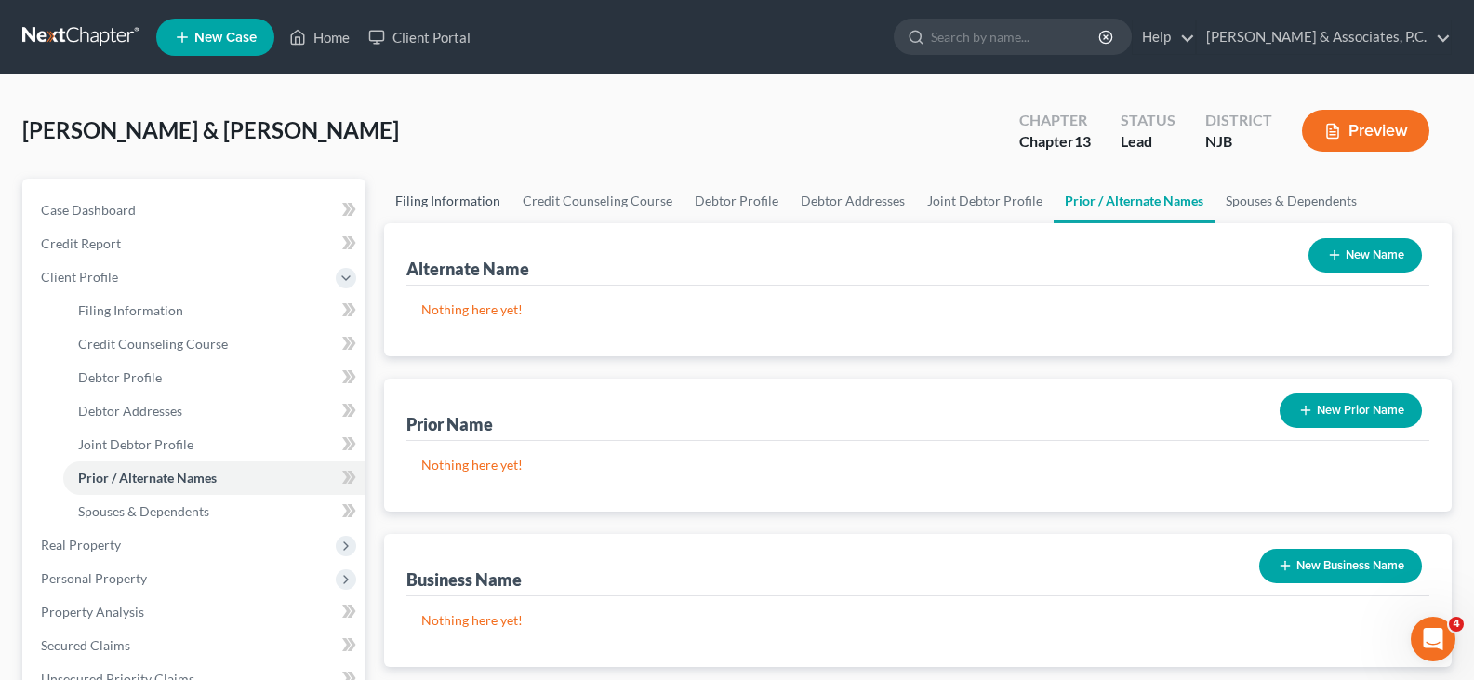
click at [448, 197] on link "Filing Information" at bounding box center [447, 201] width 127 height 45
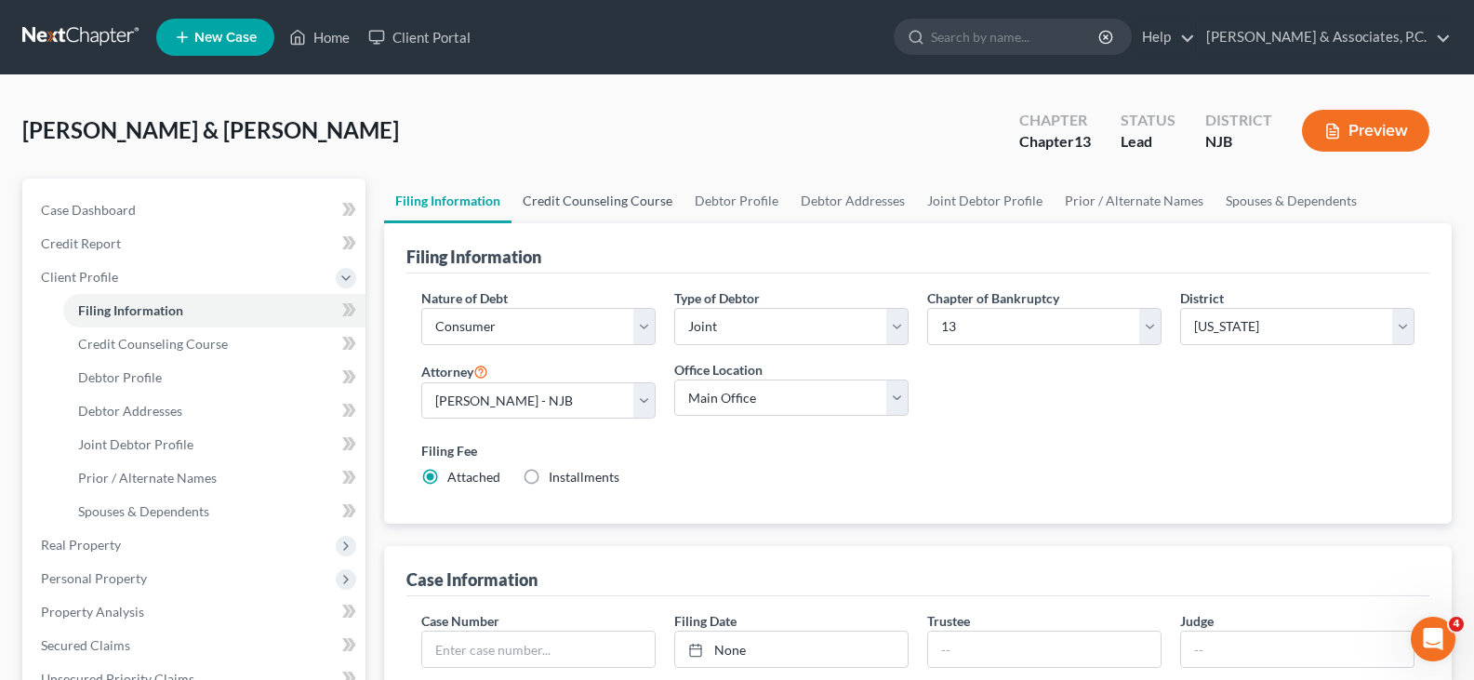
click at [592, 204] on link "Credit Counseling Course" at bounding box center [598, 201] width 172 height 45
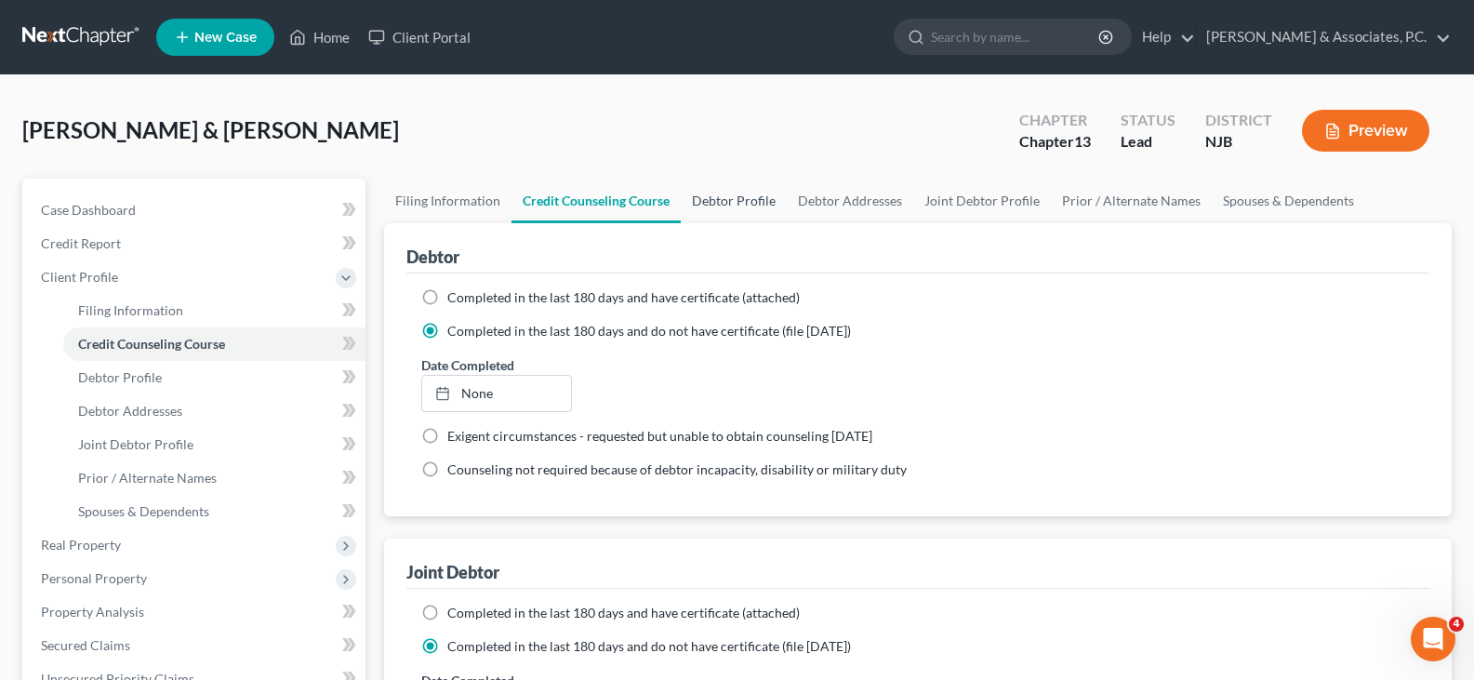
click at [729, 201] on link "Debtor Profile" at bounding box center [734, 201] width 106 height 45
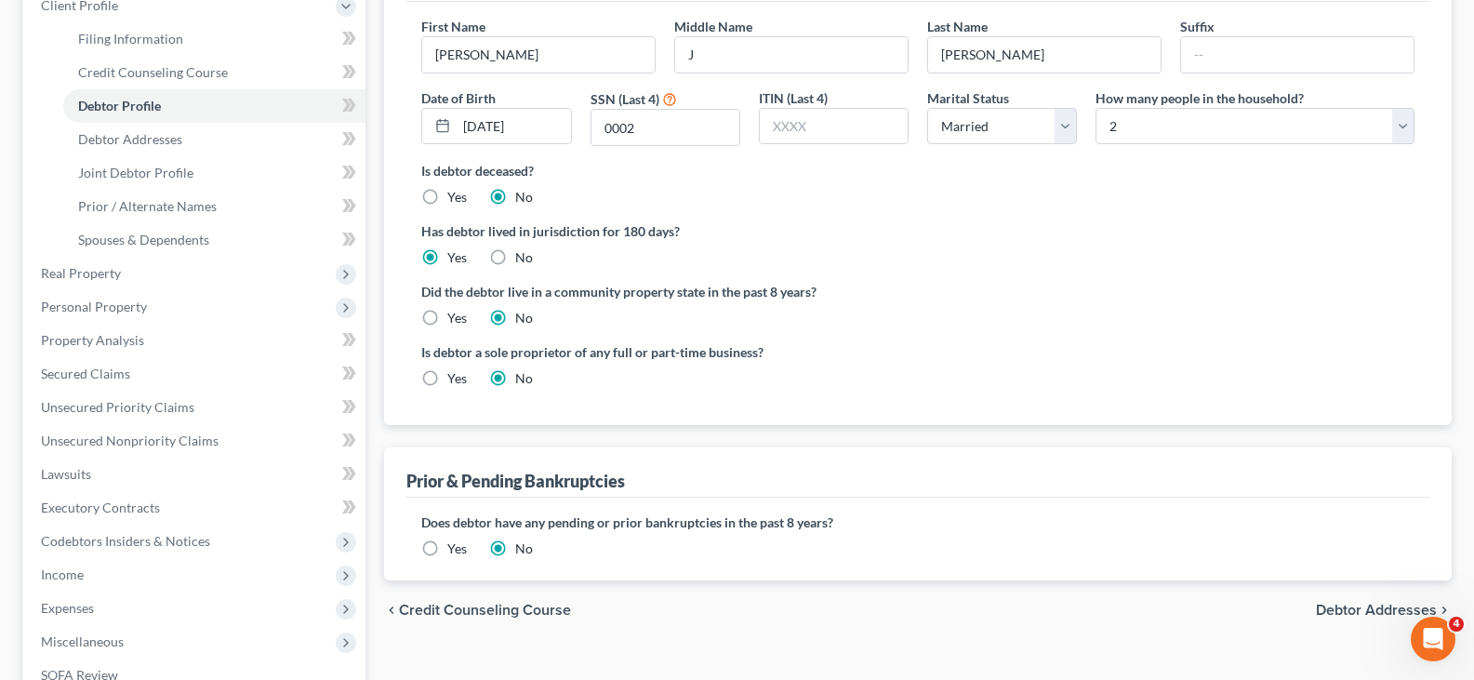
scroll to position [465, 0]
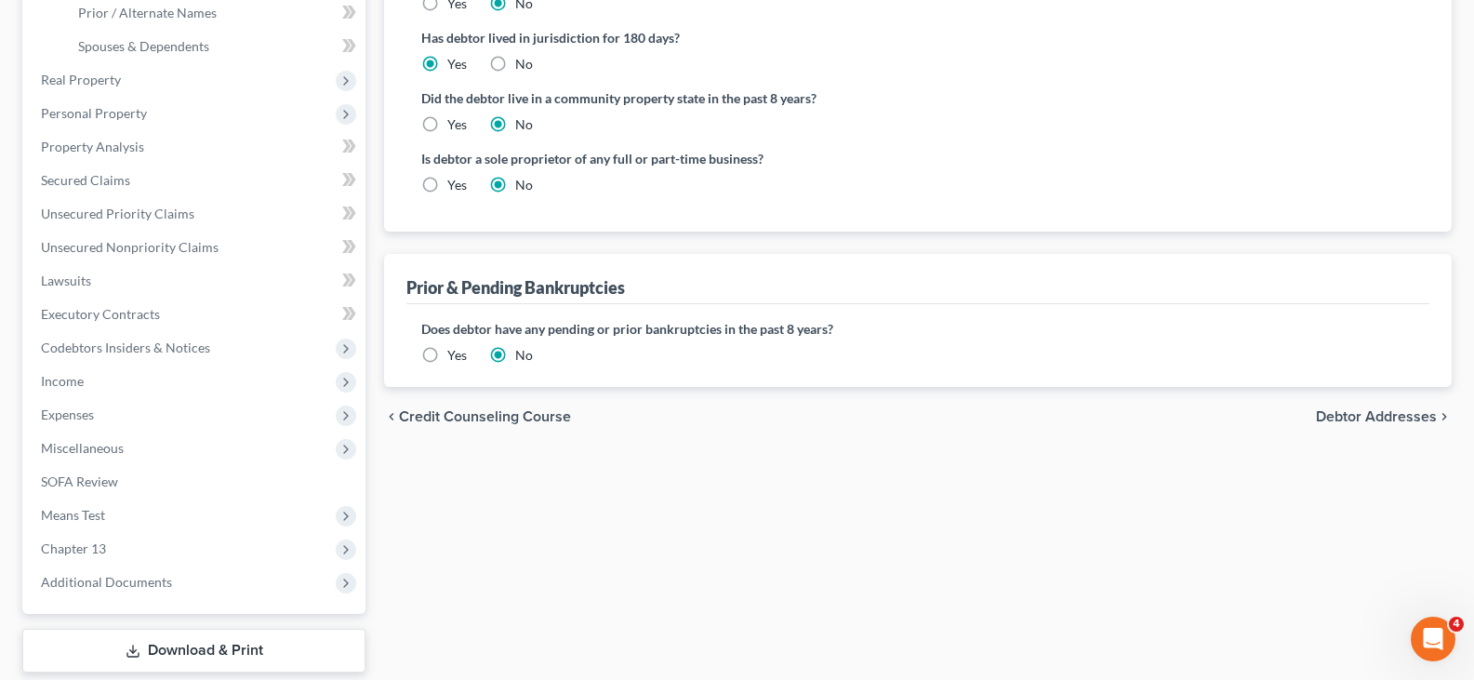
click at [447, 351] on label "Yes" at bounding box center [457, 355] width 20 height 19
click at [455, 351] on input "Yes" at bounding box center [461, 352] width 12 height 12
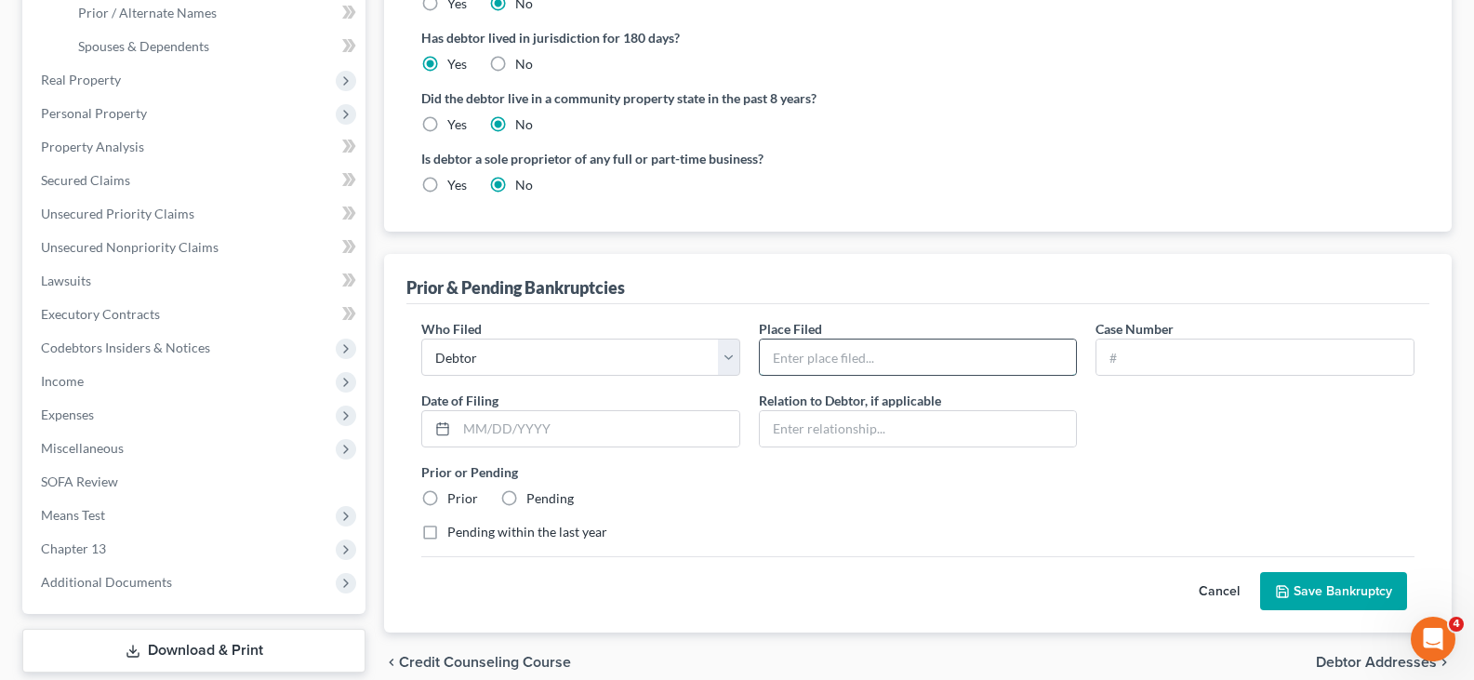
click at [888, 353] on input "text" at bounding box center [918, 356] width 317 height 35
click at [1152, 366] on input "text" at bounding box center [1255, 356] width 317 height 35
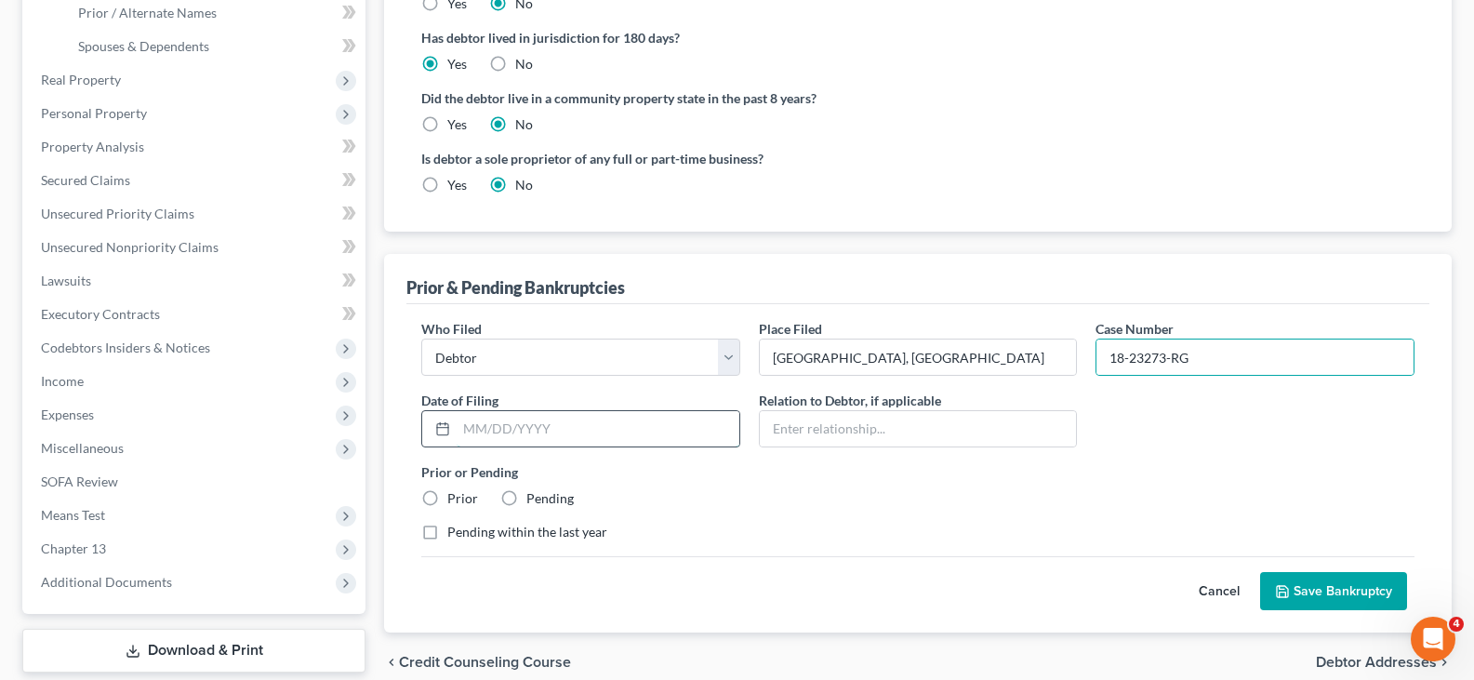
click at [587, 431] on input "text" at bounding box center [598, 428] width 283 height 35
click at [447, 502] on label "Prior" at bounding box center [462, 498] width 31 height 19
click at [455, 501] on input "Prior" at bounding box center [461, 495] width 12 height 12
click at [1345, 581] on button "Save Bankruptcy" at bounding box center [1333, 591] width 147 height 39
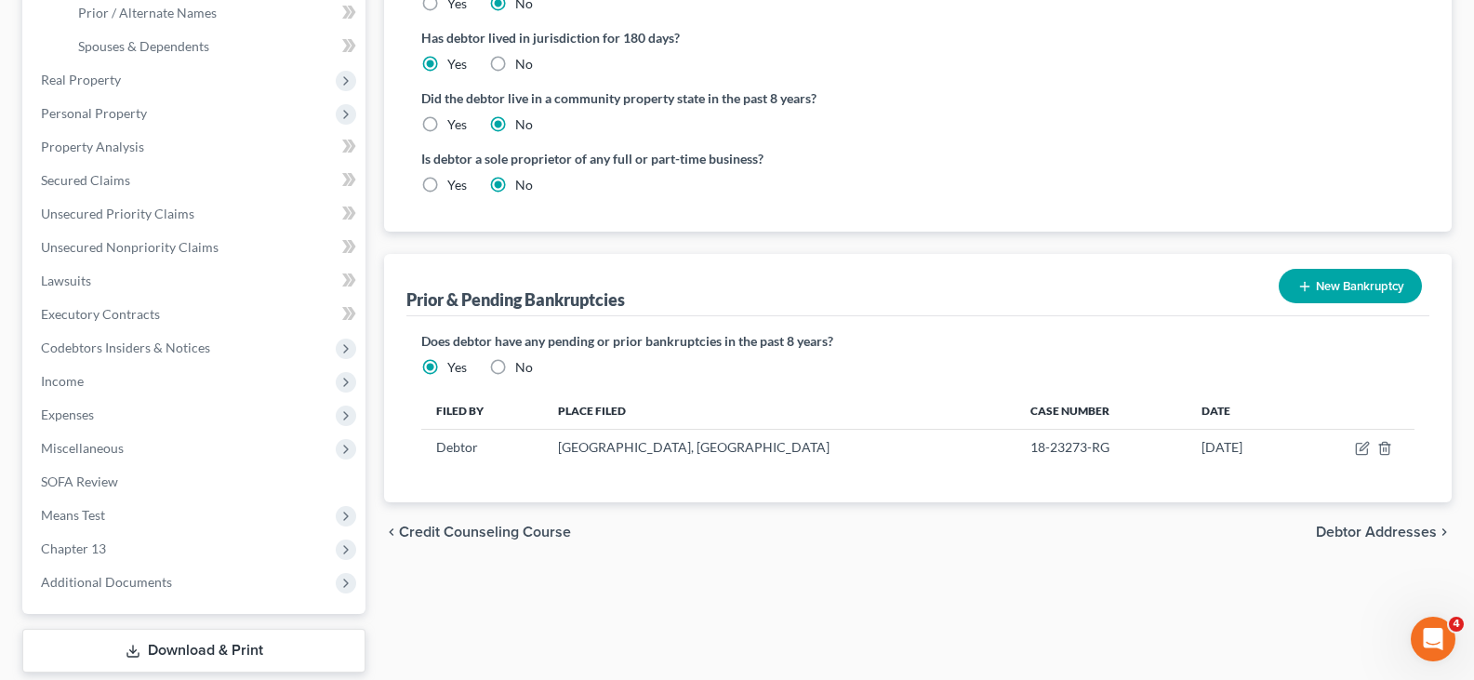
scroll to position [577, 0]
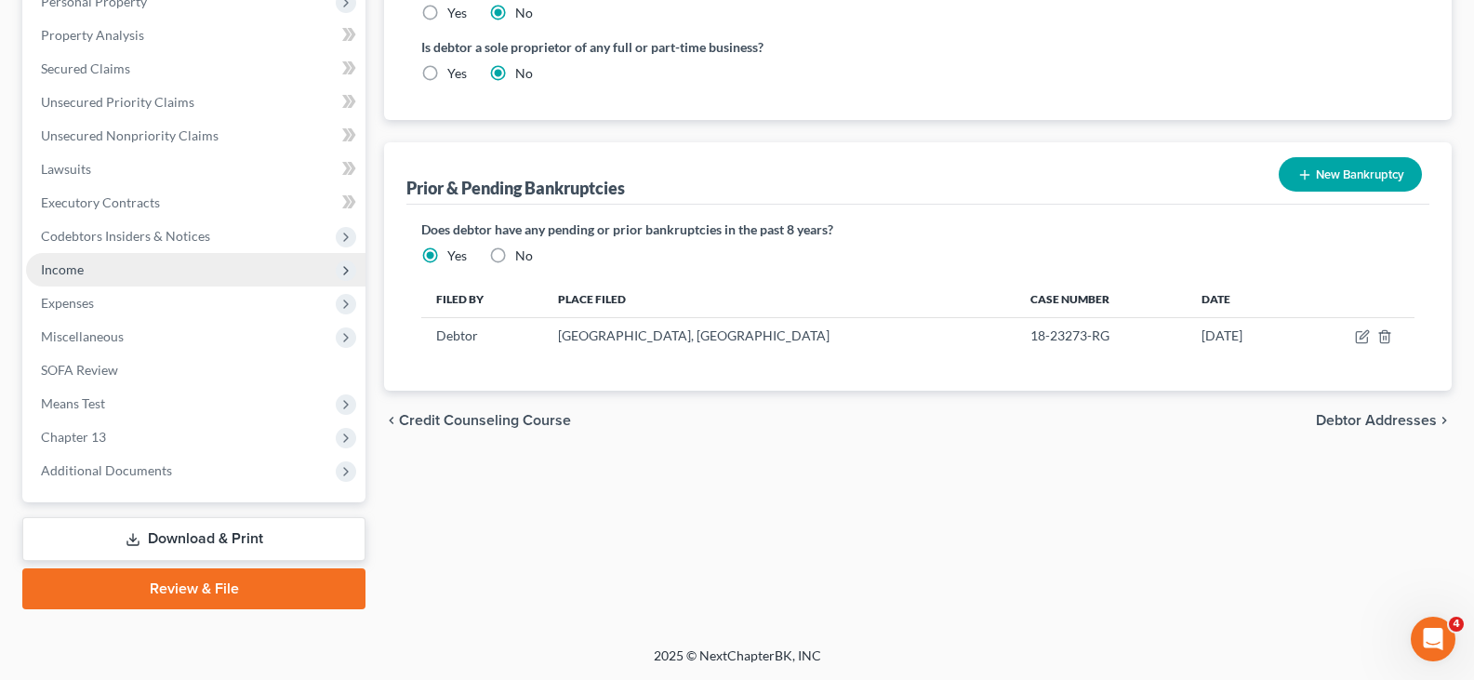
click at [67, 270] on span "Income" at bounding box center [62, 269] width 43 height 16
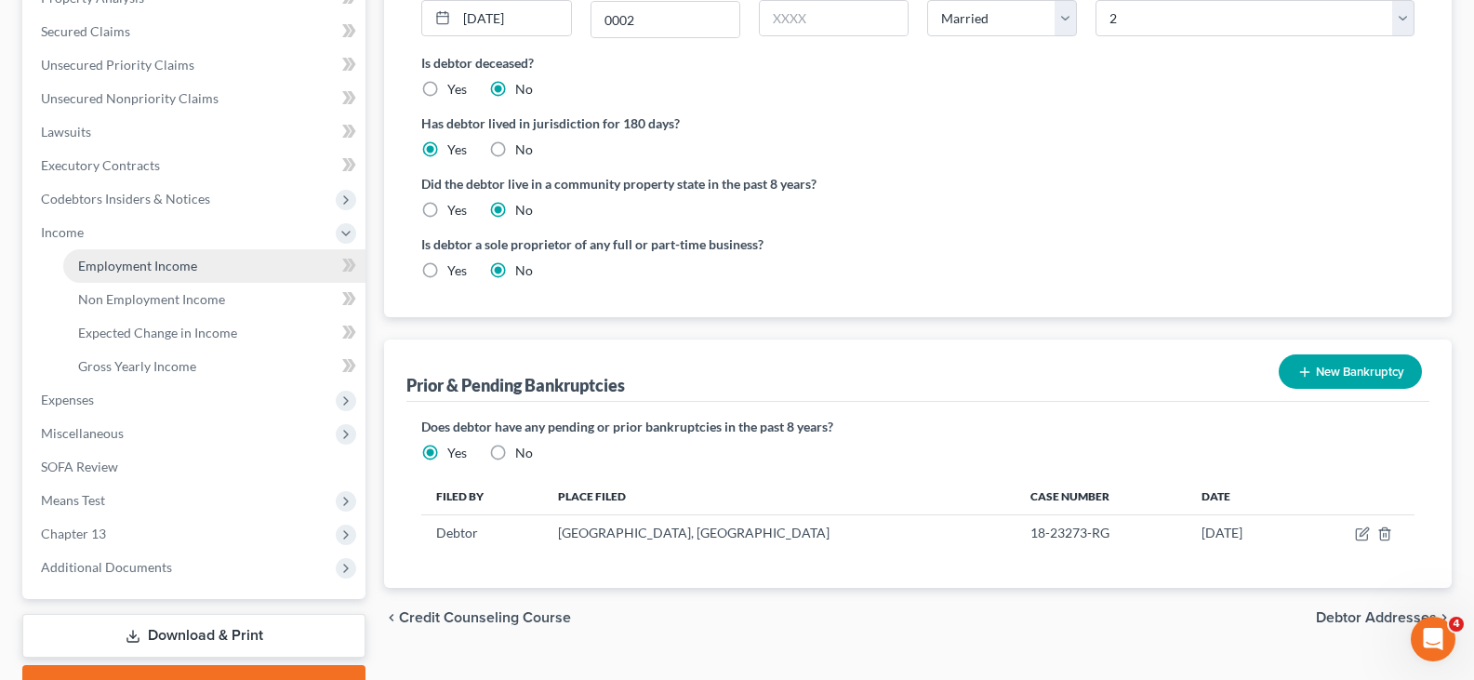
scroll to position [342, 0]
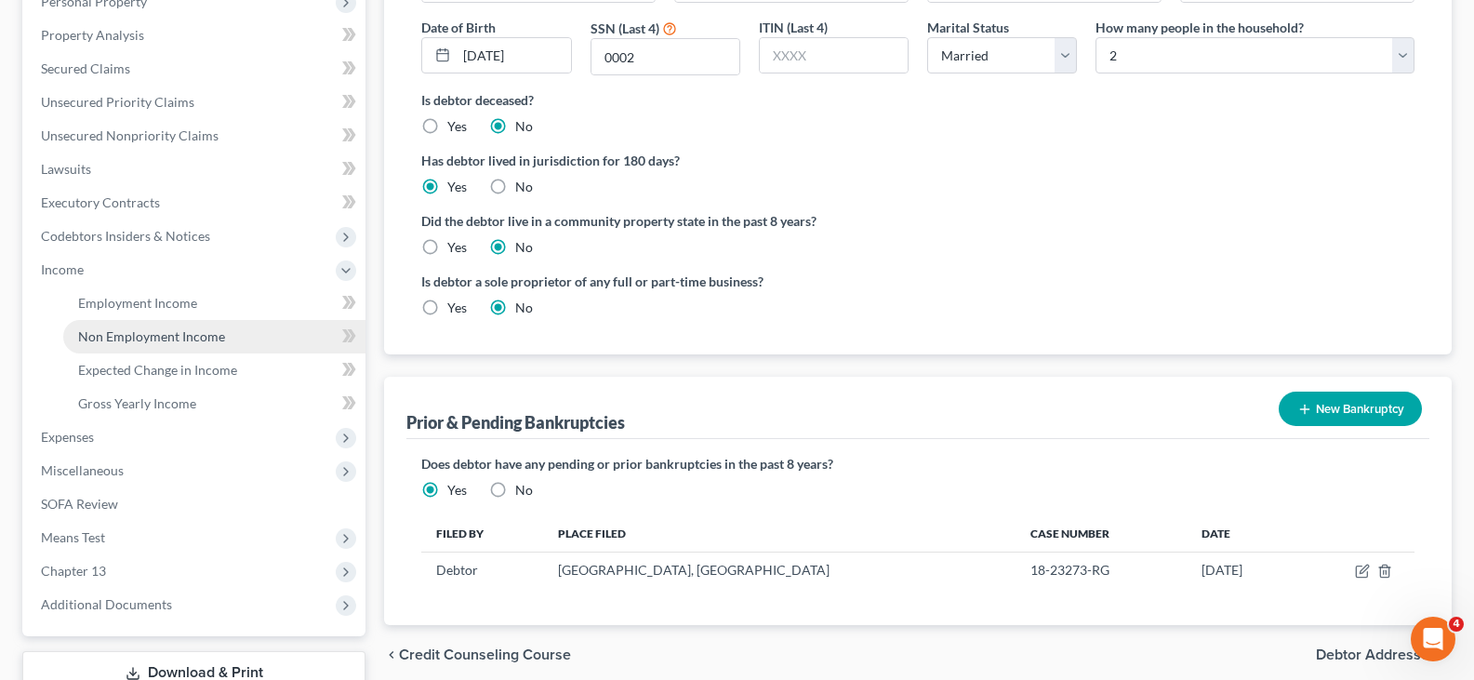
click at [128, 326] on link "Non Employment Income" at bounding box center [214, 336] width 302 height 33
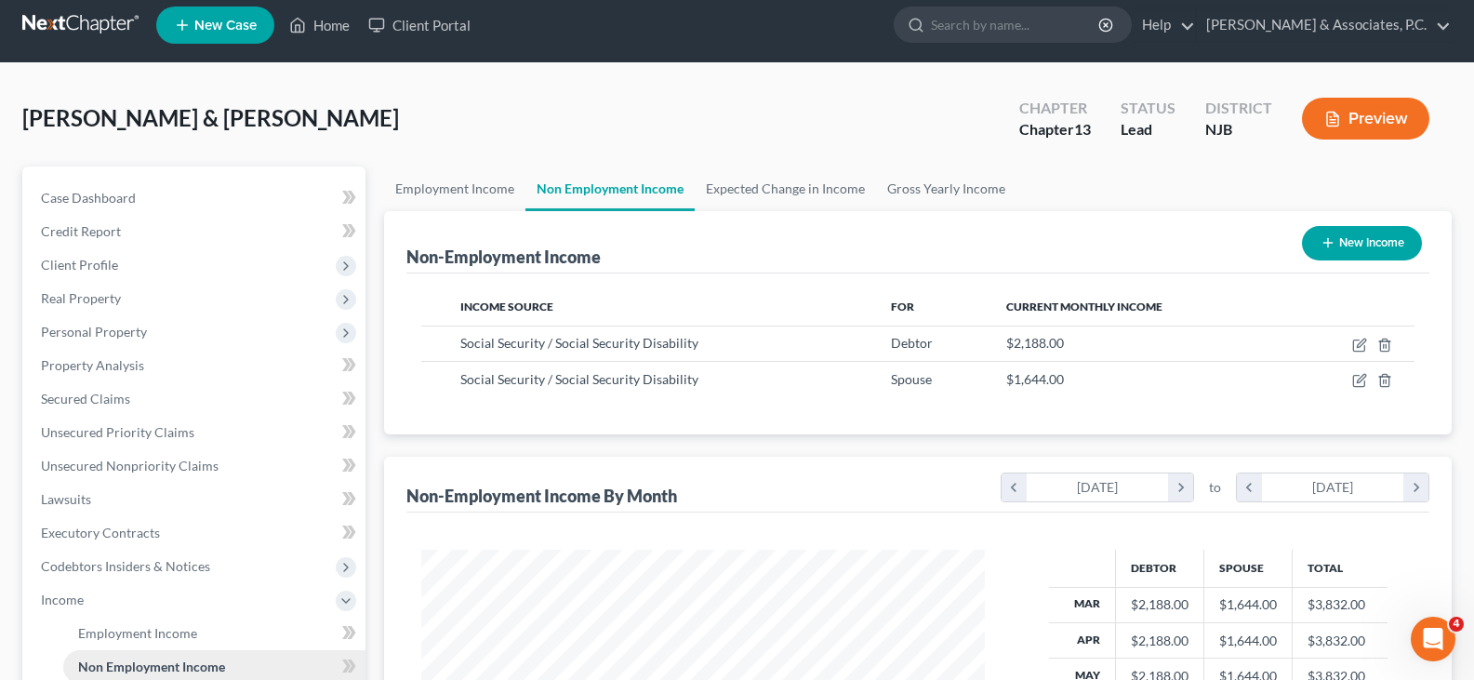
scroll to position [372, 0]
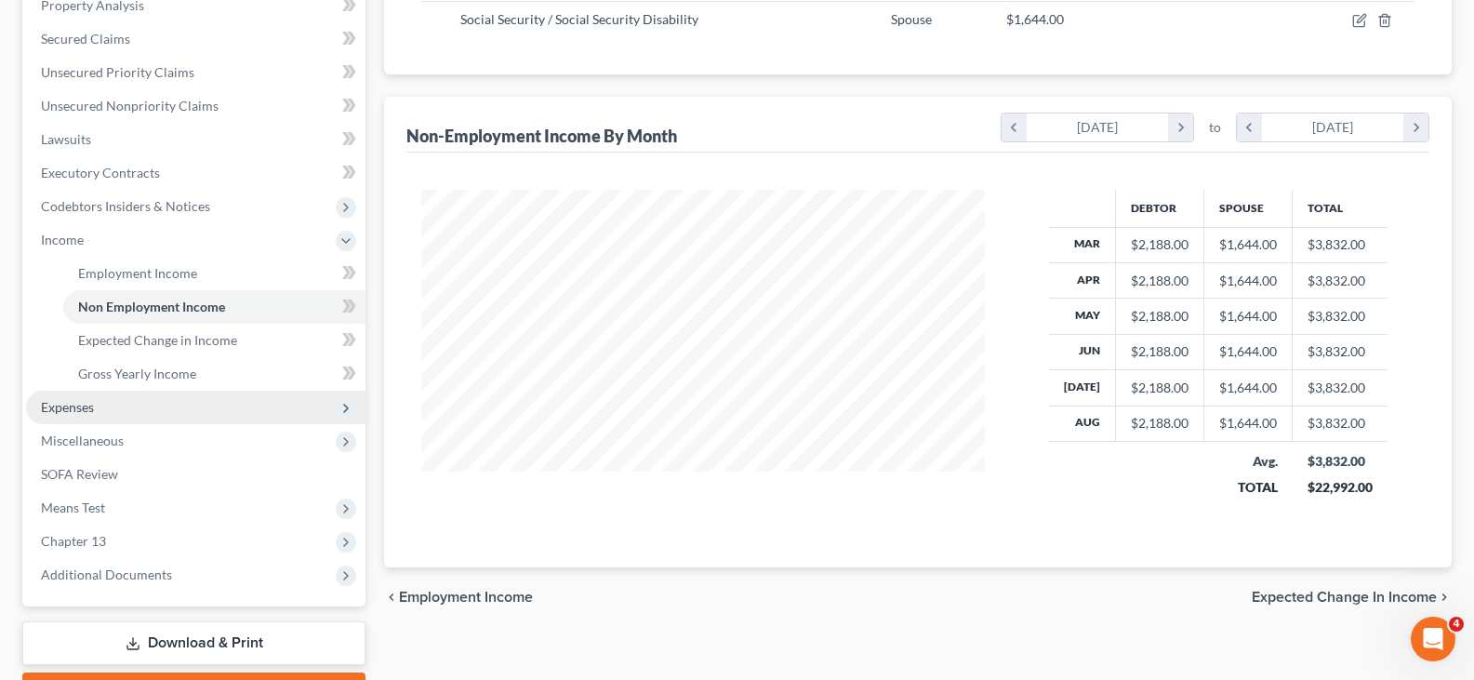
click at [60, 412] on span "Expenses" at bounding box center [67, 407] width 53 height 16
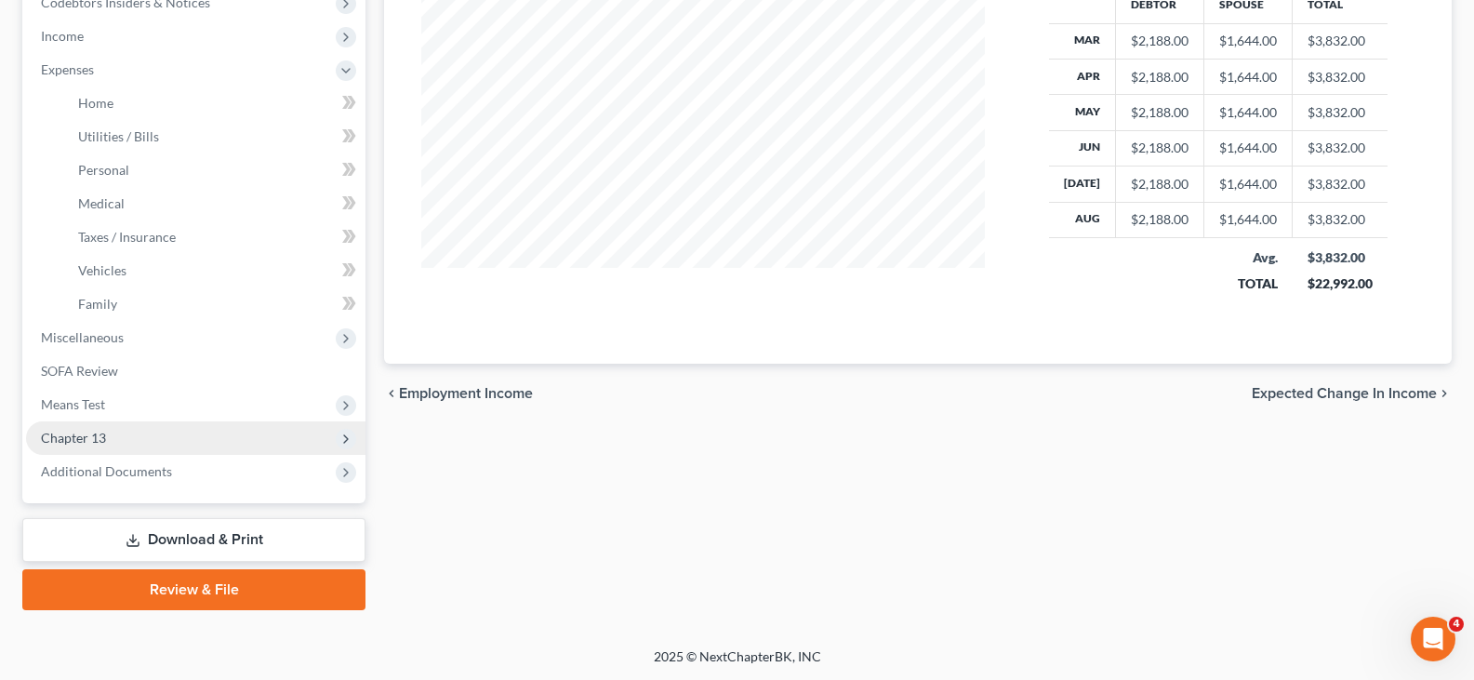
scroll to position [577, 0]
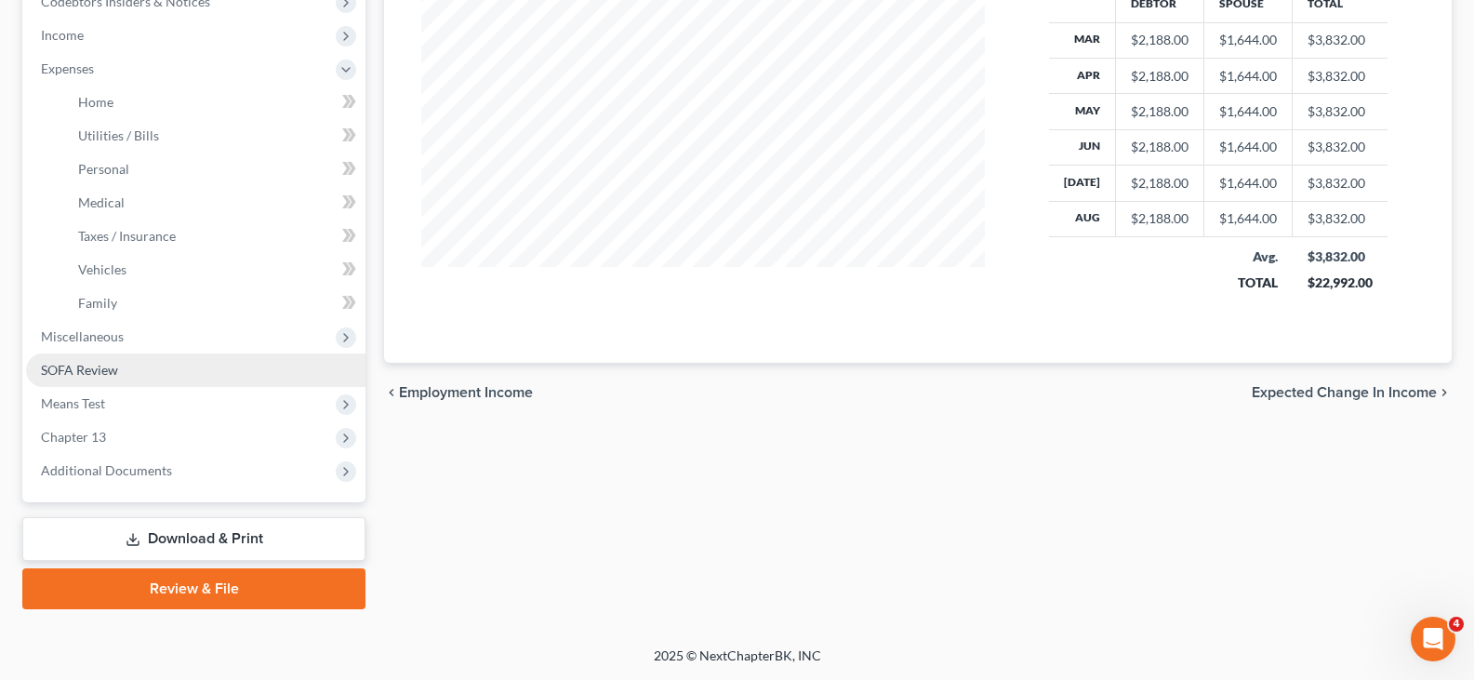
click at [89, 374] on span "SOFA Review" at bounding box center [79, 370] width 77 height 16
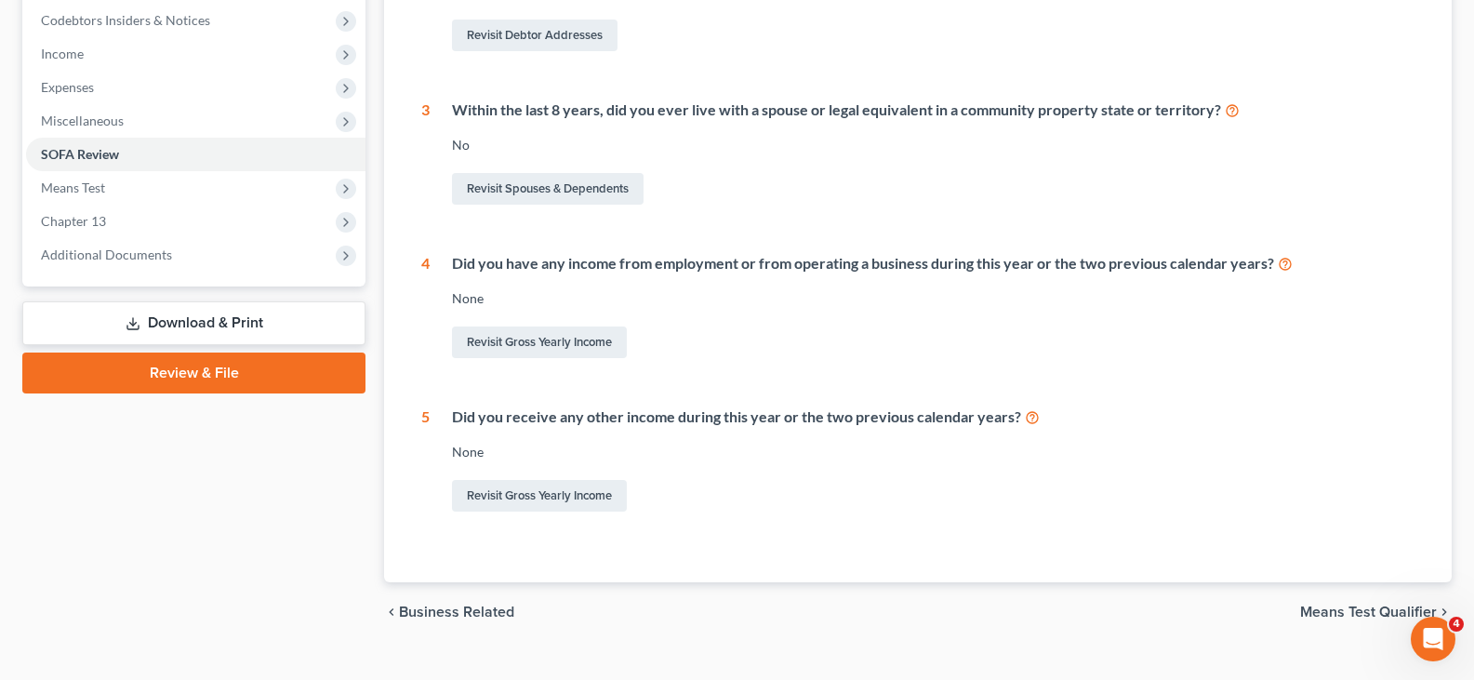
scroll to position [591, 0]
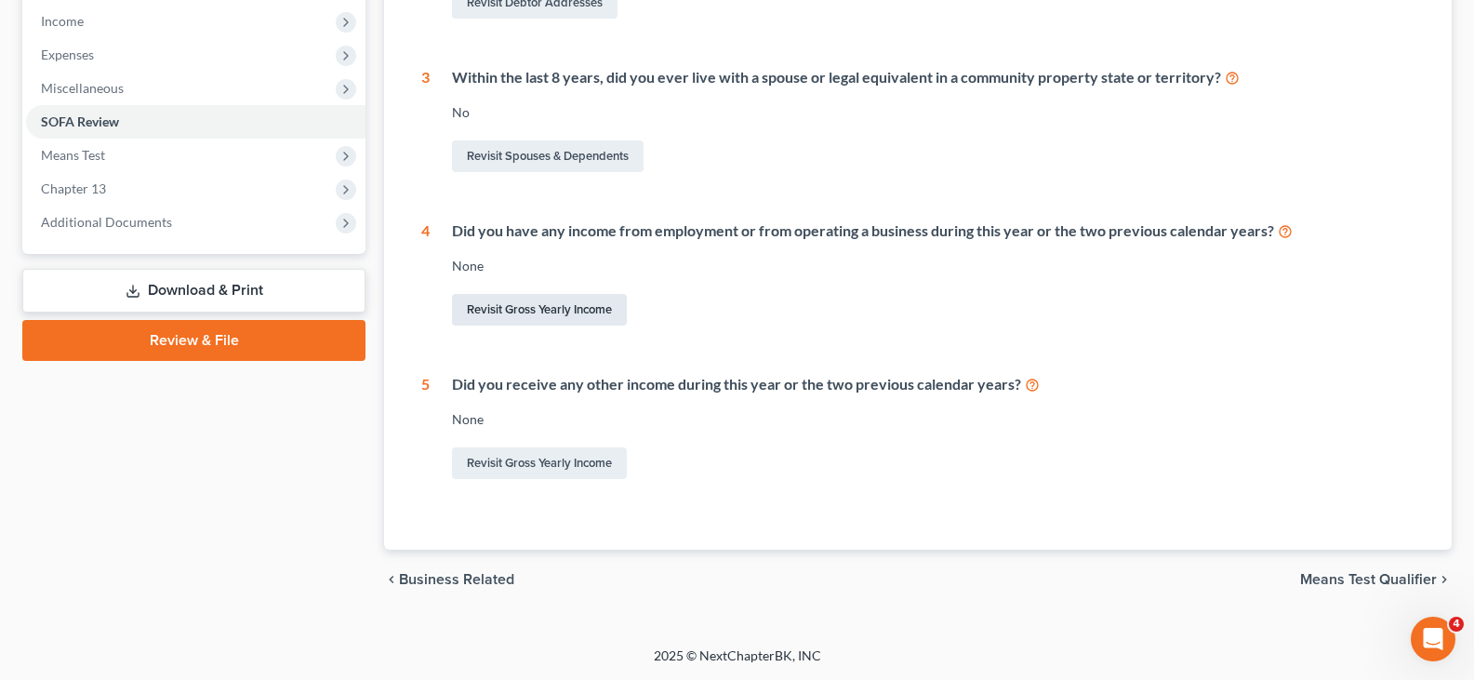
click at [499, 308] on link "Revisit Gross Yearly Income" at bounding box center [539, 310] width 175 height 32
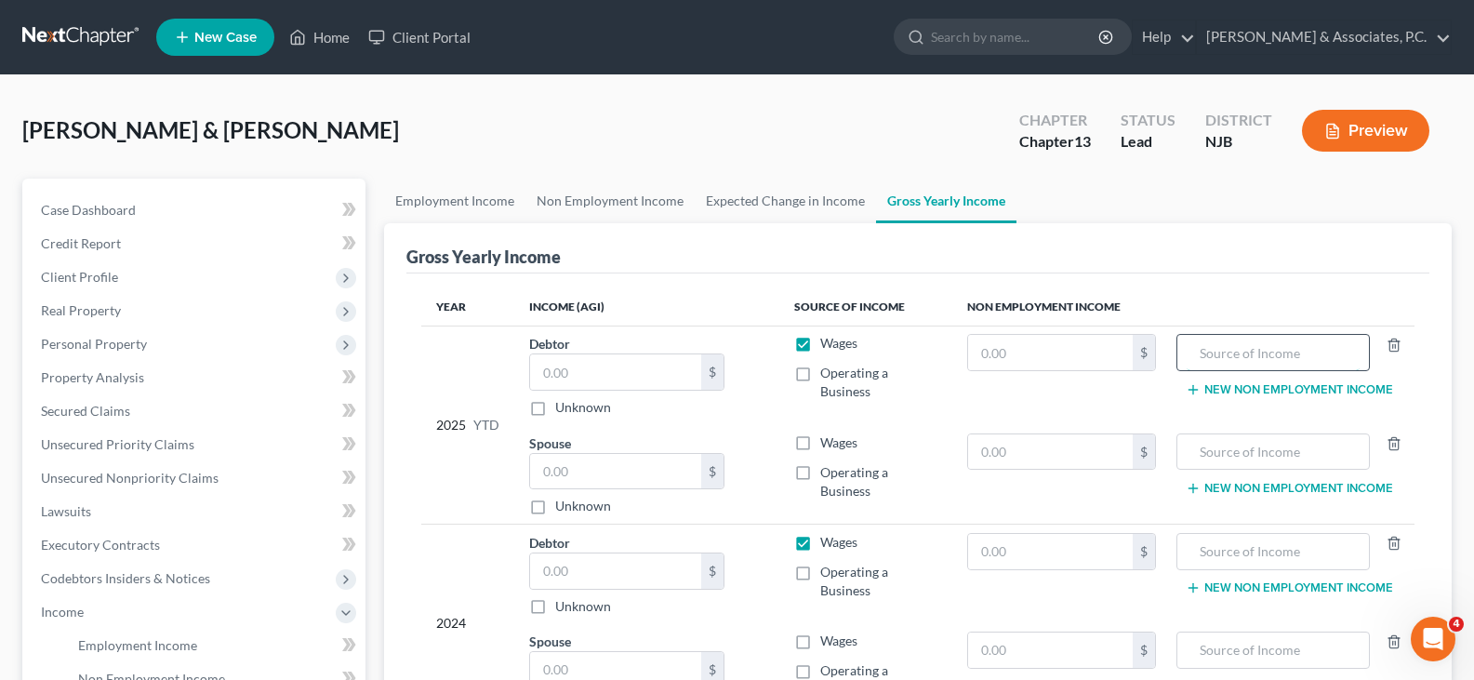
click at [1246, 350] on input "text" at bounding box center [1273, 352] width 173 height 35
click at [1085, 354] on input "text" at bounding box center [1050, 352] width 165 height 35
click at [1210, 451] on input "text" at bounding box center [1273, 451] width 173 height 35
drag, startPoint x: 1238, startPoint y: 447, endPoint x: 1269, endPoint y: 444, distance: 30.9
click at [1242, 447] on input "Socials Security" at bounding box center [1273, 451] width 173 height 35
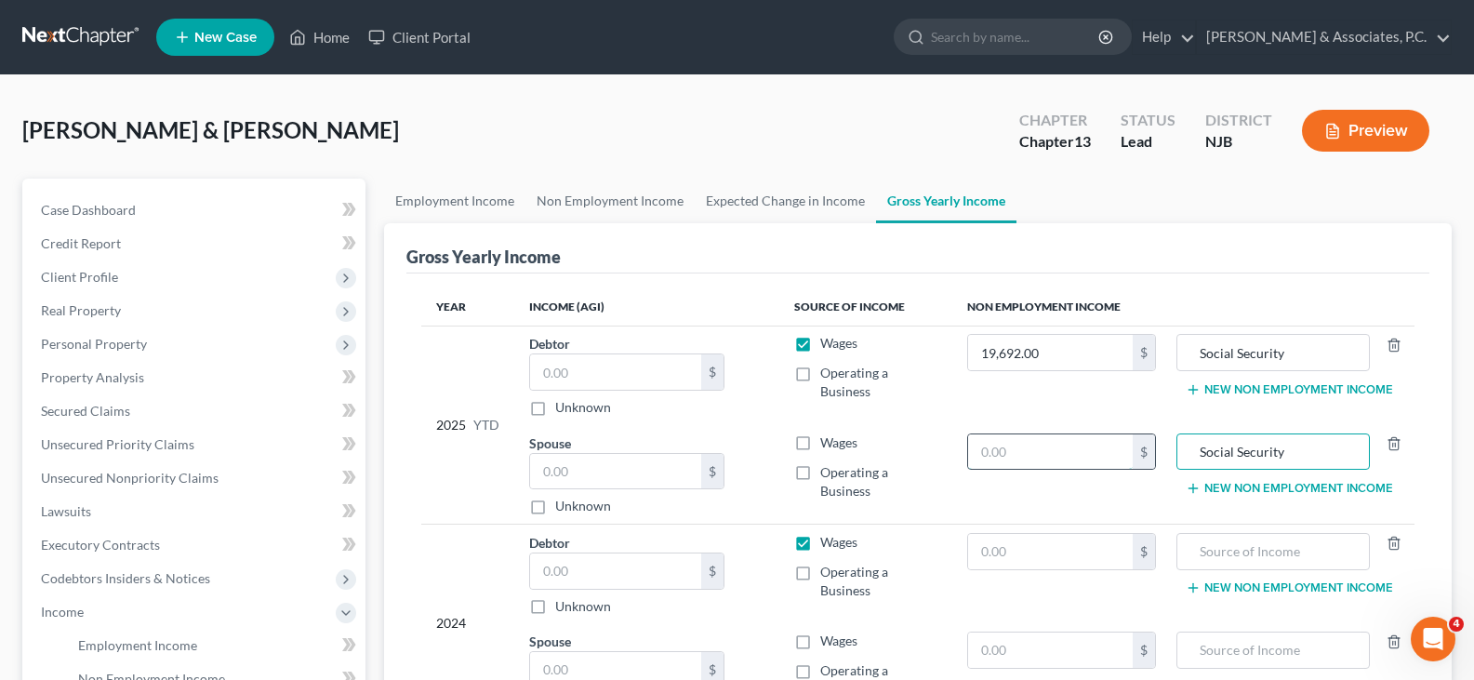
click at [1031, 466] on input "text" at bounding box center [1050, 451] width 165 height 35
click at [1041, 548] on input "text" at bounding box center [1050, 551] width 165 height 35
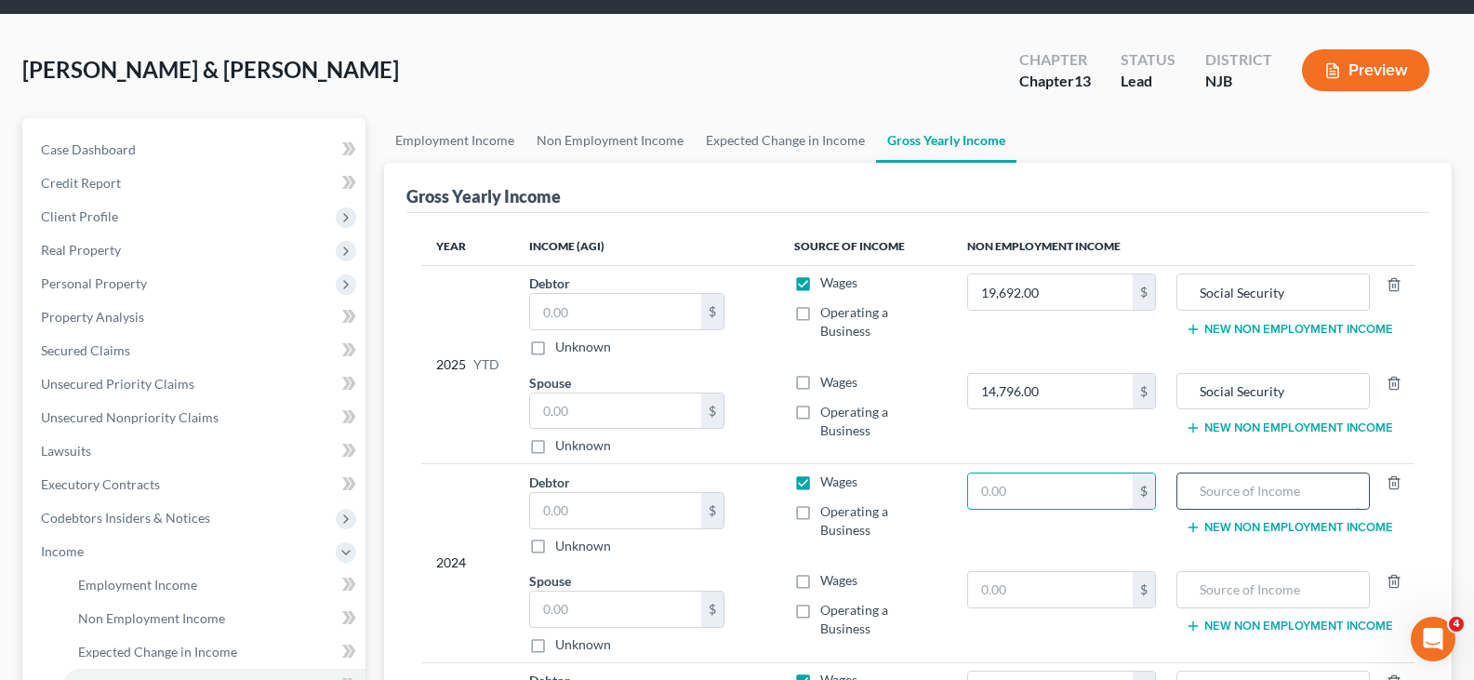
scroll to position [93, 0]
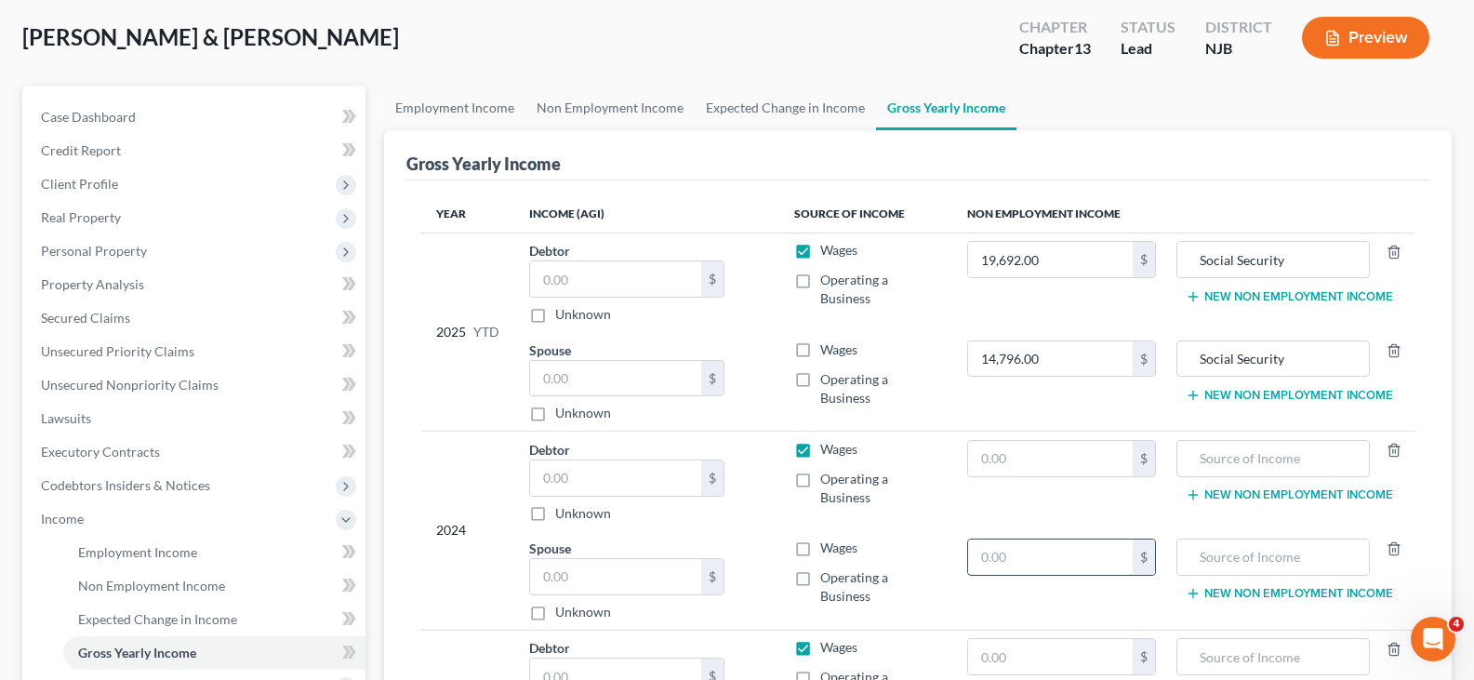
click at [1086, 557] on input "text" at bounding box center [1050, 556] width 165 height 35
click at [1231, 562] on input "text" at bounding box center [1273, 556] width 173 height 35
click at [1271, 461] on input "text" at bounding box center [1273, 458] width 173 height 35
click at [1080, 456] on input "text" at bounding box center [1050, 458] width 165 height 35
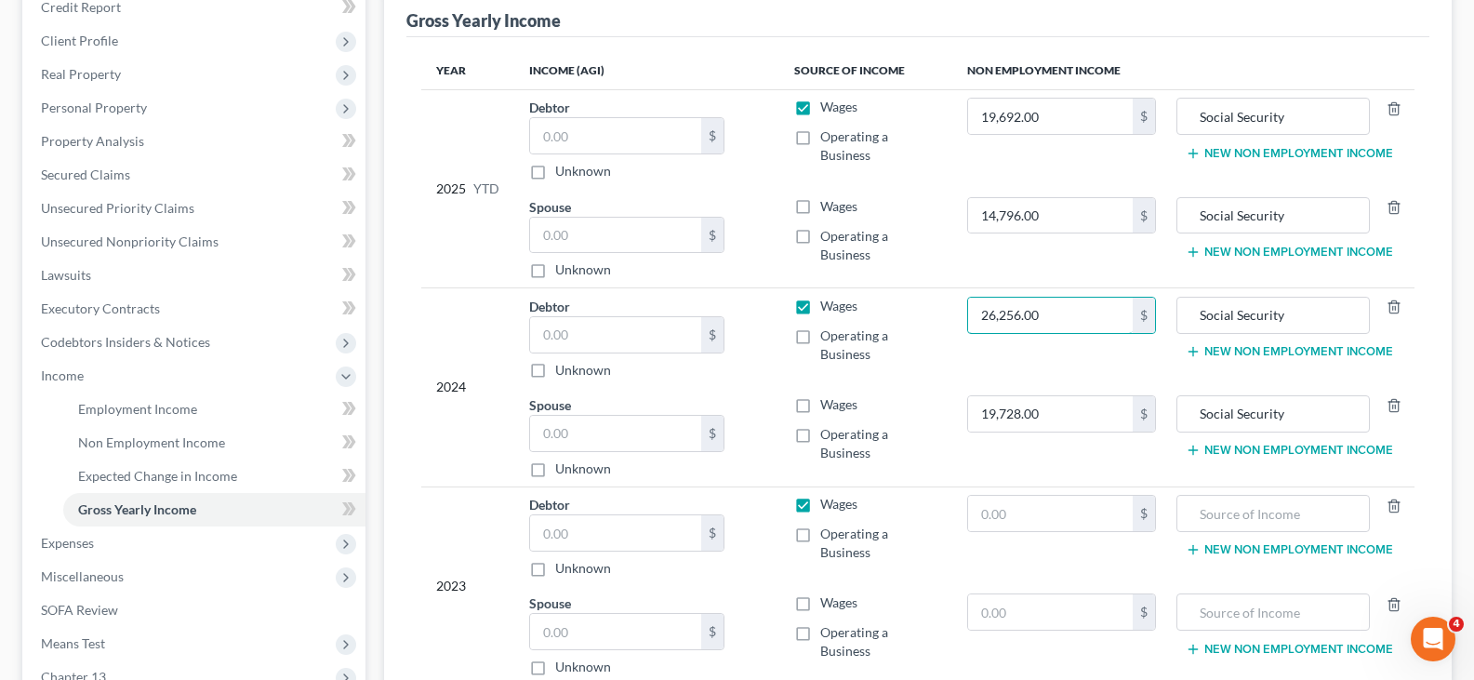
scroll to position [372, 0]
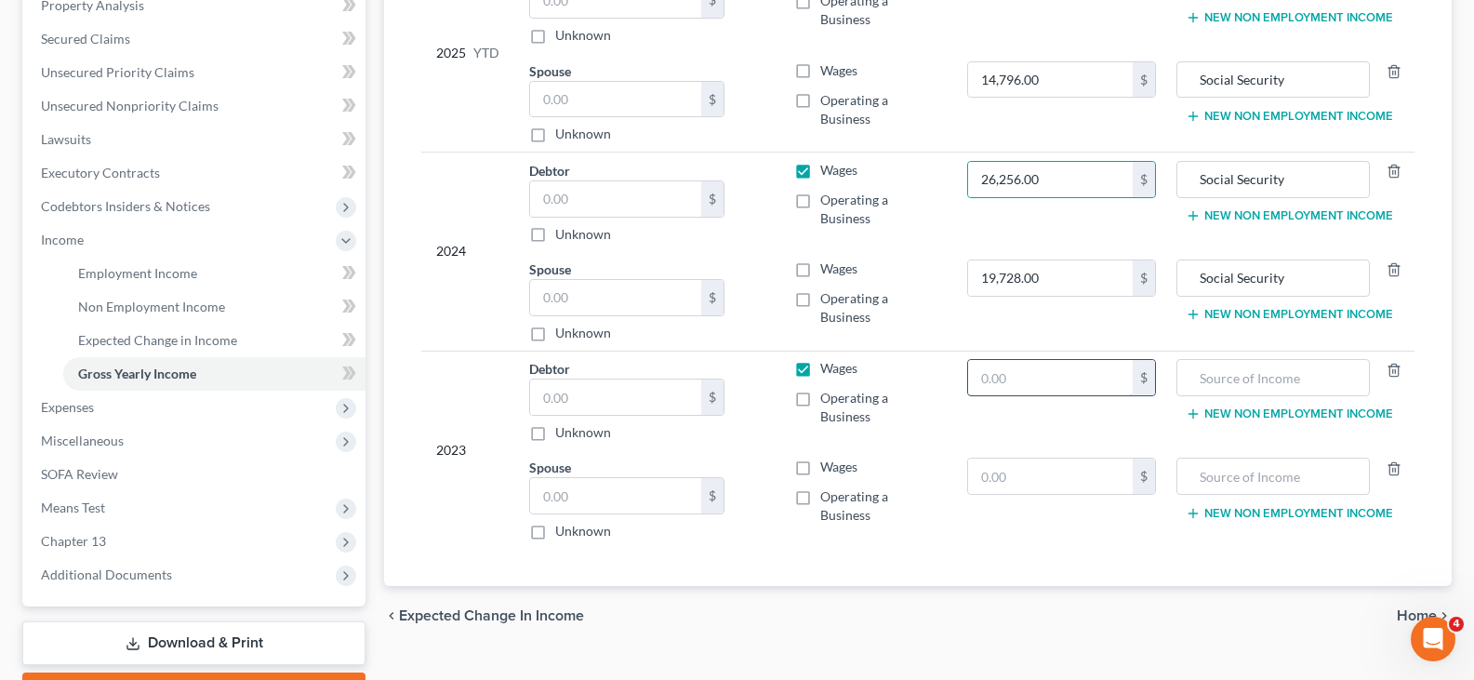
click at [1098, 374] on input "text" at bounding box center [1050, 377] width 165 height 35
click at [1043, 471] on input "text" at bounding box center [1050, 476] width 165 height 35
click at [1213, 378] on input "text" at bounding box center [1273, 377] width 173 height 35
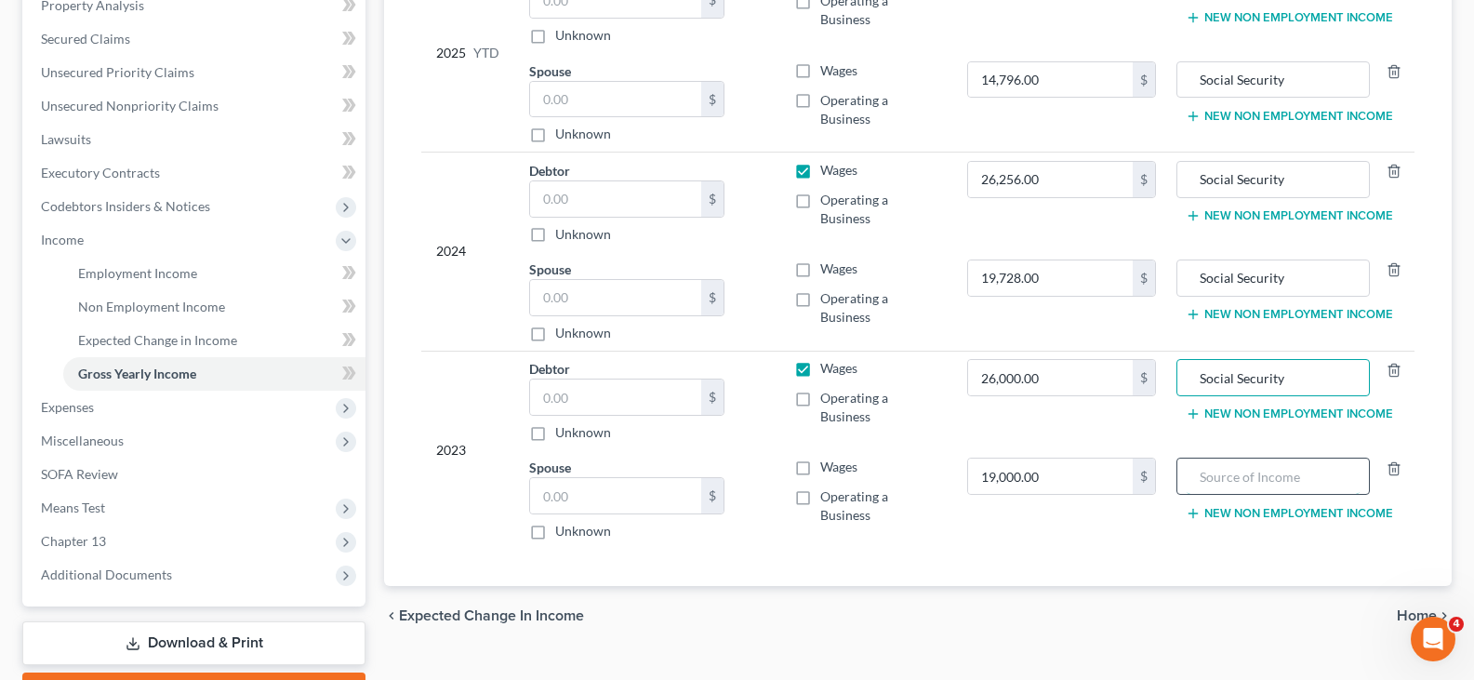
click at [1235, 472] on input "text" at bounding box center [1273, 476] width 173 height 35
click at [1089, 376] on input "26,000.00" at bounding box center [1050, 377] width 165 height 35
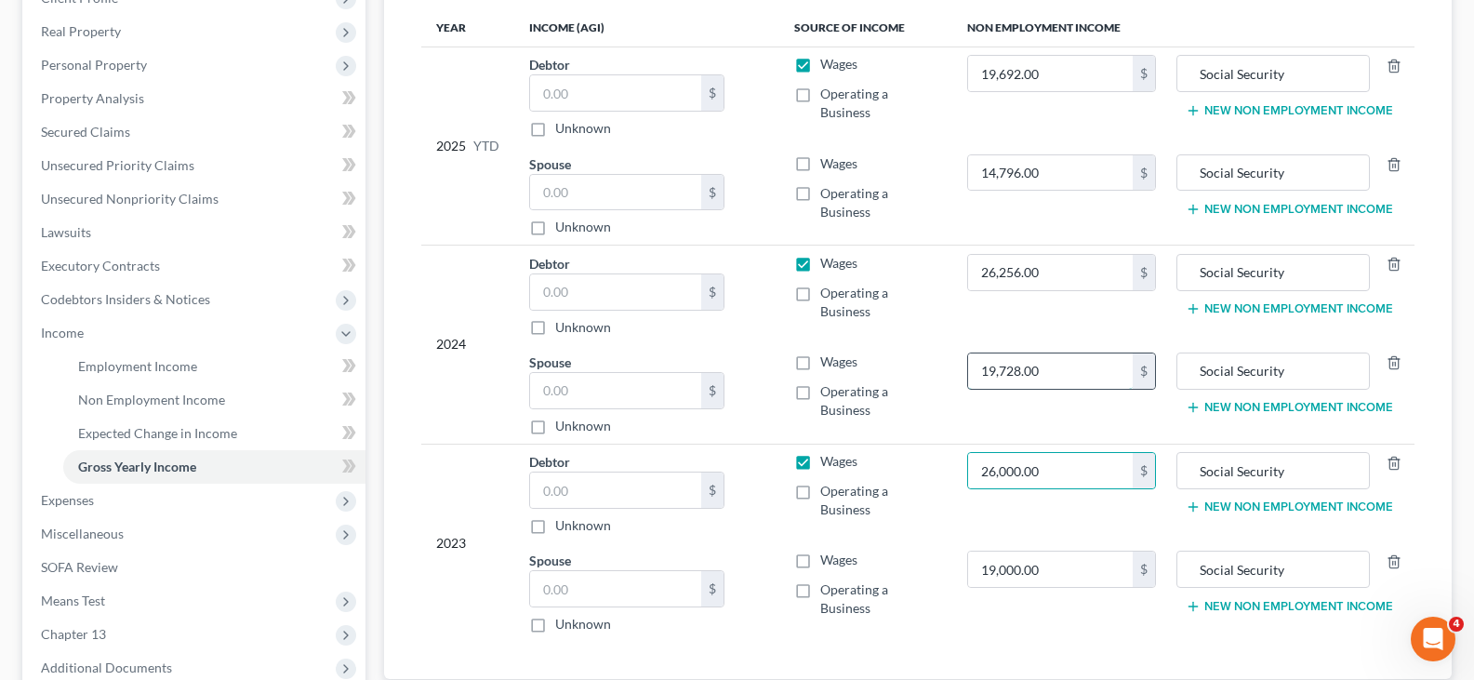
click at [1079, 374] on input "19,728.00" at bounding box center [1050, 370] width 165 height 35
drag, startPoint x: 1067, startPoint y: 262, endPoint x: 1071, endPoint y: 120, distance: 142.4
click at [1067, 260] on input "26,256.00" at bounding box center [1050, 272] width 165 height 35
click at [1070, 74] on input "19,692.00" at bounding box center [1050, 73] width 165 height 35
click at [1058, 169] on input "14,796.00" at bounding box center [1050, 172] width 165 height 35
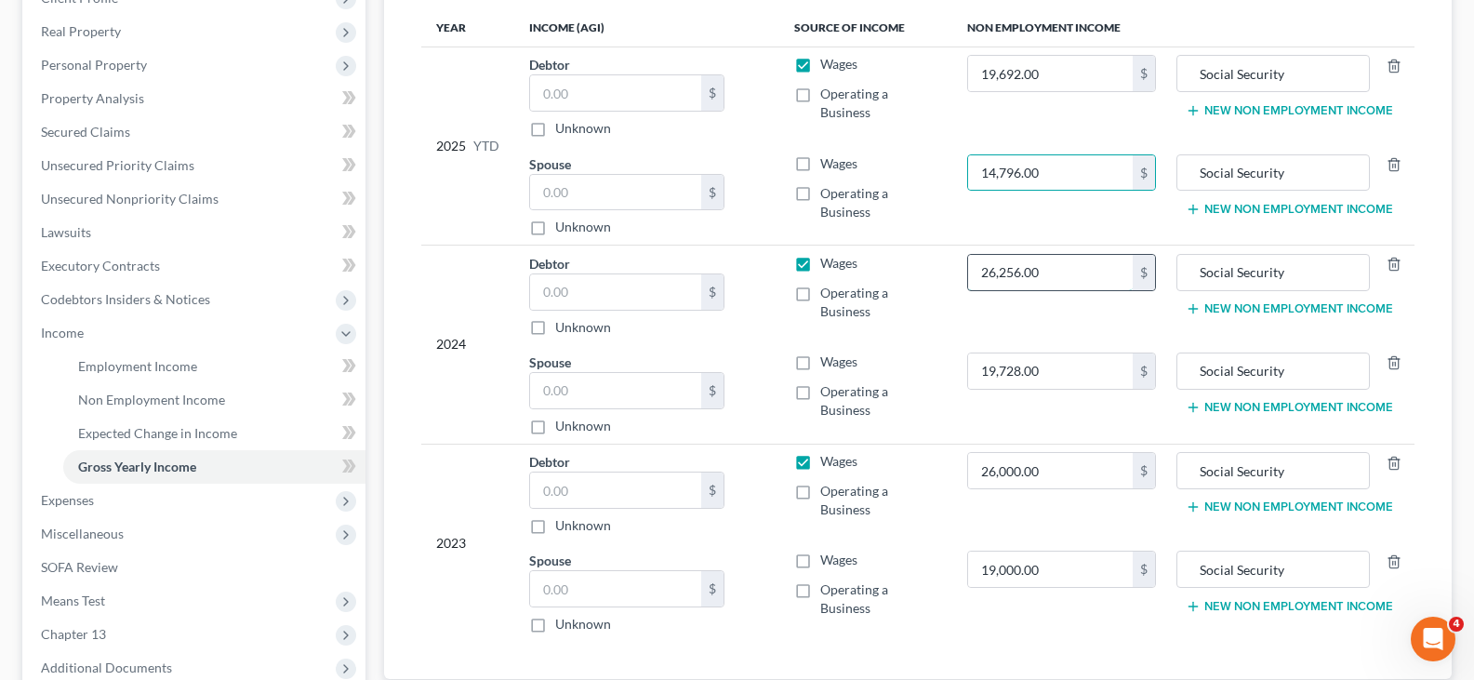
click at [1108, 260] on input "26,256.00" at bounding box center [1050, 272] width 165 height 35
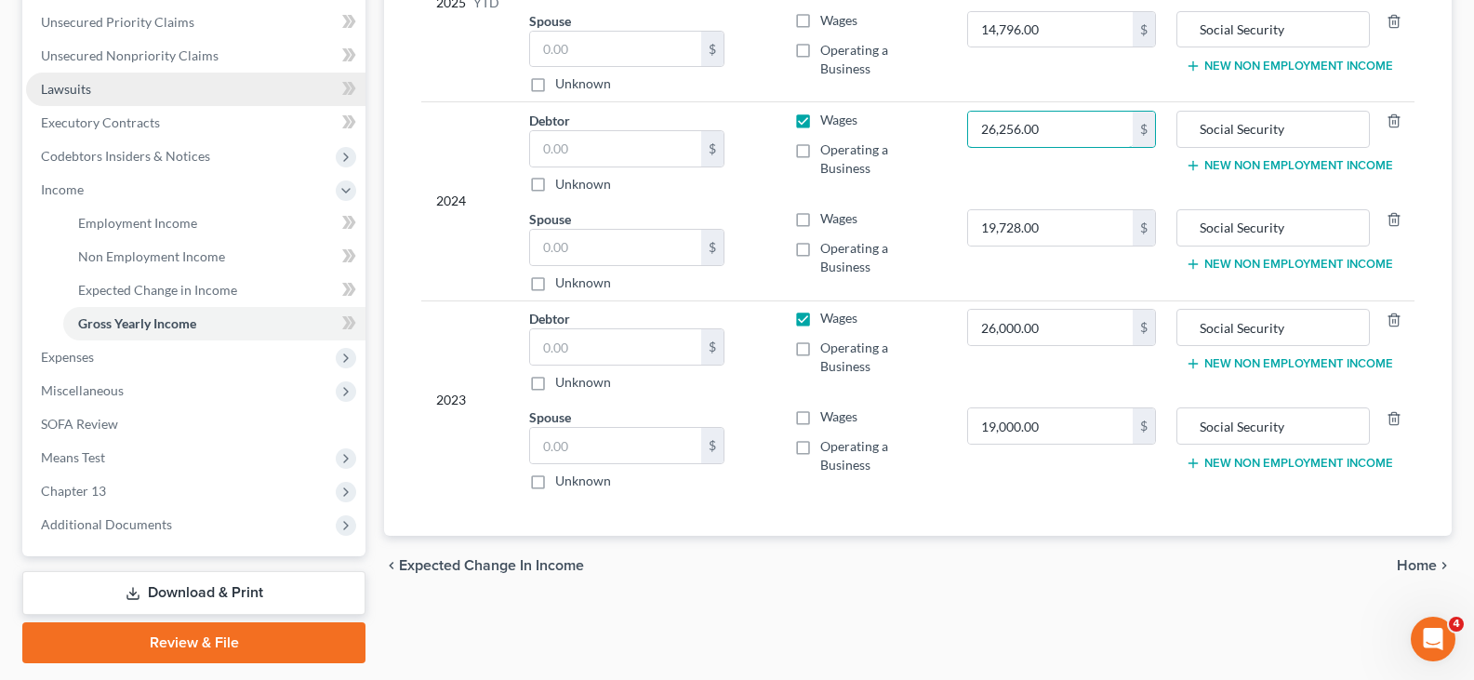
scroll to position [465, 0]
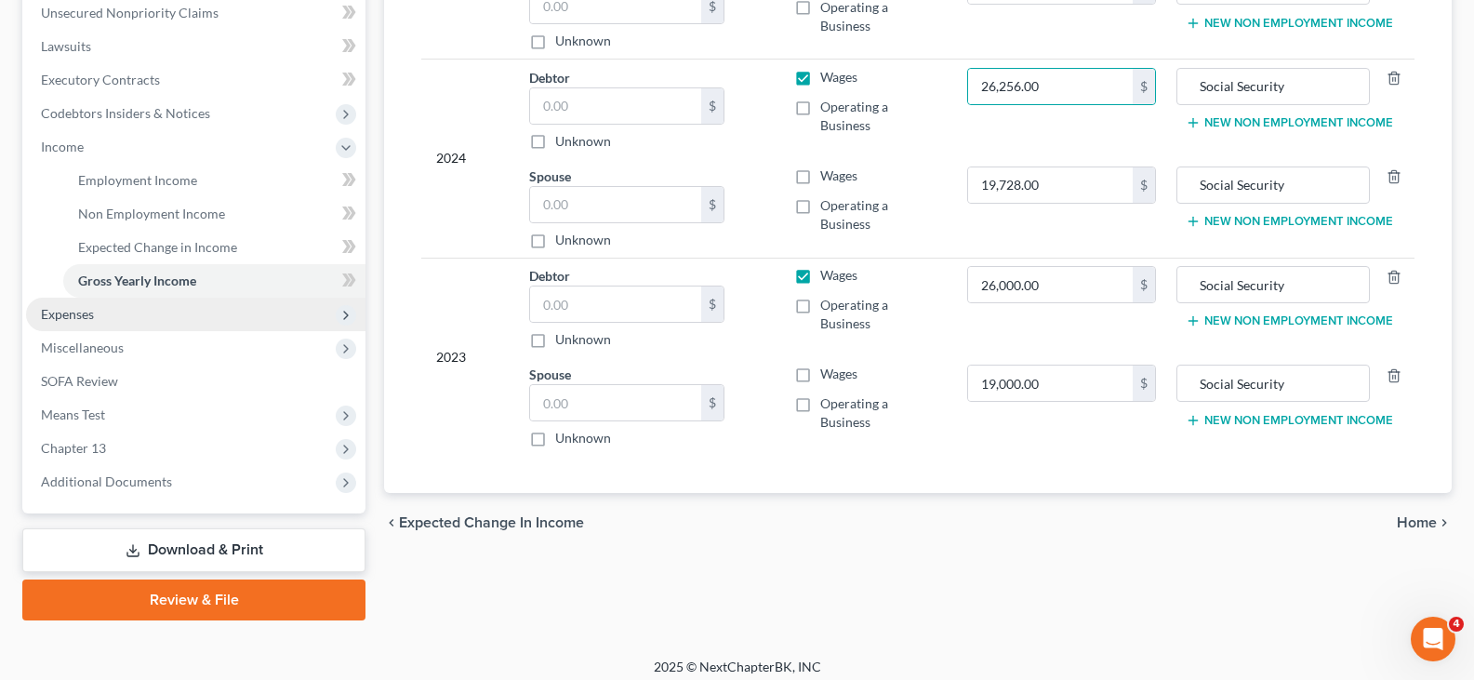
click at [64, 312] on span "Expenses" at bounding box center [67, 314] width 53 height 16
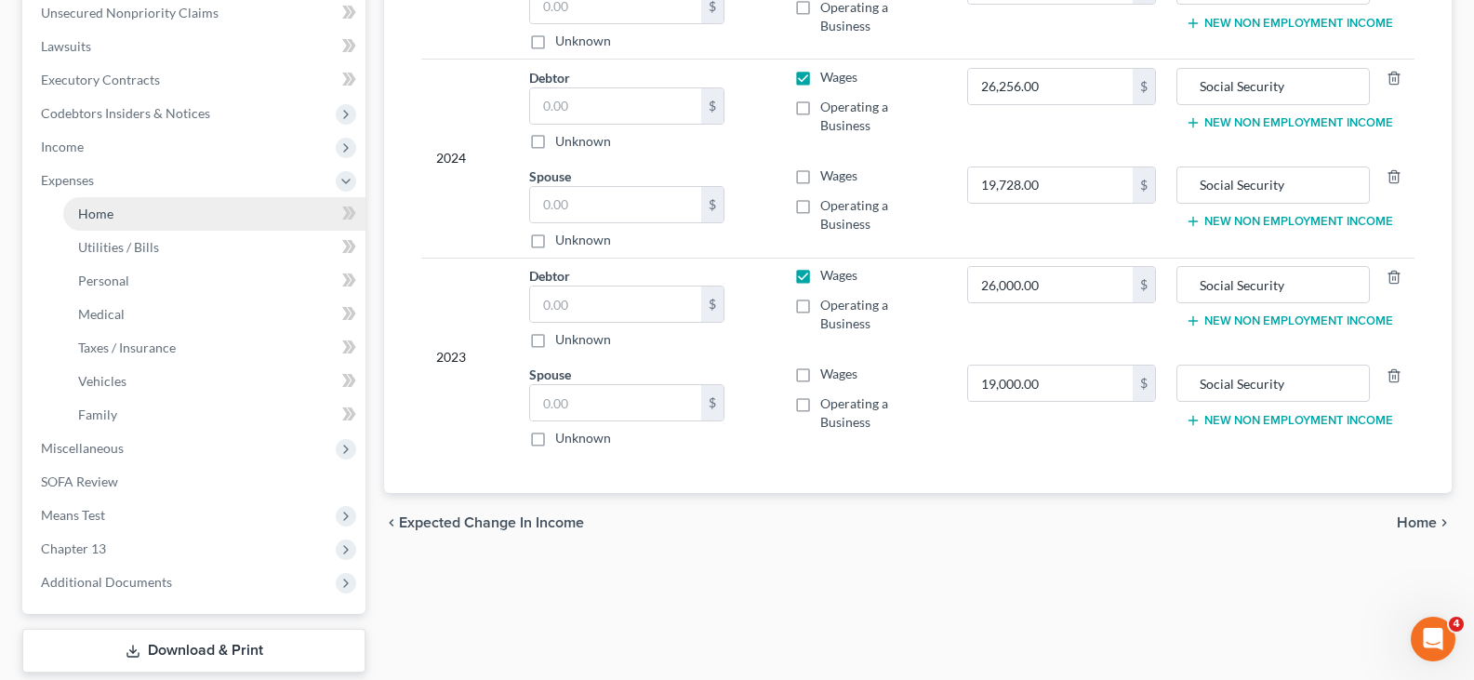
click at [94, 211] on span "Home" at bounding box center [95, 214] width 35 height 16
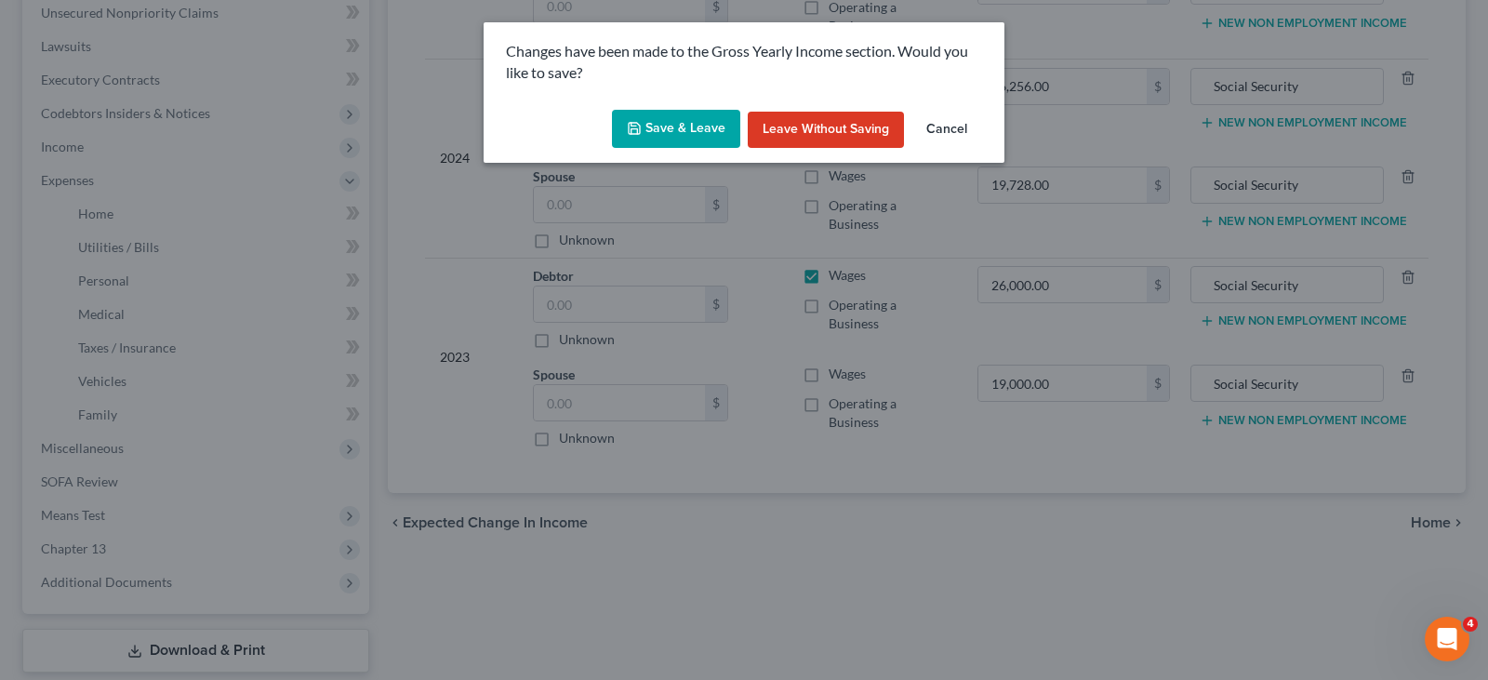
click at [666, 140] on button "Save & Leave" at bounding box center [676, 129] width 128 height 39
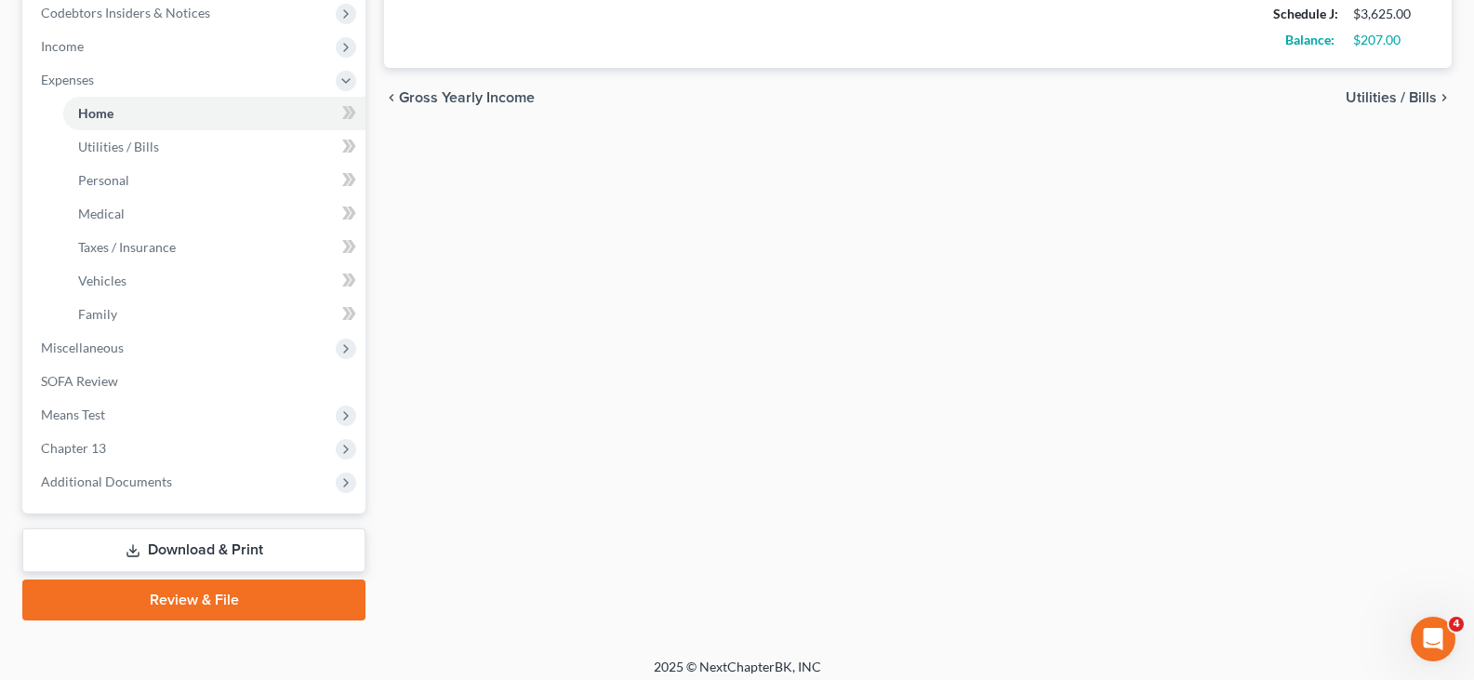
scroll to position [577, 0]
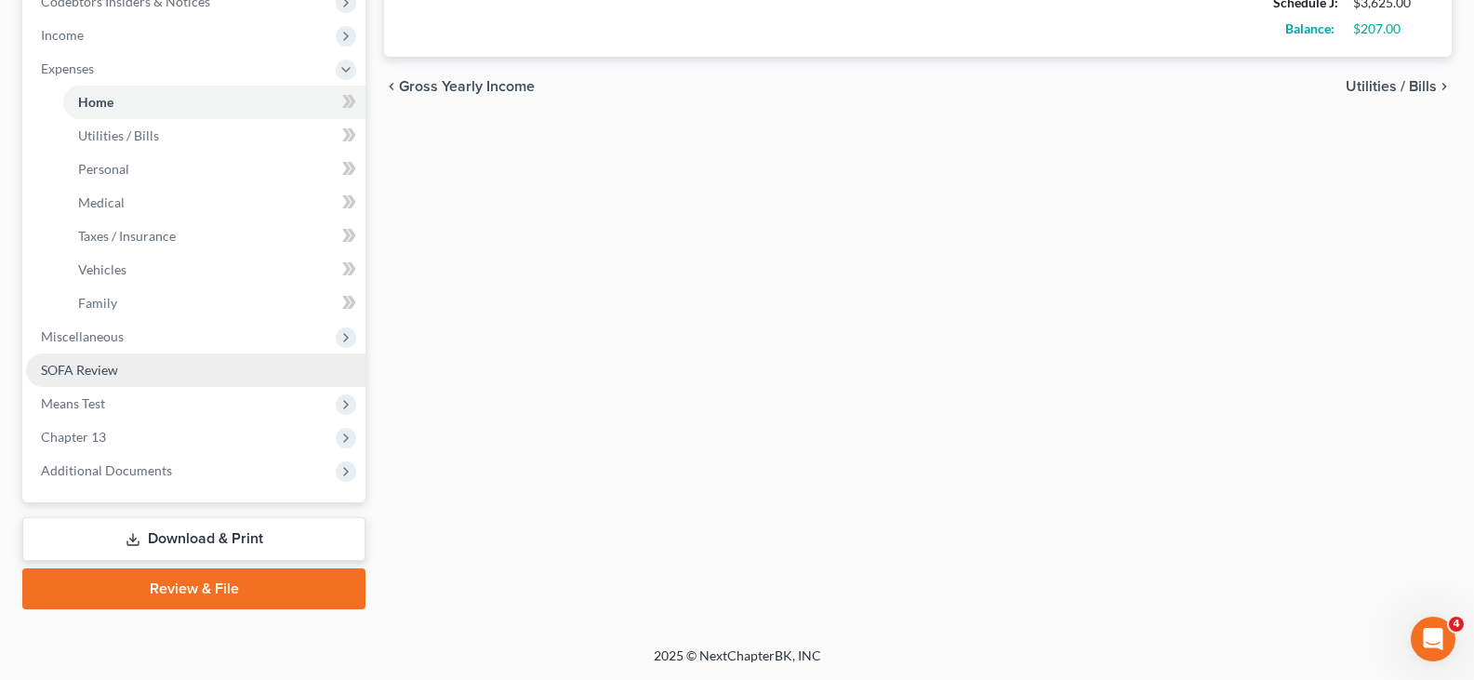
click at [66, 368] on span "SOFA Review" at bounding box center [79, 370] width 77 height 16
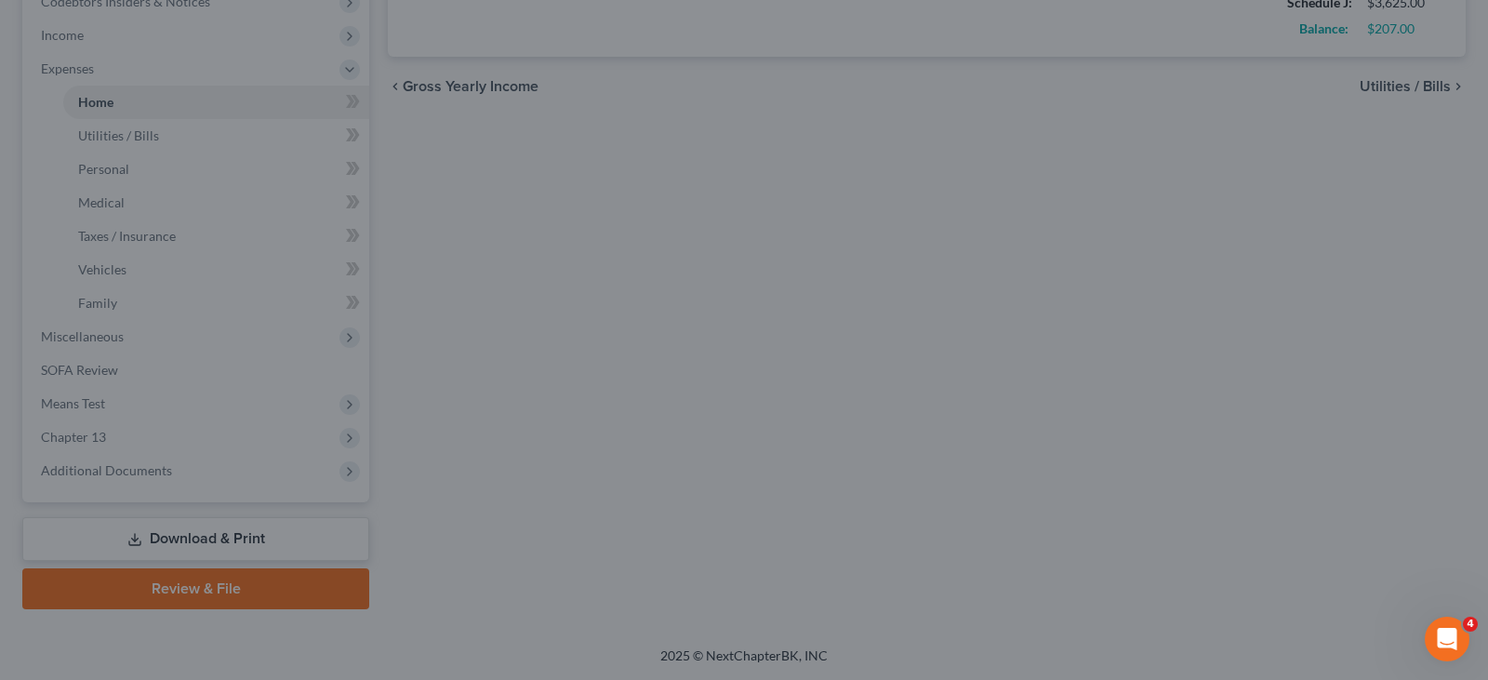
click at [80, 418] on div at bounding box center [744, 340] width 1488 height 680
drag, startPoint x: 73, startPoint y: 472, endPoint x: 1258, endPoint y: 297, distance: 1197.9
click at [70, 469] on div at bounding box center [744, 340] width 1488 height 680
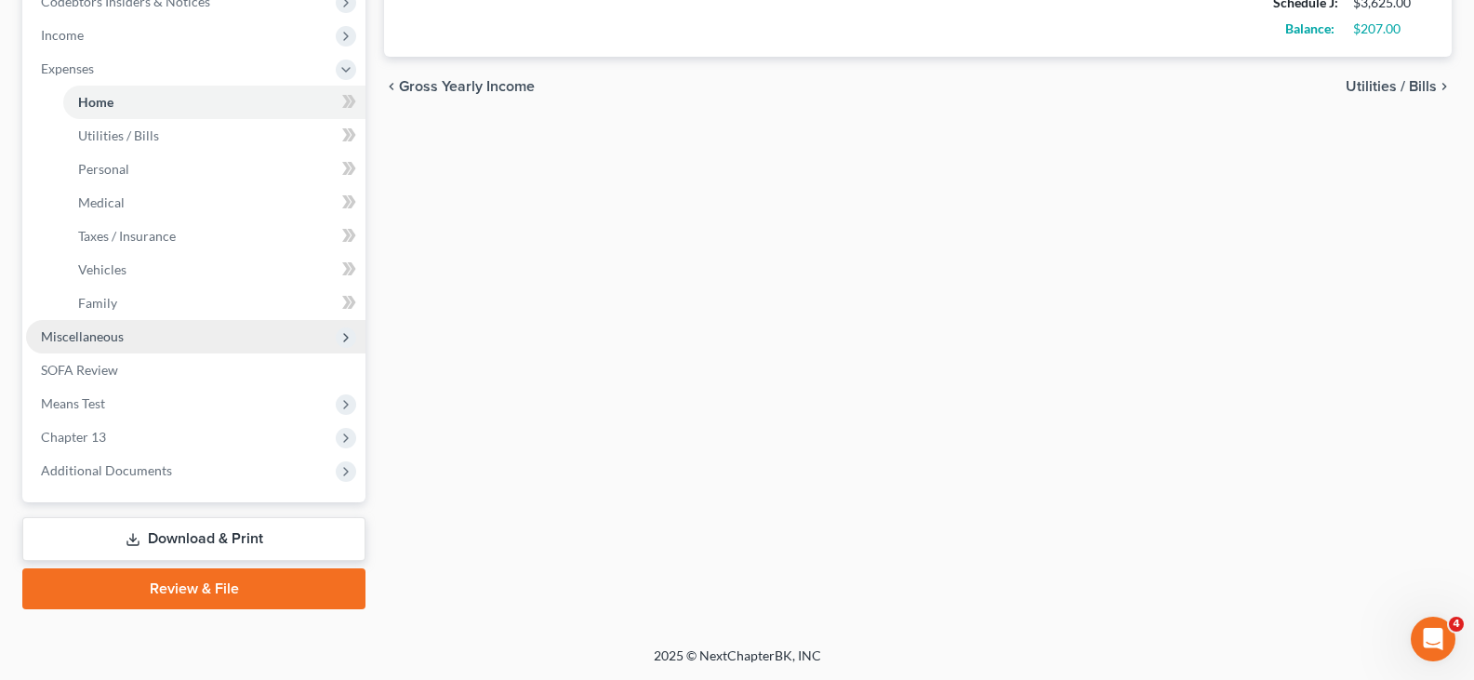
click at [74, 337] on span "Miscellaneous" at bounding box center [82, 336] width 83 height 16
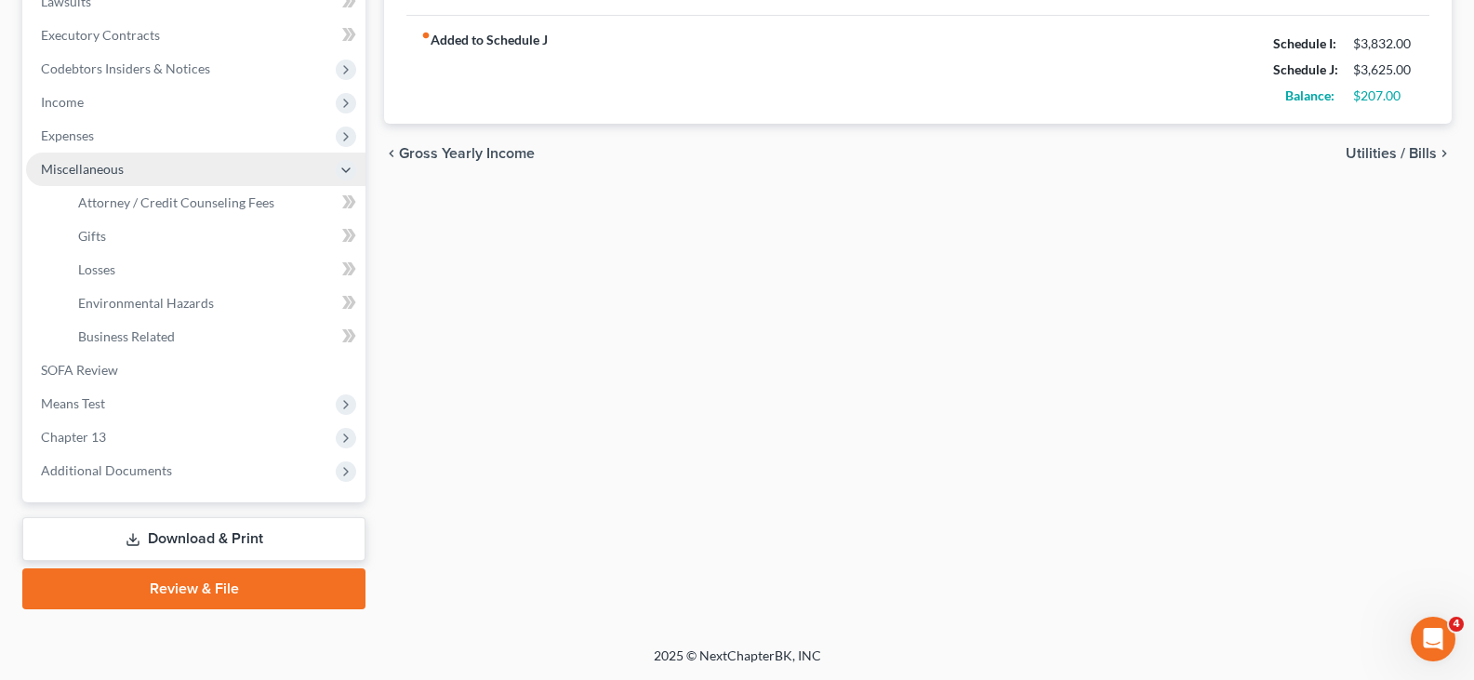
scroll to position [510, 0]
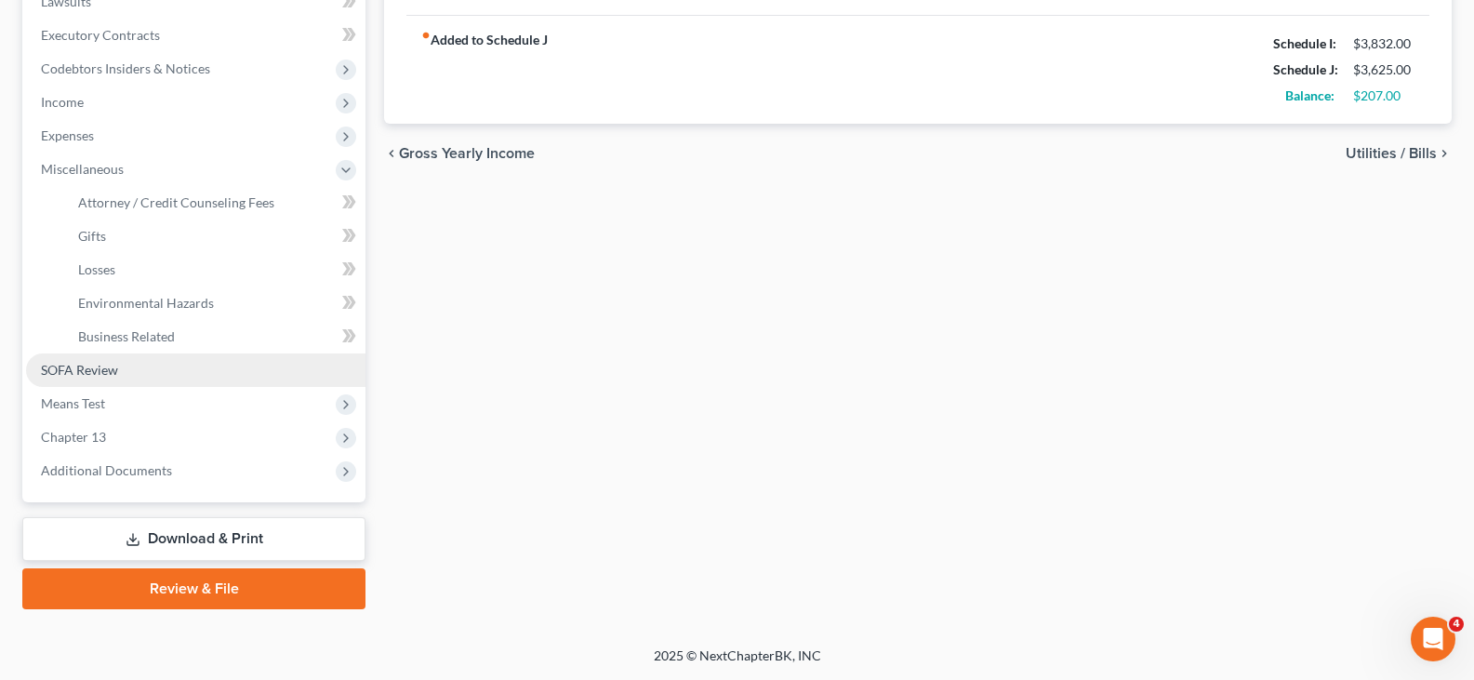
click at [94, 368] on span "SOFA Review" at bounding box center [79, 370] width 77 height 16
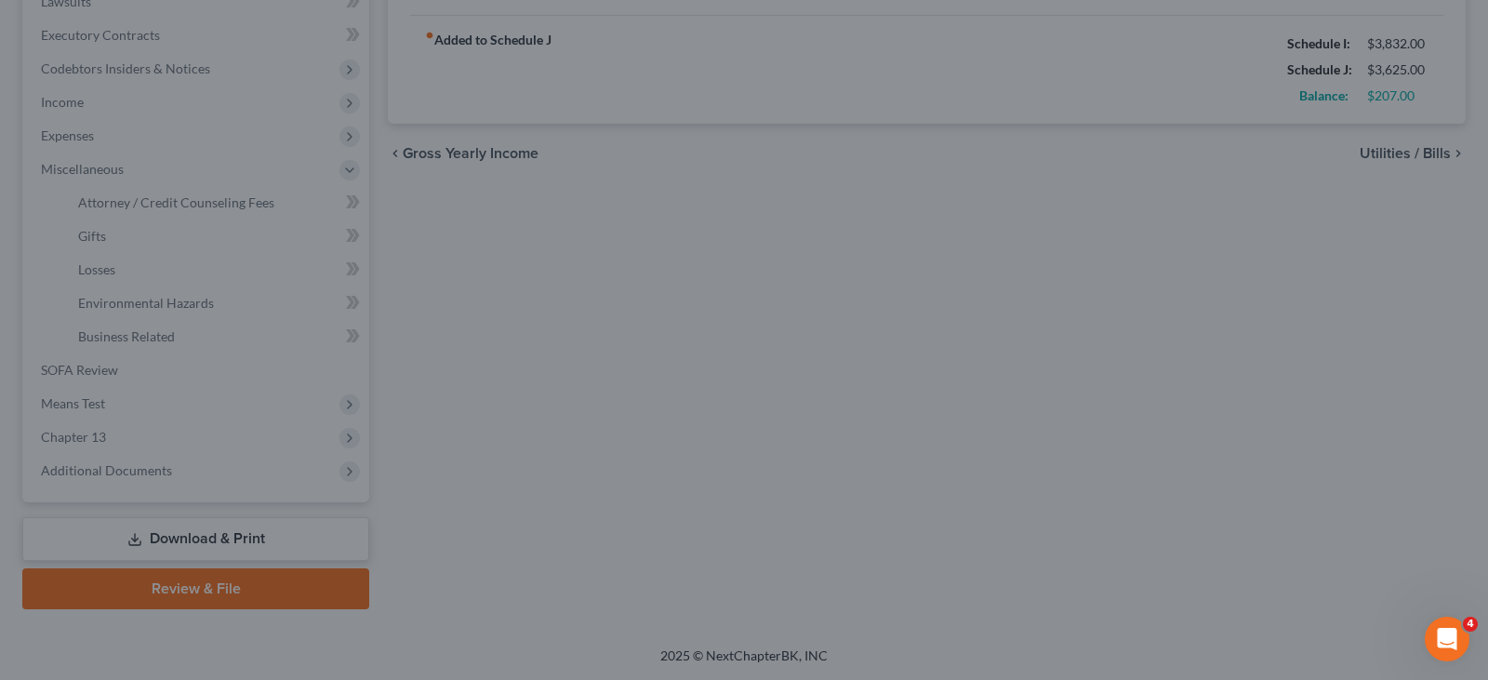
click at [159, 174] on div at bounding box center [744, 340] width 1488 height 680
drag, startPoint x: 889, startPoint y: 260, endPoint x: 417, endPoint y: 65, distance: 510.9
click at [857, 238] on div at bounding box center [744, 340] width 1488 height 680
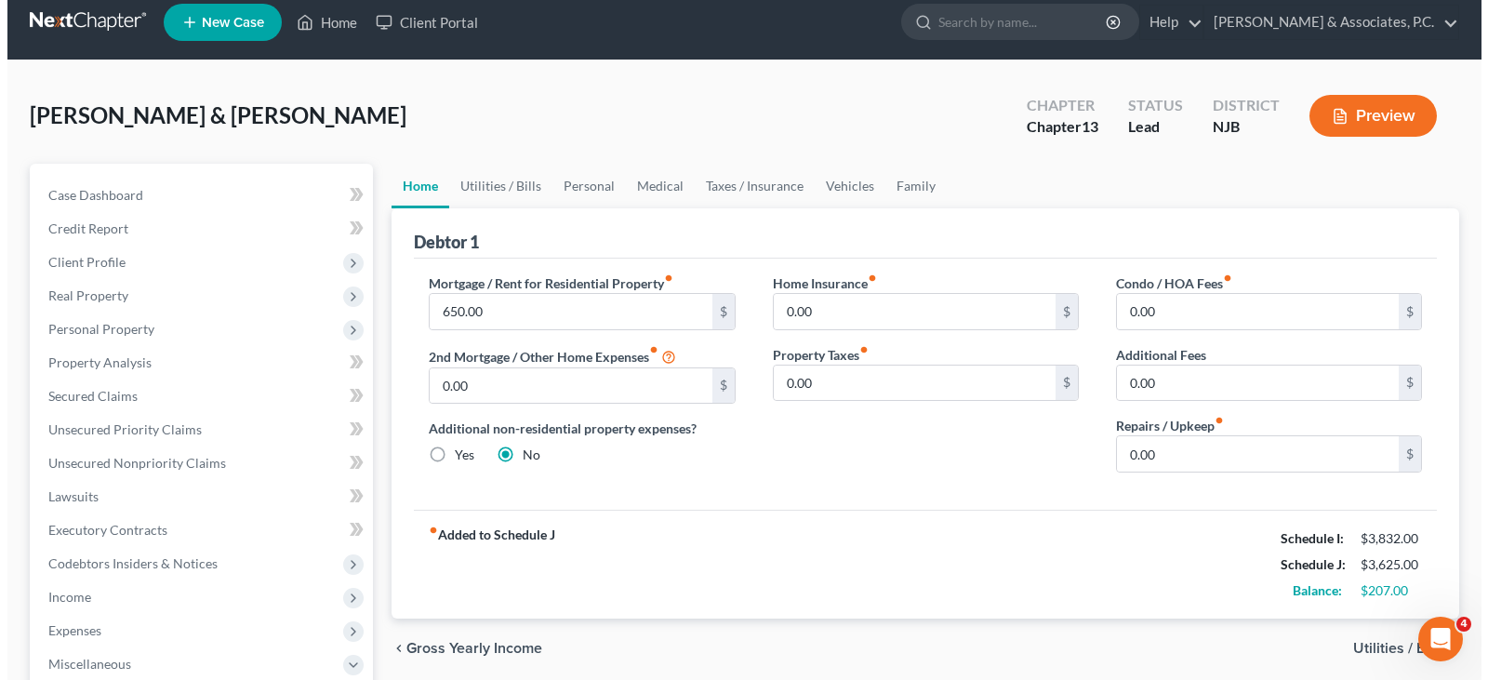
scroll to position [0, 0]
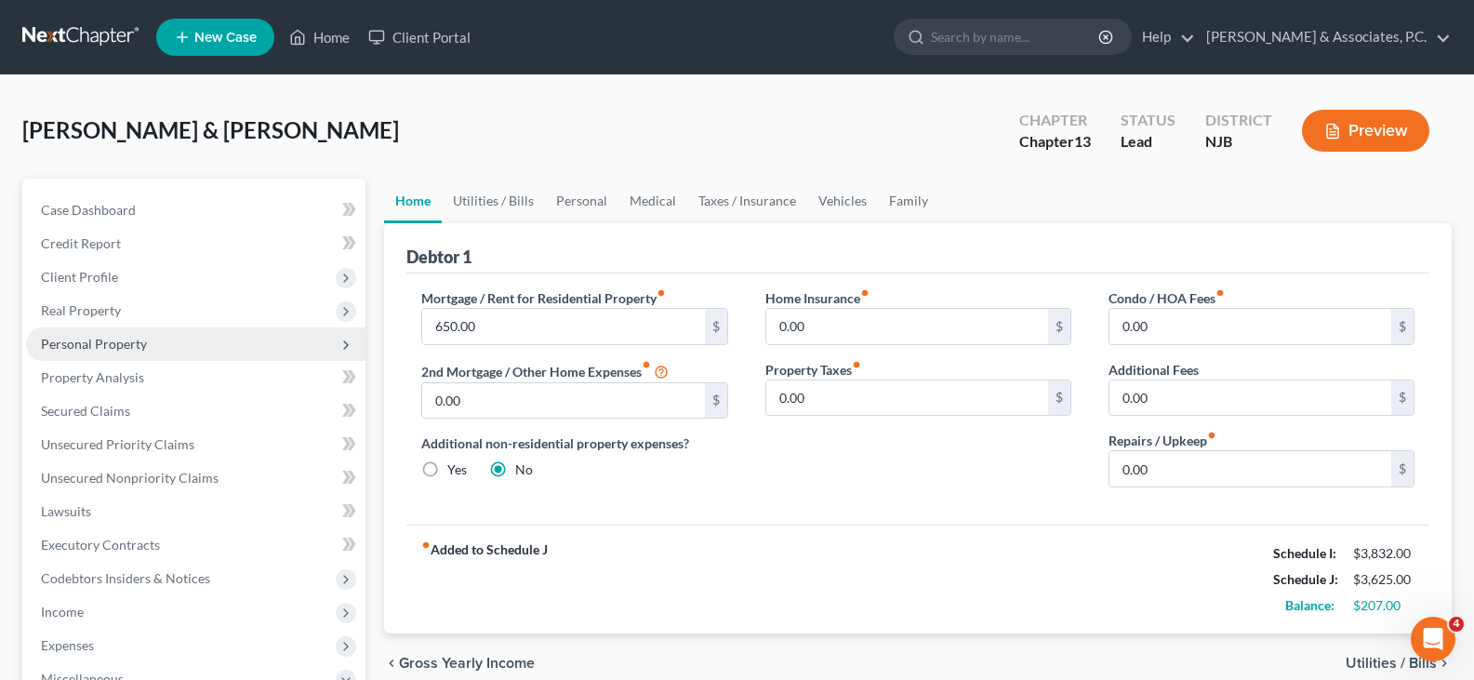
click at [93, 337] on span "Personal Property" at bounding box center [94, 344] width 106 height 16
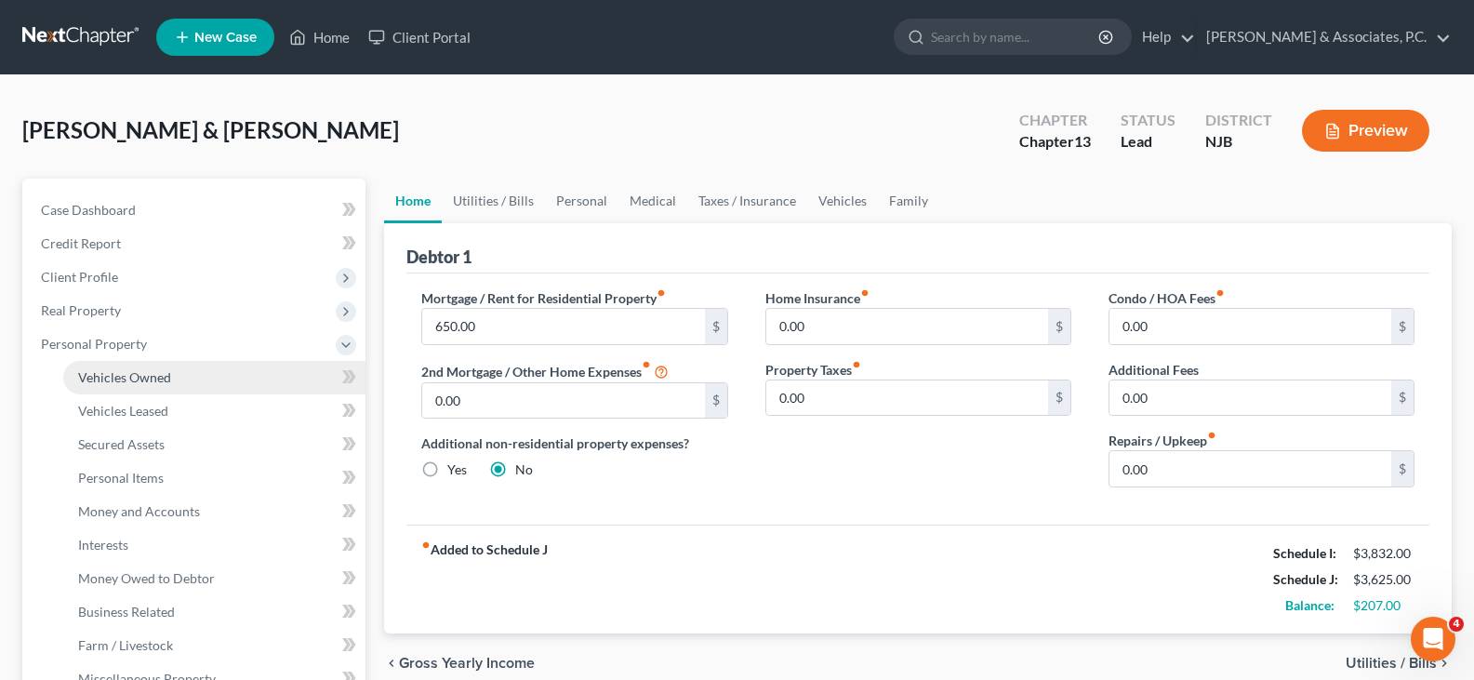
click at [132, 378] on span "Vehicles Owned" at bounding box center [124, 377] width 93 height 16
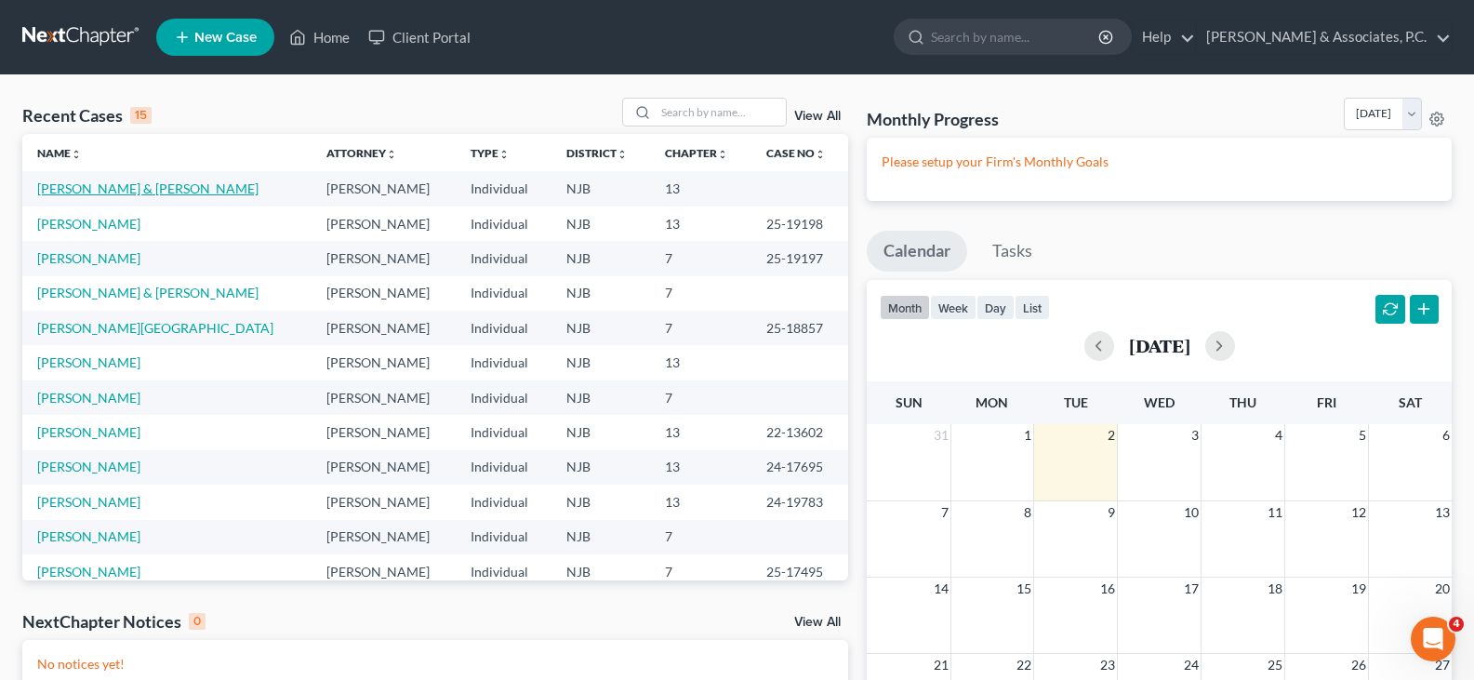
click at [88, 186] on link "[PERSON_NAME] & [PERSON_NAME]" at bounding box center [147, 188] width 221 height 16
